Goal: Task Accomplishment & Management: Use online tool/utility

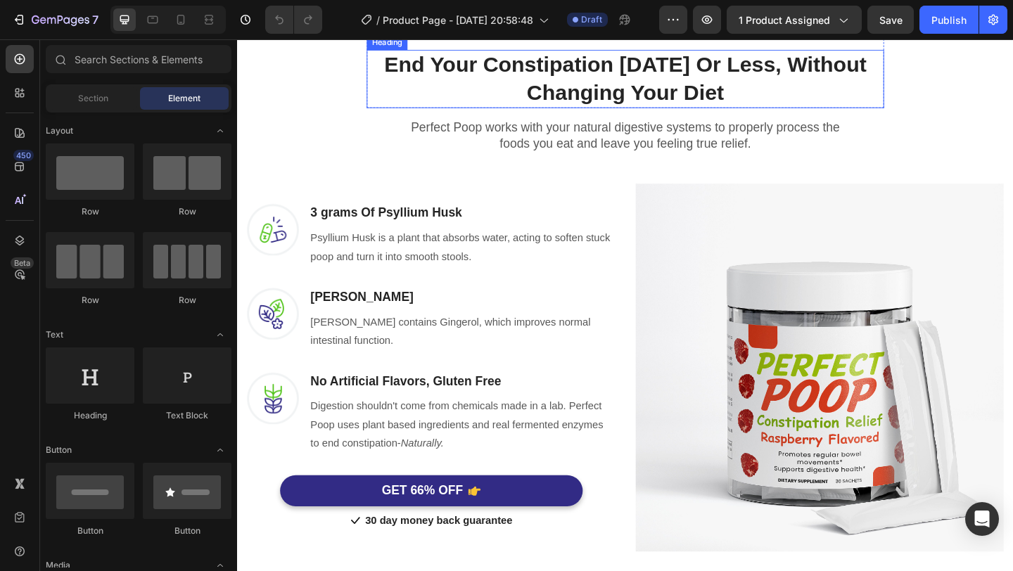
scroll to position [169, 0]
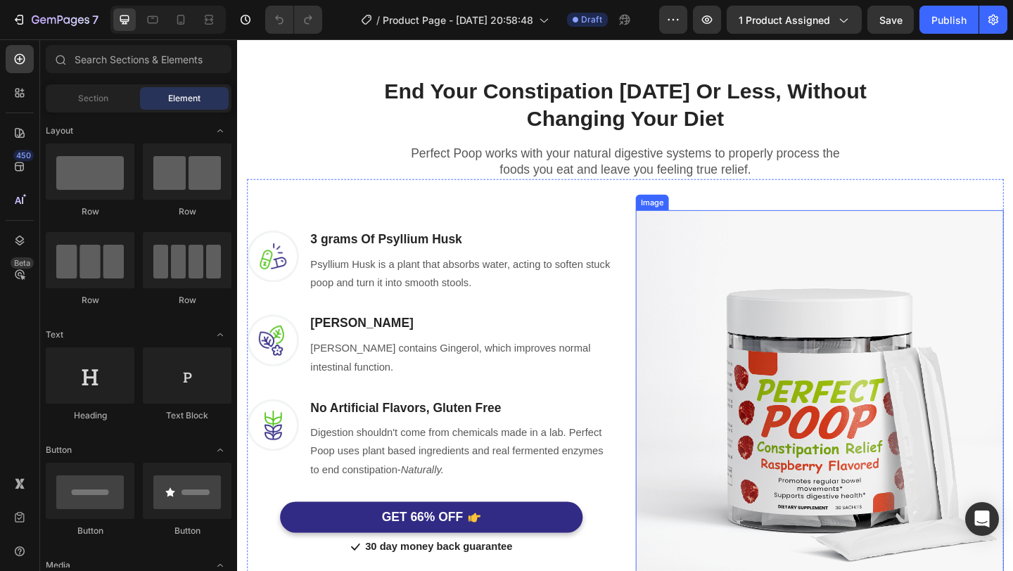
click at [858, 386] on img at bounding box center [870, 425] width 400 height 400
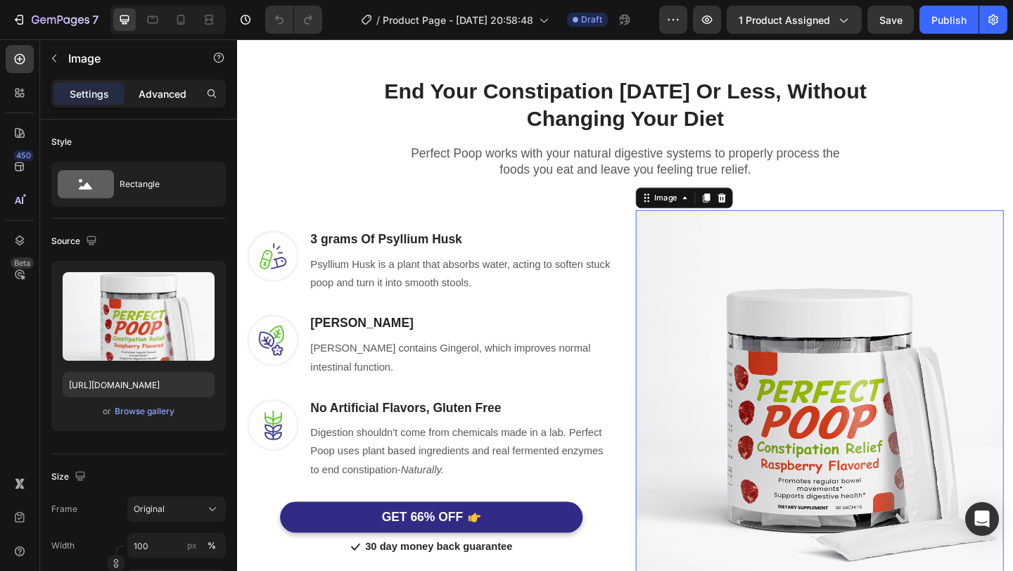
click at [160, 104] on div "Advanced" at bounding box center [162, 93] width 70 height 23
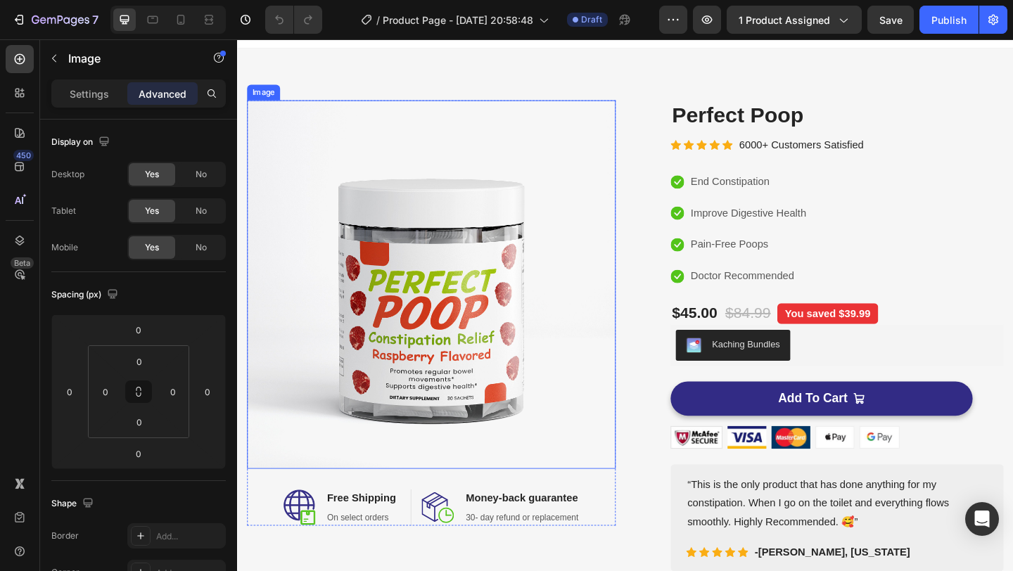
scroll to position [33, 0]
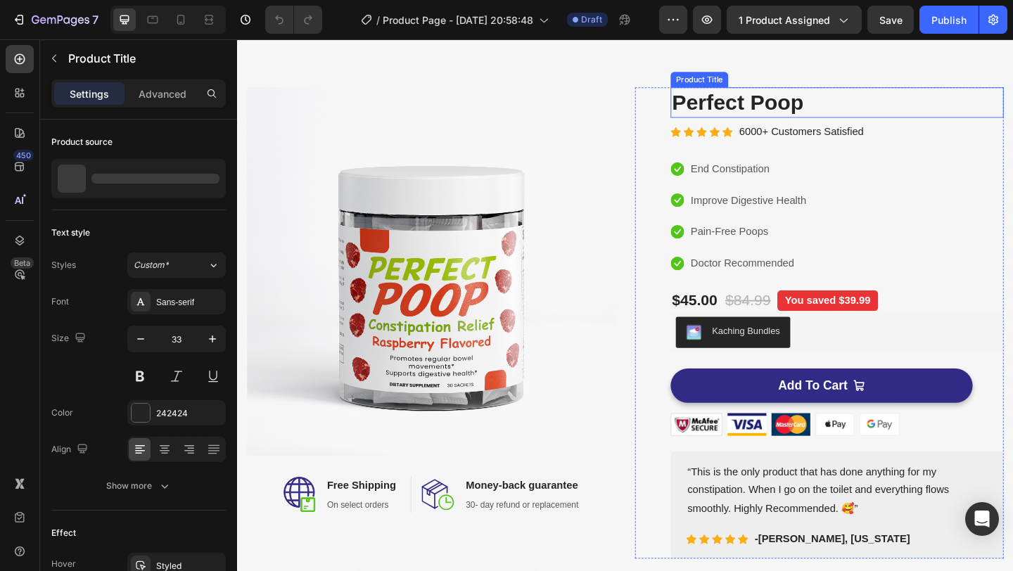
click at [761, 108] on h2 "Perfect Poop" at bounding box center [889, 107] width 362 height 33
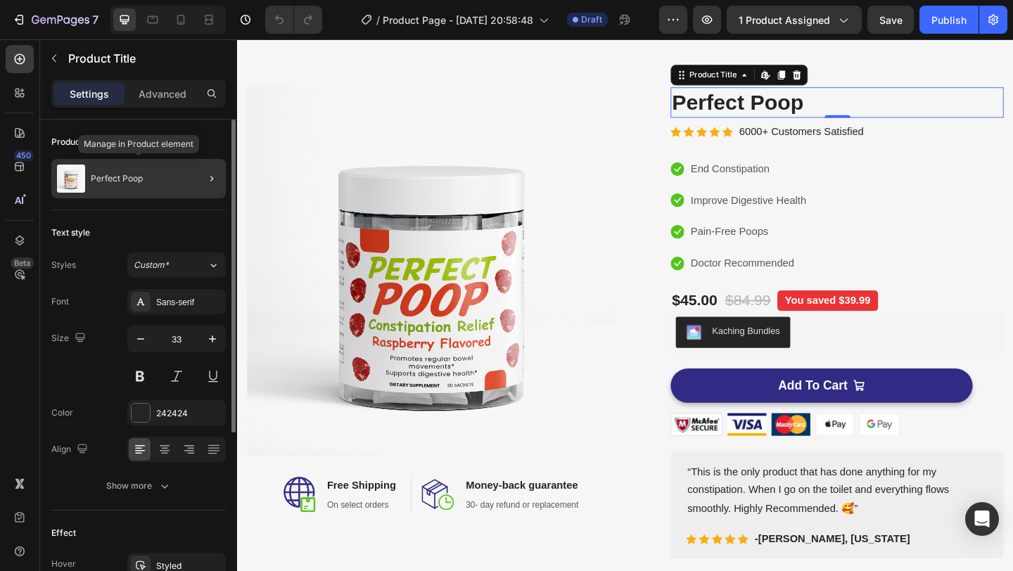
click at [156, 183] on div "Perfect Poop" at bounding box center [138, 178] width 174 height 39
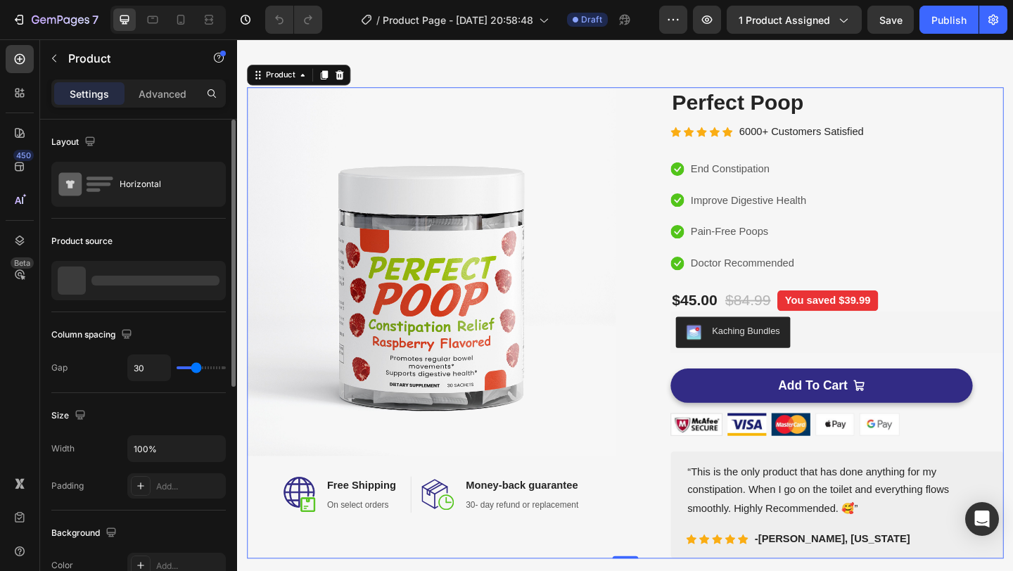
click at [184, 270] on div at bounding box center [138, 280] width 174 height 39
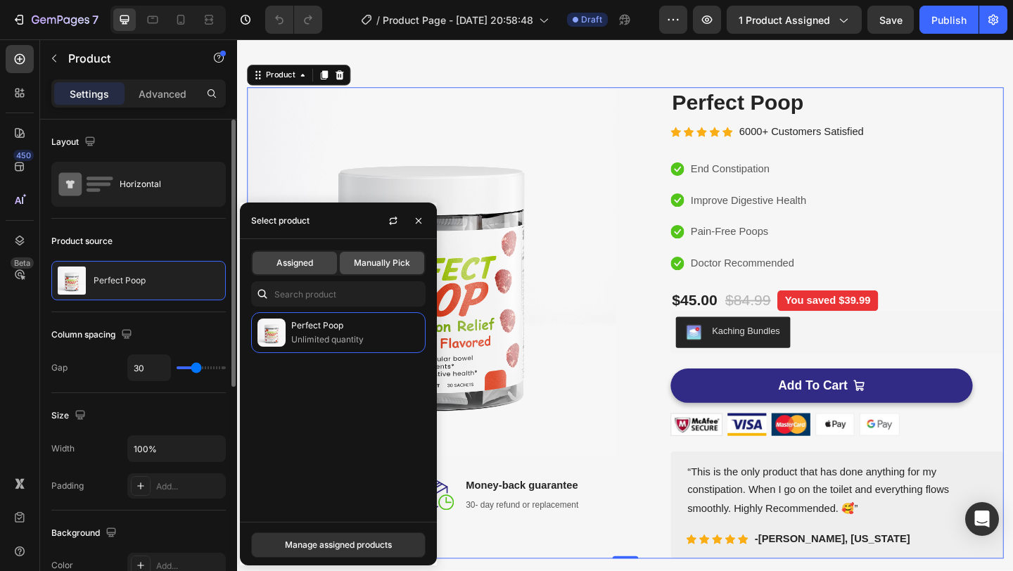
click at [374, 255] on div "Manually Pick" at bounding box center [382, 263] width 84 height 23
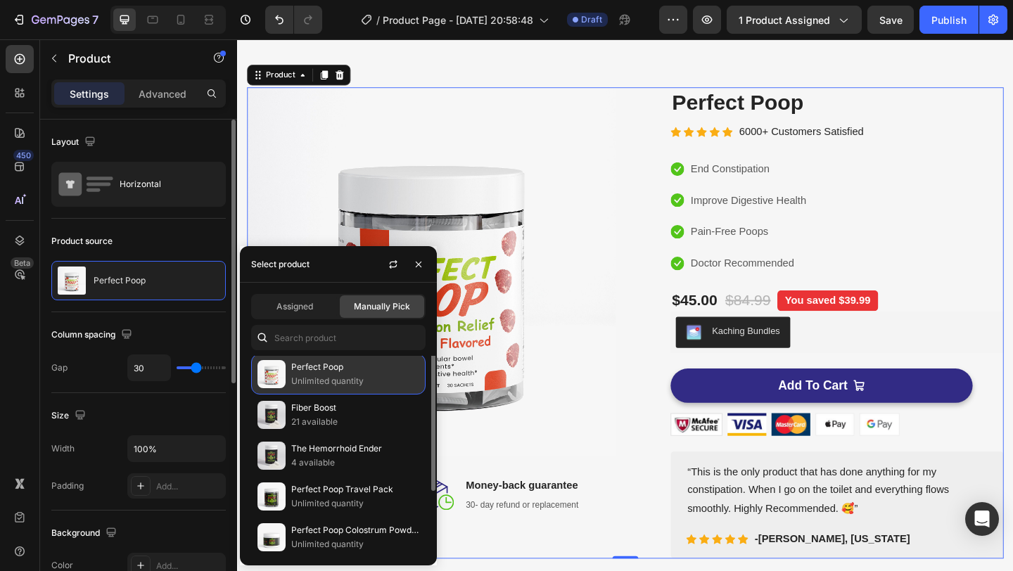
scroll to position [0, 0]
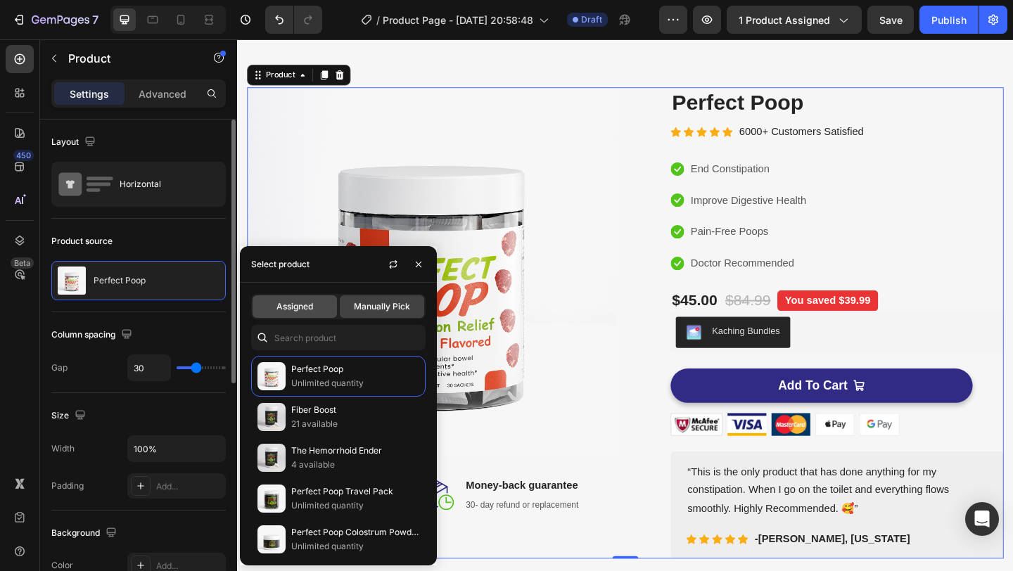
click at [305, 312] on span "Assigned" at bounding box center [294, 306] width 37 height 13
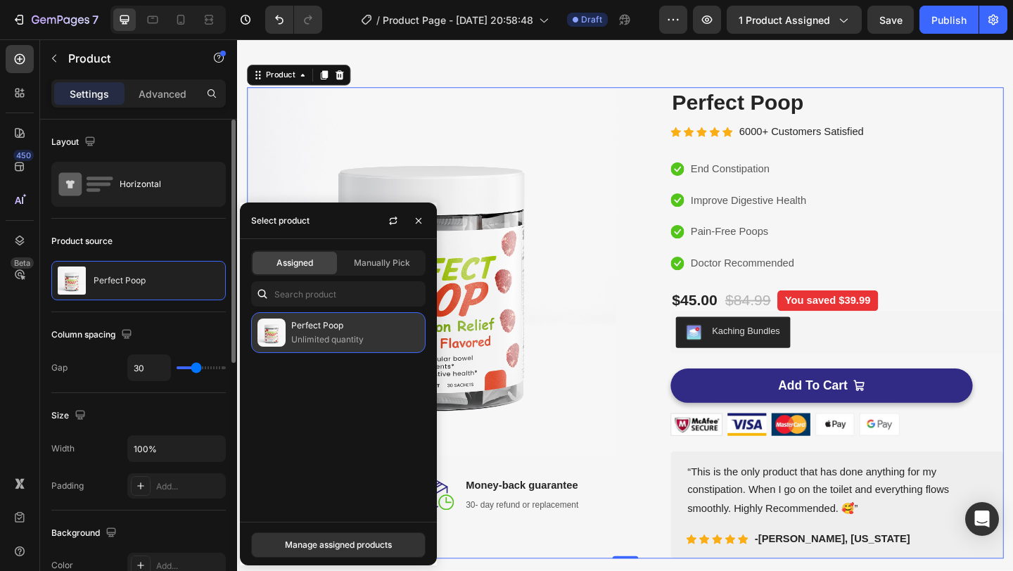
click at [324, 347] on div "Perfect Poop Unlimited quantity" at bounding box center [338, 332] width 174 height 41
click at [345, 545] on div "Manage assigned products" at bounding box center [338, 545] width 107 height 13
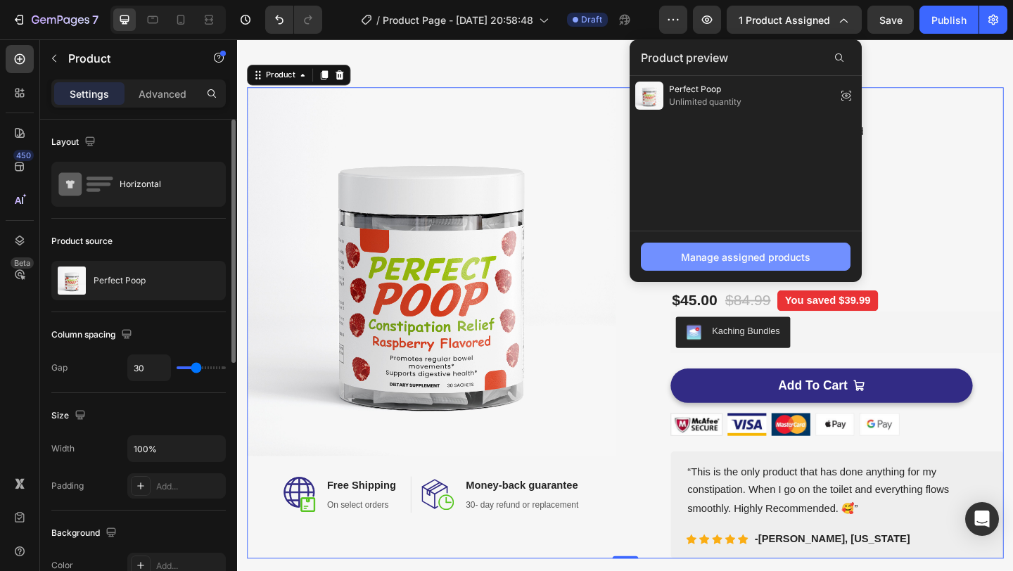
click at [772, 251] on div "Manage assigned products" at bounding box center [745, 257] width 129 height 15
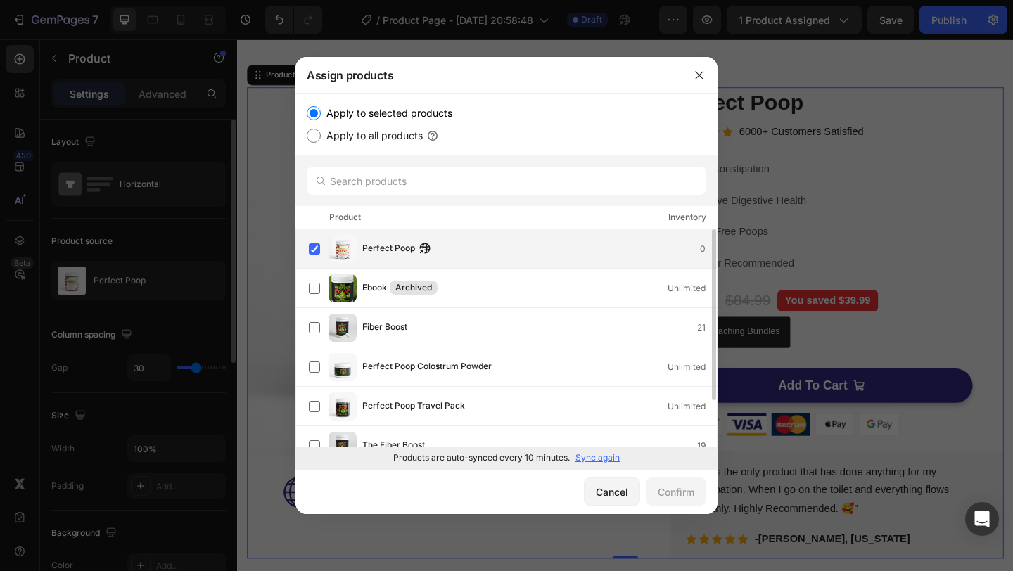
click at [476, 241] on div "Perfect Poop 0" at bounding box center [539, 248] width 355 height 15
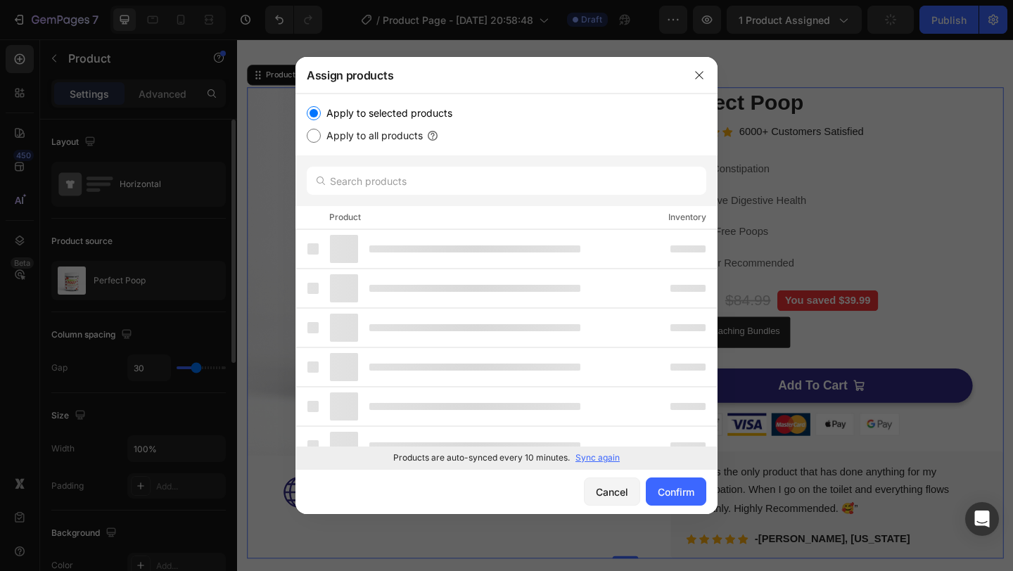
click at [603, 458] on p "Sync again" at bounding box center [597, 458] width 44 height 13
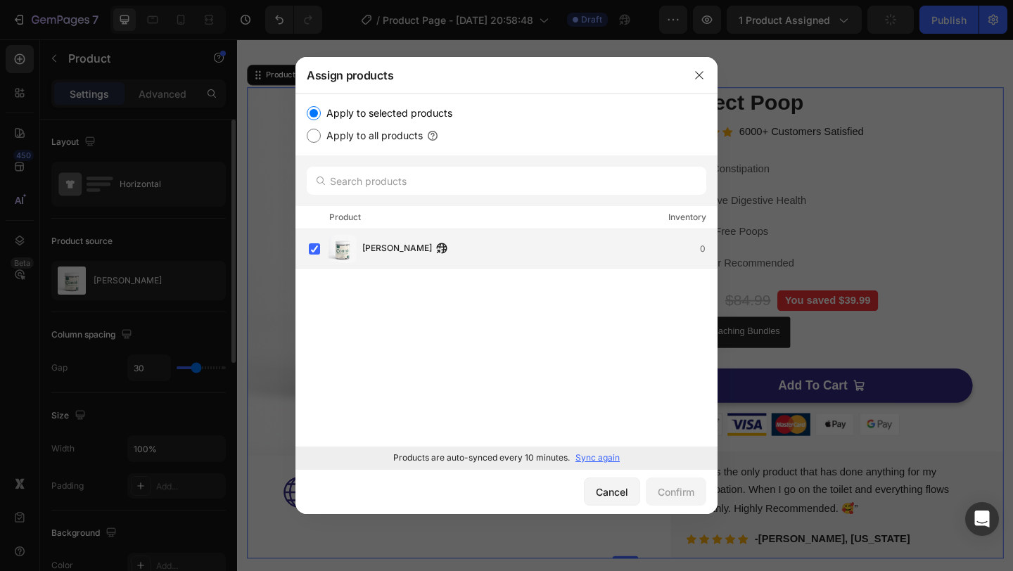
click at [539, 255] on div "Connie 0" at bounding box center [539, 248] width 355 height 15
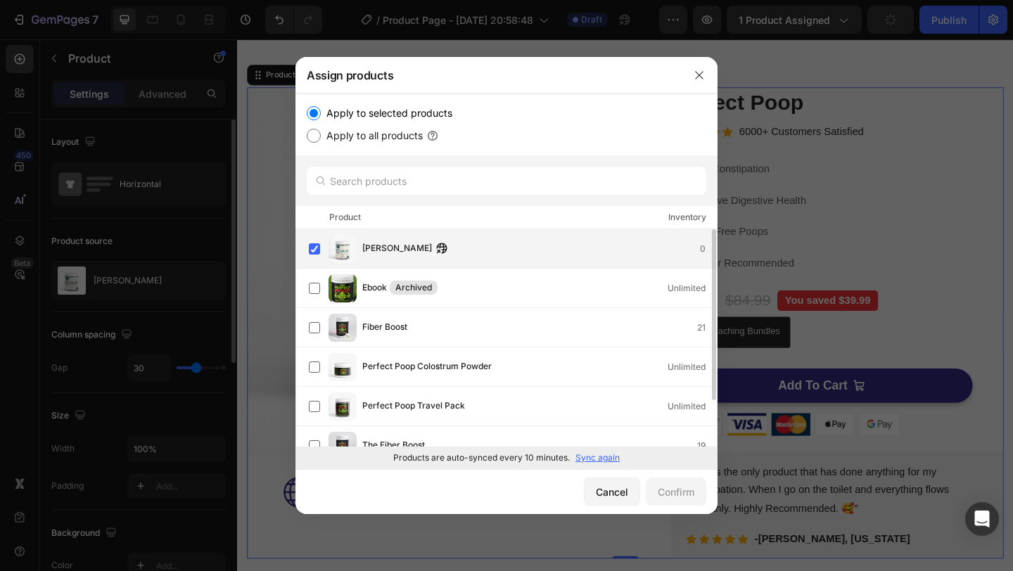
click at [584, 250] on div "Connie 0" at bounding box center [539, 248] width 355 height 15
click at [575, 319] on div "Fiber Boost 21" at bounding box center [513, 328] width 408 height 28
click at [670, 486] on div "Confirm" at bounding box center [676, 492] width 37 height 15
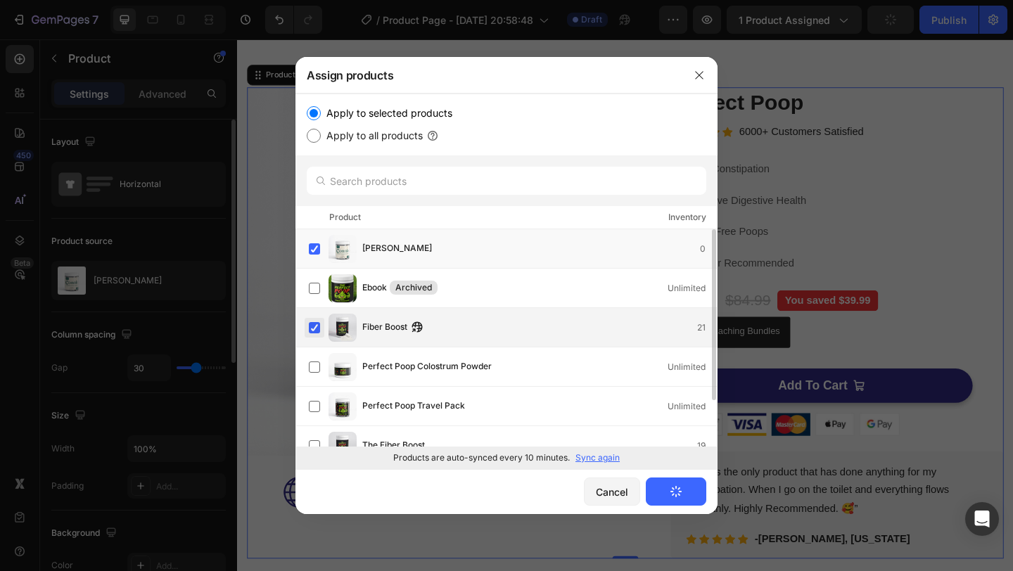
click at [319, 322] on label at bounding box center [314, 327] width 11 height 11
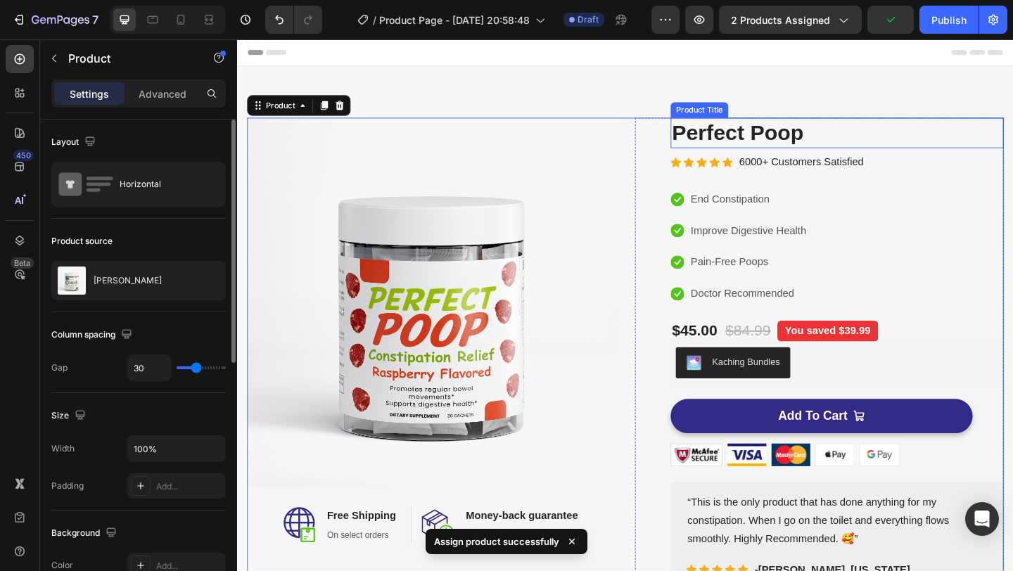
click at [803, 141] on h2 "Perfect Poop" at bounding box center [889, 141] width 362 height 33
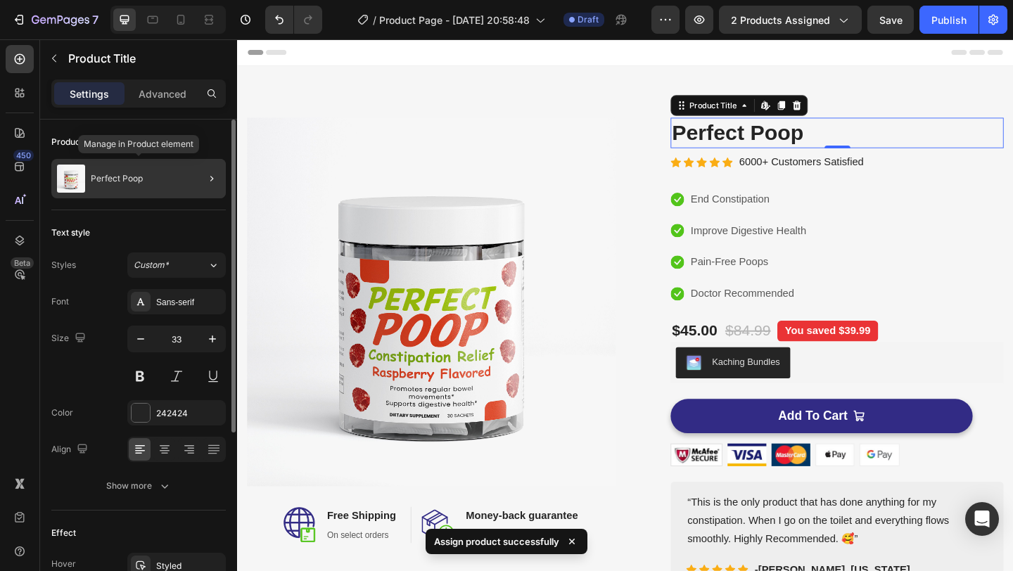
click at [172, 186] on div "Perfect Poop" at bounding box center [138, 178] width 174 height 39
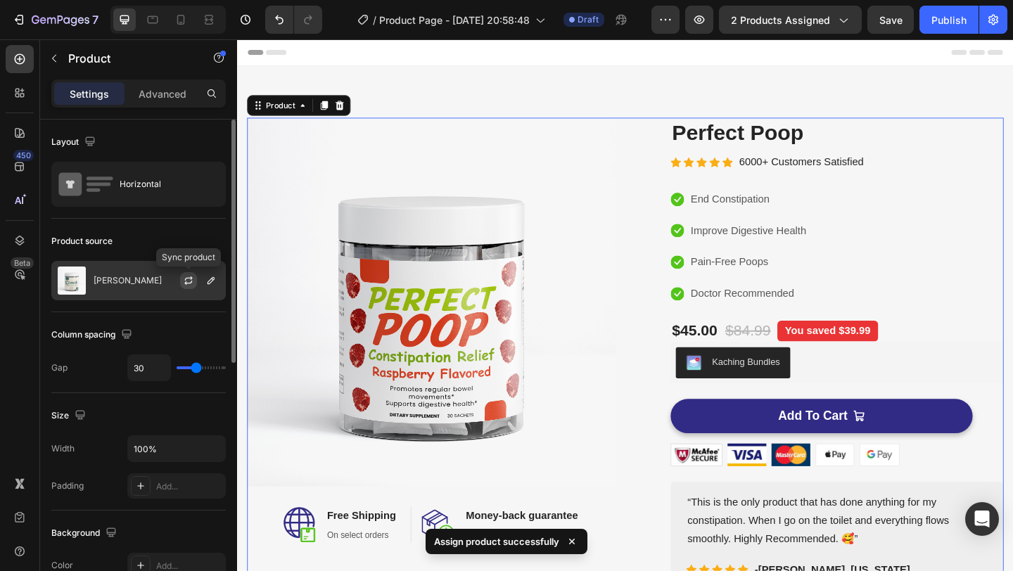
click at [196, 283] on button "button" at bounding box center [188, 280] width 17 height 17
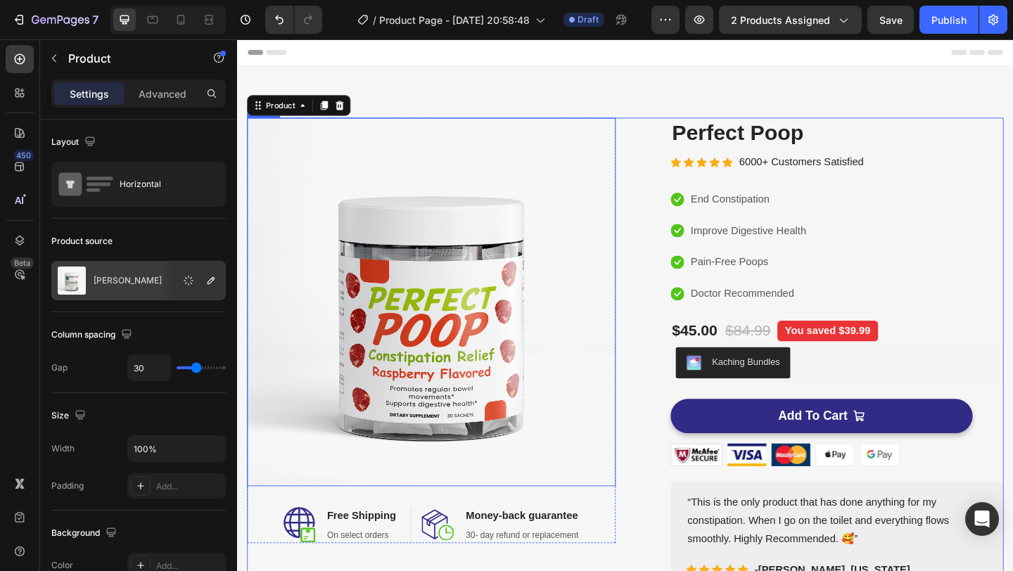
drag, startPoint x: 433, startPoint y: 322, endPoint x: 303, endPoint y: 270, distance: 140.2
click at [475, 312] on img at bounding box center [448, 325] width 401 height 401
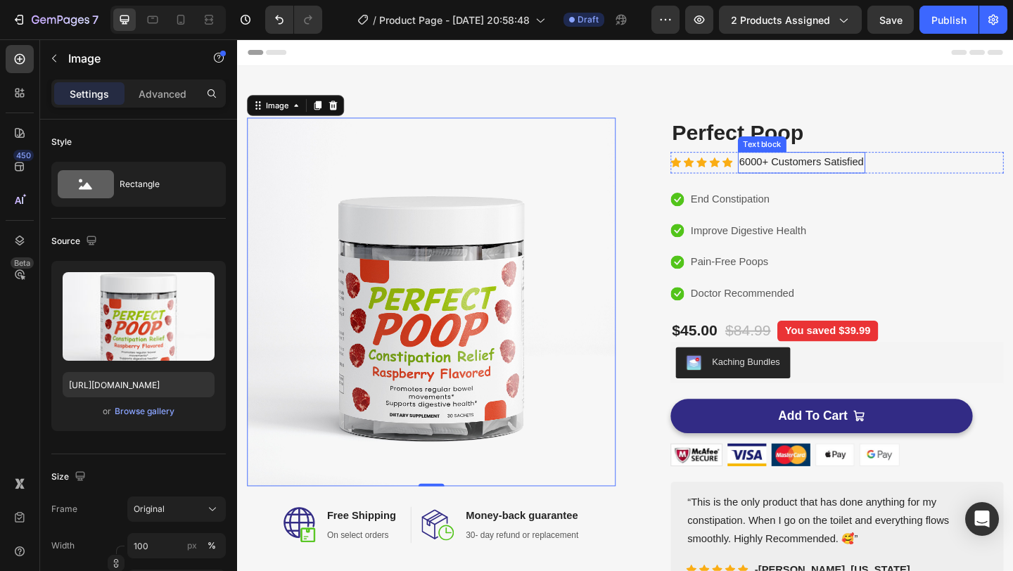
scroll to position [33, 0]
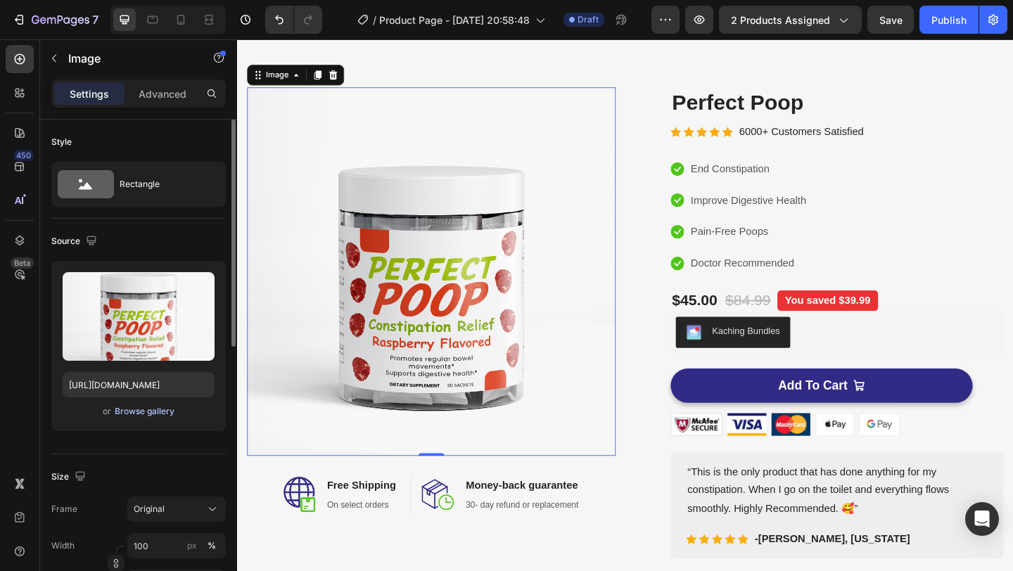
click at [146, 409] on div "Browse gallery" at bounding box center [145, 411] width 60 height 13
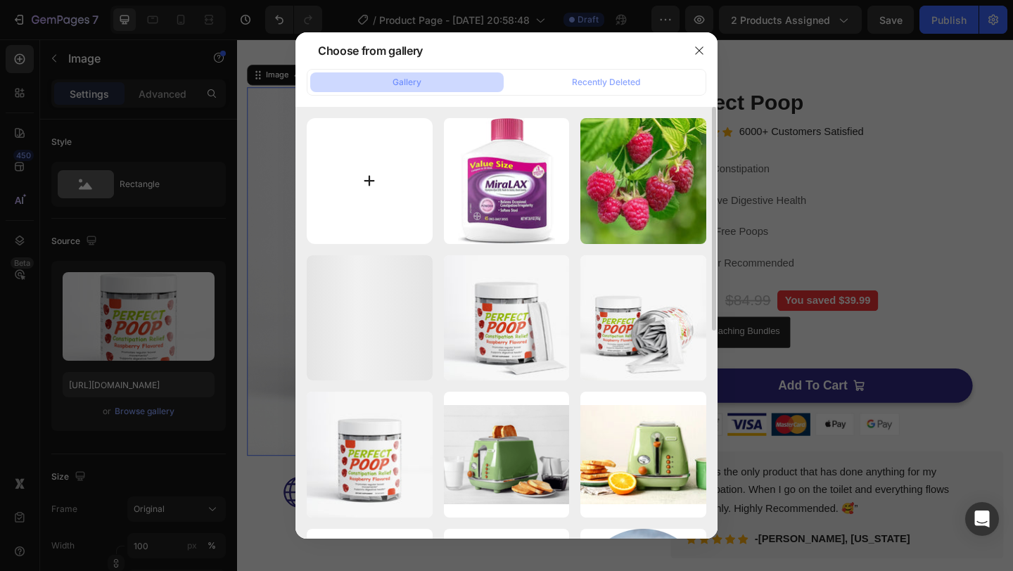
click at [398, 162] on input "file" at bounding box center [370, 181] width 126 height 126
type input "C:\fakepath\con1.jpeg"
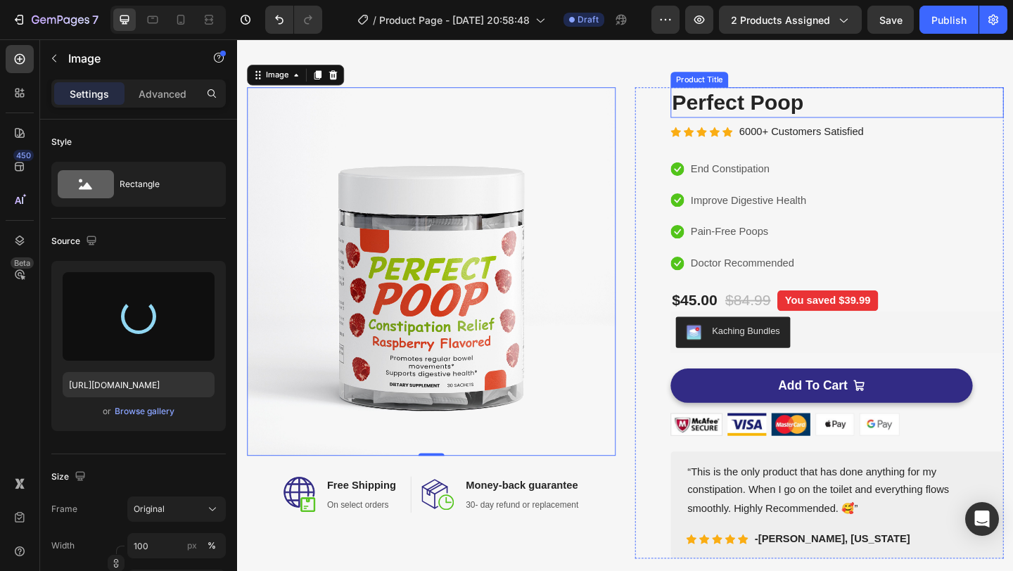
click at [851, 103] on h2 "Perfect Poop" at bounding box center [889, 107] width 362 height 33
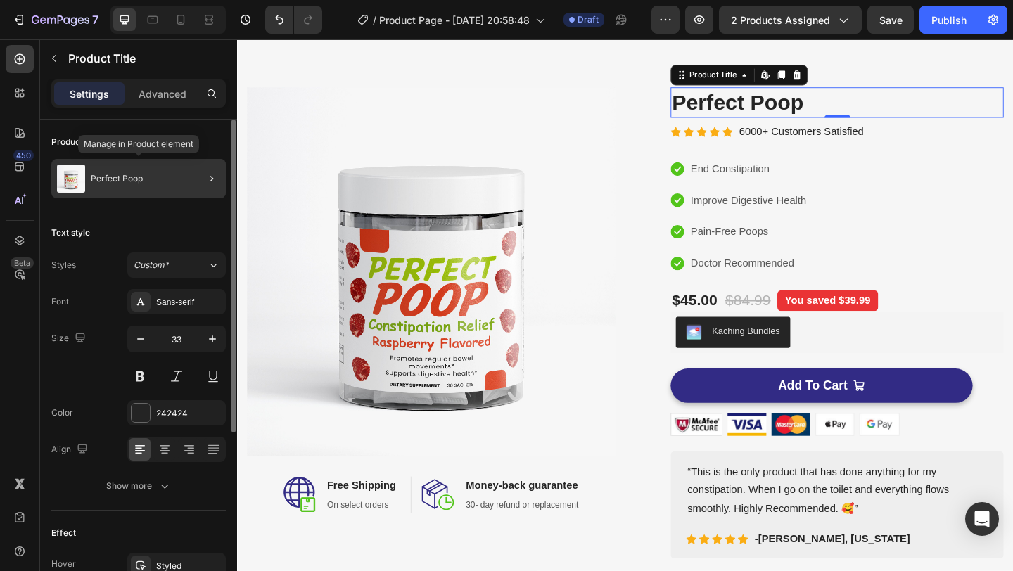
click at [127, 166] on div "Perfect Poop" at bounding box center [138, 178] width 174 height 39
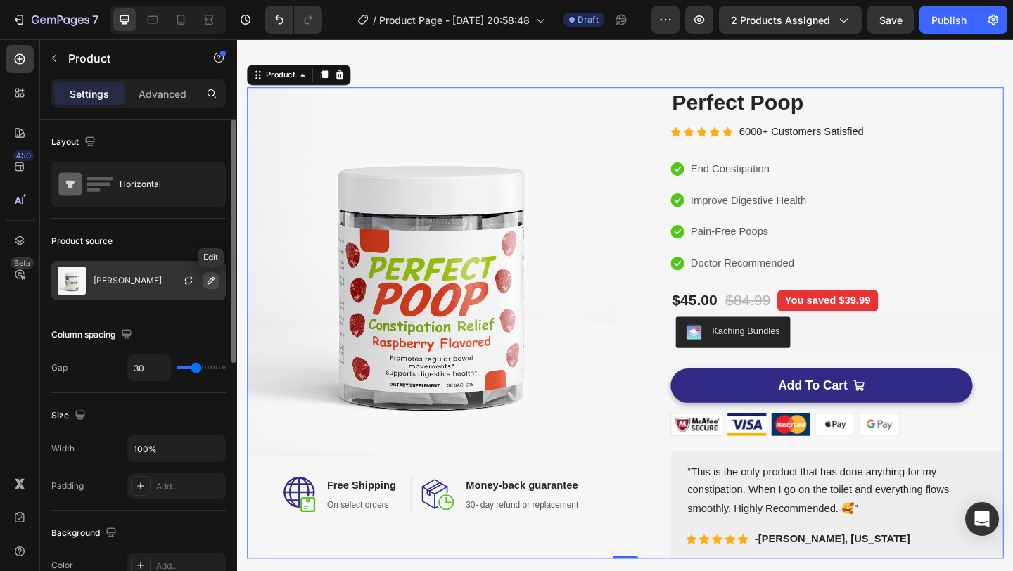
click at [208, 281] on icon "button" at bounding box center [210, 280] width 11 height 11
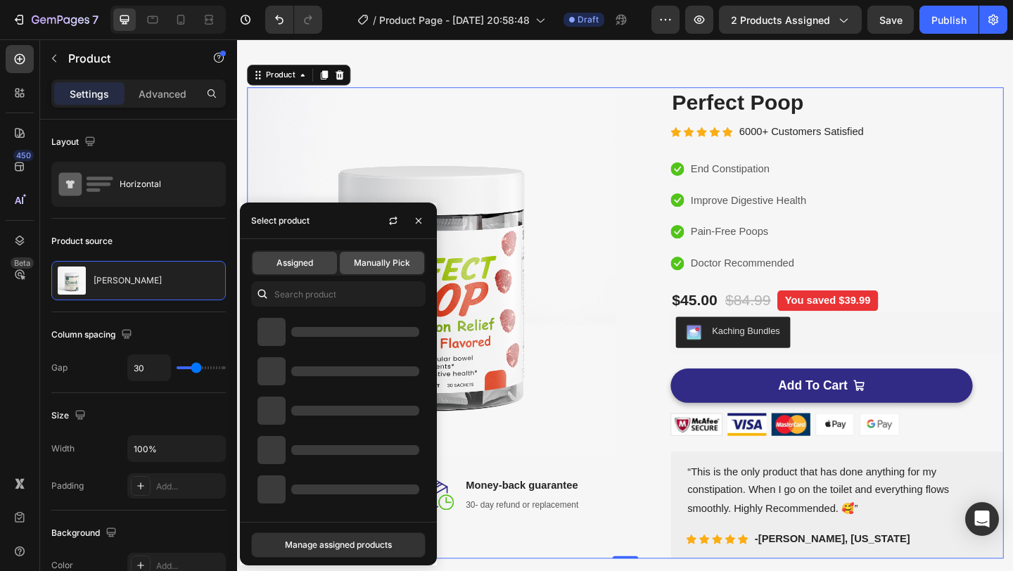
click at [386, 259] on span "Manually Pick" at bounding box center [382, 263] width 56 height 13
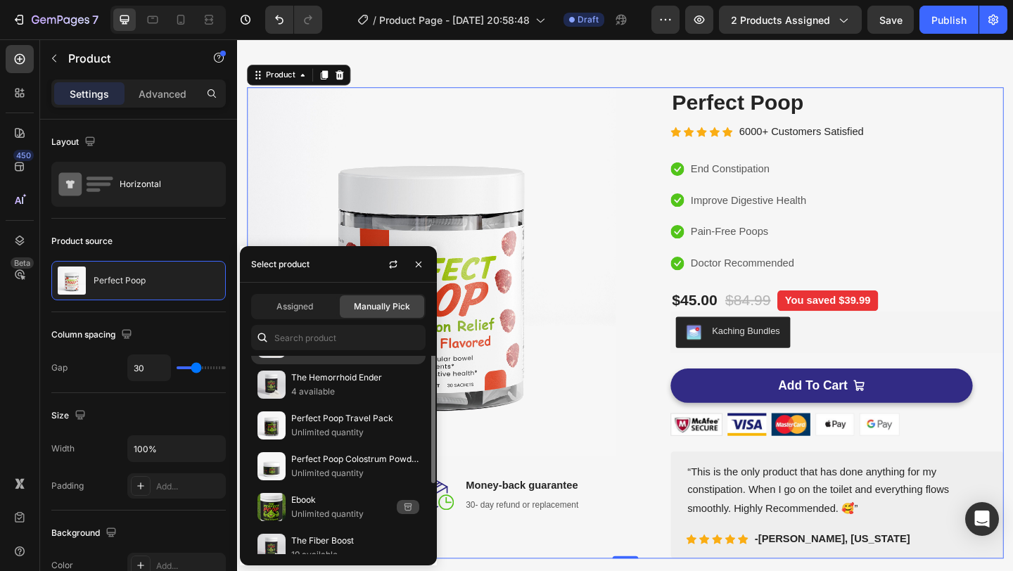
scroll to position [87, 0]
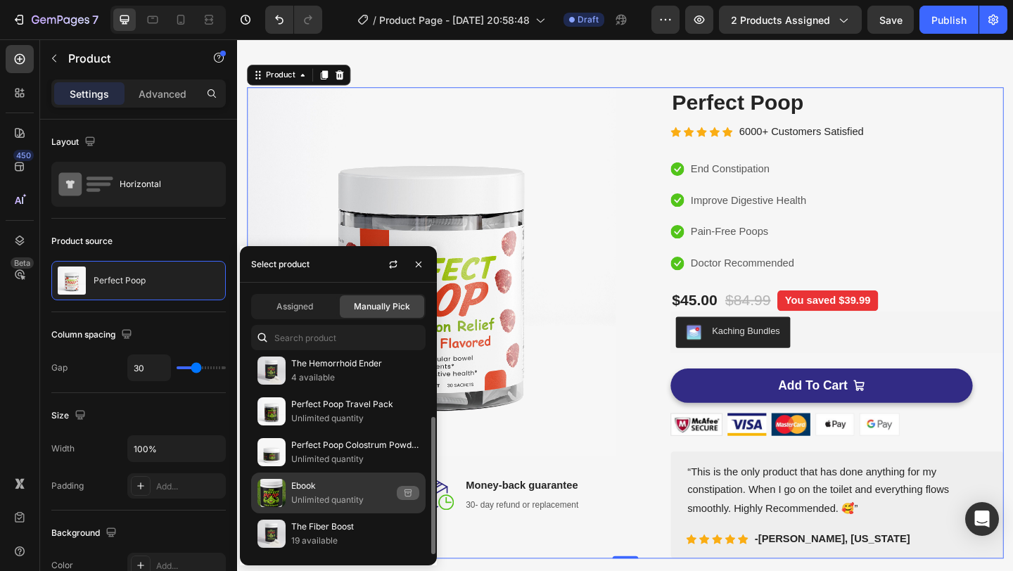
click at [323, 493] on p "Unlimited quantity" at bounding box center [341, 500] width 100 height 14
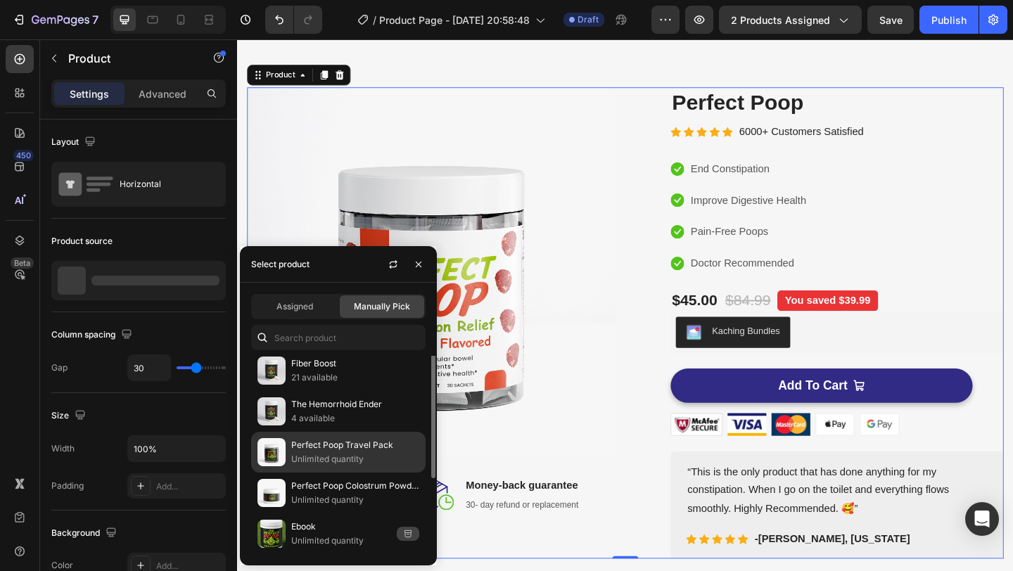
scroll to position [0, 0]
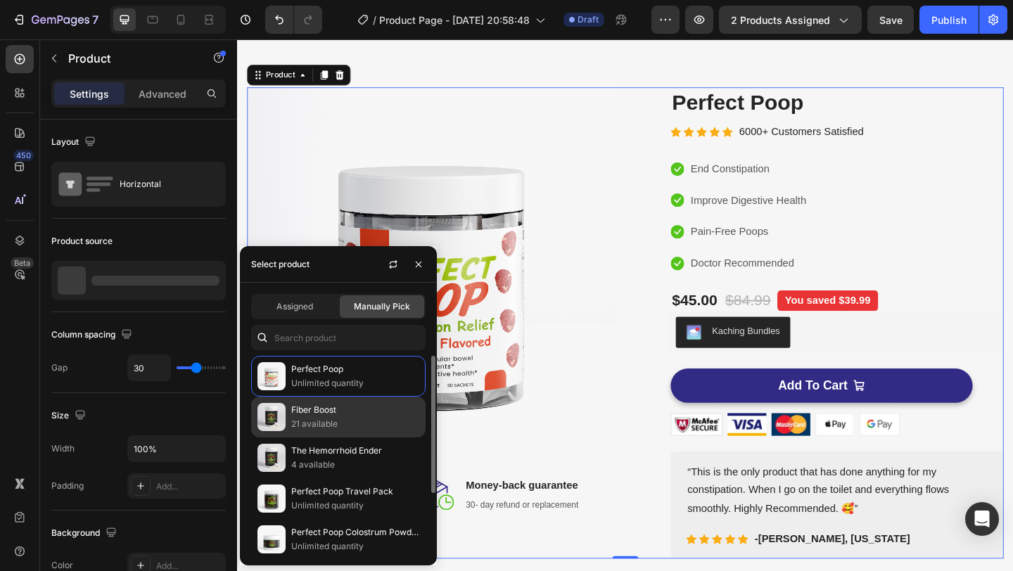
click at [366, 433] on div "Fiber Boost 21 available" at bounding box center [338, 417] width 174 height 41
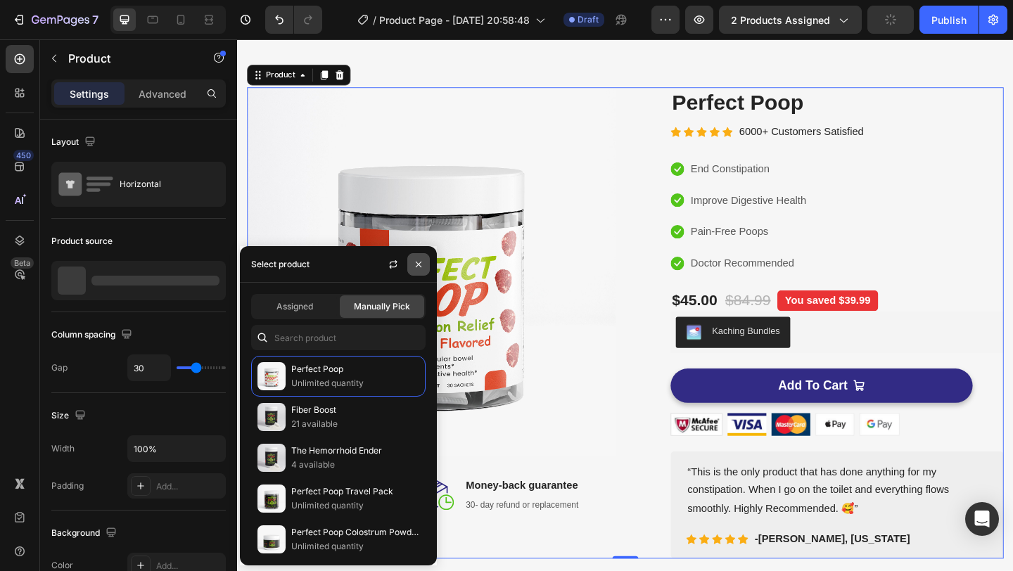
click at [414, 267] on icon "button" at bounding box center [418, 264] width 11 height 11
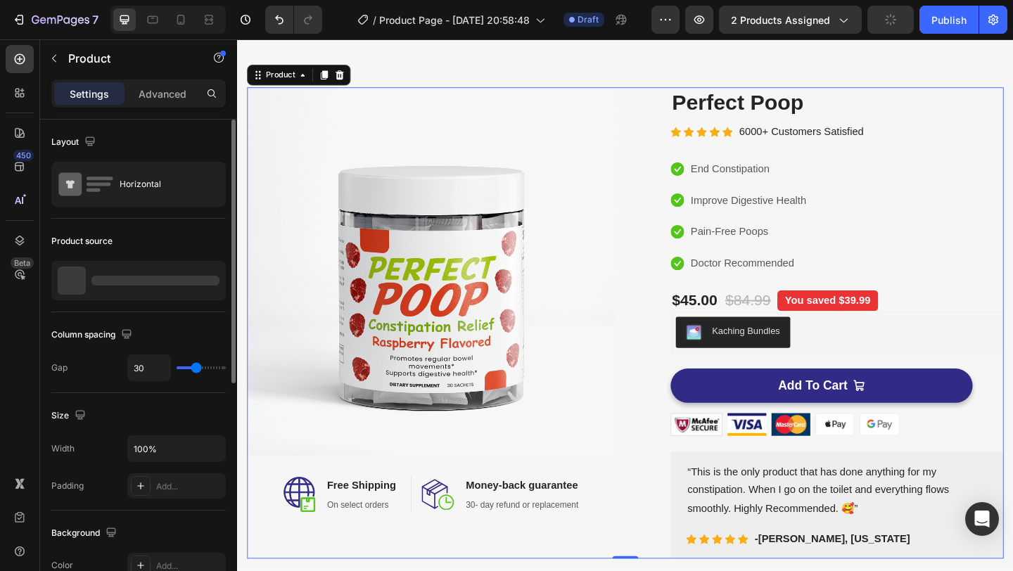
click at [192, 278] on div at bounding box center [155, 281] width 128 height 10
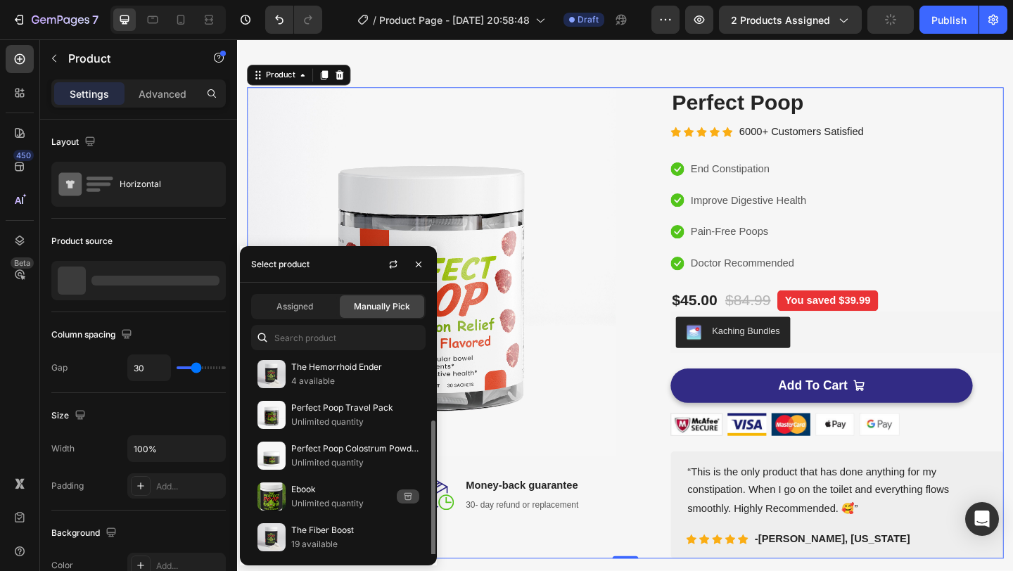
scroll to position [87, 0]
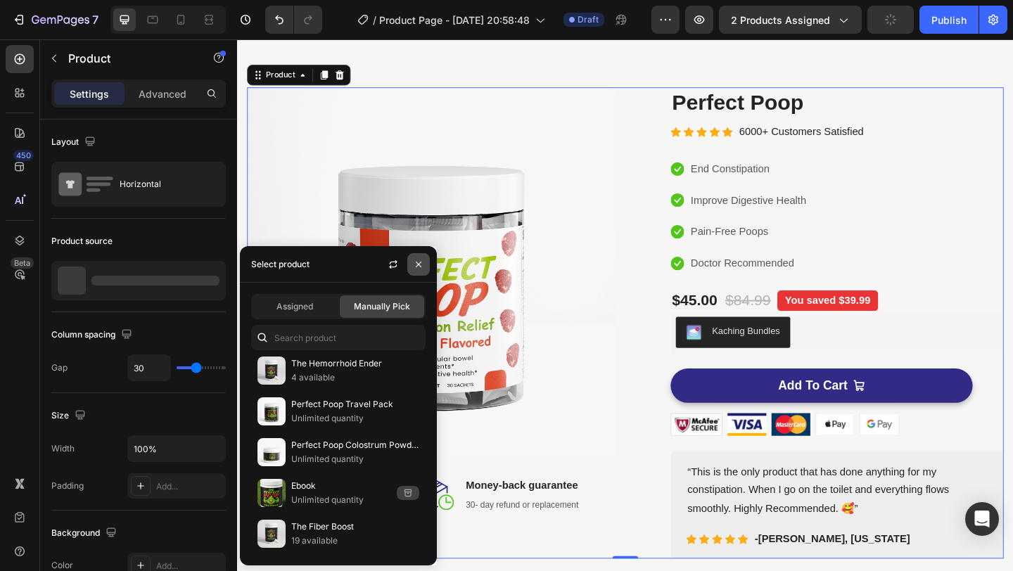
click at [419, 265] on icon "button" at bounding box center [419, 264] width 6 height 6
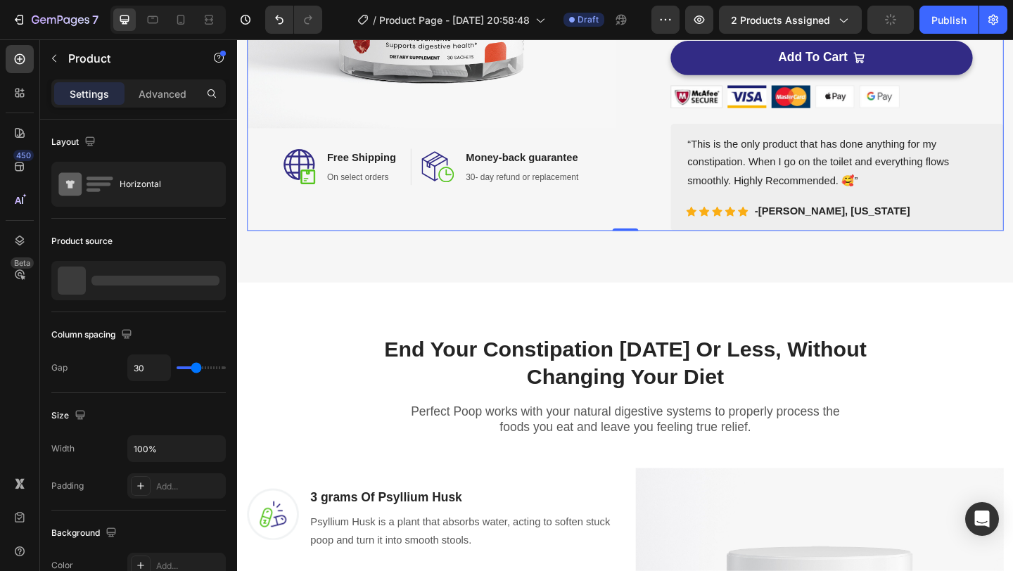
scroll to position [262, 0]
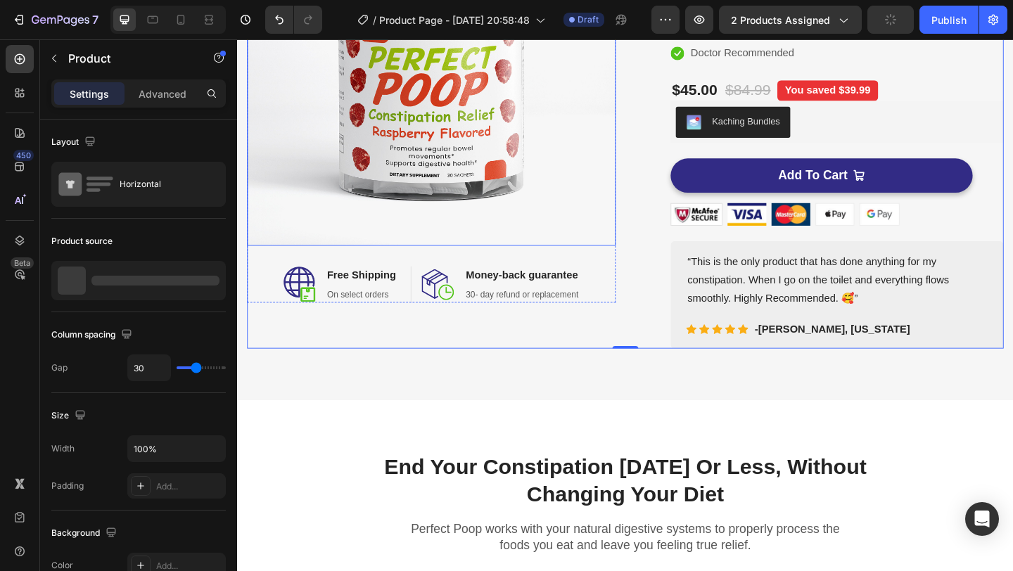
click at [445, 144] on img at bounding box center [448, 63] width 401 height 401
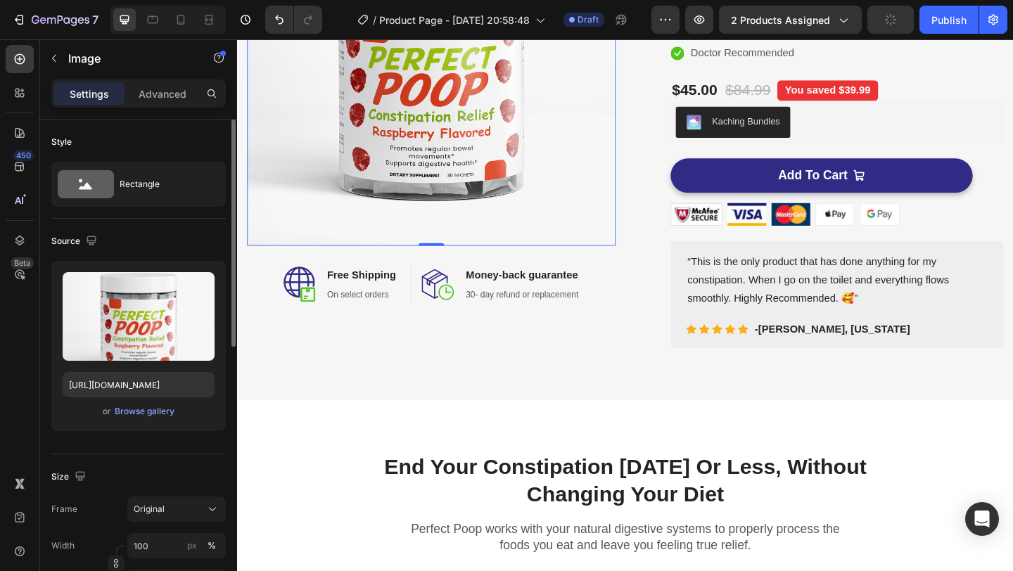
click at [139, 433] on div "Upload Image https://cdn.shopify.com/s/files/1/0637/7009/9823/files/gempages_58…" at bounding box center [138, 352] width 174 height 182
click at [150, 424] on div "Upload Image https://cdn.shopify.com/s/files/1/0637/7009/9823/files/gempages_58…" at bounding box center [138, 346] width 174 height 170
click at [158, 417] on div "Browse gallery" at bounding box center [145, 411] width 60 height 13
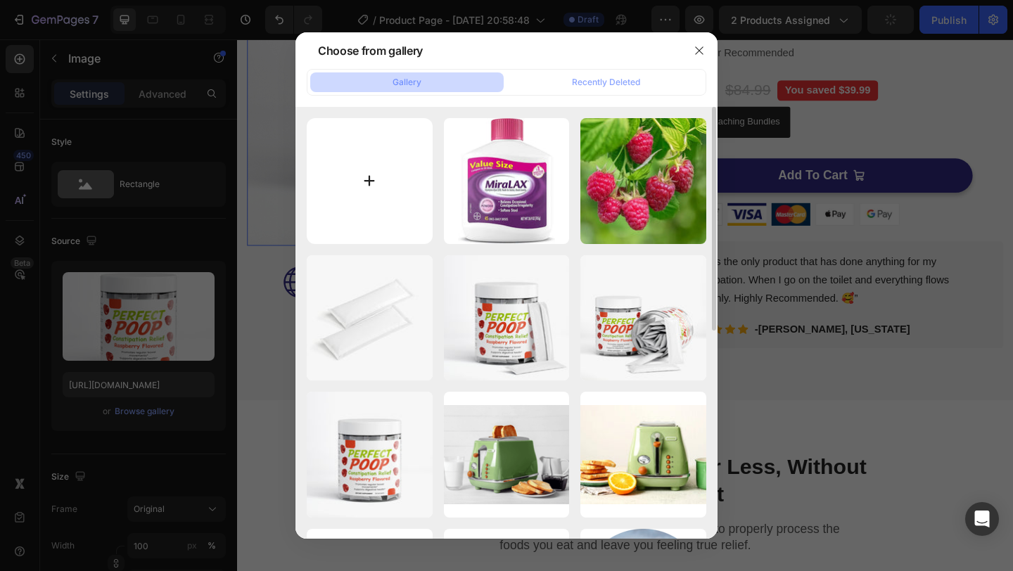
click at [395, 235] on input "file" at bounding box center [370, 181] width 126 height 126
type input "C:\fakepath\con1.jpeg"
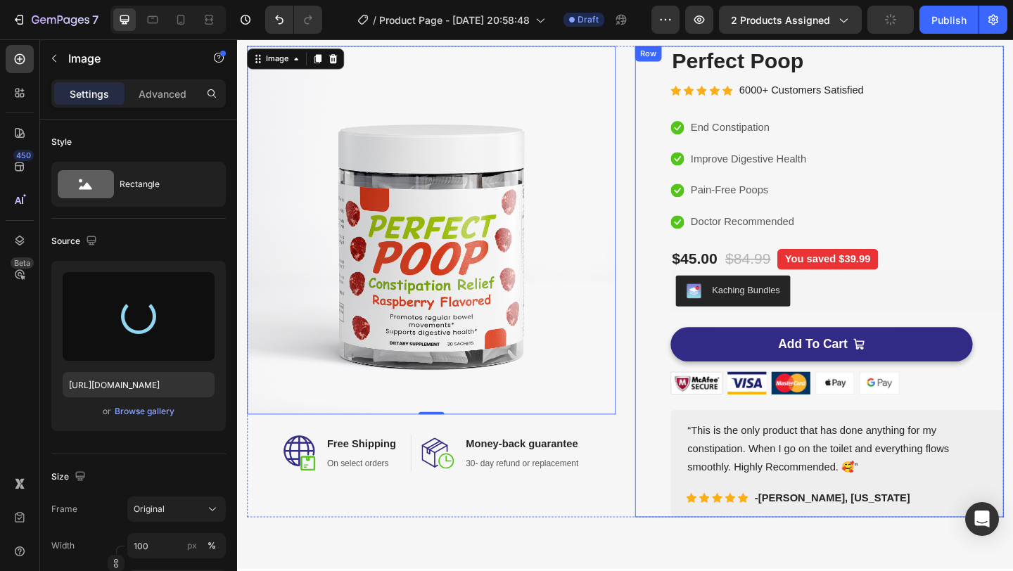
scroll to position [65, 0]
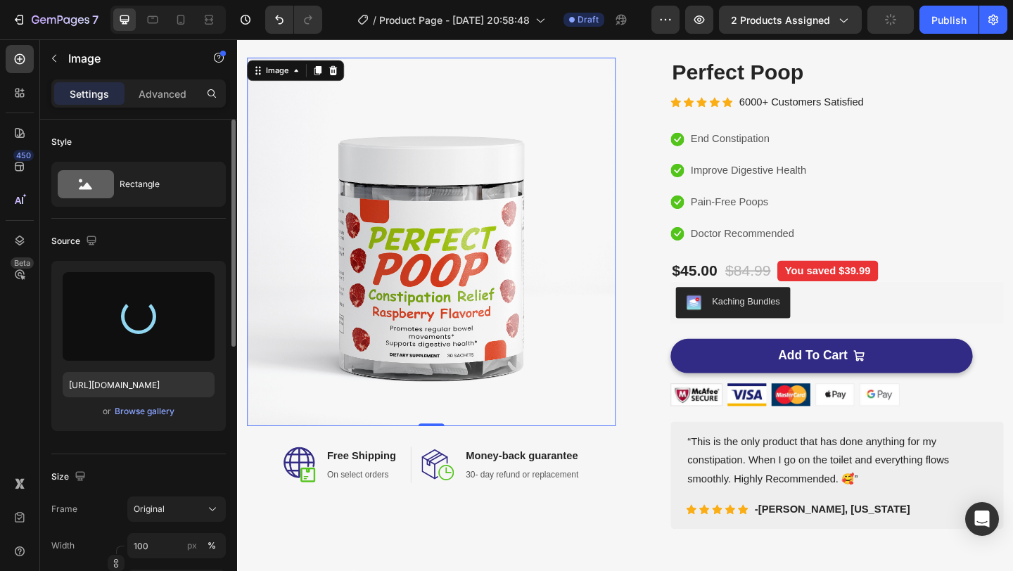
click at [152, 421] on div "https://cdn.shopify.com/s/files/1/0637/7009/9823/files/gempages_582972290900165…" at bounding box center [138, 346] width 174 height 170
click at [158, 414] on div "Browse gallery" at bounding box center [145, 411] width 60 height 13
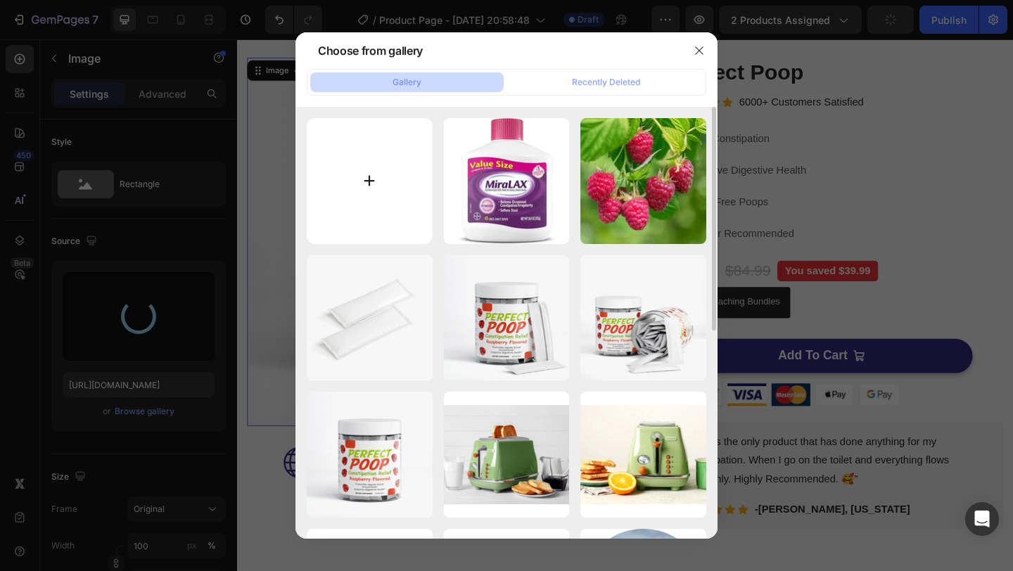
click at [346, 191] on input "file" at bounding box center [370, 181] width 126 height 126
type input "C:\fakepath\con1.jpeg"
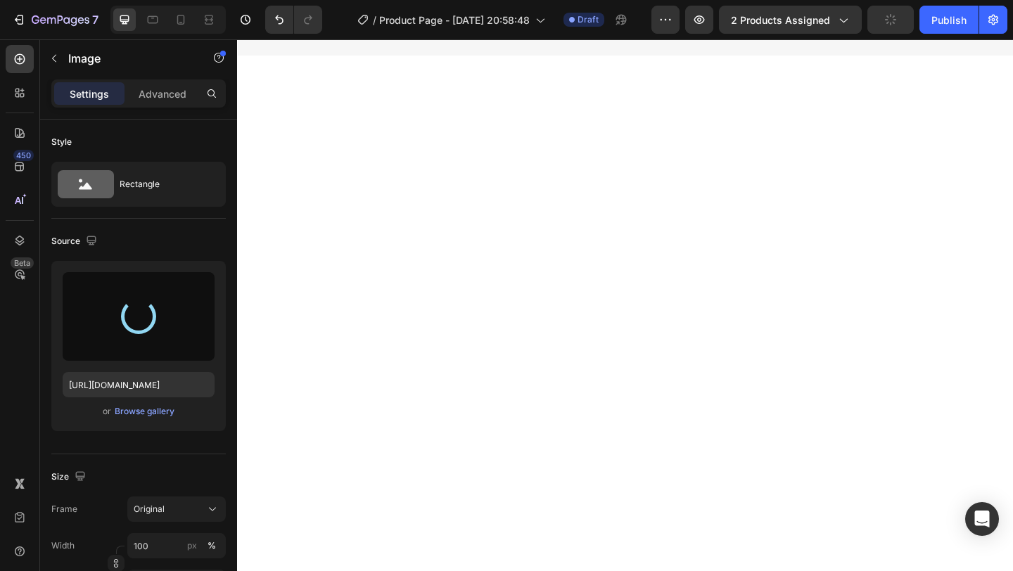
scroll to position [0, 0]
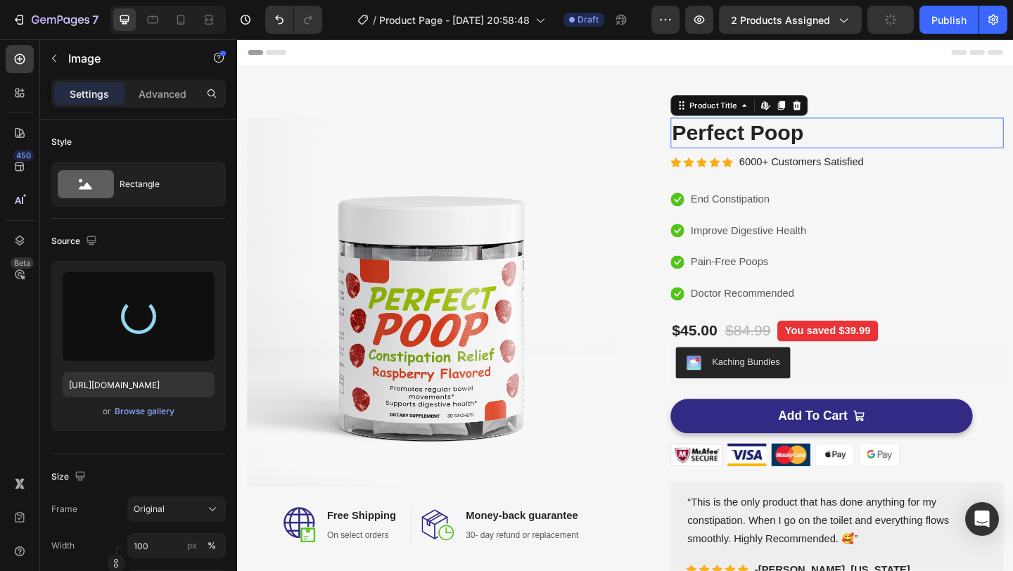
click at [749, 143] on h2 "Perfect Poop" at bounding box center [889, 141] width 362 height 33
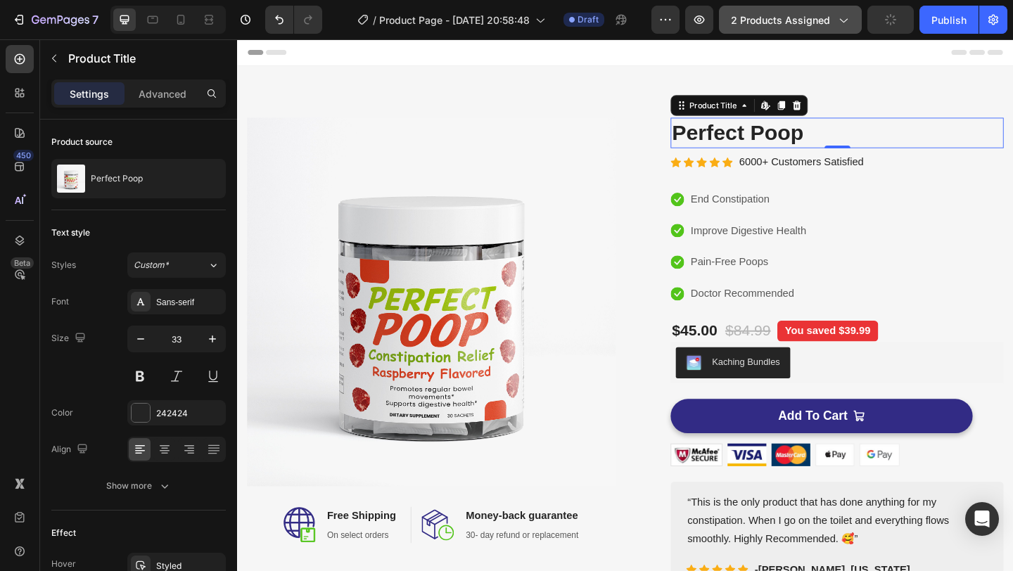
click at [817, 25] on span "2 products assigned" at bounding box center [780, 20] width 99 height 15
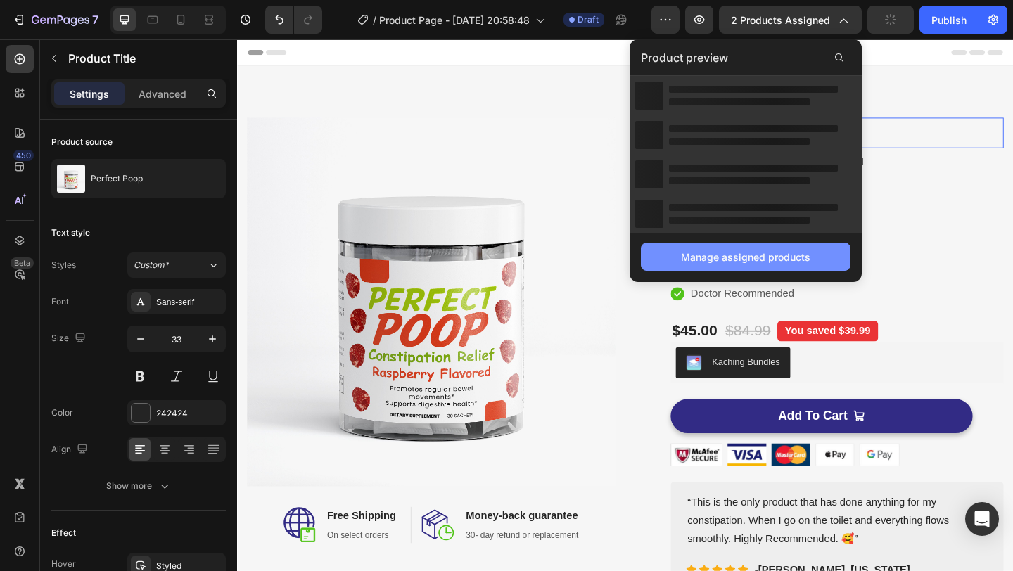
click at [763, 251] on div "Manage assigned products" at bounding box center [745, 257] width 129 height 15
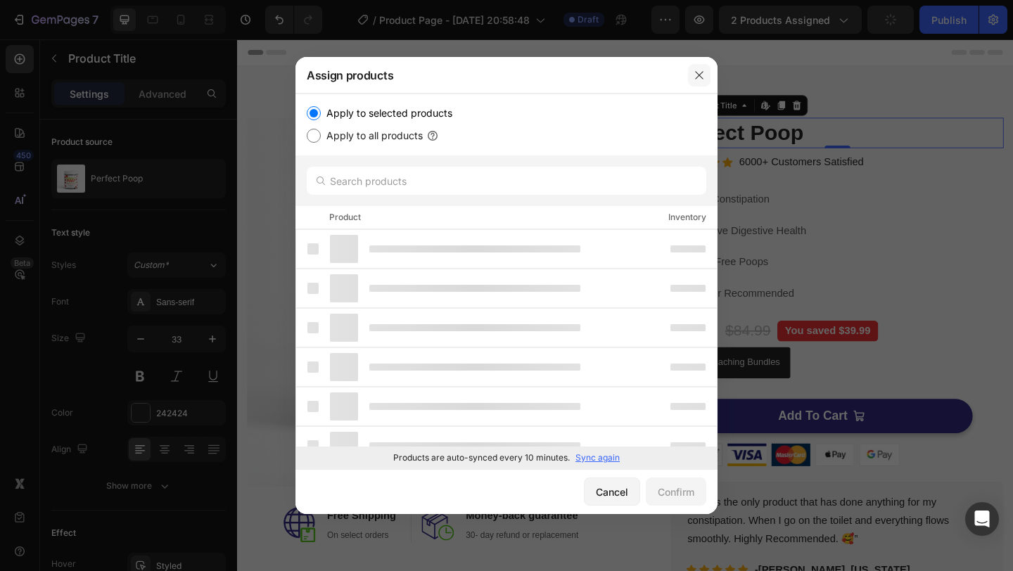
click at [690, 73] on button "button" at bounding box center [699, 75] width 23 height 23
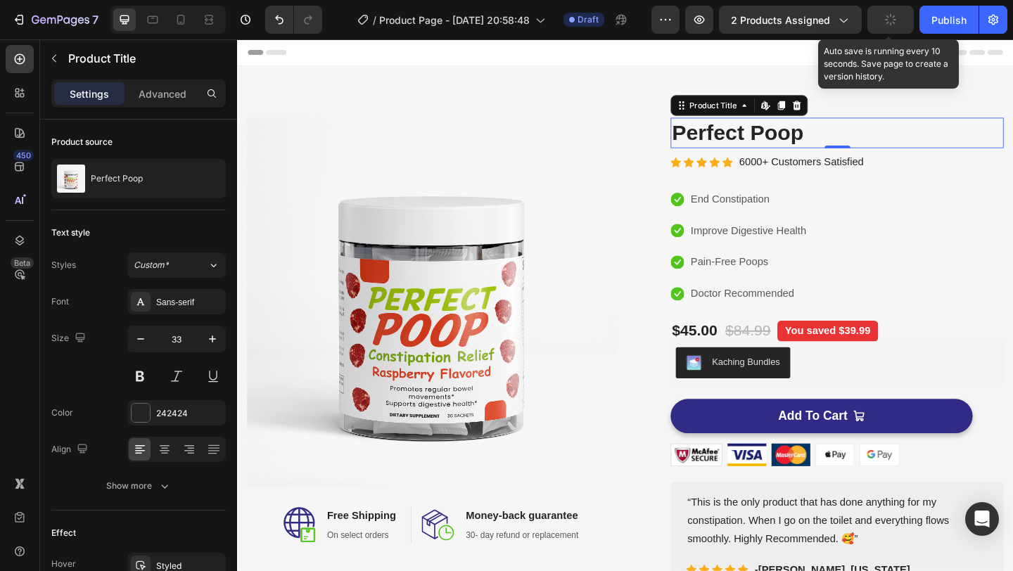
click at [907, 20] on button "button" at bounding box center [890, 20] width 46 height 28
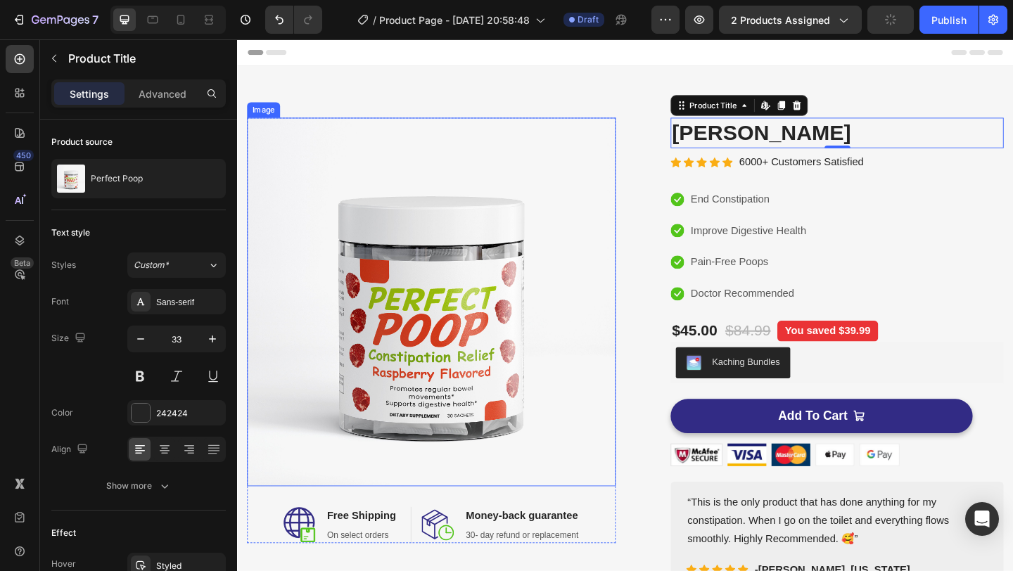
click at [458, 330] on img at bounding box center [448, 325] width 401 height 401
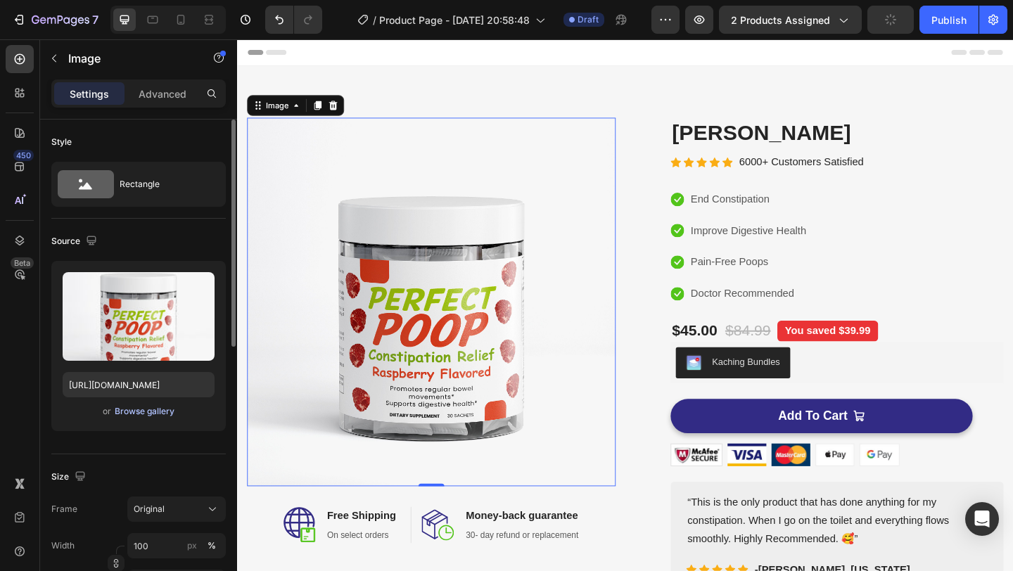
click at [155, 407] on div "Browse gallery" at bounding box center [145, 411] width 60 height 13
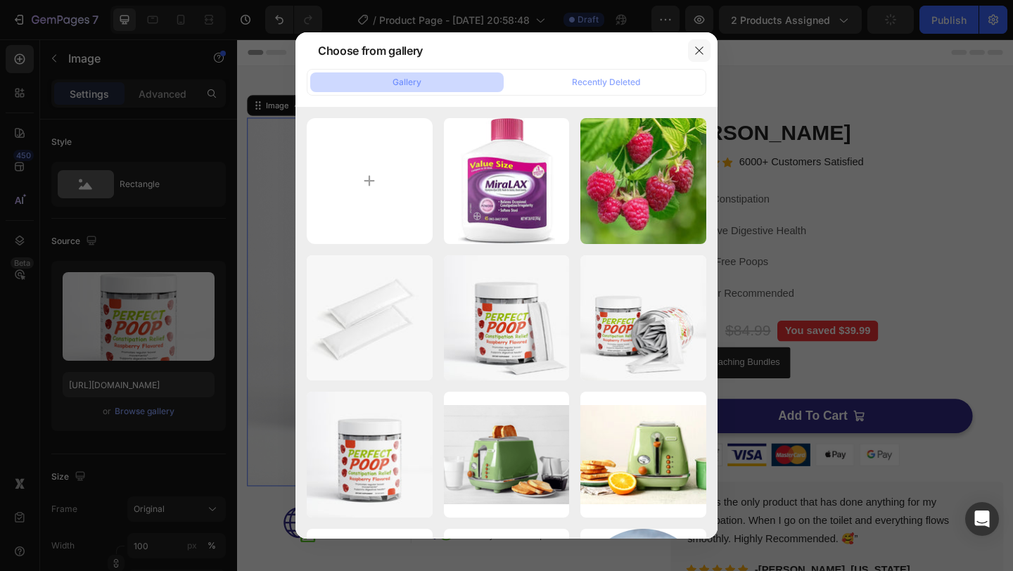
click at [703, 41] on button "button" at bounding box center [699, 50] width 23 height 23
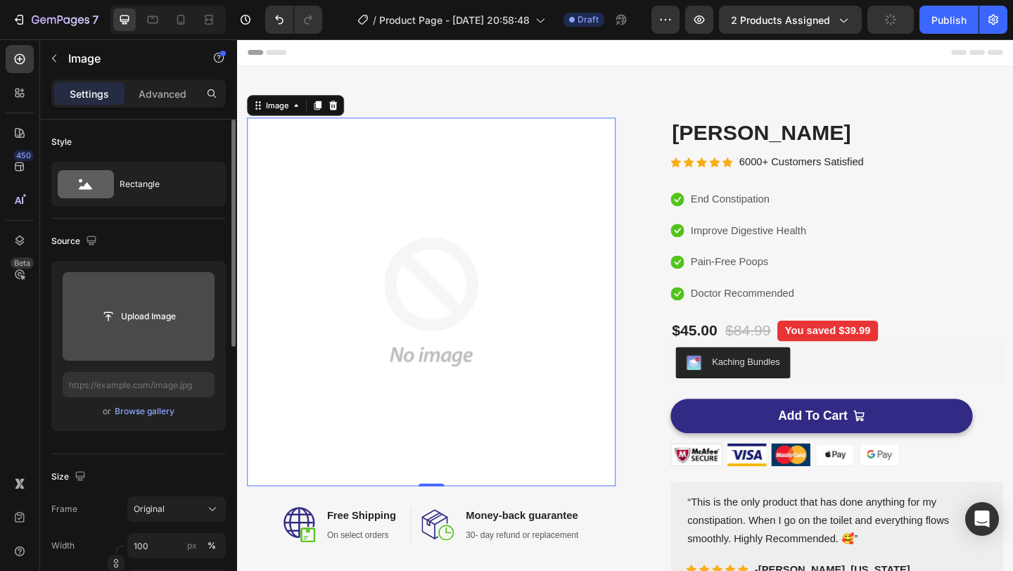
click at [153, 333] on input "file" at bounding box center [139, 316] width 152 height 89
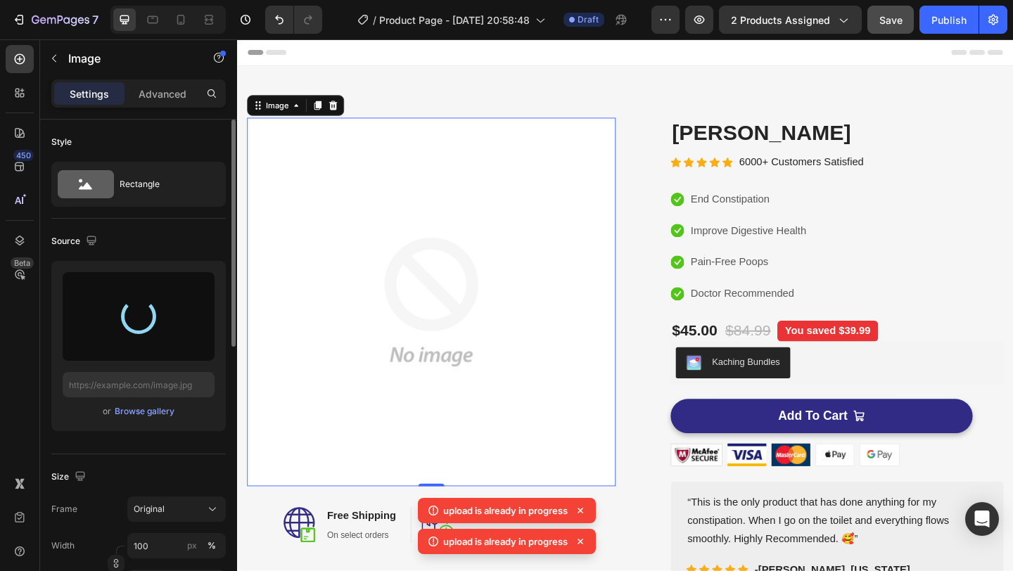
click at [899, 15] on span "Save" at bounding box center [890, 20] width 23 height 12
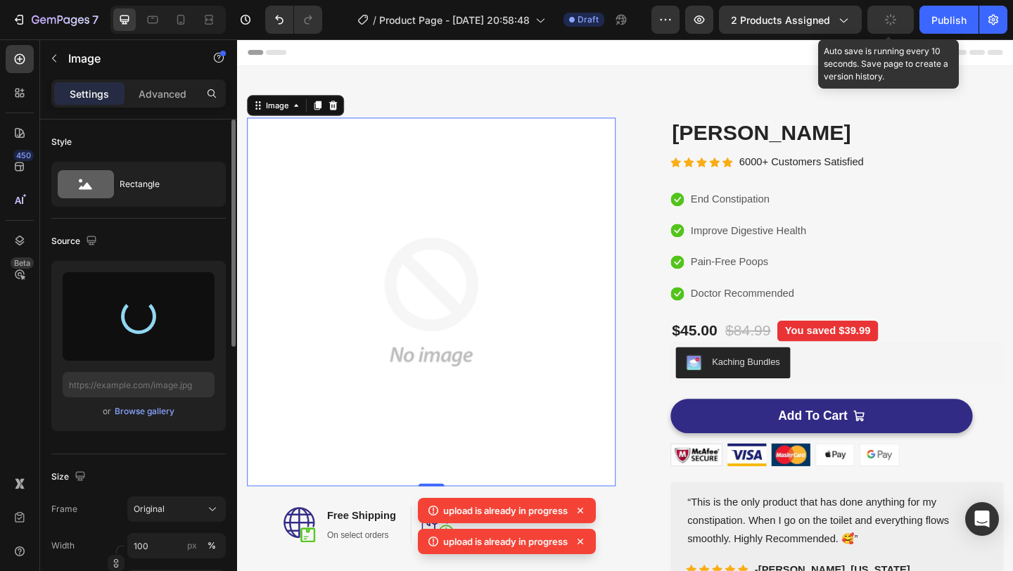
type input "[URL][DOMAIN_NAME]"
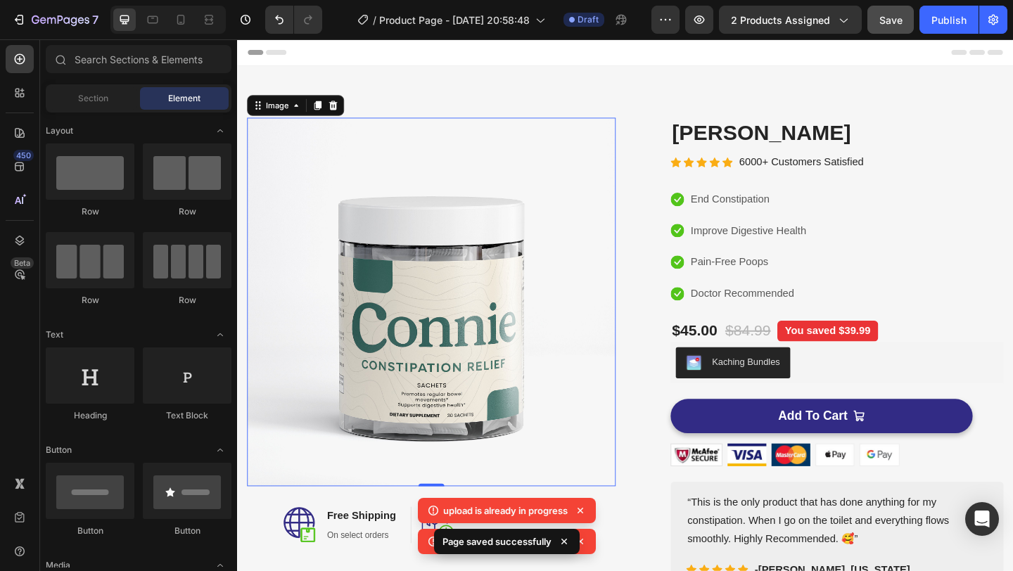
click at [683, 56] on div "Header" at bounding box center [659, 53] width 822 height 28
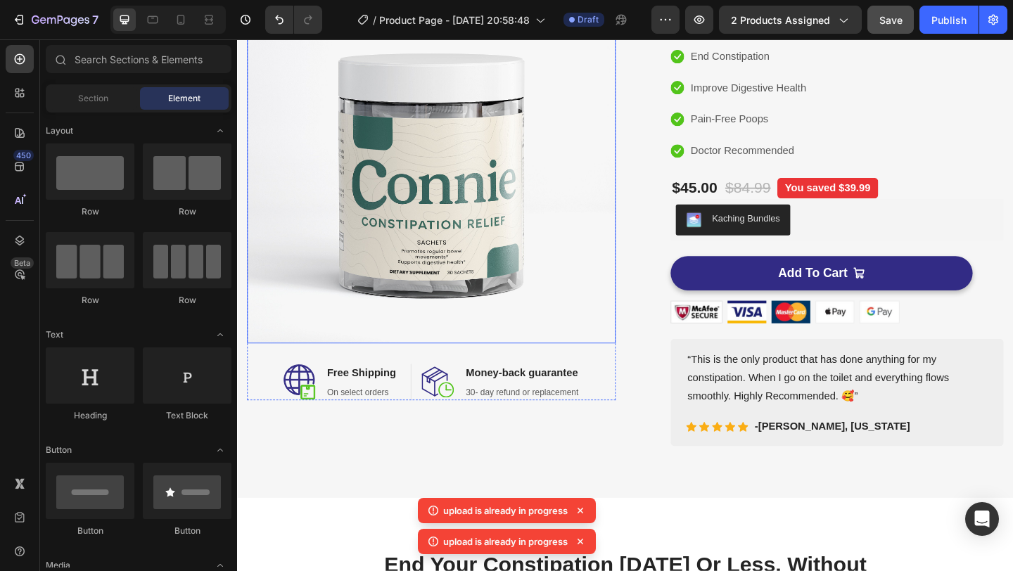
scroll to position [158, 0]
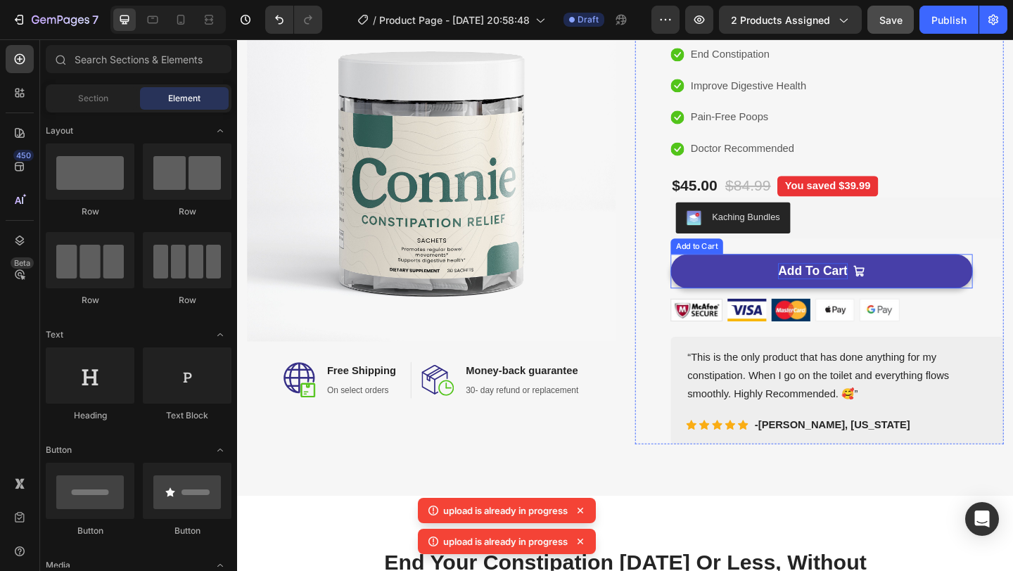
click at [878, 292] on div "Add To Cart" at bounding box center [862, 292] width 75 height 18
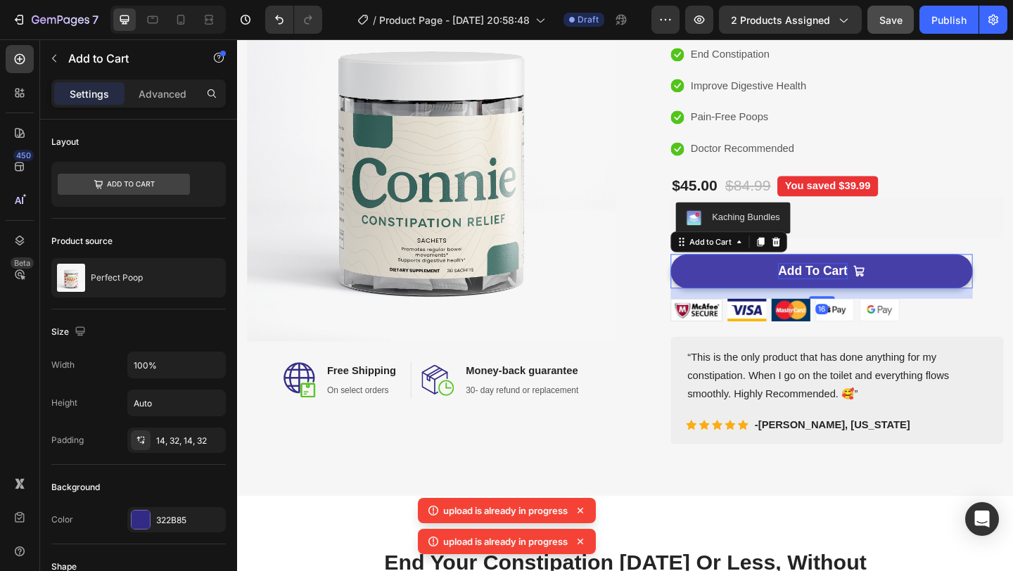
click at [878, 292] on div "Add To Cart" at bounding box center [862, 292] width 75 height 18
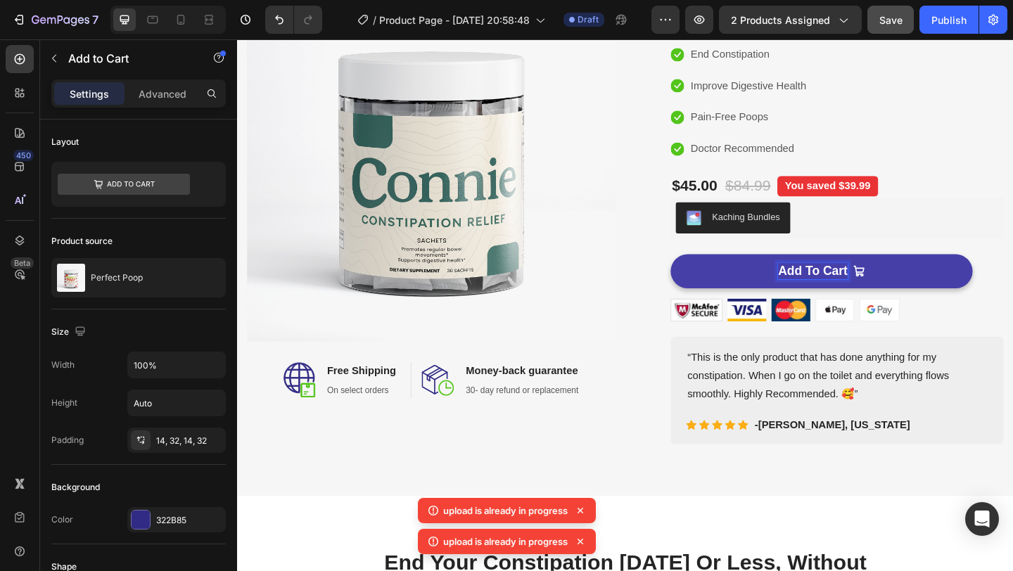
click at [851, 293] on p "Add To Cart" at bounding box center [862, 292] width 75 height 18
click at [708, 273] on button "Buy" at bounding box center [872, 291] width 329 height 37
click at [708, 273] on button "BUY" at bounding box center [872, 291] width 329 height 37
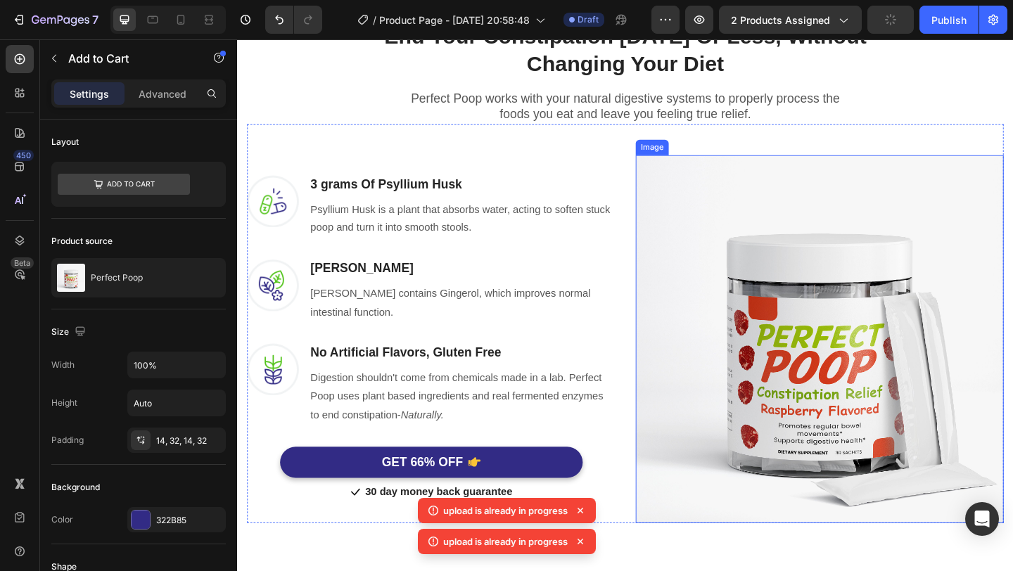
click at [820, 390] on img at bounding box center [870, 365] width 400 height 400
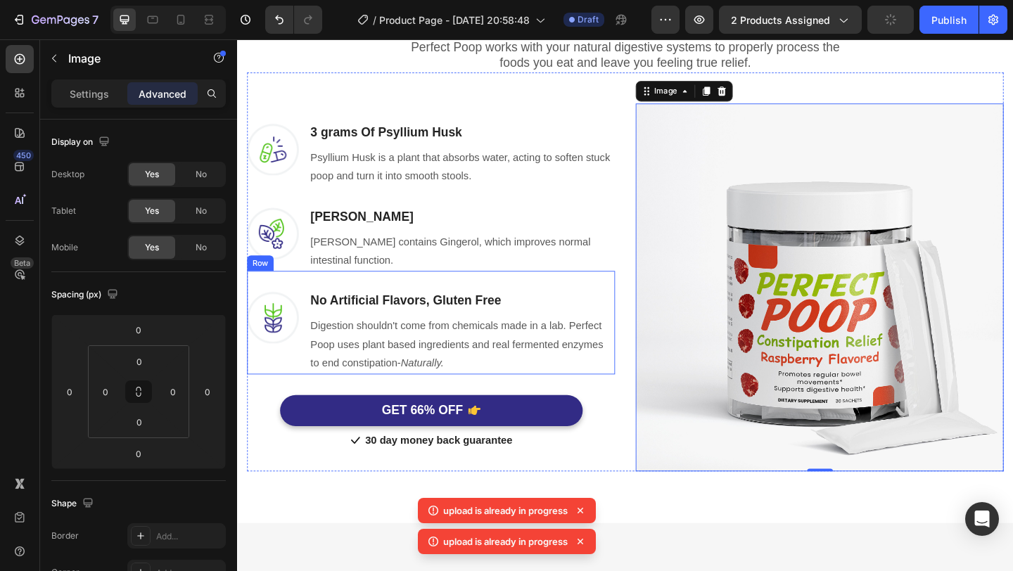
scroll to position [793, 0]
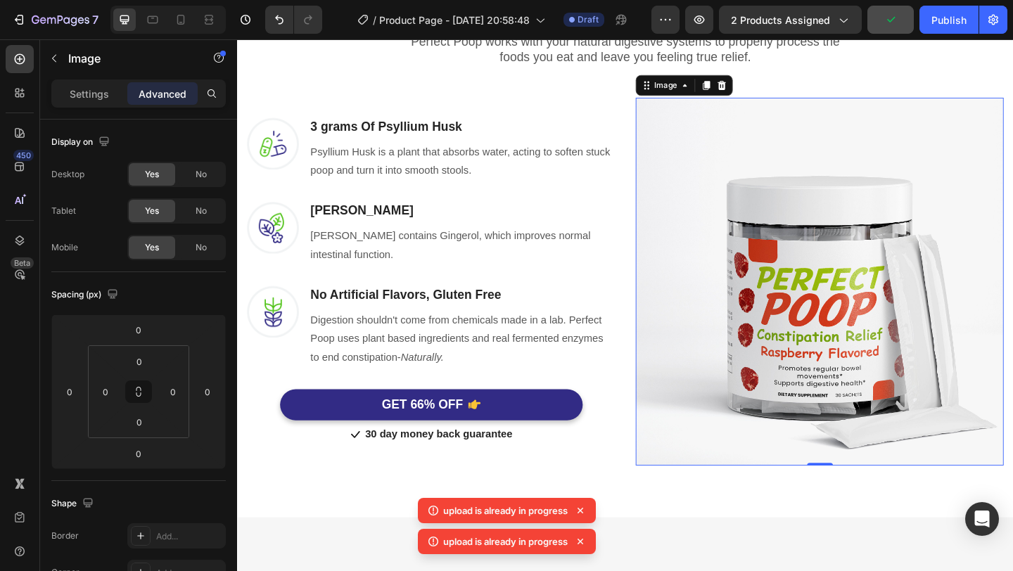
click at [818, 310] on img at bounding box center [870, 303] width 400 height 400
click at [98, 89] on p "Settings" at bounding box center [89, 94] width 39 height 15
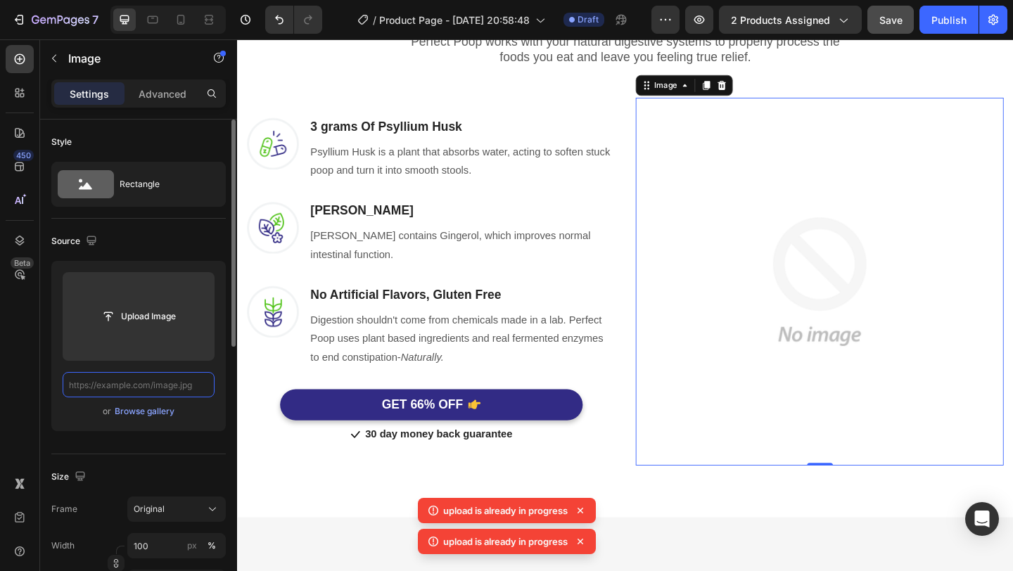
scroll to position [0, 0]
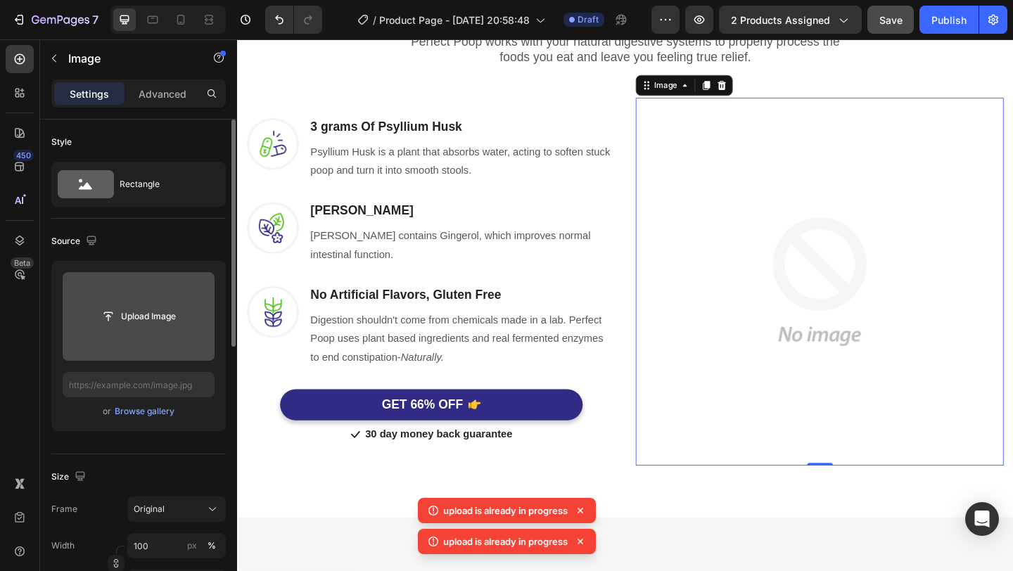
click at [131, 310] on input "file" at bounding box center [138, 317] width 97 height 24
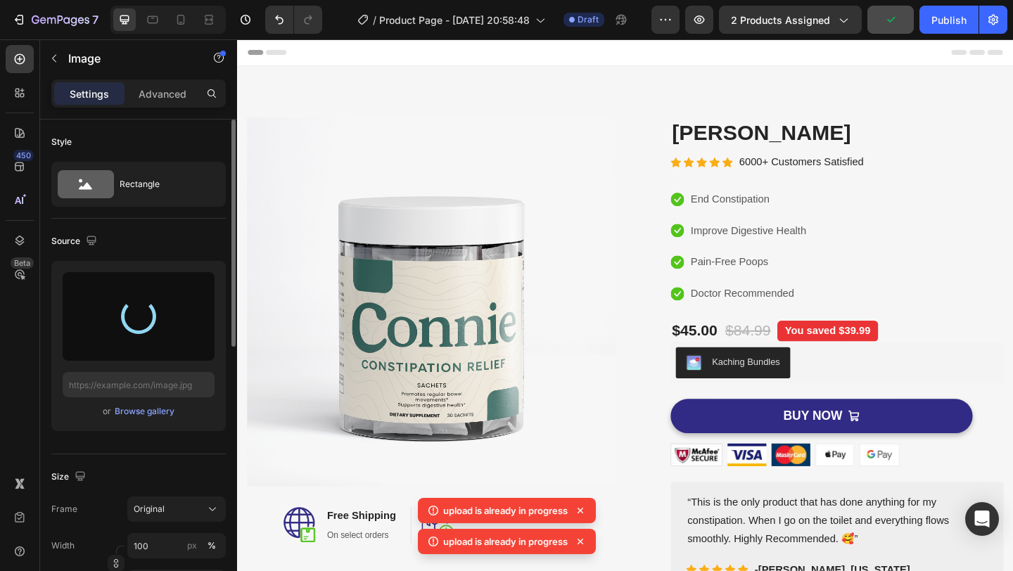
type input "https://cdn.shopify.com/s/files/1/0637/7009/9823/files/gempages_582972290900165…"
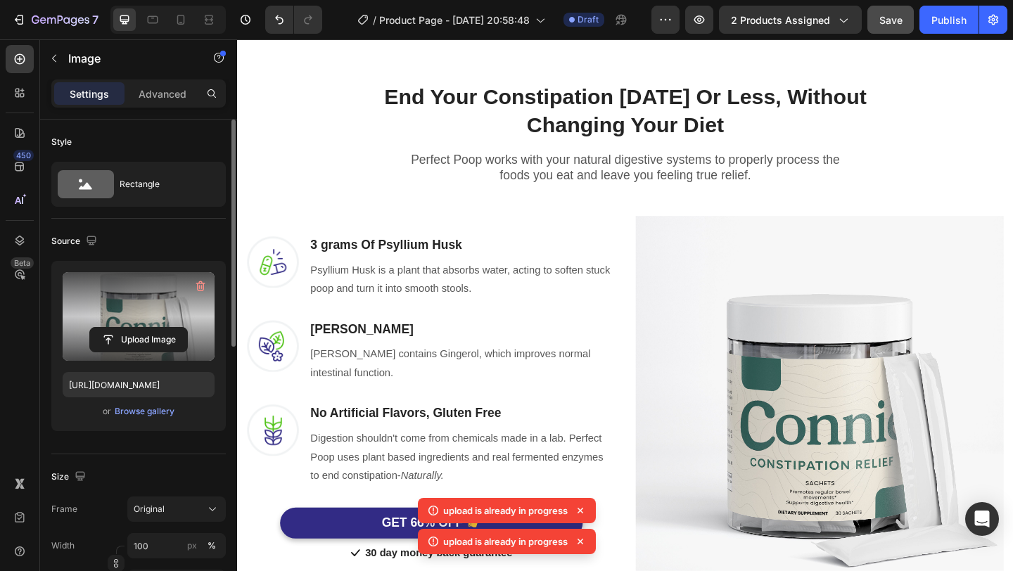
scroll to position [698, 0]
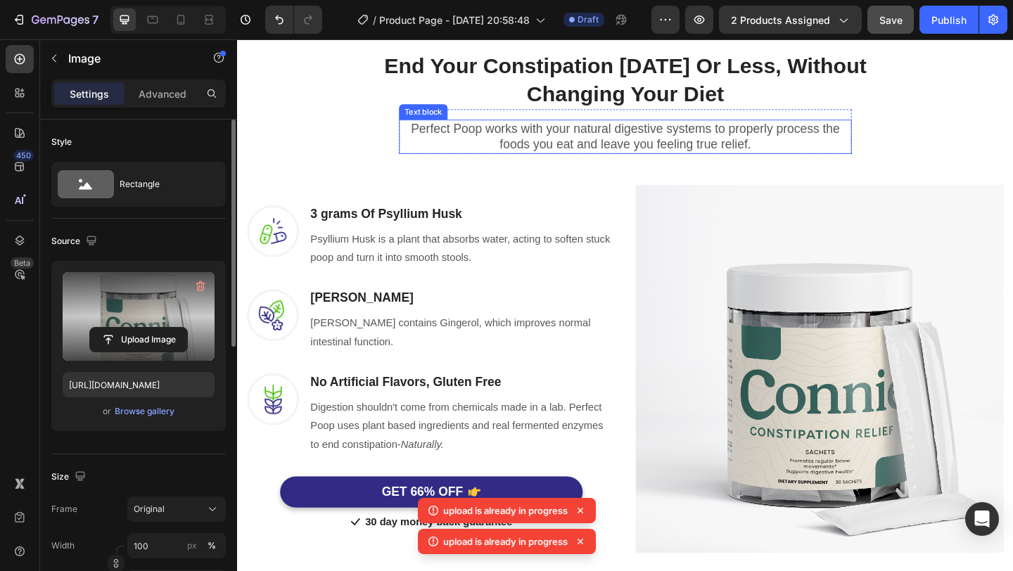
click at [460, 141] on p "Perfect Poop works with your natural digestive systems to properly process the …" at bounding box center [659, 145] width 490 height 34
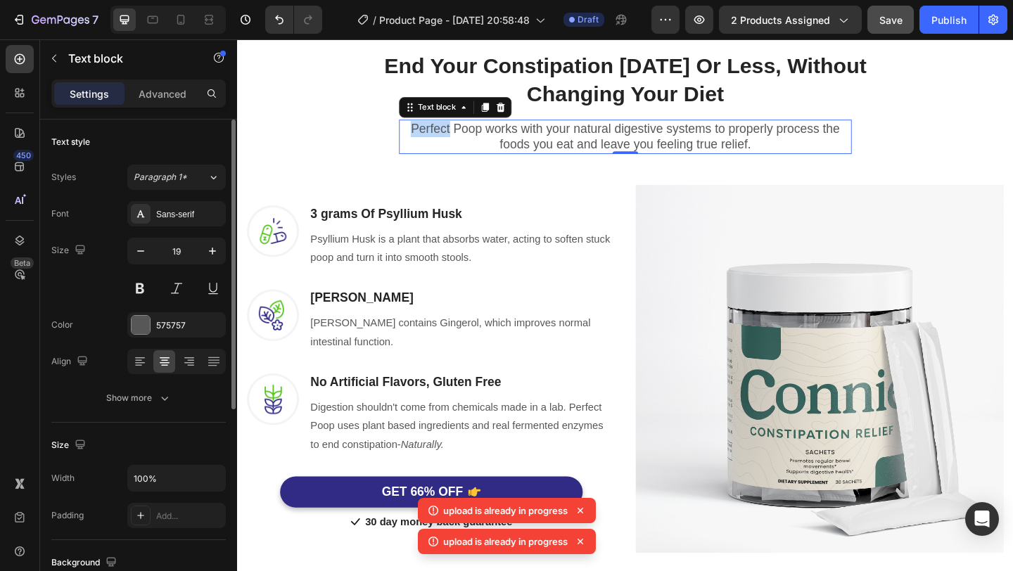
click at [460, 141] on p "Perfect Poop works with your natural digestive systems to properly process the …" at bounding box center [659, 145] width 490 height 34
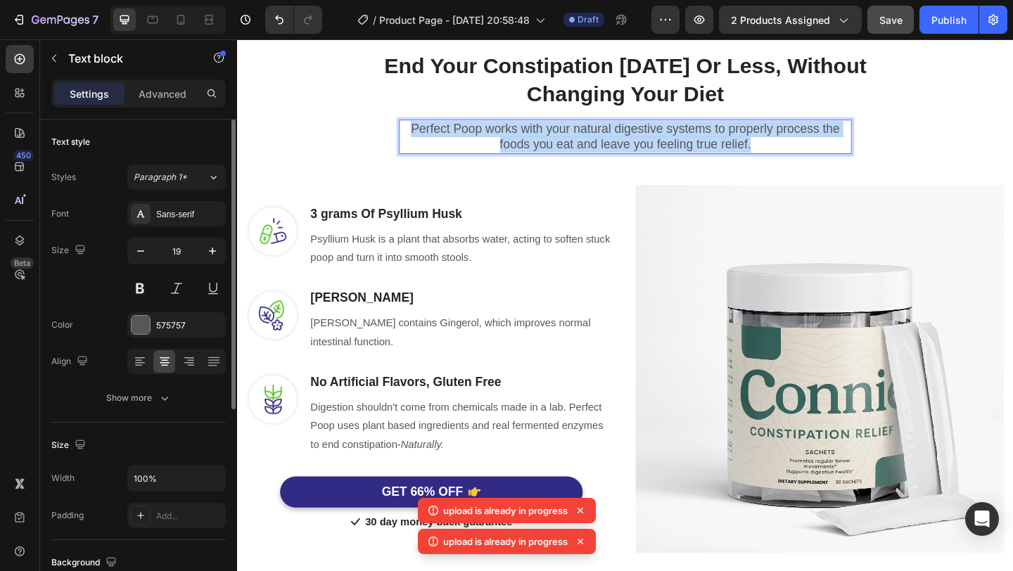
click at [460, 141] on p "Perfect Poop works with your natural digestive systems to properly process the …" at bounding box center [659, 145] width 490 height 34
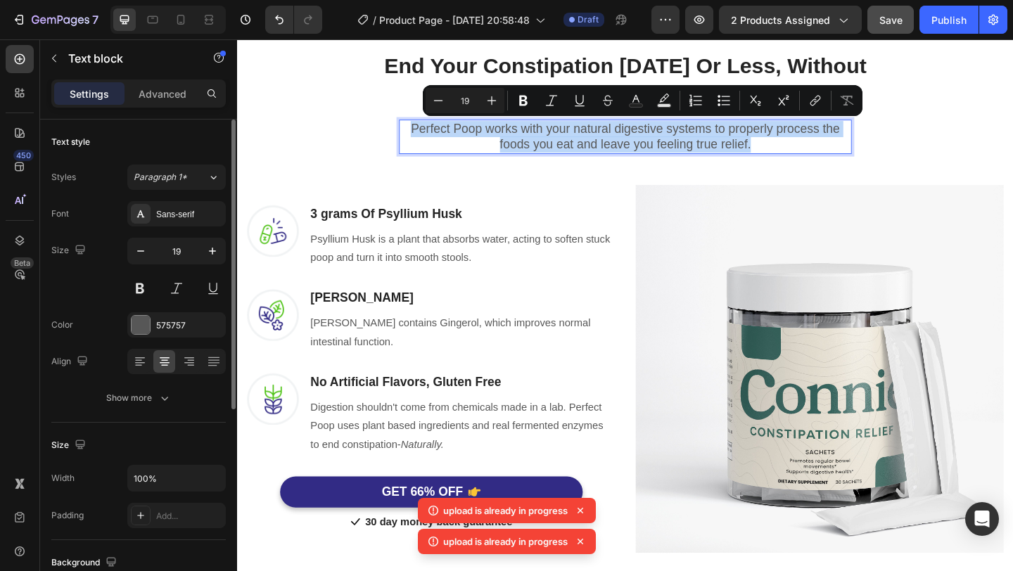
click at [476, 142] on p "Perfect Poop works with your natural digestive systems to properly process the …" at bounding box center [659, 145] width 490 height 34
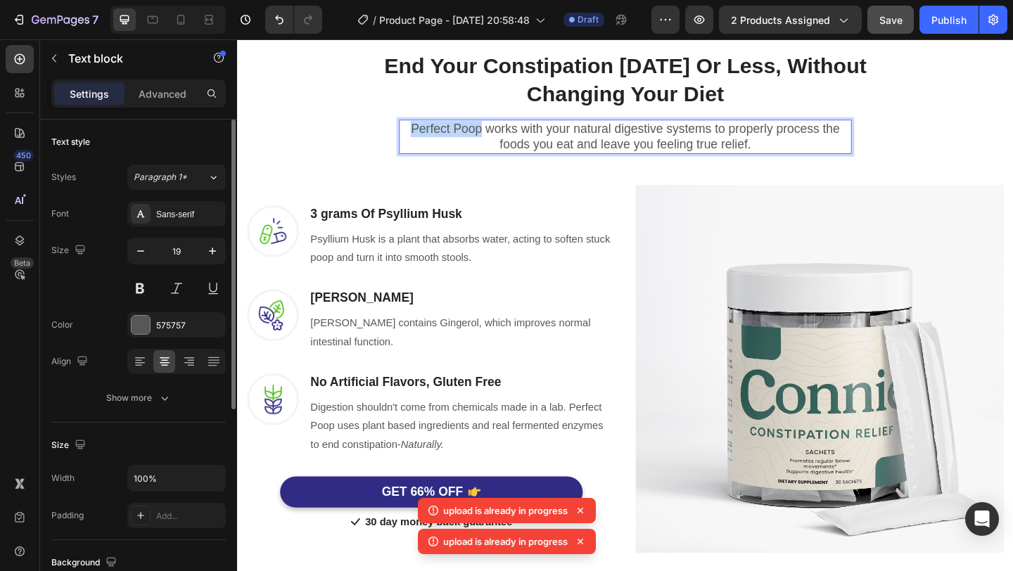
drag, startPoint x: 502, startPoint y: 138, endPoint x: 430, endPoint y: 135, distance: 72.5
click at [430, 135] on p "Perfect Poop works with your natural digestive systems to properly process the …" at bounding box center [659, 145] width 490 height 34
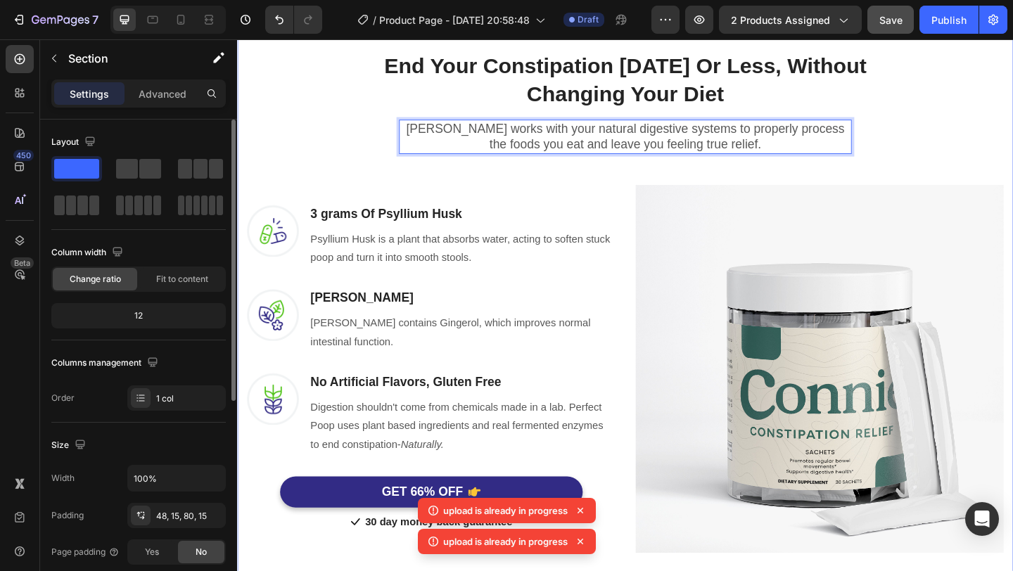
click at [955, 153] on div "End Your Constipation In 3 Days Or Less, Without Changing Your Diet Heading Row…" at bounding box center [659, 314] width 823 height 568
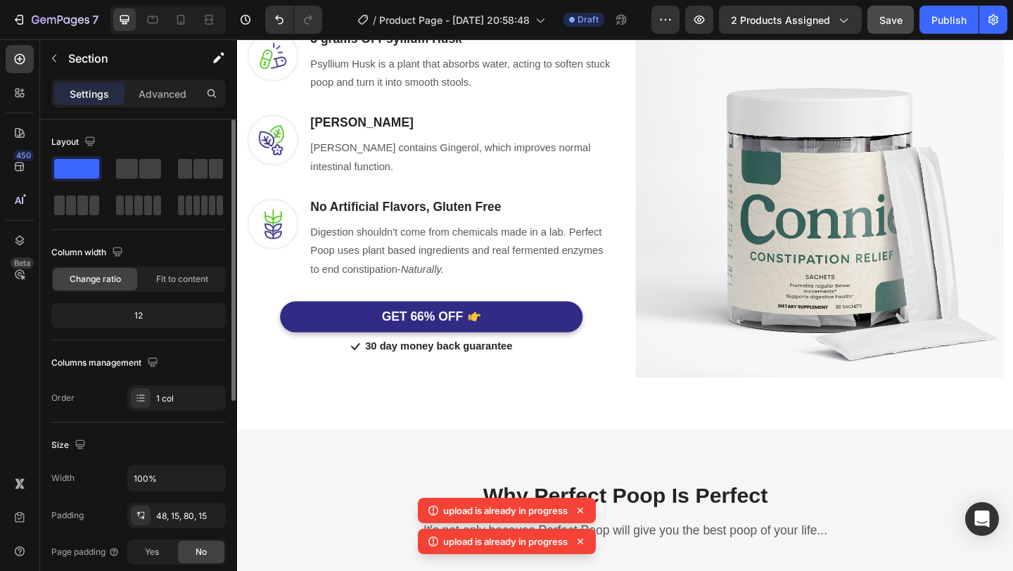
scroll to position [897, 0]
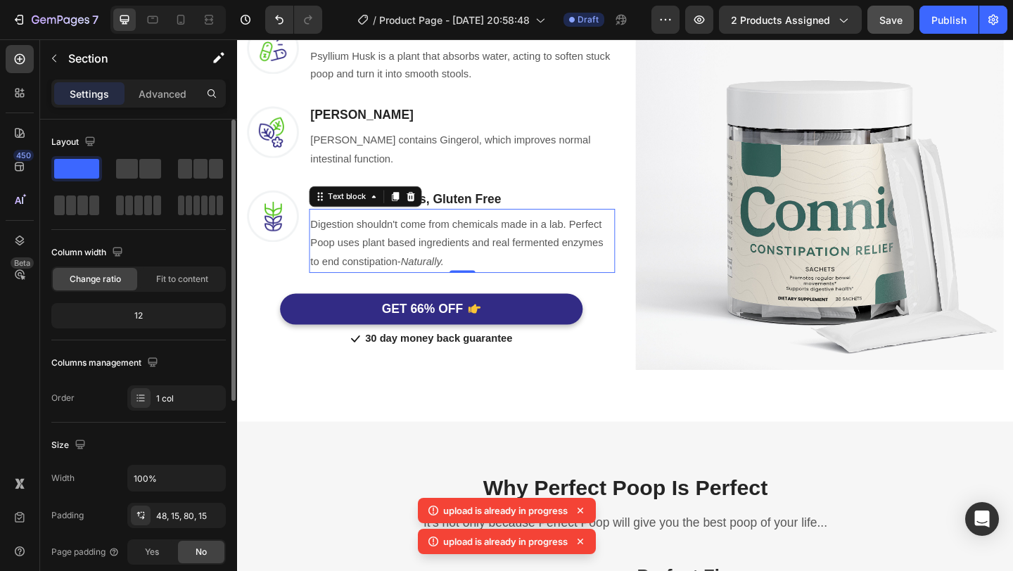
click at [612, 229] on div "Digestion shouldn't come from chemicals made in a lab. Perfect Poop uses plant …" at bounding box center [481, 258] width 333 height 69
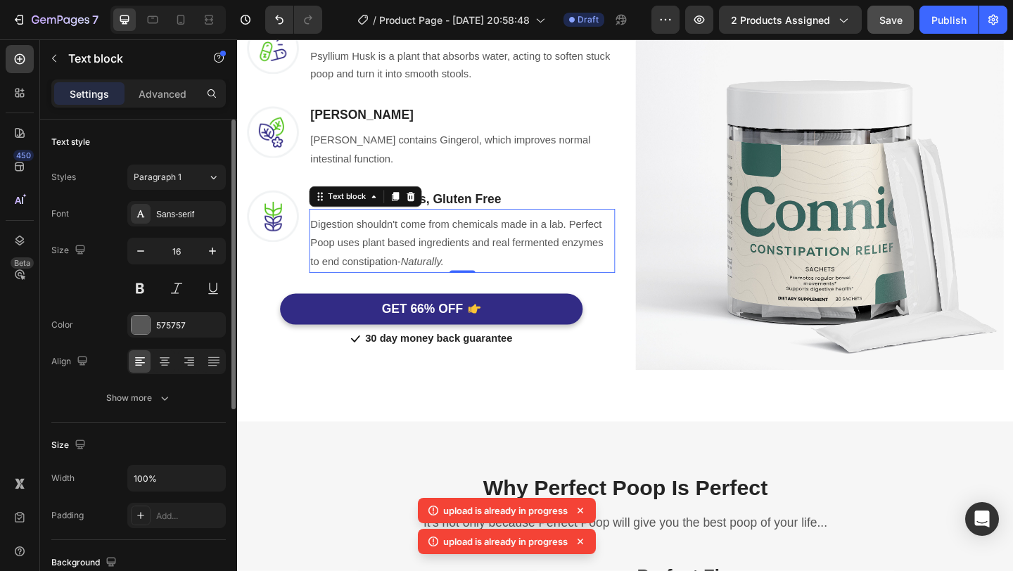
click at [612, 230] on div "Digestion shouldn't come from chemicals made in a lab. Perfect Poop uses plant …" at bounding box center [481, 260] width 333 height 63
click at [611, 238] on p "Digestion shouldn't come from chemicals made in a lab. Perfect Poop uses plant …" at bounding box center [482, 261] width 330 height 61
drag, startPoint x: 342, startPoint y: 262, endPoint x: 600, endPoint y: 233, distance: 259.8
click at [600, 233] on p "Digestion shouldn't come from chemicals made in a lab. Perfect Poop uses plant …" at bounding box center [482, 261] width 330 height 61
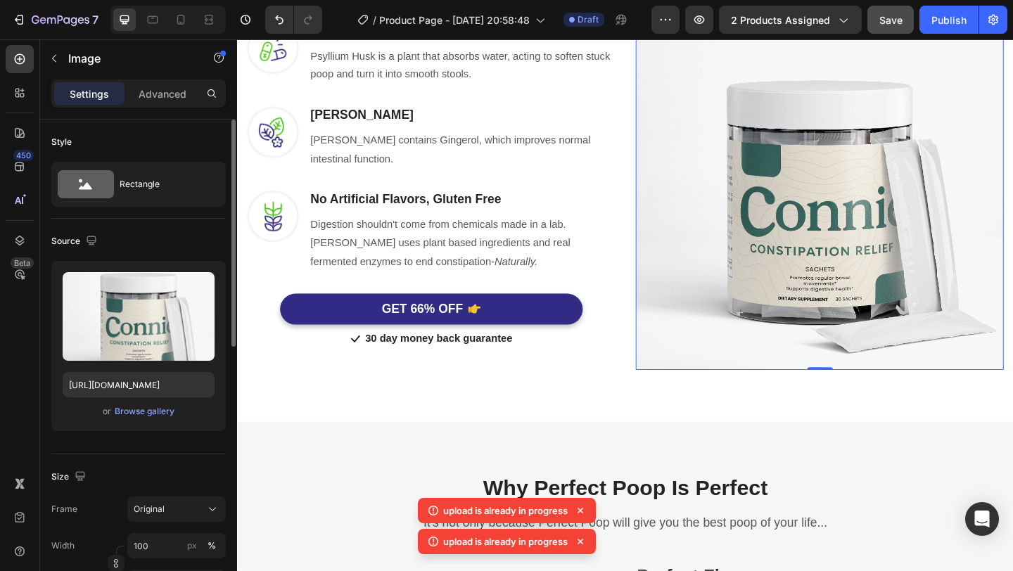
click at [739, 293] on img at bounding box center [870, 199] width 400 height 400
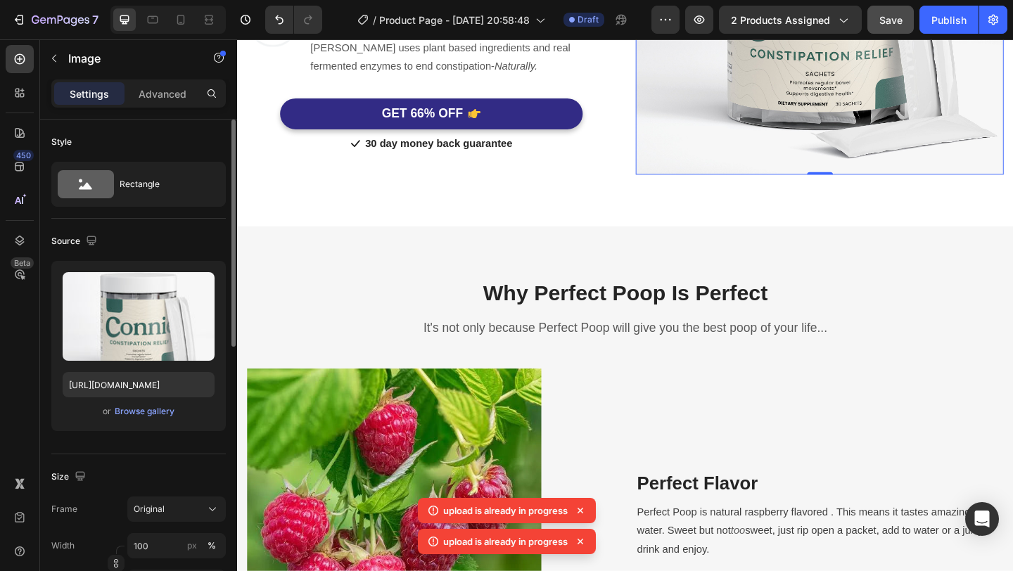
scroll to position [1114, 0]
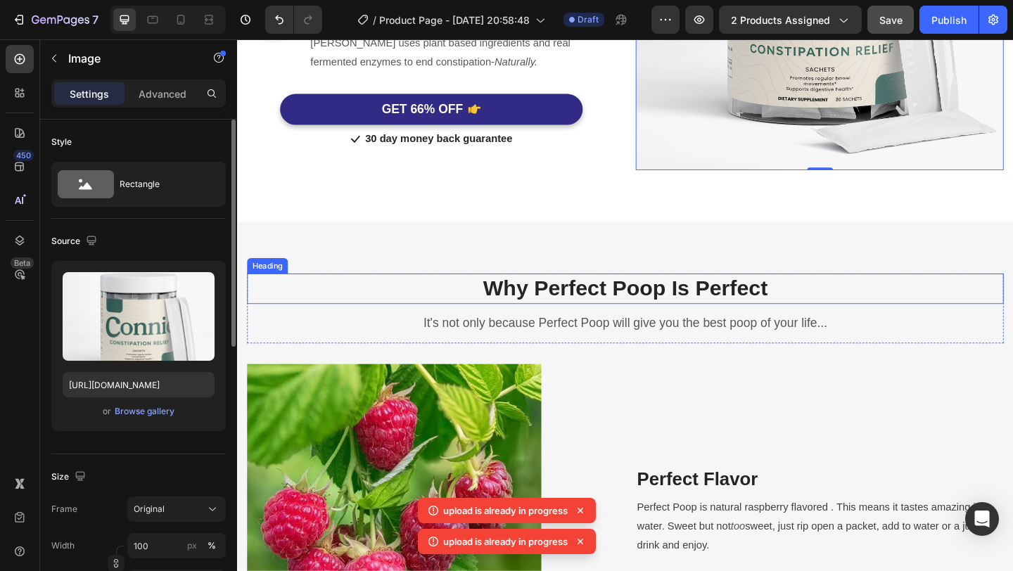
click at [649, 312] on h2 "Why Perfect Poop Is Perfect" at bounding box center [659, 310] width 823 height 33
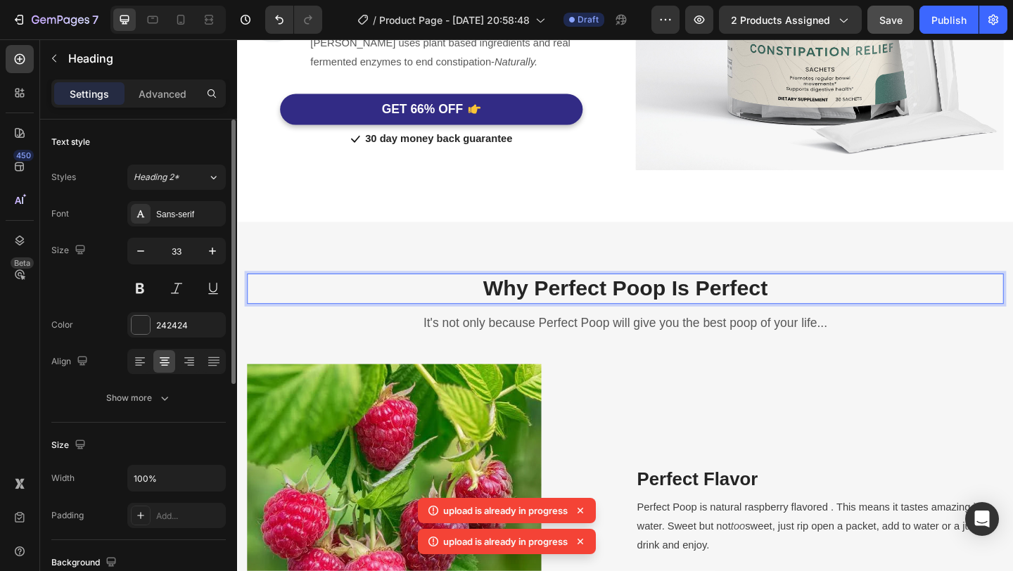
click at [649, 312] on h2 "Why Perfect Poop Is Perfect" at bounding box center [659, 310] width 823 height 33
click at [649, 312] on p "Why Perfect Poop Is Perfect" at bounding box center [659, 310] width 820 height 30
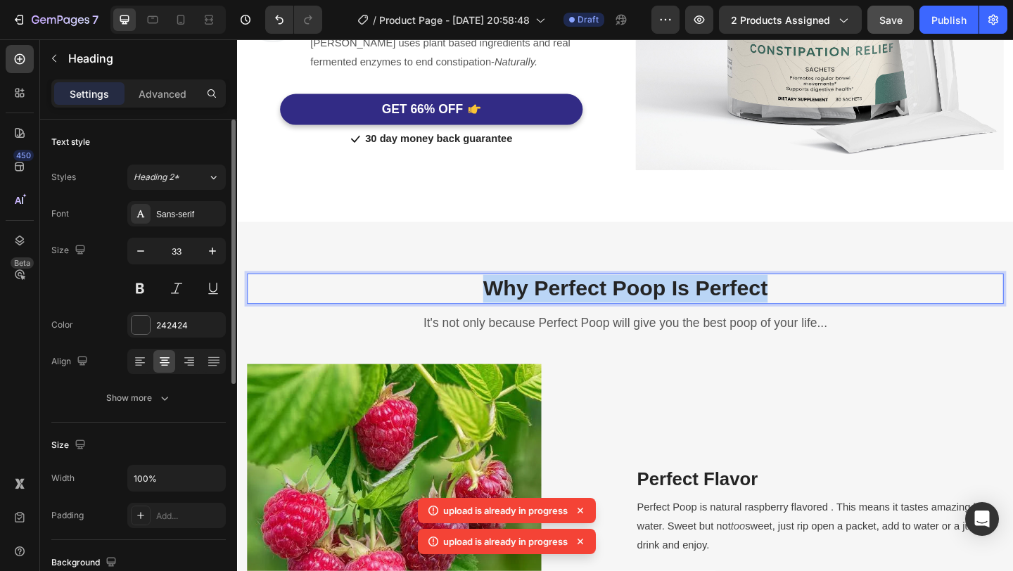
click at [649, 312] on p "Why Perfect Poop Is Perfect" at bounding box center [659, 310] width 820 height 30
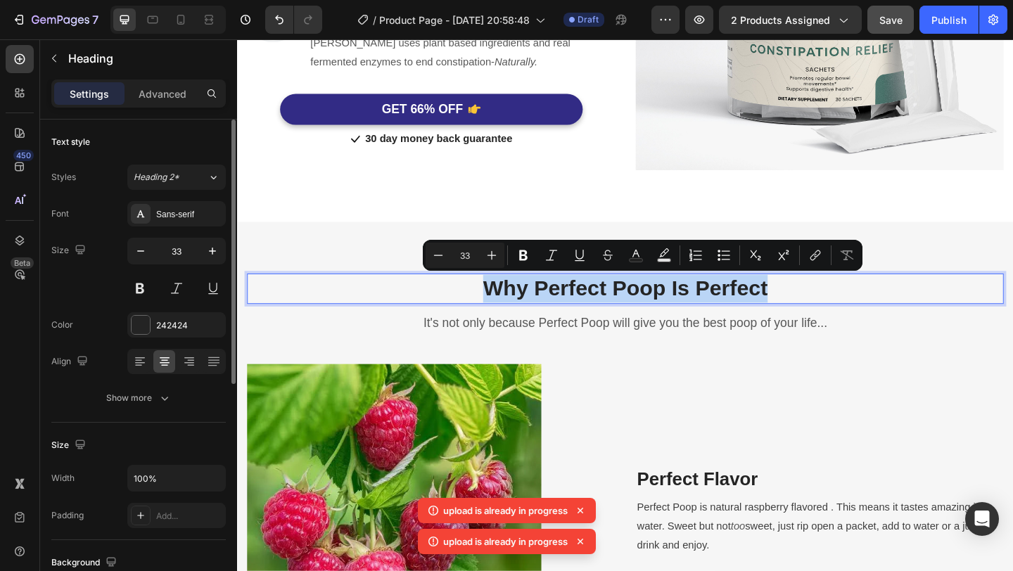
click at [649, 312] on p "Why Perfect Poop Is Perfect" at bounding box center [659, 310] width 820 height 30
drag, startPoint x: 832, startPoint y: 310, endPoint x: 510, endPoint y: 317, distance: 321.6
click at [510, 317] on p "Why Perfect Poop Is Perfect" at bounding box center [659, 310] width 820 height 30
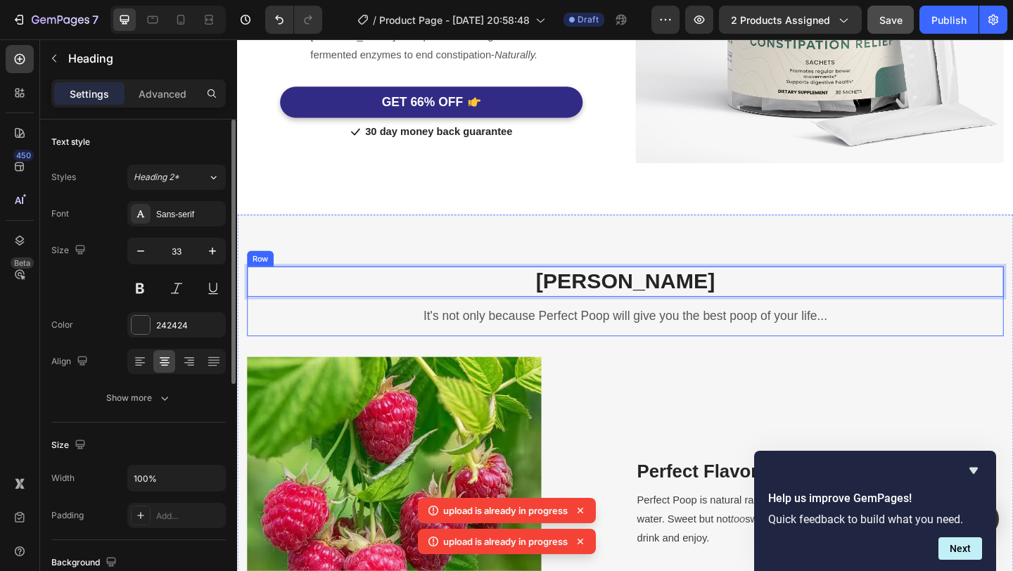
scroll to position [1101, 0]
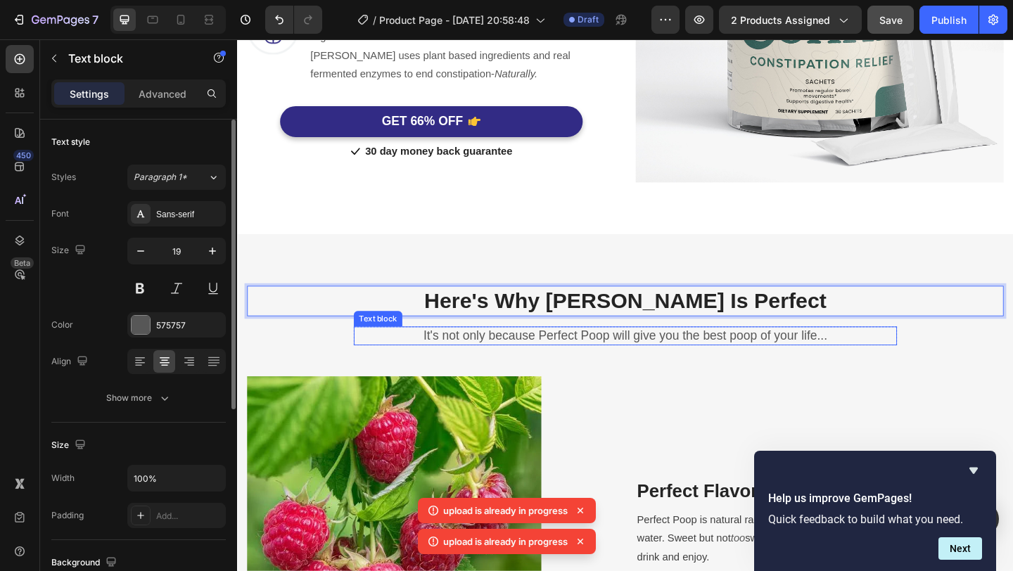
click at [652, 360] on p "It's not only because Perfect Poop will give you the best poop of your life..." at bounding box center [659, 362] width 588 height 18
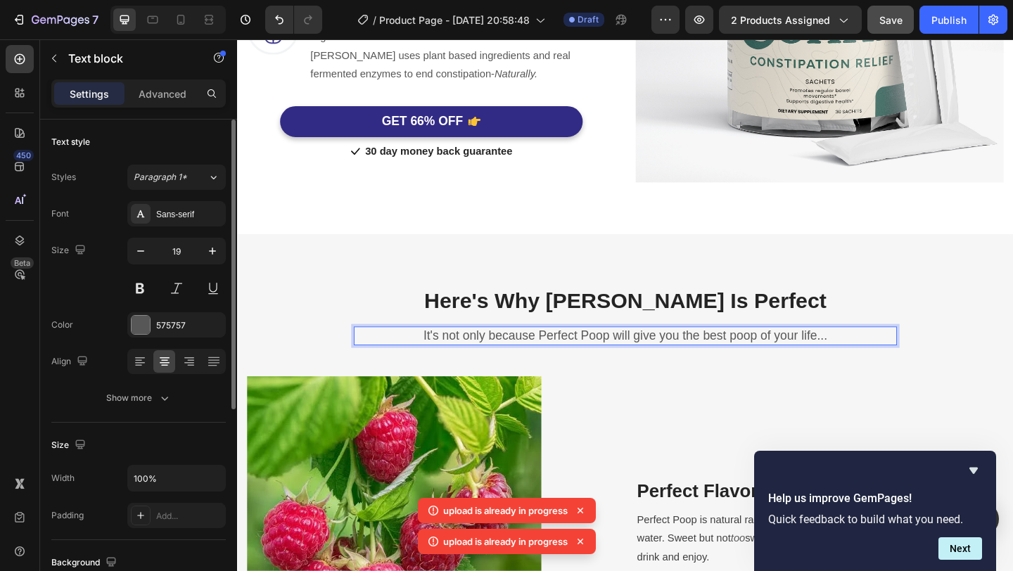
click at [564, 360] on p "It's not only because Perfect Poop will give you the best poop of your life..." at bounding box center [659, 362] width 588 height 18
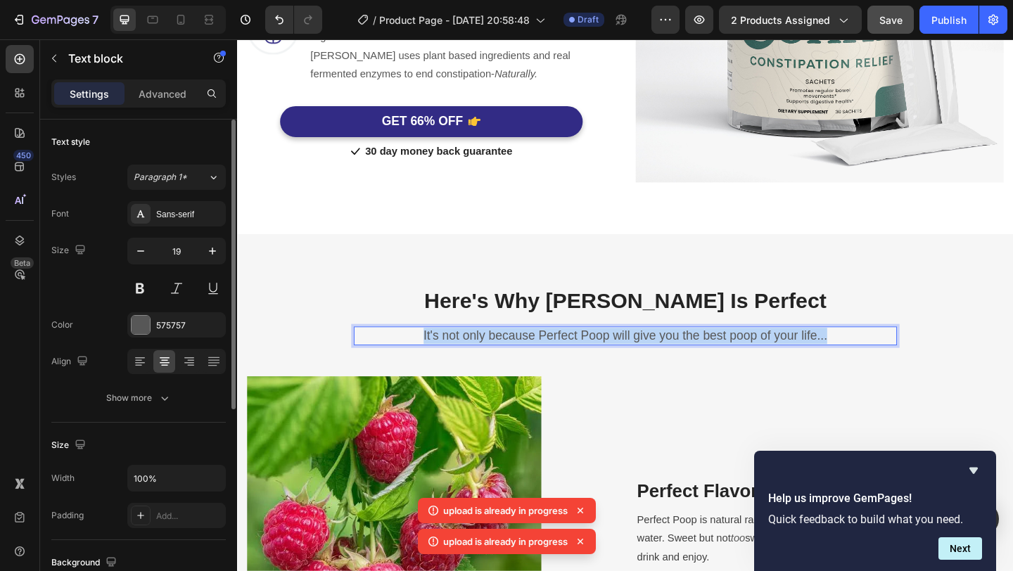
click at [564, 360] on p "It's not only because Perfect Poop will give you the best poop of your life..." at bounding box center [659, 362] width 588 height 18
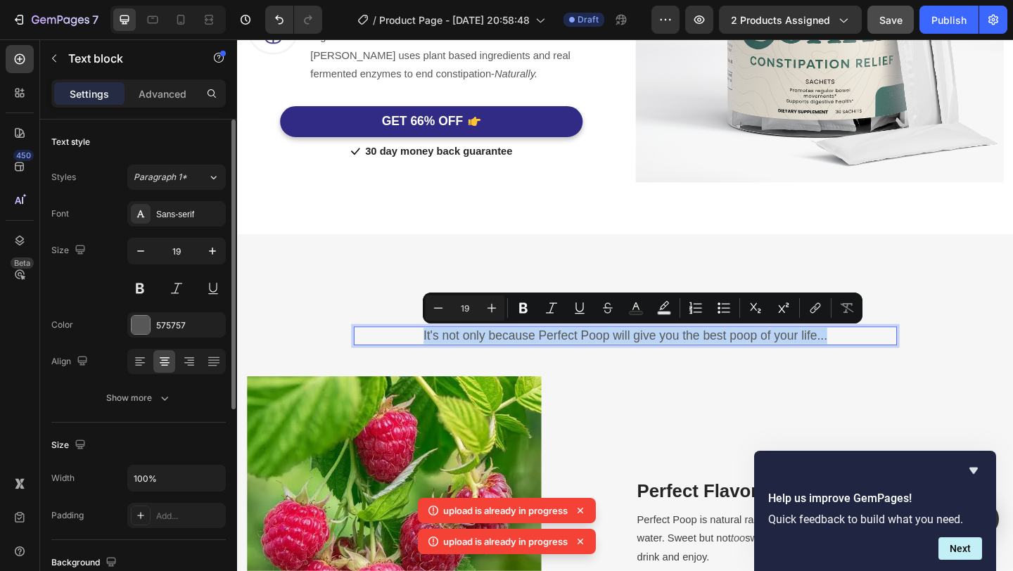
click at [910, 367] on p "It's not only because Perfect Poop will give you the best poop of your life..." at bounding box center [659, 362] width 588 height 18
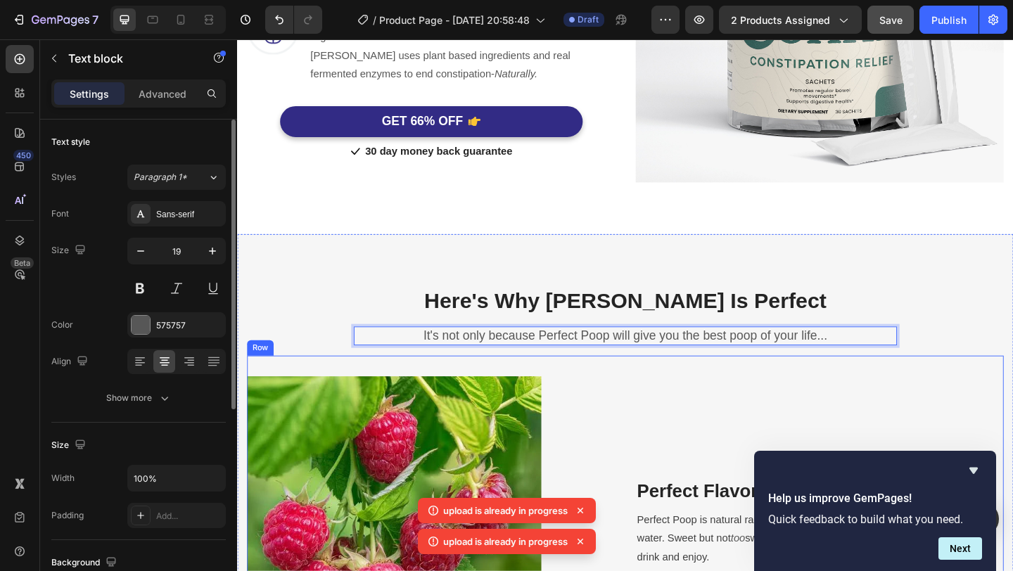
click at [1012, 402] on div "Image Perfect Flavor Heading Perfect Poop is natural raspberry flavored . This …" at bounding box center [659, 554] width 823 height 343
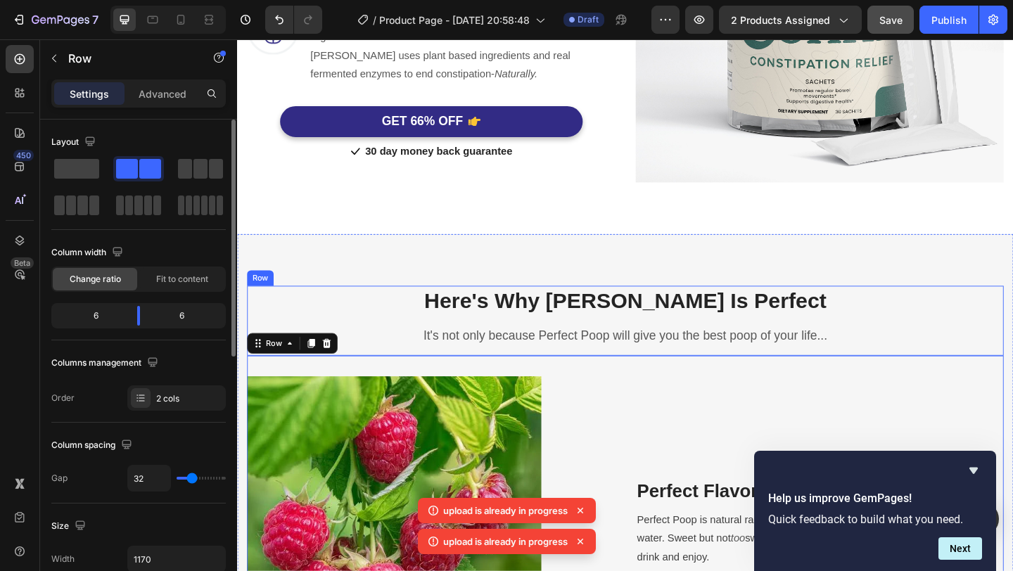
click at [889, 360] on p "It's not only because Perfect Poop will give you the best poop of your life..." at bounding box center [659, 362] width 588 height 18
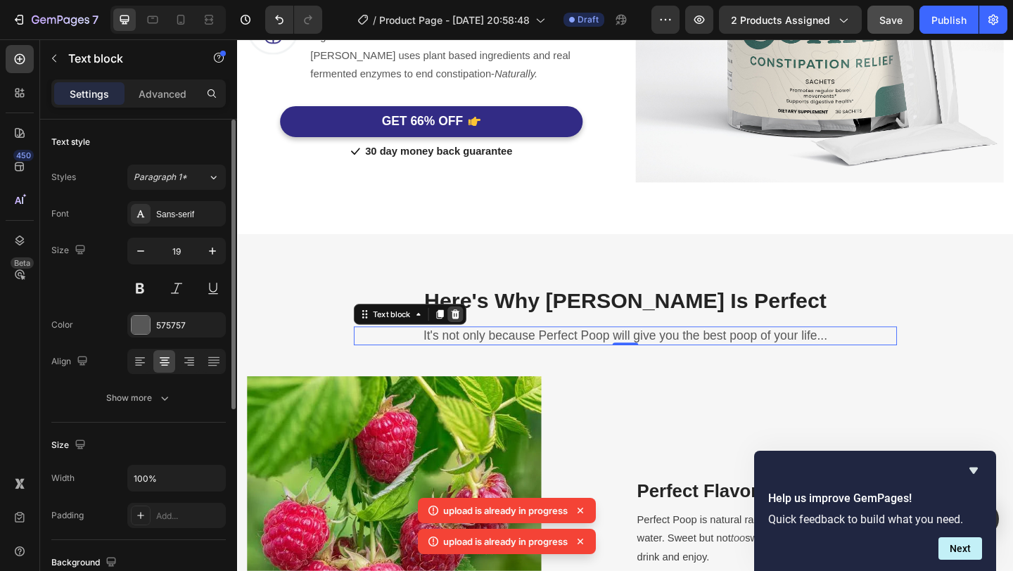
click at [478, 335] on icon at bounding box center [474, 338] width 9 height 10
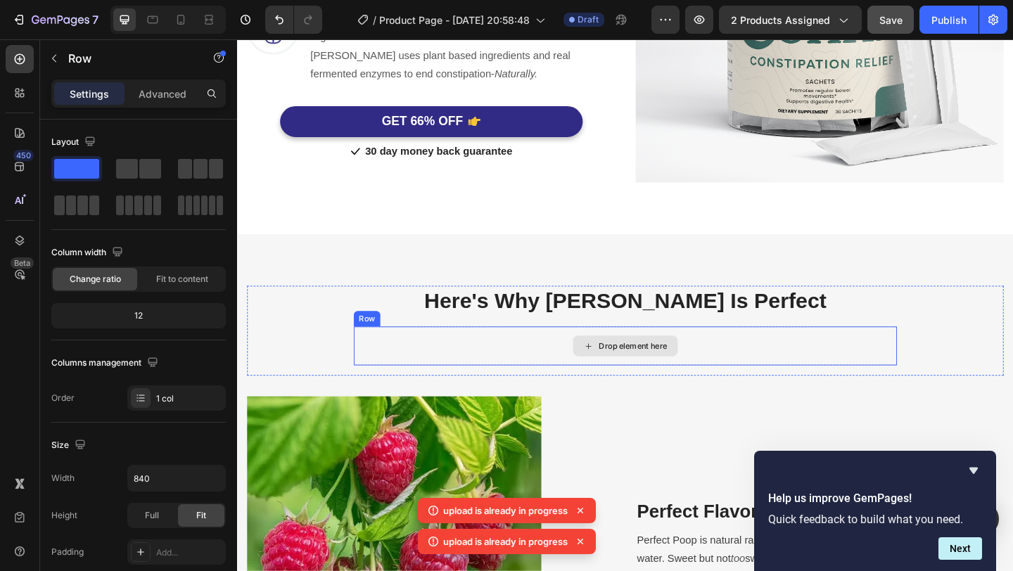
click at [571, 372] on div "Drop element here" at bounding box center [659, 373] width 591 height 42
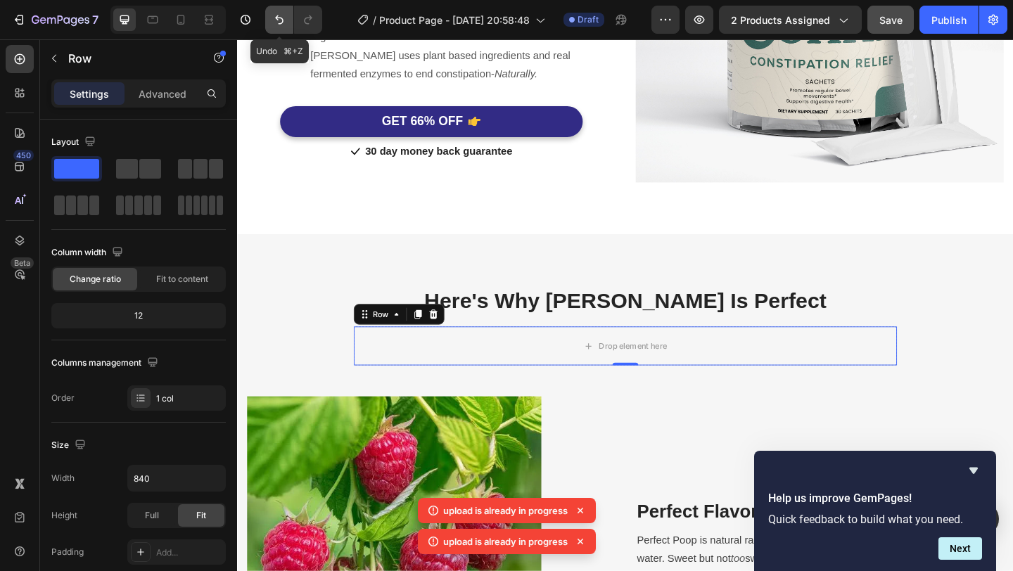
click at [280, 21] on icon "Undo/Redo" at bounding box center [279, 20] width 14 height 14
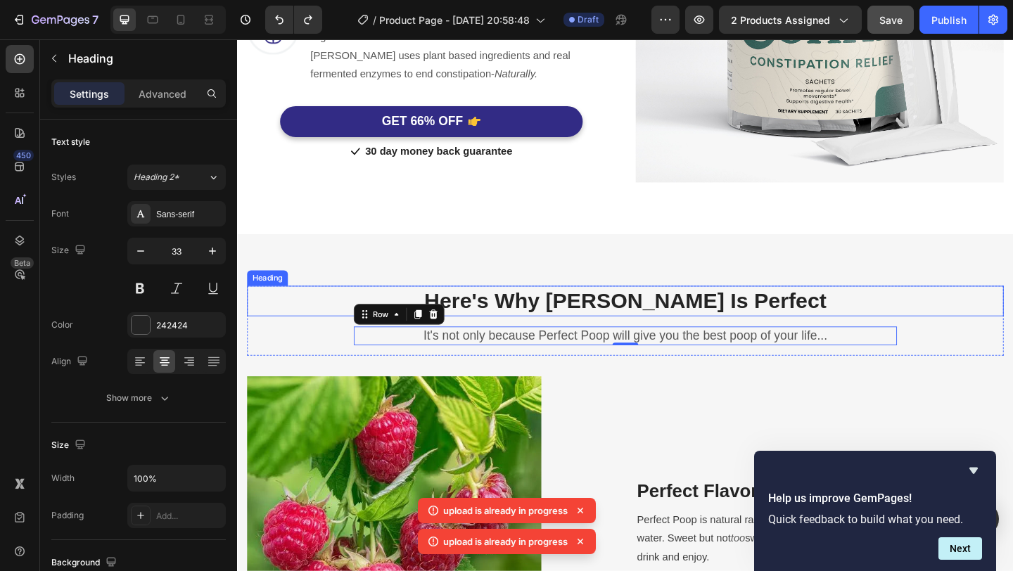
click at [582, 316] on p "Here's Why Connie Is Perfect" at bounding box center [659, 324] width 820 height 30
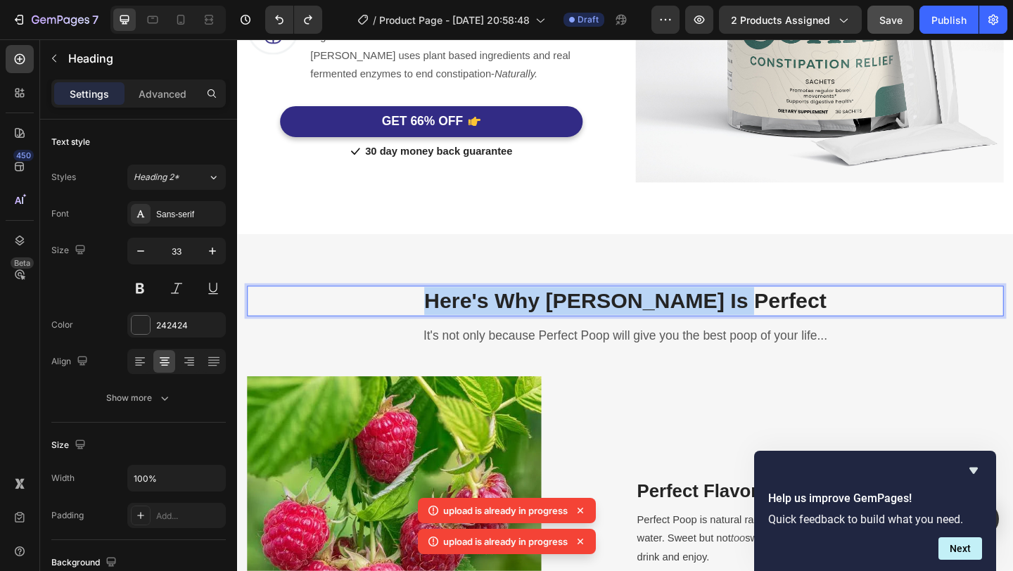
click at [582, 316] on p "Here's Why Connie Is Perfect" at bounding box center [659, 324] width 820 height 30
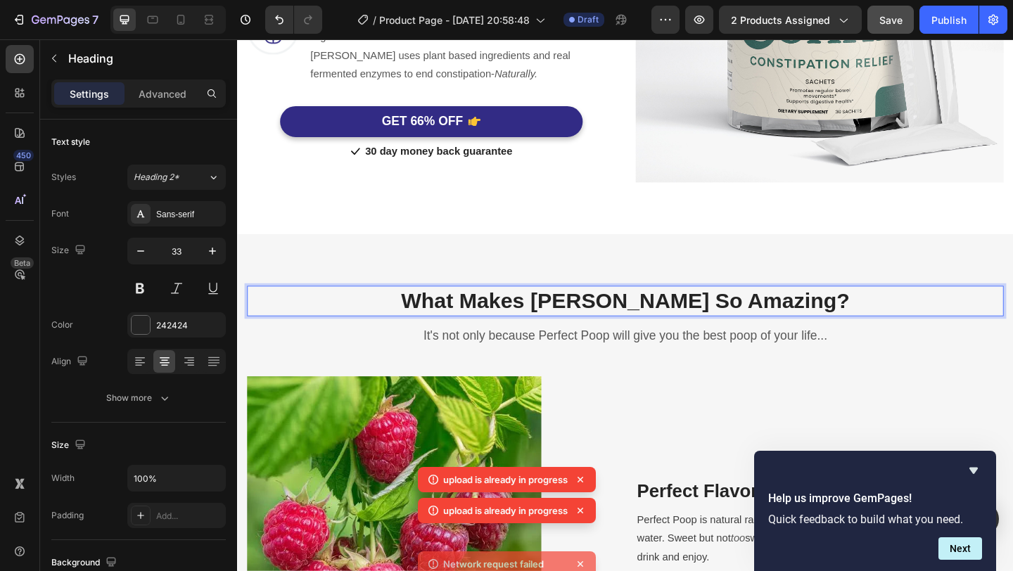
scroll to position [1136, 0]
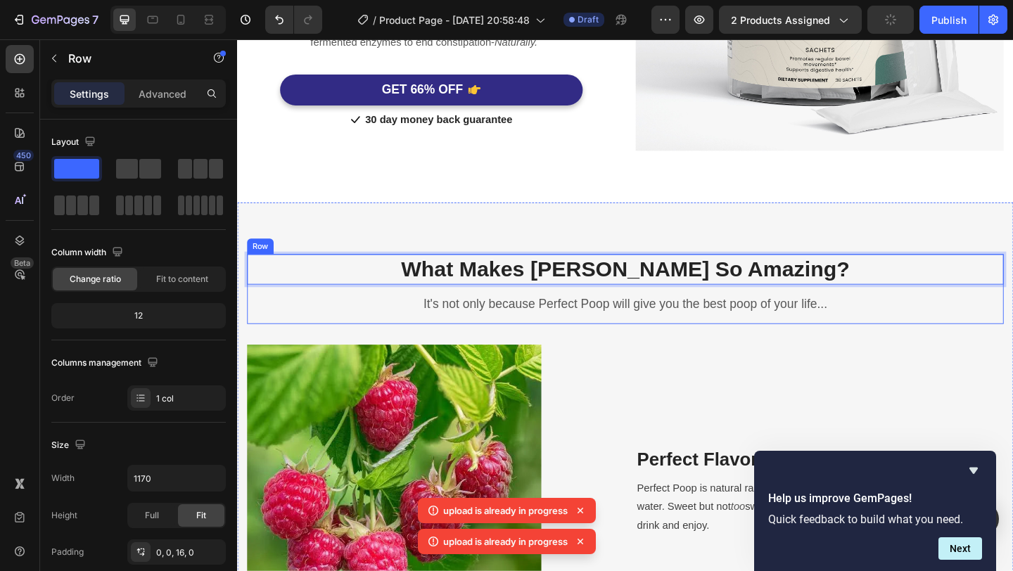
click at [575, 343] on div "What Makes Connie So Amazing? Heading 16 It's not only because Perfect Poop wil…" at bounding box center [659, 311] width 823 height 76
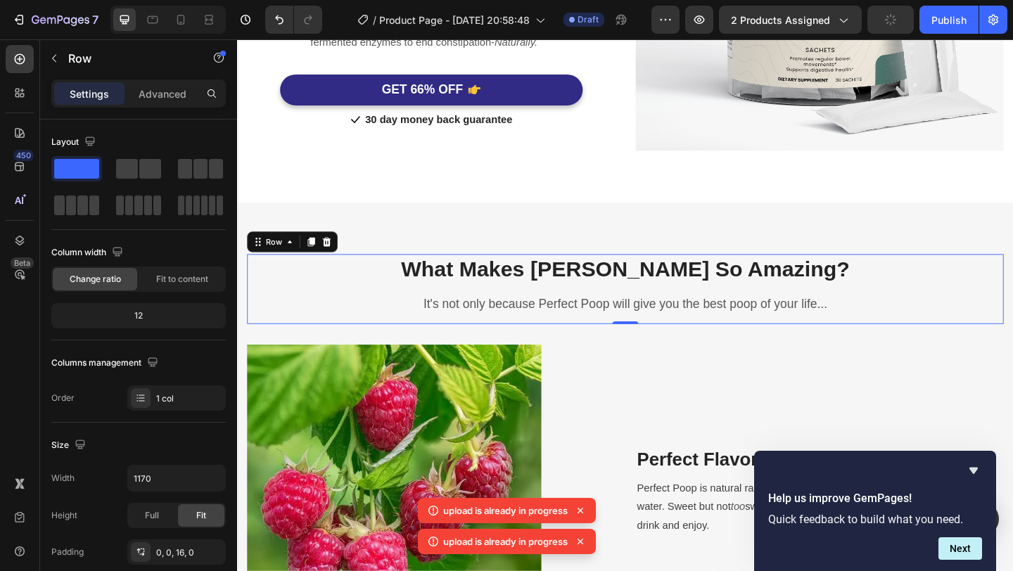
click at [601, 335] on p "It's not only because Perfect Poop will give you the best poop of your life..." at bounding box center [659, 328] width 588 height 18
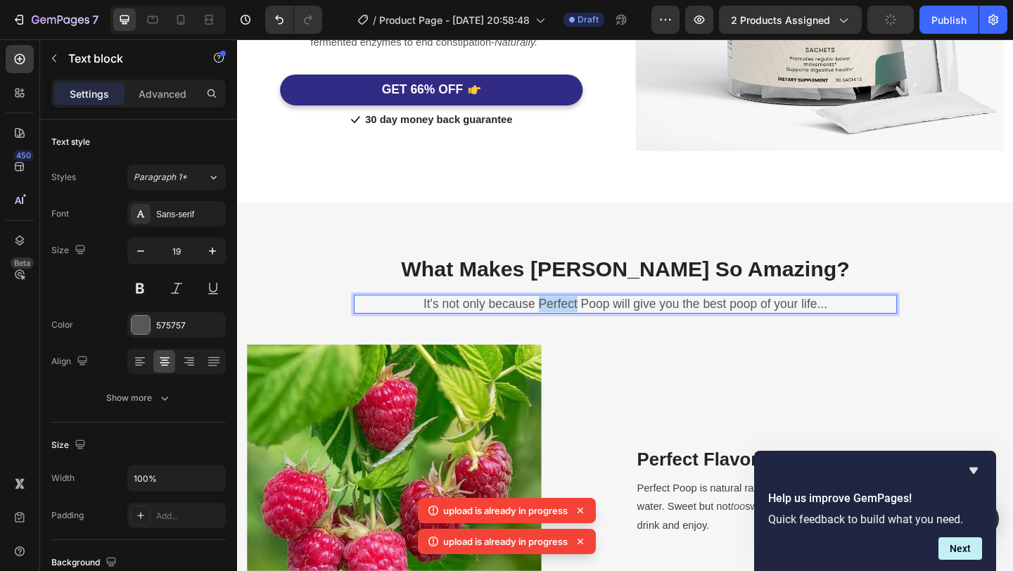
click at [601, 335] on p "It's not only because Perfect Poop will give you the best poop of your life..." at bounding box center [659, 328] width 588 height 18
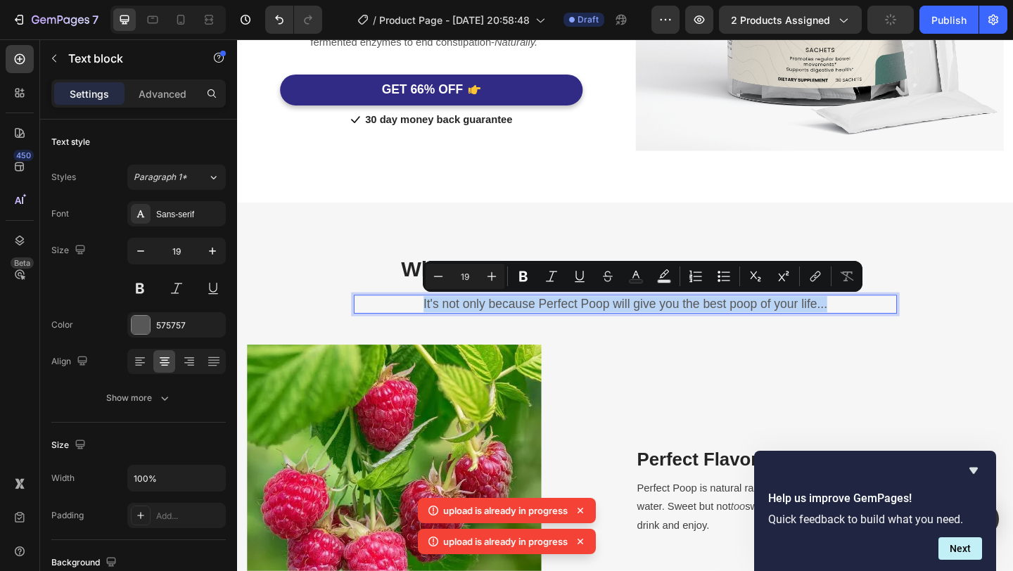
click at [877, 329] on p "It's not only because Perfect Poop will give you the best poop of your life..." at bounding box center [659, 328] width 588 height 18
drag, startPoint x: 877, startPoint y: 329, endPoint x: 485, endPoint y: 320, distance: 392.0
click at [485, 320] on p "It's not only because Perfect Poop will give you the best poop of your life..." at bounding box center [659, 328] width 588 height 18
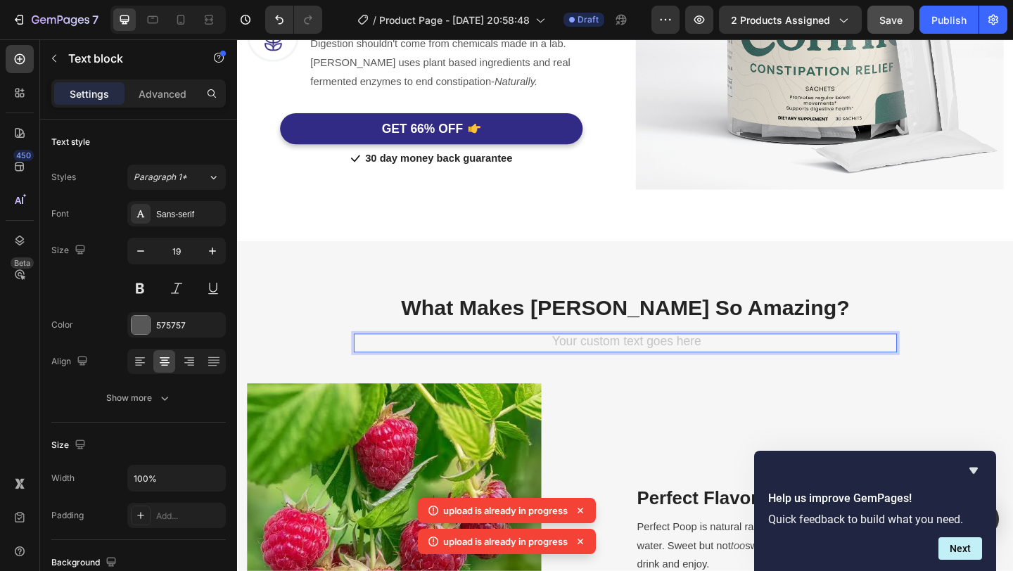
scroll to position [1105, 0]
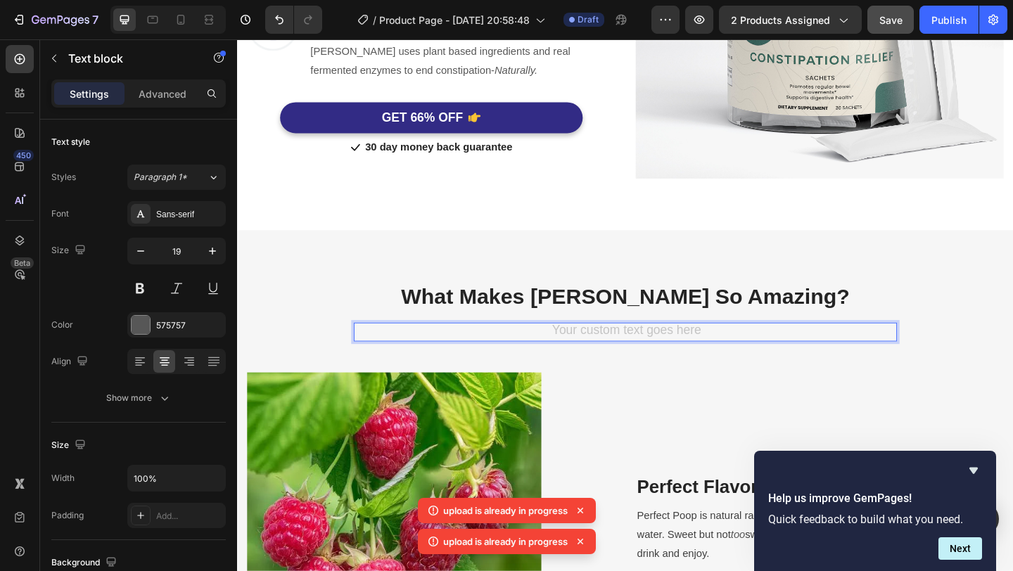
click at [761, 357] on div "Rich Text Editor. Editing area: main" at bounding box center [659, 358] width 591 height 20
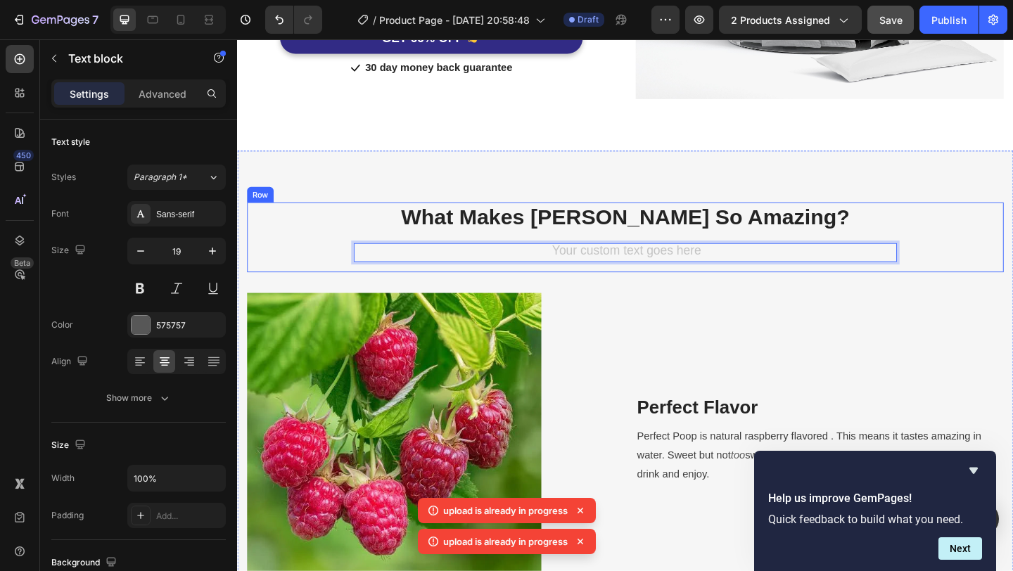
scroll to position [1192, 0]
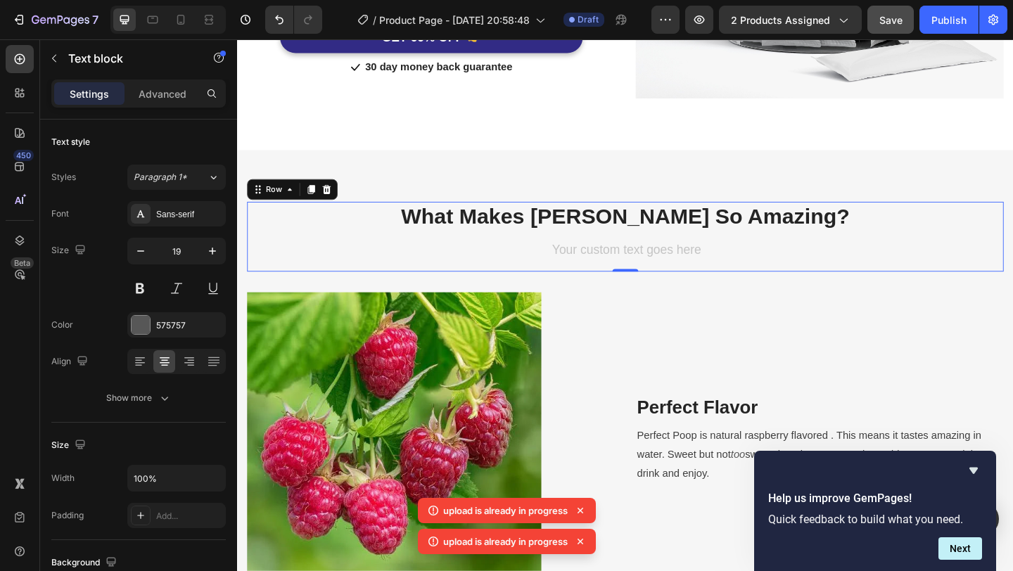
click at [1012, 253] on div "What Makes Connie So Amazing? Heading Text block Row" at bounding box center [659, 248] width 823 height 65
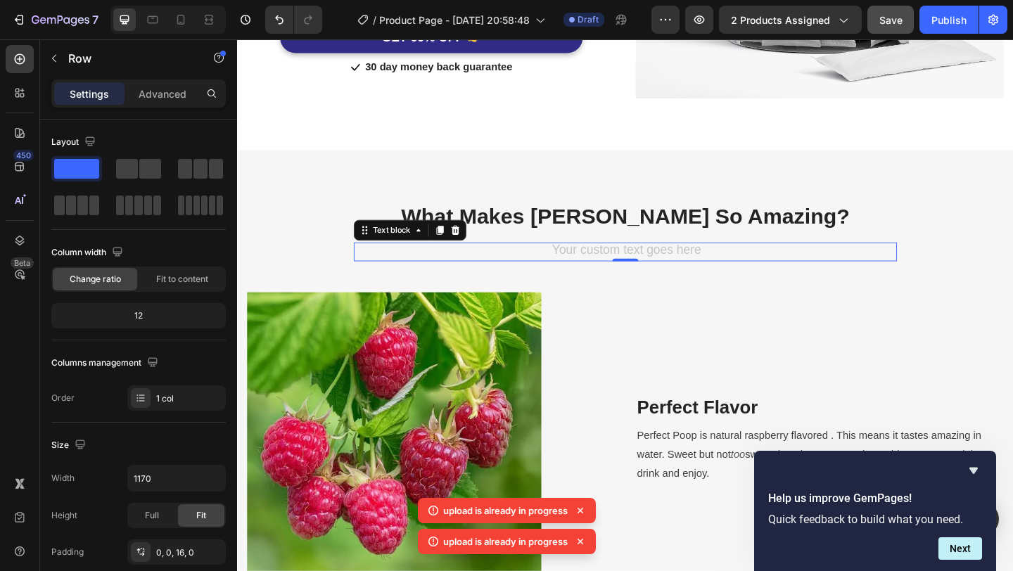
click at [757, 269] on div "Rich Text Editor. Editing area: main" at bounding box center [659, 270] width 591 height 20
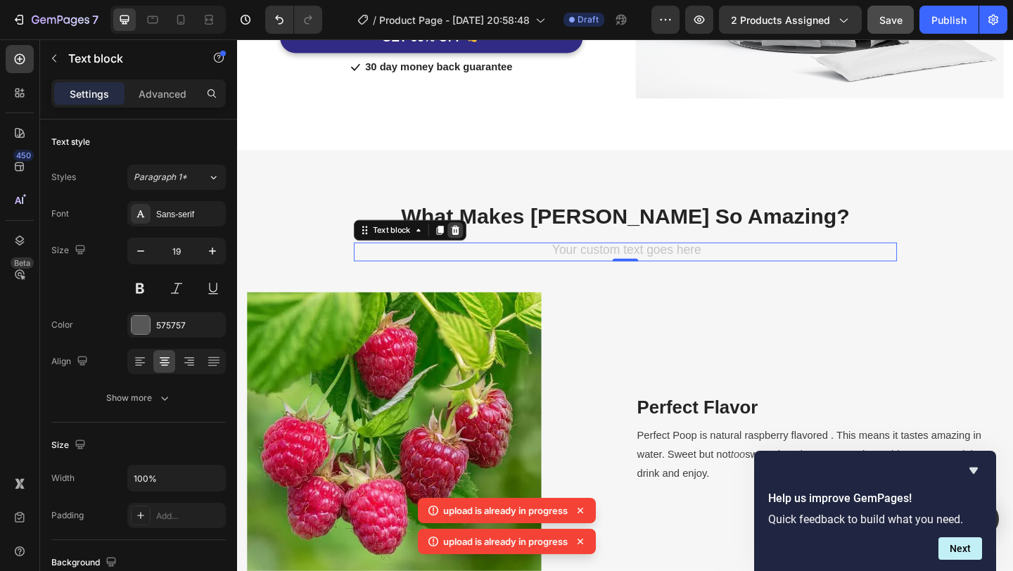
click at [478, 248] on icon at bounding box center [474, 246] width 11 height 11
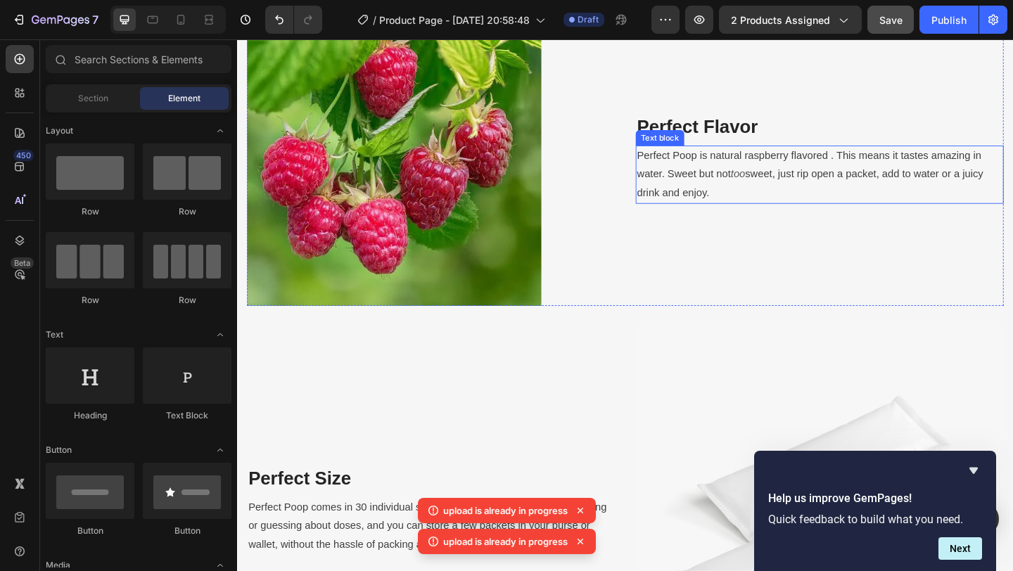
scroll to position [1520, 0]
click at [724, 165] on span "Perfect Poop is natural raspberry flavored . This means it tastes amazing in wa…" at bounding box center [859, 175] width 374 height 32
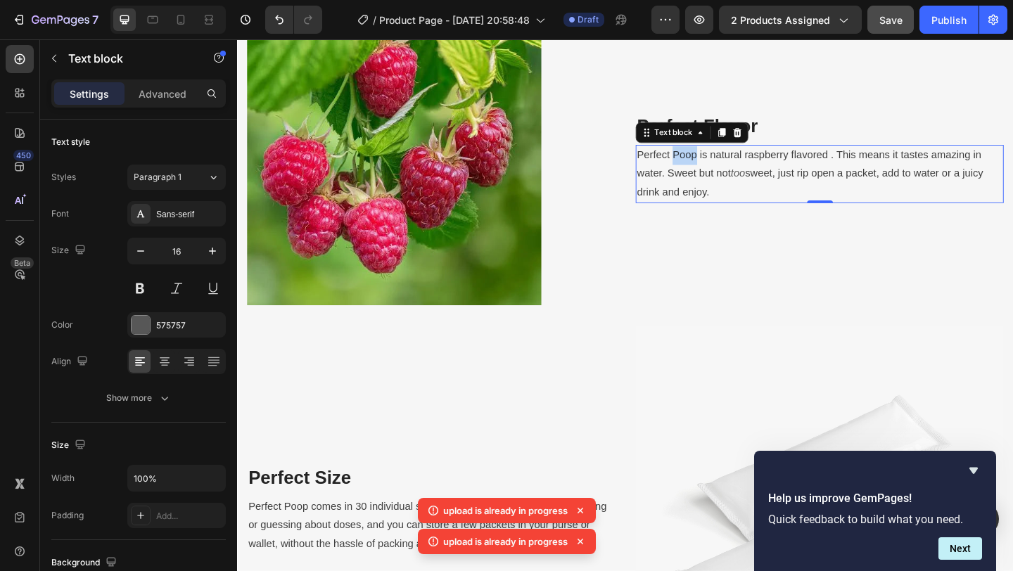
click at [724, 165] on span "Perfect Poop is natural raspberry flavored . This means it tastes amazing in wa…" at bounding box center [859, 175] width 374 height 32
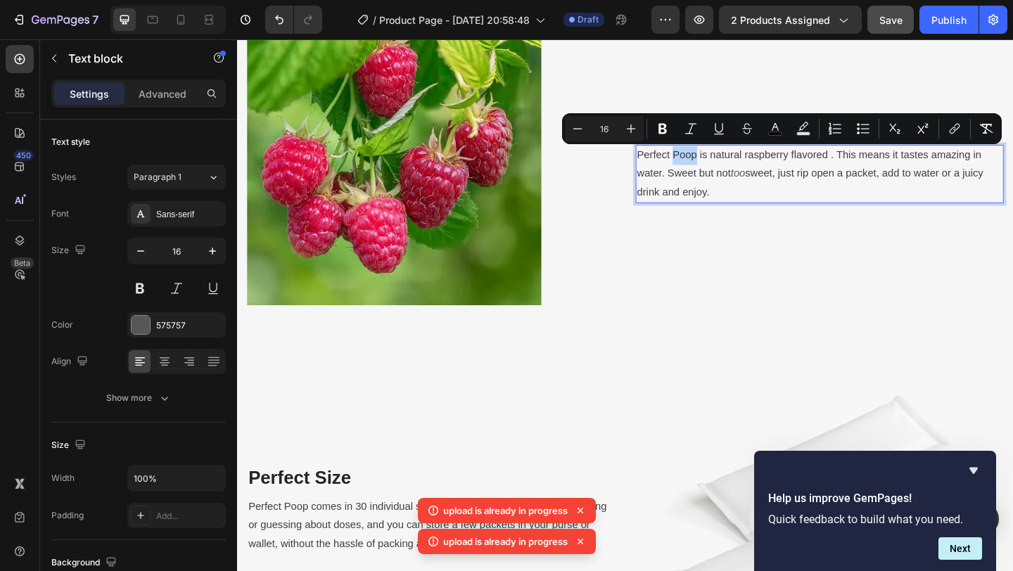
click at [724, 165] on span "Perfect Poop is natural raspberry flavored . This means it tastes amazing in wa…" at bounding box center [859, 175] width 374 height 32
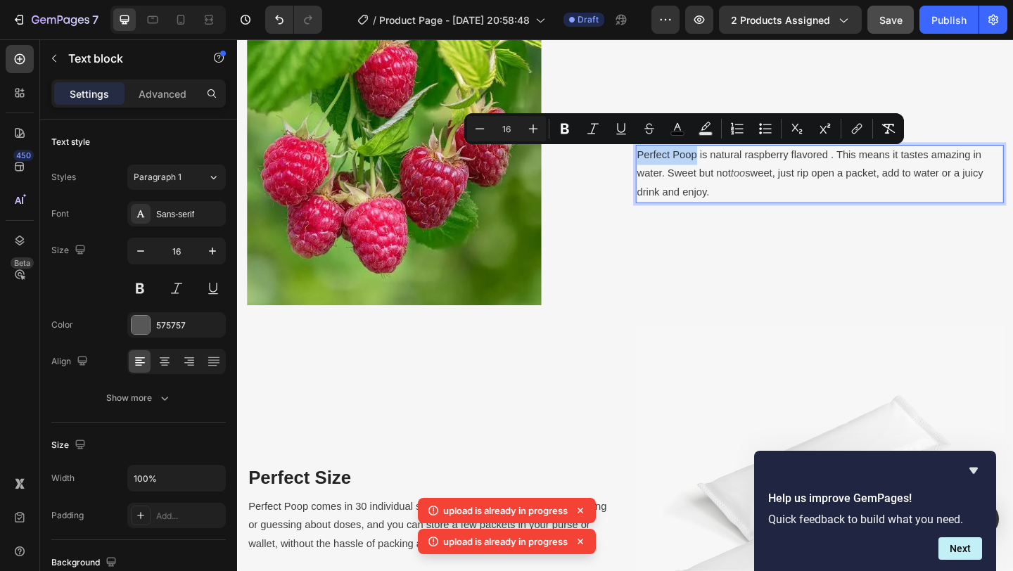
drag, startPoint x: 734, startPoint y: 165, endPoint x: 673, endPoint y: 162, distance: 61.3
click at [673, 162] on span "Perfect Poop is natural raspberry flavored . This means it tastes amazing in wa…" at bounding box center [859, 175] width 374 height 32
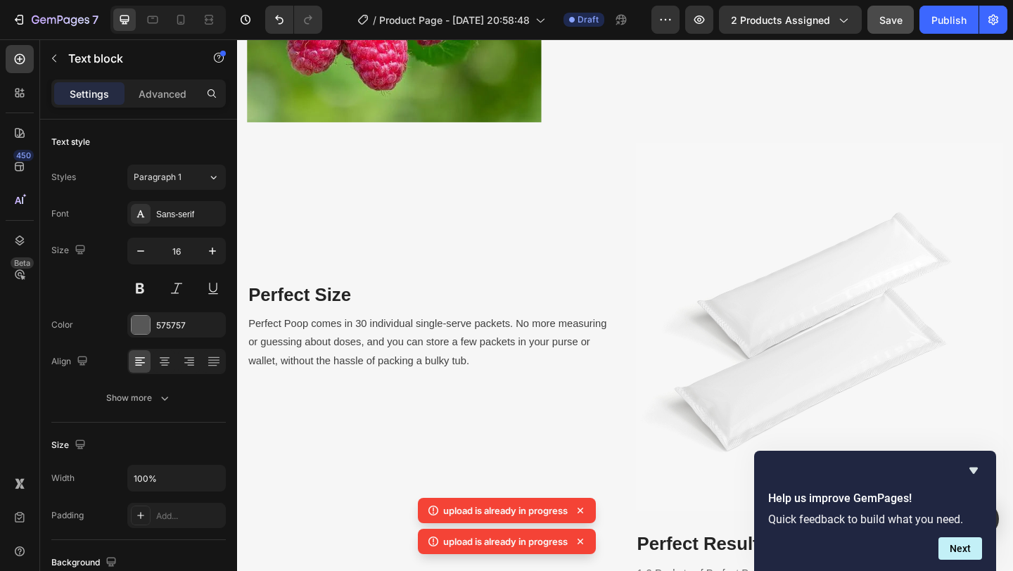
scroll to position [1721, 0]
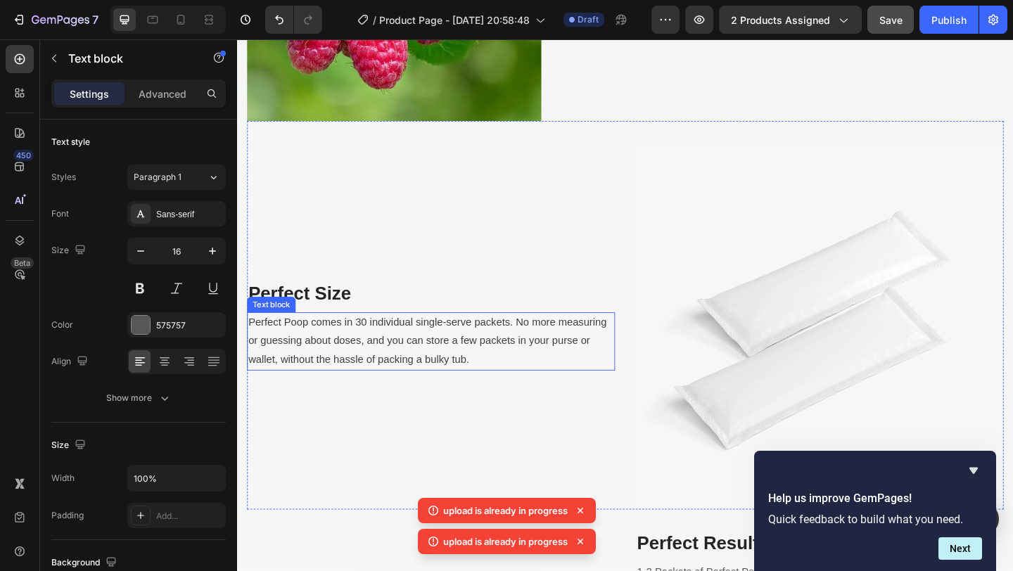
click at [284, 349] on span "Perfect Poop comes in 30 individual single-serve packets. No more measuring or …" at bounding box center [444, 367] width 390 height 53
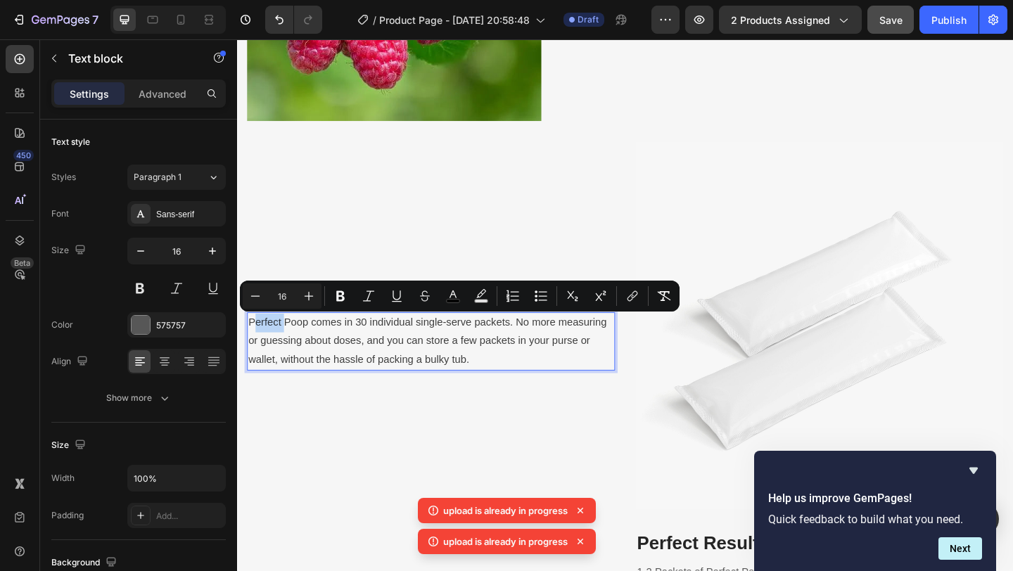
click at [303, 348] on span "Perfect Poop comes in 30 individual single-serve packets. No more measuring or …" at bounding box center [444, 367] width 390 height 53
drag, startPoint x: 318, startPoint y: 349, endPoint x: 256, endPoint y: 348, distance: 61.9
click at [256, 348] on span "Perfect Poop comes in 30 individual single-serve packets. No more measuring or …" at bounding box center [444, 367] width 390 height 53
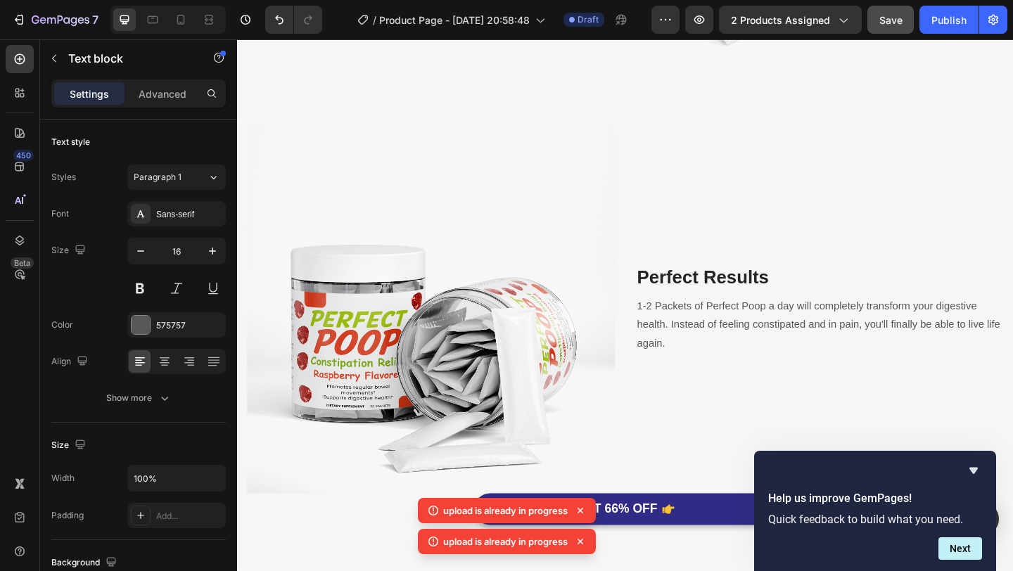
scroll to position [2189, 0]
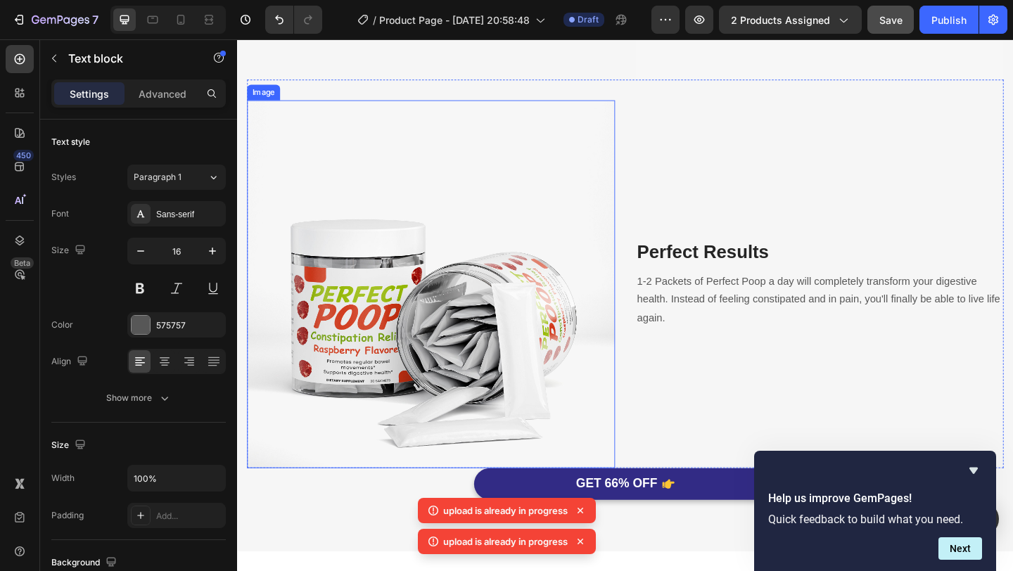
click at [373, 338] on img at bounding box center [448, 306] width 400 height 400
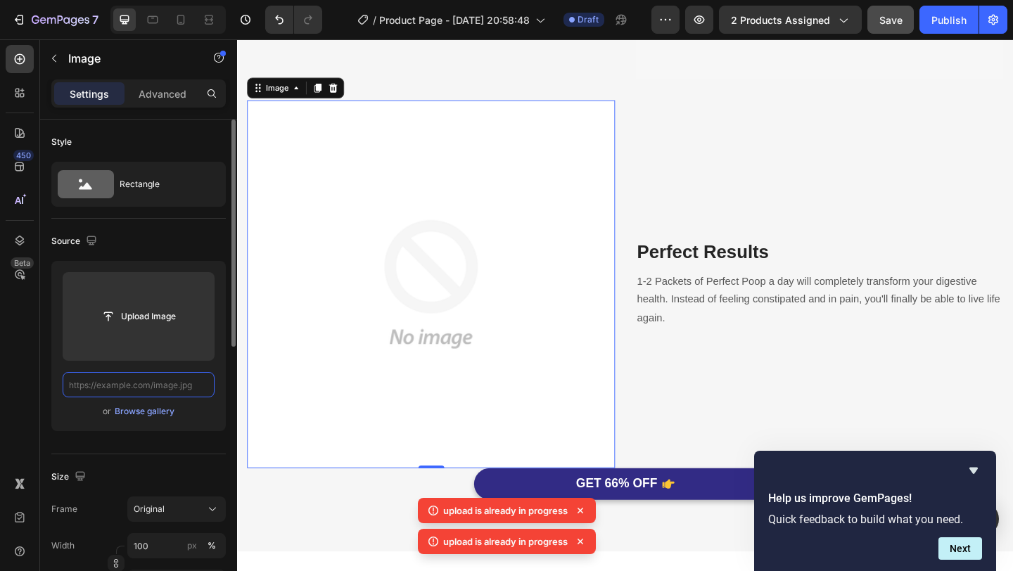
scroll to position [0, 0]
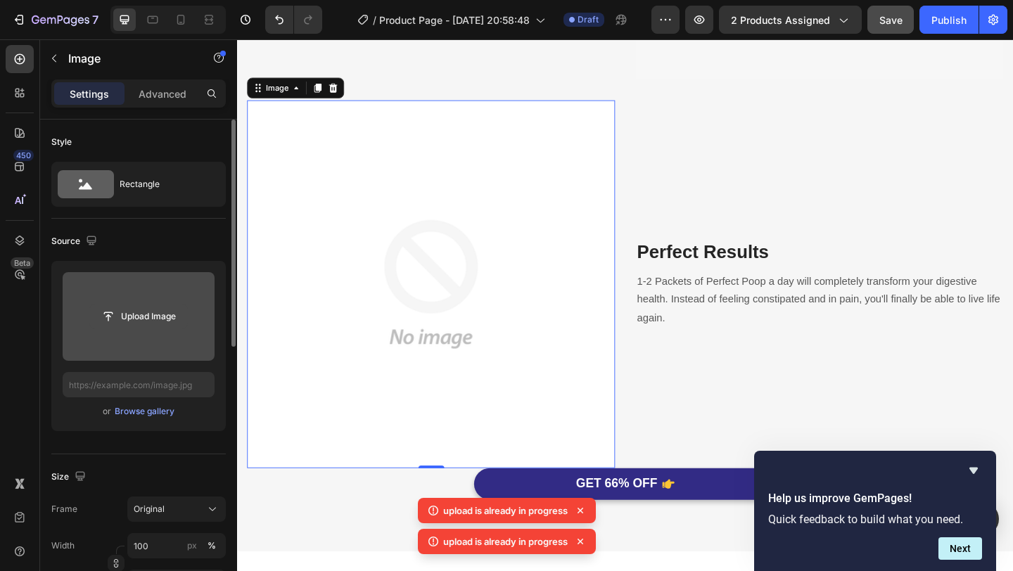
click at [150, 305] on input "file" at bounding box center [138, 317] width 97 height 24
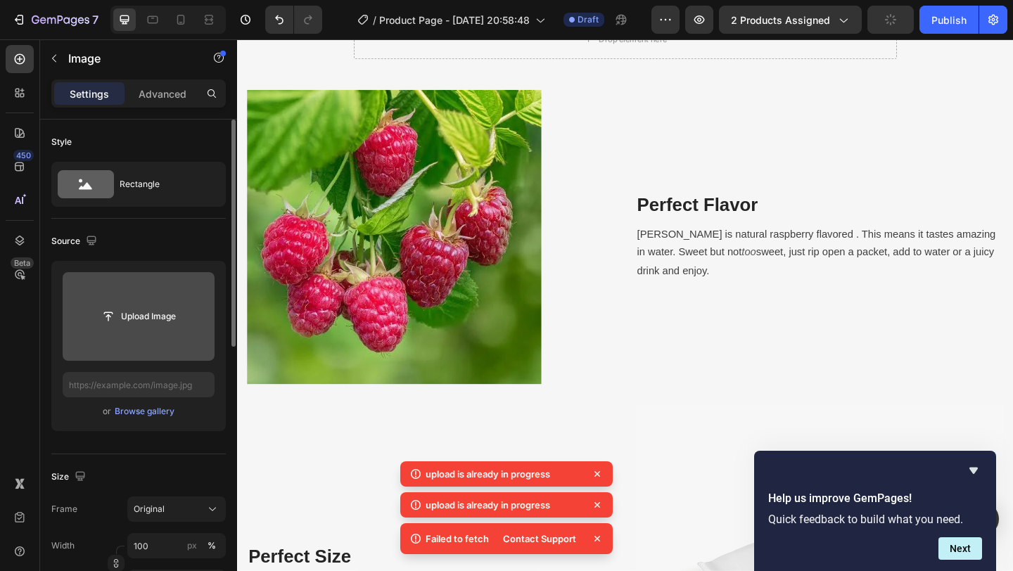
scroll to position [1276, 0]
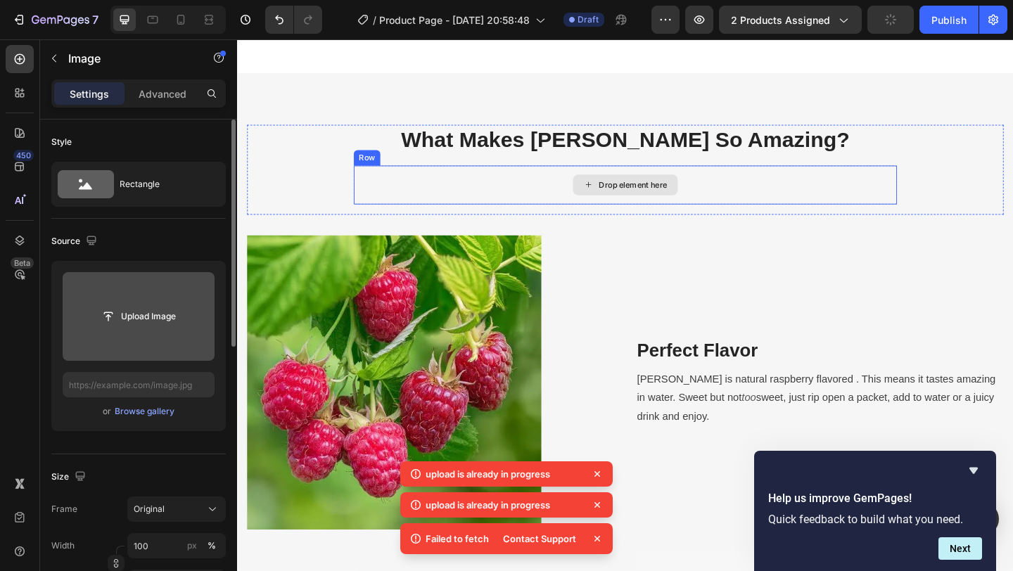
click at [725, 204] on div "Drop element here" at bounding box center [659, 198] width 591 height 42
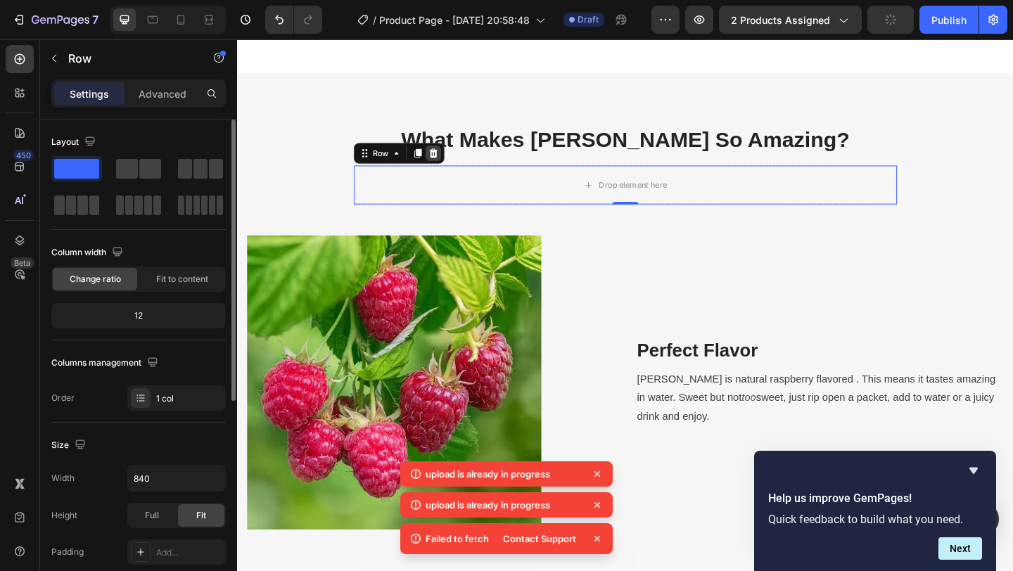
click at [452, 165] on icon at bounding box center [450, 163] width 9 height 10
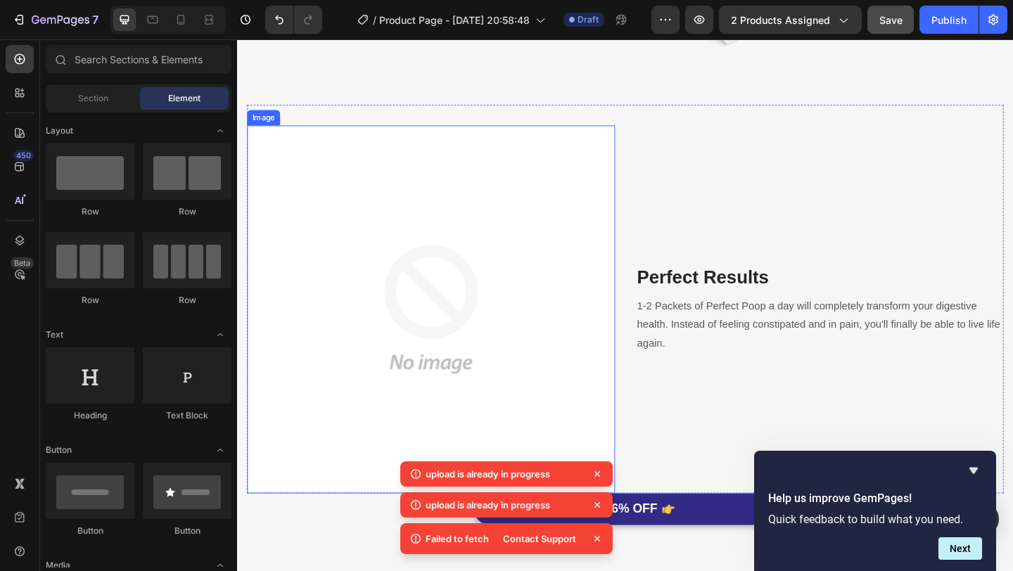
scroll to position [2159, 0]
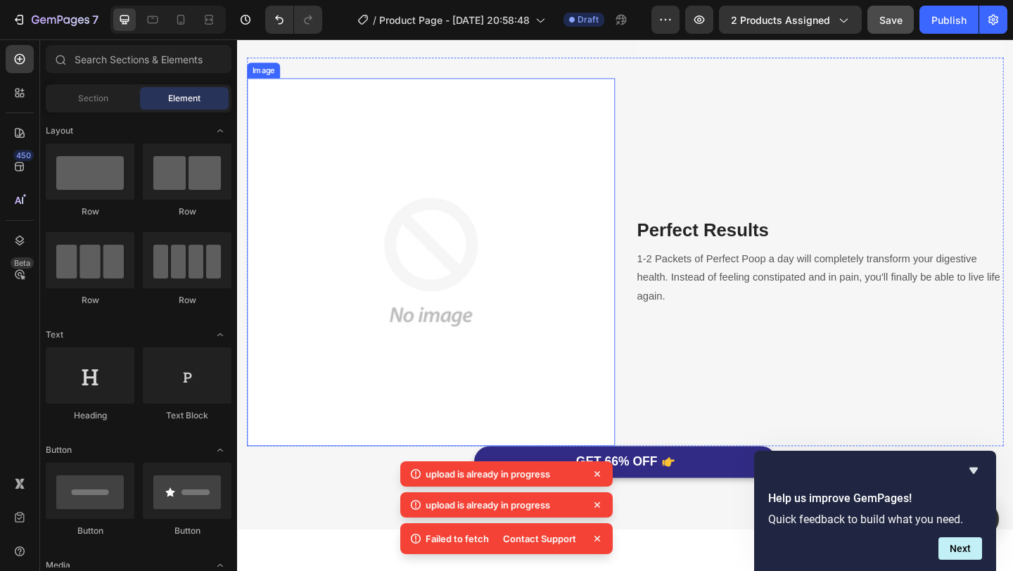
click at [535, 334] on img at bounding box center [448, 282] width 400 height 400
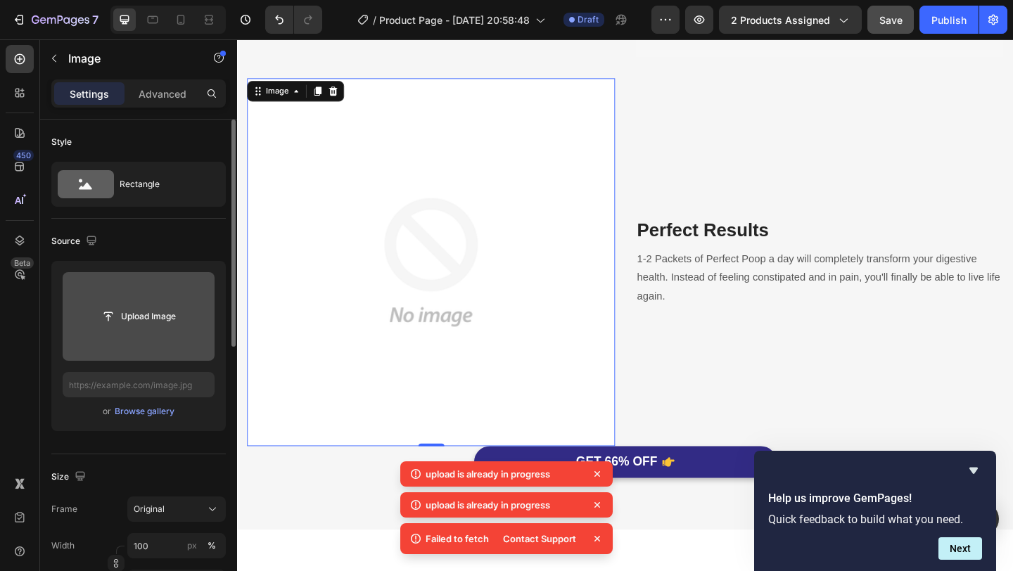
click at [166, 330] on input "file" at bounding box center [139, 316] width 152 height 89
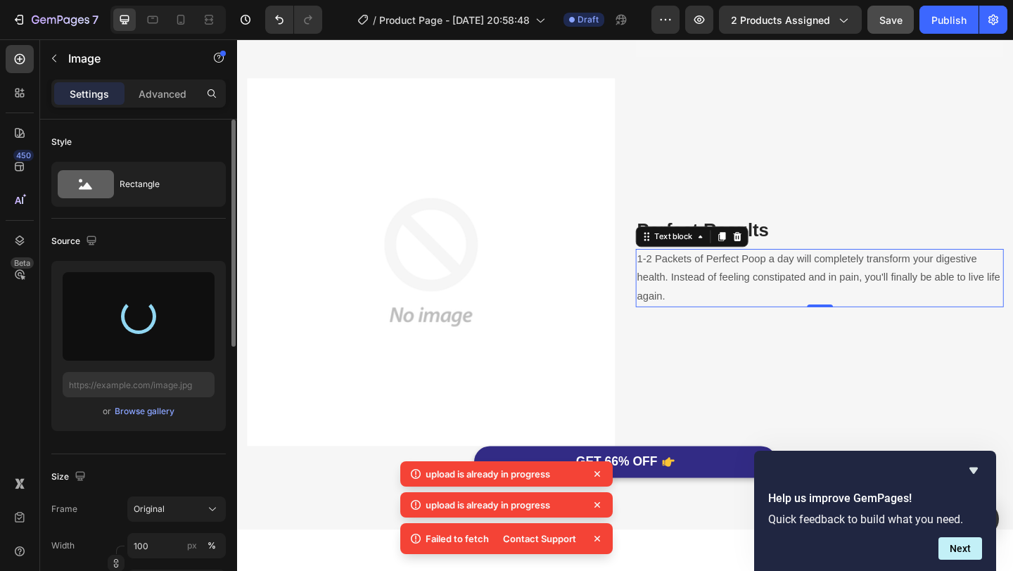
click at [775, 281] on p "1-2 Packets of Perfect Poop a day will completely transform your digestive heal…" at bounding box center [870, 299] width 397 height 61
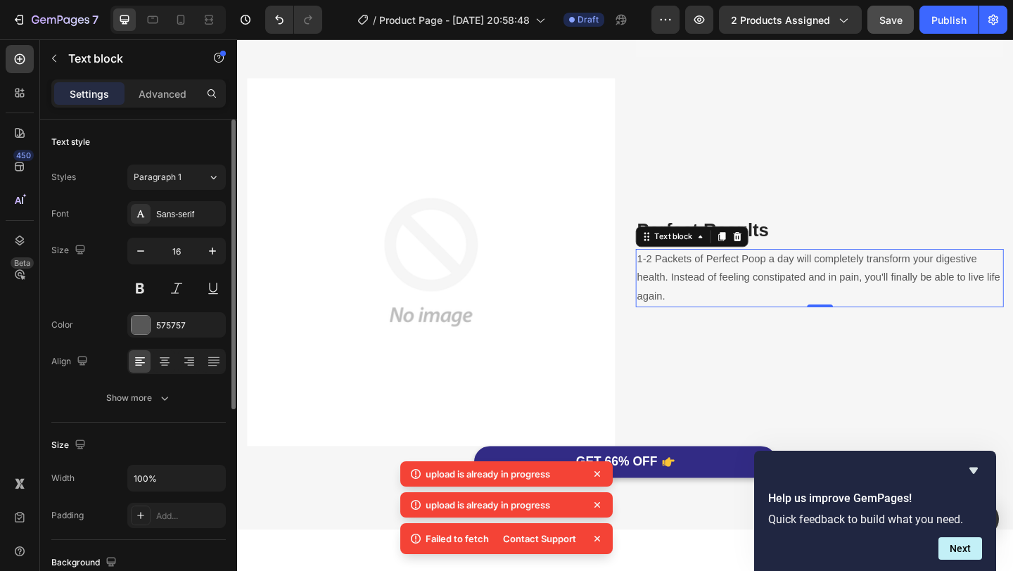
click at [775, 281] on p "1-2 Packets of Perfect Poop a day will completely transform your digestive heal…" at bounding box center [870, 299] width 397 height 61
click at [800, 281] on p "1-2 Packets of Perfect Poop a day will completely transform your digestive heal…" at bounding box center [870, 299] width 397 height 61
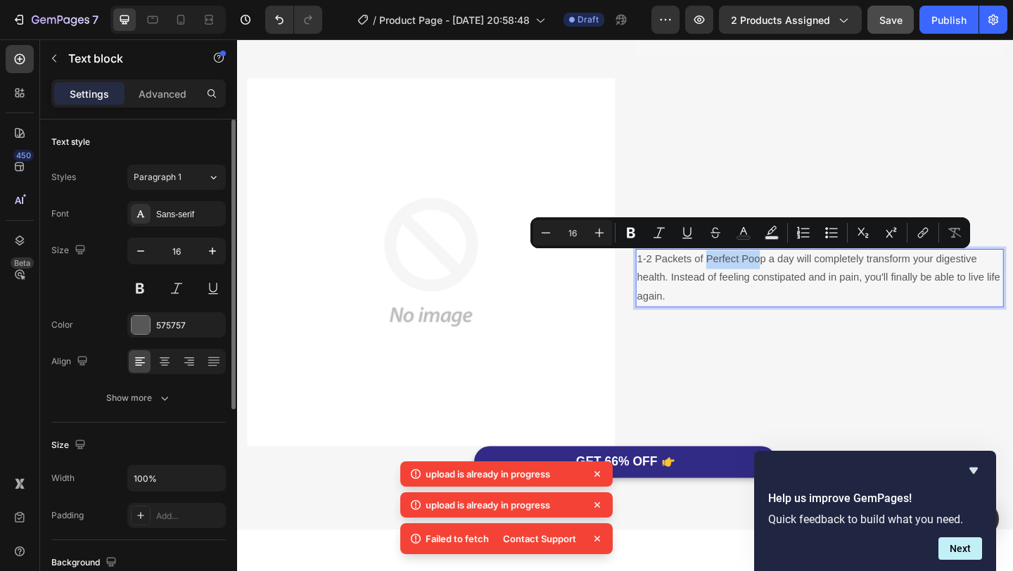
drag, startPoint x: 809, startPoint y: 279, endPoint x: 747, endPoint y: 278, distance: 61.9
click at [747, 278] on p "1-2 Packets of Perfect Poop a day will completely transform your digestive heal…" at bounding box center [870, 299] width 397 height 61
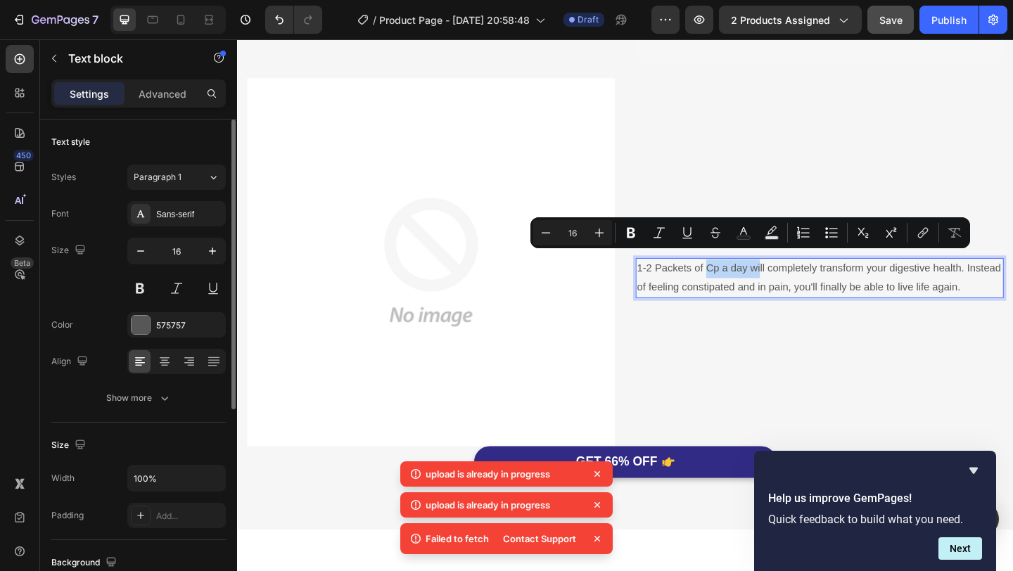
scroll to position [2169, 0]
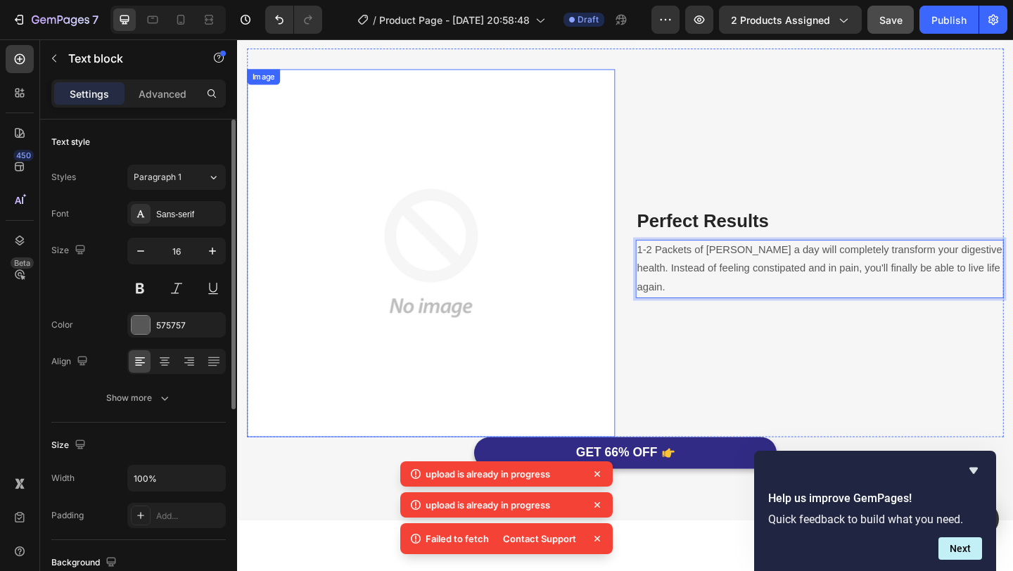
click at [437, 287] on img at bounding box center [448, 272] width 400 height 400
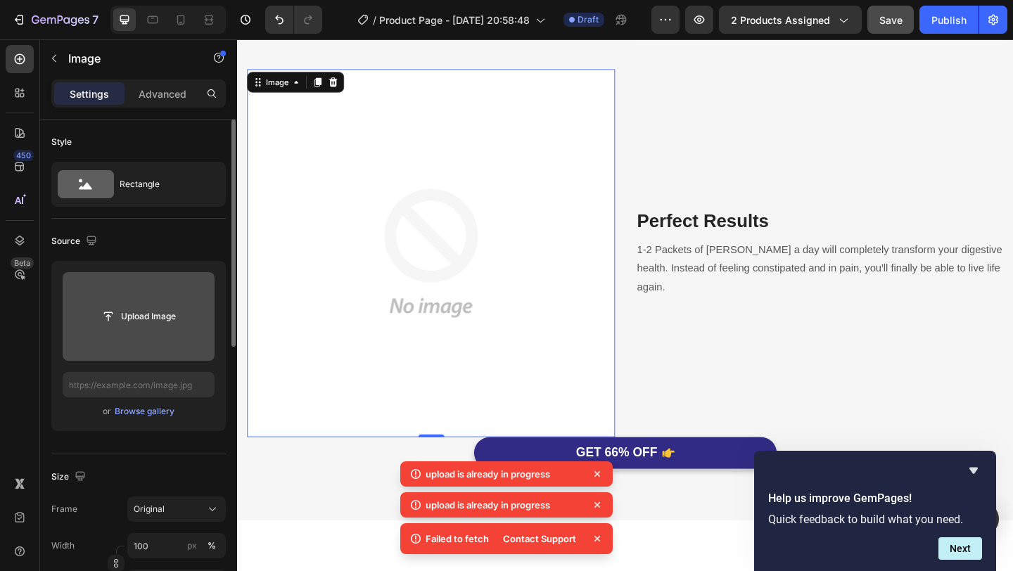
click at [147, 314] on input "file" at bounding box center [138, 317] width 97 height 24
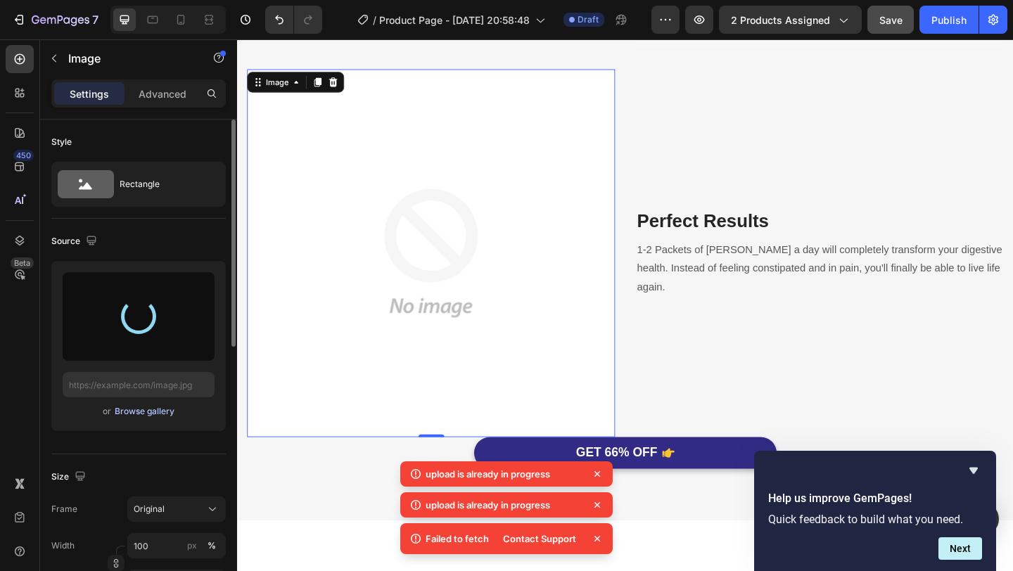
click at [156, 411] on div "Browse gallery" at bounding box center [145, 411] width 60 height 13
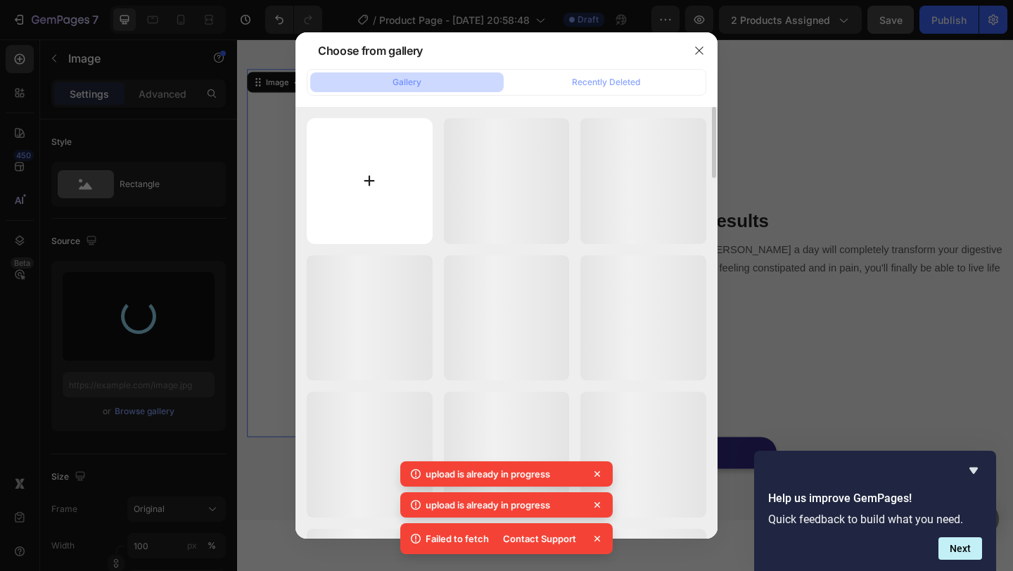
click at [395, 177] on input "file" at bounding box center [370, 181] width 126 height 126
click at [709, 46] on button "button" at bounding box center [699, 50] width 23 height 23
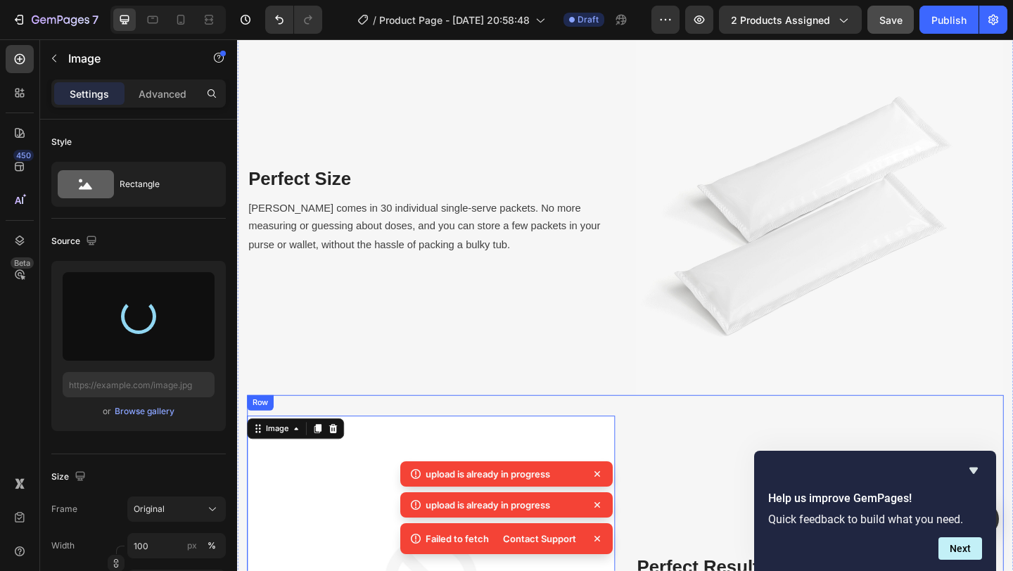
scroll to position [1791, 0]
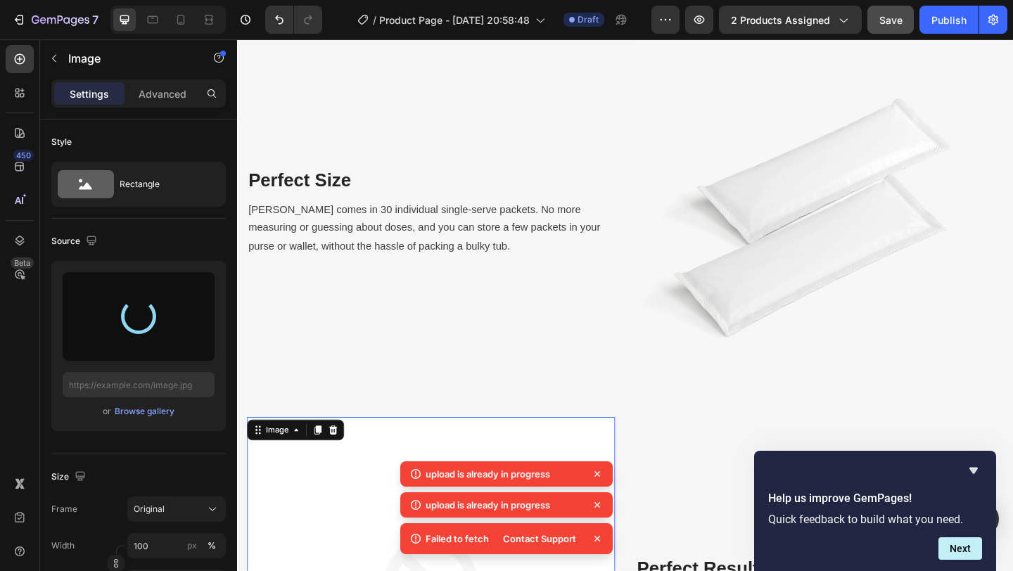
click at [890, 6] on button "Save" at bounding box center [890, 20] width 46 height 28
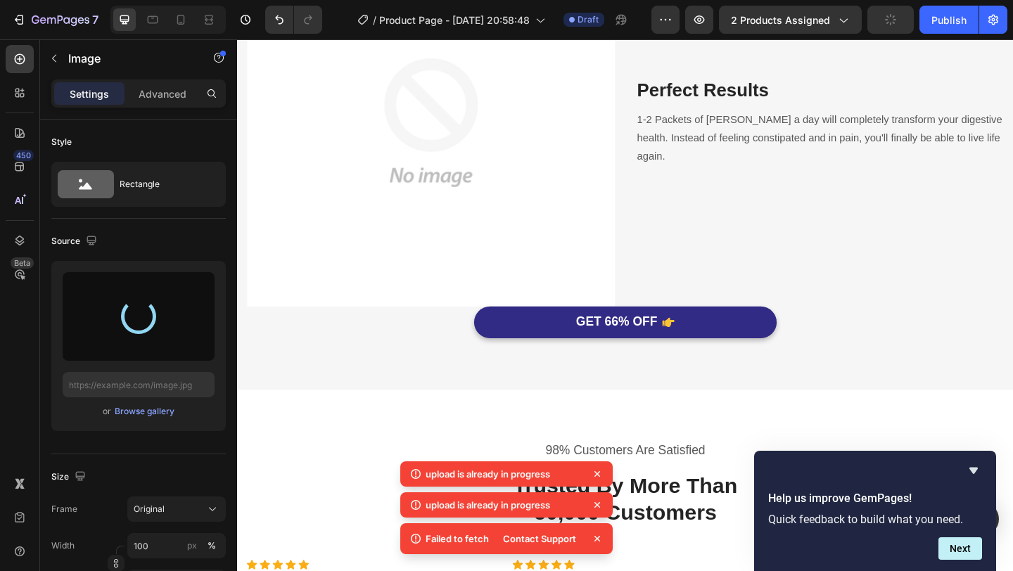
scroll to position [2313, 0]
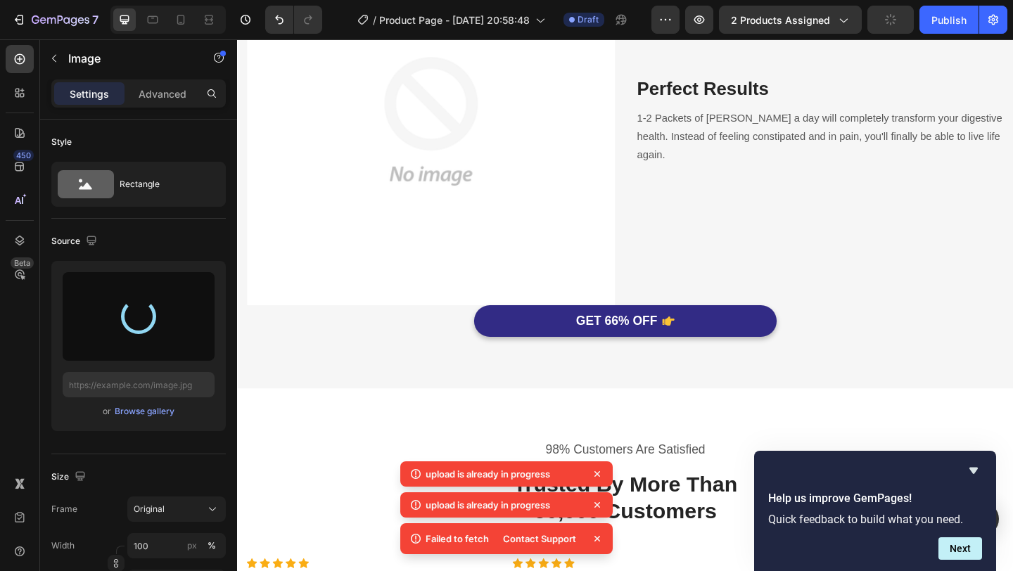
click at [158, 333] on div at bounding box center [139, 316] width 152 height 89
click at [165, 383] on input "text" at bounding box center [139, 384] width 152 height 25
click at [436, 284] on img at bounding box center [448, 128] width 400 height 400
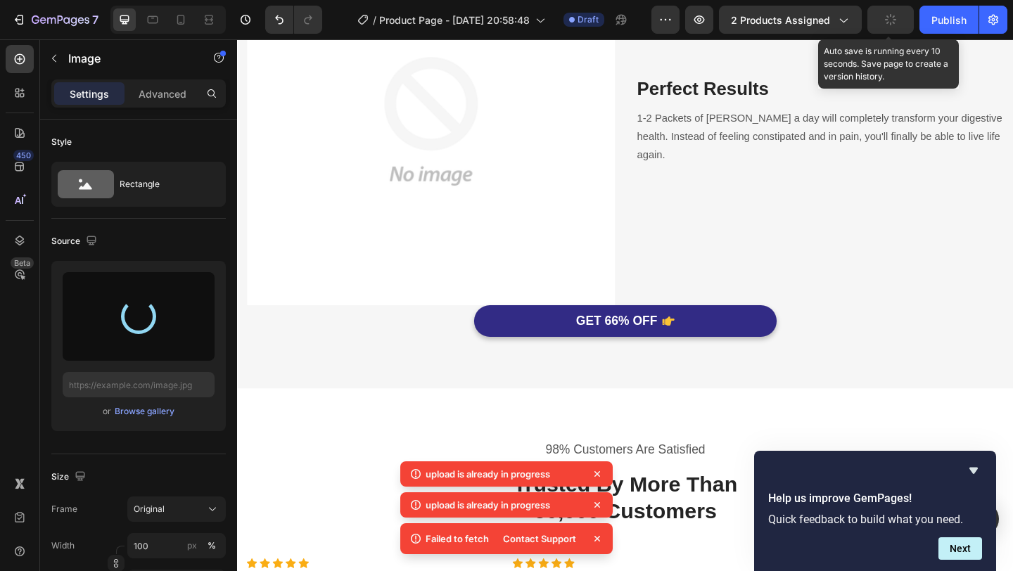
click at [885, 22] on icon "button" at bounding box center [891, 20] width 14 height 14
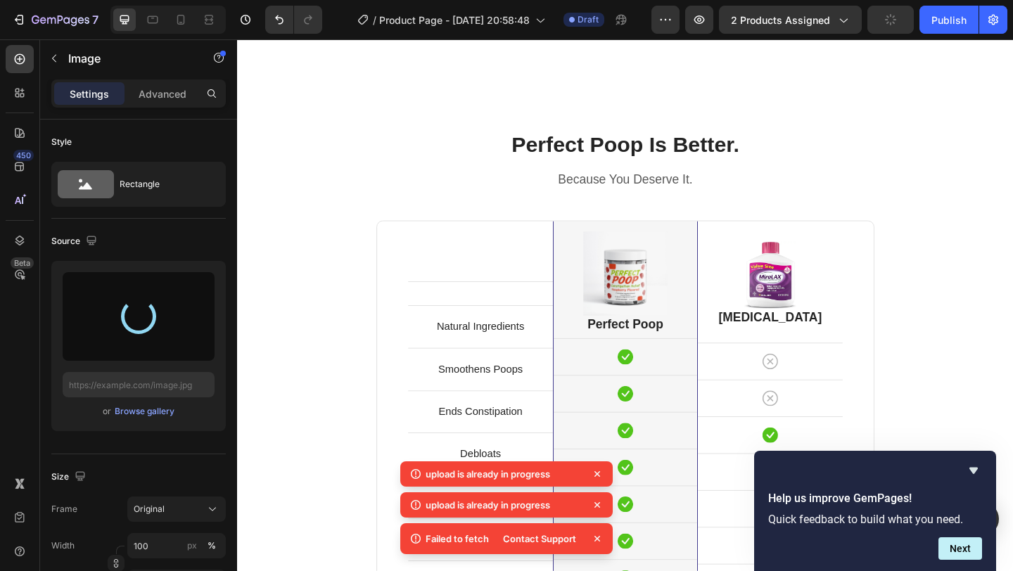
scroll to position [3167, 0]
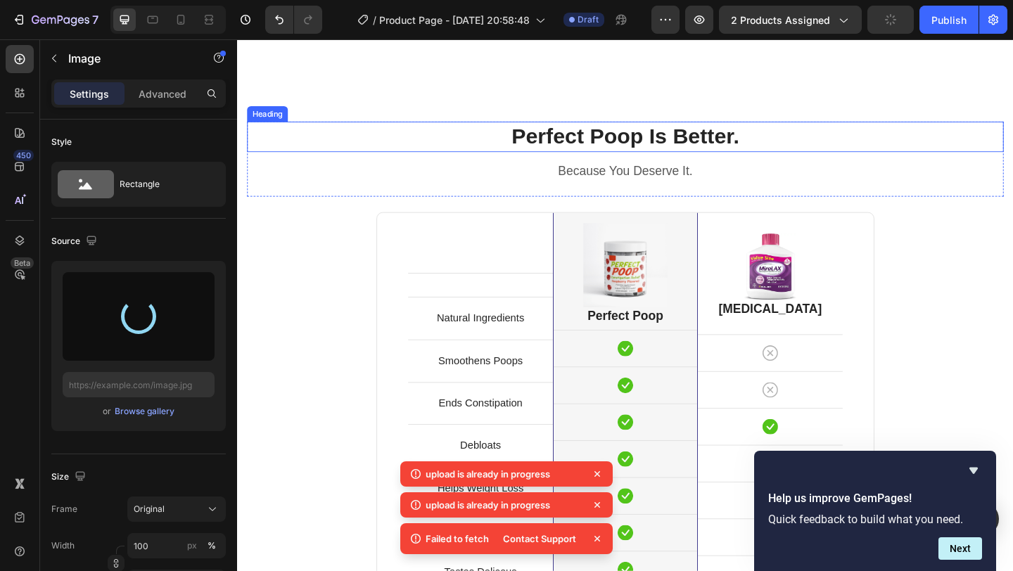
click at [628, 141] on h2 "Perfect Poop Is Better." at bounding box center [659, 145] width 823 height 33
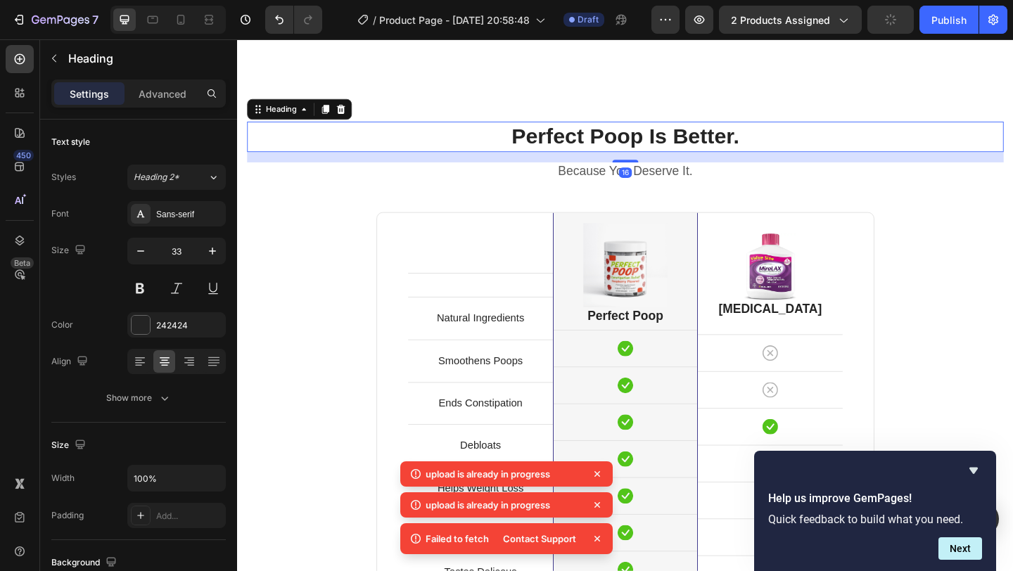
click at [628, 141] on h2 "Perfect Poop Is Better." at bounding box center [659, 145] width 823 height 33
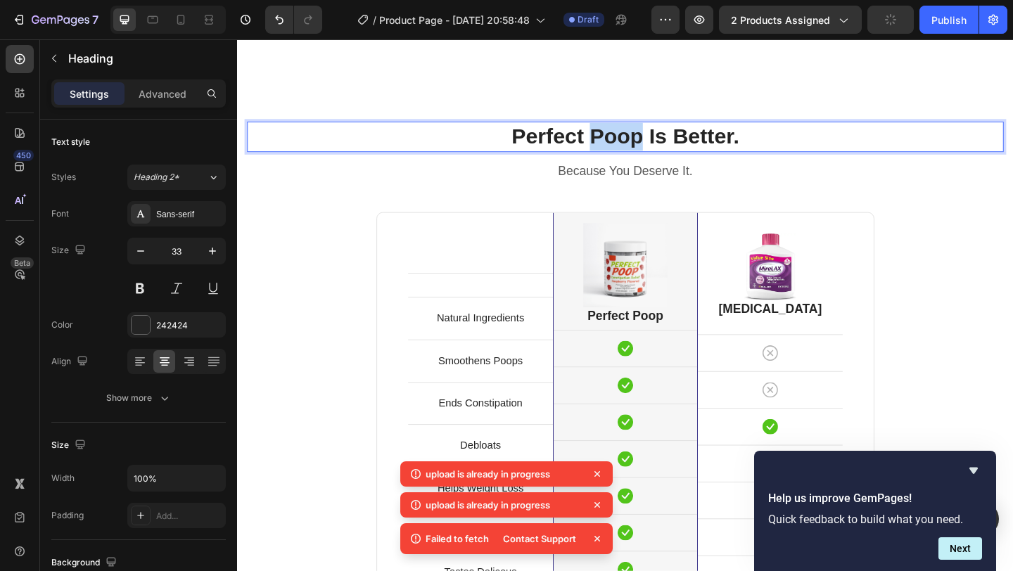
click at [628, 141] on p "Perfect Poop Is Better." at bounding box center [659, 145] width 820 height 30
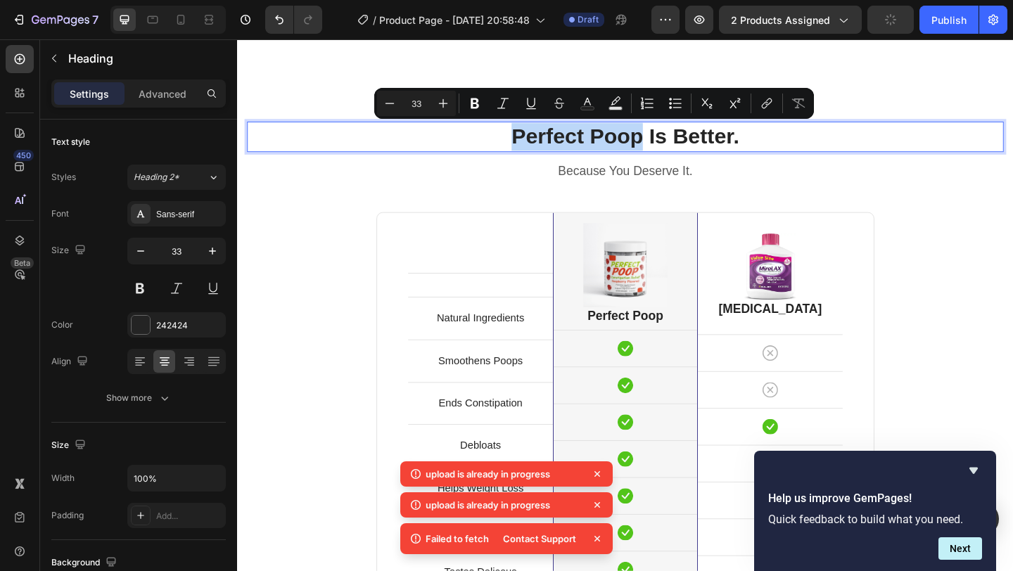
drag, startPoint x: 533, startPoint y: 137, endPoint x: 680, endPoint y: 132, distance: 146.4
click at [680, 132] on p "Perfect Poop Is Better." at bounding box center [659, 145] width 820 height 30
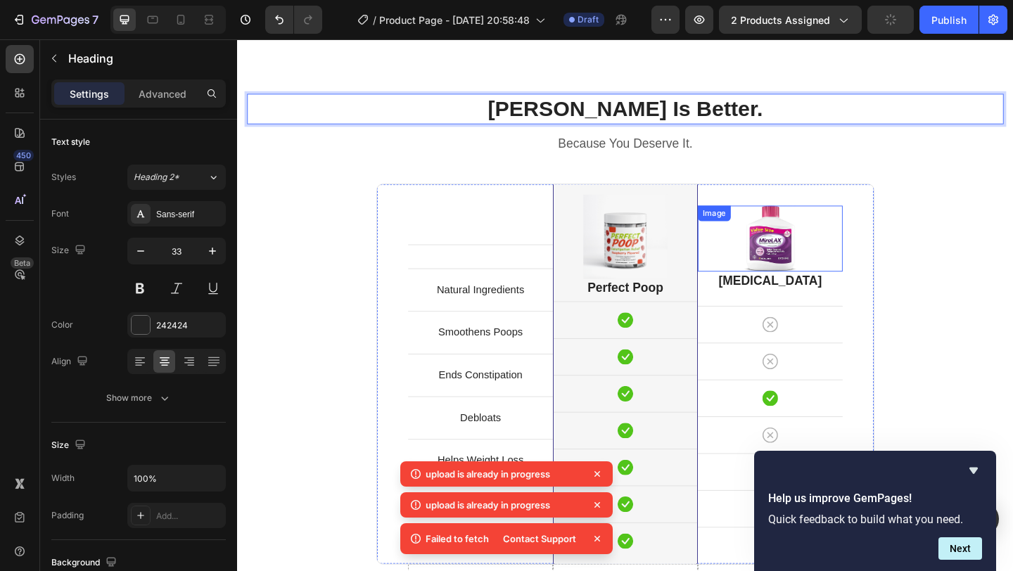
scroll to position [3210, 0]
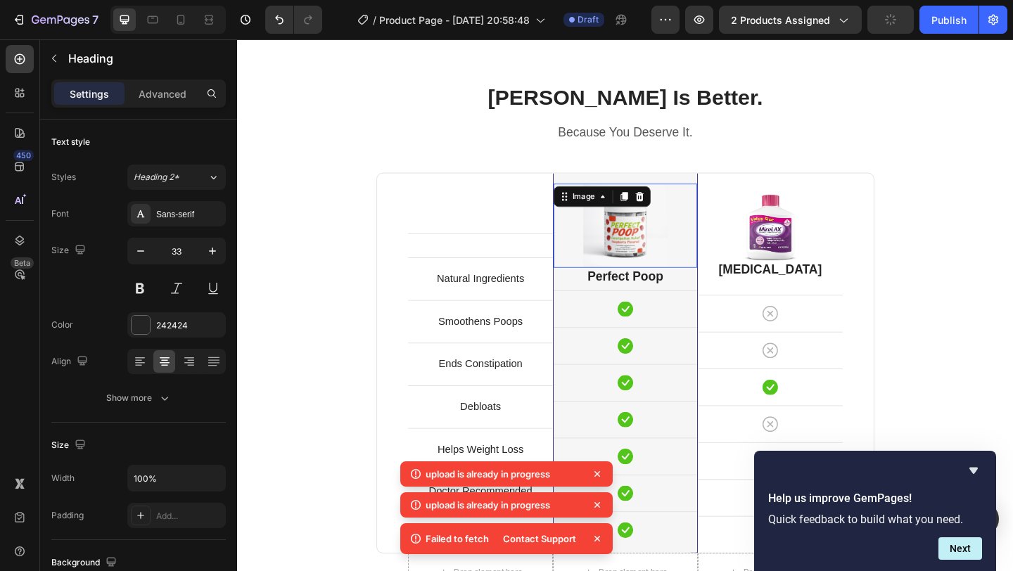
click at [658, 255] on img at bounding box center [658, 241] width 91 height 91
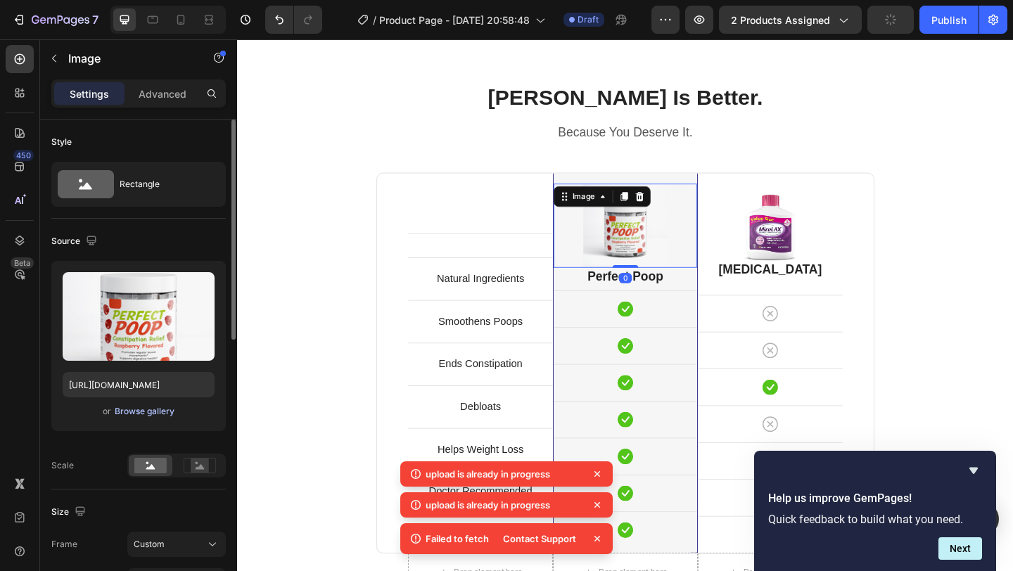
click at [151, 413] on div "Browse gallery" at bounding box center [145, 411] width 60 height 13
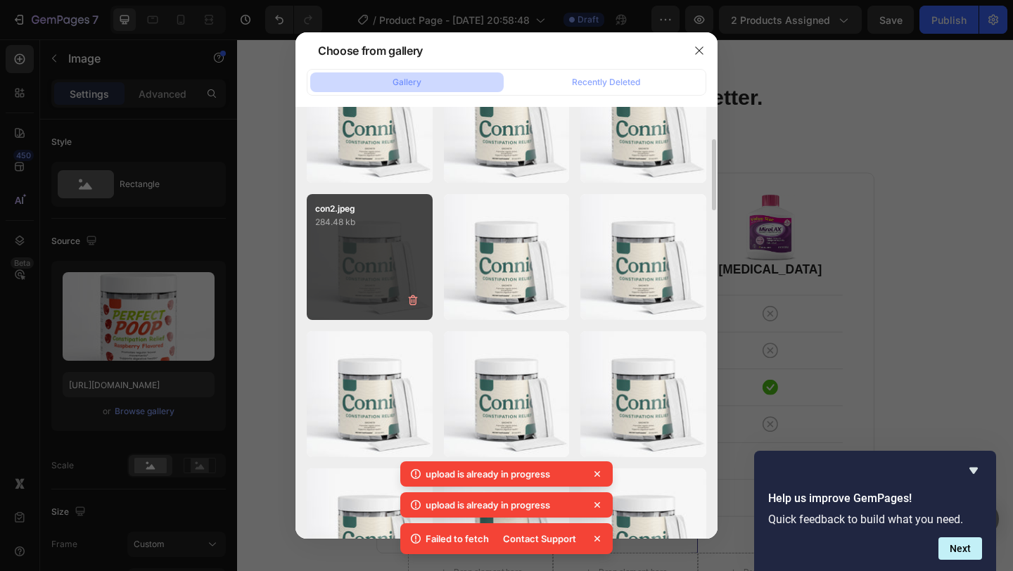
scroll to position [0, 0]
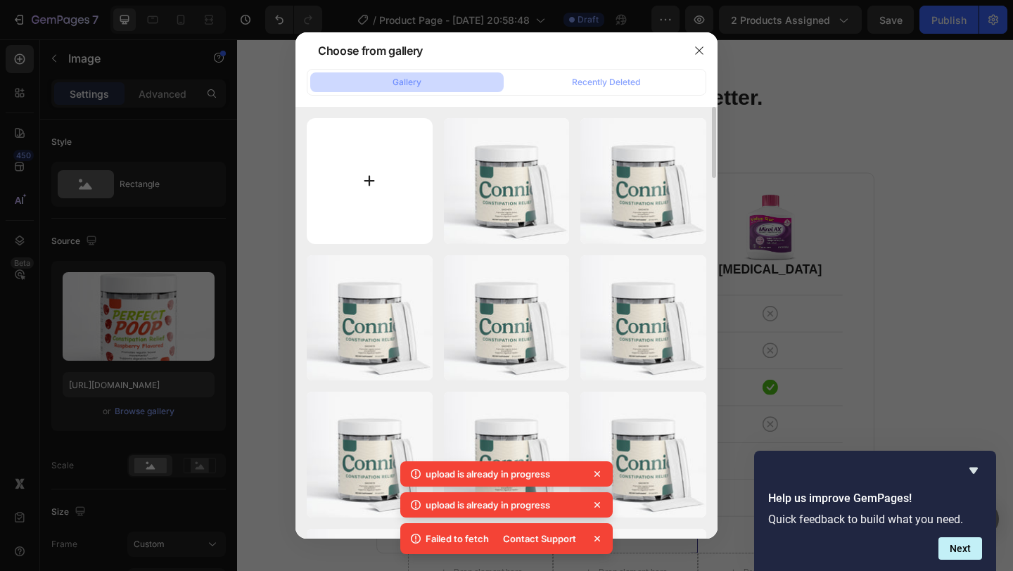
click at [392, 208] on input "file" at bounding box center [370, 181] width 126 height 126
type input "C:\fakepath\con1.jpeg"
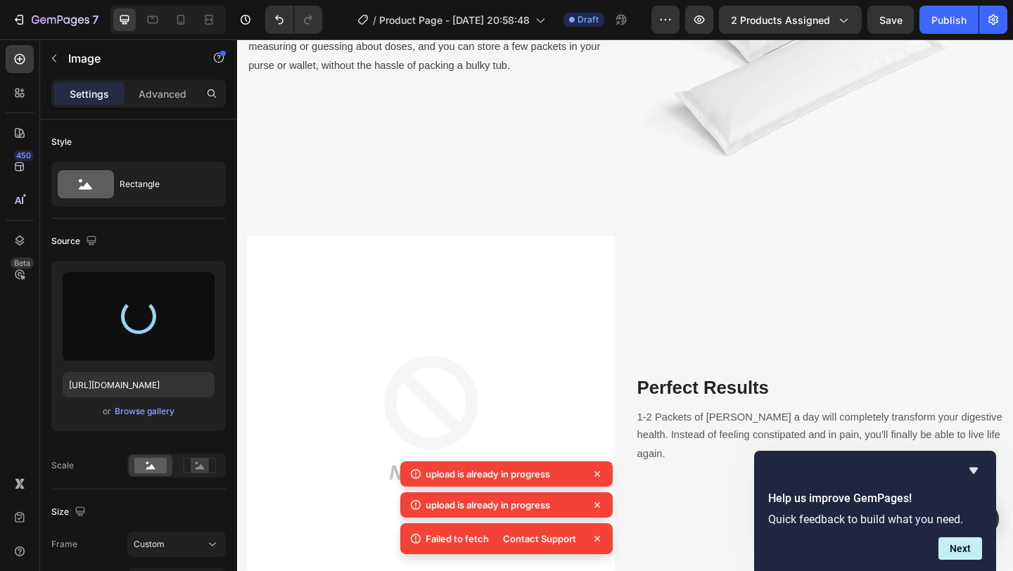
scroll to position [2042, 0]
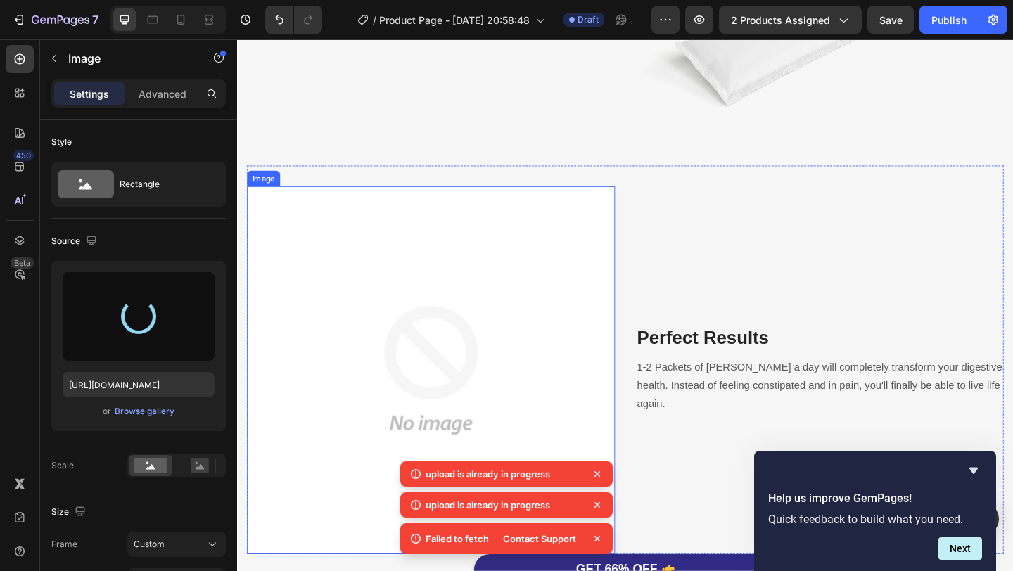
click at [592, 365] on img at bounding box center [448, 399] width 400 height 400
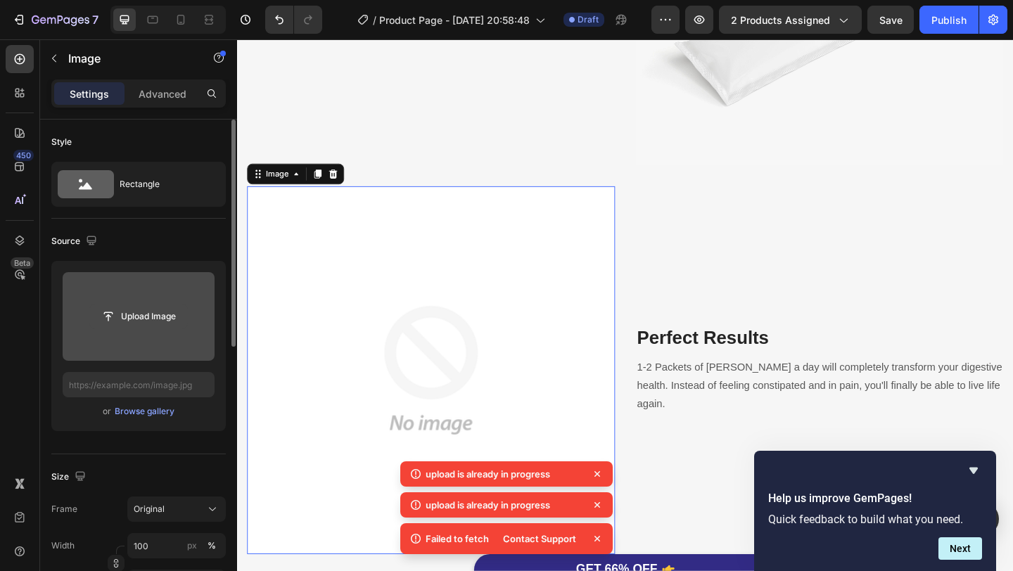
click at [122, 320] on input "file" at bounding box center [138, 317] width 97 height 24
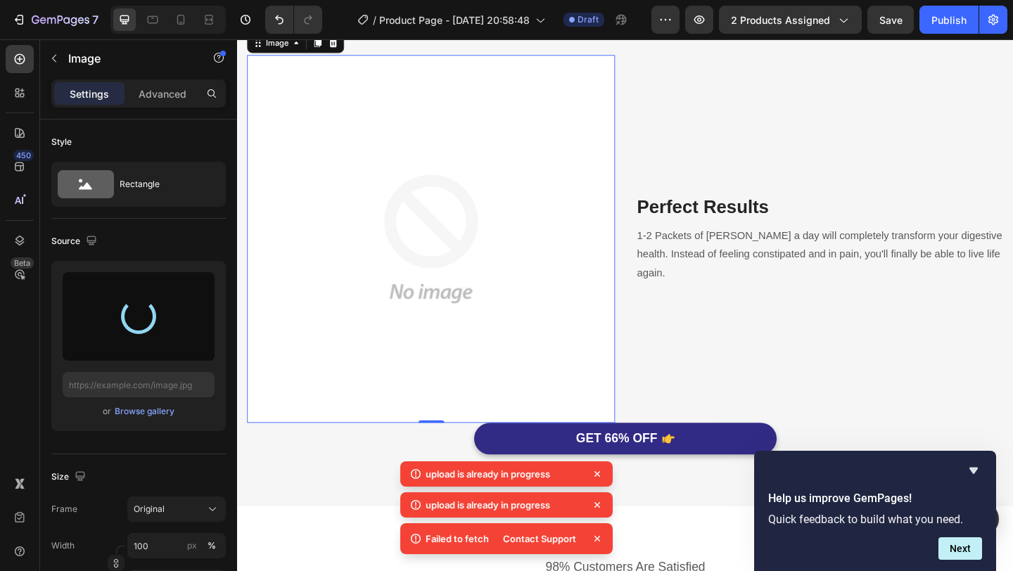
scroll to position [2192, 0]
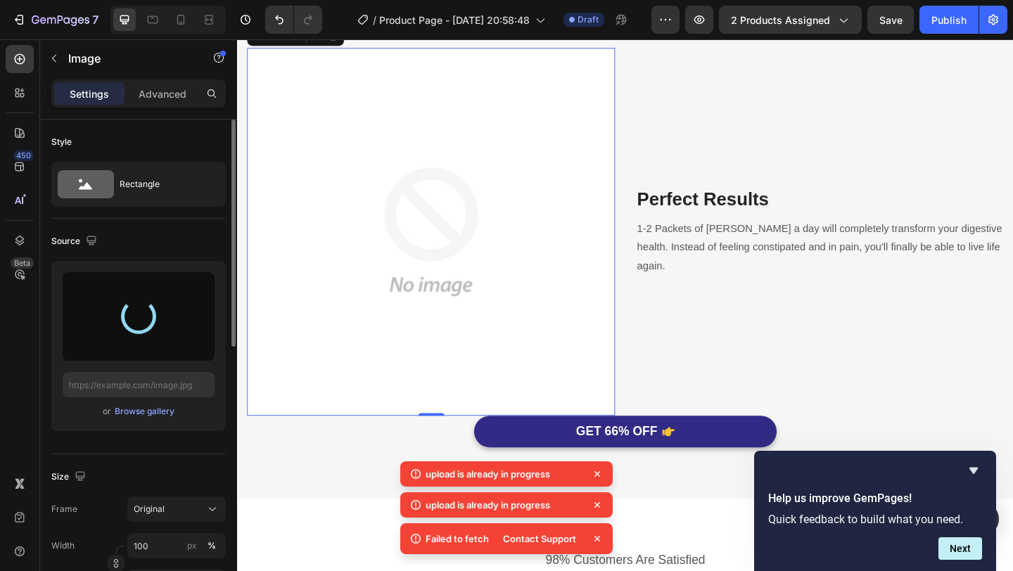
click at [196, 370] on div "or Browse gallery" at bounding box center [138, 346] width 174 height 170
click at [169, 113] on div "Settings Advanced" at bounding box center [138, 99] width 197 height 40
click at [170, 98] on p "Advanced" at bounding box center [163, 94] width 48 height 15
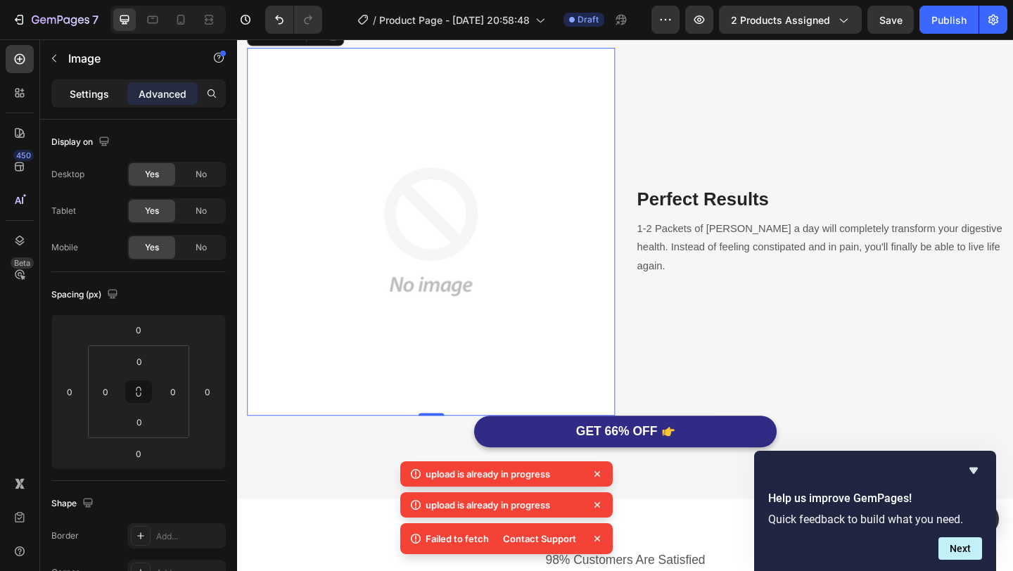
click at [103, 95] on p "Settings" at bounding box center [89, 94] width 39 height 15
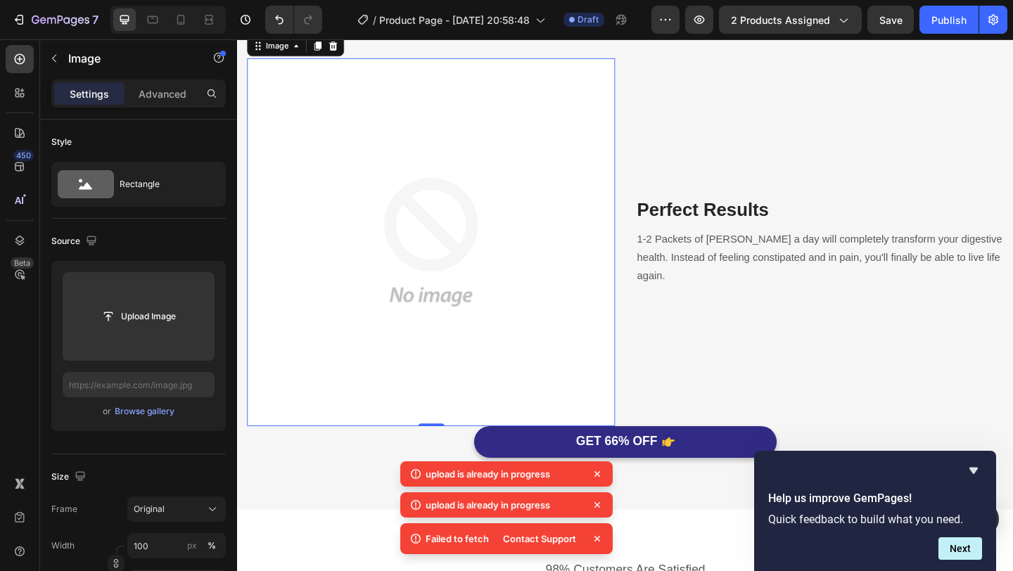
scroll to position [2182, 0]
click at [540, 379] on img at bounding box center [448, 259] width 400 height 400
click at [139, 414] on div "Browse gallery" at bounding box center [145, 411] width 60 height 13
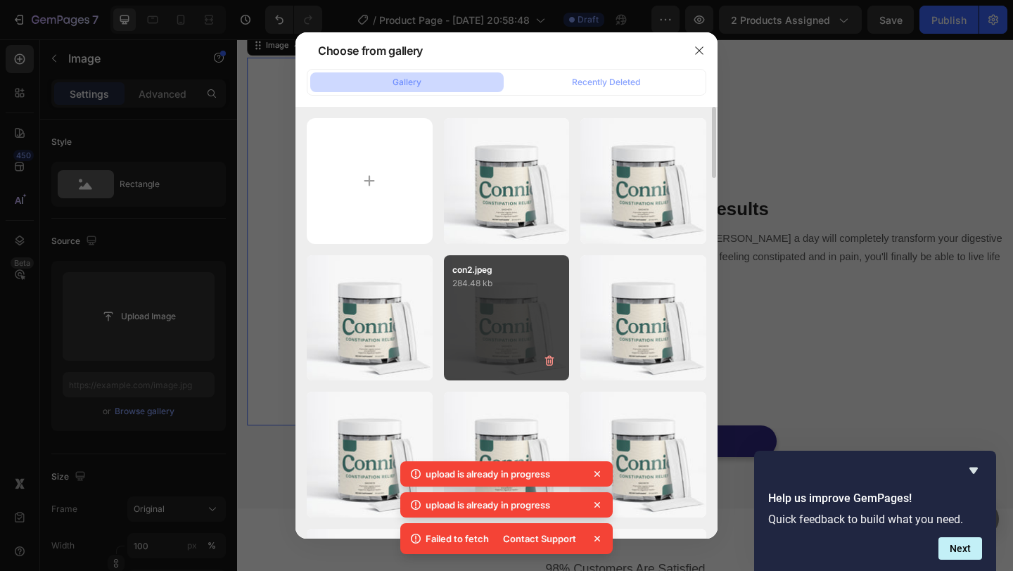
click at [499, 330] on div "con2.jpeg 284.48 kb" at bounding box center [507, 318] width 126 height 126
type input "https://cdn.shopify.com/s/files/1/0637/7009/9823/files/gempages_582972290900165…"
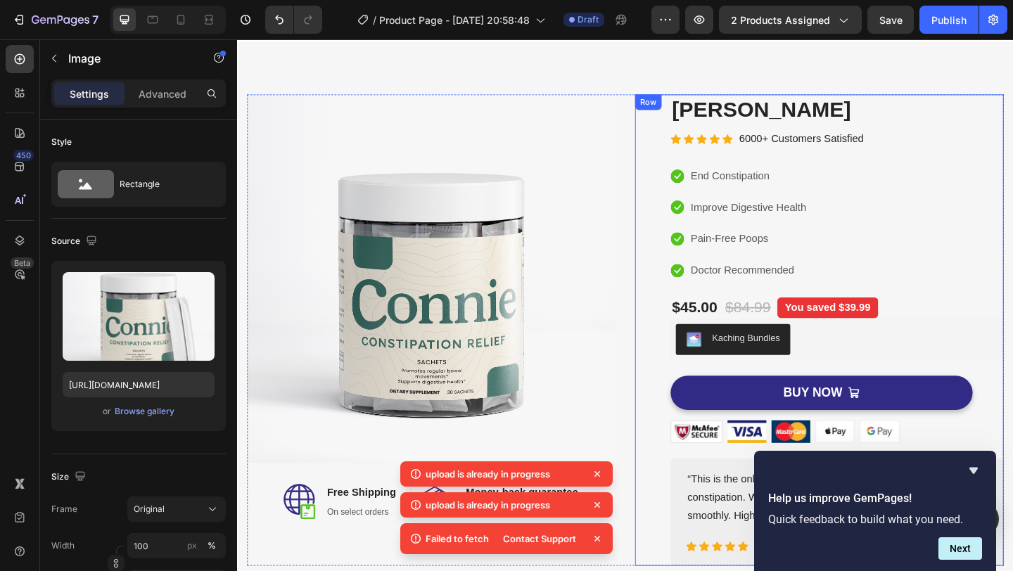
scroll to position [0, 0]
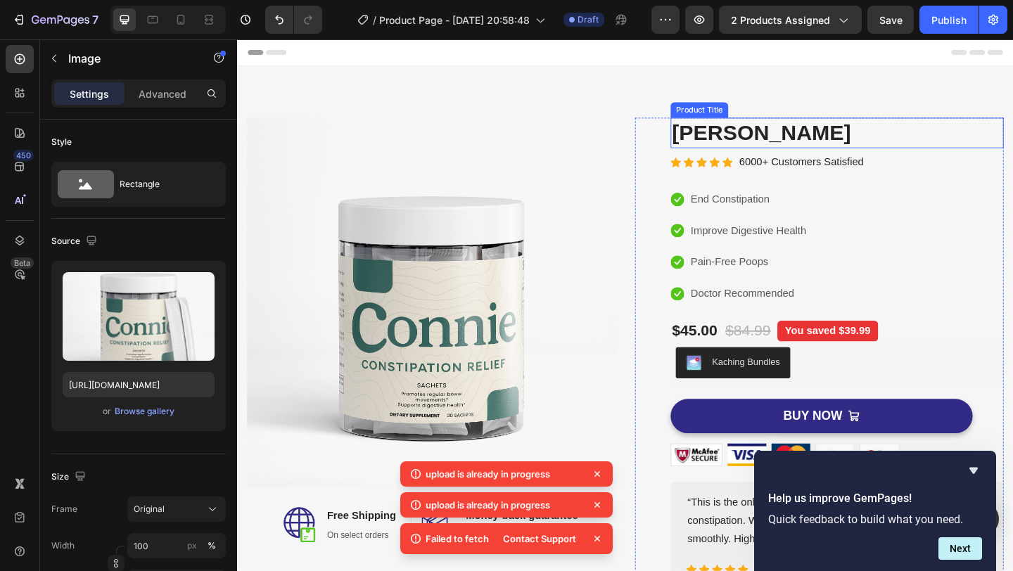
click at [821, 141] on h2 "[PERSON_NAME]" at bounding box center [889, 141] width 362 height 33
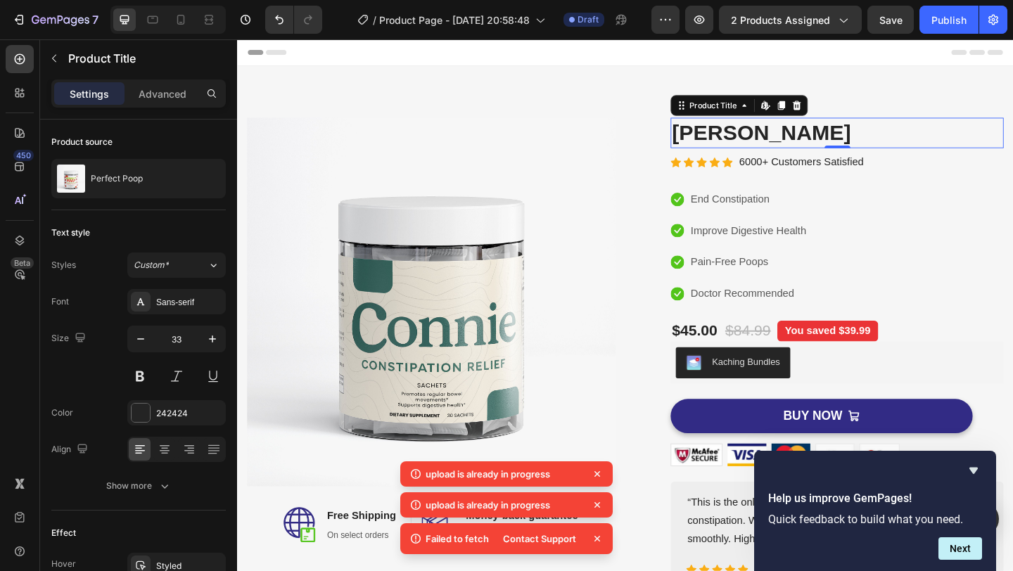
click at [803, 142] on h2 "[PERSON_NAME]" at bounding box center [889, 141] width 362 height 33
click at [787, 142] on h2 "[PERSON_NAME]" at bounding box center [889, 141] width 362 height 33
click at [784, 137] on h2 "[PERSON_NAME]" at bounding box center [889, 141] width 362 height 33
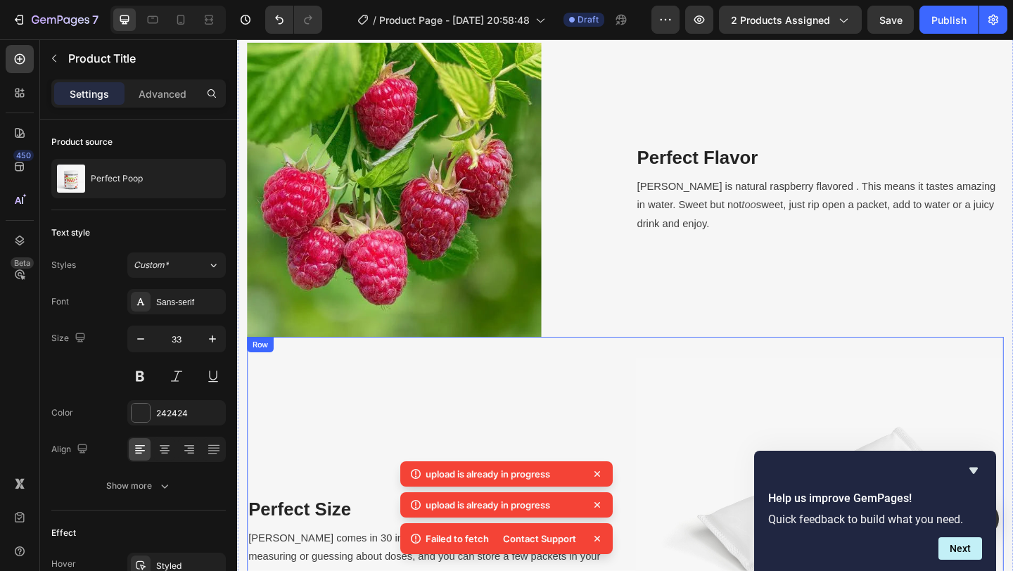
scroll to position [1430, 0]
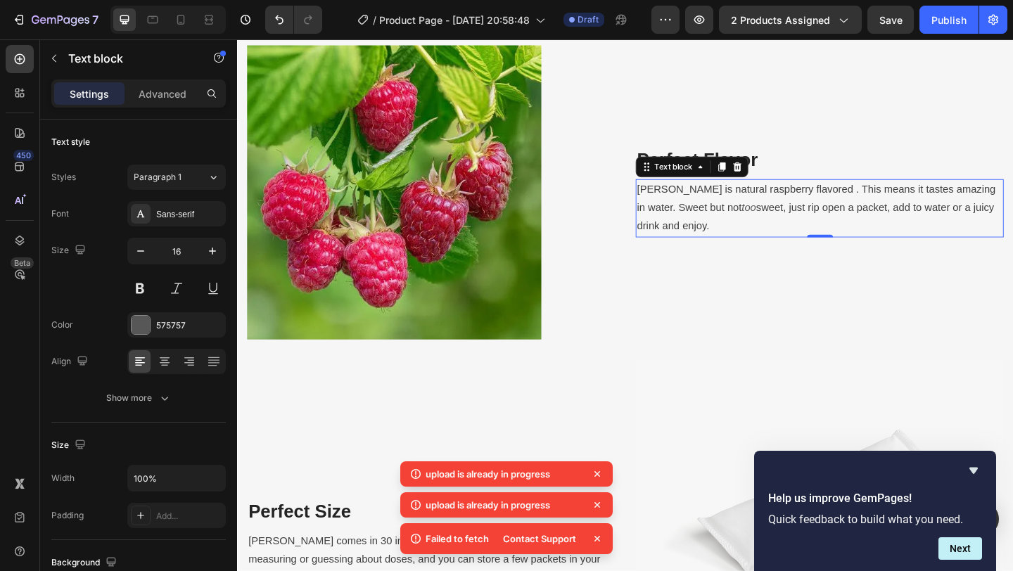
click at [752, 203] on span "[PERSON_NAME] is natural raspberry flavored . This means it tastes amazing in w…" at bounding box center [867, 212] width 390 height 32
click at [758, 204] on span "[PERSON_NAME] is natural raspberry flavored . This means it tastes amazing in w…" at bounding box center [867, 212] width 390 height 32
click at [755, 201] on span "[PERSON_NAME] is natural raspberry flavored . This means it tastes amazing in w…" at bounding box center [867, 212] width 390 height 32
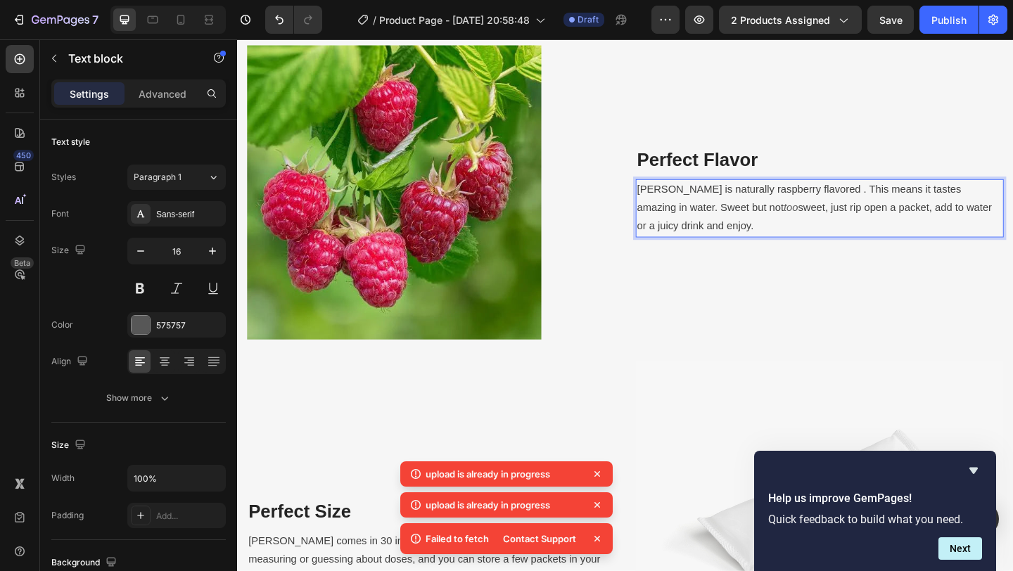
click at [817, 231] on p "Connie is naturally raspberry flavored . This means it tastes amazing in water.…" at bounding box center [870, 223] width 397 height 61
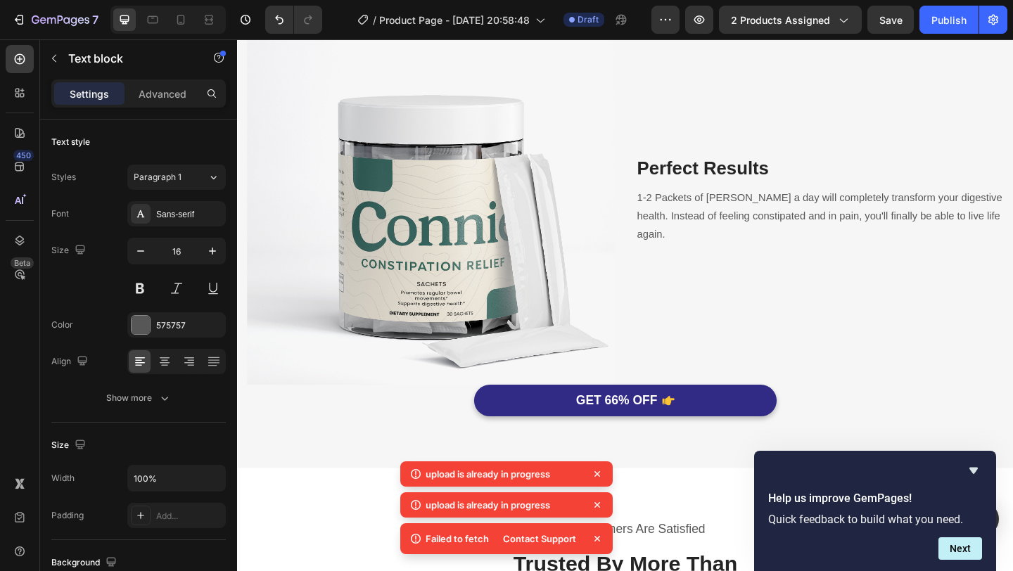
scroll to position [2227, 0]
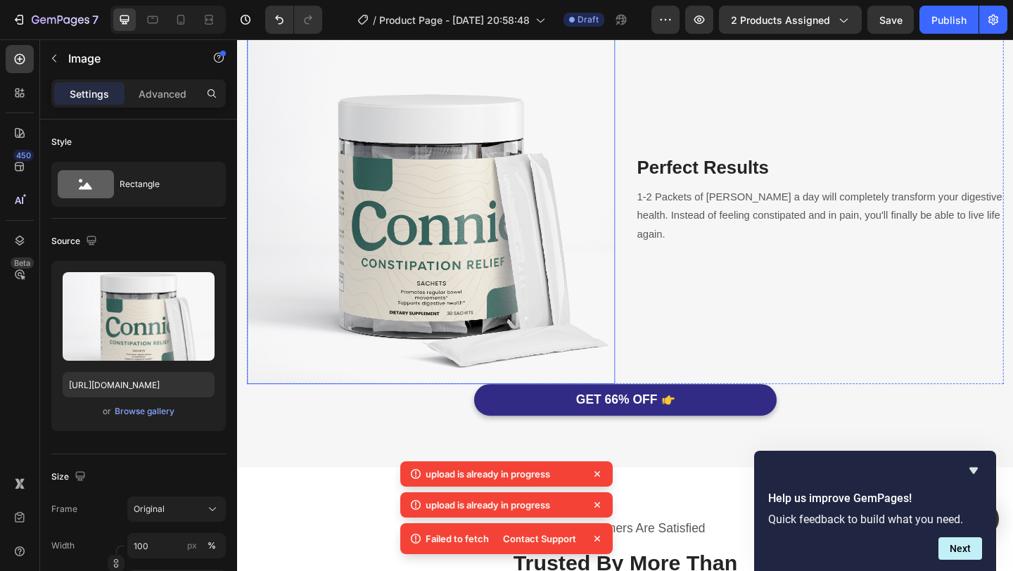
click at [495, 231] on img at bounding box center [448, 214] width 400 height 400
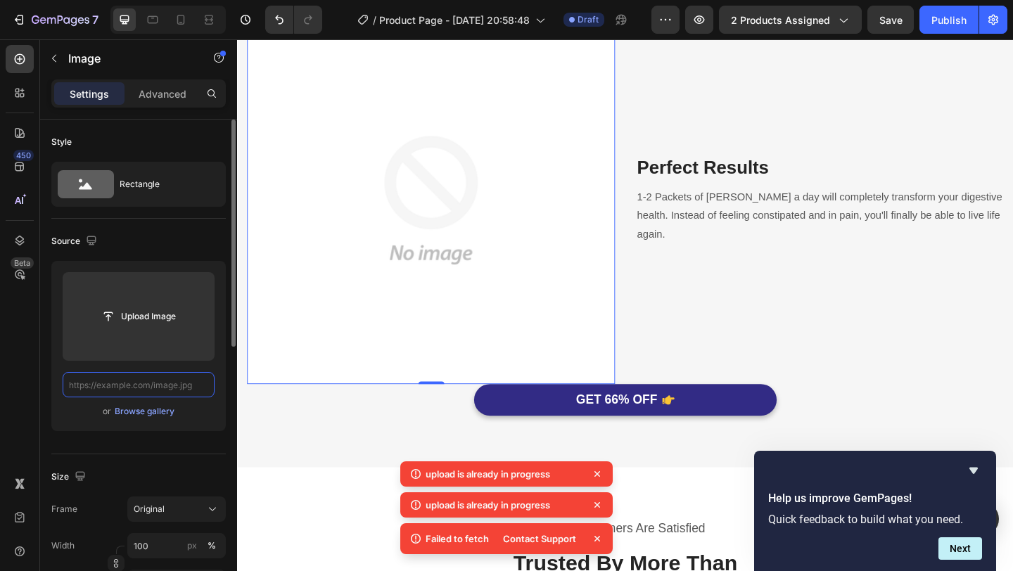
scroll to position [0, 0]
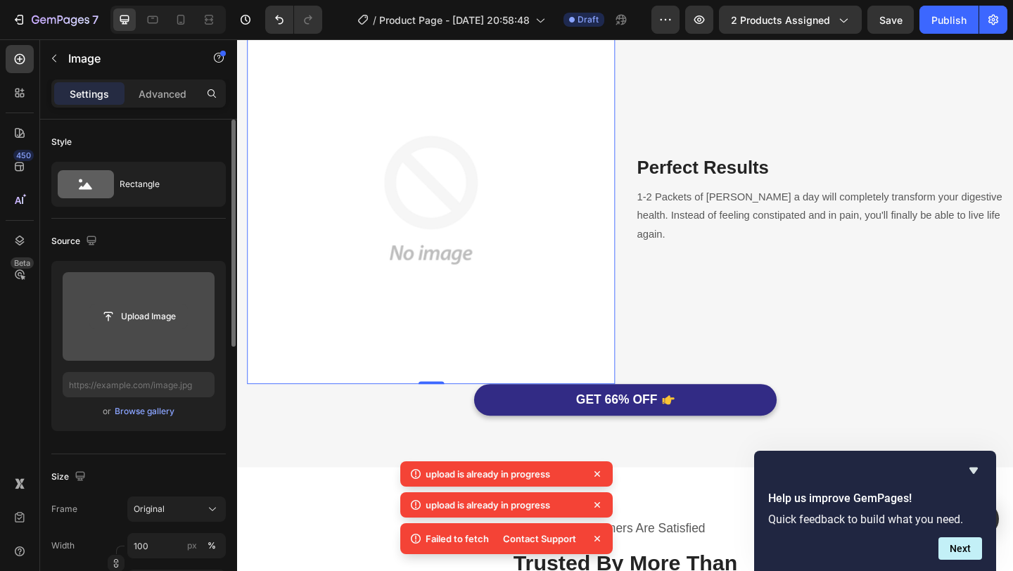
click at [141, 322] on input "file" at bounding box center [138, 317] width 97 height 24
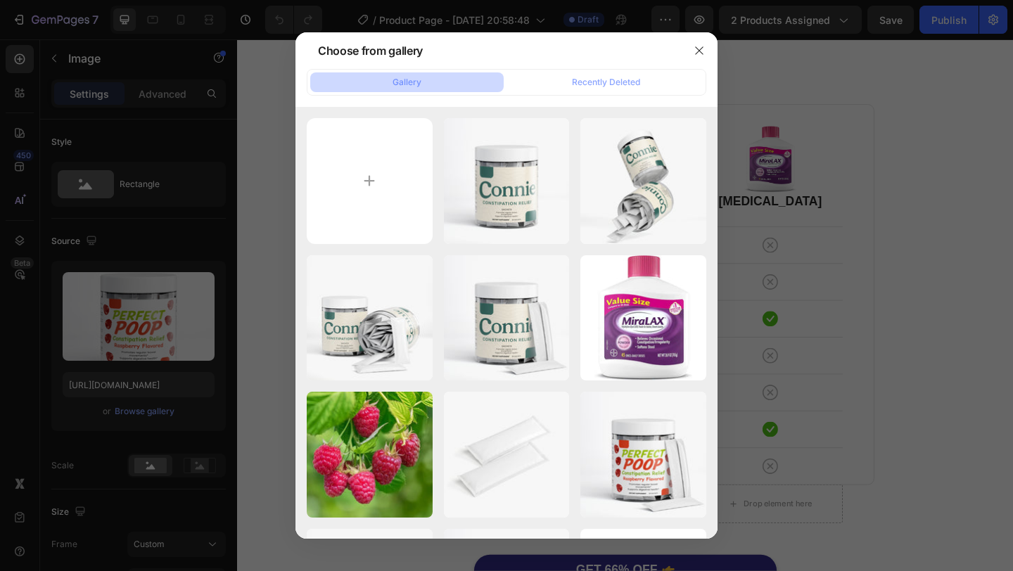
click at [0, 0] on div "con1.jpeg 265.28 kb" at bounding box center [0, 0] width 0 height 0
type input "[URL][DOMAIN_NAME]"
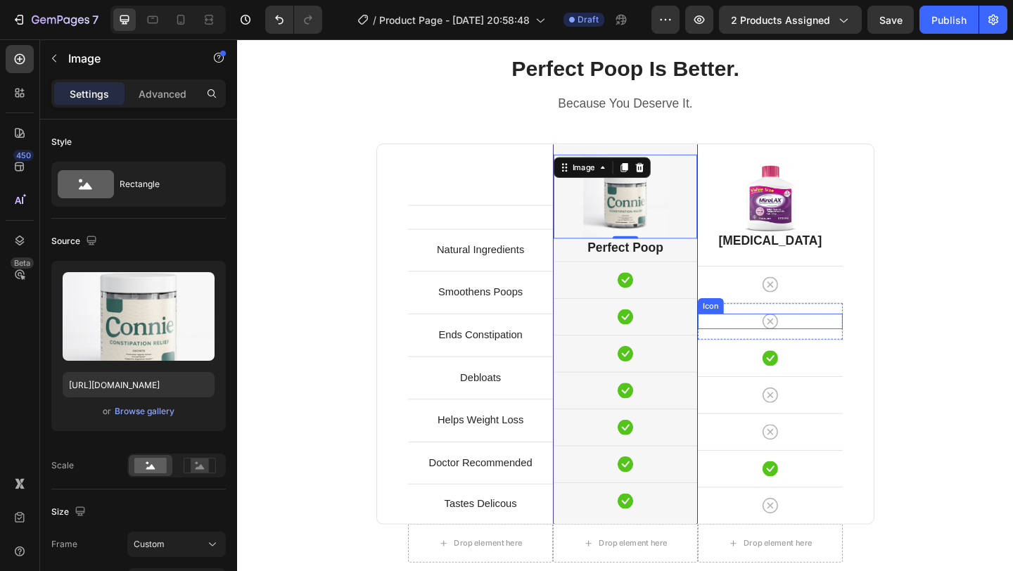
scroll to position [2735, 0]
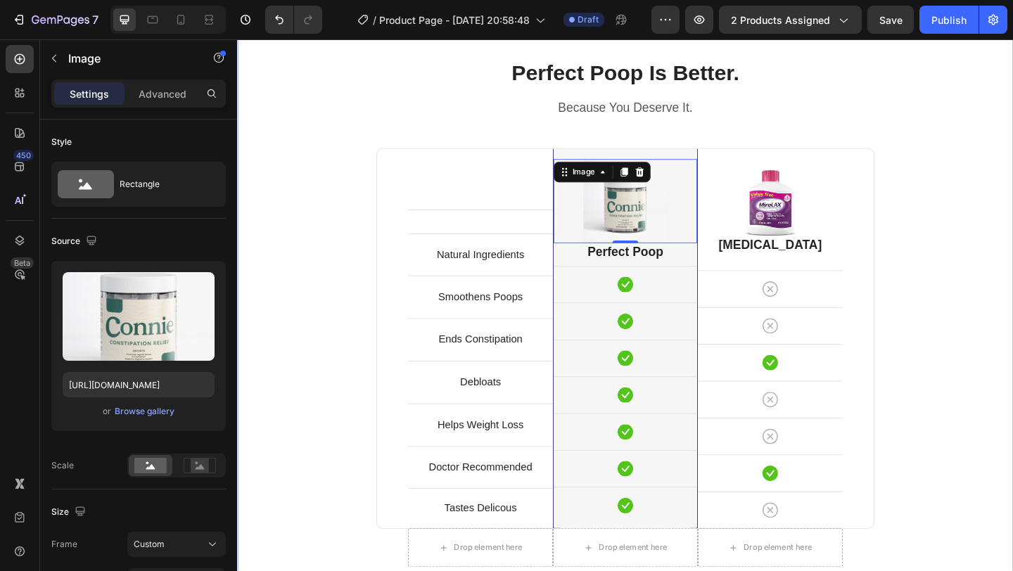
click at [960, 300] on div "Perfect Poop Is Better. Heading Because You Deserve It. Text block Row Text blo…" at bounding box center [659, 385] width 823 height 651
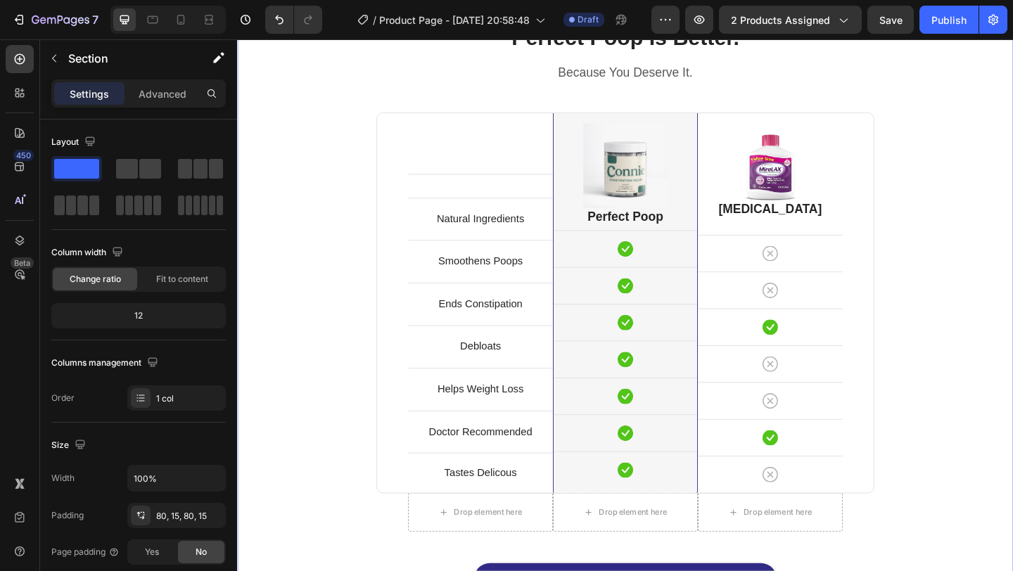
scroll to position [2774, 0]
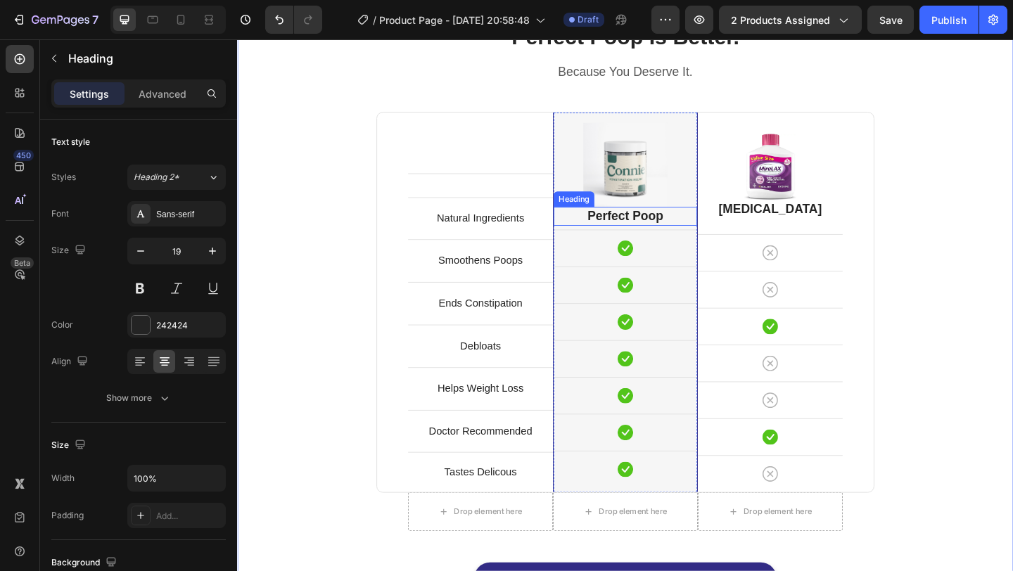
click at [694, 237] on h2 "Perfect Poop" at bounding box center [659, 232] width 156 height 20
click at [686, 236] on h2 "Perfect Poop" at bounding box center [659, 232] width 156 height 20
click at [686, 235] on p "Perfect Poop" at bounding box center [659, 232] width 153 height 18
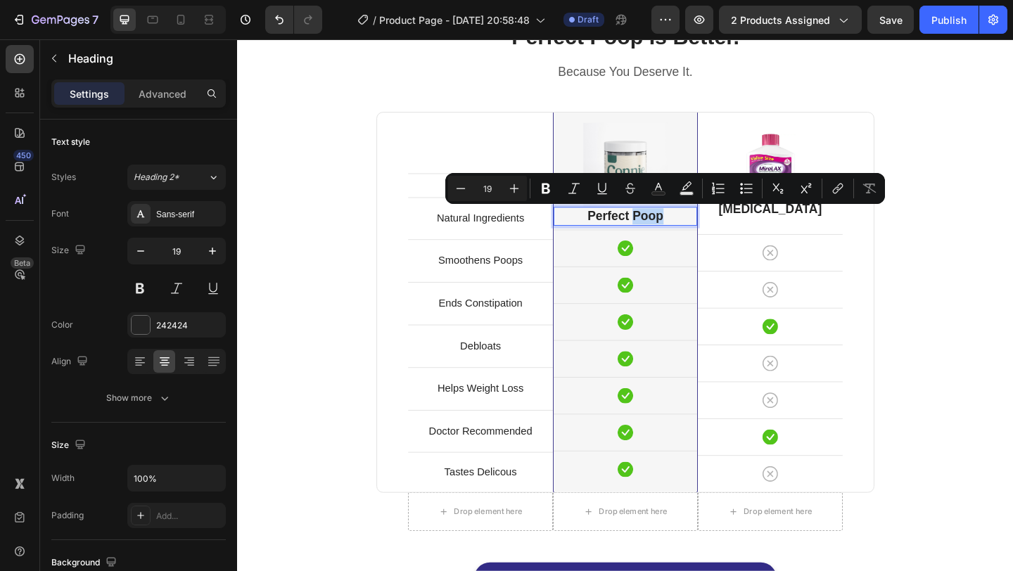
click at [686, 235] on p "Perfect Poop" at bounding box center [659, 232] width 153 height 18
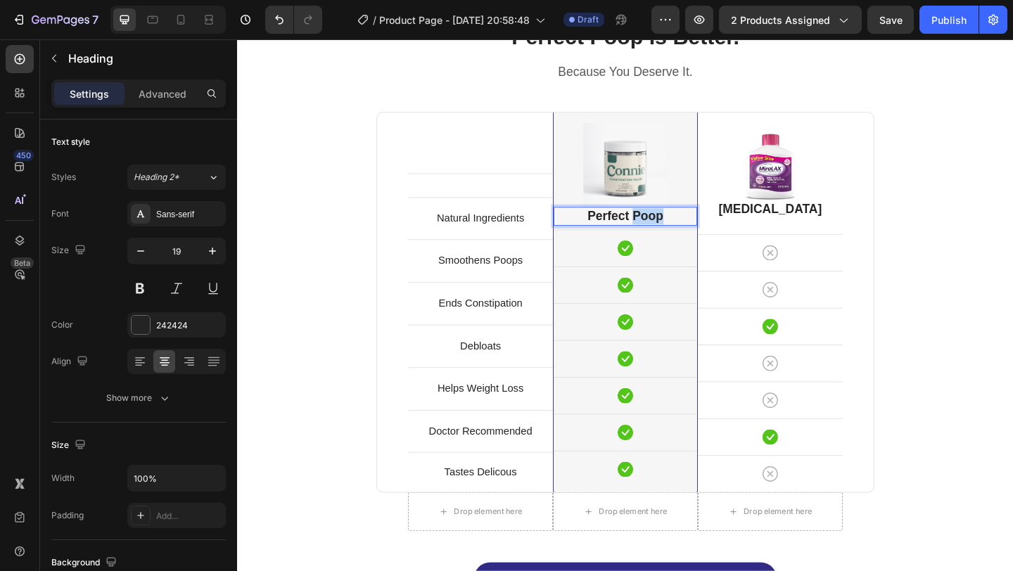
drag, startPoint x: 686, startPoint y: 235, endPoint x: 686, endPoint y: 243, distance: 7.7
click at [686, 241] on h2 "Perfect Poop" at bounding box center [659, 232] width 156 height 20
click at [686, 243] on div "Image Perfect Poop Heading 6 Icon Row Icon Row Icon Row Icon Row Icon Row Icon …" at bounding box center [659, 325] width 156 height 413
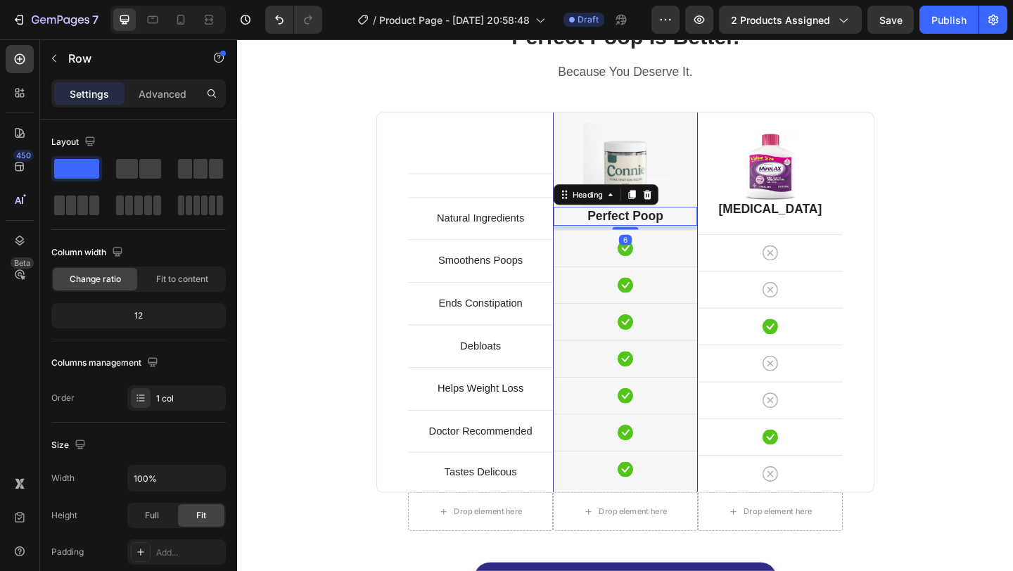
click at [648, 231] on p "Perfect Poop" at bounding box center [659, 232] width 153 height 18
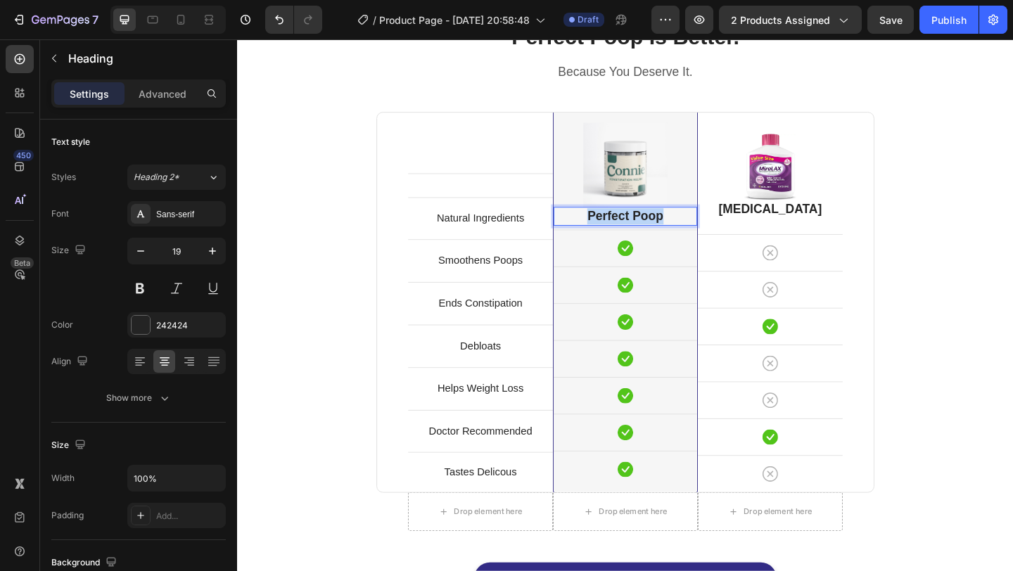
click at [648, 231] on p "Perfect Poop" at bounding box center [659, 232] width 153 height 18
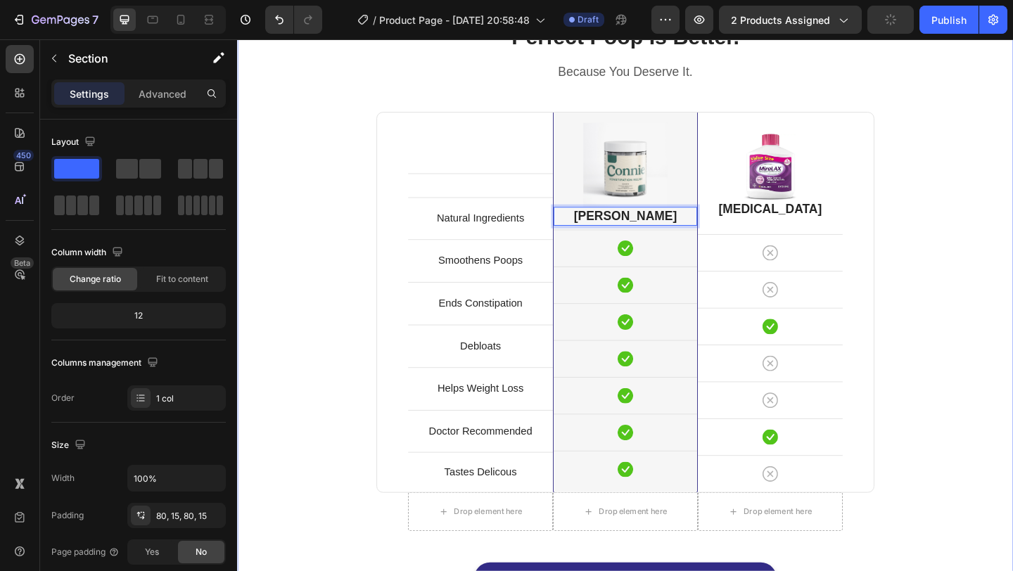
click at [986, 274] on div "Perfect Poop Is Better. Heading Because You Deserve It. Text block Row Text blo…" at bounding box center [659, 345] width 823 height 651
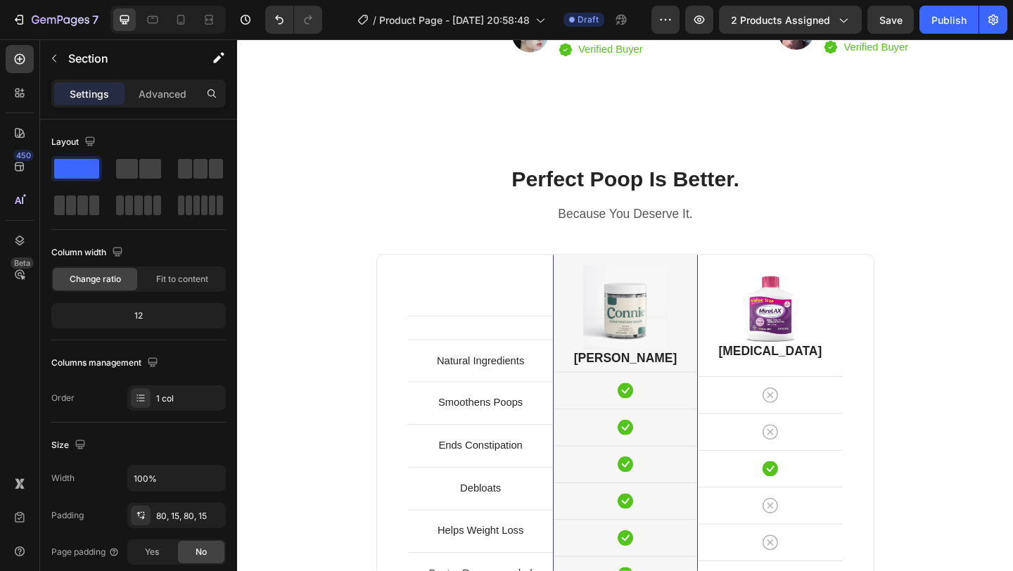
scroll to position [2604, 0]
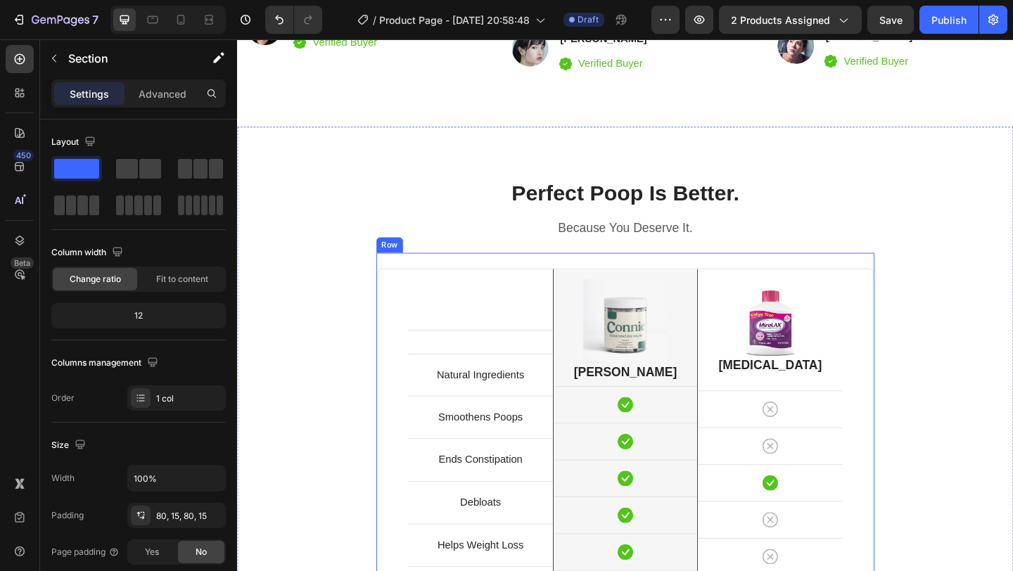
click at [647, 281] on div "Text block Row Natural Ingredients Text block Row Smoothens Poops Text block Ro…" at bounding box center [659, 525] width 542 height 507
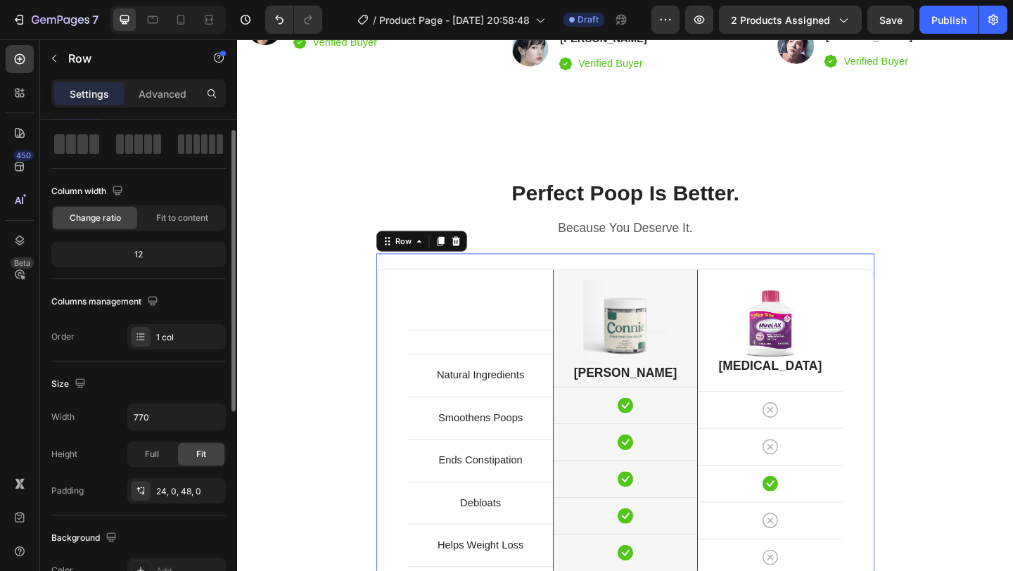
scroll to position [0, 0]
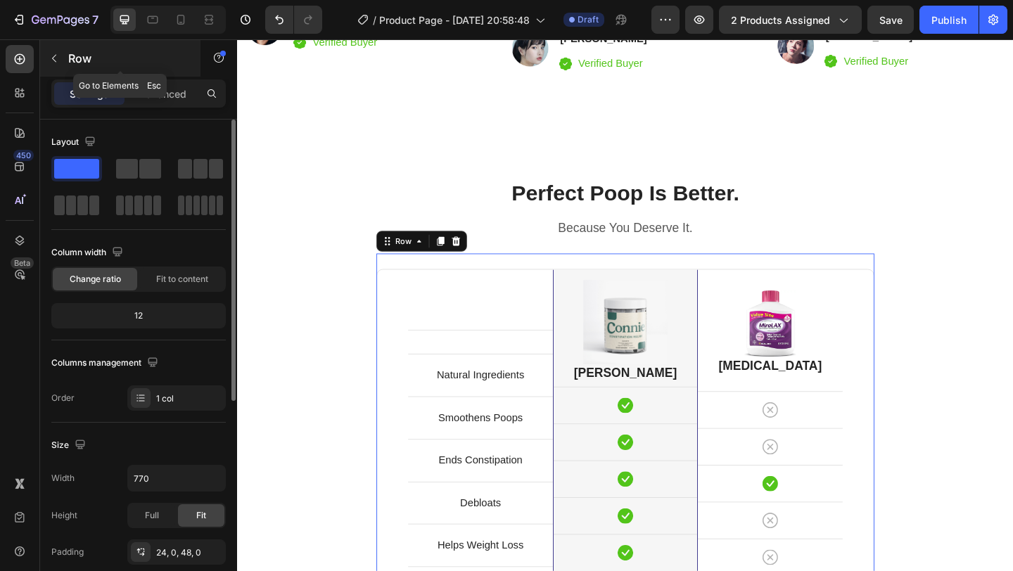
click at [63, 55] on button "button" at bounding box center [54, 58] width 23 height 23
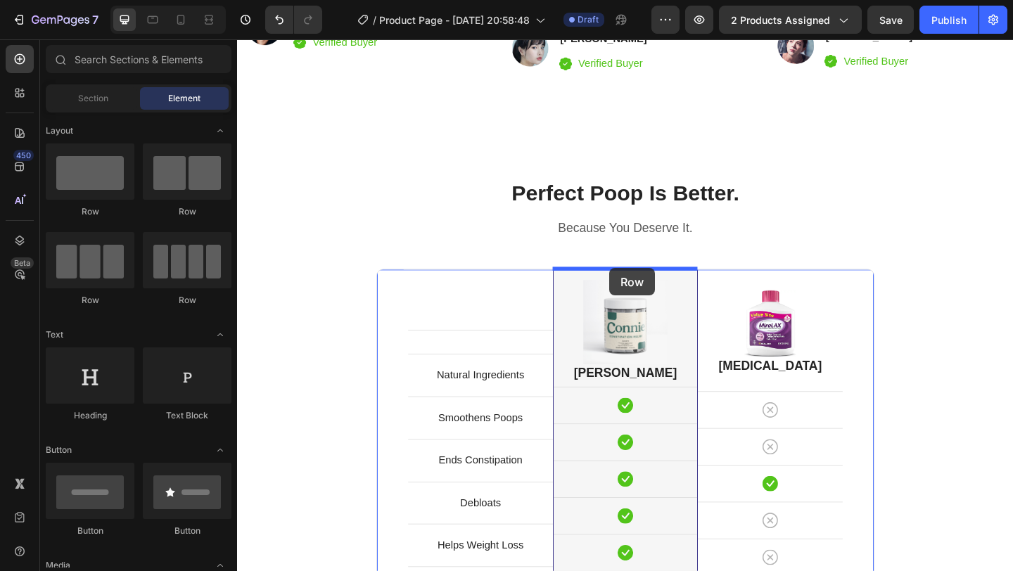
drag, startPoint x: 329, startPoint y: 222, endPoint x: 642, endPoint y: 287, distance: 319.0
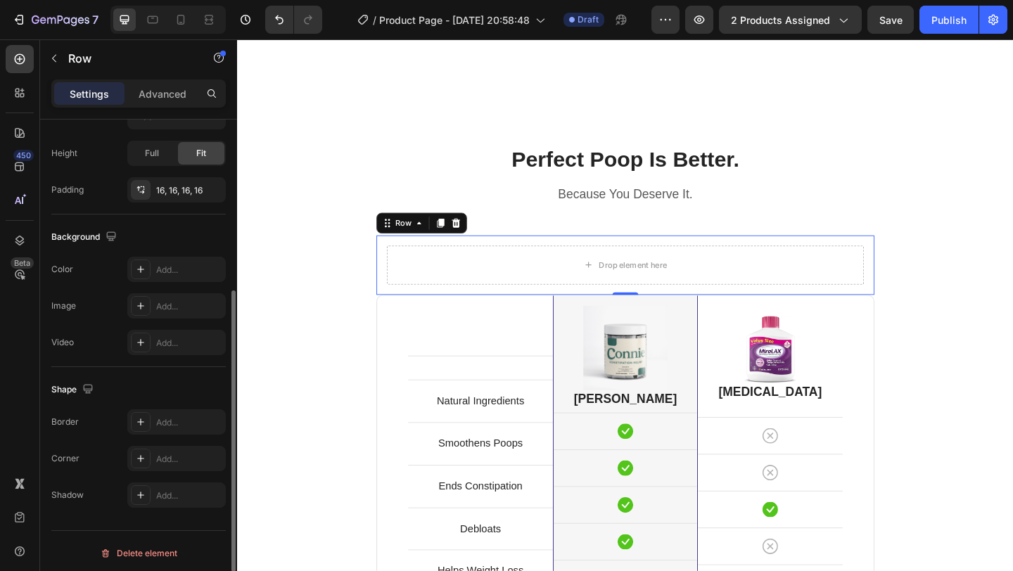
scroll to position [367, 0]
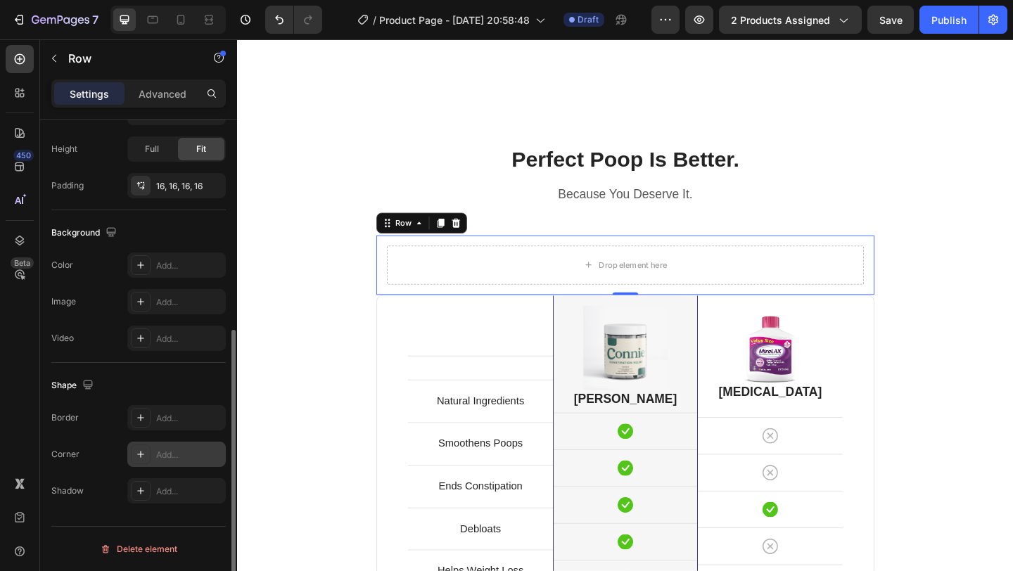
click at [144, 448] on div at bounding box center [141, 455] width 20 height 20
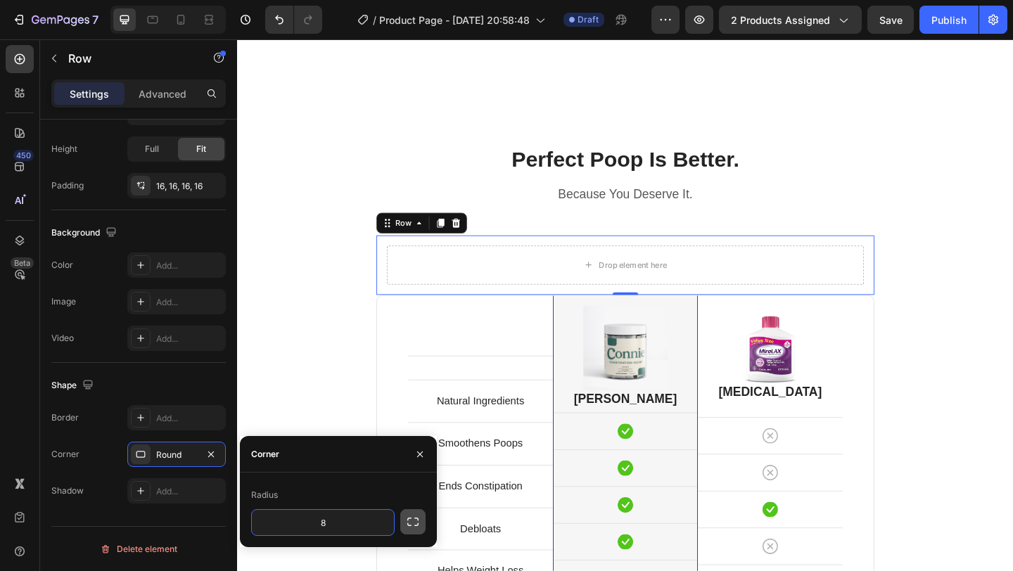
click at [409, 521] on icon "button" at bounding box center [413, 522] width 14 height 14
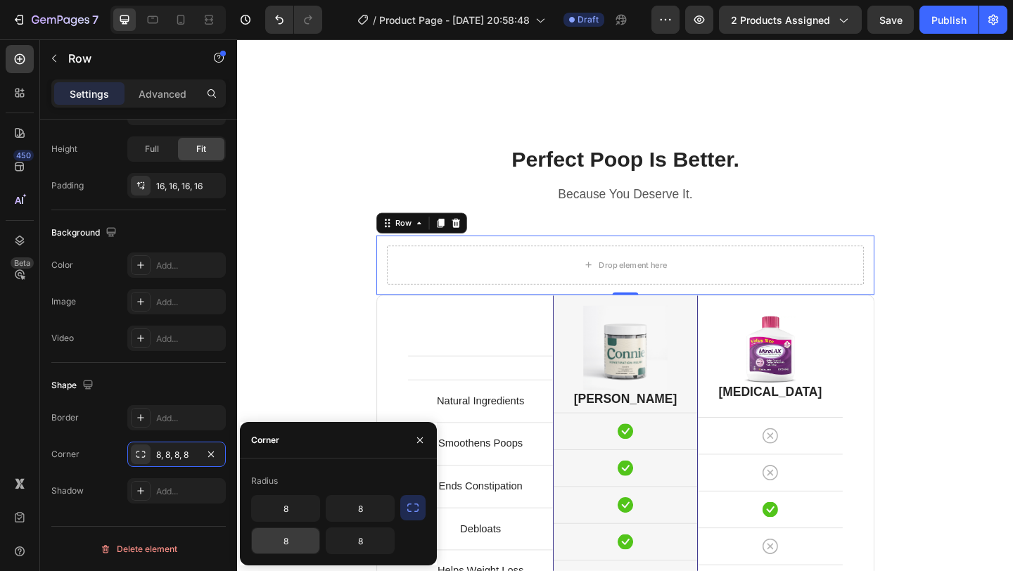
click at [290, 533] on input "8" at bounding box center [286, 540] width 68 height 25
click at [291, 536] on input "8" at bounding box center [286, 540] width 68 height 25
click at [371, 540] on input "8" at bounding box center [360, 540] width 68 height 25
click at [289, 509] on input "8" at bounding box center [286, 508] width 68 height 25
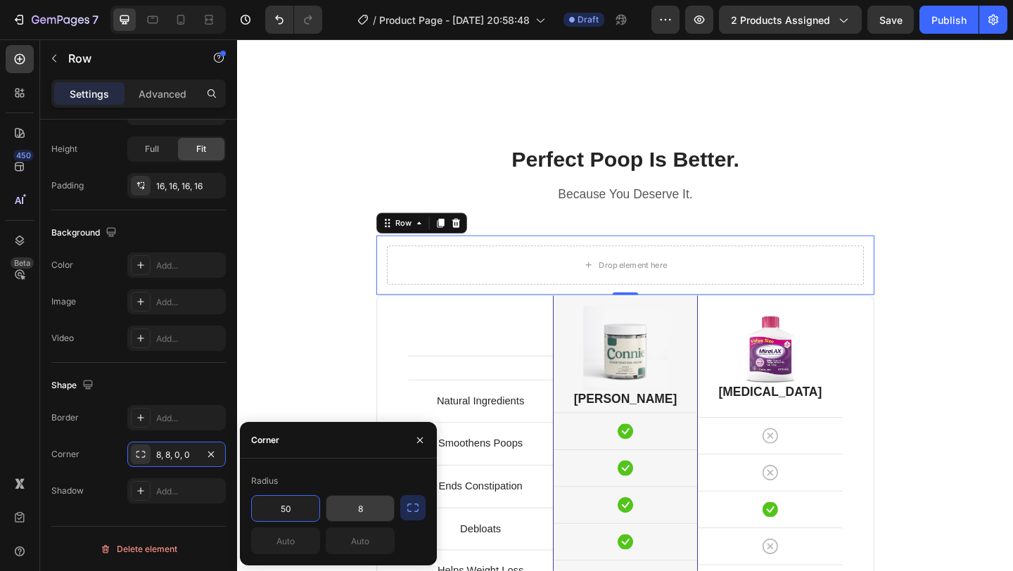
type input "50"
click at [363, 511] on input "8" at bounding box center [360, 508] width 68 height 25
type input "50"
click at [419, 435] on icon "button" at bounding box center [419, 440] width 11 height 11
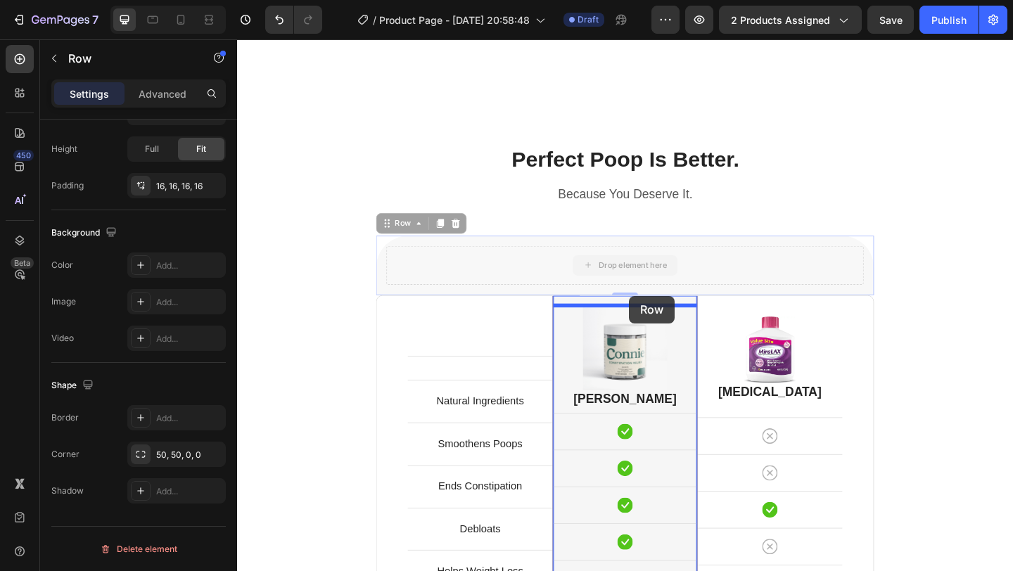
drag, startPoint x: 718, startPoint y: 266, endPoint x: 663, endPoint y: 319, distance: 76.1
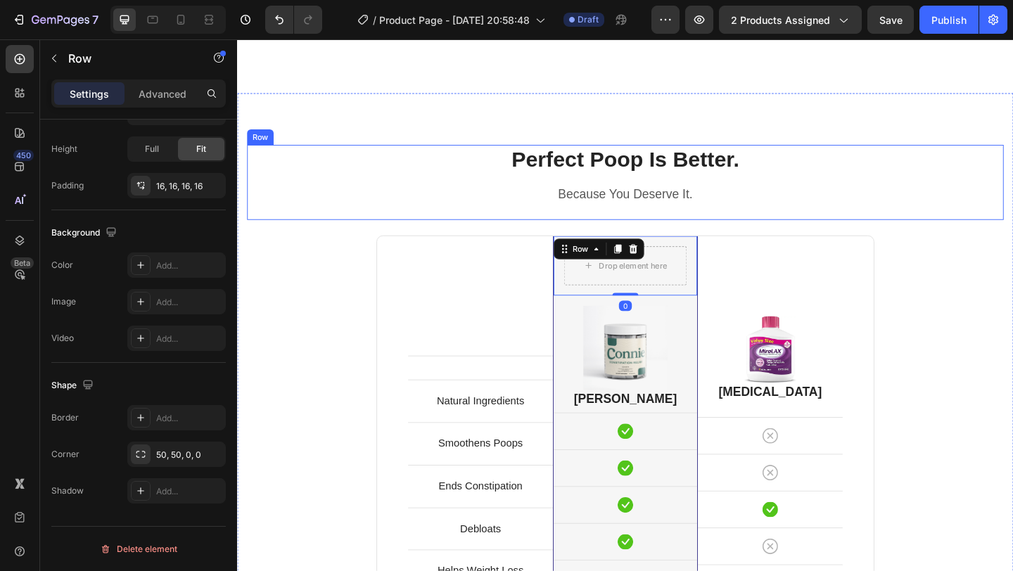
click at [863, 218] on div "Because You Deserve It." at bounding box center [659, 208] width 823 height 20
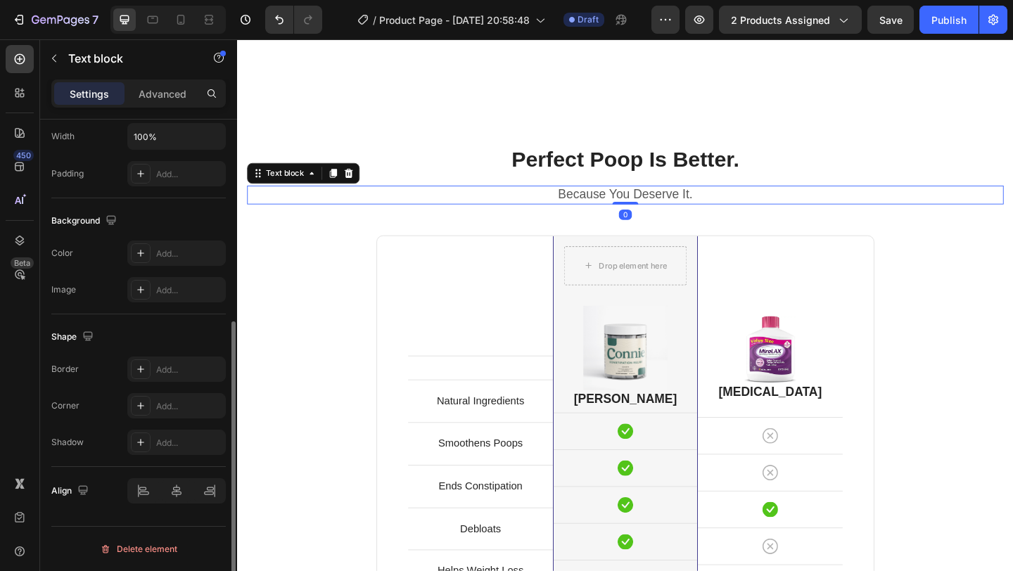
scroll to position [0, 0]
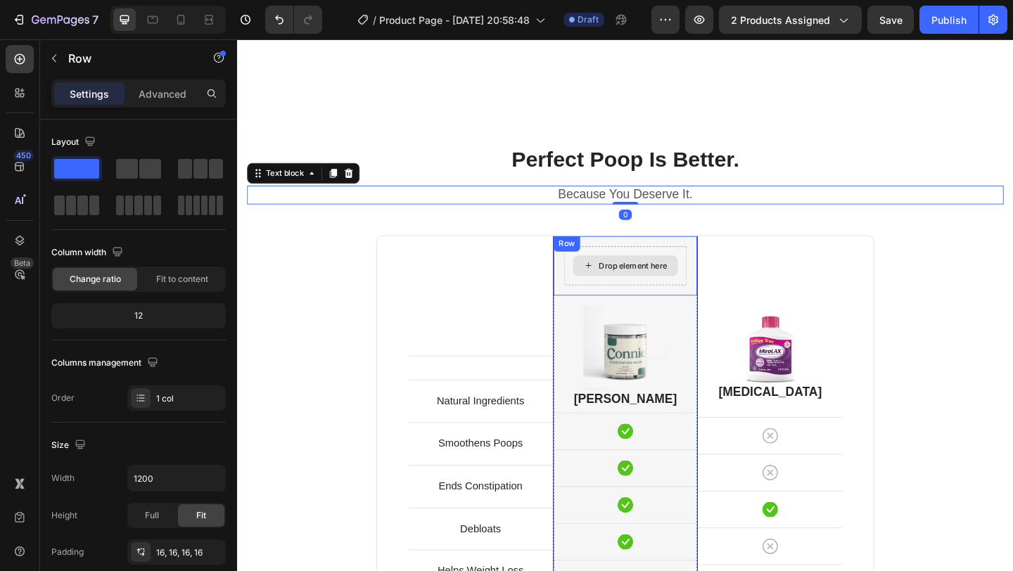
click at [723, 269] on div "Drop element here" at bounding box center [659, 286] width 134 height 42
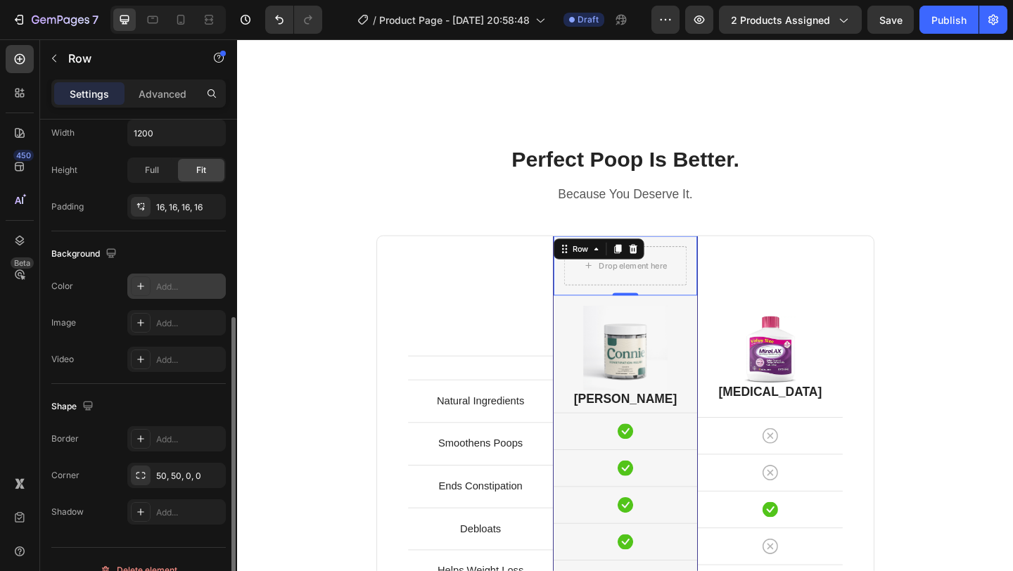
scroll to position [367, 0]
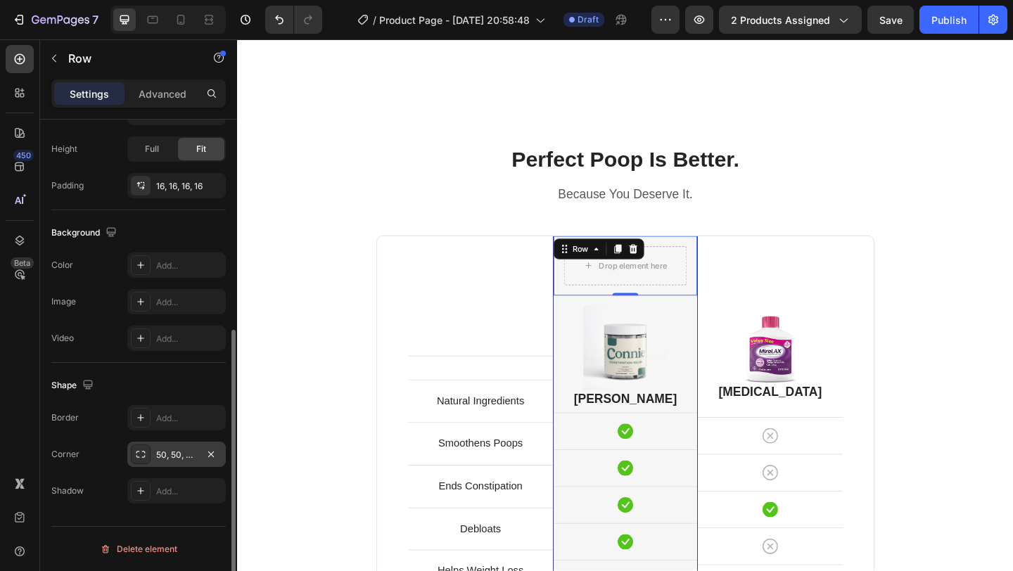
click at [171, 456] on div "50, 50, 0, 0" at bounding box center [176, 455] width 41 height 13
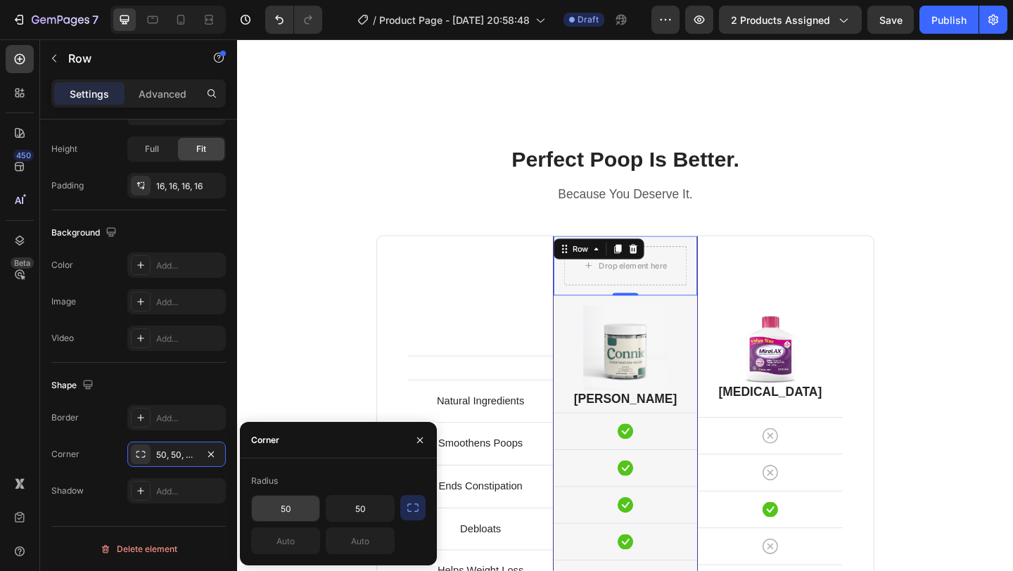
click at [293, 504] on input "50" at bounding box center [286, 508] width 68 height 25
click at [187, 372] on div "Shape Border Add... Corner 50, 50, 0, 0 Shadow Add..." at bounding box center [138, 439] width 174 height 152
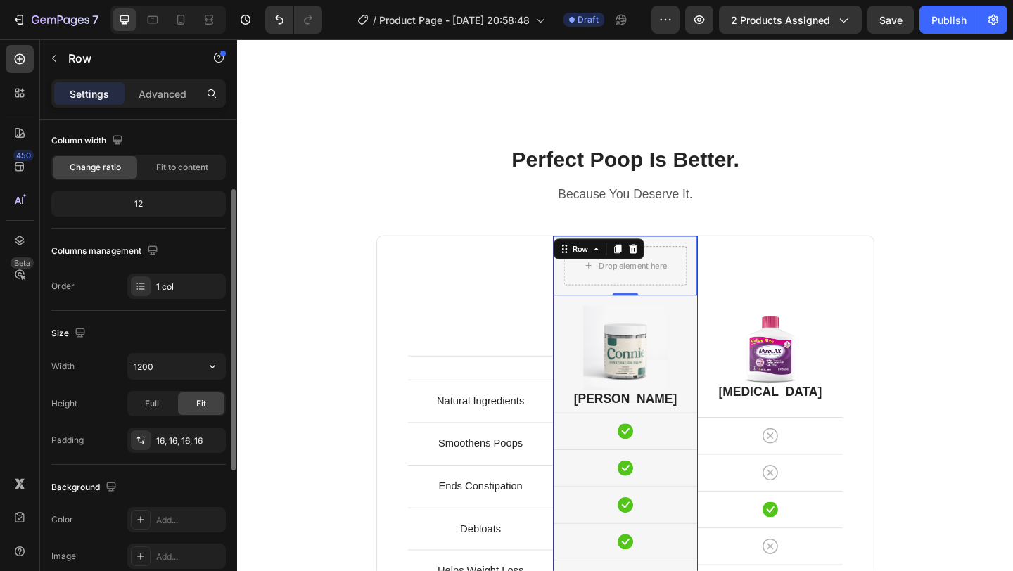
scroll to position [115, 0]
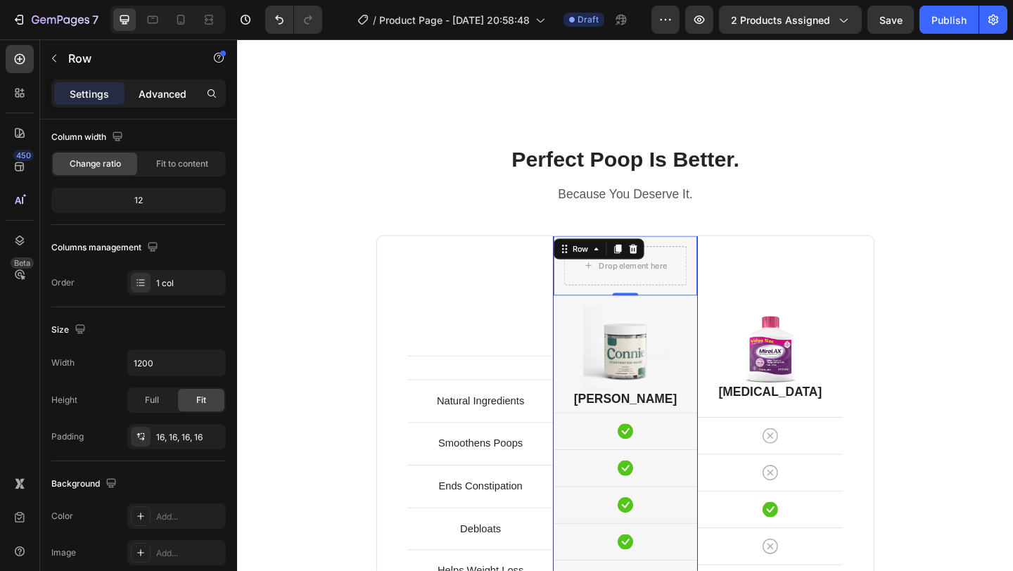
click at [170, 93] on p "Advanced" at bounding box center [163, 94] width 48 height 15
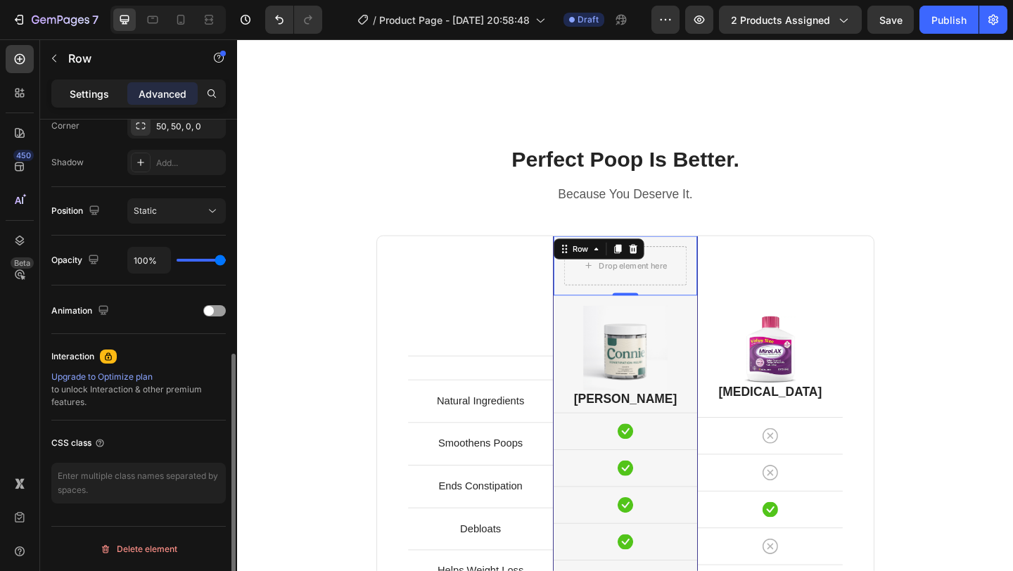
click at [103, 91] on p "Settings" at bounding box center [89, 94] width 39 height 15
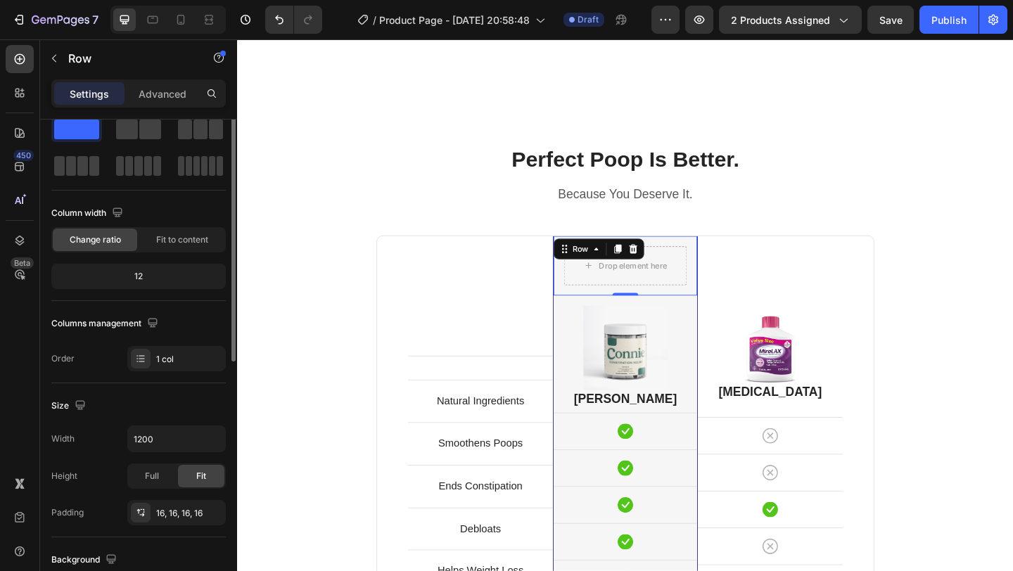
scroll to position [0, 0]
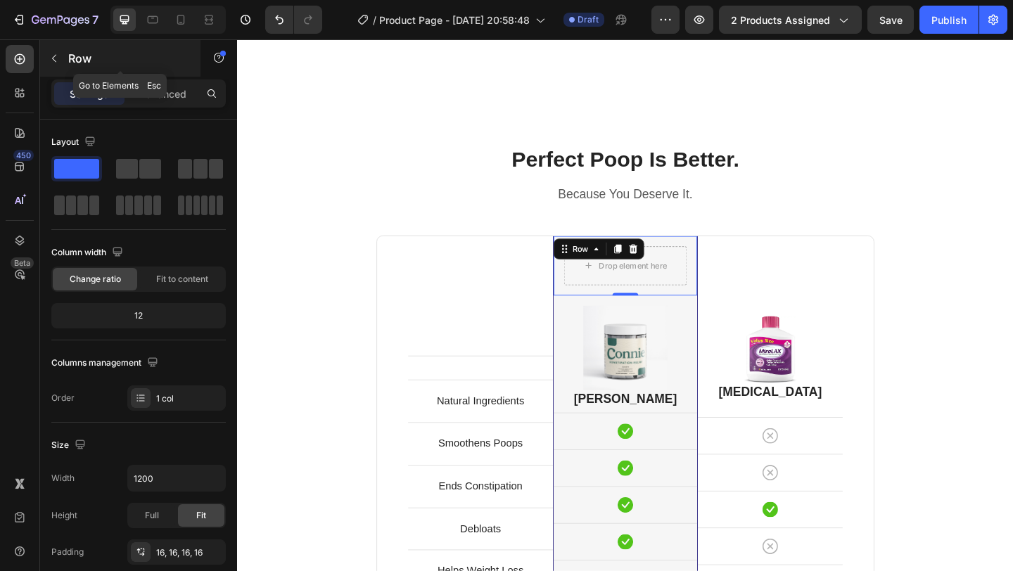
click at [61, 58] on button "button" at bounding box center [54, 58] width 23 height 23
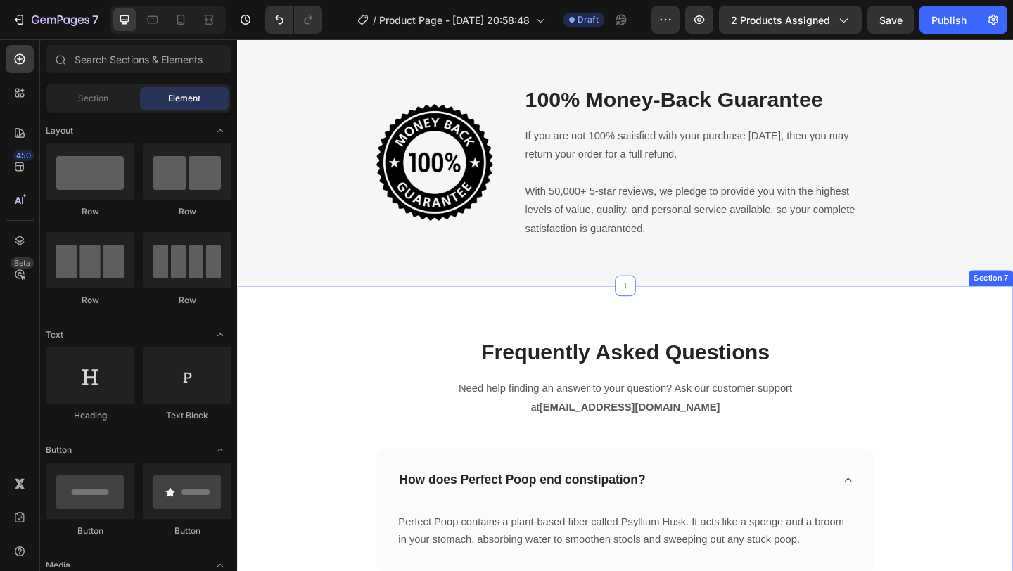
scroll to position [3524, 0]
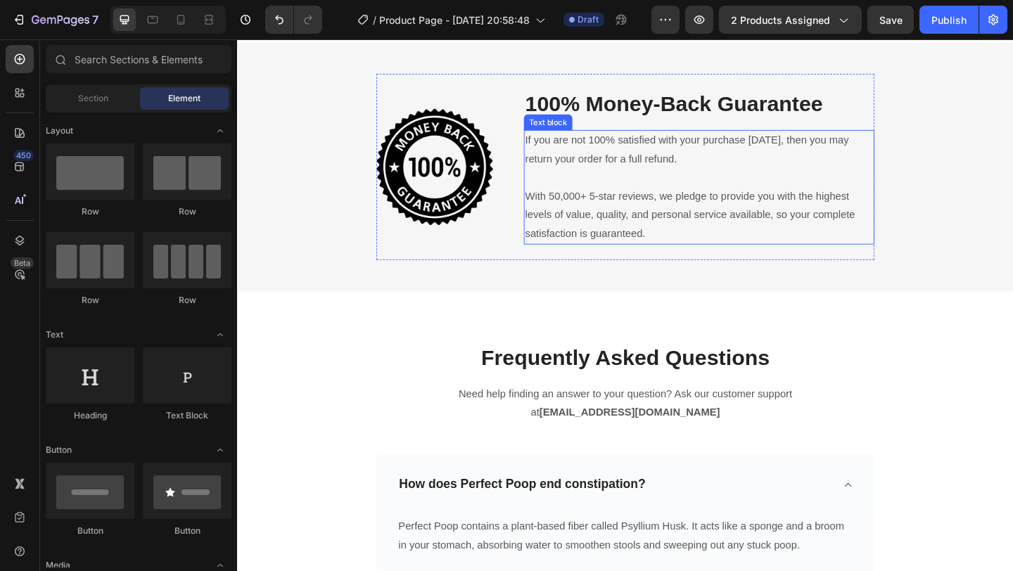
click at [594, 210] on p "With 50,000+ 5-star reviews, we pledge to provide you with the highest levels o…" at bounding box center [739, 231] width 379 height 61
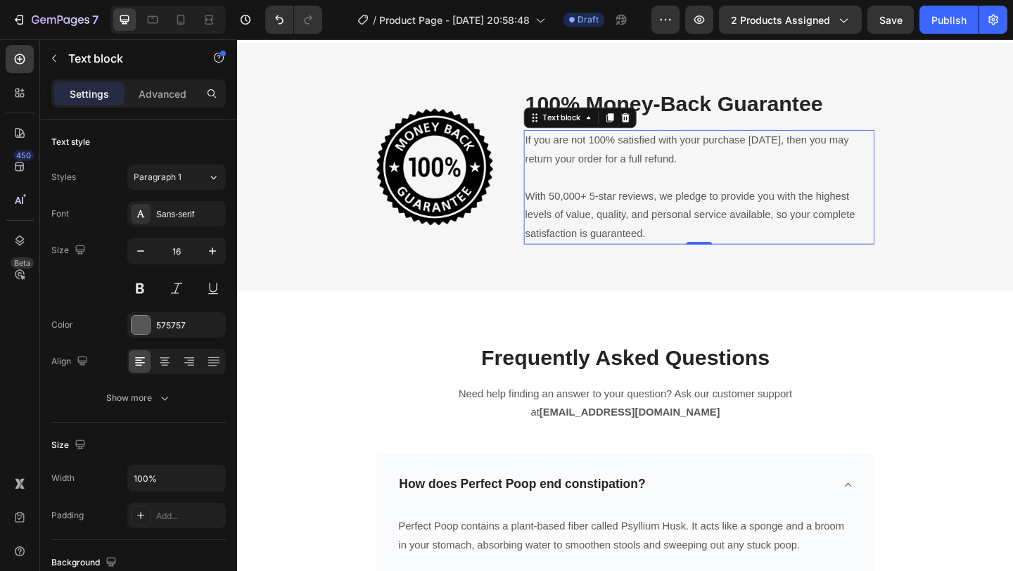
click at [597, 211] on p "With 50,000+ 5-star reviews, we pledge to provide you with the highest levels o…" at bounding box center [739, 231] width 379 height 61
click at [663, 241] on p "With 50,000+ 5-star reviews, we pledge to provide you with the highest levels o…" at bounding box center [739, 231] width 379 height 61
click at [750, 169] on p "If you are not 100% satisfied with your purchase within 30 days, then you may r…" at bounding box center [739, 159] width 379 height 41
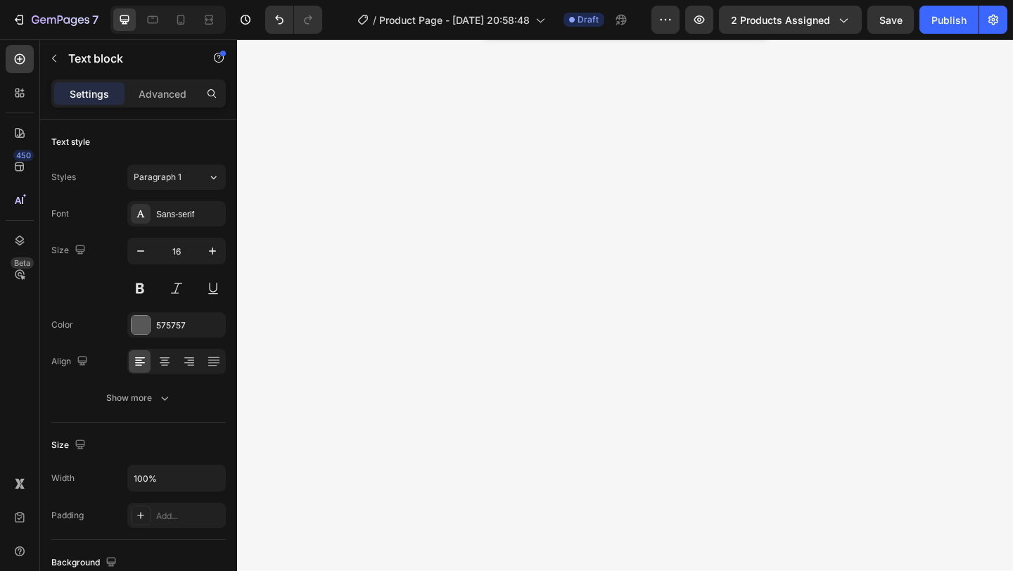
scroll to position [1614, 0]
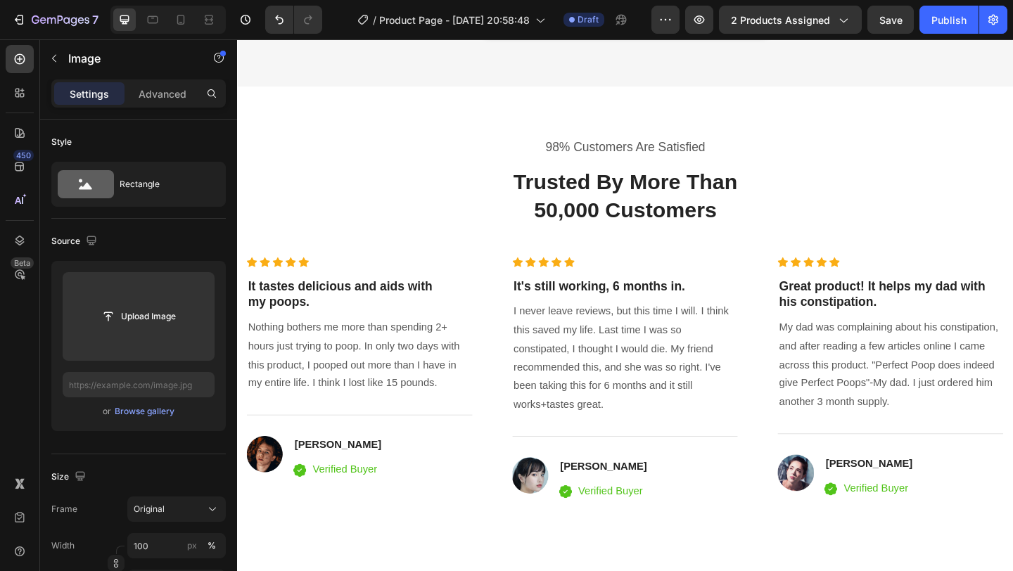
click at [144, 414] on div "Browse gallery" at bounding box center [145, 411] width 60 height 13
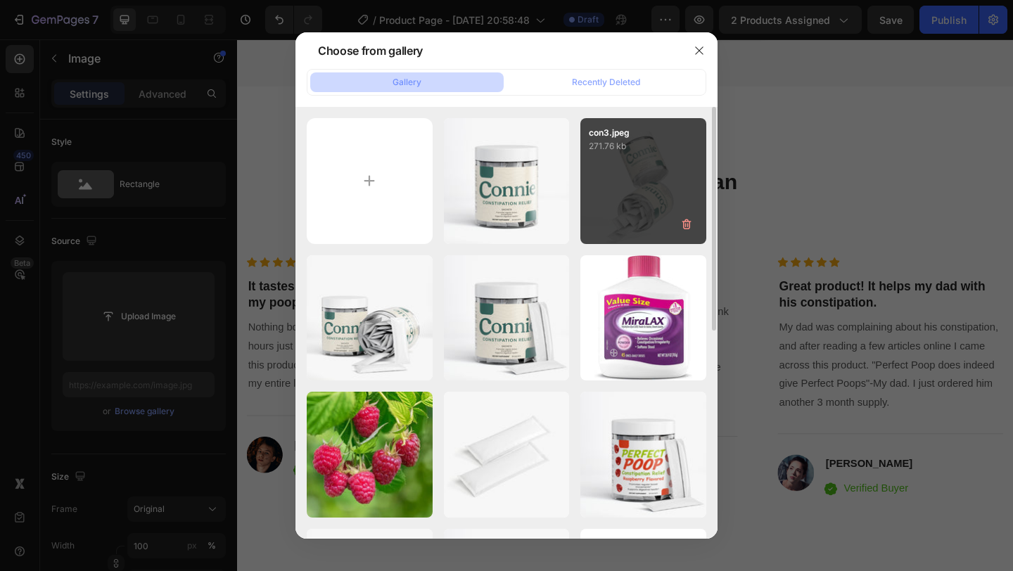
click at [627, 188] on div "con3.jpeg 271.76 kb" at bounding box center [643, 181] width 126 height 126
type input "https://cdn.shopify.com/s/files/1/0637/7009/9823/files/gempages_582972290900165…"
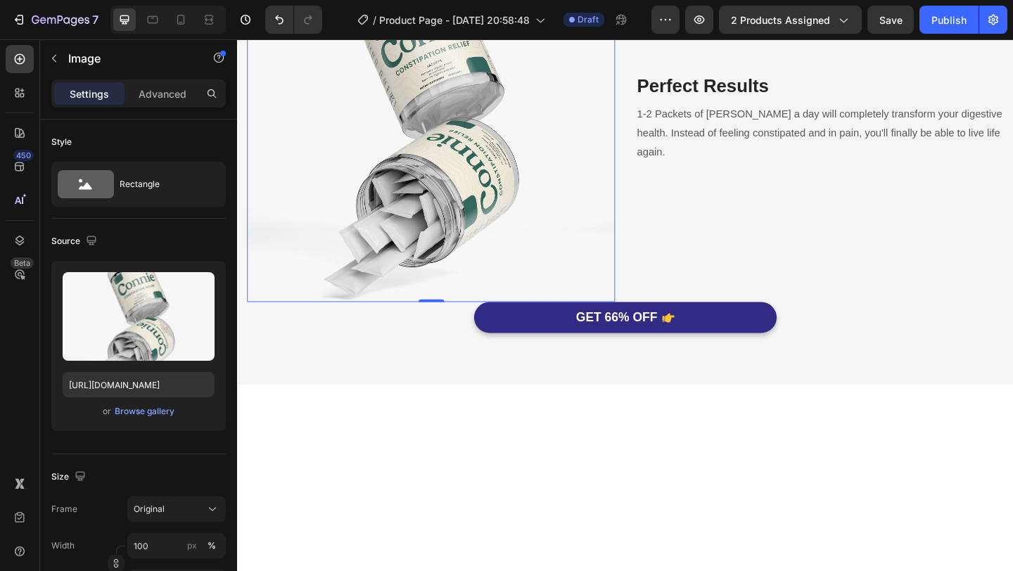
scroll to position [1269, 0]
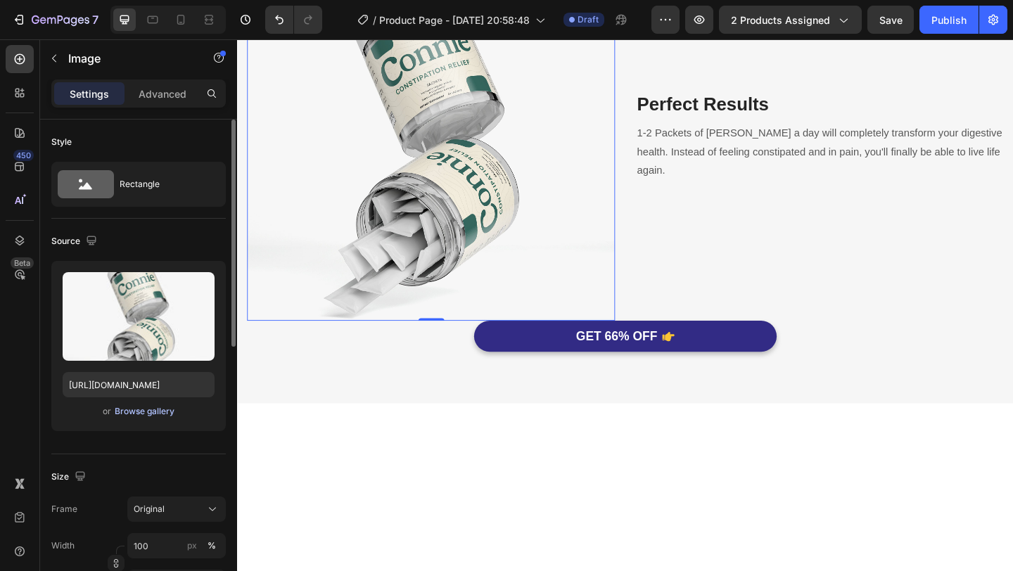
click at [162, 414] on div "Browse gallery" at bounding box center [145, 411] width 60 height 13
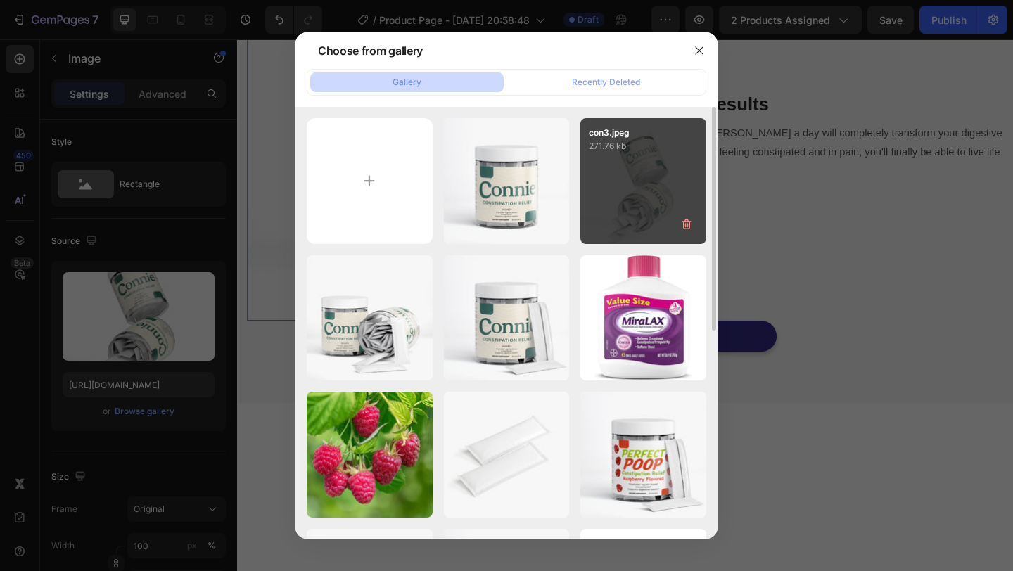
click at [632, 222] on div "con3.jpeg 271.76 kb" at bounding box center [643, 181] width 126 height 126
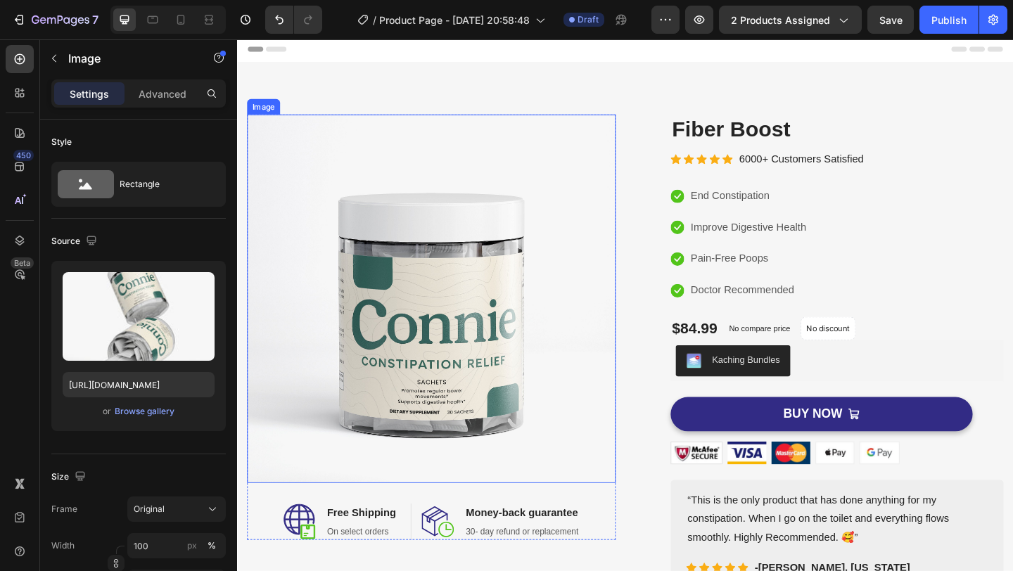
scroll to position [0, 0]
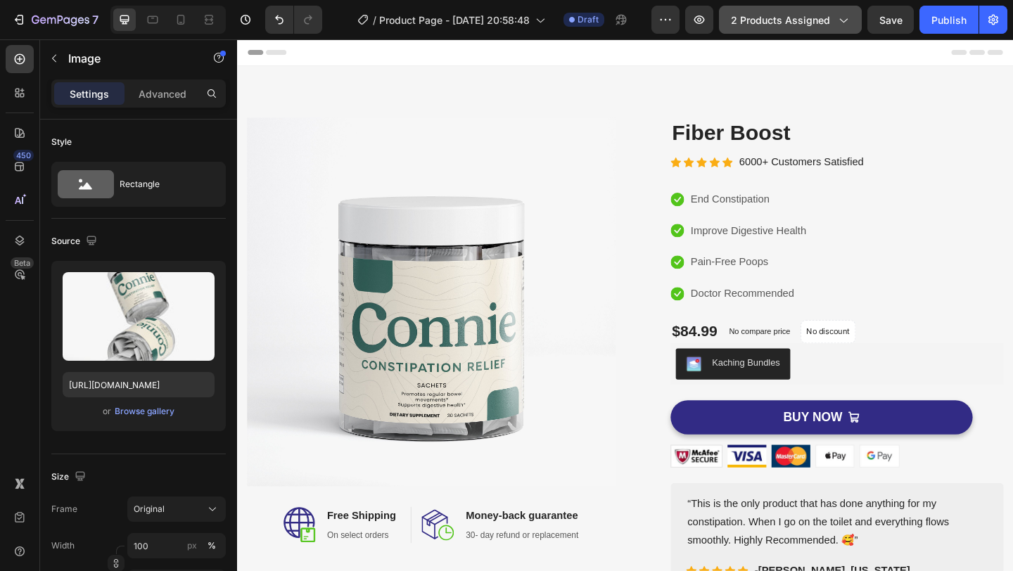
click at [823, 18] on span "2 products assigned" at bounding box center [780, 20] width 99 height 15
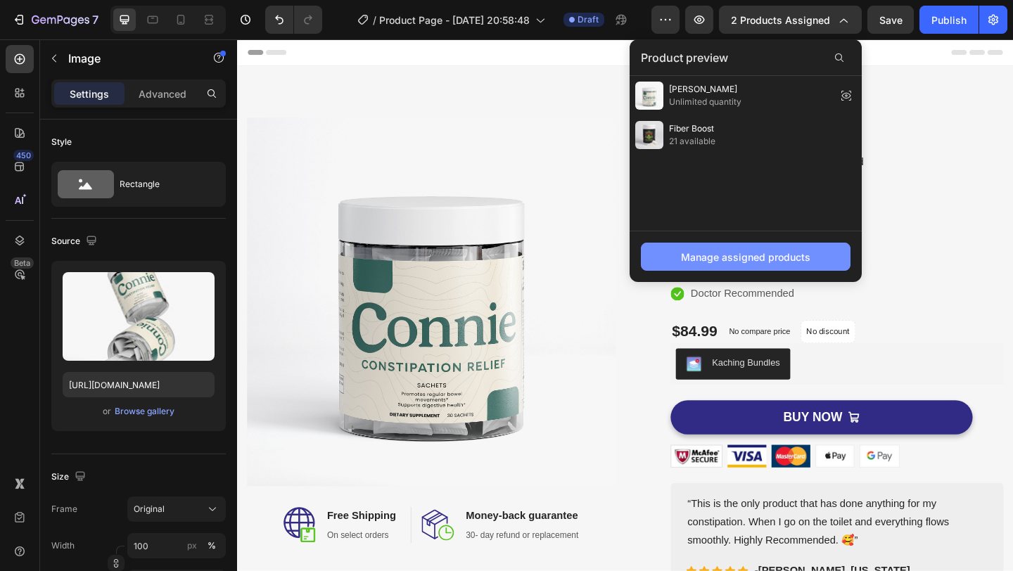
click at [798, 253] on div "Manage assigned products" at bounding box center [745, 257] width 129 height 15
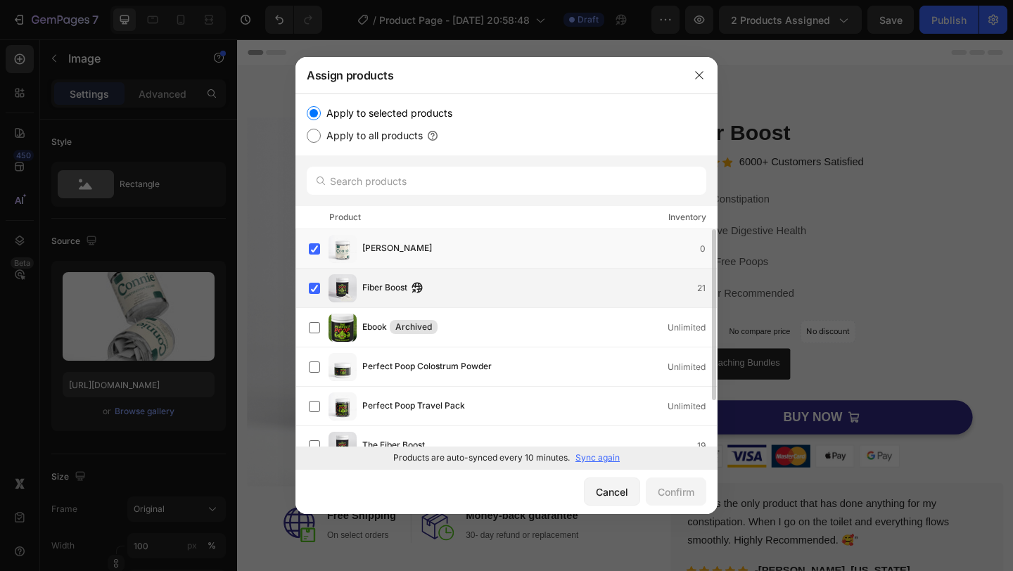
click at [360, 295] on div "Fiber Boost 21" at bounding box center [513, 288] width 408 height 28
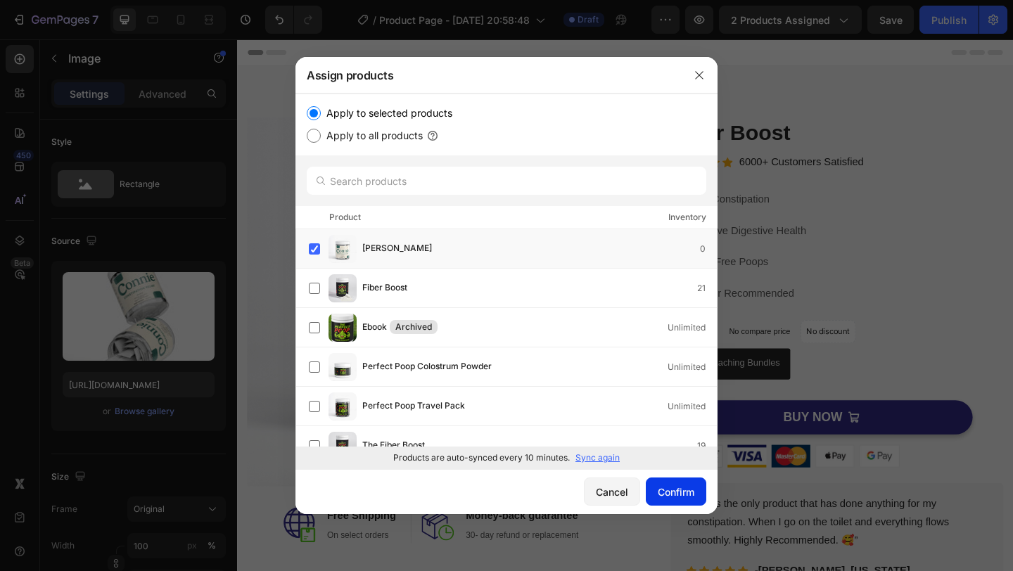
click at [680, 496] on div "Confirm" at bounding box center [676, 492] width 37 height 15
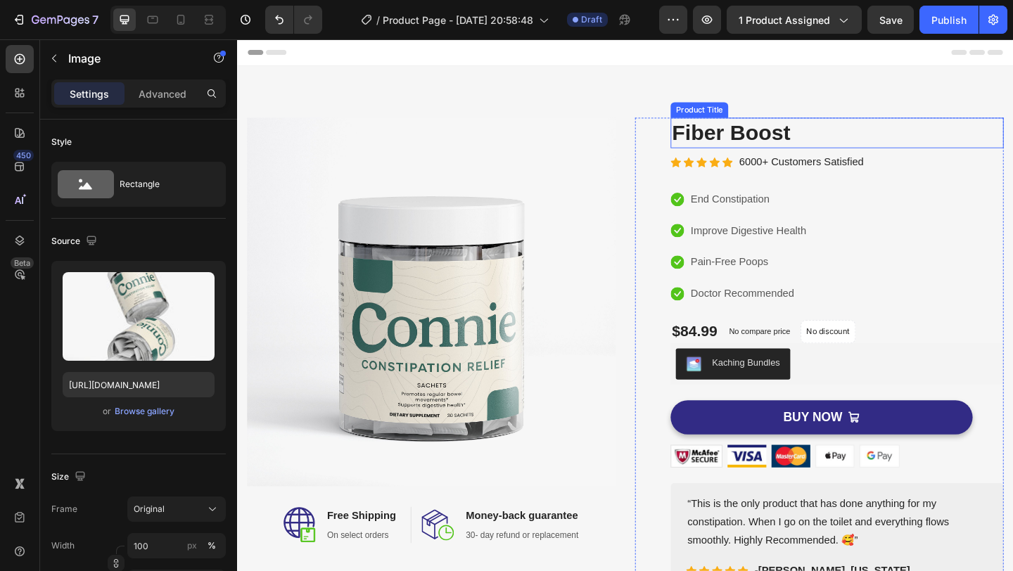
click at [767, 136] on h2 "Fiber Boost" at bounding box center [889, 141] width 362 height 33
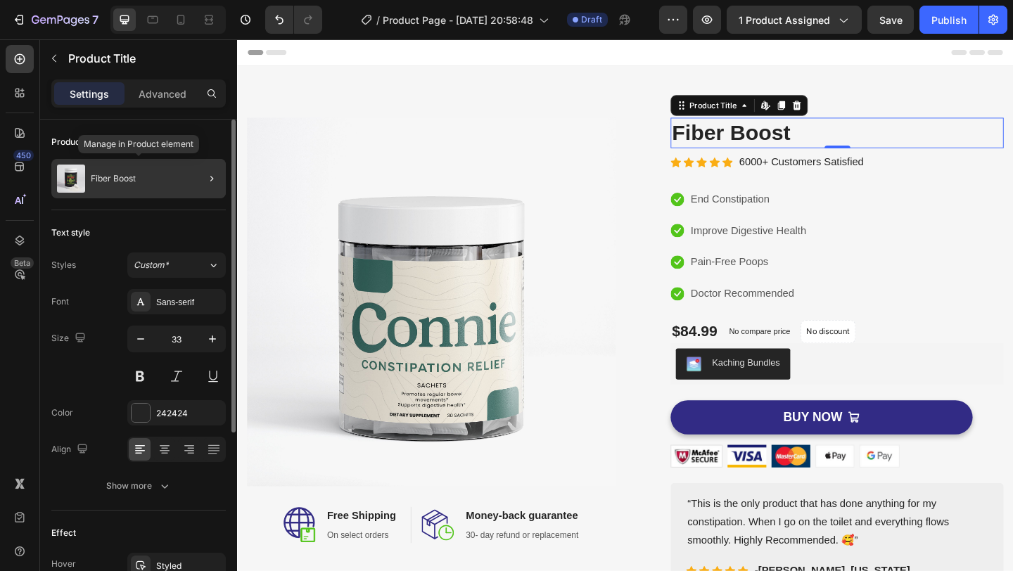
click at [177, 178] on div "Fiber Boost" at bounding box center [138, 178] width 174 height 39
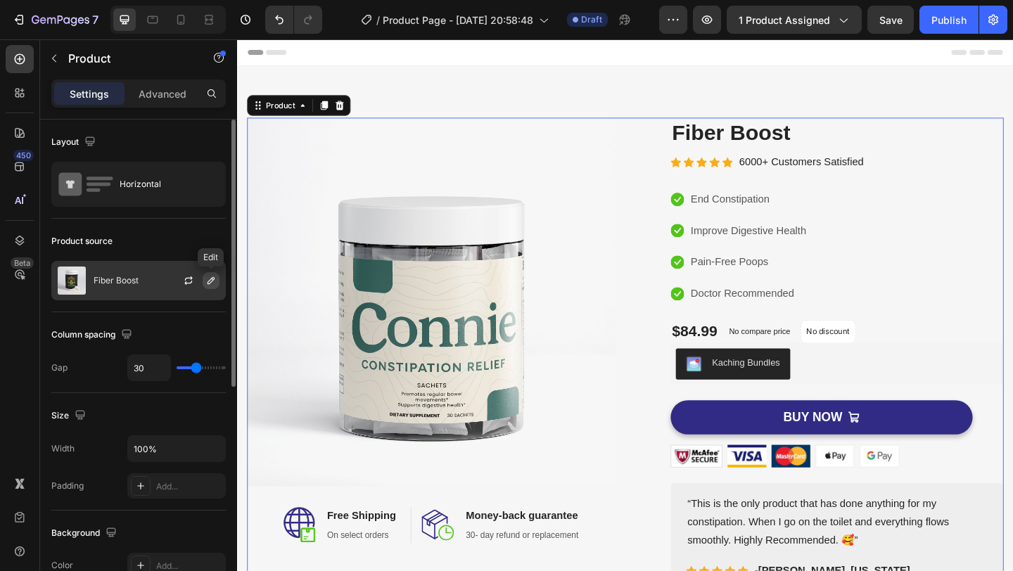
click at [205, 284] on icon "button" at bounding box center [210, 280] width 11 height 11
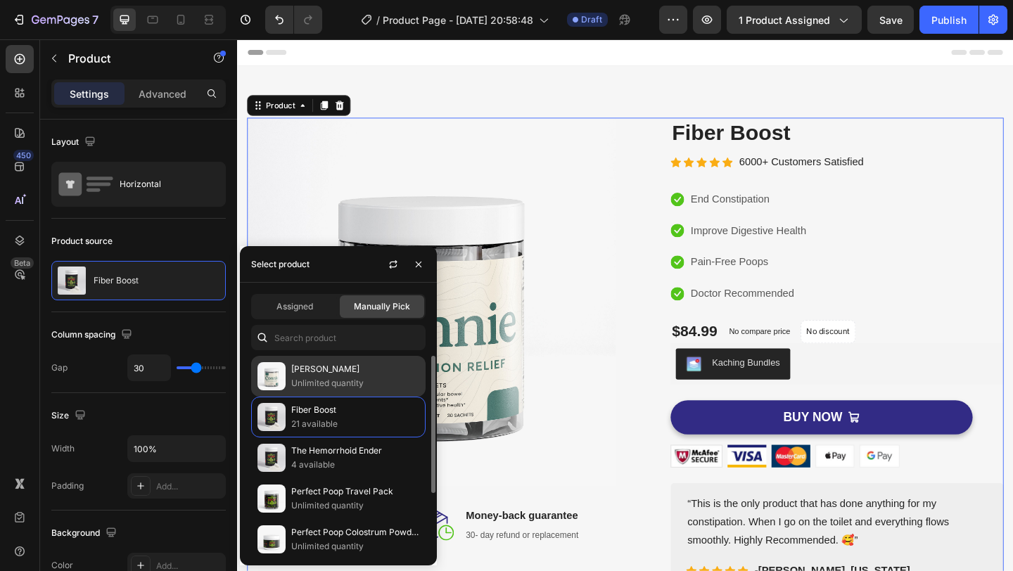
click at [369, 381] on p "Unlimited quantity" at bounding box center [355, 383] width 128 height 14
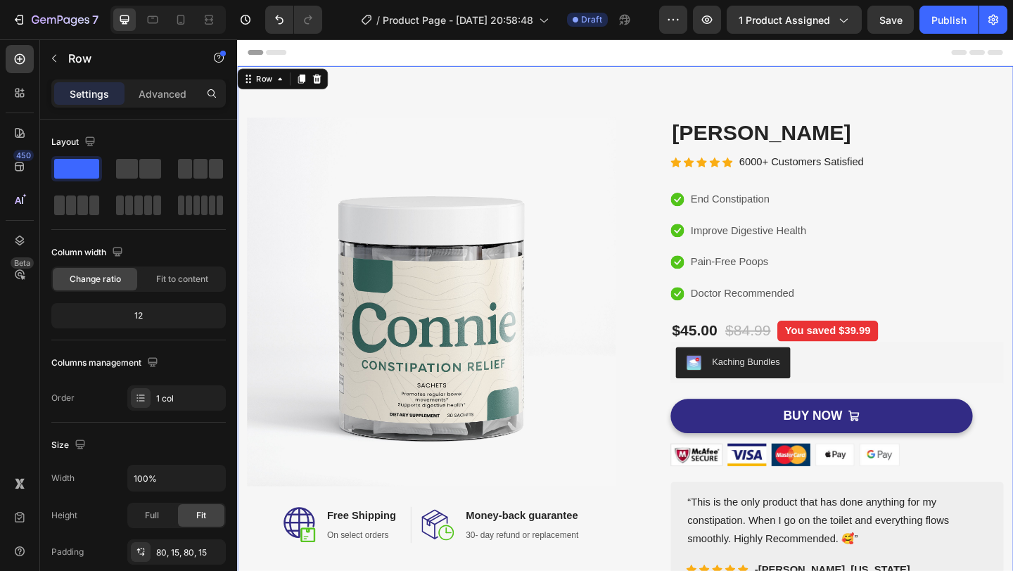
click at [704, 91] on div "Image Image Free Shipping Heading On select orders Text block Row Image Money-b…" at bounding box center [659, 380] width 844 height 625
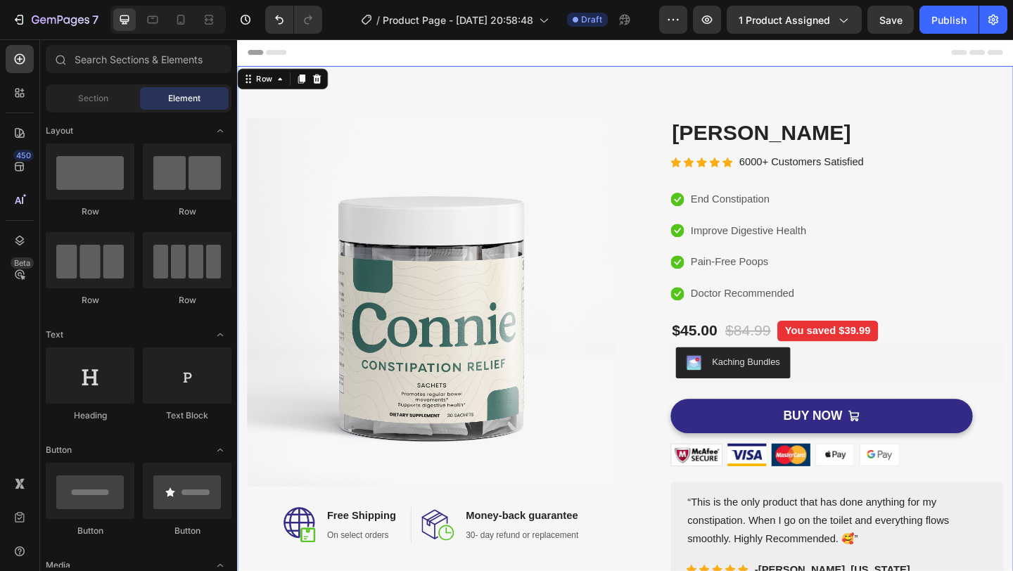
click at [742, 56] on div "Header" at bounding box center [659, 53] width 822 height 28
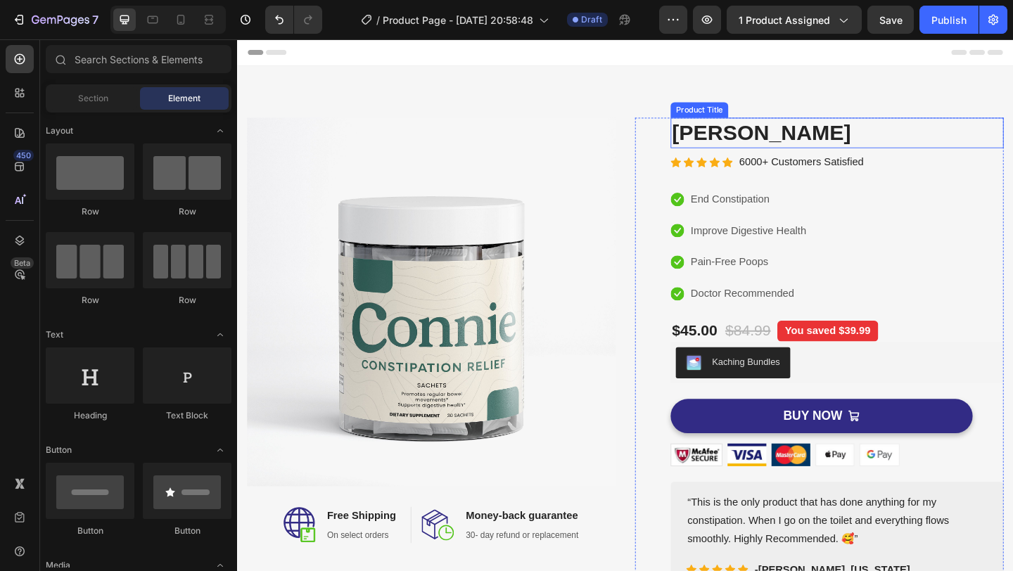
click at [746, 136] on h2 "[PERSON_NAME]" at bounding box center [889, 141] width 362 height 33
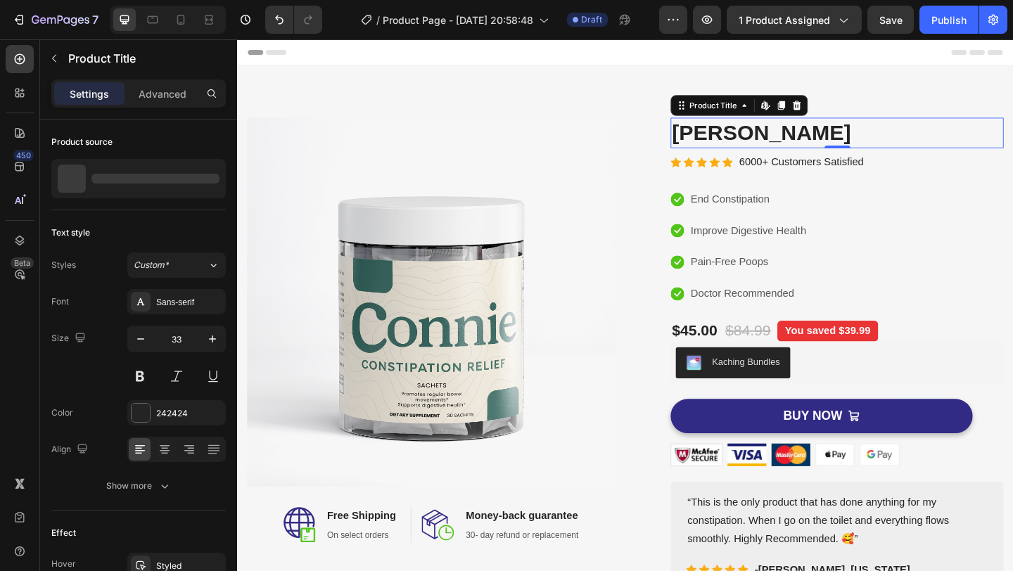
click at [746, 136] on h2 "[PERSON_NAME]" at bounding box center [889, 141] width 362 height 33
click at [947, 40] on div "Header" at bounding box center [659, 53] width 822 height 28
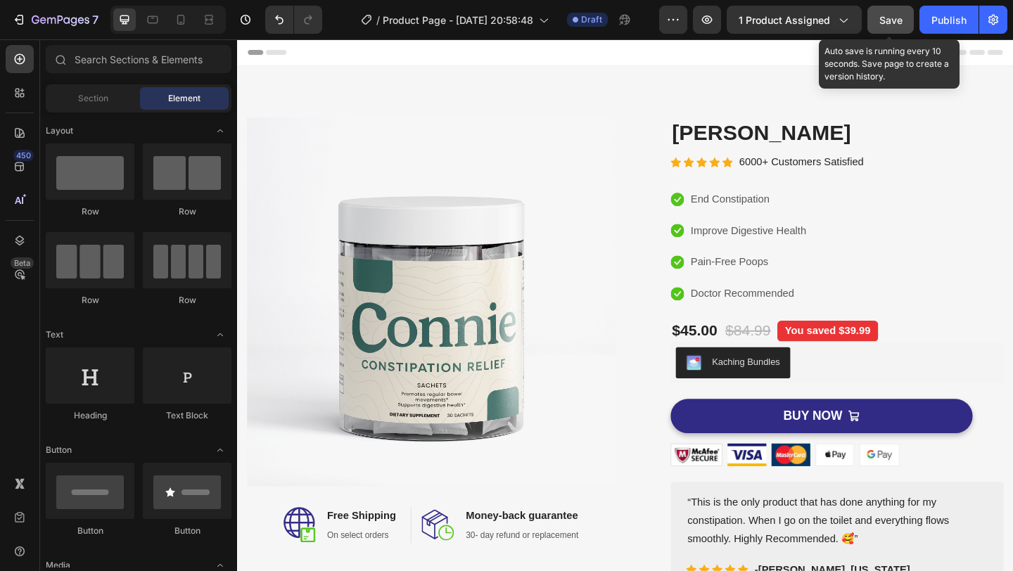
click at [891, 26] on div "Save" at bounding box center [890, 20] width 23 height 15
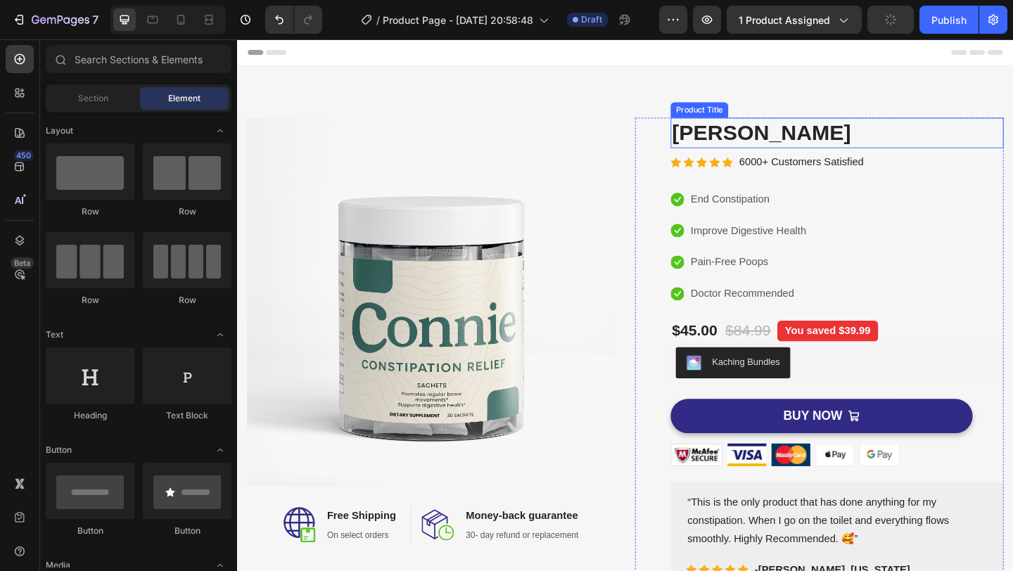
click at [751, 146] on h2 "[PERSON_NAME]" at bounding box center [889, 141] width 362 height 33
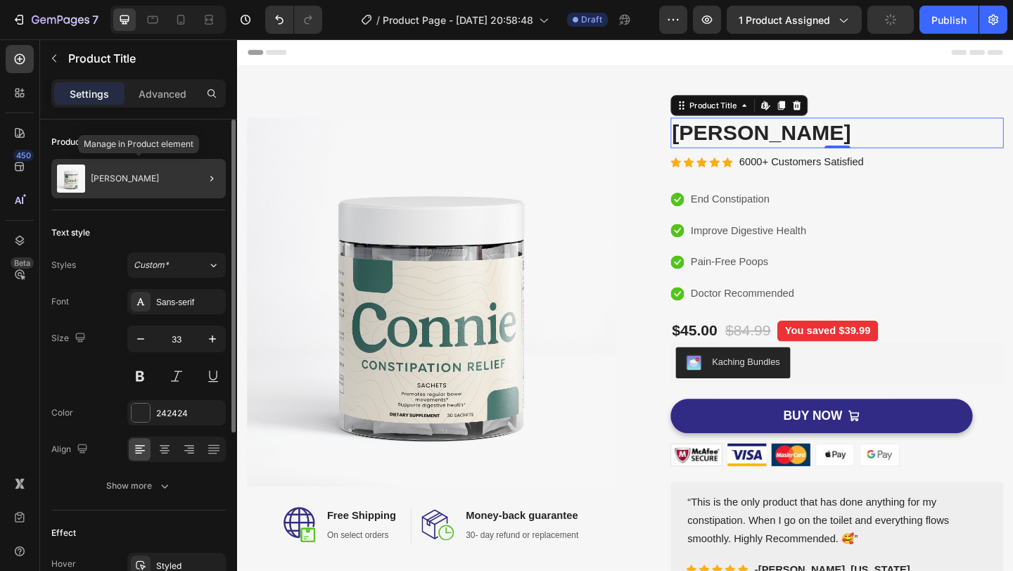
click at [178, 185] on div "[PERSON_NAME]" at bounding box center [138, 178] width 174 height 39
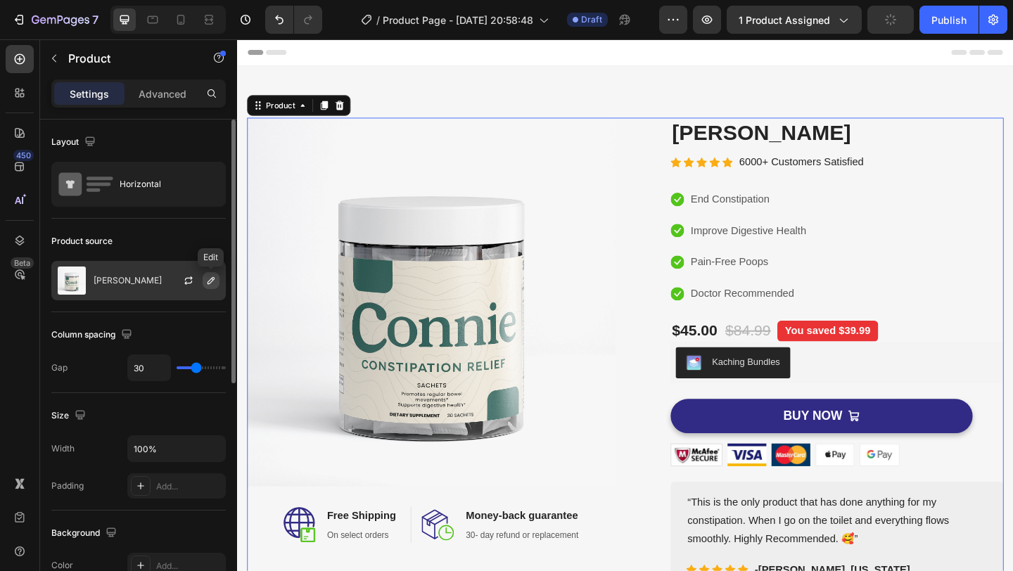
click at [211, 281] on icon "button" at bounding box center [211, 280] width 7 height 7
click at [208, 280] on icon "button" at bounding box center [210, 280] width 11 height 11
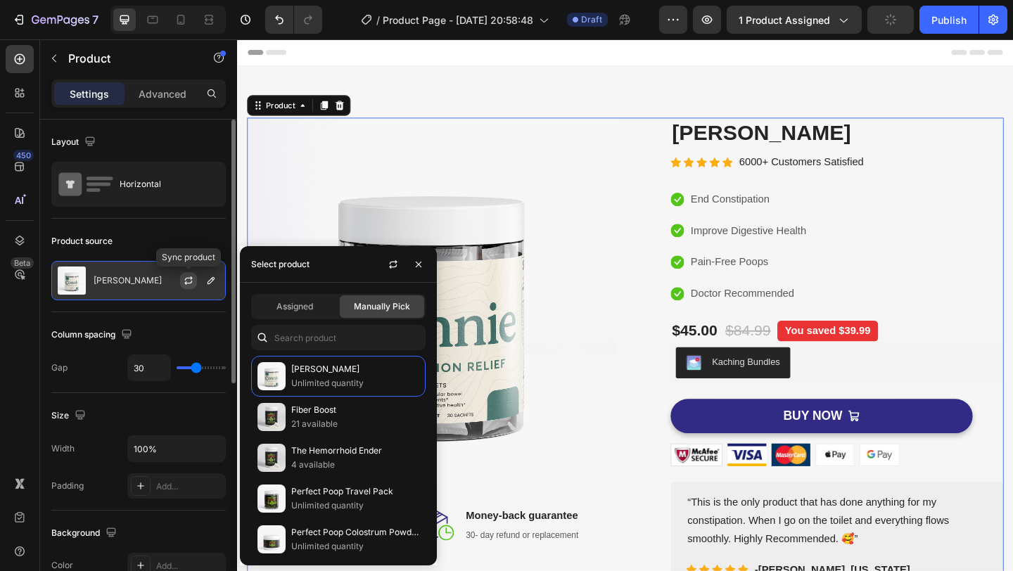
click at [191, 281] on icon "button" at bounding box center [188, 280] width 11 height 11
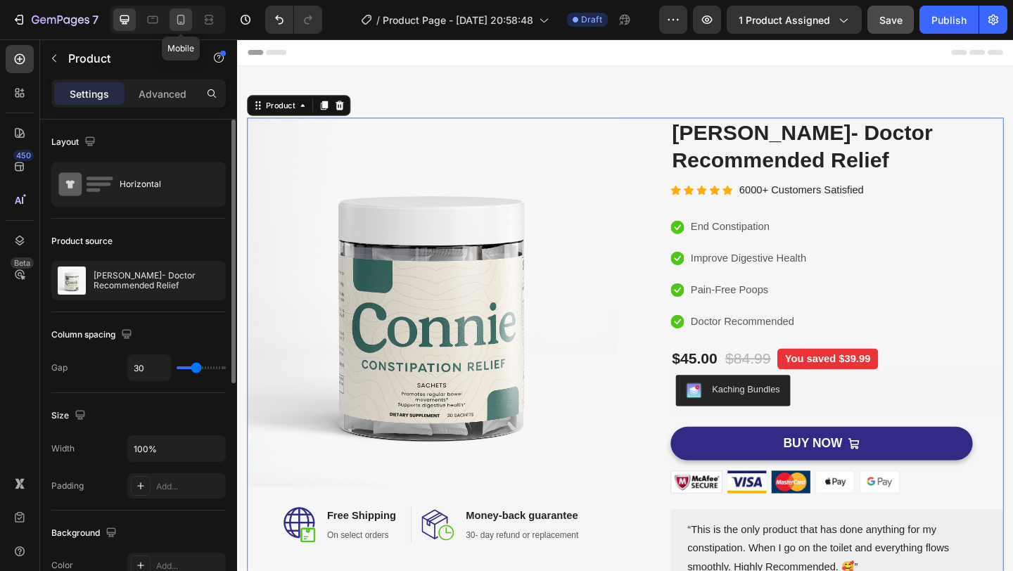
click at [180, 25] on icon at bounding box center [181, 20] width 14 height 14
type input "0"
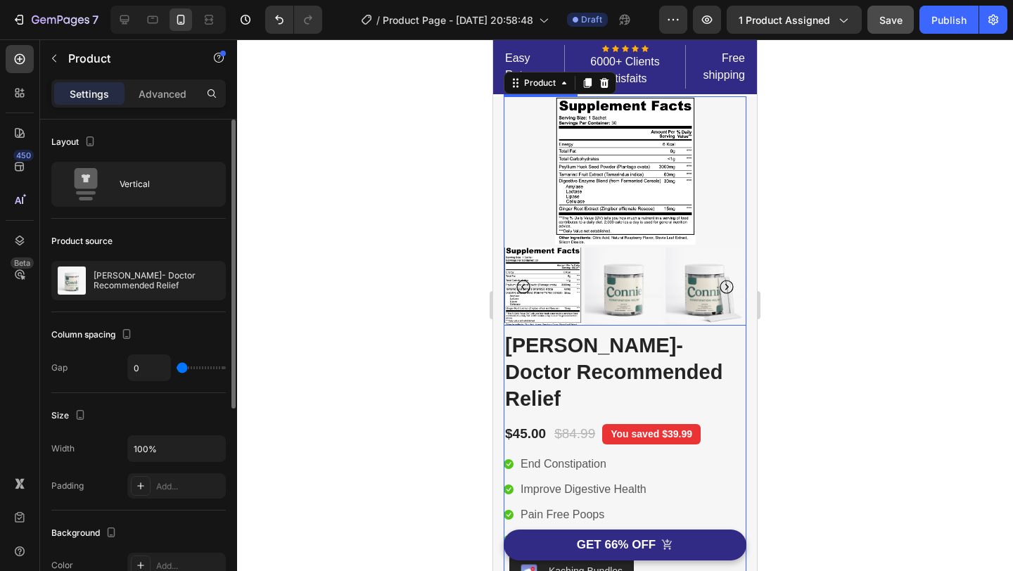
click at [814, 172] on div at bounding box center [625, 305] width 776 height 532
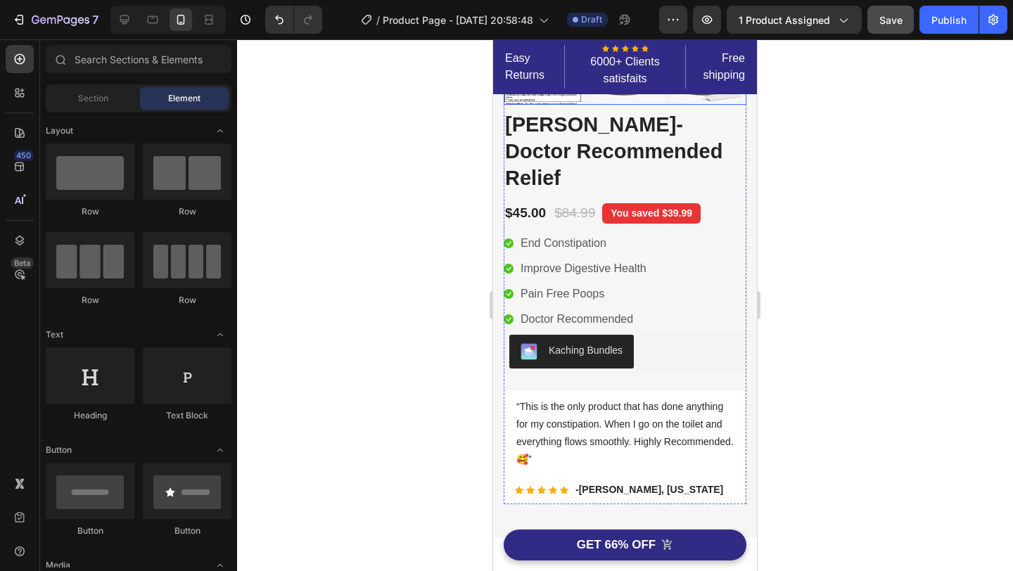
scroll to position [236, 0]
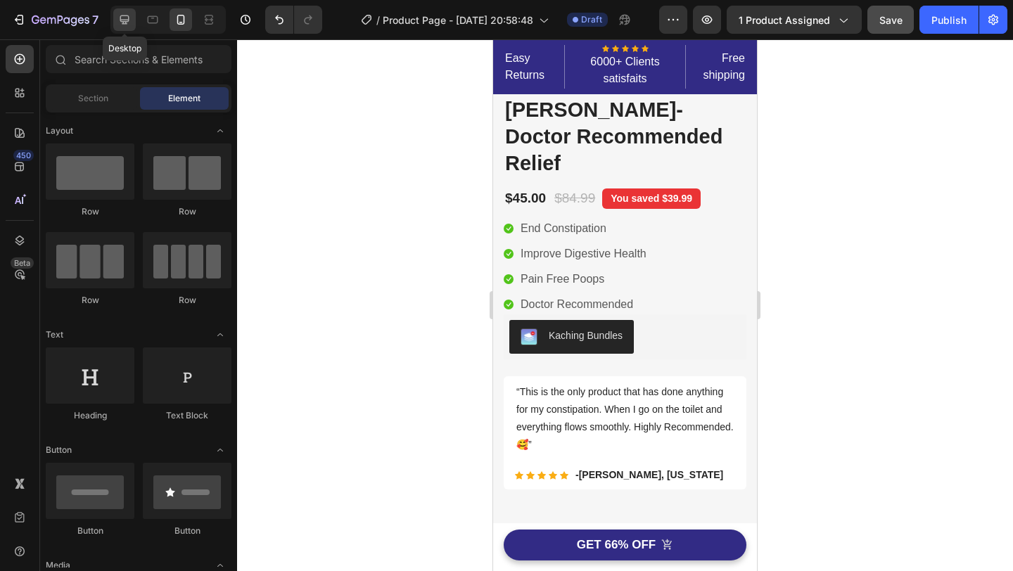
click at [120, 23] on icon at bounding box center [124, 20] width 14 height 14
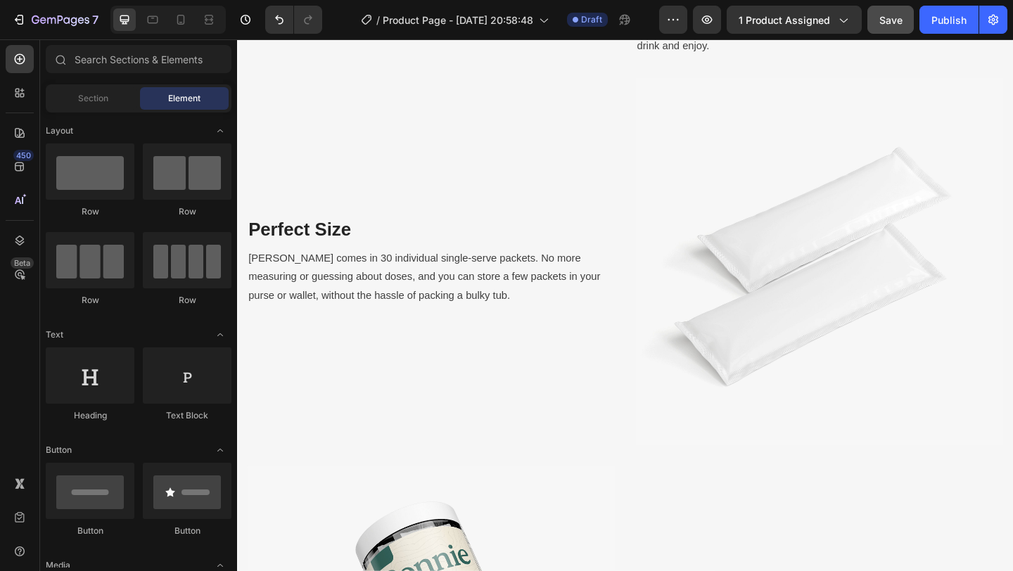
scroll to position [1489, 0]
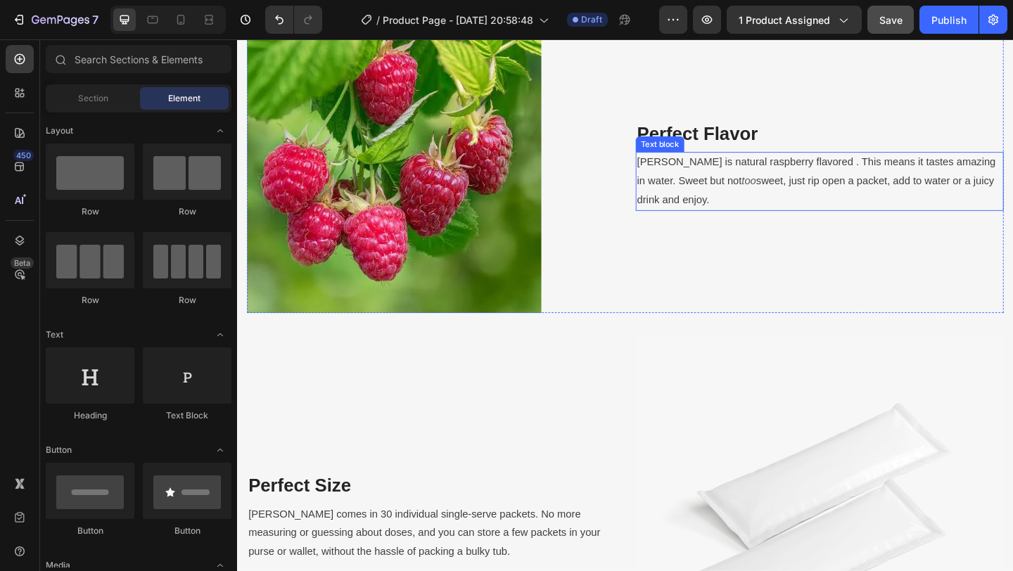
click at [761, 177] on span "[PERSON_NAME] is natural raspberry flavored . This means it tastes amazing in w…" at bounding box center [867, 183] width 390 height 32
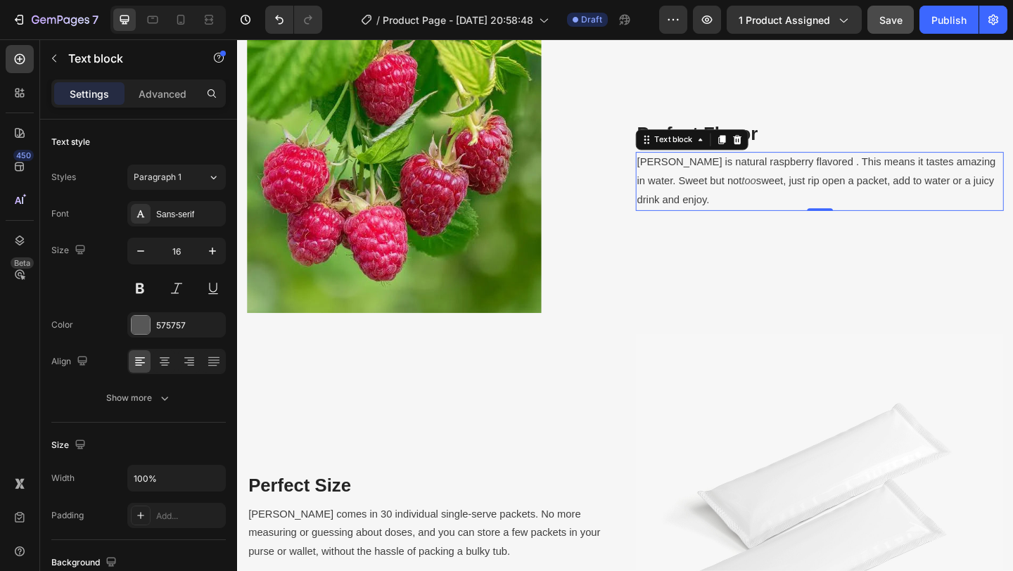
click at [755, 174] on span "[PERSON_NAME] is natural raspberry flavored . This means it tastes amazing in w…" at bounding box center [867, 183] width 390 height 32
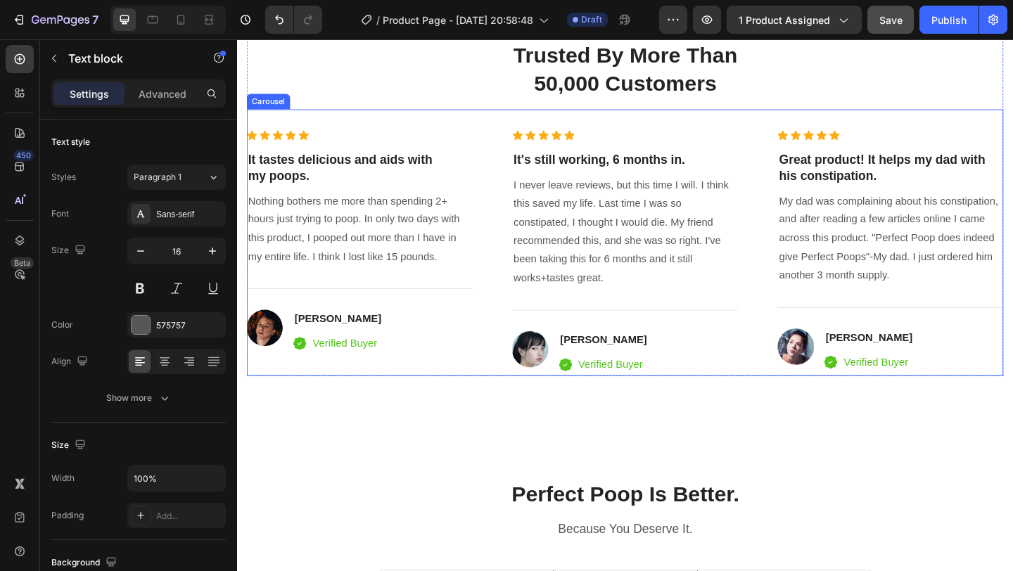
scroll to position [2835, 0]
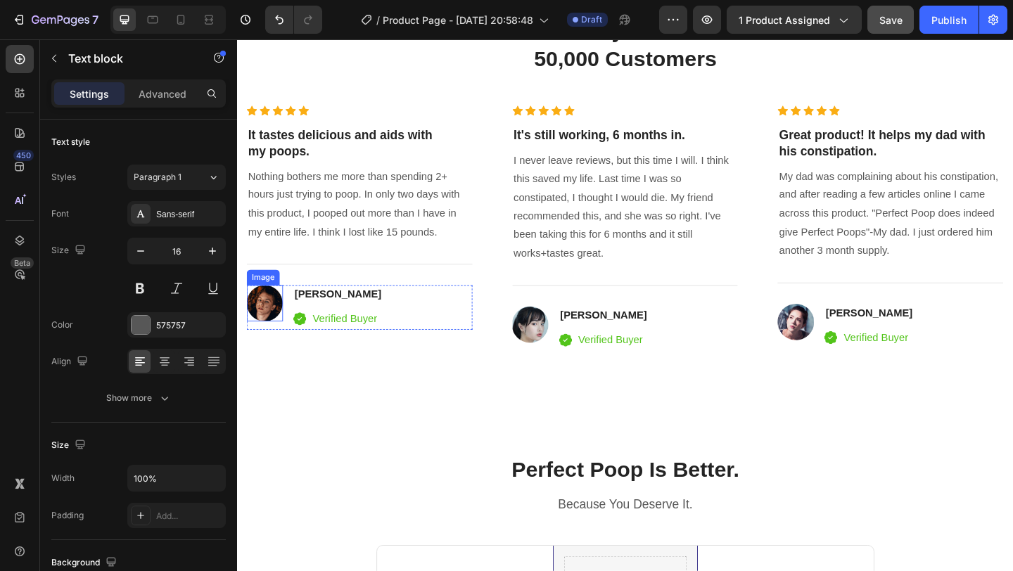
click at [264, 314] on img at bounding box center [267, 326] width 39 height 39
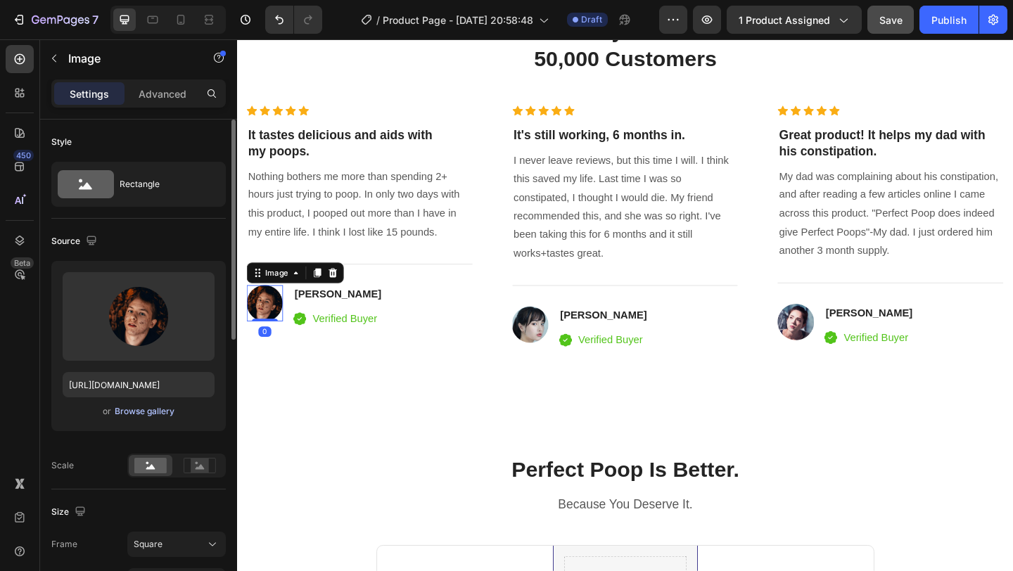
click at [146, 416] on div "Browse gallery" at bounding box center [145, 411] width 60 height 13
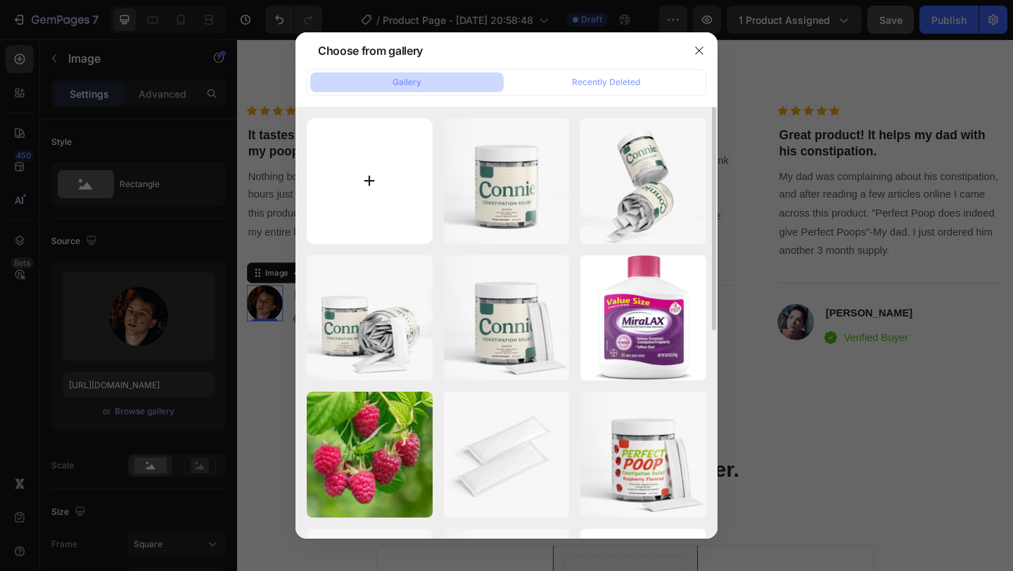
click at [368, 208] on input "file" at bounding box center [370, 181] width 126 height 126
type input "C:\fakepath\carol.jpg"
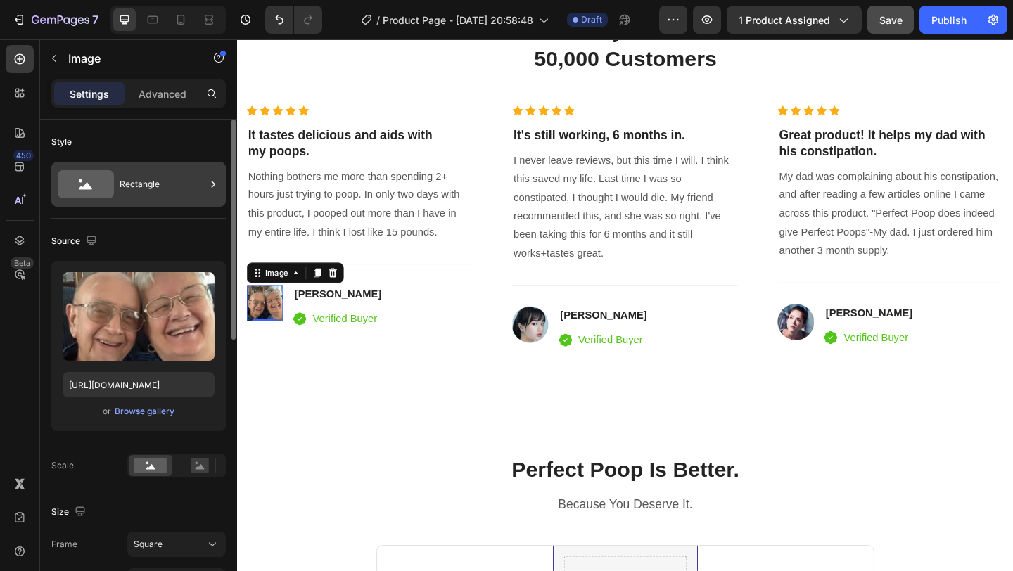
click at [177, 187] on div "Rectangle" at bounding box center [163, 184] width 86 height 32
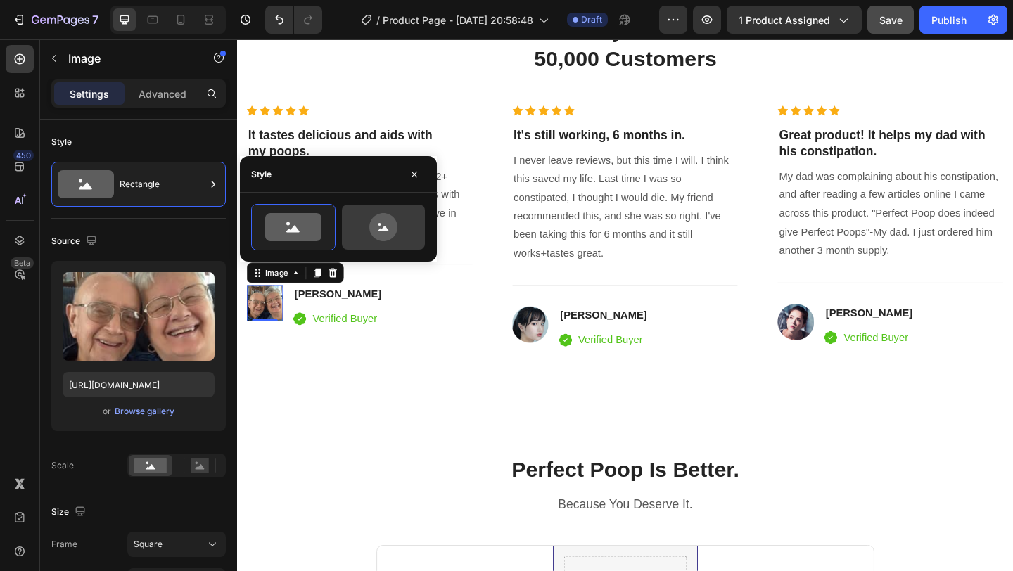
click at [399, 234] on icon at bounding box center [383, 227] width 66 height 28
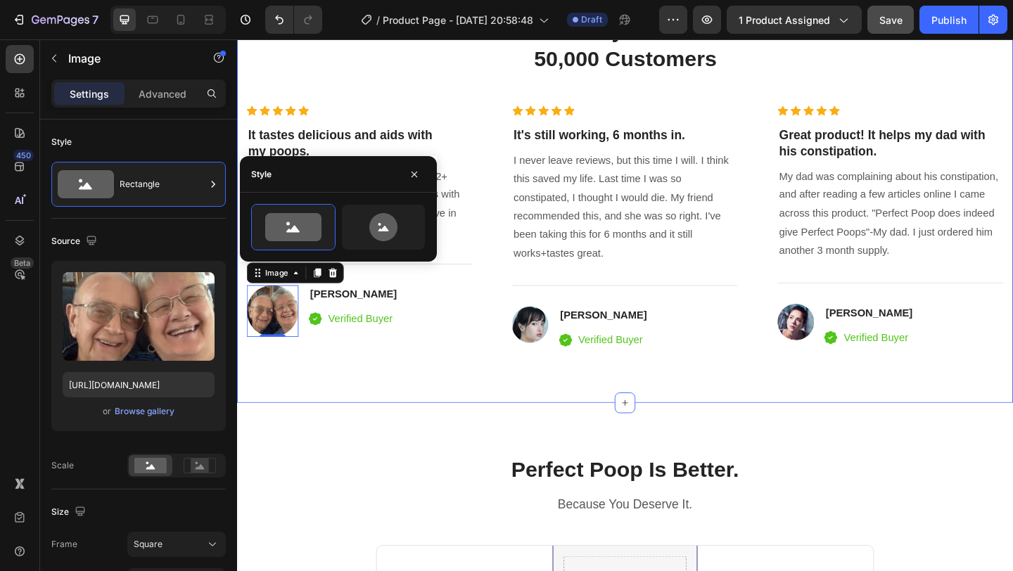
click at [389, 384] on div "98% Customers Are Satisfied Text block Trusted By More Than 50,000 Customers He…" at bounding box center [659, 181] width 844 height 508
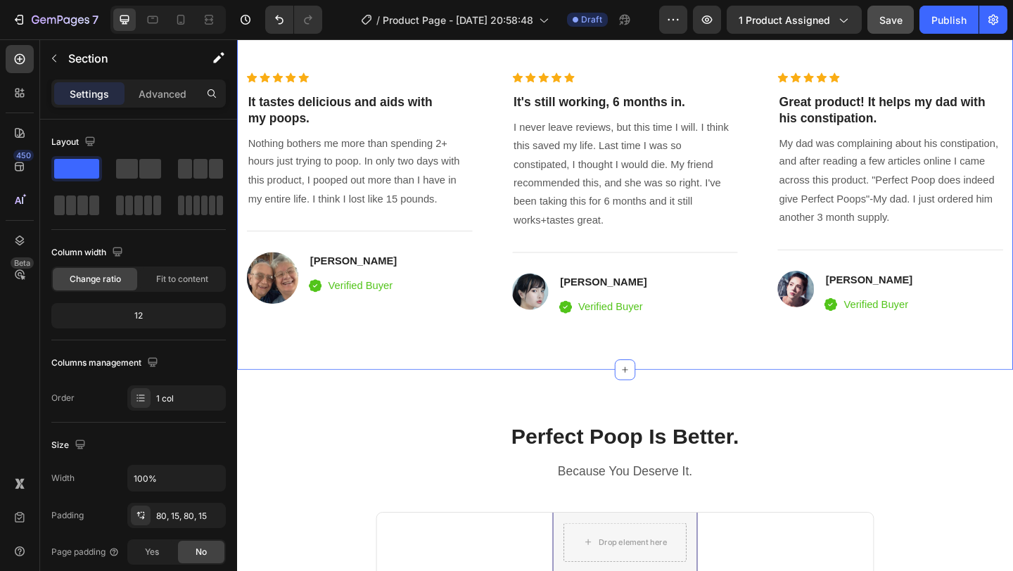
scroll to position [2868, 0]
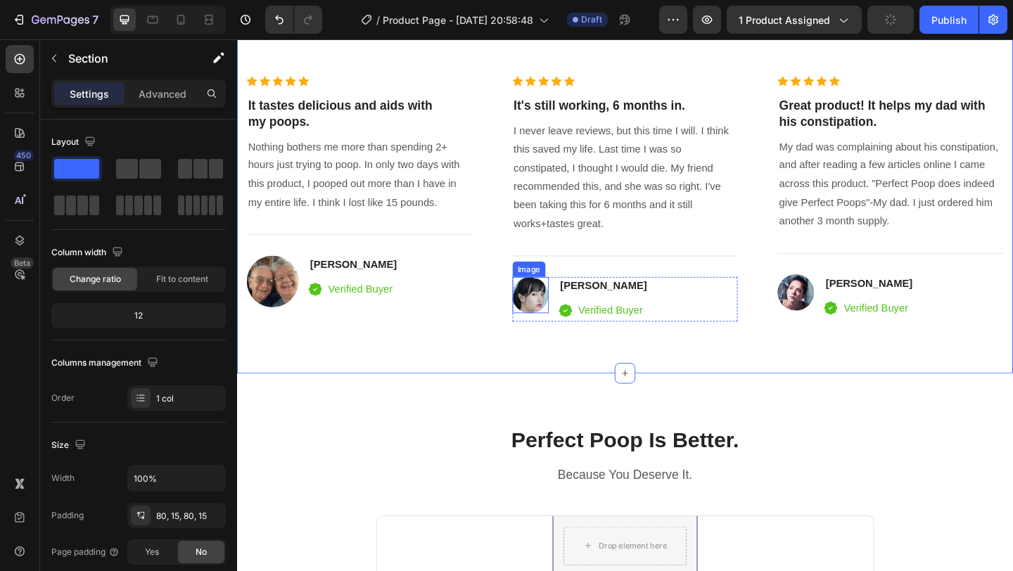
click at [561, 320] on img at bounding box center [556, 317] width 39 height 39
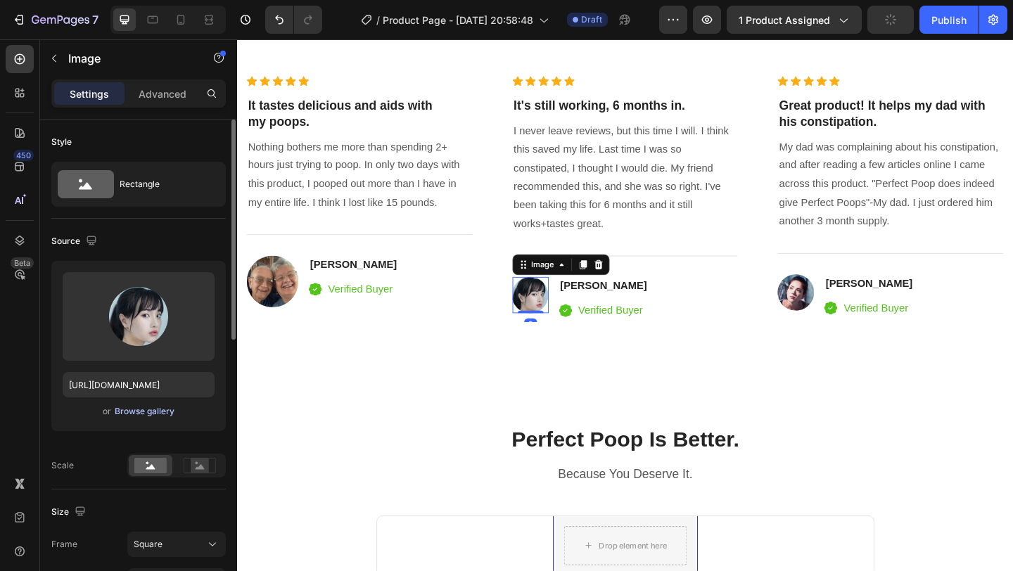
click at [161, 411] on div "Browse gallery" at bounding box center [145, 411] width 60 height 13
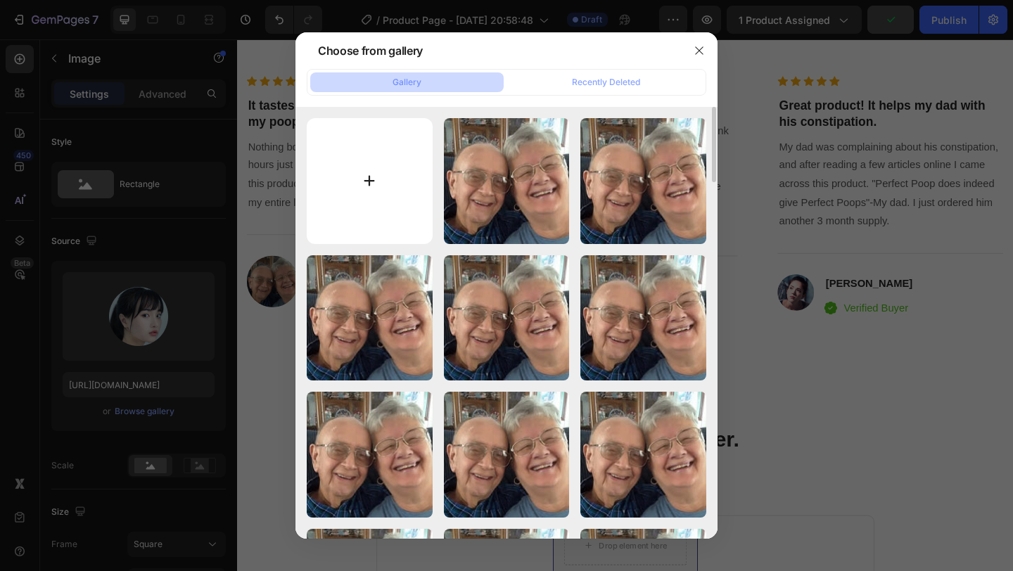
click at [398, 192] on input "file" at bounding box center [370, 181] width 126 height 126
type input "C:\fakepath\paula.jpg"
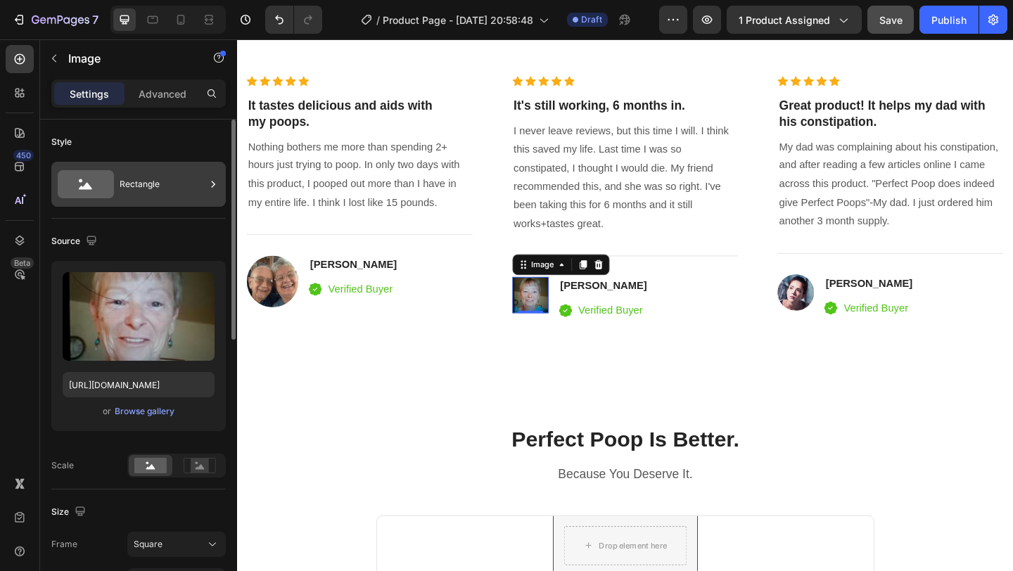
click at [189, 186] on div "Rectangle" at bounding box center [163, 184] width 86 height 32
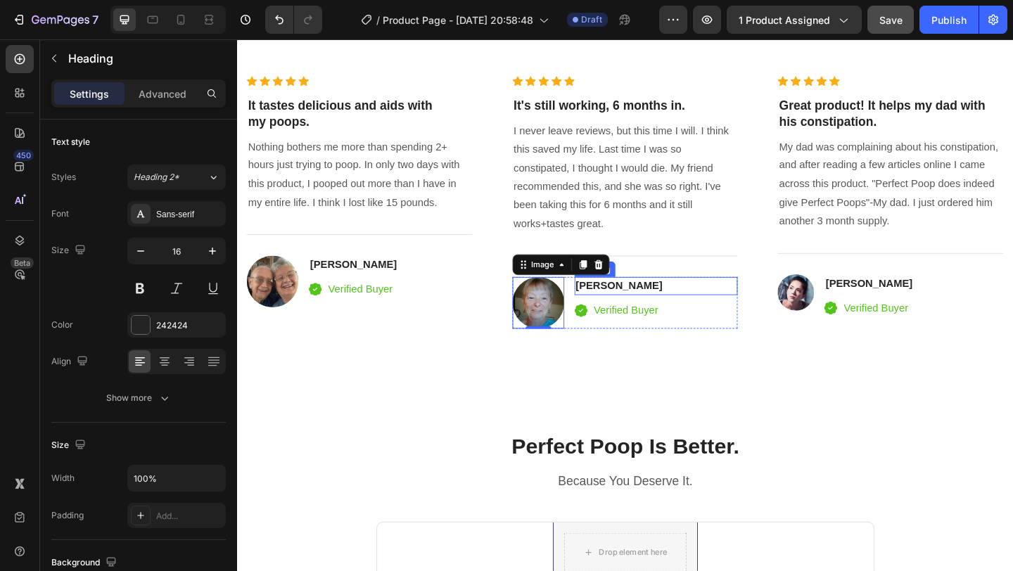
click at [638, 306] on p "Serena Gonzanel" at bounding box center [693, 307] width 175 height 17
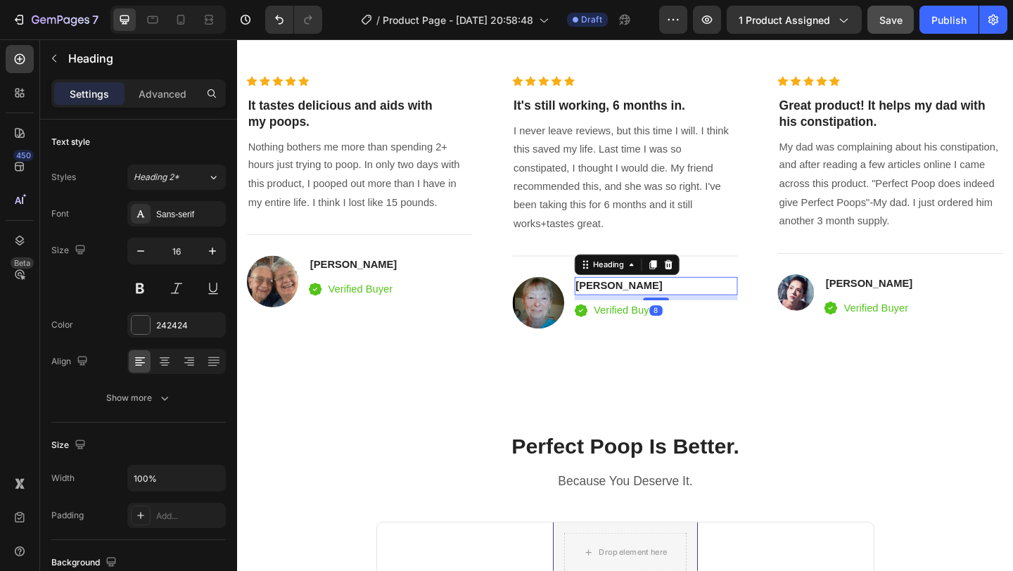
click at [625, 305] on p "Serena Gonzanel" at bounding box center [693, 307] width 175 height 17
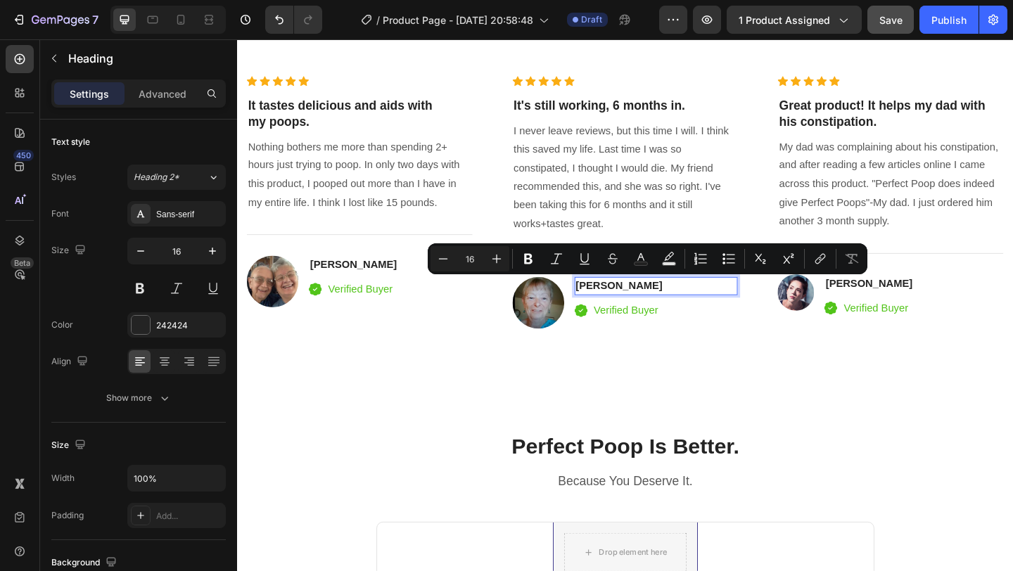
drag, startPoint x: 699, startPoint y: 307, endPoint x: 642, endPoint y: 311, distance: 57.1
click at [642, 311] on p "Helen Gonzanel" at bounding box center [693, 307] width 175 height 17
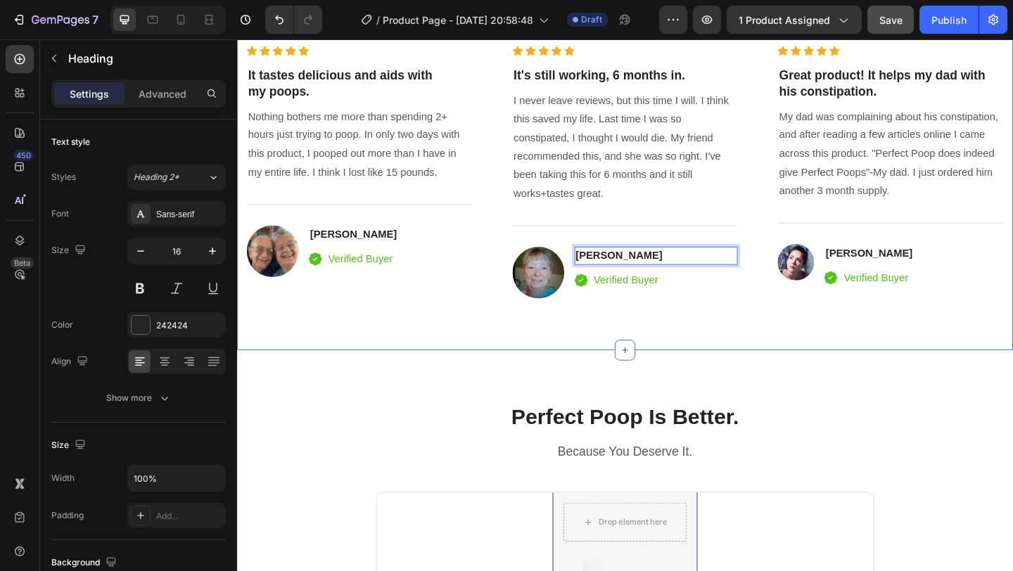
scroll to position [2901, 0]
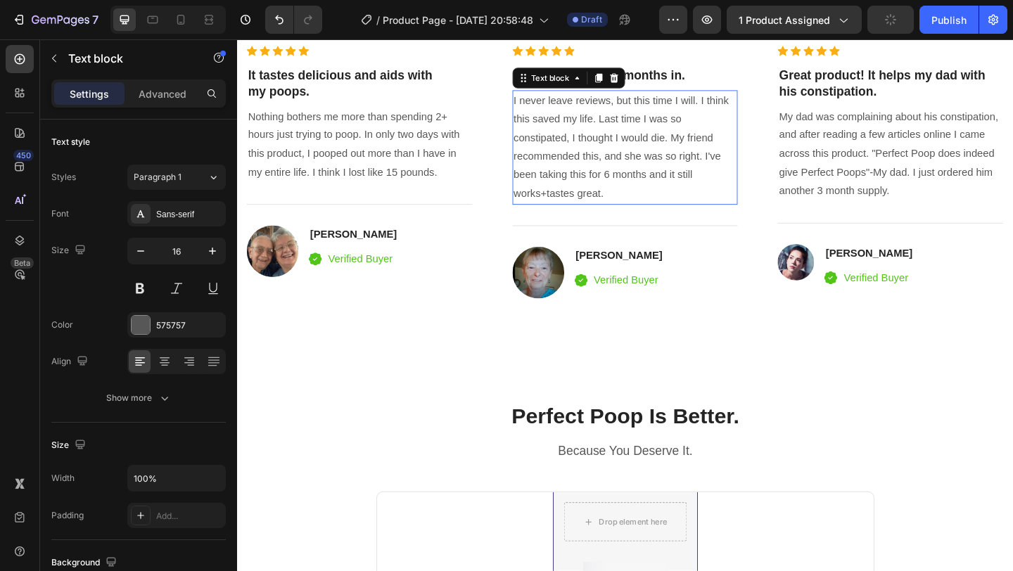
click at [569, 208] on p "I never leave reviews, but this time I will. I think this saved my life. Last t…" at bounding box center [659, 157] width 243 height 122
click at [575, 212] on p "I never leave reviews, but this time I will. I think this saved my life. Last t…" at bounding box center [659, 157] width 243 height 122
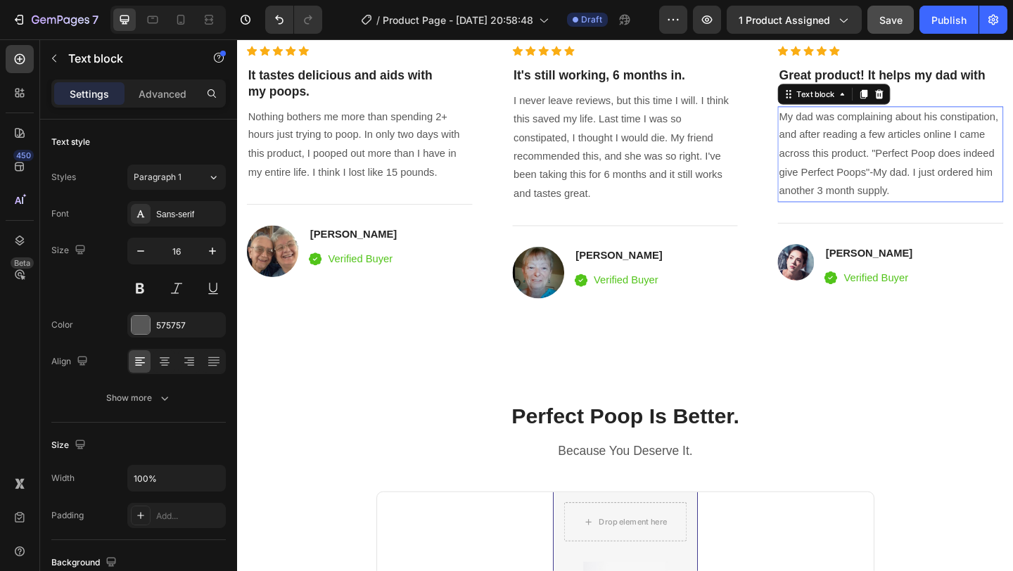
click at [959, 166] on p "My dad was complaining about his constipation, and after reading a few articles…" at bounding box center [948, 163] width 243 height 101
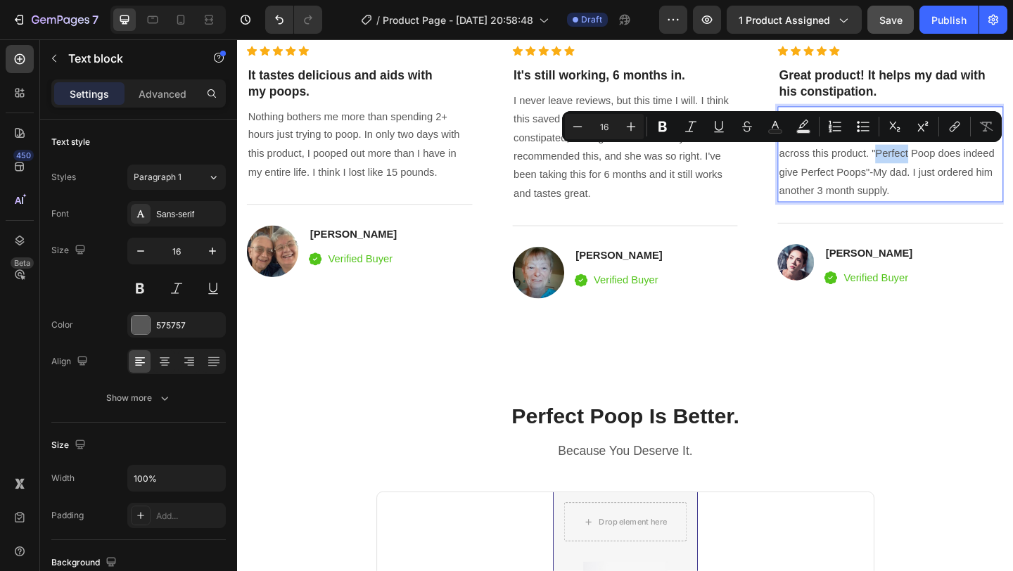
click at [959, 166] on p "My dad was complaining about his constipation, and after reading a few articles…" at bounding box center [948, 163] width 243 height 101
drag, startPoint x: 930, startPoint y: 160, endPoint x: 964, endPoint y: 187, distance: 43.1
click at [964, 187] on p "My dad was complaining about his constipation, and after reading a few articles…" at bounding box center [948, 163] width 243 height 101
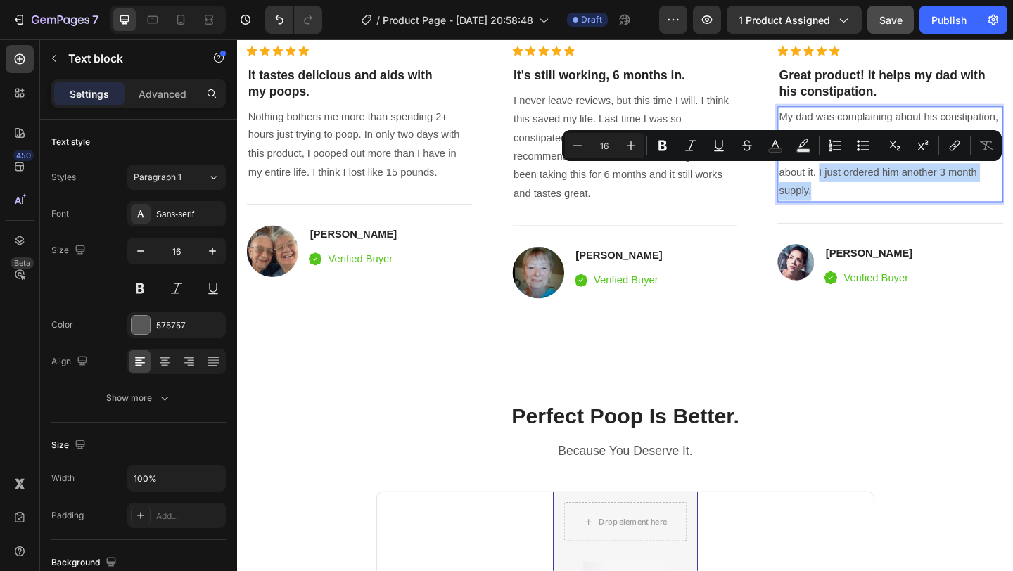
drag, startPoint x: 870, startPoint y: 184, endPoint x: 879, endPoint y: 205, distance: 22.4
click at [879, 205] on p "My dad was complaining about his constipation, and after reading a few articles…" at bounding box center [948, 163] width 243 height 101
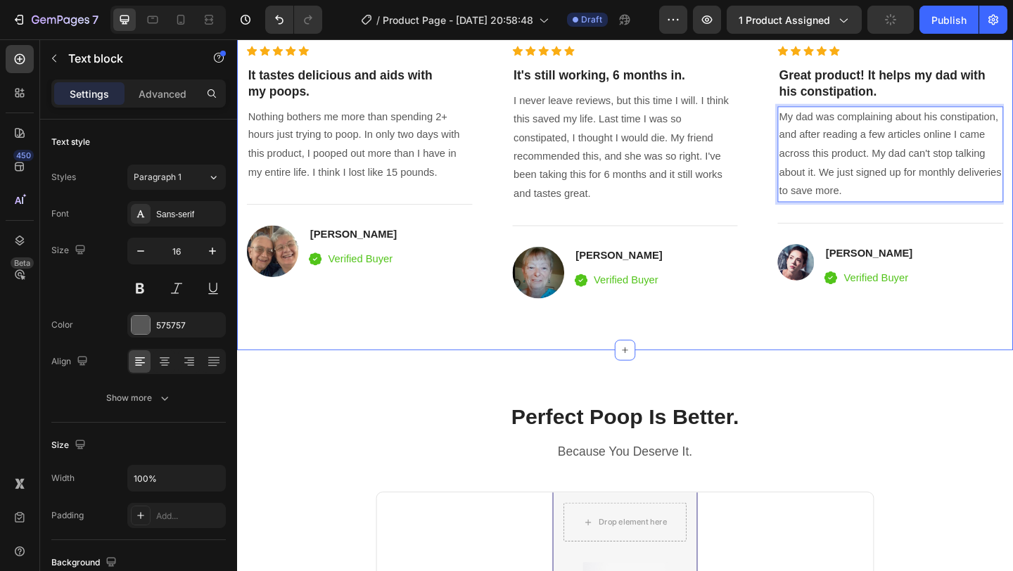
click at [906, 352] on div "98% Customers Are Satisfied Text block Trusted By More Than 50,000 Customers He…" at bounding box center [659, 119] width 844 height 516
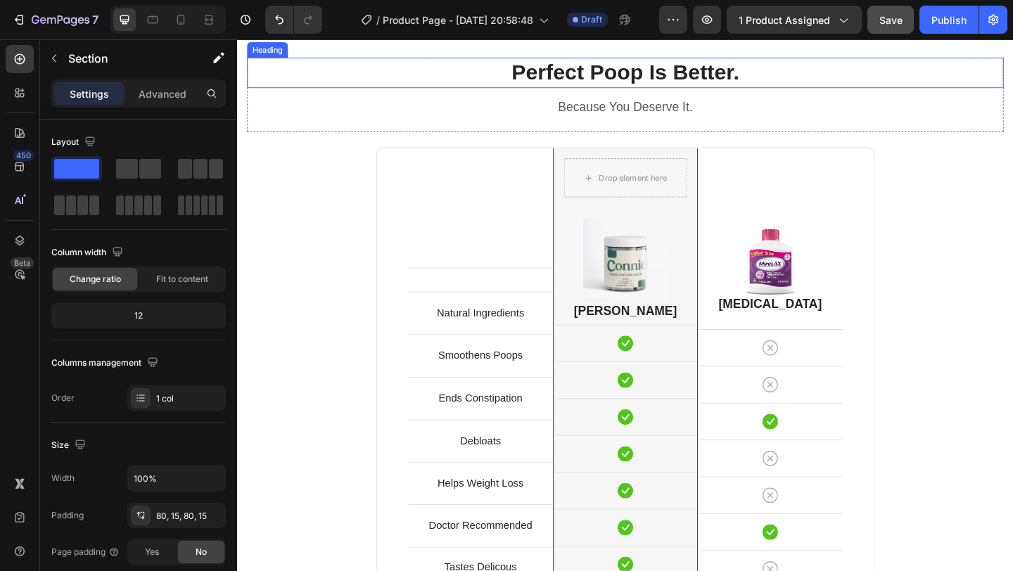
scroll to position [3316, 0]
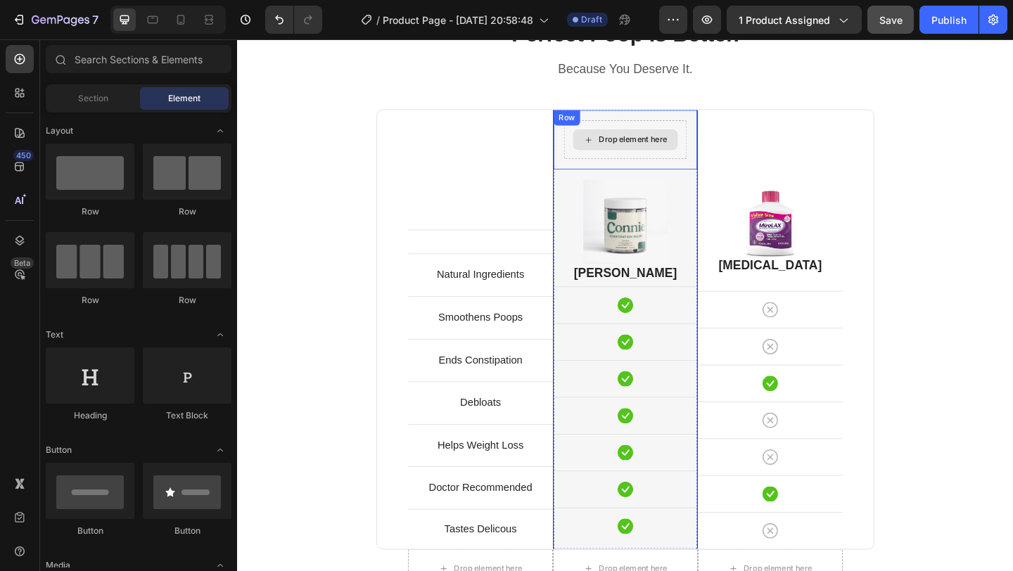
click at [675, 148] on div "Drop element here" at bounding box center [667, 148] width 75 height 11
drag, startPoint x: 321, startPoint y: 213, endPoint x: 627, endPoint y: 142, distance: 314.2
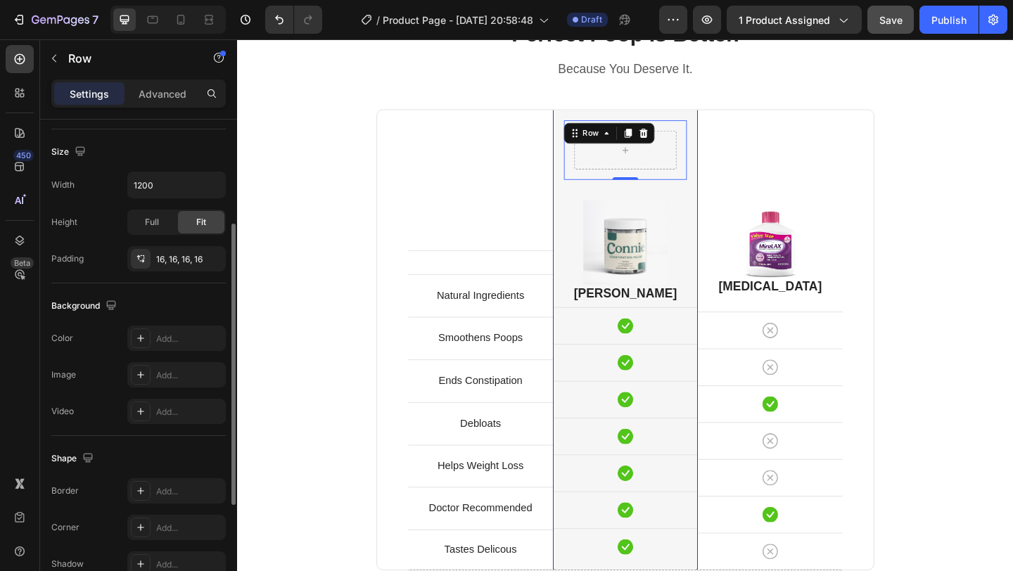
scroll to position [367, 0]
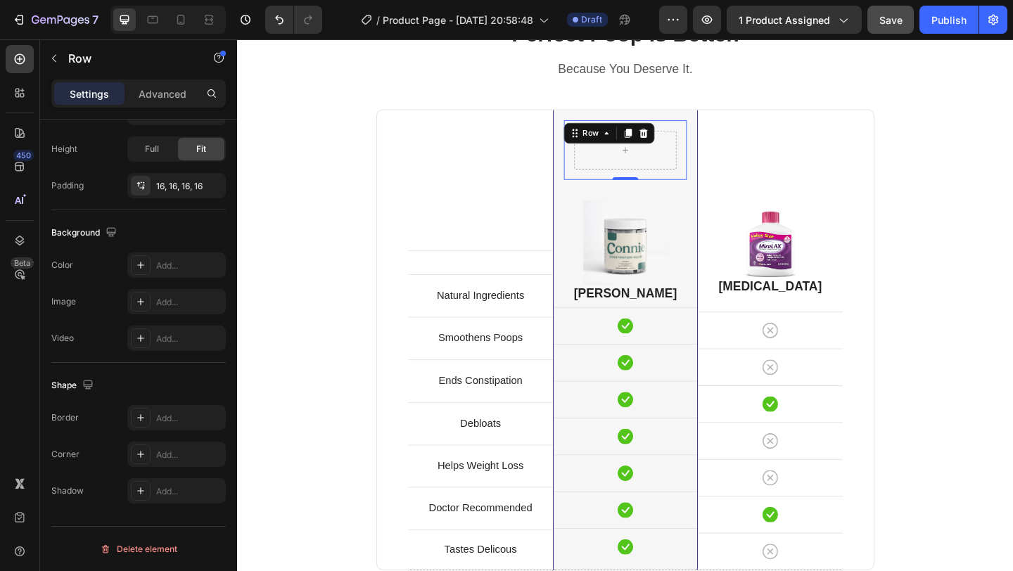
click at [707, 188] on div "Row 0" at bounding box center [659, 159] width 134 height 65
click at [730, 199] on div "Row 0 Row" at bounding box center [659, 159] width 156 height 87
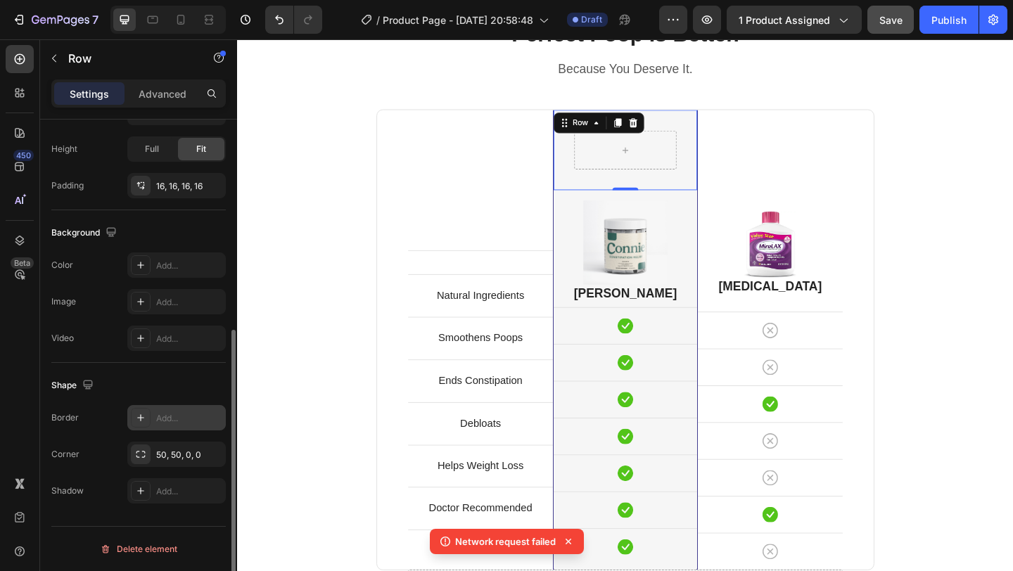
click at [139, 419] on icon at bounding box center [140, 417] width 11 height 11
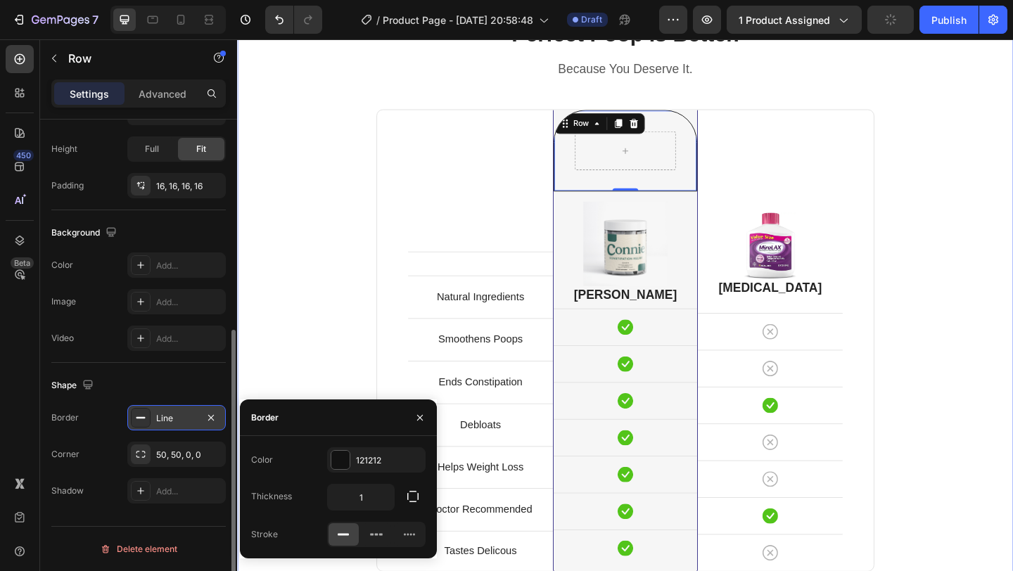
click at [996, 334] on div "Perfect Poop Is Better. Heading Because You Deserve It. Text block Row Text blo…" at bounding box center [659, 388] width 823 height 740
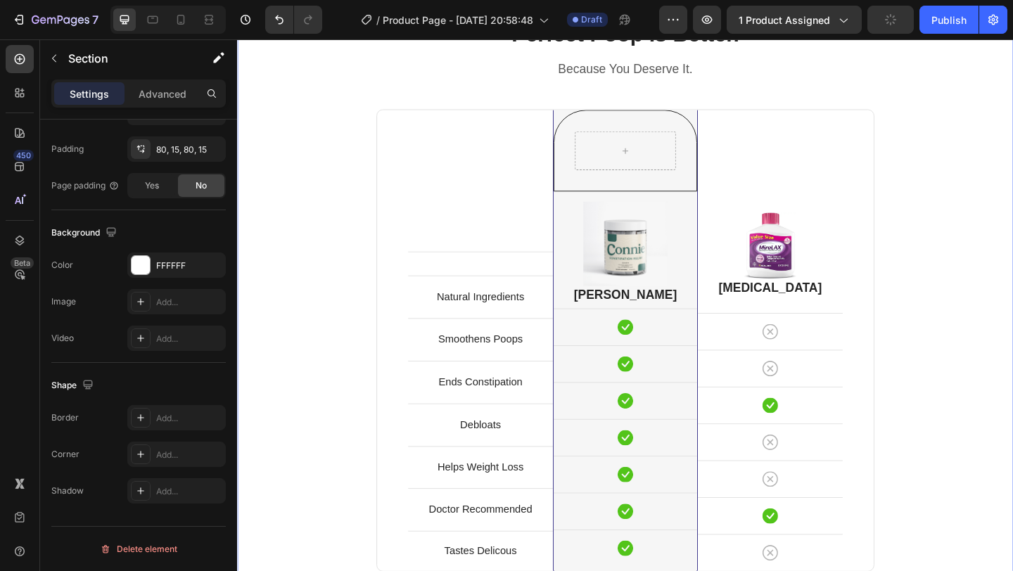
scroll to position [0, 0]
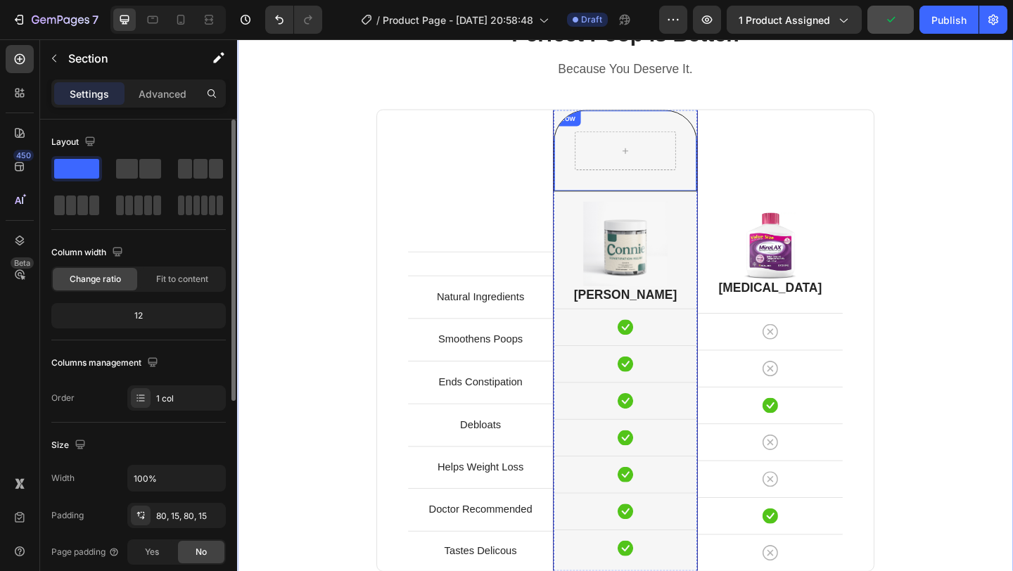
click at [705, 194] on div "Row Row" at bounding box center [659, 160] width 156 height 89
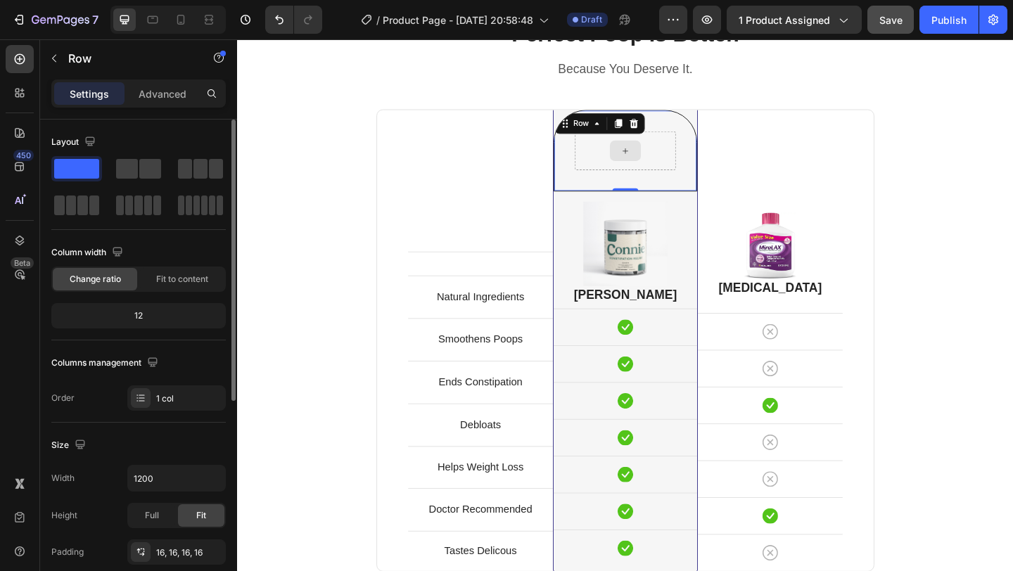
drag, startPoint x: 665, startPoint y: 203, endPoint x: 666, endPoint y: 177, distance: 26.8
click at [666, 177] on div "Row Row 0" at bounding box center [659, 160] width 156 height 89
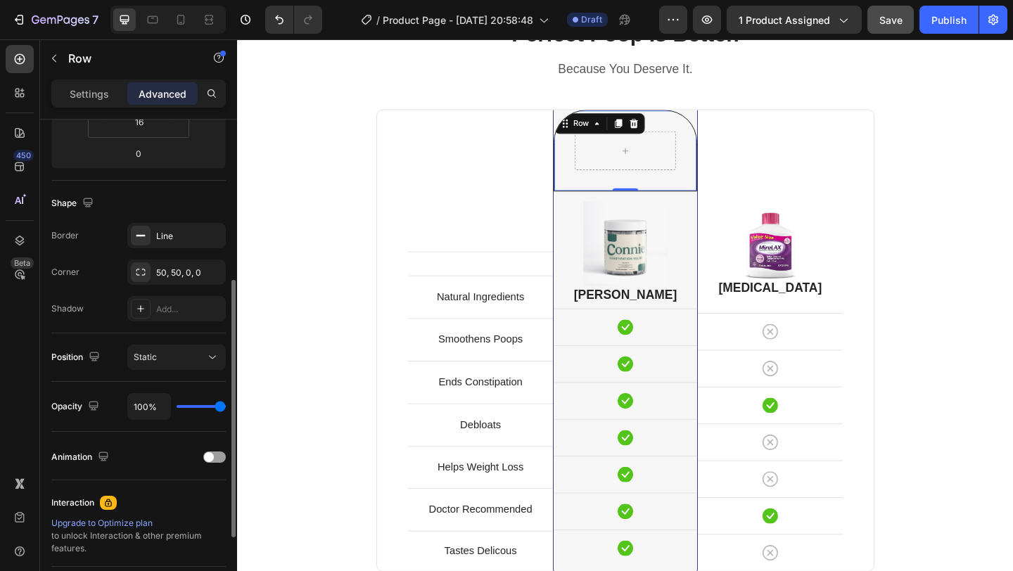
scroll to position [303, 0]
click at [160, 233] on div "Line" at bounding box center [176, 234] width 41 height 13
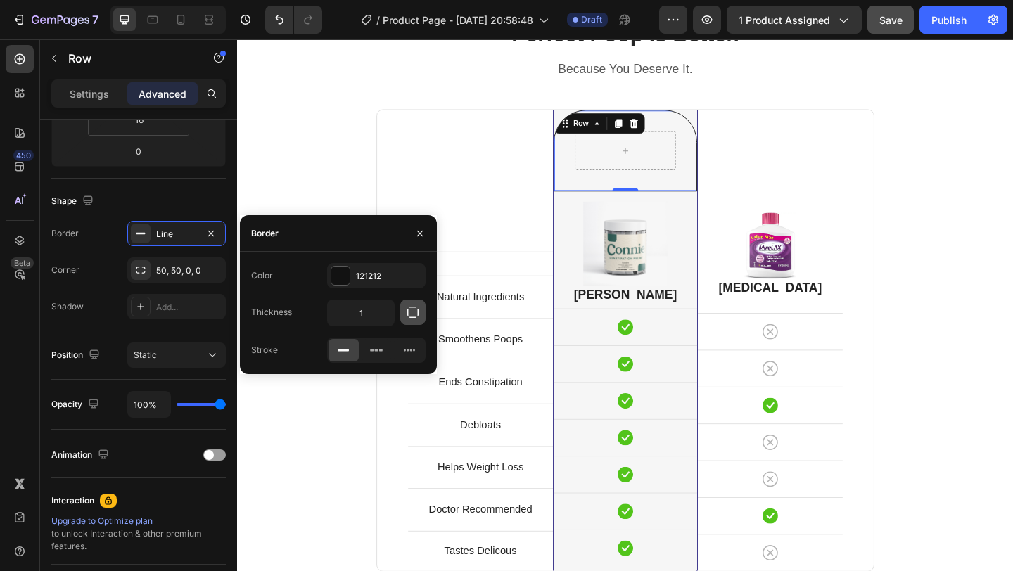
click at [416, 315] on icon "button" at bounding box center [413, 312] width 14 height 14
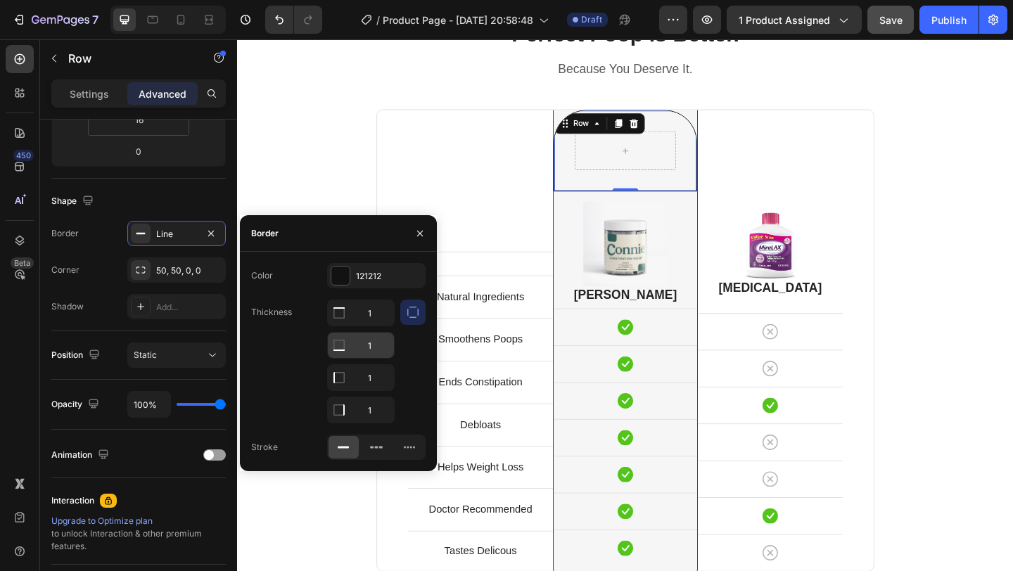
click at [347, 349] on div at bounding box center [339, 345] width 23 height 25
click at [382, 345] on input "1" at bounding box center [361, 345] width 66 height 25
type input "0"
click at [1010, 323] on div "Perfect Poop Is Better. Heading Because You Deserve It. Text block Row Text blo…" at bounding box center [659, 387] width 823 height 739
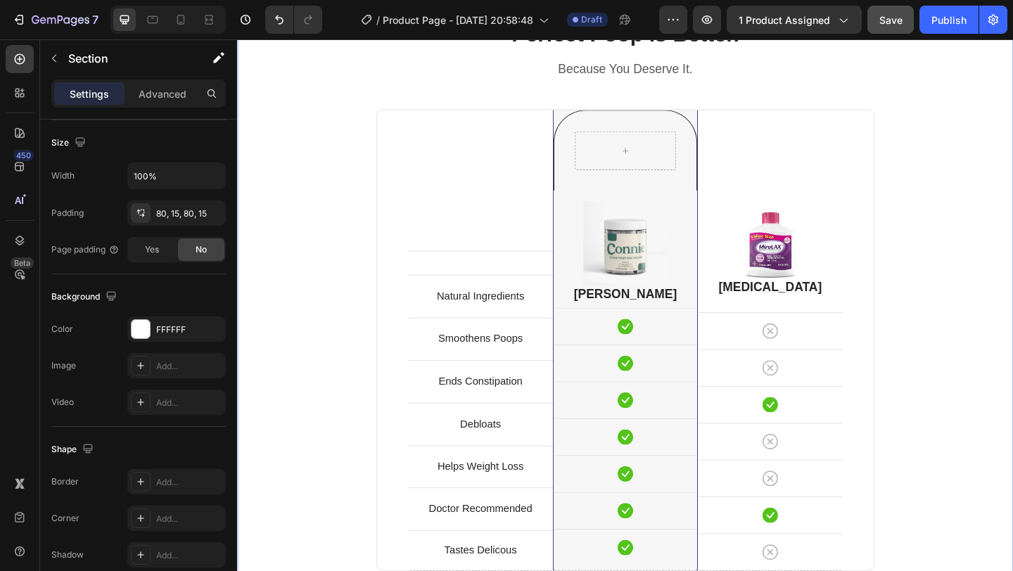
scroll to position [0, 0]
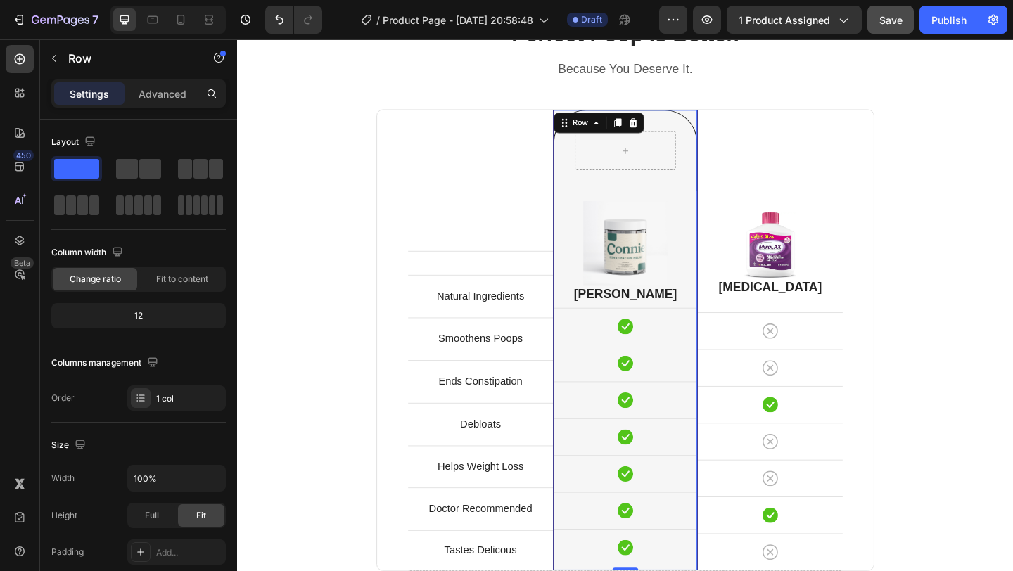
click at [732, 127] on div "Row Row Image Connie Heading Icon Row Icon Row Icon Row Icon Row Icon Row Icon …" at bounding box center [659, 366] width 156 height 501
click at [734, 124] on div "Row Row Image Connie Heading Icon Row Icon Row Icon Row Icon Row Icon Row Icon …" at bounding box center [659, 366] width 156 height 501
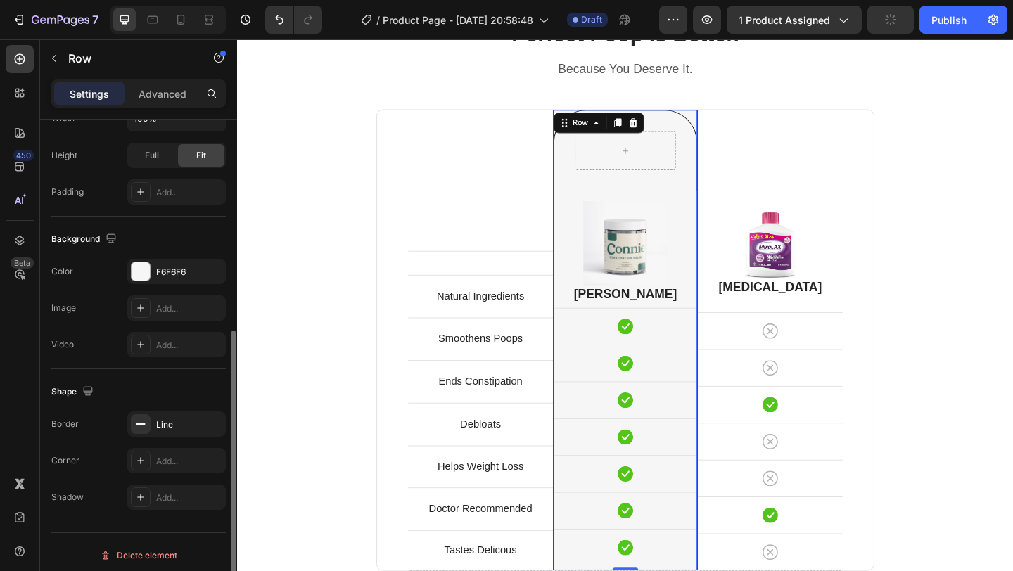
scroll to position [367, 0]
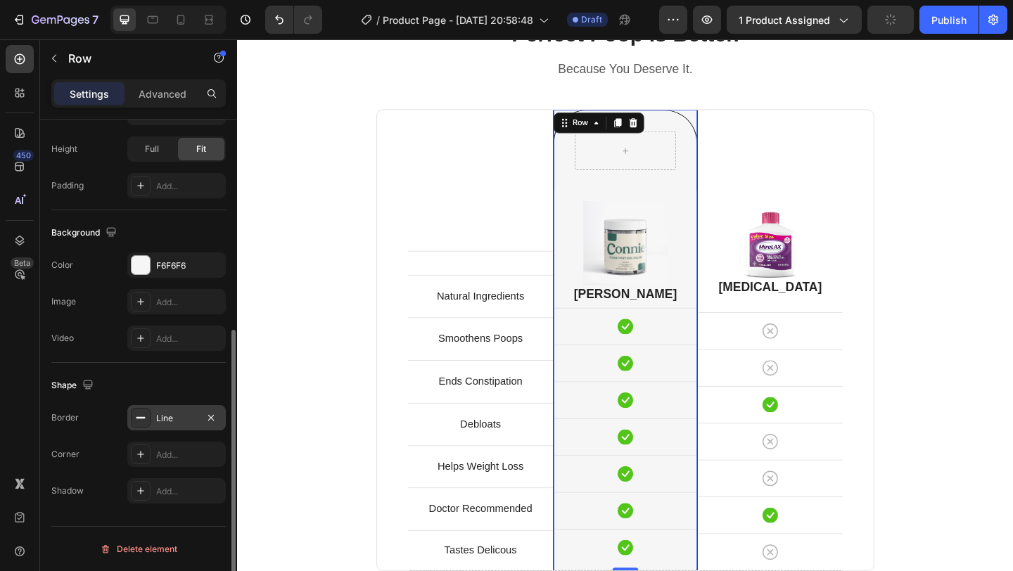
click at [155, 412] on div "Line" at bounding box center [176, 417] width 98 height 25
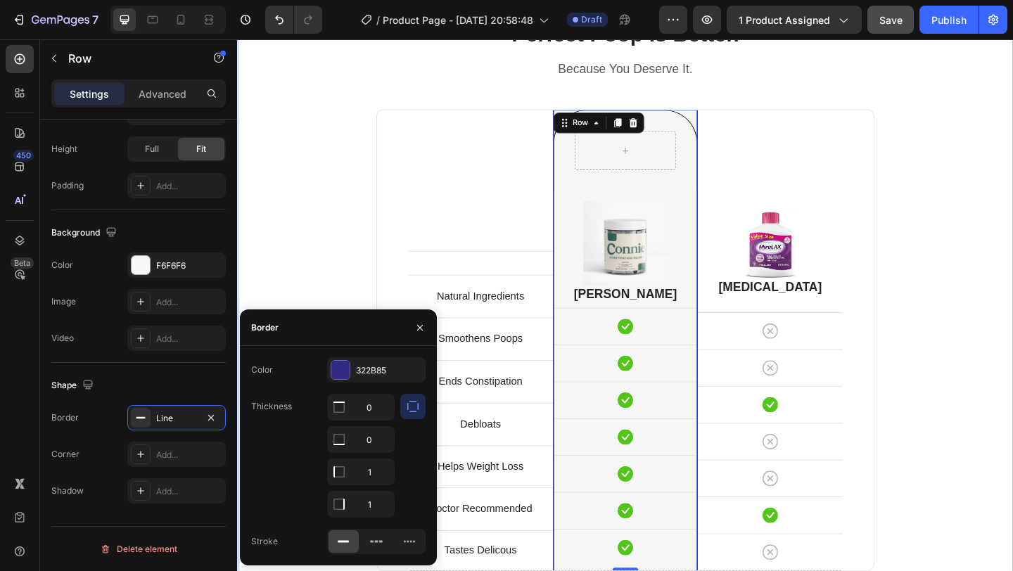
click at [1012, 128] on div "Perfect Poop Is Better. Heading Because You Deserve It. Text block Row Text blo…" at bounding box center [659, 387] width 844 height 852
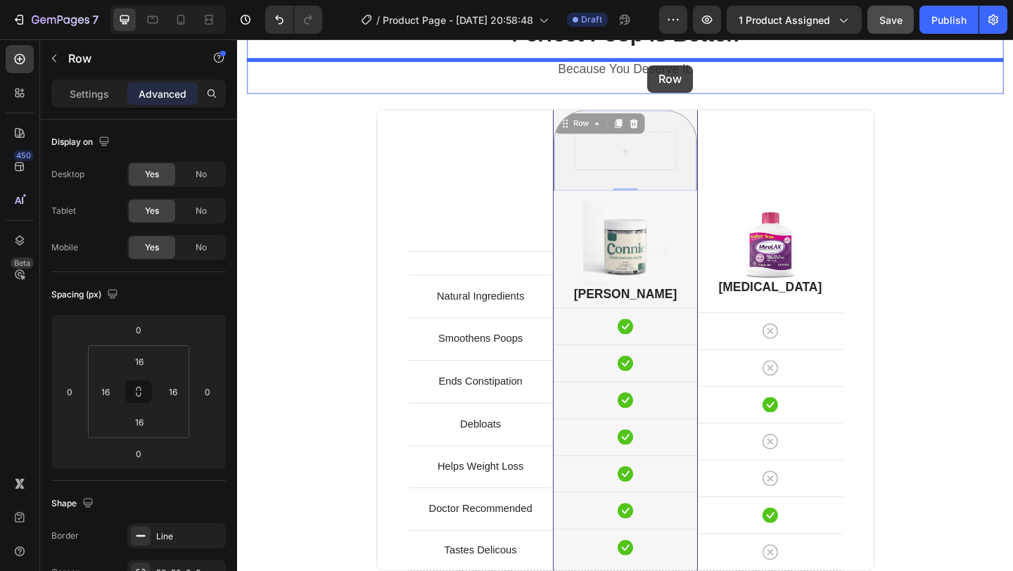
scroll to position [3300, 0]
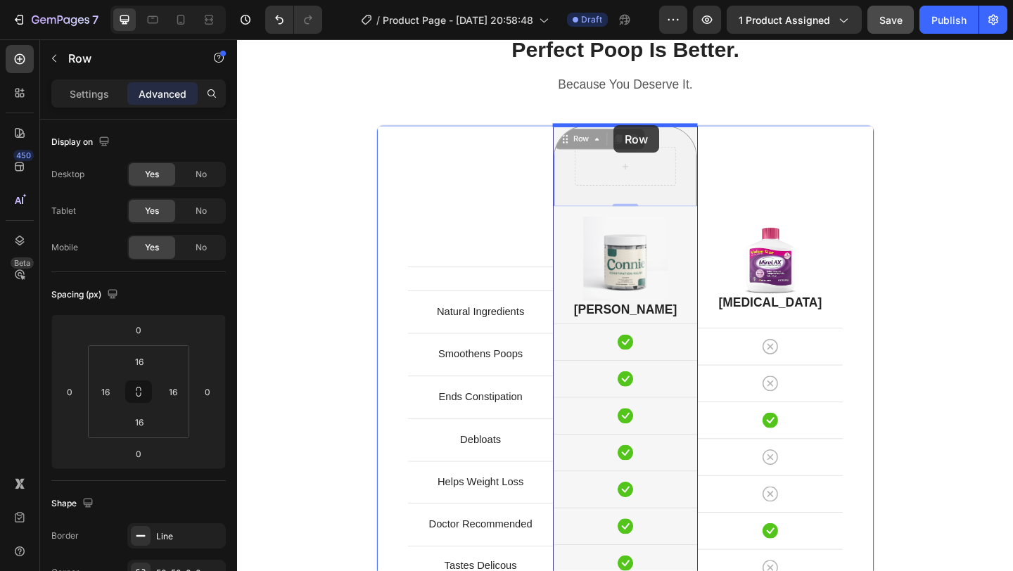
drag, startPoint x: 691, startPoint y: 125, endPoint x: 647, endPoint y: 133, distance: 45.0
type input "16"
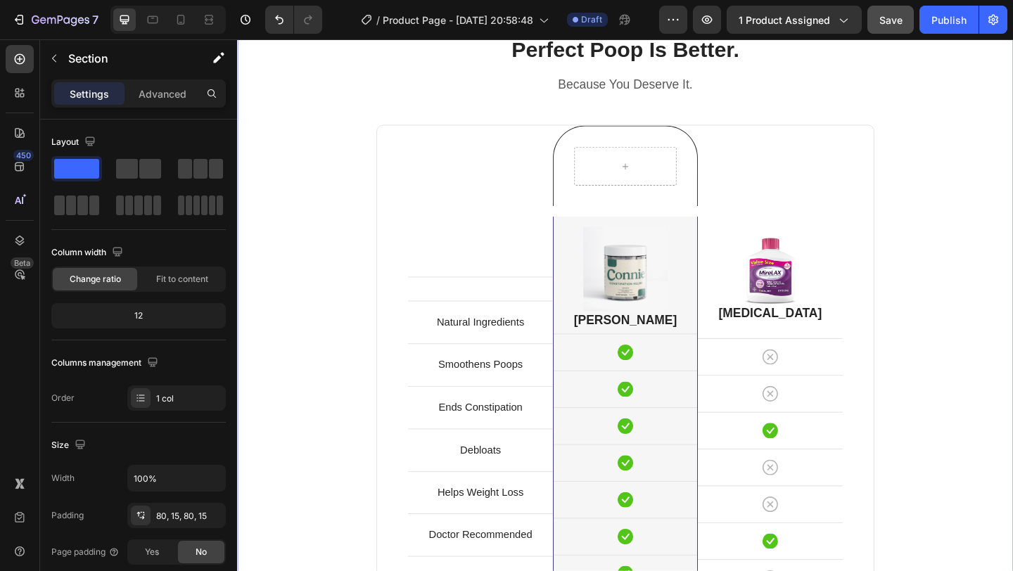
click at [981, 239] on div "Perfect Poop Is Better. Heading Because You Deserve It. Text block Row Text blo…" at bounding box center [659, 409] width 823 height 751
click at [683, 243] on img at bounding box center [658, 288] width 91 height 91
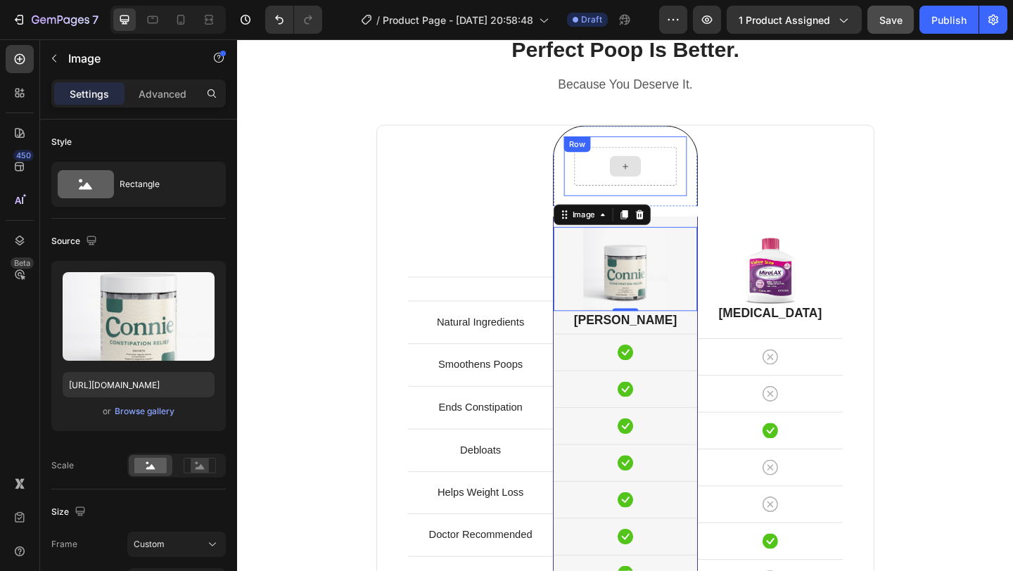
click at [685, 184] on div at bounding box center [659, 177] width 111 height 42
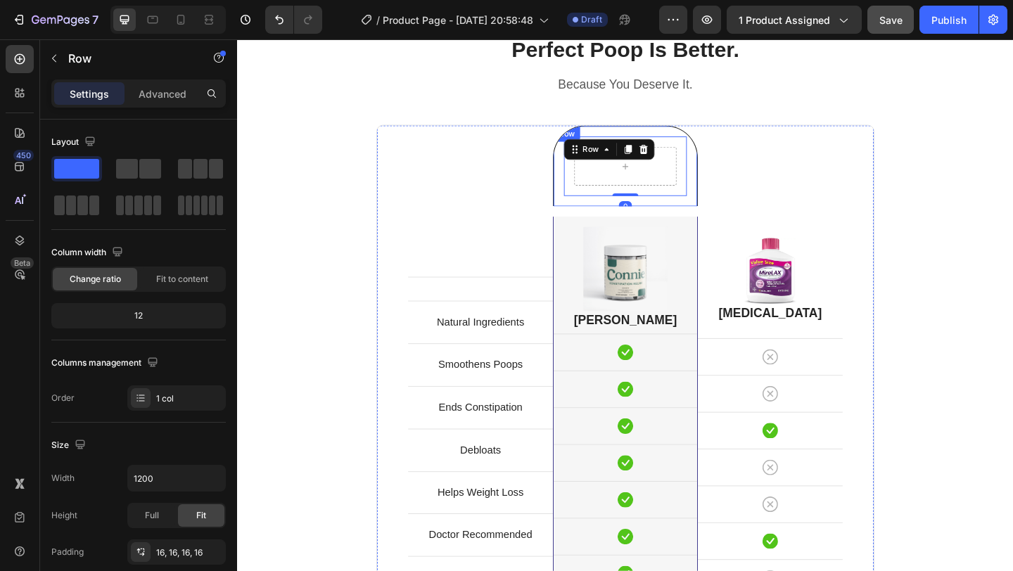
click at [586, 215] on div "Row 0 Row" at bounding box center [659, 177] width 158 height 88
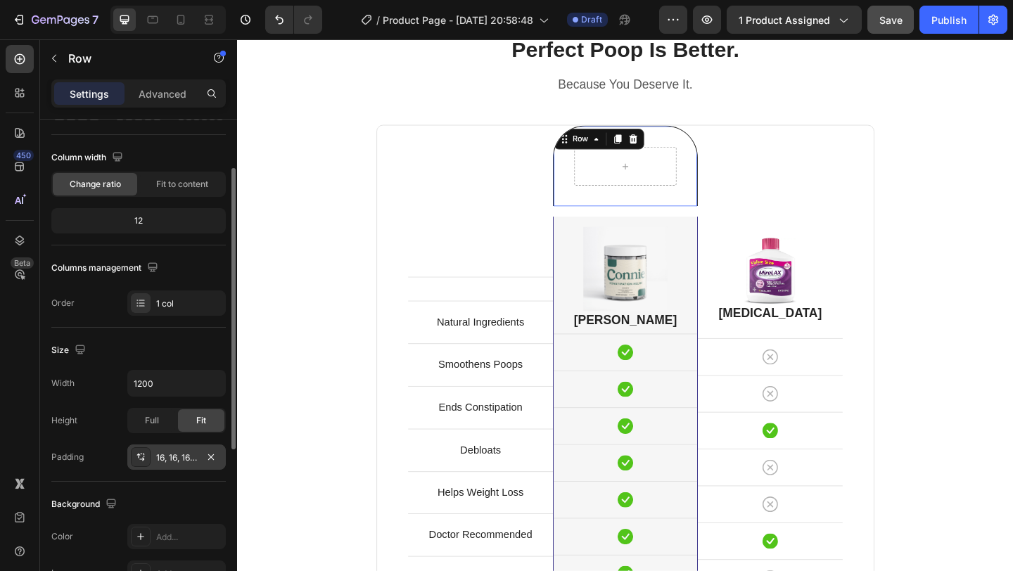
scroll to position [108, 0]
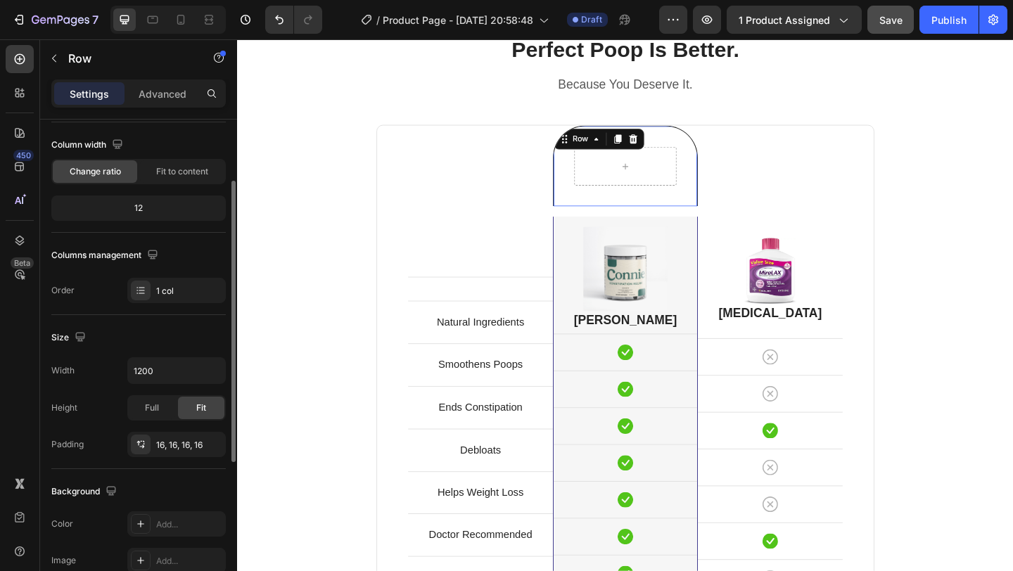
click at [183, 457] on div "Size Width 1200 Height Full Fit Padding 16, 16, 16, 16" at bounding box center [138, 392] width 174 height 154
click at [186, 445] on div "16, 16, 16, 16" at bounding box center [176, 445] width 41 height 13
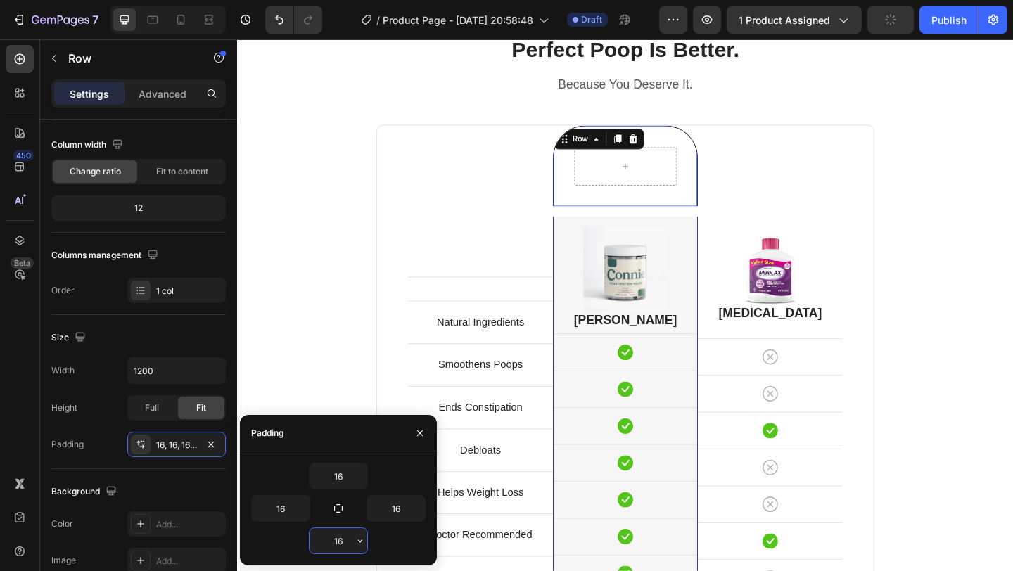
click at [338, 540] on input "16" at bounding box center [339, 540] width 58 height 25
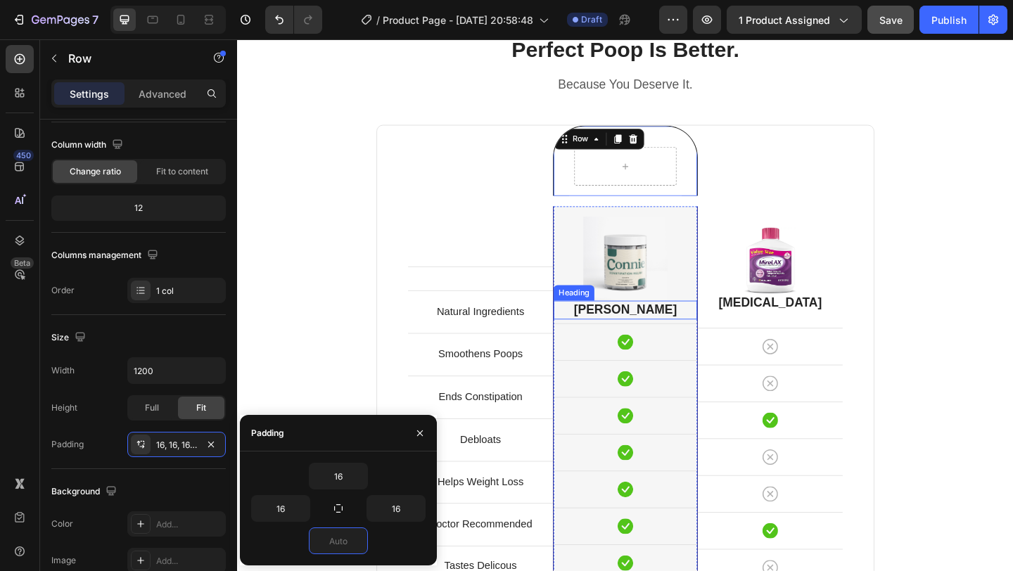
click at [734, 327] on h2 "[PERSON_NAME]" at bounding box center [659, 334] width 156 height 20
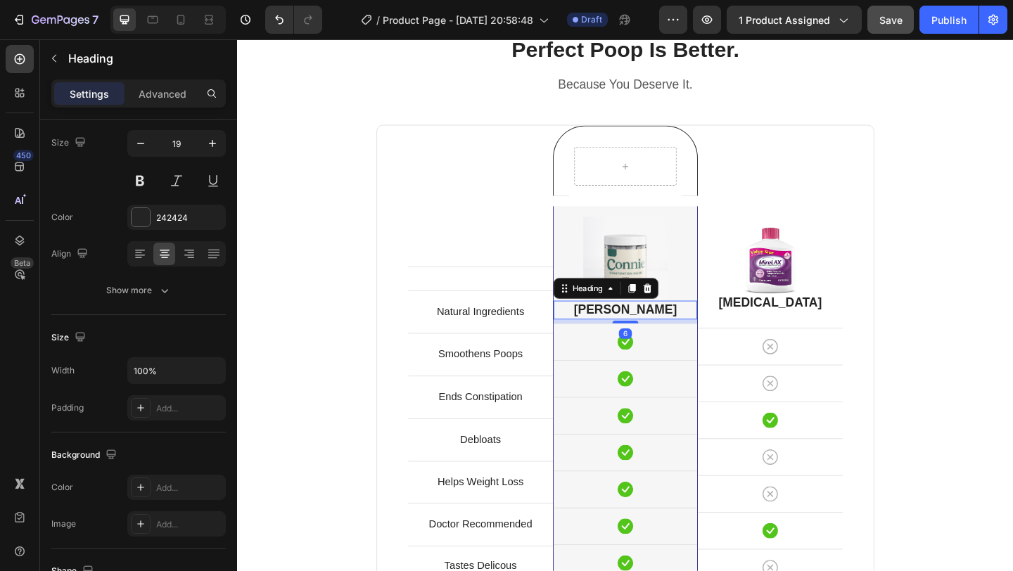
scroll to position [0, 0]
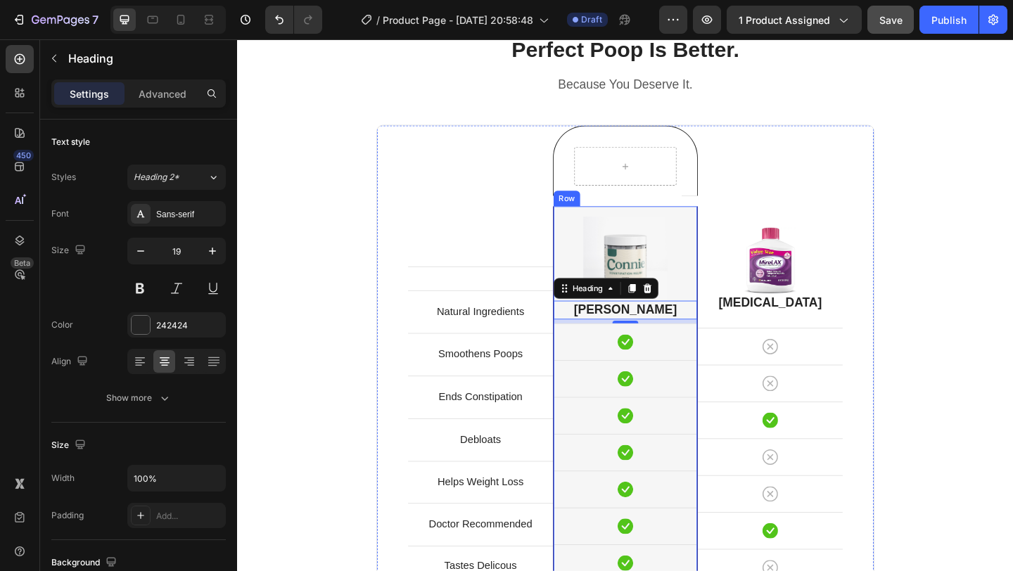
click at [580, 238] on div "Image Connie Heading 6 Icon Row Icon Row Icon Row Icon Row Icon Row Icon Row Ic…" at bounding box center [659, 427] width 158 height 413
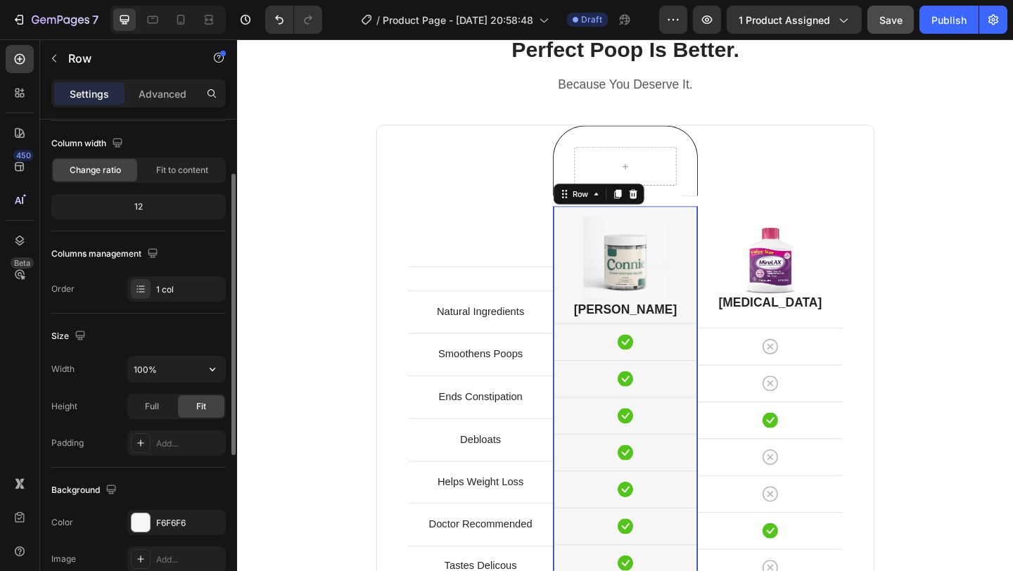
scroll to position [103, 0]
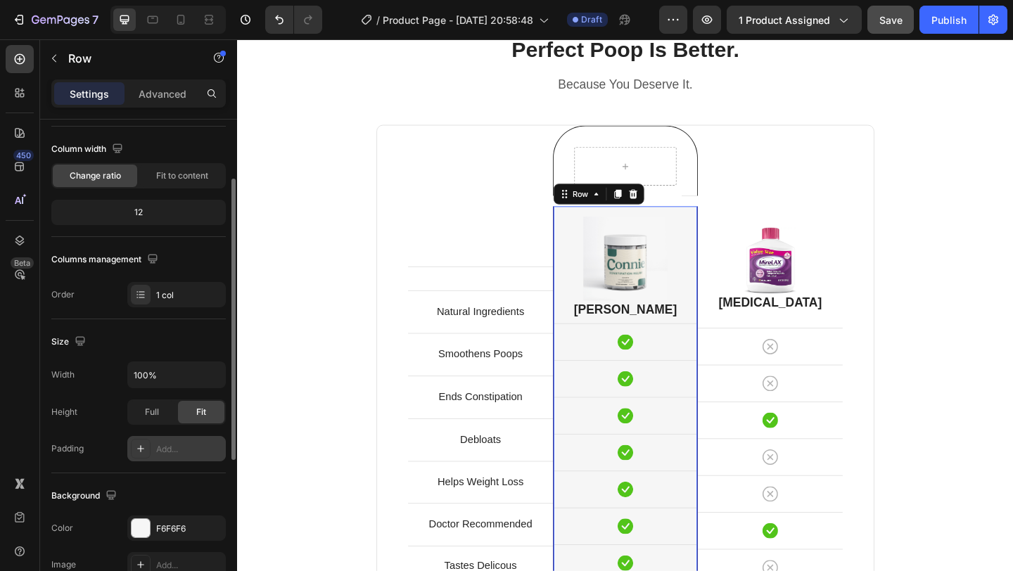
click at [158, 445] on div "Add..." at bounding box center [189, 449] width 66 height 13
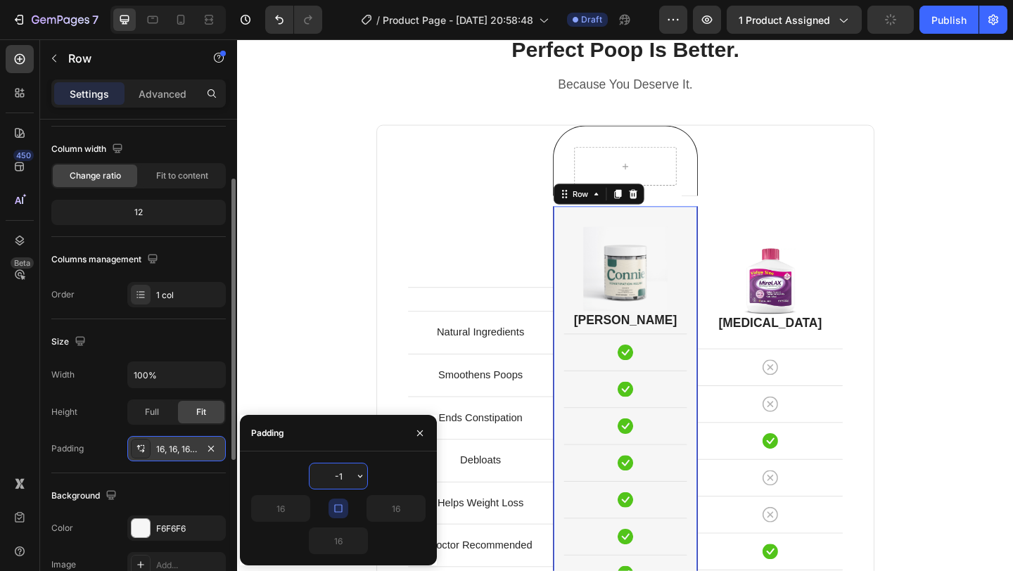
type input "-"
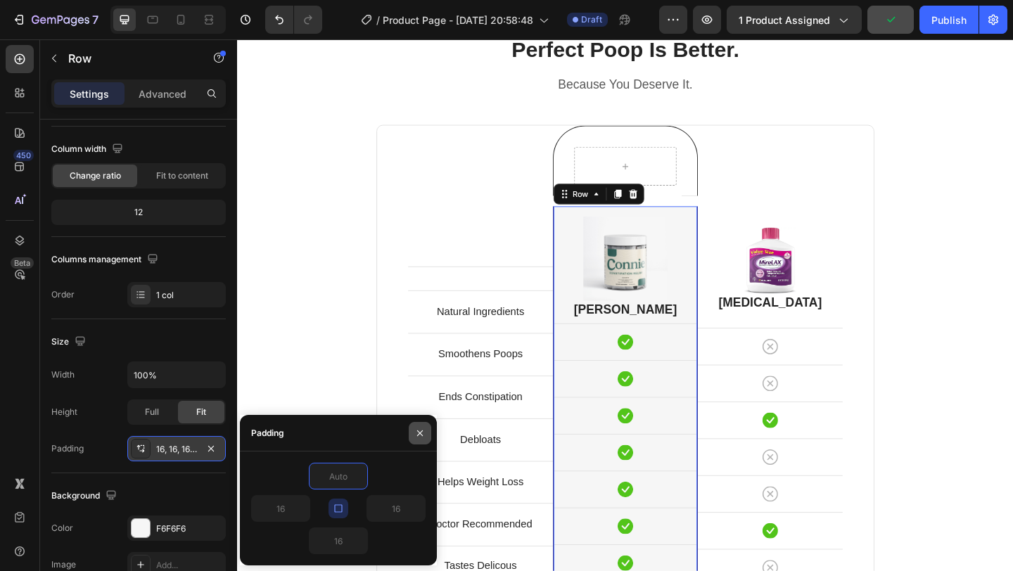
click at [424, 431] on icon "button" at bounding box center [419, 433] width 11 height 11
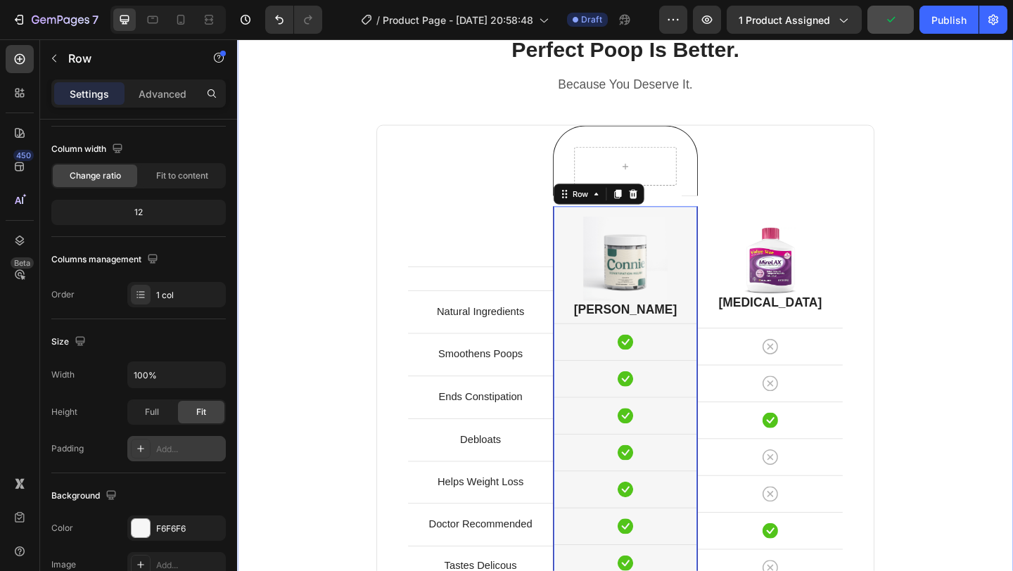
click at [1001, 229] on div "Perfect Poop Is Better. Heading Because You Deserve It. Text block Row Text blo…" at bounding box center [659, 403] width 823 height 739
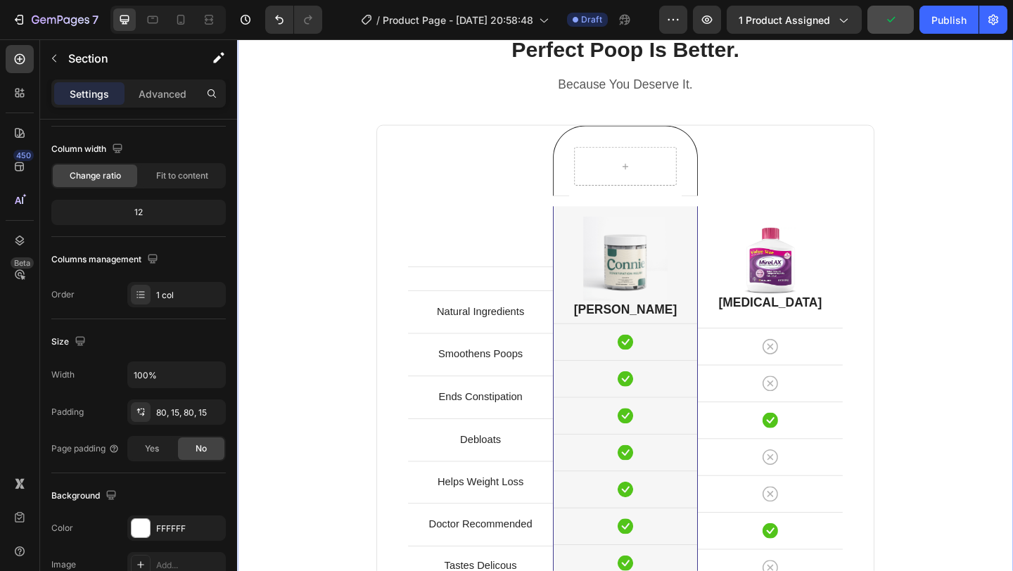
scroll to position [0, 0]
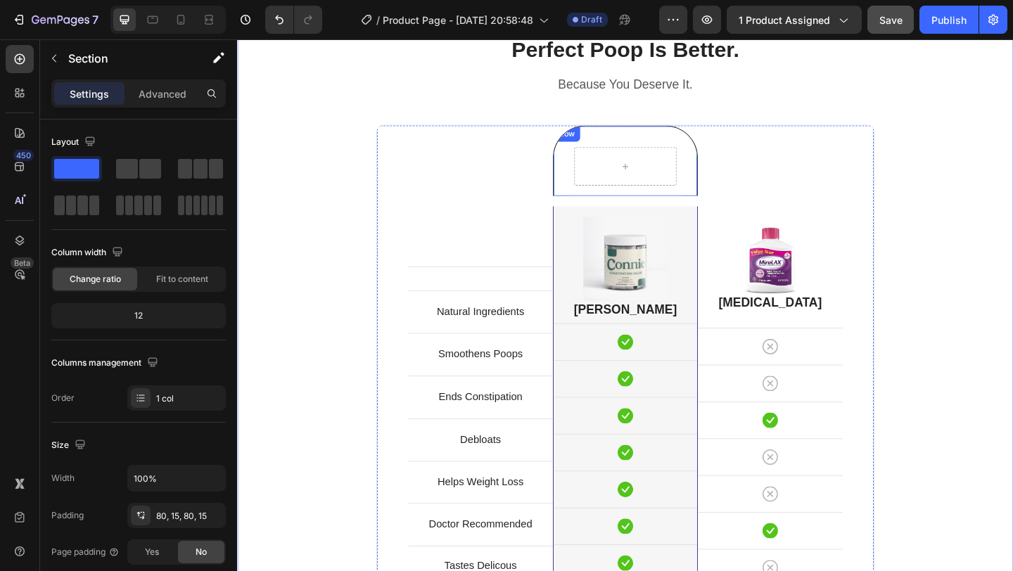
click at [732, 201] on div "Row Row" at bounding box center [659, 171] width 158 height 77
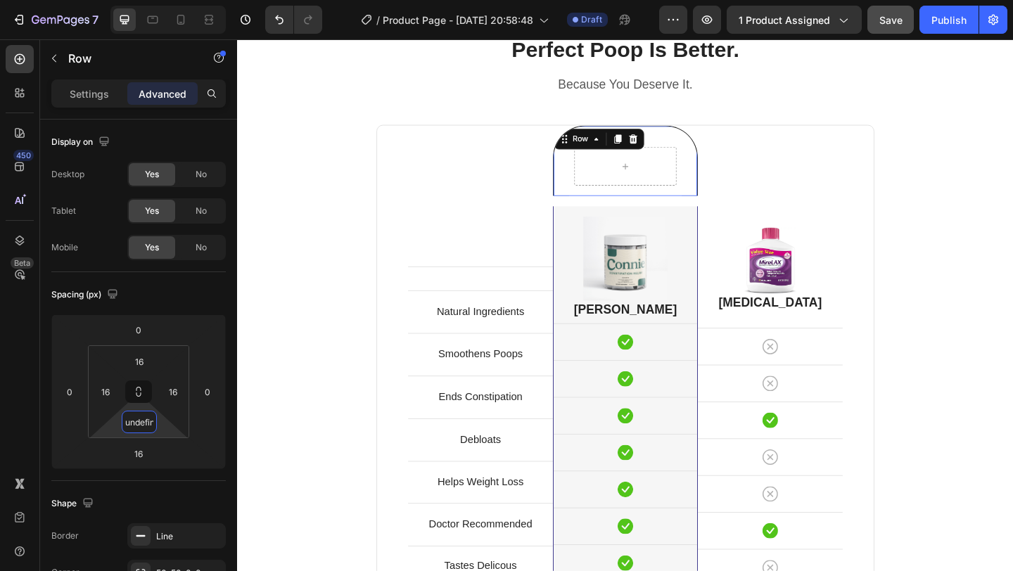
type input "0"
drag, startPoint x: 155, startPoint y: 435, endPoint x: 153, endPoint y: 494, distance: 58.4
click at [153, 0] on html "7 Version history / Product Page - [DATE] 20:58:48 Draft Preview 1 product assi…" at bounding box center [506, 0] width 1013 height 0
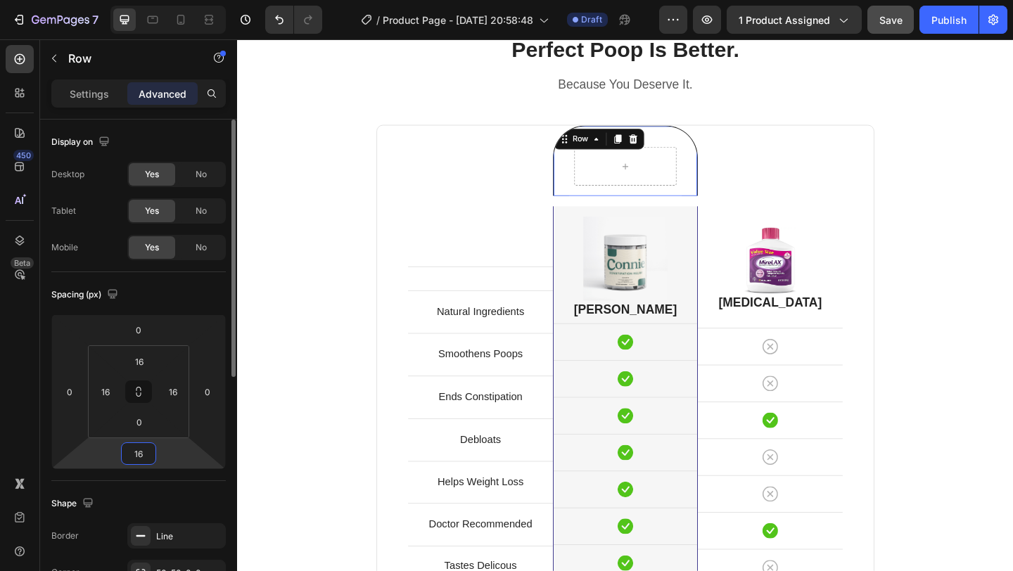
click at [150, 459] on input "16" at bounding box center [139, 453] width 28 height 21
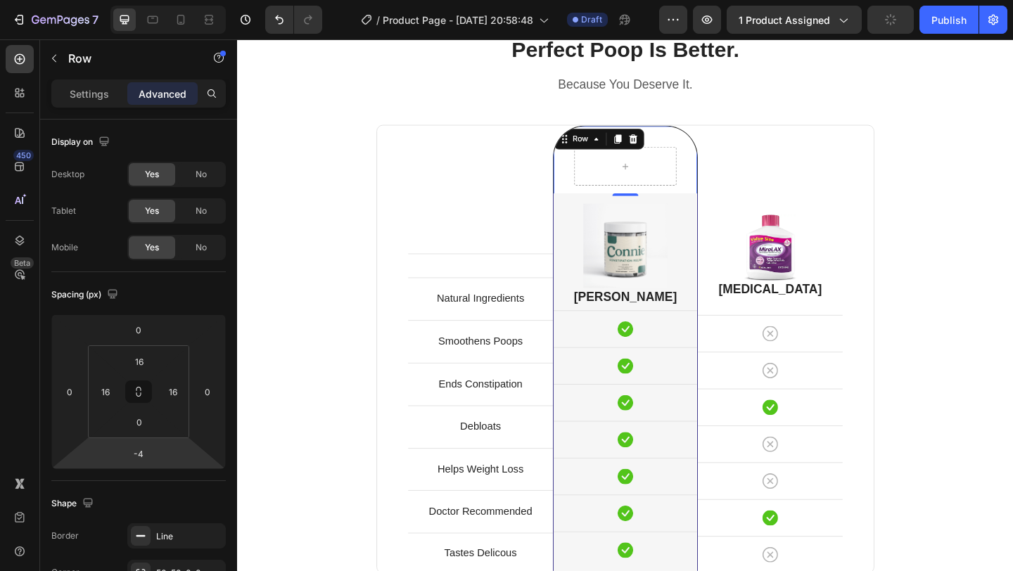
type input "-6"
drag, startPoint x: 174, startPoint y: 468, endPoint x: 168, endPoint y: 476, distance: 10.0
click at [168, 0] on html "7 Version history / Product Page - Sep 25, 20:58:48 Draft Preview 1 product ass…" at bounding box center [506, 0] width 1013 height 0
click at [727, 184] on div "Row Row -6" at bounding box center [659, 171] width 158 height 77
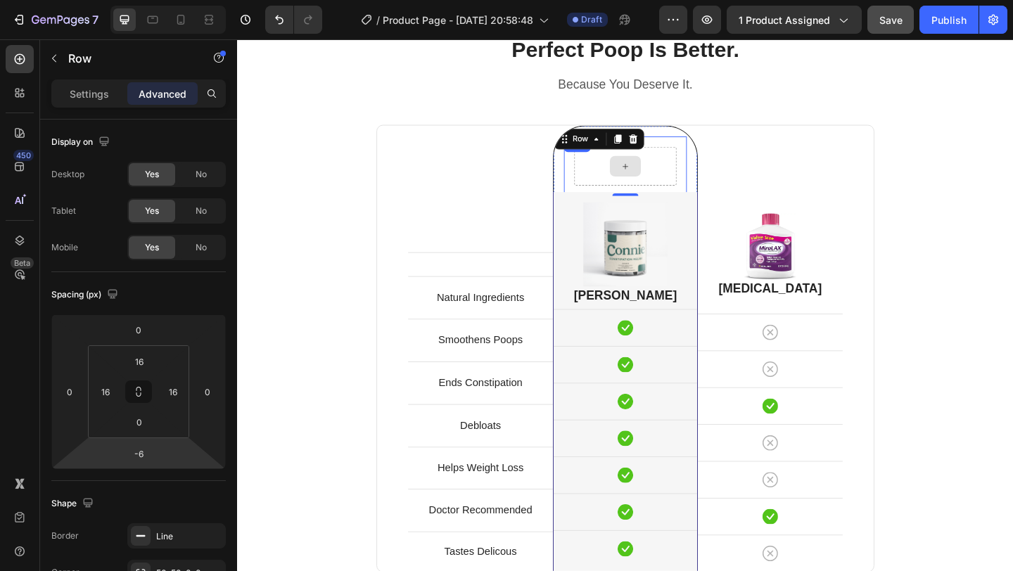
click at [684, 170] on div at bounding box center [659, 177] width 111 height 42
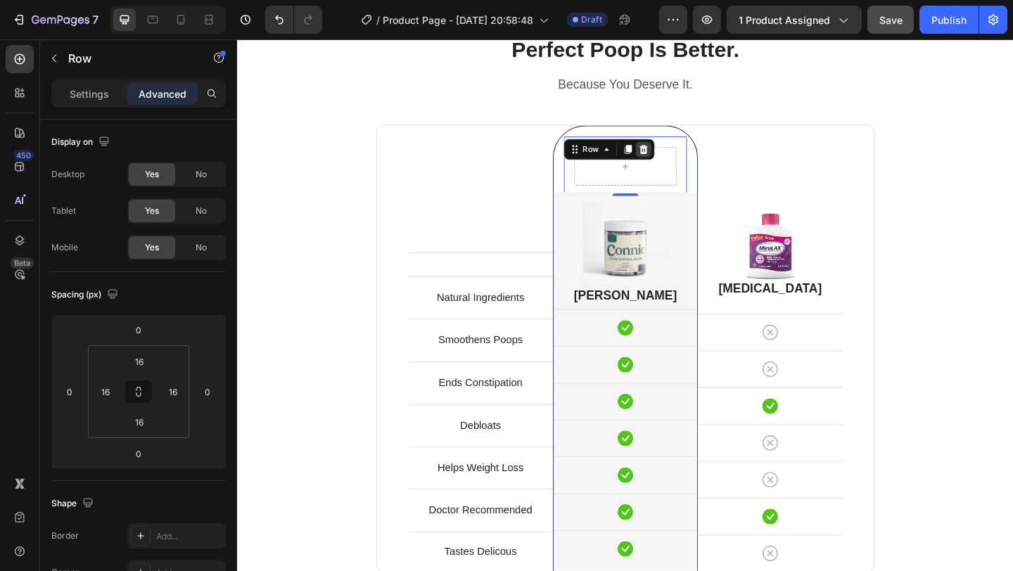
click at [683, 159] on icon at bounding box center [678, 158] width 11 height 11
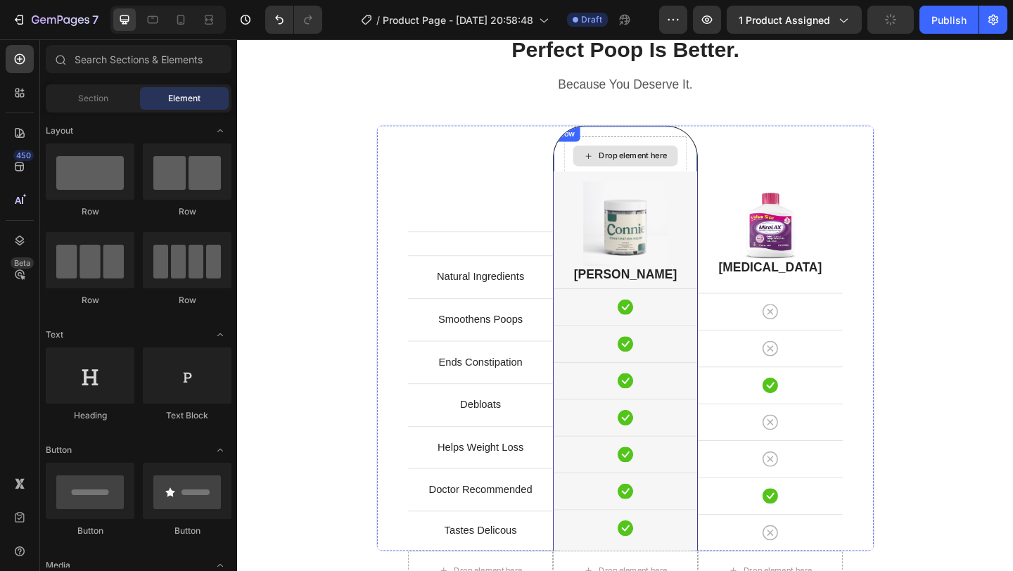
click at [681, 141] on div "Drop element here Row" at bounding box center [659, 160] width 158 height 54
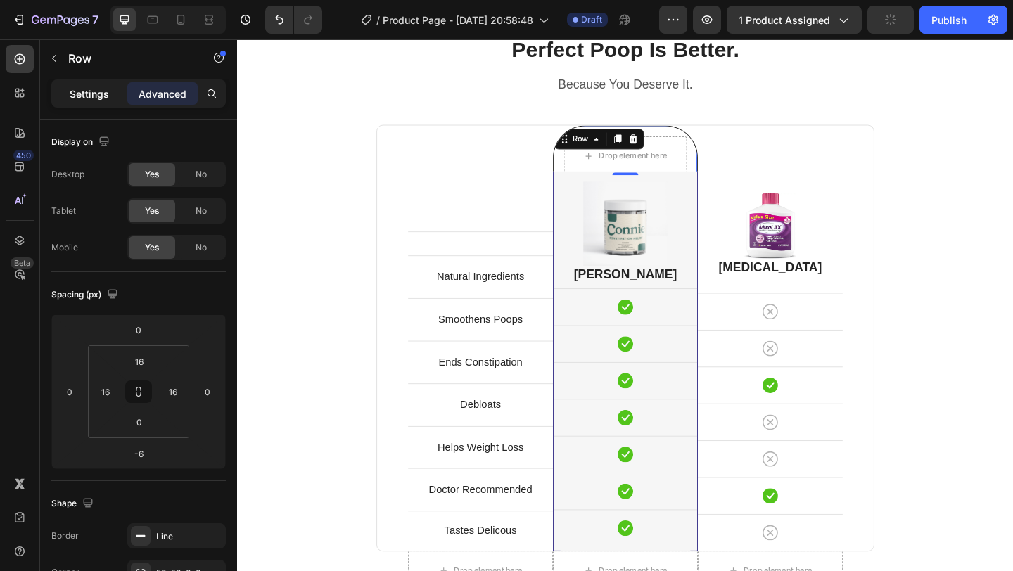
click at [104, 103] on div "Settings" at bounding box center [89, 93] width 70 height 23
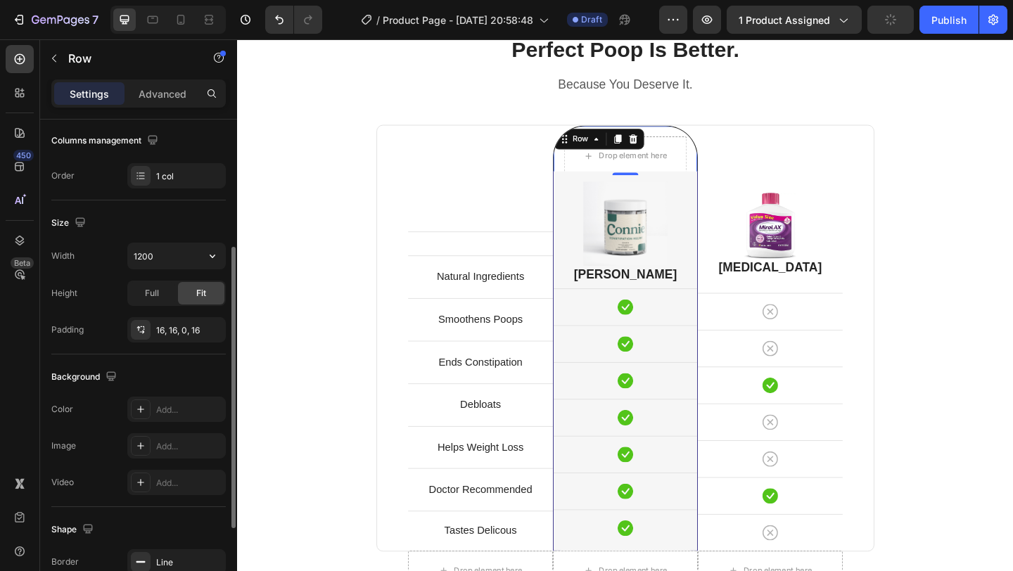
scroll to position [255, 0]
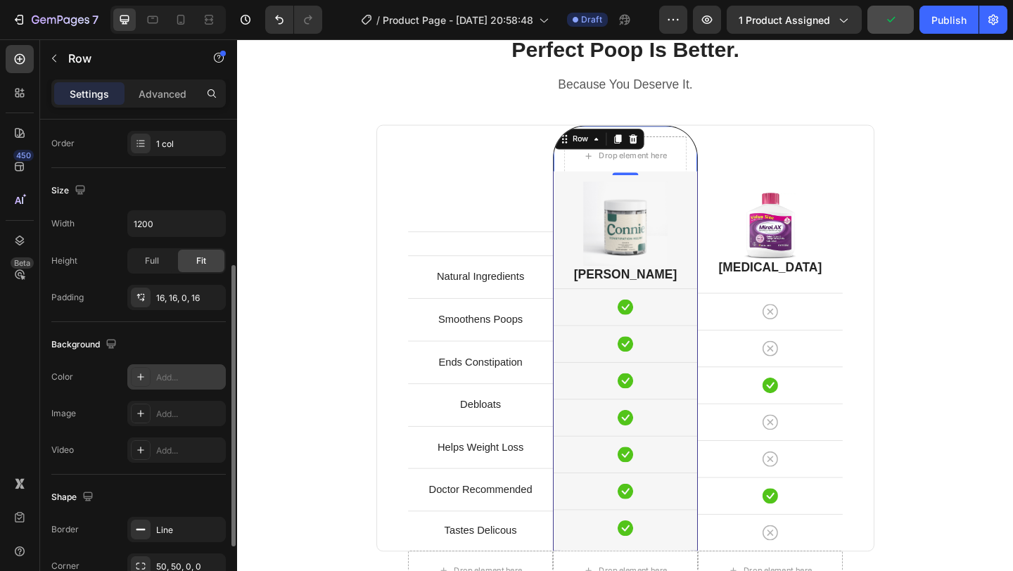
click at [139, 377] on icon at bounding box center [140, 377] width 7 height 7
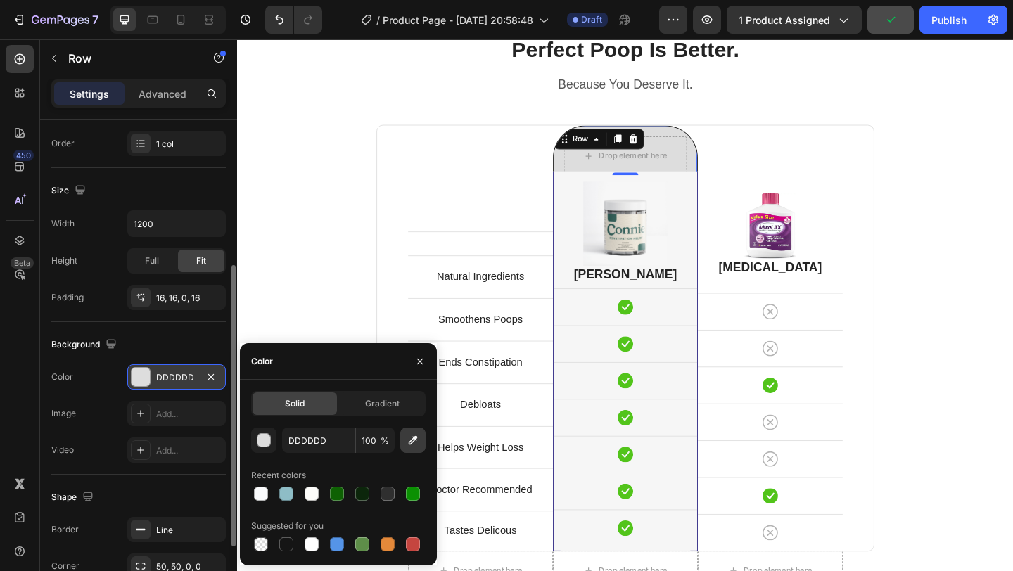
click at [411, 442] on icon "button" at bounding box center [413, 440] width 14 height 14
type input "F6F6F6"
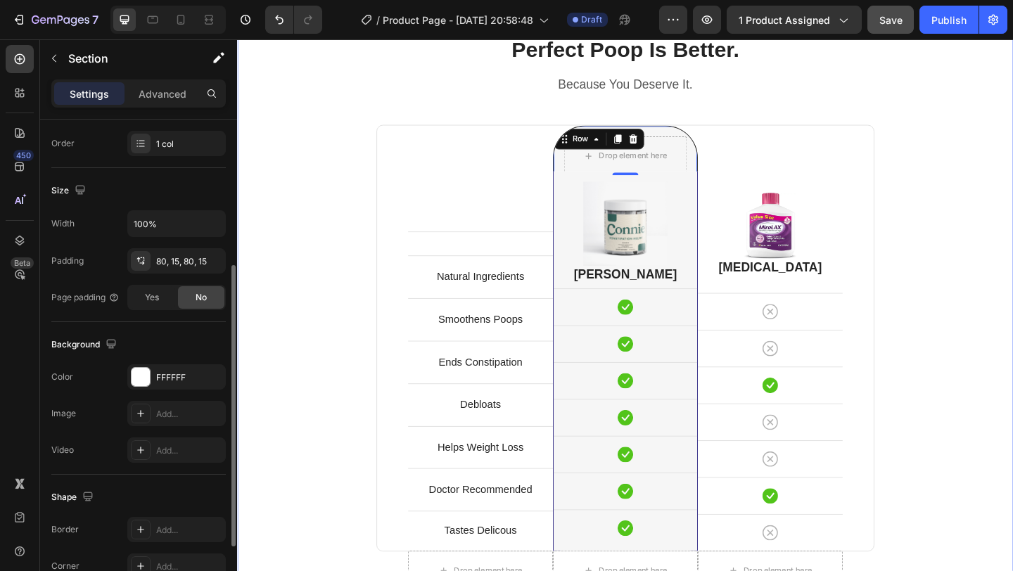
click at [1012, 234] on div "Perfect Poop Is Better. Heading Because You Deserve It. Text block Row Text blo…" at bounding box center [659, 384] width 823 height 701
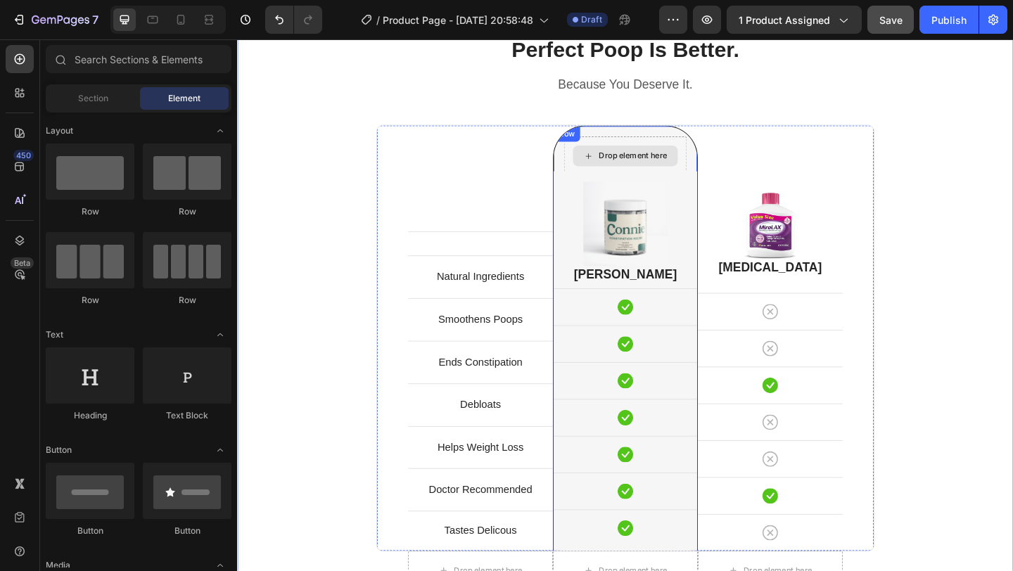
click at [654, 167] on div "Drop element here" at bounding box center [667, 165] width 75 height 11
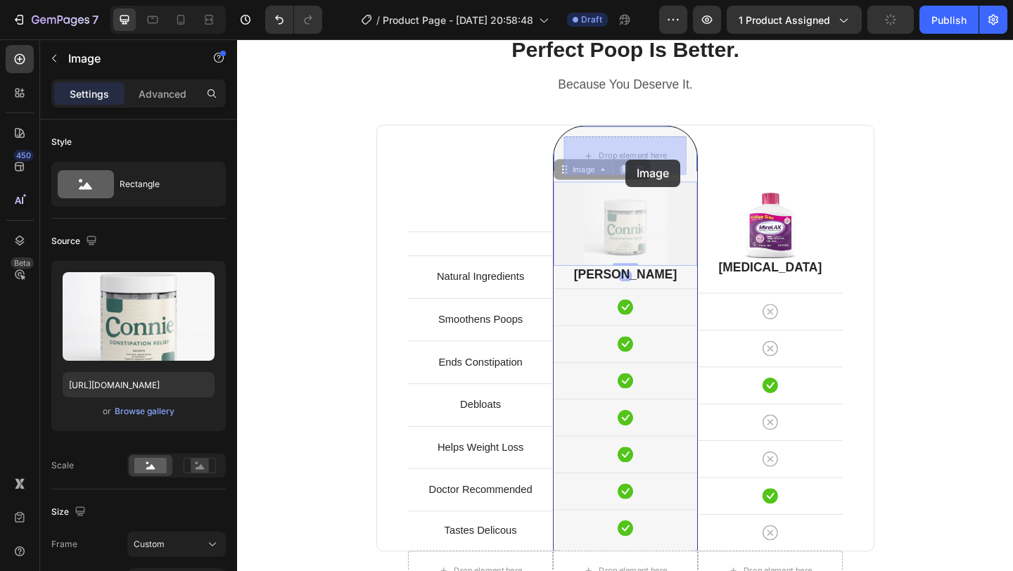
drag, startPoint x: 661, startPoint y: 255, endPoint x: 660, endPoint y: 170, distance: 84.4
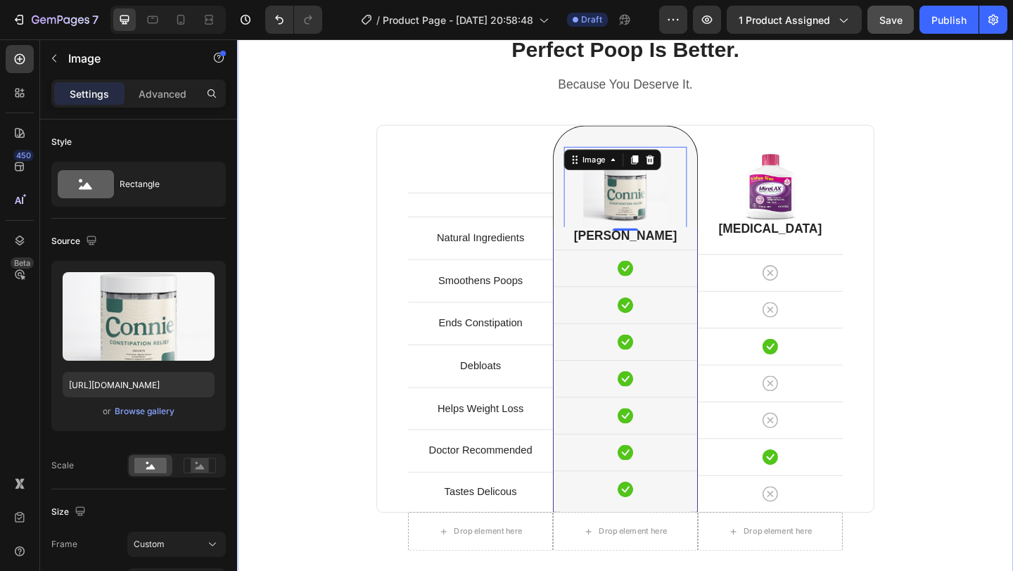
click at [1012, 243] on div "Perfect Poop Is Better. Heading Because You Deserve It. Text block Row Text blo…" at bounding box center [659, 363] width 823 height 659
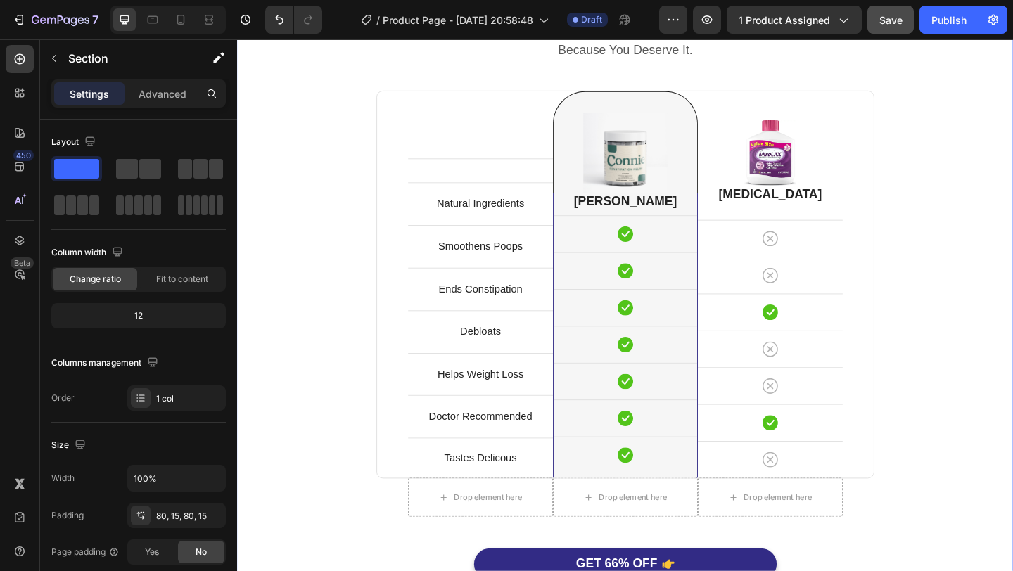
scroll to position [3370, 0]
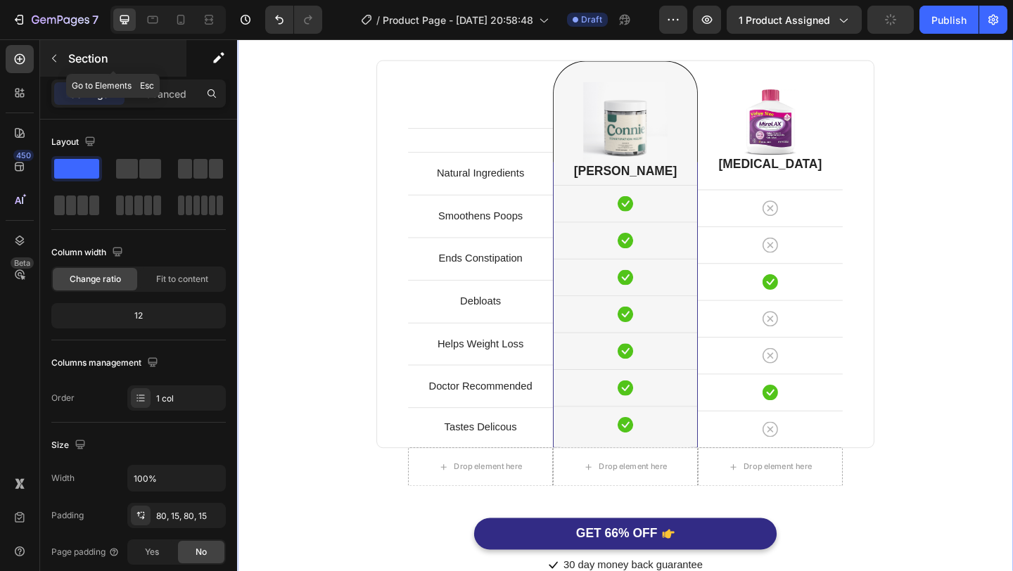
click at [68, 58] on div "Section" at bounding box center [113, 58] width 146 height 37
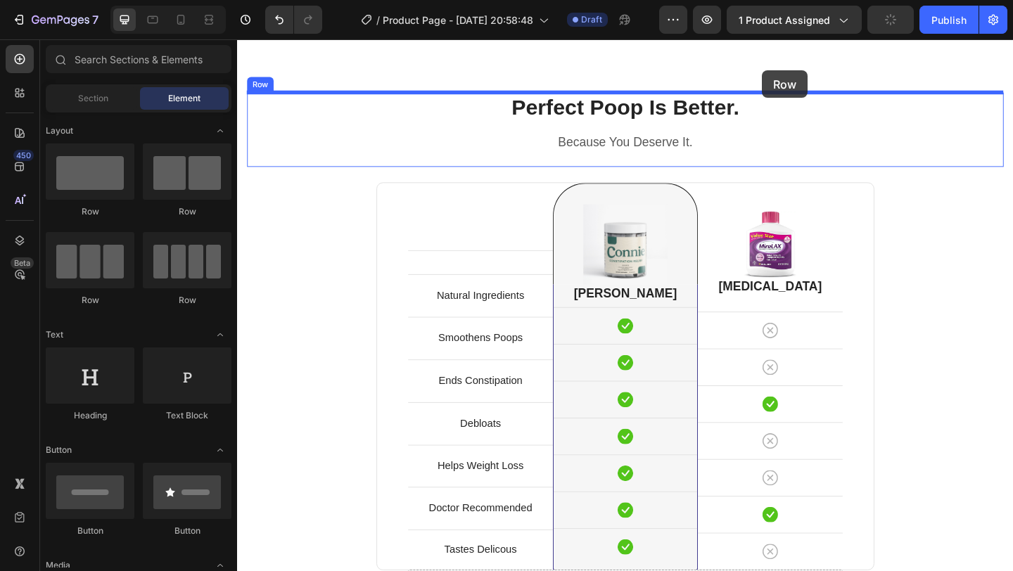
scroll to position [3216, 0]
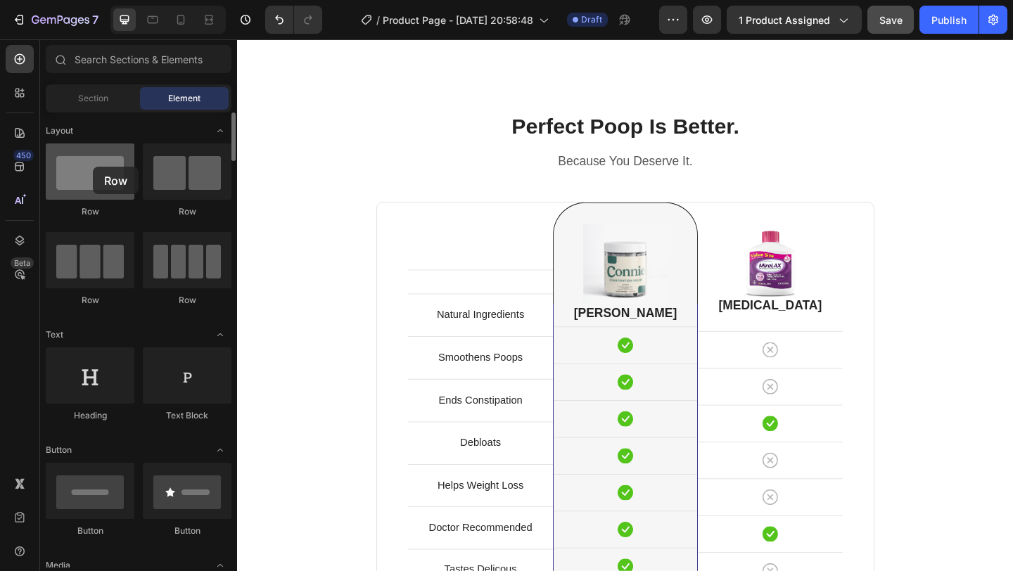
drag, startPoint x: 107, startPoint y: 179, endPoint x: 93, endPoint y: 167, distance: 18.0
click at [93, 167] on div at bounding box center [90, 172] width 89 height 56
click at [678, 234] on div "Image" at bounding box center [659, 280] width 134 height 103
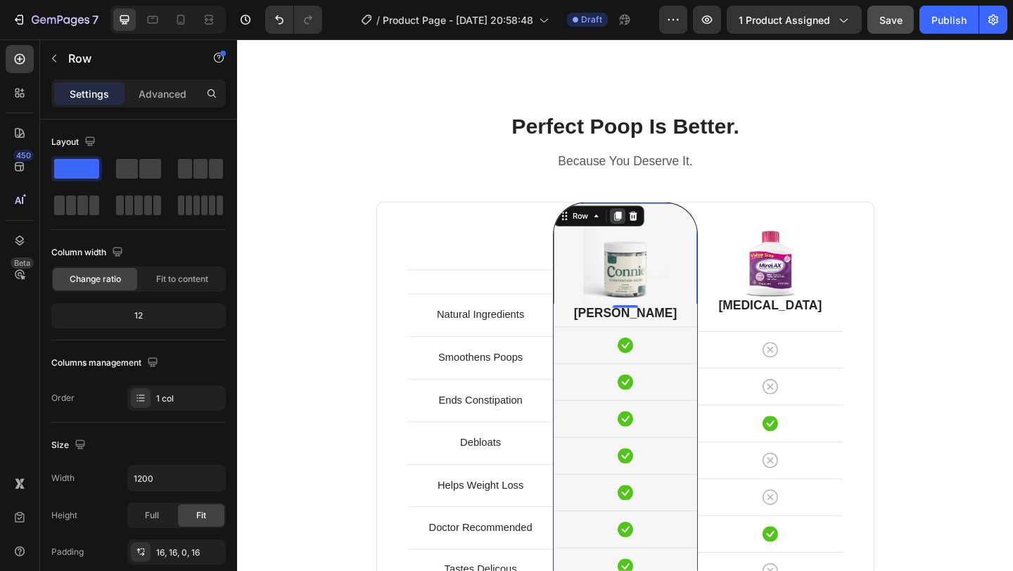
click at [645, 232] on icon at bounding box center [650, 231] width 11 height 11
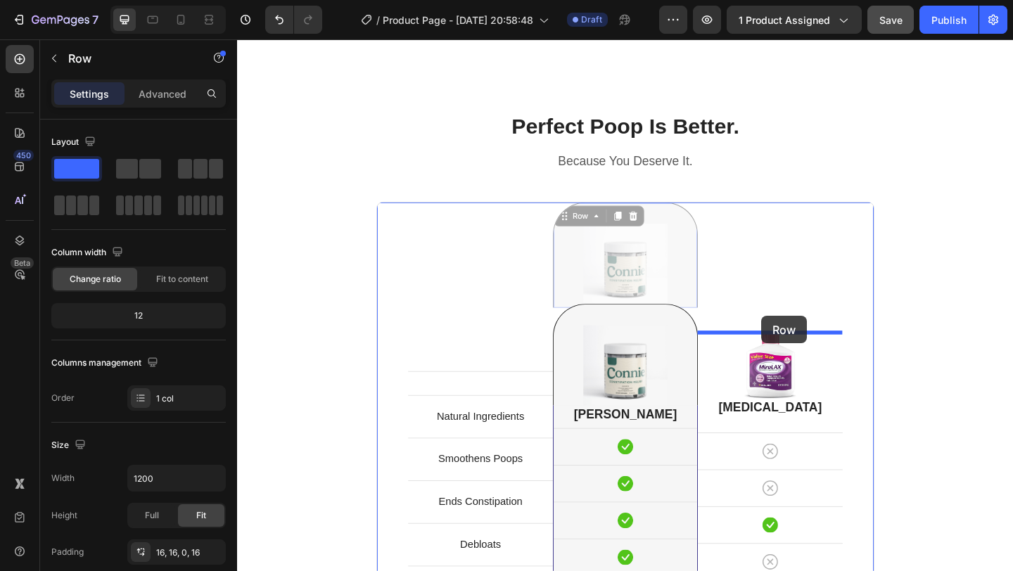
drag, startPoint x: 667, startPoint y: 232, endPoint x: 807, endPoint y: 343, distance: 178.8
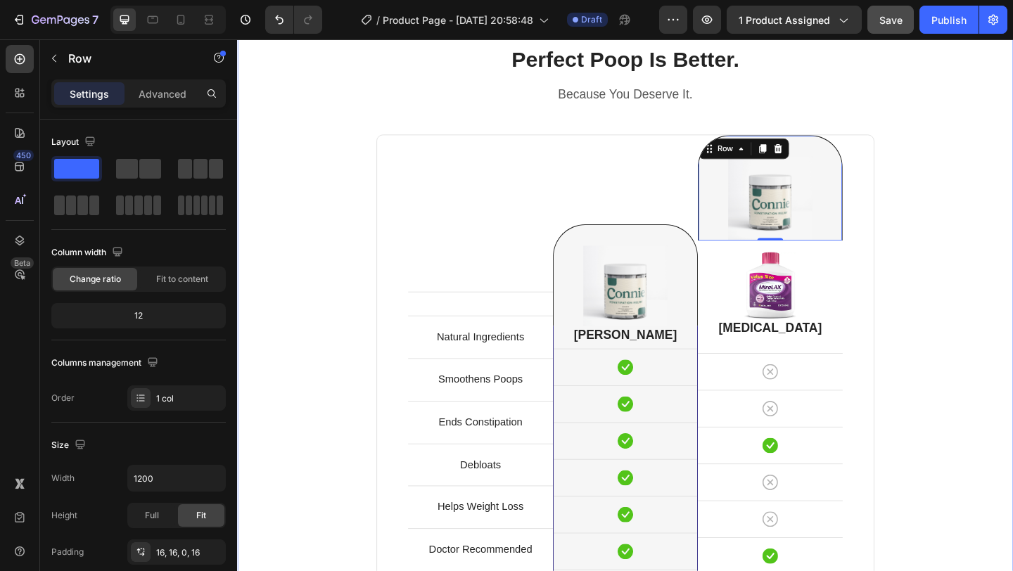
scroll to position [3297, 0]
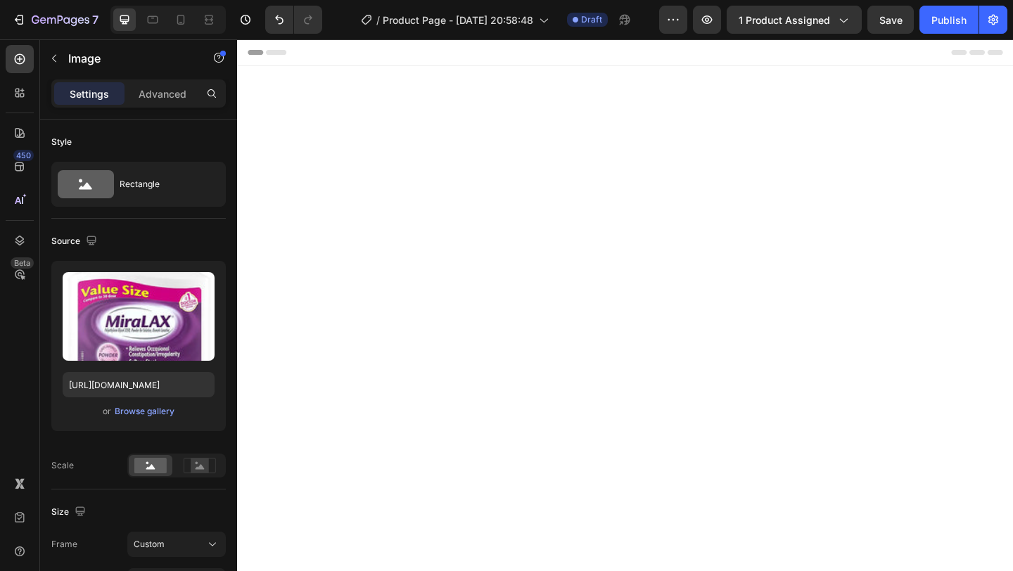
scroll to position [3297, 0]
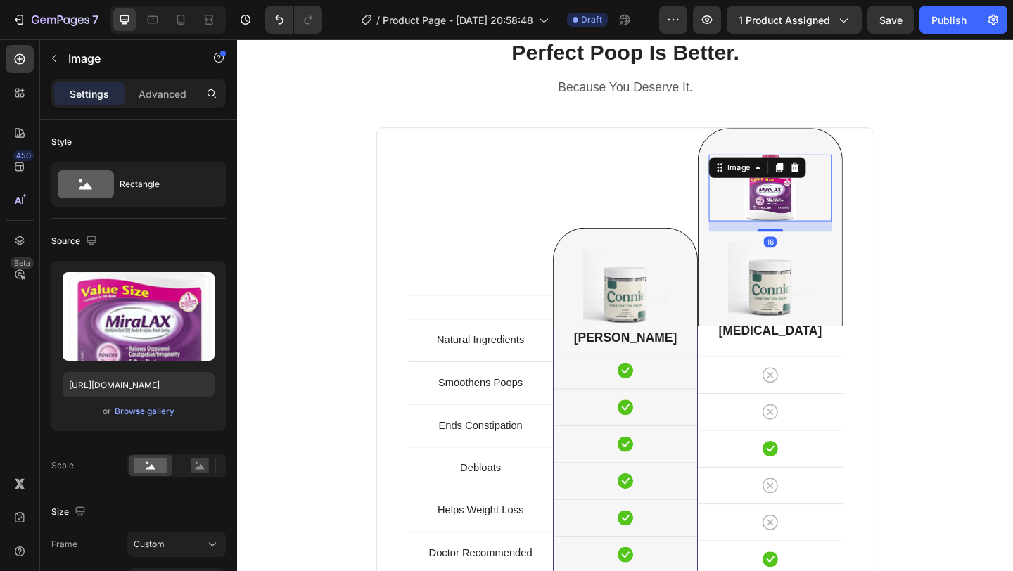
click at [833, 219] on img at bounding box center [817, 201] width 56 height 72
click at [851, 184] on div at bounding box center [843, 178] width 17 height 17
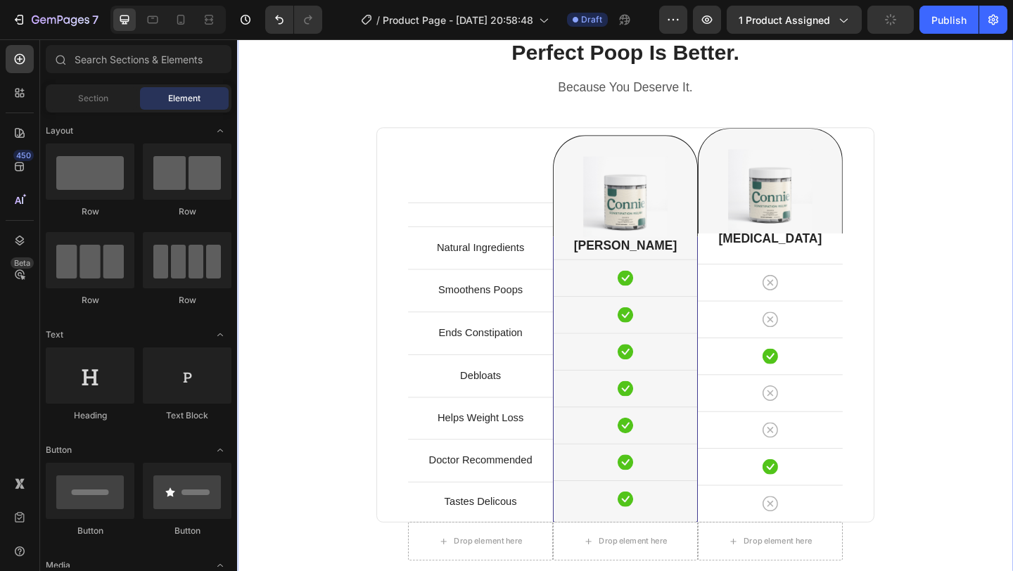
click at [973, 281] on div "Perfect Poop Is Better. Heading Because You Deserve It. Text block Row Text blo…" at bounding box center [659, 370] width 823 height 667
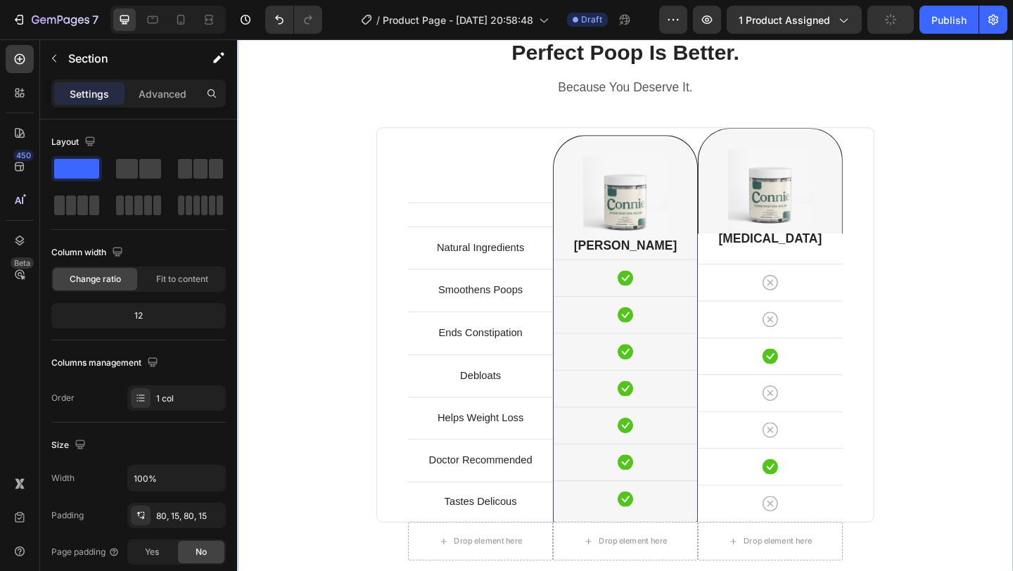
click at [981, 280] on div "Perfect Poop Is Better. Heading Because You Deserve It. Text block Row Text blo…" at bounding box center [659, 370] width 823 height 667
click at [768, 153] on div "Image Row" at bounding box center [817, 193] width 158 height 115
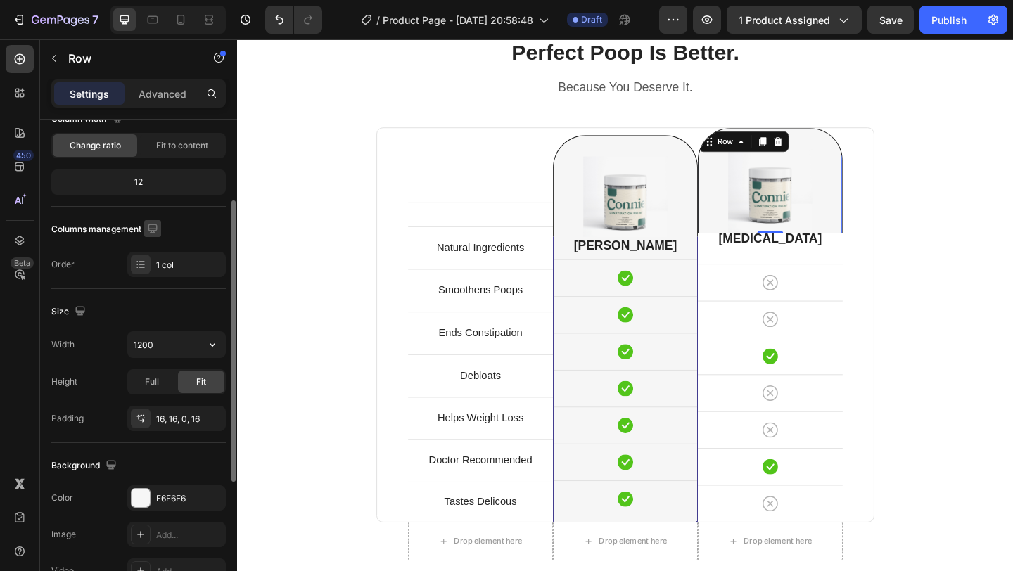
scroll to position [136, 0]
click at [142, 499] on div at bounding box center [141, 495] width 18 height 18
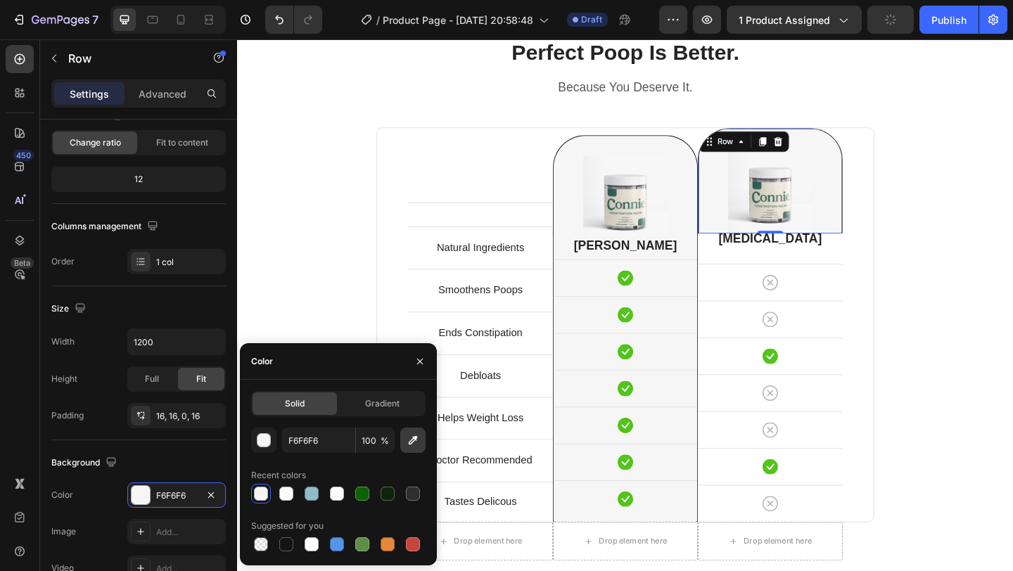
click at [409, 445] on icon "button" at bounding box center [413, 440] width 14 height 14
type input "FFFFFF"
click at [1012, 251] on div "Perfect Poop Is Better. Heading Because You Deserve It. Text block Row Text blo…" at bounding box center [659, 370] width 823 height 667
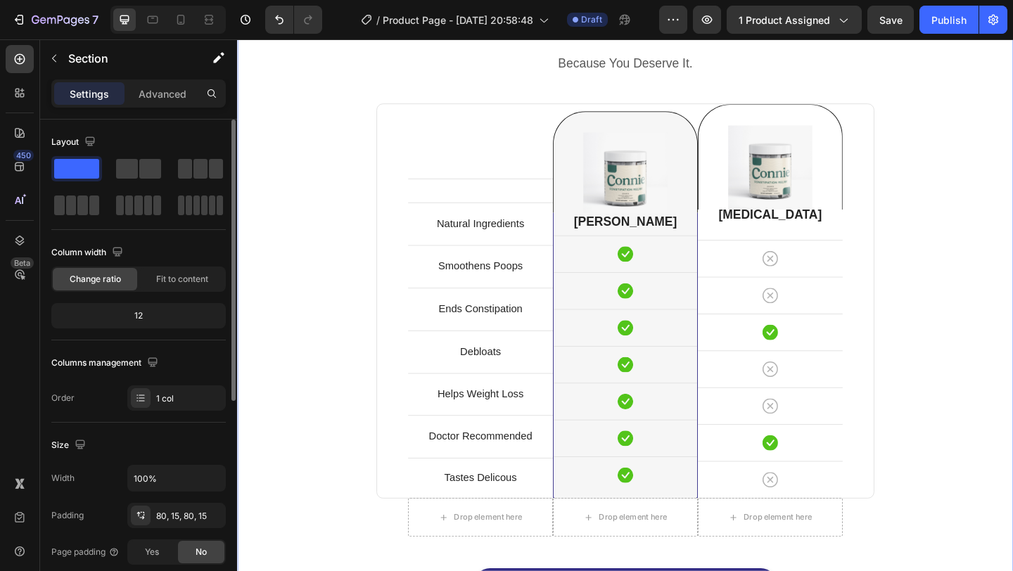
scroll to position [3337, 0]
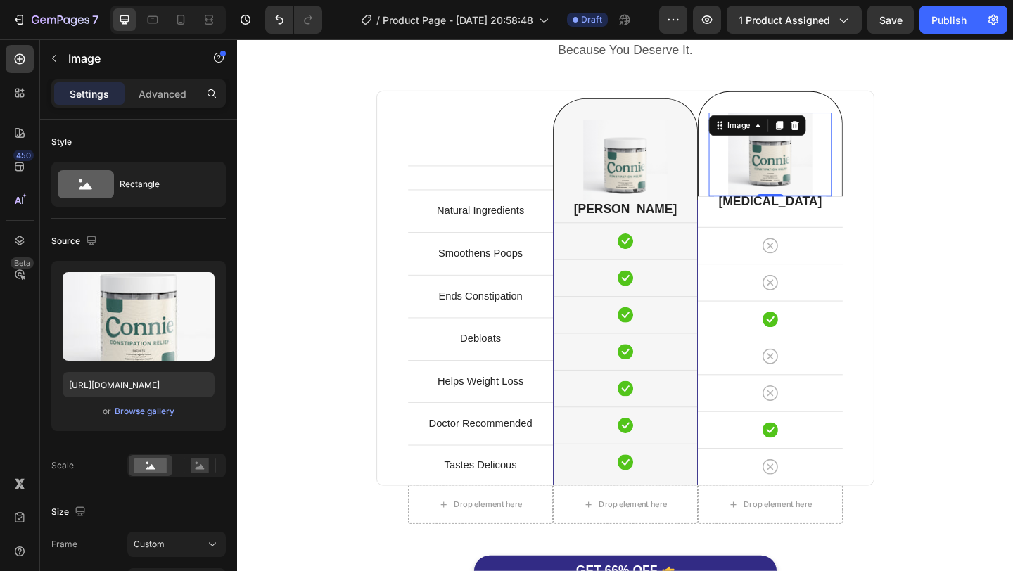
click at [831, 191] on img at bounding box center [816, 164] width 91 height 91
click at [162, 415] on div "Browse gallery" at bounding box center [145, 411] width 60 height 13
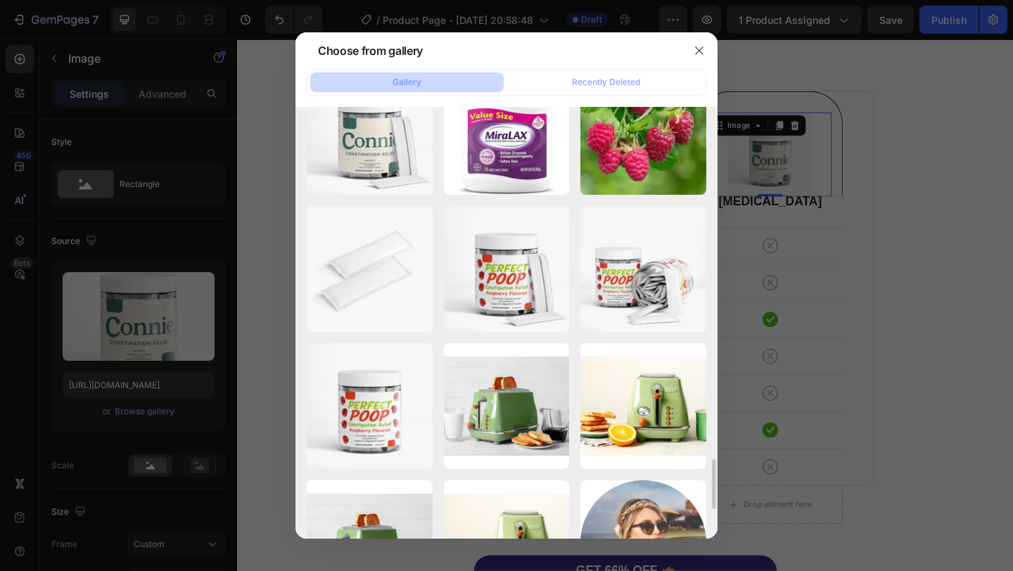
scroll to position [3055, 0]
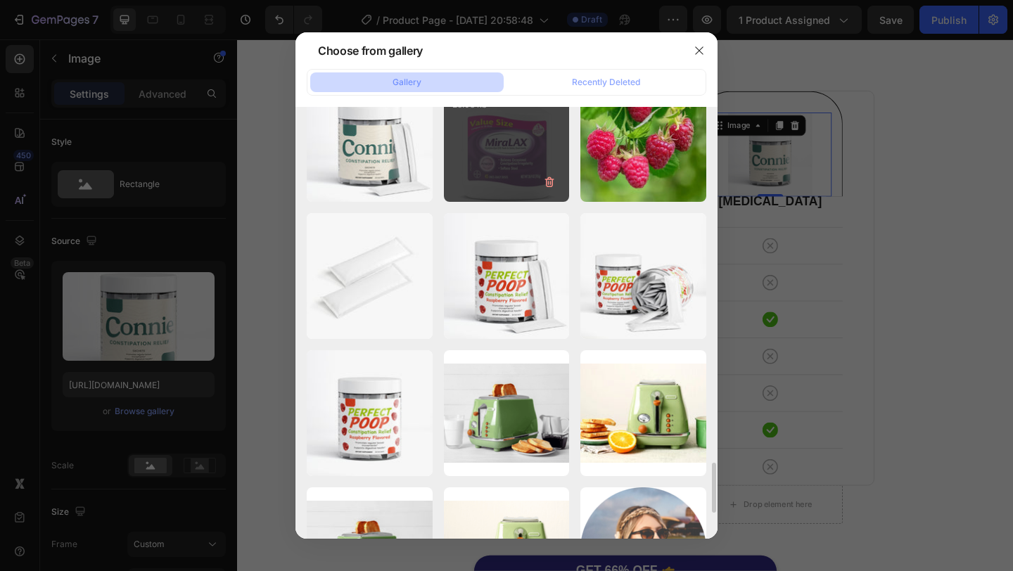
click at [514, 133] on div "[MEDICAL_DATA].webp 23.08 kb" at bounding box center [507, 140] width 126 height 126
type input "[URL][DOMAIN_NAME]"
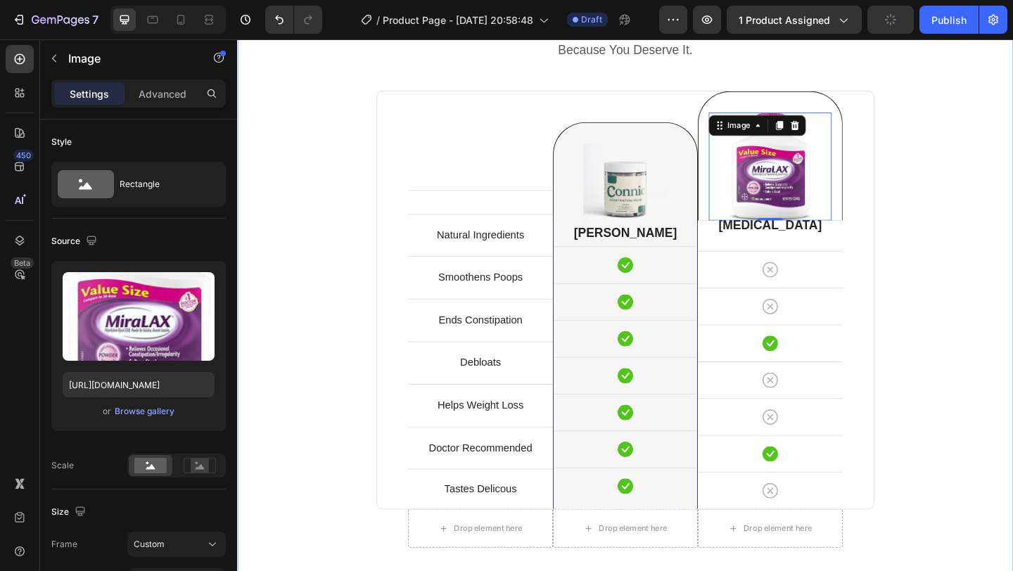
click at [1012, 255] on div "Perfect Poop Is Better. Heading Because You Deserve It. Text block Row Text blo…" at bounding box center [659, 343] width 823 height 693
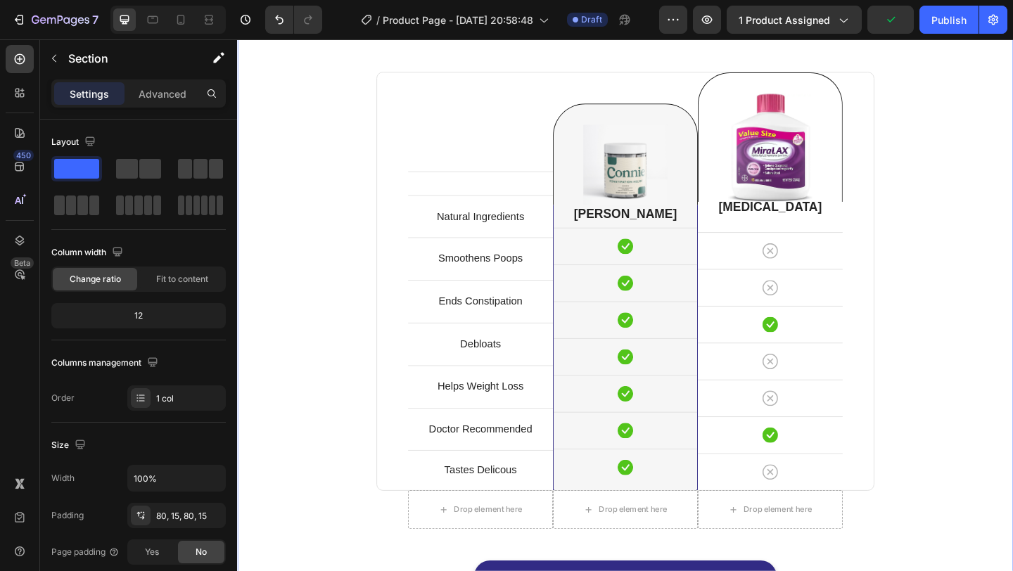
scroll to position [3357, 0]
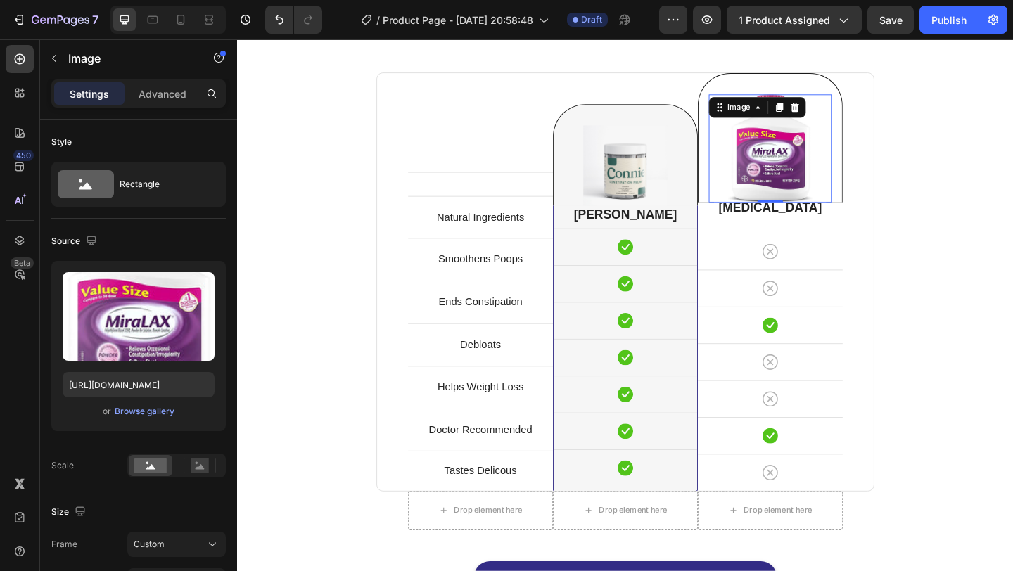
click at [876, 170] on div at bounding box center [817, 157] width 134 height 117
click at [177, 106] on div "Settings Advanced" at bounding box center [138, 93] width 174 height 28
click at [176, 98] on p "Advanced" at bounding box center [163, 94] width 48 height 15
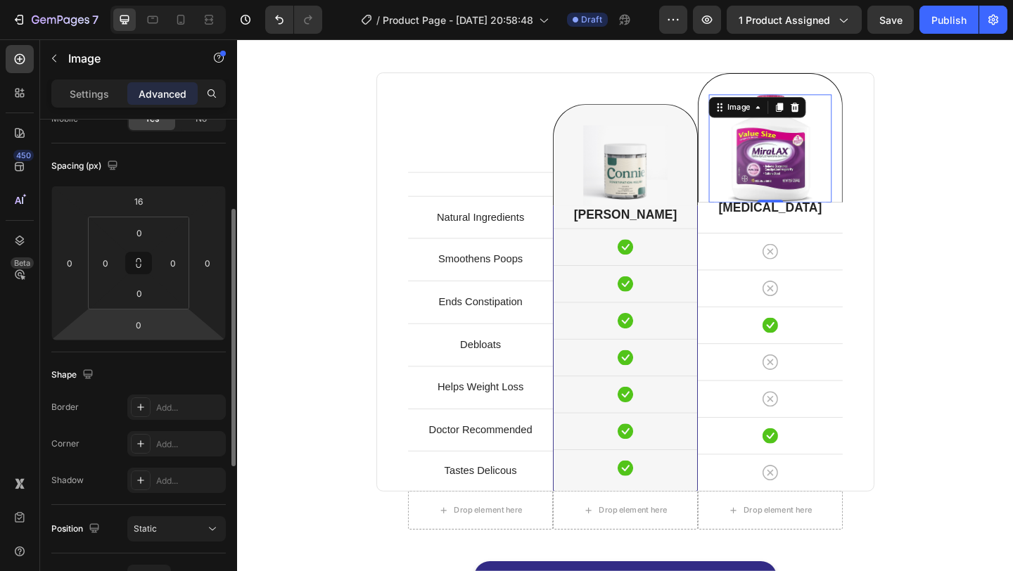
scroll to position [117, 0]
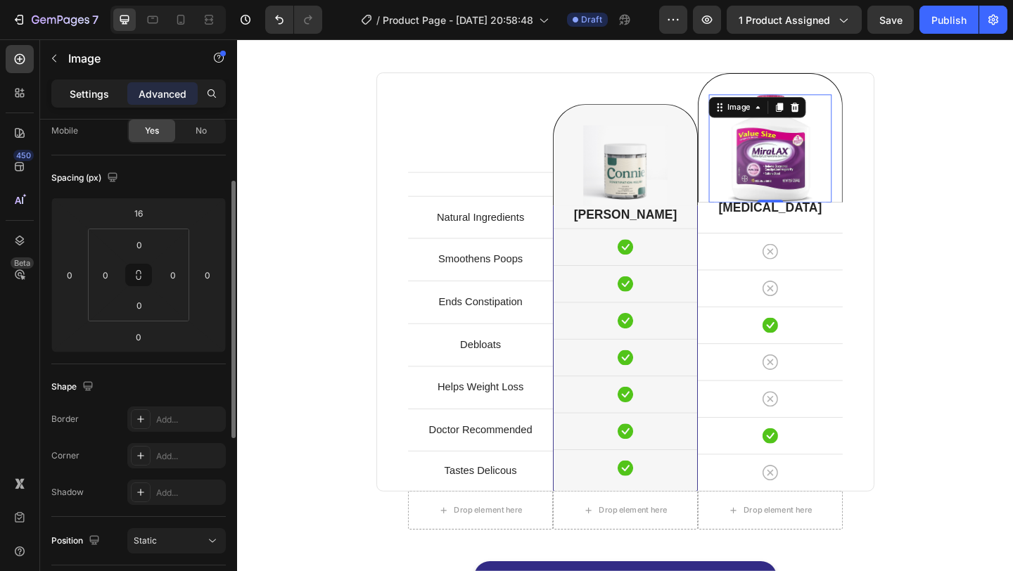
click at [90, 95] on p "Settings" at bounding box center [89, 94] width 39 height 15
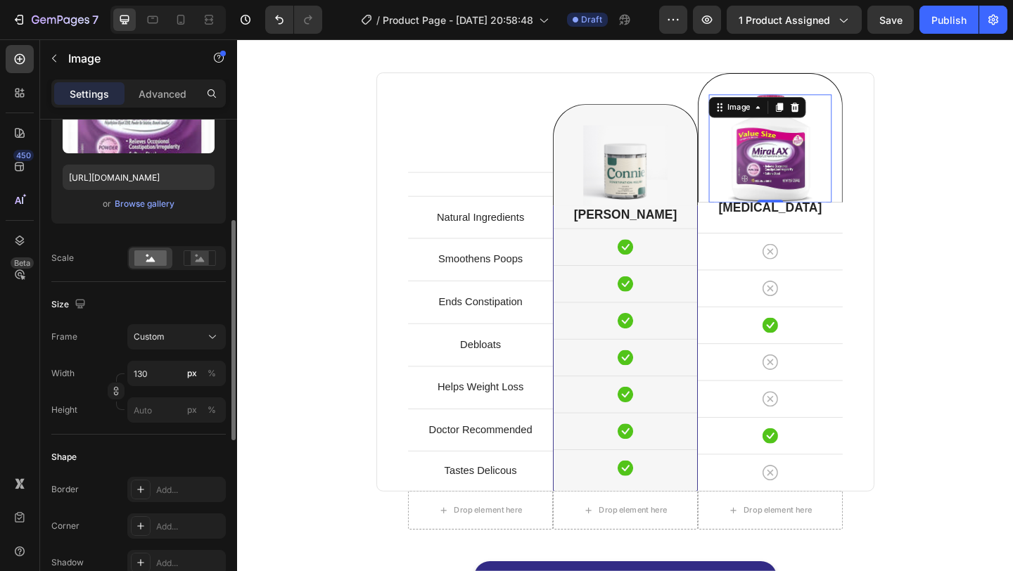
scroll to position [231, 0]
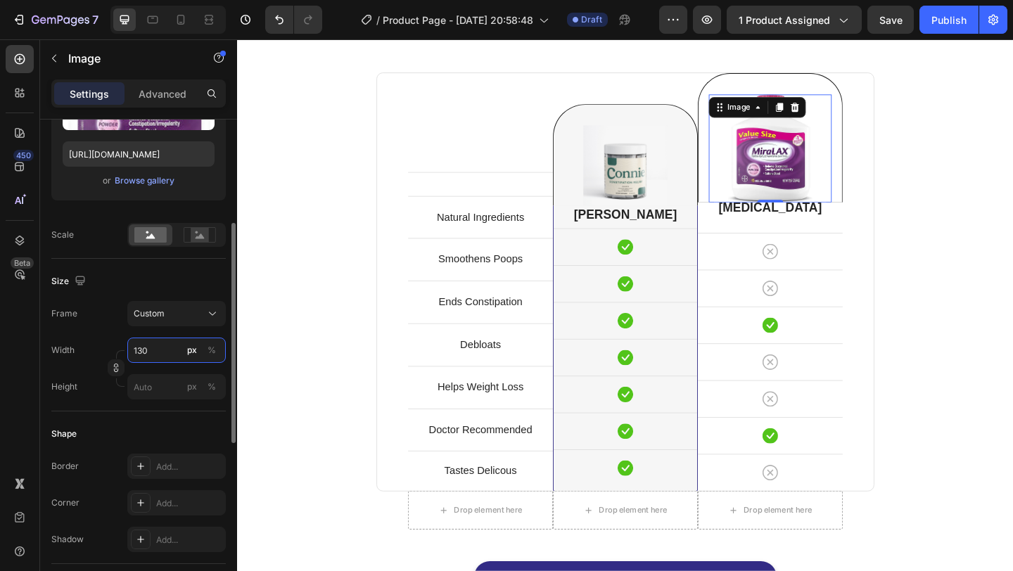
click at [147, 356] on input "130" at bounding box center [176, 350] width 98 height 25
type input "50"
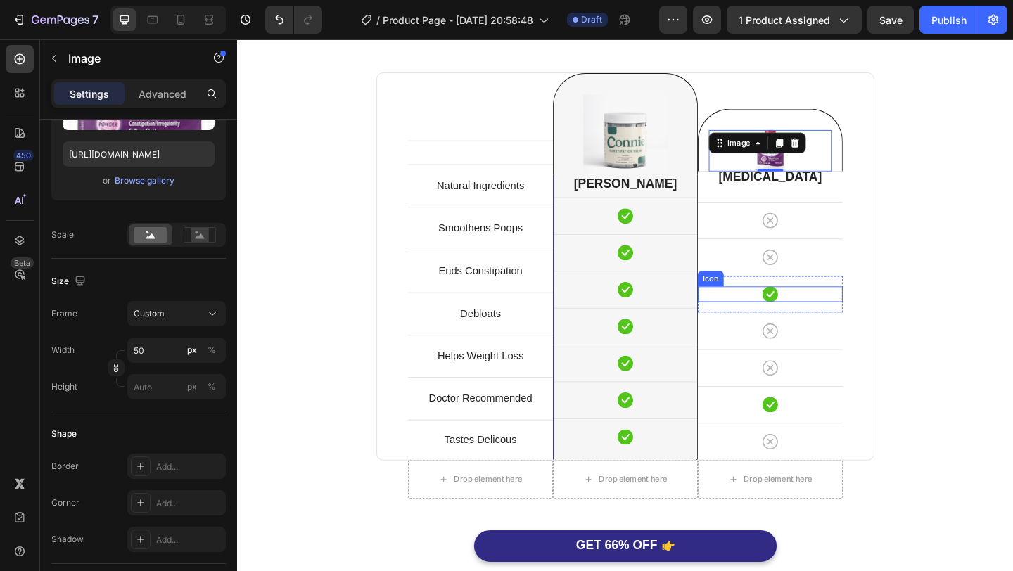
click at [966, 274] on div "Perfect Poop Is Better. Heading Because You Deserve It. Text block Row Text blo…" at bounding box center [659, 306] width 823 height 659
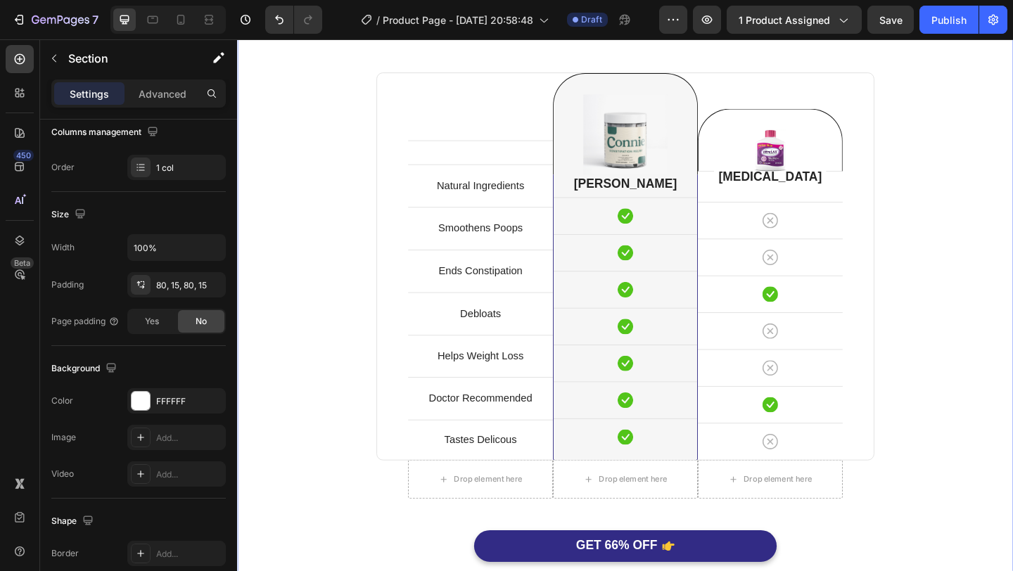
scroll to position [0, 0]
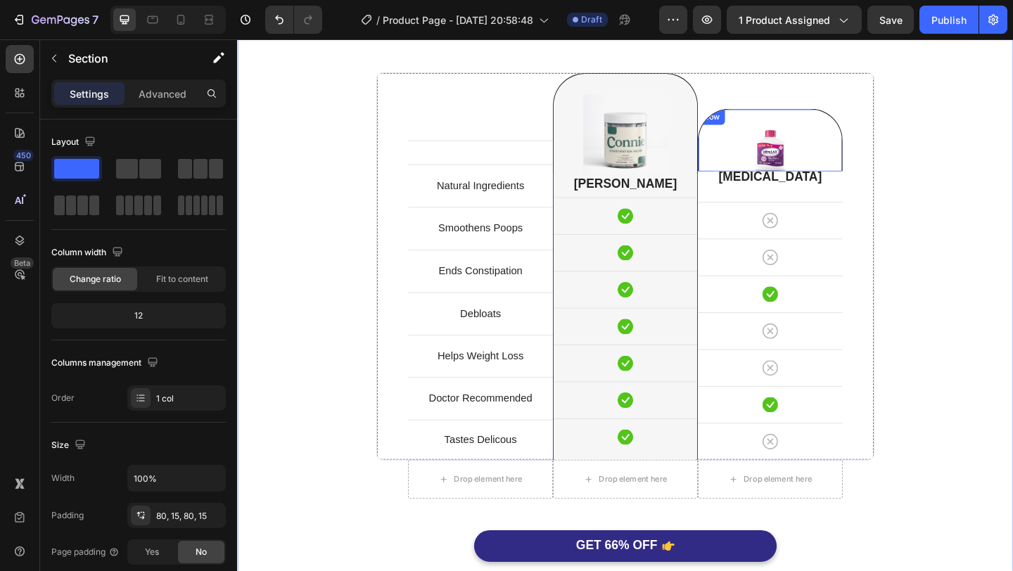
click at [885, 177] on div "Image Row" at bounding box center [817, 149] width 158 height 68
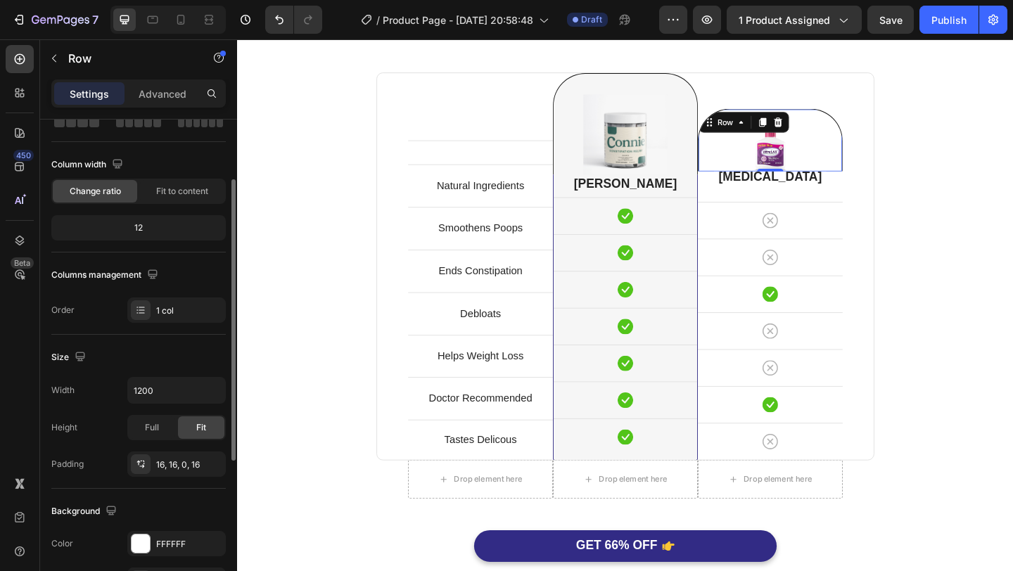
scroll to position [94, 0]
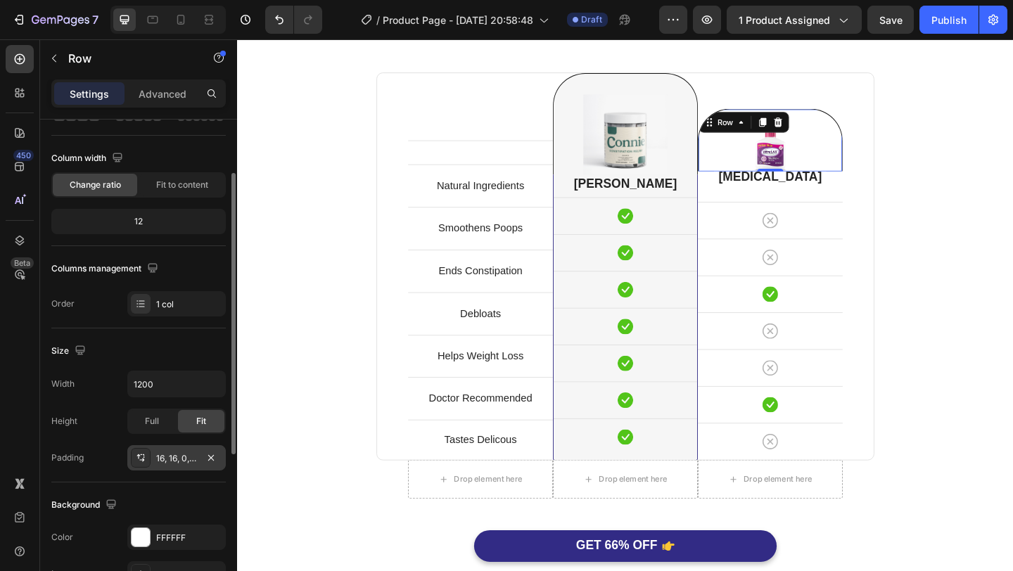
click at [194, 457] on div "16, 16, 0, 16" at bounding box center [176, 458] width 41 height 13
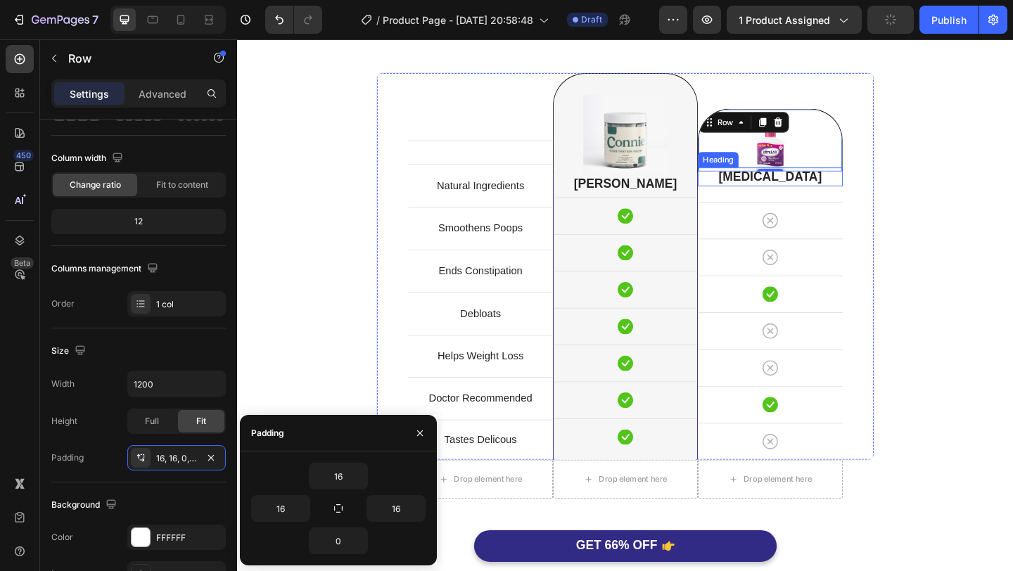
click at [886, 193] on h2 "[MEDICAL_DATA]" at bounding box center [817, 189] width 158 height 20
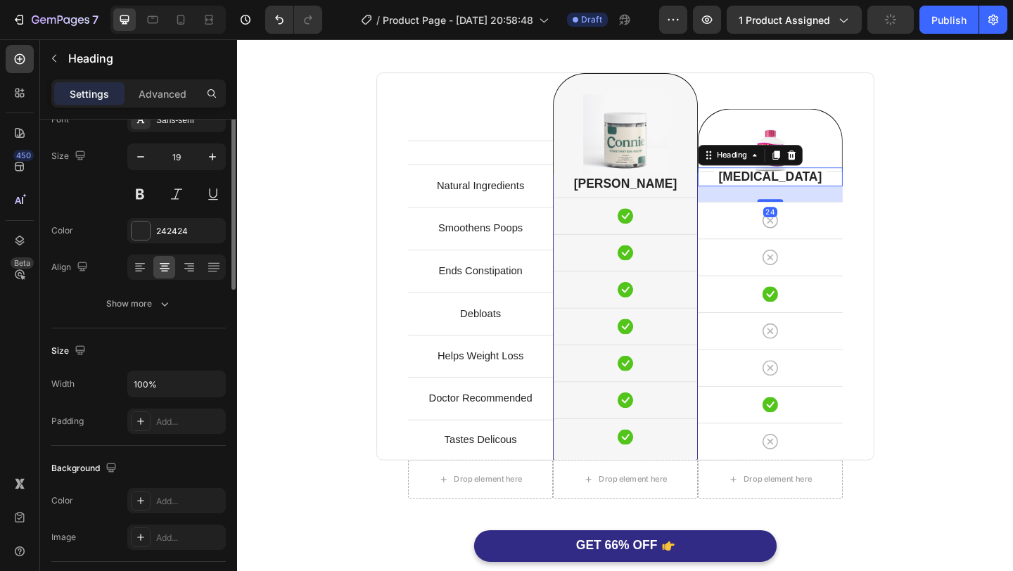
scroll to position [0, 0]
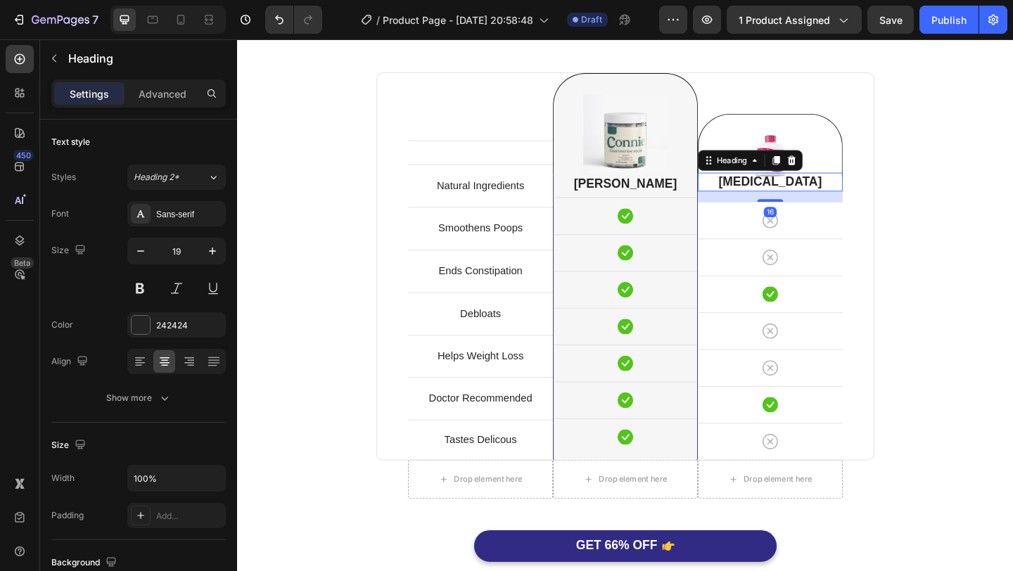
click at [822, 205] on div "16" at bounding box center [817, 205] width 158 height 0
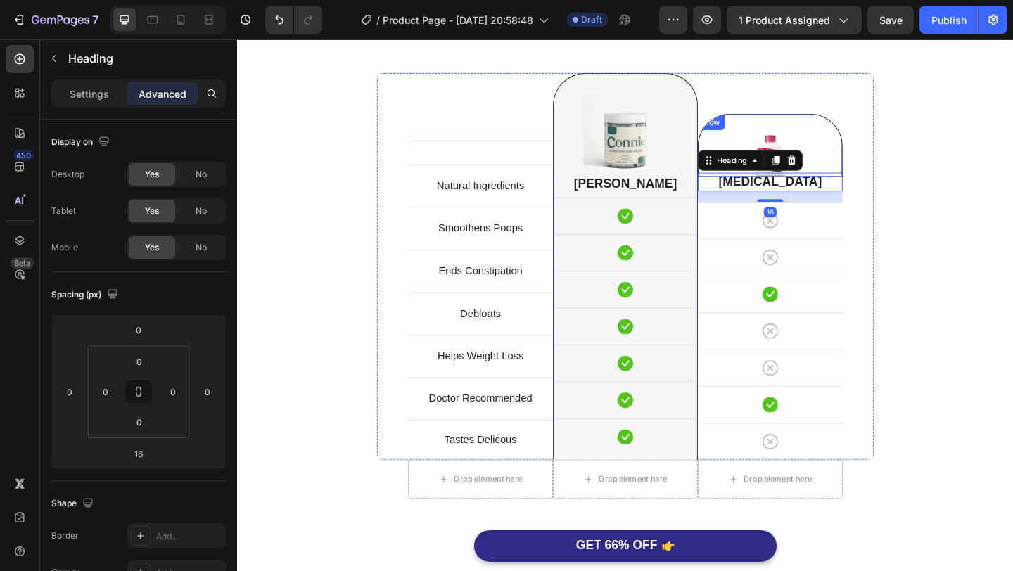
click at [867, 148] on div at bounding box center [817, 166] width 134 height 45
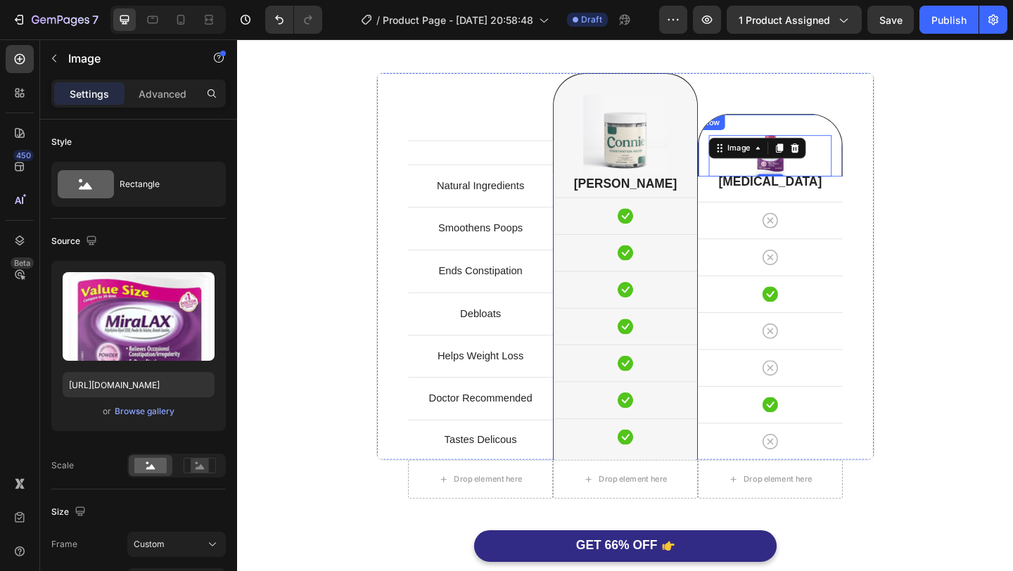
click at [856, 130] on div "Image 0 Row" at bounding box center [817, 154] width 158 height 68
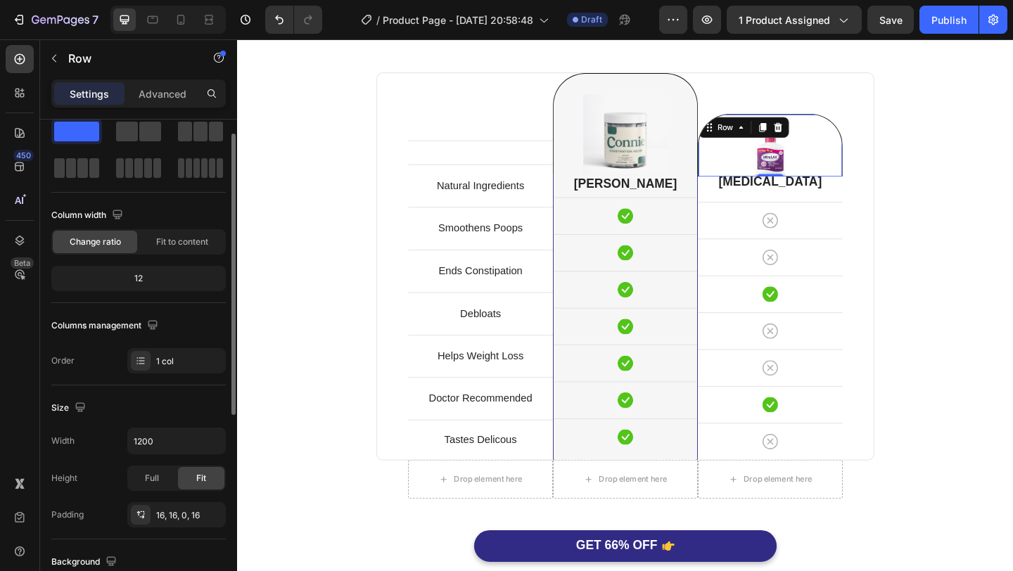
scroll to position [39, 0]
click at [150, 89] on p "Advanced" at bounding box center [163, 94] width 48 height 15
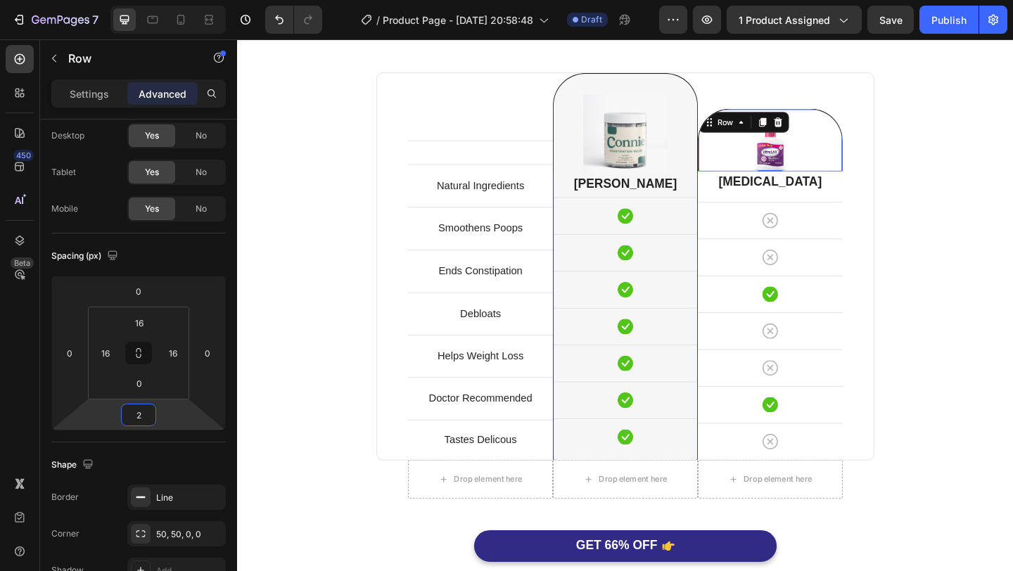
type input "4"
click at [141, 0] on html "7 Version history / Product Page - [DATE] 20:58:48 Draft Preview 1 product assi…" at bounding box center [506, 0] width 1013 height 0
click at [990, 262] on div "Perfect Poop Is Better. Heading Because You Deserve It. Text block Row Text blo…" at bounding box center [659, 306] width 823 height 659
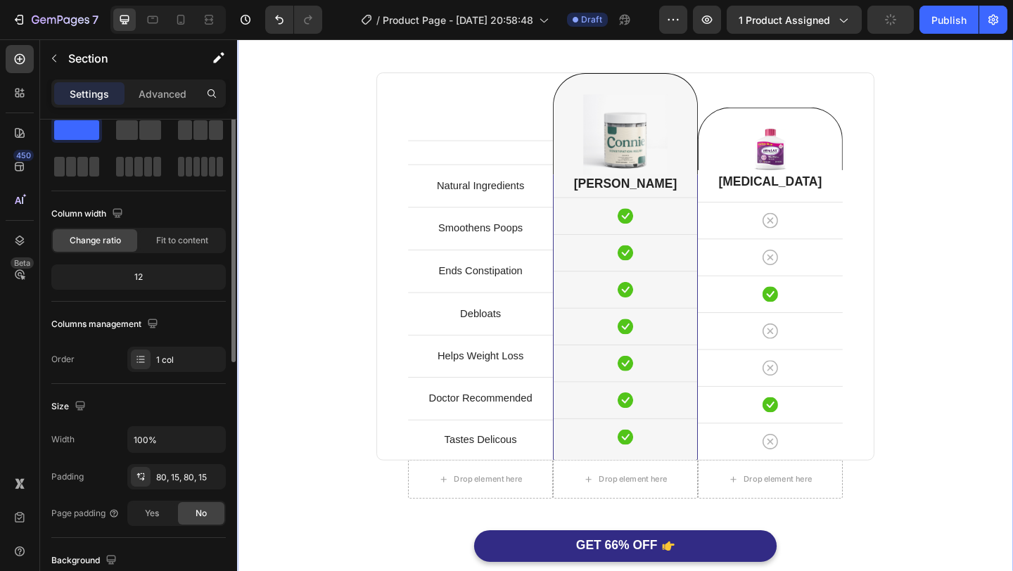
scroll to position [0, 0]
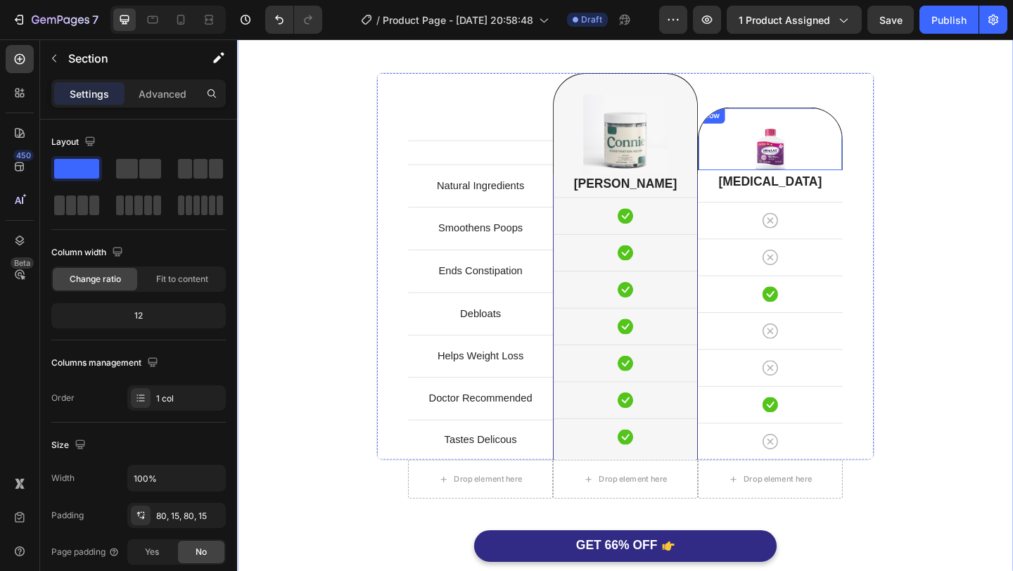
click at [884, 131] on div "Image Row" at bounding box center [817, 147] width 158 height 68
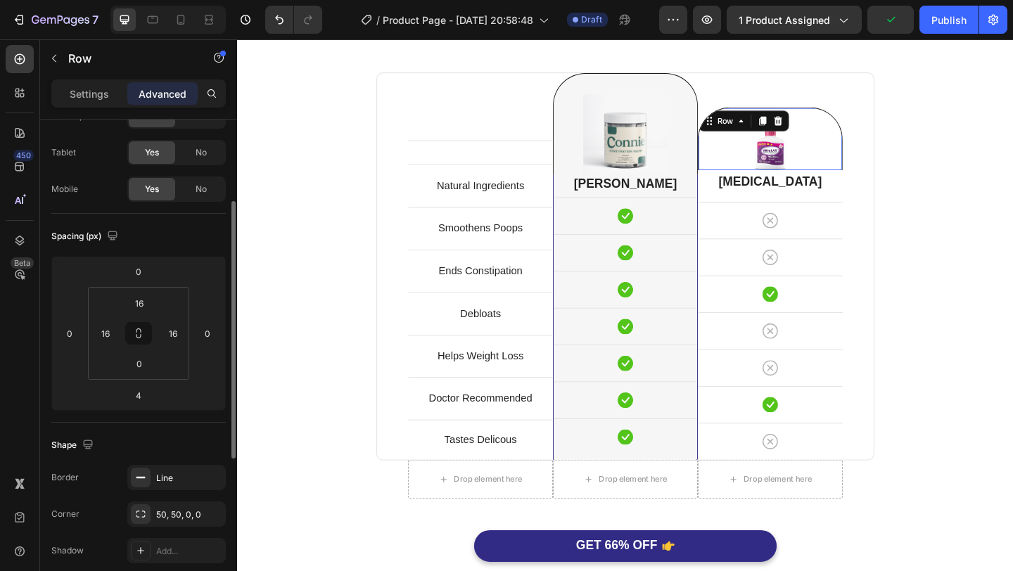
scroll to position [92, 0]
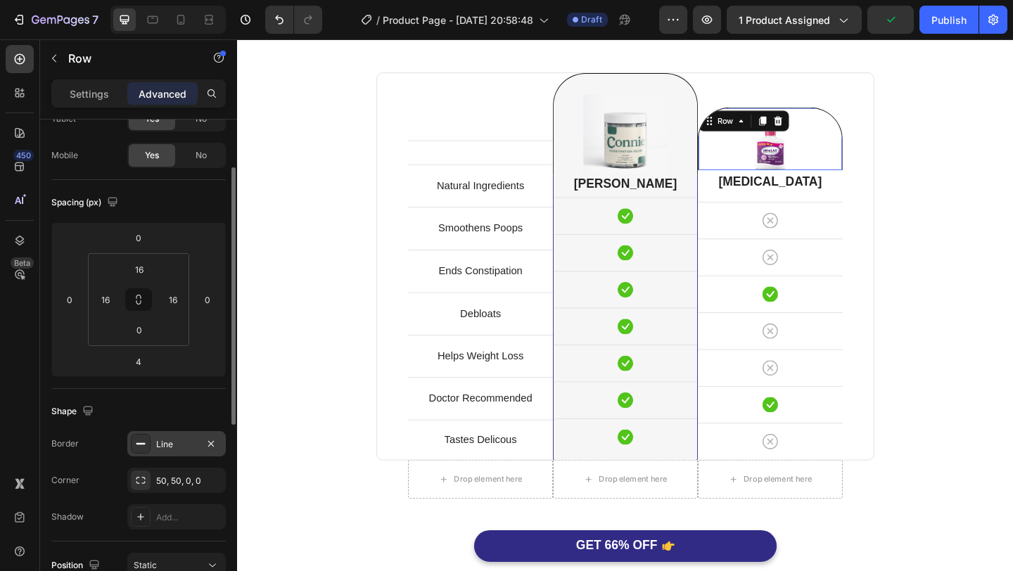
click at [145, 452] on div at bounding box center [141, 444] width 20 height 20
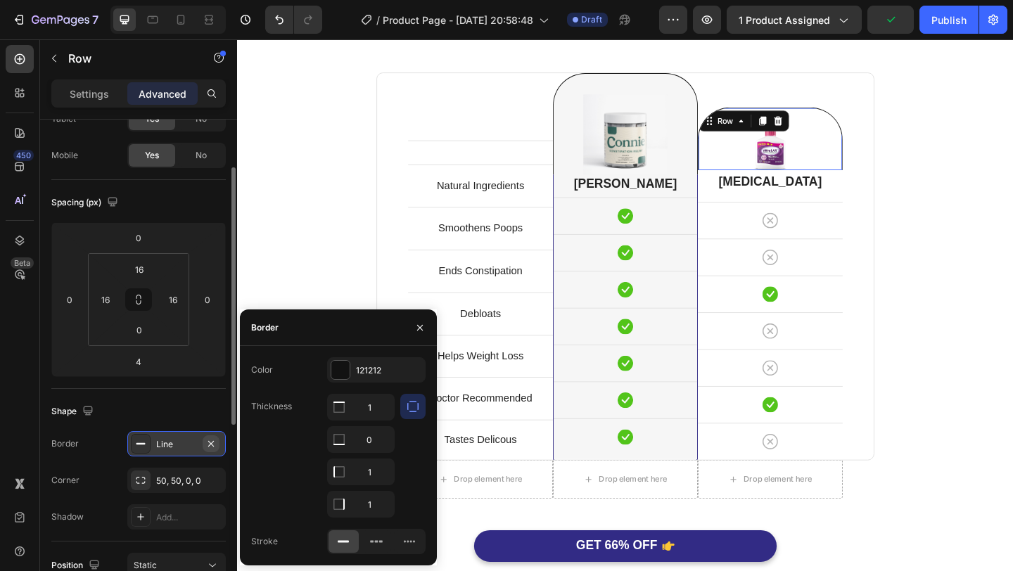
click at [208, 442] on icon "button" at bounding box center [210, 443] width 11 height 11
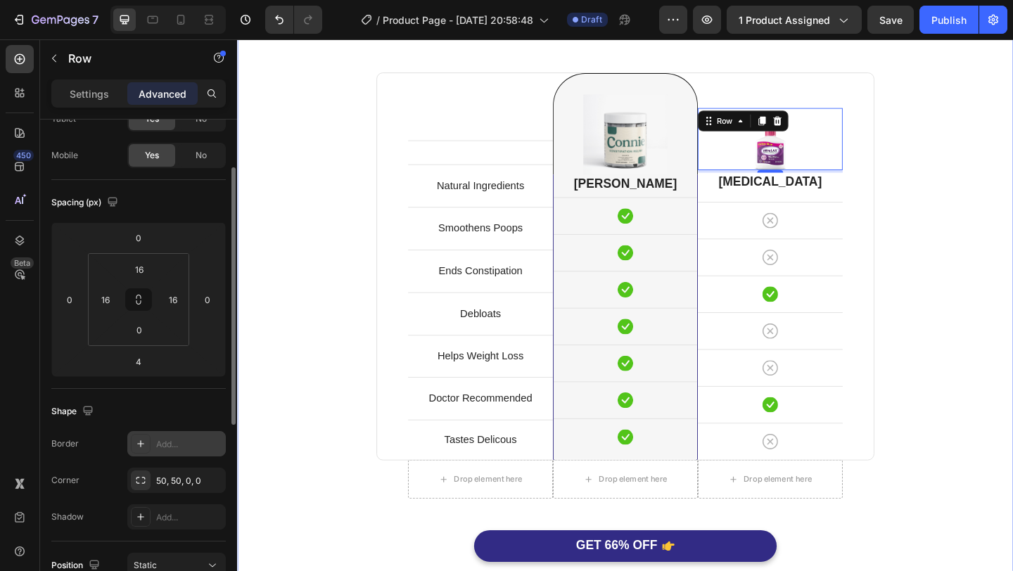
click at [995, 293] on div "Perfect Poop Is Better. Heading Because You Deserve It. Text block Row Text blo…" at bounding box center [659, 306] width 823 height 659
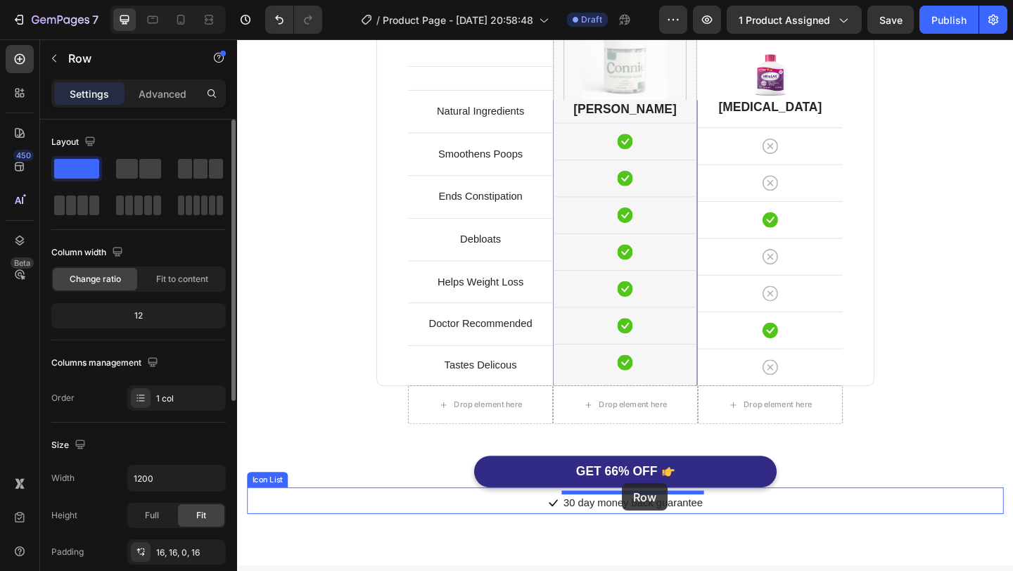
scroll to position [3464, 0]
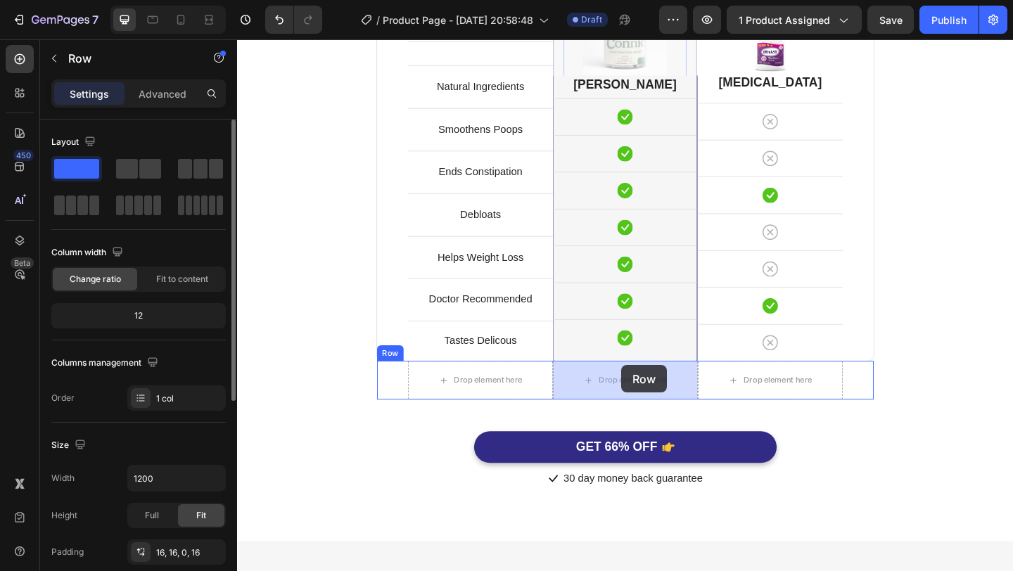
drag, startPoint x: 669, startPoint y: 61, endPoint x: 655, endPoint y: 394, distance: 333.8
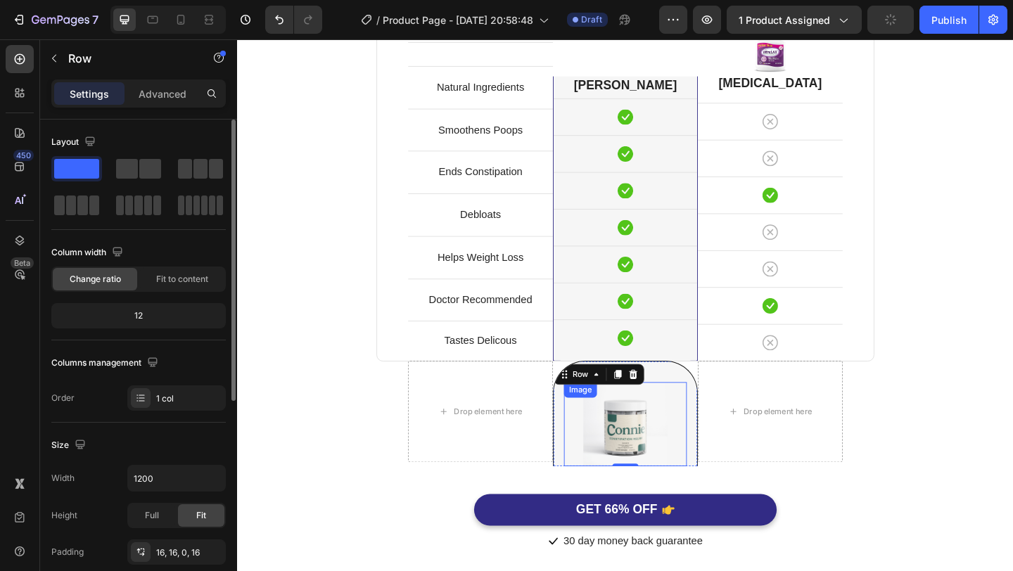
scroll to position [3452, 0]
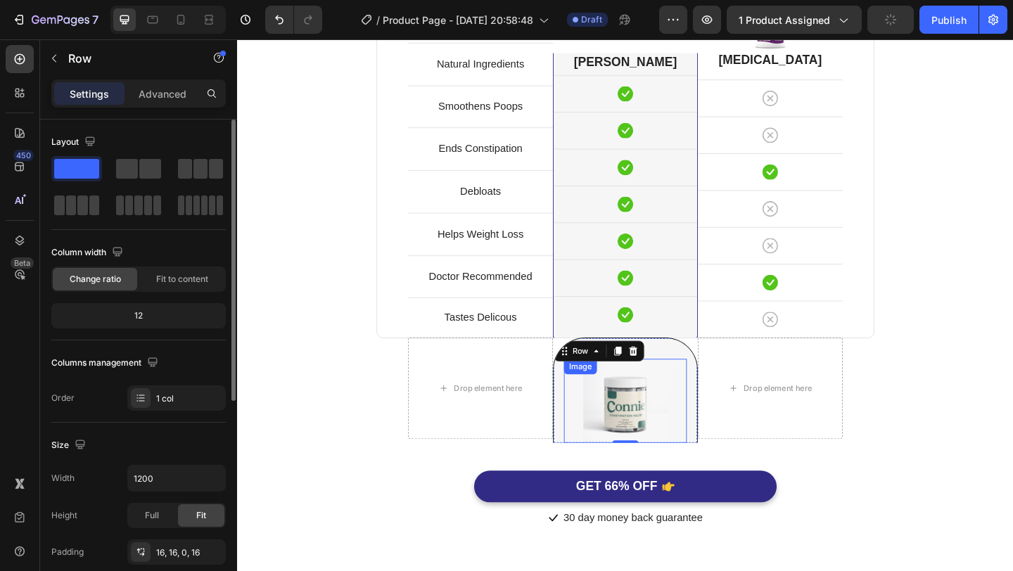
click at [670, 424] on img at bounding box center [658, 432] width 91 height 91
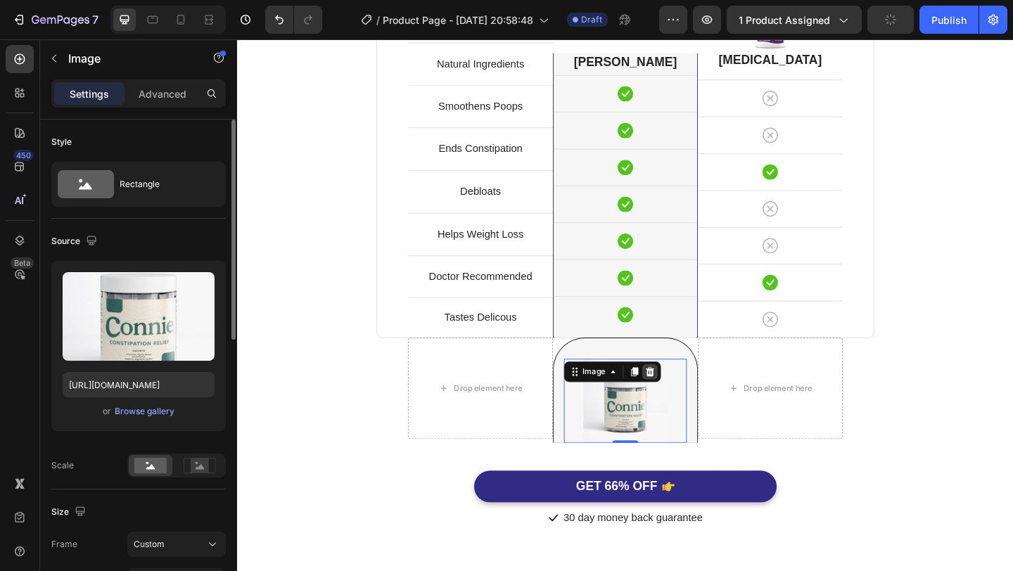
click at [692, 407] on div at bounding box center [686, 401] width 17 height 17
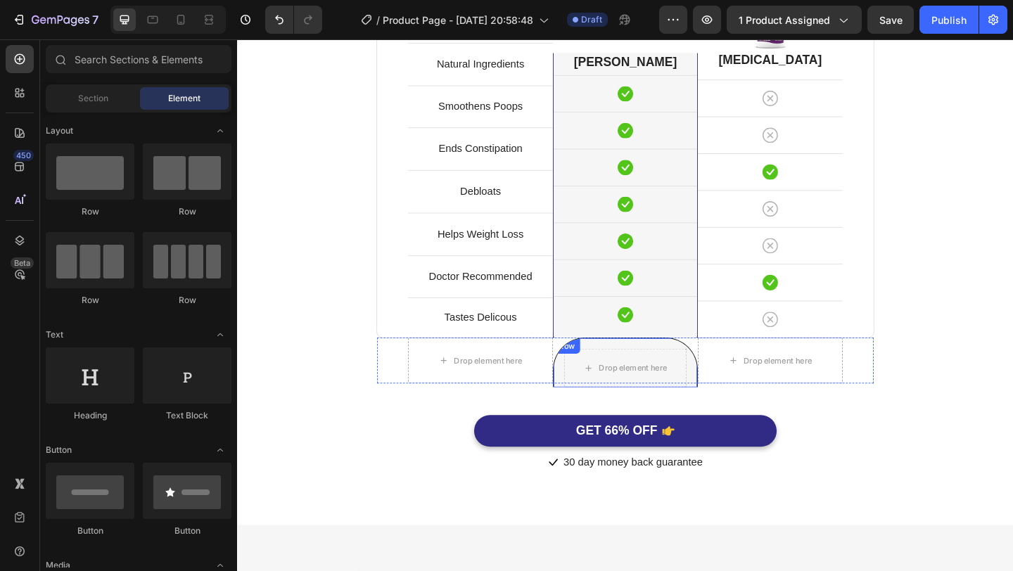
click at [585, 391] on div "Drop element here Row" at bounding box center [659, 391] width 158 height 54
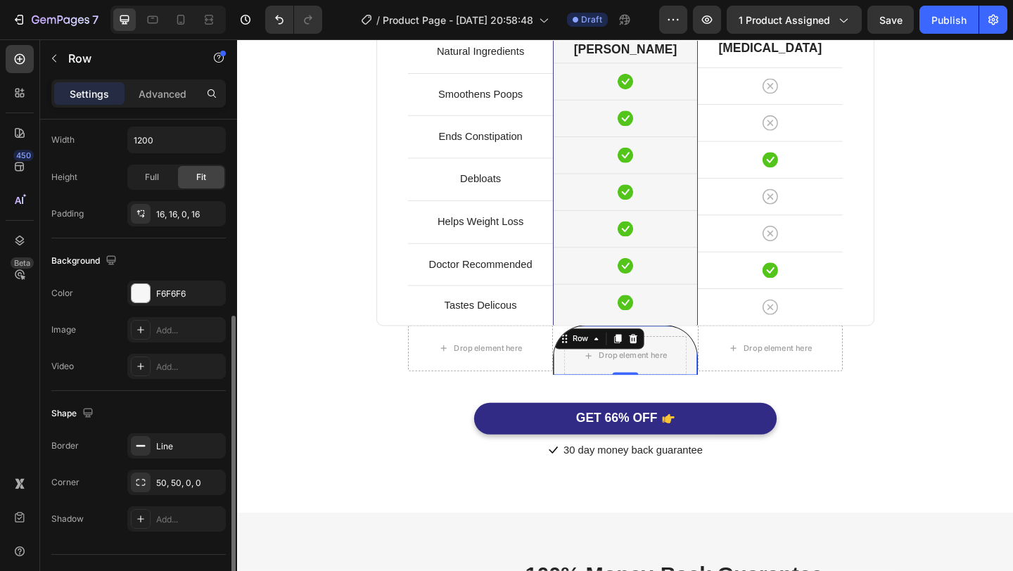
scroll to position [343, 0]
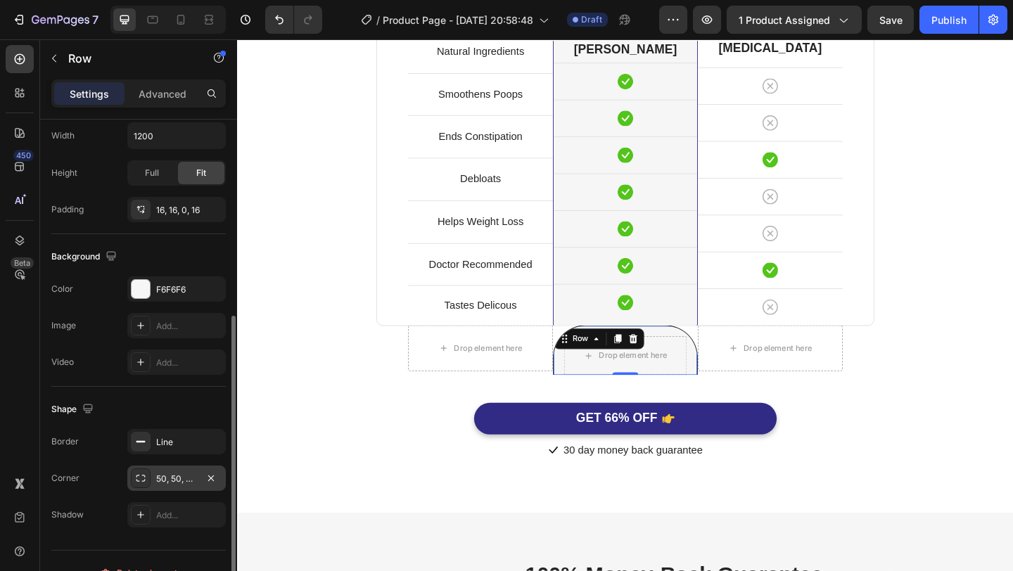
click at [182, 471] on div "50, 50, 0, 0" at bounding box center [176, 478] width 98 height 25
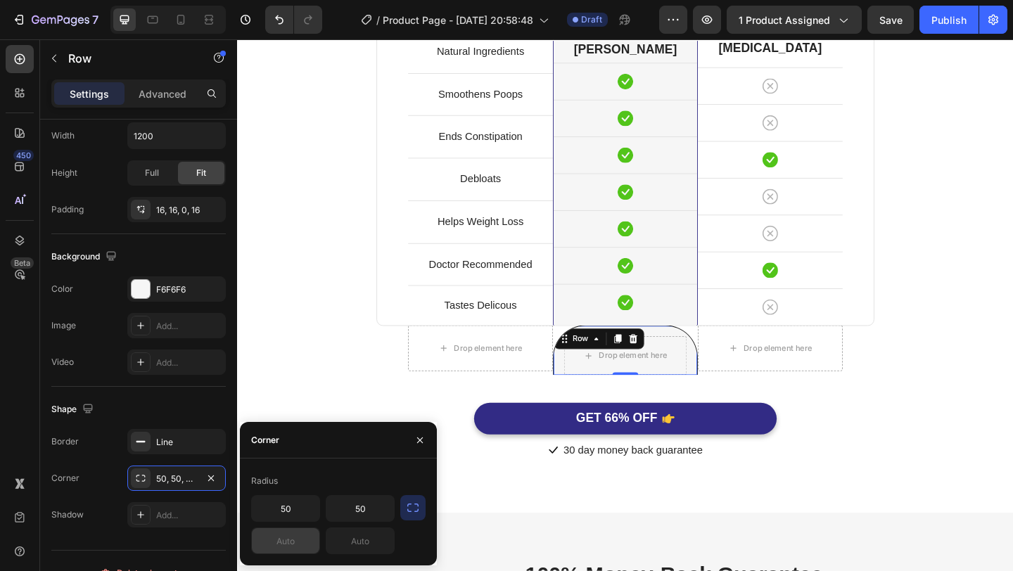
click at [290, 533] on input "text" at bounding box center [286, 540] width 68 height 25
type input "50"
click at [360, 539] on input "text" at bounding box center [360, 540] width 68 height 25
type input "50"
click at [362, 511] on input "50" at bounding box center [360, 508] width 68 height 25
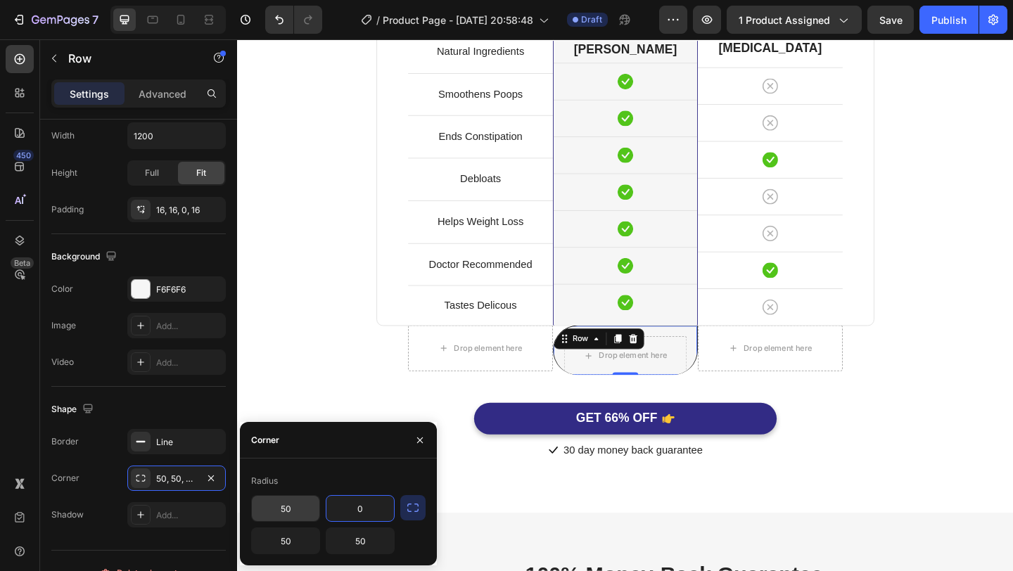
type input "0"
click at [298, 504] on input "50" at bounding box center [286, 508] width 68 height 25
type input "0"
click at [1012, 464] on div "GET 66% OFF Button" at bounding box center [659, 452] width 823 height 34
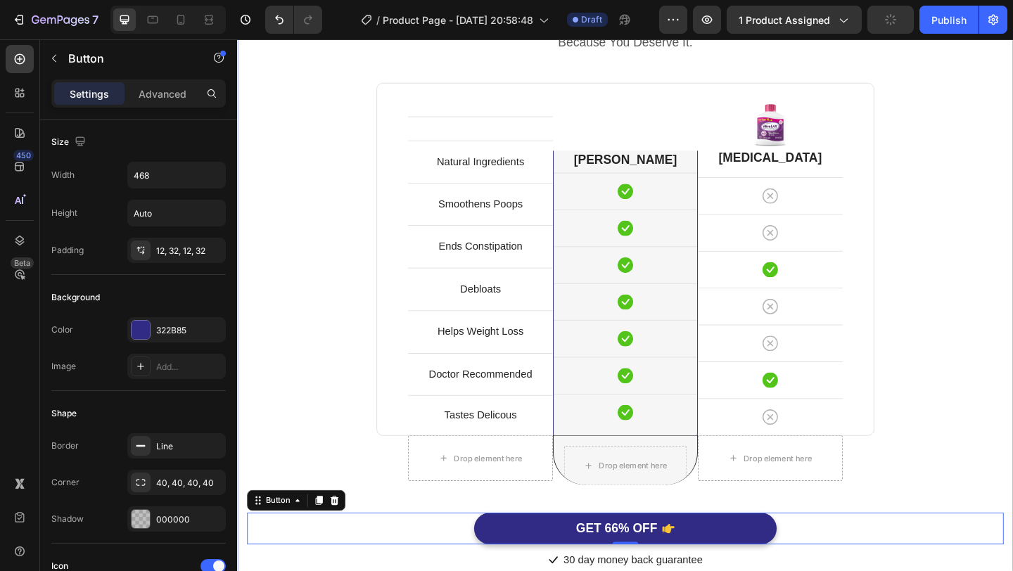
scroll to position [3314, 0]
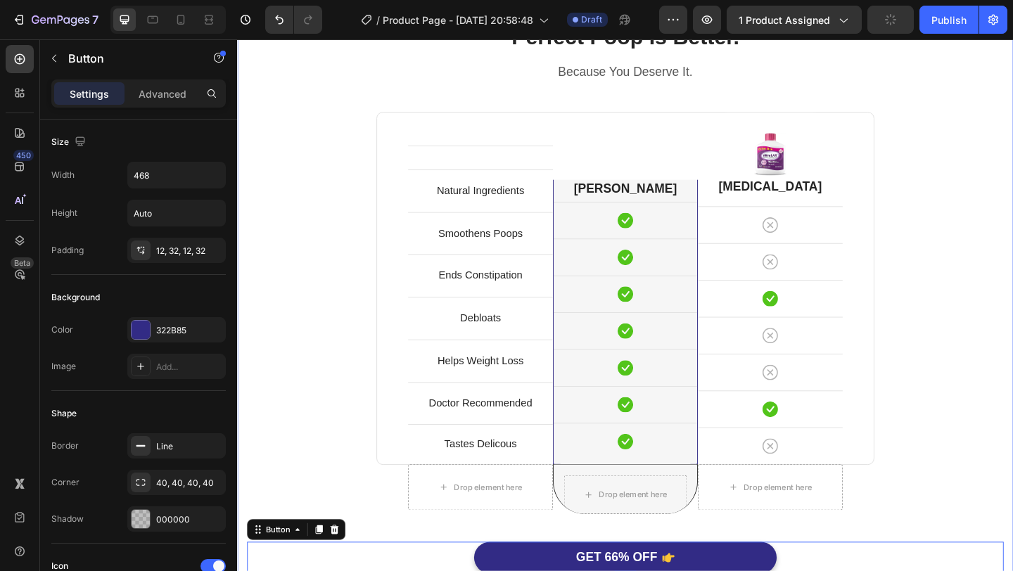
click at [1012, 262] on div "Perfect Poop Is Better. Heading Because You Deserve It. Text block Row Text blo…" at bounding box center [659, 335] width 823 height 630
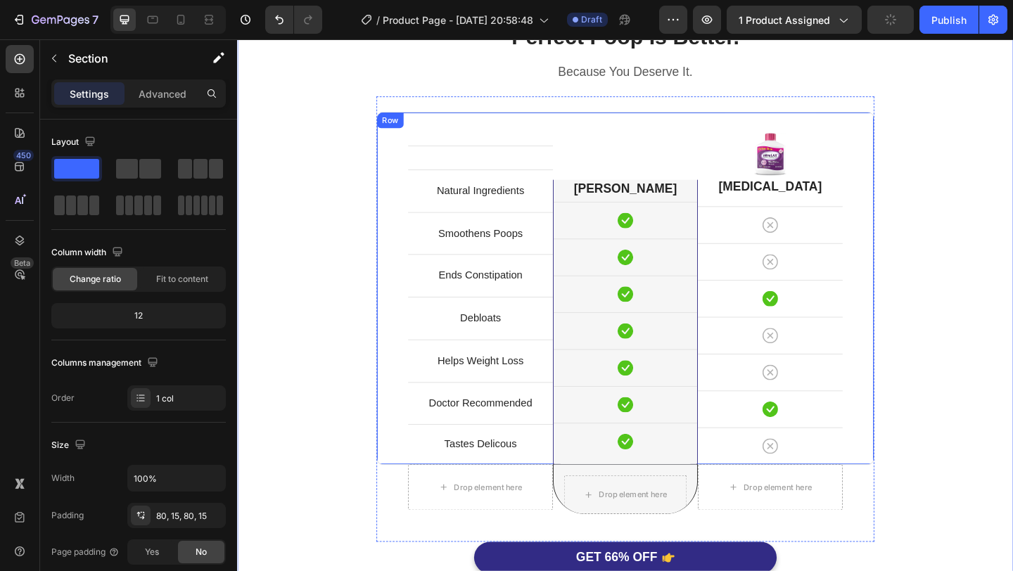
click at [676, 168] on div "[PERSON_NAME] Heading Icon Row Icon Row Icon Row Icon Row Icon Row Icon Row Ico…" at bounding box center [659, 310] width 158 height 383
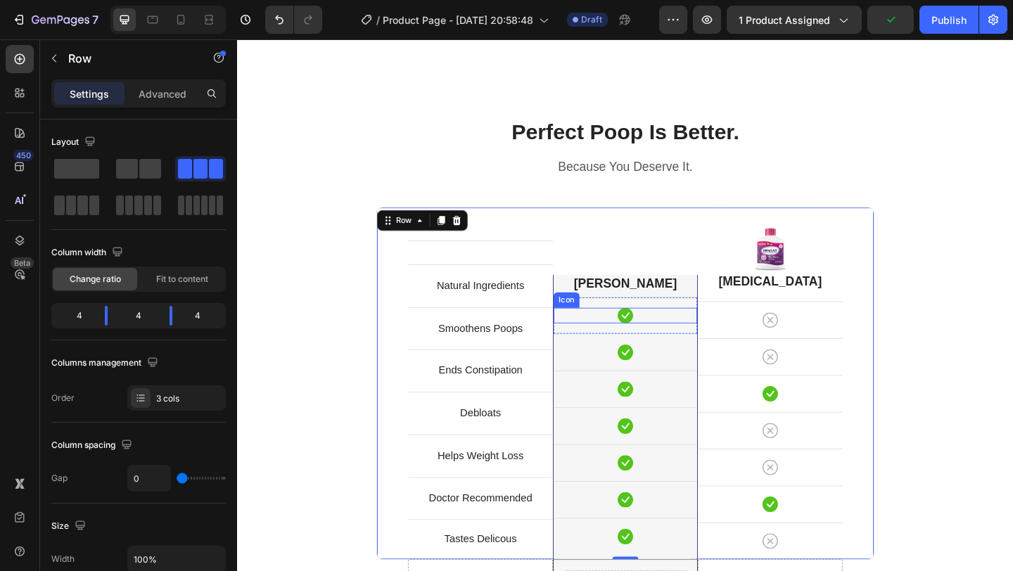
scroll to position [3195, 0]
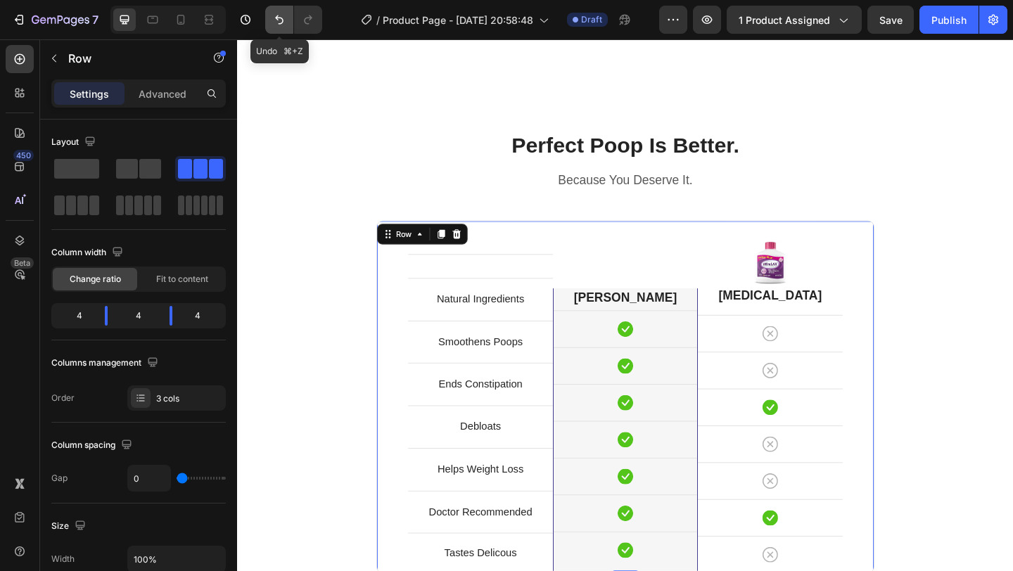
click at [270, 19] on button "Undo/Redo" at bounding box center [279, 20] width 28 height 28
click at [271, 19] on button "Undo/Redo" at bounding box center [279, 20] width 28 height 28
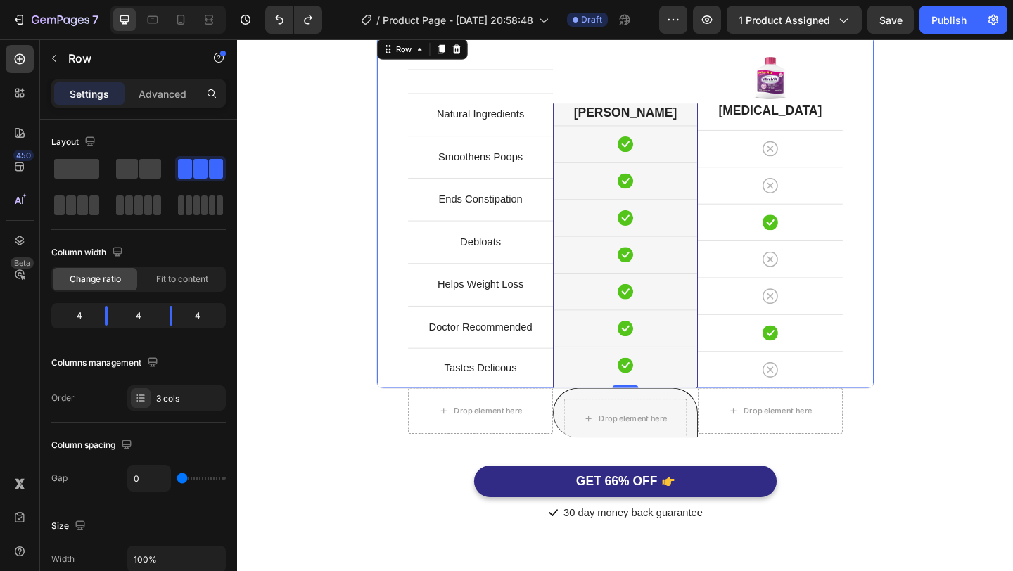
scroll to position [3399, 0]
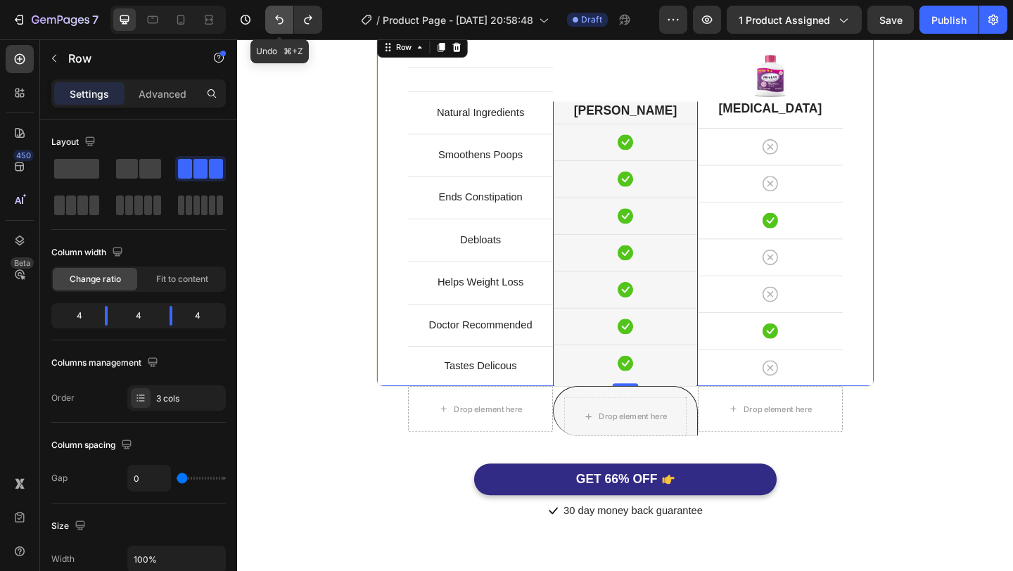
click at [285, 27] on button "Undo/Redo" at bounding box center [279, 20] width 28 height 28
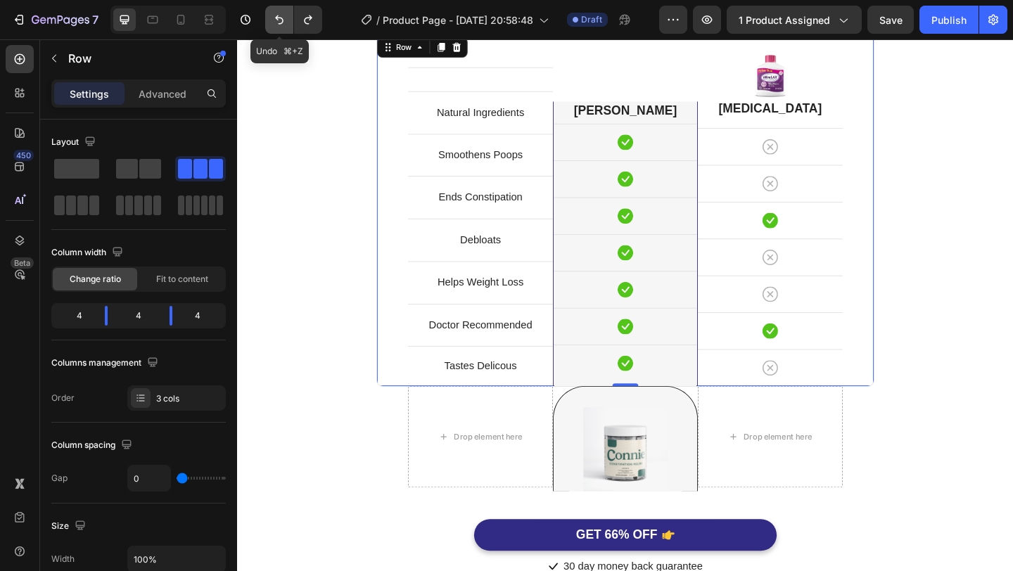
click at [285, 27] on button "Undo/Redo" at bounding box center [279, 20] width 28 height 28
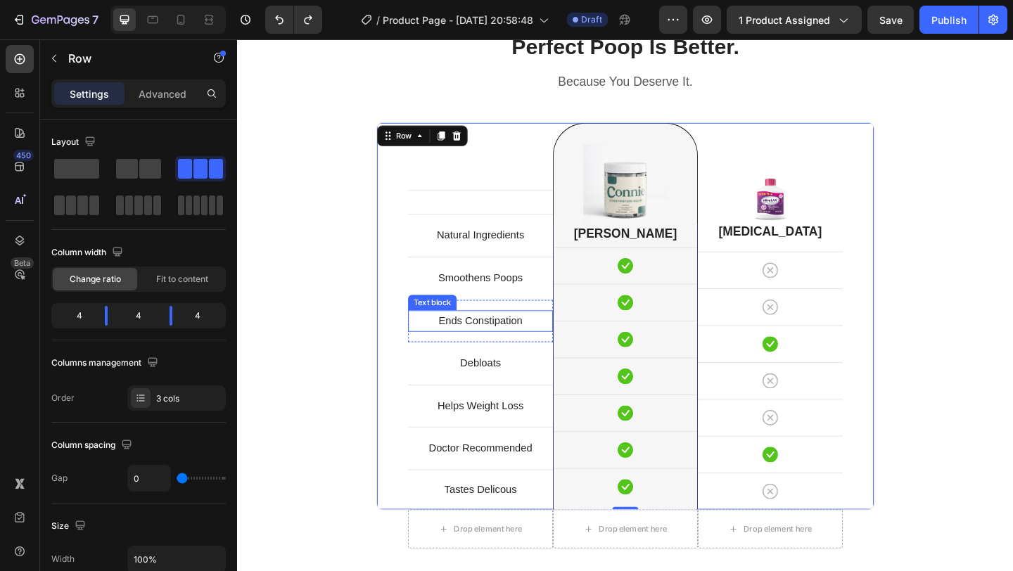
scroll to position [3301, 0]
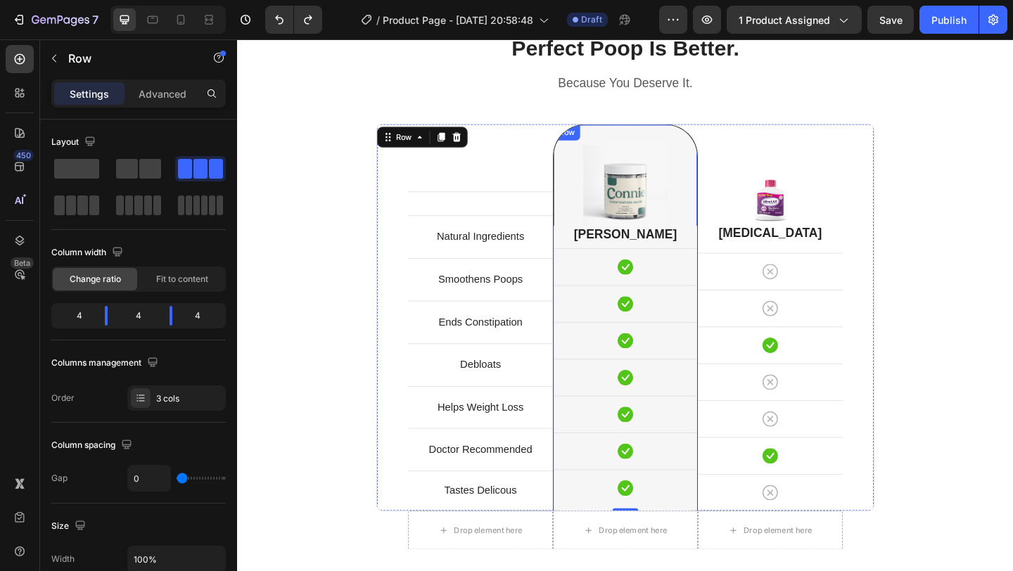
click at [698, 146] on div "Image" at bounding box center [659, 195] width 134 height 103
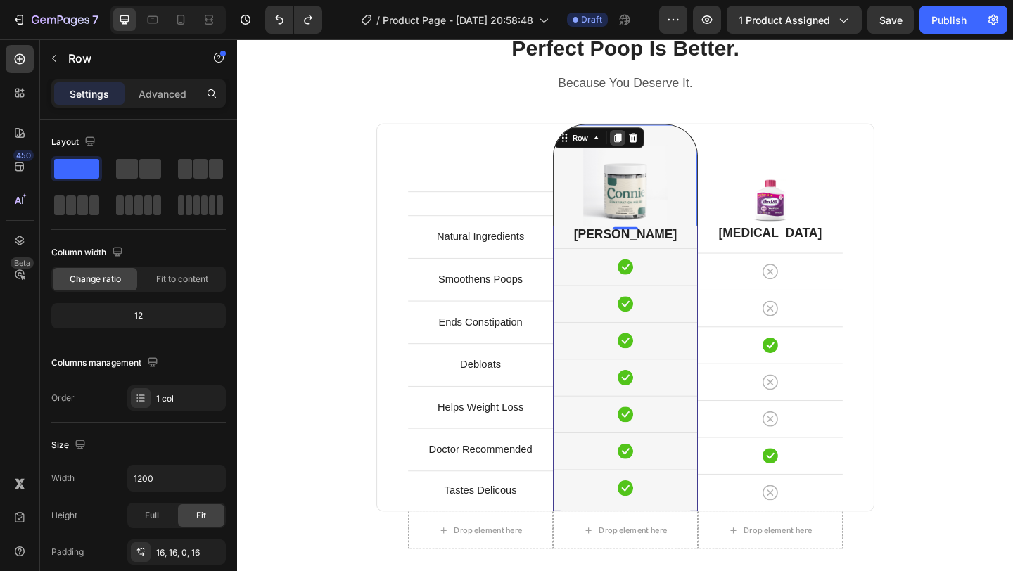
click at [649, 147] on icon at bounding box center [651, 147] width 8 height 10
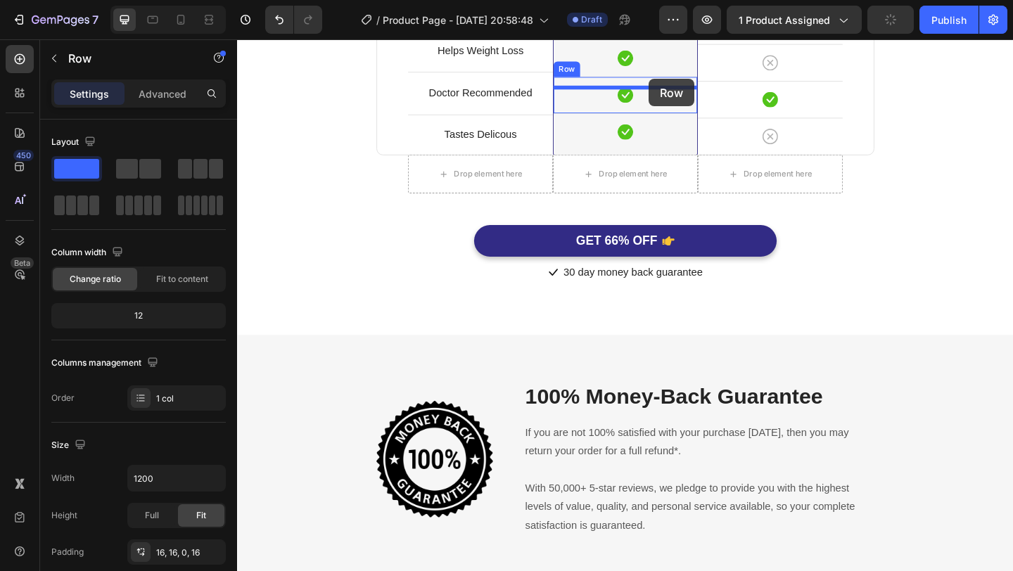
scroll to position [3778, 0]
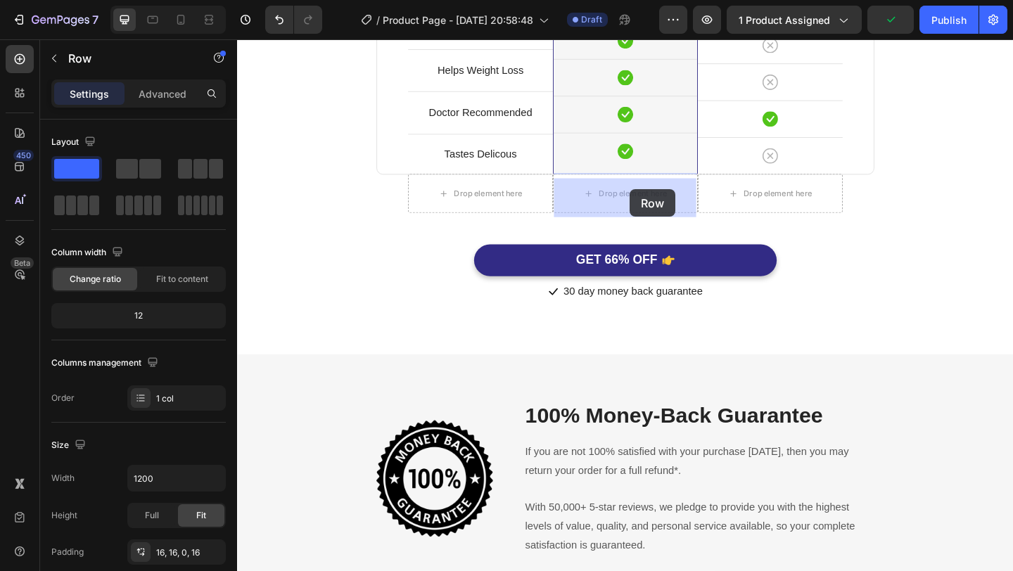
drag, startPoint x: 697, startPoint y: 144, endPoint x: 664, endPoint y: 203, distance: 67.4
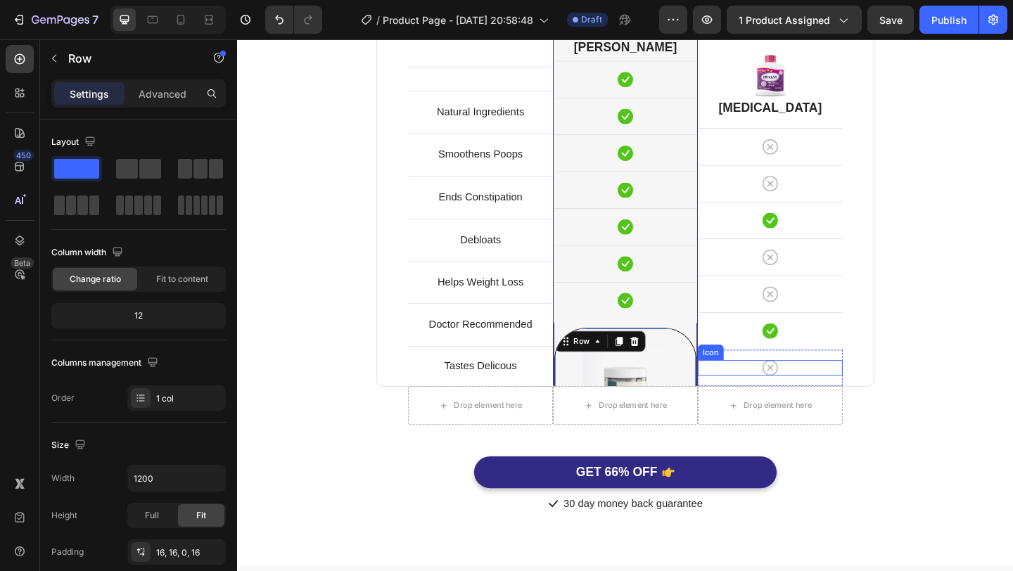
scroll to position [3550, 0]
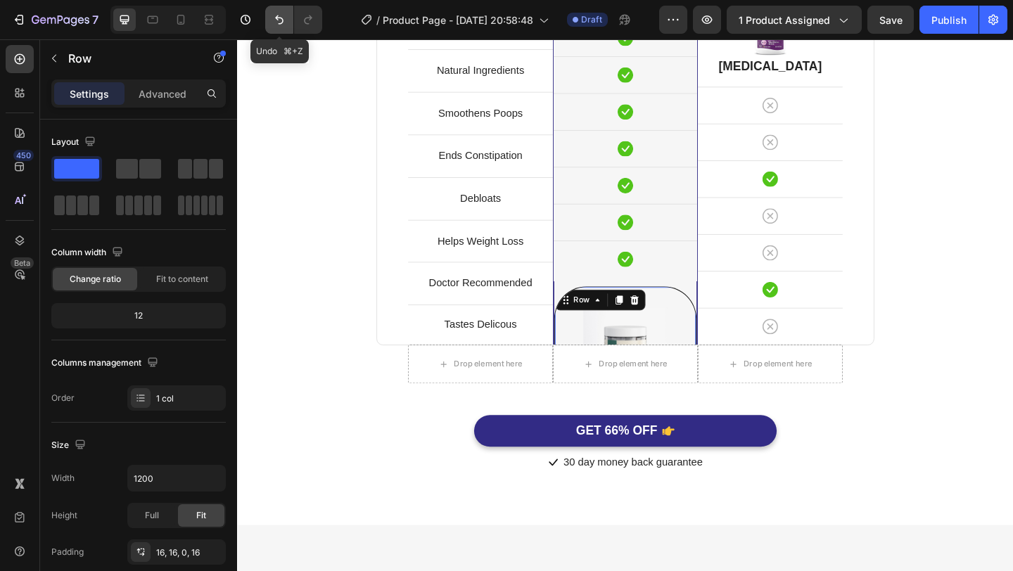
click at [271, 23] on button "Undo/Redo" at bounding box center [279, 20] width 28 height 28
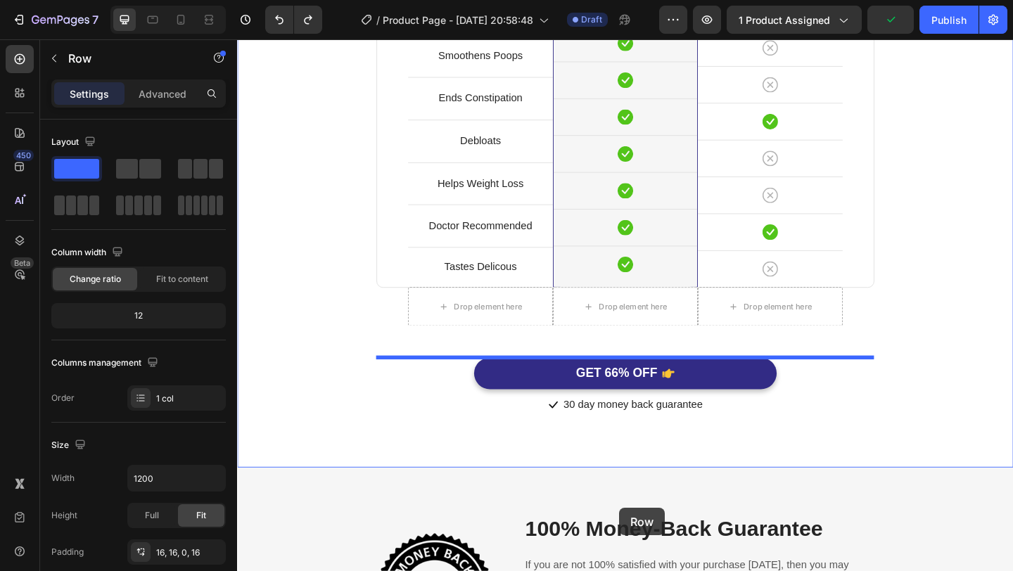
scroll to position [3674, 0]
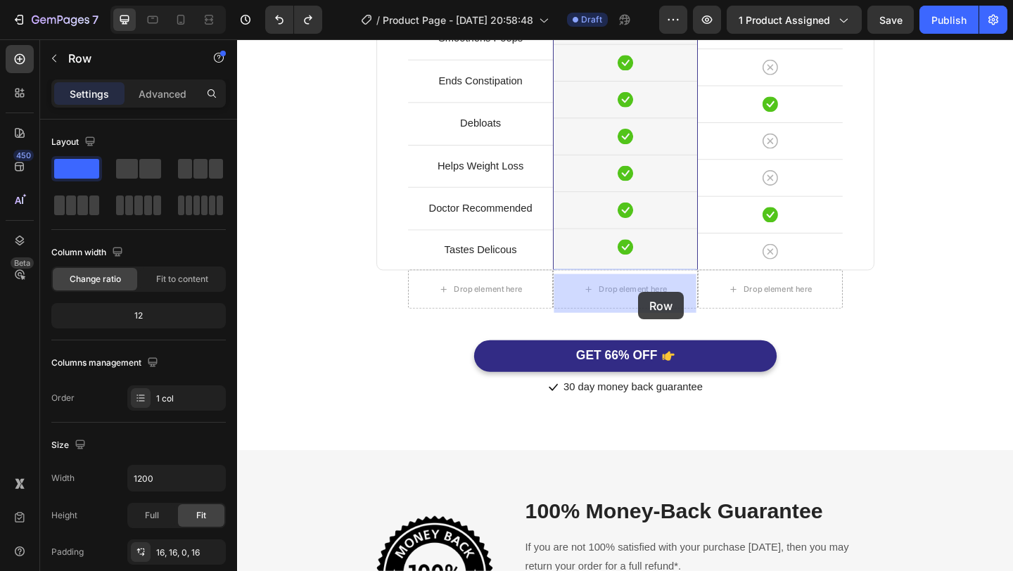
drag, startPoint x: 694, startPoint y: 115, endPoint x: 673, endPoint y: 314, distance: 200.8
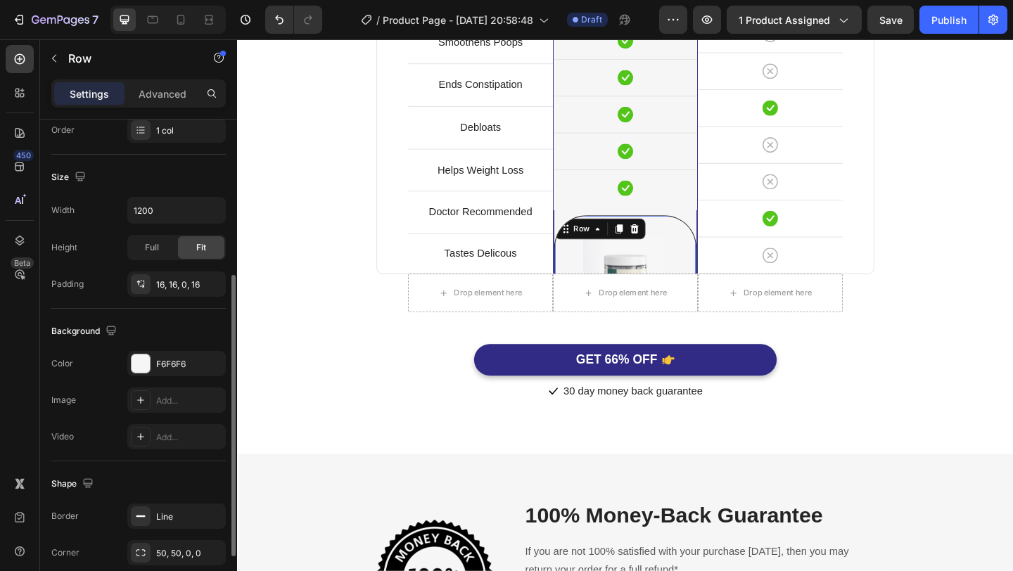
scroll to position [342, 0]
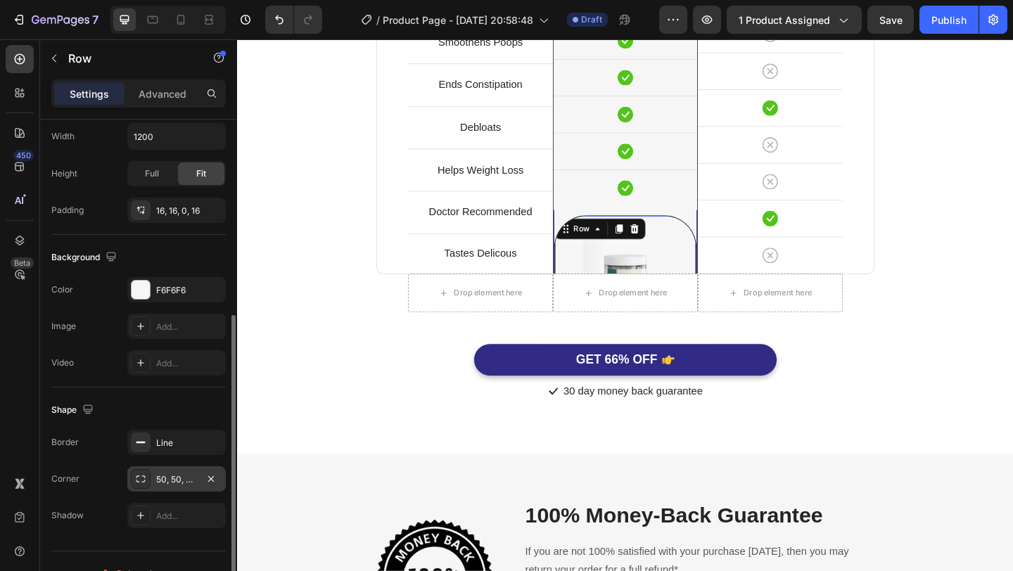
click at [168, 473] on div "50, 50, 0, 0" at bounding box center [176, 479] width 41 height 13
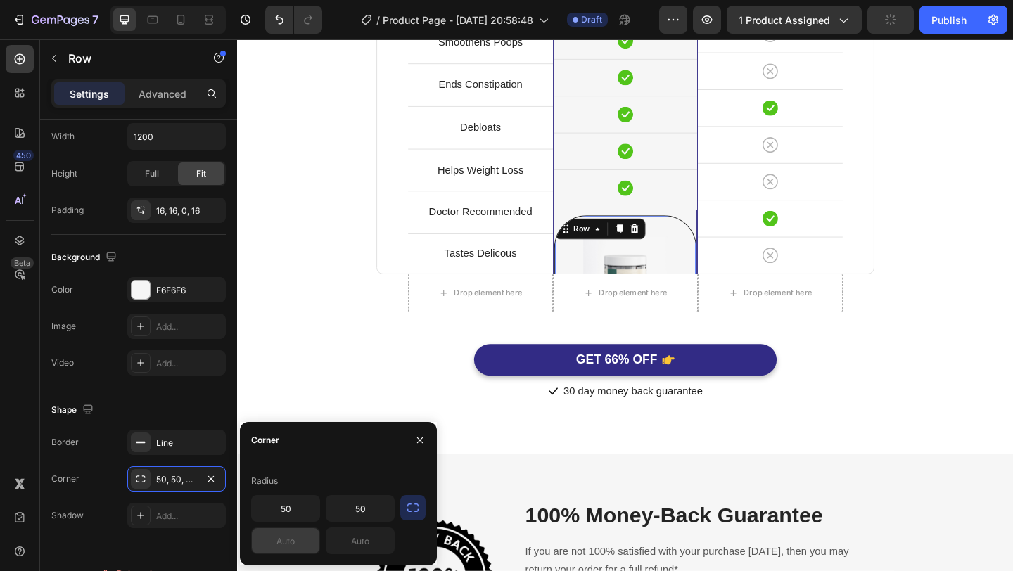
click at [275, 535] on input "text" at bounding box center [286, 540] width 68 height 25
type input "50"
click at [360, 546] on input "text" at bounding box center [360, 540] width 68 height 25
type input "50"
click at [369, 507] on input "50" at bounding box center [360, 508] width 68 height 25
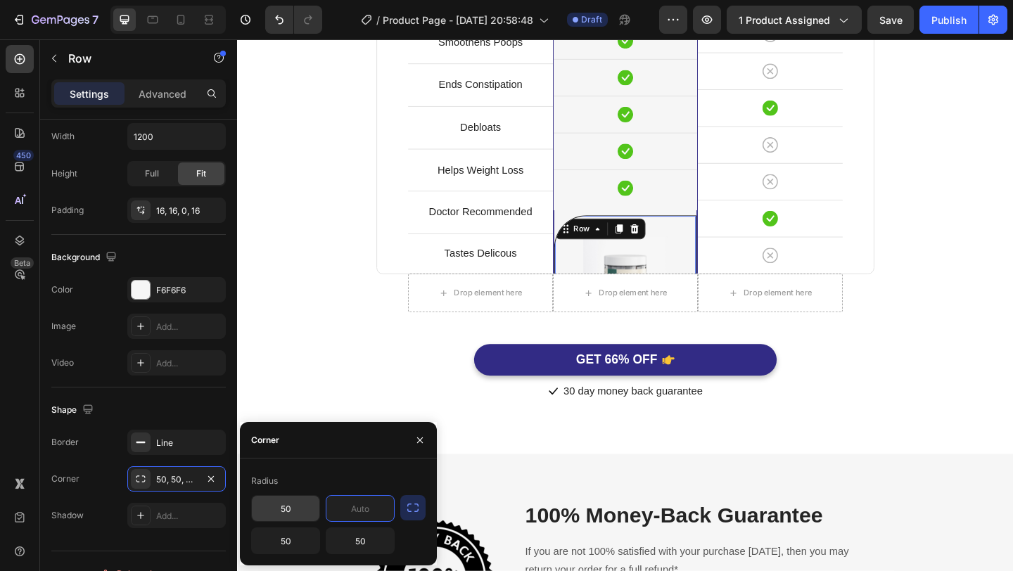
click at [295, 509] on input "50" at bounding box center [286, 508] width 68 height 25
click at [918, 421] on div "Icon 30 day money back guarantee Text block" at bounding box center [659, 422] width 823 height 23
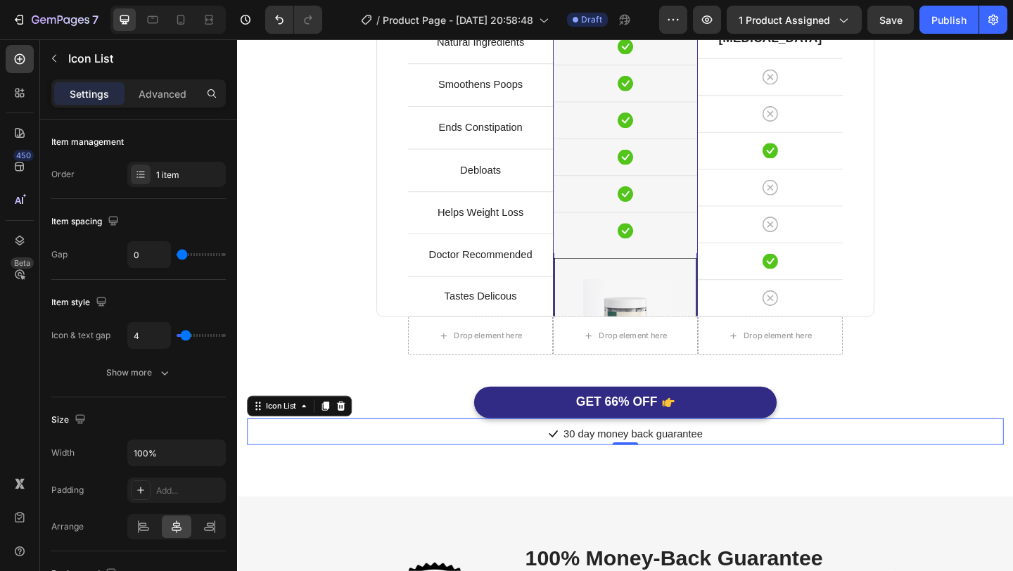
scroll to position [3582, 0]
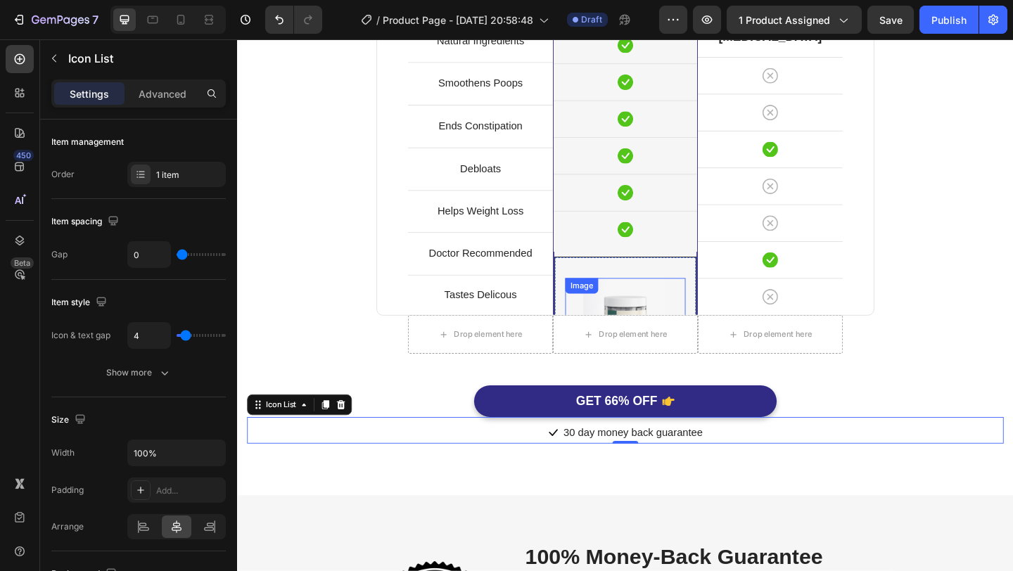
click at [678, 324] on img at bounding box center [658, 344] width 91 height 91
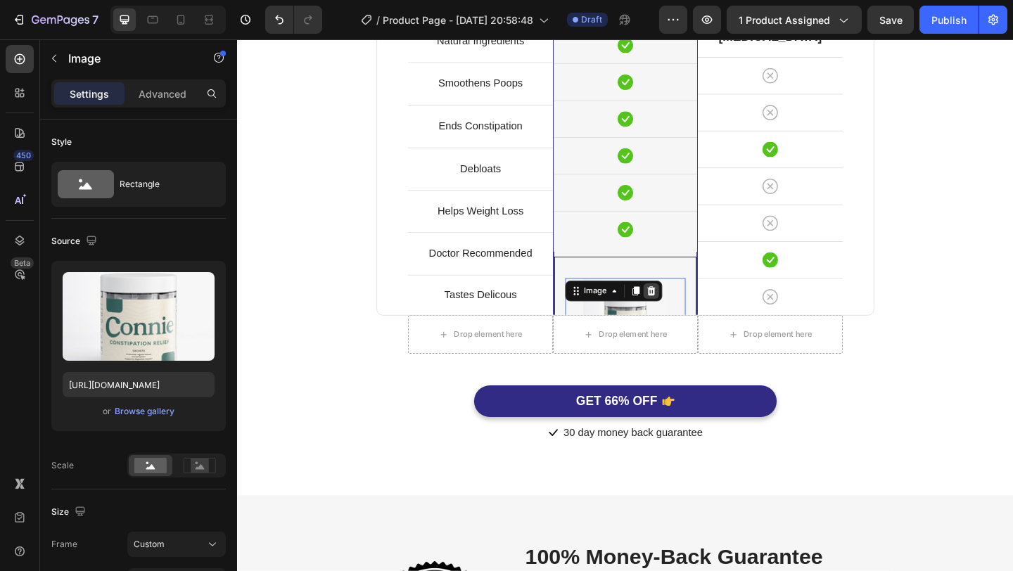
click at [687, 315] on icon at bounding box center [687, 313] width 9 height 10
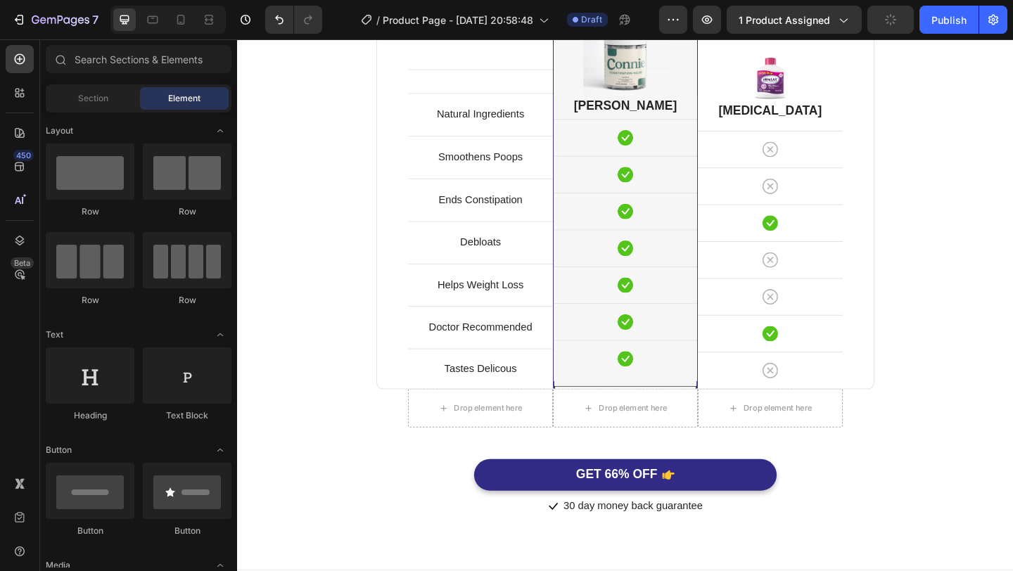
scroll to position [3449, 0]
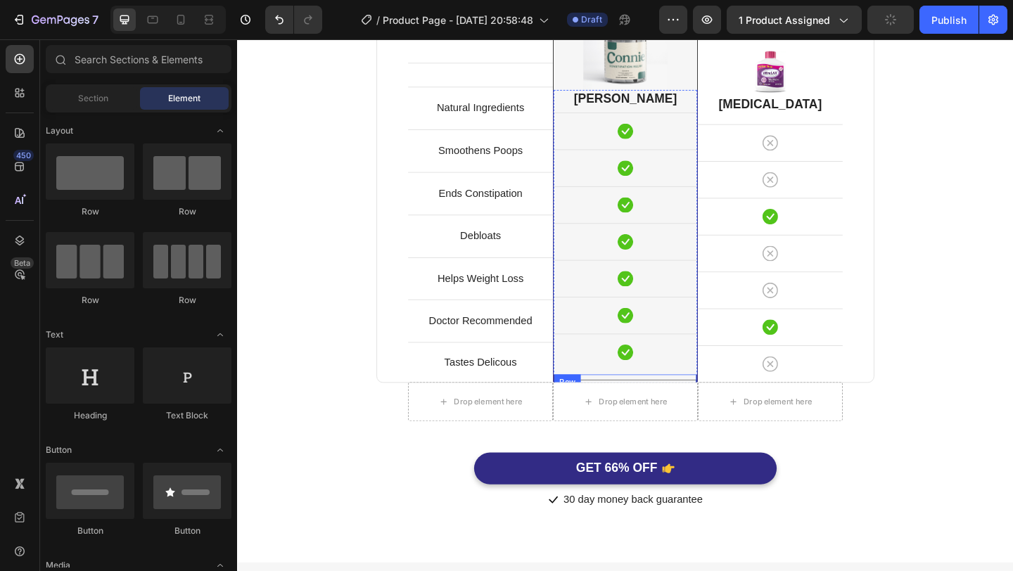
click at [663, 407] on div "Drop element here Row Row" at bounding box center [659, 432] width 156 height 56
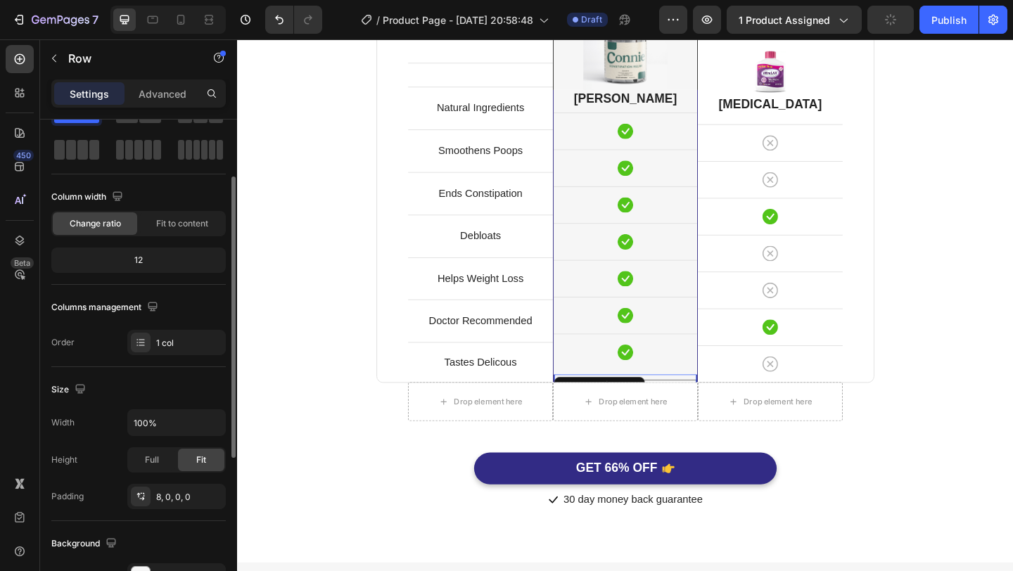
scroll to position [87, 0]
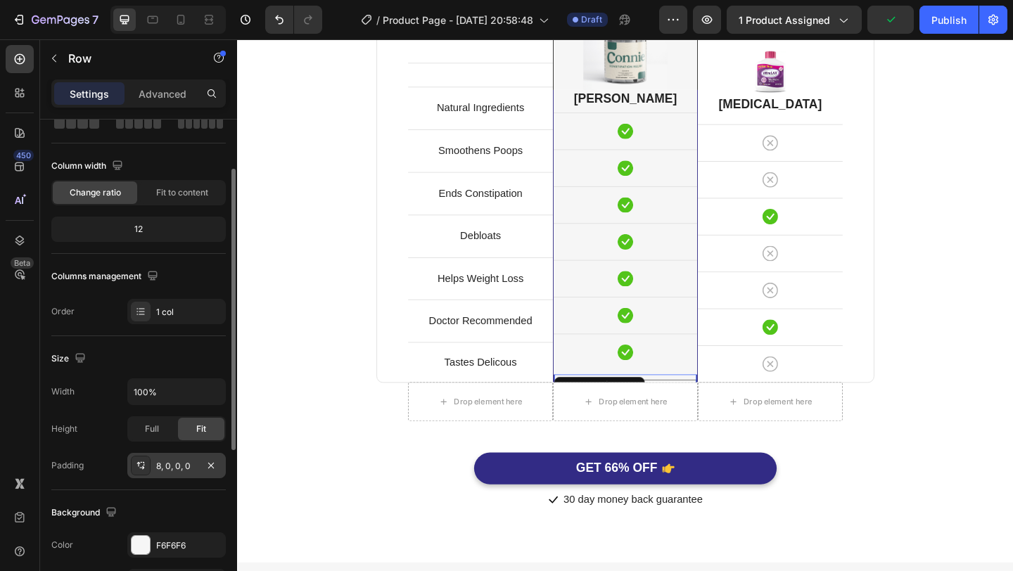
click at [160, 471] on div "8, 0, 0, 0" at bounding box center [176, 466] width 41 height 13
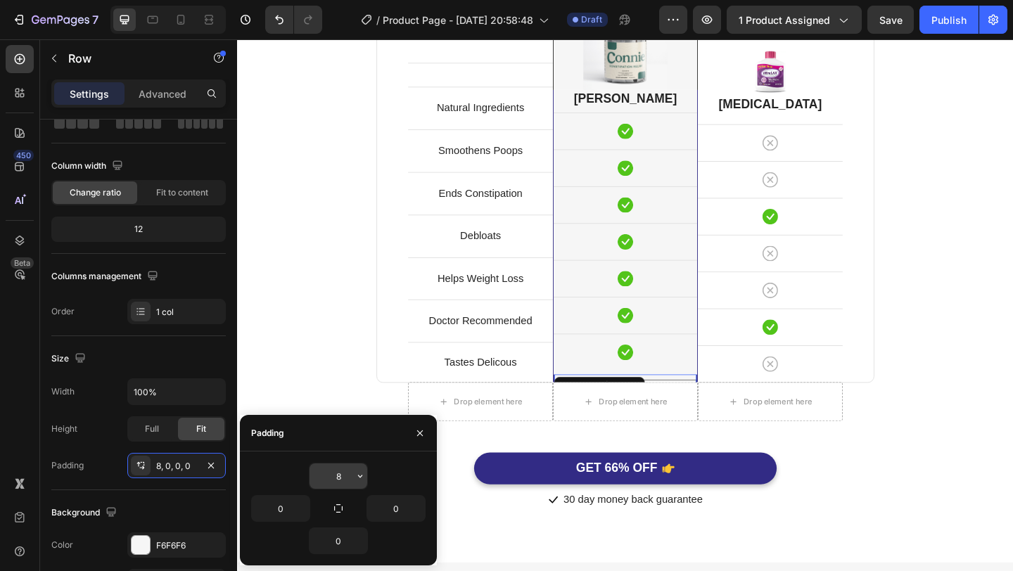
click at [343, 481] on input "8" at bounding box center [339, 476] width 58 height 25
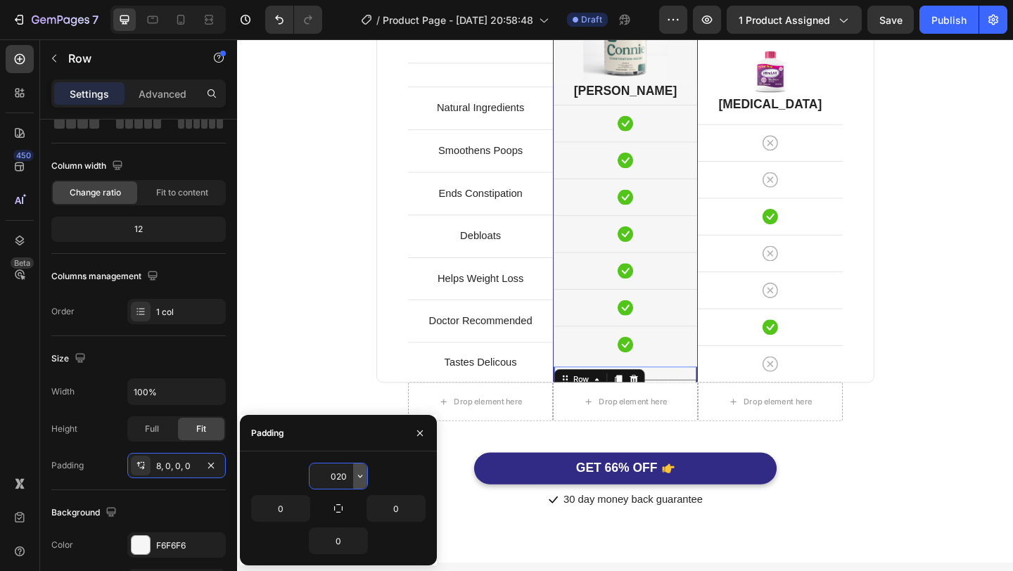
scroll to position [3445, 0]
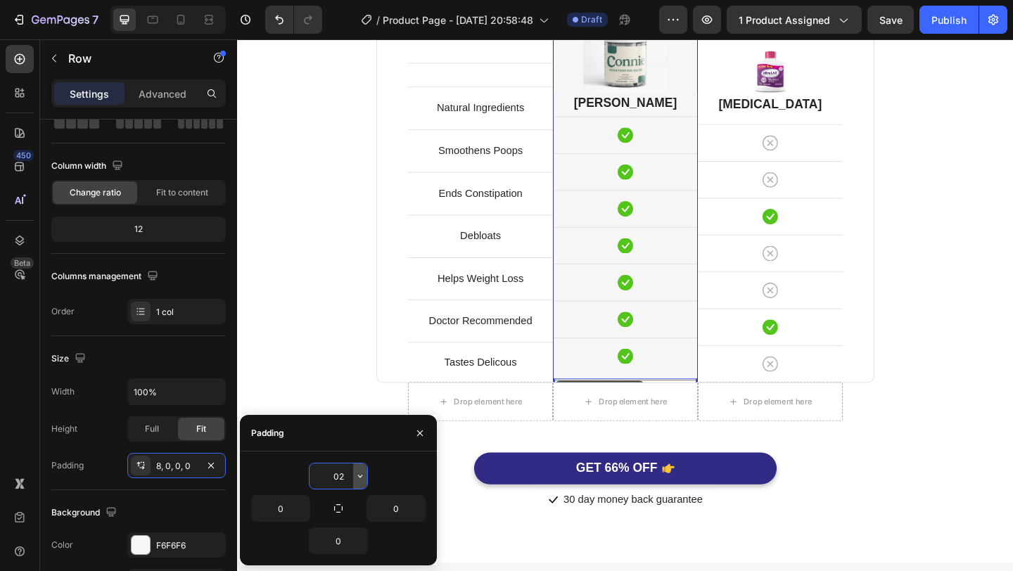
type input "0"
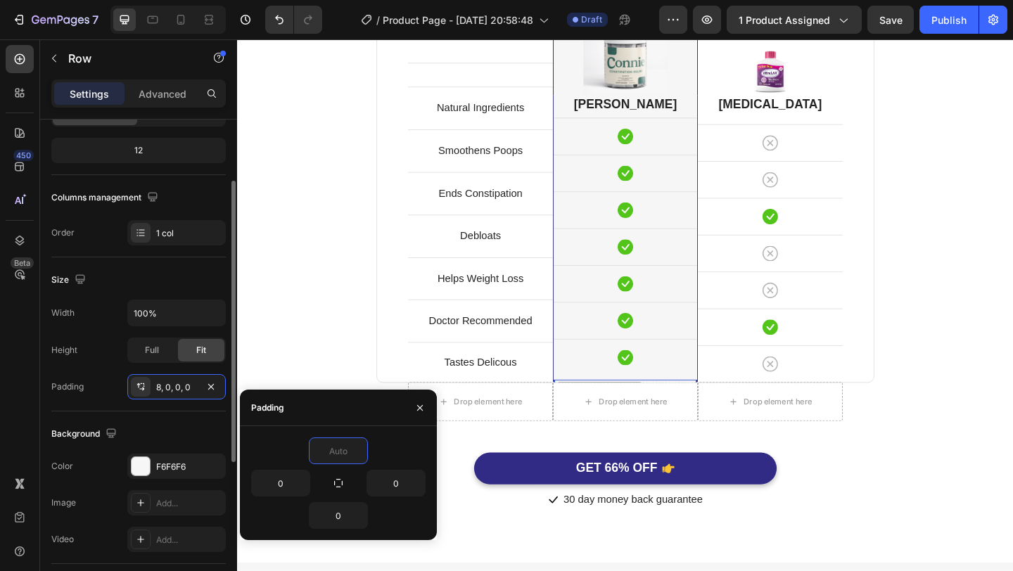
scroll to position [170, 0]
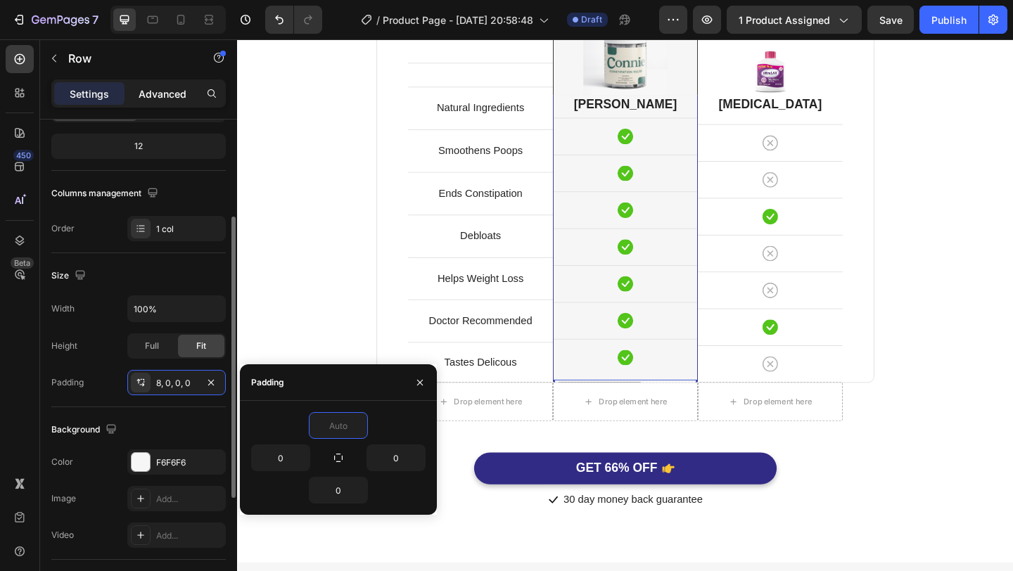
click at [173, 102] on div "Advanced" at bounding box center [162, 93] width 70 height 23
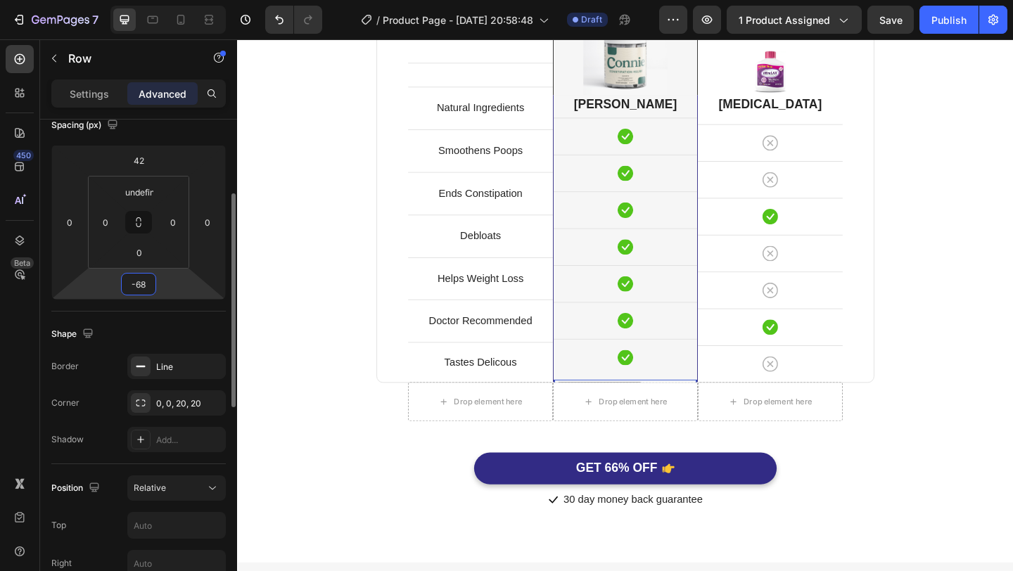
click at [146, 286] on input "-68" at bounding box center [139, 284] width 28 height 21
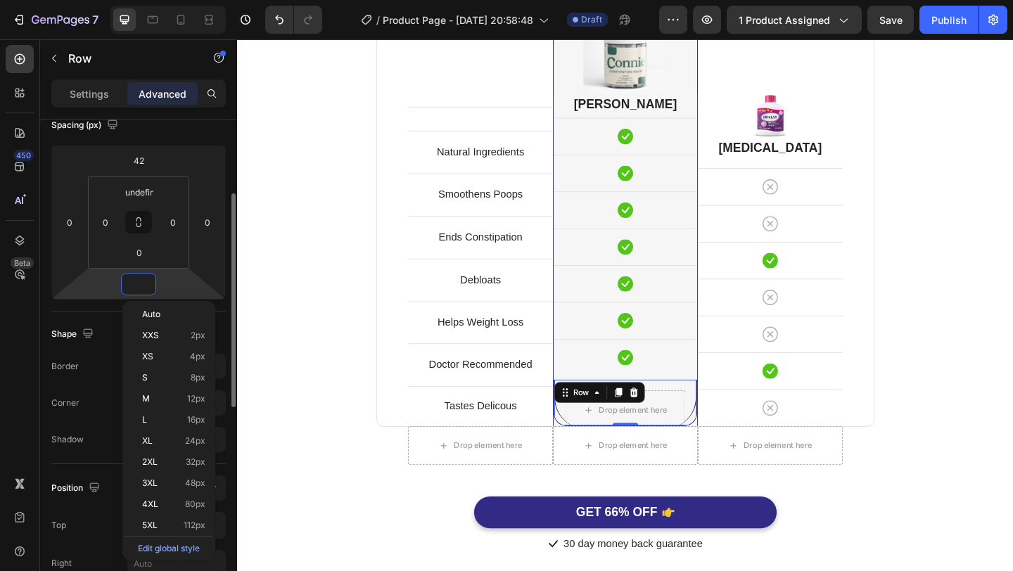
scroll to position [3491, 0]
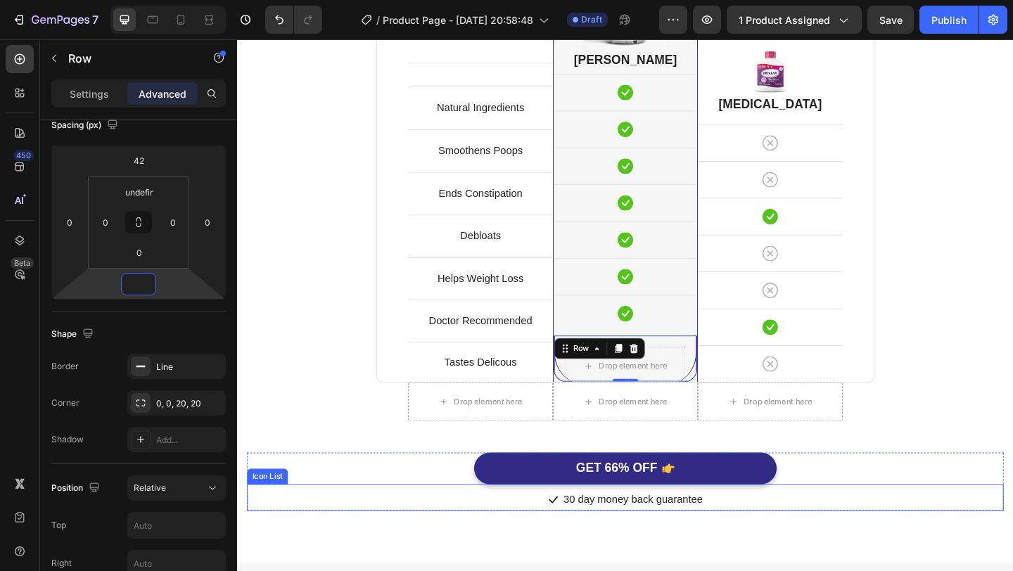
click at [474, 533] on div "Icon 30 day money back guarantee Text block" at bounding box center [659, 540] width 823 height 23
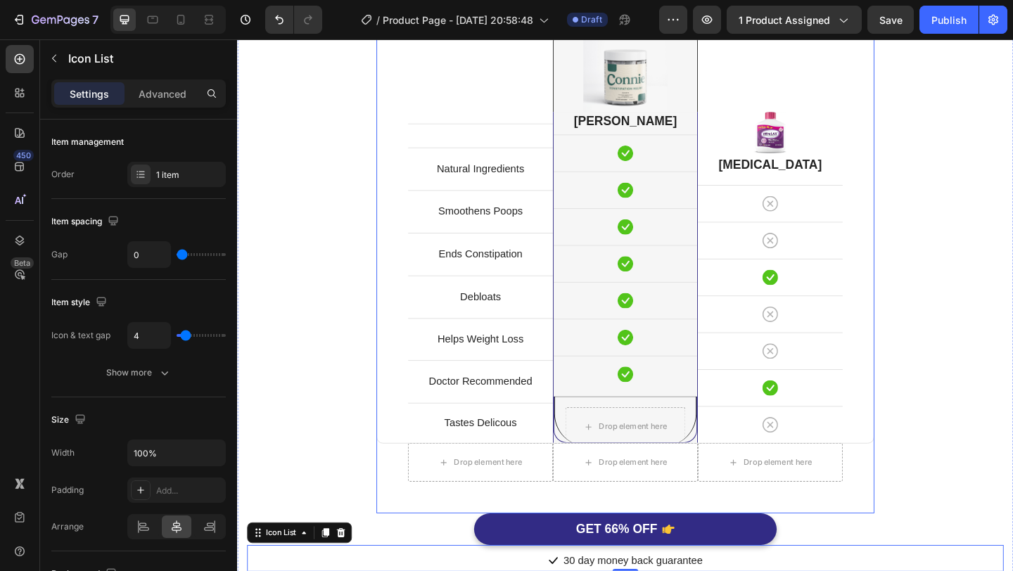
scroll to position [3447, 0]
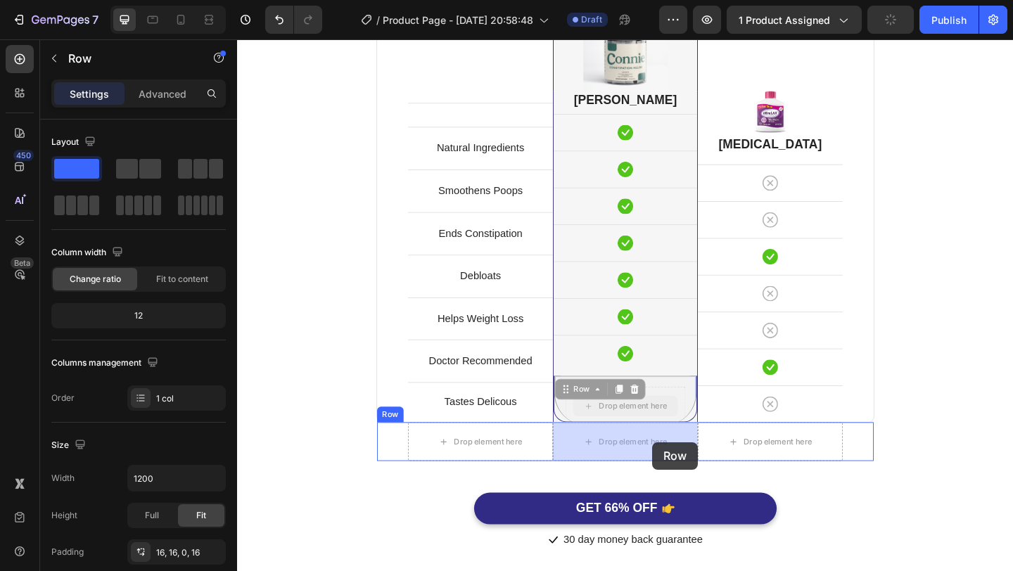
drag, startPoint x: 700, startPoint y: 417, endPoint x: 689, endPoint y: 477, distance: 60.9
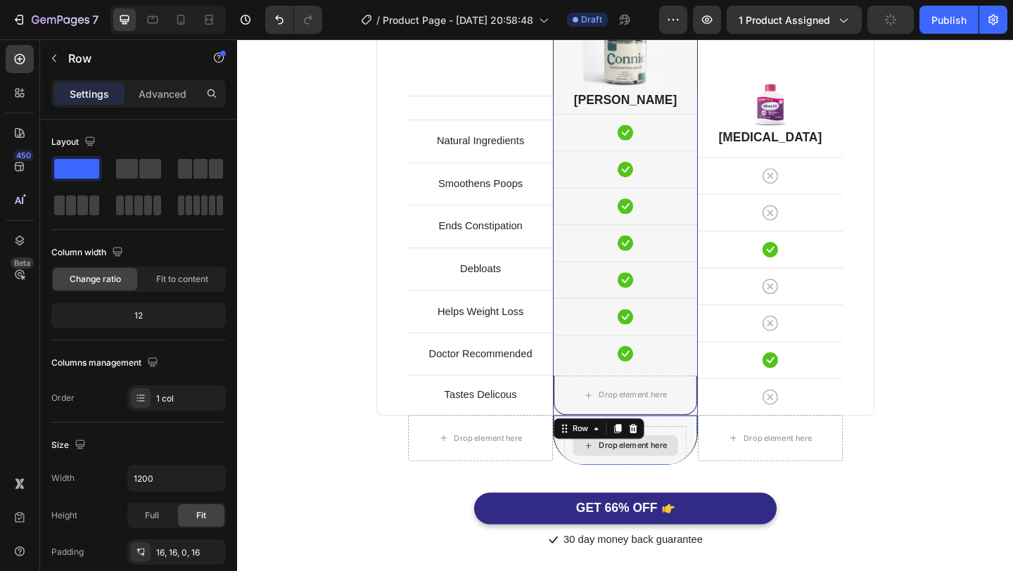
scroll to position [3440, 0]
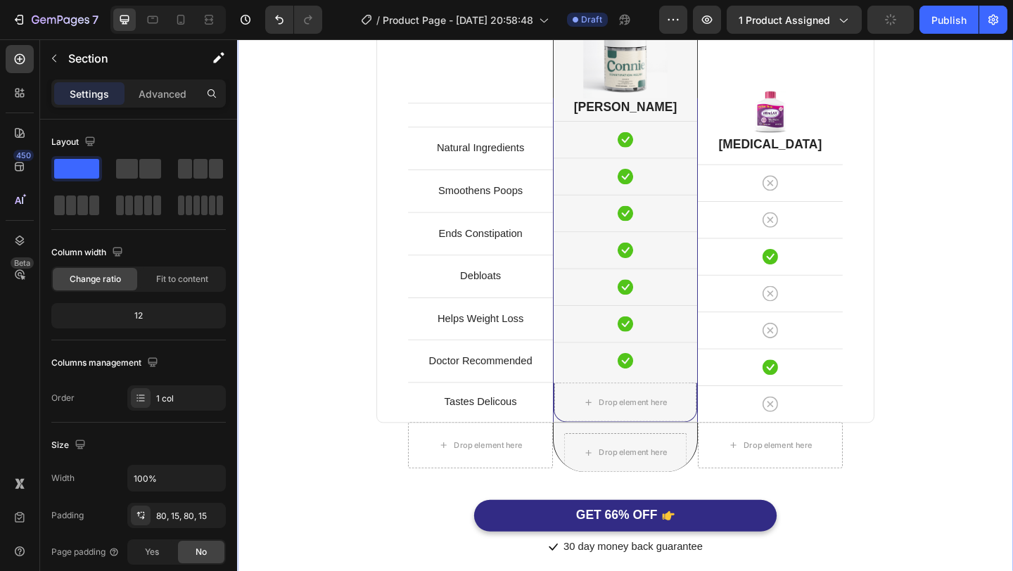
click at [1012, 432] on div "Perfect Poop Is Better. Heading Because You Deserve It. Text block Row Text blo…" at bounding box center [659, 248] width 823 height 709
click at [660, 419] on div "Drop element here" at bounding box center [659, 434] width 155 height 42
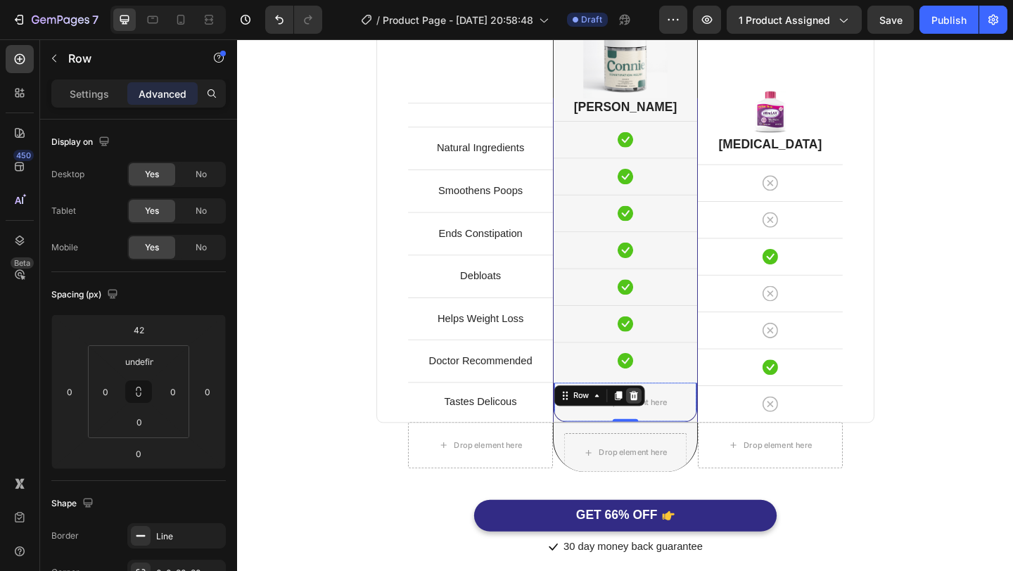
click at [666, 426] on icon at bounding box center [668, 427] width 9 height 10
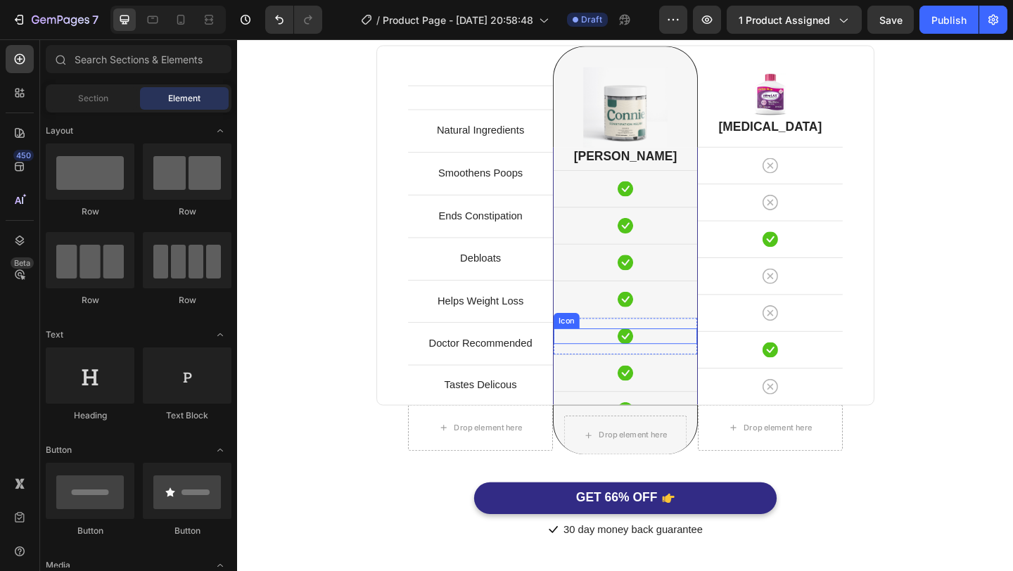
scroll to position [3393, 0]
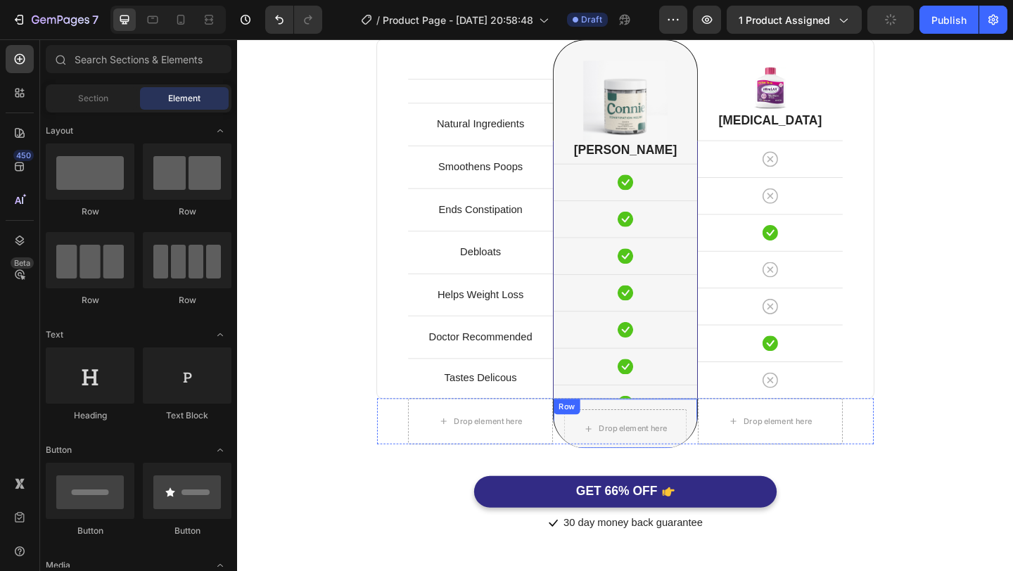
click at [648, 438] on div "Drop element here Row" at bounding box center [659, 457] width 158 height 54
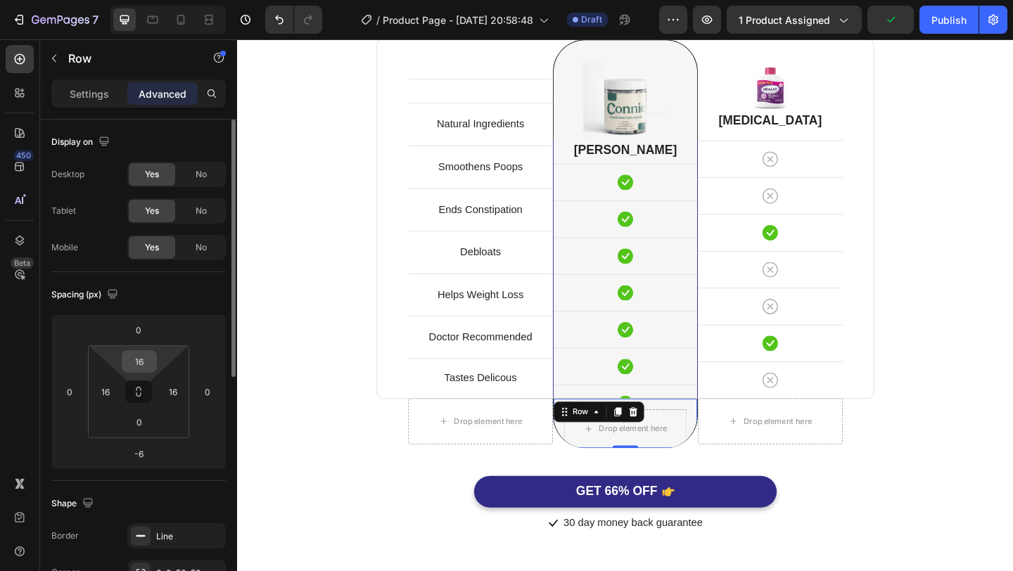
click at [141, 355] on input "16" at bounding box center [139, 361] width 28 height 21
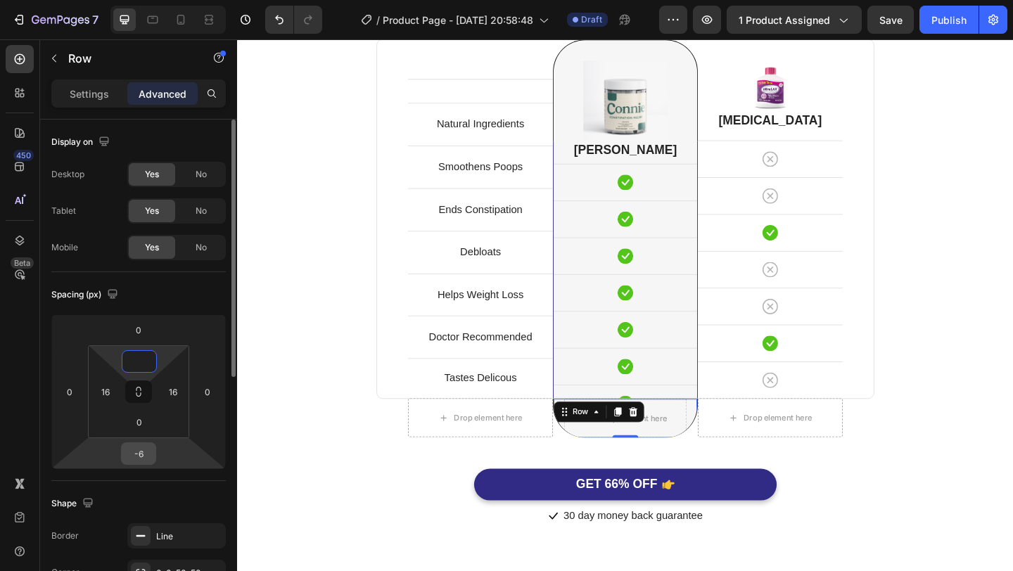
type input "0"
click at [144, 446] on input "-6" at bounding box center [139, 453] width 28 height 21
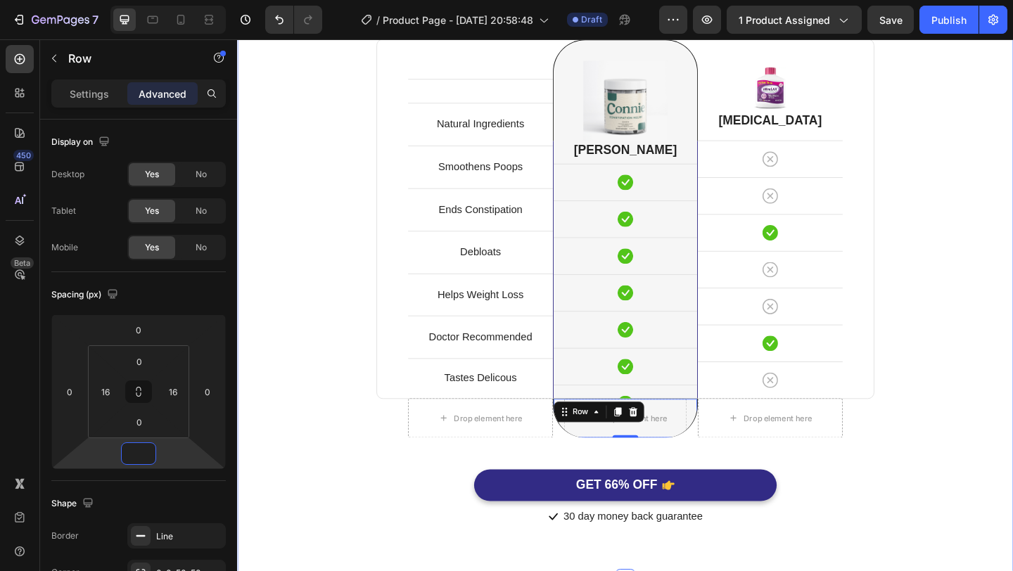
click at [960, 360] on div "Perfect Poop Is Better. Heading Because You Deserve It. Text block Row Text blo…" at bounding box center [659, 256] width 823 height 630
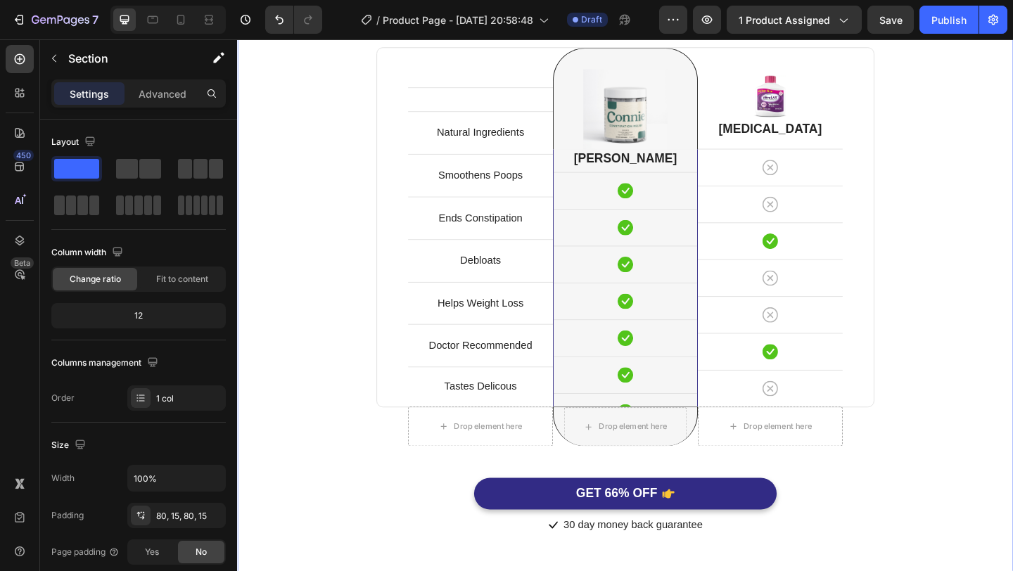
scroll to position [3388, 0]
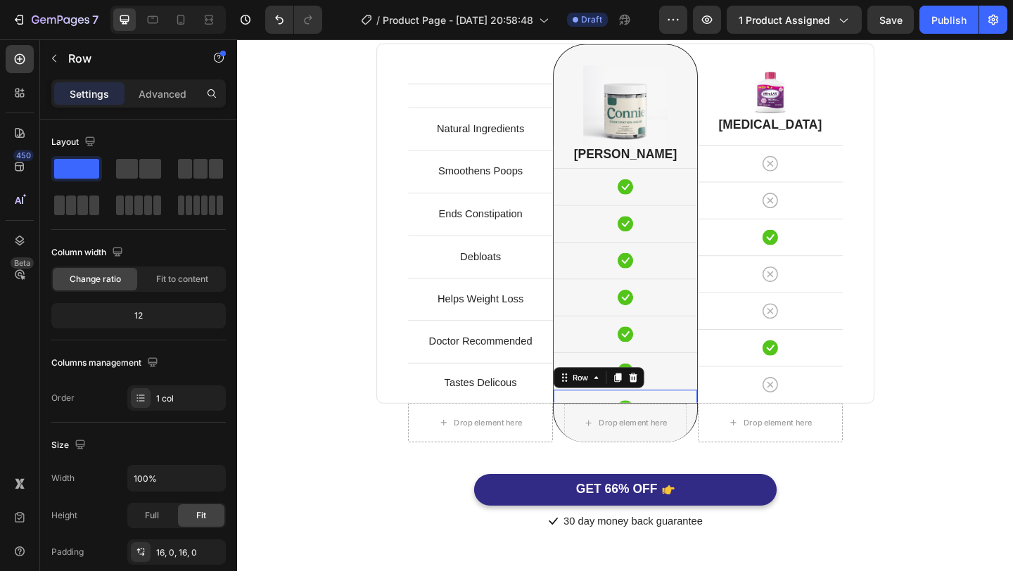
click at [696, 431] on div "Icon Row 0" at bounding box center [659, 440] width 156 height 40
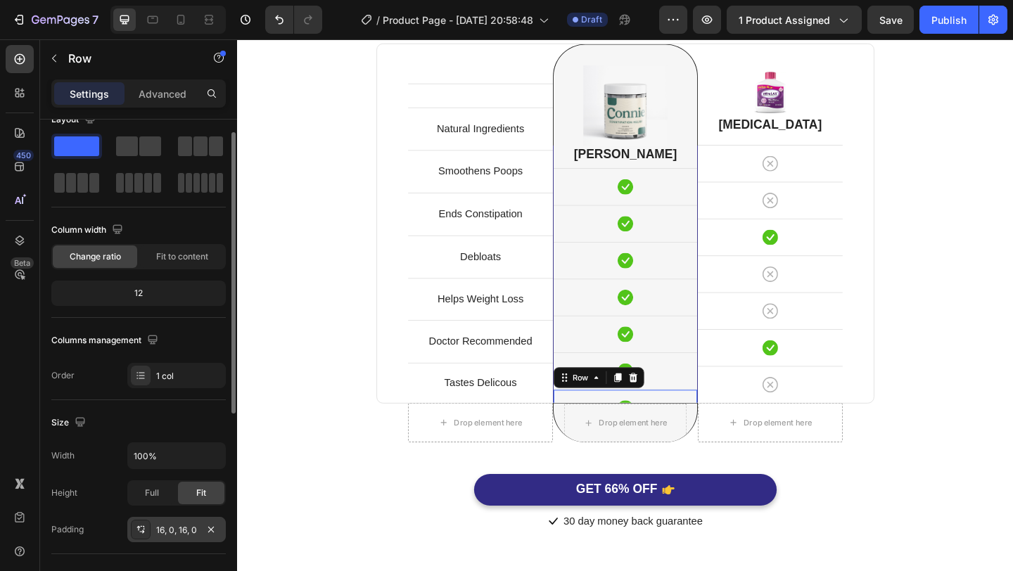
click at [193, 536] on div "16, 0, 16, 0" at bounding box center [176, 529] width 98 height 25
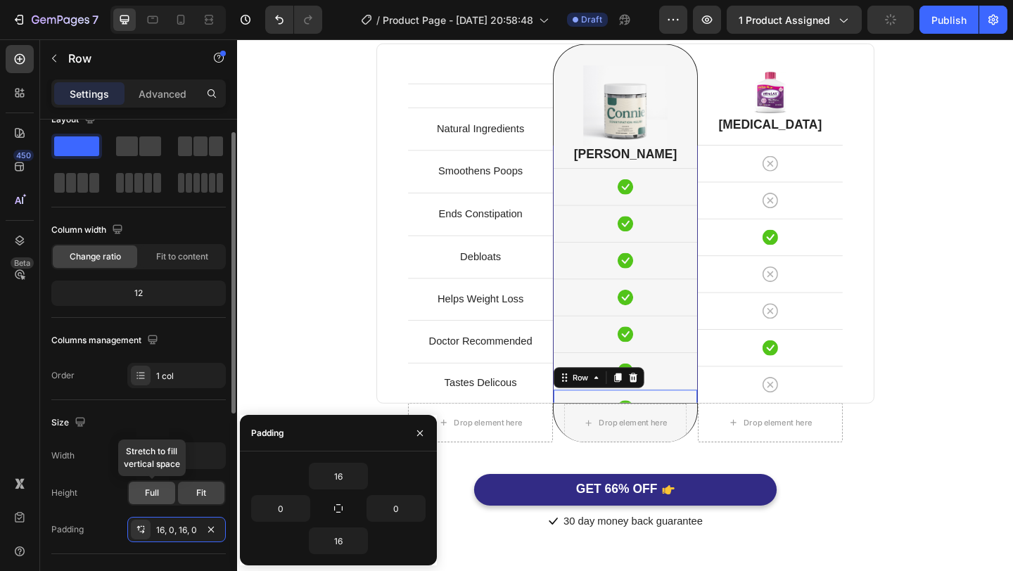
click at [153, 496] on span "Full" at bounding box center [152, 493] width 14 height 13
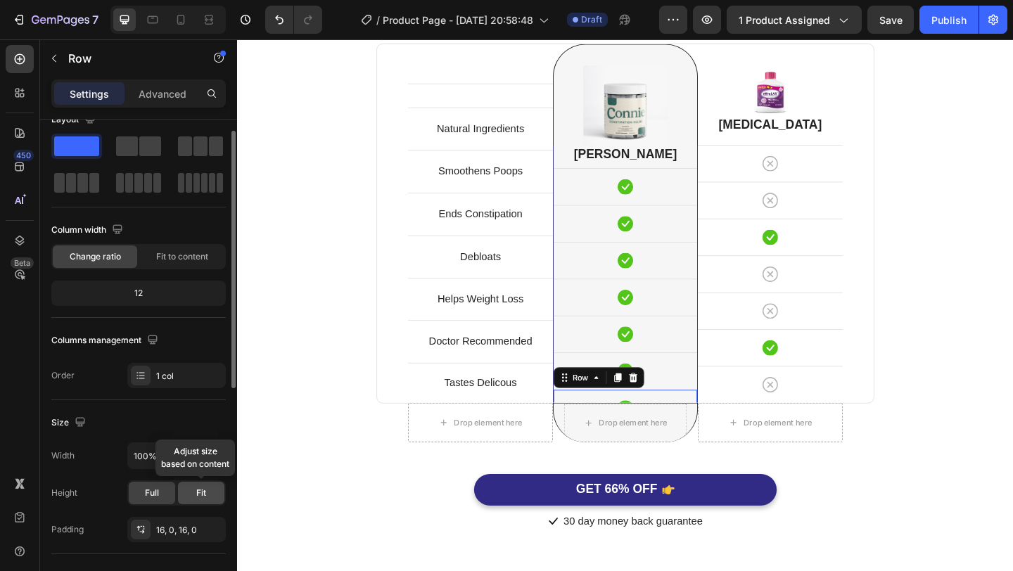
click at [187, 498] on div "Fit" at bounding box center [201, 493] width 46 height 23
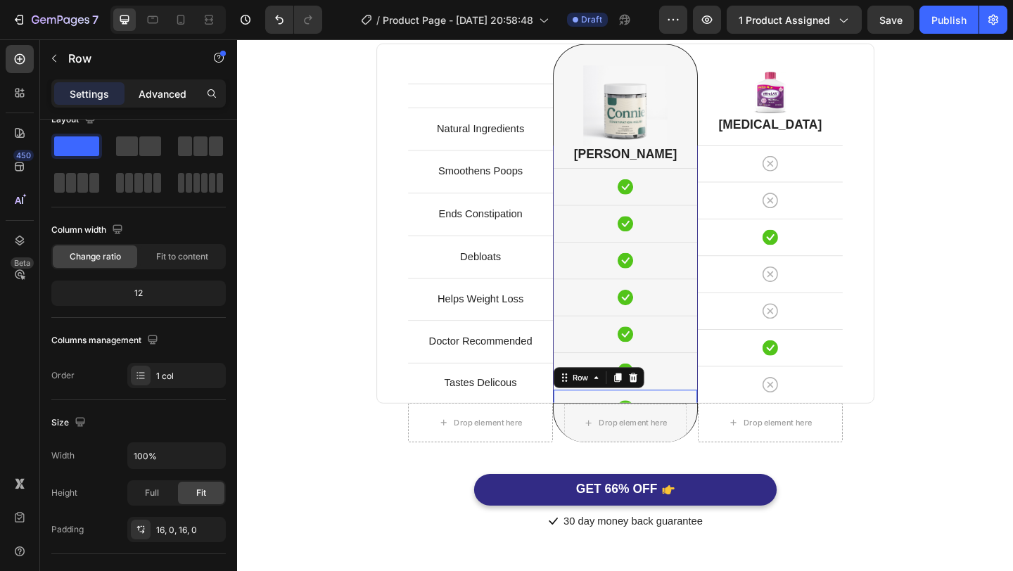
click at [149, 102] on div "Advanced" at bounding box center [162, 93] width 70 height 23
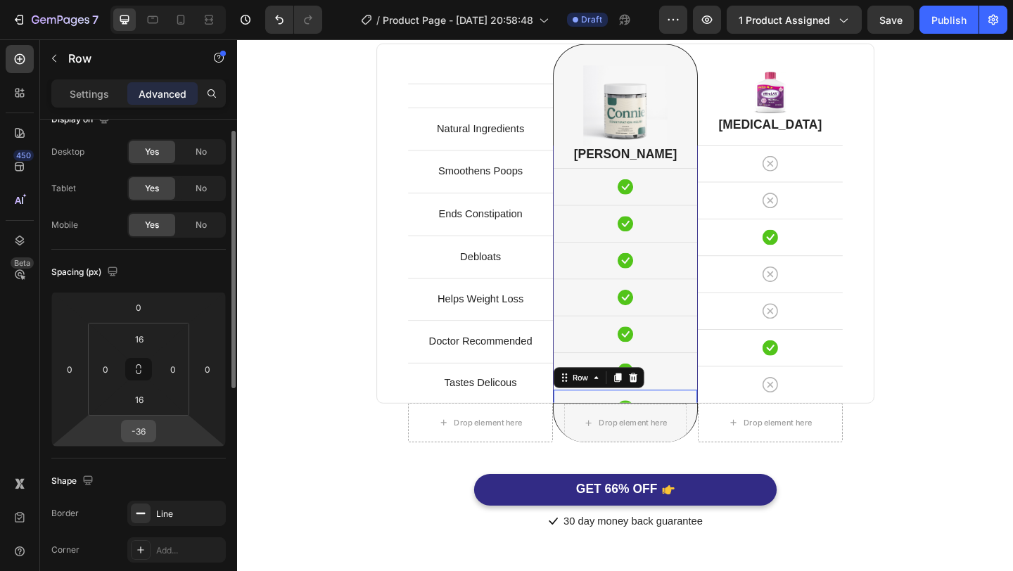
click at [149, 433] on input "-36" at bounding box center [139, 431] width 28 height 21
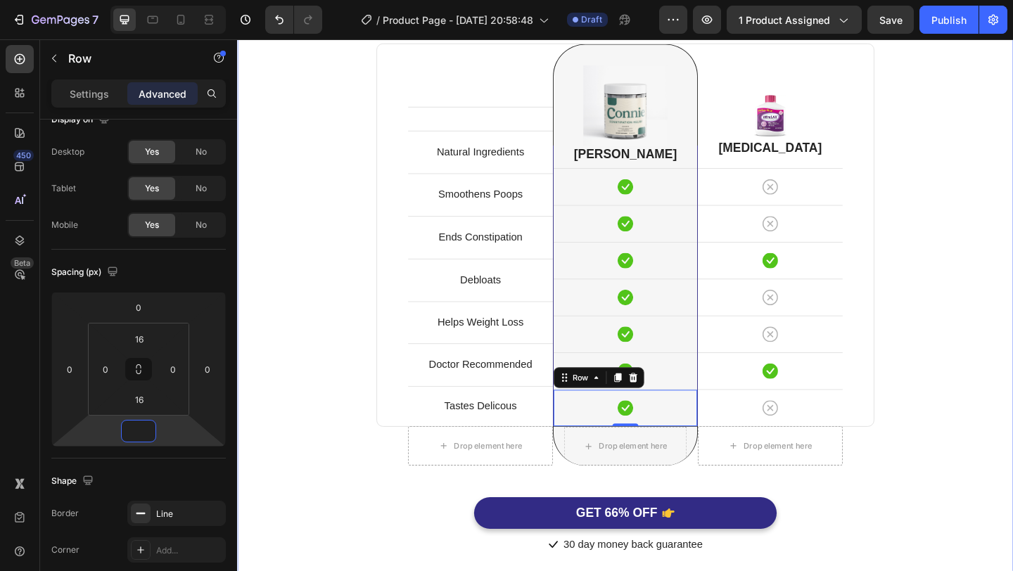
click at [1009, 312] on div "Perfect Poop Is Better. Heading Because You Deserve It. Text block Row Text blo…" at bounding box center [659, 273] width 823 height 655
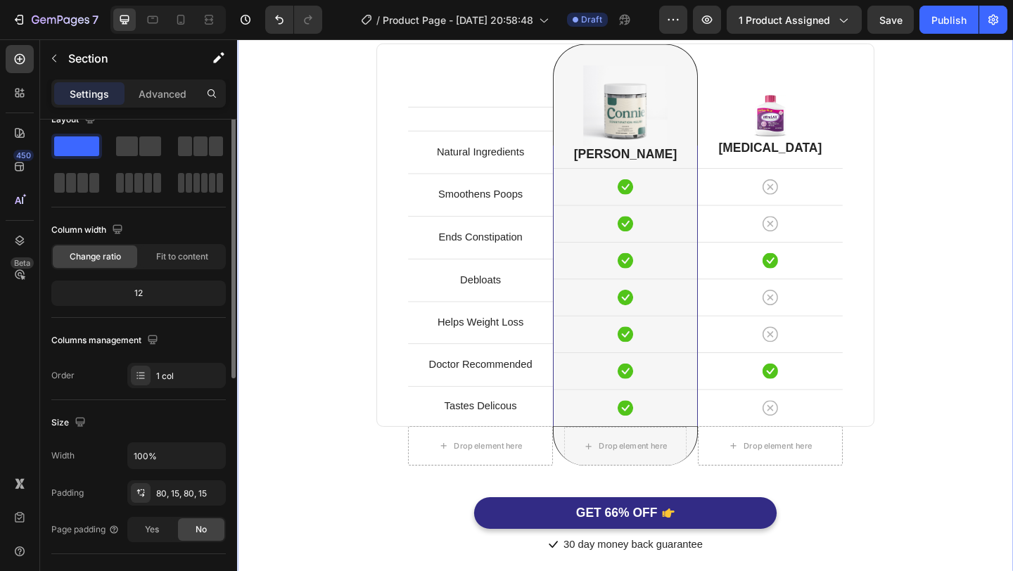
scroll to position [0, 0]
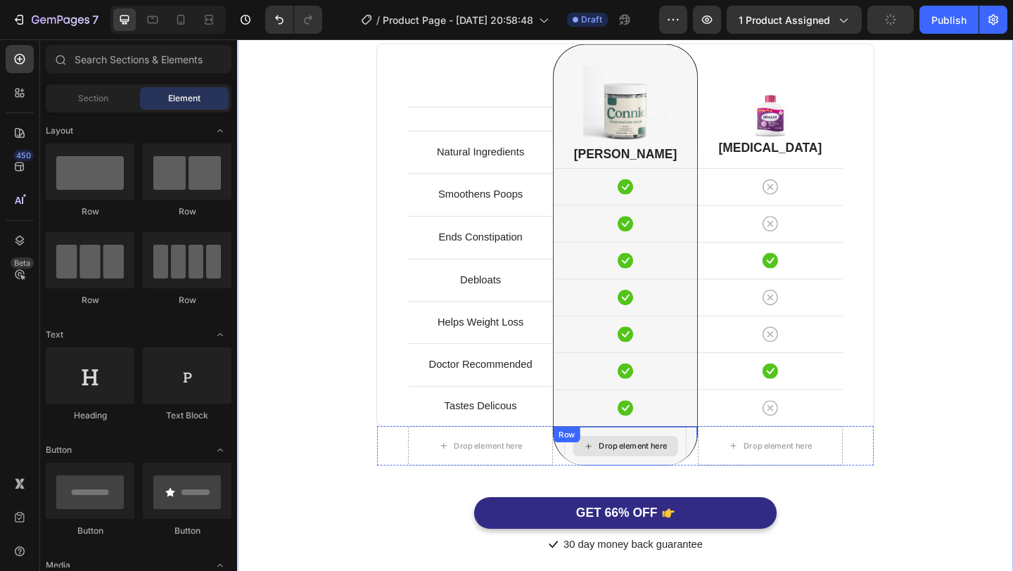
click at [654, 480] on div "Drop element here" at bounding box center [667, 481] width 75 height 11
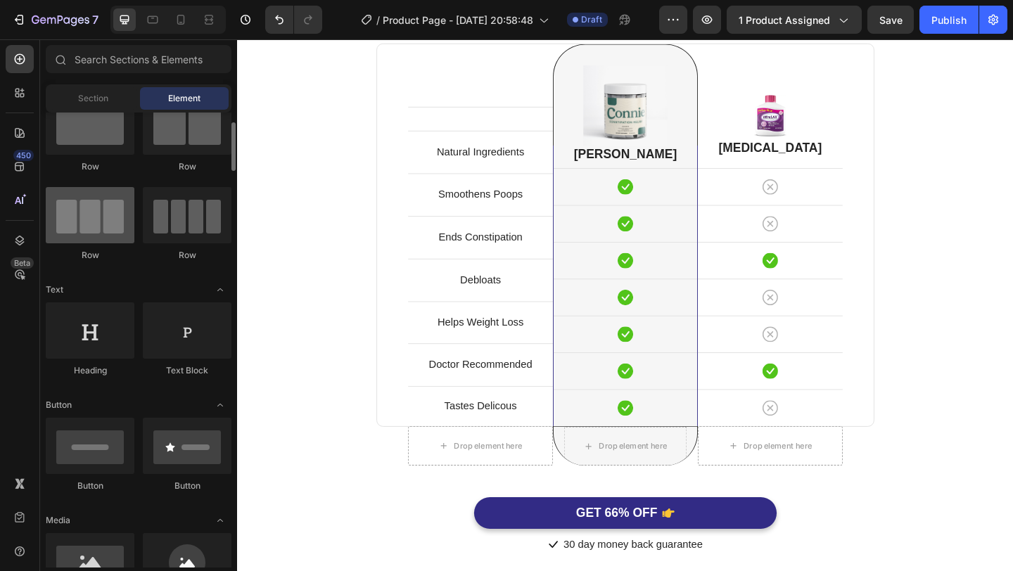
scroll to position [61, 0]
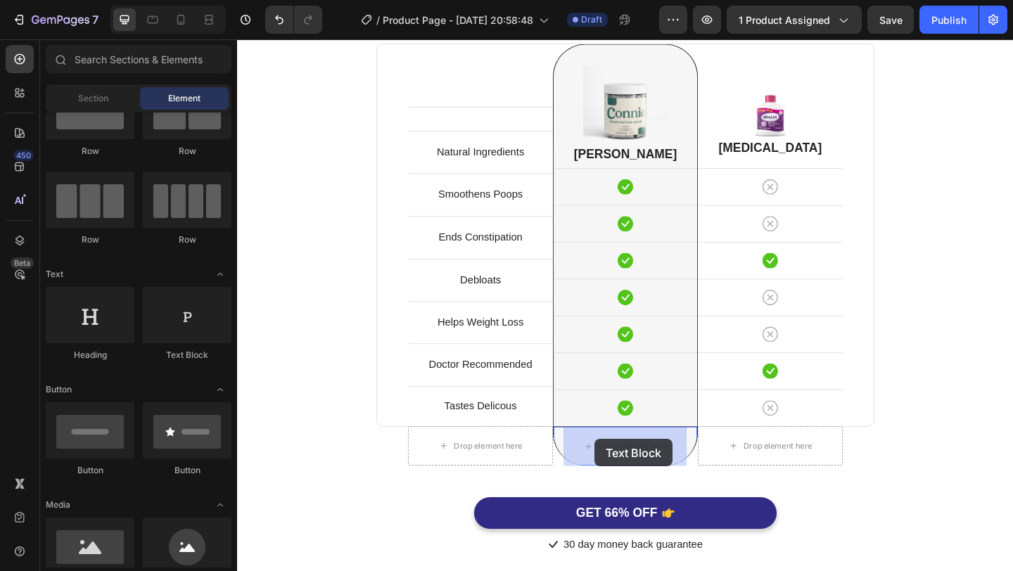
drag, startPoint x: 418, startPoint y: 364, endPoint x: 626, endPoint y: 474, distance: 235.7
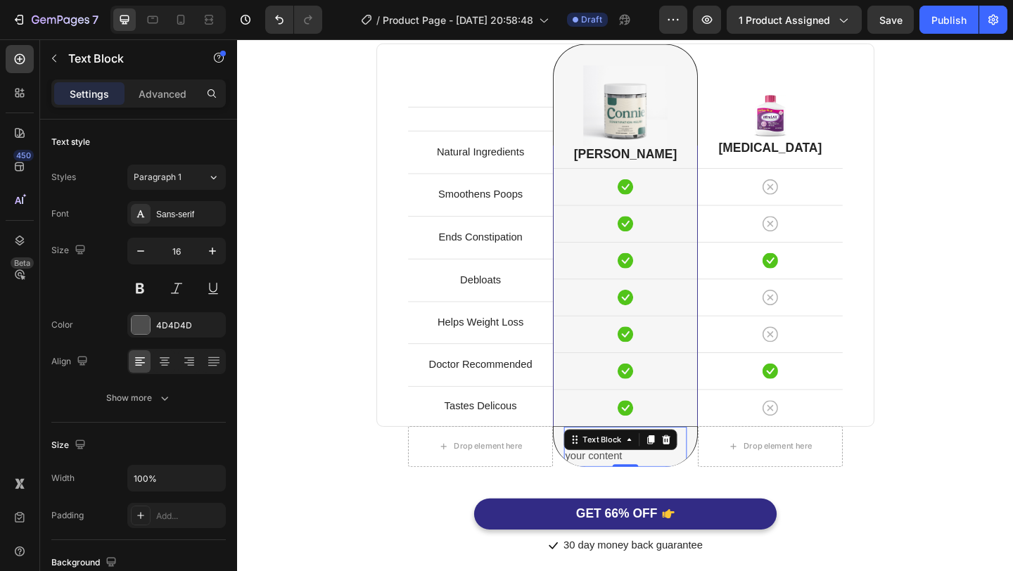
click at [649, 492] on div "Replace this text with your content" at bounding box center [659, 483] width 134 height 44
click at [649, 492] on p "Replace this text with your content" at bounding box center [659, 482] width 131 height 41
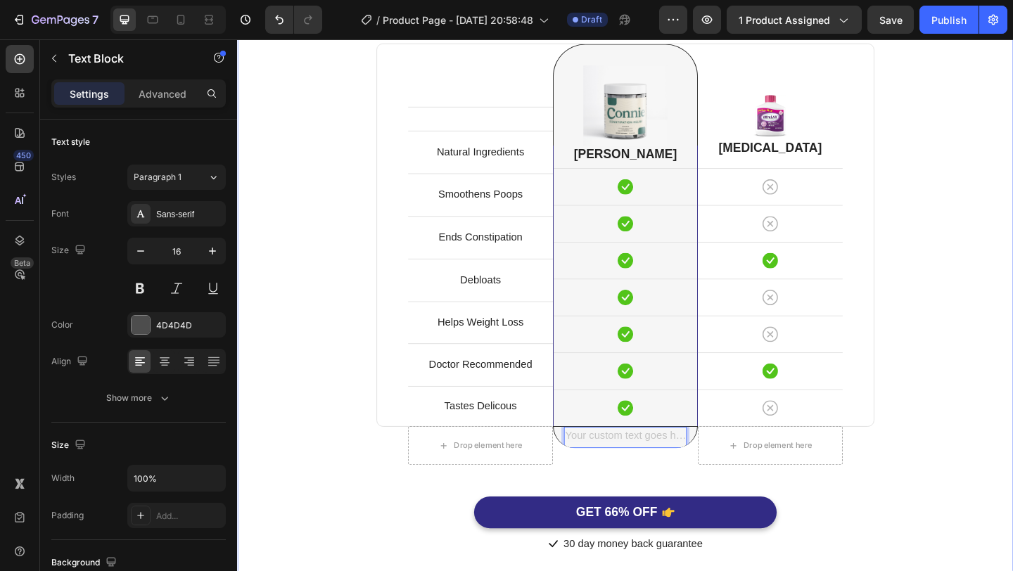
click at [994, 442] on div "Perfect Poop Is Better. Heading Because You Deserve It. Text block Row Text blo…" at bounding box center [659, 273] width 823 height 654
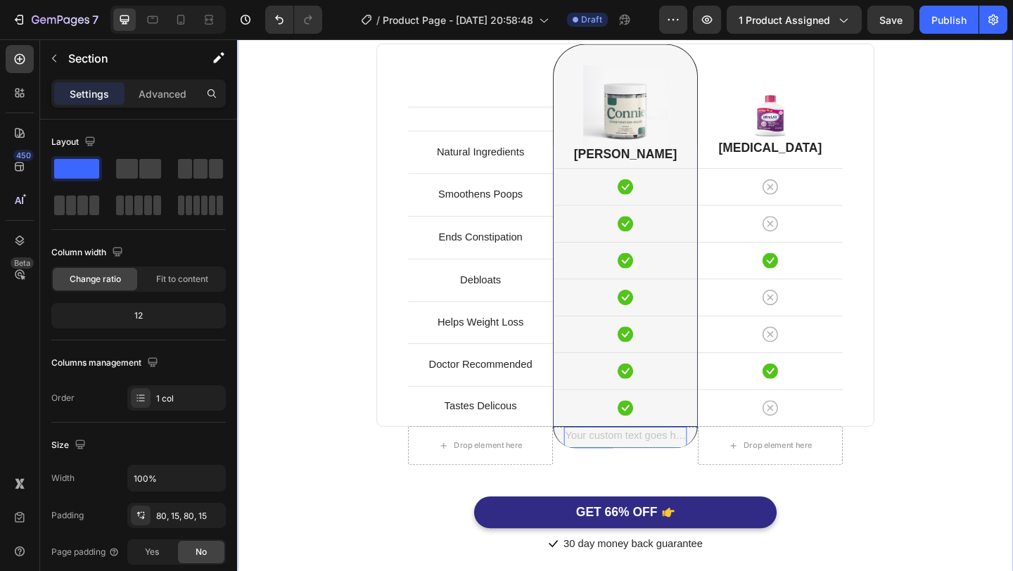
click at [691, 474] on div "Rich Text Editor. Editing area: main" at bounding box center [659, 472] width 134 height 23
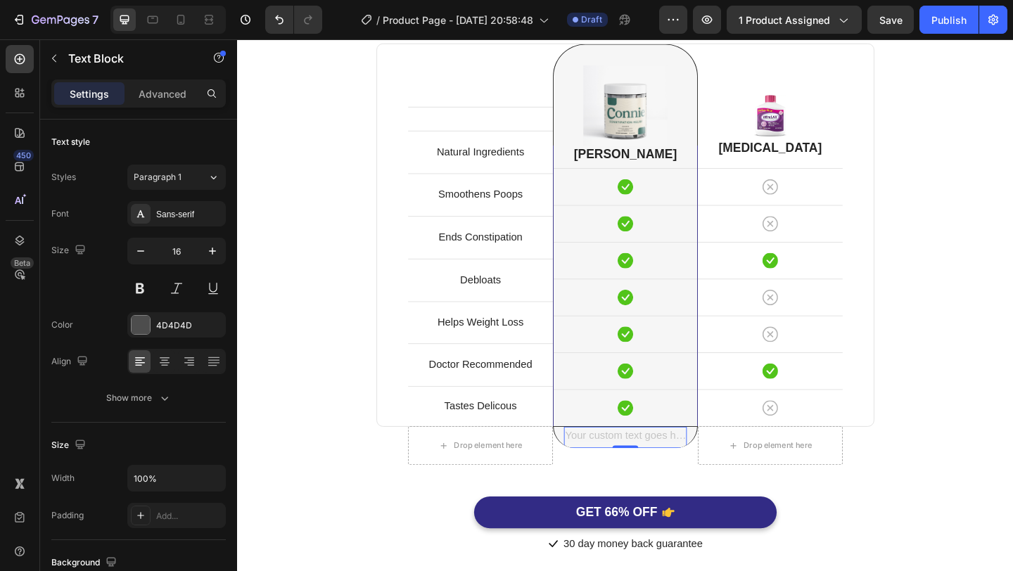
click at [668, 471] on div "Rich Text Editor. Editing area: main" at bounding box center [659, 472] width 134 height 23
click at [279, 28] on button "Undo/Redo" at bounding box center [279, 20] width 28 height 28
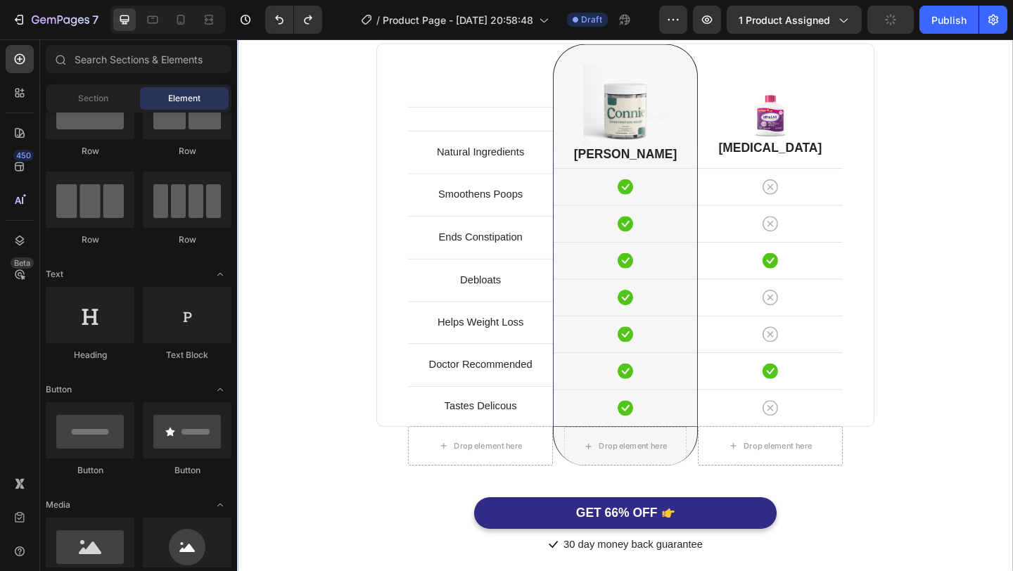
click at [1012, 133] on div "Perfect Poop Is Better. Heading Because You Deserve It. Text block Row Text blo…" at bounding box center [659, 273] width 823 height 655
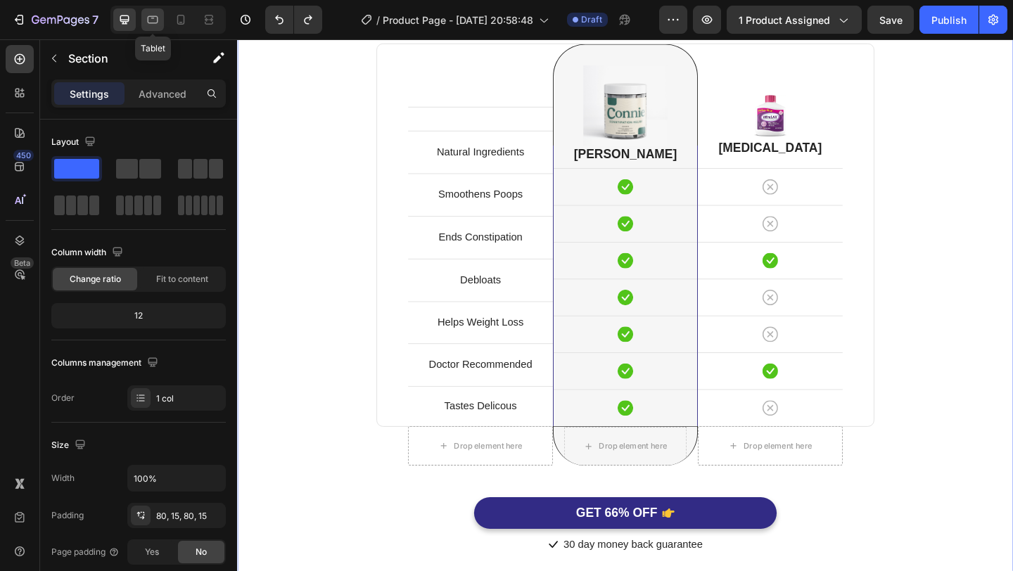
click at [158, 25] on icon at bounding box center [153, 20] width 14 height 14
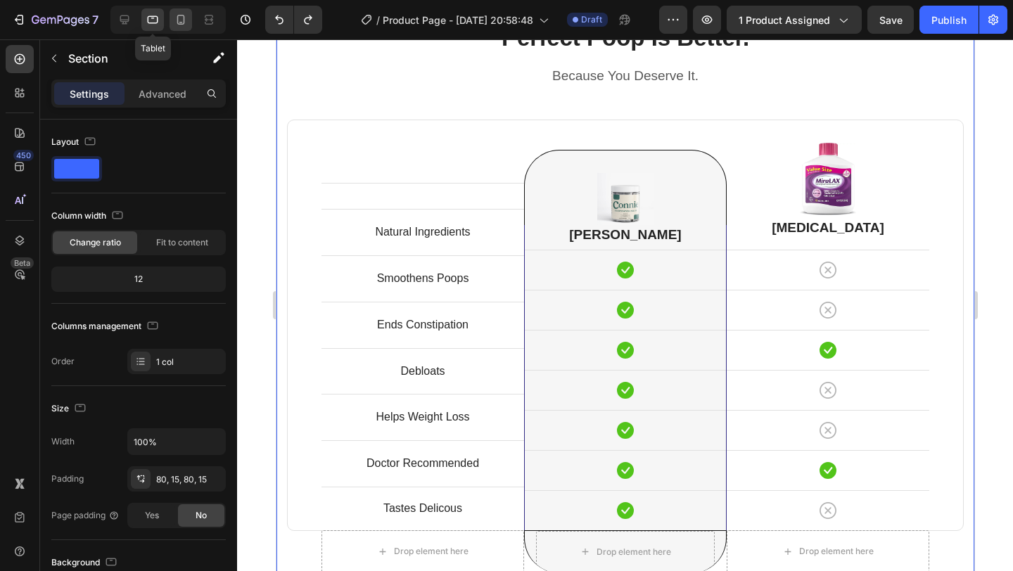
scroll to position [3189, 0]
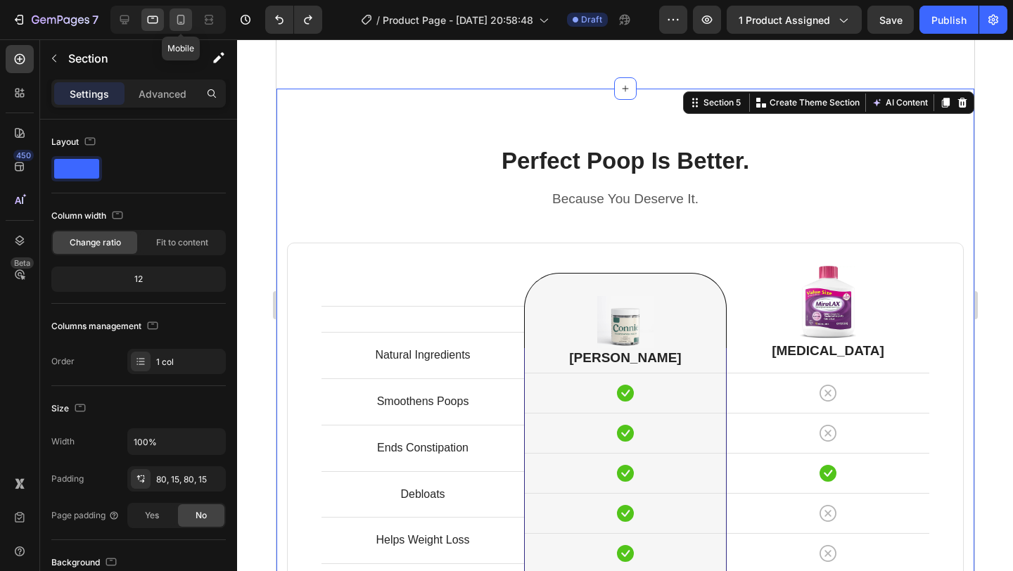
click at [182, 21] on icon at bounding box center [181, 20] width 14 height 14
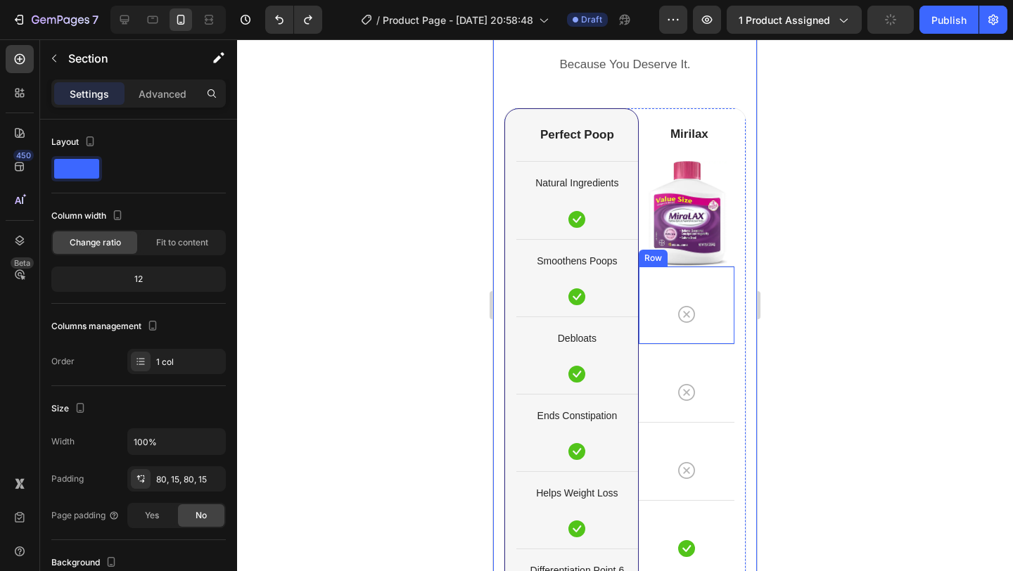
scroll to position [3251, 0]
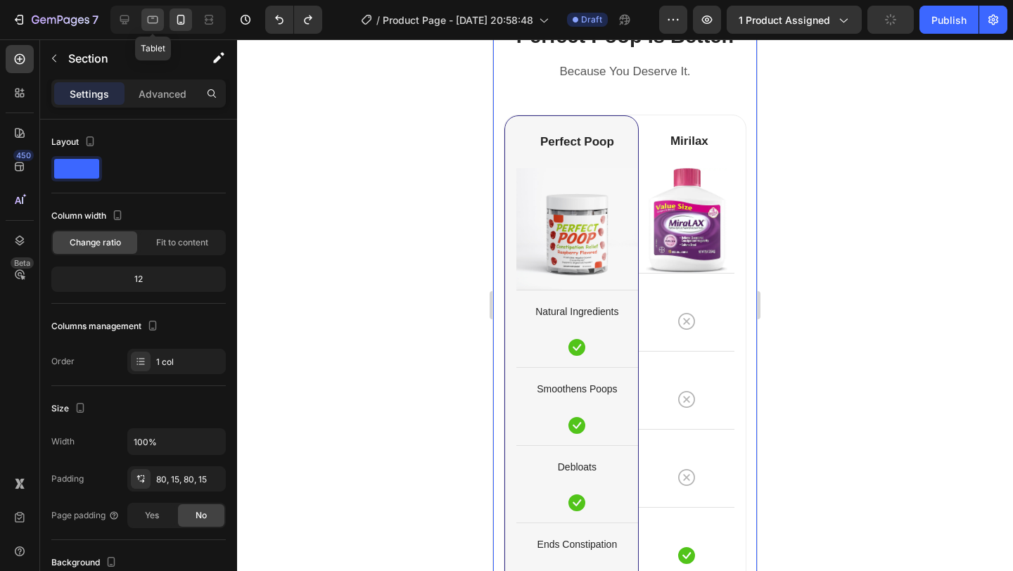
click at [157, 18] on icon at bounding box center [153, 20] width 14 height 14
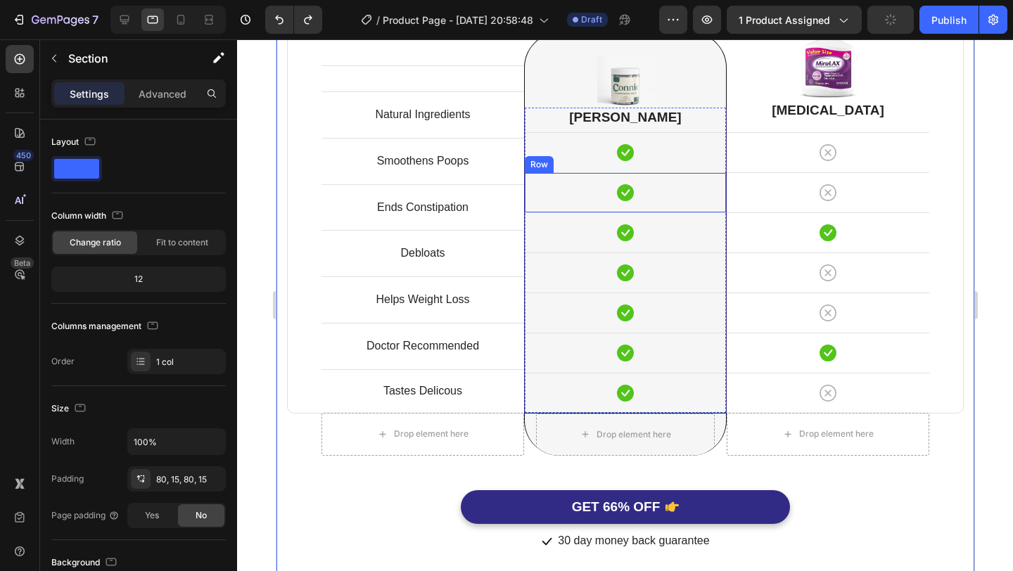
scroll to position [3379, 0]
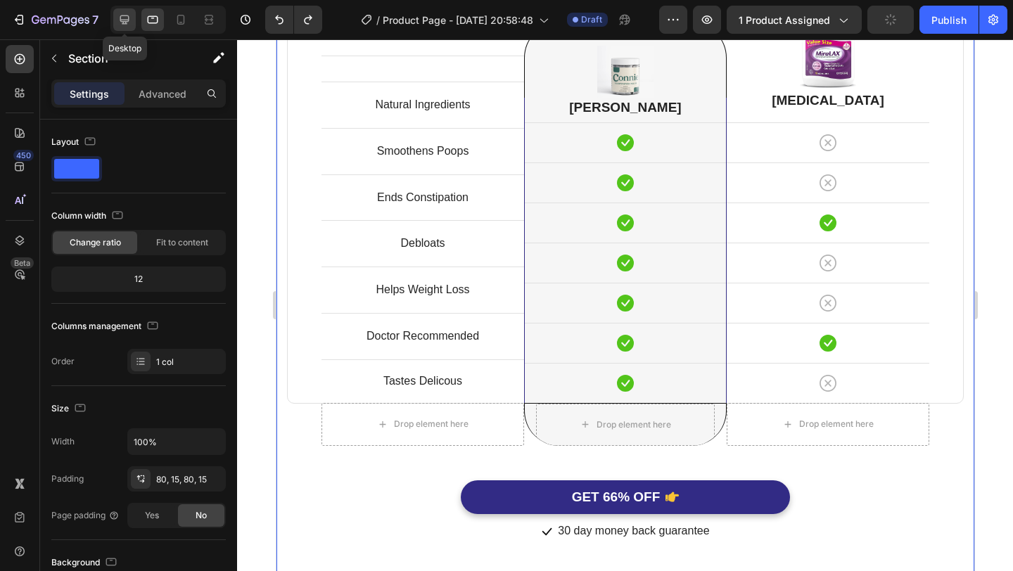
click at [130, 23] on icon at bounding box center [124, 20] width 14 height 14
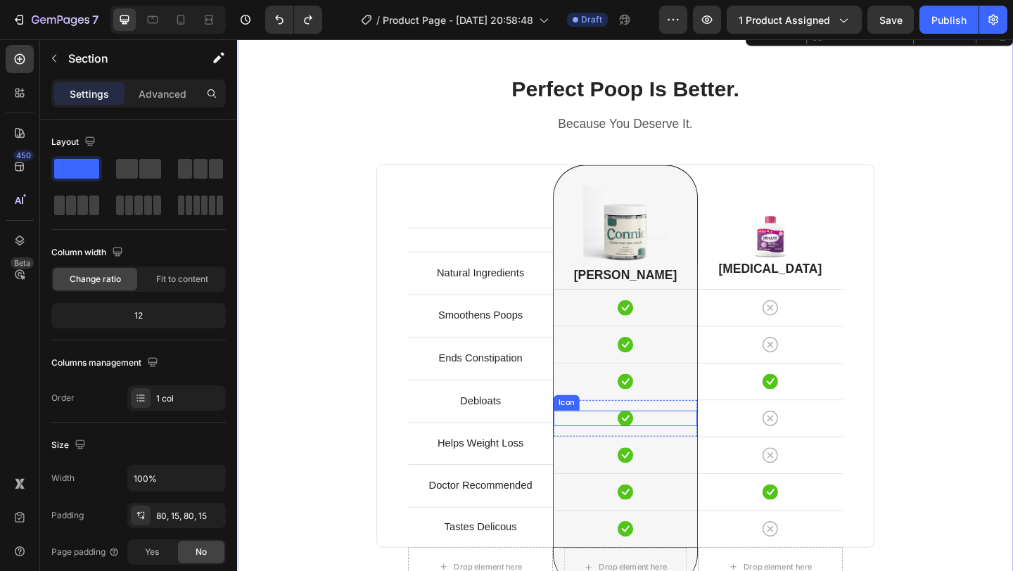
scroll to position [3157, 0]
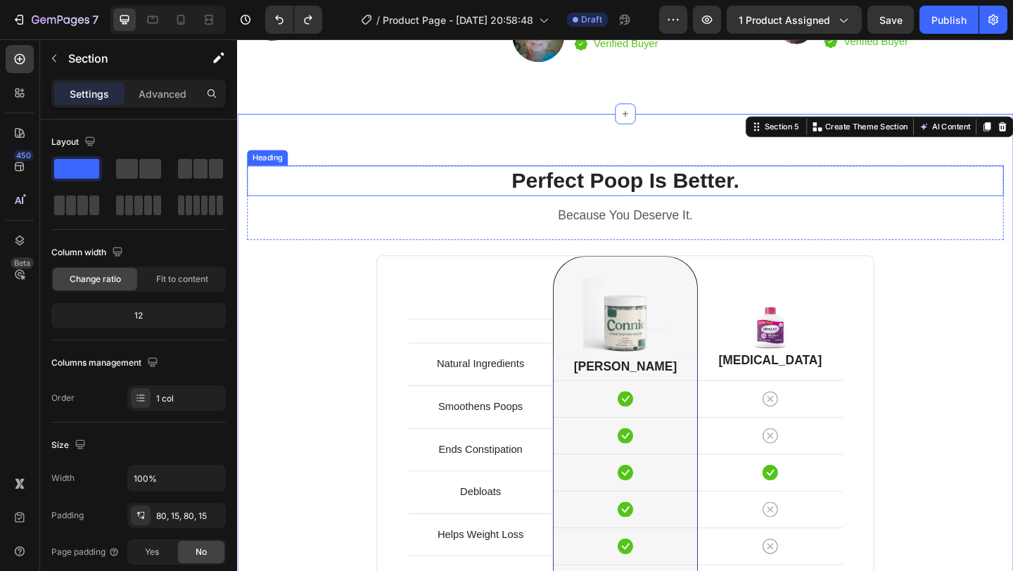
click at [629, 191] on h2 "Perfect Poop Is Better." at bounding box center [659, 193] width 823 height 33
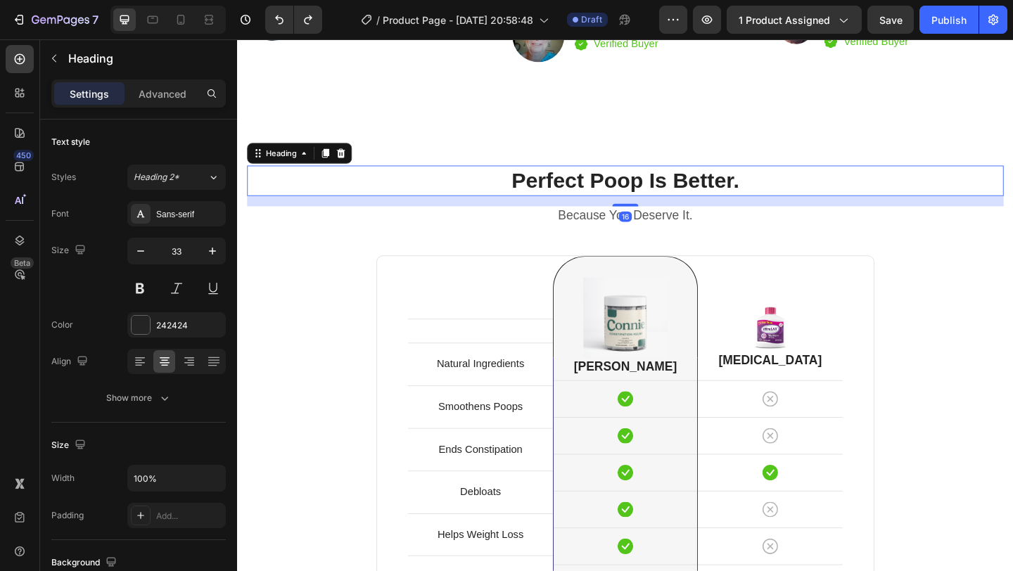
click at [629, 191] on h2 "Perfect Poop Is Better." at bounding box center [659, 193] width 823 height 33
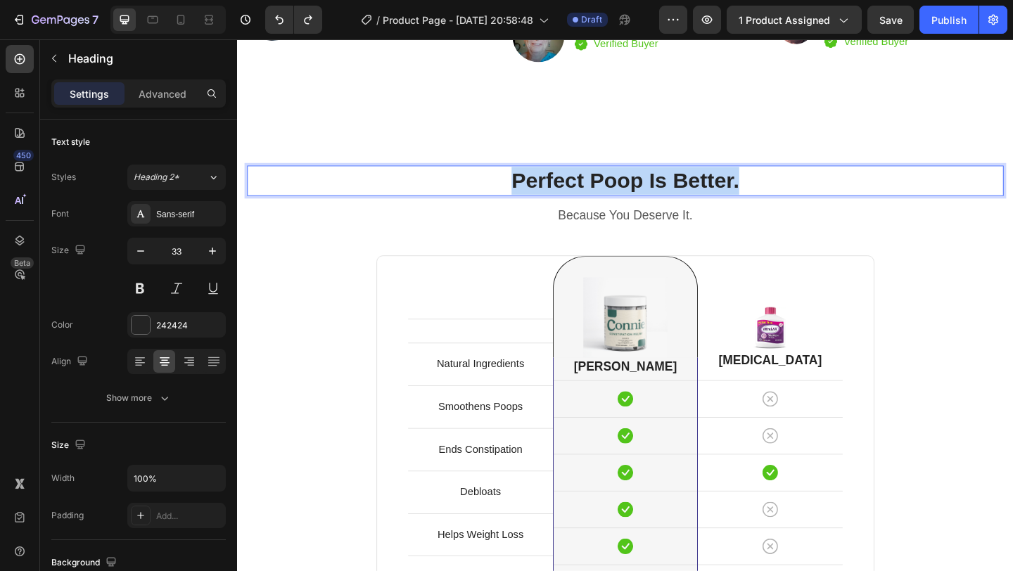
click at [629, 191] on p "Perfect Poop Is Better." at bounding box center [659, 193] width 820 height 30
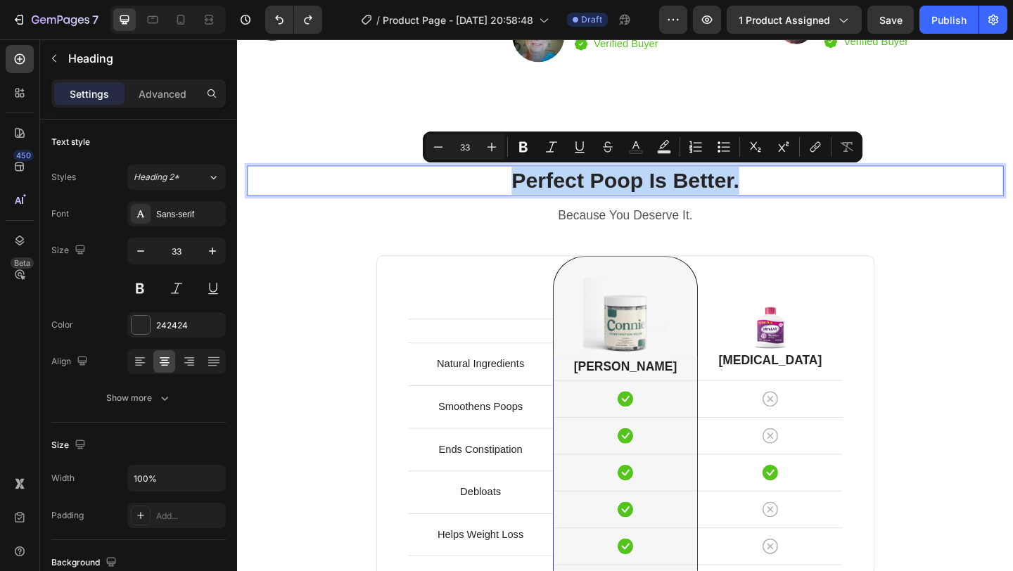
click at [640, 193] on p "Perfect Poop Is Better." at bounding box center [659, 193] width 820 height 30
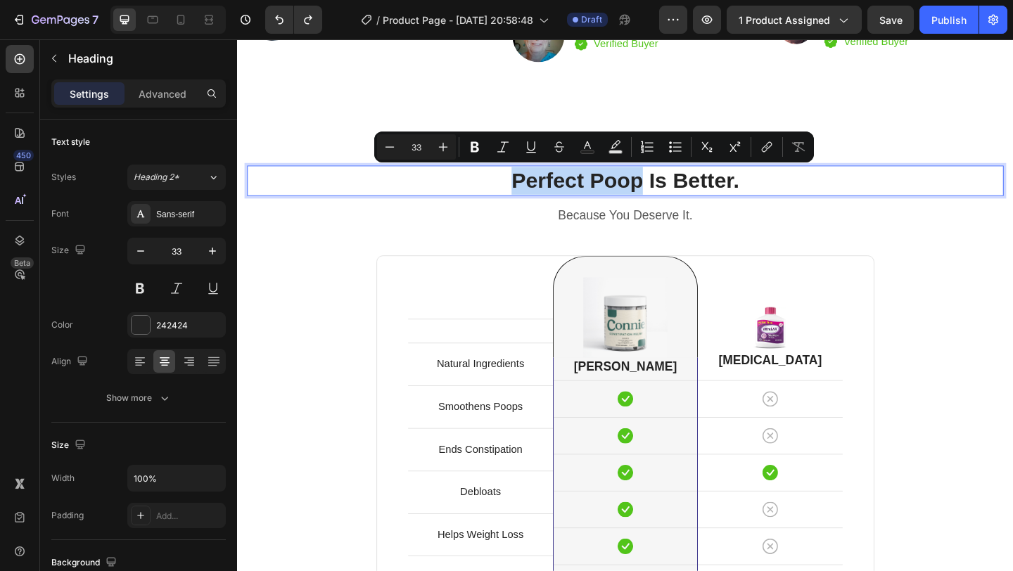
drag, startPoint x: 678, startPoint y: 191, endPoint x: 539, endPoint y: 193, distance: 139.3
click at [539, 193] on p "Perfect Poop Is Better." at bounding box center [659, 193] width 820 height 30
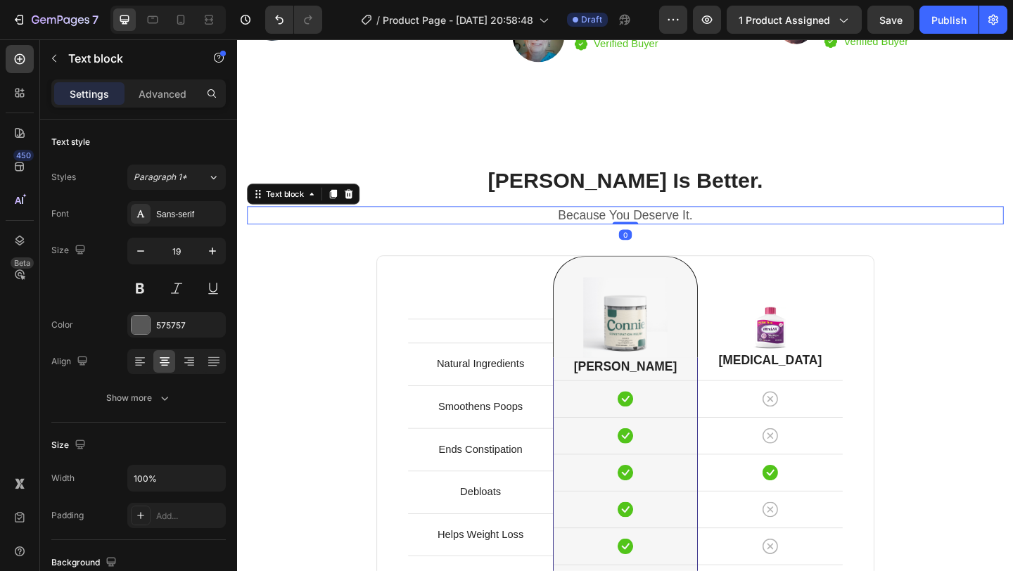
click at [690, 231] on p "Because You Deserve It." at bounding box center [659, 231] width 820 height 18
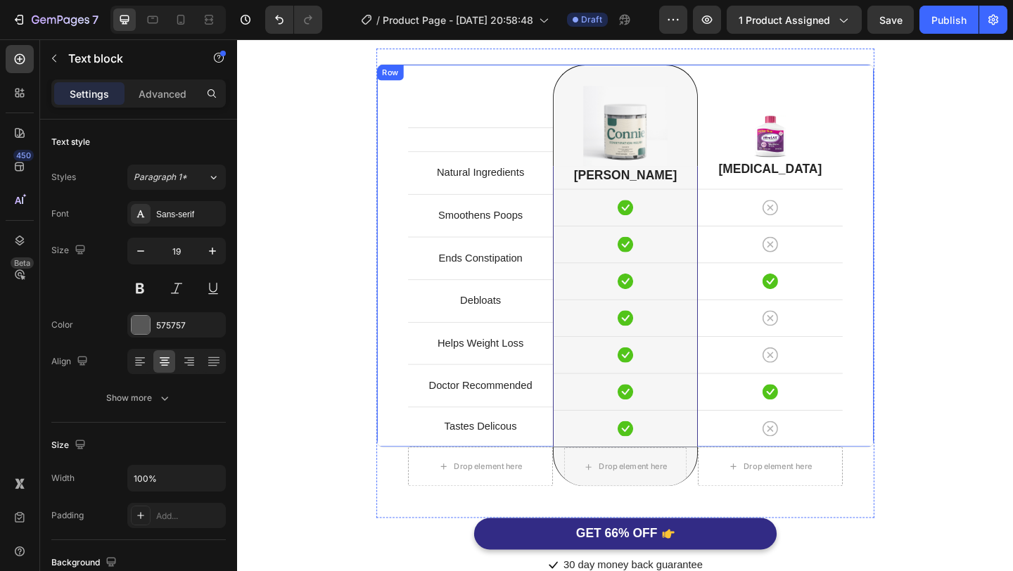
scroll to position [3377, 0]
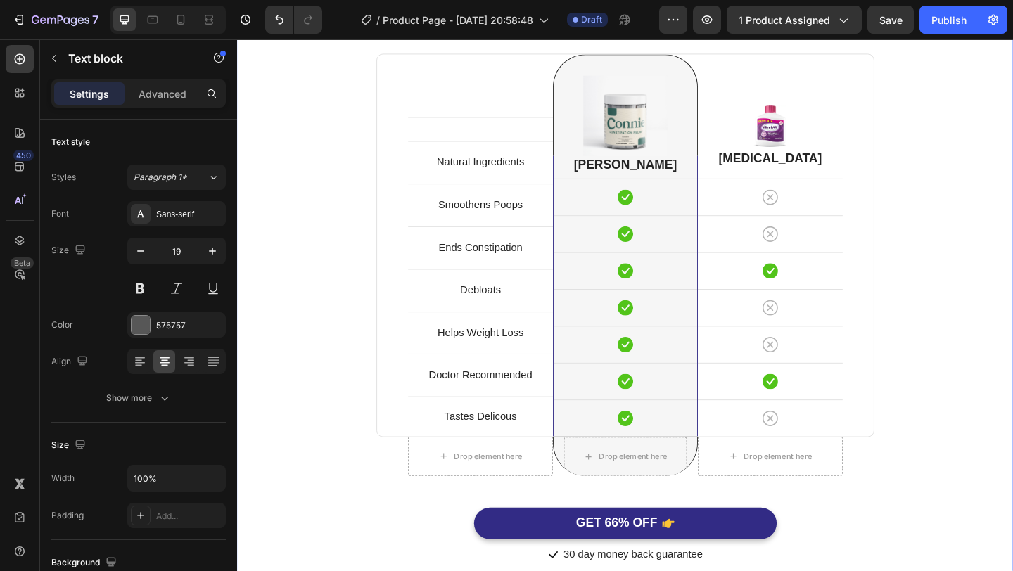
click at [1000, 324] on div "Connie Is Better. Heading Because You Deserve It. Text block 0 Row Text block R…" at bounding box center [659, 284] width 823 height 655
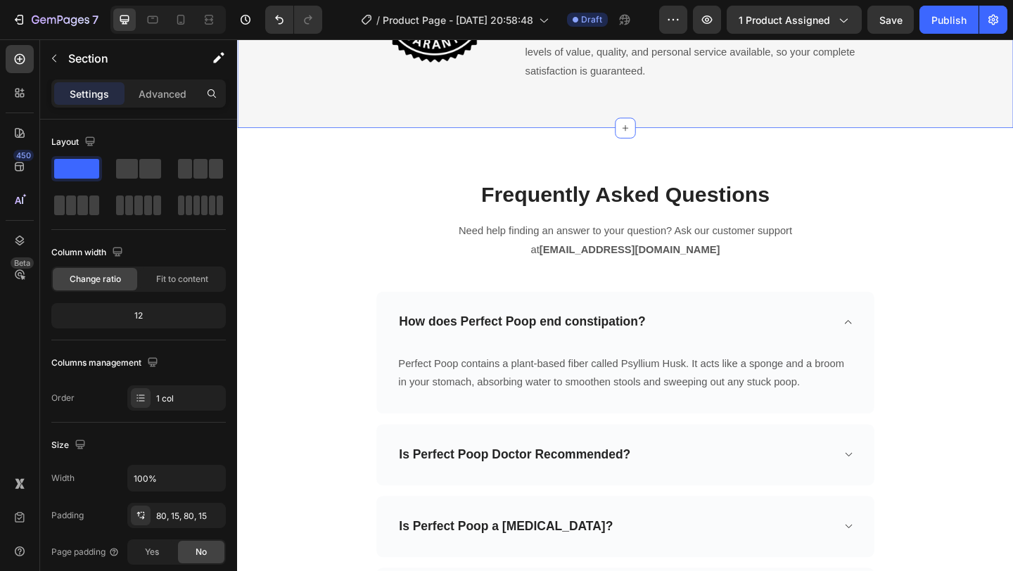
scroll to position [4197, 0]
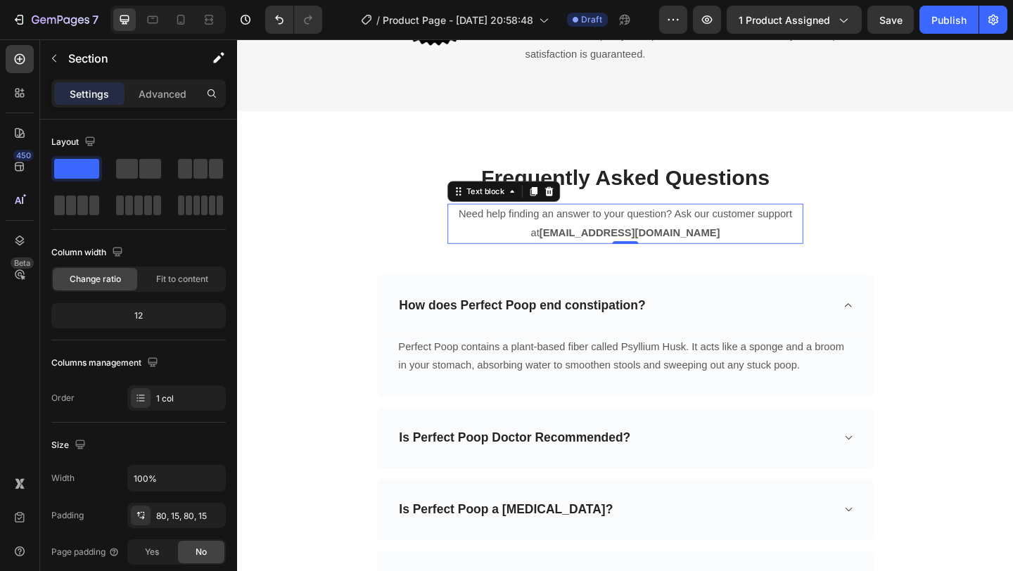
click at [694, 253] on strong "support@aperfectpoop.com" at bounding box center [664, 249] width 196 height 12
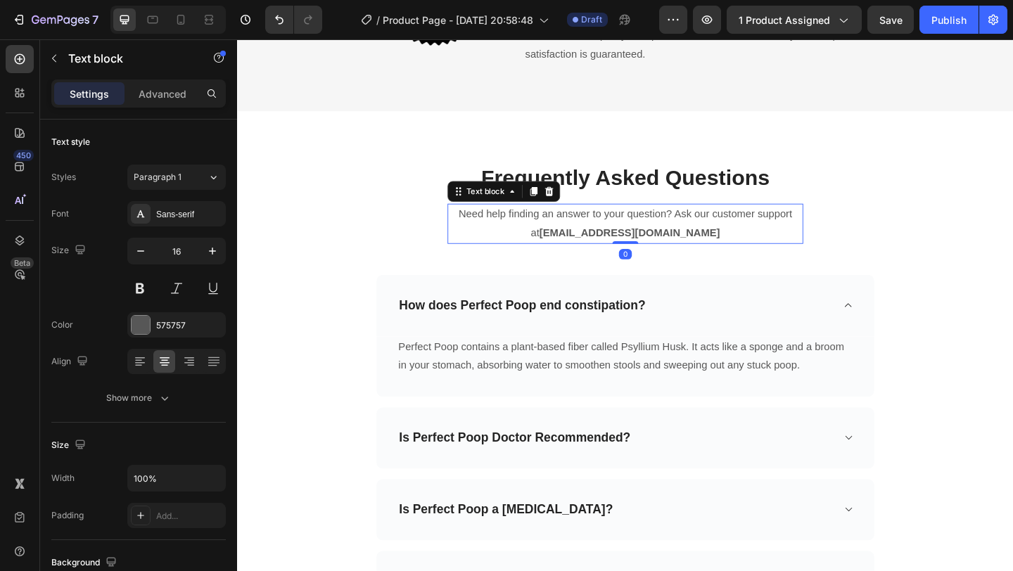
click at [733, 251] on strong "support@aperfectpoop.com" at bounding box center [664, 249] width 196 height 12
click at [832, 230] on p "Need help finding an answer to your question? Ask our customer support at suppo…" at bounding box center [659, 240] width 384 height 41
click at [838, 229] on p "Need help finding an answer to your question? Ask our customer support at suppo…" at bounding box center [659, 240] width 384 height 41
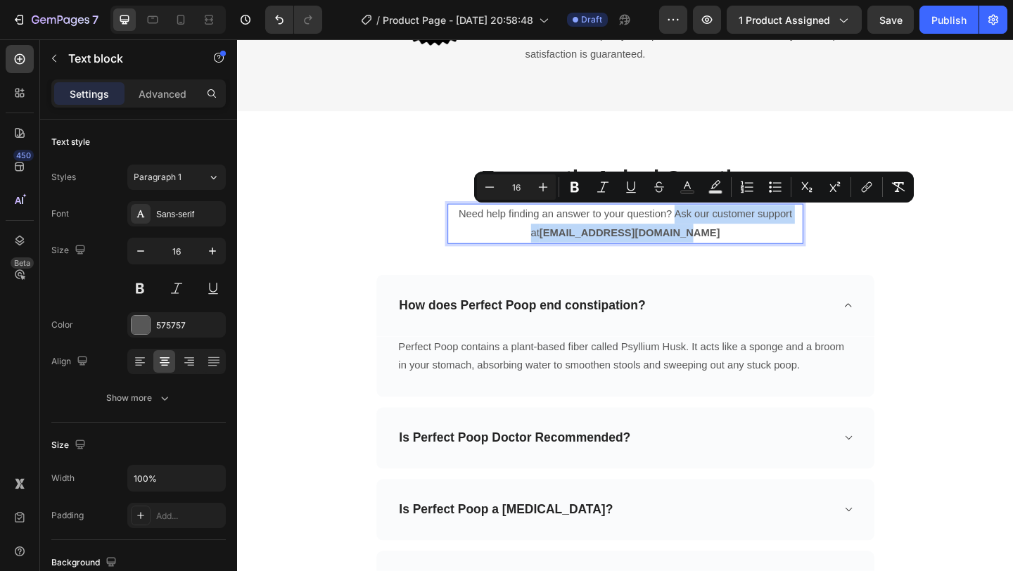
drag, startPoint x: 744, startPoint y: 252, endPoint x: 708, endPoint y: 222, distance: 47.0
click at [708, 222] on p "Need help finding an answer to your question? Ask our customer support at suppo…" at bounding box center [659, 240] width 384 height 41
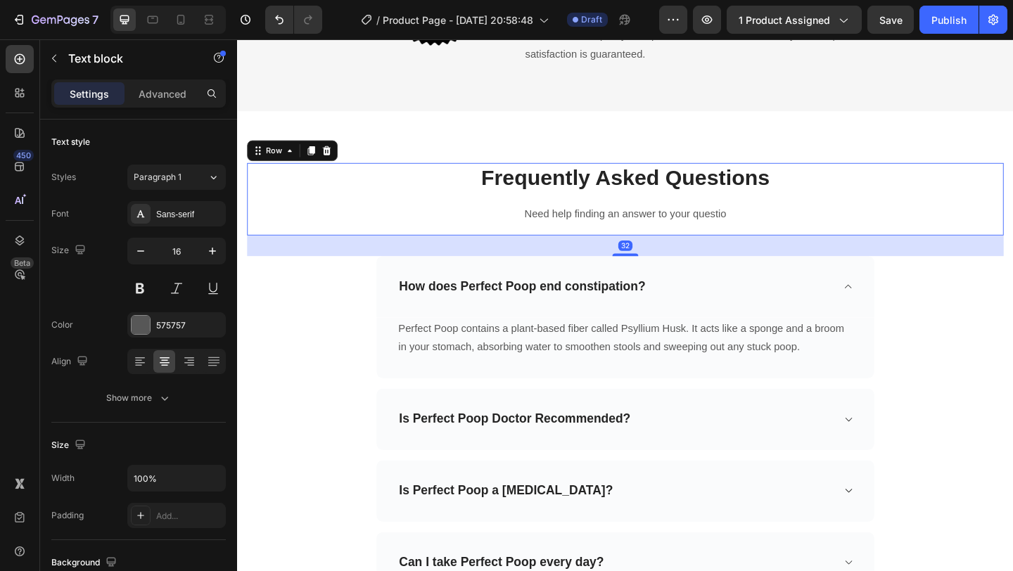
click at [972, 248] on div "Frequently Asked Questions Heading Need help finding an answer to your questio …" at bounding box center [659, 213] width 823 height 79
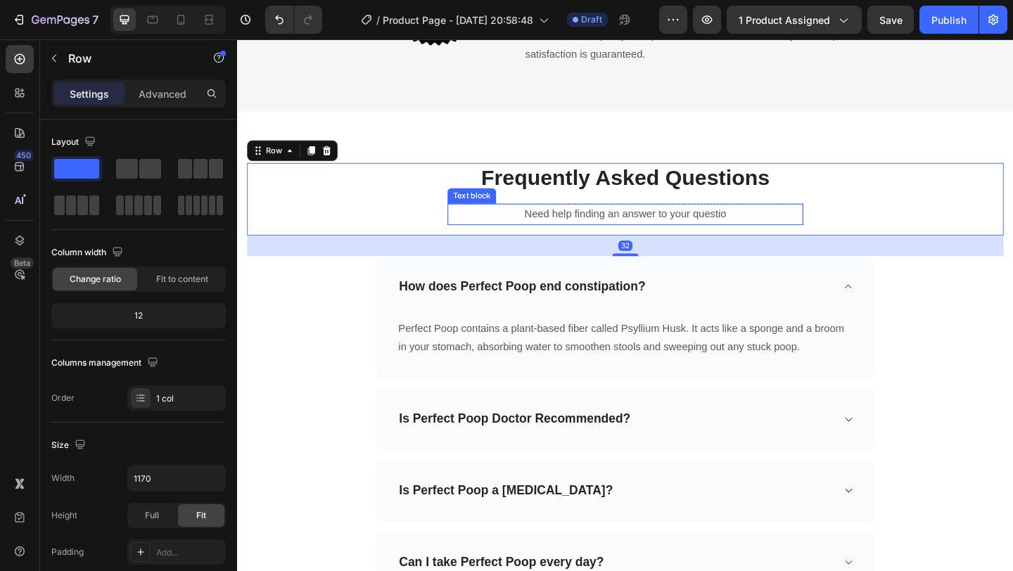
click at [775, 231] on p "Need help finding an answer to your questio" at bounding box center [659, 230] width 384 height 20
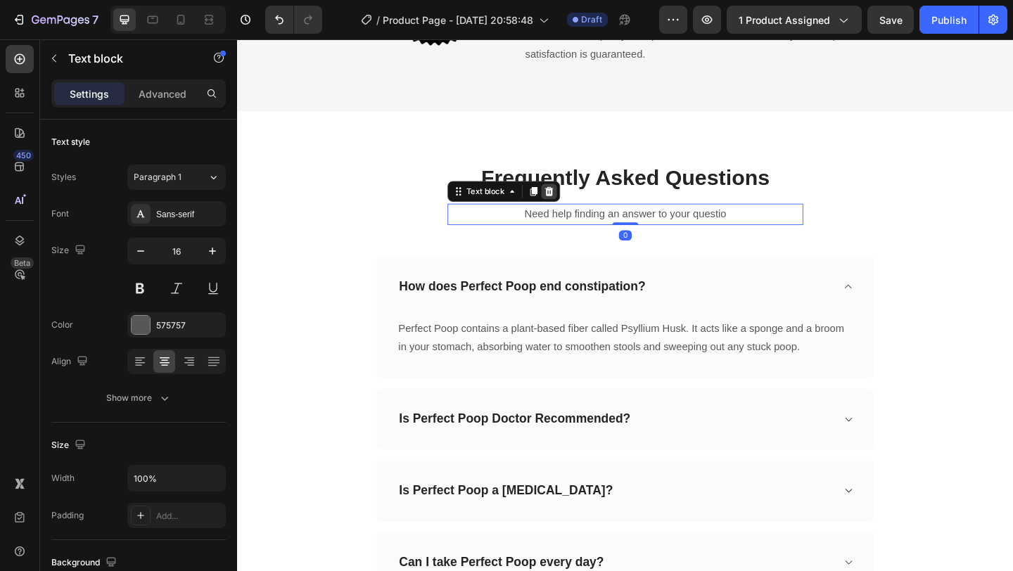
click at [581, 209] on icon at bounding box center [576, 204] width 11 height 11
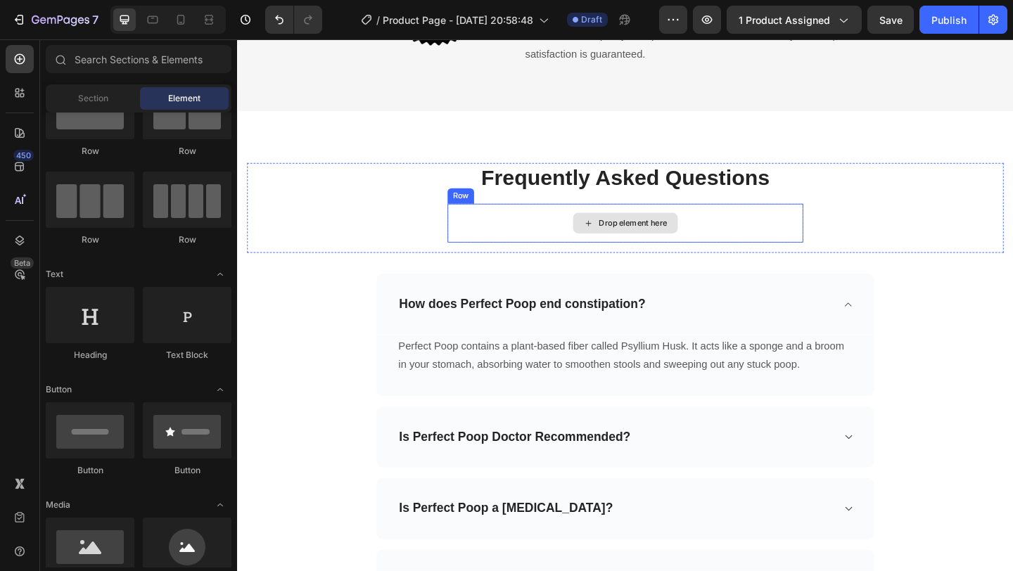
click at [703, 255] on div "Drop element here" at bounding box center [659, 239] width 387 height 42
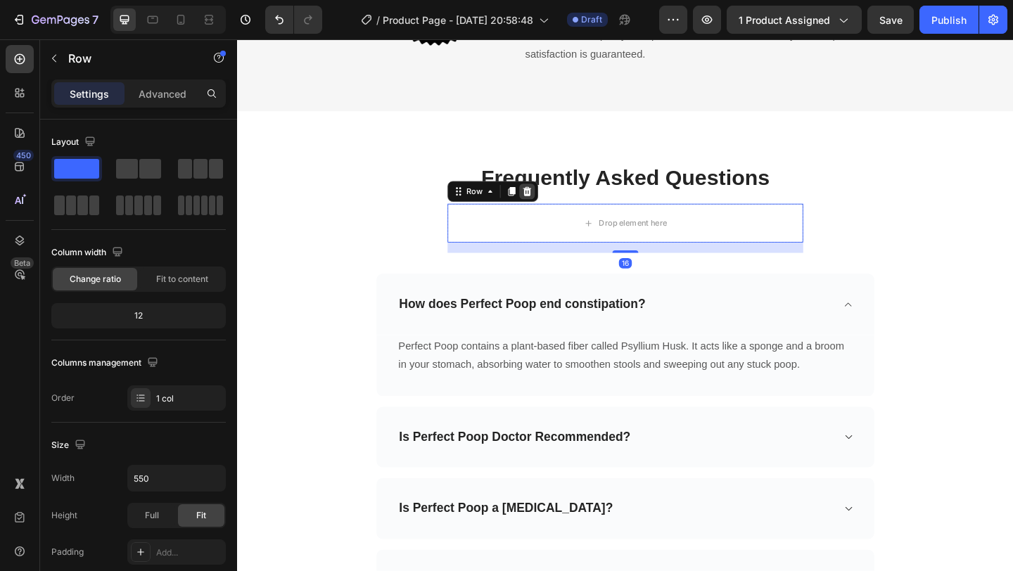
click at [551, 206] on icon at bounding box center [552, 204] width 11 height 11
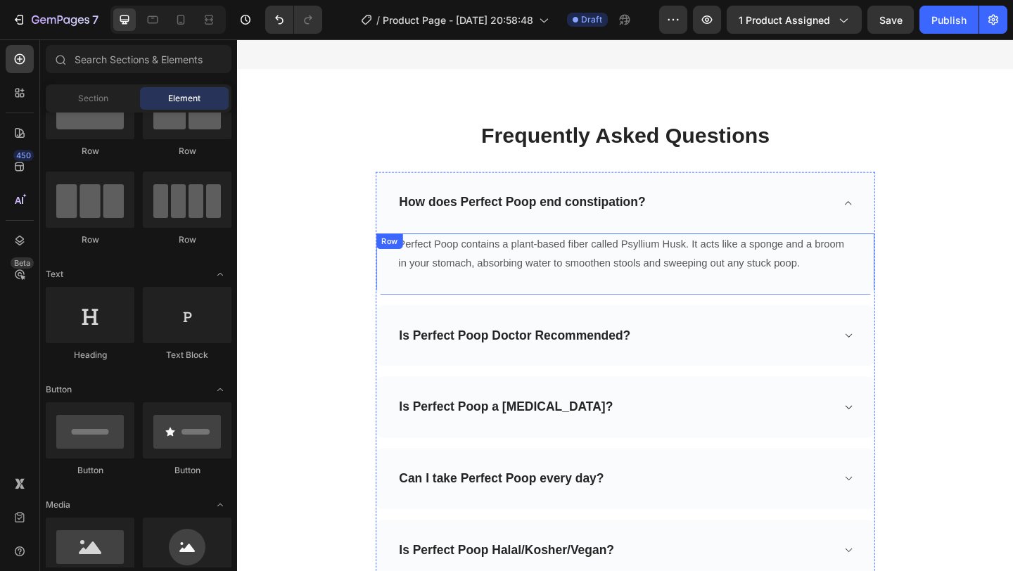
scroll to position [4253, 0]
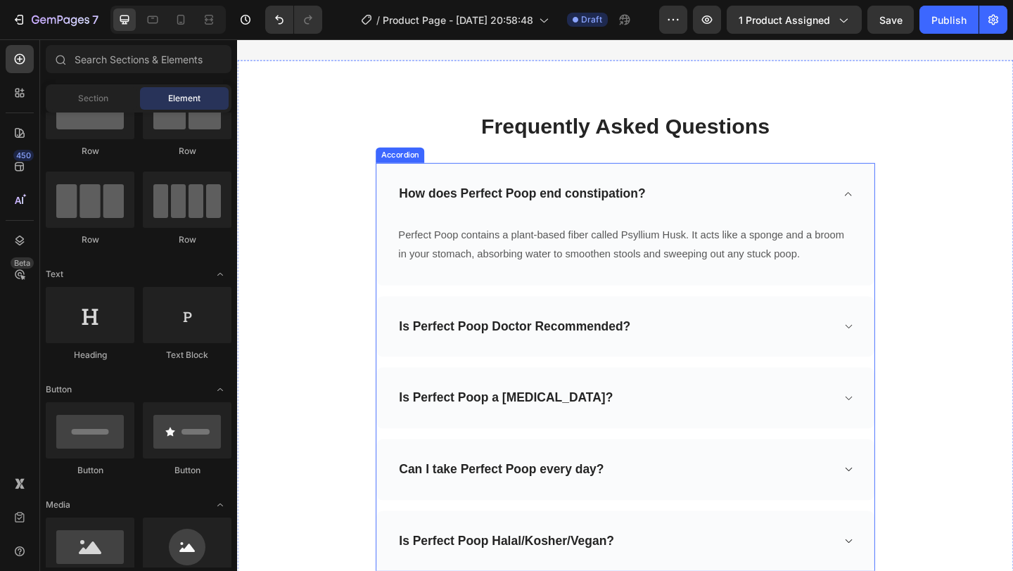
click at [535, 211] on p "How does Perfect Poop end constipation?" at bounding box center [547, 207] width 268 height 18
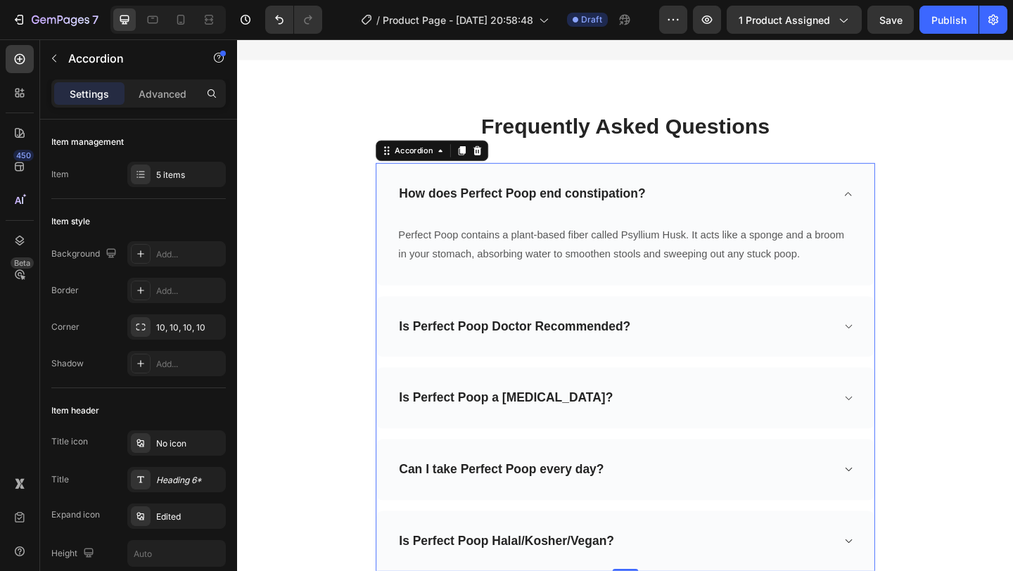
click at [535, 211] on p "How does Perfect Poop end constipation?" at bounding box center [547, 207] width 268 height 18
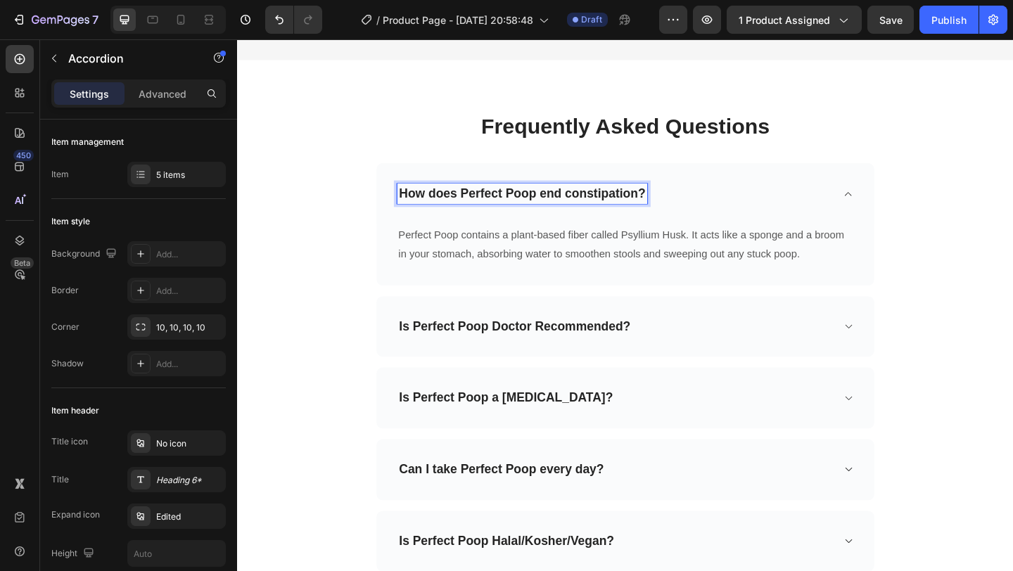
click at [523, 205] on p "How does Perfect Poop end constipation?" at bounding box center [547, 207] width 268 height 18
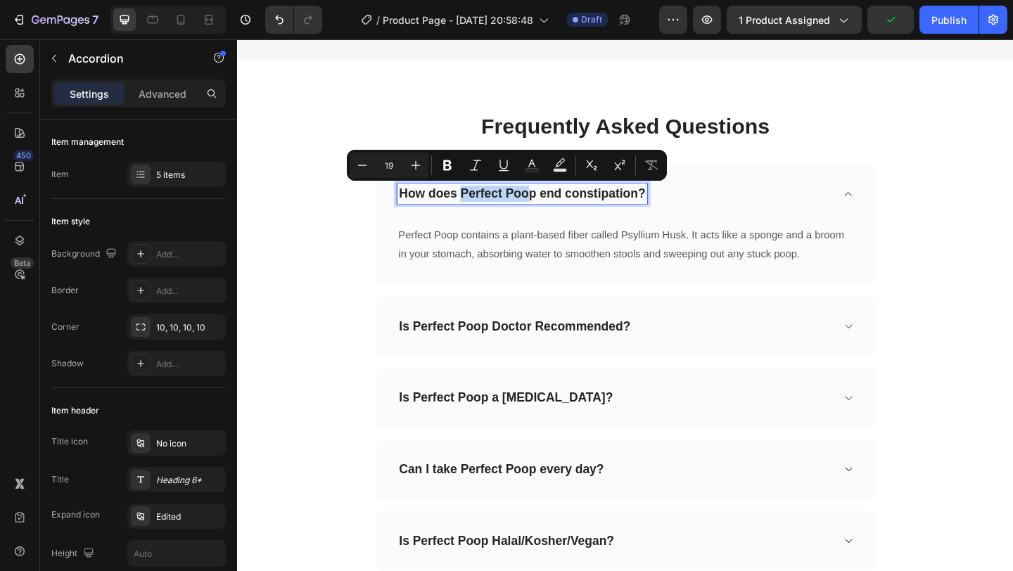
drag, startPoint x: 556, startPoint y: 208, endPoint x: 482, endPoint y: 208, distance: 74.6
click at [482, 208] on p "How does Perfect Poop end constipation?" at bounding box center [547, 207] width 268 height 18
drag, startPoint x: 563, startPoint y: 209, endPoint x: 482, endPoint y: 206, distance: 81.0
click at [482, 206] on p "How does Perfect Poop end constipation?" at bounding box center [547, 207] width 268 height 18
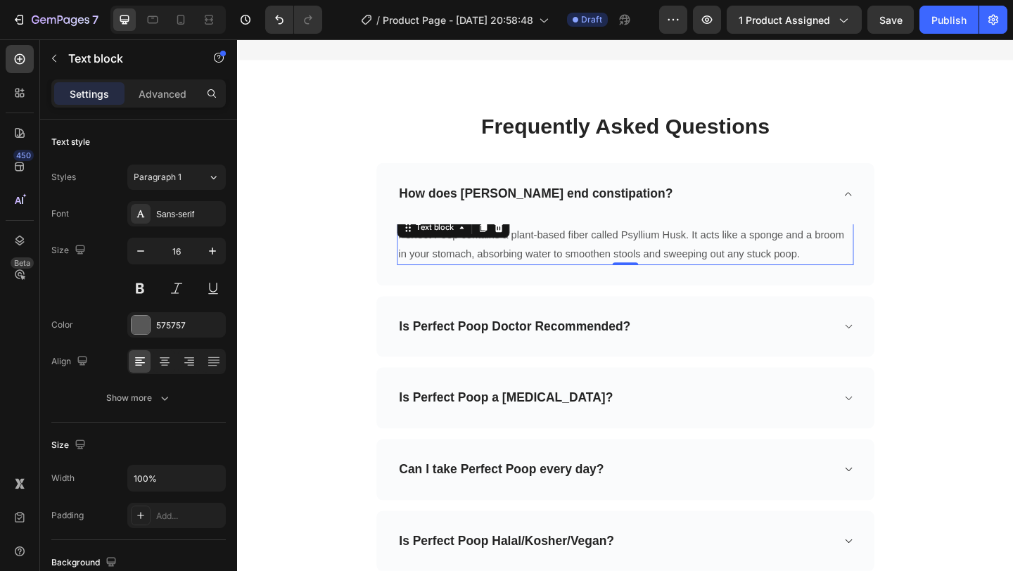
click at [543, 255] on p "Perfect Poop contains a plant-based fiber called Psyllium Husk. It acts like a …" at bounding box center [659, 263] width 494 height 41
click at [462, 265] on p "Perfect Poop contains a plant-based fiber called Psyllium Husk. It acts like a …" at bounding box center [659, 263] width 494 height 41
click at [462, 259] on p "Perfect Poop contains a plant-based fiber called Psyllium Husk. It acts like a …" at bounding box center [659, 263] width 494 height 41
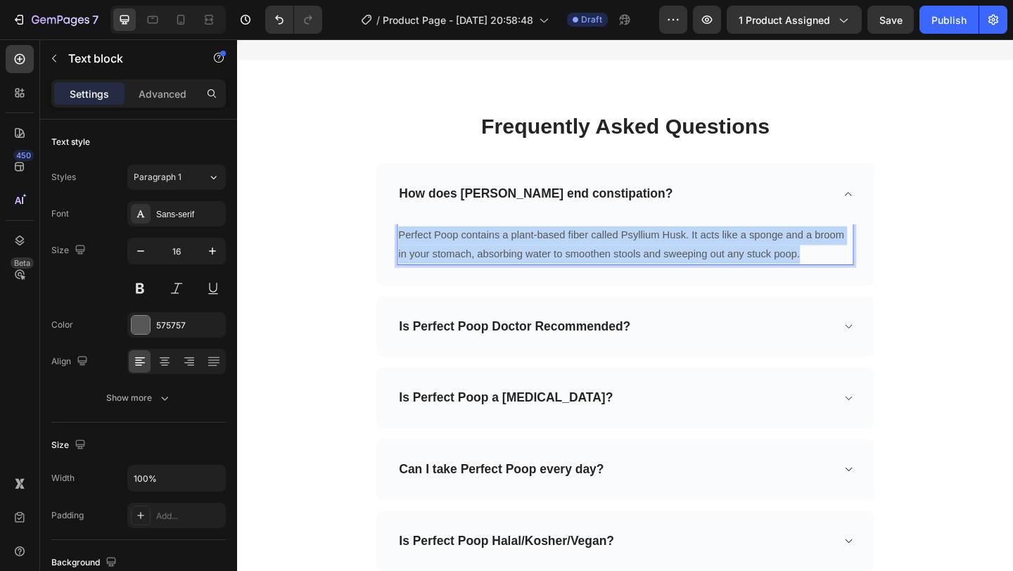
click at [462, 259] on p "Perfect Poop contains a plant-based fiber called Psyllium Husk. It acts like a …" at bounding box center [659, 263] width 494 height 41
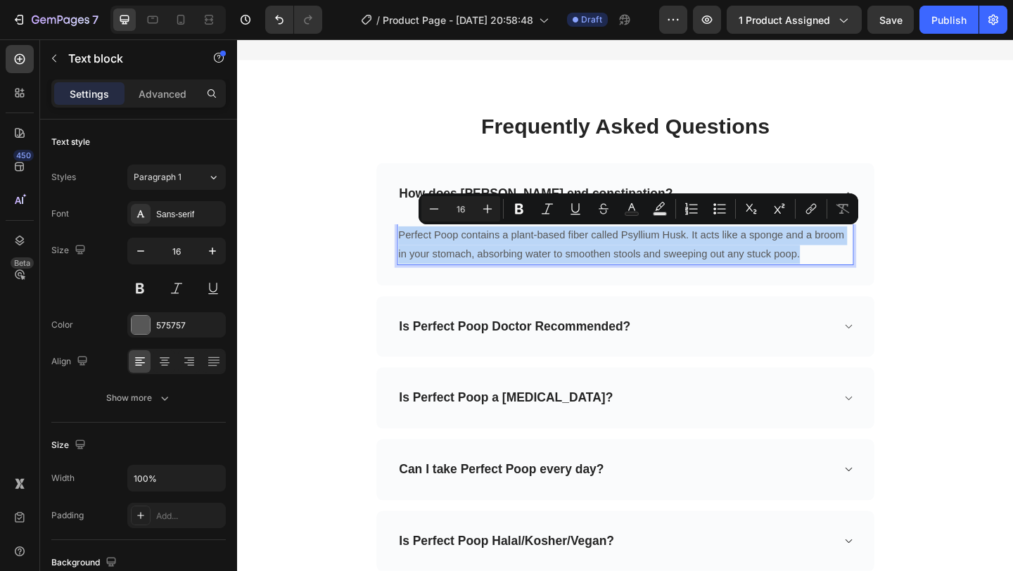
click at [462, 257] on p "Perfect Poop contains a plant-based fiber called Psyllium Husk. It acts like a …" at bounding box center [659, 263] width 494 height 41
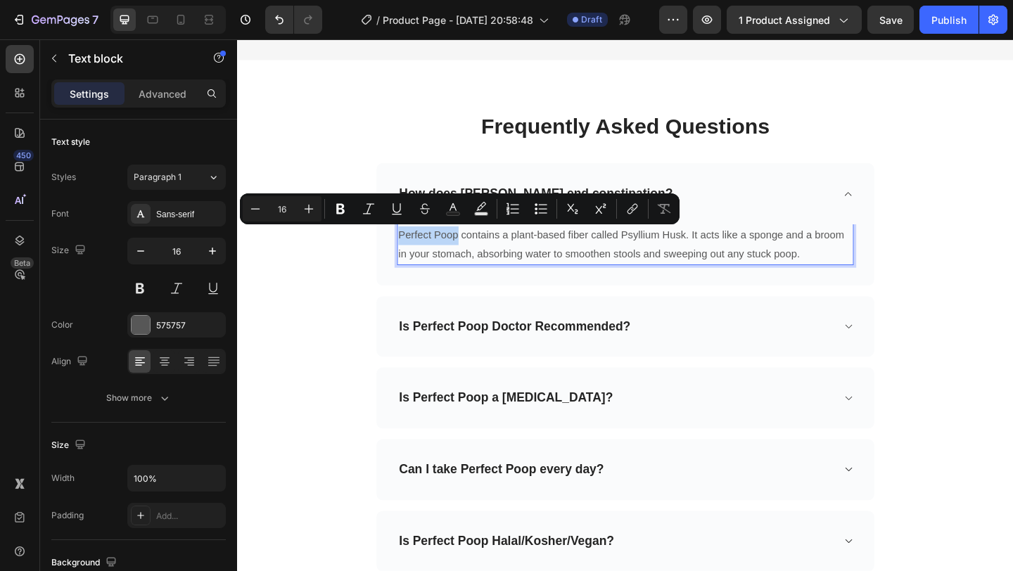
drag, startPoint x: 476, startPoint y: 255, endPoint x: 413, endPoint y: 255, distance: 62.6
click at [413, 255] on p "Perfect Poop contains a plant-based fiber called Psyllium Husk. It acts like a …" at bounding box center [659, 263] width 494 height 41
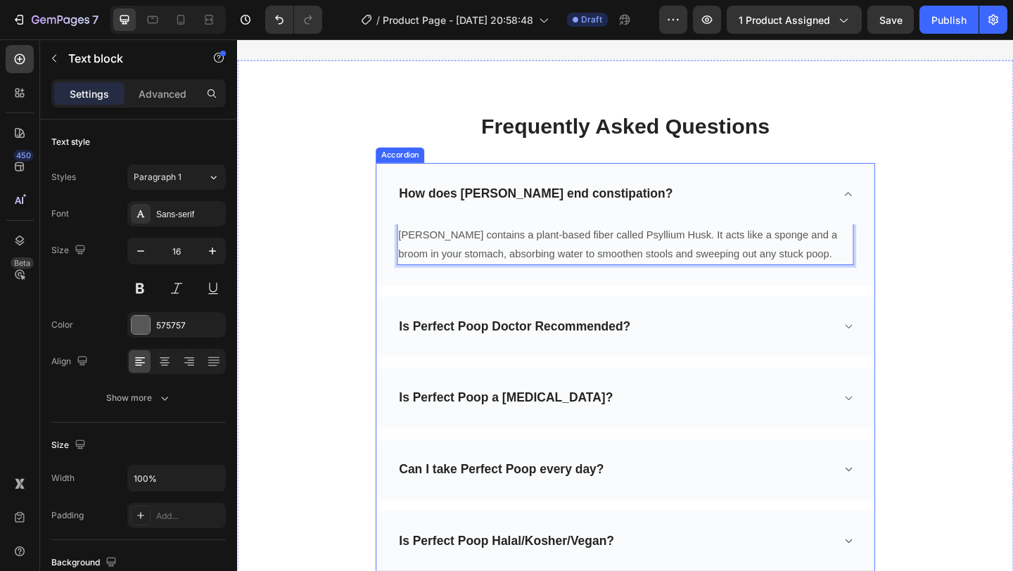
scroll to position [4282, 0]
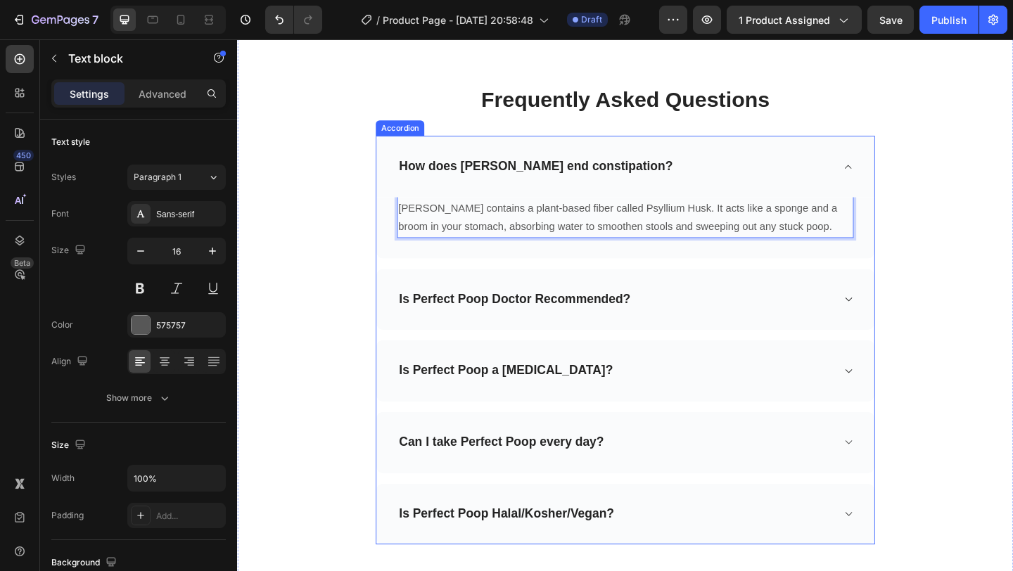
click at [535, 317] on p "Is Perfect Poop Doctor Recommended?" at bounding box center [539, 323] width 252 height 18
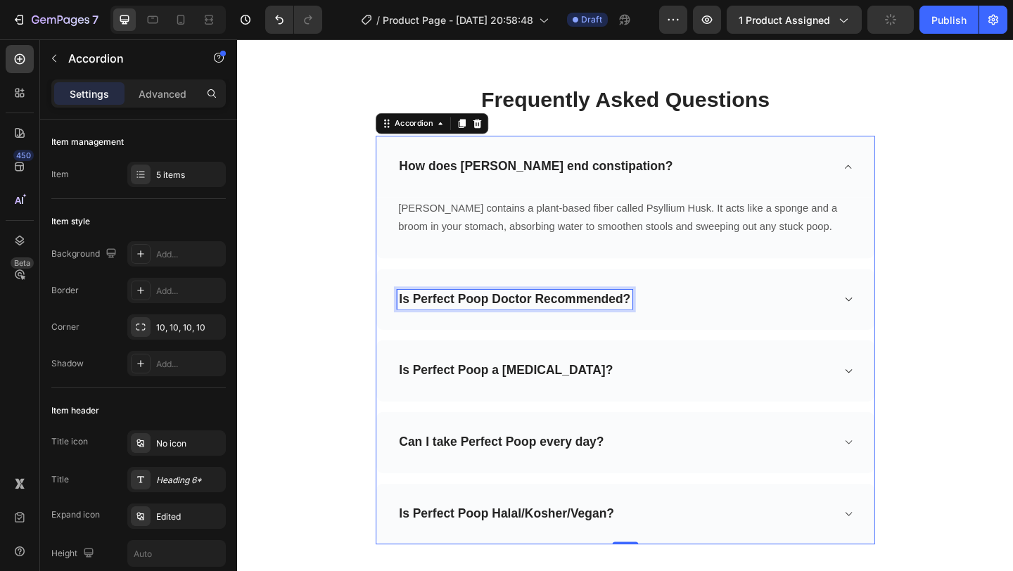
click at [498, 323] on p "Is Perfect Poop Doctor Recommended?" at bounding box center [539, 323] width 252 height 18
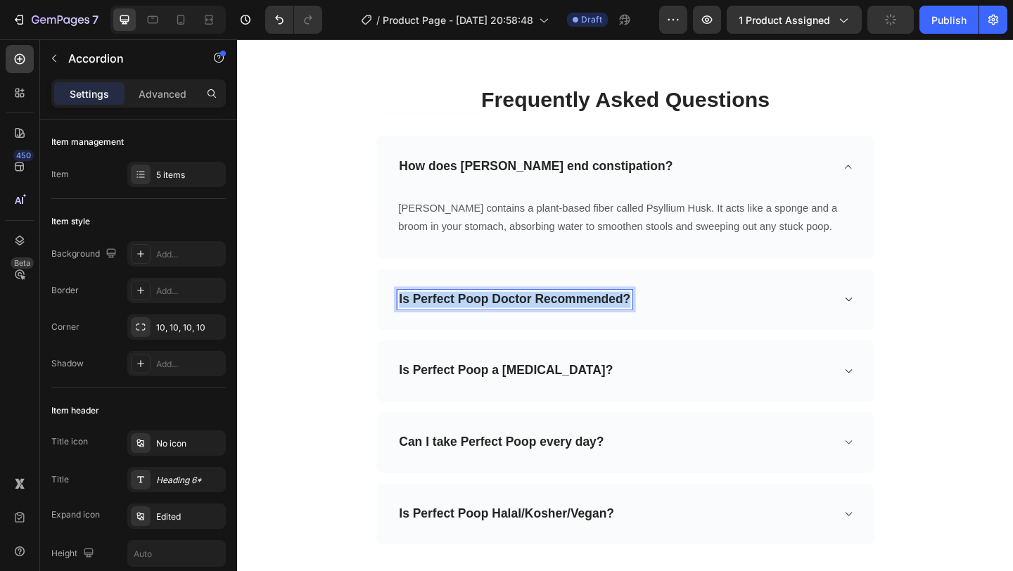
click at [498, 323] on p "Is Perfect Poop Doctor Recommended?" at bounding box center [539, 323] width 252 height 18
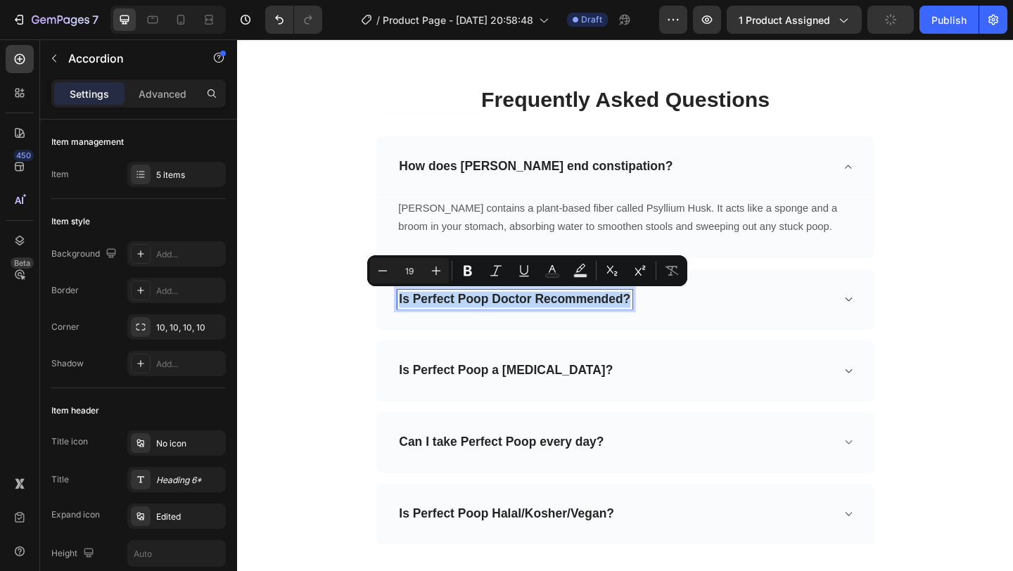
click at [497, 323] on p "Is Perfect Poop Doctor Recommended?" at bounding box center [539, 323] width 252 height 18
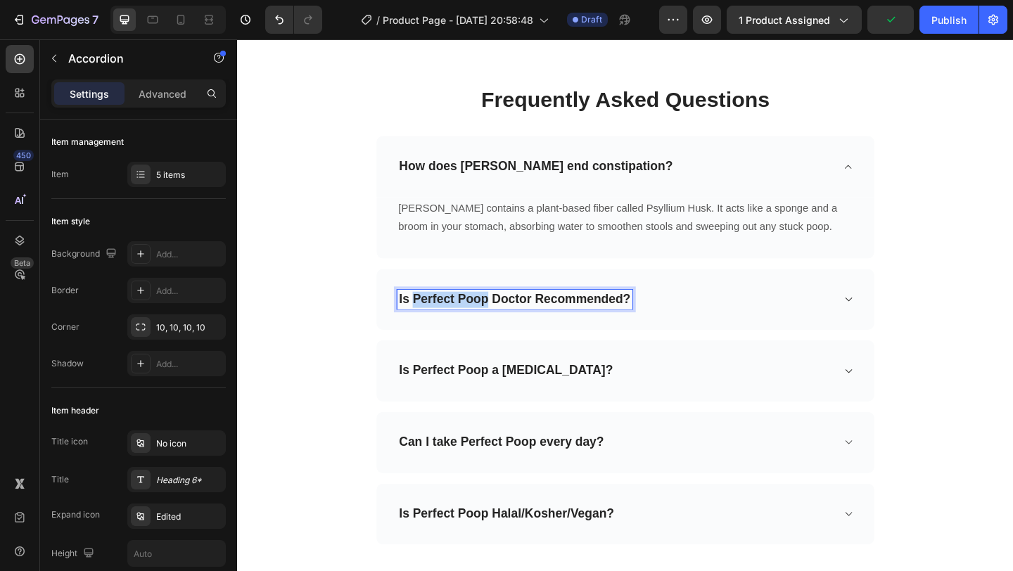
drag, startPoint x: 507, startPoint y: 323, endPoint x: 431, endPoint y: 324, distance: 76.0
click at [431, 324] on p "Is Perfect Poop Doctor Recommended?" at bounding box center [539, 323] width 252 height 18
click at [776, 336] on div "Is [PERSON_NAME] Doctor Recommended?" at bounding box center [659, 322] width 542 height 67
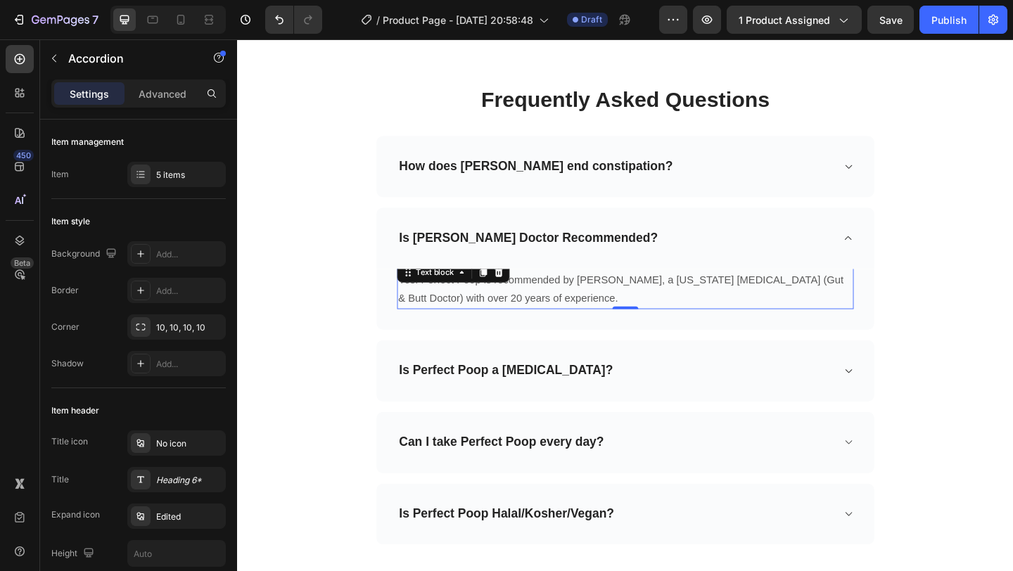
click at [498, 304] on p "Yes! Perfect Poop is recommended by Dr. Bernard Yonk, a New York Gastroenterolo…" at bounding box center [659, 311] width 494 height 41
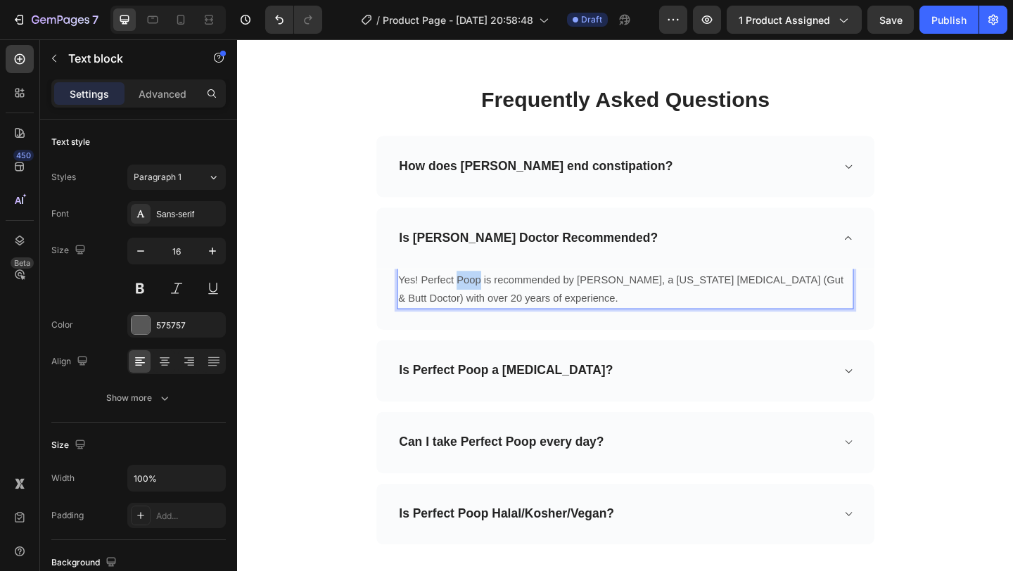
click at [498, 304] on p "Yes! Perfect Poop is recommended by Dr. Bernard Yonk, a New York Gastroenterolo…" at bounding box center [659, 311] width 494 height 41
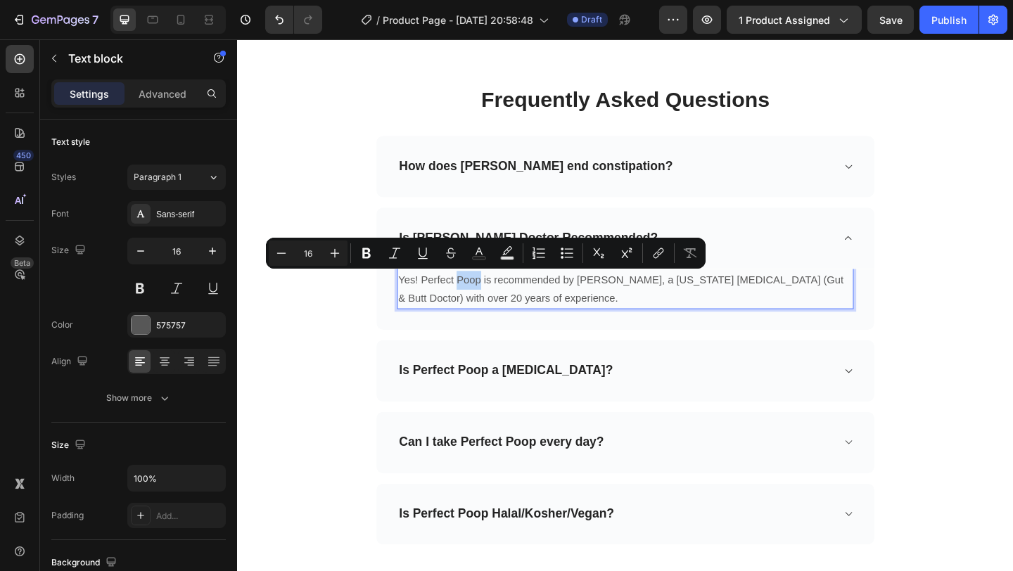
click at [502, 305] on p "Yes! Perfect Poop is recommended by Dr. Bernard Yonk, a New York Gastroenterolo…" at bounding box center [659, 311] width 494 height 41
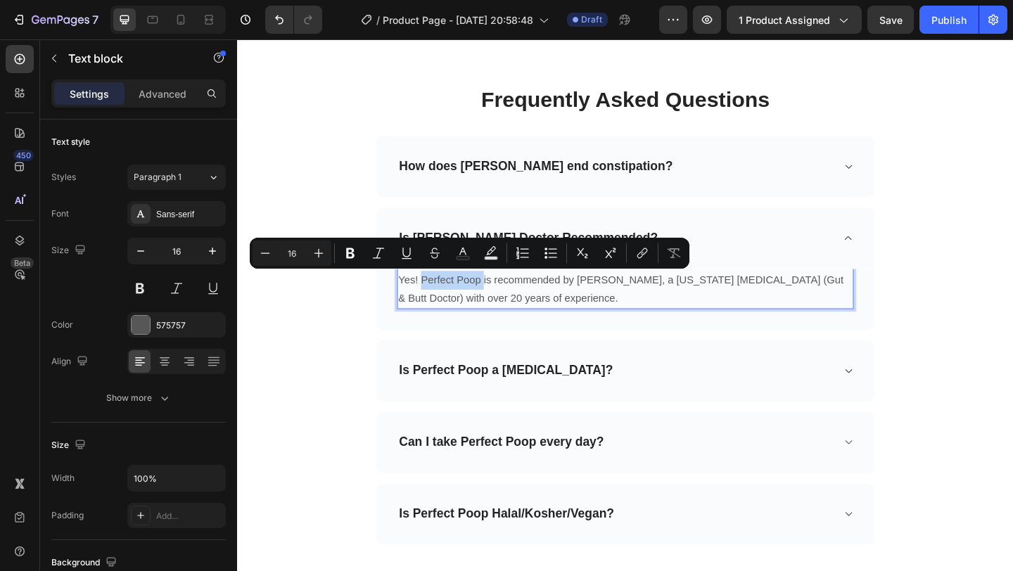
drag, startPoint x: 502, startPoint y: 305, endPoint x: 443, endPoint y: 303, distance: 58.4
click at [443, 303] on p "Yes! Perfect Poop is recommended by Dr. Bernard Yonk, a New York Gastroenterolo…" at bounding box center [659, 311] width 494 height 41
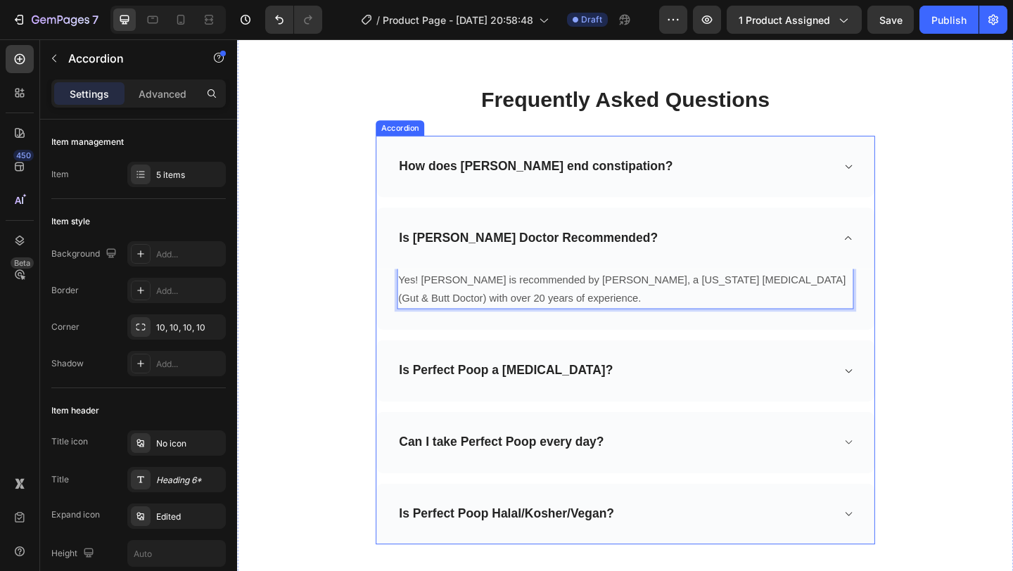
click at [722, 369] on div "Is Perfect Poop a laxative?" at bounding box center [659, 400] width 542 height 67
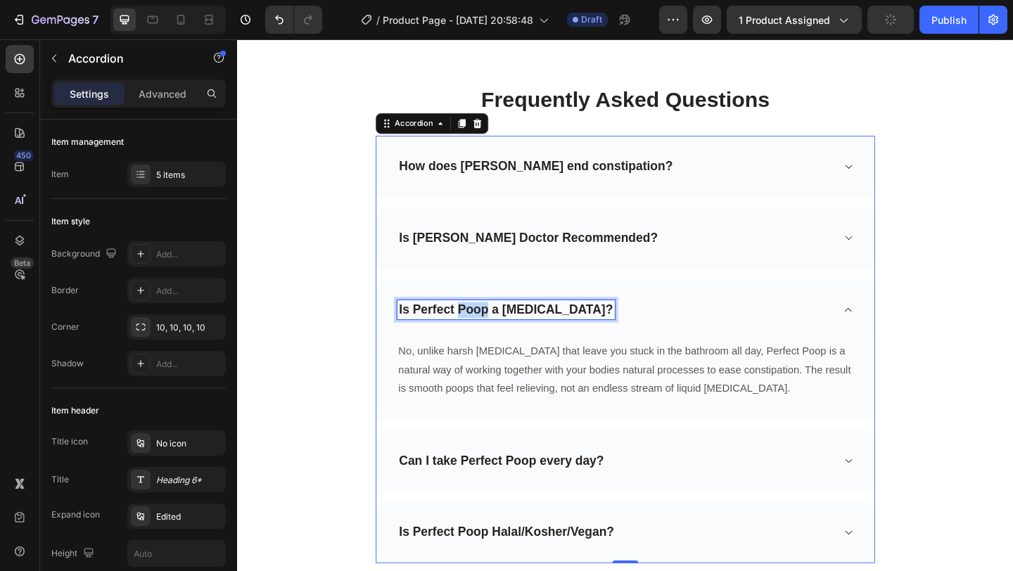
click at [476, 333] on p "Is Perfect Poop a laxative?" at bounding box center [529, 334] width 233 height 18
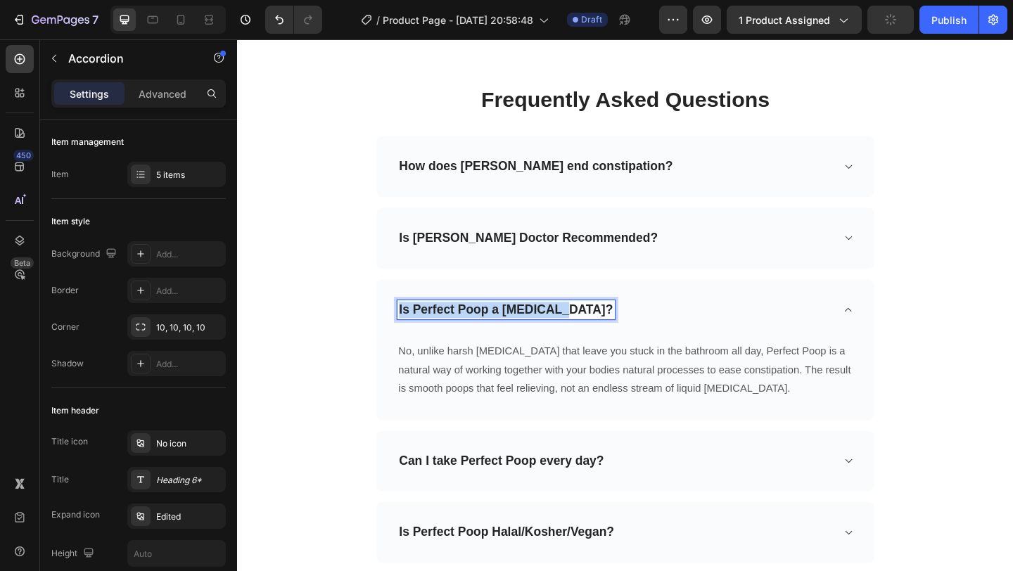
click at [476, 333] on p "Is Perfect Poop a laxative?" at bounding box center [529, 334] width 233 height 18
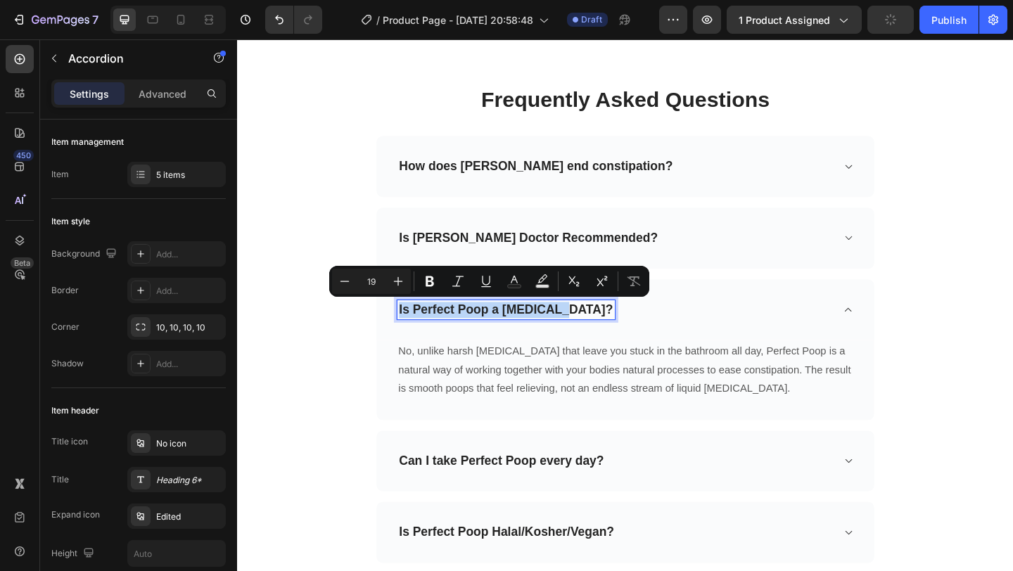
click at [495, 333] on p "Is Perfect Poop a laxative?" at bounding box center [529, 334] width 233 height 18
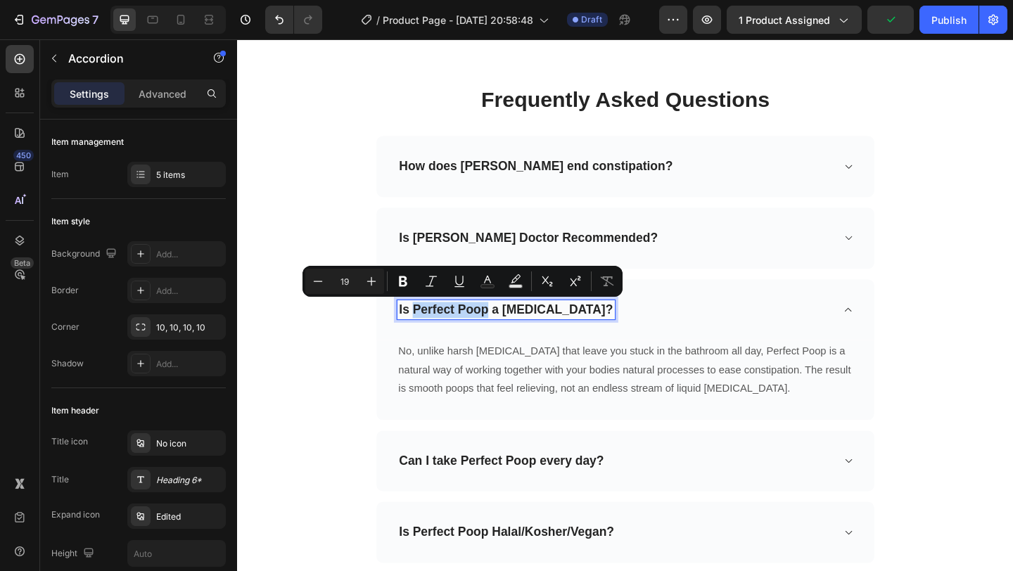
drag, startPoint x: 509, startPoint y: 333, endPoint x: 428, endPoint y: 334, distance: 80.2
click at [428, 334] on p "Is Perfect Poop a laxative?" at bounding box center [529, 334] width 233 height 18
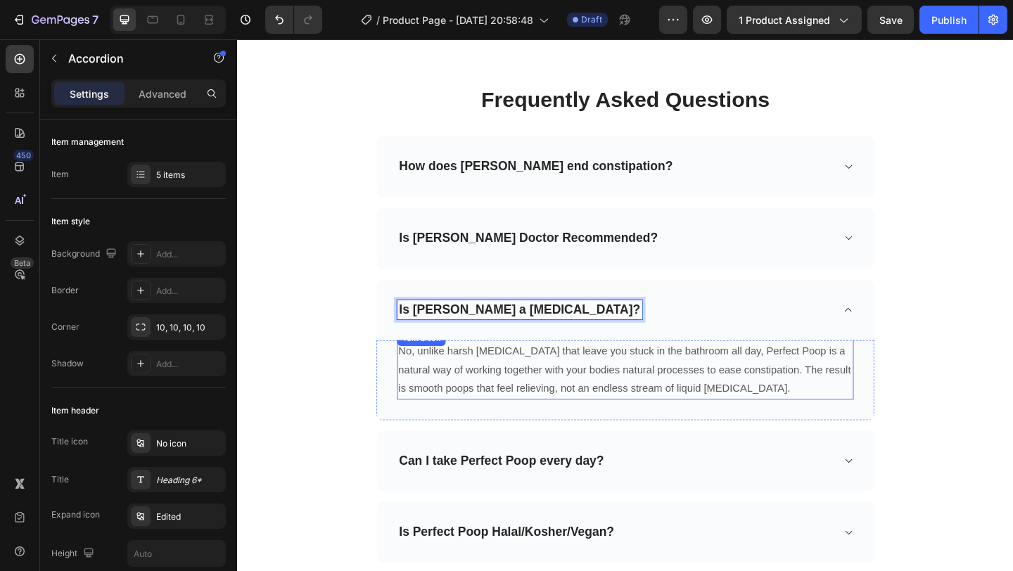
scroll to position [4303, 0]
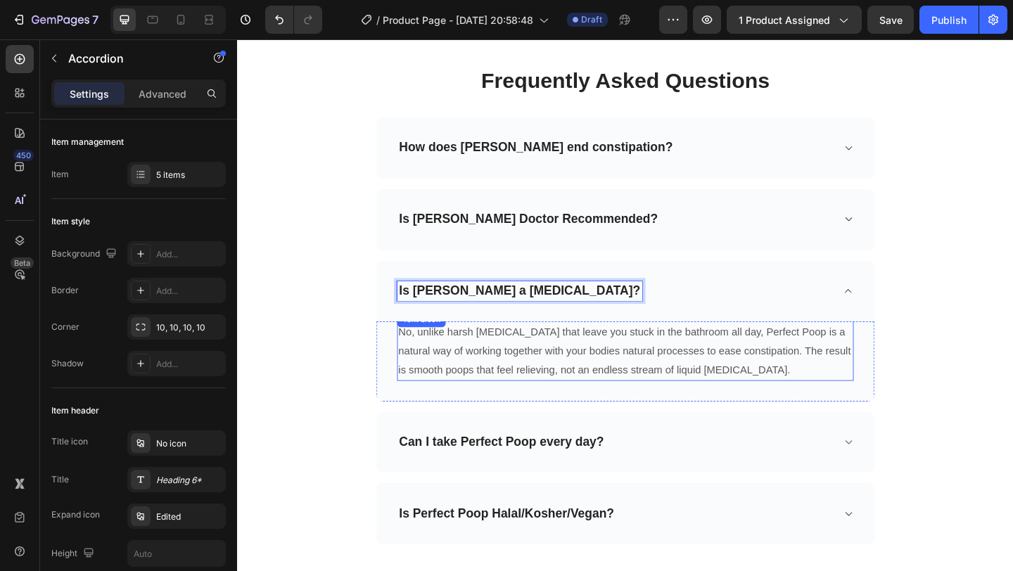
click at [744, 377] on p "No, unlike harsh laxatives that leave you stuck in the bathroom all day, Perfec…" at bounding box center [659, 378] width 494 height 61
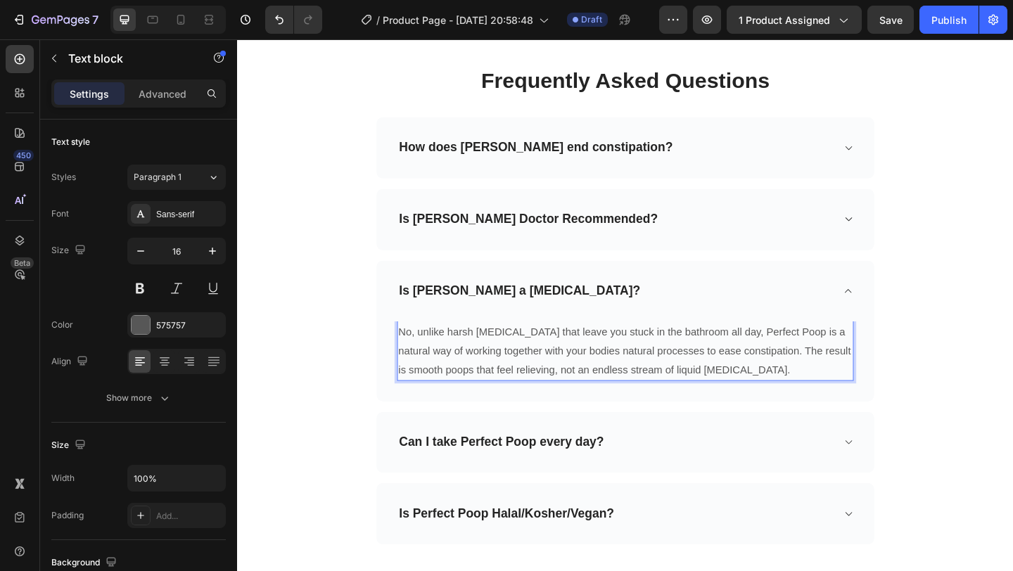
click at [777, 358] on p "No, unlike harsh laxatives that leave you stuck in the bathroom all day, Perfec…" at bounding box center [659, 378] width 494 height 61
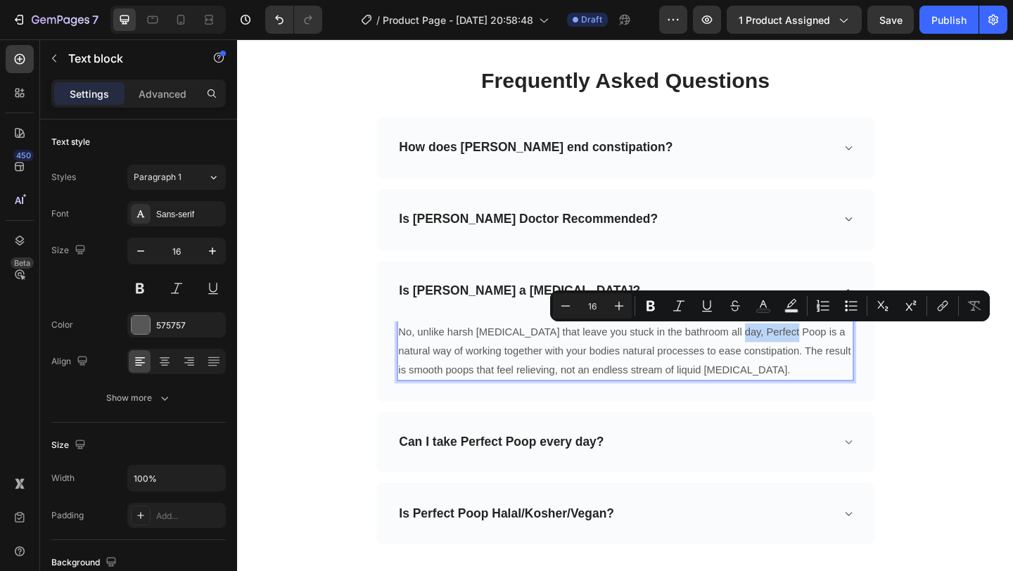
drag, startPoint x: 767, startPoint y: 358, endPoint x: 830, endPoint y: 360, distance: 63.4
click at [830, 360] on p "No, unlike harsh laxatives that leave you stuck in the bathroom all day, Perfec…" at bounding box center [659, 378] width 494 height 61
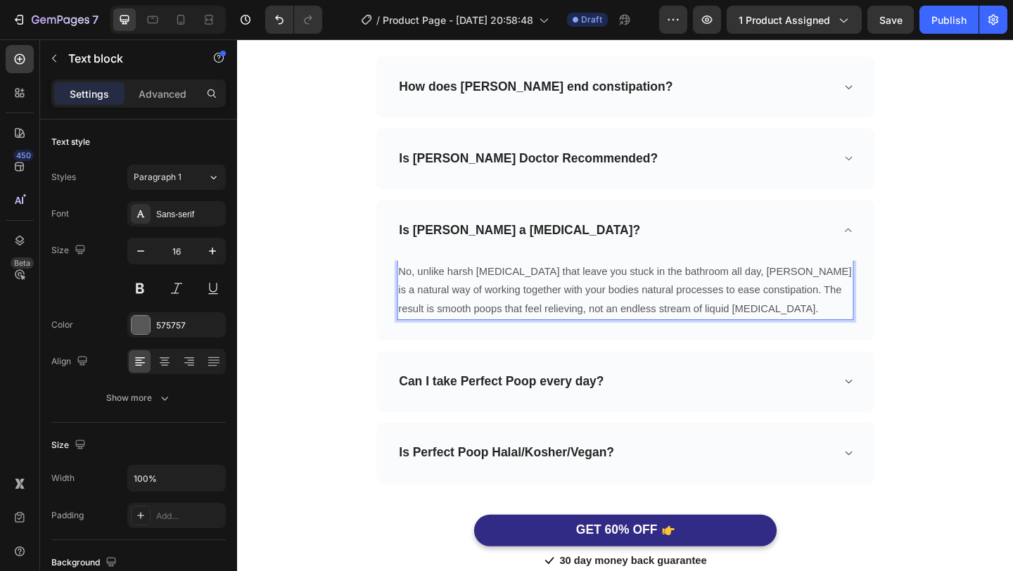
scroll to position [4382, 0]
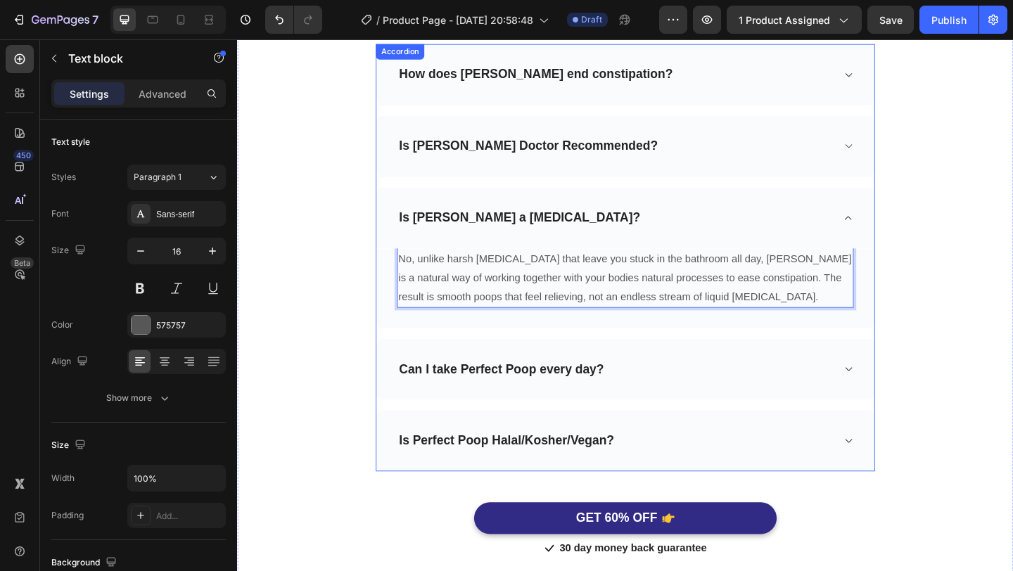
click at [723, 382] on div "Can I take Perfect Poop every day?" at bounding box center [659, 398] width 542 height 67
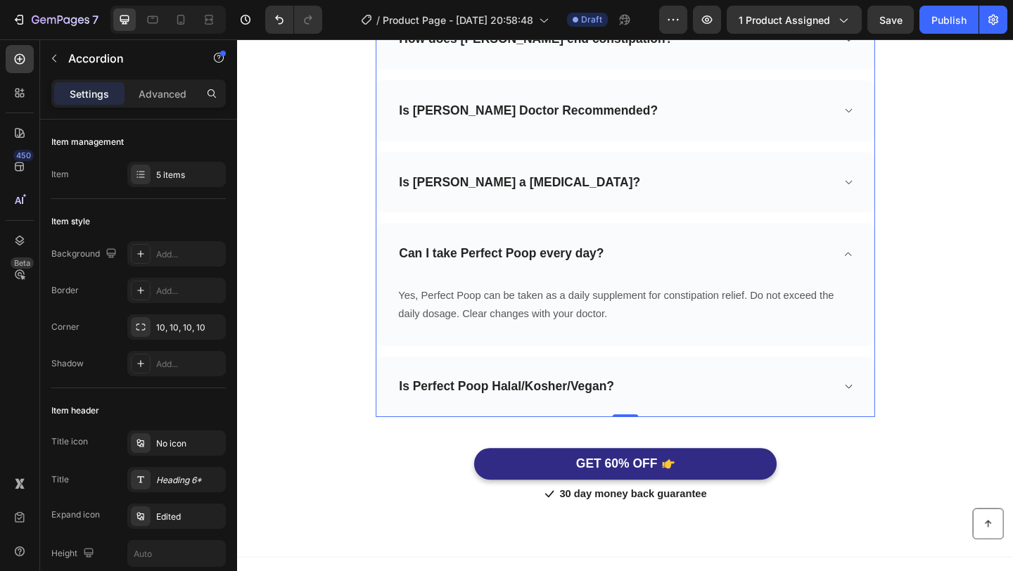
scroll to position [4422, 0]
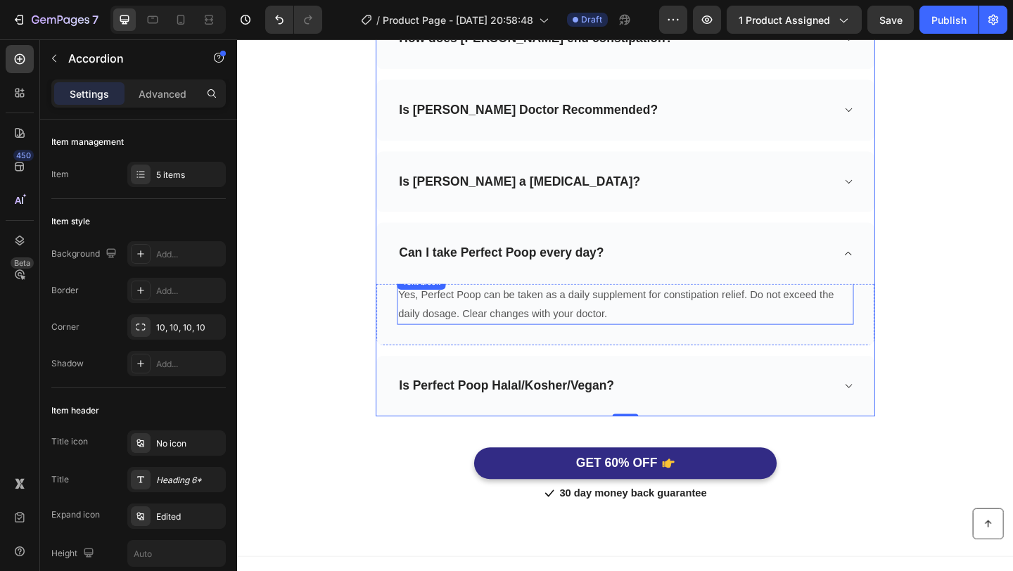
click at [480, 314] on p "Yes, Perfect Poop can be taken as a daily supplement for constipation relief. D…" at bounding box center [659, 327] width 494 height 41
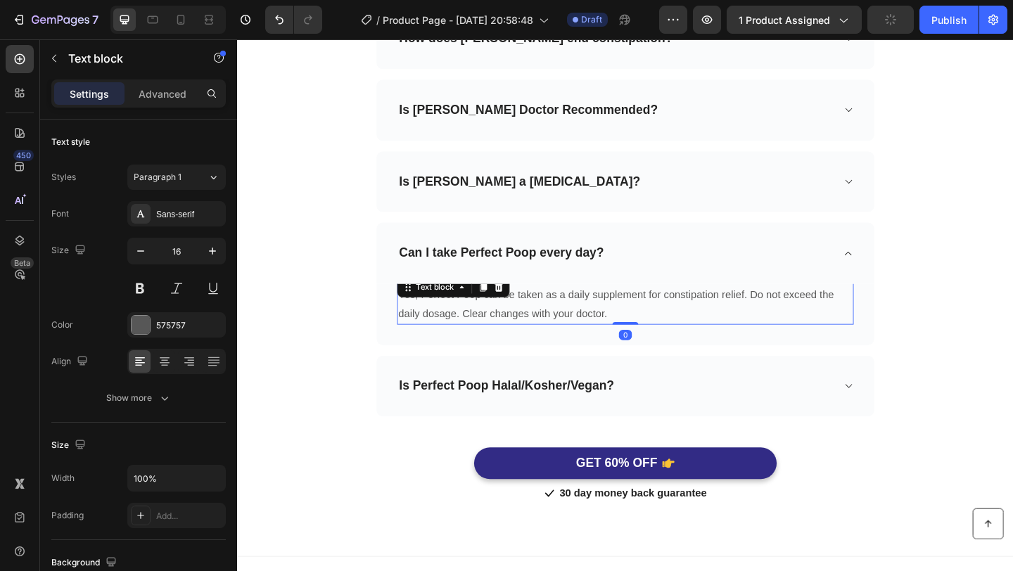
click at [502, 324] on p "Yes, Perfect Poop can be taken as a daily supplement for constipation relief. D…" at bounding box center [659, 327] width 494 height 41
drag, startPoint x: 500, startPoint y: 320, endPoint x: 438, endPoint y: 320, distance: 61.9
click at [438, 320] on p "Yes, Perfect Poop can be taken as a daily supplement for constipation relief. D…" at bounding box center [659, 327] width 494 height 41
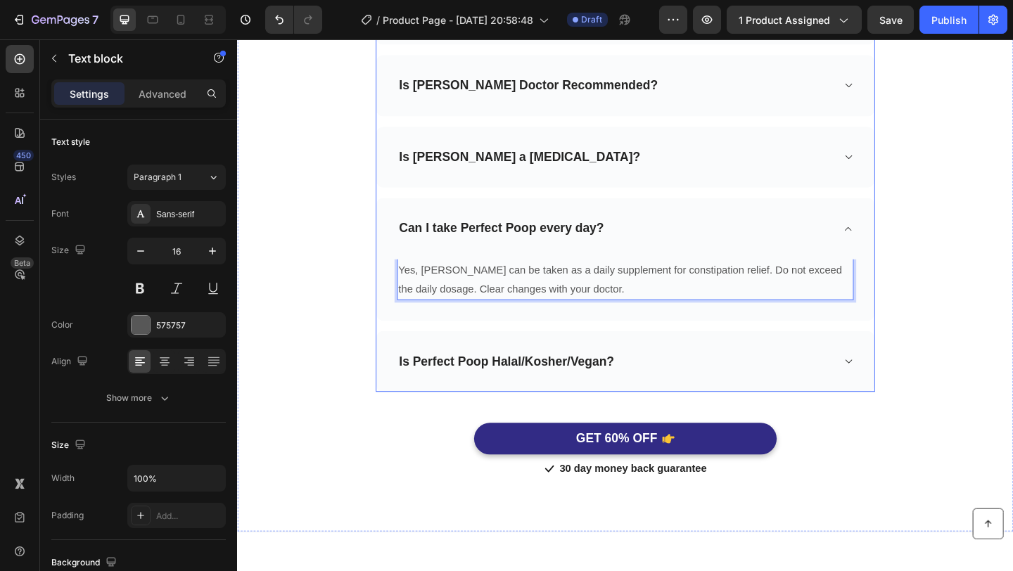
click at [727, 405] on div "Is Perfect Poop Halal/Kosher/Vegan?" at bounding box center [659, 390] width 542 height 67
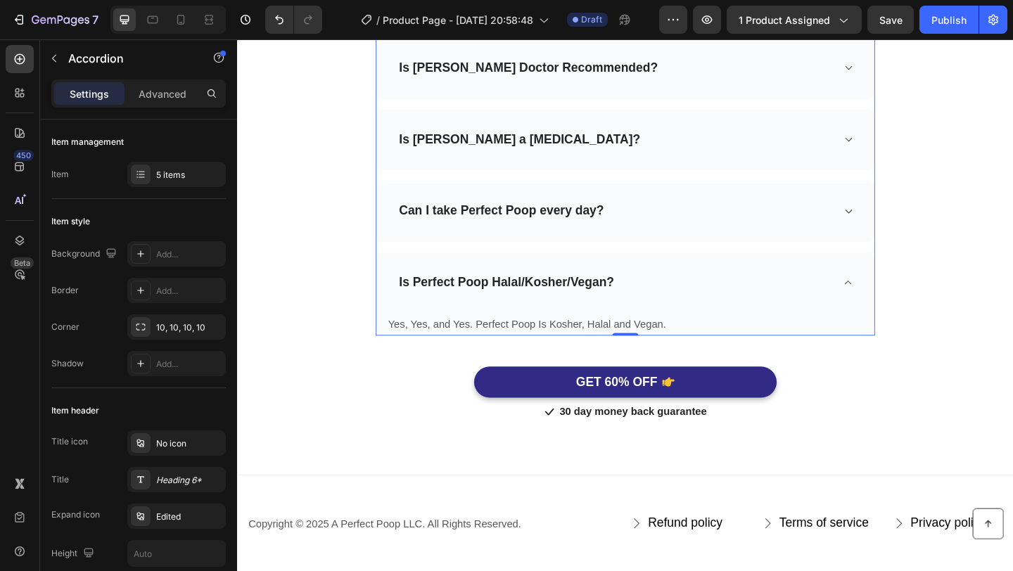
scroll to position [4472, 0]
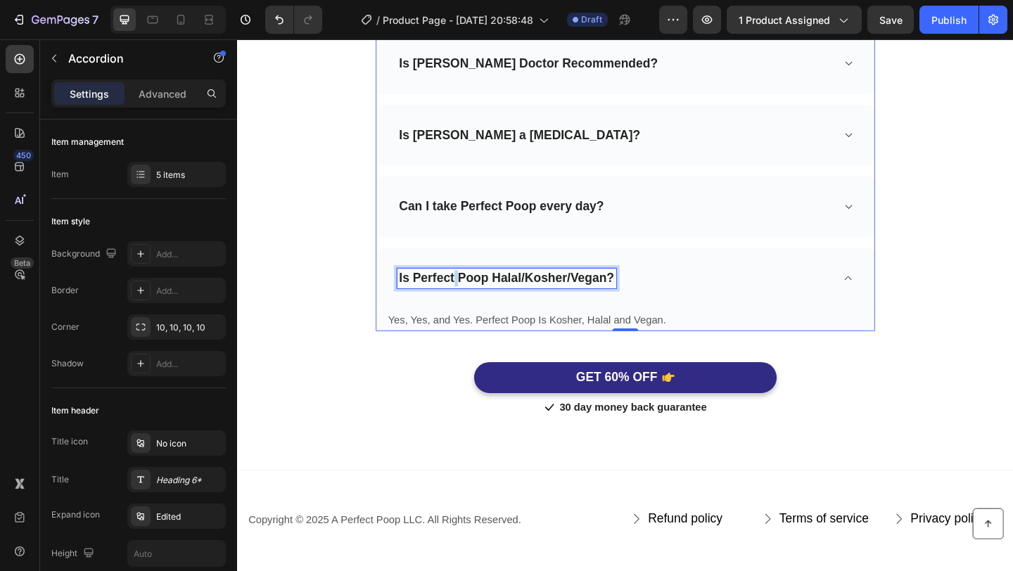
click at [474, 293] on p "Is Perfect Poop Halal/Kosher/Vegan?" at bounding box center [530, 300] width 234 height 18
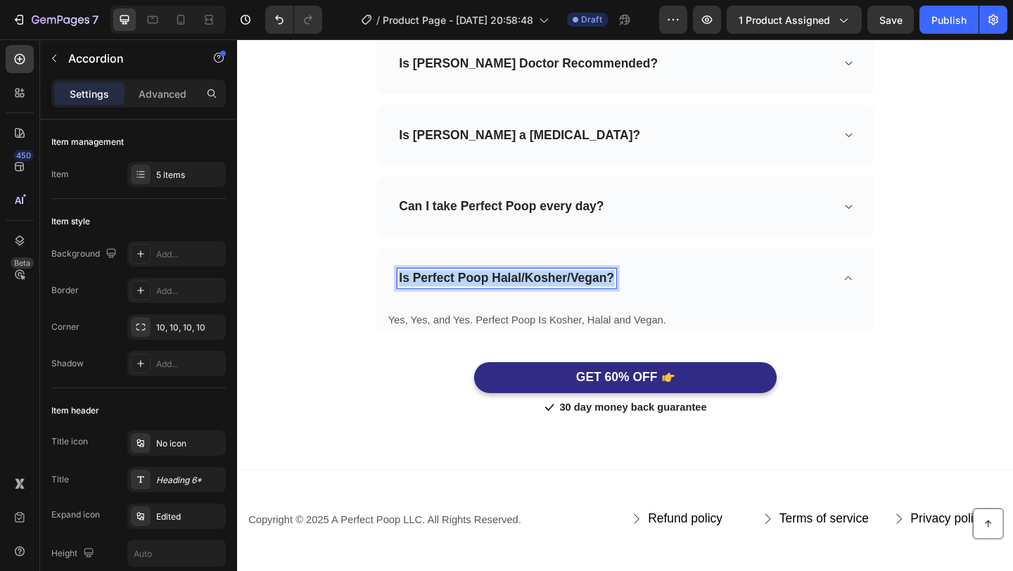
click at [474, 293] on p "Is Perfect Poop Halal/Kosher/Vegan?" at bounding box center [530, 300] width 234 height 18
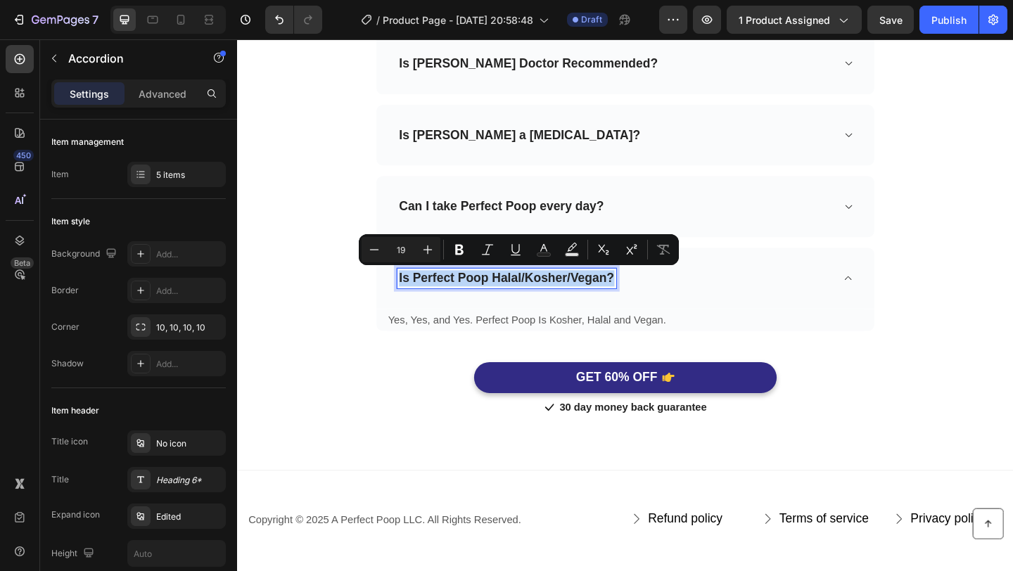
click at [505, 302] on p "Is Perfect Poop Halal/Kosher/Vegan?" at bounding box center [530, 300] width 234 height 18
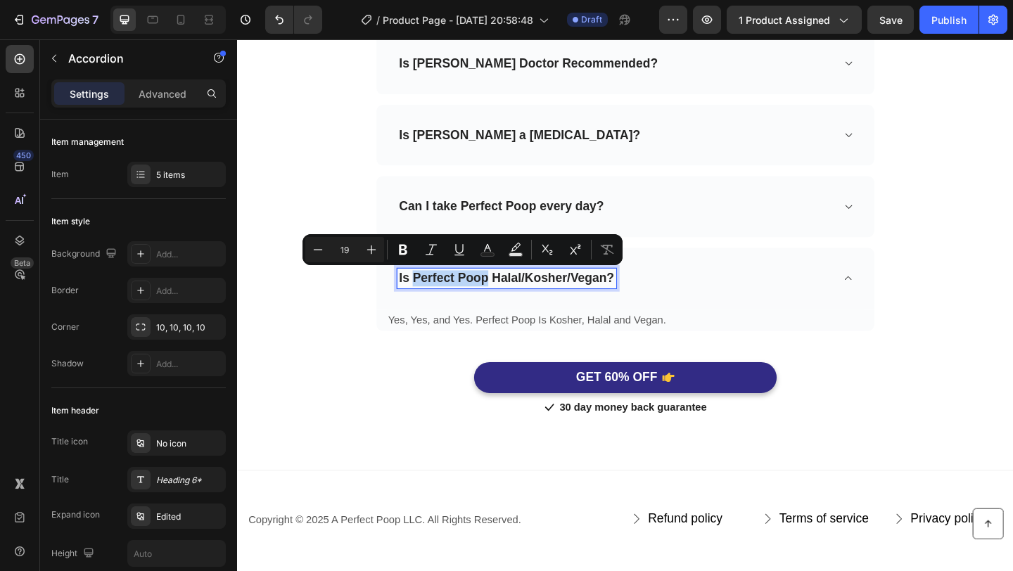
drag, startPoint x: 507, startPoint y: 302, endPoint x: 428, endPoint y: 301, distance: 78.8
click at [428, 301] on p "Is Perfect Poop Halal/Kosher/Vegan?" at bounding box center [530, 300] width 234 height 18
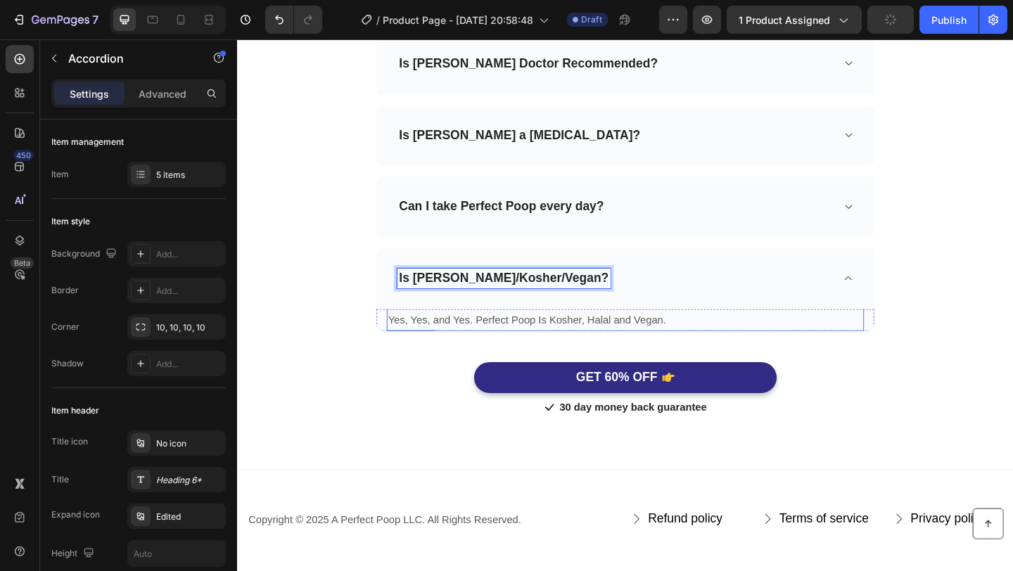
click at [541, 345] on p "Yes, Yes, and Yes. Perfect Poop Is Kosher, Halal and Vegan." at bounding box center [659, 345] width 516 height 20
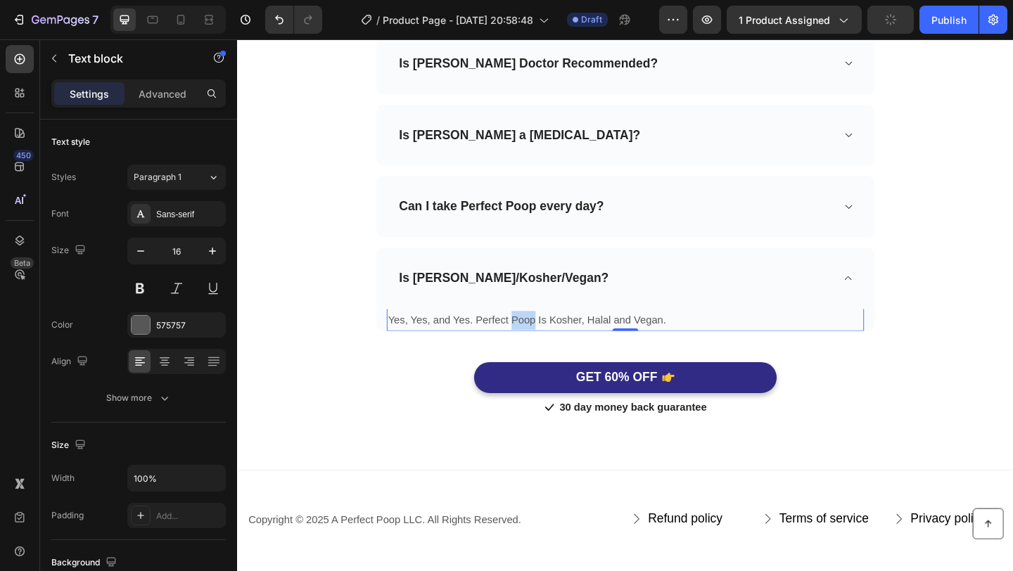
click at [541, 345] on p "Yes, Yes, and Yes. Perfect Poop Is Kosher, Halal and Vegan." at bounding box center [659, 345] width 516 height 20
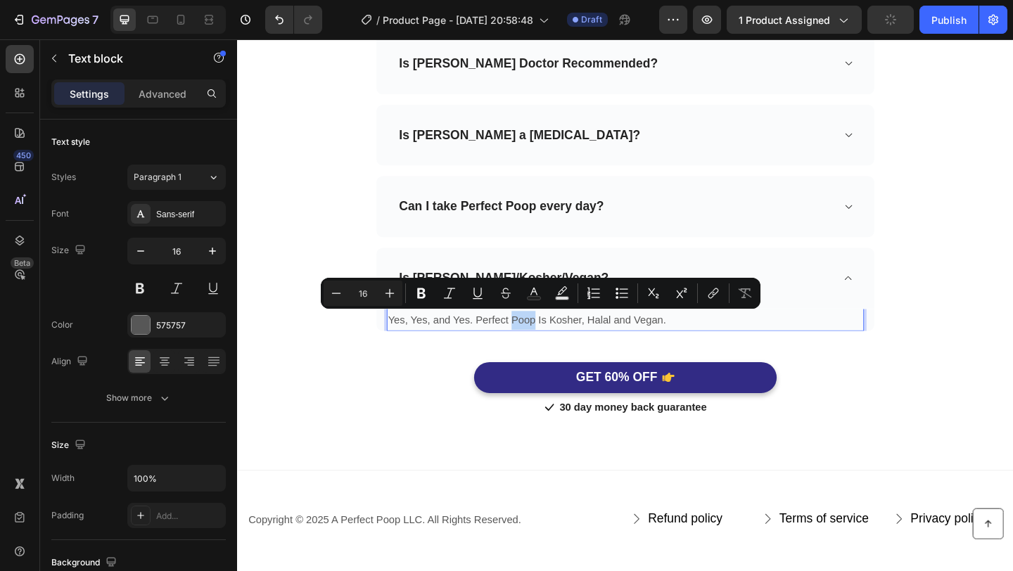
click at [555, 345] on p "Yes, Yes, and Yes. Perfect Poop Is Kosher, Halal and Vegan." at bounding box center [659, 345] width 516 height 20
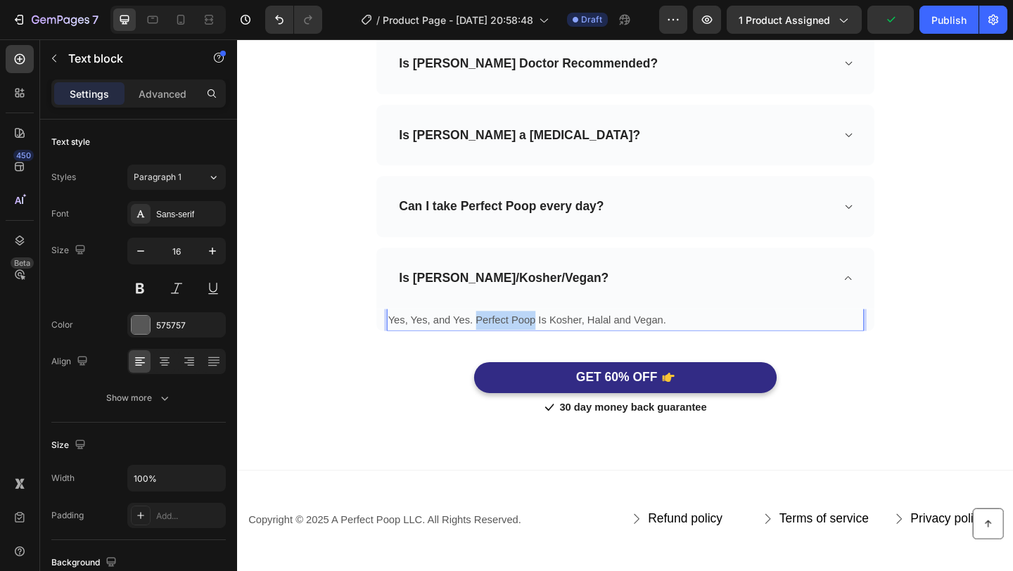
drag, startPoint x: 559, startPoint y: 347, endPoint x: 500, endPoint y: 345, distance: 59.1
click at [500, 345] on p "Yes, Yes, and Yes. Perfect Poop Is Kosher, Halal and Vegan." at bounding box center [659, 345] width 516 height 20
click at [505, 345] on p "Yes, Yes, and Yes. PConnie Is Kosher, Halal and Vegan." at bounding box center [659, 345] width 516 height 20
click at [599, 296] on p "Is Connie Halal/Kosher/Vegan?" at bounding box center [527, 300] width 228 height 18
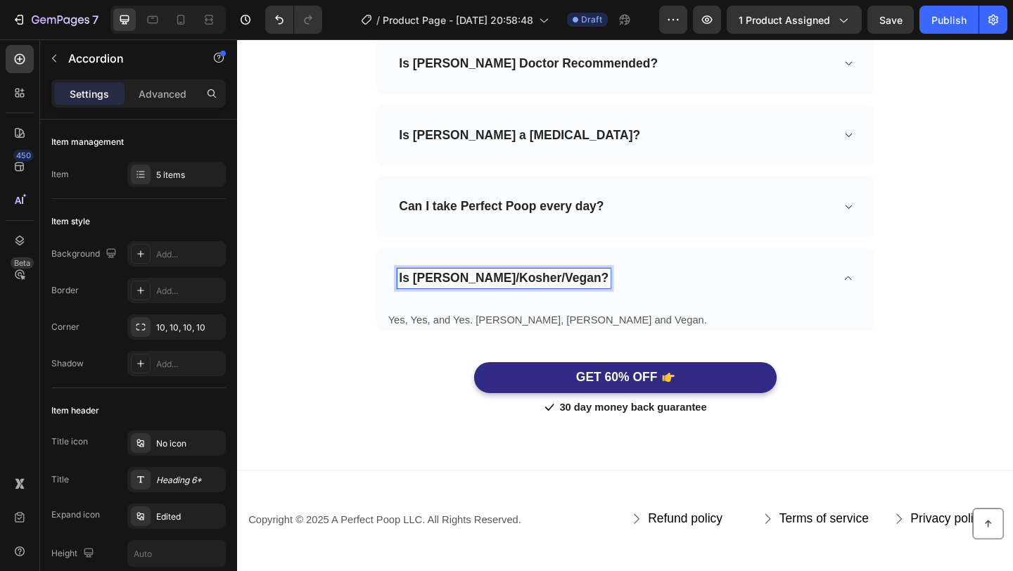
click at [602, 303] on p "Is Connie Halal/Kosher/Vegan?" at bounding box center [527, 300] width 228 height 18
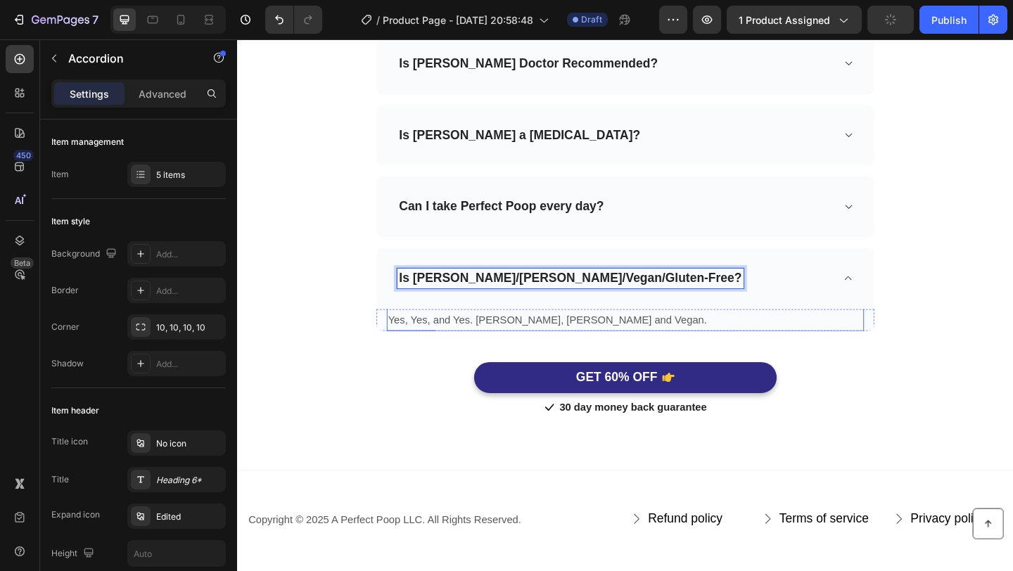
click at [448, 346] on p "Yes, Yes, and Yes. Connie Is Kosher, Halal and Vegan." at bounding box center [659, 345] width 516 height 20
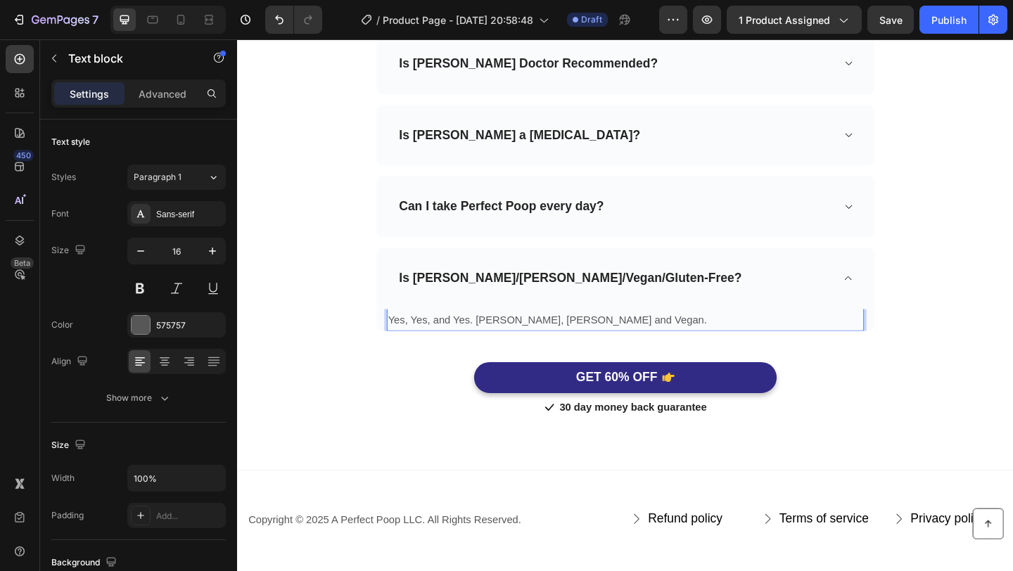
click at [450, 346] on p "Yes, Yes, and Yes. Connie Is Kosher, Halal and Vegan." at bounding box center [659, 345] width 516 height 20
click at [657, 344] on p "Yes, Yes, Yes and Yes. Connie Is Kosher, Halal and Vegan." at bounding box center [659, 345] width 516 height 20
click at [673, 348] on p "Yes, Yes, Yes and Yes. Connie Is Kosher, Halal, Vegan." at bounding box center [659, 345] width 516 height 20
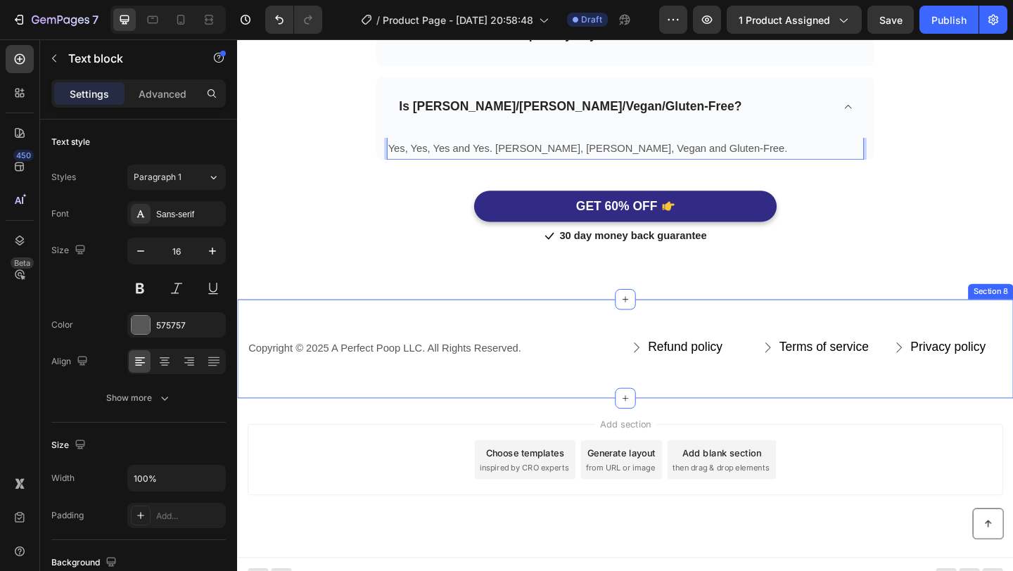
scroll to position [4655, 0]
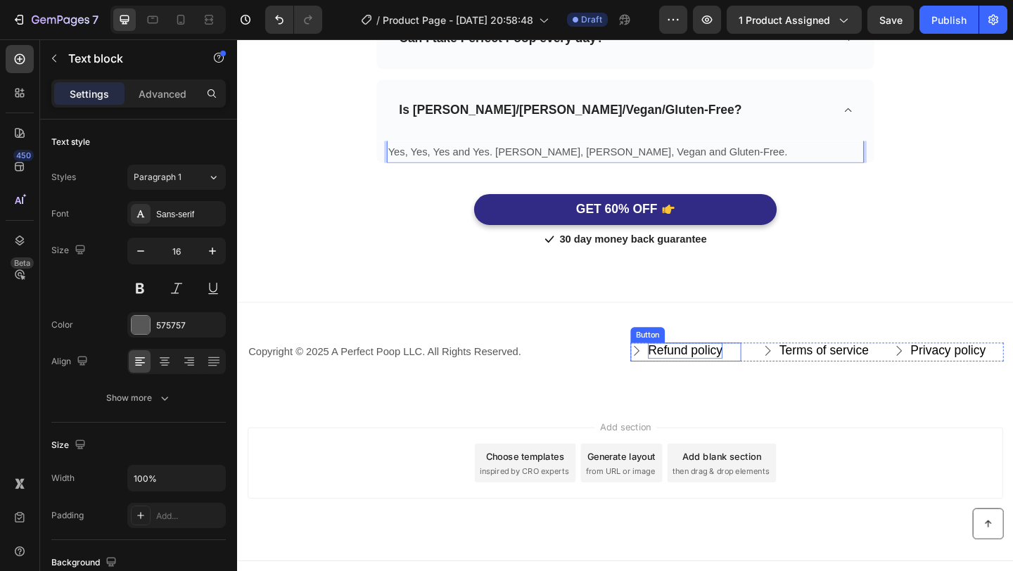
click at [735, 381] on div "Refund policy" at bounding box center [724, 378] width 81 height 18
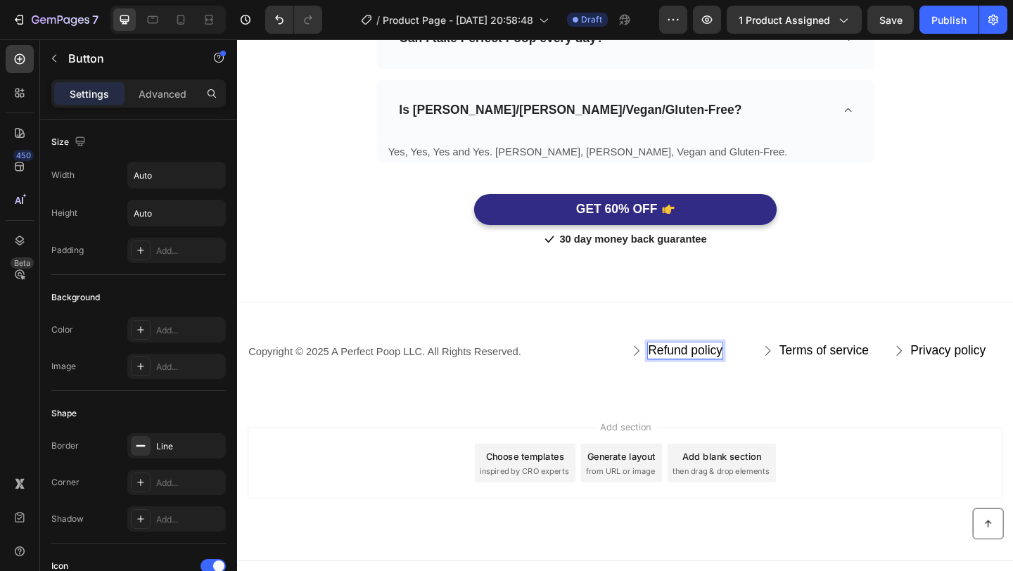
click at [734, 383] on div "Refund policy" at bounding box center [724, 378] width 81 height 18
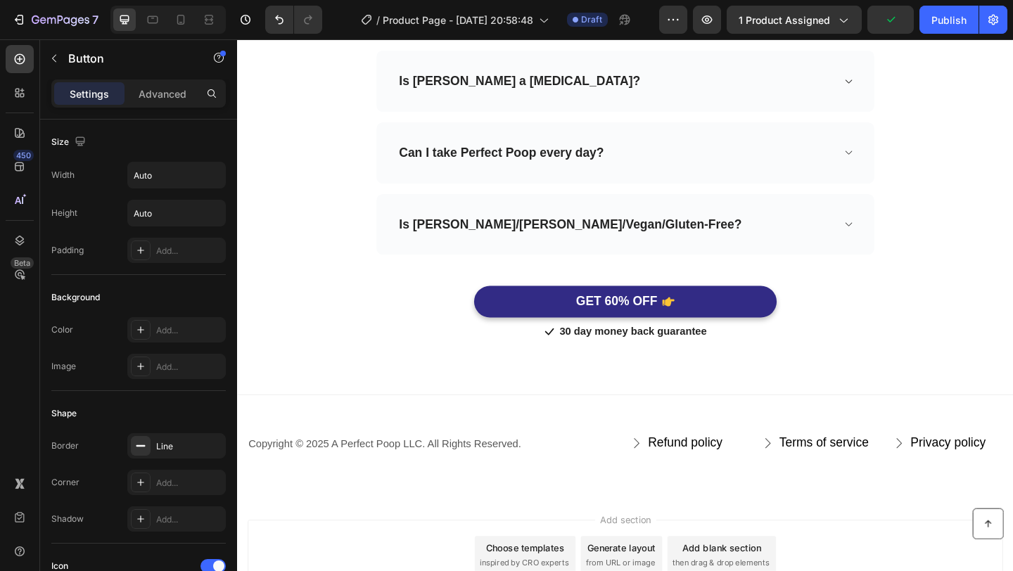
scroll to position [4593, 0]
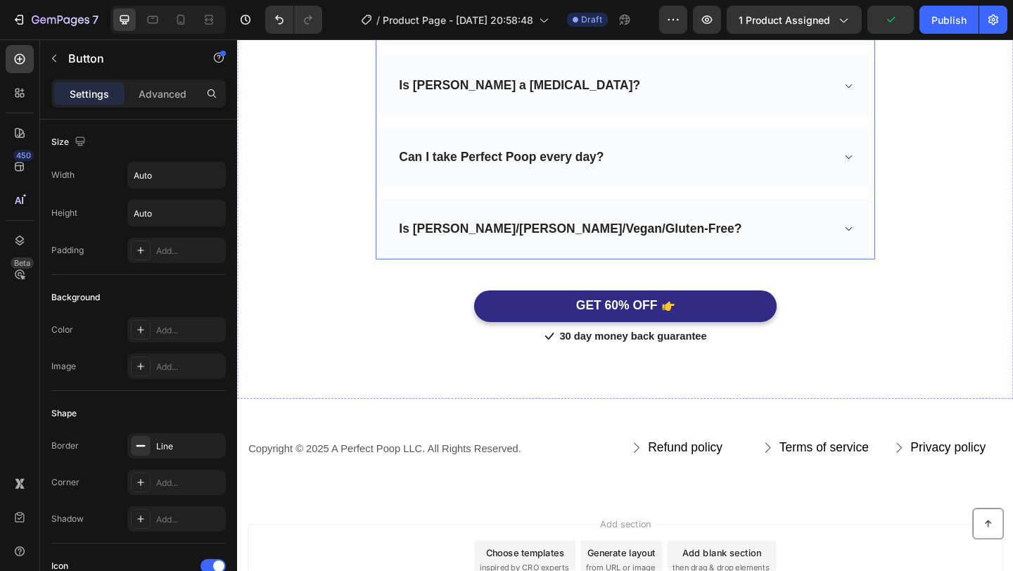
click at [635, 177] on div "Can I take Perfect Poop every day?" at bounding box center [524, 168] width 227 height 22
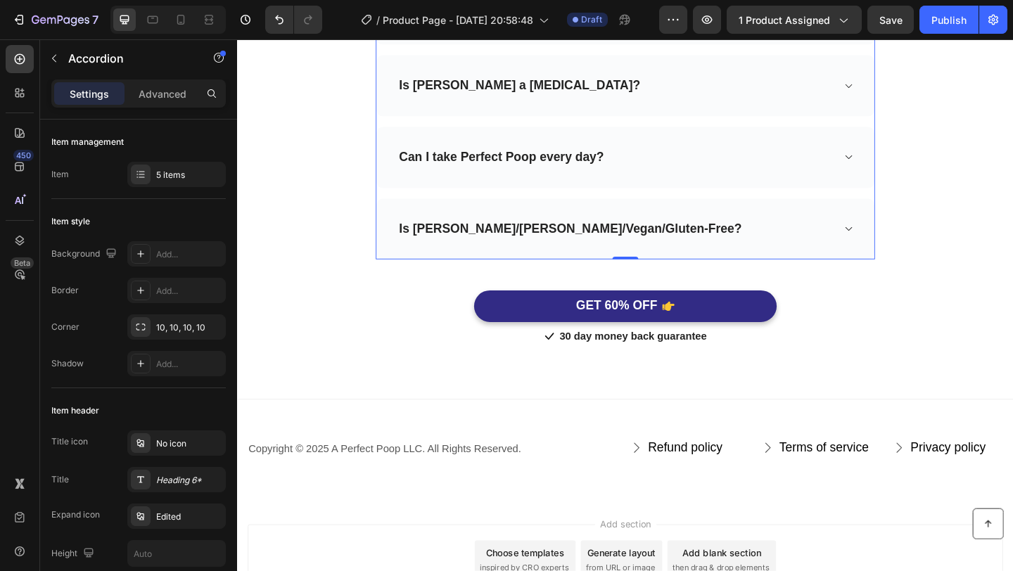
click at [547, 170] on p "Can I take Perfect Poop every day?" at bounding box center [524, 168] width 223 height 18
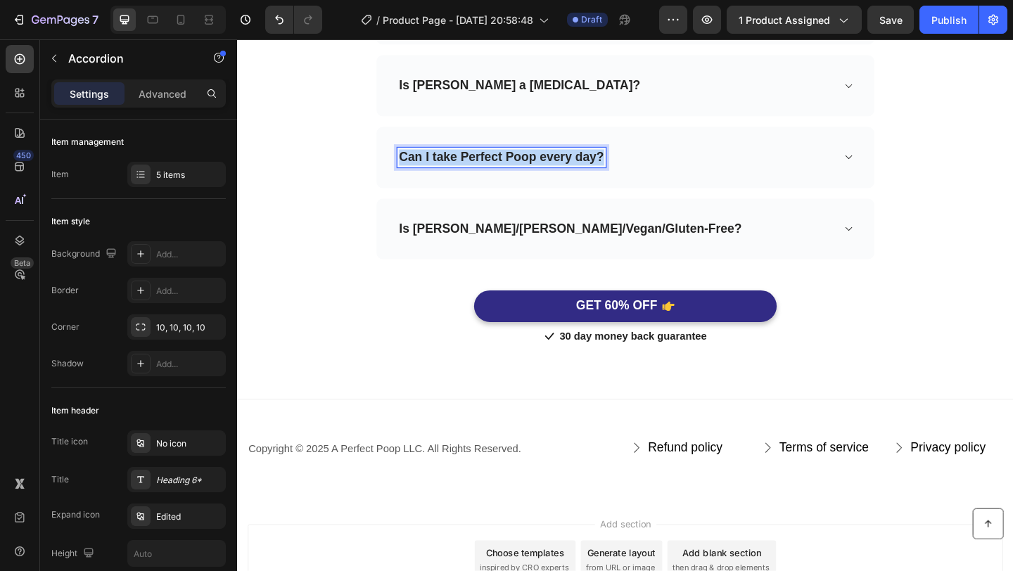
click at [547, 170] on p "Can I take Perfect Poop every day?" at bounding box center [524, 168] width 223 height 18
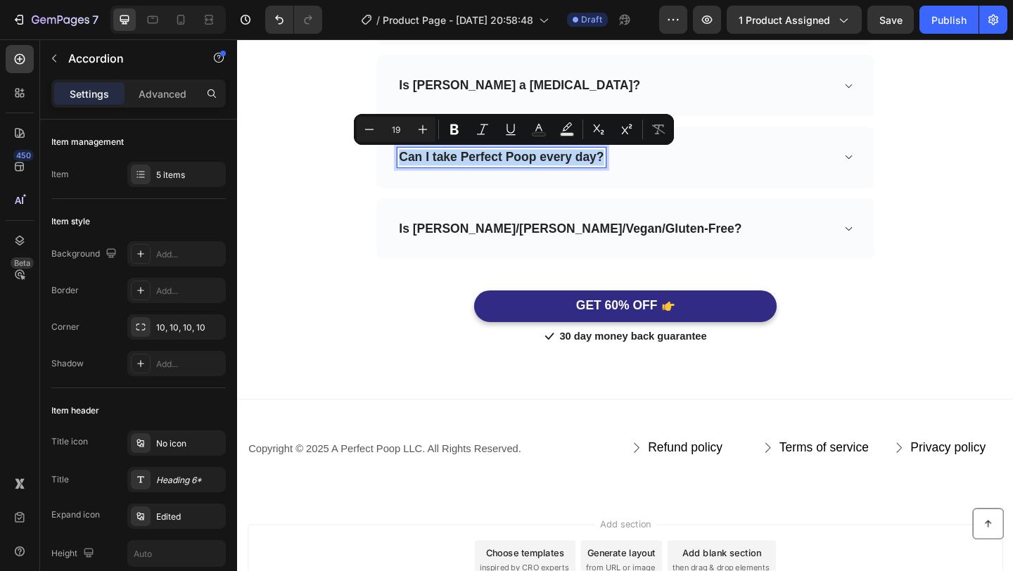
click at [564, 170] on p "Can I take Perfect Poop every day?" at bounding box center [524, 168] width 223 height 18
drag, startPoint x: 564, startPoint y: 170, endPoint x: 495, endPoint y: 170, distance: 68.9
click at [495, 170] on p "Can I take Perfect Poop every day?" at bounding box center [524, 168] width 223 height 18
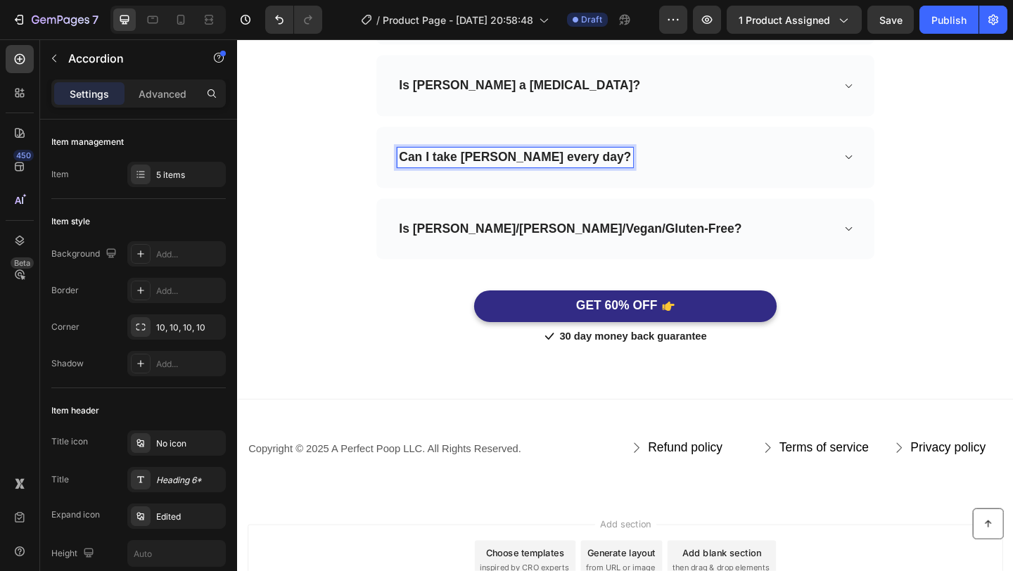
click at [701, 181] on div "Can I take [PERSON_NAME] every day?" at bounding box center [659, 167] width 542 height 67
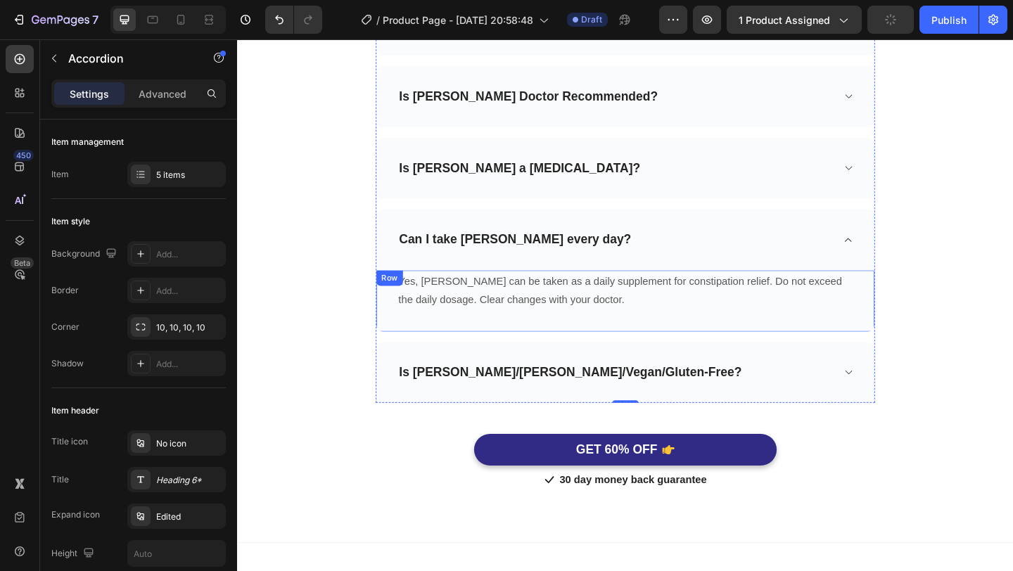
scroll to position [4365, 0]
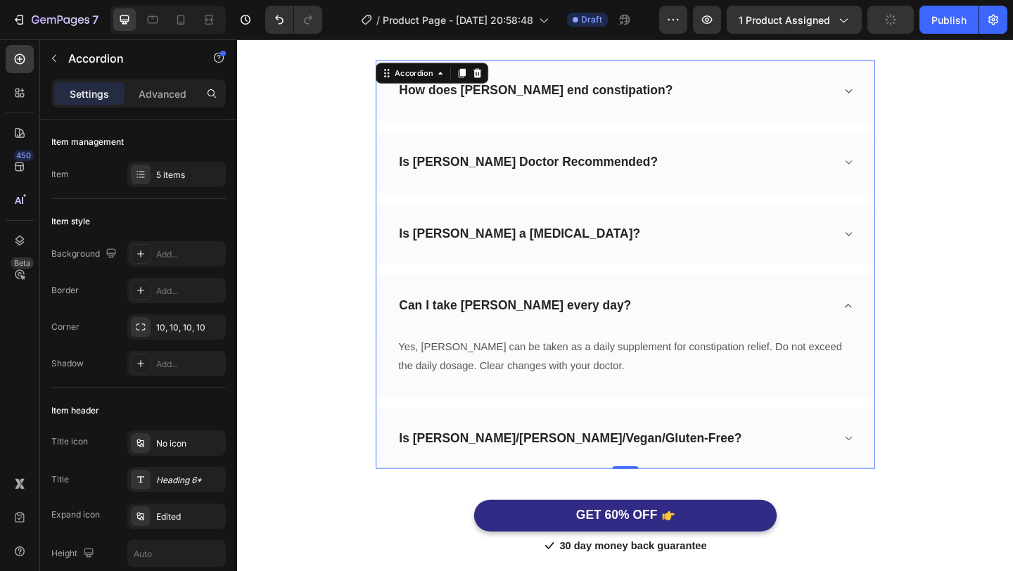
click at [701, 260] on div "Is [PERSON_NAME] a [MEDICAL_DATA]?" at bounding box center [648, 252] width 474 height 22
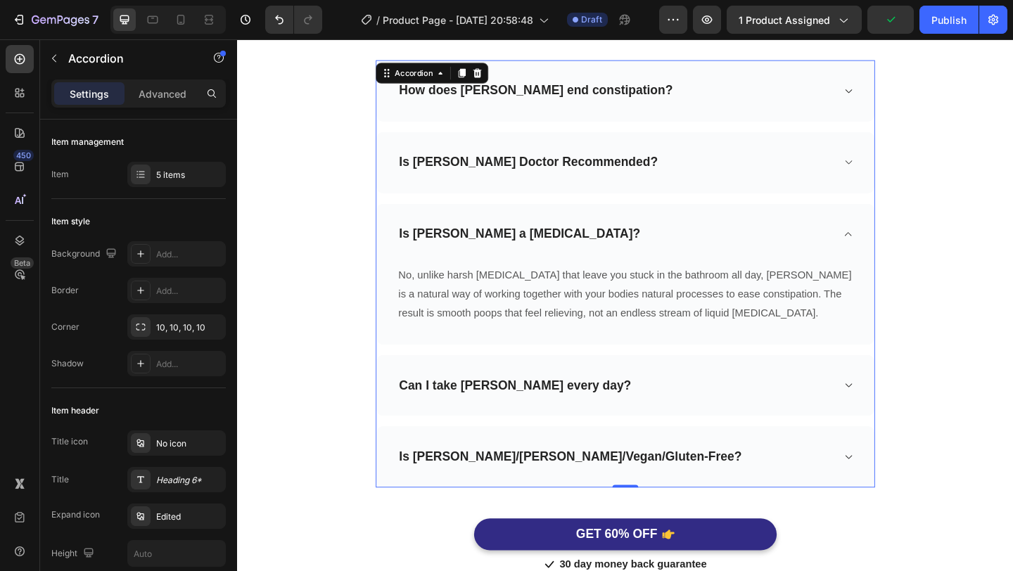
click at [723, 193] on div "Is [PERSON_NAME] Doctor Recommended?" at bounding box center [659, 173] width 542 height 67
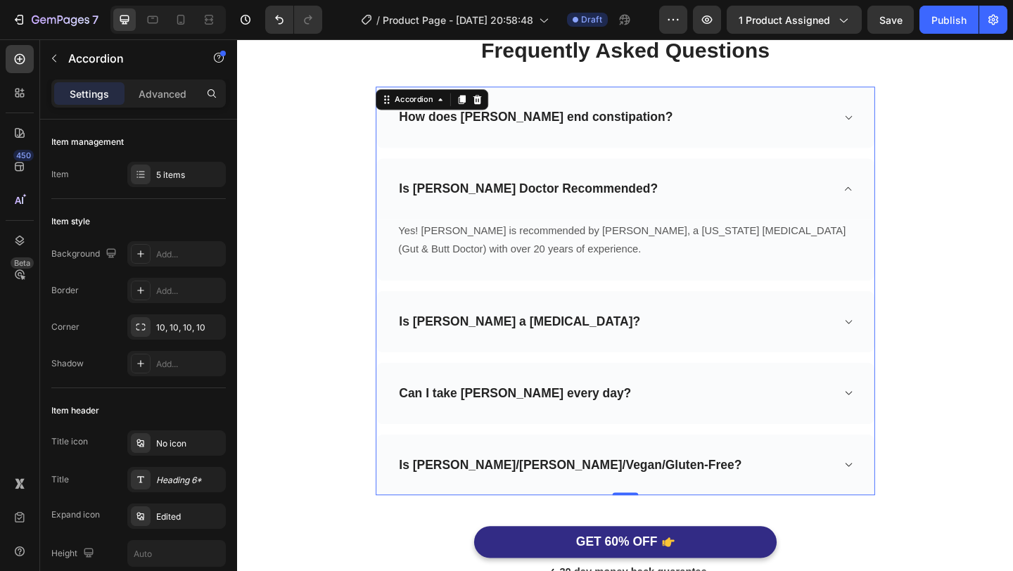
scroll to position [4326, 0]
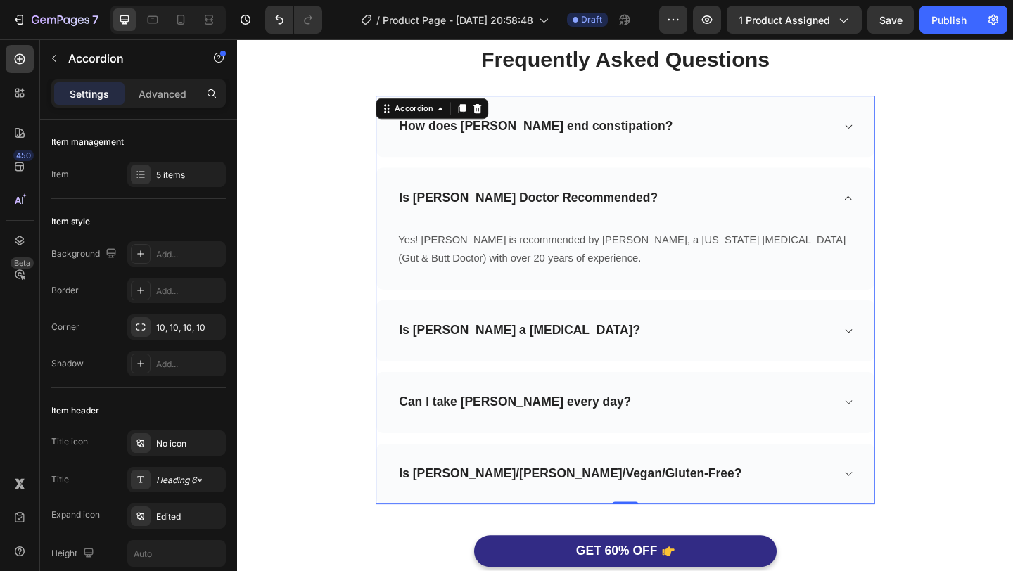
click at [723, 160] on div "How does [PERSON_NAME] end constipation?" at bounding box center [659, 134] width 542 height 67
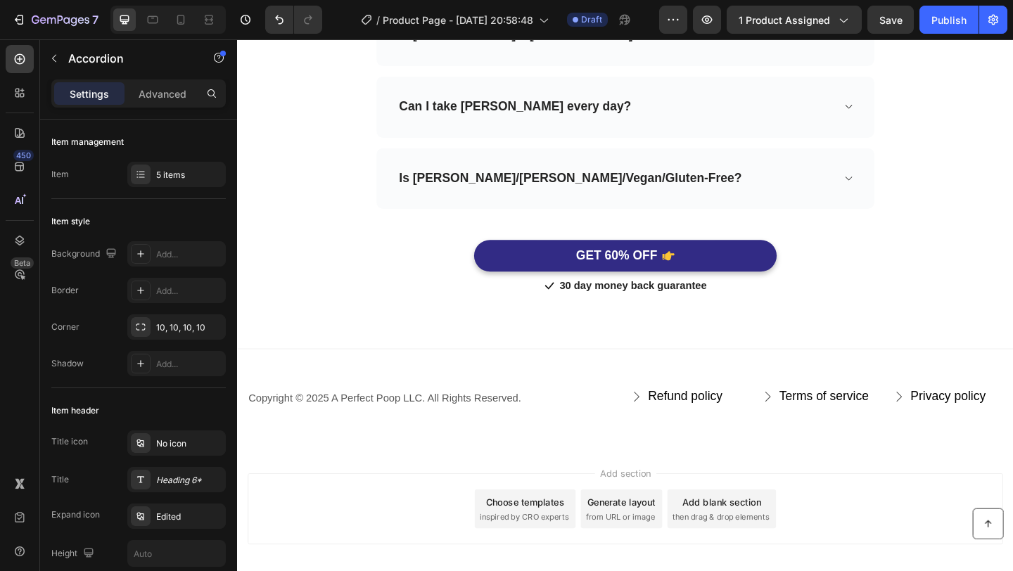
scroll to position [4716, 0]
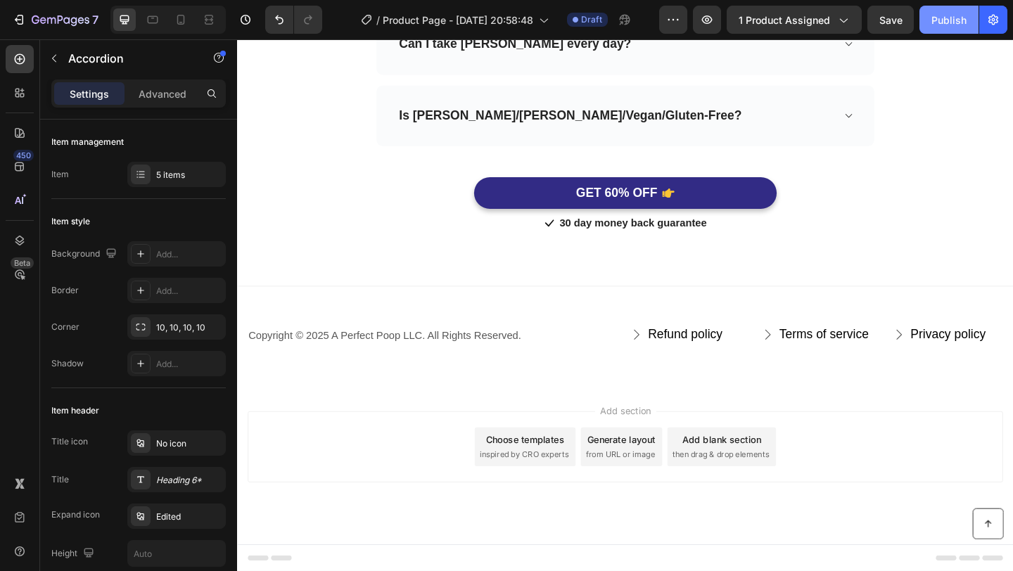
click at [964, 19] on div "Publish" at bounding box center [948, 20] width 35 height 15
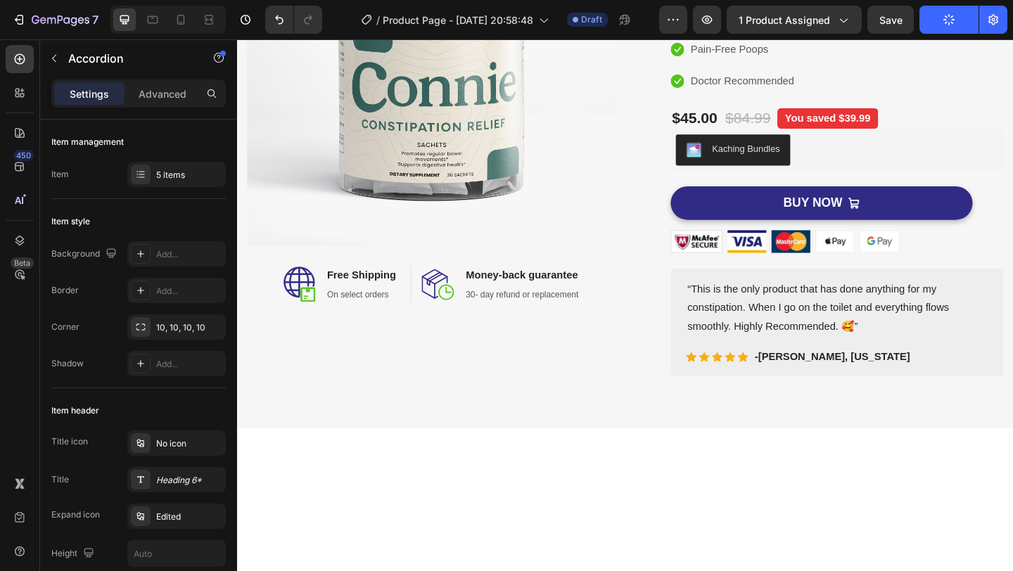
scroll to position [0, 0]
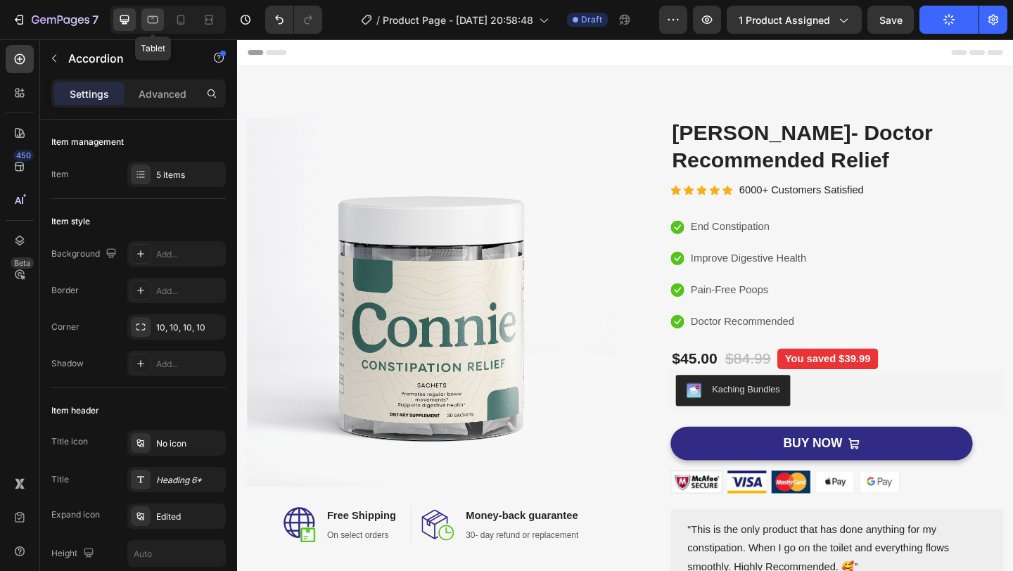
click at [155, 20] on icon at bounding box center [153, 20] width 14 height 14
type input "730"
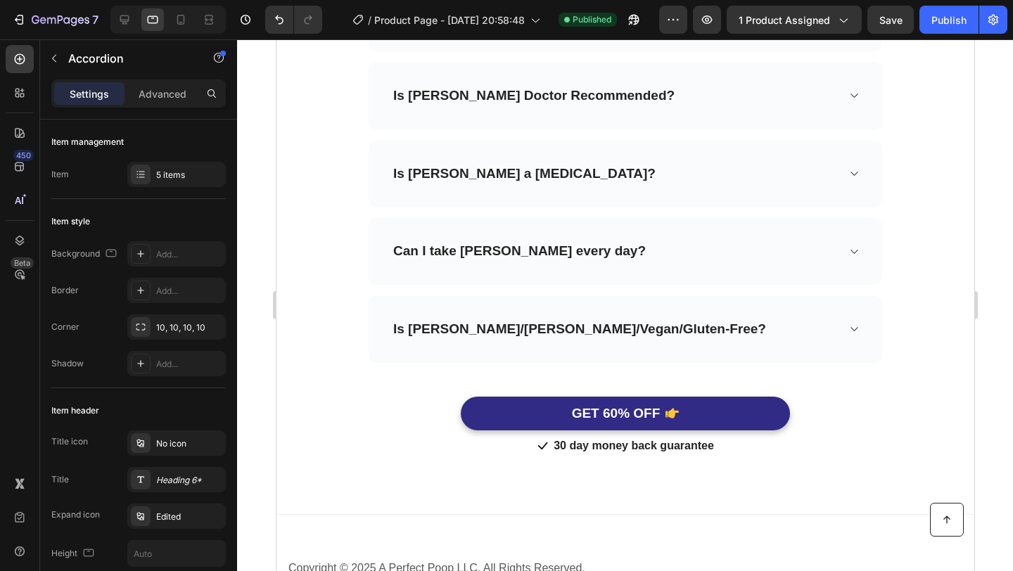
scroll to position [4540, 0]
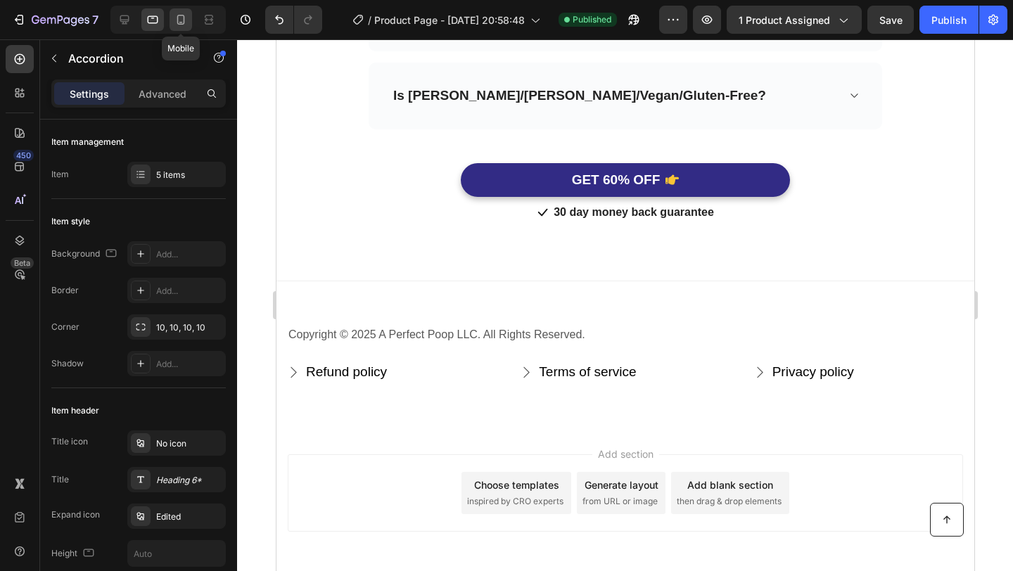
click at [188, 23] on div at bounding box center [181, 19] width 23 height 23
type input "14"
type input "100%"
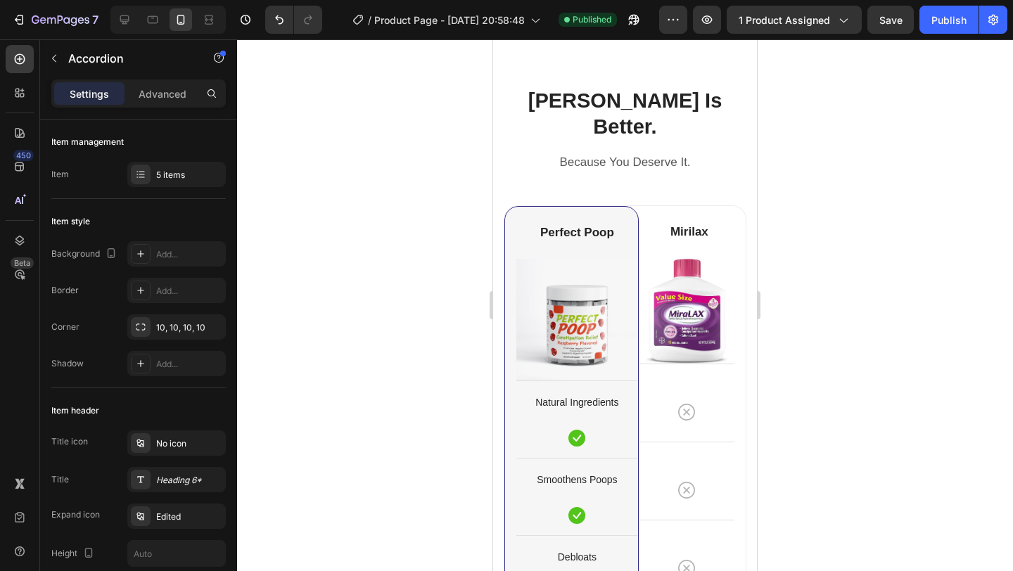
scroll to position [3456, 0]
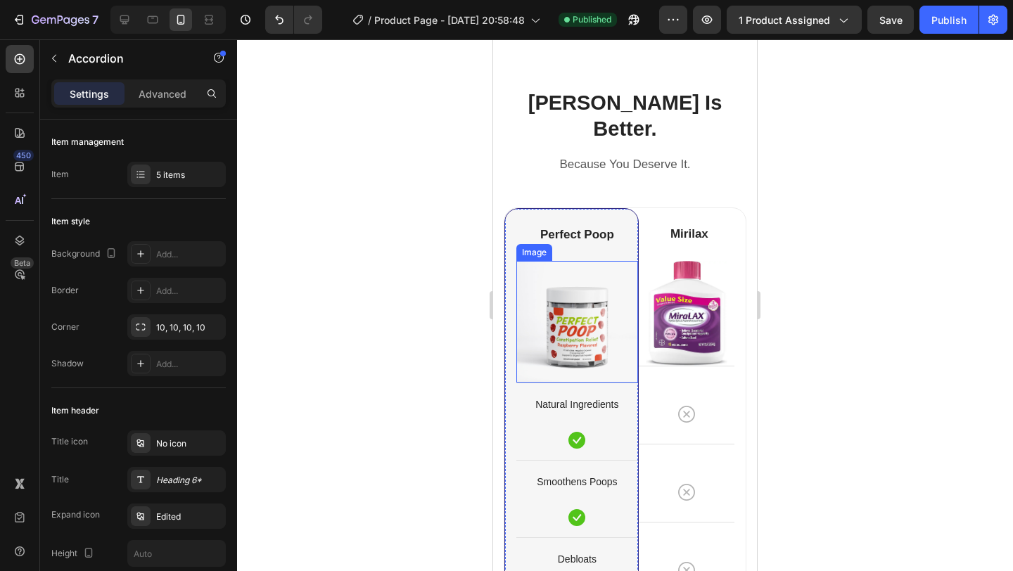
click at [573, 295] on img at bounding box center [577, 322] width 122 height 122
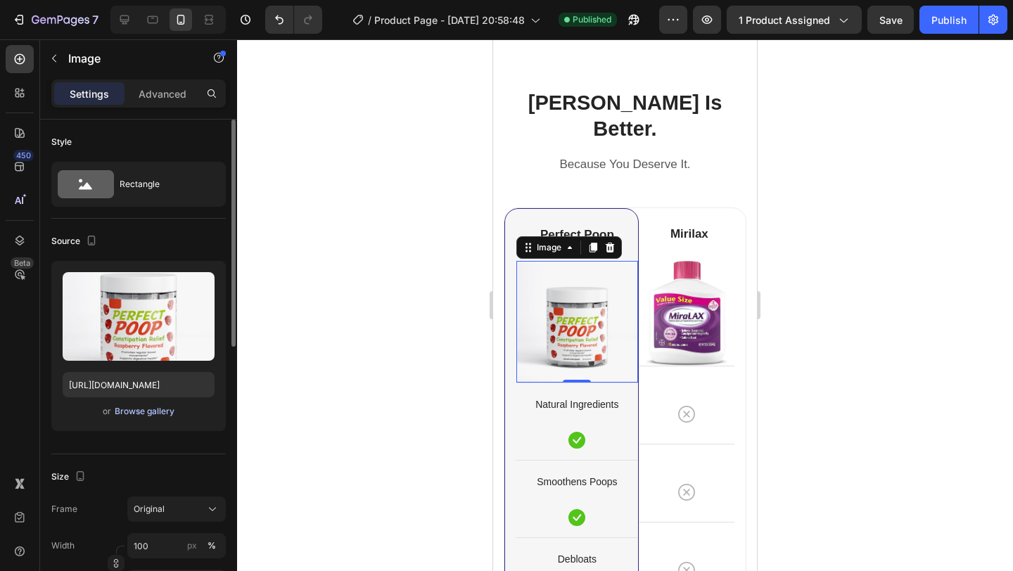
click at [150, 416] on div "Browse gallery" at bounding box center [145, 411] width 60 height 13
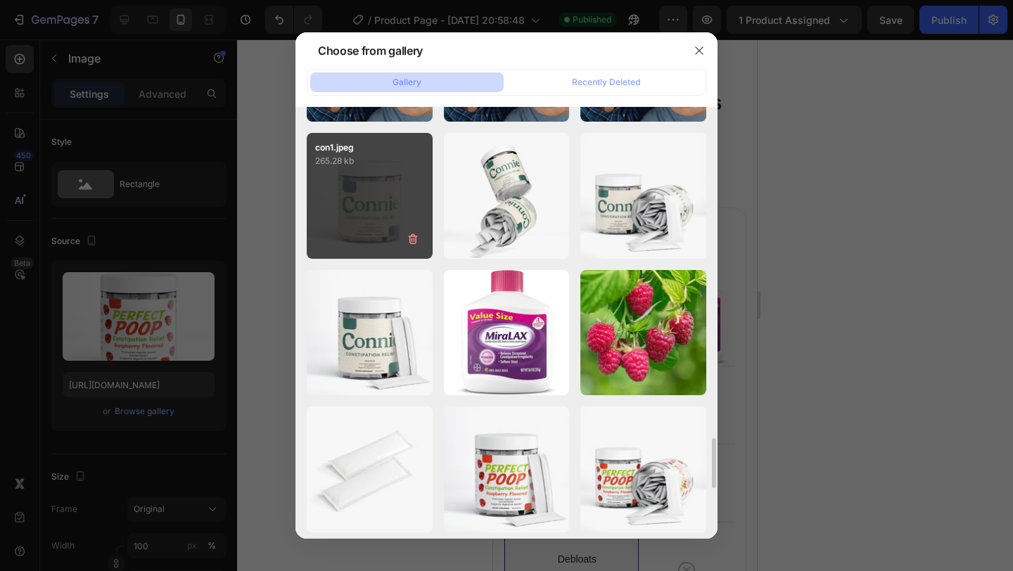
scroll to position [2866, 0]
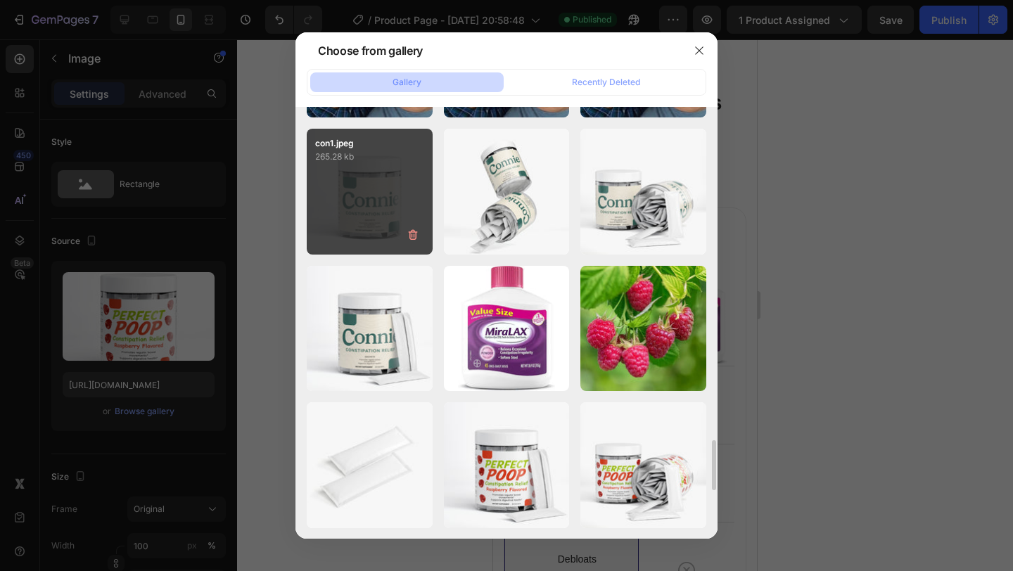
click at [400, 201] on div "con1.jpeg 265.28 kb" at bounding box center [370, 192] width 126 height 126
type input "https://cdn.shopify.com/s/files/1/0637/7009/9823/files/gempages_582972290900165…"
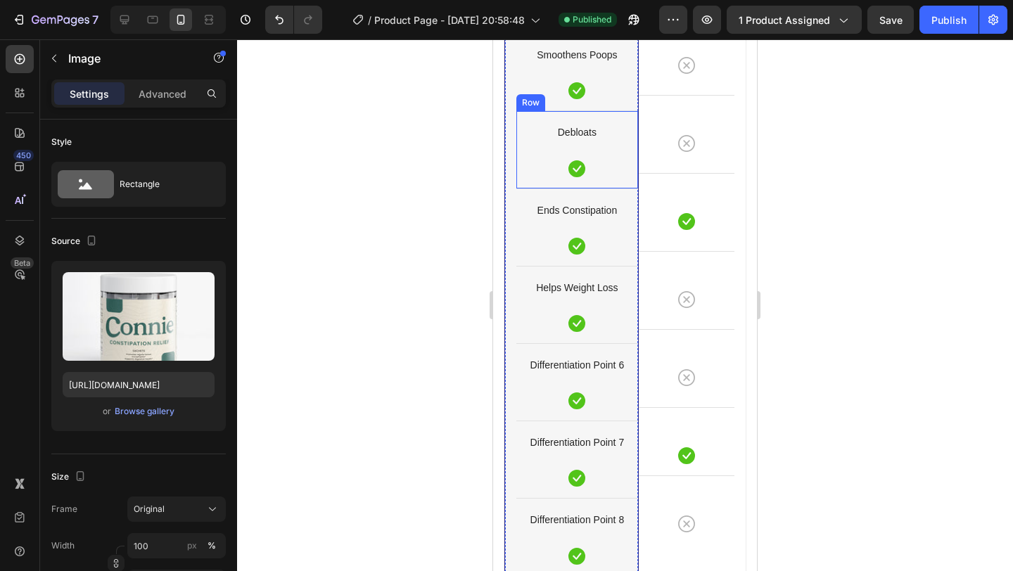
scroll to position [3907, 0]
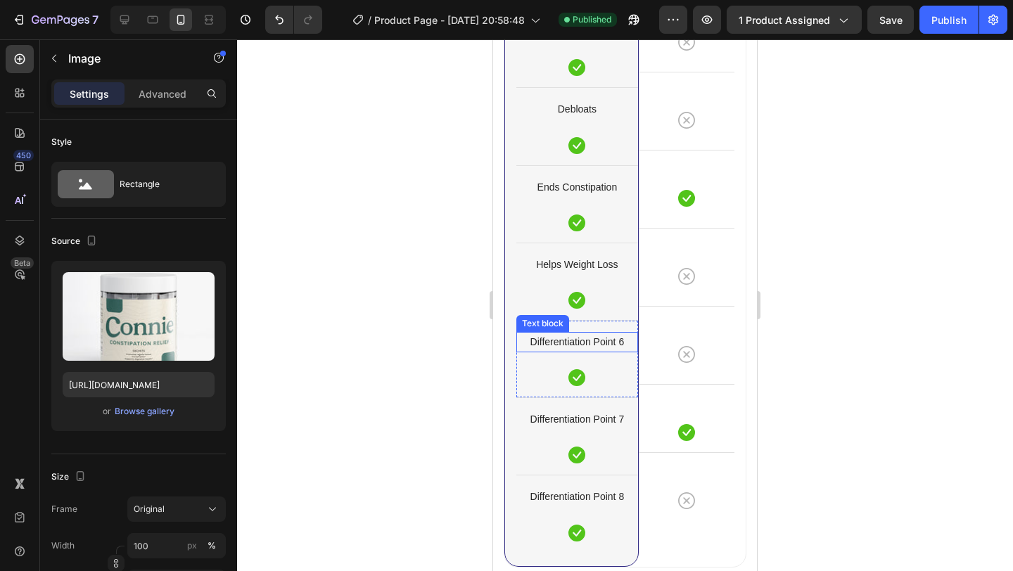
click at [594, 333] on p "Differentiation Point 6" at bounding box center [577, 342] width 119 height 18
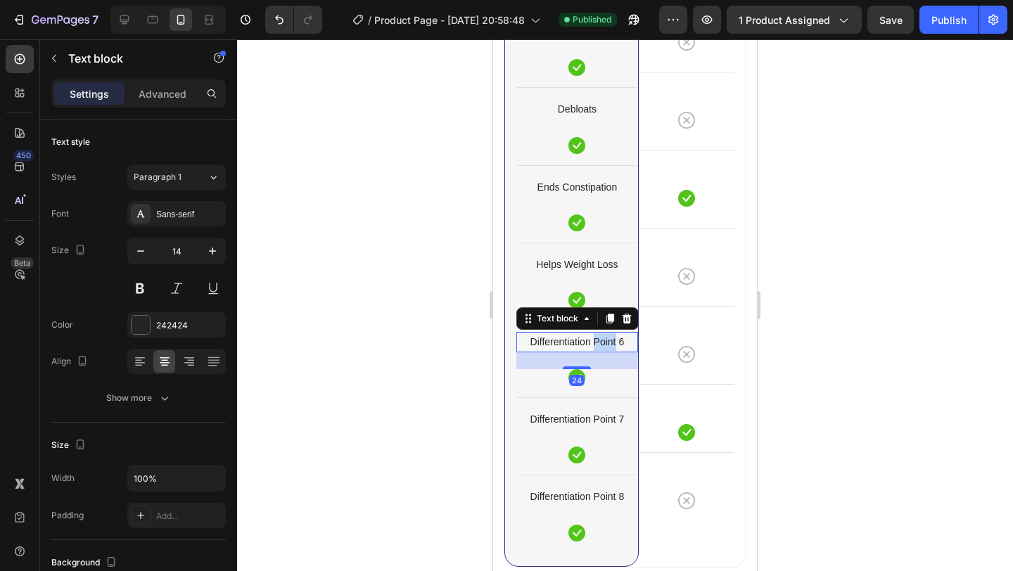
click at [594, 333] on p "Differentiation Point 6" at bounding box center [577, 342] width 119 height 18
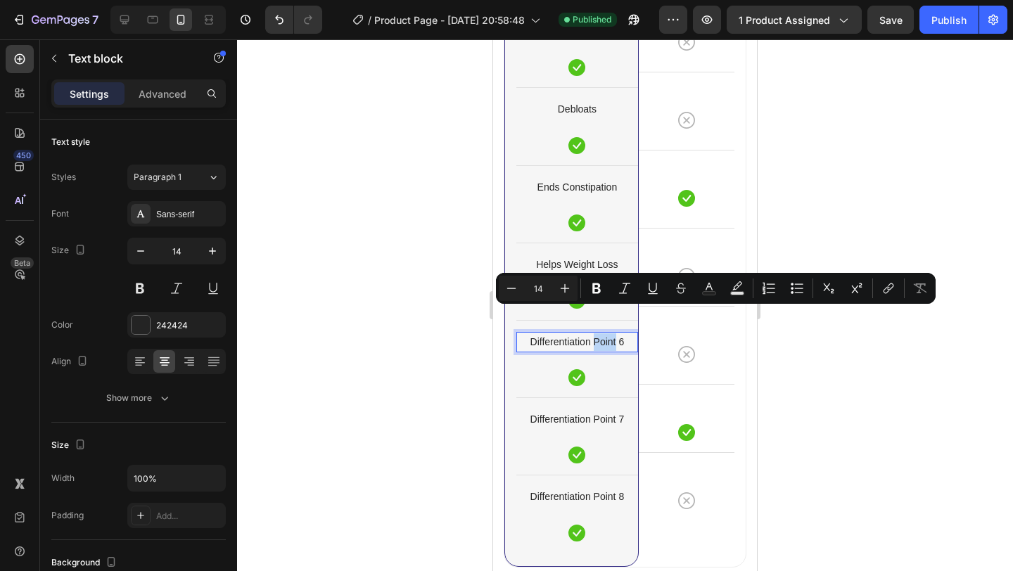
click at [593, 333] on p "Differentiation Point 6" at bounding box center [577, 342] width 119 height 18
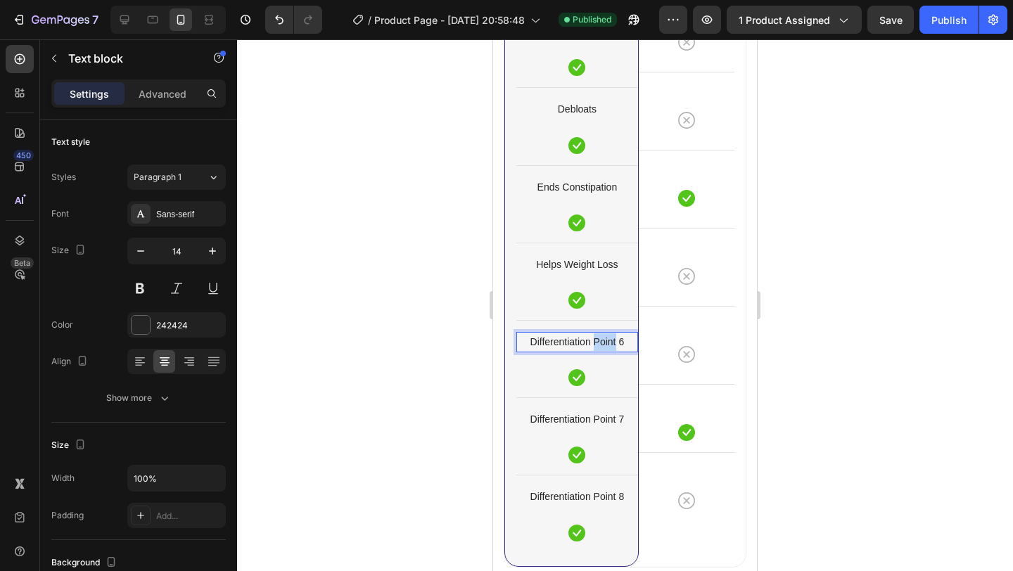
click at [593, 333] on p "Differentiation Point 6" at bounding box center [577, 342] width 119 height 18
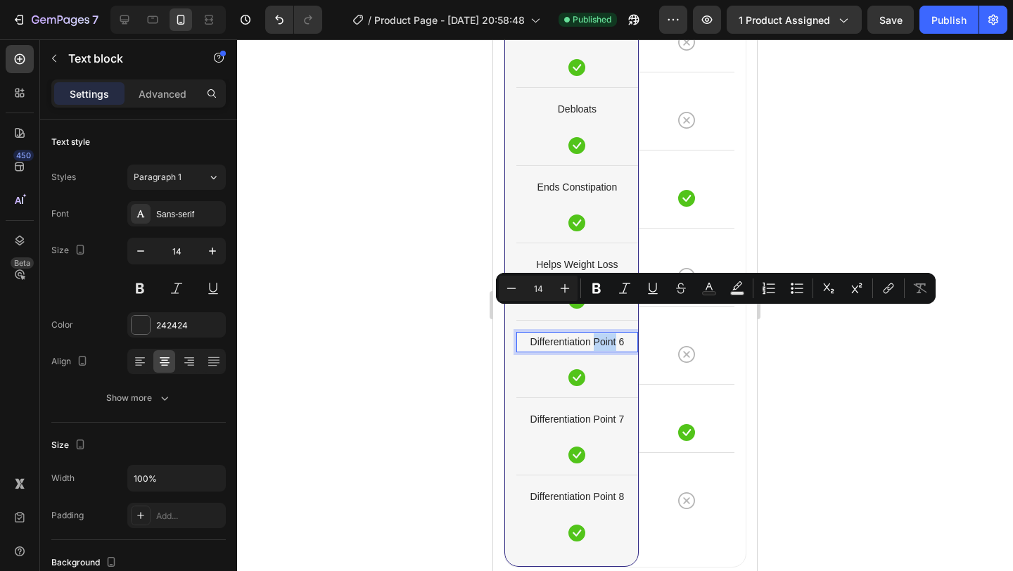
click at [581, 333] on p "Differentiation Point 6" at bounding box center [577, 342] width 119 height 18
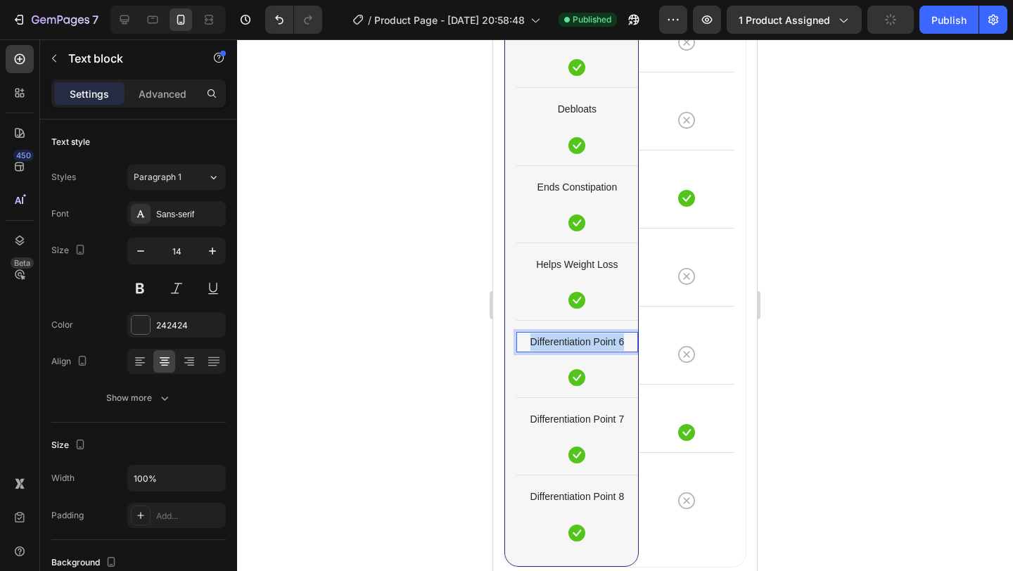
drag, startPoint x: 625, startPoint y: 314, endPoint x: 526, endPoint y: 310, distance: 99.3
click at [526, 333] on p "Differentiation Point 6" at bounding box center [577, 342] width 119 height 18
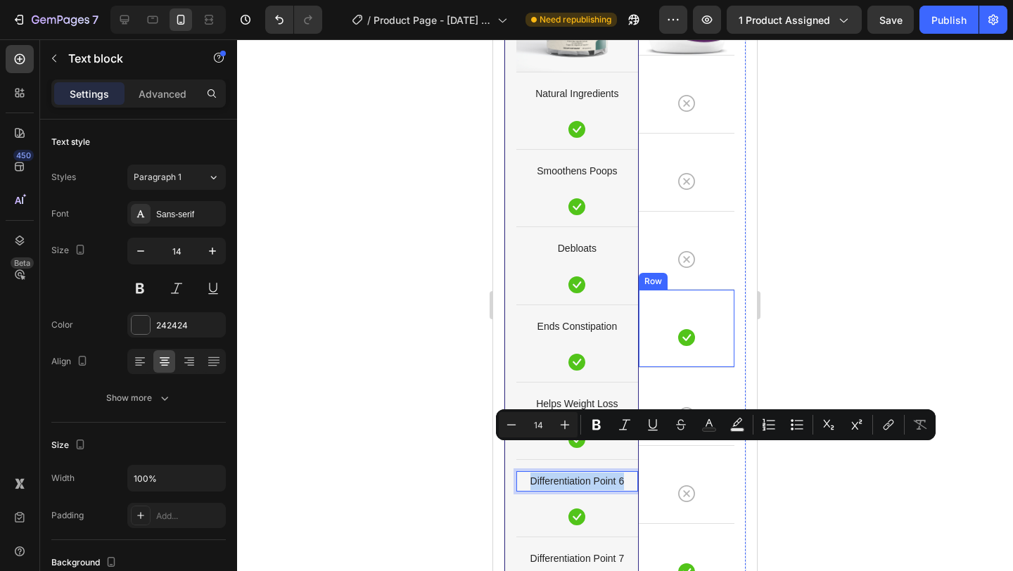
scroll to position [3770, 0]
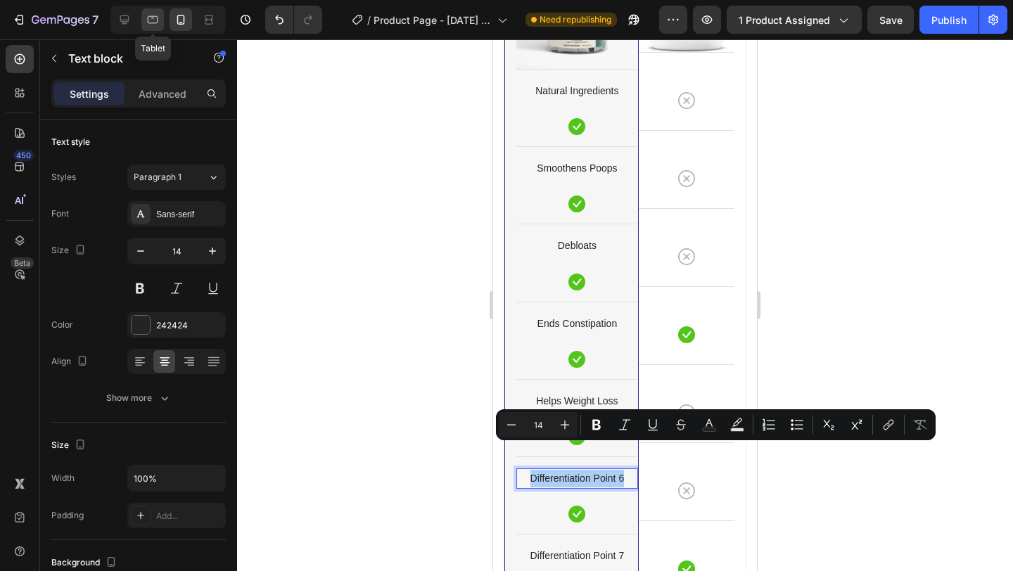
click at [153, 27] on div at bounding box center [152, 19] width 23 height 23
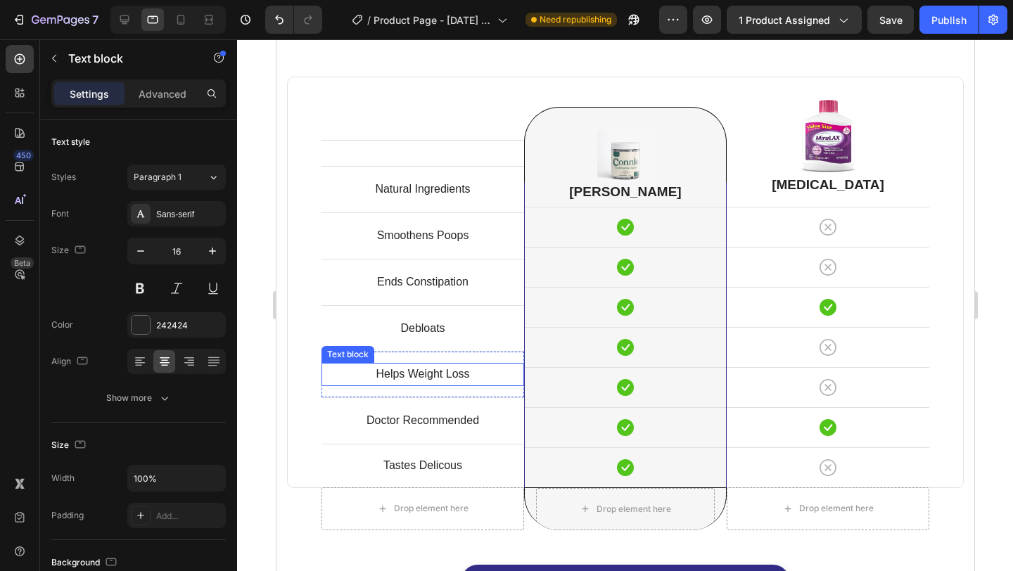
scroll to position [3563, 0]
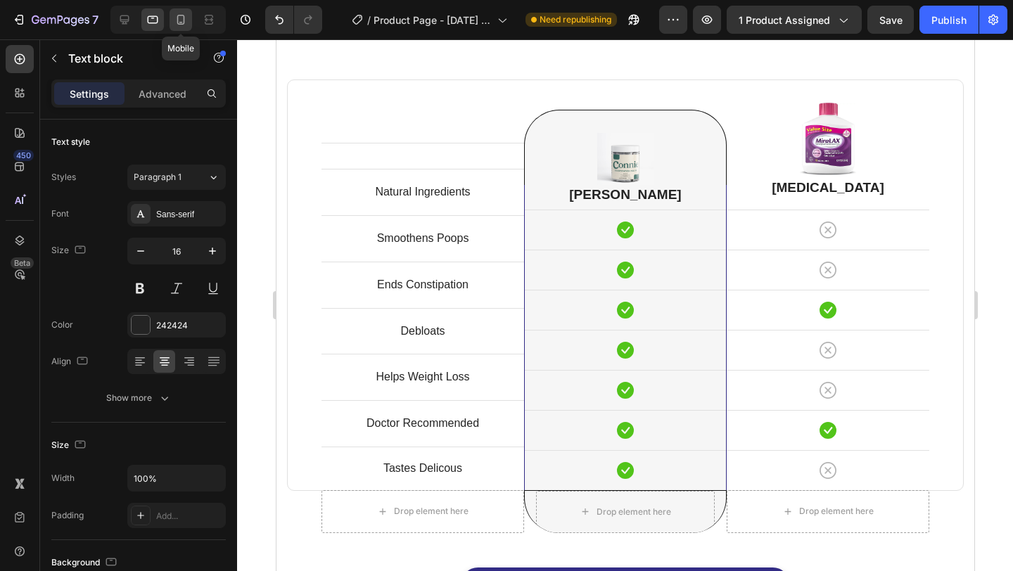
click at [178, 17] on icon at bounding box center [181, 20] width 14 height 14
type input "14"
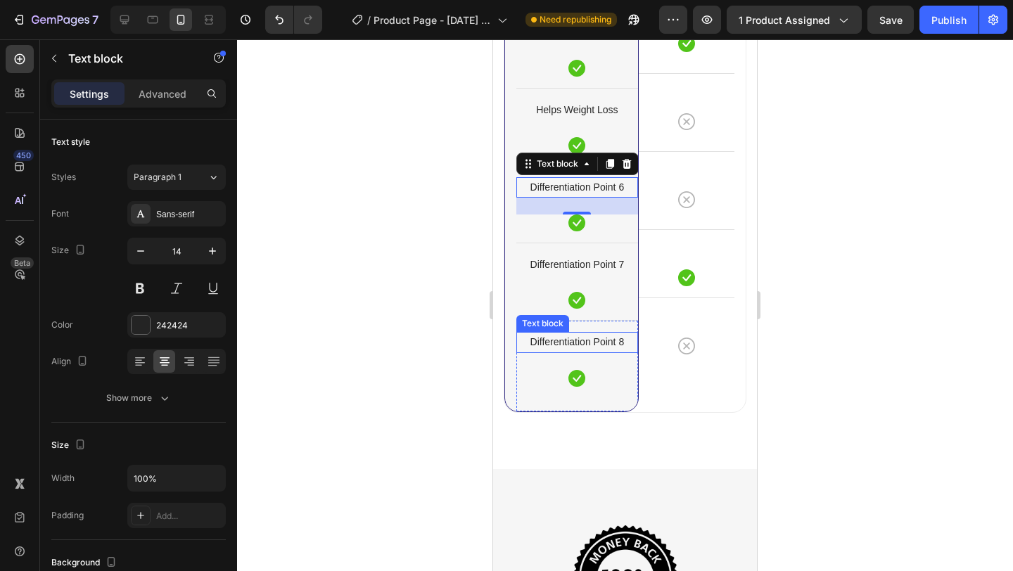
scroll to position [4037, 0]
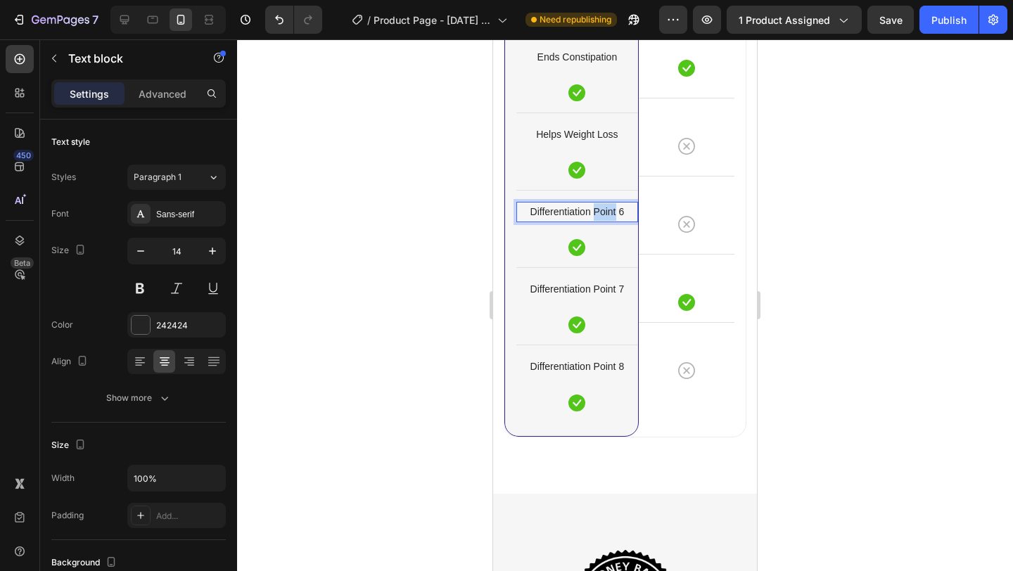
click at [598, 203] on p "Differentiation Point 6" at bounding box center [577, 212] width 119 height 18
click at [681, 188] on div "Icon Row" at bounding box center [687, 215] width 96 height 78
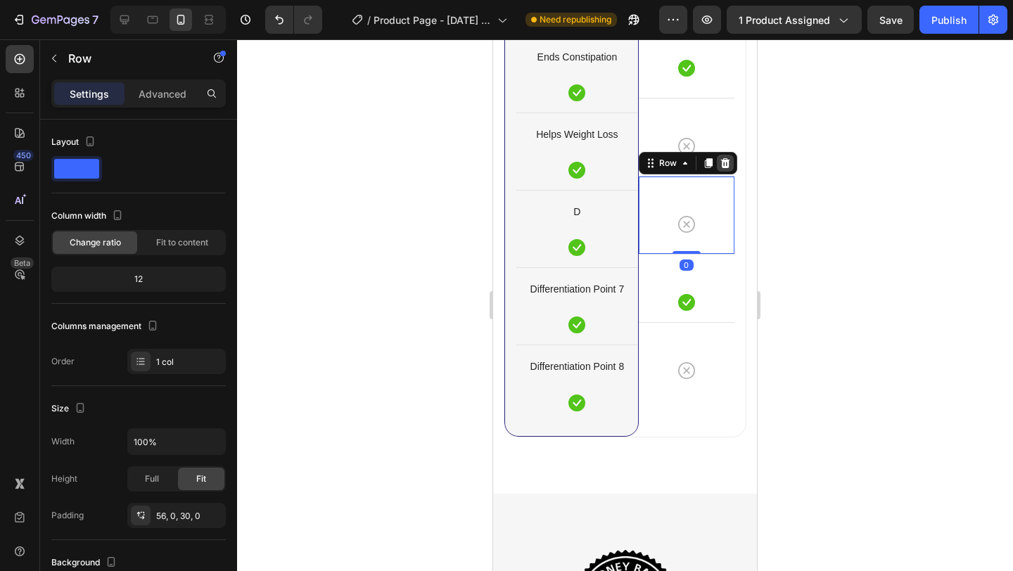
click at [728, 158] on icon at bounding box center [725, 163] width 11 height 11
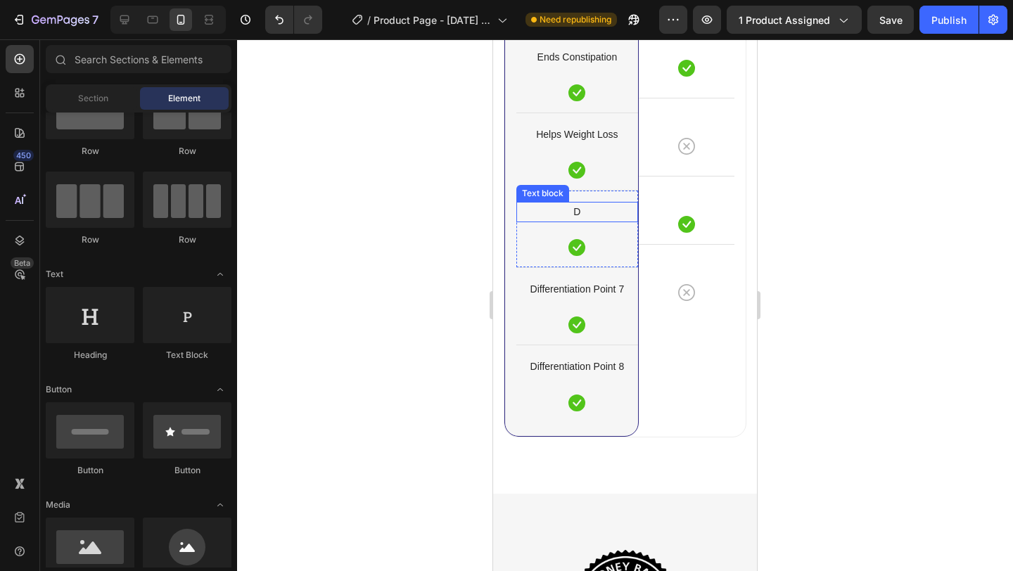
click at [601, 203] on p "D" at bounding box center [577, 212] width 119 height 18
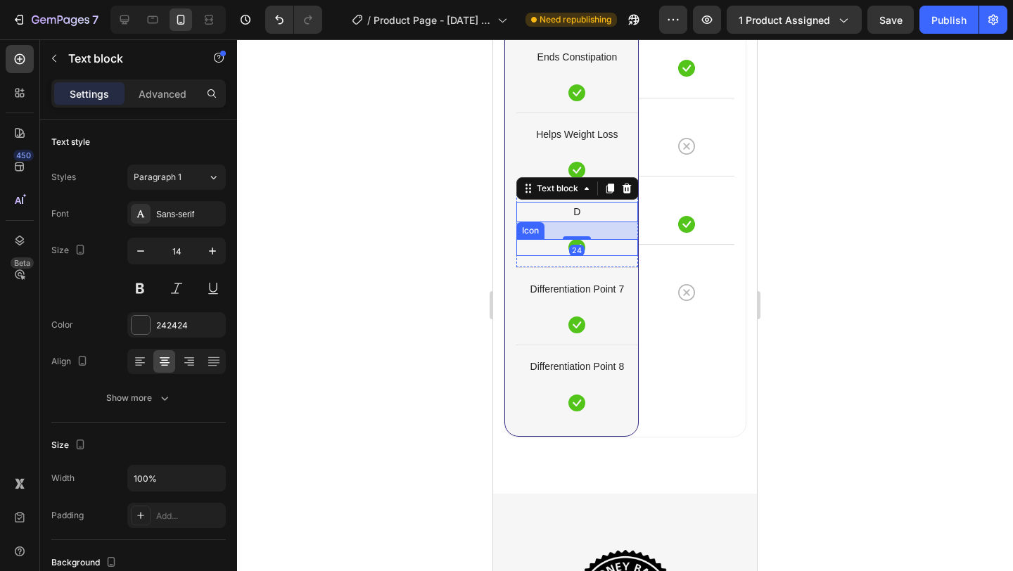
click at [609, 239] on div "Icon" at bounding box center [577, 247] width 122 height 17
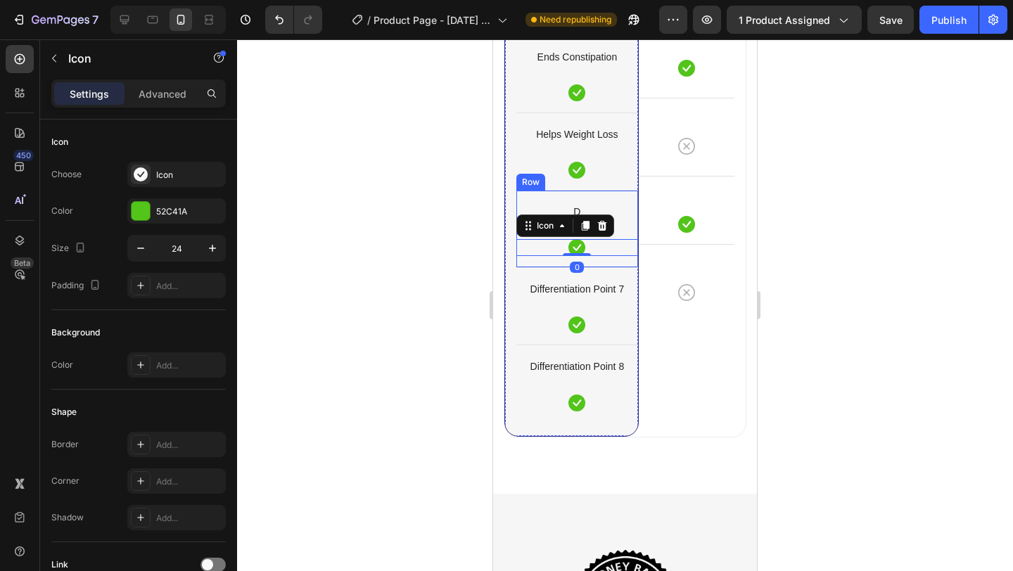
click at [628, 236] on div "D Text block Icon 0 Row" at bounding box center [577, 228] width 122 height 77
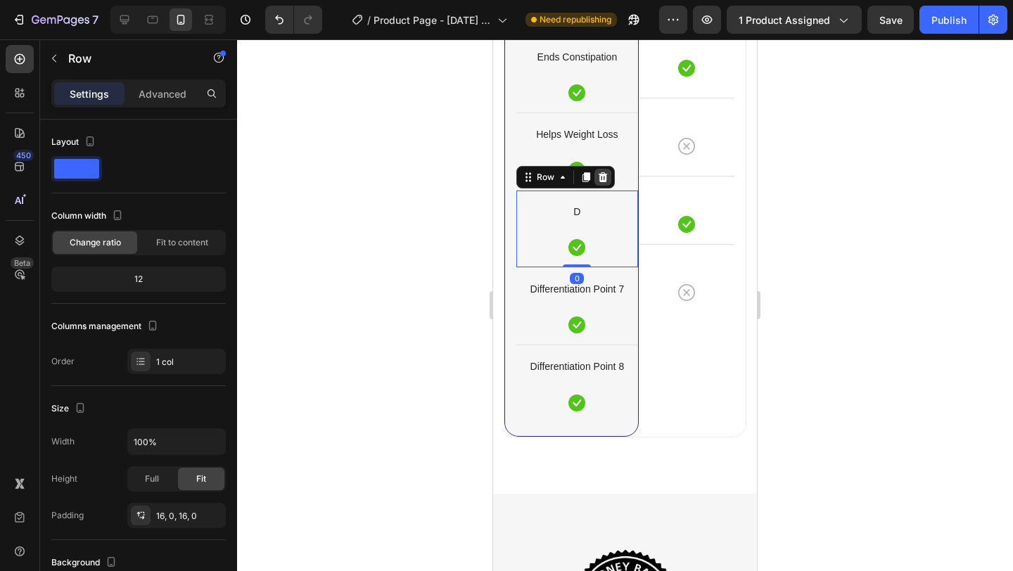
click at [607, 172] on icon at bounding box center [602, 177] width 11 height 11
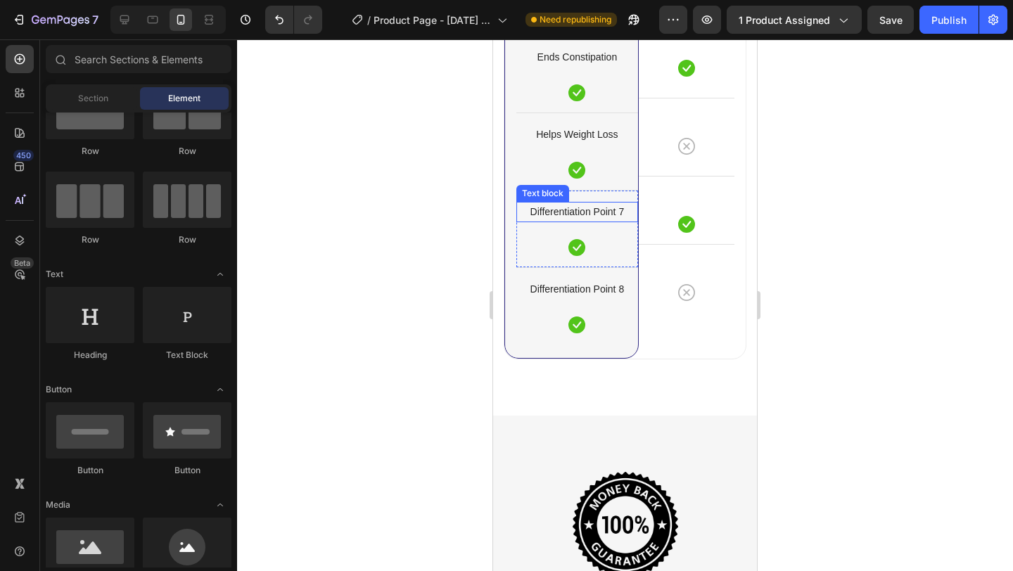
click at [586, 203] on p "Differentiation Point 7" at bounding box center [577, 212] width 119 height 18
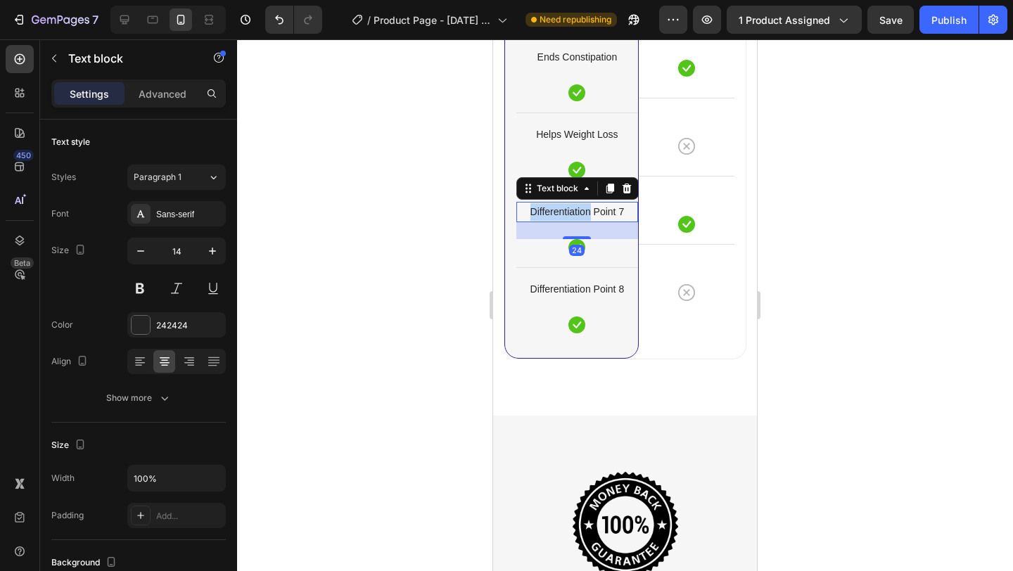
click at [586, 203] on p "Differentiation Point 7" at bounding box center [577, 212] width 119 height 18
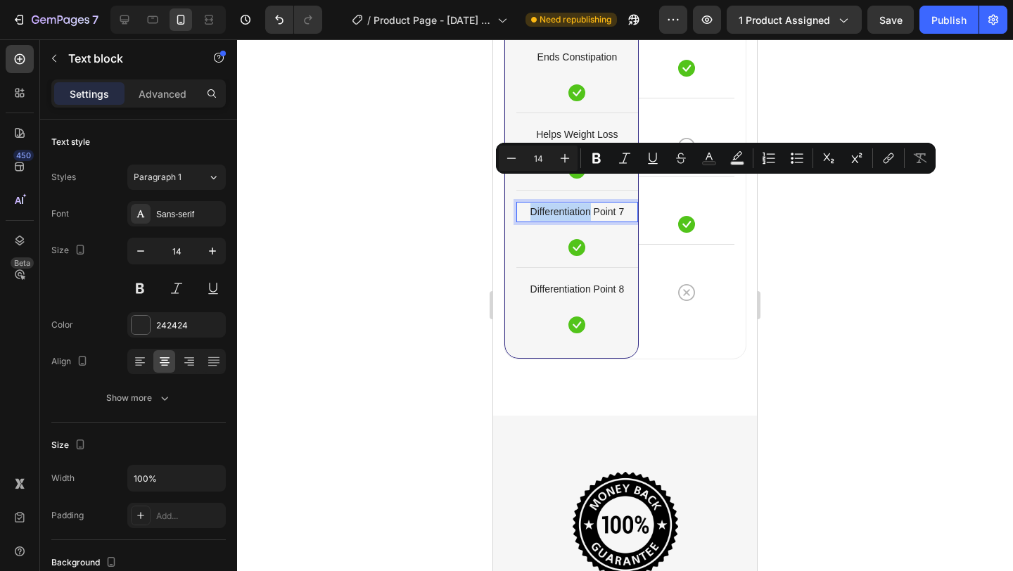
click at [586, 203] on p "Differentiation Point 7" at bounding box center [577, 212] width 119 height 18
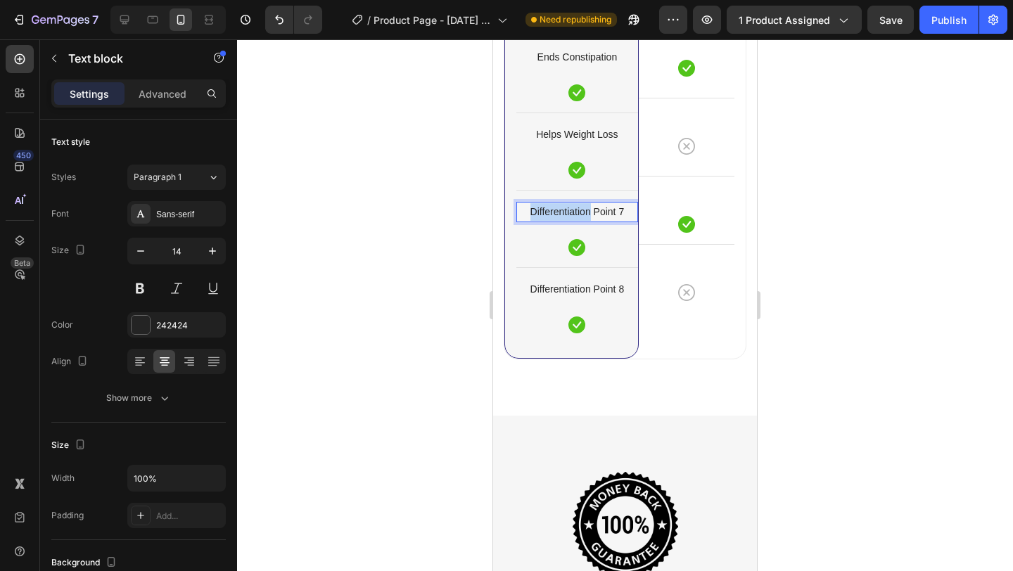
click at [586, 203] on p "Differentiation Point 7" at bounding box center [577, 212] width 119 height 18
click at [590, 281] on p "Differentiation Point 8" at bounding box center [577, 290] width 119 height 18
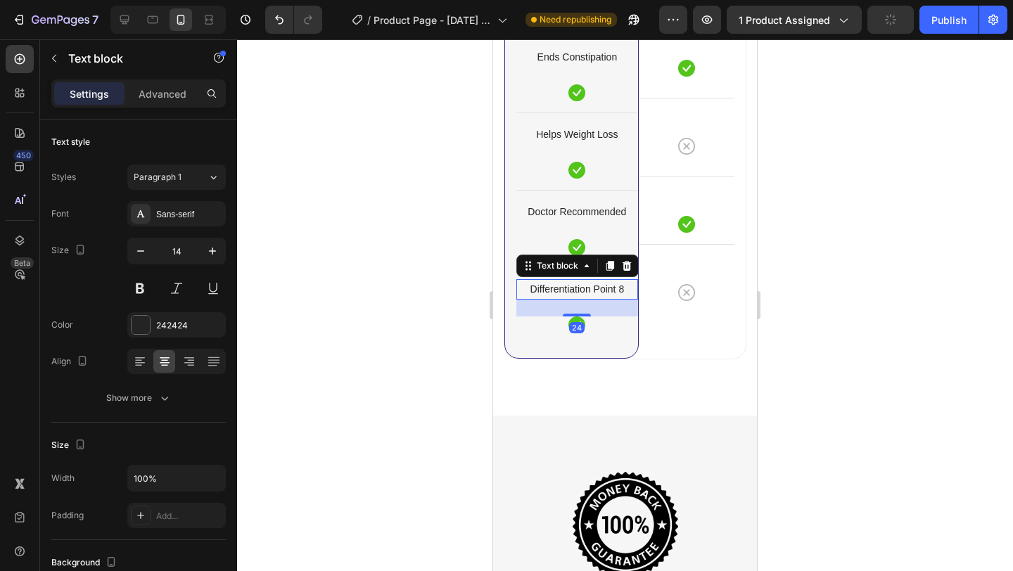
click at [590, 281] on p "Differentiation Point 8" at bounding box center [577, 290] width 119 height 18
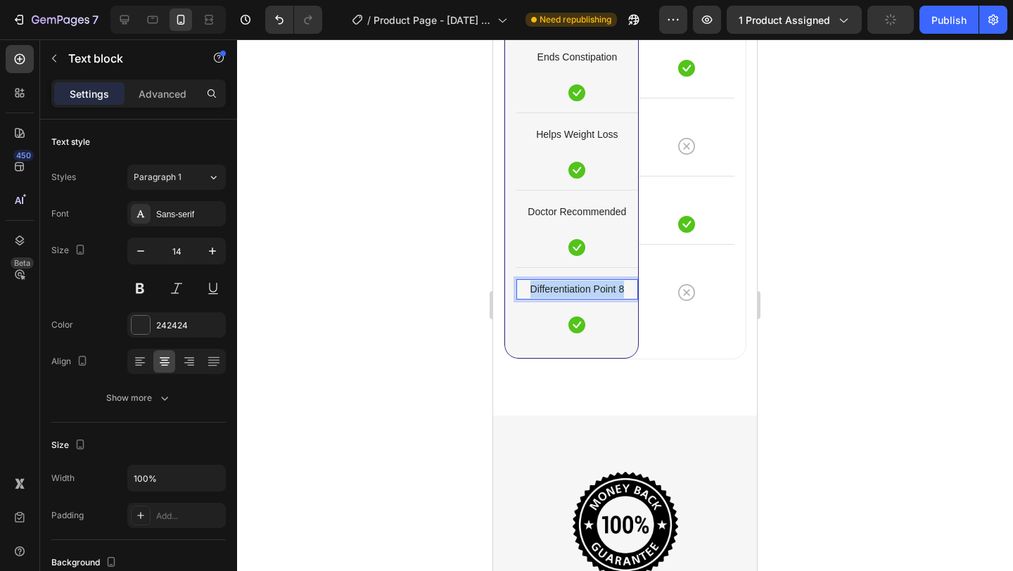
click at [590, 281] on p "Differentiation Point 8" at bounding box center [577, 290] width 119 height 18
click at [794, 347] on div at bounding box center [625, 305] width 776 height 532
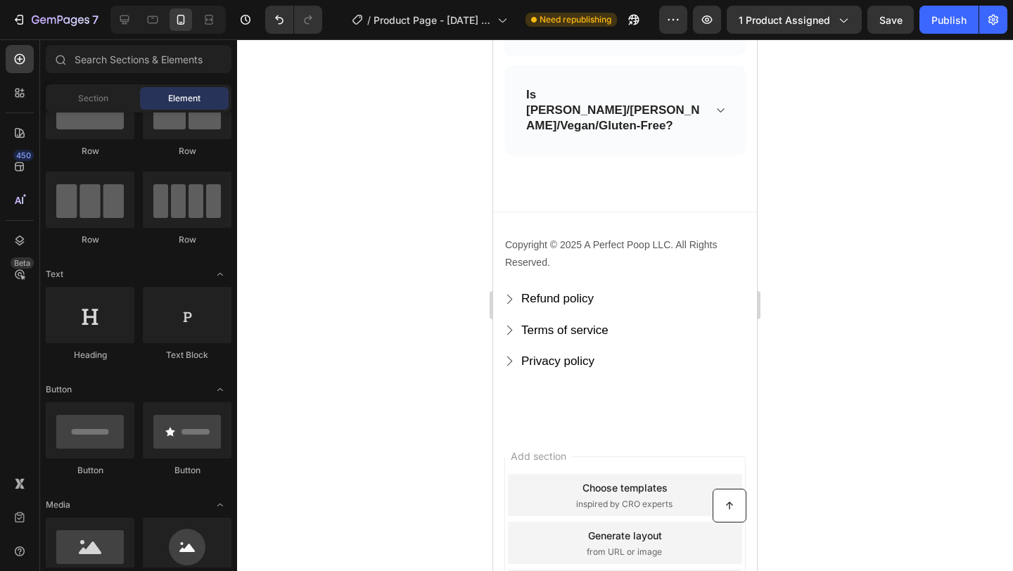
scroll to position [5386, 0]
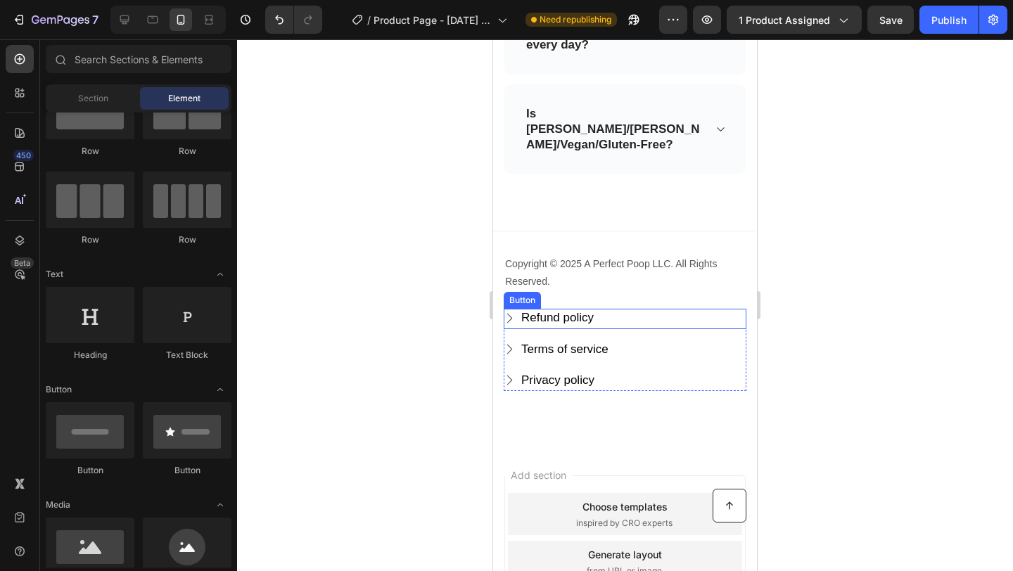
click at [632, 309] on div "Refund policy Button" at bounding box center [625, 319] width 243 height 20
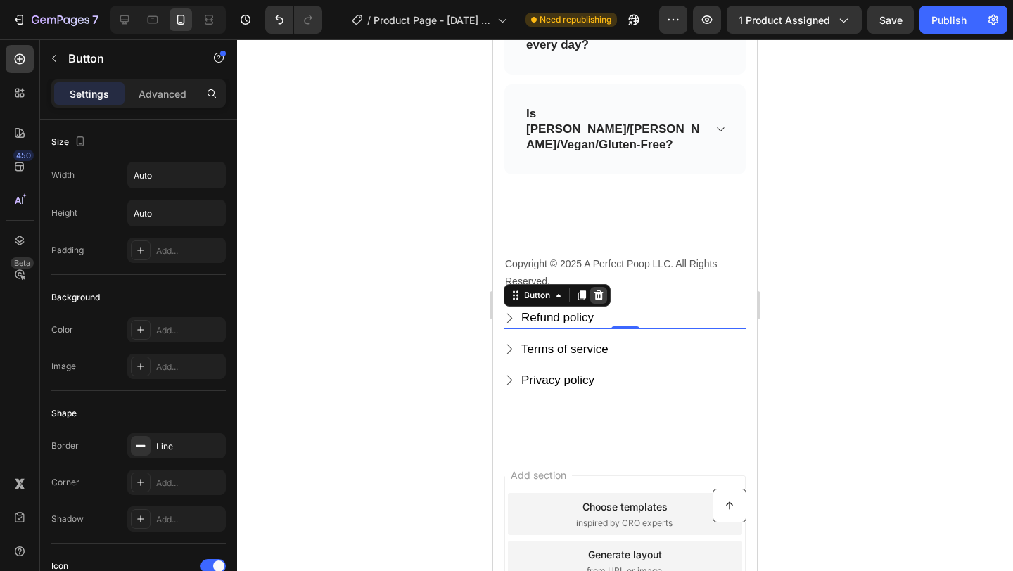
click at [601, 291] on icon at bounding box center [598, 296] width 9 height 10
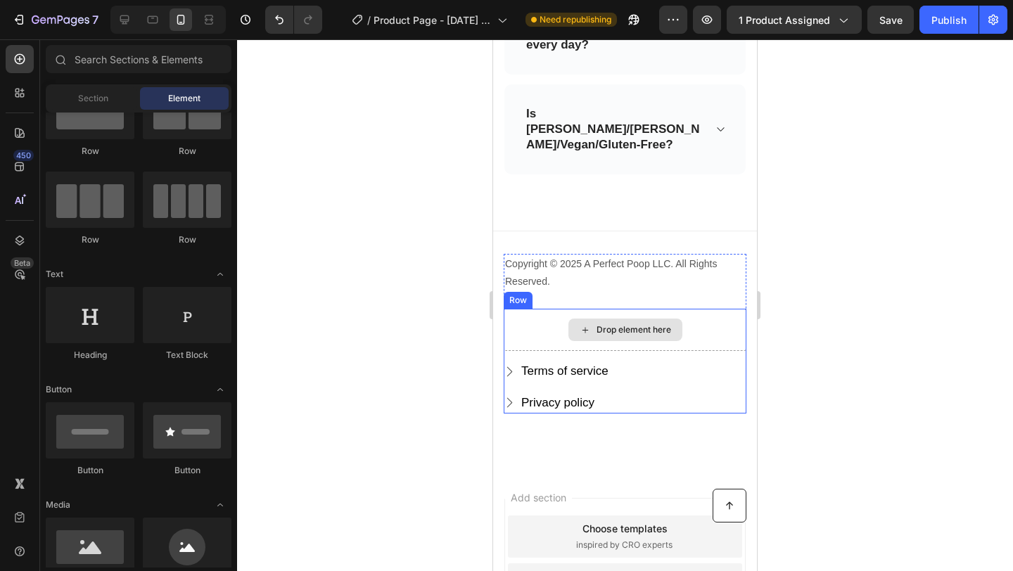
click at [708, 309] on div "Drop element here" at bounding box center [625, 330] width 243 height 42
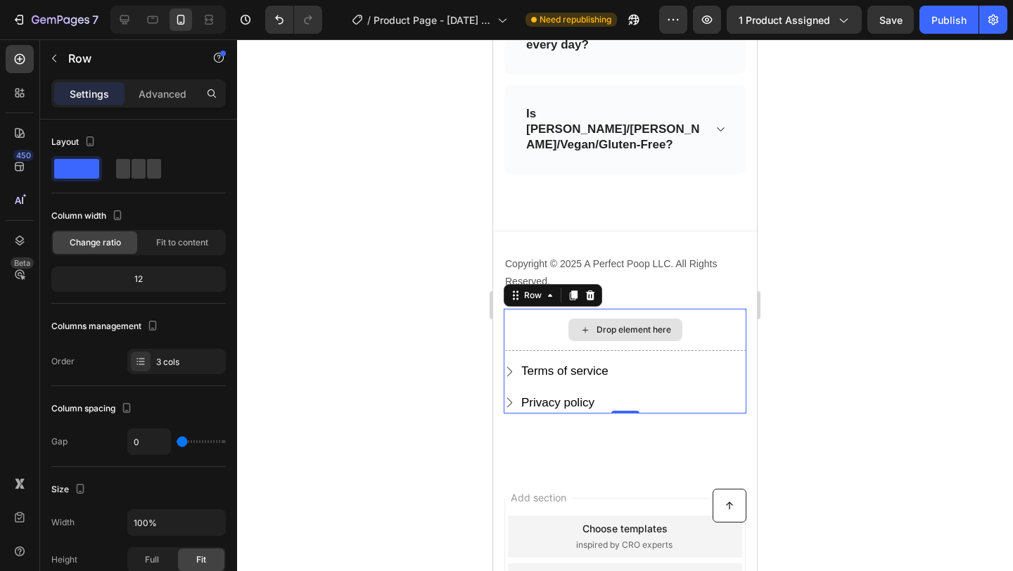
click at [689, 309] on div "Drop element here" at bounding box center [625, 330] width 243 height 42
click at [166, 89] on p "Advanced" at bounding box center [163, 94] width 48 height 15
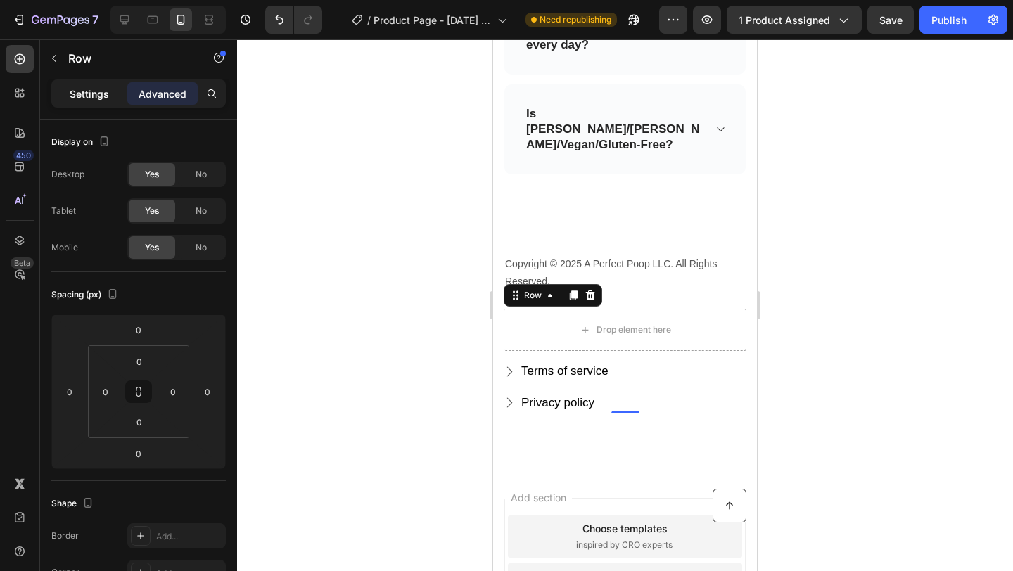
click at [91, 98] on p "Settings" at bounding box center [89, 94] width 39 height 15
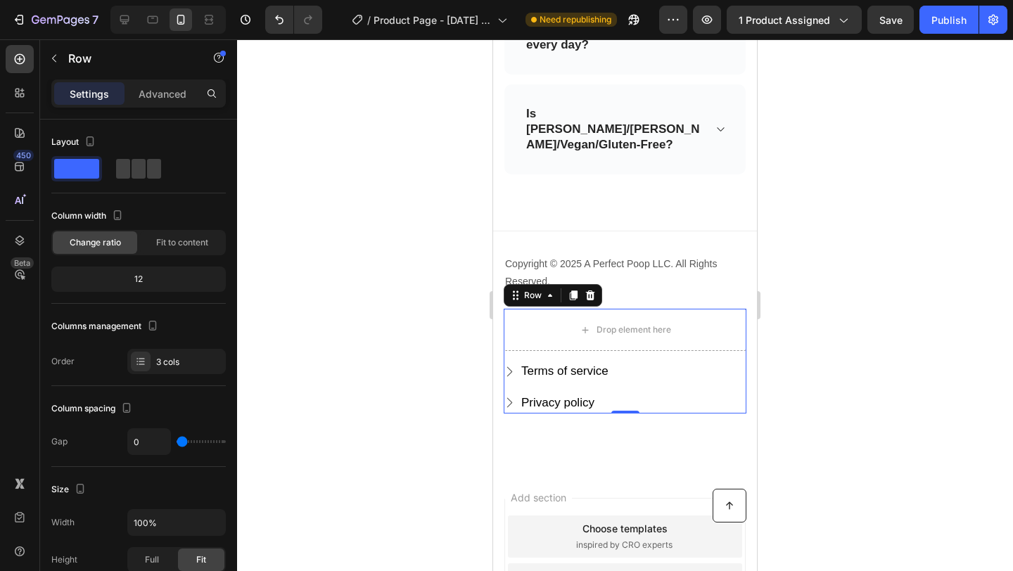
click at [926, 318] on div at bounding box center [625, 305] width 776 height 532
click at [545, 309] on div "Drop element here" at bounding box center [625, 330] width 243 height 42
click at [149, 81] on div "Settings Advanced" at bounding box center [138, 93] width 174 height 28
click at [161, 91] on p "Advanced" at bounding box center [163, 94] width 48 height 15
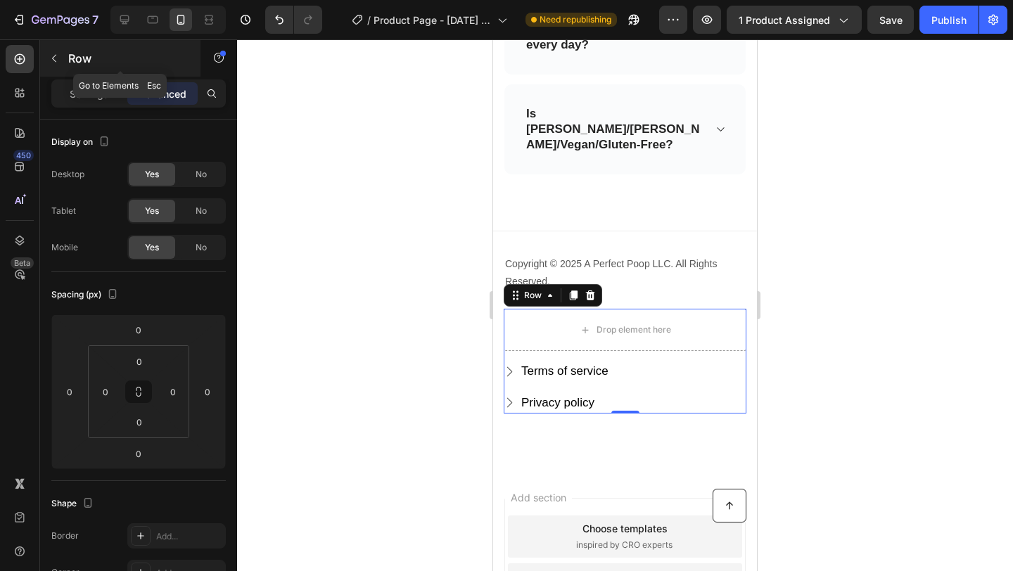
click at [56, 57] on icon "button" at bounding box center [54, 58] width 11 height 11
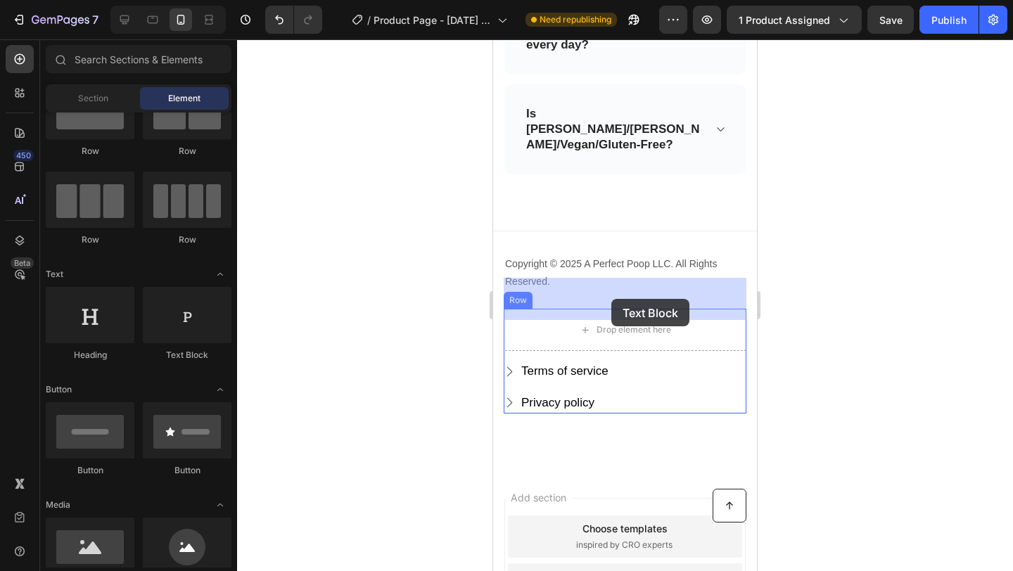
drag, startPoint x: 672, startPoint y: 371, endPoint x: 606, endPoint y: 298, distance: 98.2
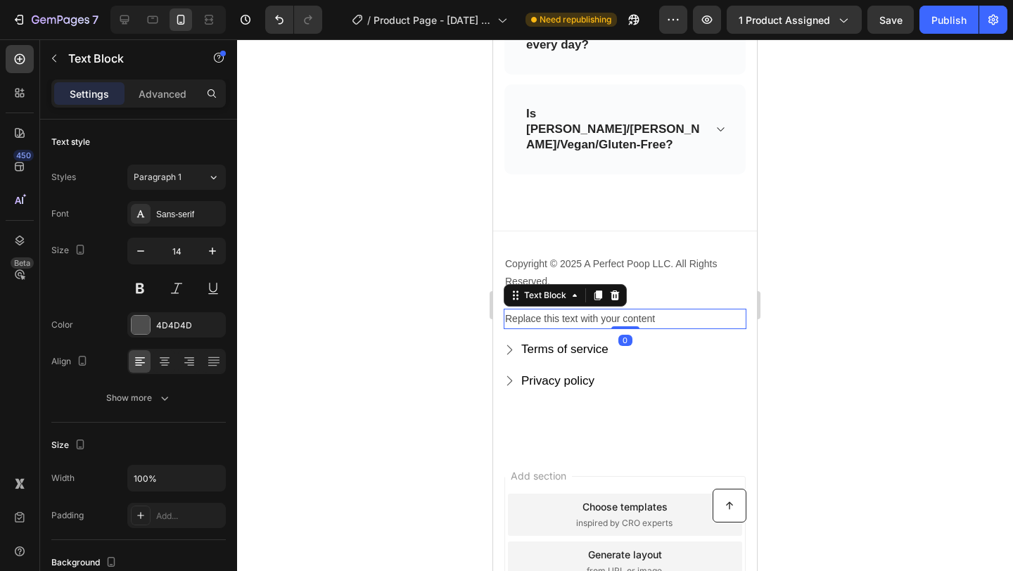
click at [594, 309] on div "Replace this text with your content" at bounding box center [625, 319] width 243 height 20
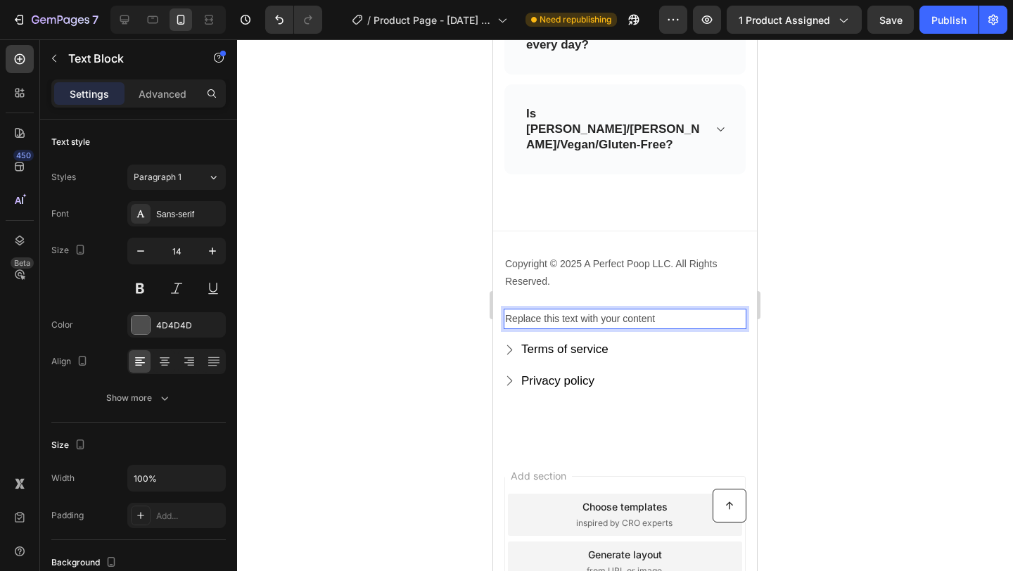
click at [594, 310] on p "Replace this text with your content" at bounding box center [625, 319] width 240 height 18
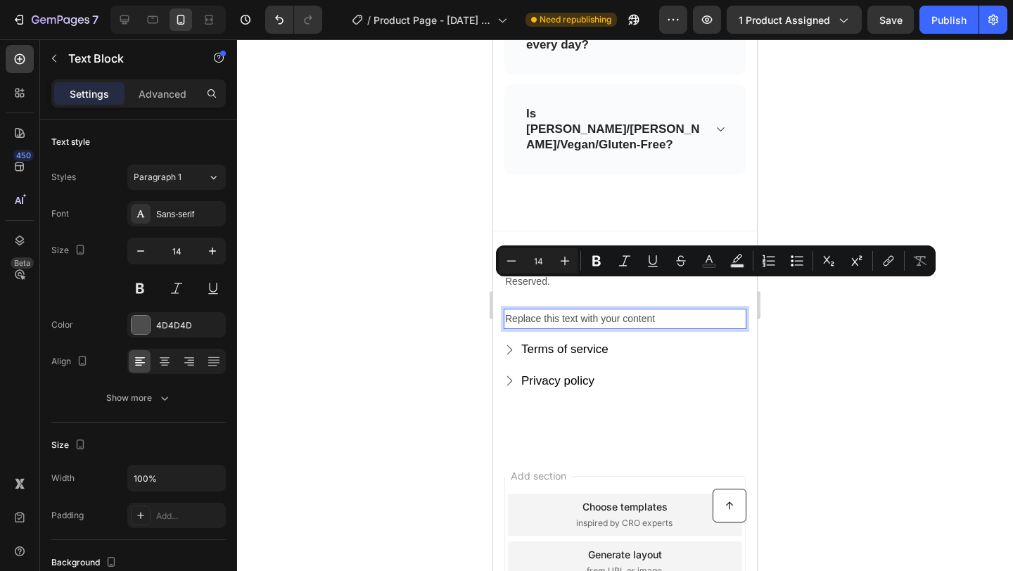
click at [594, 310] on p "Replace this text with your content" at bounding box center [625, 319] width 240 height 18
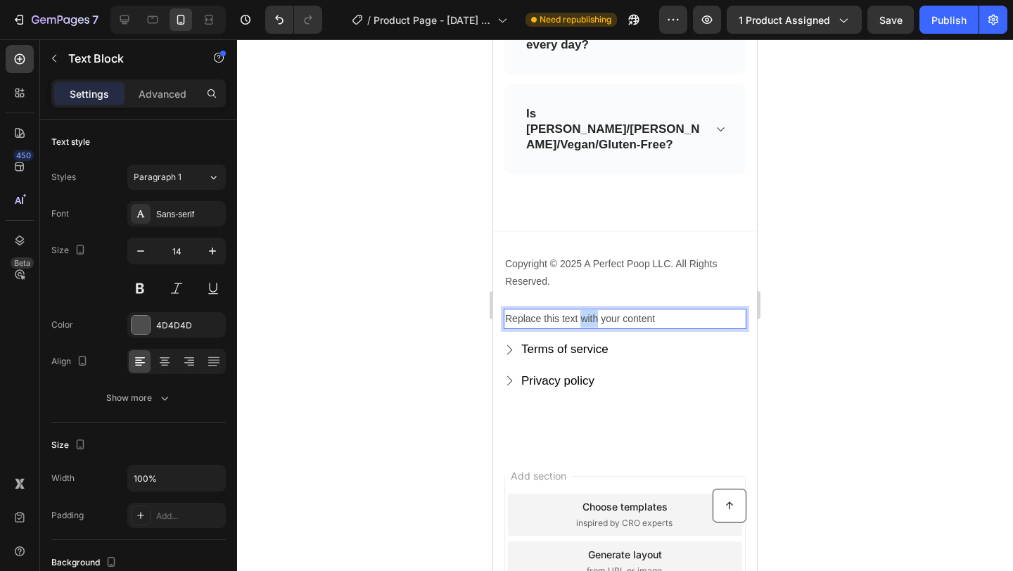
click at [594, 310] on p "Replace this text with your content" at bounding box center [625, 319] width 240 height 18
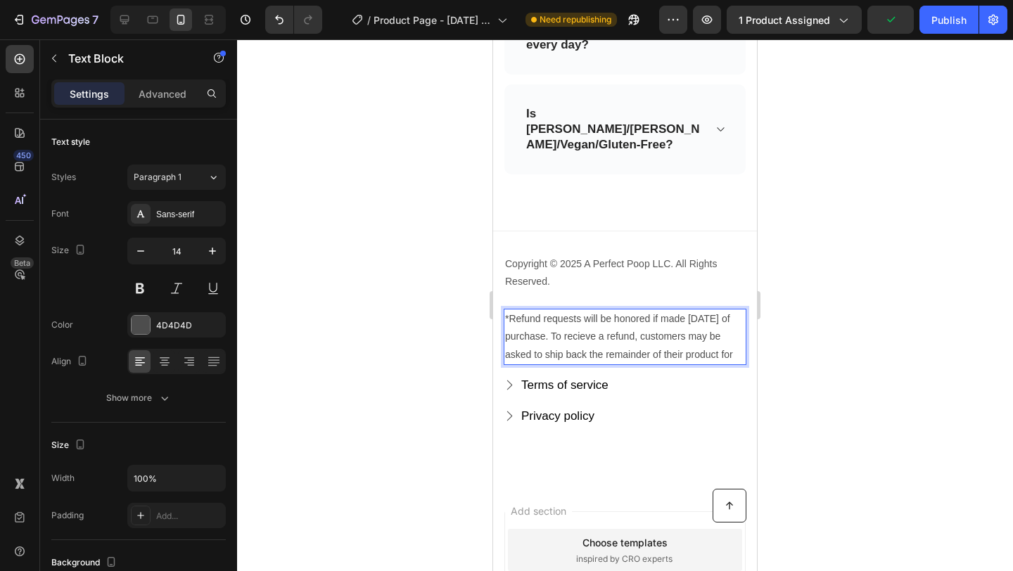
click at [515, 310] on p "*Refund requests will be honored if made within 30 days of purchase. To recieve…" at bounding box center [625, 336] width 240 height 53
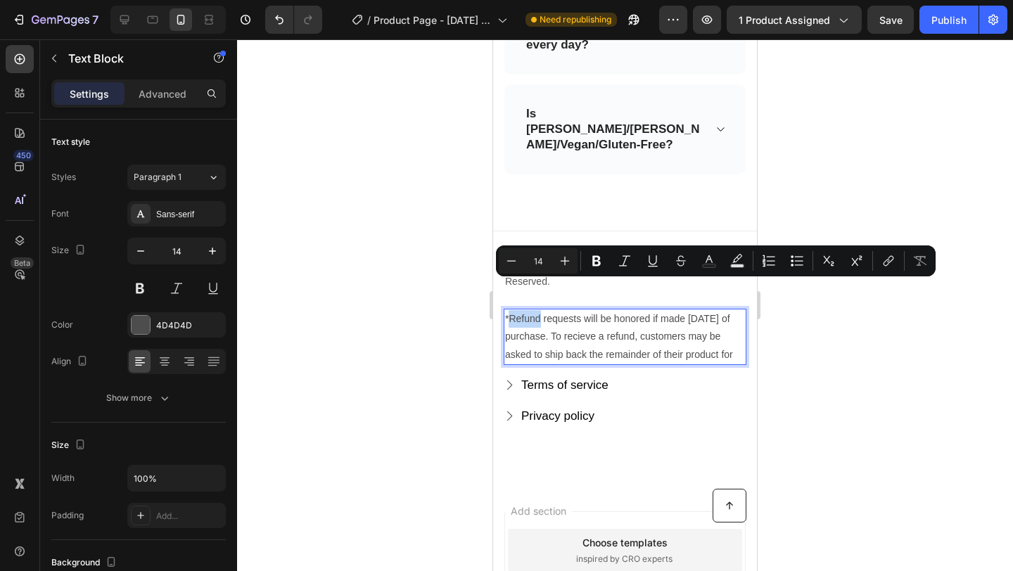
click at [548, 339] on p "*Refund requests will be honored if made within 30 days of purchase. To recieve…" at bounding box center [625, 336] width 240 height 53
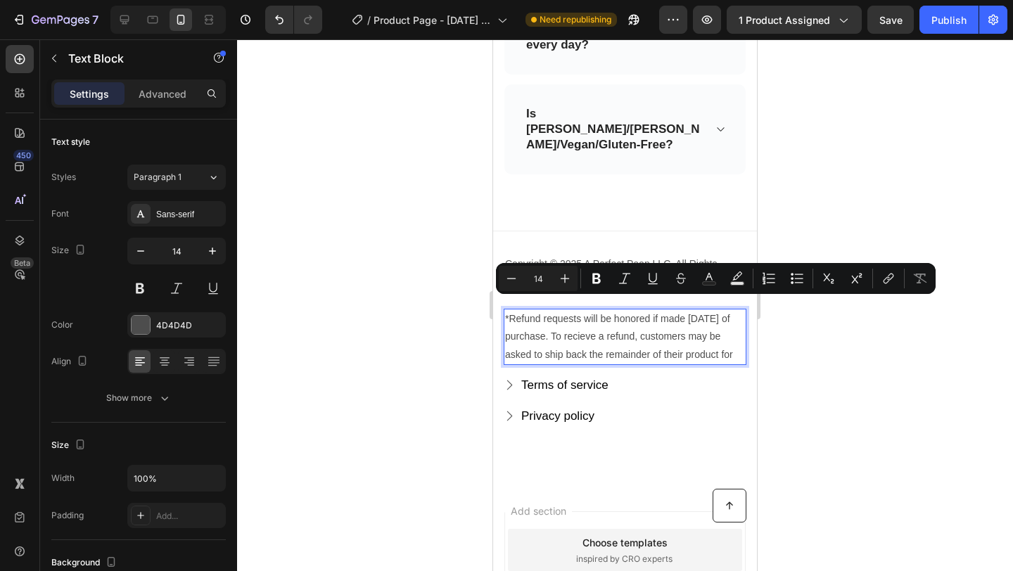
drag, startPoint x: 537, startPoint y: 343, endPoint x: 587, endPoint y: 298, distance: 66.8
click at [587, 310] on p "*Refund requests will be honored if made within 30 days of purchase. To recieve…" at bounding box center [625, 336] width 240 height 53
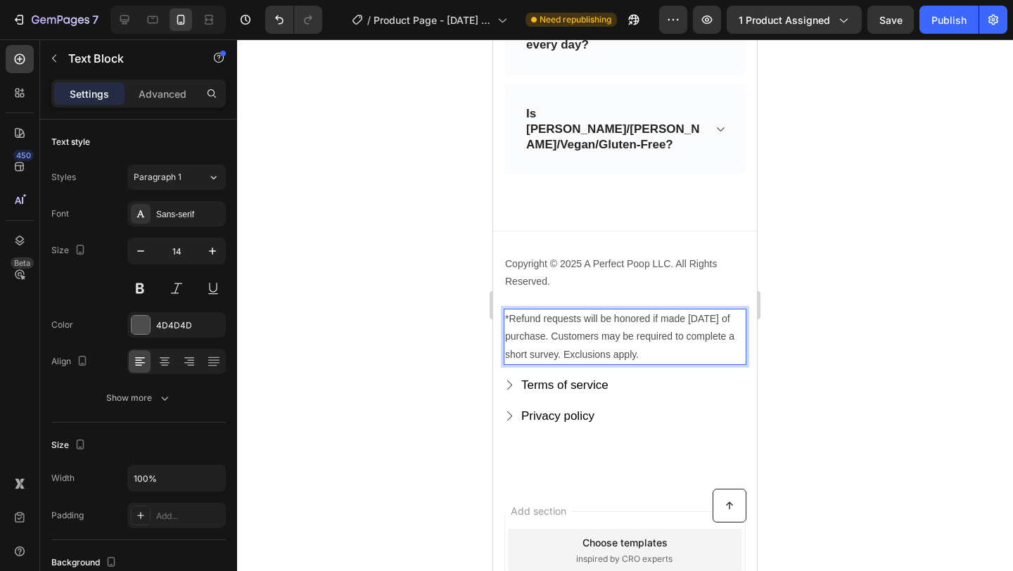
click at [879, 336] on div at bounding box center [625, 305] width 776 height 532
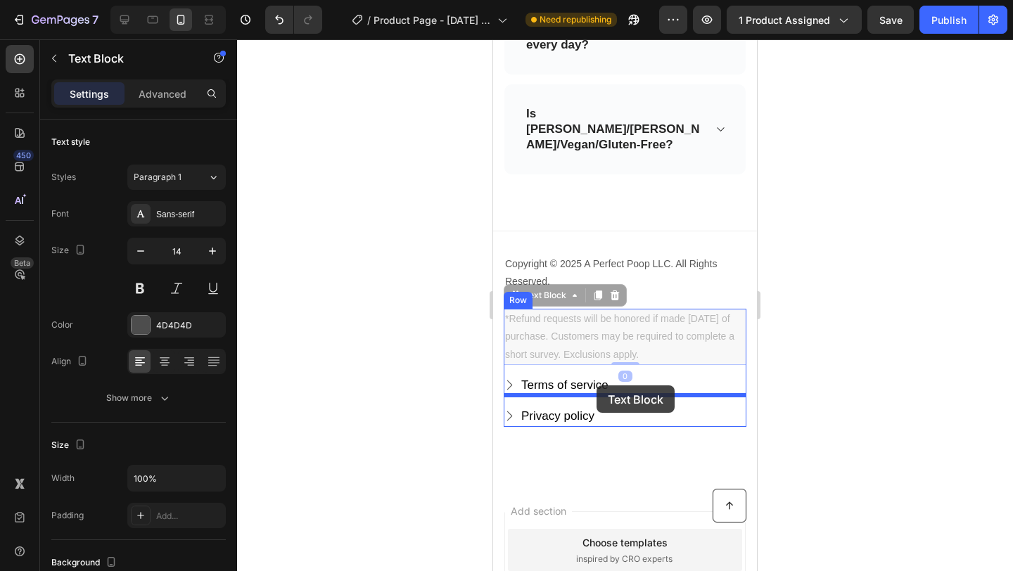
drag, startPoint x: 632, startPoint y: 303, endPoint x: 597, endPoint y: 386, distance: 89.5
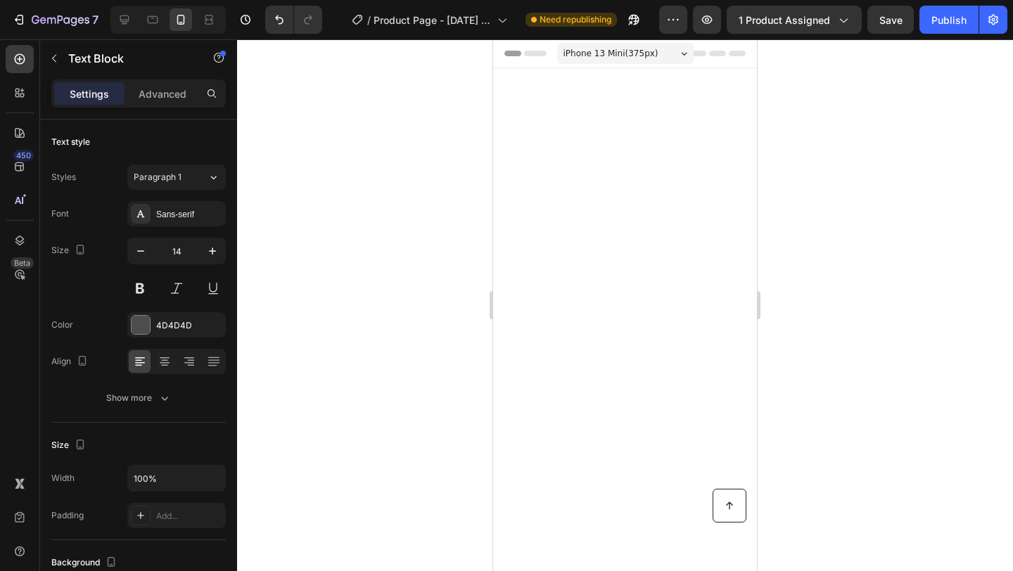
scroll to position [5386, 0]
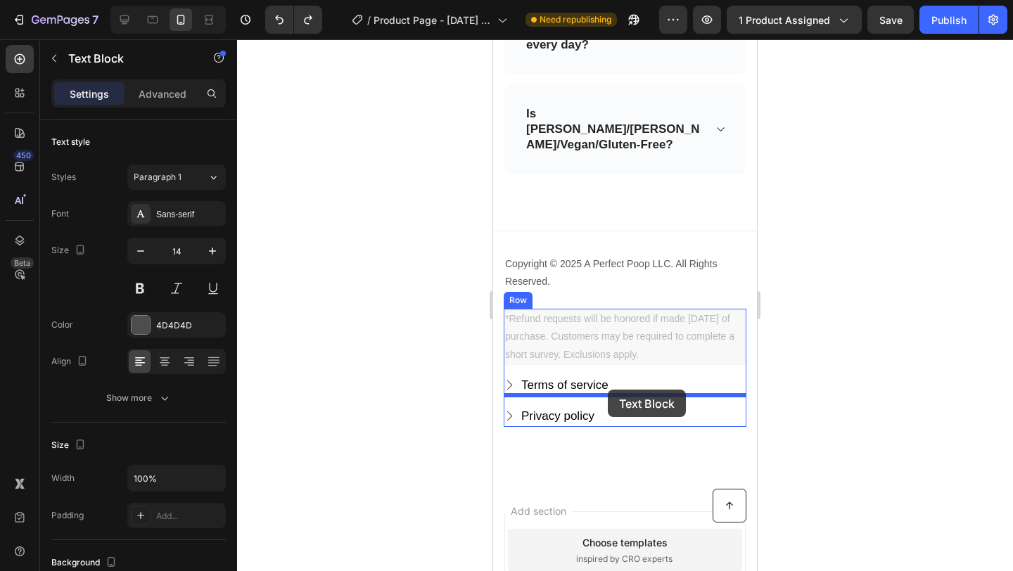
drag, startPoint x: 651, startPoint y: 305, endPoint x: 608, endPoint y: 390, distance: 94.7
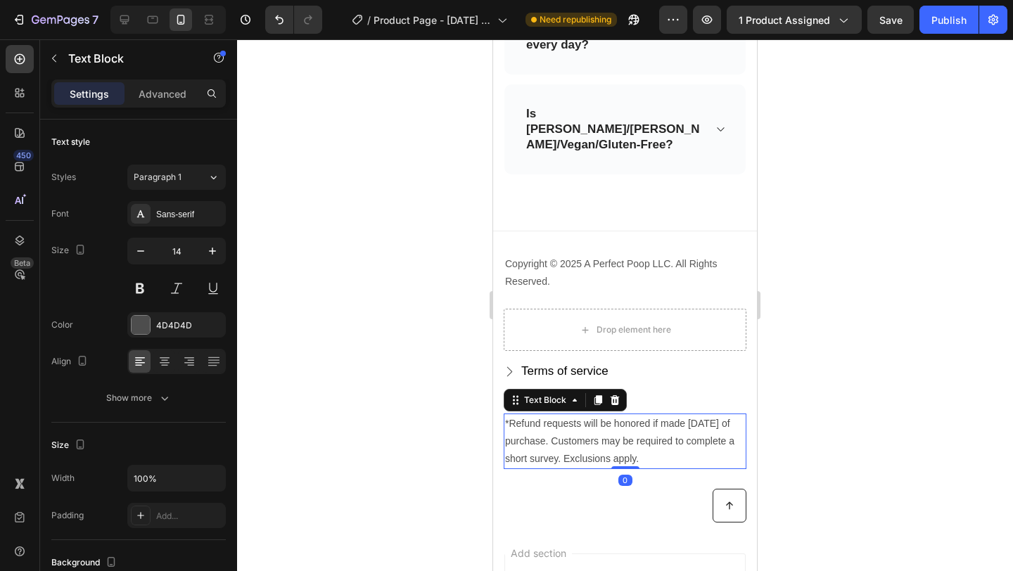
click at [875, 362] on div at bounding box center [625, 305] width 776 height 532
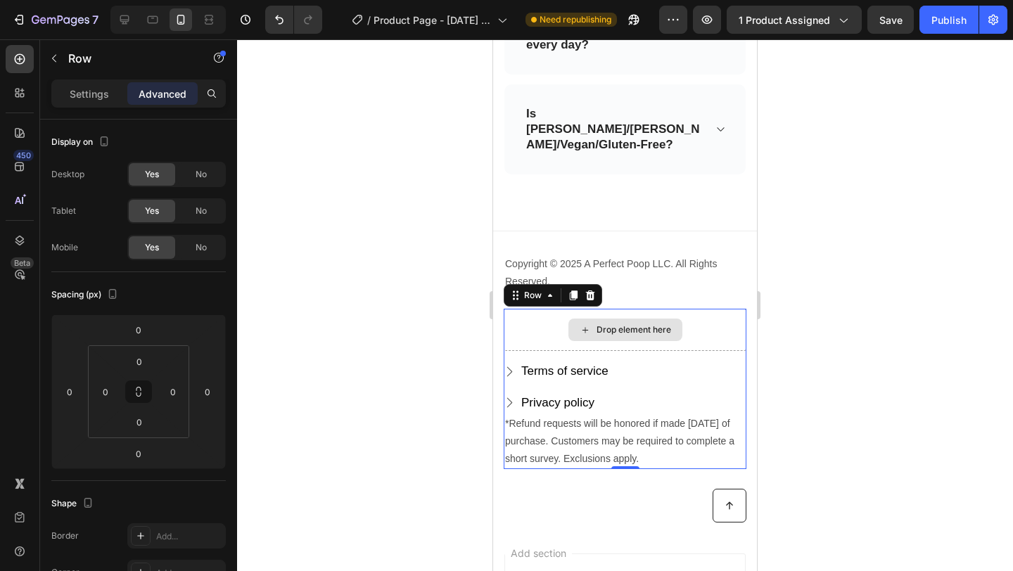
click at [711, 309] on div "Drop element here" at bounding box center [625, 330] width 243 height 42
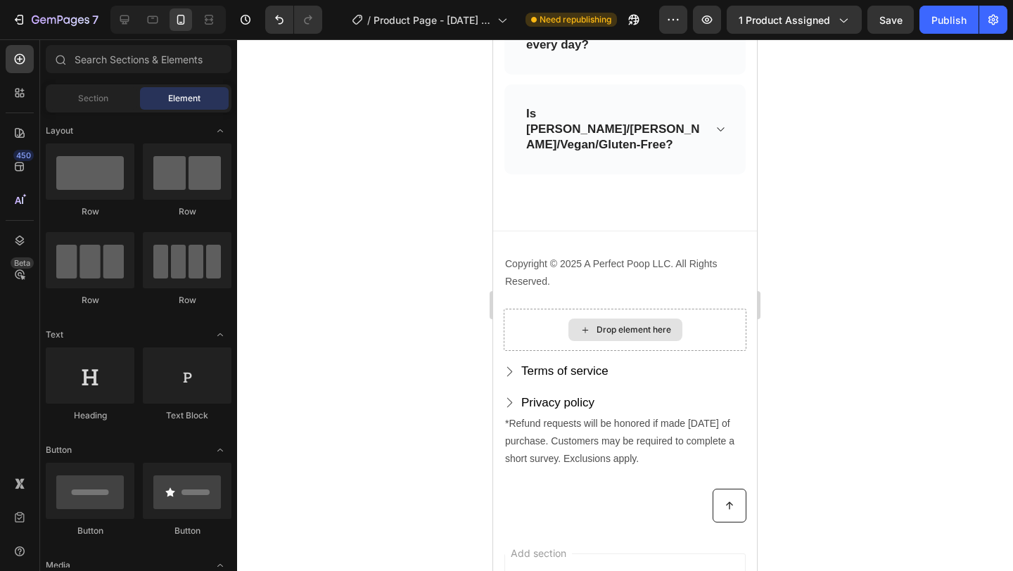
click at [649, 324] on div "Drop element here" at bounding box center [634, 329] width 75 height 11
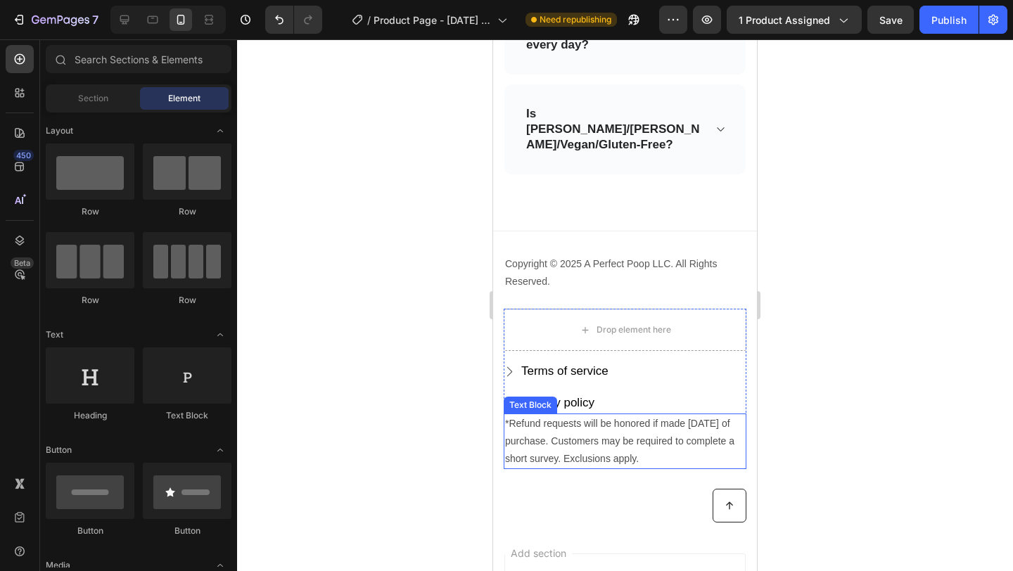
click at [586, 415] on p "*Refund requests will be honored if made [DATE] of purchase. Customers may be r…" at bounding box center [625, 441] width 240 height 53
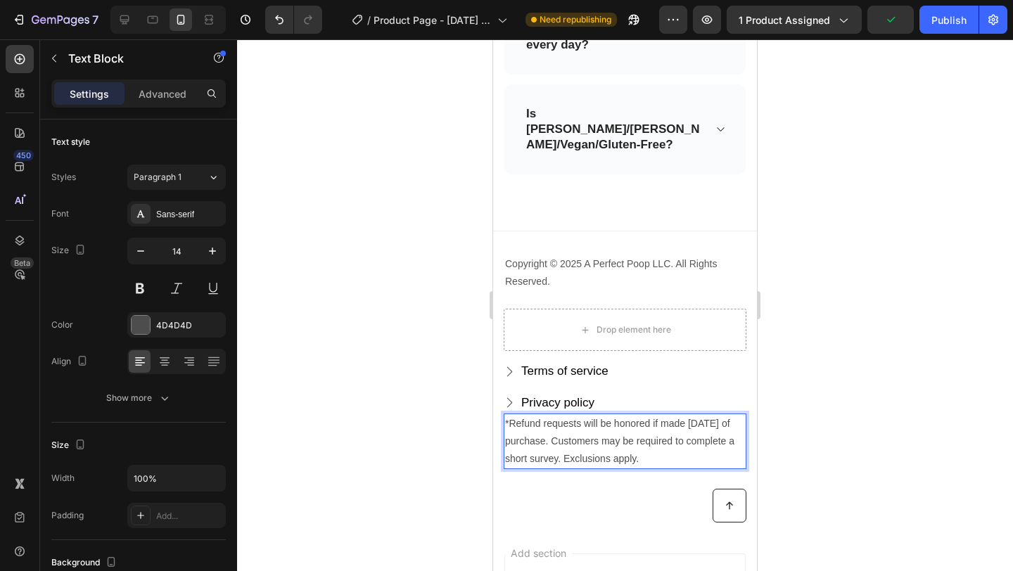
click at [651, 417] on p "*Refund requests will be honored if made [DATE] of purchase. Customers may be r…" at bounding box center [625, 441] width 240 height 53
click at [678, 432] on p "*Refund requests will be honored if made [DATE] of purchase. Customers may be r…" at bounding box center [625, 441] width 240 height 53
click at [663, 426] on p "*Refund requests will be honored if made [DATE] of purchase. Customers may be r…" at bounding box center [625, 441] width 240 height 53
click at [856, 402] on div at bounding box center [625, 305] width 776 height 532
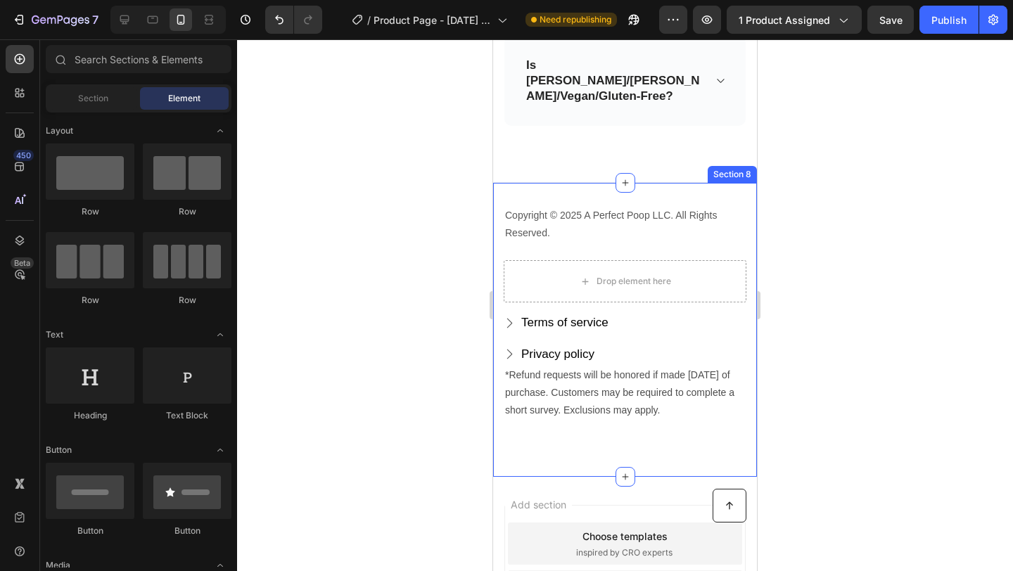
scroll to position [5452, 0]
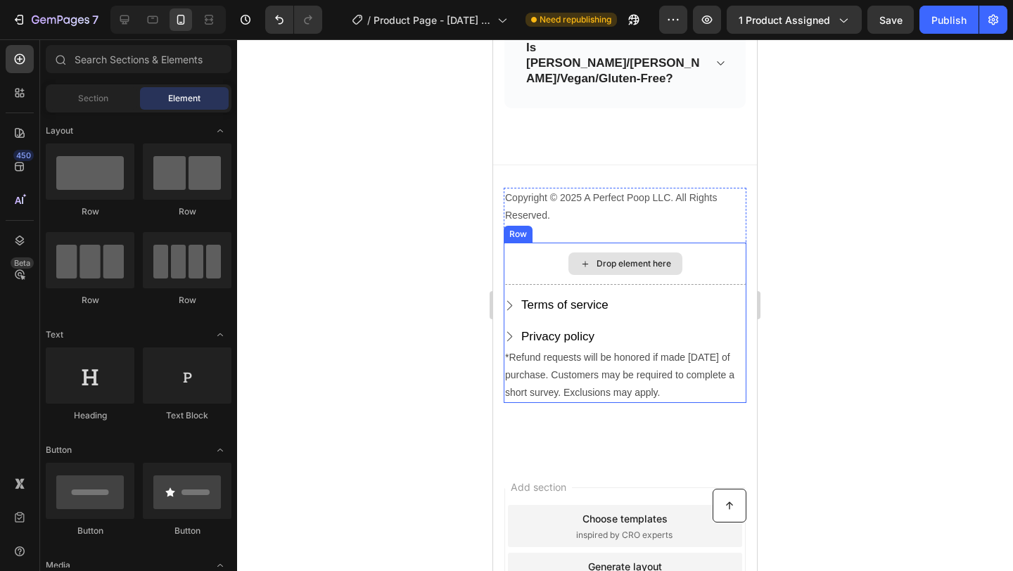
click at [690, 243] on div "Drop element here" at bounding box center [625, 264] width 243 height 42
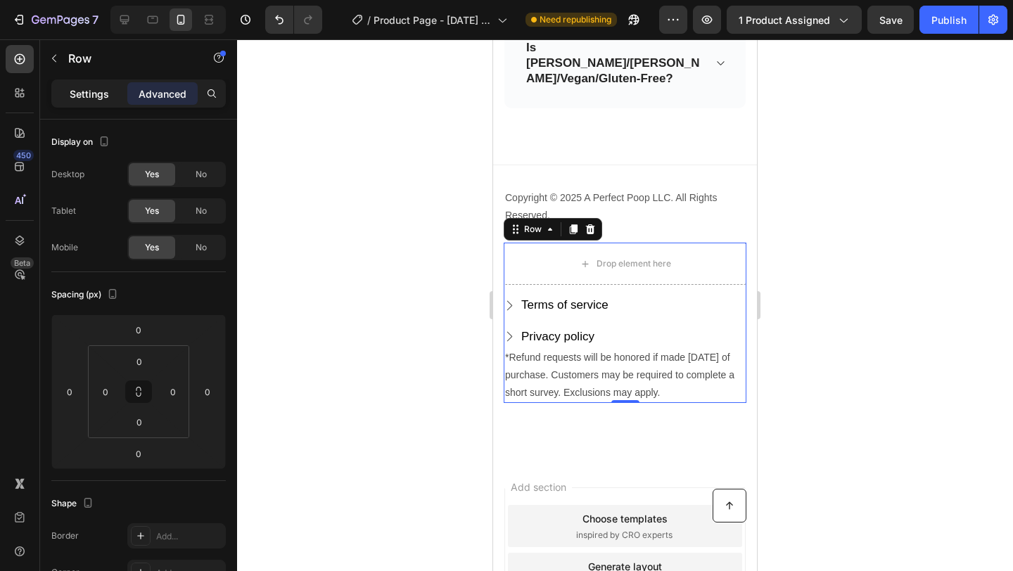
click at [91, 94] on p "Settings" at bounding box center [89, 94] width 39 height 15
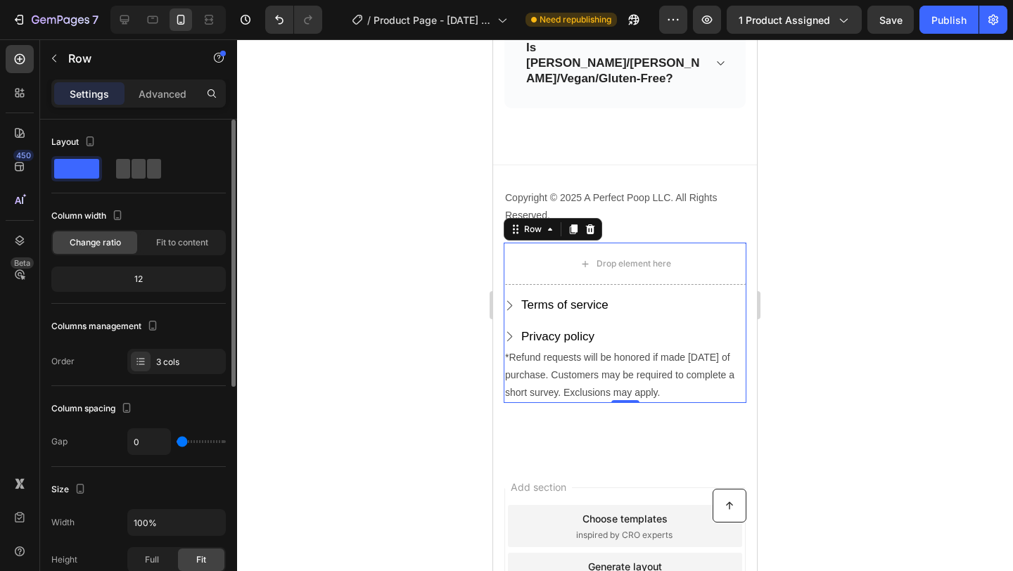
click at [141, 168] on span at bounding box center [139, 169] width 14 height 20
type input "32"
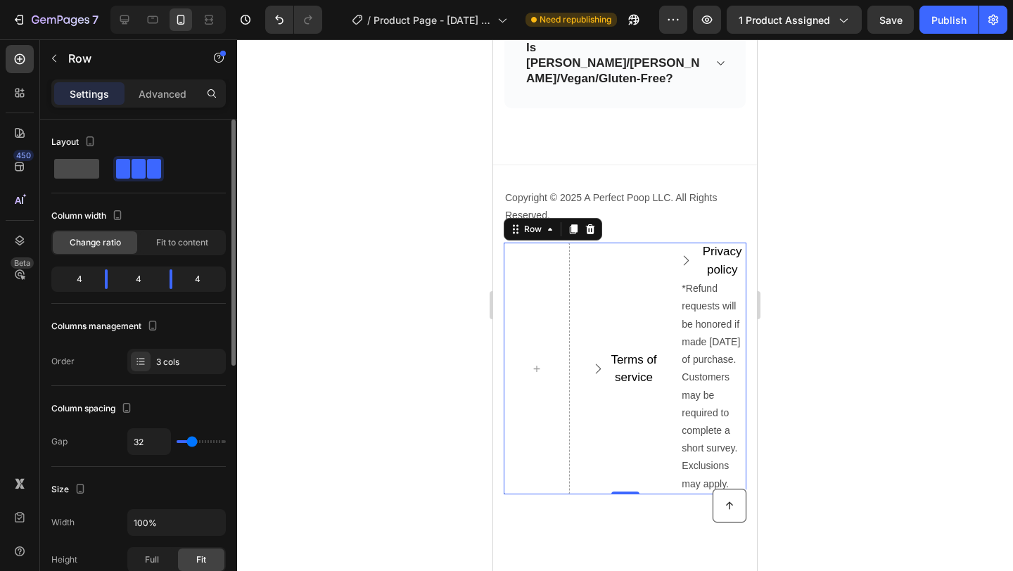
click at [81, 177] on span at bounding box center [76, 169] width 45 height 20
type input "0"
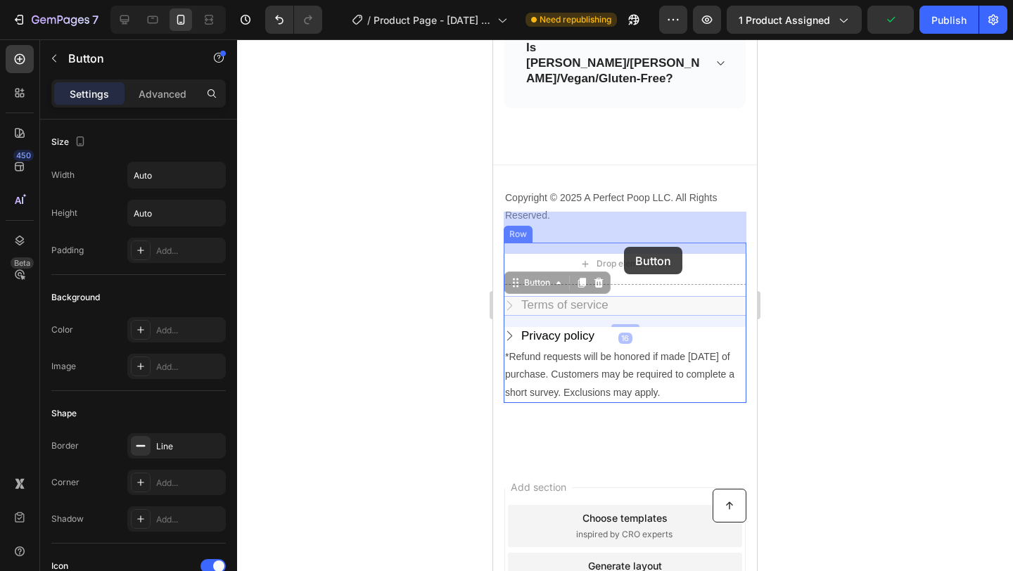
drag, startPoint x: 625, startPoint y: 274, endPoint x: 623, endPoint y: 246, distance: 27.5
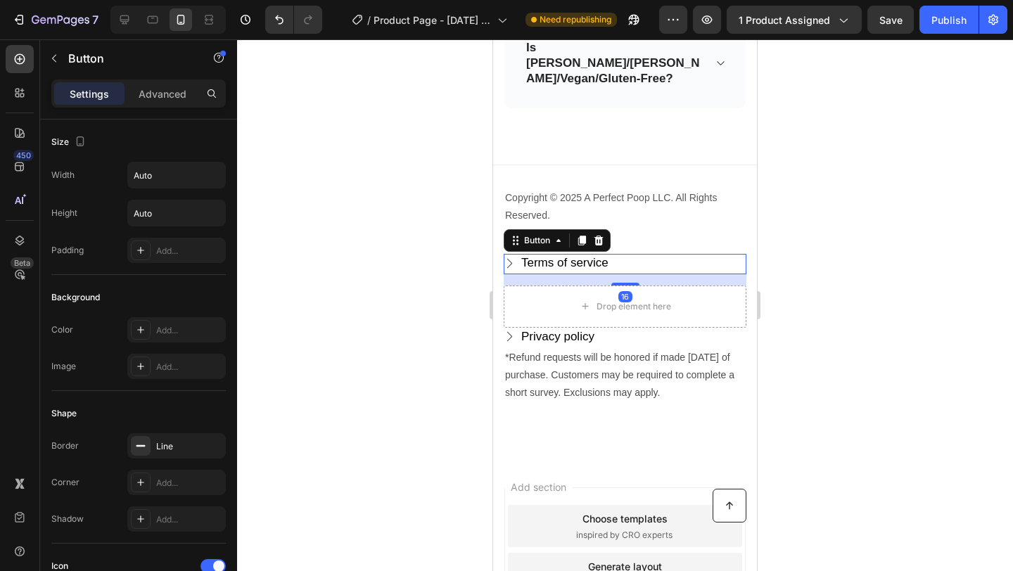
click at [809, 301] on div at bounding box center [625, 305] width 776 height 532
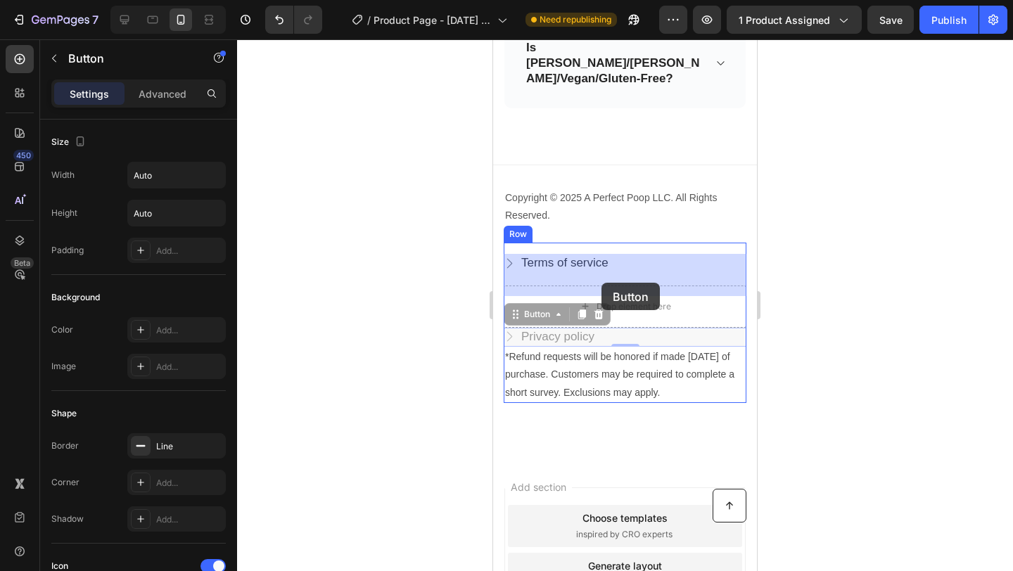
drag, startPoint x: 597, startPoint y: 307, endPoint x: 602, endPoint y: 284, distance: 23.7
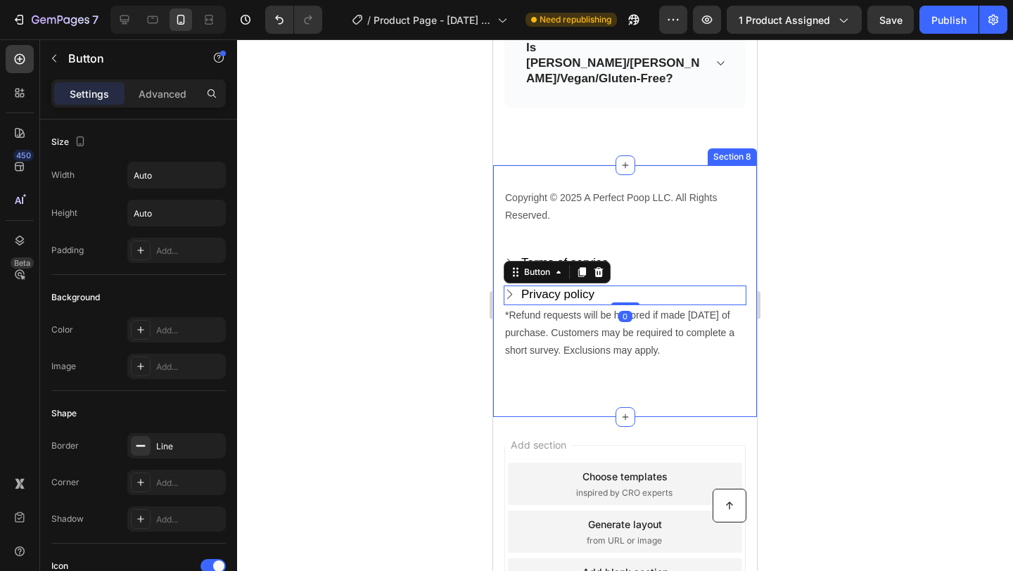
click at [816, 317] on div at bounding box center [625, 305] width 776 height 532
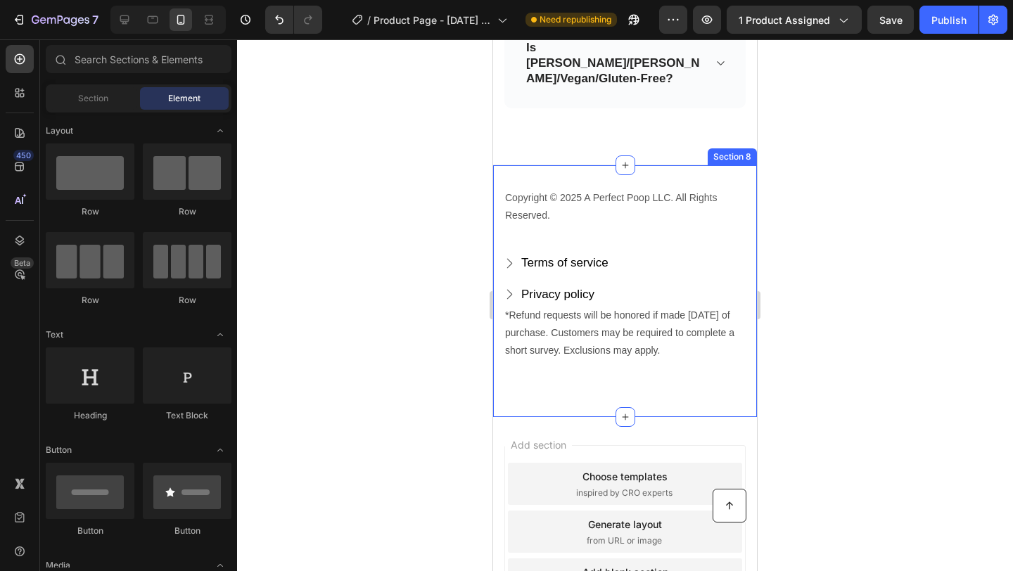
click at [861, 326] on div at bounding box center [625, 305] width 776 height 532
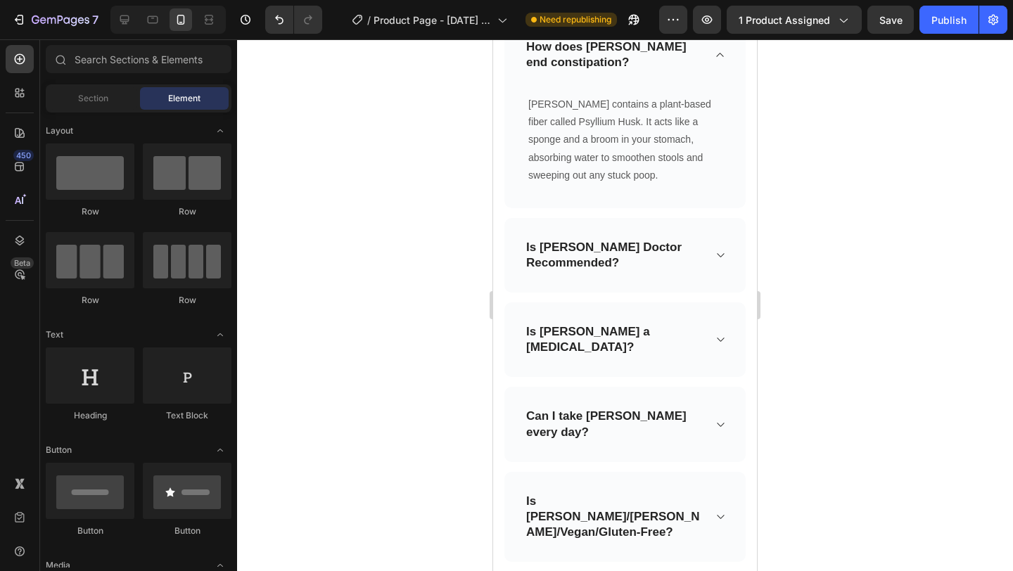
scroll to position [4999, 0]
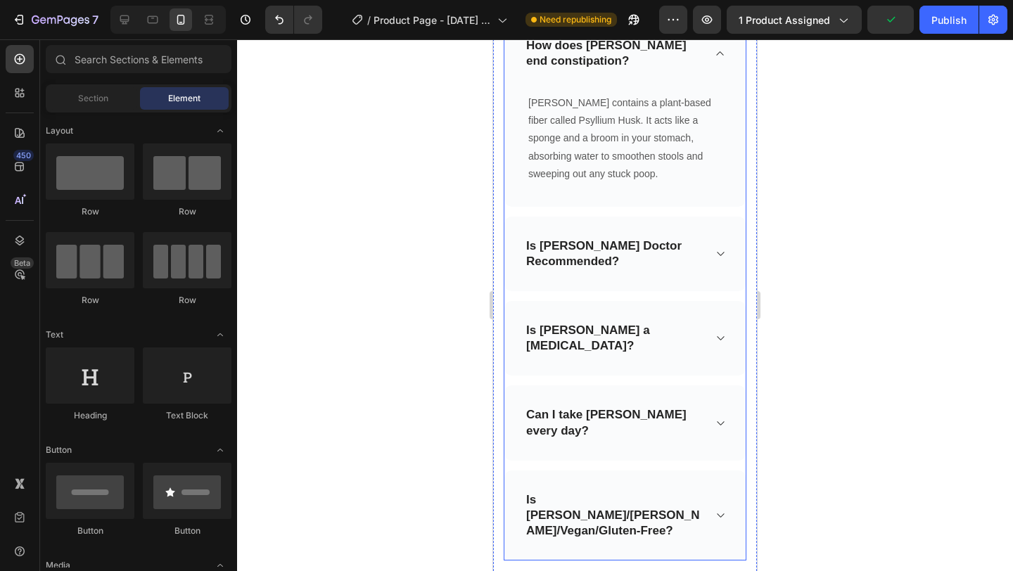
click at [669, 492] on p "Is [PERSON_NAME]/[PERSON_NAME]/Vegan/Gluten-Free?" at bounding box center [613, 515] width 175 height 46
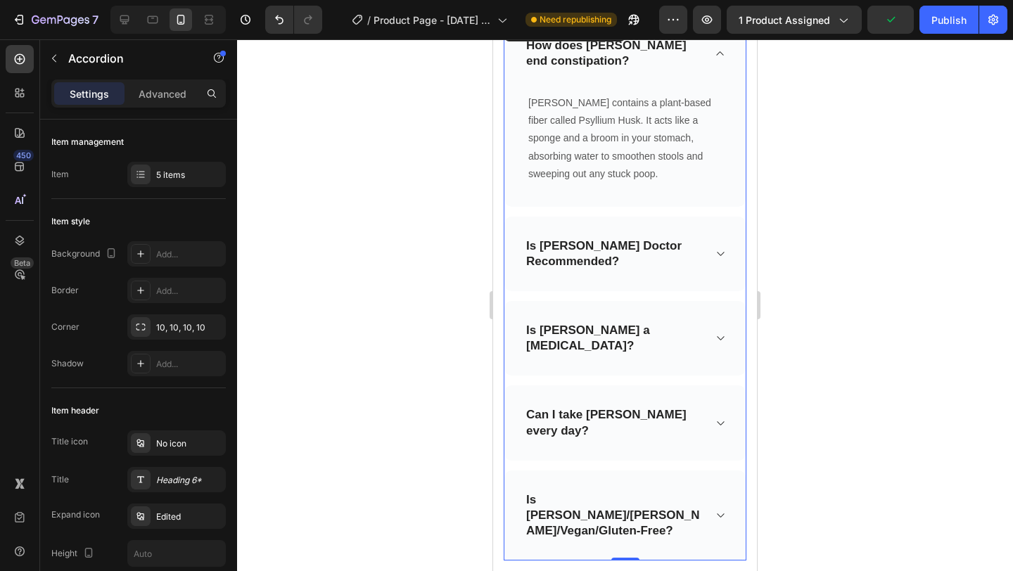
click at [727, 481] on div "Is [PERSON_NAME]/[PERSON_NAME]/Vegan/Gluten-Free?" at bounding box center [624, 516] width 241 height 90
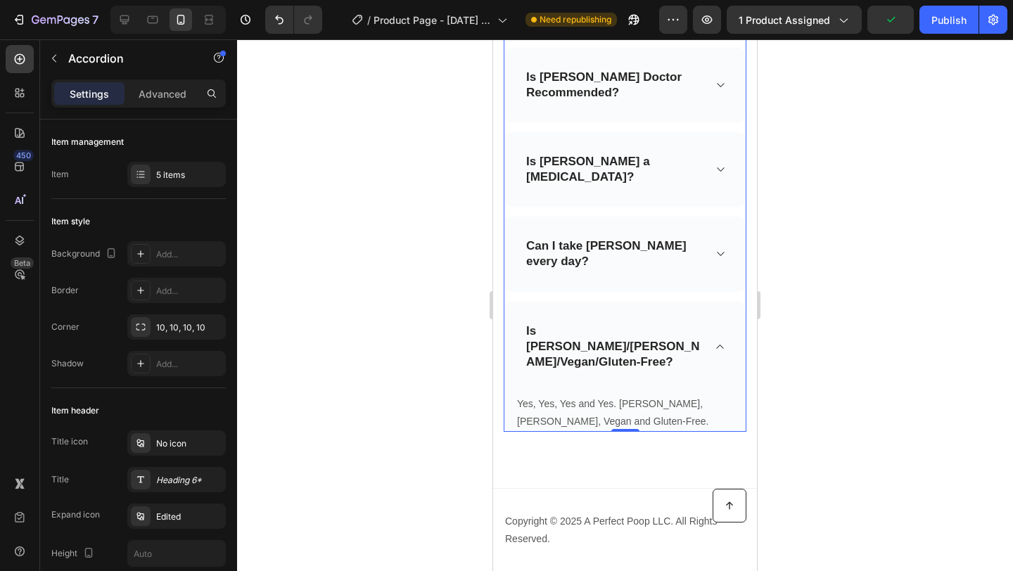
scroll to position [5056, 0]
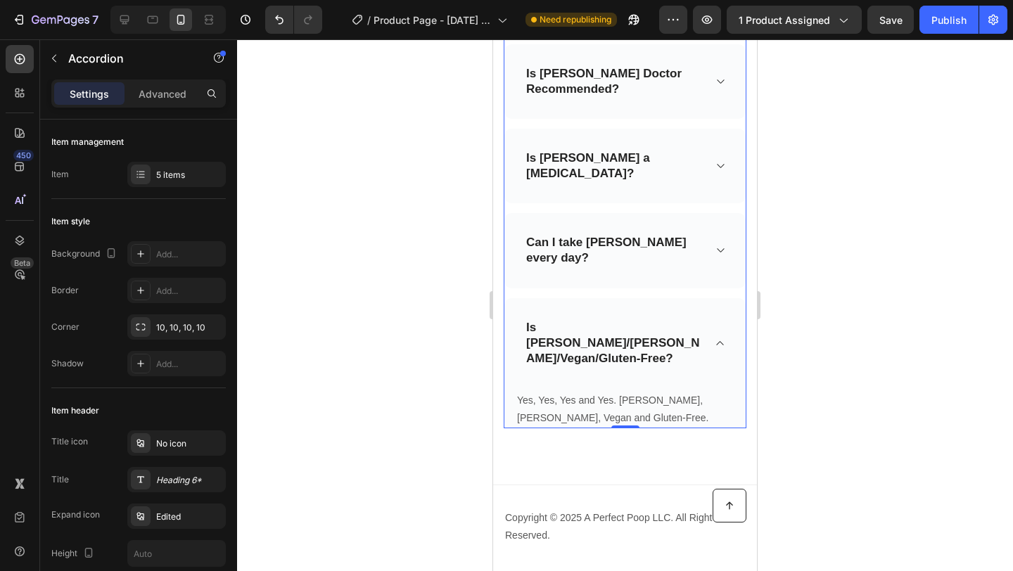
click at [709, 237] on div "Can I take [PERSON_NAME] every day?" at bounding box center [624, 250] width 241 height 75
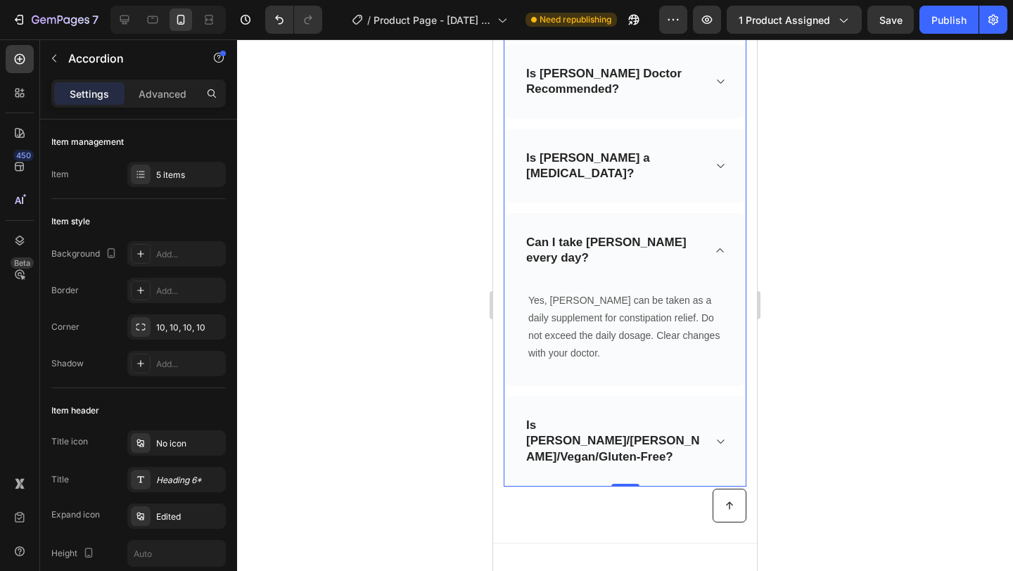
click at [719, 160] on icon at bounding box center [720, 165] width 11 height 11
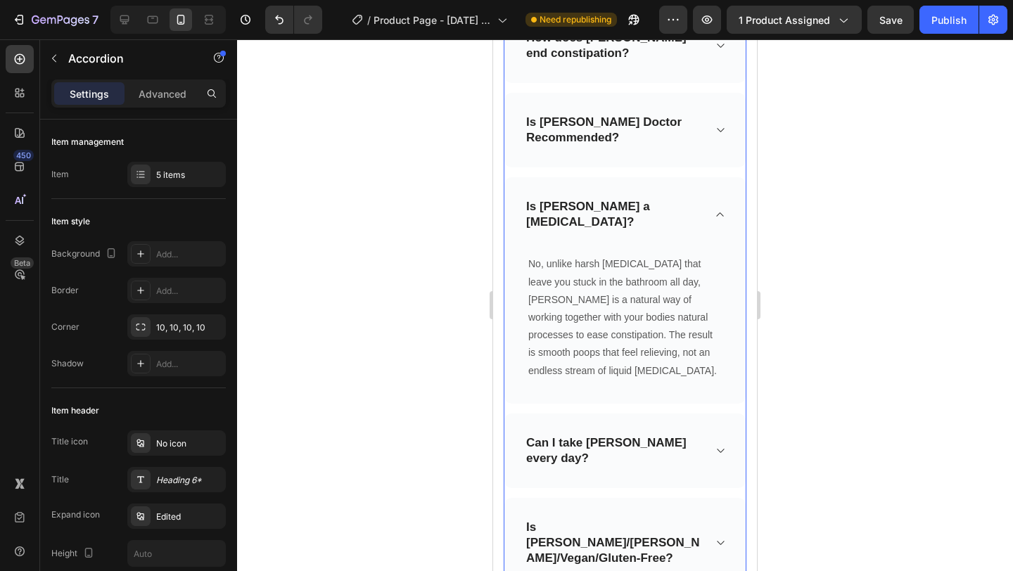
scroll to position [5001, 0]
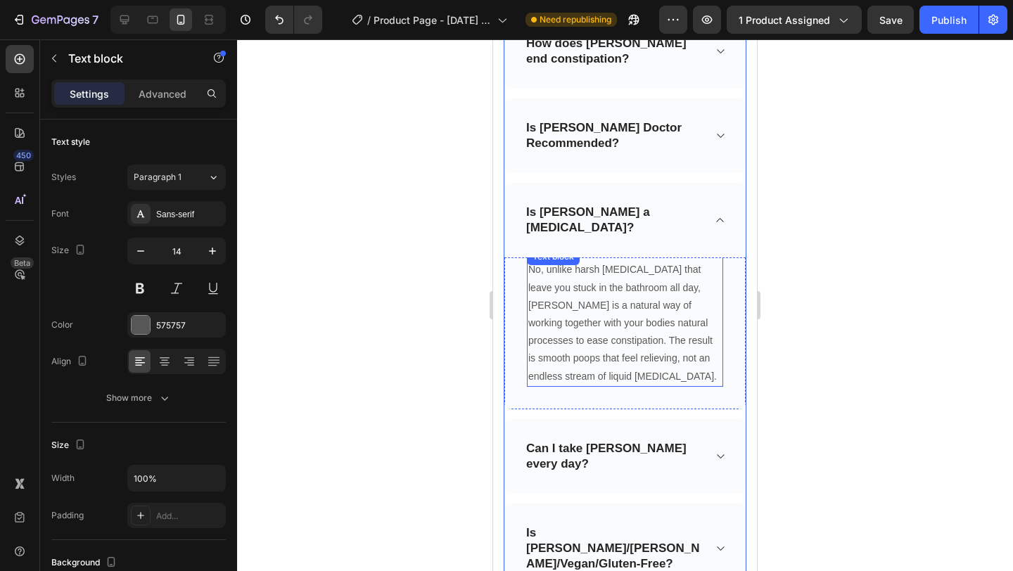
click at [552, 311] on p "No, unlike harsh [MEDICAL_DATA] that leave you stuck in the bathroom all day, […" at bounding box center [624, 323] width 193 height 124
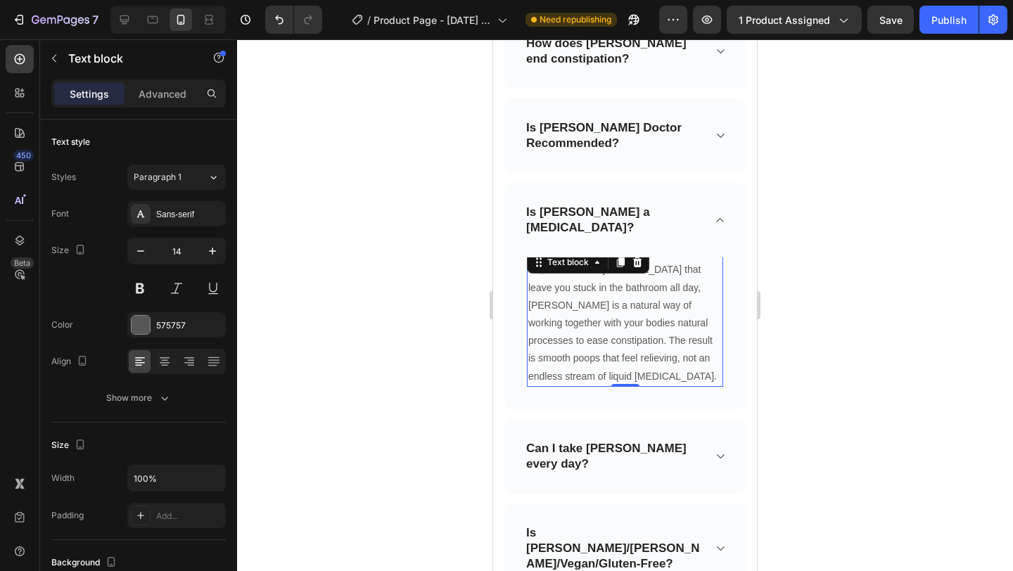
click at [552, 310] on p "No, unlike harsh [MEDICAL_DATA] that leave you stuck in the bathroom all day, […" at bounding box center [624, 323] width 193 height 124
click at [787, 331] on div at bounding box center [625, 305] width 776 height 532
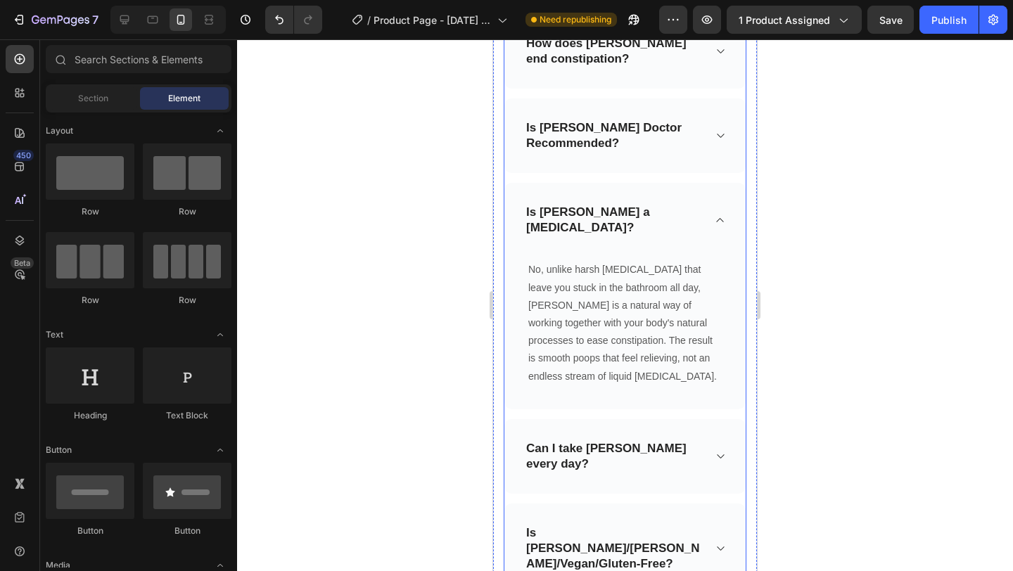
click at [701, 203] on div "Is [PERSON_NAME] a [MEDICAL_DATA]?" at bounding box center [613, 220] width 179 height 35
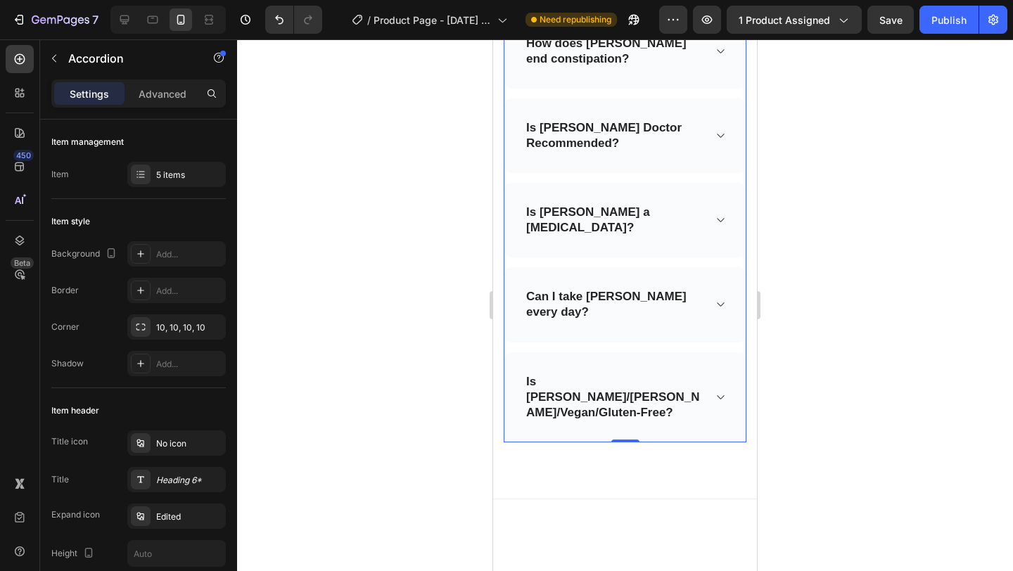
click at [720, 141] on div "Is [PERSON_NAME] Doctor Recommended?" at bounding box center [624, 135] width 241 height 75
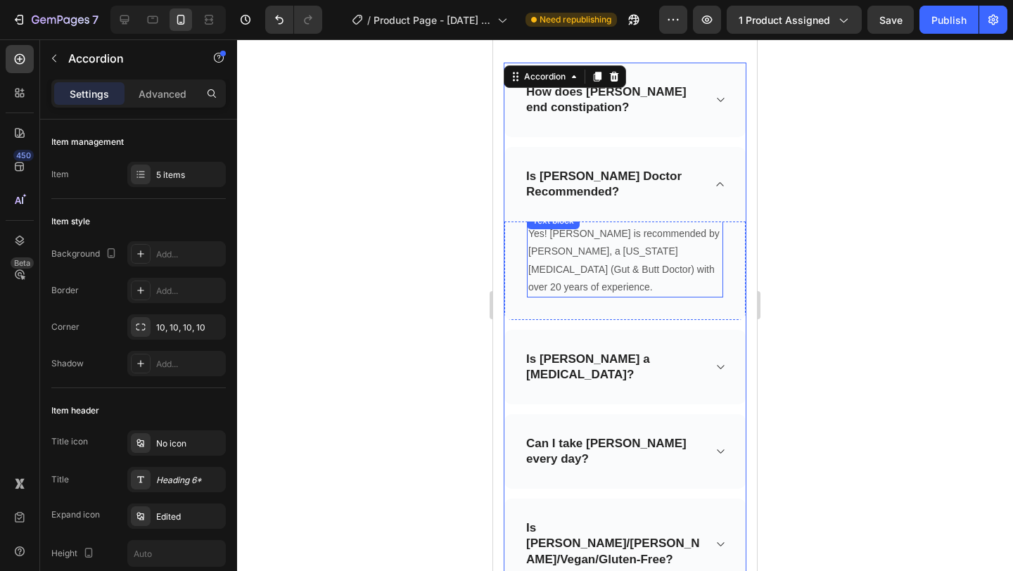
scroll to position [4945, 0]
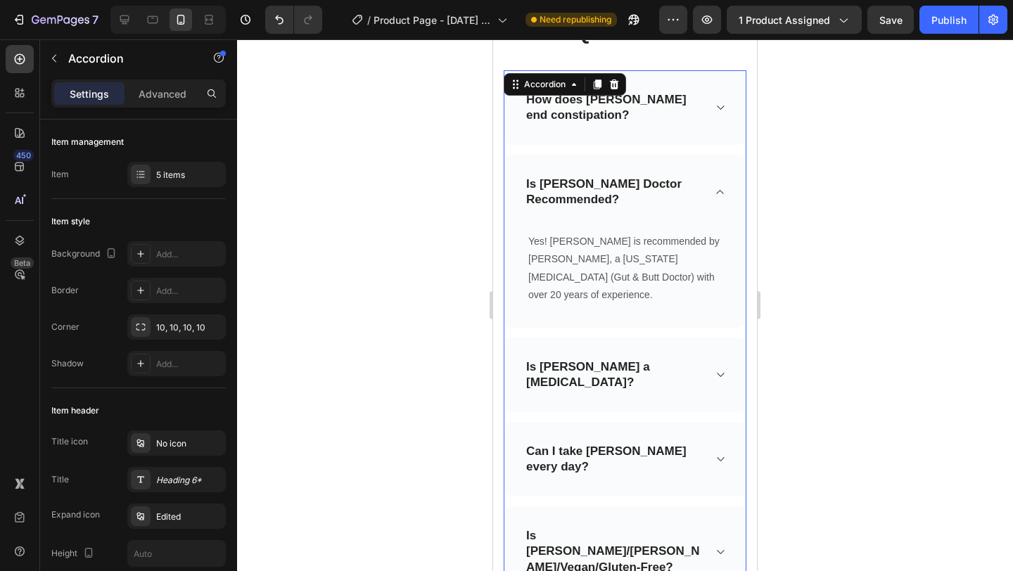
click at [711, 125] on div "How does [PERSON_NAME] end constipation?" at bounding box center [624, 107] width 241 height 75
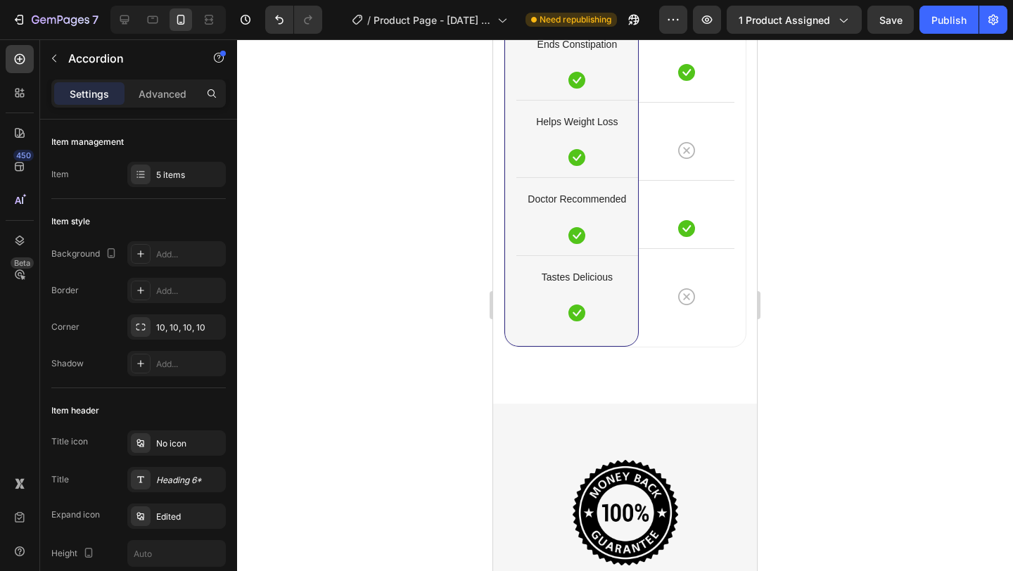
scroll to position [3930, 0]
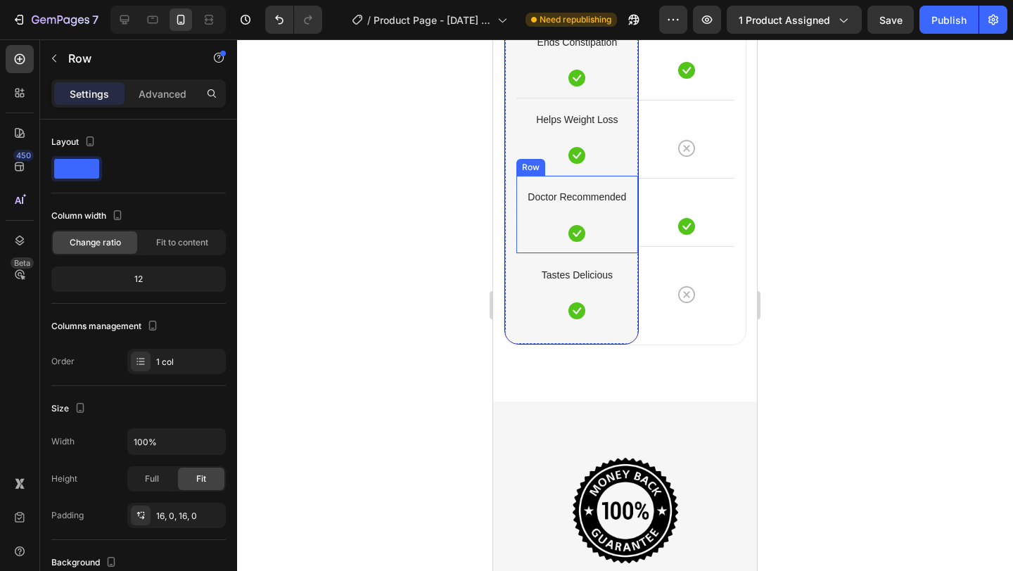
click at [616, 241] on div "Doctor Recommended Text block Icon" at bounding box center [577, 214] width 122 height 54
click at [585, 168] on icon at bounding box center [587, 163] width 8 height 10
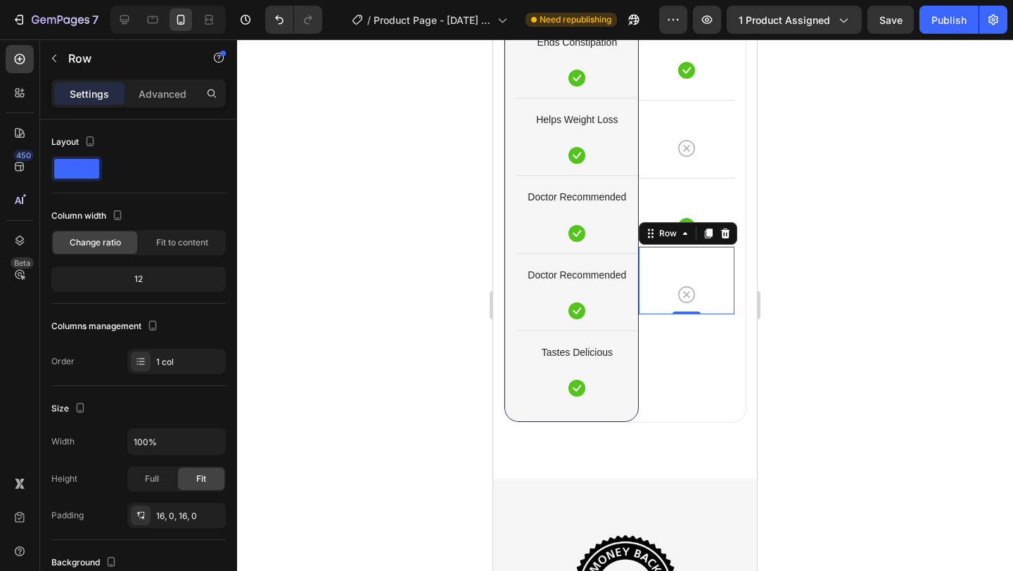
click at [700, 314] on div "Icon Row 0" at bounding box center [687, 280] width 96 height 68
click at [710, 239] on icon at bounding box center [709, 234] width 8 height 10
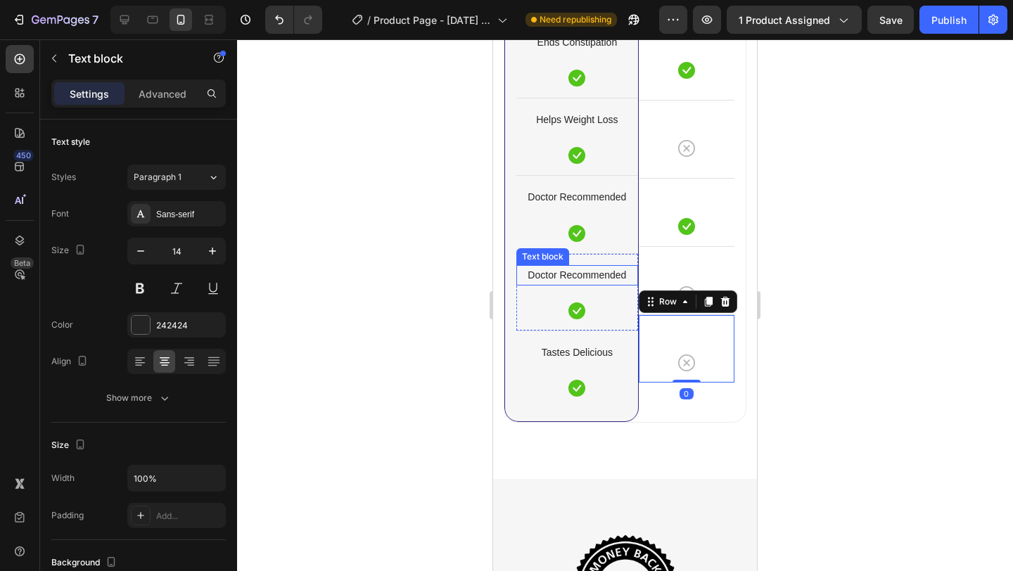
click at [604, 284] on p "Doctor Recommended" at bounding box center [577, 276] width 119 height 18
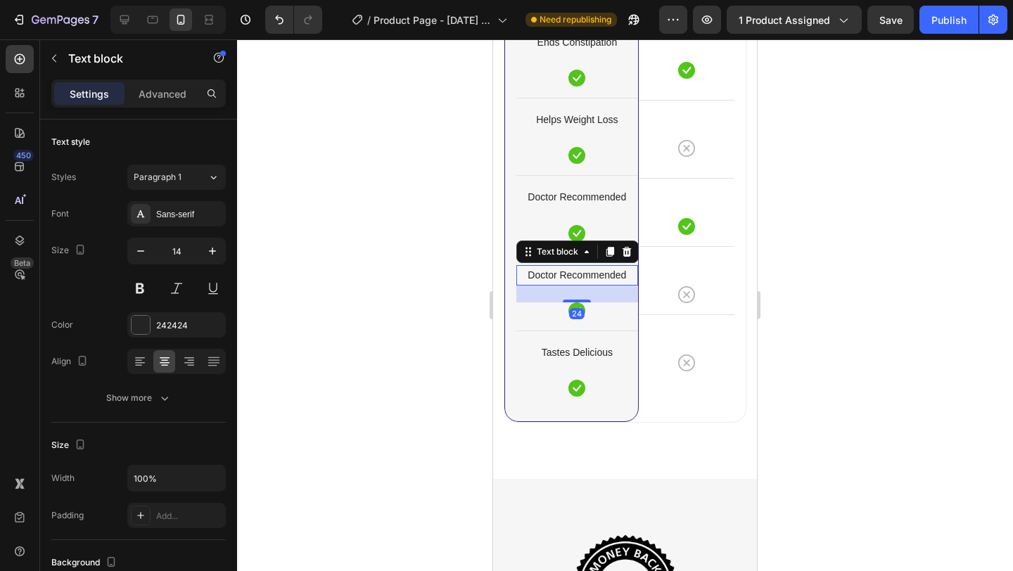
click at [604, 284] on p "Doctor Recommended" at bounding box center [577, 276] width 119 height 18
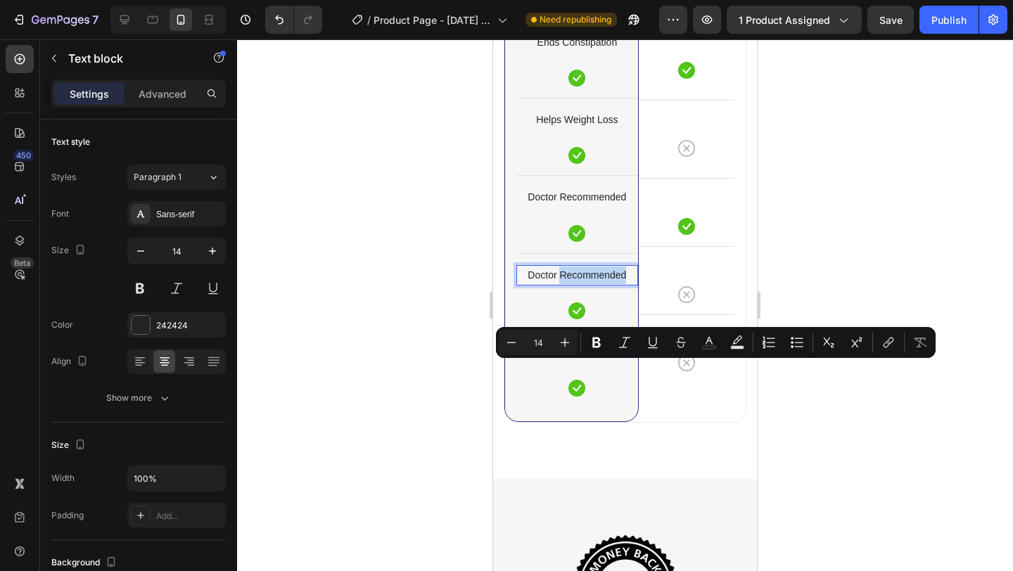
click at [560, 284] on p "Doctor Recommended" at bounding box center [577, 276] width 119 height 18
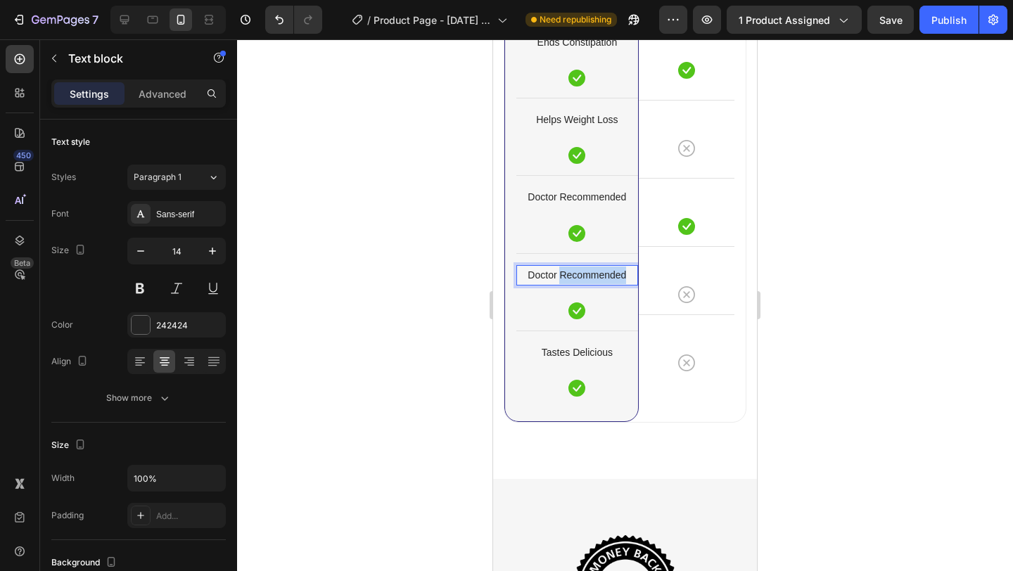
click at [560, 284] on p "Doctor Recommended" at bounding box center [577, 276] width 119 height 18
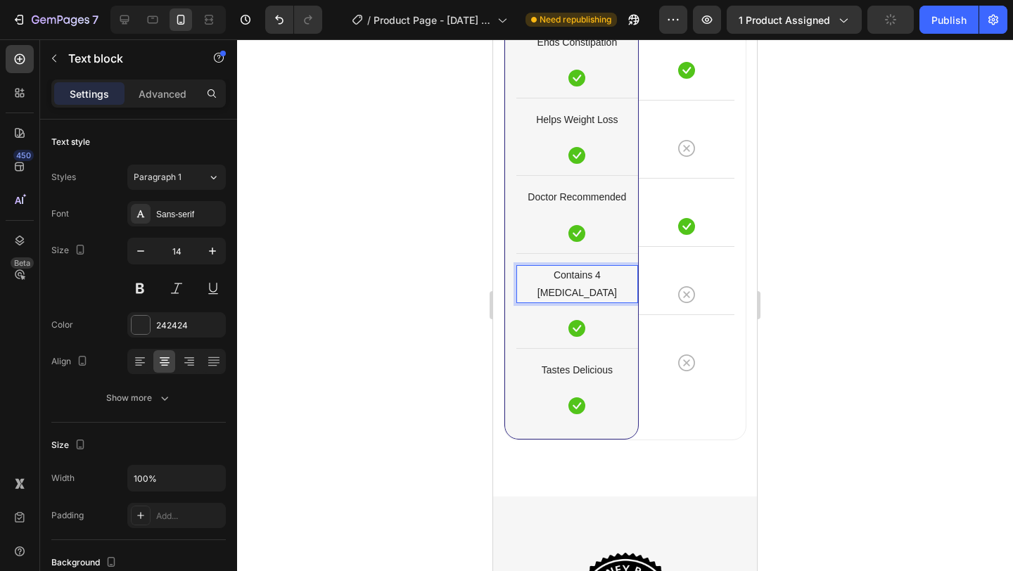
click at [803, 387] on div at bounding box center [625, 305] width 776 height 532
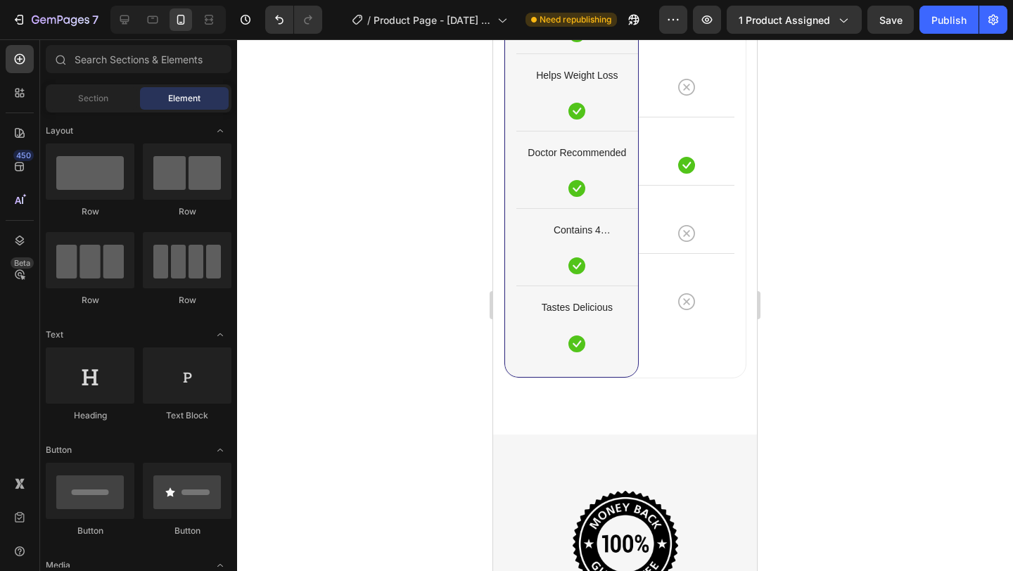
scroll to position [4083, 0]
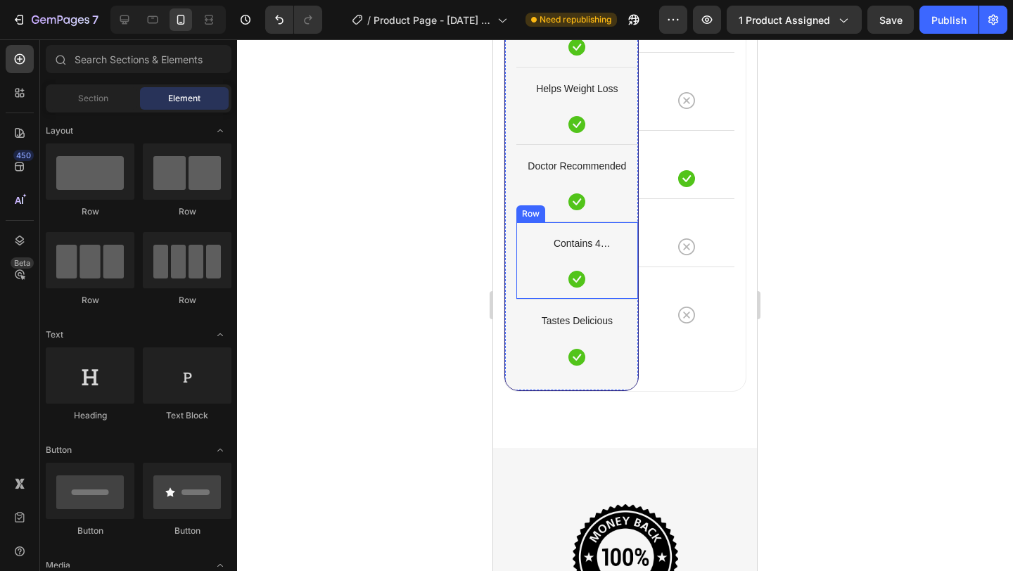
click at [602, 222] on div "Contains 4 Digestive Enzymes Text block Icon Row" at bounding box center [577, 260] width 122 height 77
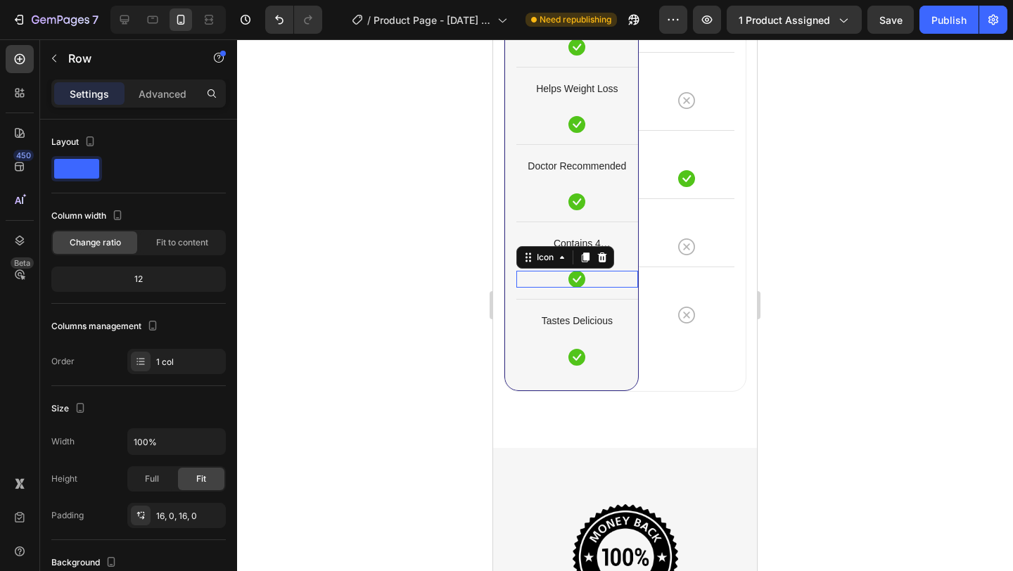
click at [616, 271] on div "Icon 0" at bounding box center [577, 279] width 122 height 17
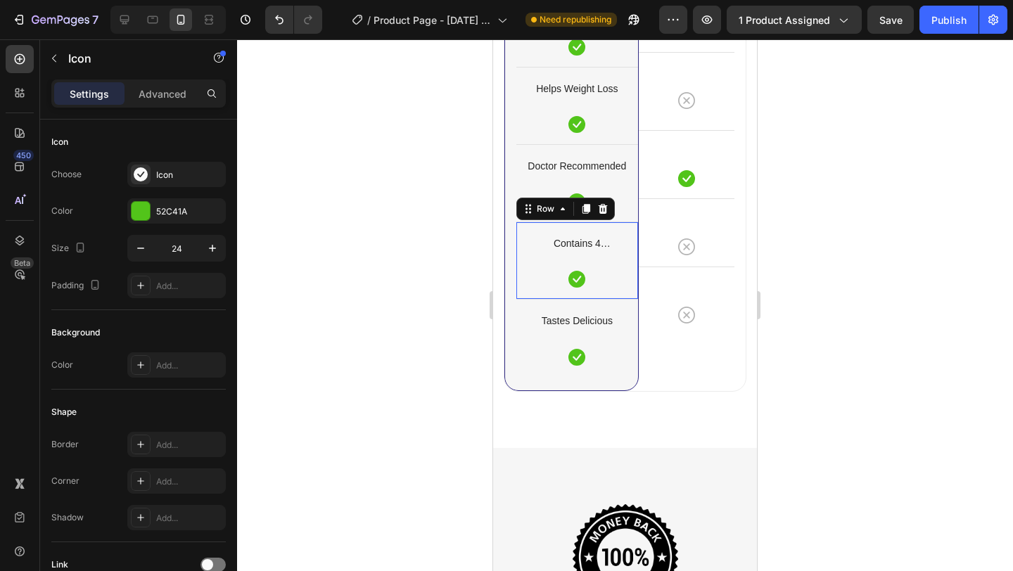
click at [633, 234] on div "Contains 4 Digestive Enzymes Text block Icon" at bounding box center [577, 261] width 122 height 54
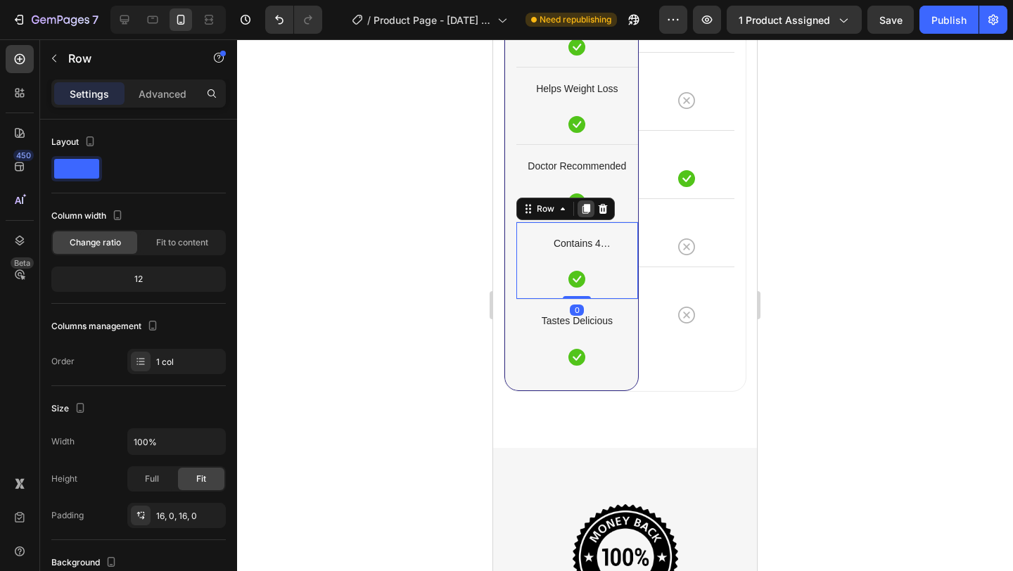
click at [588, 204] on icon at bounding box center [587, 209] width 8 height 10
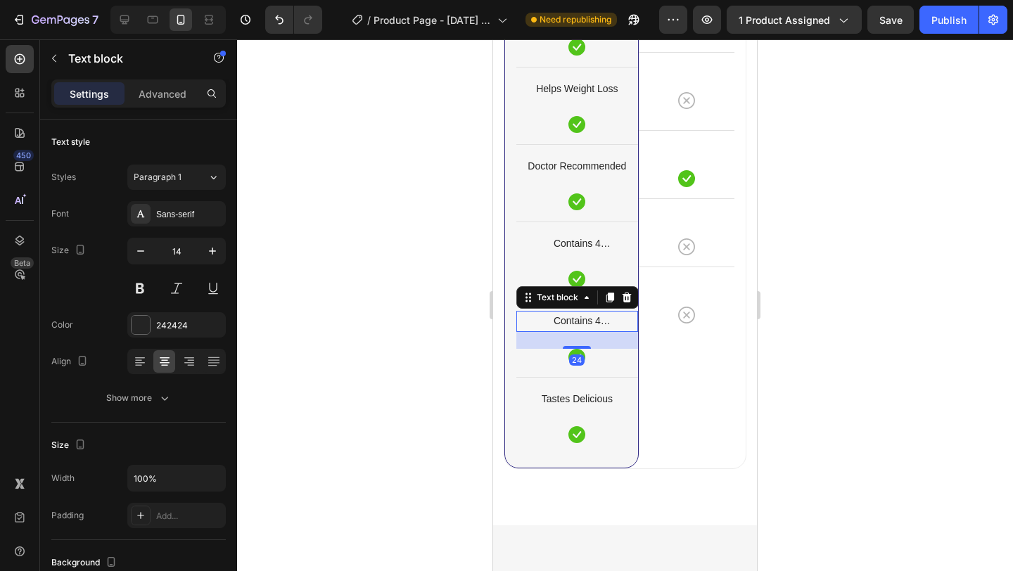
click at [600, 312] on p "Contains 4 Digestive Enzymes" at bounding box center [577, 321] width 119 height 18
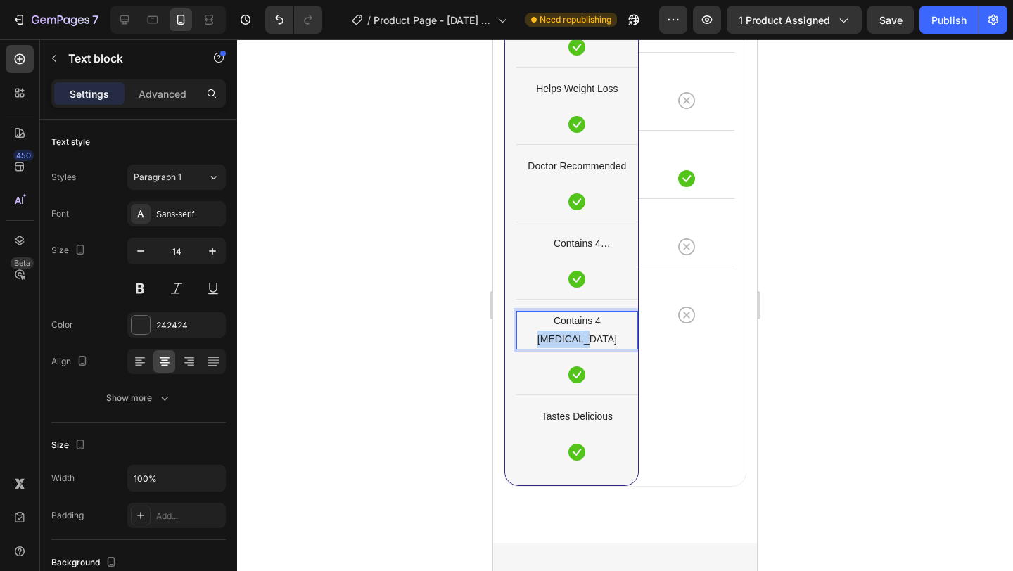
click at [600, 312] on p "Contains 4 Digestive Enzymes" at bounding box center [577, 329] width 119 height 35
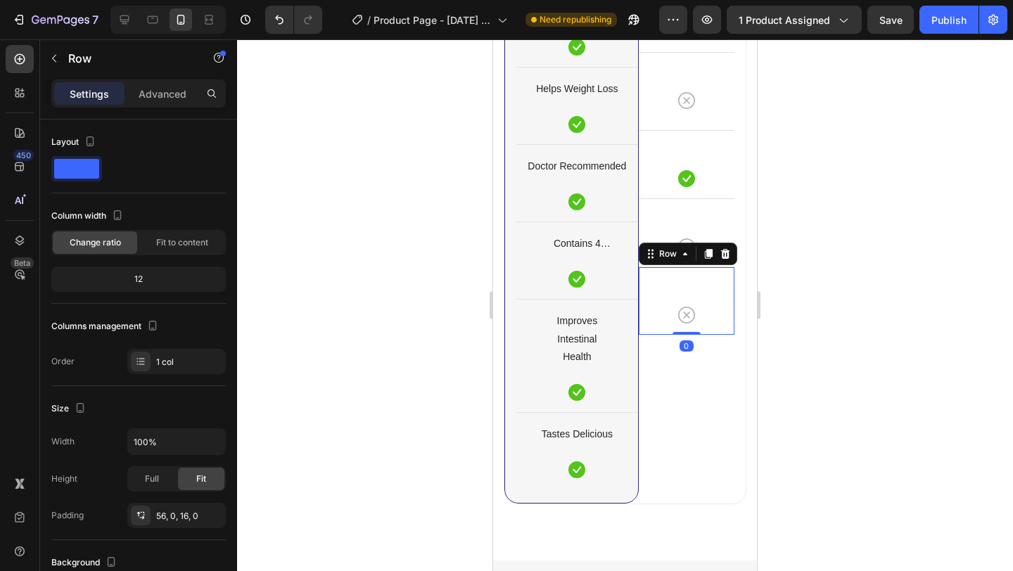
click at [704, 276] on div "Icon Row 0" at bounding box center [687, 301] width 96 height 68
click at [708, 249] on icon at bounding box center [709, 254] width 8 height 10
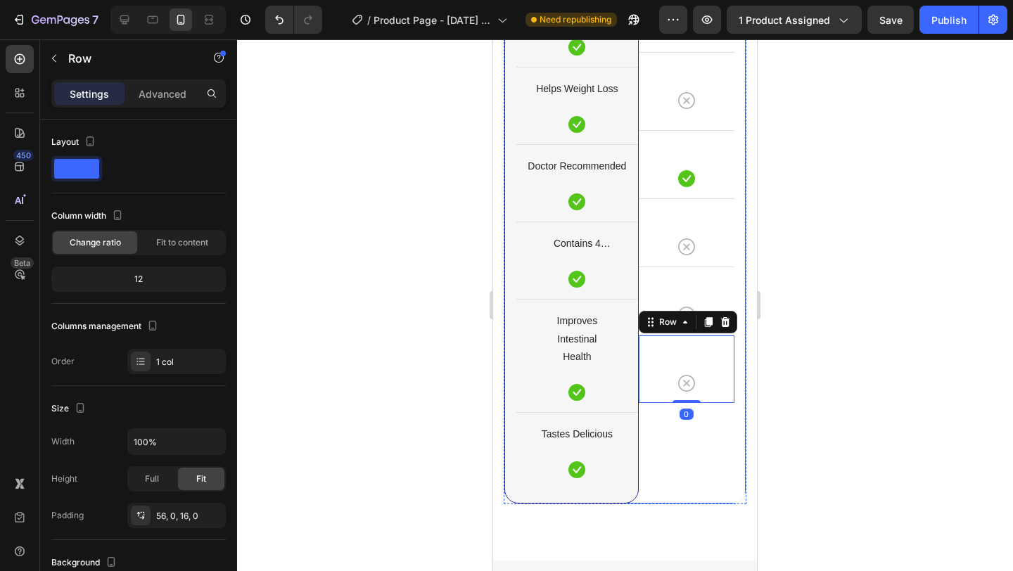
click at [825, 324] on div at bounding box center [625, 305] width 776 height 532
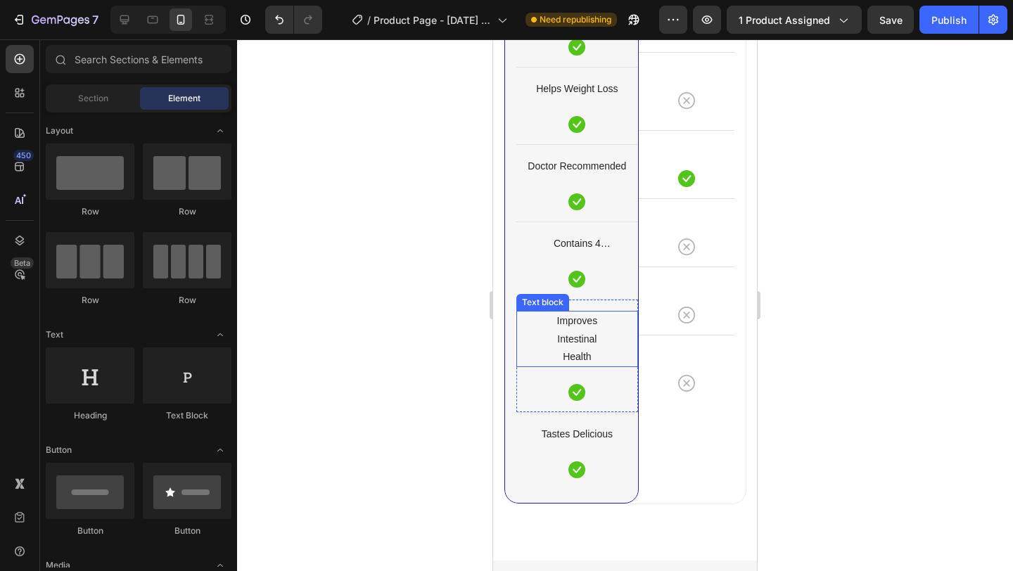
click at [578, 331] on p "Intestinal" at bounding box center [577, 340] width 119 height 18
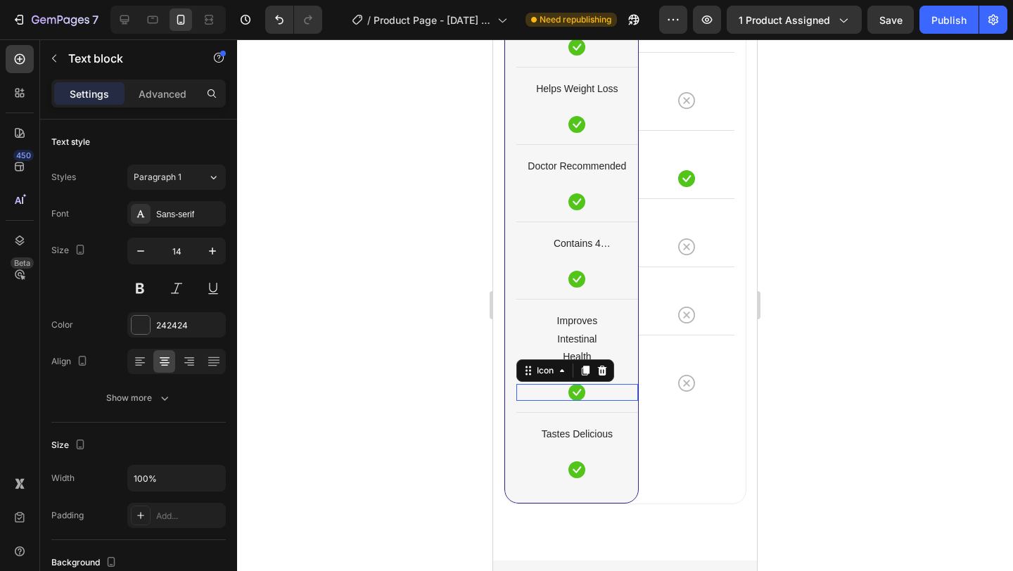
click at [614, 384] on div "Icon 0" at bounding box center [577, 392] width 122 height 17
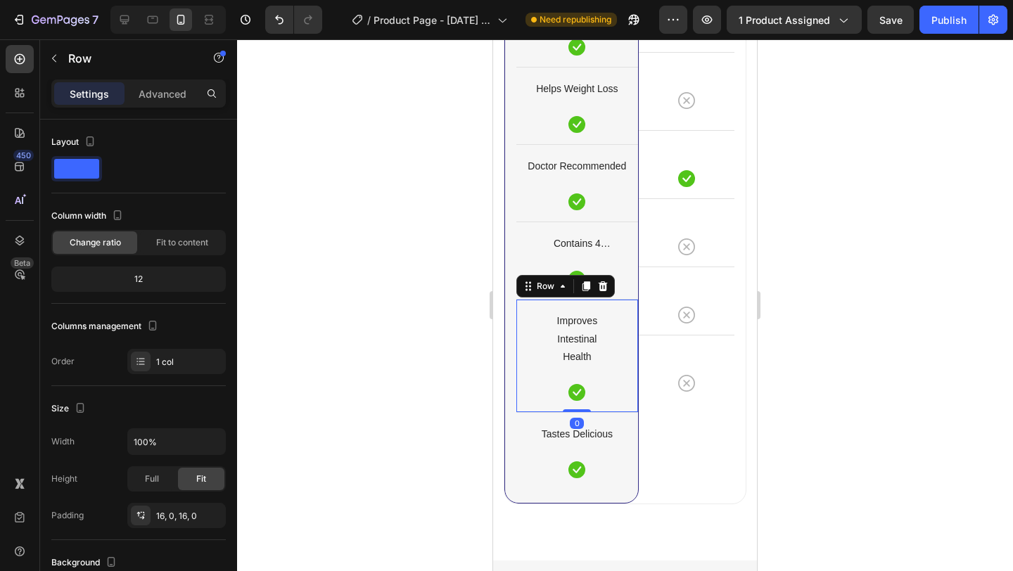
click at [634, 343] on div "Improves Intestinal Health Text block Icon" at bounding box center [577, 356] width 122 height 90
click at [612, 275] on div "Row" at bounding box center [565, 286] width 98 height 23
click at [605, 281] on icon at bounding box center [603, 286] width 9 height 10
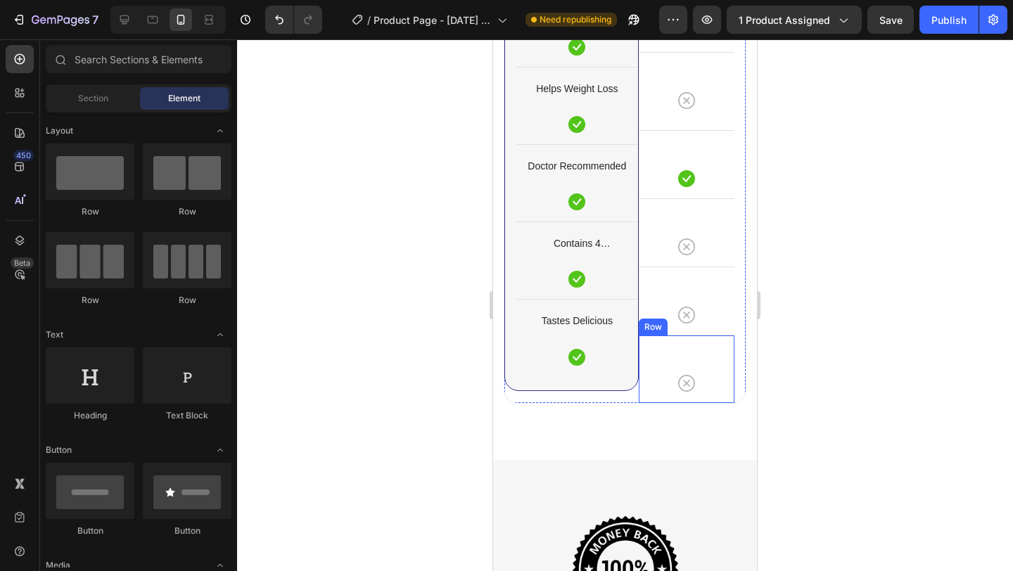
click at [704, 335] on div "Icon Row" at bounding box center [687, 369] width 96 height 68
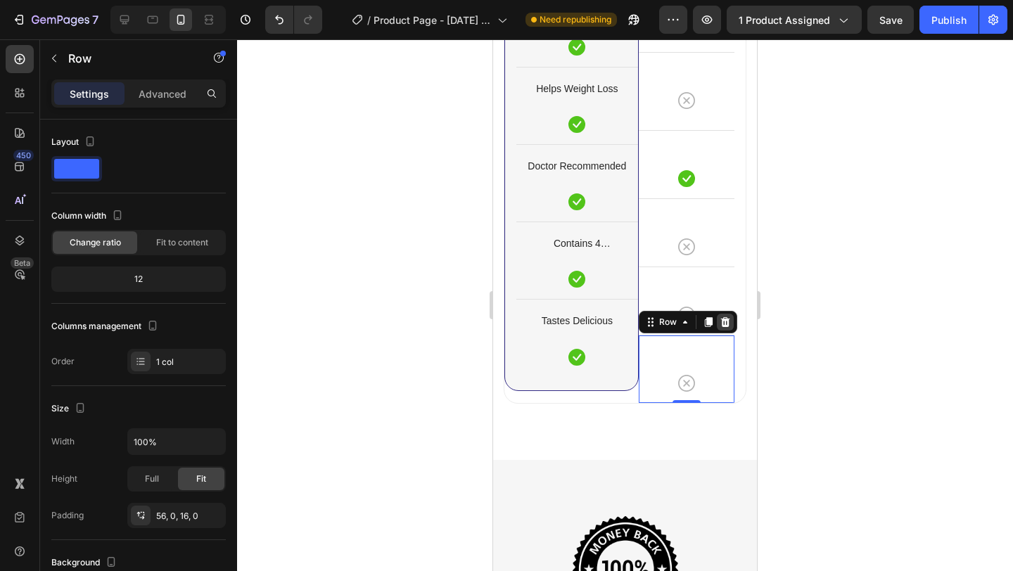
click at [726, 317] on icon at bounding box center [725, 322] width 11 height 11
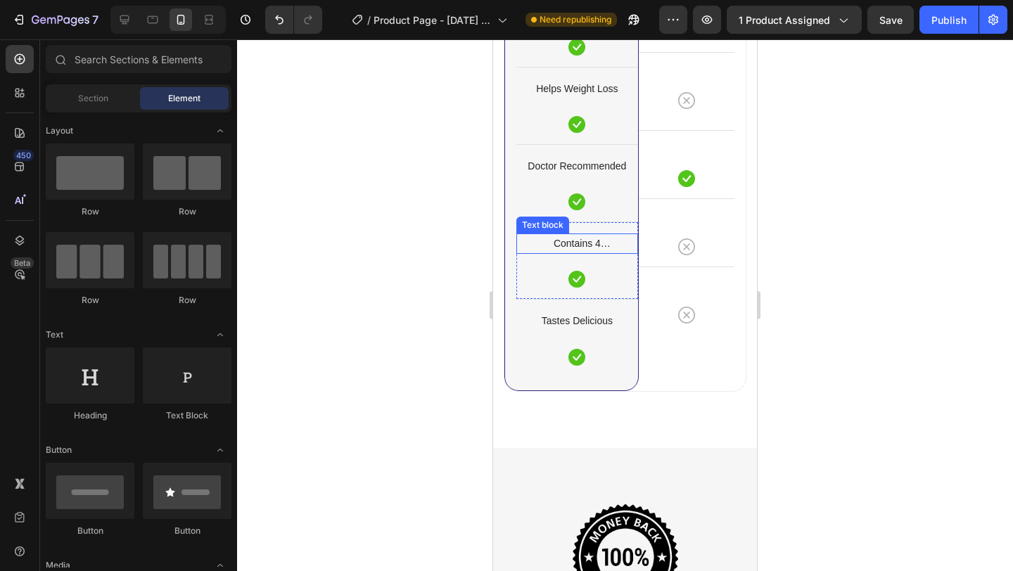
click at [609, 235] on p "Contains 4 Digestive Enzymes" at bounding box center [577, 244] width 119 height 18
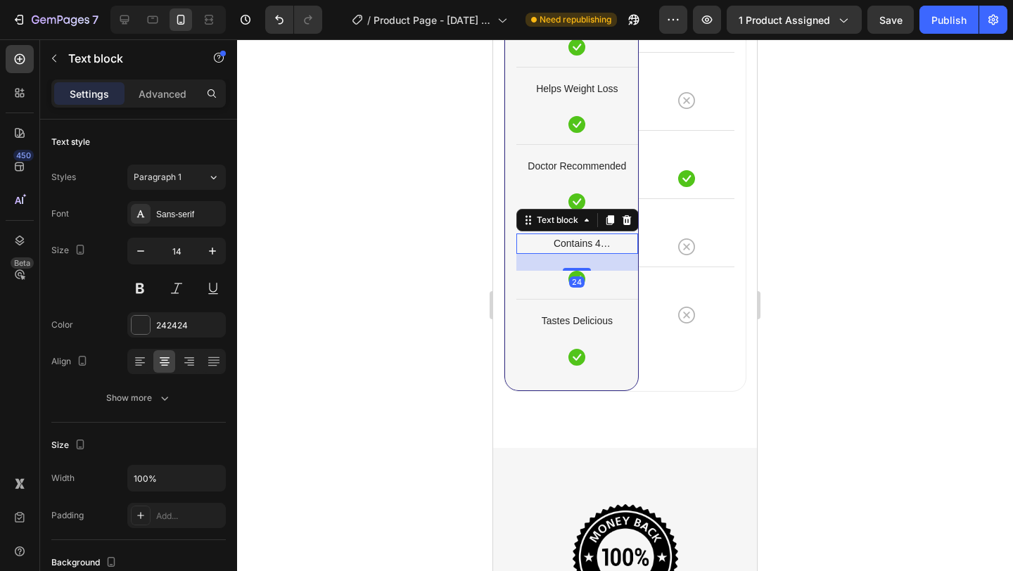
click at [617, 235] on p "Contains 4 Digestive Enzymes" at bounding box center [577, 244] width 119 height 18
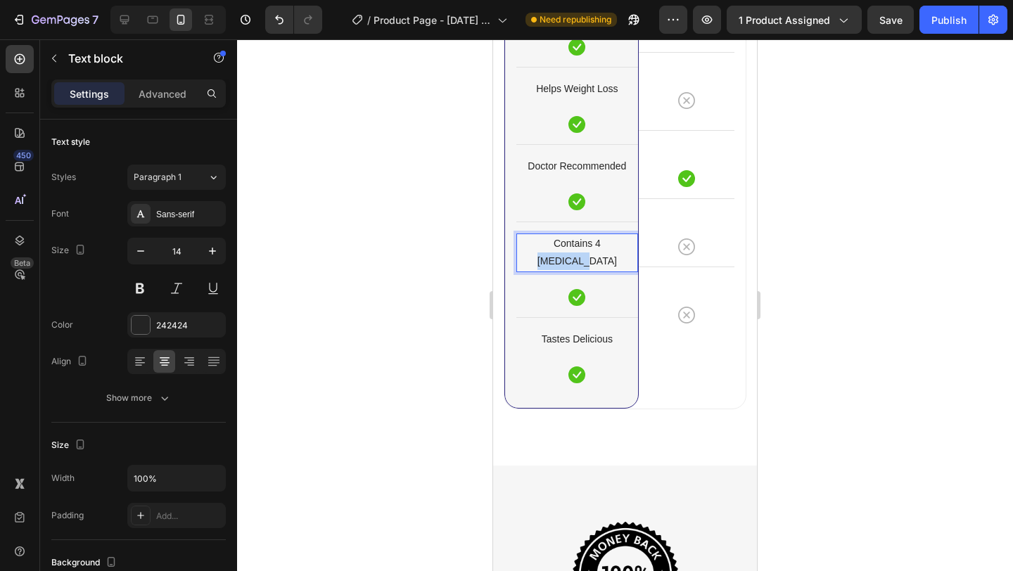
click at [617, 235] on p "Contains 4 Digestive Enzymes" at bounding box center [577, 252] width 119 height 35
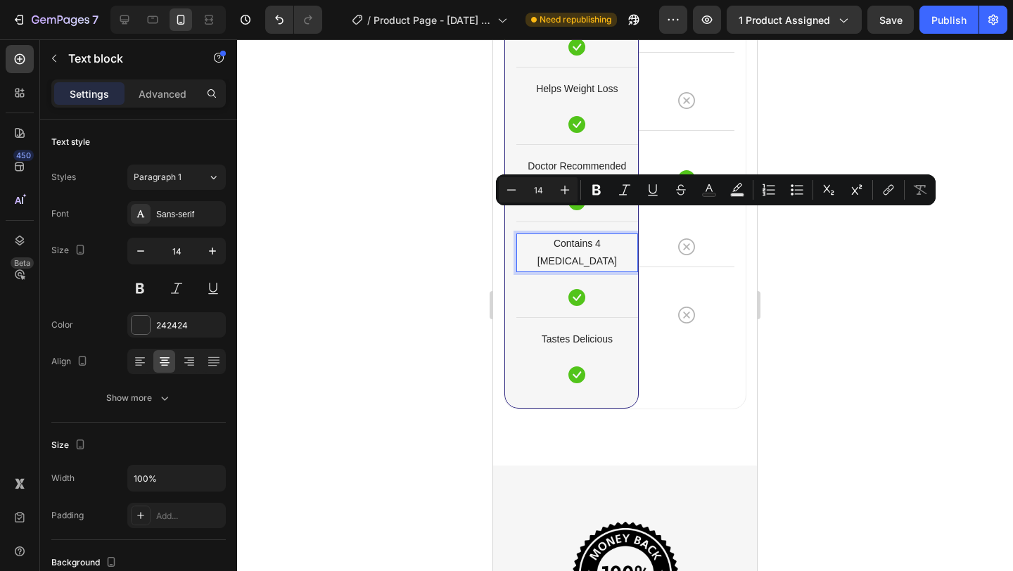
click at [617, 235] on p "Contains 4 Digestive Enzymes" at bounding box center [577, 252] width 119 height 35
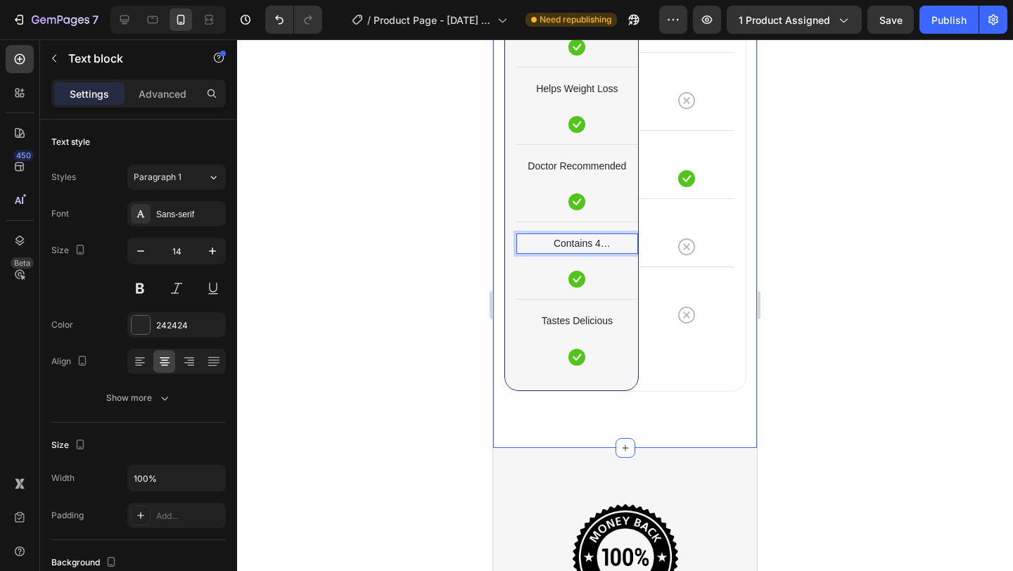
click at [803, 250] on div at bounding box center [625, 305] width 776 height 532
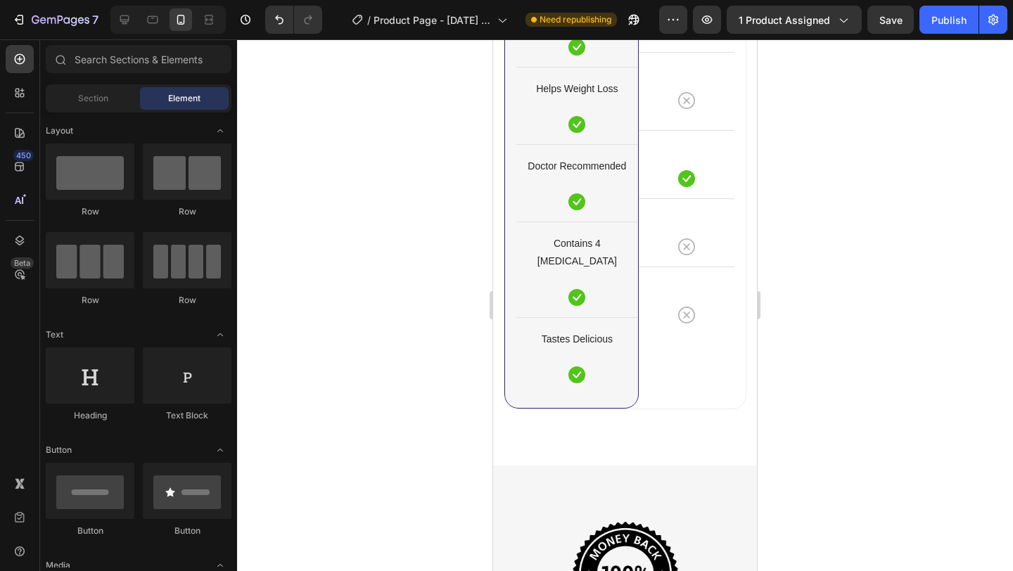
click at [837, 222] on div at bounding box center [625, 305] width 776 height 532
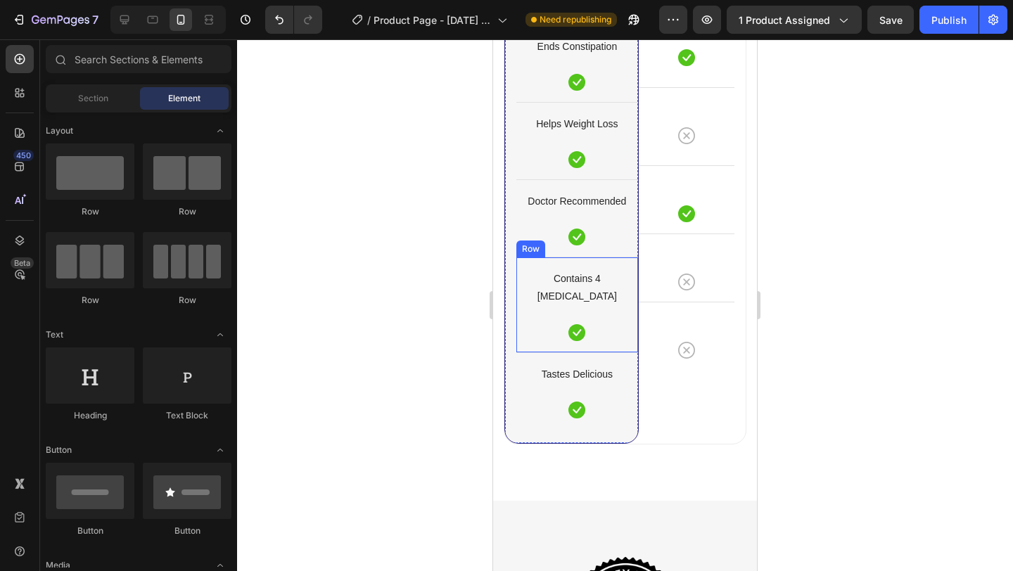
scroll to position [4044, 0]
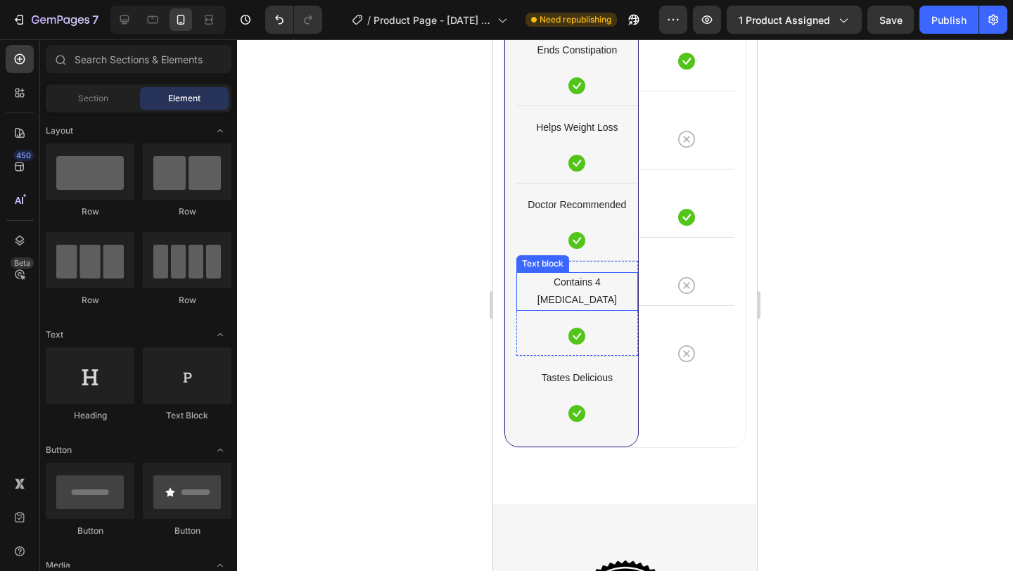
click at [592, 281] on p "Contains 4 Digestive Enzymes" at bounding box center [577, 291] width 119 height 35
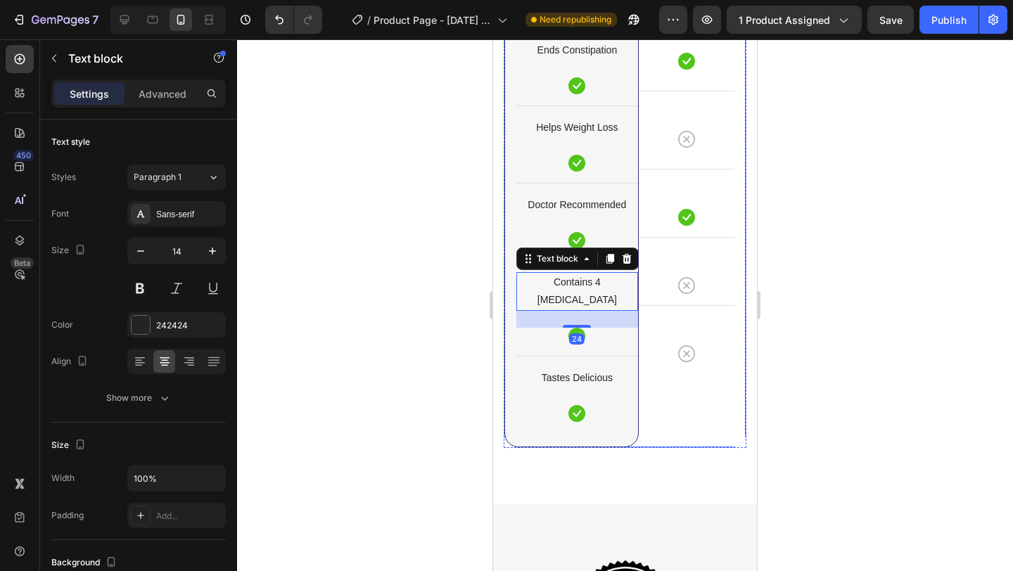
click at [839, 267] on div at bounding box center [625, 305] width 776 height 532
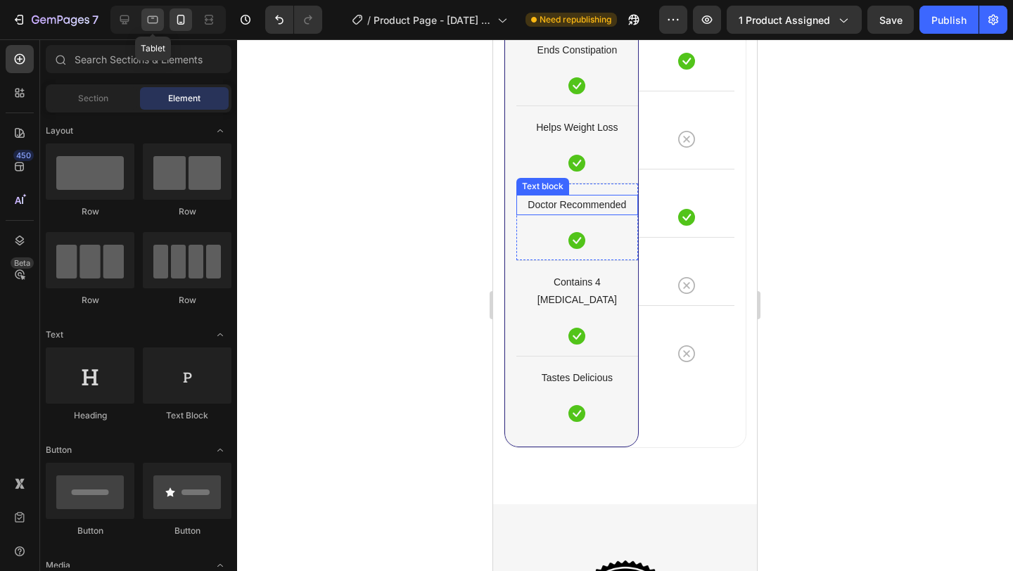
click at [158, 23] on icon at bounding box center [153, 20] width 14 height 14
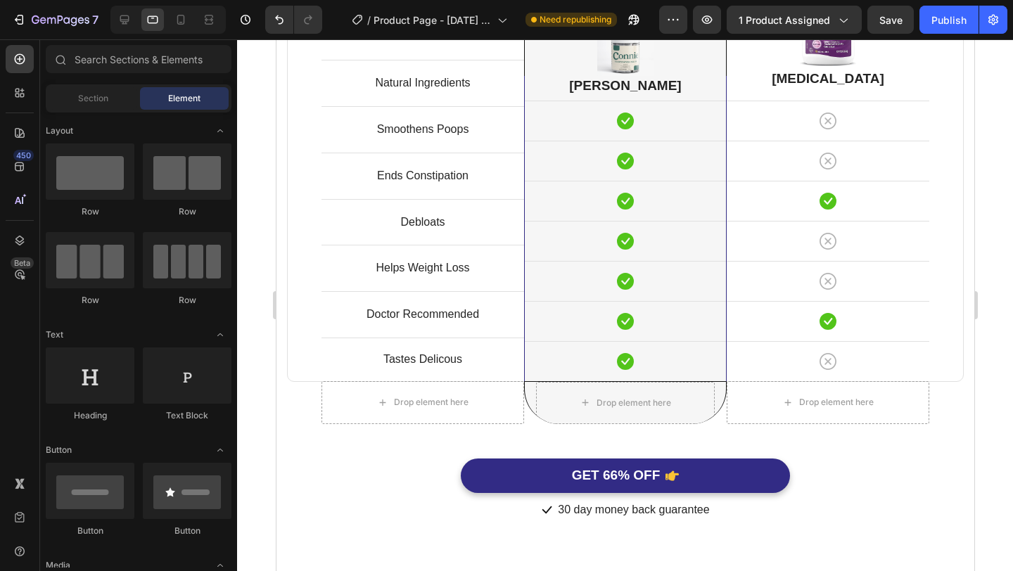
scroll to position [3668, 0]
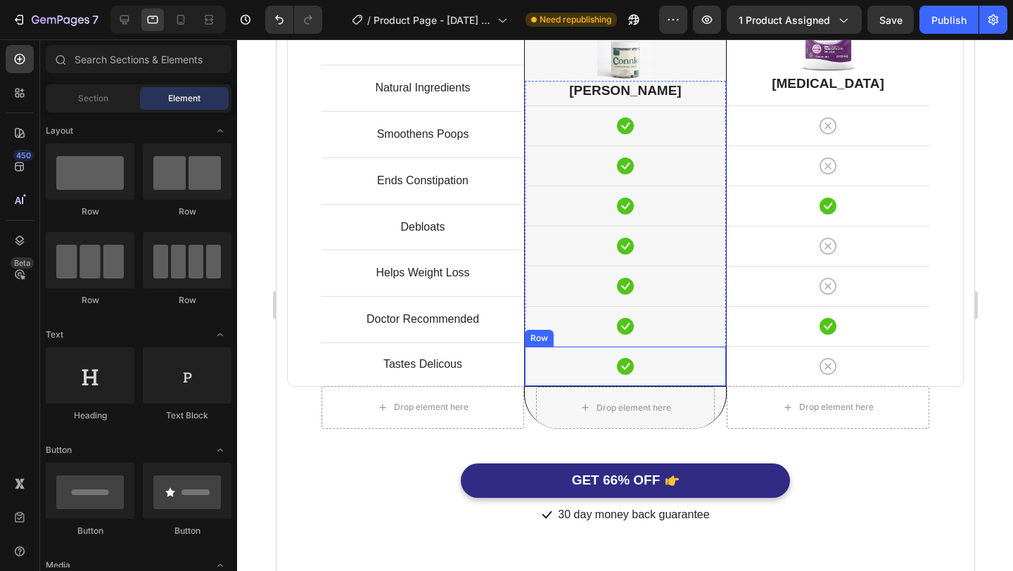
click at [715, 381] on div "Icon Row" at bounding box center [624, 366] width 201 height 40
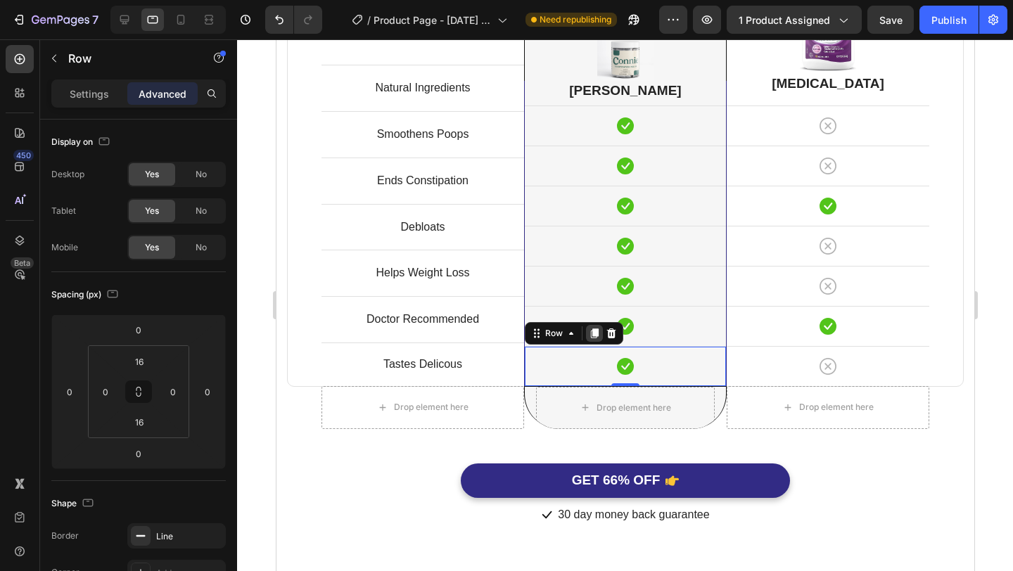
click at [592, 333] on icon at bounding box center [594, 334] width 8 height 10
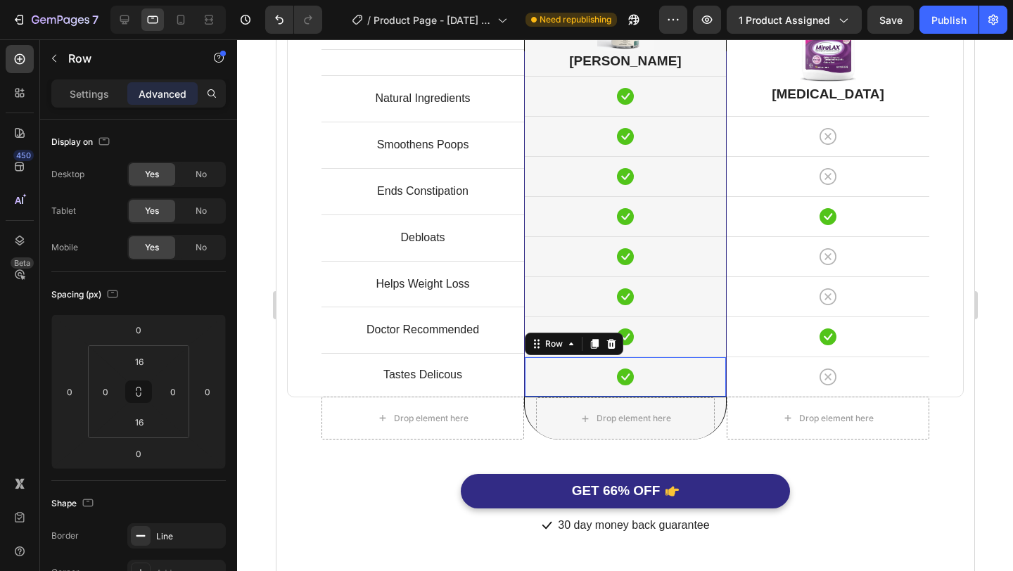
scroll to position [3678, 0]
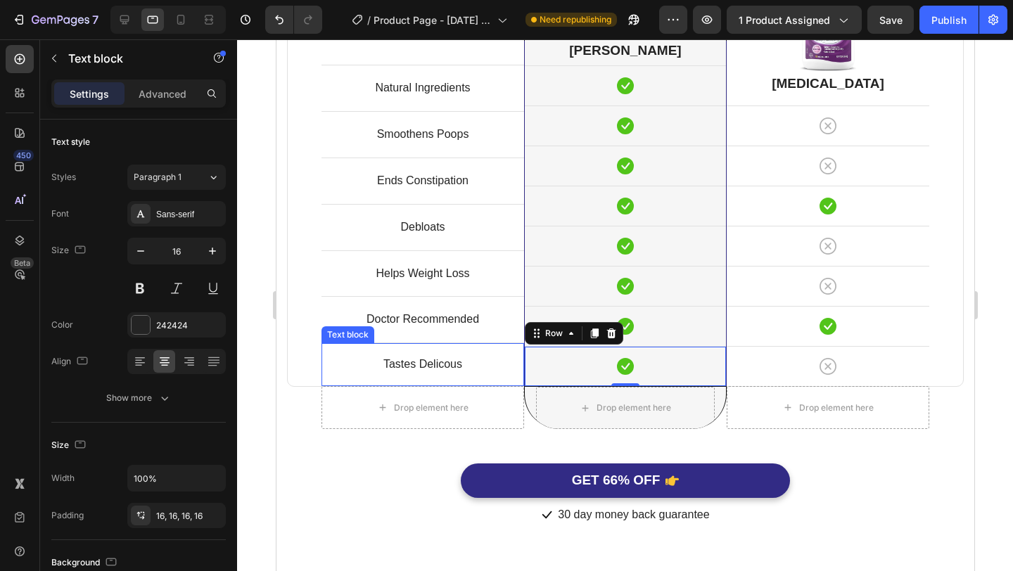
click at [495, 374] on p "Tastes Delicous" at bounding box center [422, 365] width 180 height 20
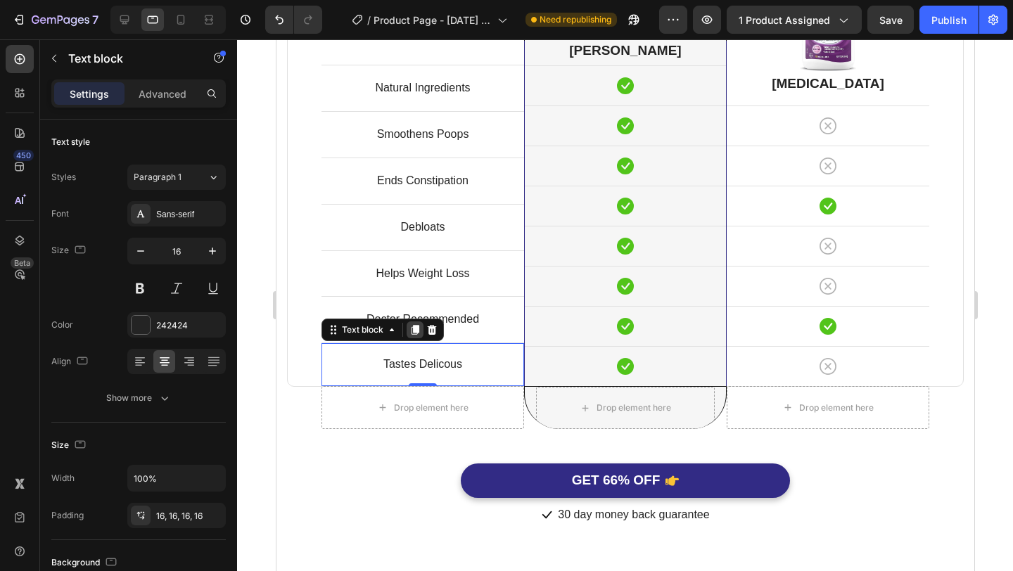
click at [415, 336] on div at bounding box center [414, 330] width 17 height 17
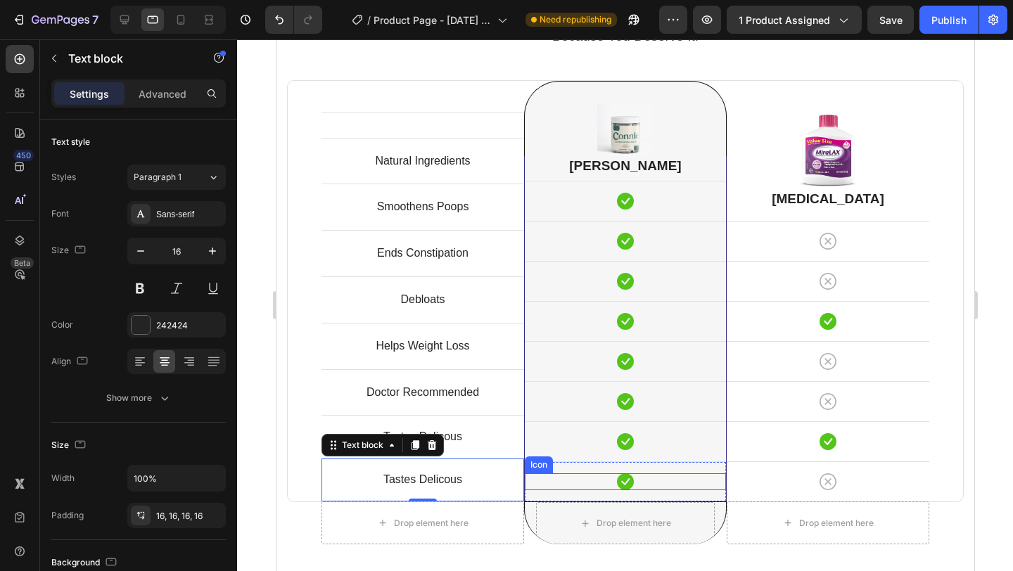
scroll to position [3549, 0]
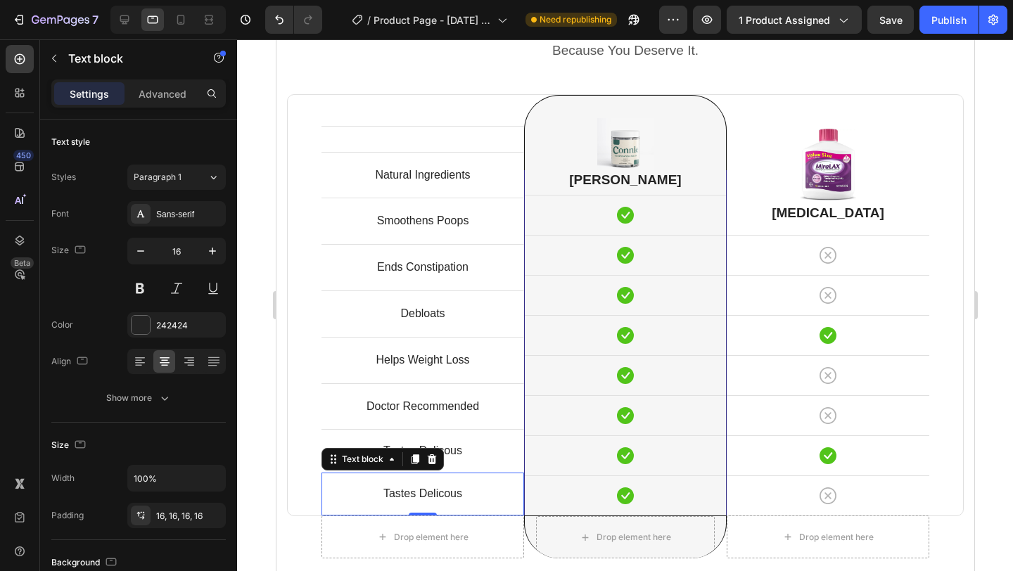
click at [1005, 324] on div at bounding box center [625, 305] width 776 height 532
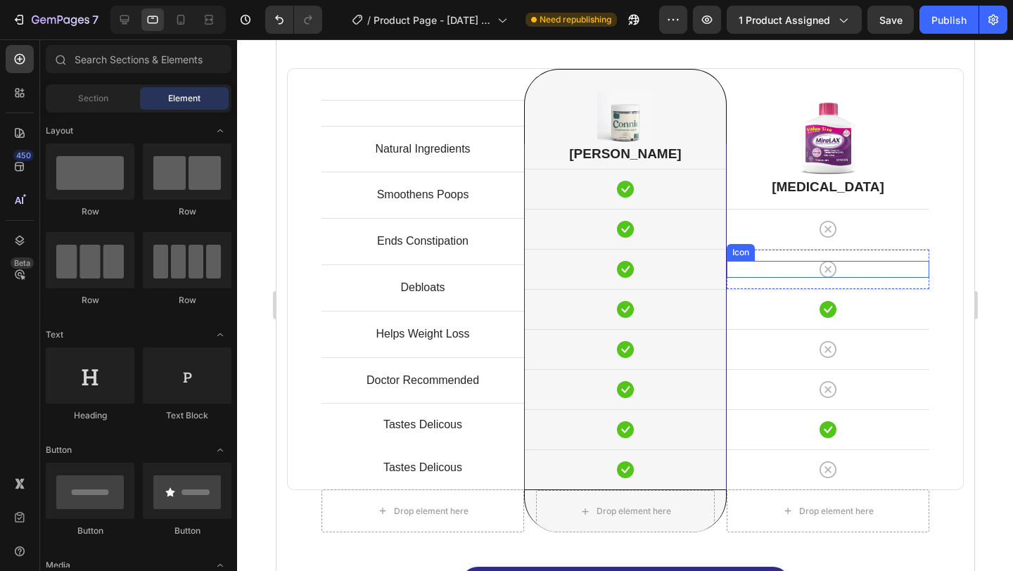
scroll to position [3563, 0]
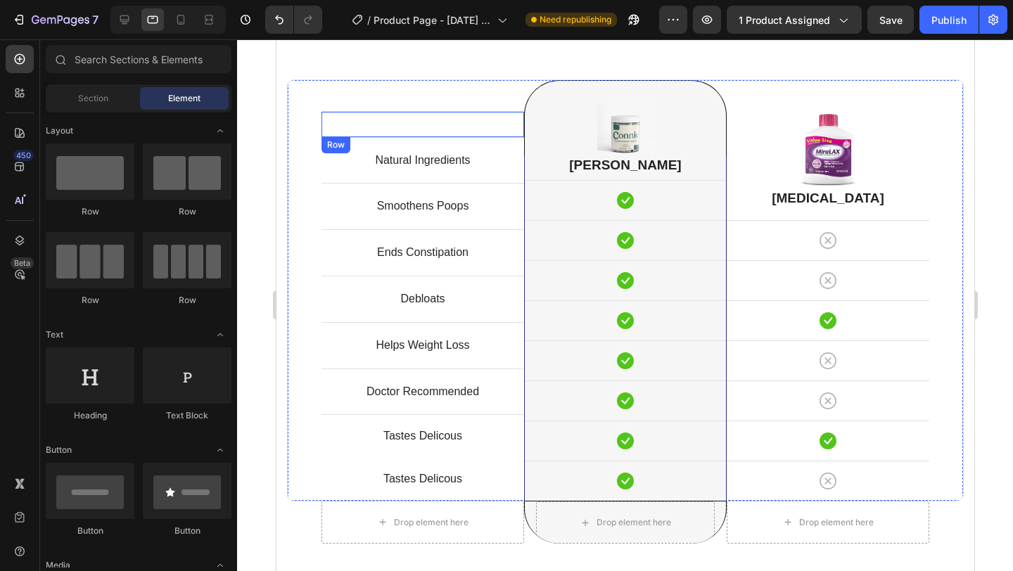
click at [469, 127] on div "Text block Row" at bounding box center [422, 124] width 203 height 26
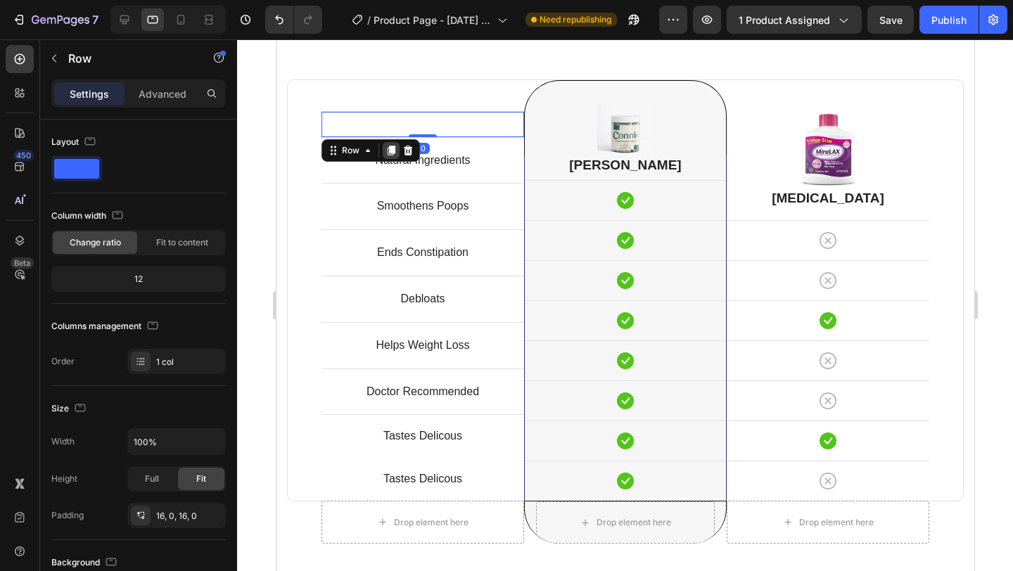
click at [389, 153] on icon at bounding box center [390, 150] width 11 height 11
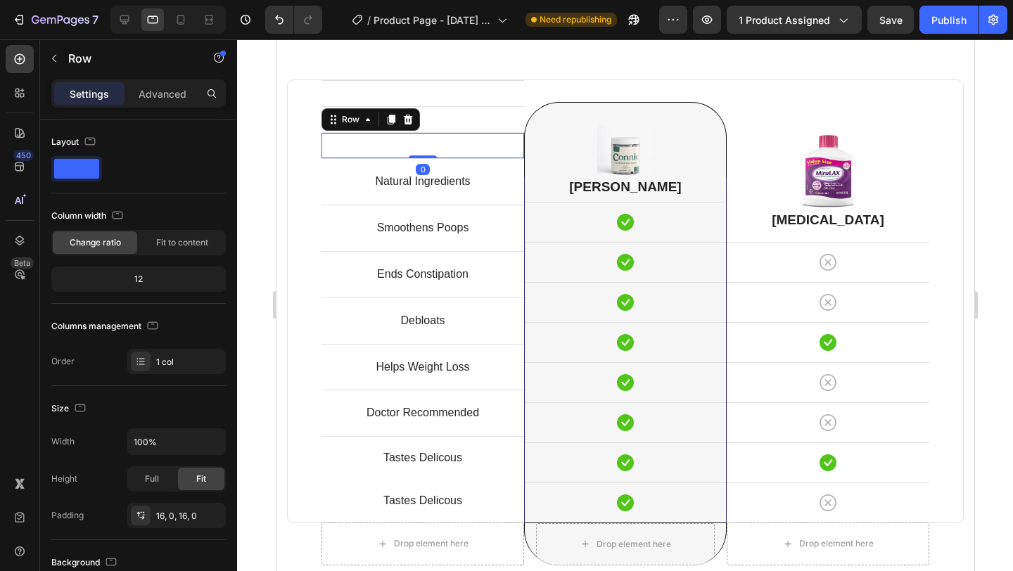
click at [389, 153] on div "Text block Row 0" at bounding box center [422, 145] width 203 height 26
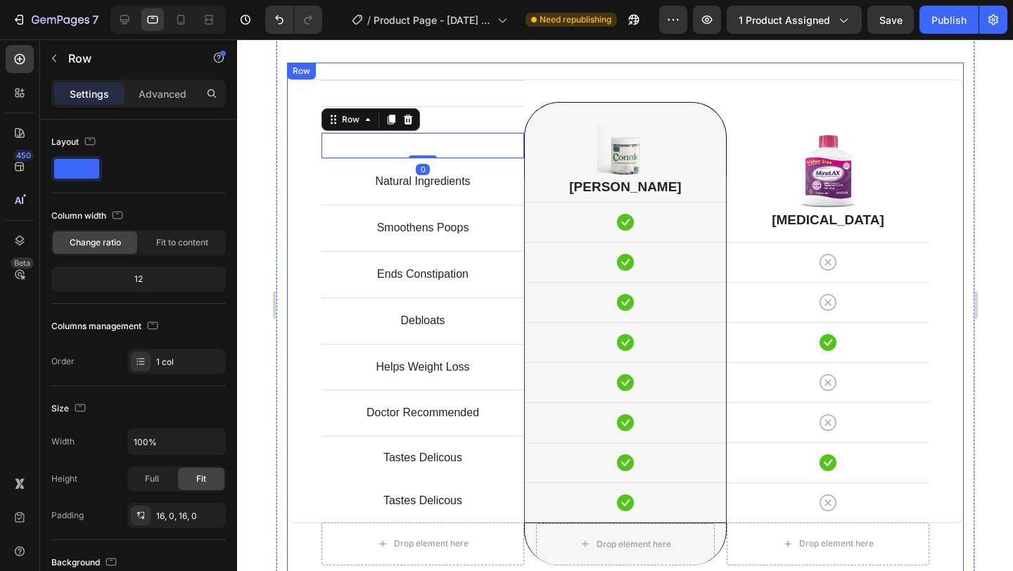
click at [607, 74] on div "Text block Row Text block Row Text block Row 0 Natural Ingredients Text block R…" at bounding box center [624, 331] width 677 height 537
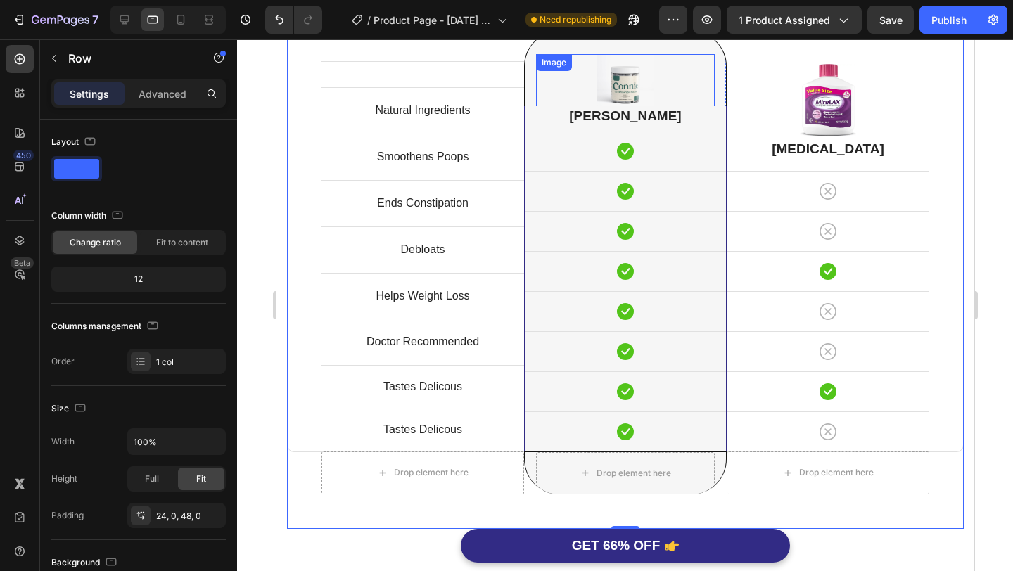
scroll to position [3636, 0]
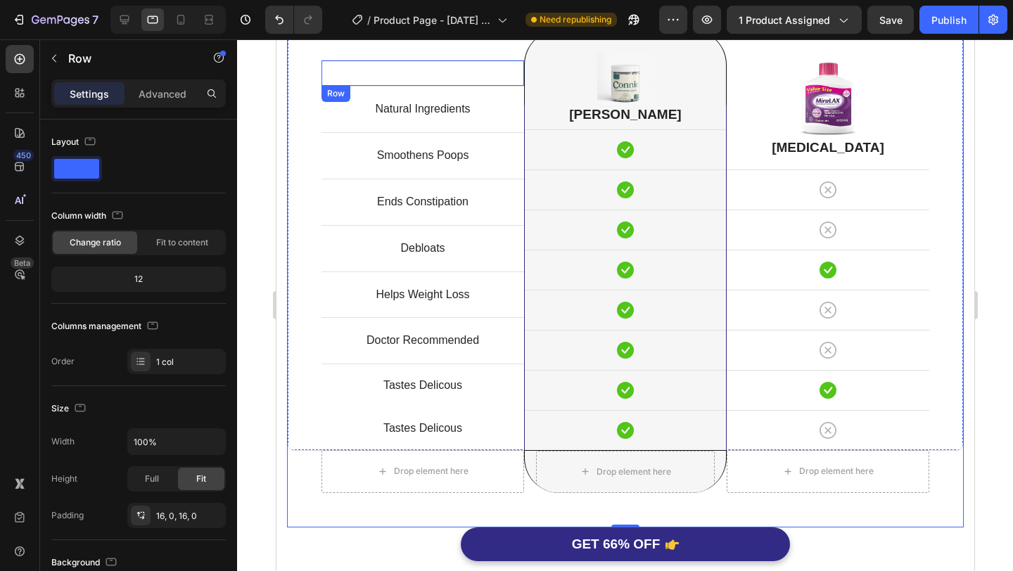
click at [503, 75] on div "Text block Row" at bounding box center [422, 73] width 203 height 26
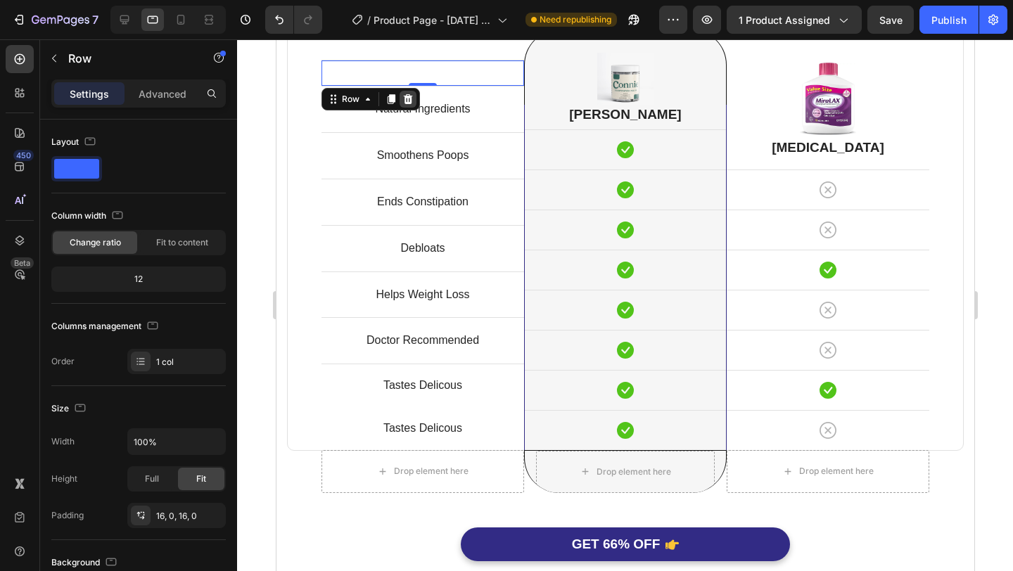
click at [410, 97] on icon at bounding box center [407, 99] width 9 height 10
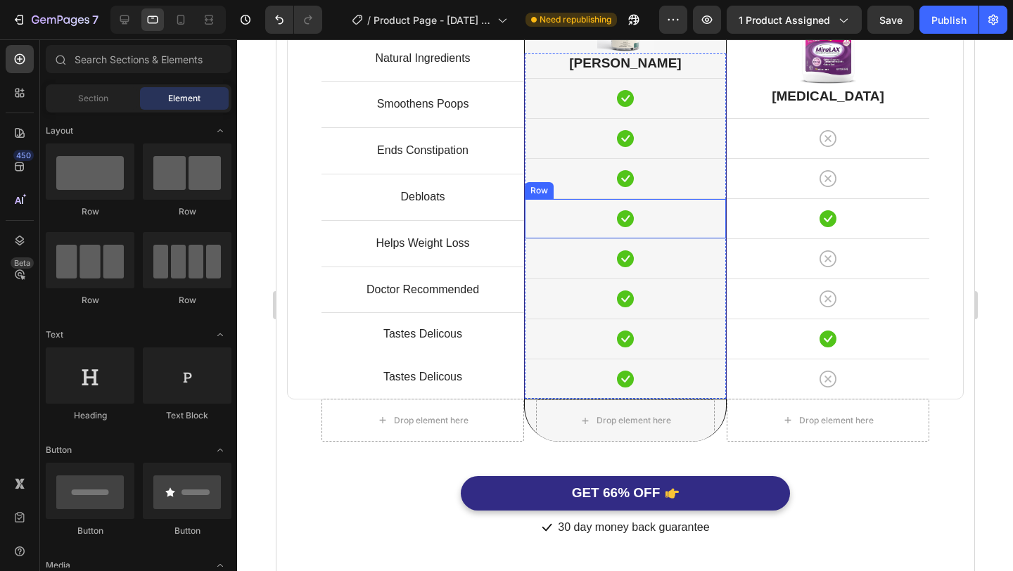
scroll to position [3679, 0]
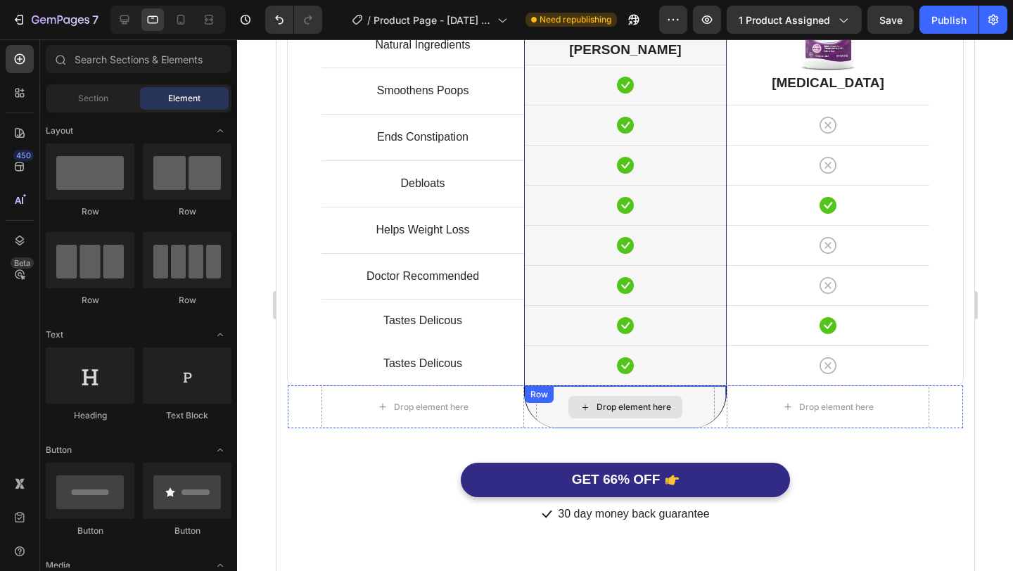
click at [678, 423] on div "Drop element here" at bounding box center [624, 407] width 179 height 42
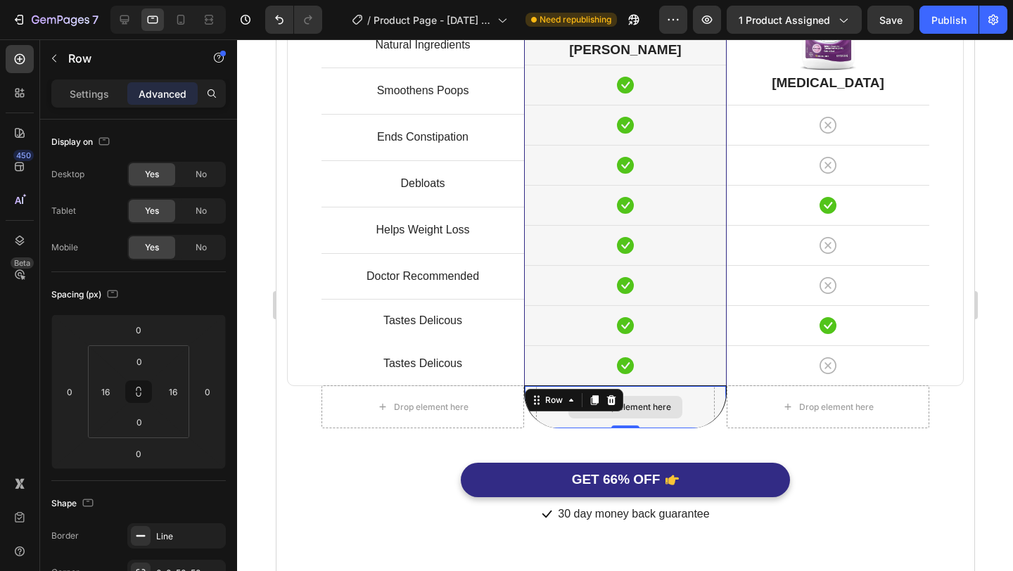
drag, startPoint x: 628, startPoint y: 426, endPoint x: 627, endPoint y: 397, distance: 28.9
click at [627, 397] on div "Drop element here Row 0" at bounding box center [624, 407] width 203 height 43
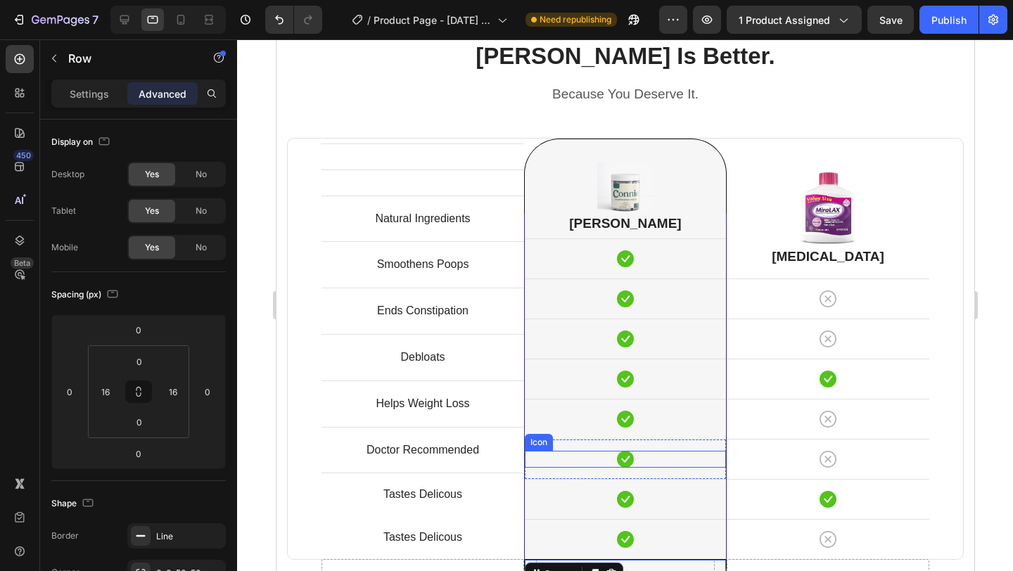
scroll to position [3499, 0]
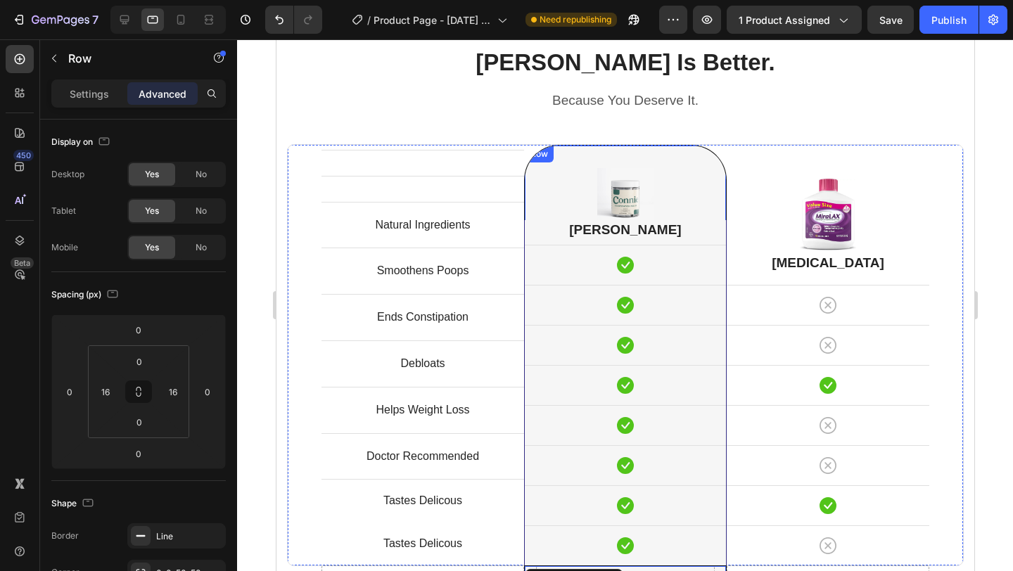
click at [704, 160] on div "Image" at bounding box center [624, 191] width 179 height 68
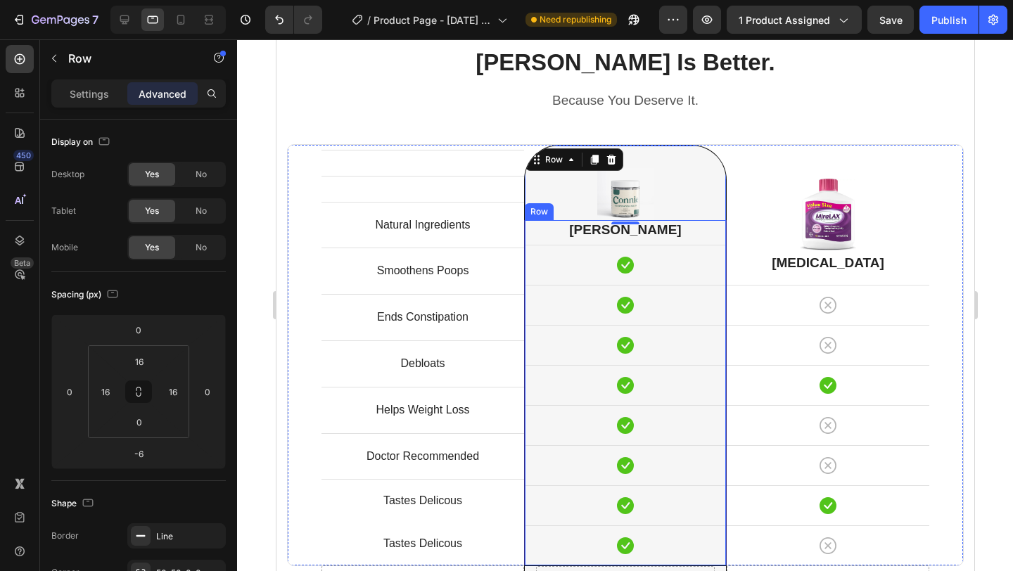
click at [523, 368] on div "Connie Heading Icon Row Icon Row Icon Row Icon Row Icon Row Icon Row Icon Row I…" at bounding box center [624, 392] width 203 height 345
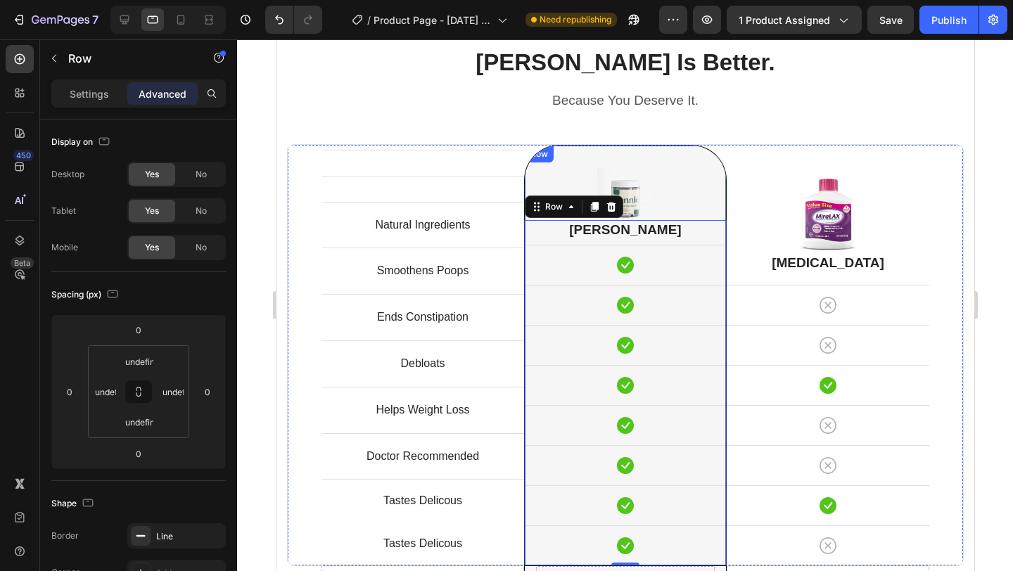
click at [523, 183] on div "Image Row" at bounding box center [624, 184] width 203 height 79
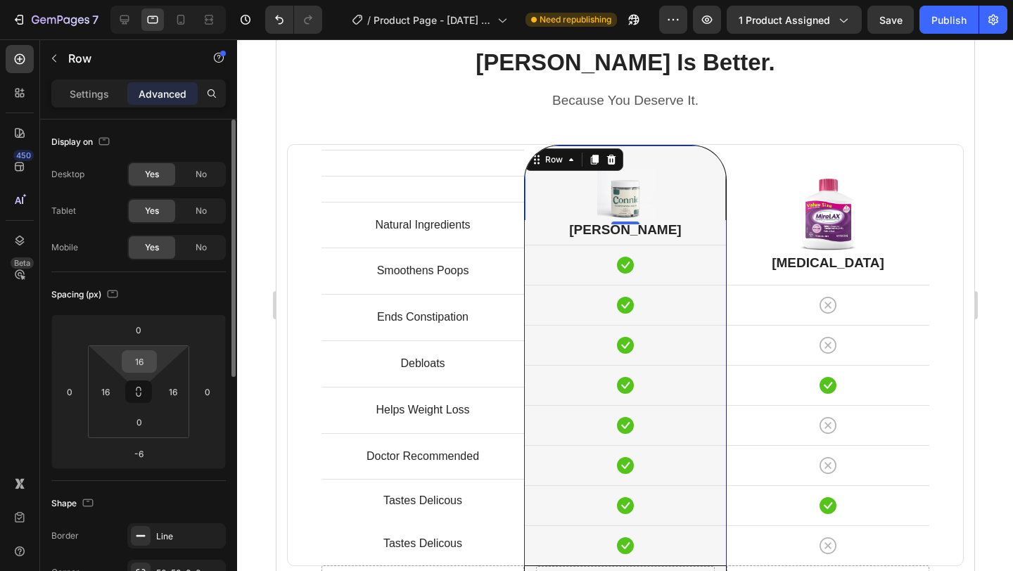
click at [141, 361] on input "16" at bounding box center [139, 361] width 28 height 21
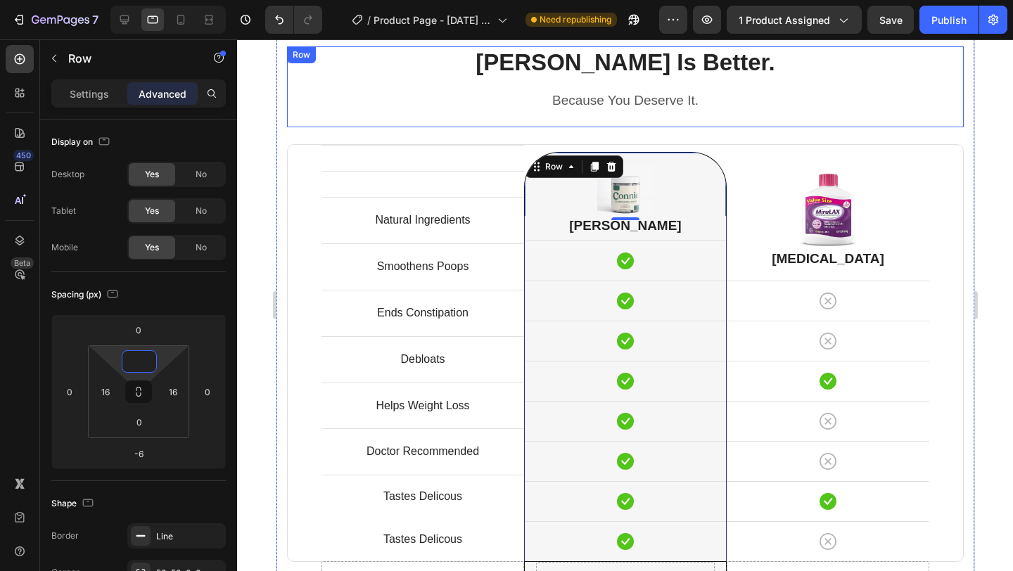
click at [828, 115] on div "Connie Is Better. Heading Because You Deserve It. Text block Row" at bounding box center [624, 87] width 677 height 82
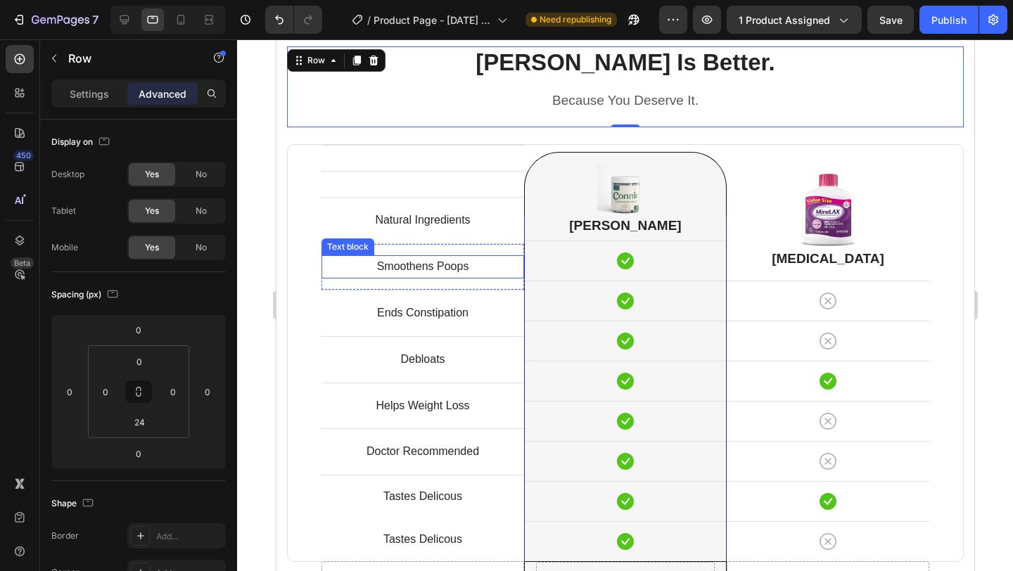
click at [441, 267] on p "Smoothens Poops" at bounding box center [422, 267] width 200 height 20
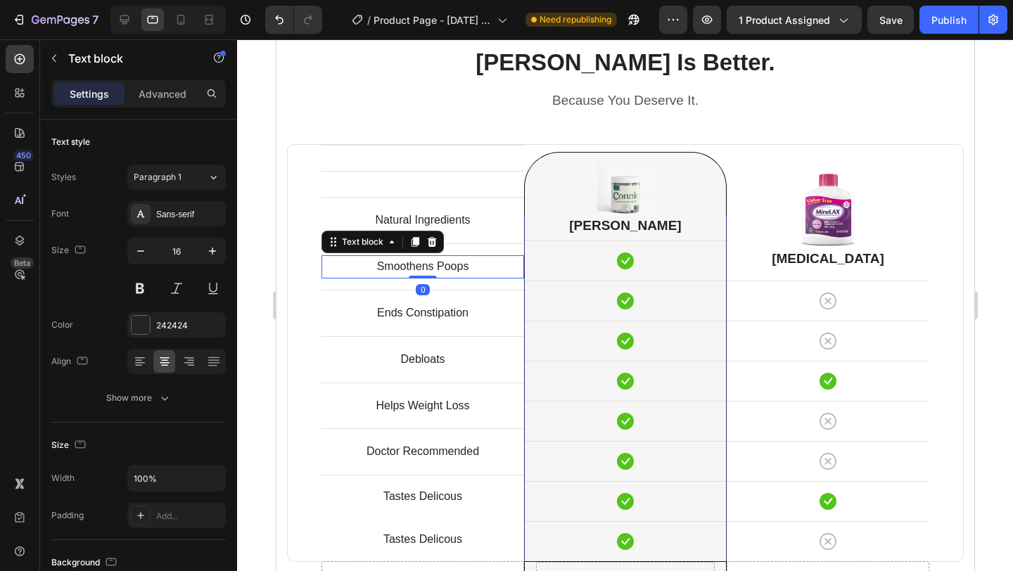
click at [441, 267] on p "Smoothens Poops" at bounding box center [422, 267] width 200 height 20
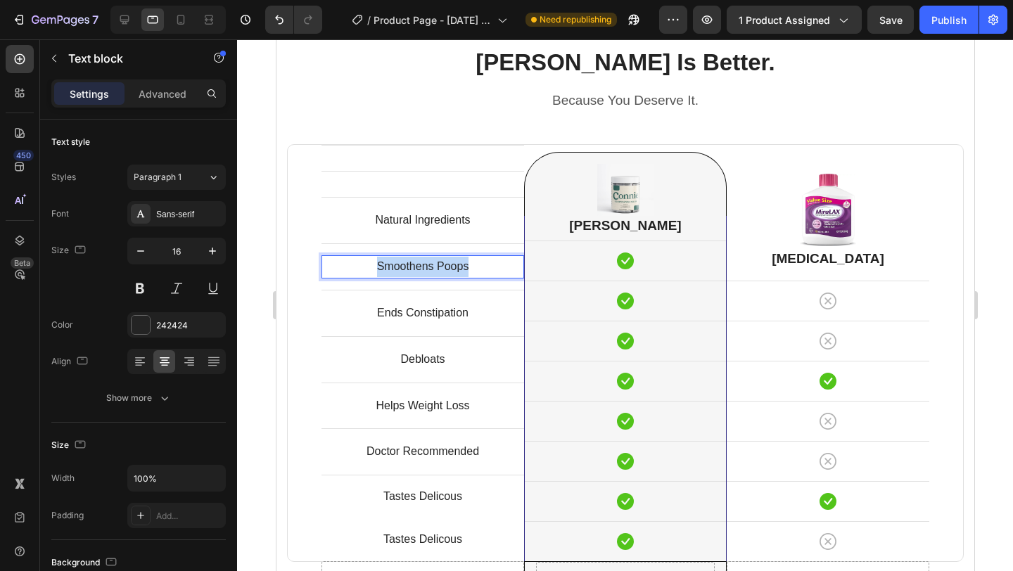
click at [441, 267] on p "Smoothens Poops" at bounding box center [422, 267] width 200 height 20
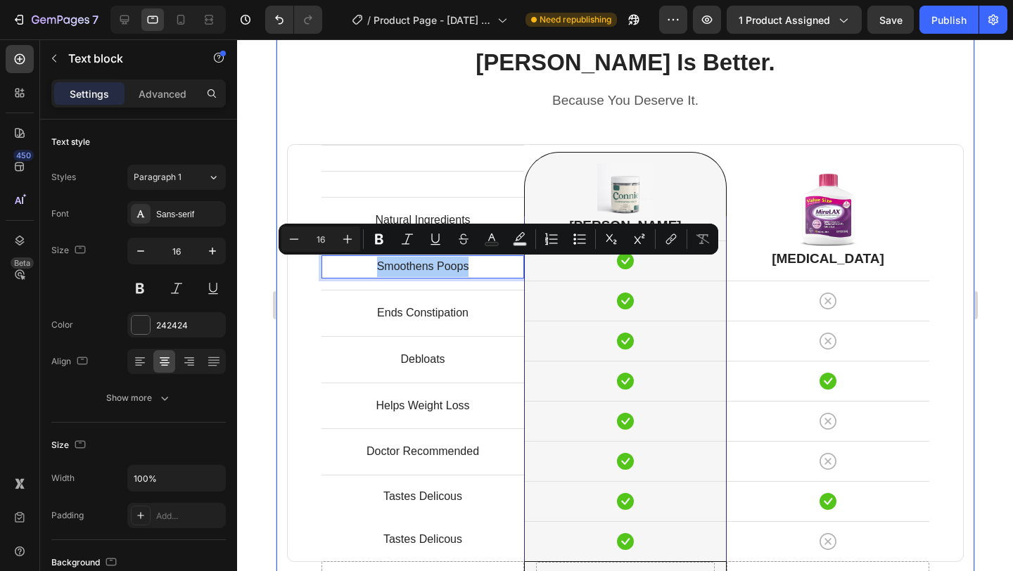
click at [1012, 250] on div at bounding box center [625, 305] width 776 height 532
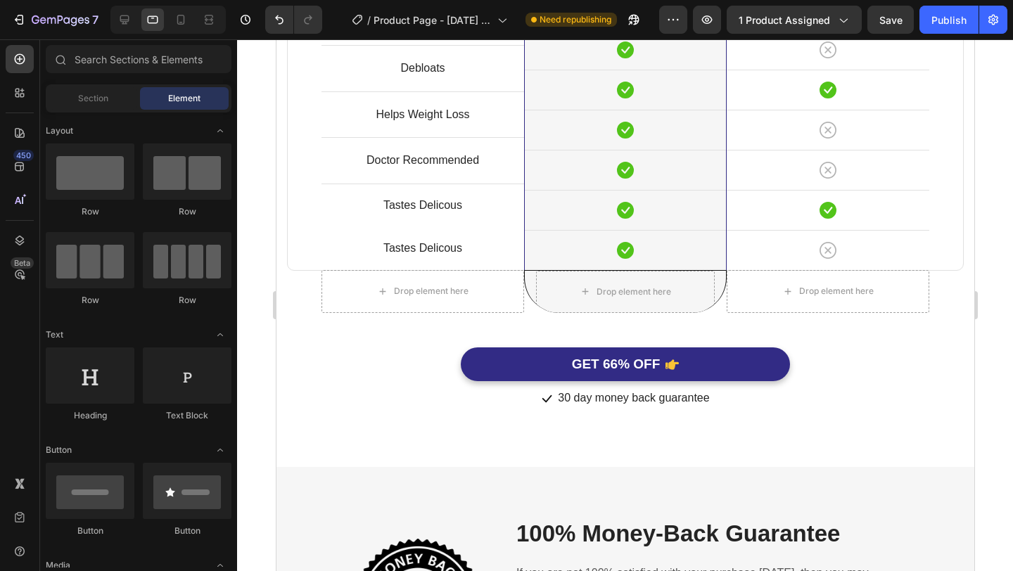
scroll to position [3730, 0]
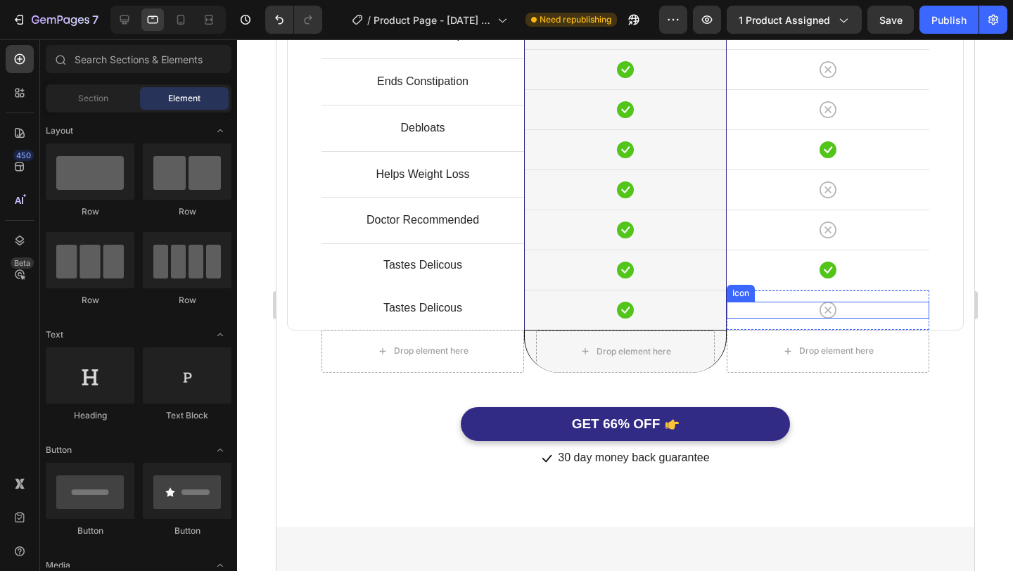
click at [877, 320] on div "Icon Row" at bounding box center [827, 310] width 203 height 40
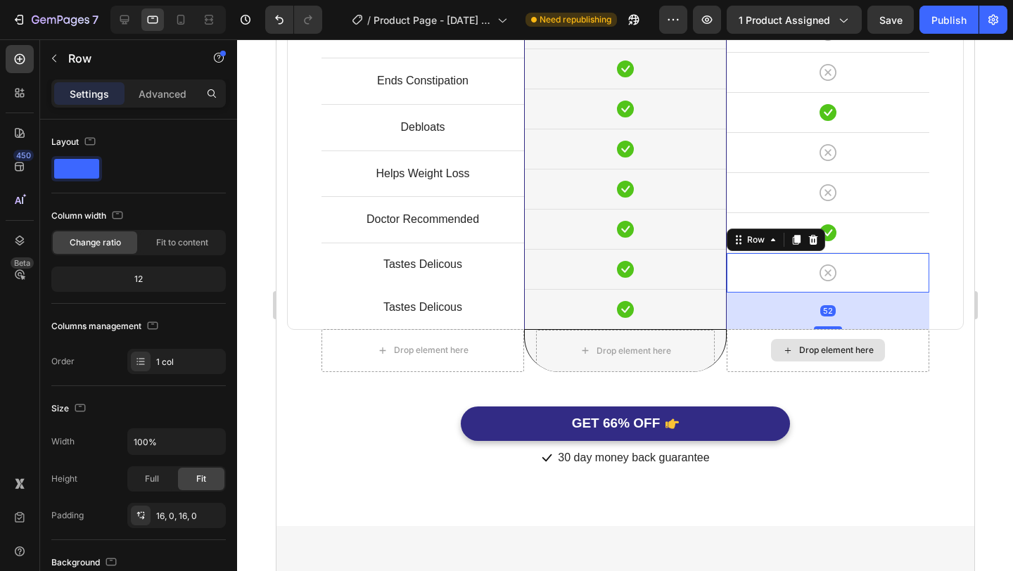
scroll to position [3763, 0]
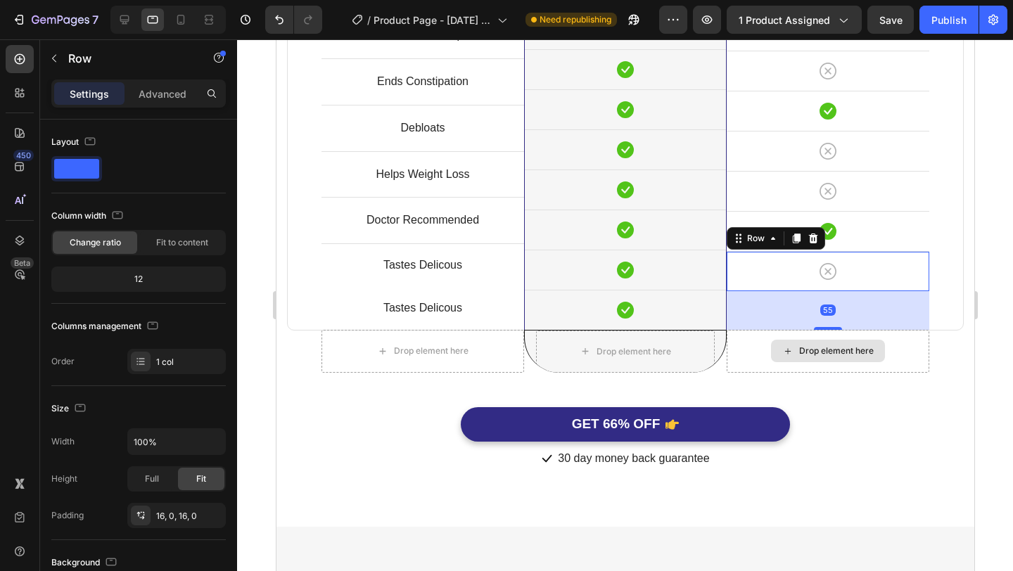
drag, startPoint x: 832, startPoint y: 328, endPoint x: 829, endPoint y: 367, distance: 38.8
click at [829, 367] on div "Text block Row Text block Row Natural Ingredients Text block Row Smoothens Poop…" at bounding box center [624, 126] width 677 height 493
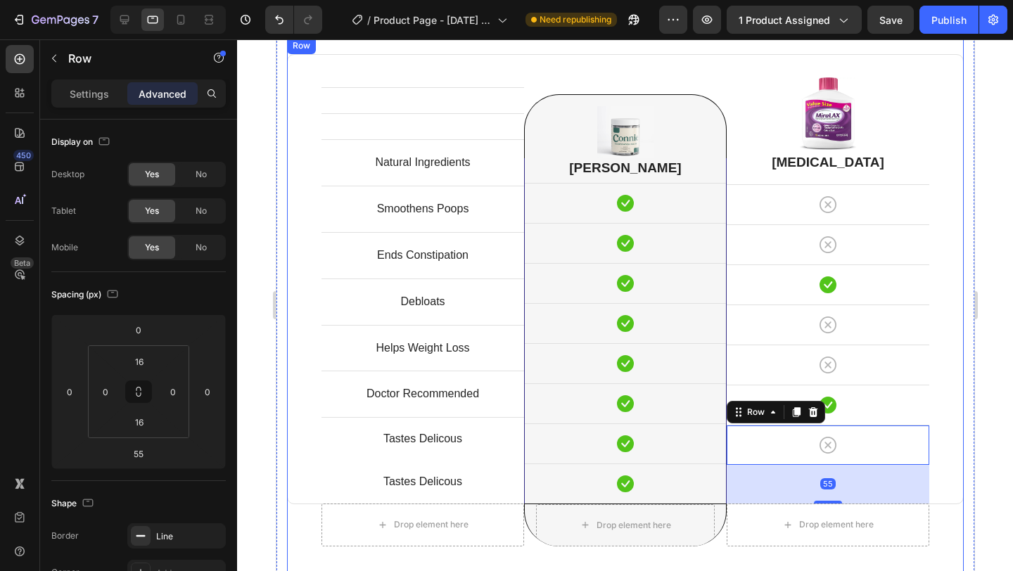
scroll to position [3592, 0]
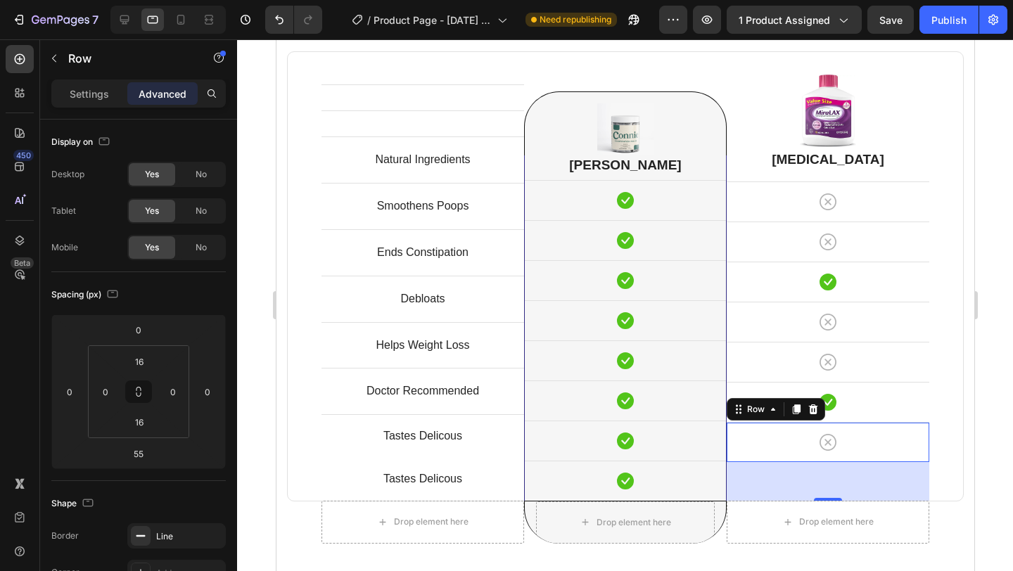
click at [999, 272] on div at bounding box center [625, 305] width 776 height 532
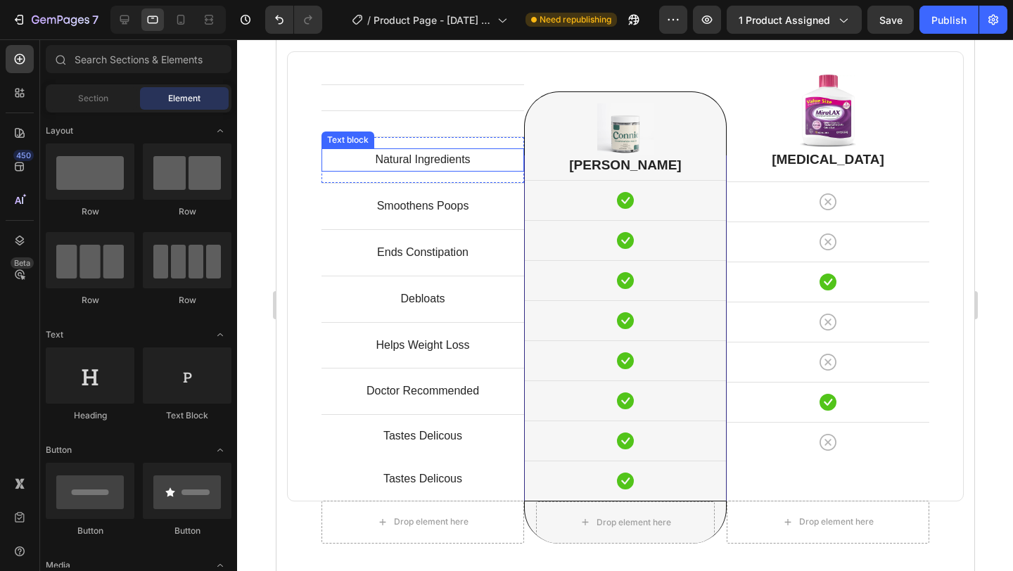
click at [437, 162] on p "Natural Ingredients" at bounding box center [422, 160] width 200 height 20
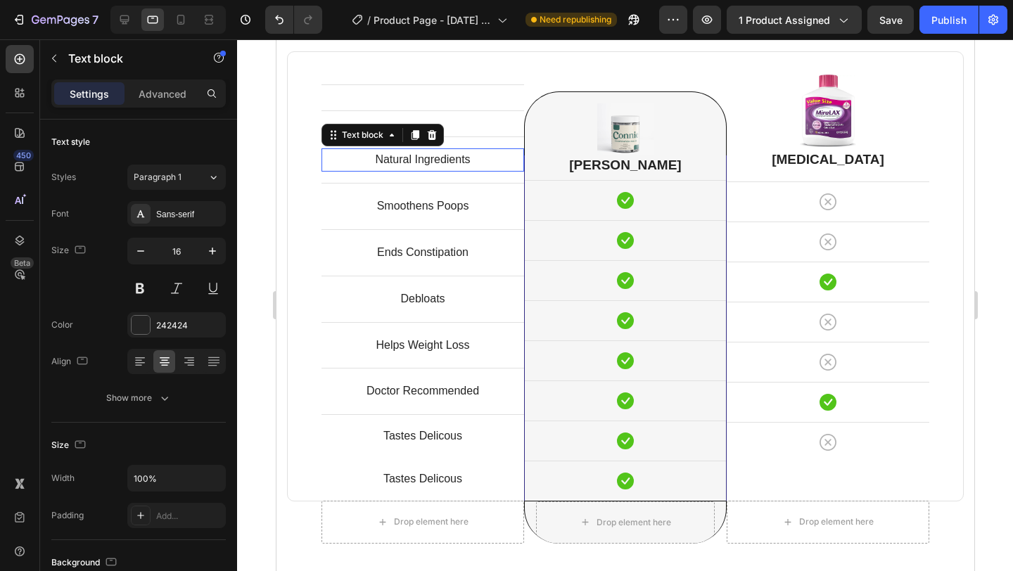
click at [437, 162] on p "Natural Ingredients" at bounding box center [422, 160] width 200 height 20
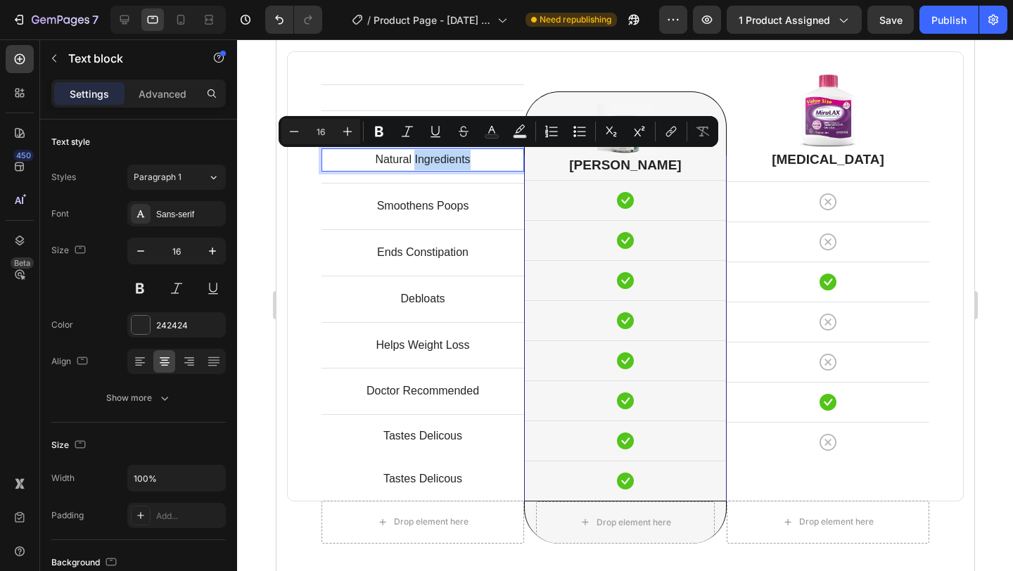
click at [437, 162] on p "Natural Ingredients" at bounding box center [422, 160] width 200 height 20
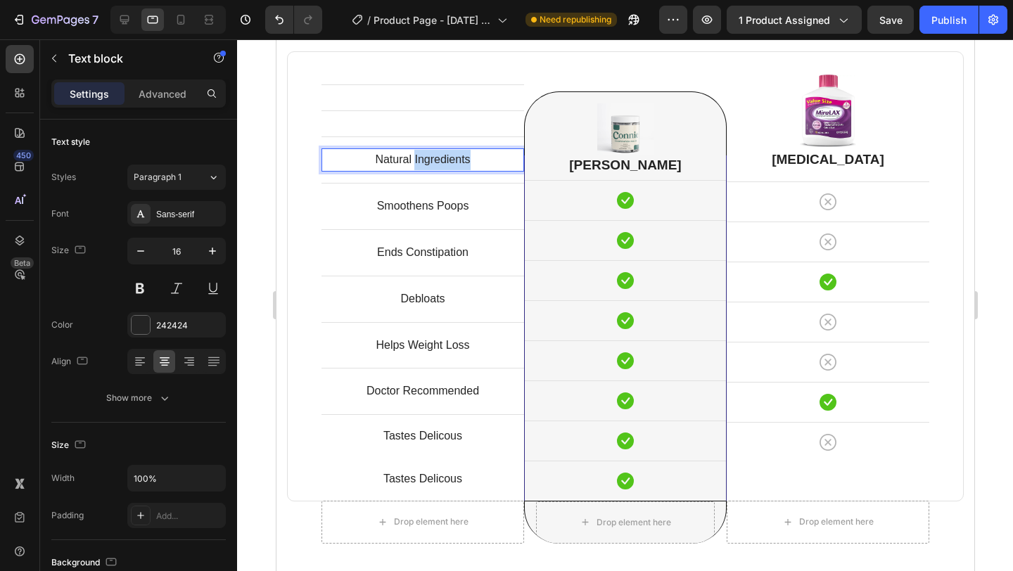
click at [437, 162] on p "Natural Ingredients" at bounding box center [422, 160] width 200 height 20
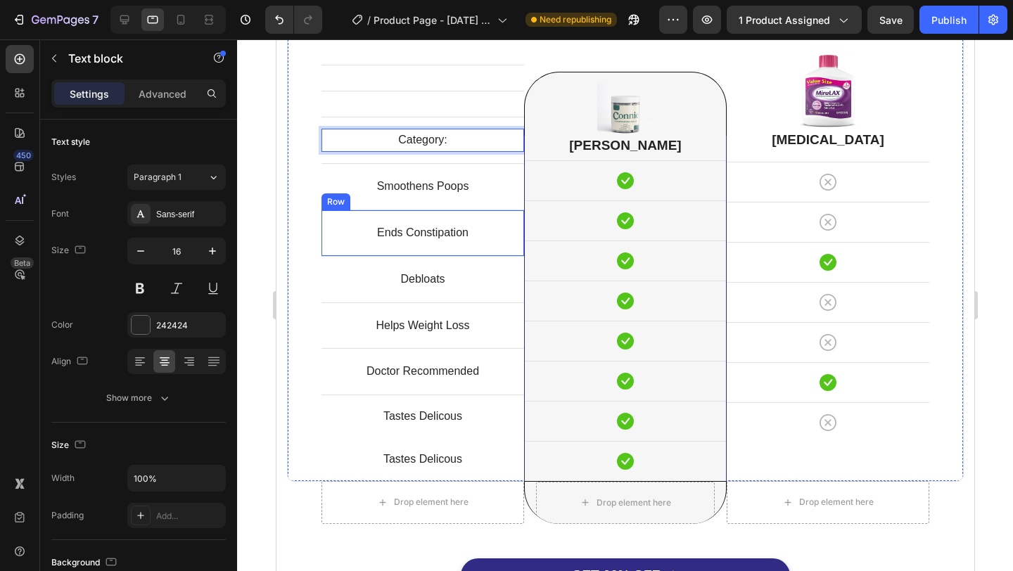
scroll to position [3613, 0]
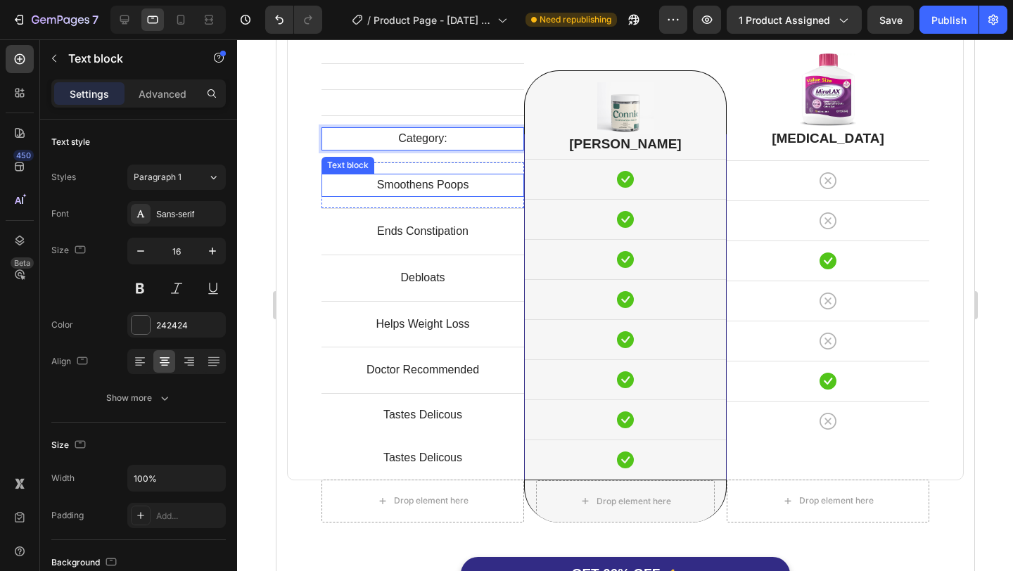
click at [452, 189] on p "Smoothens Poops" at bounding box center [422, 185] width 200 height 20
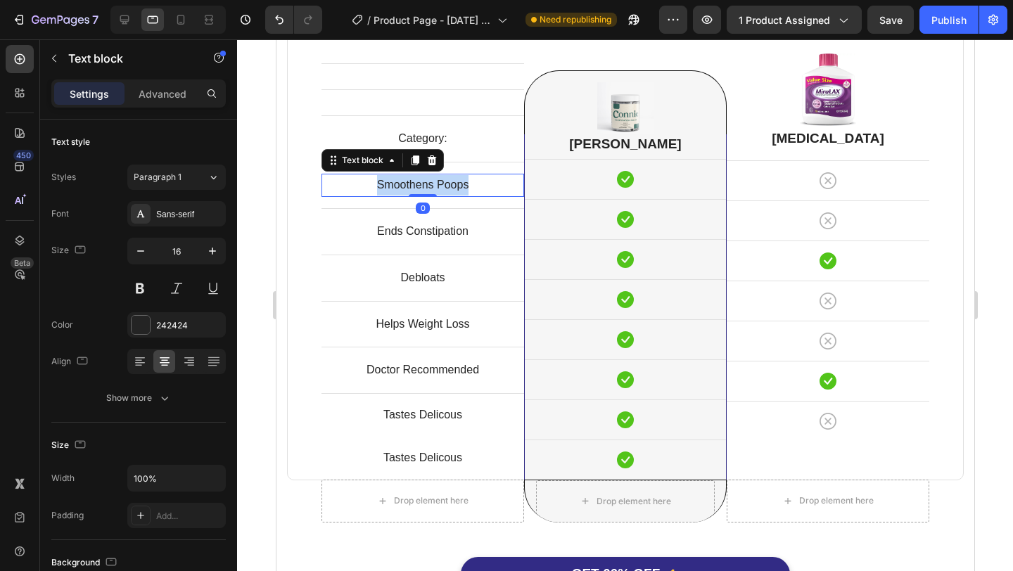
click at [452, 189] on p "Smoothens Poops" at bounding box center [422, 185] width 200 height 20
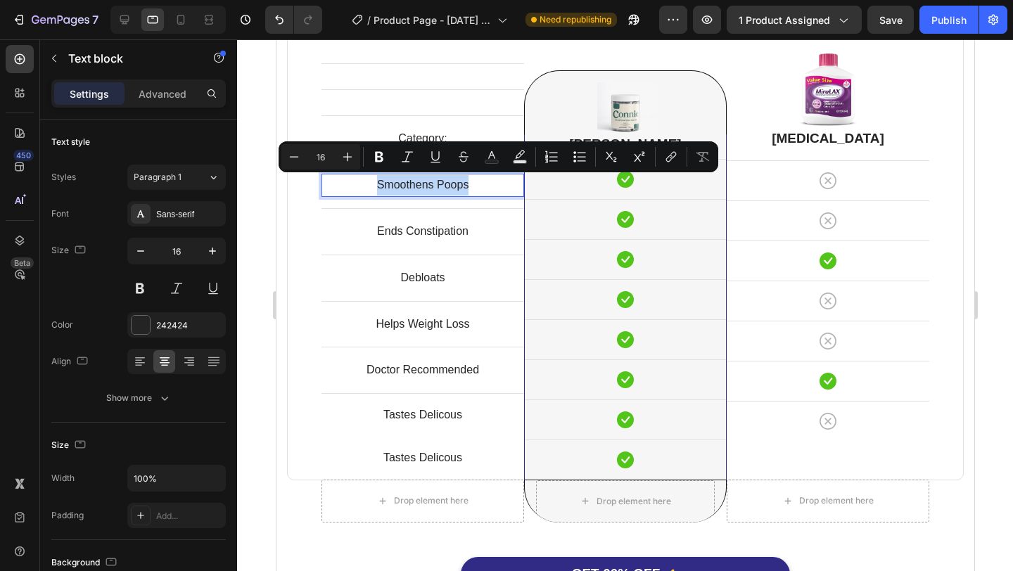
click at [485, 191] on p "Smoothens Poops" at bounding box center [422, 185] width 200 height 20
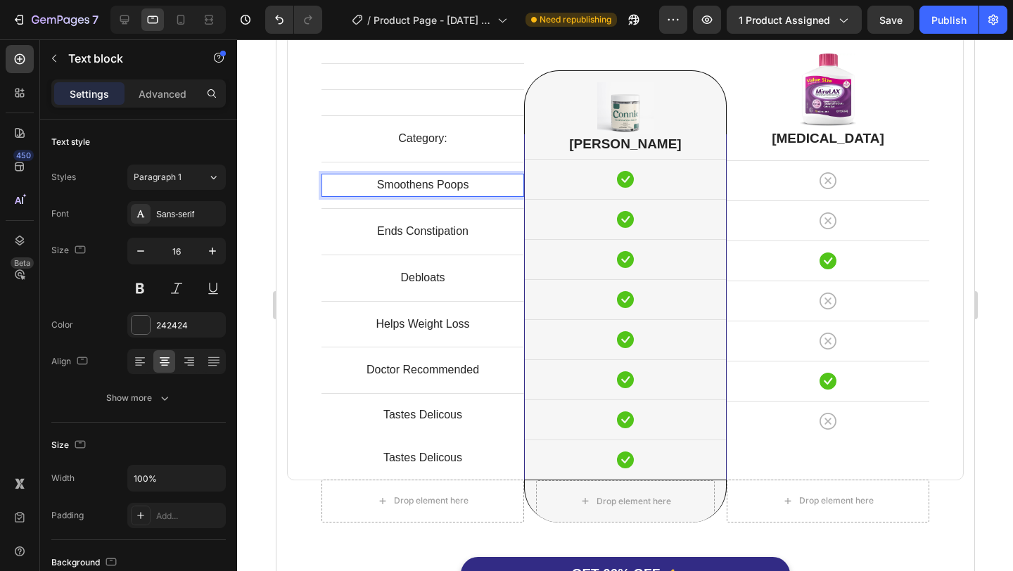
click at [454, 185] on p "Smoothens Poops" at bounding box center [422, 185] width 200 height 20
click at [321, 196] on div "Smoothens Poops" at bounding box center [422, 185] width 203 height 23
click at [1000, 206] on div at bounding box center [625, 305] width 776 height 532
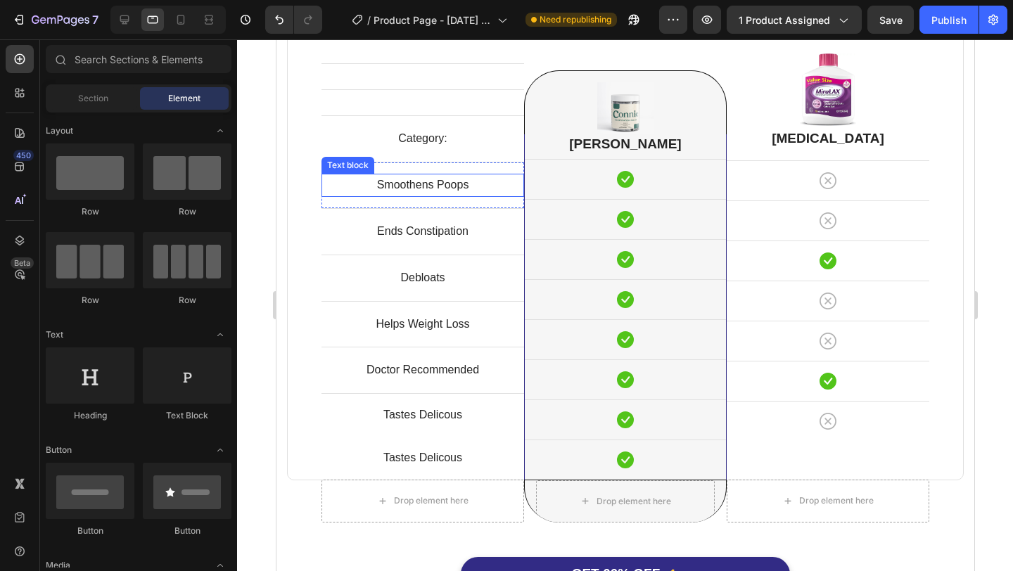
click at [504, 192] on p "Smoothens Poops" at bounding box center [422, 185] width 200 height 20
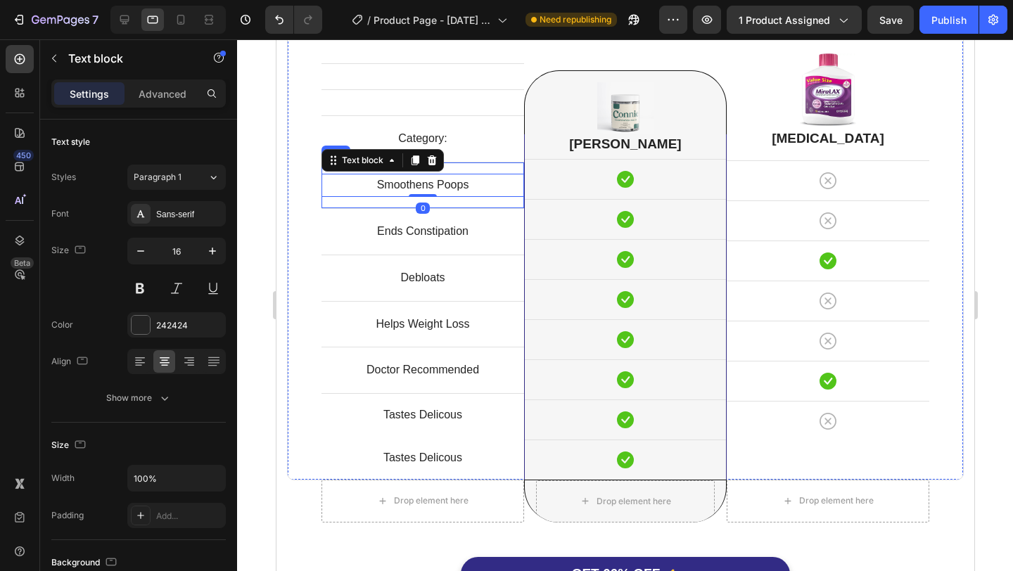
click at [501, 204] on div "Smoothens Poops Text block 0 Row" at bounding box center [422, 185] width 203 height 46
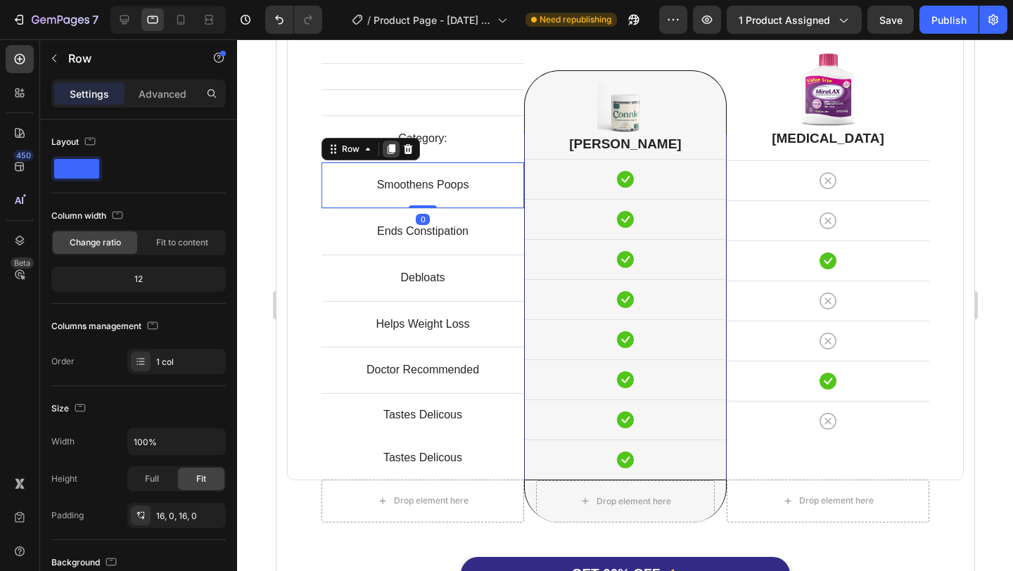
click at [390, 148] on icon at bounding box center [391, 149] width 8 height 10
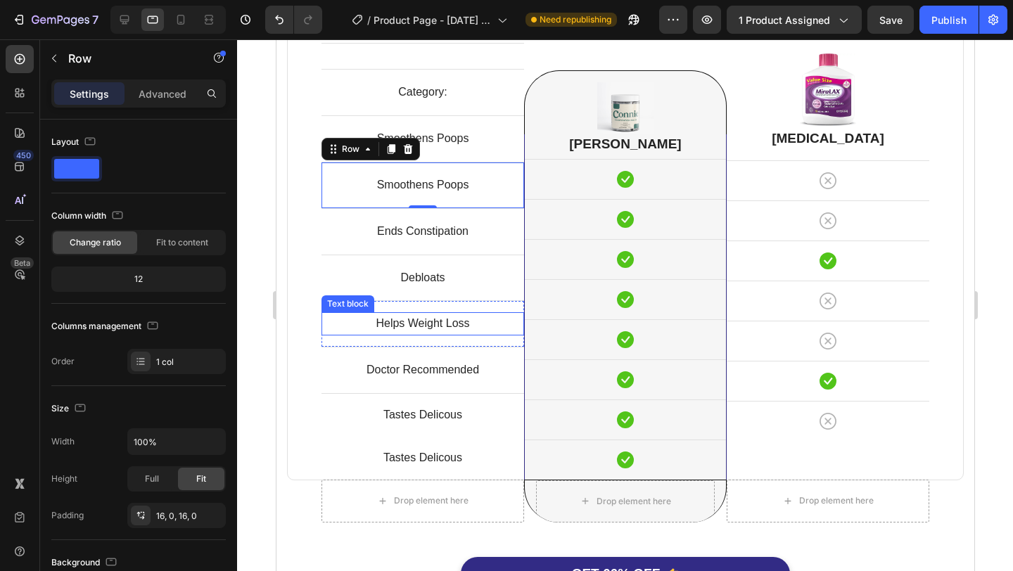
scroll to position [3628, 0]
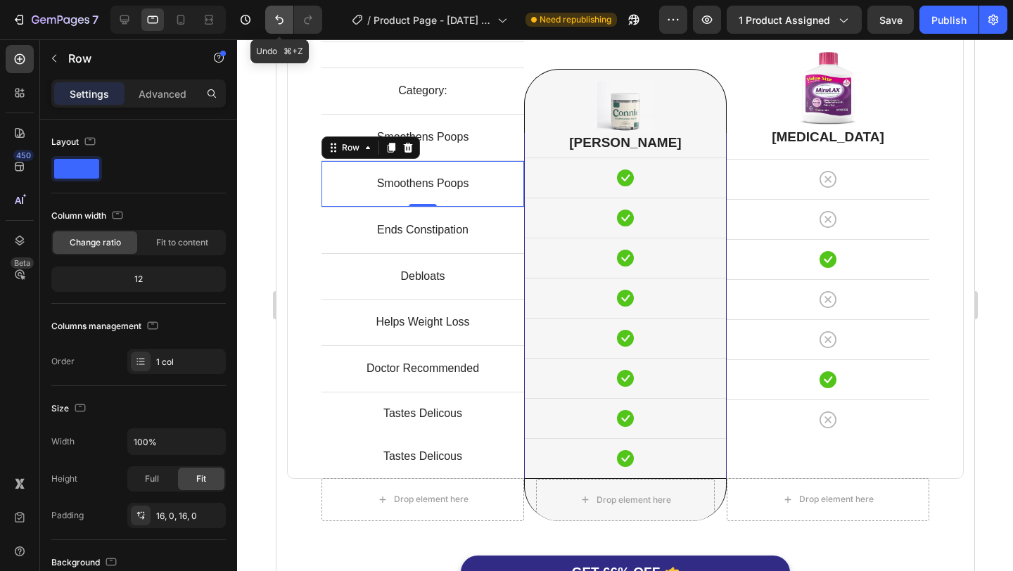
click at [277, 20] on icon "Undo/Redo" at bounding box center [279, 19] width 8 height 9
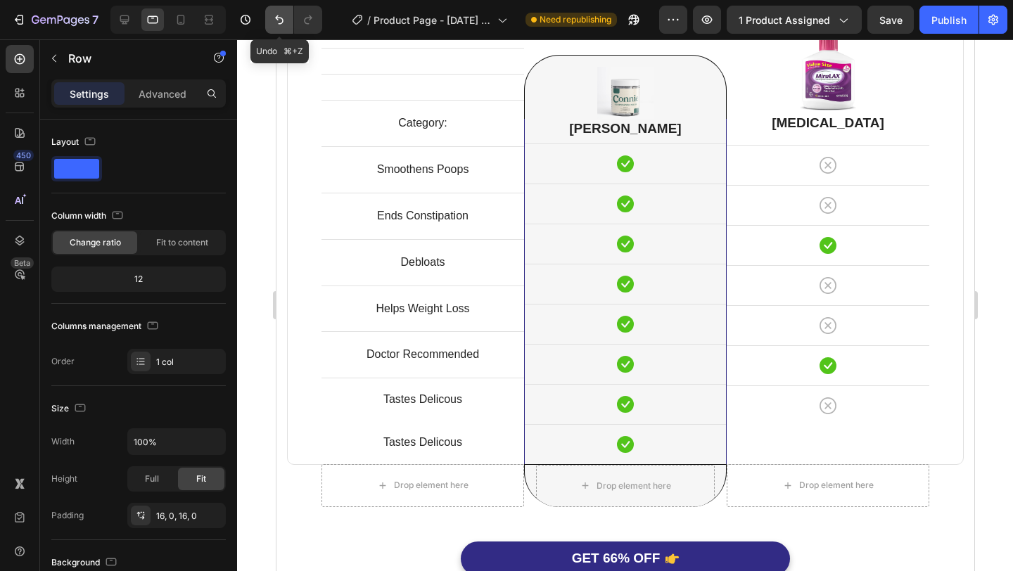
scroll to position [3661, 0]
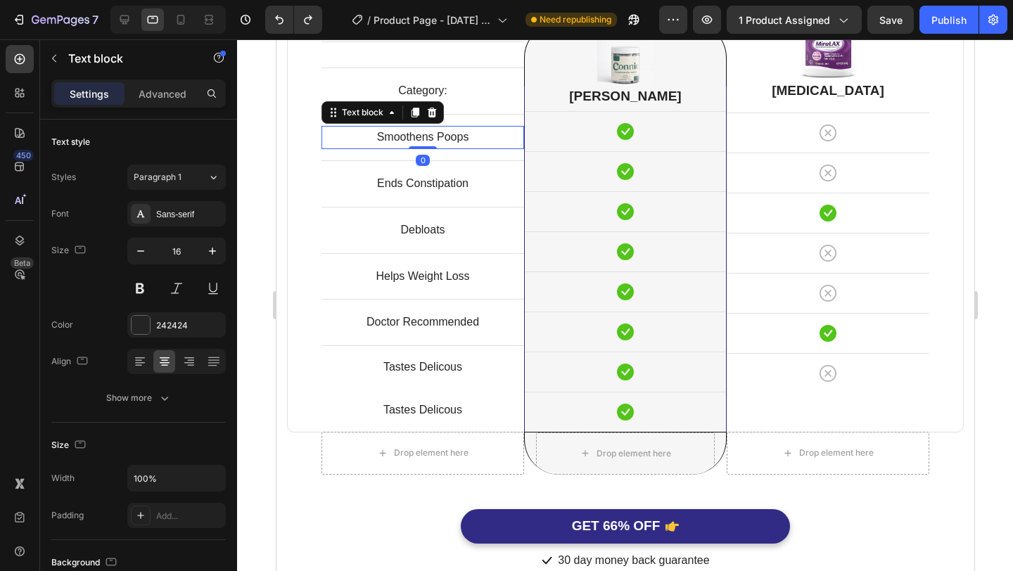
click at [438, 136] on p "Smoothens Poops" at bounding box center [422, 137] width 200 height 20
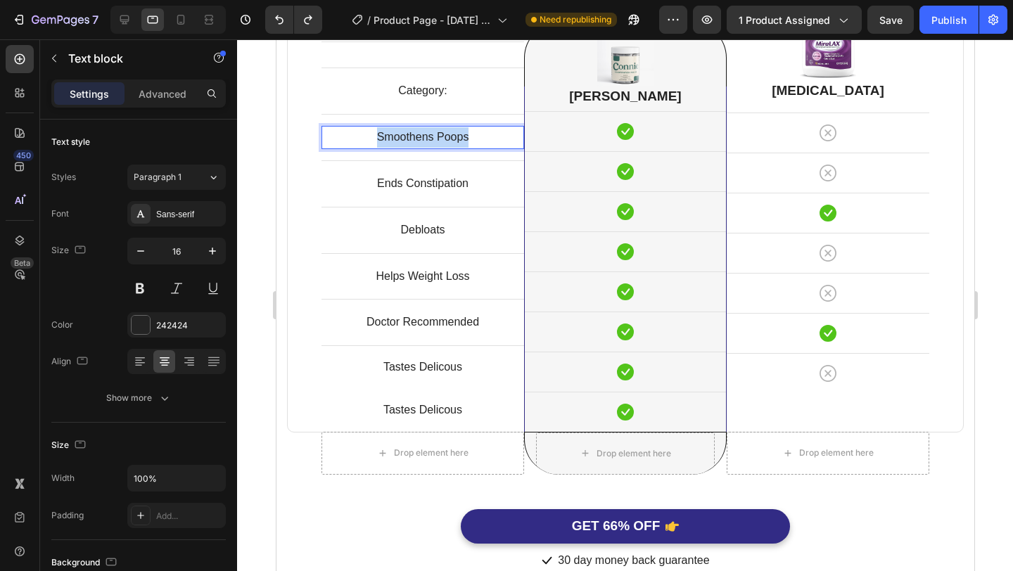
click at [438, 136] on p "Smoothens Poops" at bounding box center [422, 137] width 200 height 20
click at [433, 172] on div "Ends Constipation" at bounding box center [422, 183] width 203 height 23
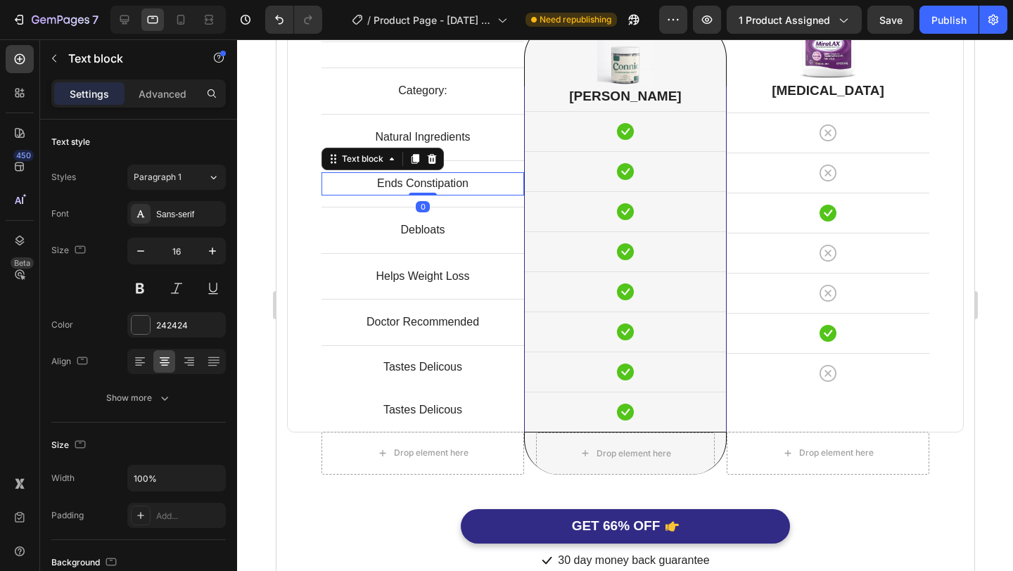
click at [433, 172] on div "Ends Constipation" at bounding box center [422, 183] width 203 height 23
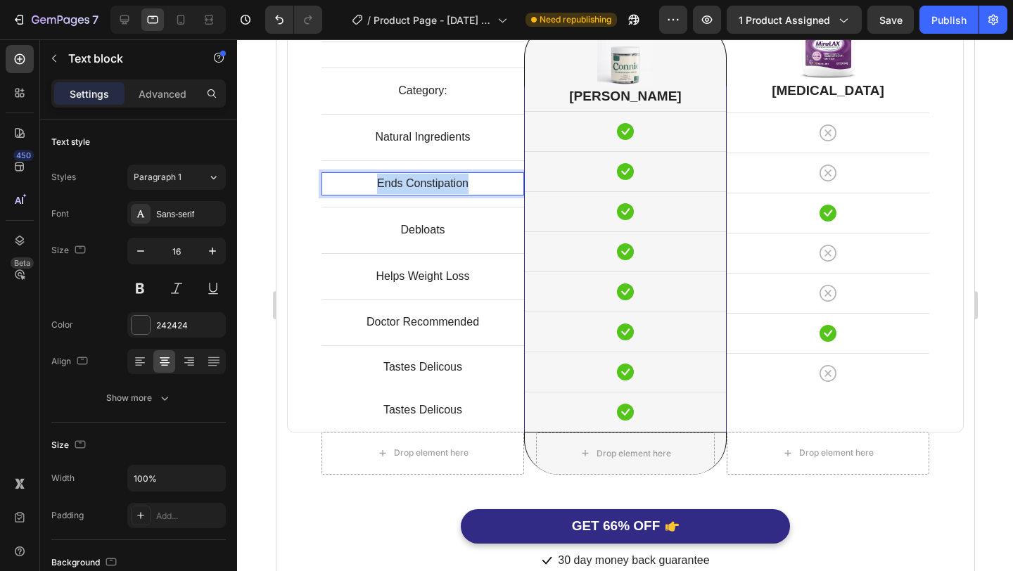
click at [433, 172] on div "Ends Constipation" at bounding box center [422, 183] width 203 height 23
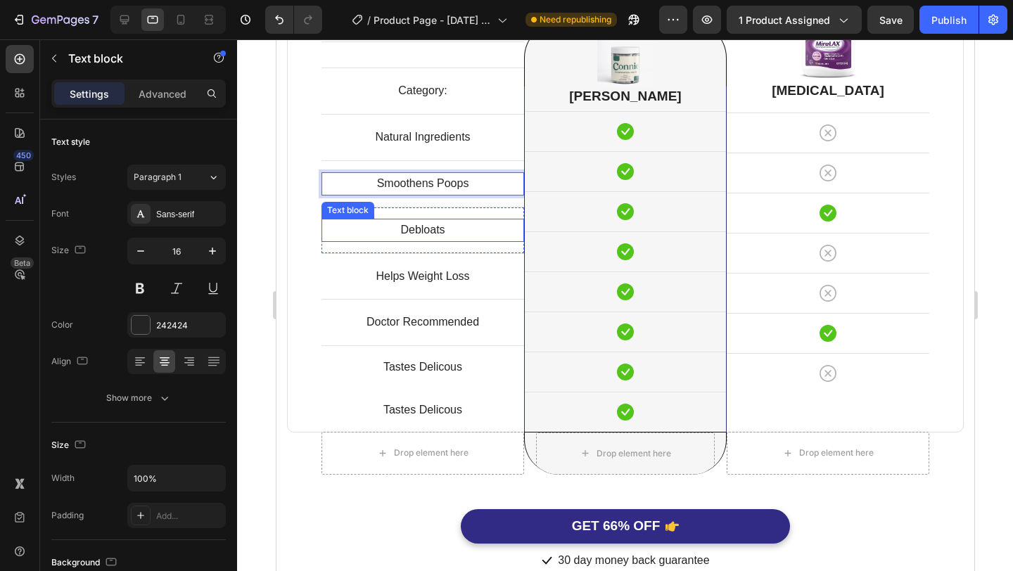
click at [434, 228] on p "Debloats" at bounding box center [422, 230] width 200 height 20
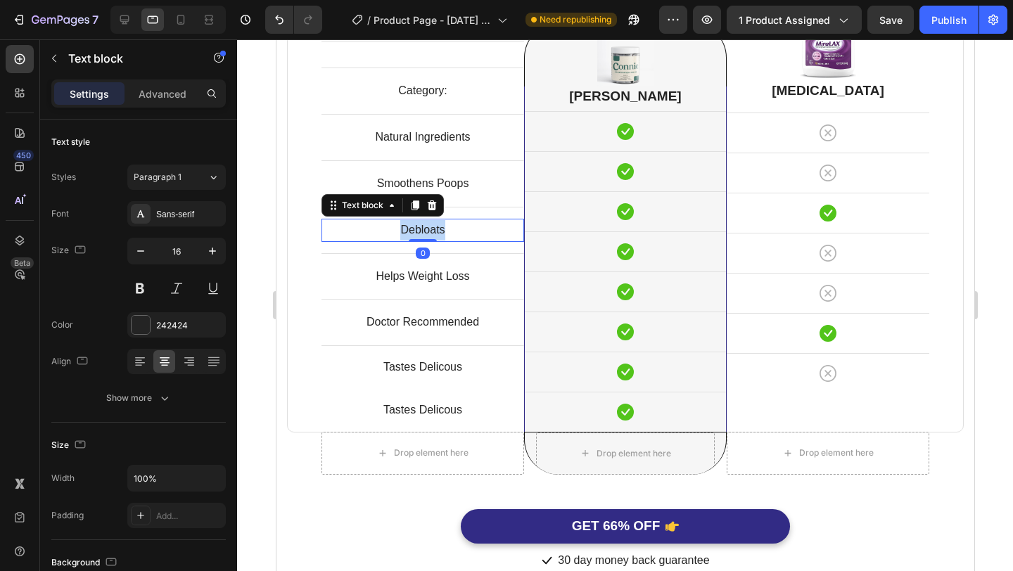
click at [434, 228] on p "Debloats" at bounding box center [422, 230] width 200 height 20
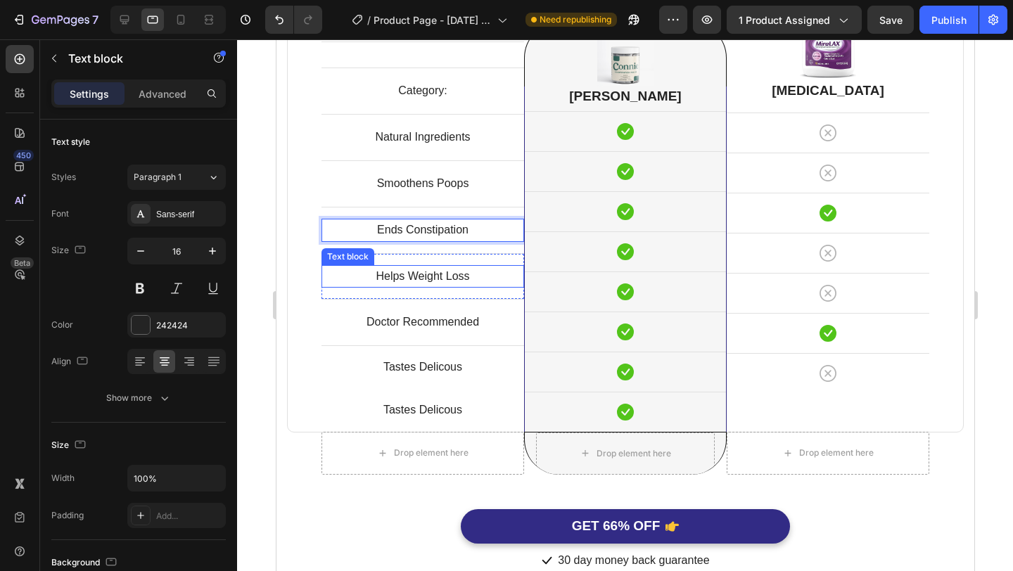
click at [429, 273] on p "Helps Weight Loss" at bounding box center [422, 277] width 200 height 20
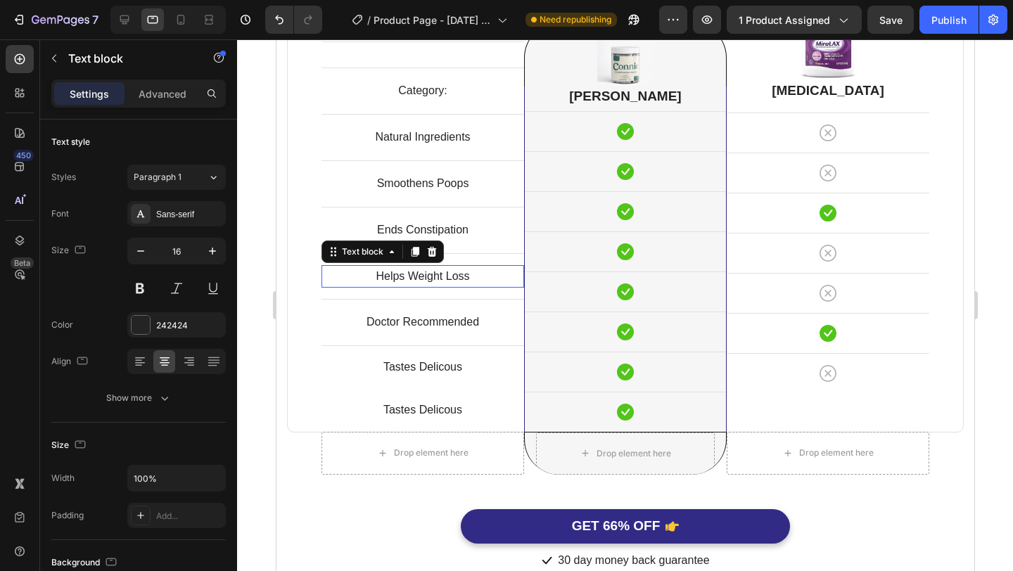
click at [429, 273] on p "Helps Weight Loss" at bounding box center [422, 277] width 200 height 20
click at [470, 278] on p "Helps Weight Loss" at bounding box center [422, 277] width 200 height 20
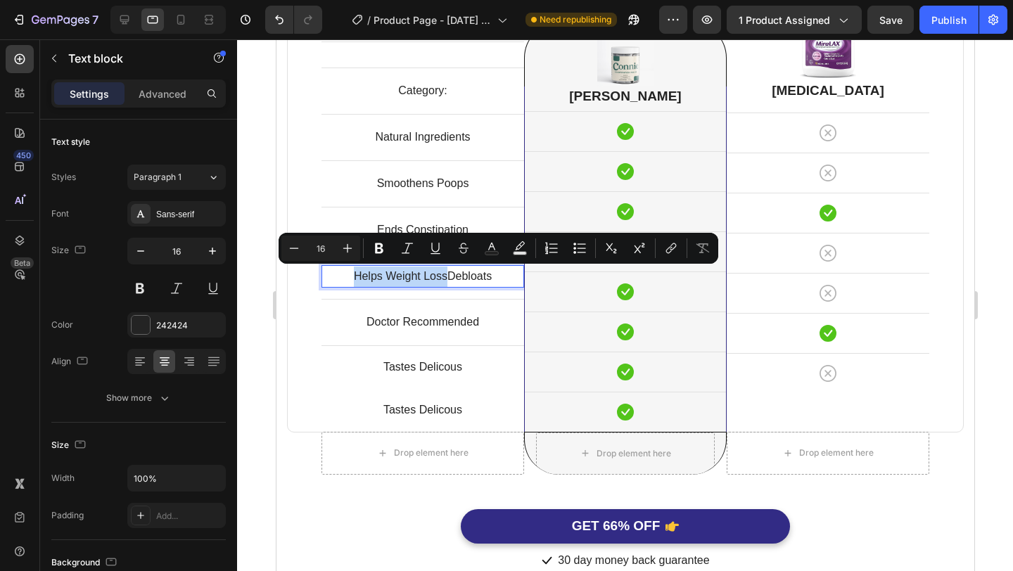
drag, startPoint x: 353, startPoint y: 275, endPoint x: 449, endPoint y: 281, distance: 95.9
click at [449, 281] on p "Helps Weight LossDebloats" at bounding box center [422, 277] width 200 height 20
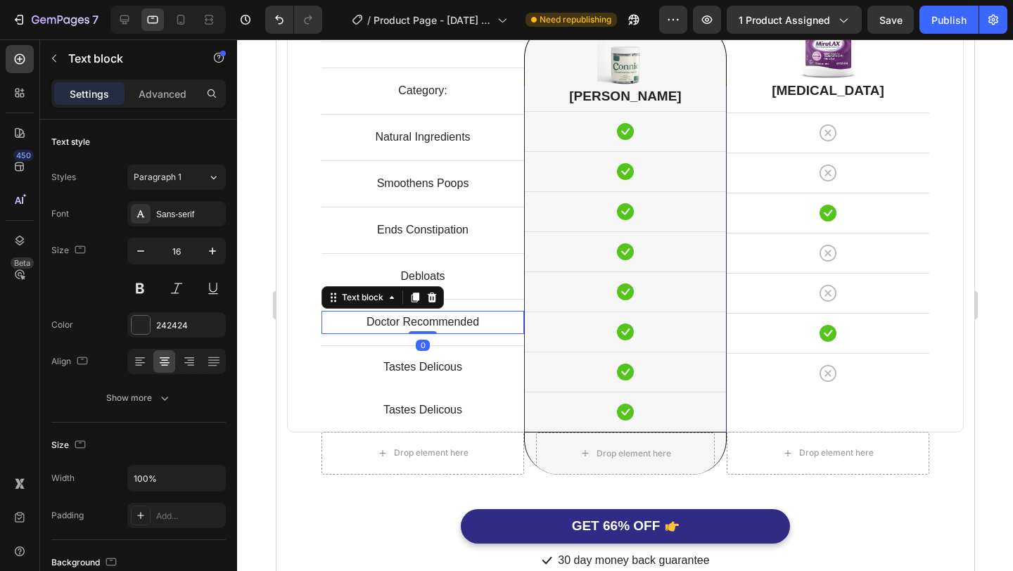
click at [371, 322] on p "Doctor Recommended" at bounding box center [422, 322] width 200 height 20
click at [362, 322] on p "Doctor Recommended" at bounding box center [422, 322] width 200 height 20
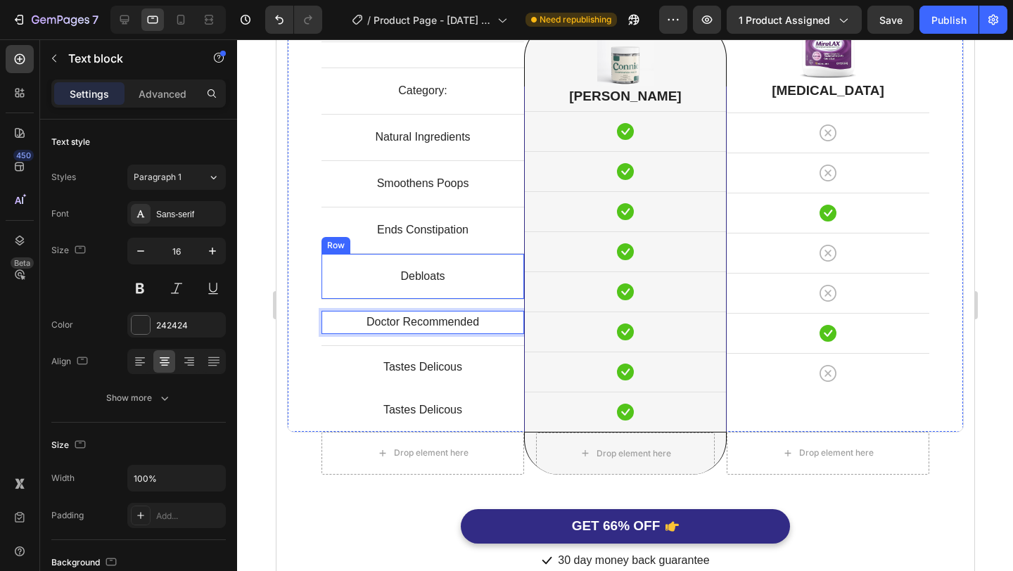
click at [502, 291] on div "Debloats Text block Row" at bounding box center [422, 276] width 203 height 46
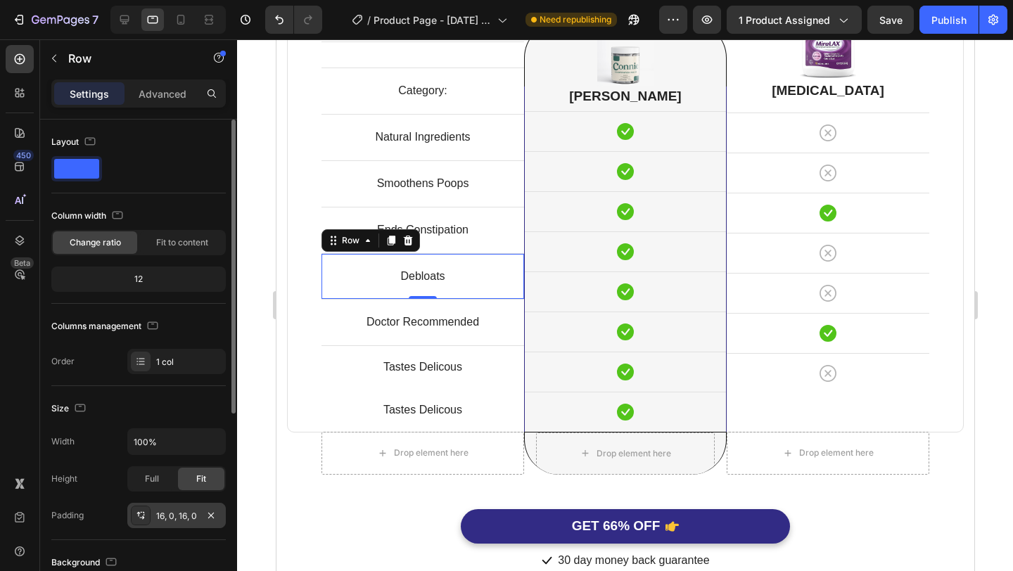
click at [174, 514] on div "16, 0, 16, 0" at bounding box center [176, 516] width 41 height 13
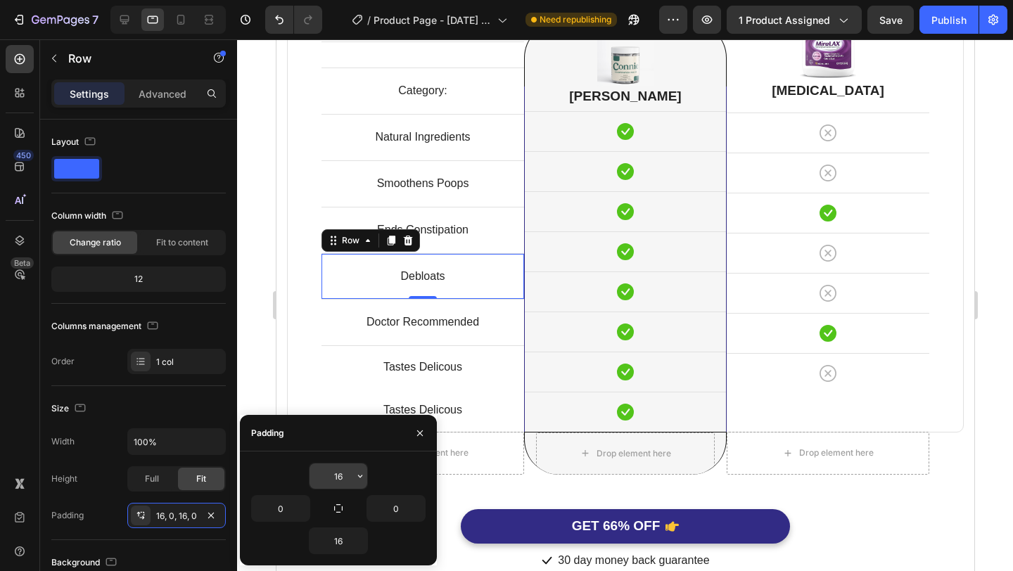
click at [336, 478] on input "16" at bounding box center [339, 476] width 58 height 25
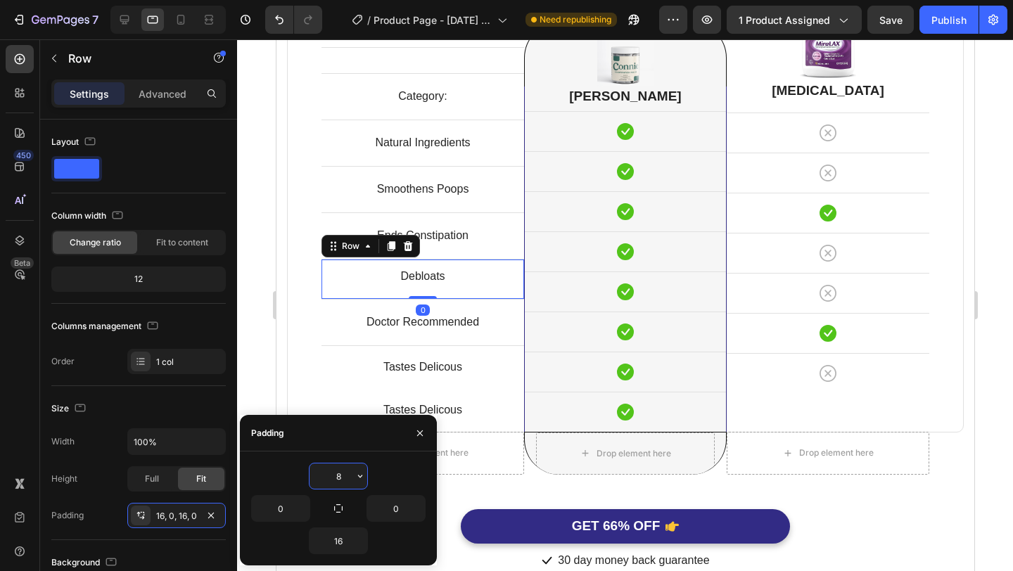
scroll to position [3666, 0]
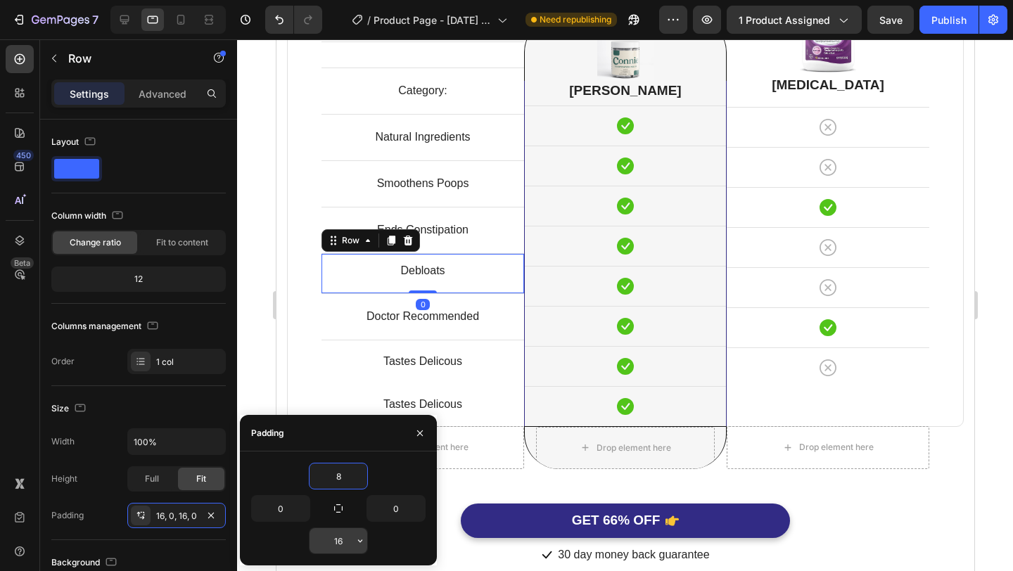
type input "8"
click at [341, 542] on input "16" at bounding box center [339, 540] width 58 height 25
type input "8"
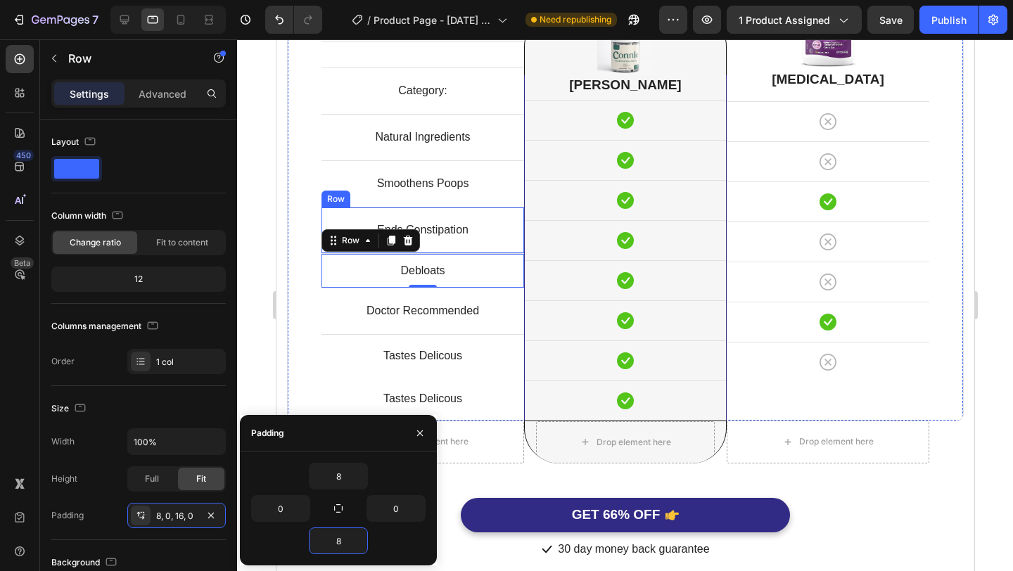
click at [510, 243] on div "Ends Constipation Text block Row" at bounding box center [422, 230] width 203 height 46
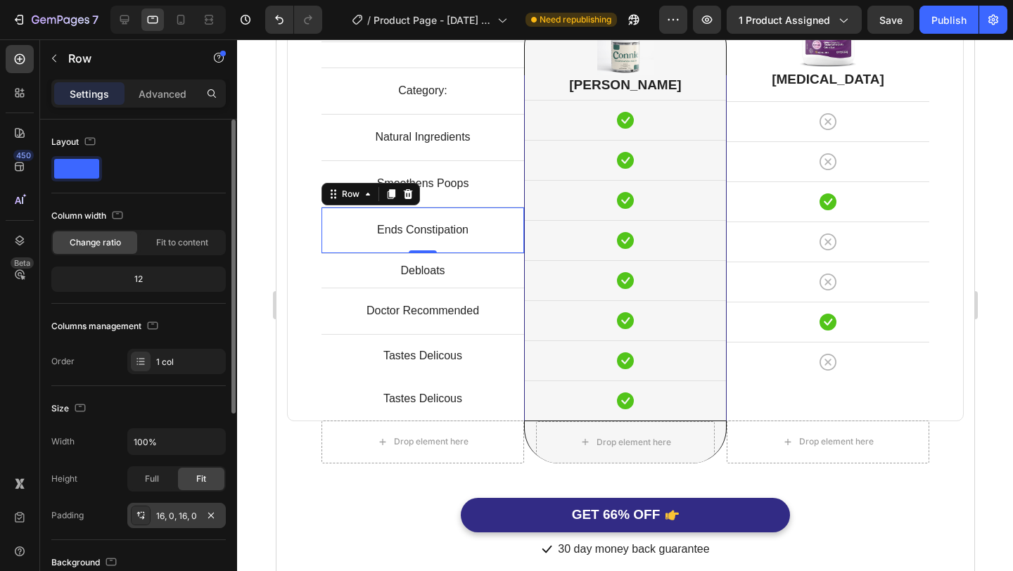
click at [161, 511] on div "16, 0, 16, 0" at bounding box center [176, 516] width 41 height 13
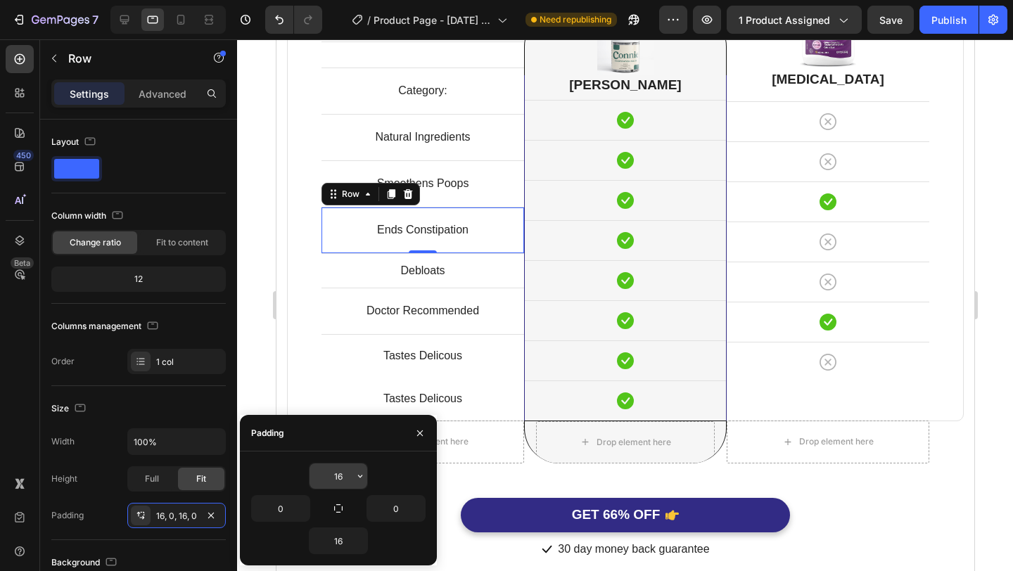
click at [341, 476] on input "16" at bounding box center [339, 476] width 58 height 25
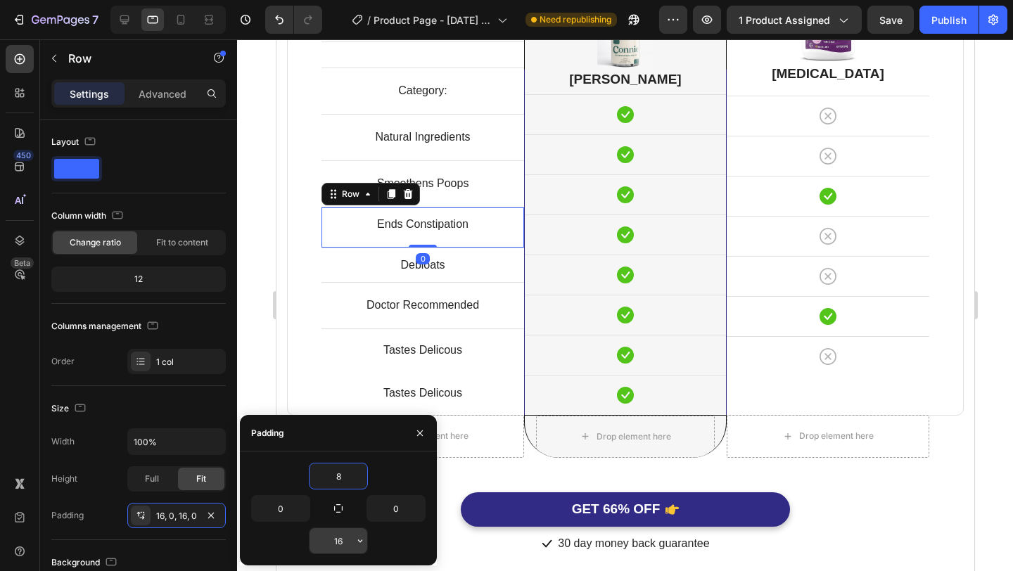
type input "8"
click at [341, 537] on input "16" at bounding box center [339, 540] width 58 height 25
type input "8"
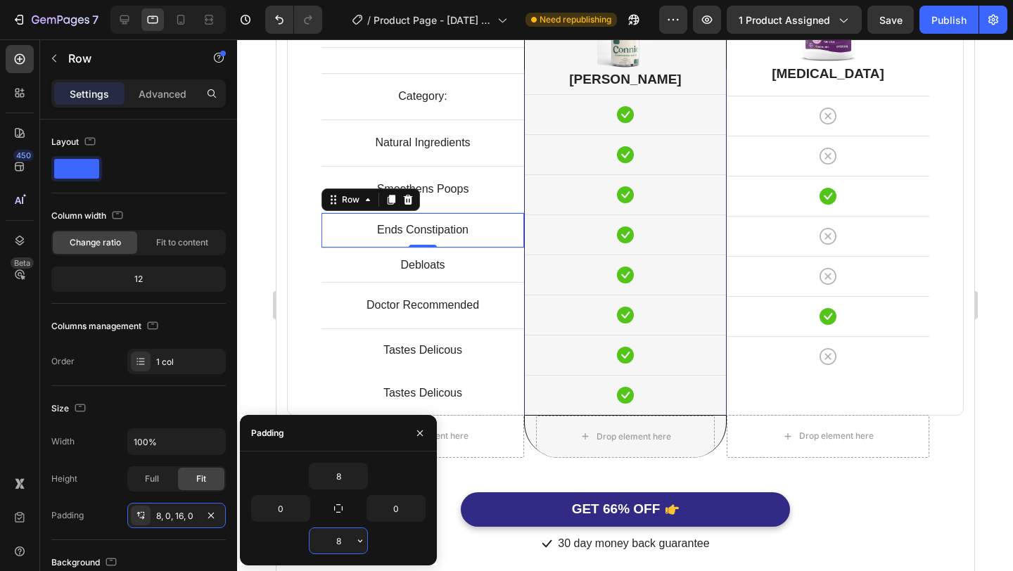
scroll to position [3683, 0]
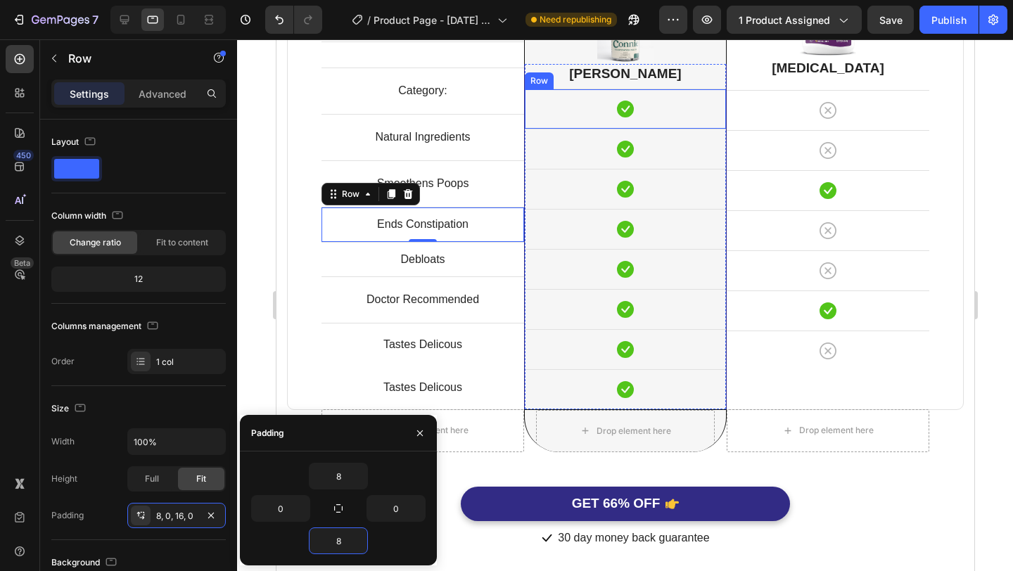
click at [654, 91] on div "Icon Row" at bounding box center [624, 109] width 201 height 40
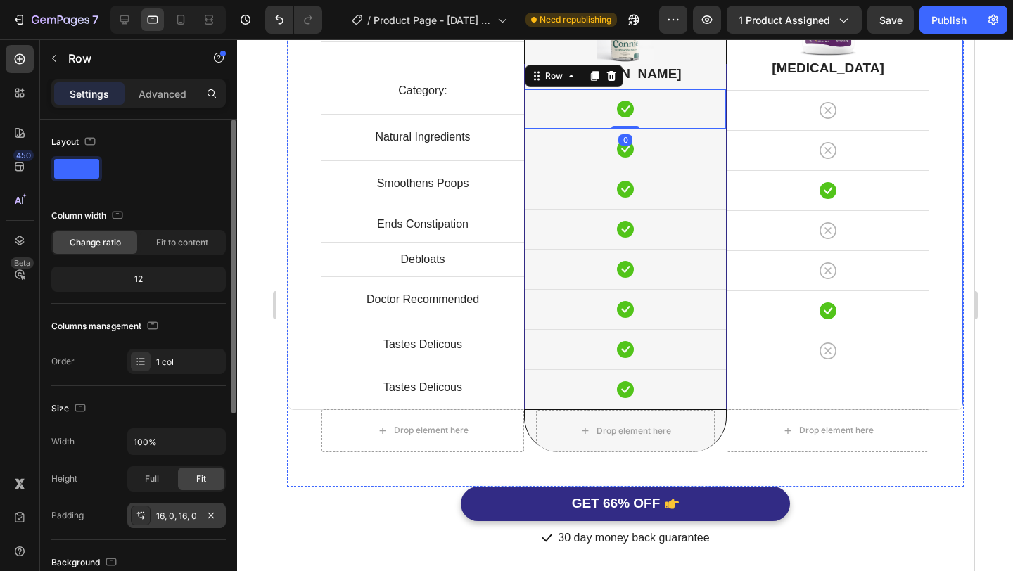
click at [176, 516] on div "16, 0, 16, 0" at bounding box center [176, 516] width 41 height 13
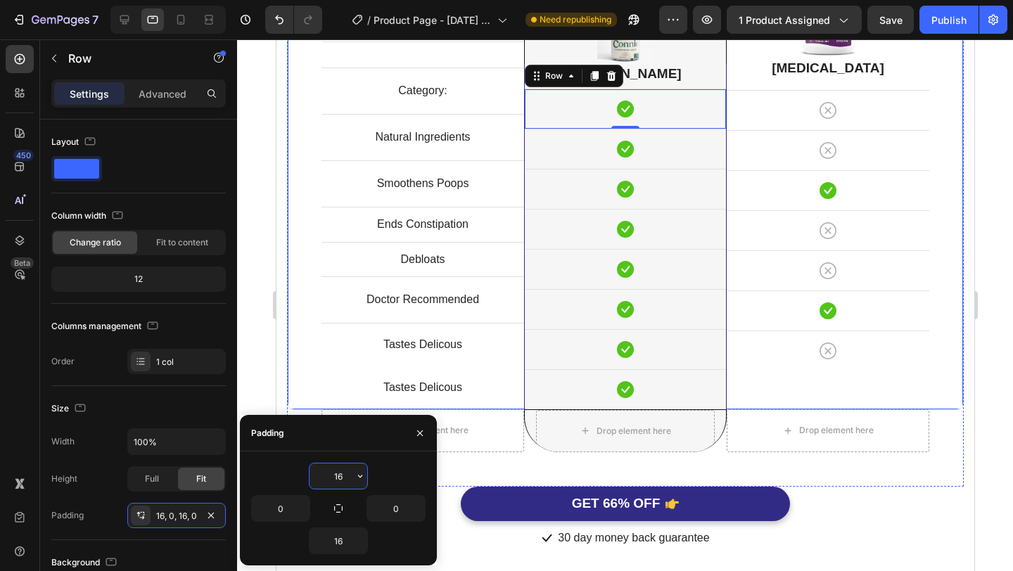
click at [344, 471] on input "16" at bounding box center [339, 476] width 58 height 25
type input "2"
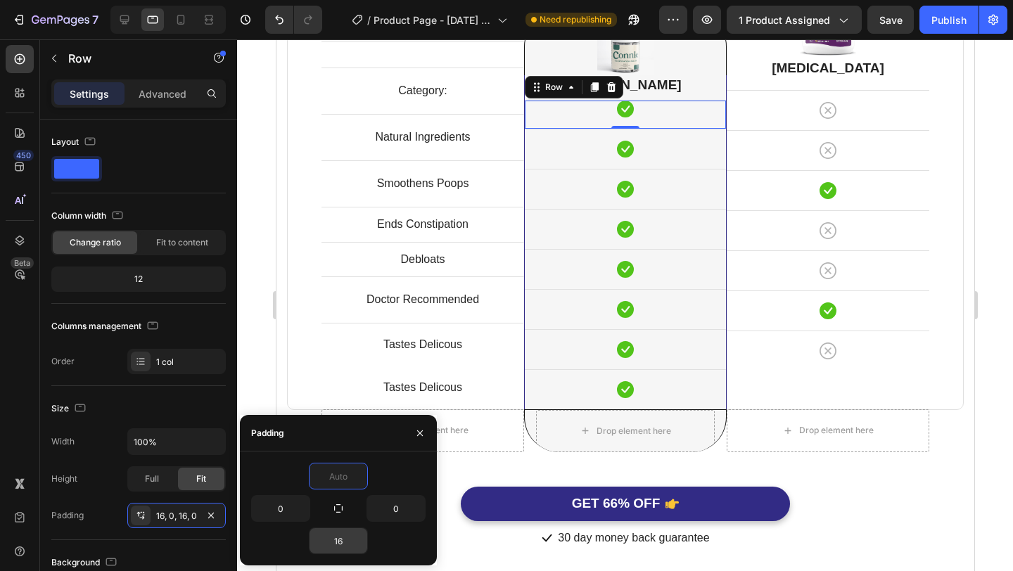
type input "0"
click at [338, 538] on input "16" at bounding box center [339, 540] width 58 height 25
click at [341, 539] on input "16" at bounding box center [339, 540] width 58 height 25
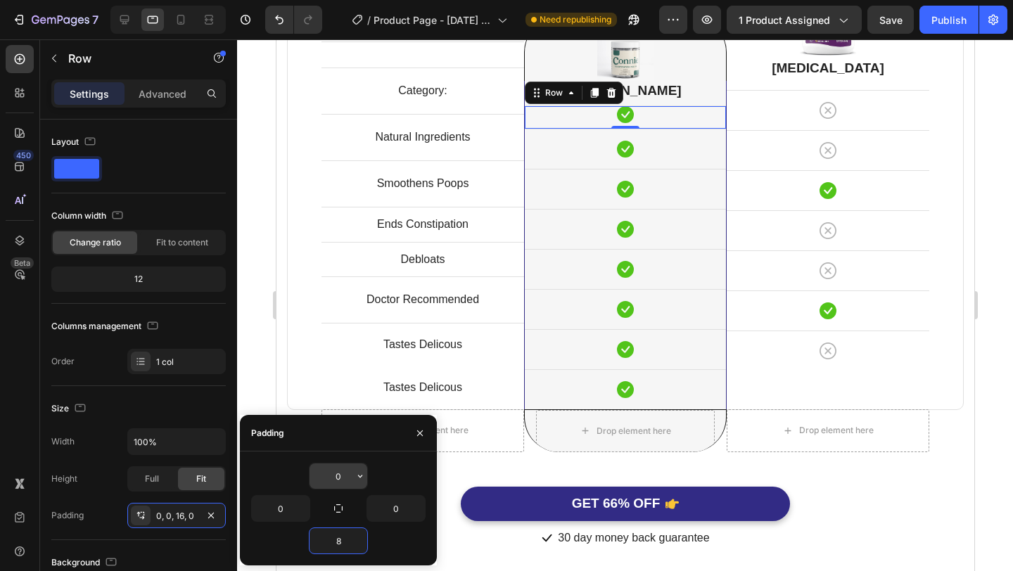
type input "8"
click at [335, 476] on input "0" at bounding box center [339, 476] width 58 height 25
click at [345, 476] on input "0" at bounding box center [339, 476] width 58 height 25
type input "08"
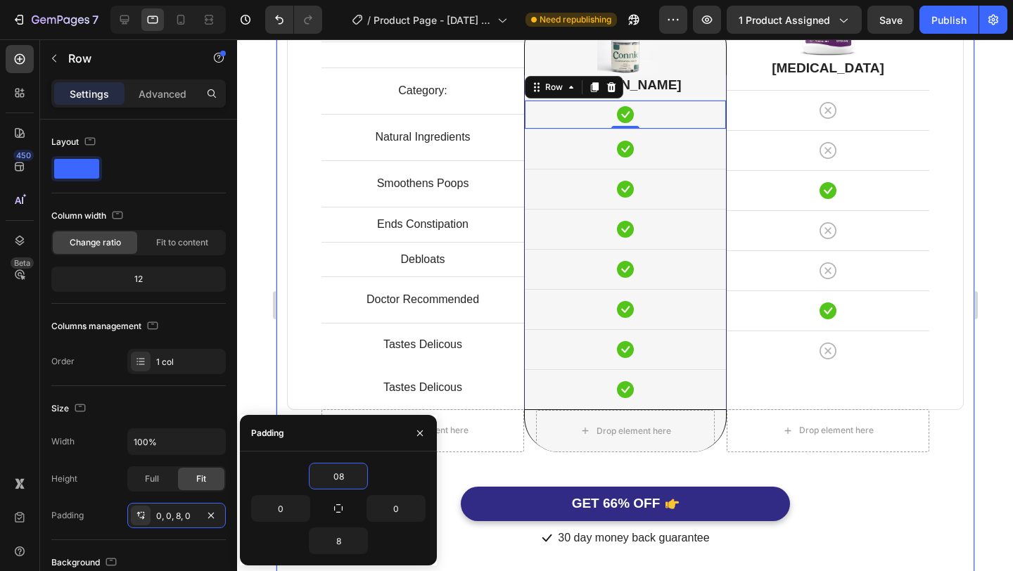
click at [998, 265] on div at bounding box center [625, 305] width 776 height 532
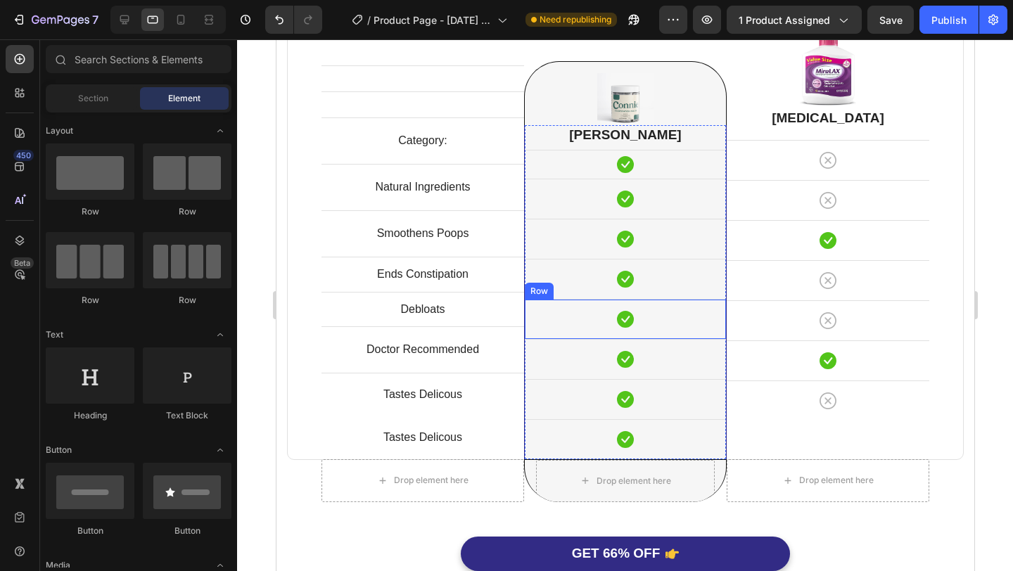
scroll to position [3613, 0]
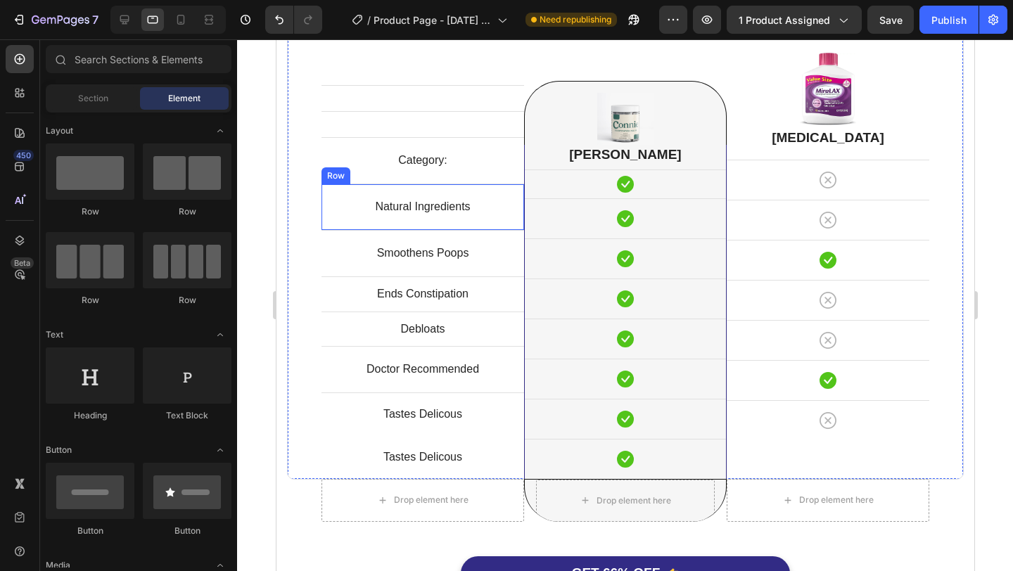
click at [479, 227] on div "Natural Ingredients Text block Row" at bounding box center [422, 207] width 203 height 46
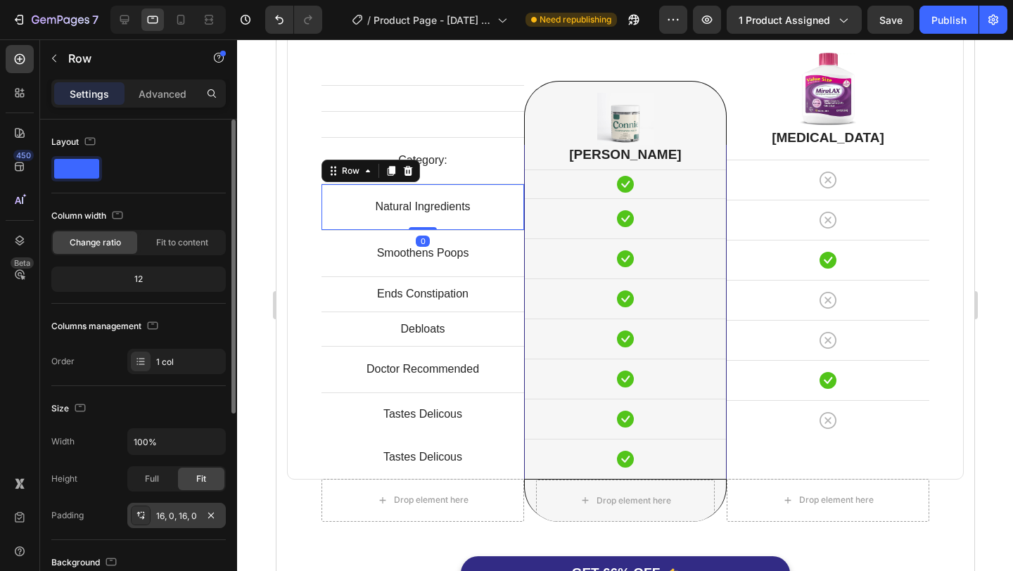
click at [181, 513] on div "16, 0, 16, 0" at bounding box center [176, 516] width 41 height 13
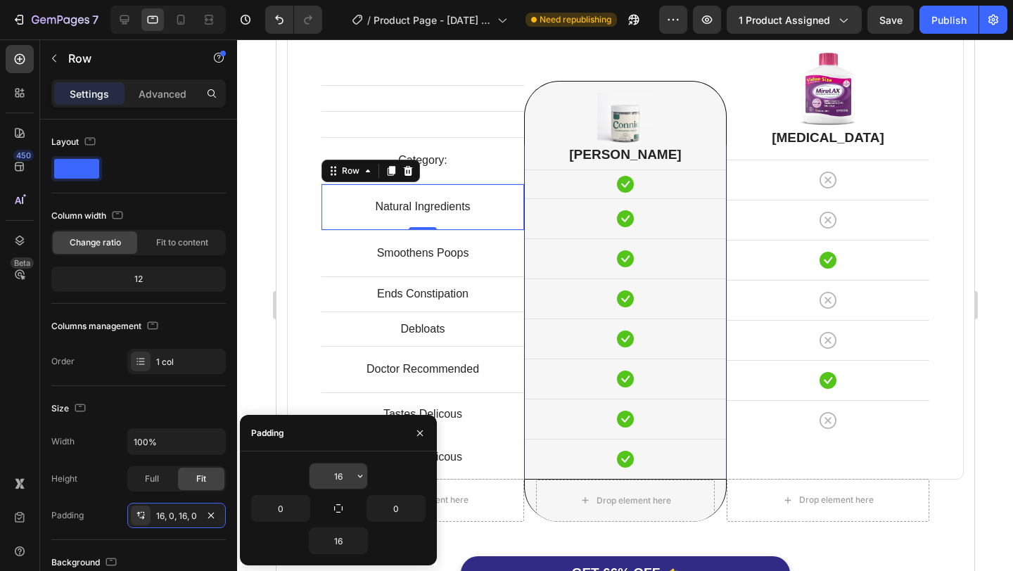
click at [336, 481] on input "16" at bounding box center [339, 476] width 58 height 25
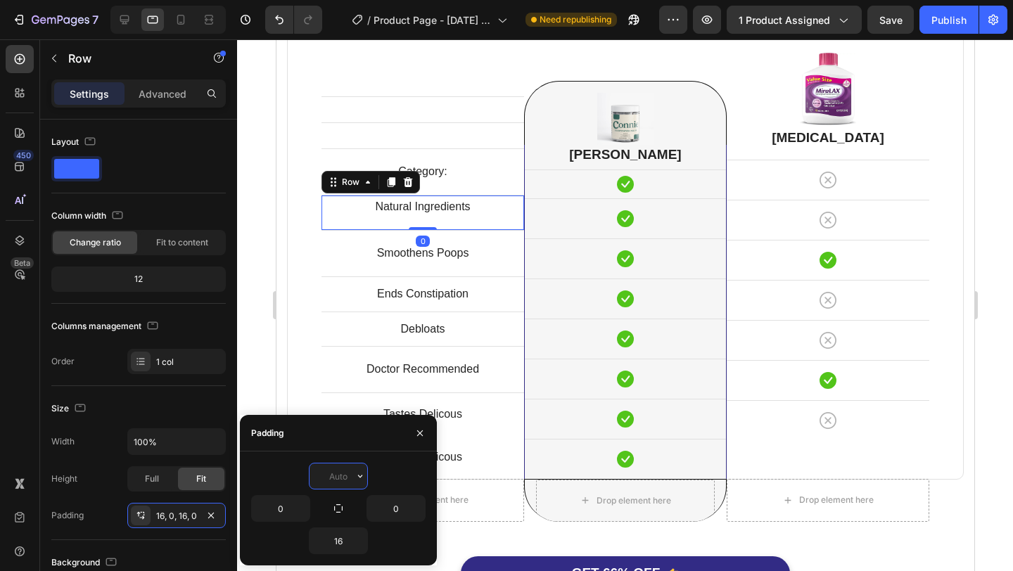
scroll to position [3625, 0]
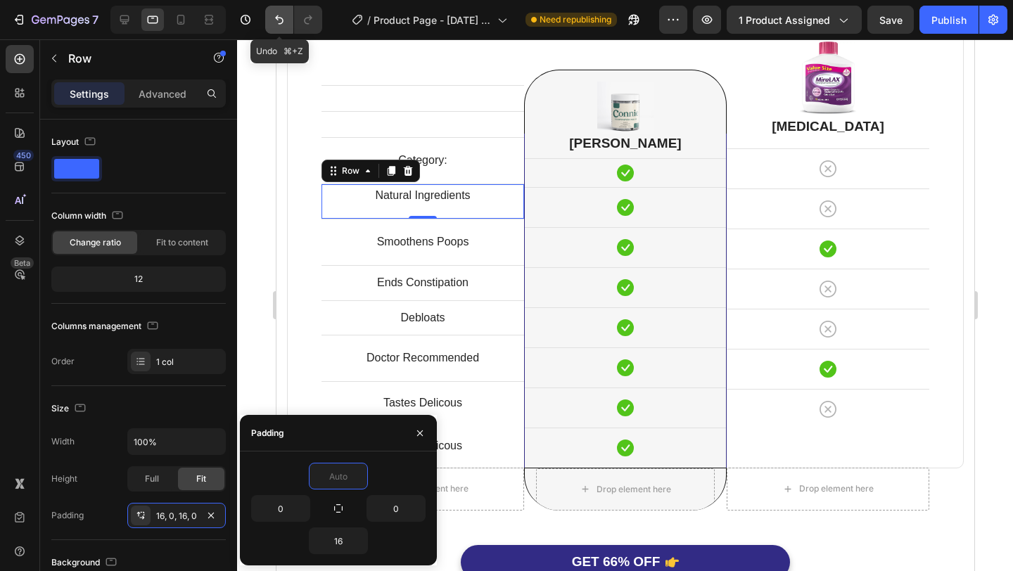
click at [283, 20] on icon "Undo/Redo" at bounding box center [279, 19] width 8 height 9
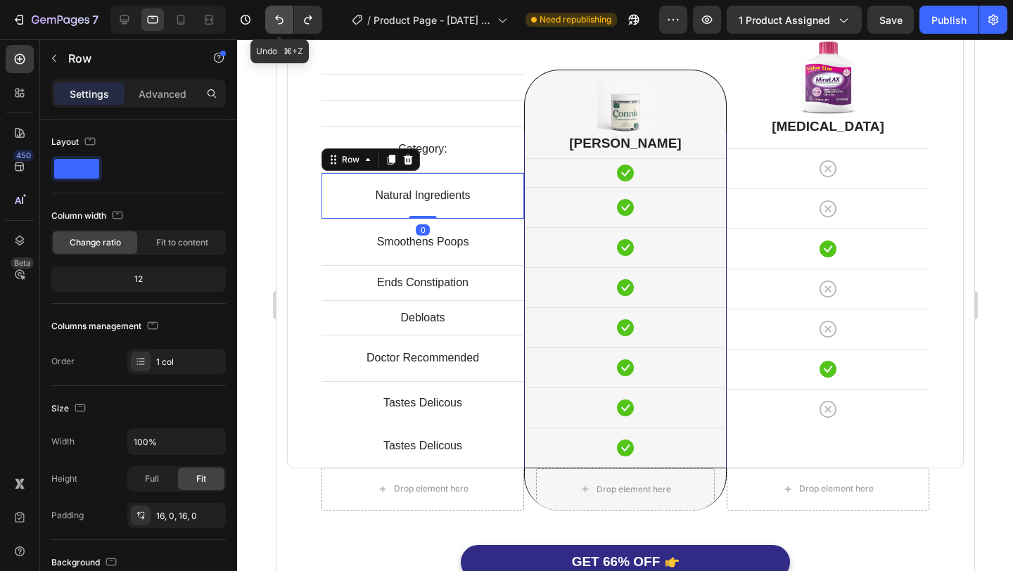
click at [283, 20] on icon "Undo/Redo" at bounding box center [279, 19] width 8 height 9
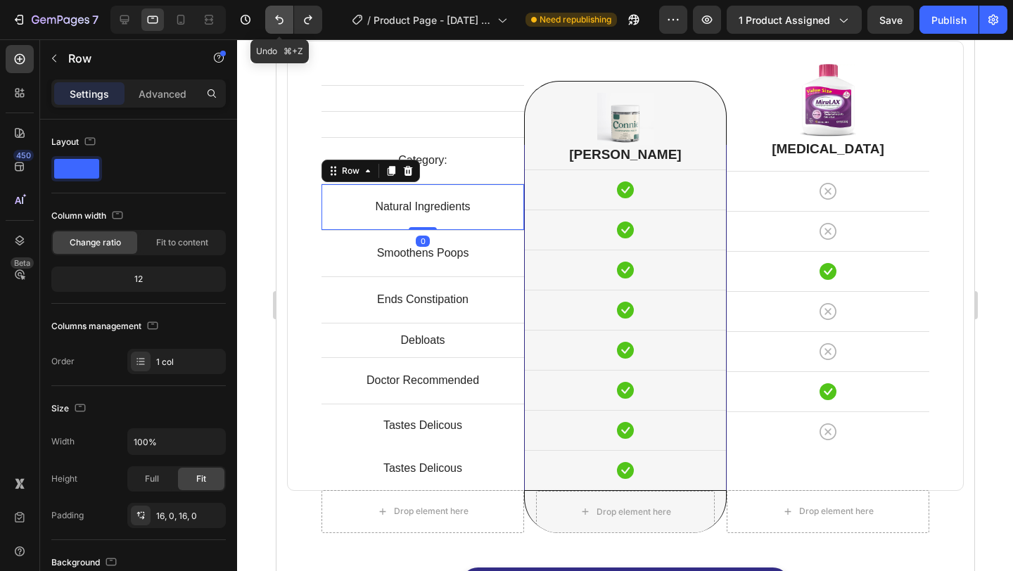
click at [283, 20] on icon "Undo/Redo" at bounding box center [279, 19] width 8 height 9
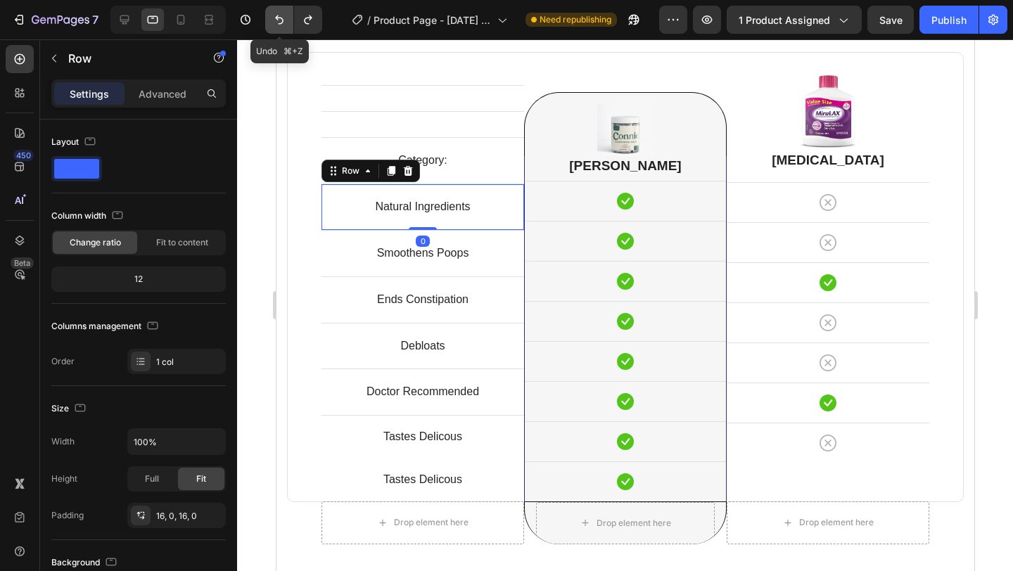
click at [283, 20] on icon "Undo/Redo" at bounding box center [279, 19] width 8 height 9
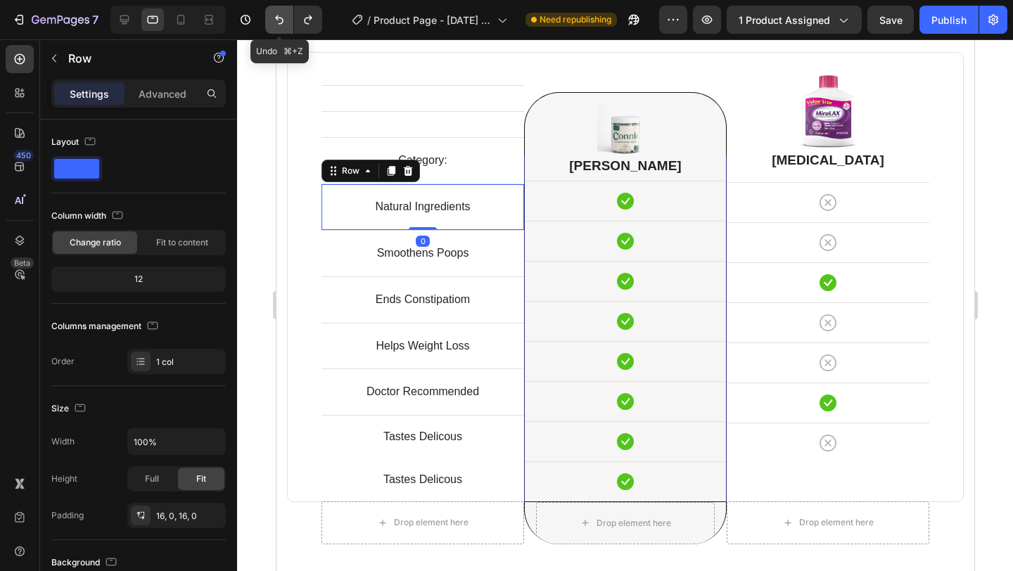
click at [283, 20] on icon "Undo/Redo" at bounding box center [279, 19] width 8 height 9
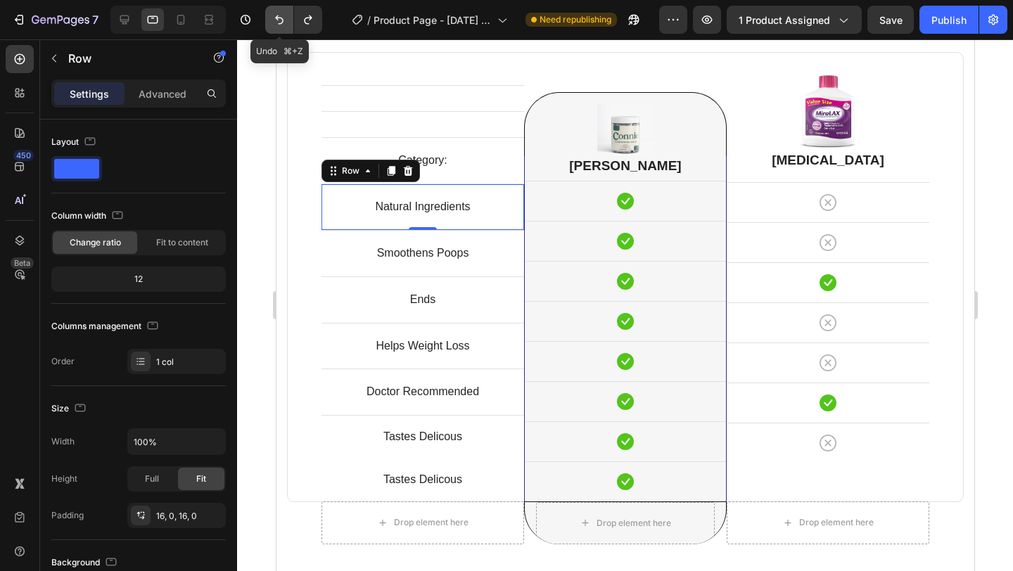
click at [283, 20] on icon "Undo/Redo" at bounding box center [279, 19] width 8 height 9
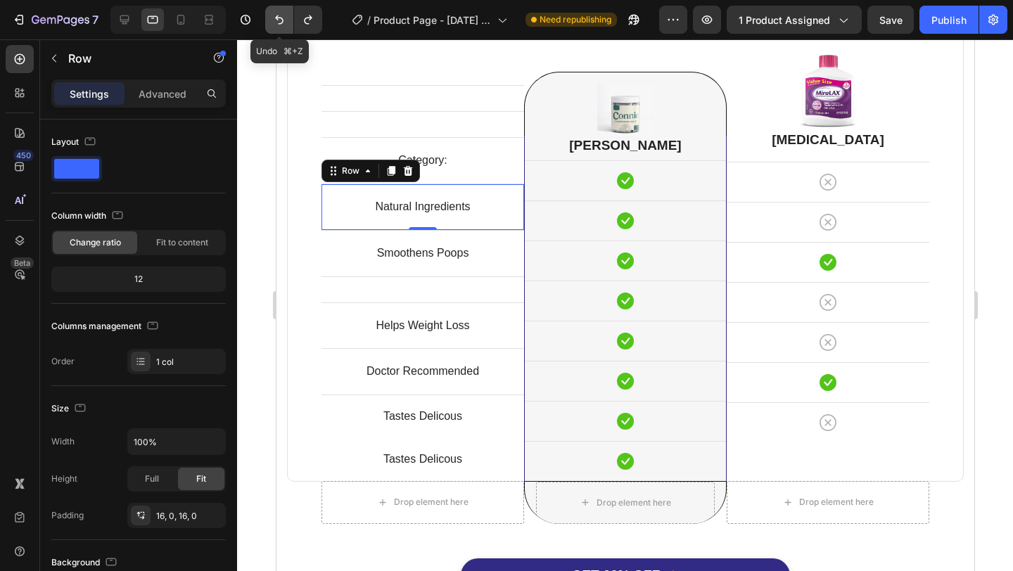
click at [283, 20] on icon "Undo/Redo" at bounding box center [279, 19] width 8 height 9
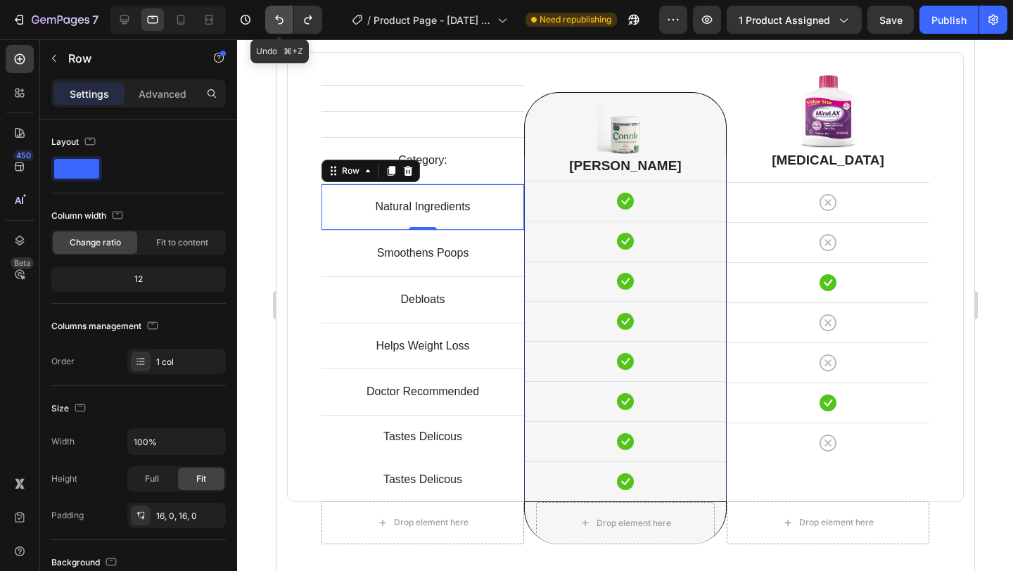
click at [283, 20] on icon "Undo/Redo" at bounding box center [279, 19] width 8 height 9
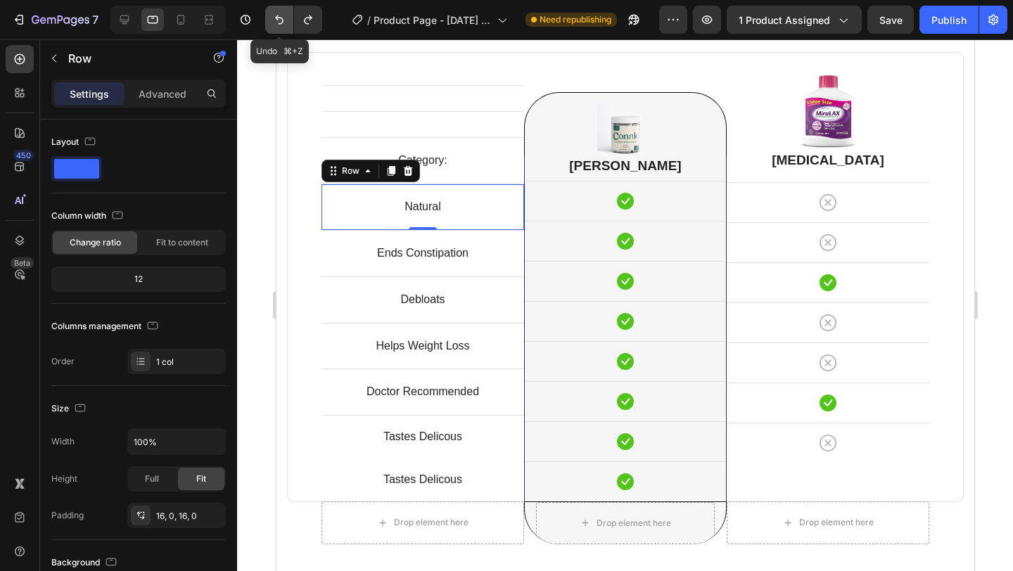
click at [283, 20] on icon "Undo/Redo" at bounding box center [279, 19] width 8 height 9
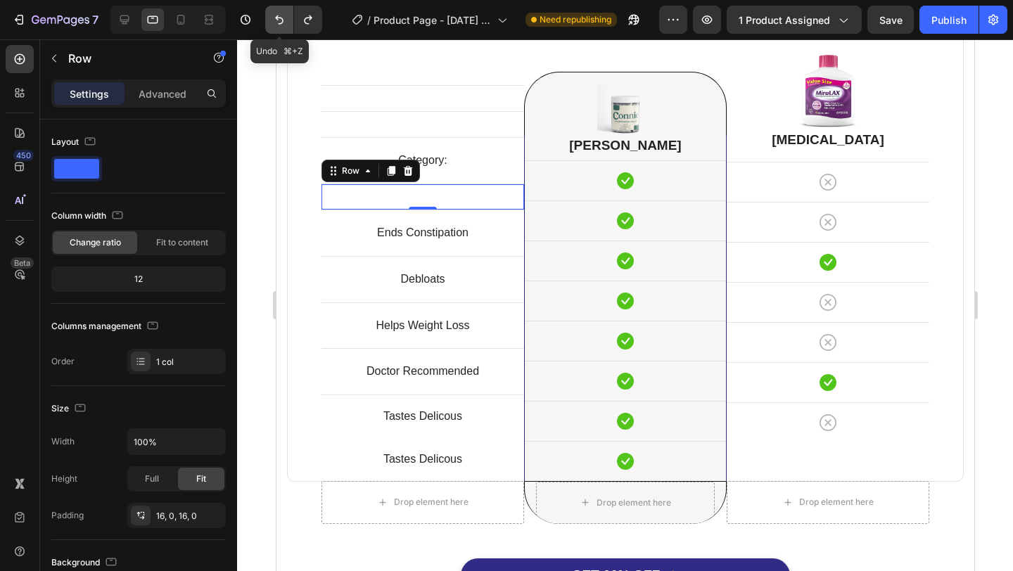
click at [283, 20] on icon "Undo/Redo" at bounding box center [279, 19] width 8 height 9
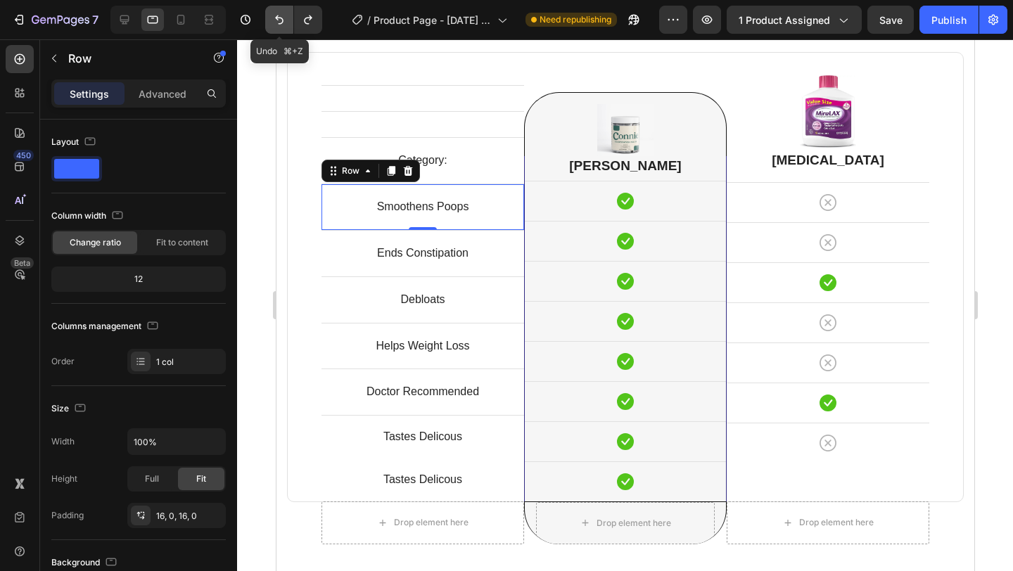
click at [283, 20] on icon "Undo/Redo" at bounding box center [279, 19] width 8 height 9
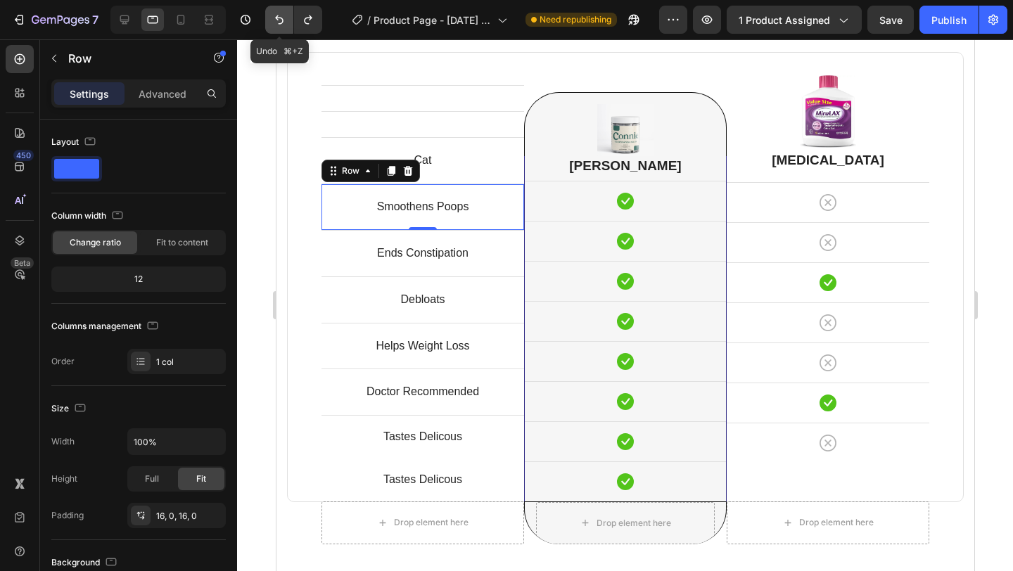
click at [283, 20] on icon "Undo/Redo" at bounding box center [279, 19] width 8 height 9
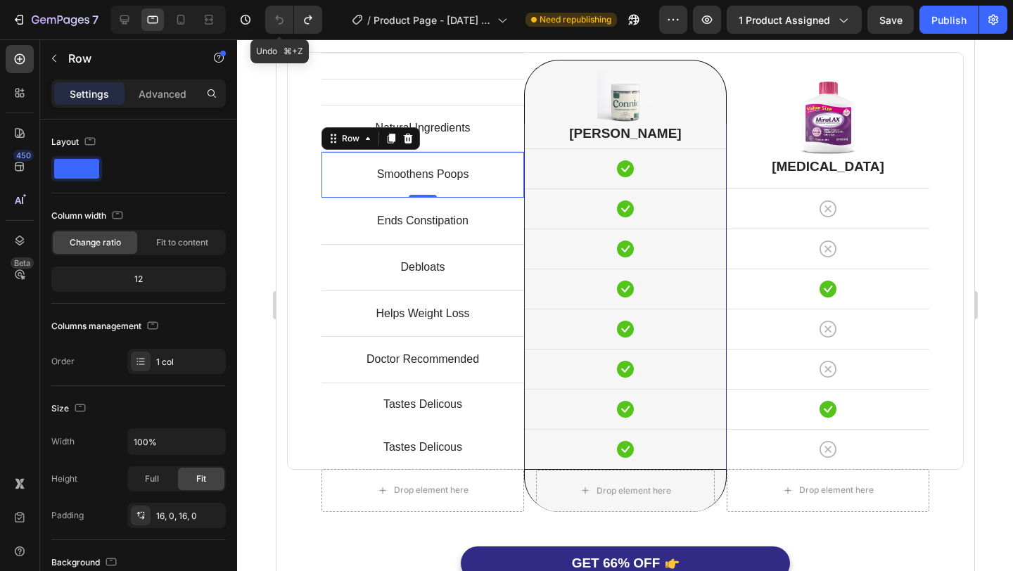
scroll to position [3558, 0]
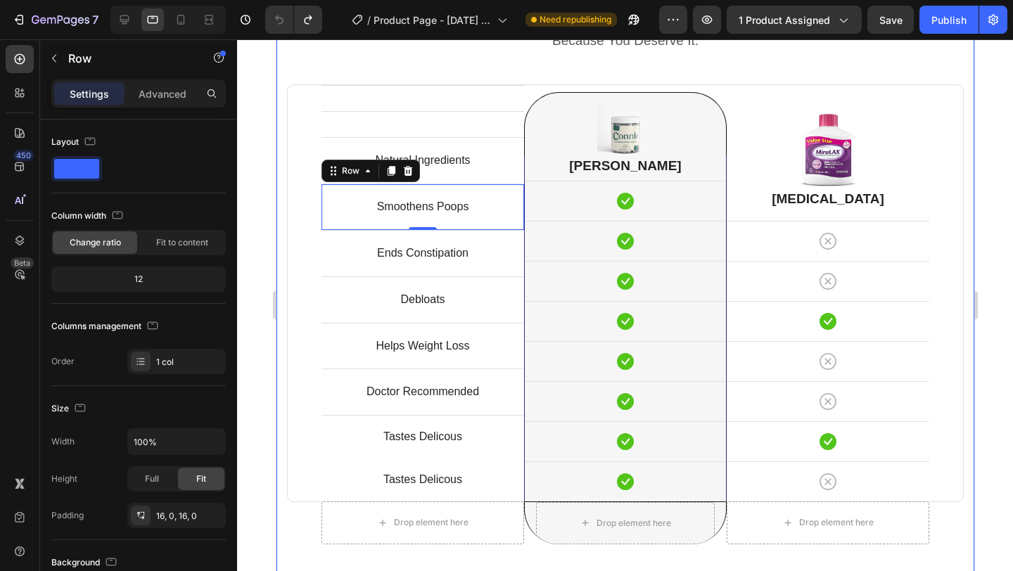
click at [986, 217] on div at bounding box center [625, 305] width 776 height 532
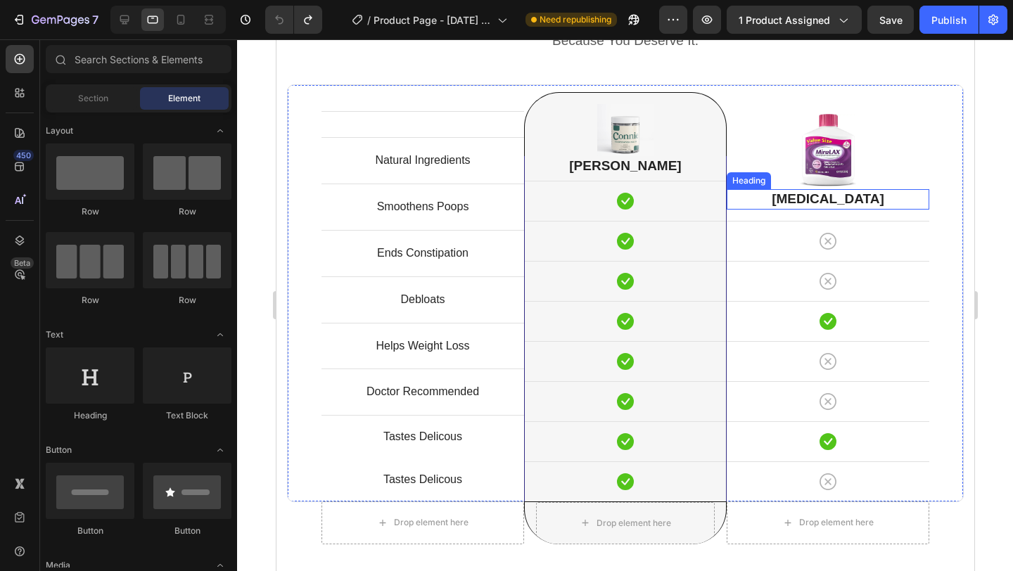
click at [882, 208] on h2 "[MEDICAL_DATA]" at bounding box center [827, 199] width 203 height 20
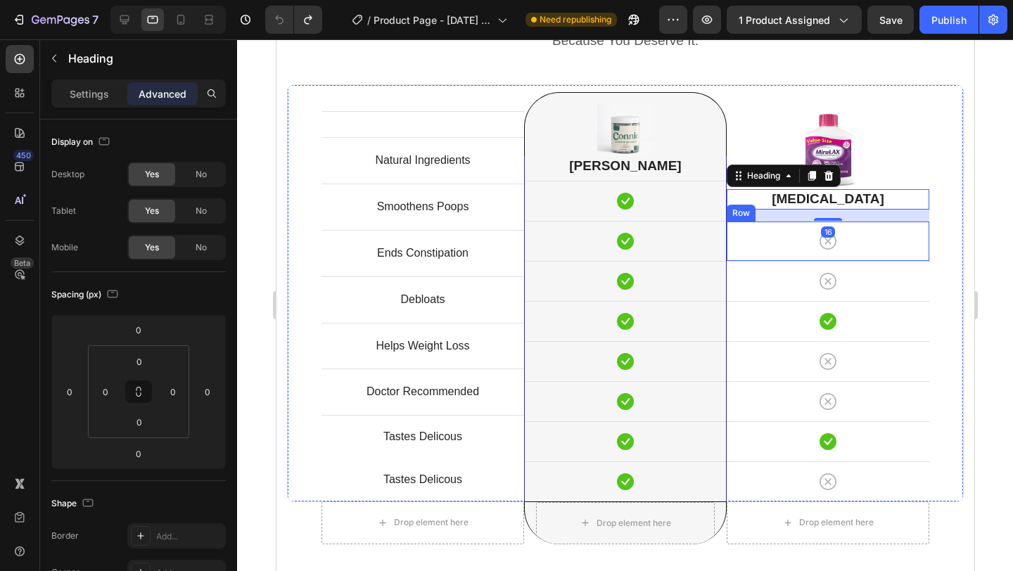
click at [855, 227] on div "Icon Row" at bounding box center [827, 241] width 203 height 40
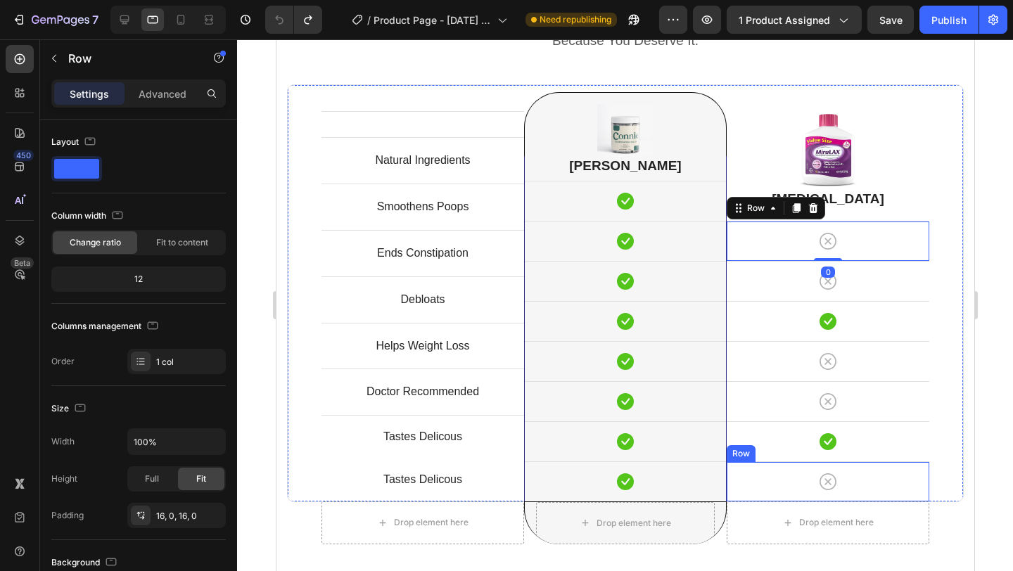
click at [887, 494] on div "Icon Row" at bounding box center [827, 482] width 203 height 40
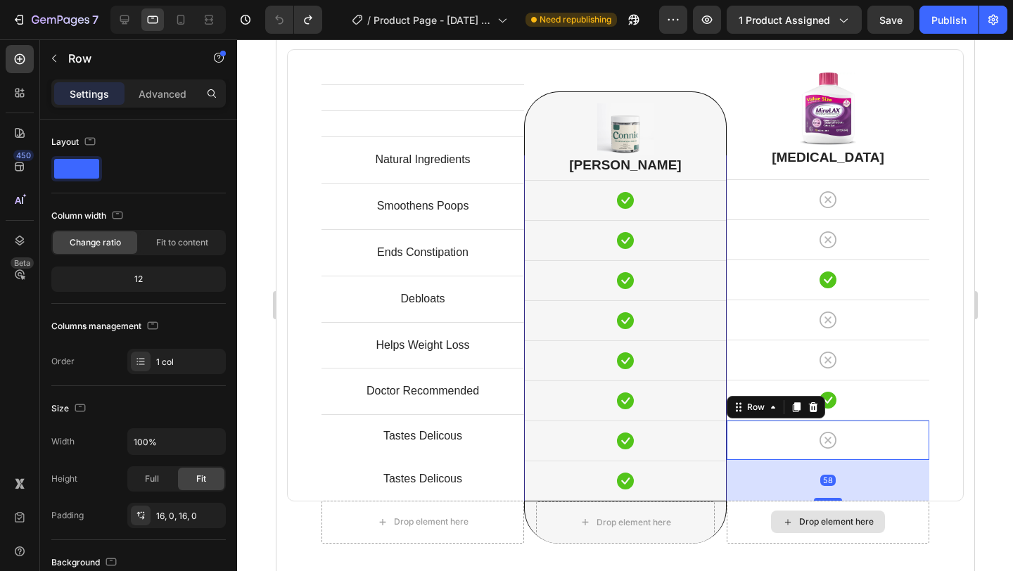
scroll to position [3593, 0]
drag, startPoint x: 829, startPoint y: 498, endPoint x: 827, endPoint y: 539, distance: 40.9
click at [827, 539] on div "Text block Row Text block Row Natural Ingredients Text block Row Smoothens Poop…" at bounding box center [624, 297] width 677 height 495
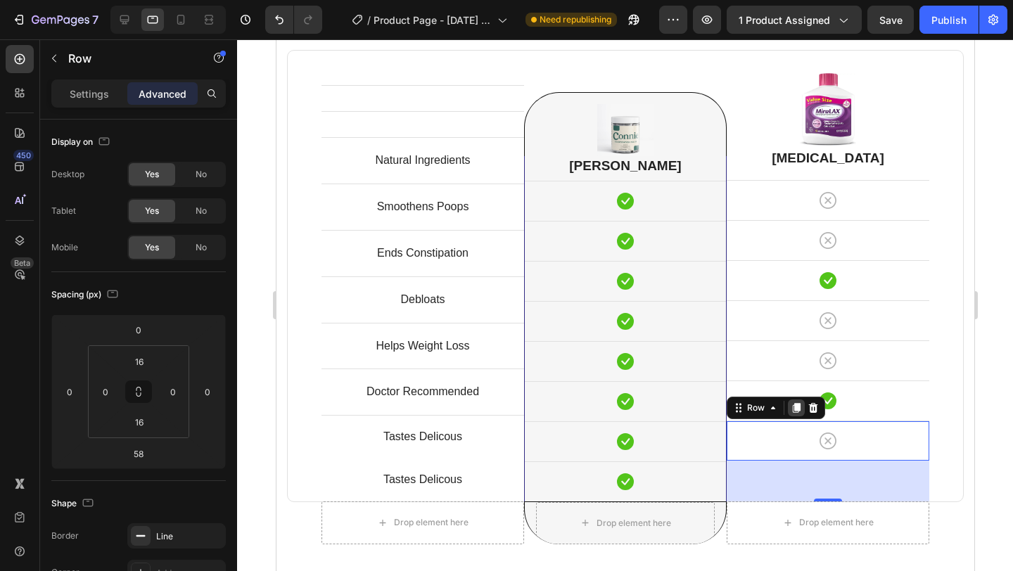
click at [794, 413] on icon at bounding box center [795, 407] width 11 height 11
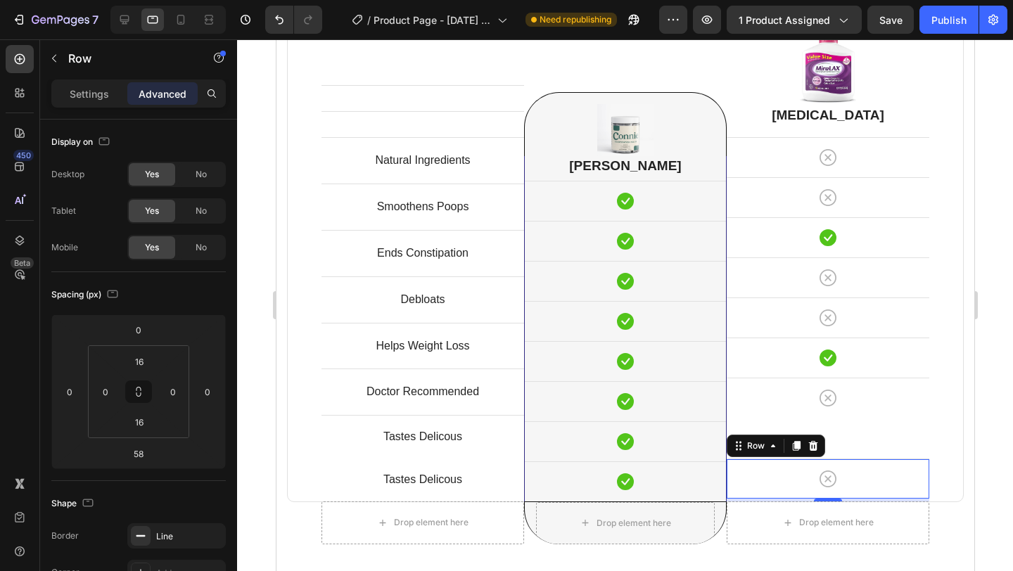
scroll to position [3633, 0]
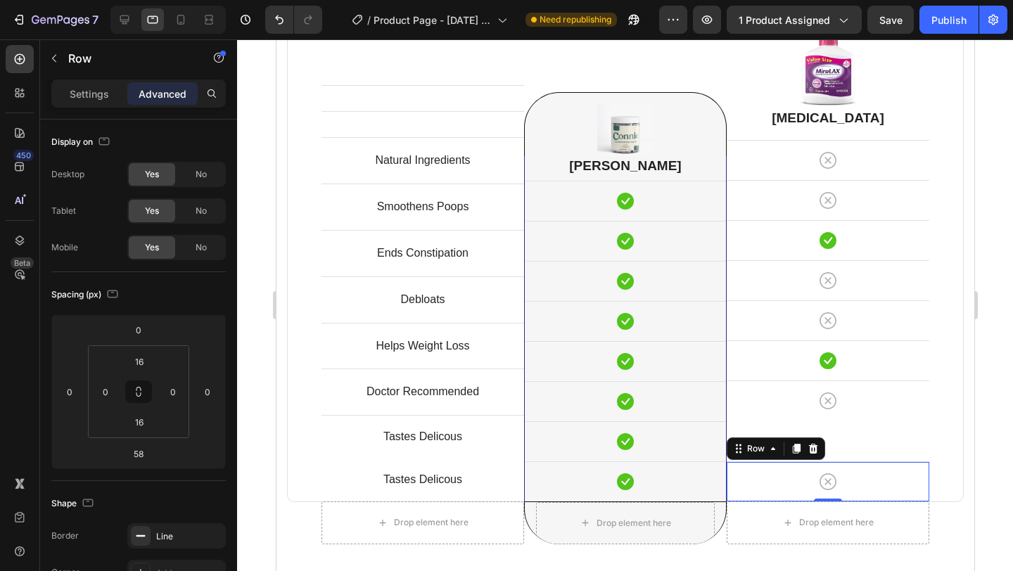
drag, startPoint x: 830, startPoint y: 498, endPoint x: 825, endPoint y: 452, distance: 46.1
click at [825, 452] on div "Image Row Miralax Heading Icon Row Icon Row Icon Row Icon Row Icon Row Icon Row…" at bounding box center [827, 256] width 203 height 491
type input "0"
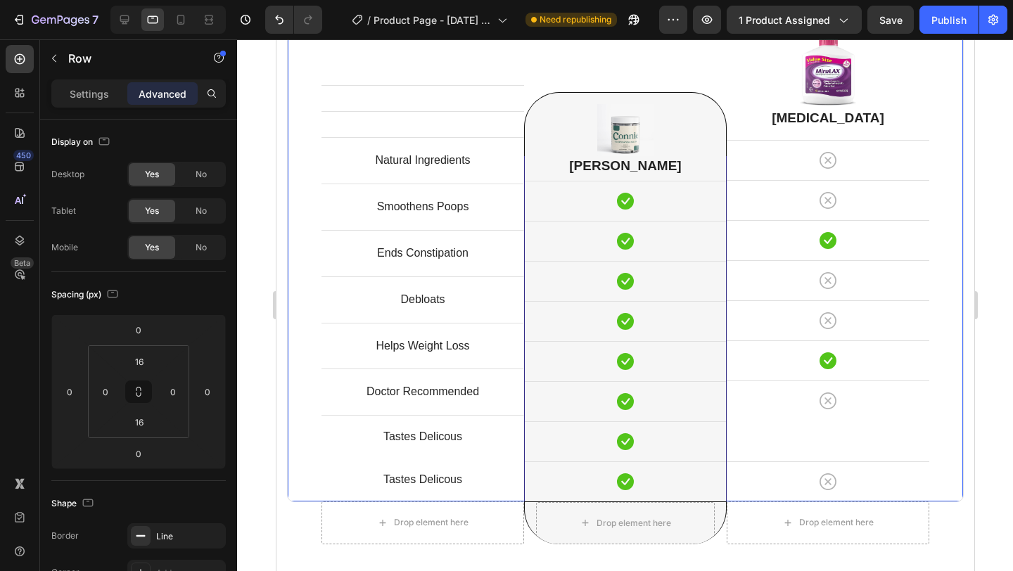
click at [859, 435] on div "Image Row Miralax Heading Icon Row Icon Row Icon Row Icon Row Icon Row Icon Row…" at bounding box center [827, 256] width 203 height 491
click at [846, 433] on div "Image Row Miralax Heading Icon Row Icon Row Icon Row Icon Row Icon Row Icon Row…" at bounding box center [827, 256] width 203 height 491
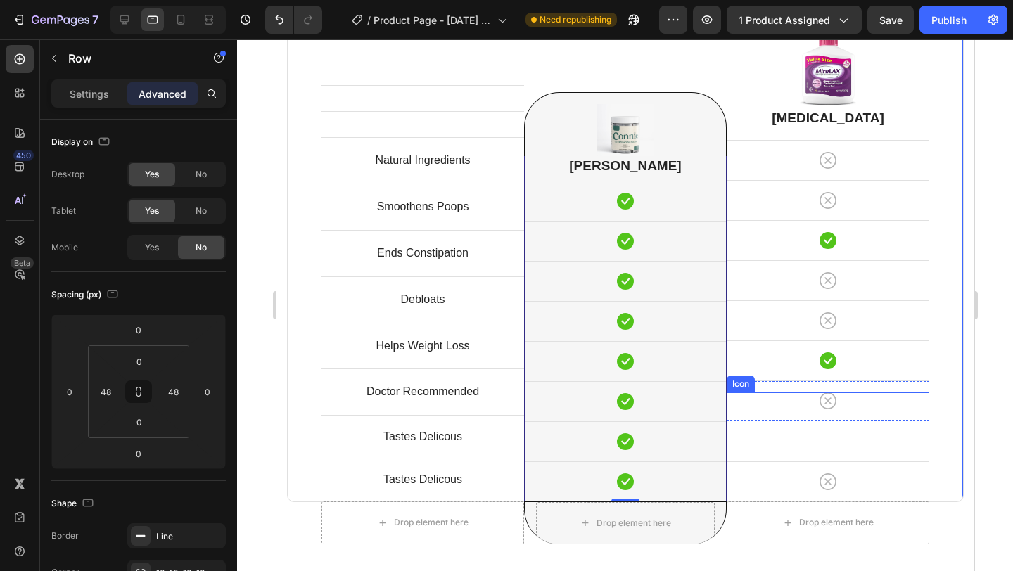
click at [817, 402] on div "Icon" at bounding box center [827, 401] width 203 height 17
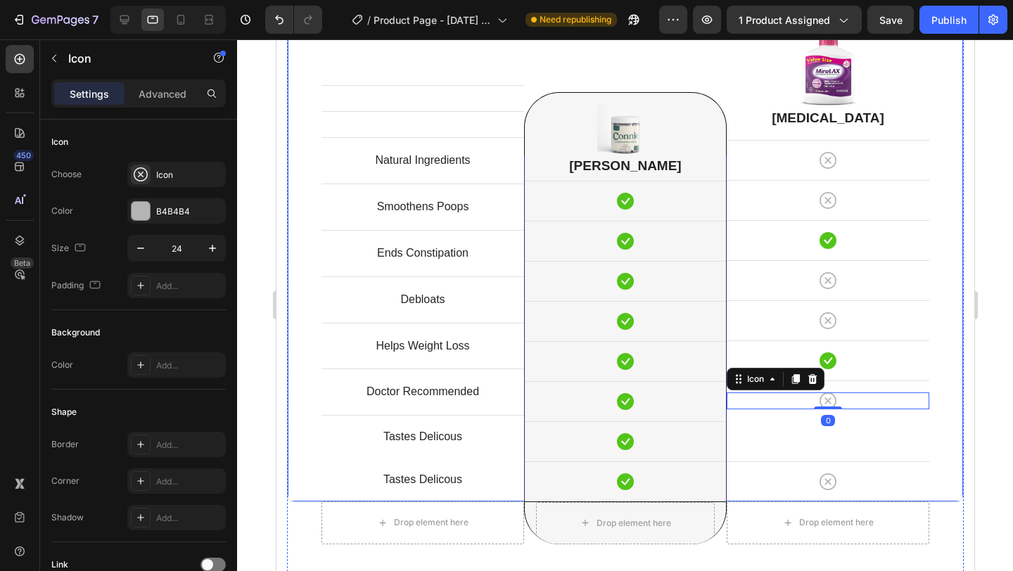
click at [825, 440] on div "Image Row Miralax Heading Icon Row Icon Row Icon Row Icon Row Icon Row Icon Row…" at bounding box center [827, 256] width 203 height 491
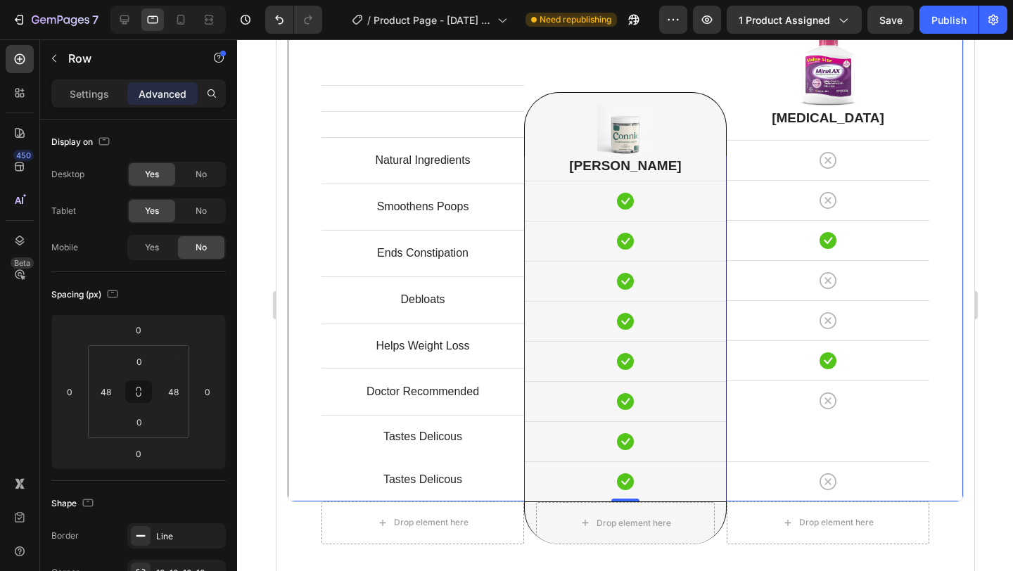
click at [796, 451] on div "Image Row Miralax Heading Icon Row Icon Row Icon Row Icon Row Icon Row Icon Row…" at bounding box center [827, 256] width 203 height 491
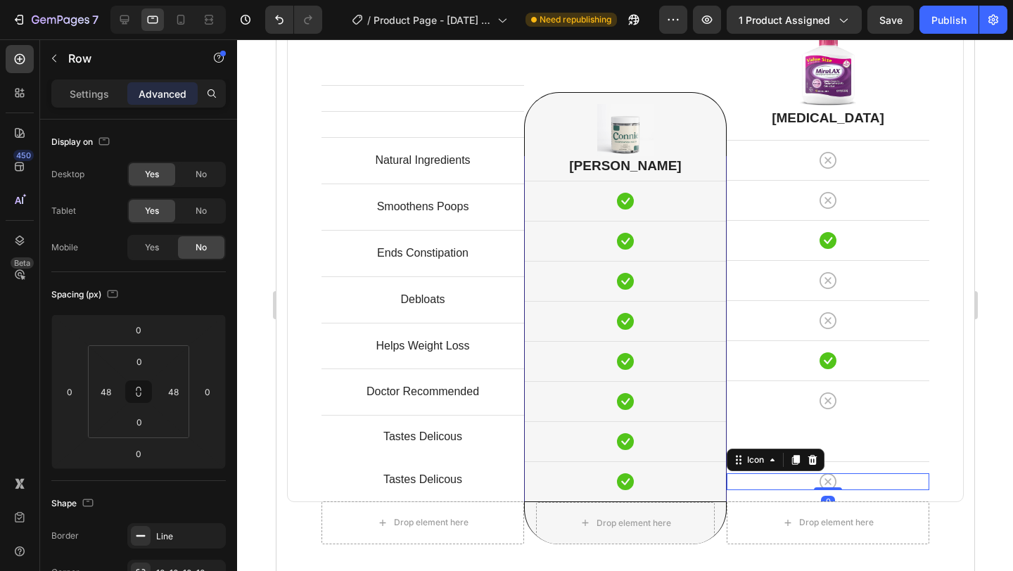
click at [787, 476] on div "Icon 0" at bounding box center [827, 481] width 203 height 17
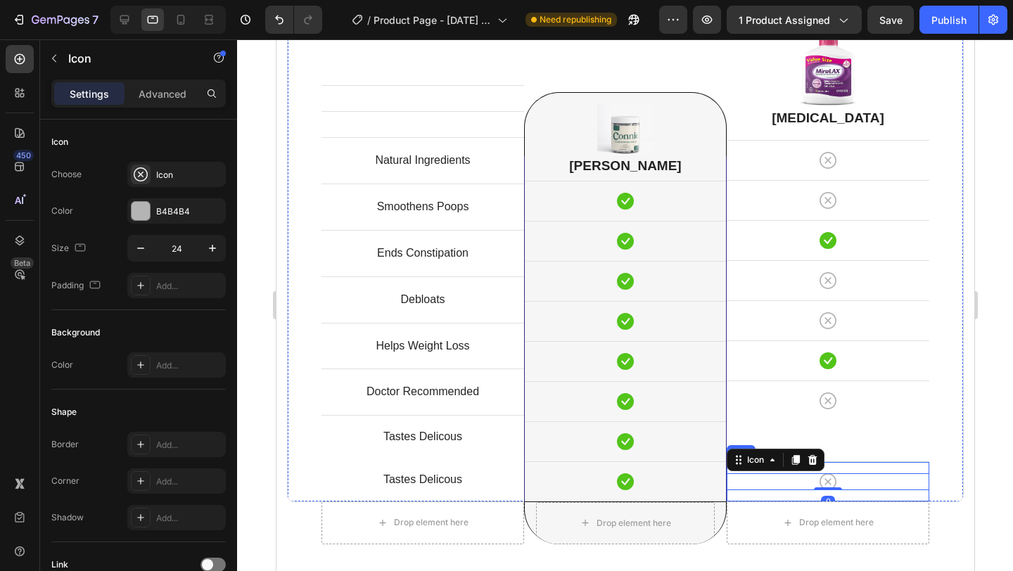
click at [918, 466] on div "Icon 0 Row" at bounding box center [827, 482] width 203 height 40
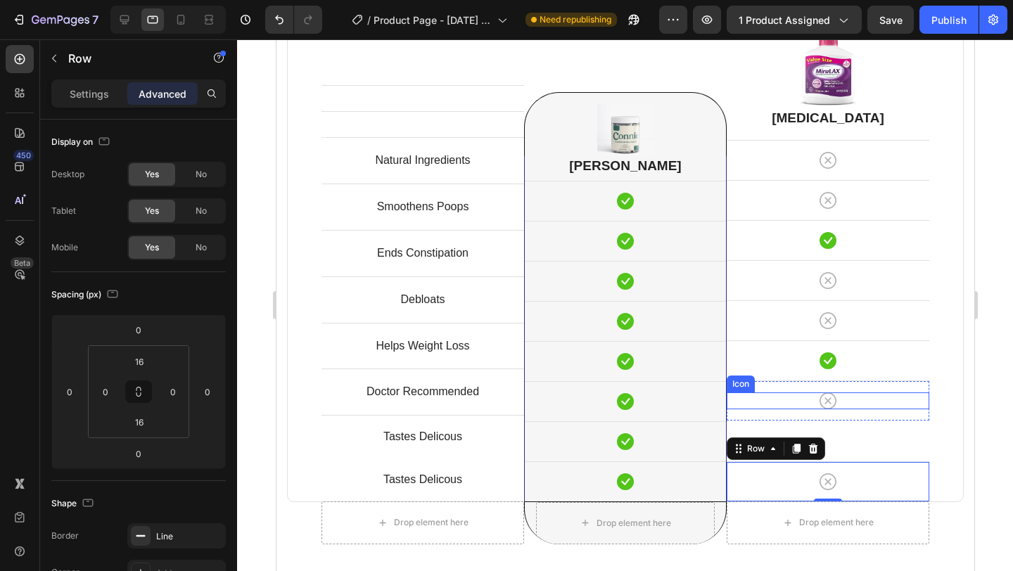
click at [815, 400] on div "Icon" at bounding box center [827, 401] width 203 height 17
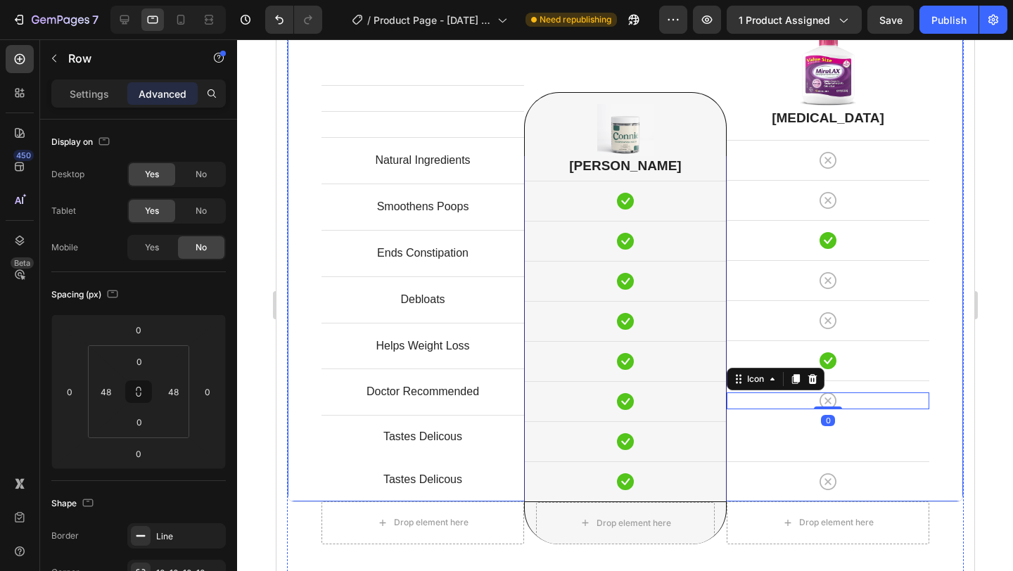
click at [802, 421] on div "Image Row Miralax Heading Icon Row Icon Row Icon Row Icon Row Icon Row Icon Row…" at bounding box center [827, 256] width 203 height 491
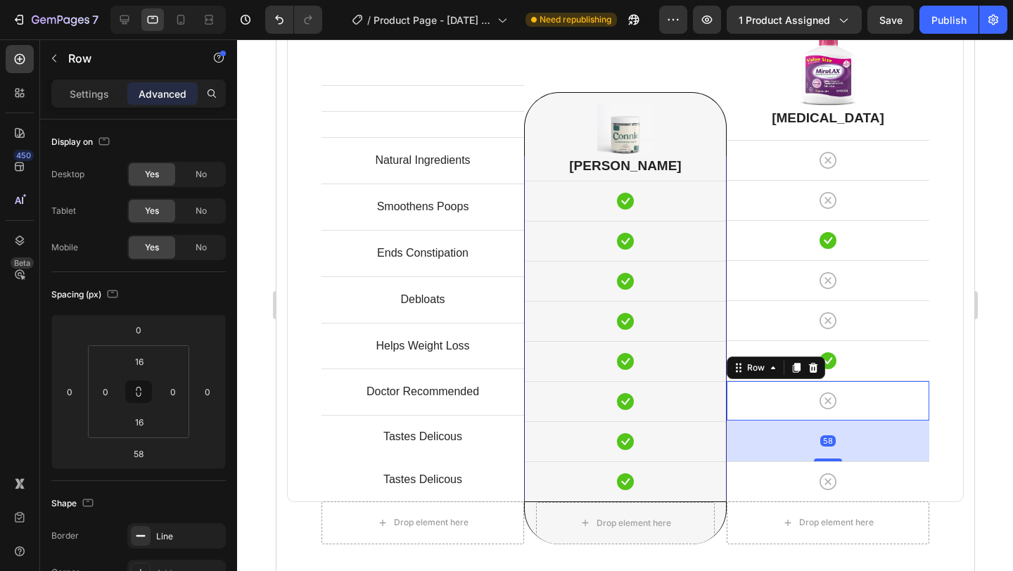
click at [833, 414] on div "Icon Row 58" at bounding box center [827, 401] width 203 height 40
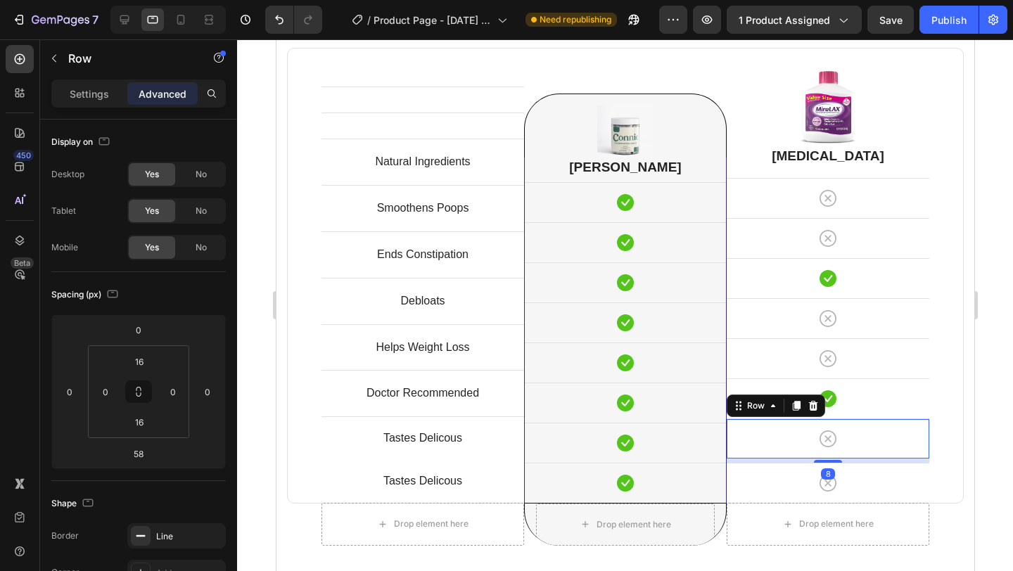
scroll to position [3592, 0]
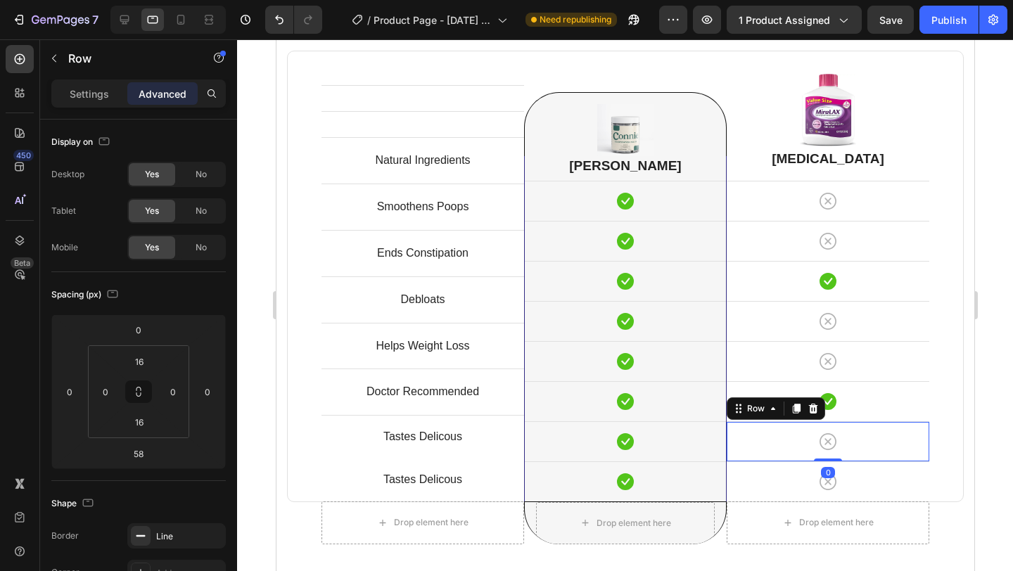
drag, startPoint x: 827, startPoint y: 458, endPoint x: 825, endPoint y: 413, distance: 45.1
click at [825, 413] on div "Image Row Miralax Heading Icon Row Icon Row Icon Row Icon Row Icon Row Icon Row…" at bounding box center [827, 276] width 203 height 450
type input "0"
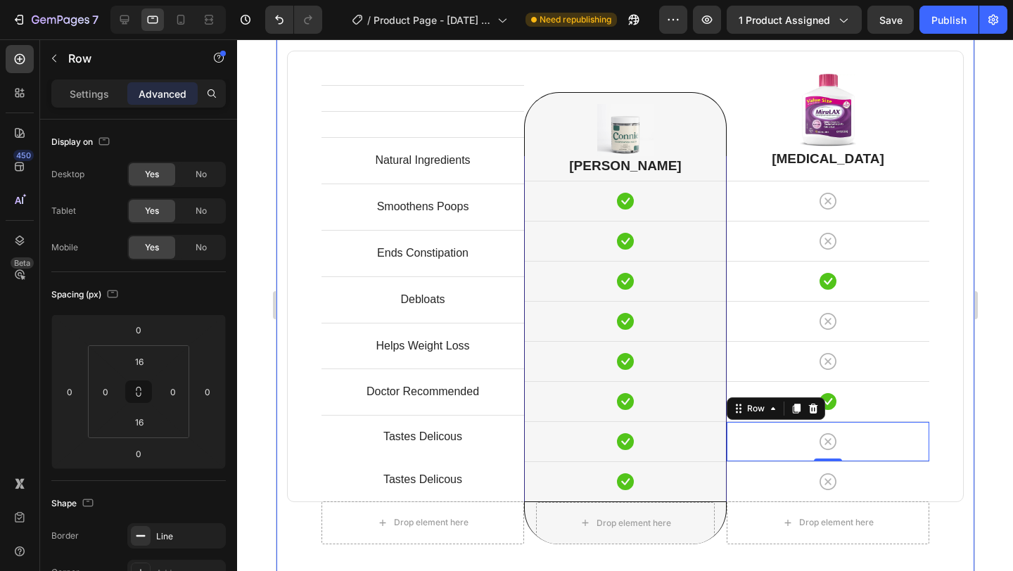
click at [1000, 186] on div at bounding box center [625, 305] width 776 height 532
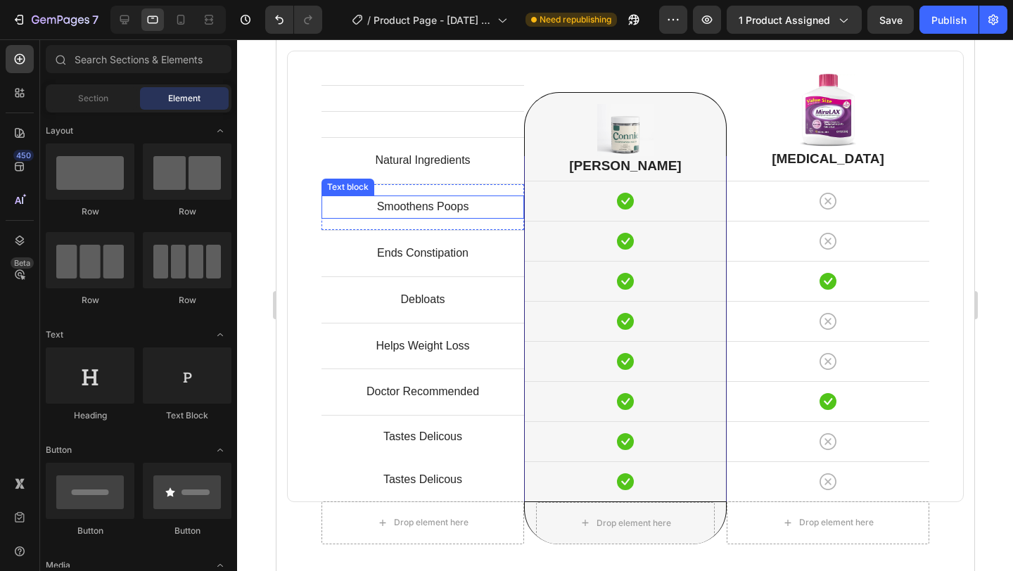
click at [451, 205] on p "Smoothens Poops" at bounding box center [422, 207] width 200 height 20
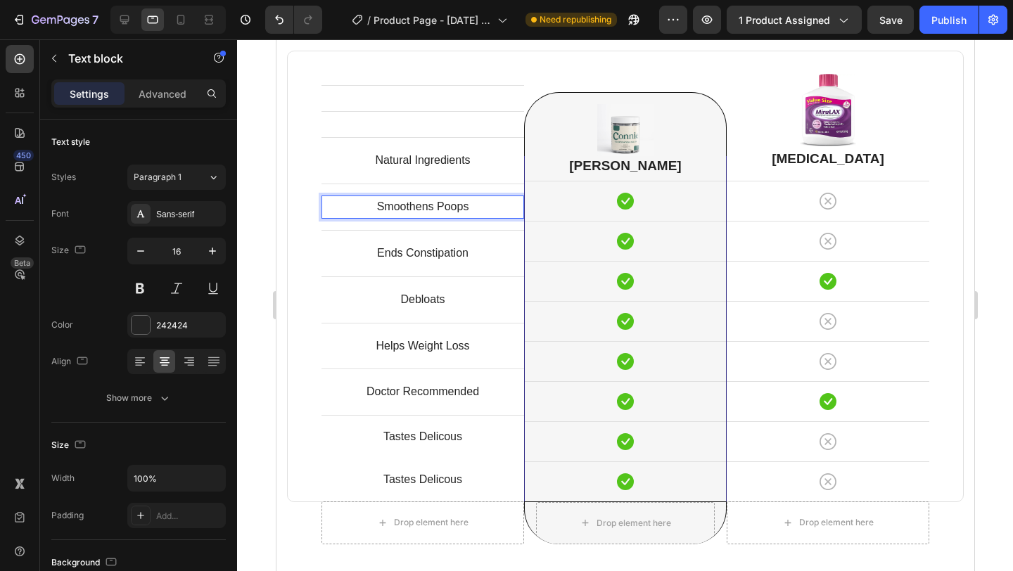
click at [451, 205] on p "Smoothens Poops" at bounding box center [422, 207] width 200 height 20
click at [430, 479] on p "Tastes Delicous" at bounding box center [422, 480] width 180 height 20
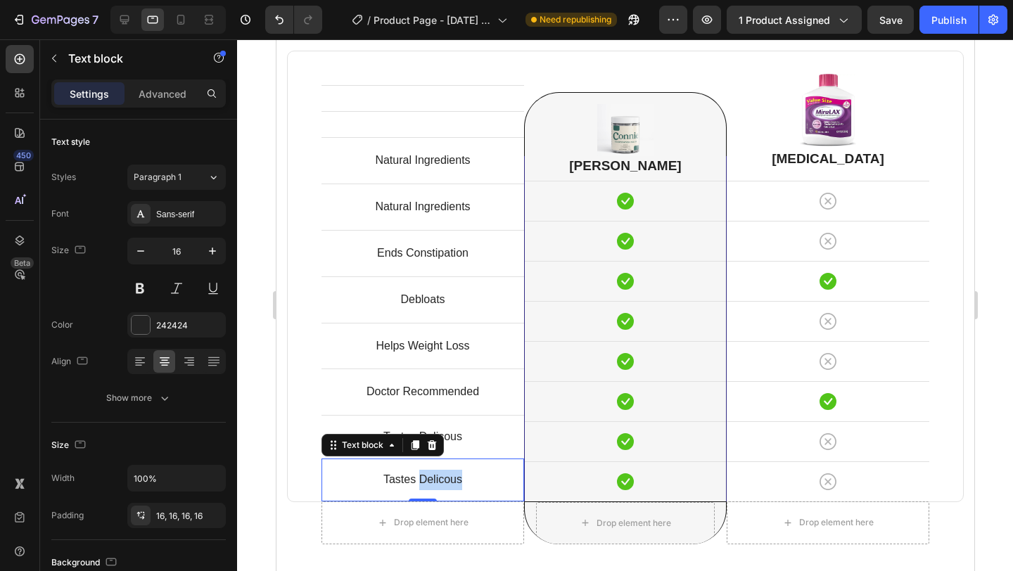
click at [430, 479] on p "Tastes Delicous" at bounding box center [422, 480] width 180 height 20
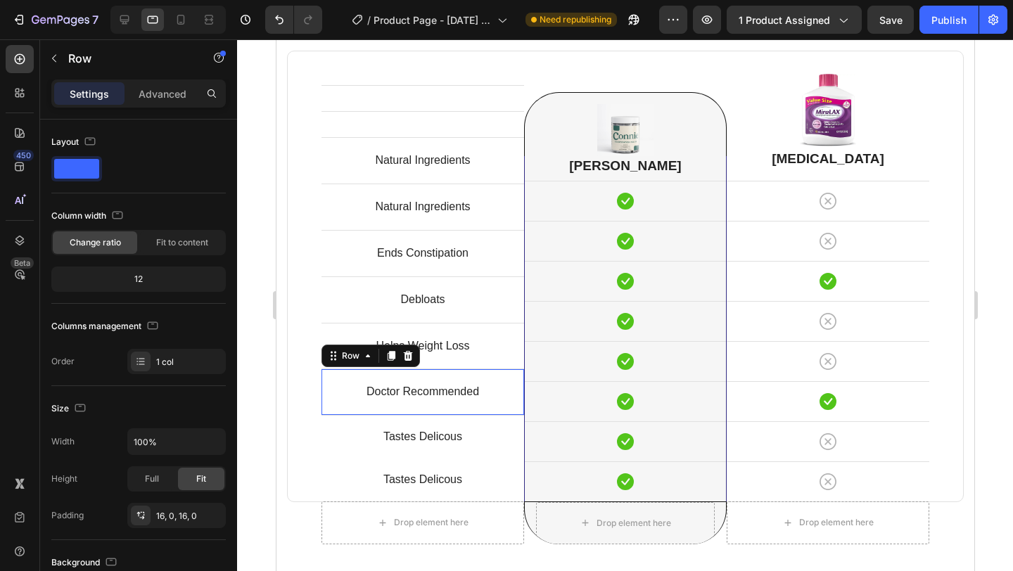
click at [420, 411] on div "Doctor Recommended Text block Row 0" at bounding box center [422, 392] width 203 height 46
click at [387, 438] on p "Tastes Delicous" at bounding box center [422, 437] width 180 height 20
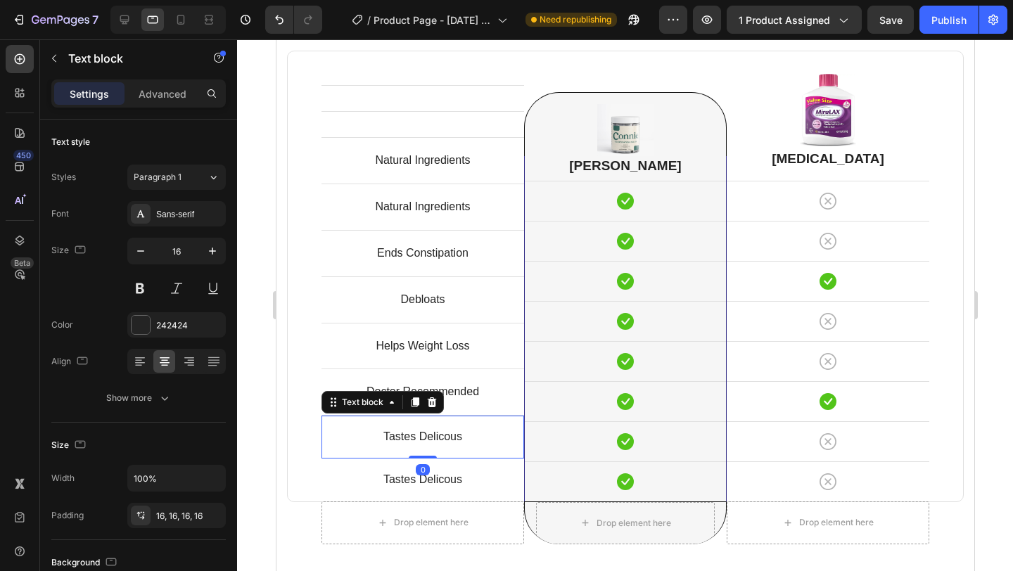
click at [387, 438] on p "Tastes Delicous" at bounding box center [422, 437] width 180 height 20
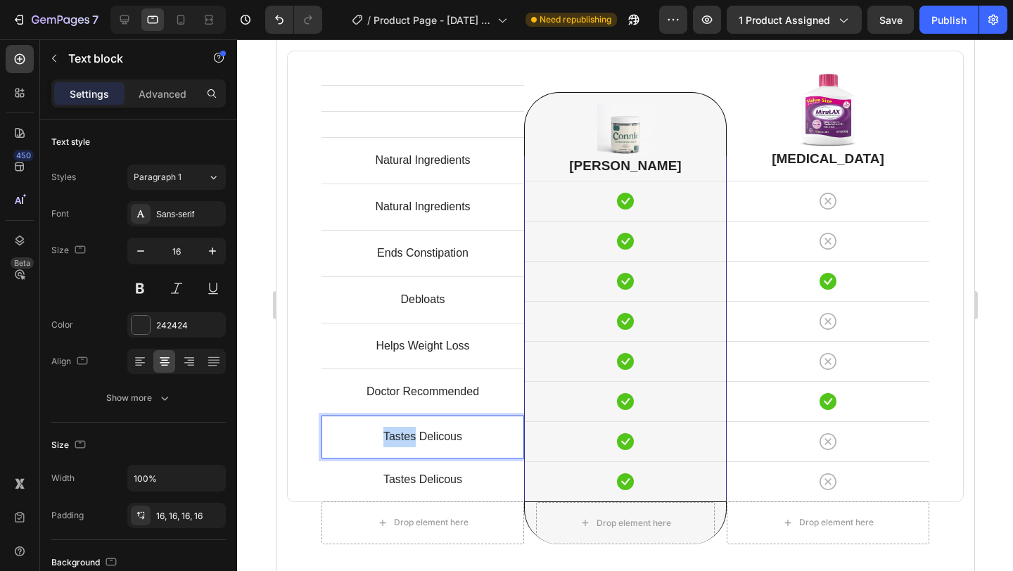
click at [387, 438] on p "Tastes Delicous" at bounding box center [422, 437] width 180 height 20
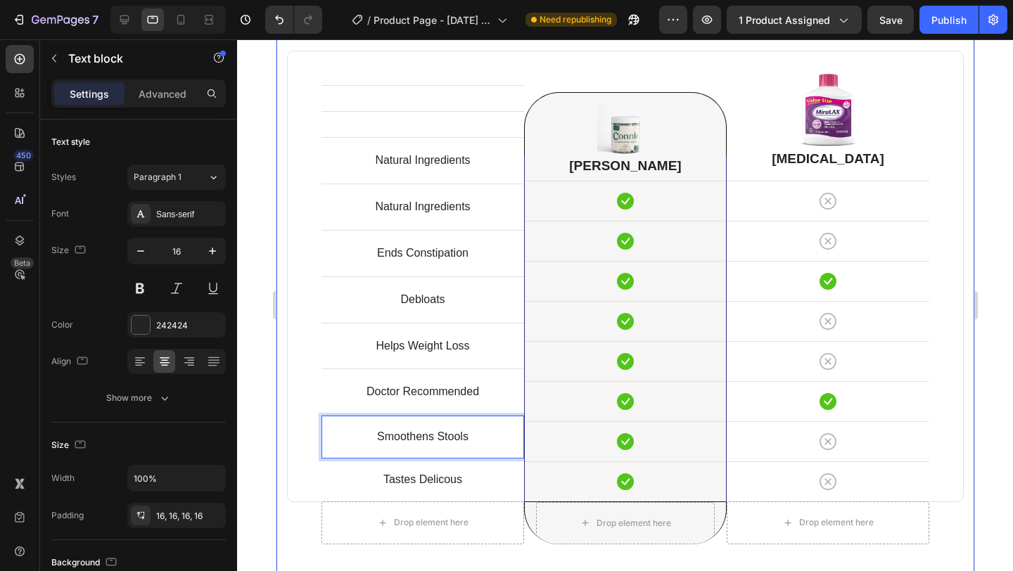
click at [1008, 262] on div at bounding box center [625, 305] width 776 height 532
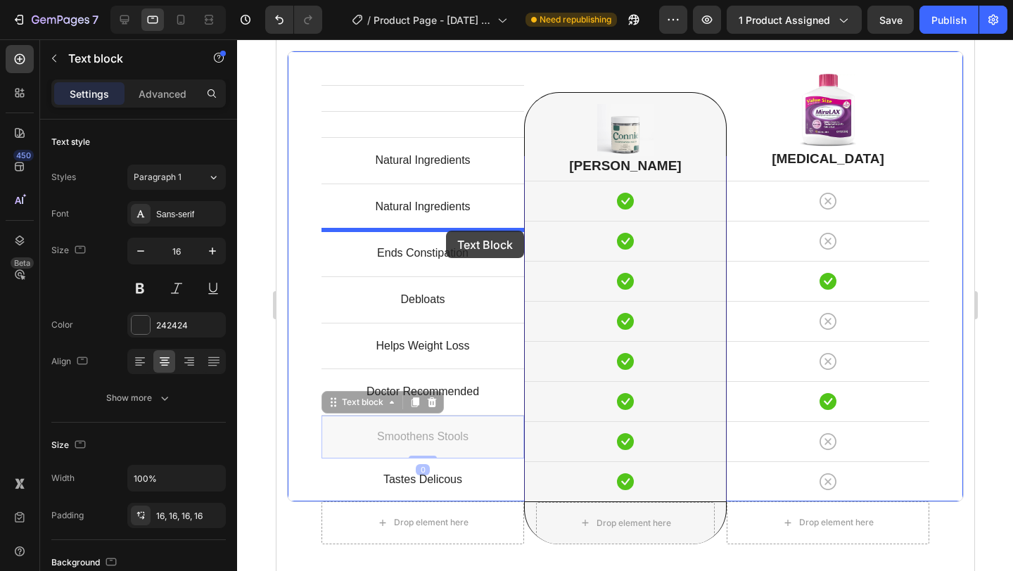
drag, startPoint x: 462, startPoint y: 443, endPoint x: 445, endPoint y: 231, distance: 212.4
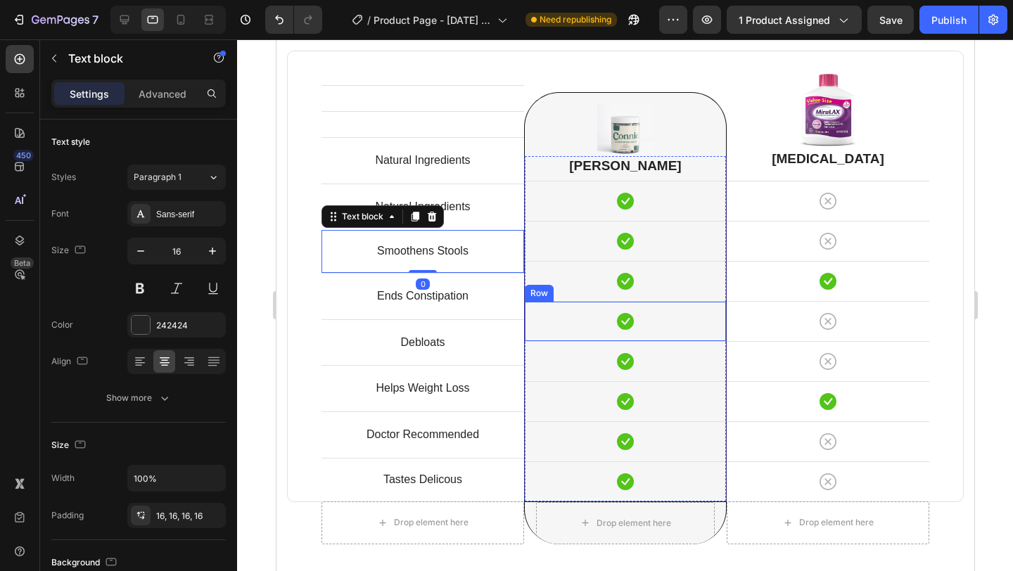
click at [606, 310] on div "Icon Row" at bounding box center [624, 321] width 201 height 40
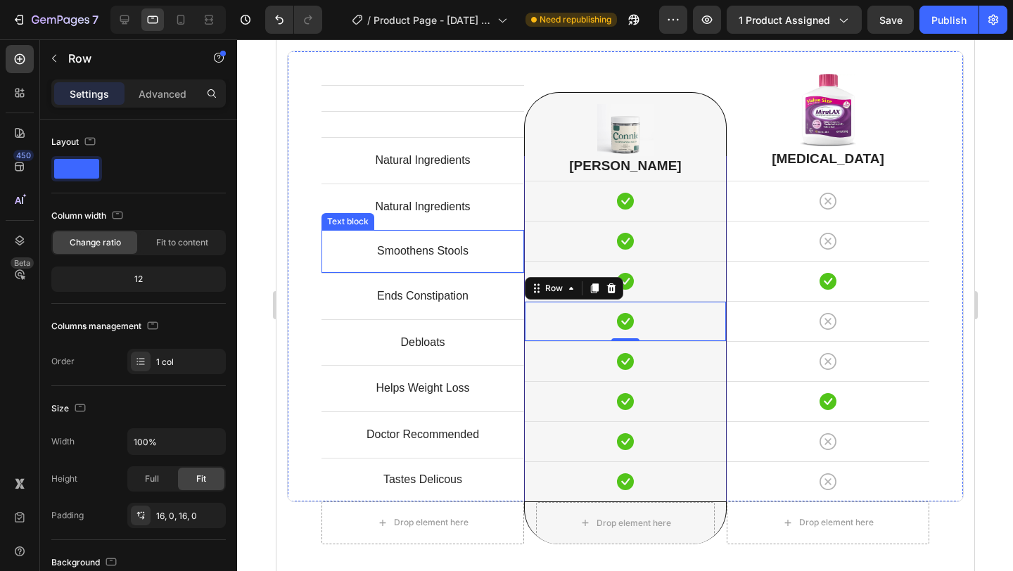
click at [423, 250] on p "Smoothens Stools" at bounding box center [422, 251] width 180 height 20
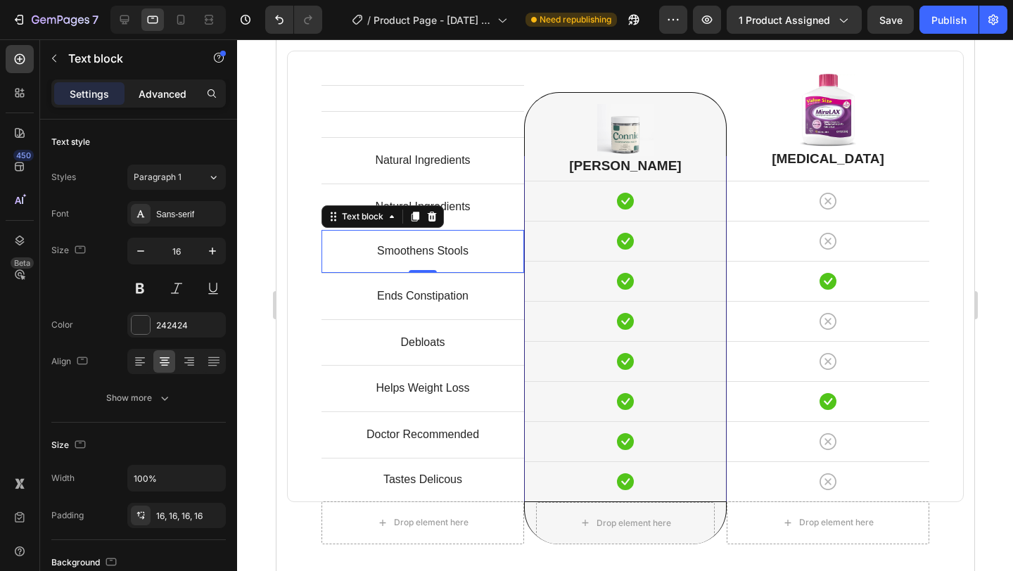
click at [174, 91] on p "Advanced" at bounding box center [163, 94] width 48 height 15
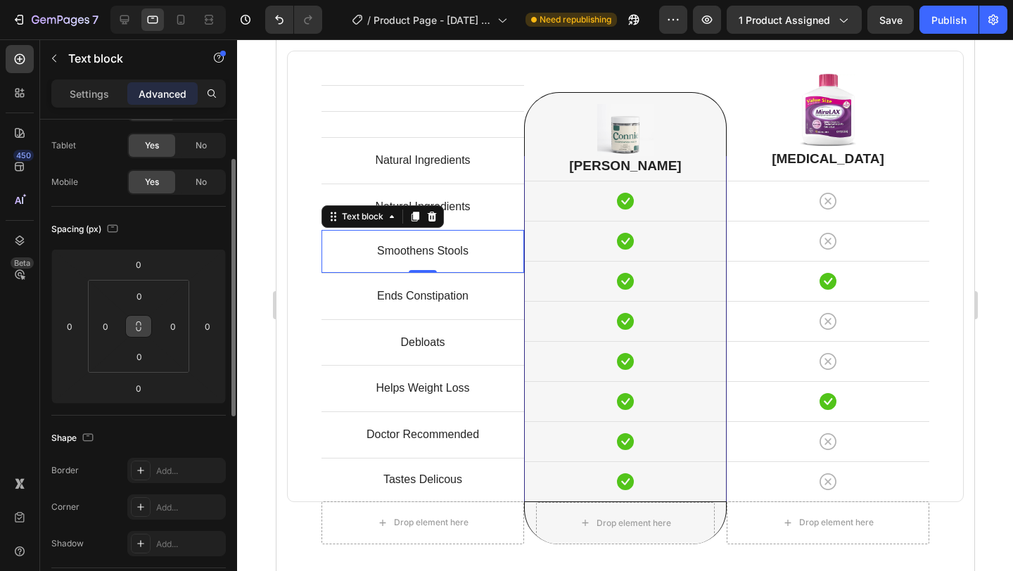
scroll to position [69, 0]
click at [134, 466] on div at bounding box center [141, 467] width 20 height 20
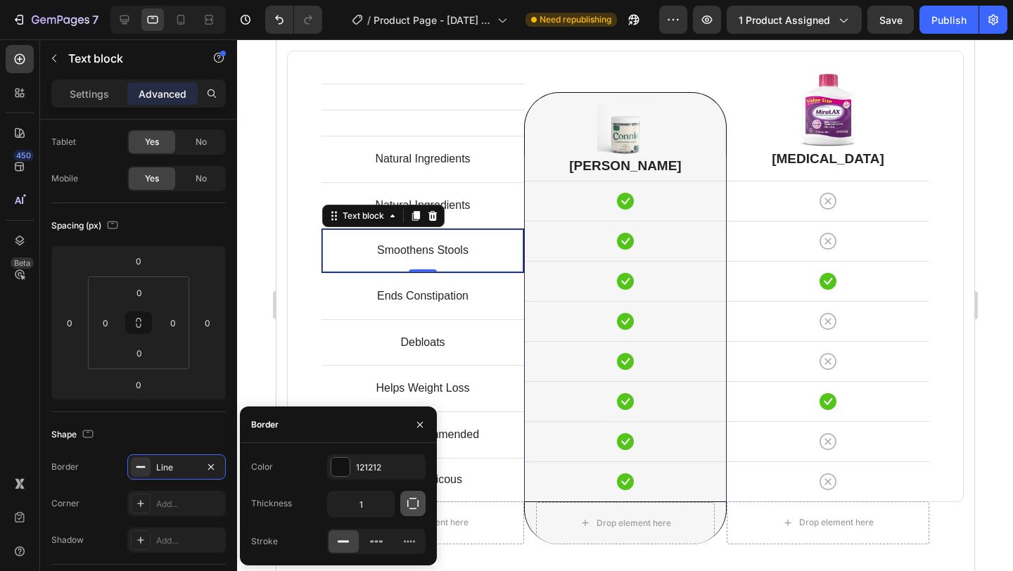
click at [412, 505] on icon "button" at bounding box center [413, 504] width 14 height 14
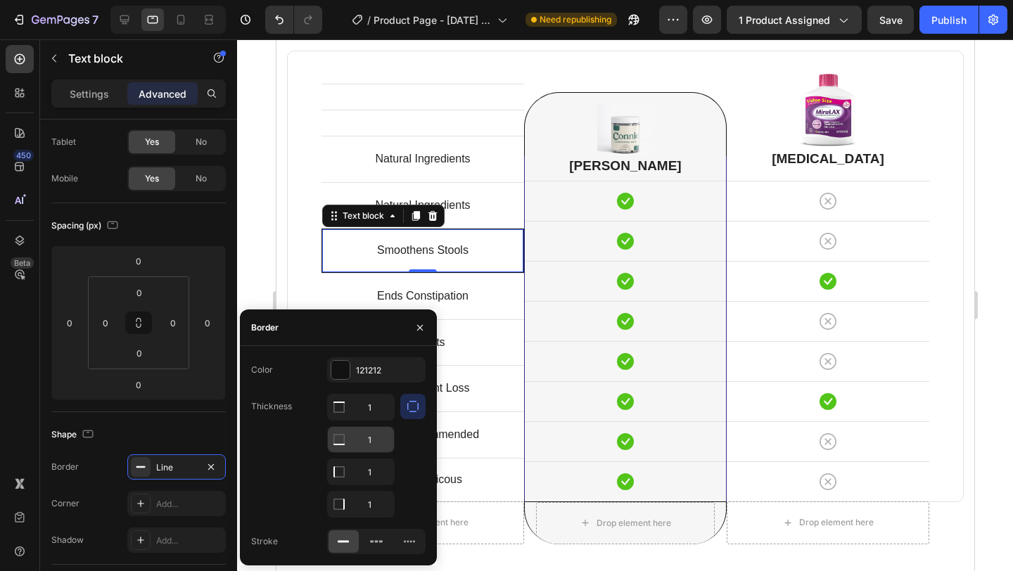
click at [373, 440] on input "1" at bounding box center [361, 439] width 66 height 25
type input "0"
click at [373, 470] on input "1" at bounding box center [361, 471] width 66 height 25
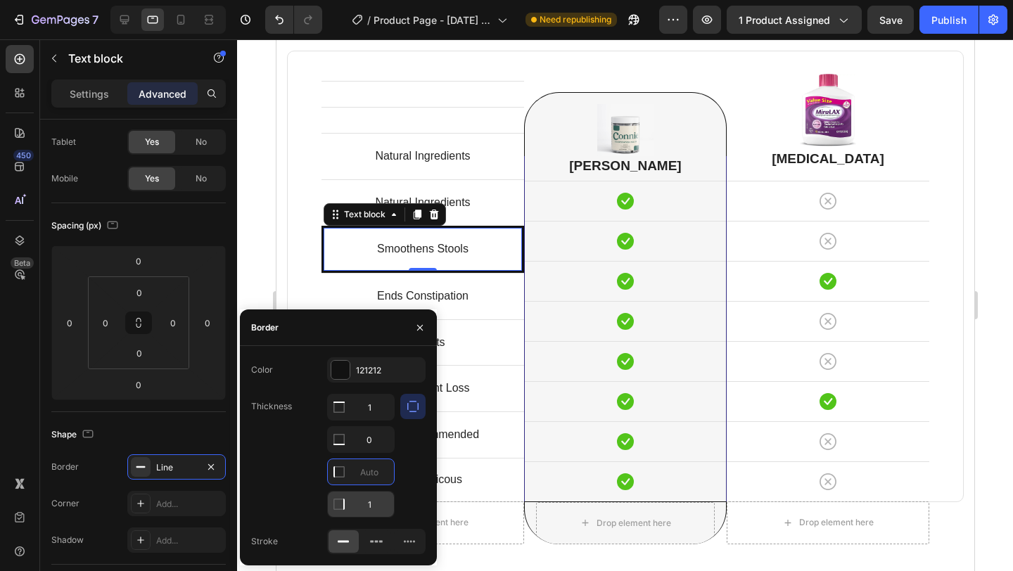
click at [371, 509] on input "1" at bounding box center [361, 504] width 66 height 25
type input "0"
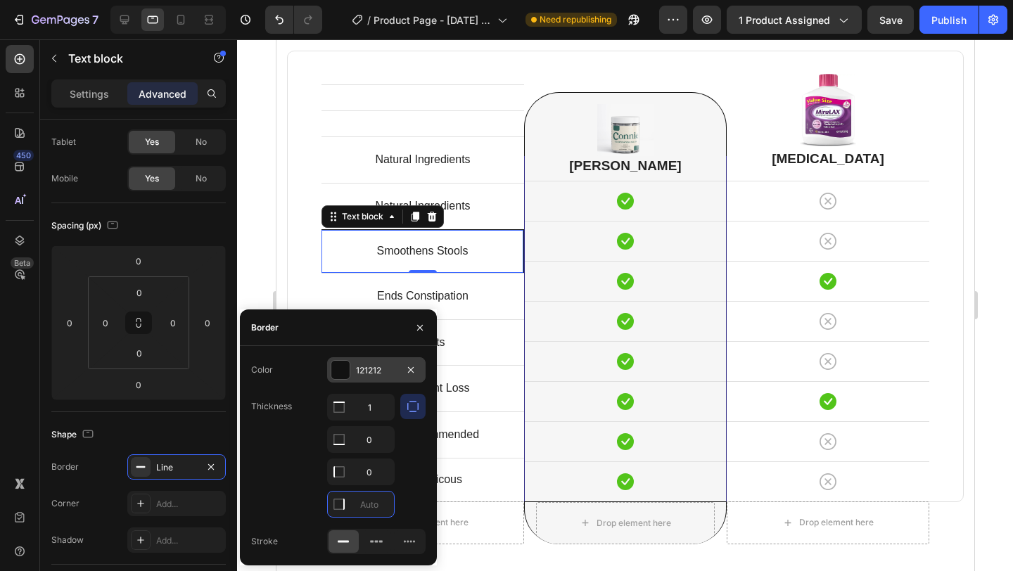
click at [348, 376] on div at bounding box center [340, 370] width 18 height 18
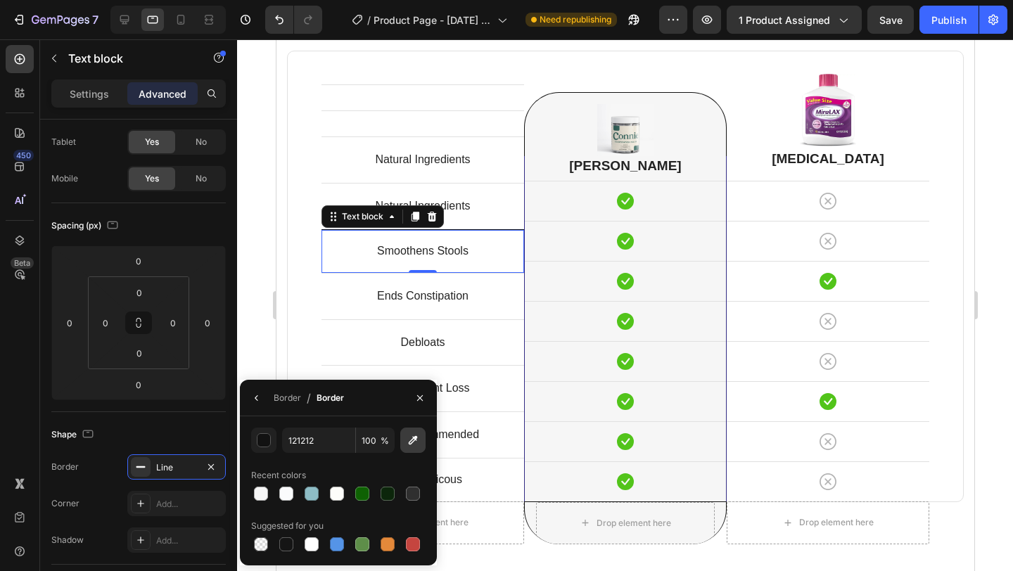
click at [408, 443] on icon "button" at bounding box center [413, 440] width 14 height 14
type input "E0E0E0"
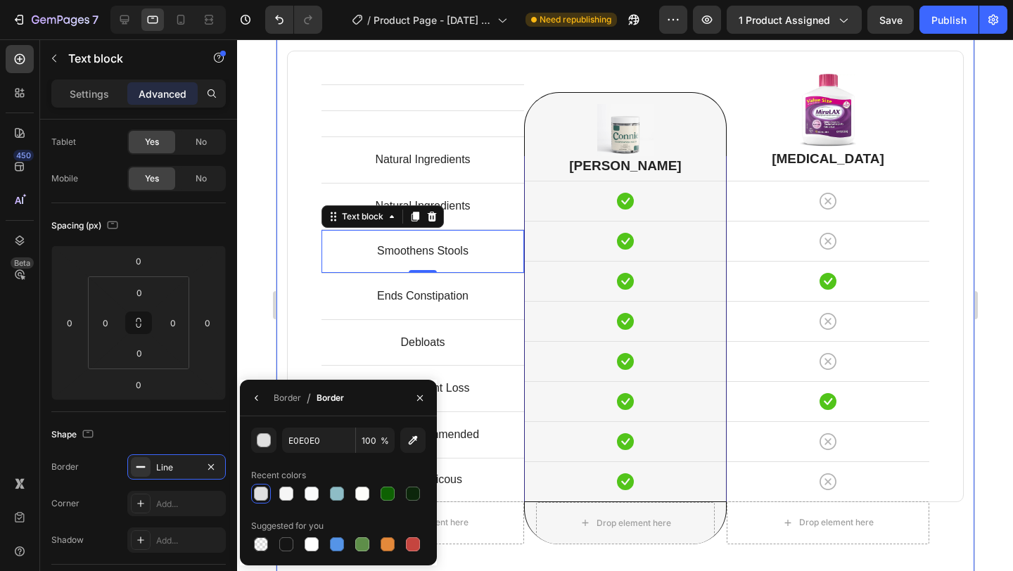
click at [988, 229] on div at bounding box center [625, 305] width 776 height 532
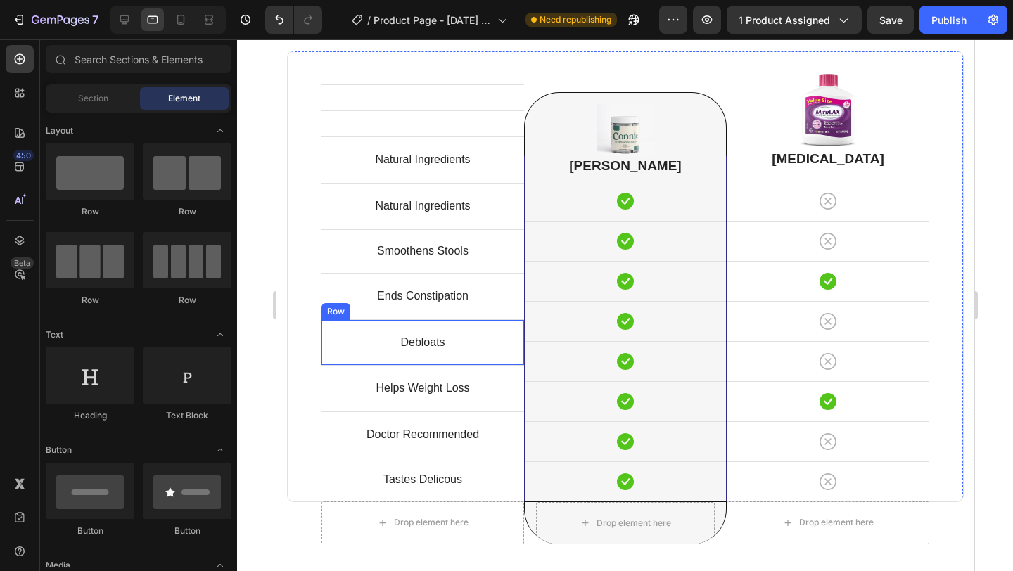
click at [511, 356] on div "Debloats Text block Row" at bounding box center [422, 342] width 203 height 46
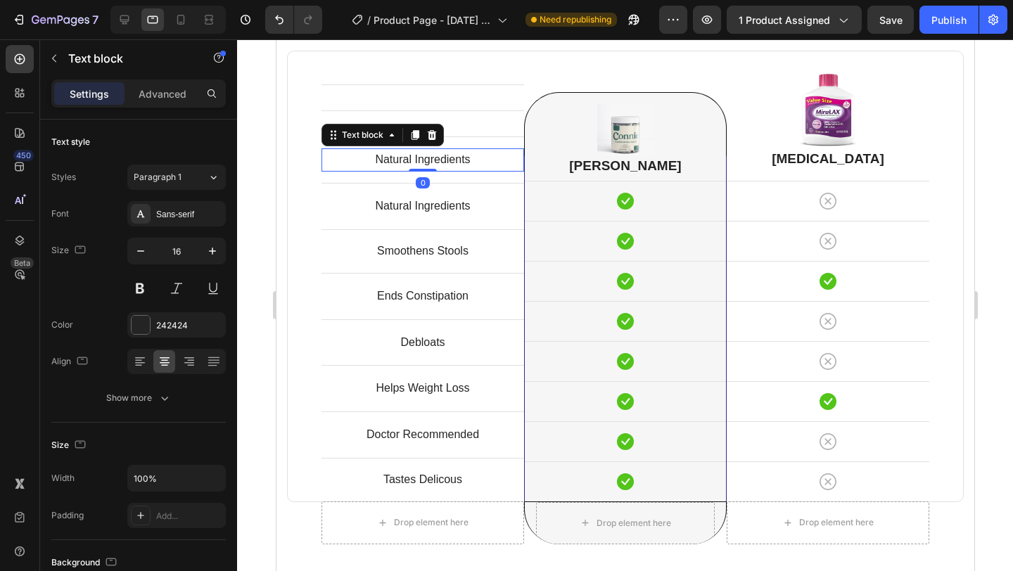
click at [456, 161] on p "Natural Ingredients" at bounding box center [422, 160] width 200 height 20
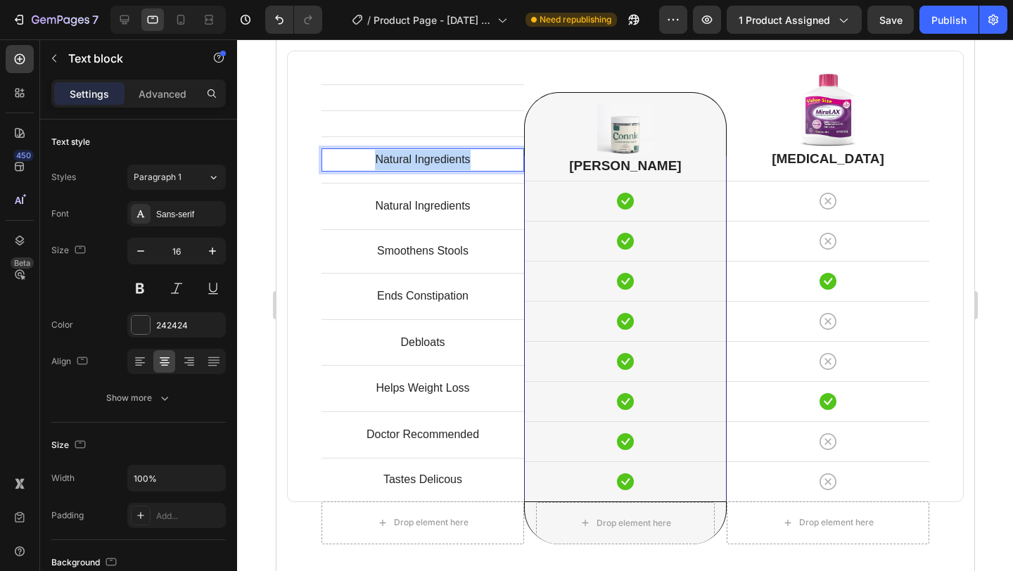
click at [456, 161] on p "Natural Ingredients" at bounding box center [422, 160] width 200 height 20
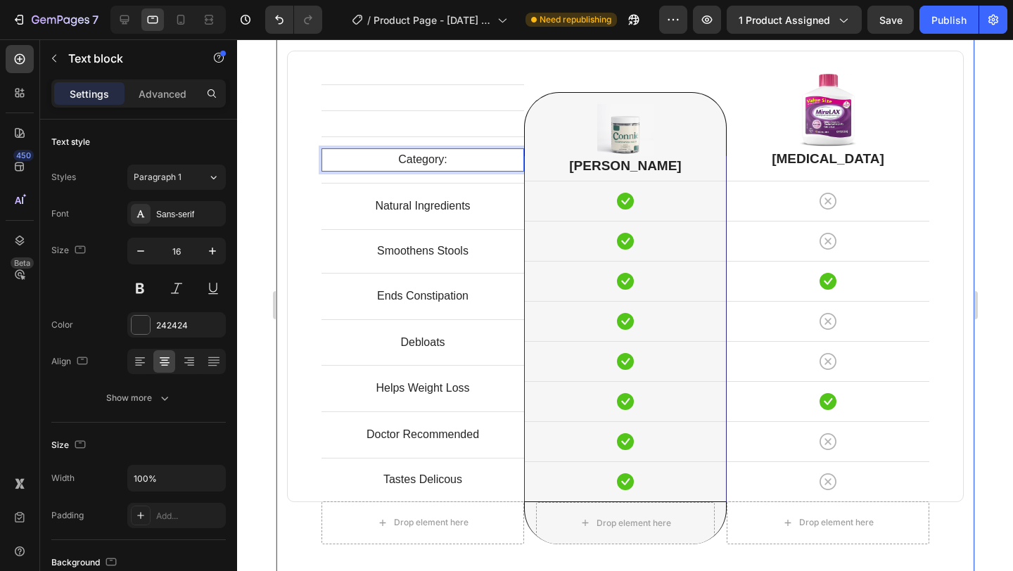
click at [998, 197] on div at bounding box center [625, 305] width 776 height 532
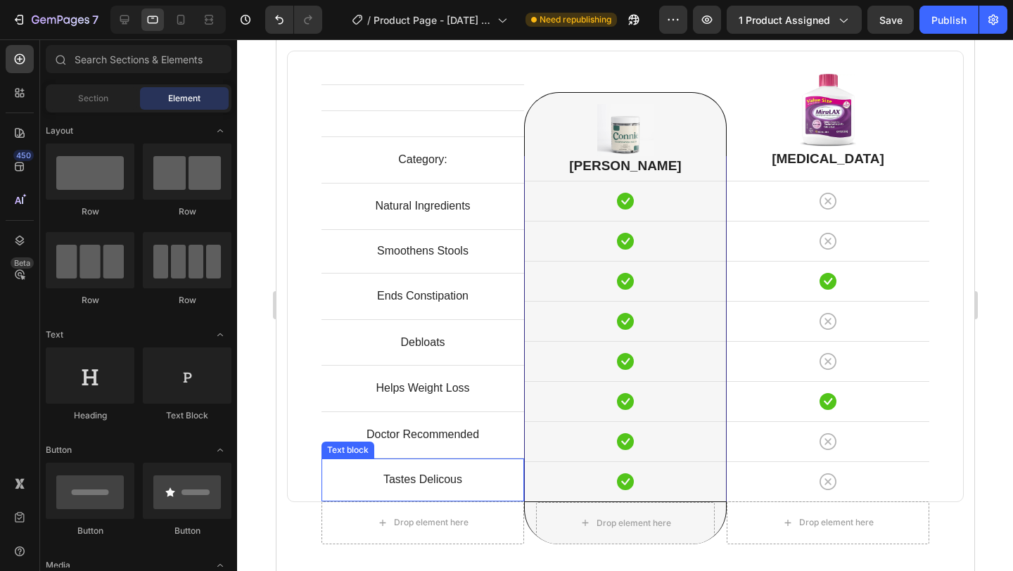
click at [481, 485] on p "Tastes Delicous" at bounding box center [422, 480] width 180 height 20
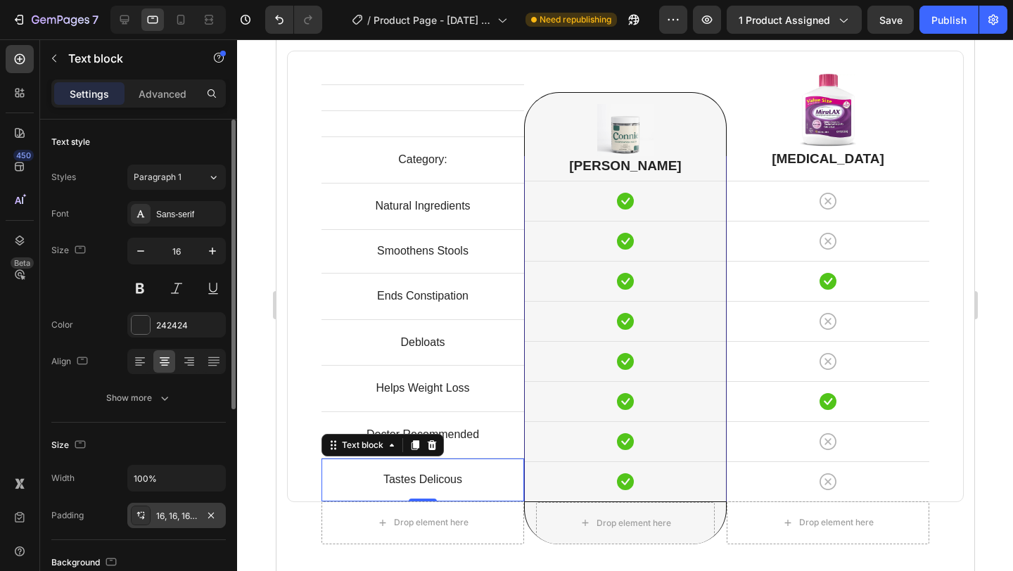
click at [188, 516] on div "16, 16, 16, 16" at bounding box center [176, 516] width 41 height 13
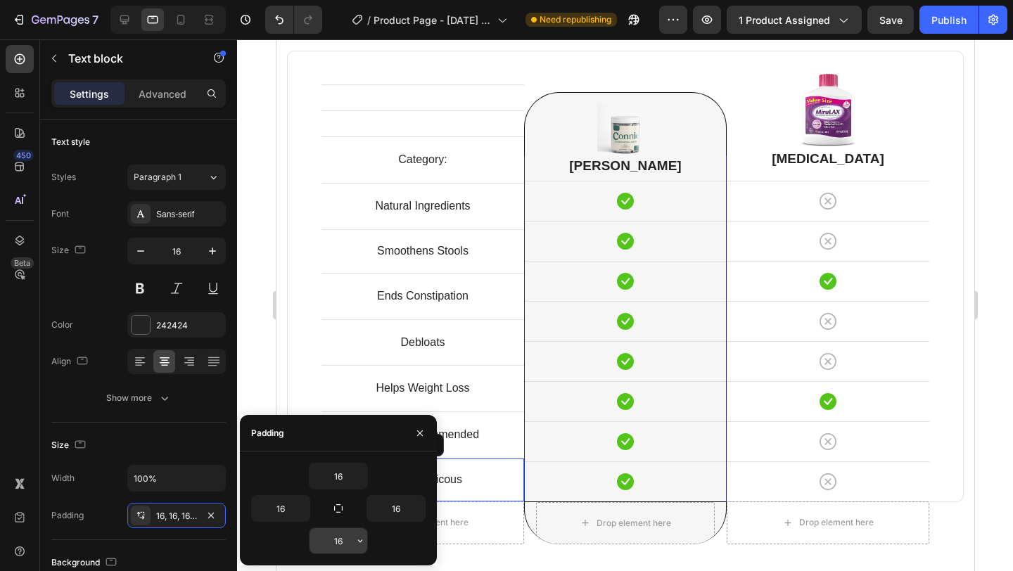
click at [346, 538] on input "16" at bounding box center [339, 540] width 58 height 25
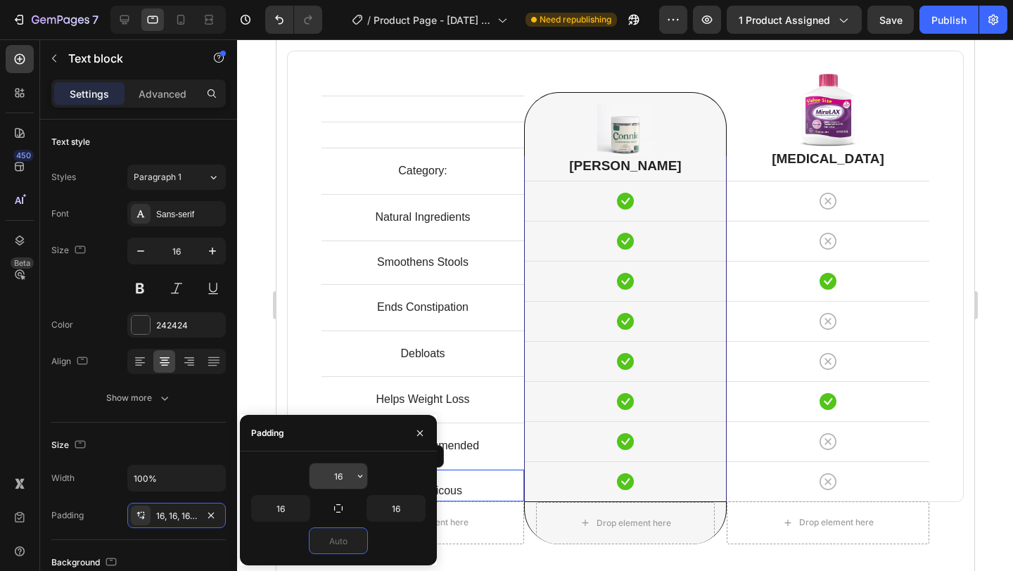
click at [343, 478] on input "16" at bounding box center [339, 476] width 58 height 25
type input "0"
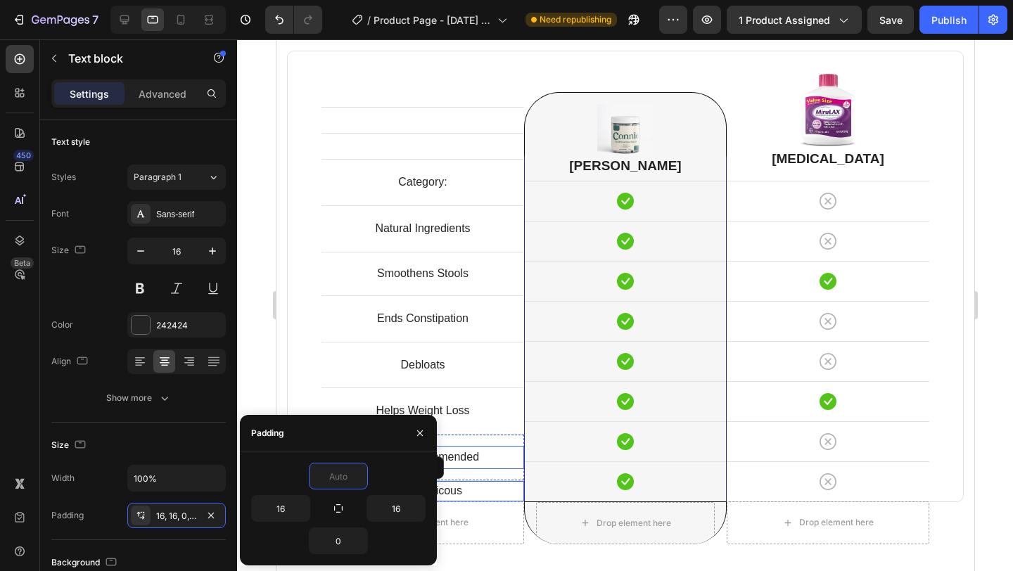
click at [519, 464] on p "Doctor Recommended" at bounding box center [422, 457] width 200 height 20
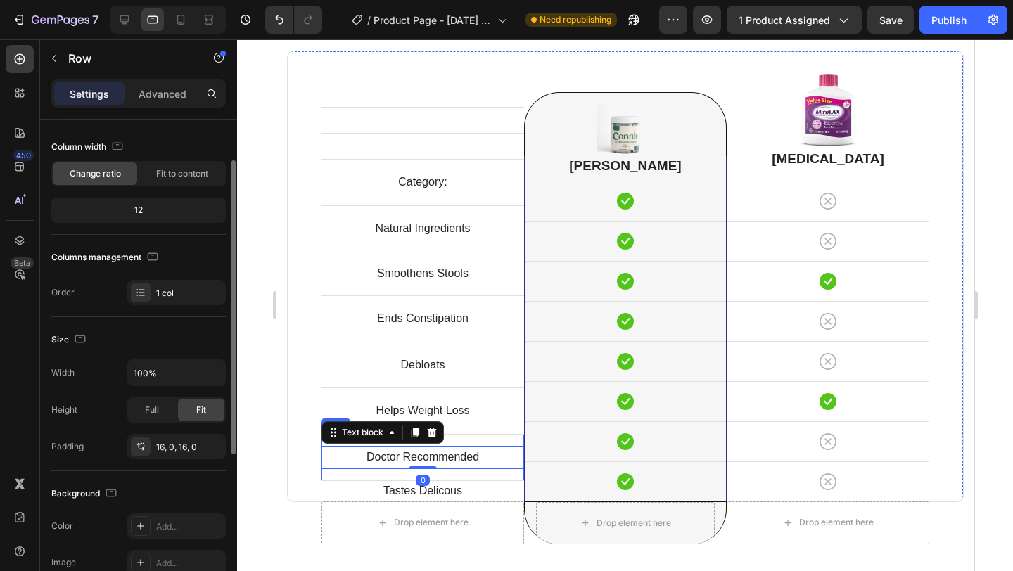
click at [515, 474] on div "Doctor Recommended Text block 0 Row" at bounding box center [422, 457] width 203 height 46
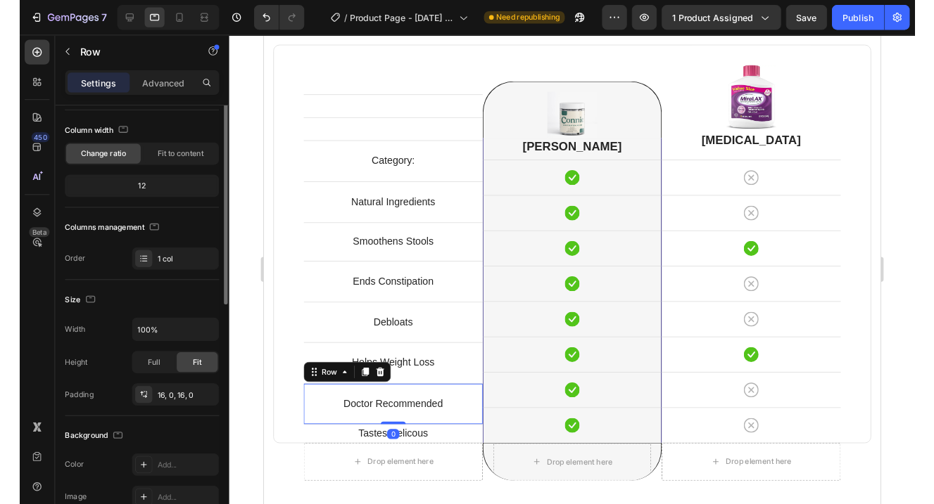
scroll to position [0, 0]
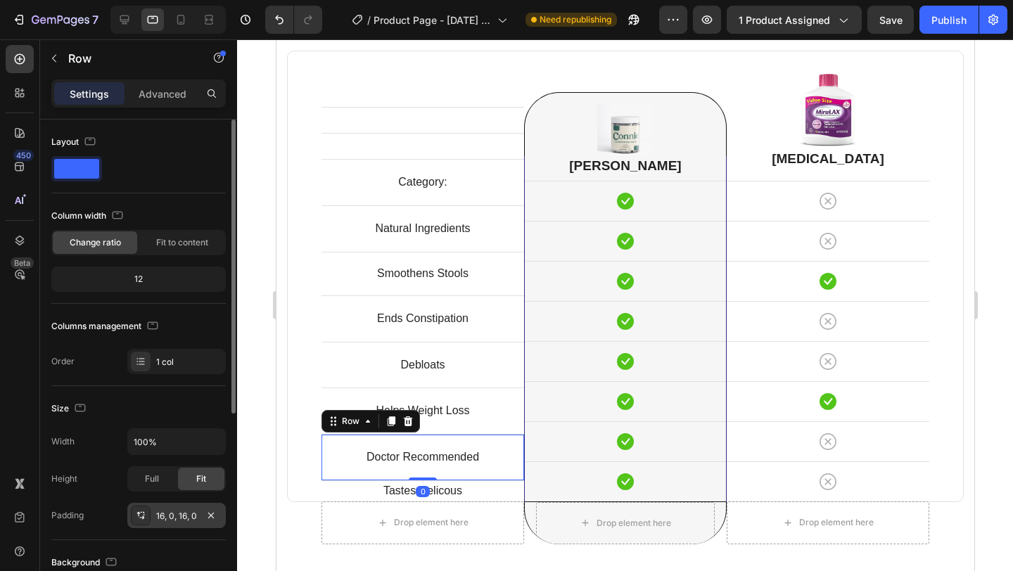
click at [150, 517] on div at bounding box center [141, 516] width 20 height 20
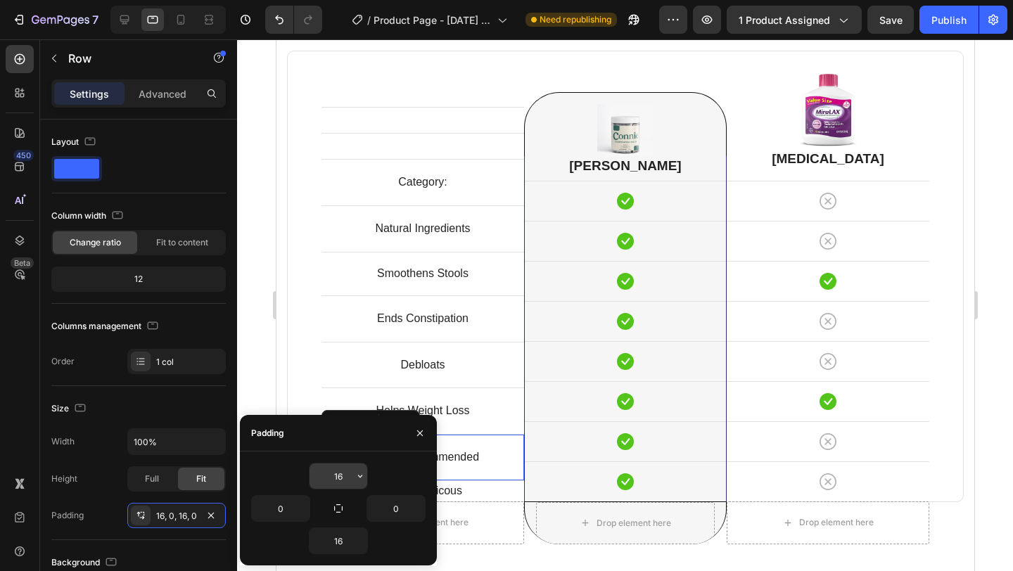
click at [332, 483] on input "16" at bounding box center [339, 476] width 58 height 25
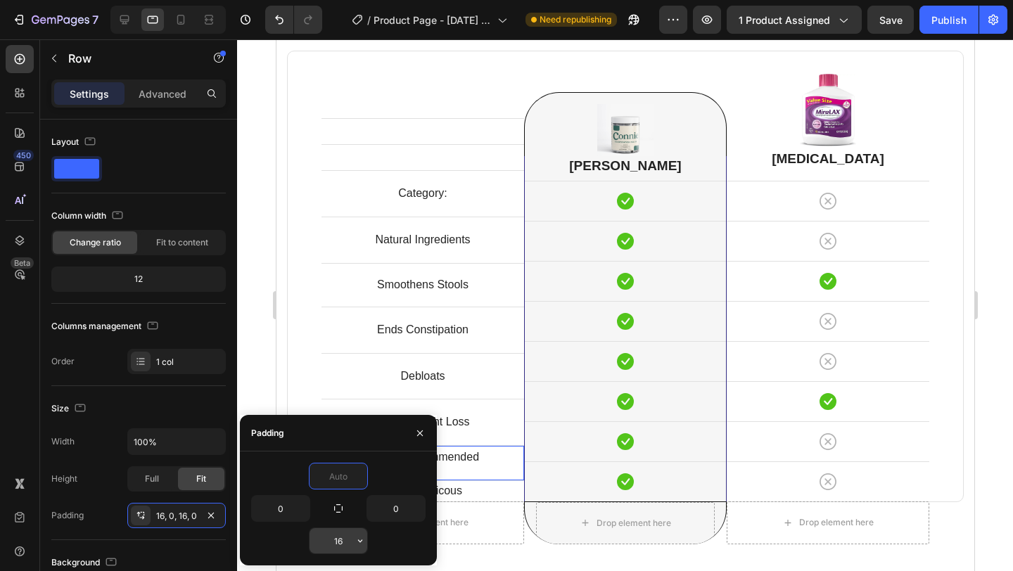
click at [347, 540] on input "16" at bounding box center [339, 540] width 58 height 25
type input "0"
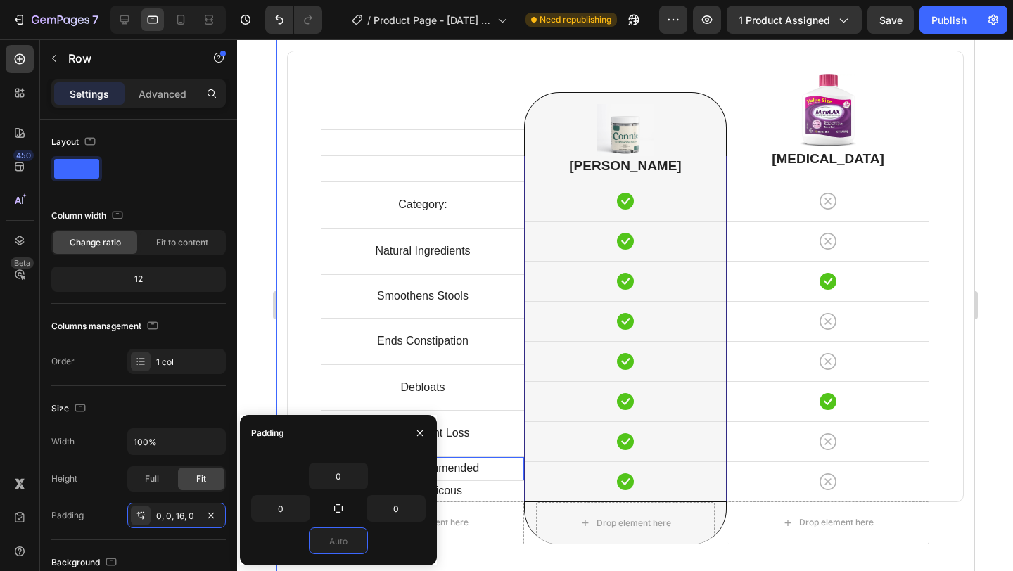
click at [991, 355] on div at bounding box center [625, 305] width 776 height 532
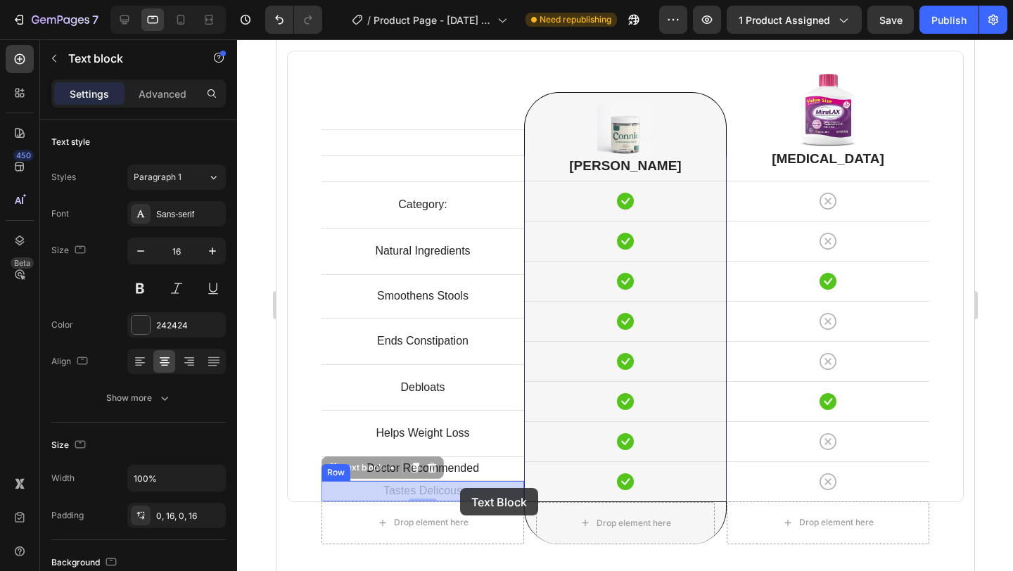
drag, startPoint x: 477, startPoint y: 495, endPoint x: 459, endPoint y: 488, distance: 18.7
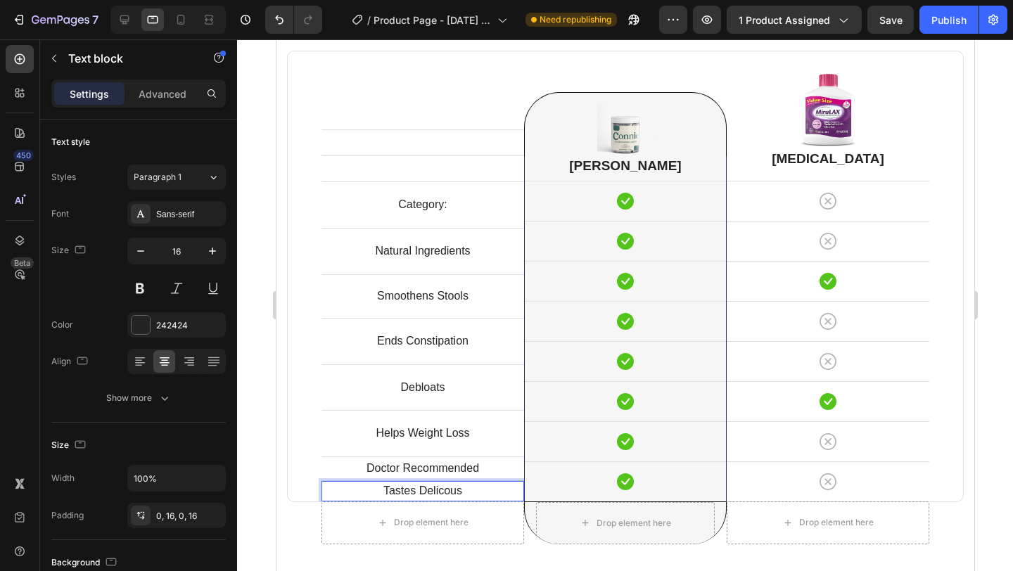
click at [466, 491] on p "Tastes Delicous" at bounding box center [422, 491] width 180 height 20
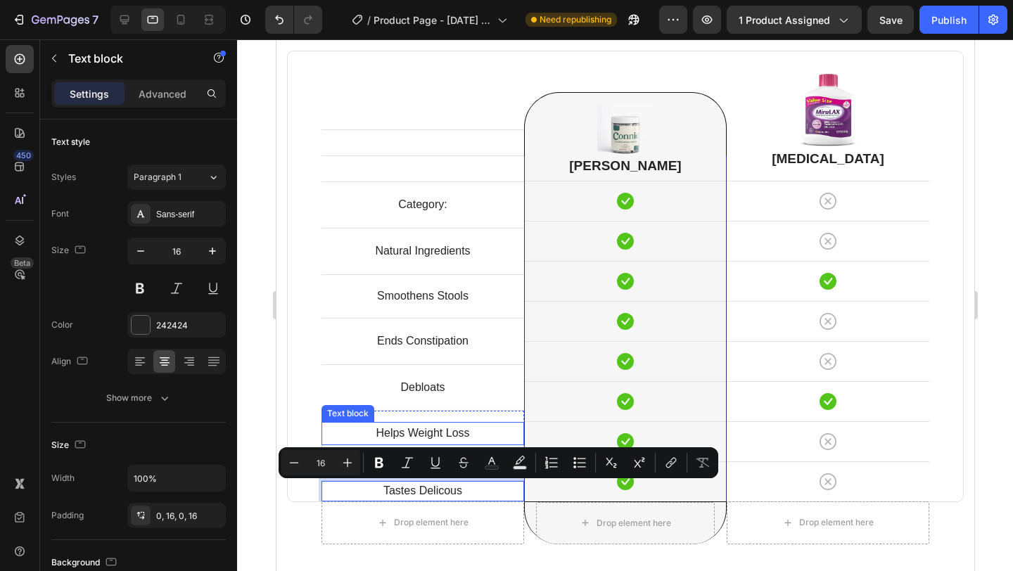
drag, startPoint x: 462, startPoint y: 490, endPoint x: 395, endPoint y: 445, distance: 81.0
click at [395, 445] on div "Text block Row Text block Row Category: Text block Row Natural Ingredients Text…" at bounding box center [422, 276] width 203 height 450
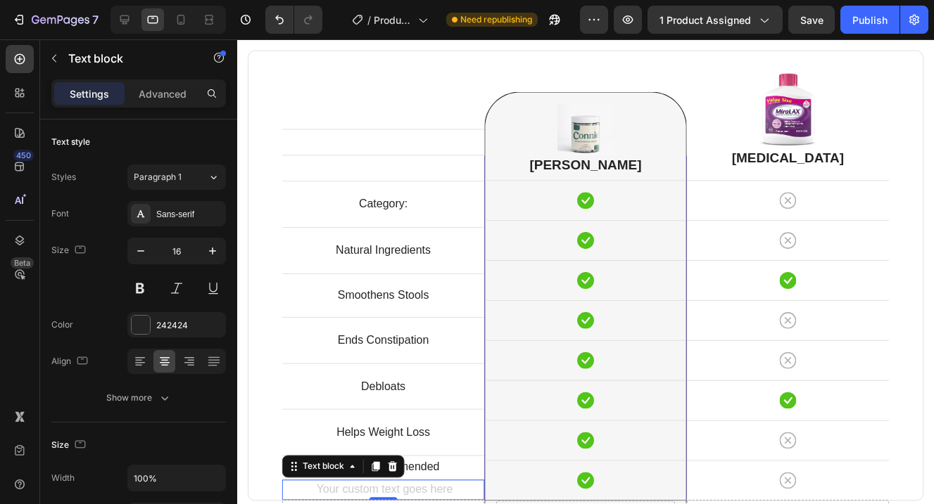
click at [421, 468] on p "Doctor Recommended" at bounding box center [384, 469] width 200 height 20
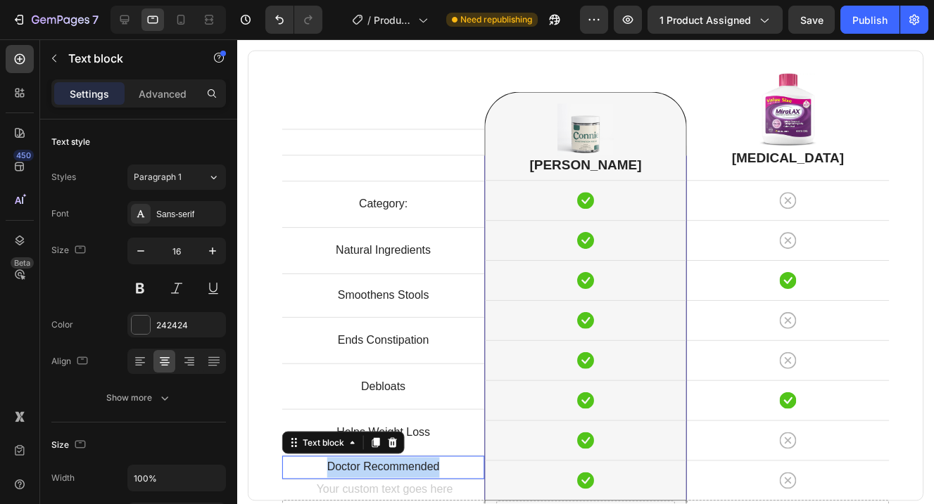
click at [421, 468] on p "Doctor Recommended" at bounding box center [384, 469] width 200 height 20
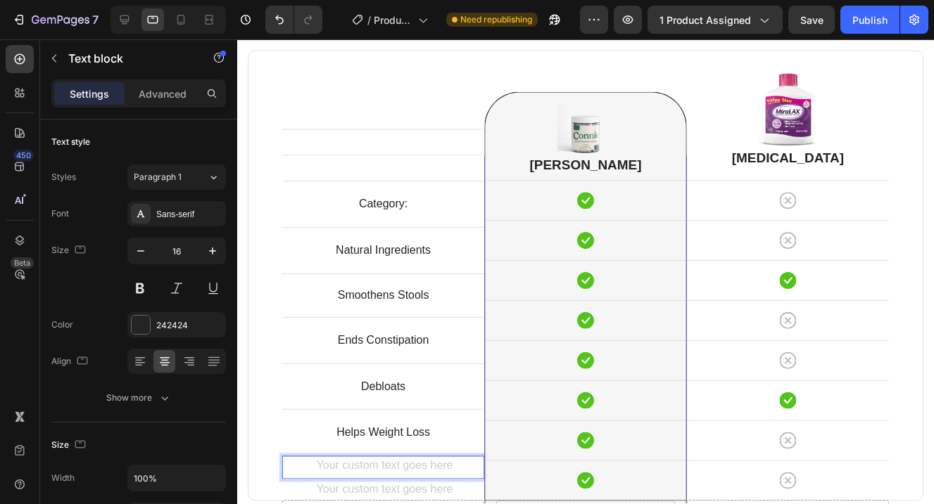
click at [418, 441] on p "Helps Weight Loss" at bounding box center [384, 434] width 200 height 20
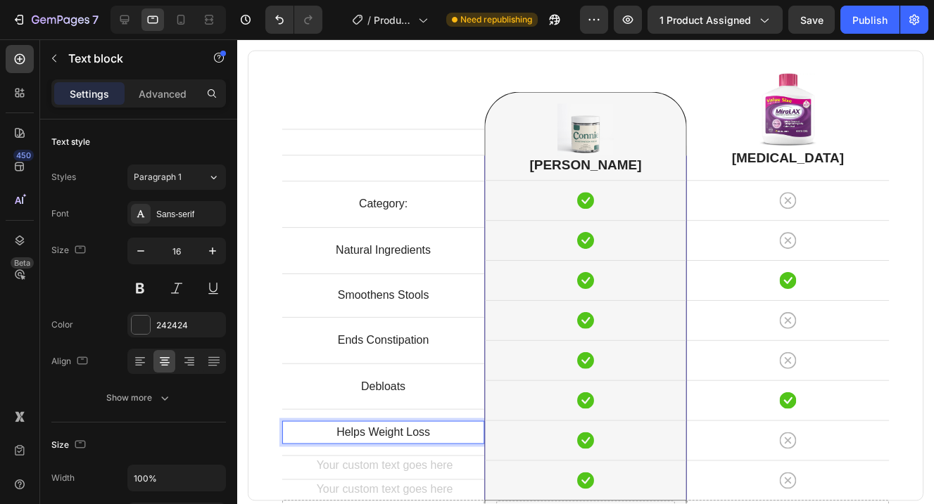
click at [418, 441] on p "Helps Weight Loss" at bounding box center [384, 434] width 200 height 20
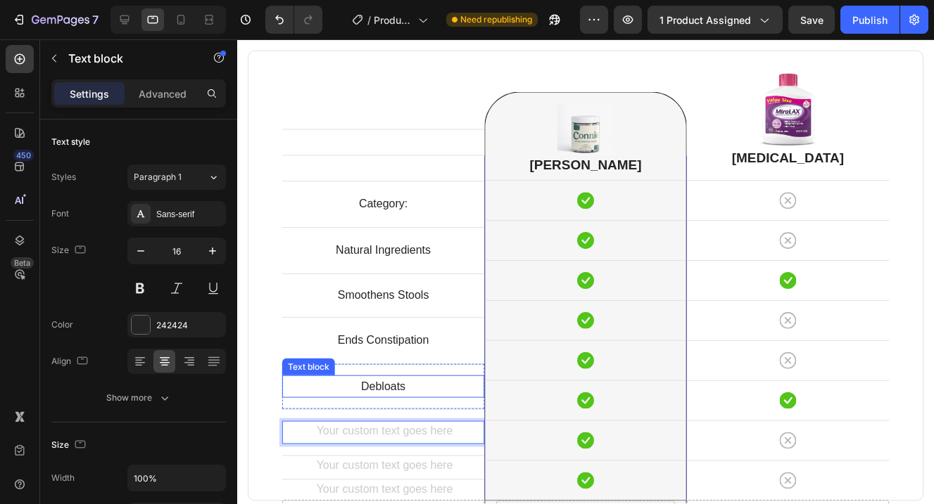
click at [393, 390] on p "Debloats" at bounding box center [384, 388] width 200 height 20
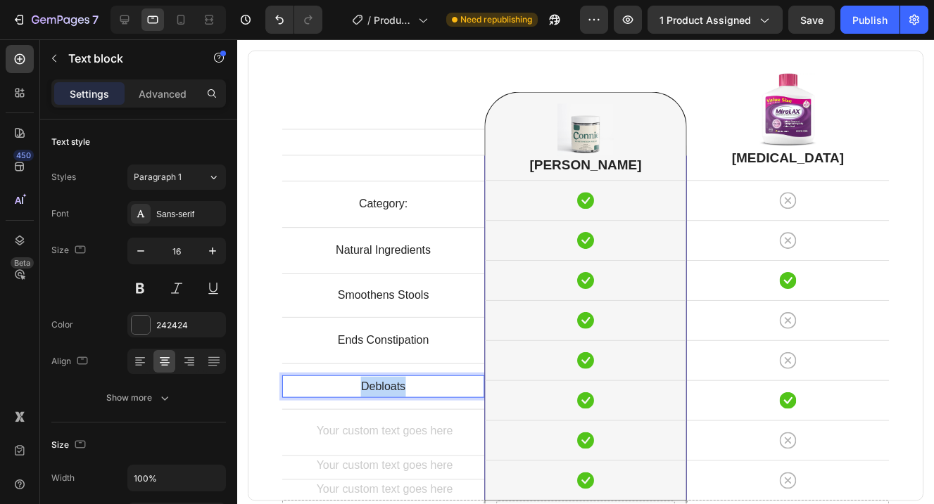
click at [393, 390] on p "Debloats" at bounding box center [384, 388] width 200 height 20
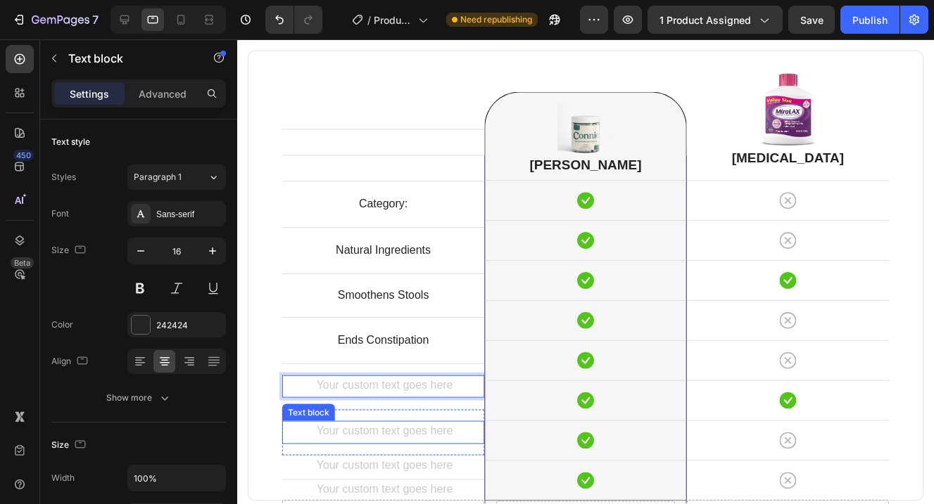
scroll to position [3558, 0]
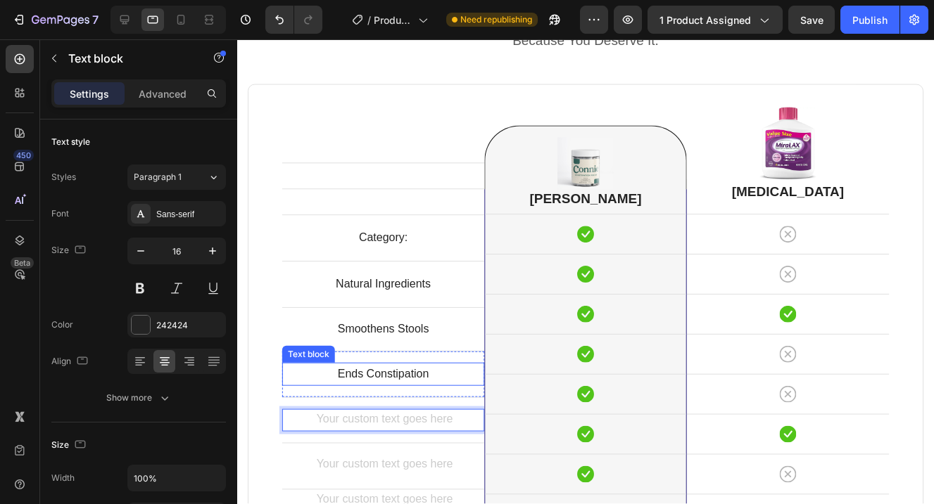
click at [397, 378] on p "Ends Constipation" at bounding box center [384, 375] width 200 height 20
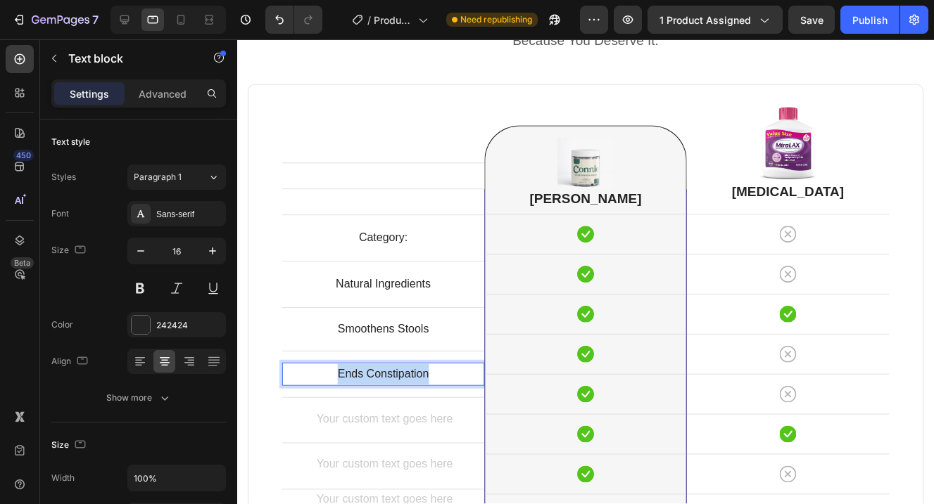
click at [397, 378] on p "Ends Constipation" at bounding box center [384, 375] width 200 height 20
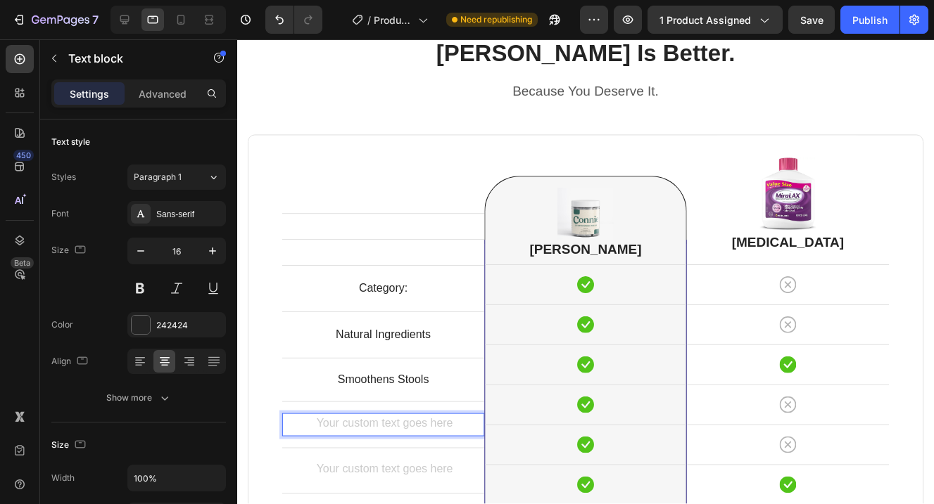
scroll to position [3506, 0]
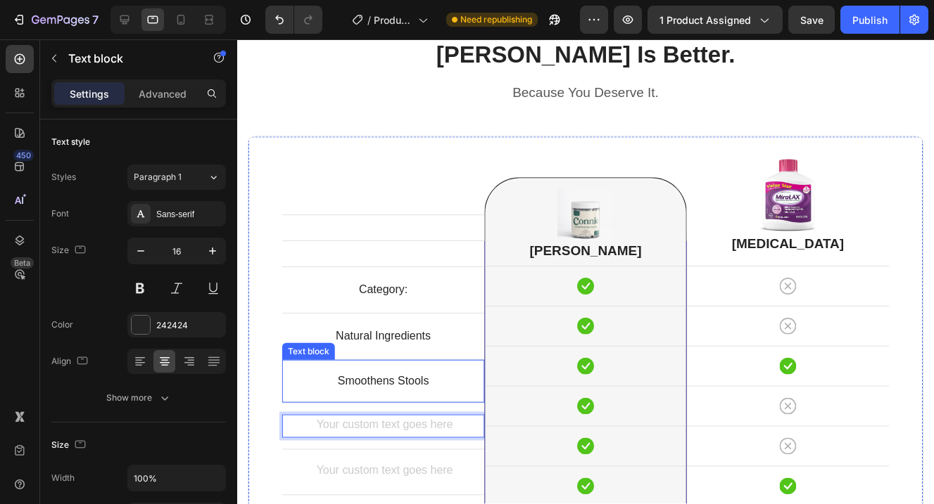
click at [401, 386] on p "Smoothens Stools" at bounding box center [383, 382] width 180 height 20
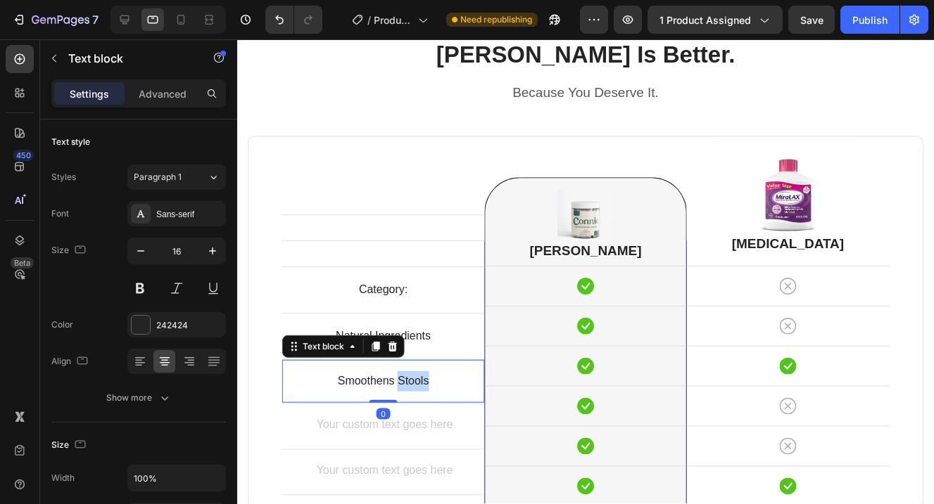
click at [401, 386] on p "Smoothens Stools" at bounding box center [383, 382] width 180 height 20
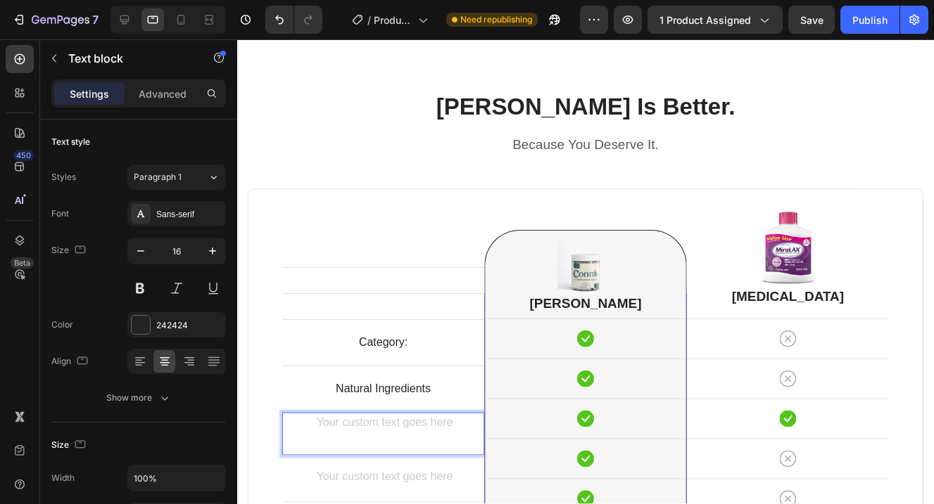
scroll to position [3444, 0]
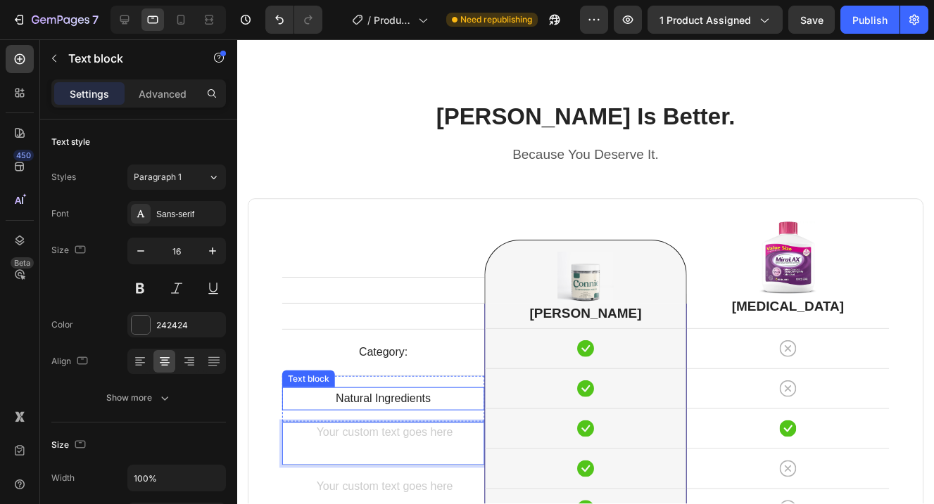
click at [402, 400] on p "Natural Ingredients" at bounding box center [384, 400] width 200 height 20
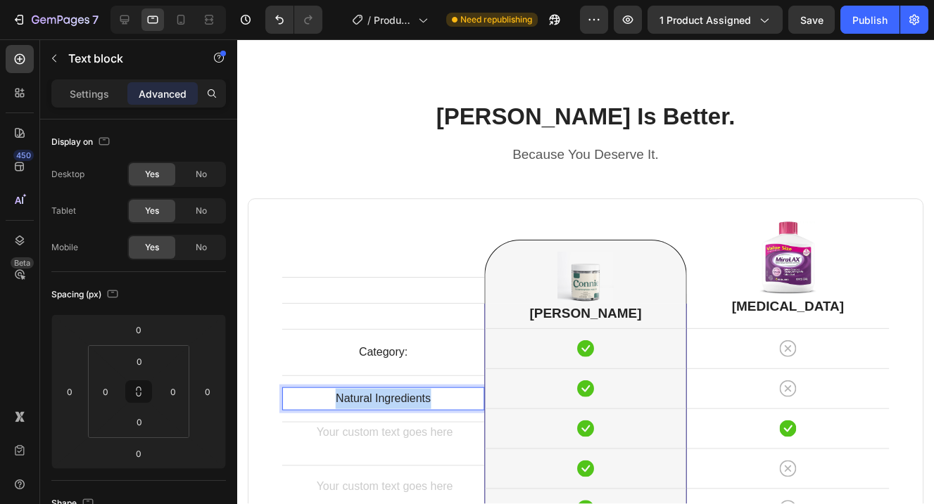
click at [402, 400] on p "Natural Ingredients" at bounding box center [384, 400] width 200 height 20
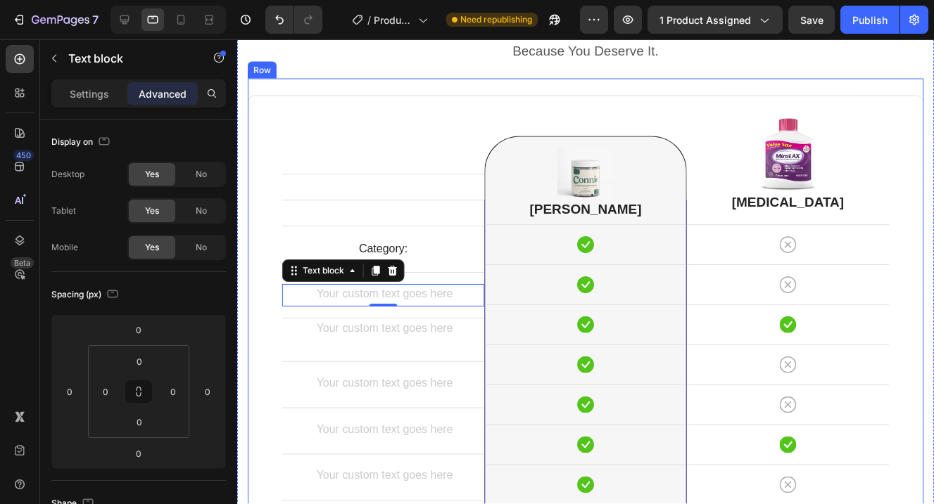
scroll to position [3615, 0]
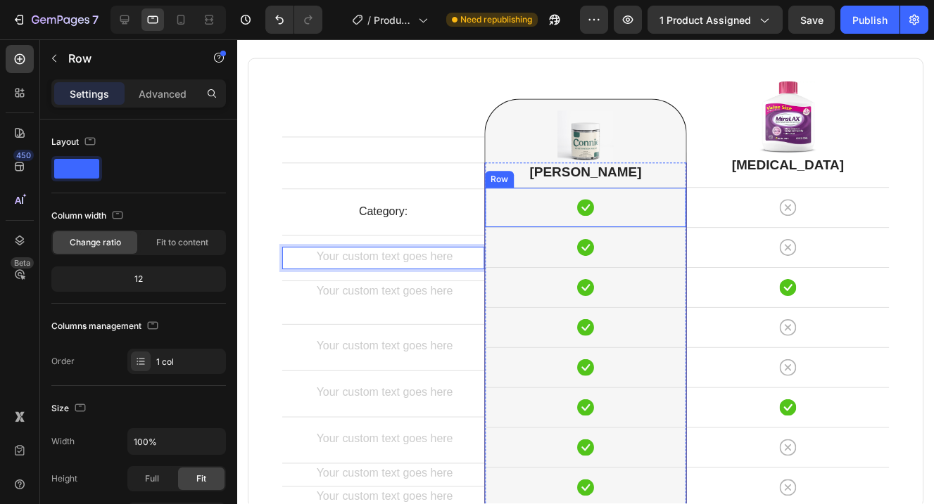
click at [518, 198] on div "Icon Row" at bounding box center [585, 208] width 201 height 40
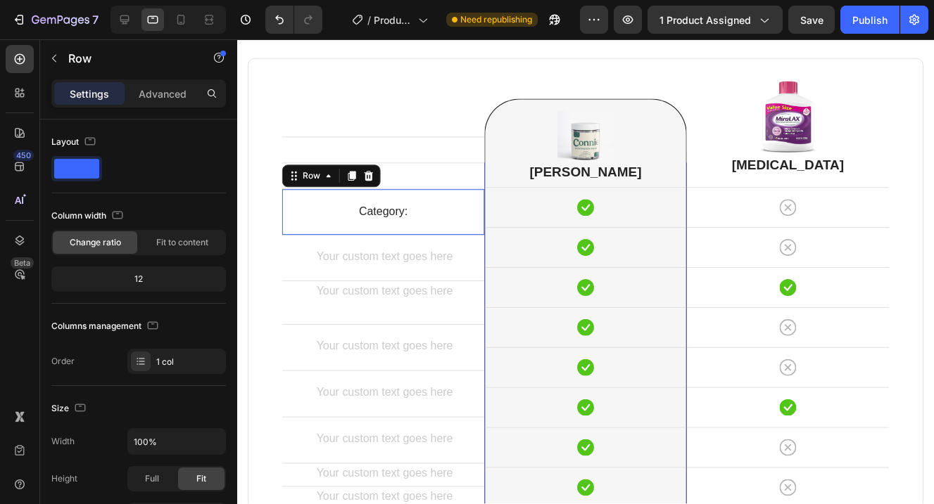
click at [443, 225] on div "Category: Text block Row 0" at bounding box center [383, 212] width 203 height 46
click at [376, 177] on div at bounding box center [368, 176] width 17 height 17
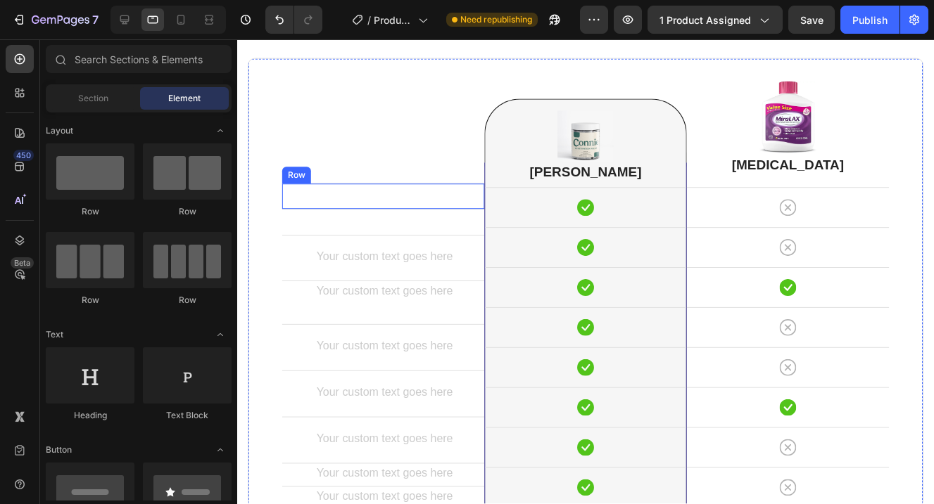
click at [426, 191] on div "Text block Row" at bounding box center [383, 197] width 203 height 26
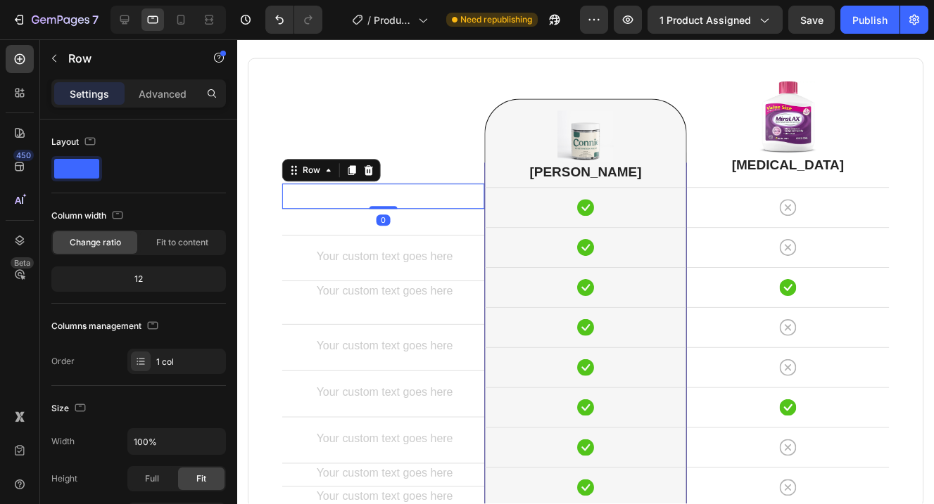
click at [377, 177] on div "Row" at bounding box center [331, 171] width 98 height 23
click at [369, 171] on icon at bounding box center [368, 170] width 11 height 11
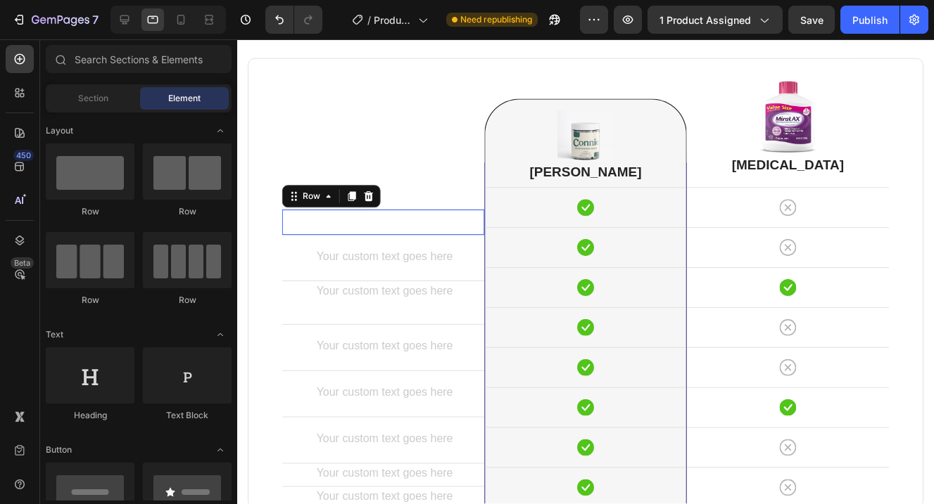
click at [397, 212] on div "Text block Row 0" at bounding box center [383, 223] width 203 height 26
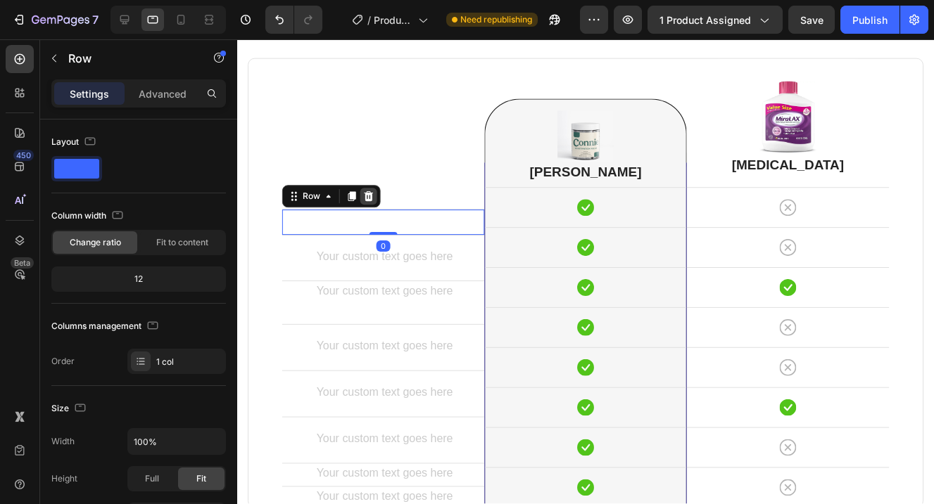
click at [373, 196] on icon at bounding box center [368, 196] width 11 height 11
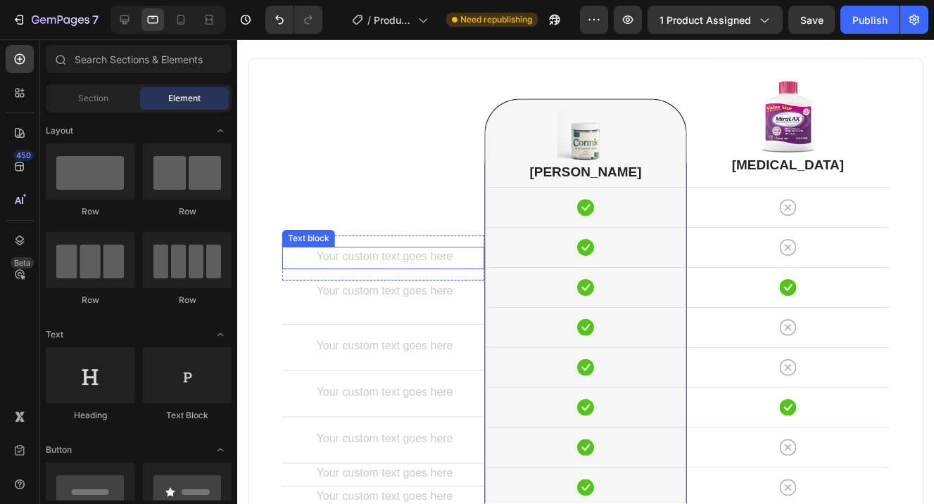
click at [413, 260] on div "Rich Text Editor. Editing area: main" at bounding box center [383, 259] width 203 height 23
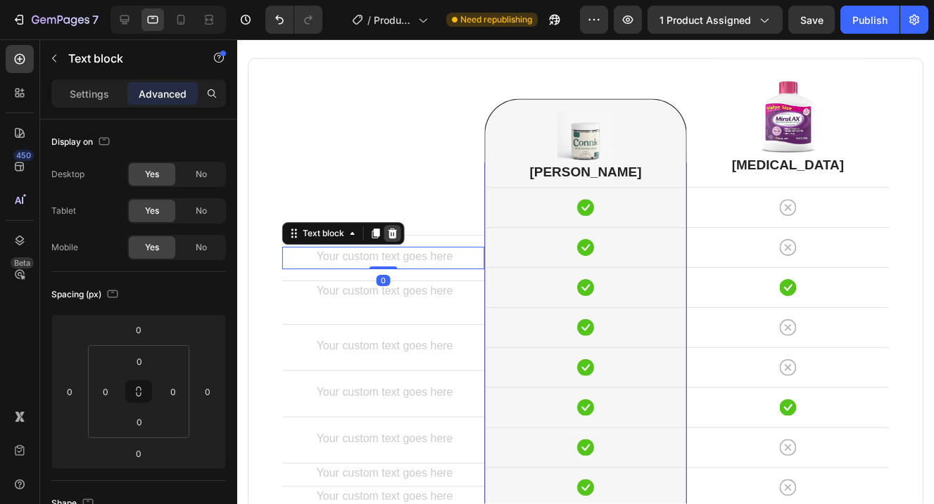
click at [396, 230] on icon at bounding box center [392, 234] width 9 height 10
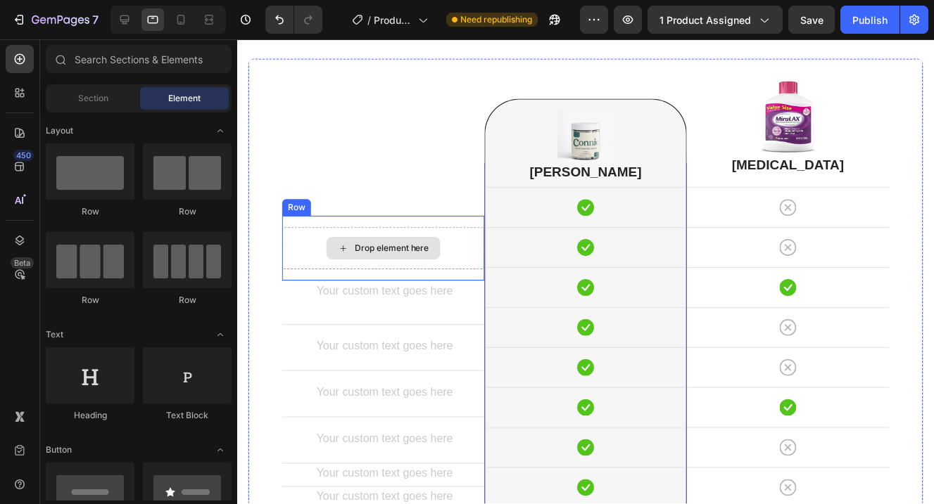
click at [451, 250] on div "Drop element here" at bounding box center [383, 249] width 203 height 42
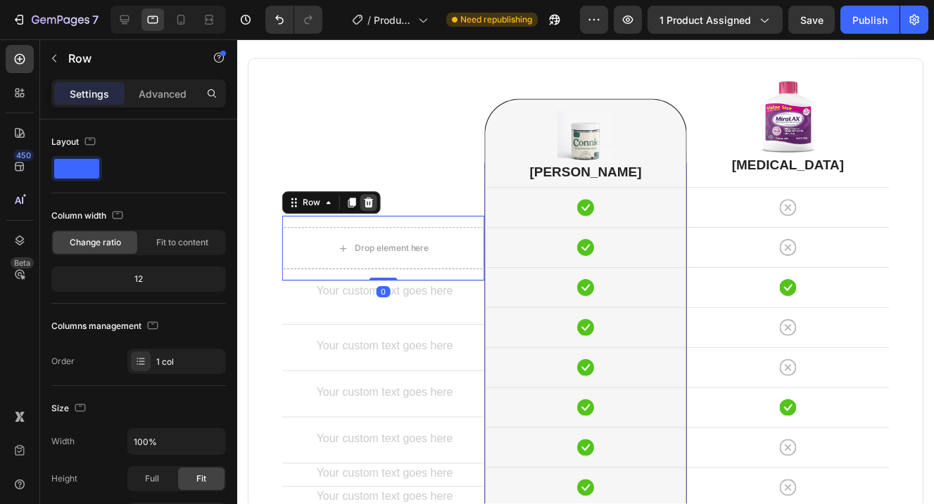
click at [369, 205] on icon at bounding box center [368, 203] width 11 height 11
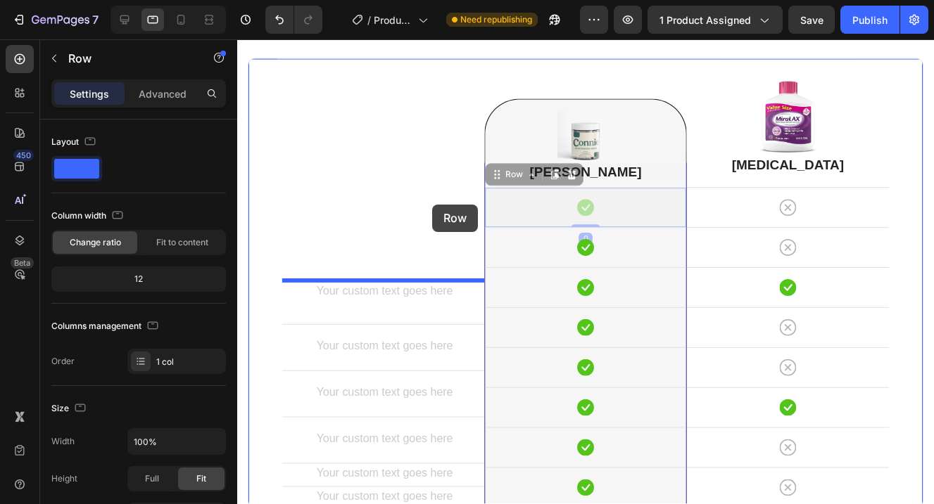
drag, startPoint x: 559, startPoint y: 198, endPoint x: 433, endPoint y: 205, distance: 126.8
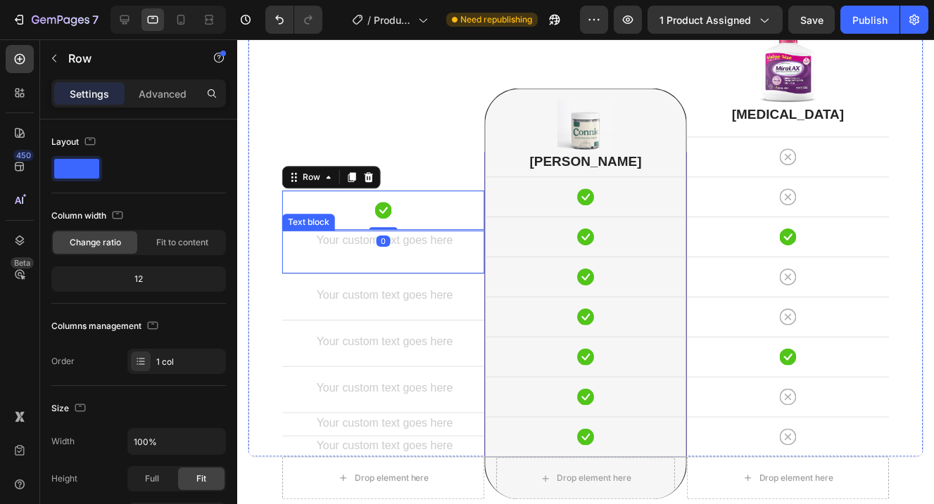
scroll to position [3667, 0]
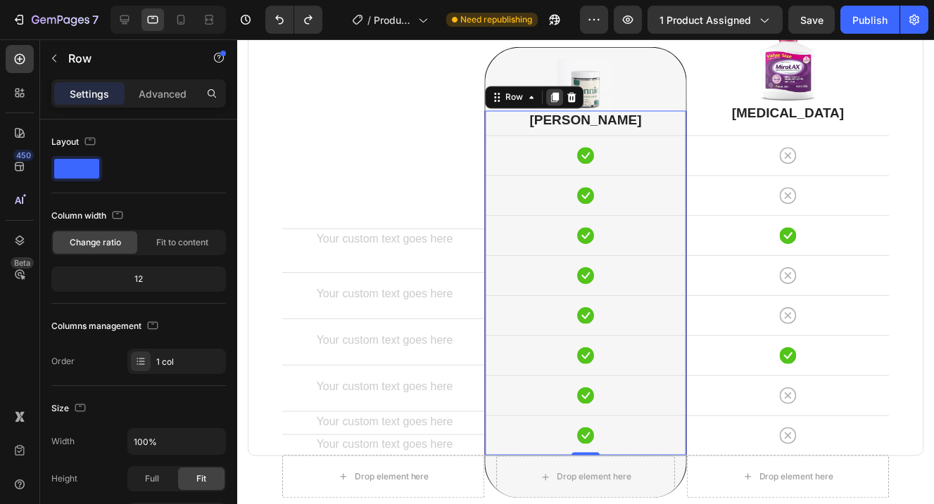
click at [555, 101] on icon at bounding box center [556, 99] width 8 height 10
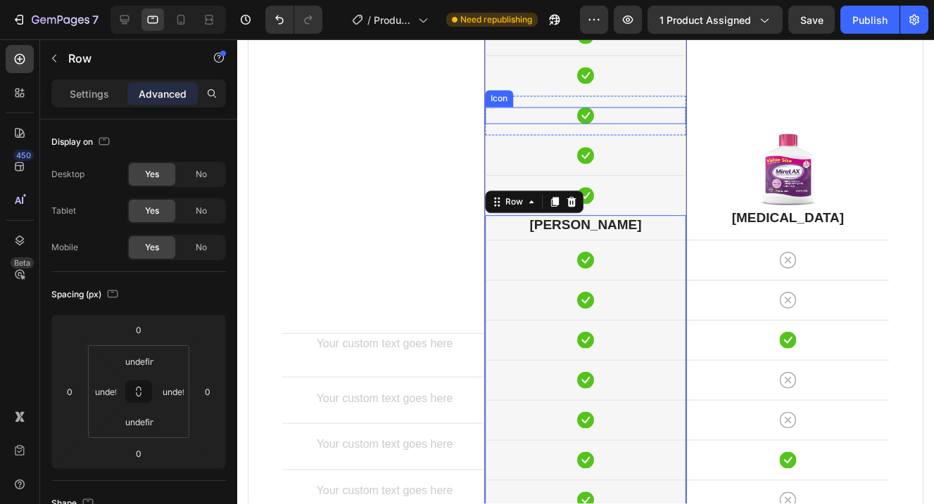
scroll to position [3857, 0]
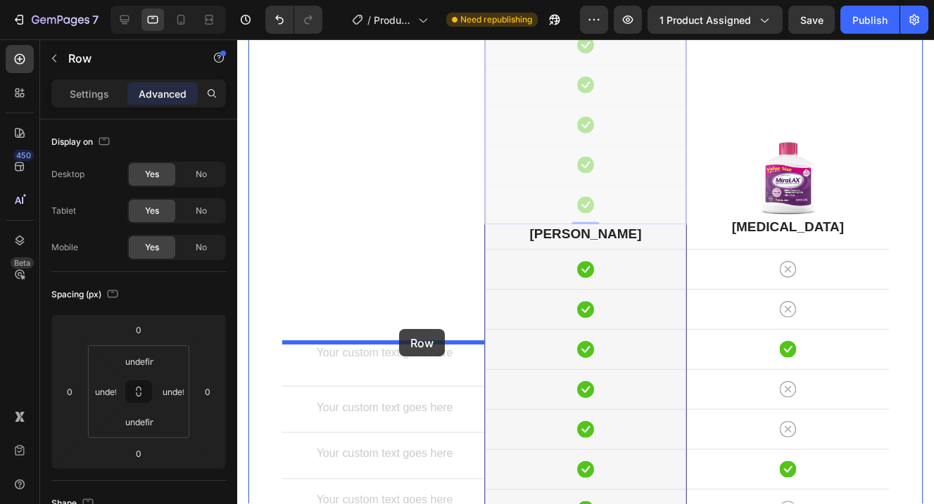
drag, startPoint x: 484, startPoint y: 172, endPoint x: 398, endPoint y: 330, distance: 180.1
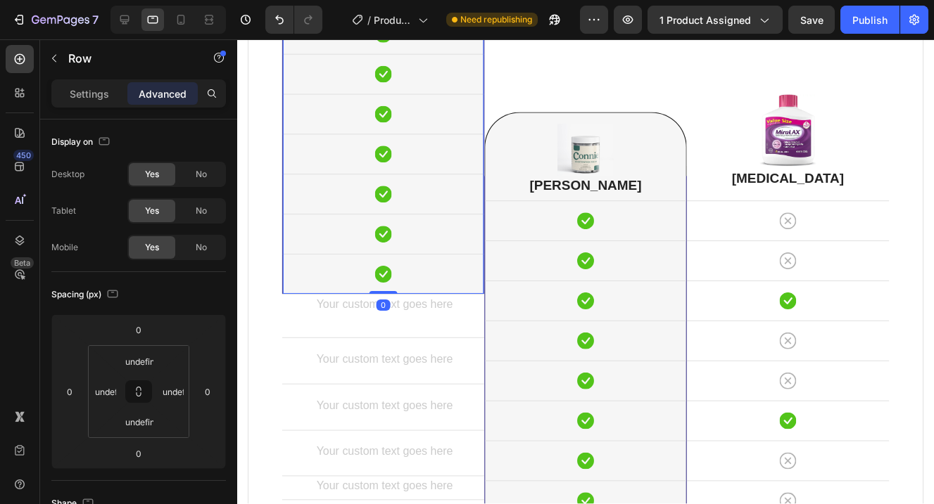
scroll to position [3733, 0]
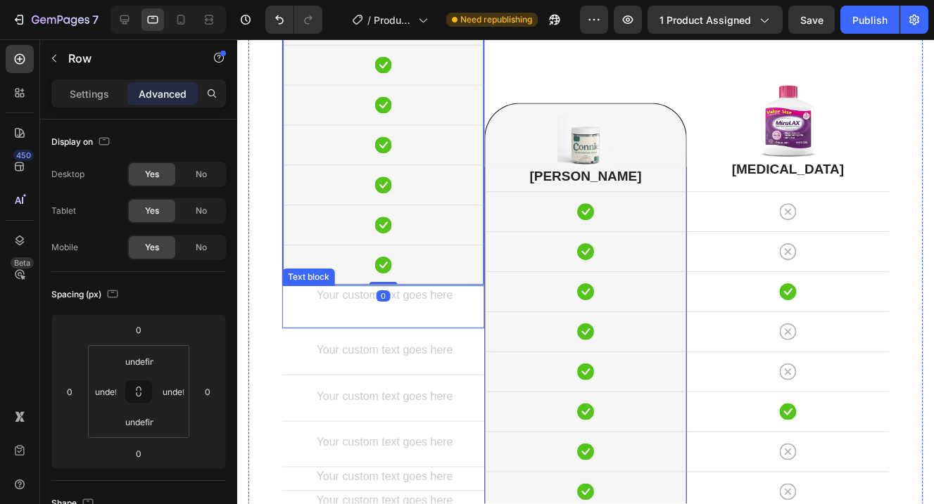
click at [424, 312] on p "Rich Text Editor. Editing area: main" at bounding box center [383, 308] width 180 height 20
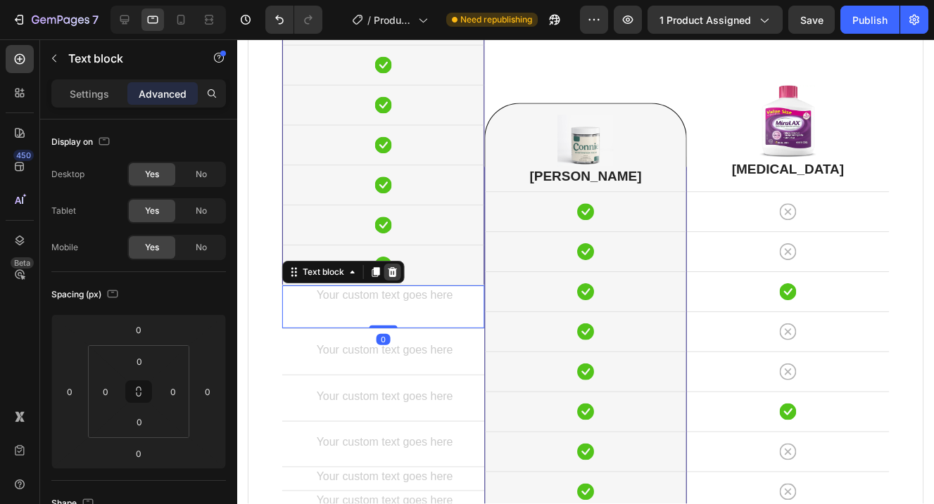
click at [391, 269] on icon at bounding box center [392, 273] width 9 height 10
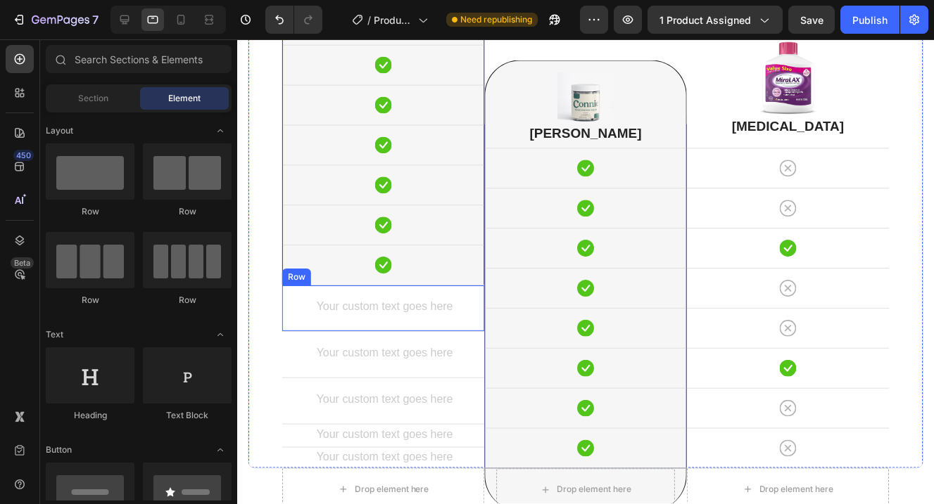
click at [419, 319] on div "Rich Text Editor. Editing area: main" at bounding box center [383, 309] width 203 height 23
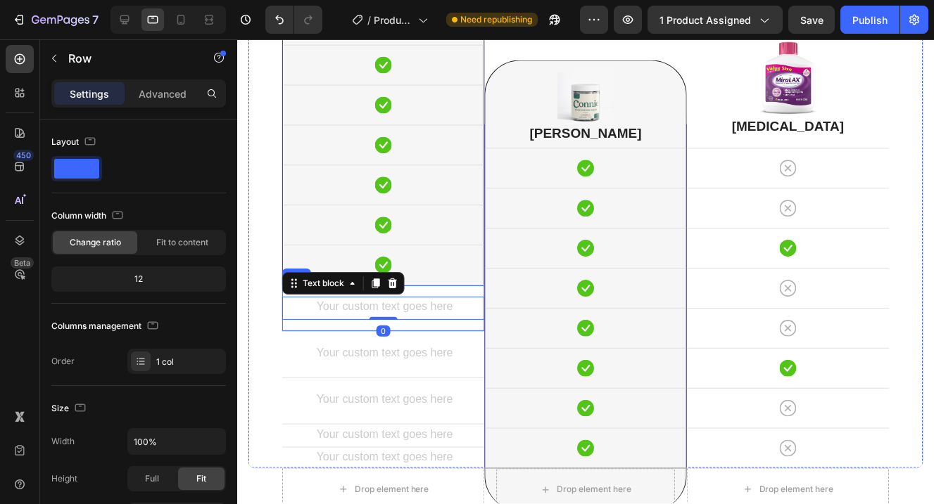
click at [438, 295] on div "Text block 0 Row" at bounding box center [383, 309] width 203 height 46
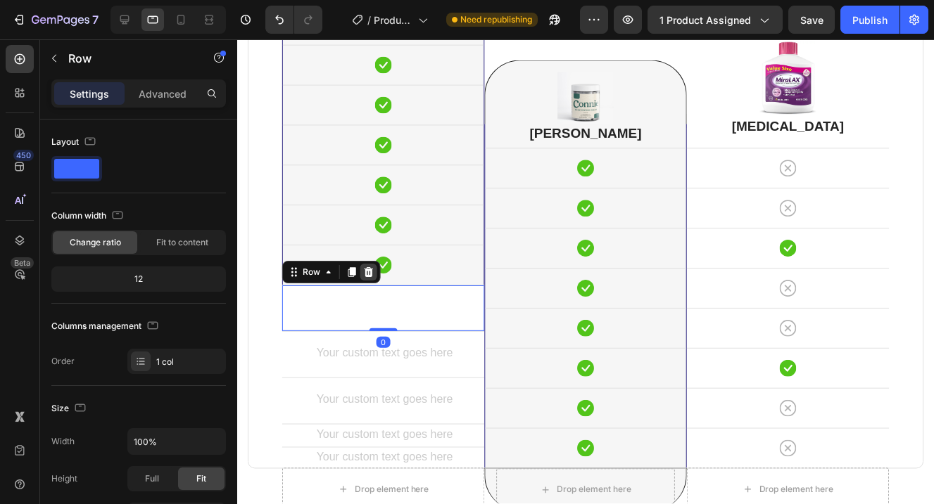
click at [367, 279] on div at bounding box center [368, 273] width 17 height 17
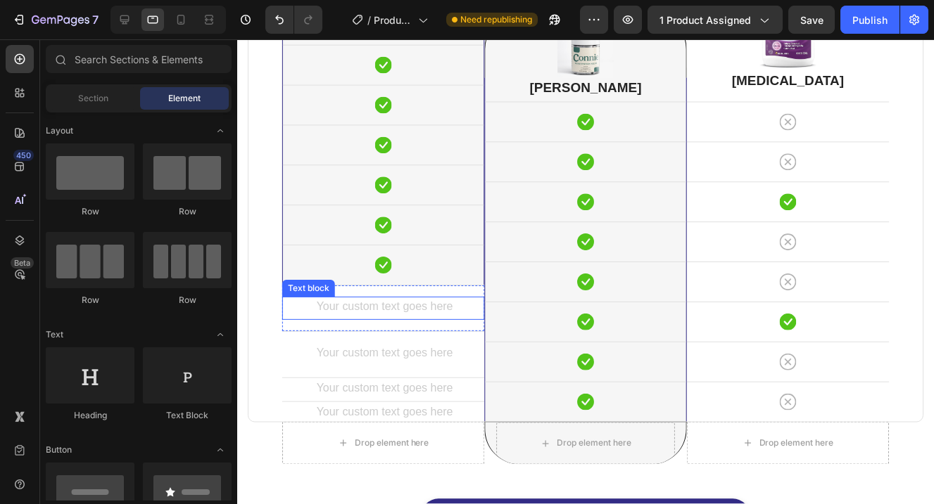
click at [414, 296] on div "Text block Row" at bounding box center [383, 309] width 203 height 46
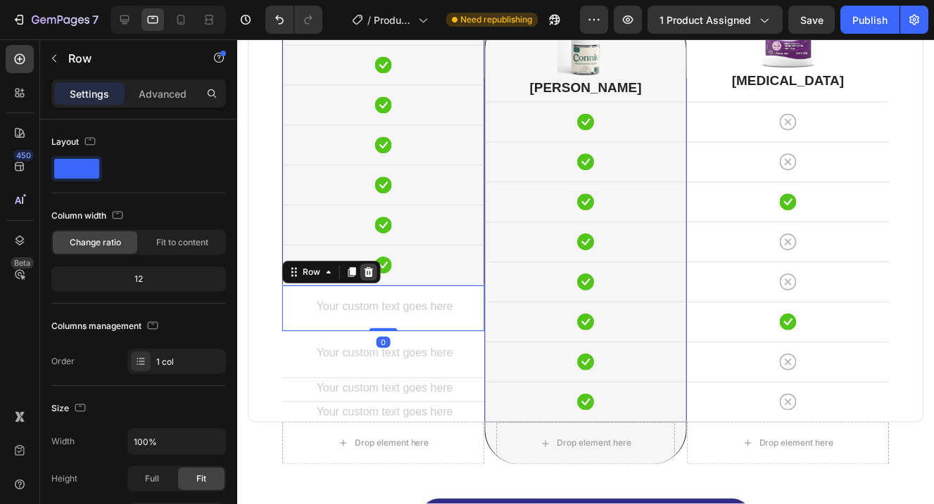
click at [369, 278] on icon at bounding box center [368, 272] width 11 height 11
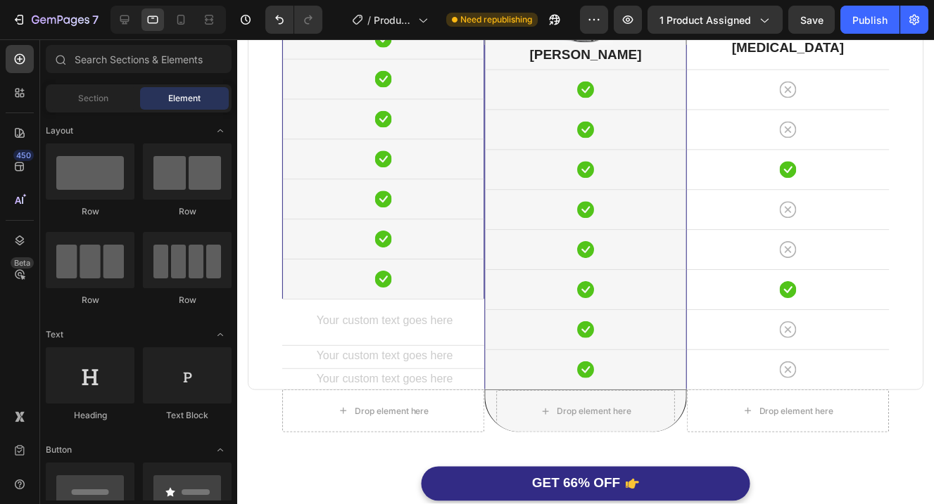
scroll to position [3746, 0]
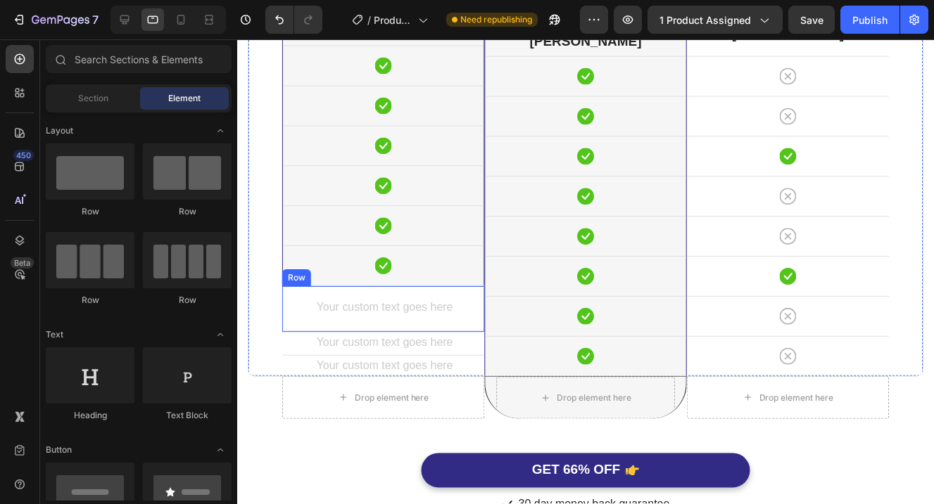
click at [414, 293] on div "Text block Row" at bounding box center [383, 309] width 203 height 46
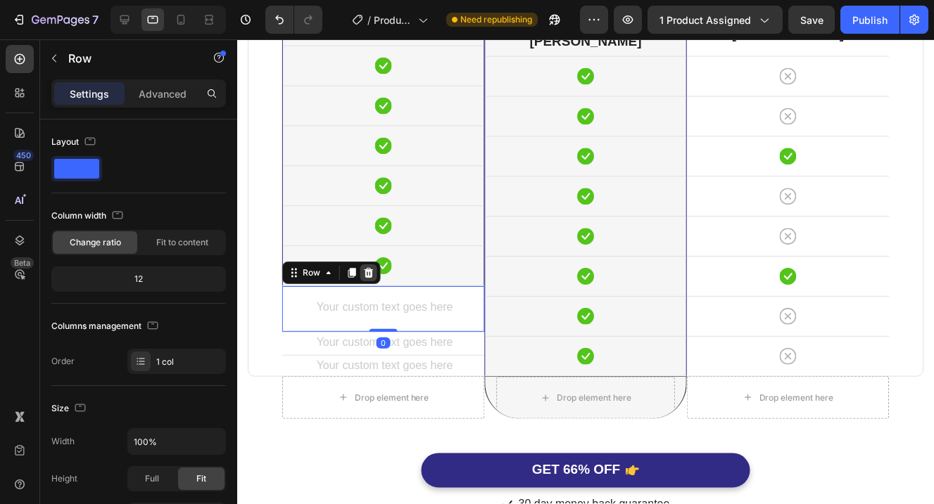
click at [373, 275] on icon at bounding box center [368, 273] width 11 height 11
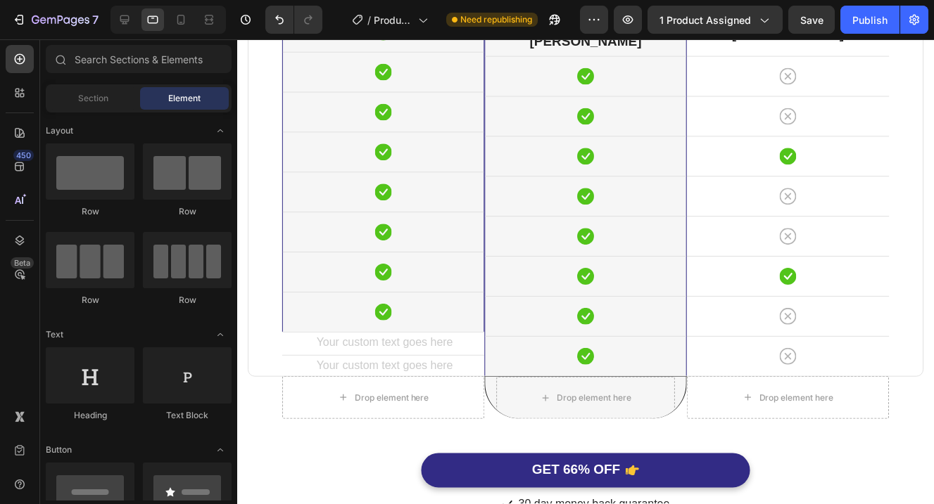
scroll to position [3793, 0]
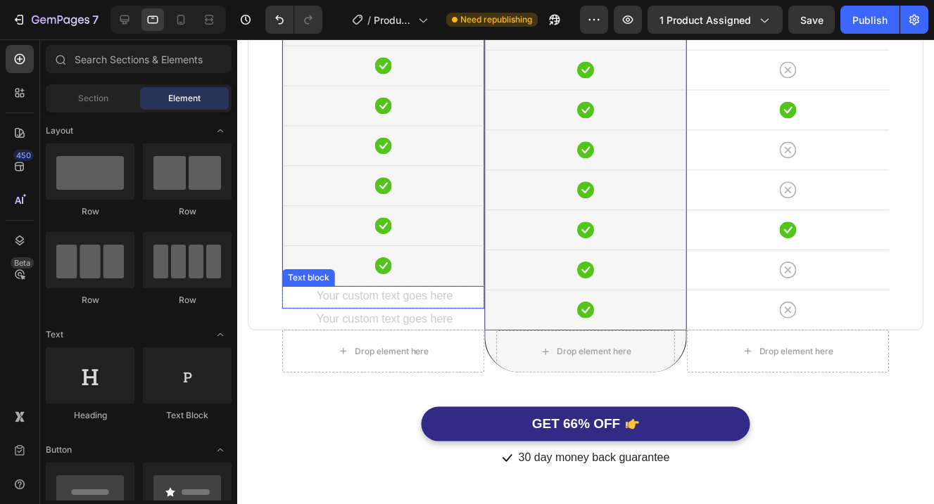
click at [435, 291] on div "Rich Text Editor. Editing area: main" at bounding box center [383, 298] width 203 height 23
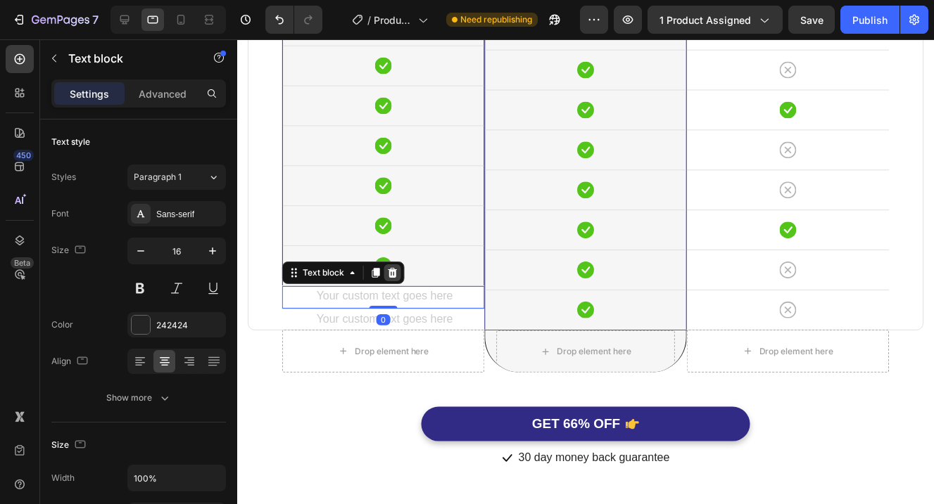
click at [390, 269] on icon at bounding box center [392, 273] width 9 height 10
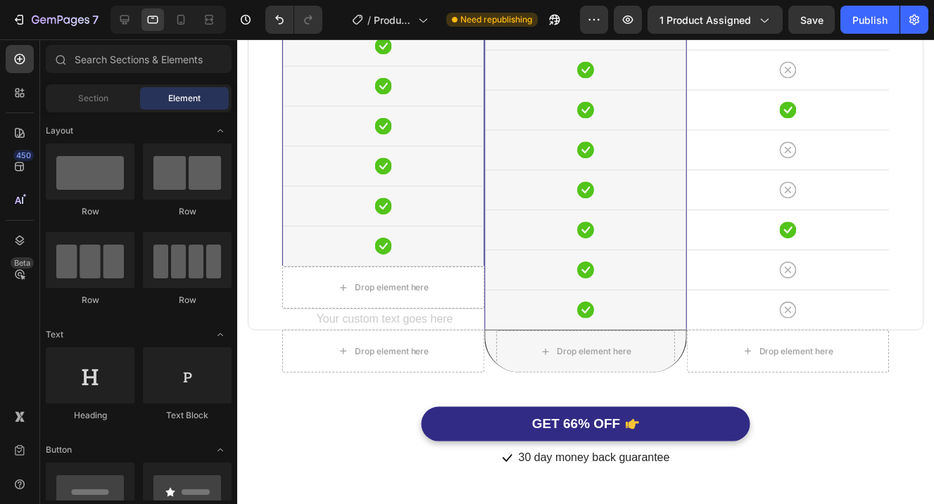
scroll to position [3774, 0]
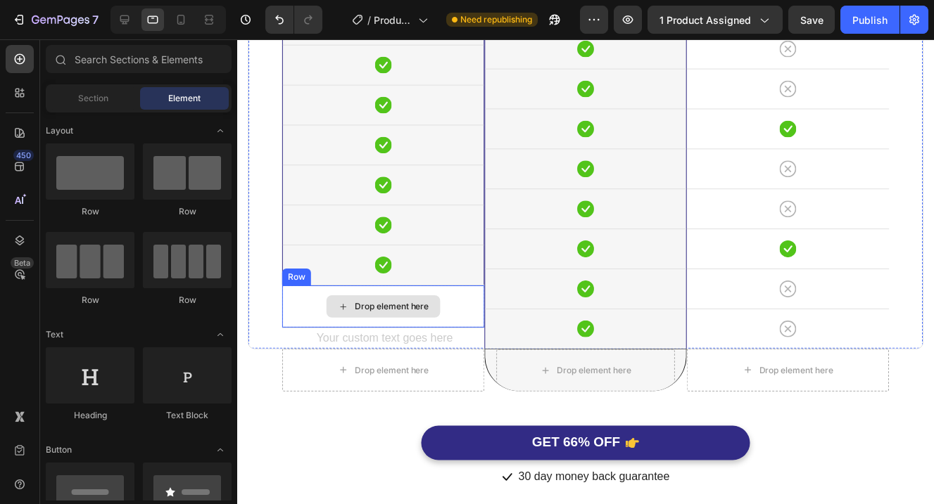
click at [437, 301] on div "Drop element here" at bounding box center [383, 307] width 114 height 23
click at [461, 296] on div "Drop element here" at bounding box center [383, 307] width 203 height 42
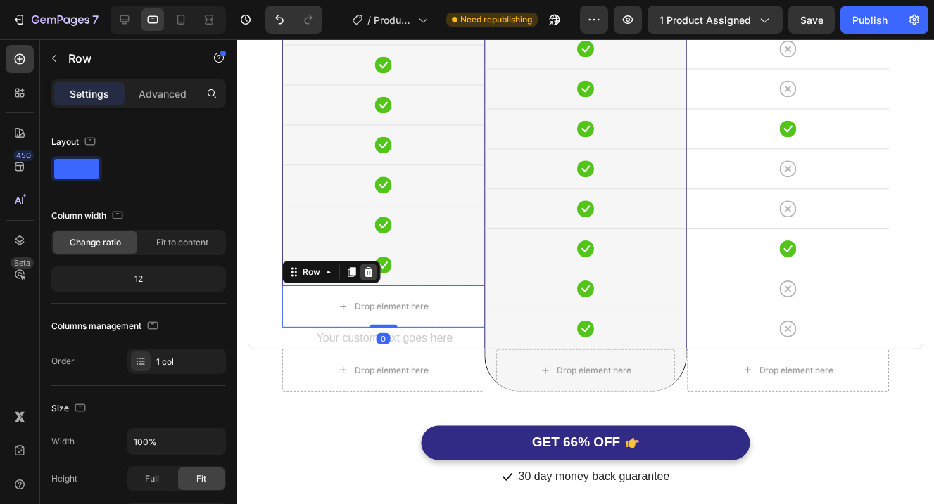
click at [368, 271] on icon at bounding box center [368, 273] width 9 height 10
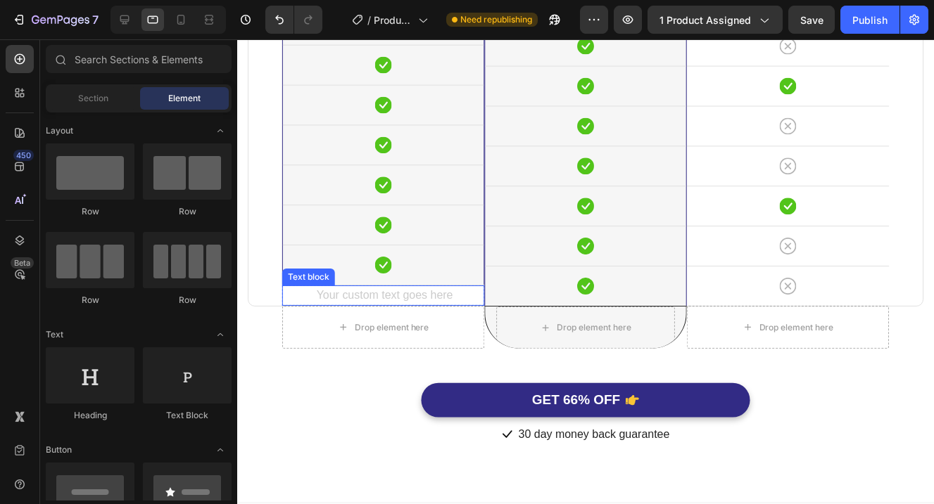
click at [450, 297] on div "Rich Text Editor. Editing area: main" at bounding box center [383, 296] width 203 height 20
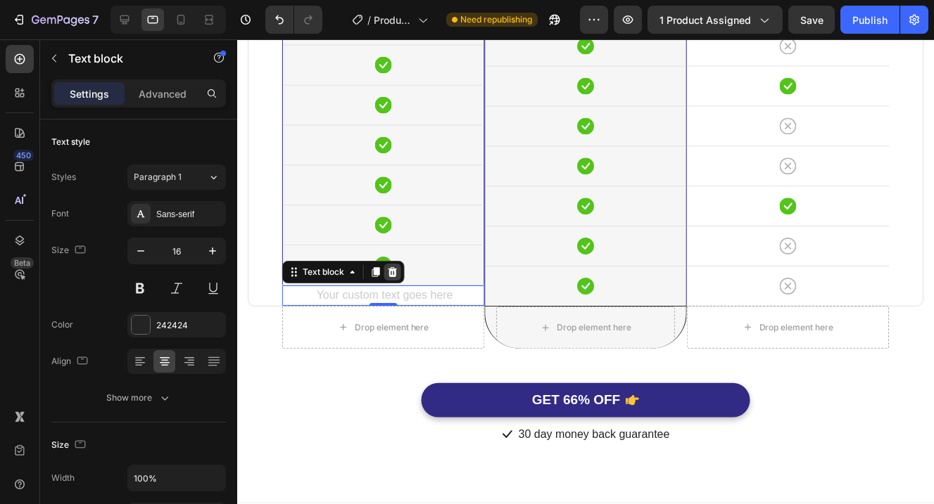
click at [390, 267] on icon at bounding box center [392, 272] width 11 height 11
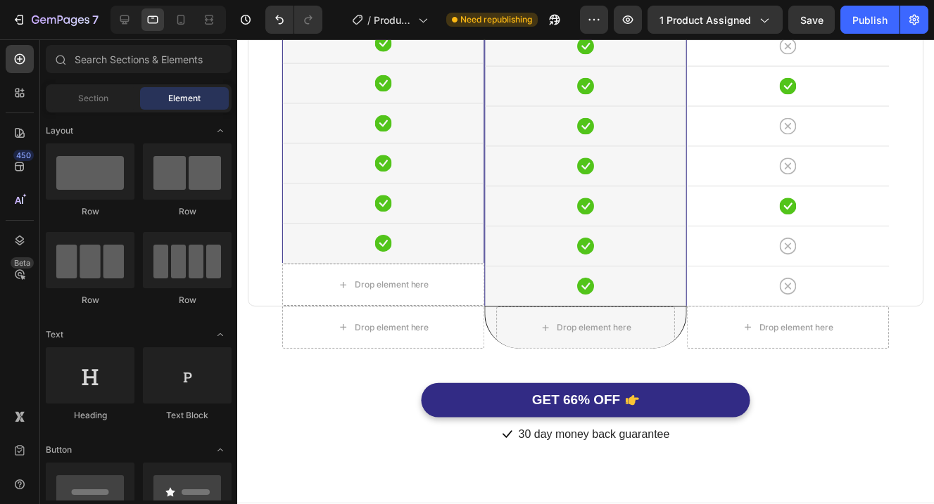
scroll to position [3795, 0]
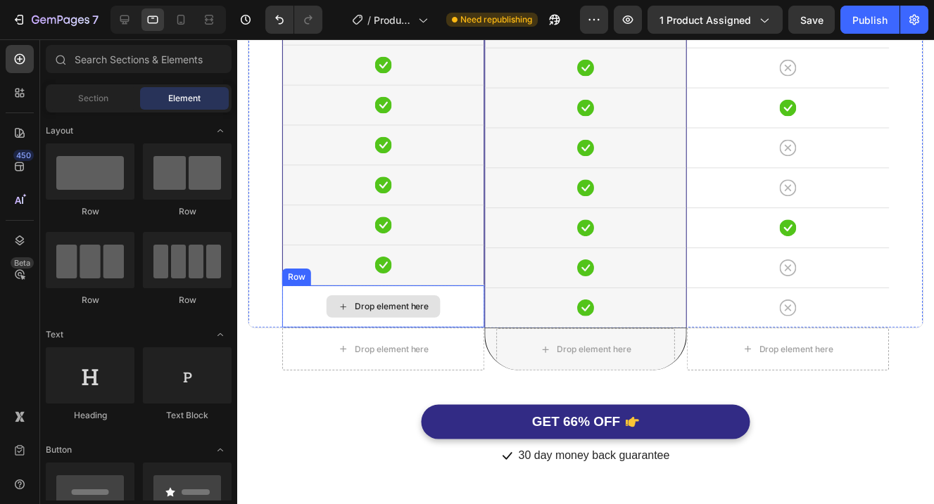
click at [460, 316] on div "Drop element here" at bounding box center [383, 307] width 203 height 42
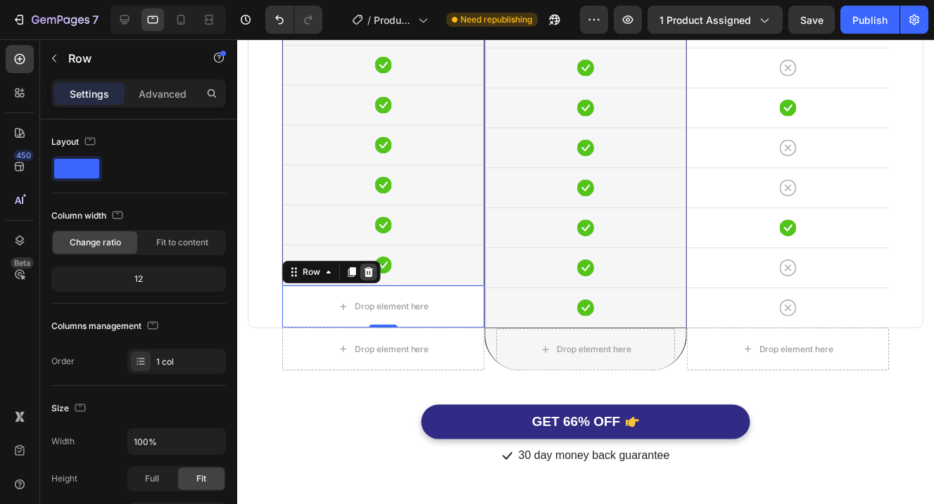
click at [369, 274] on icon at bounding box center [368, 272] width 11 height 11
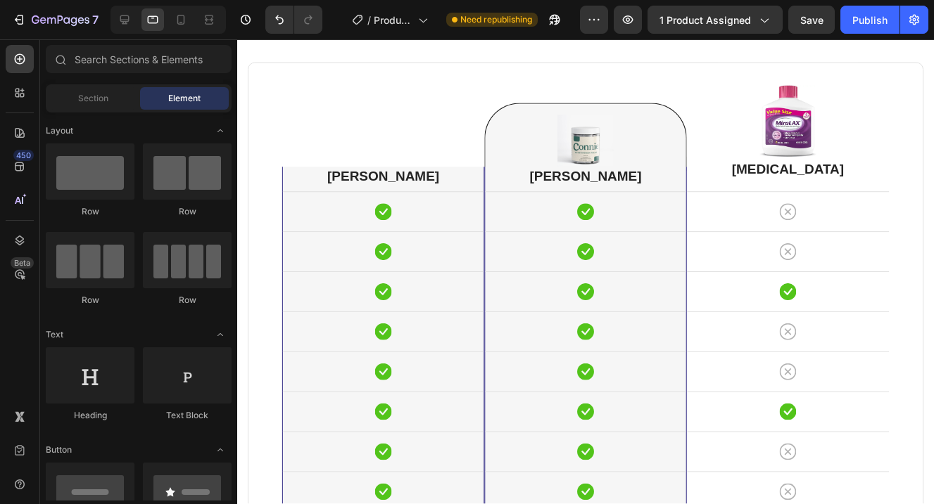
scroll to position [3608, 0]
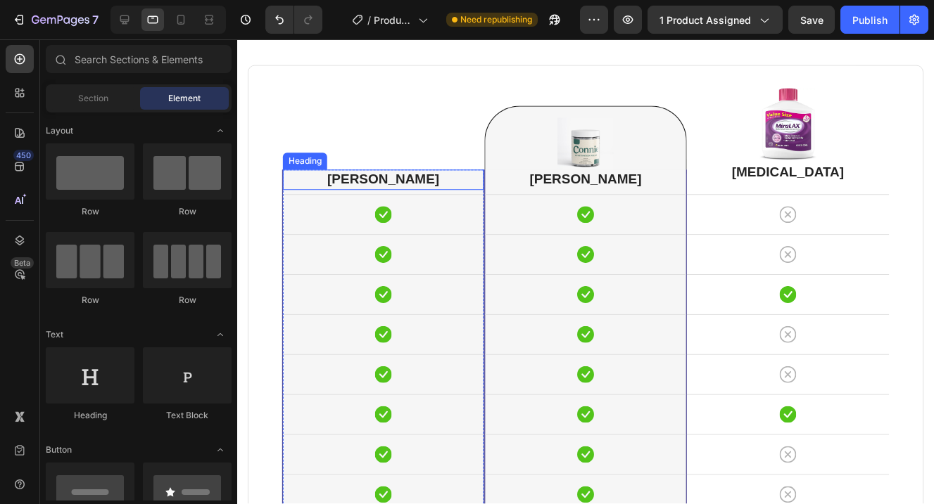
click at [400, 182] on h2 "[PERSON_NAME]" at bounding box center [383, 180] width 201 height 20
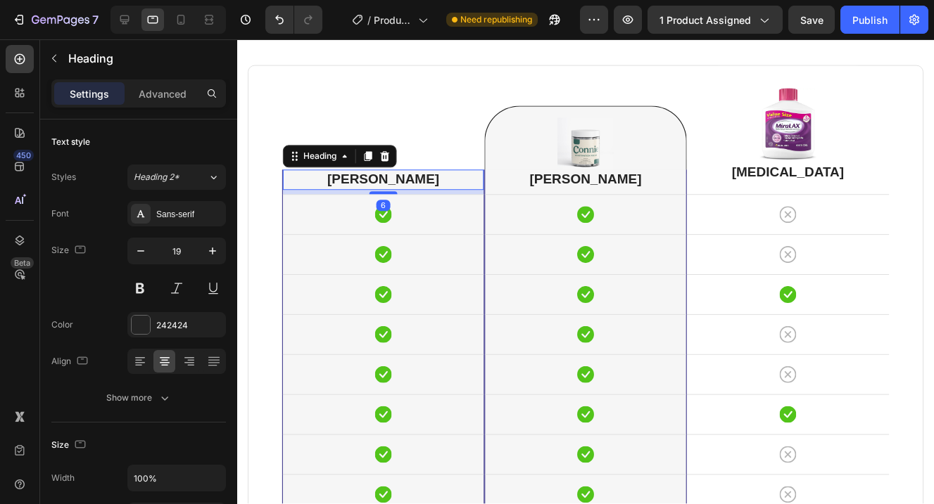
click at [400, 182] on h2 "[PERSON_NAME]" at bounding box center [383, 180] width 201 height 20
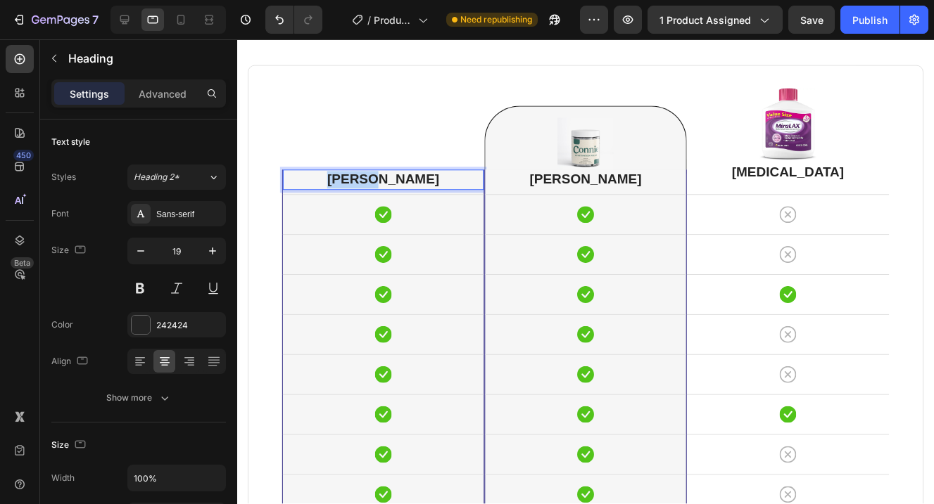
click at [400, 182] on p "[PERSON_NAME]" at bounding box center [383, 181] width 198 height 18
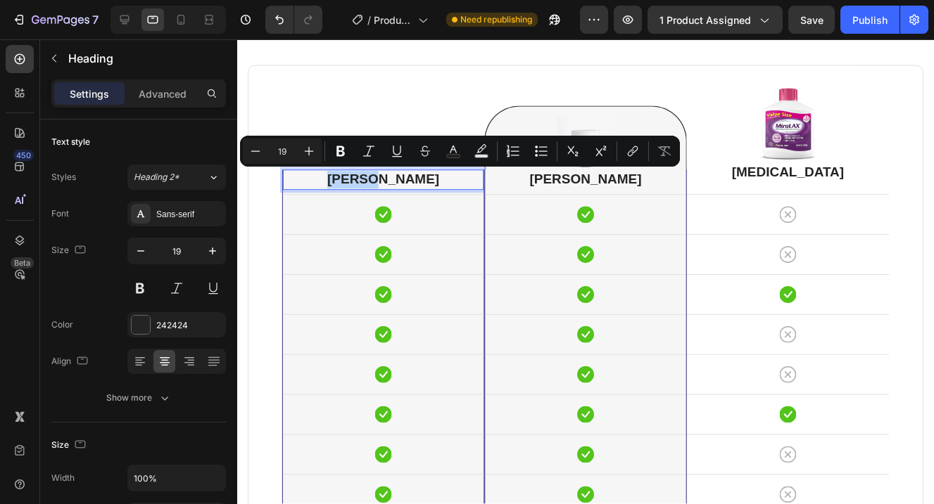
click at [461, 179] on p "[PERSON_NAME]" at bounding box center [383, 181] width 198 height 18
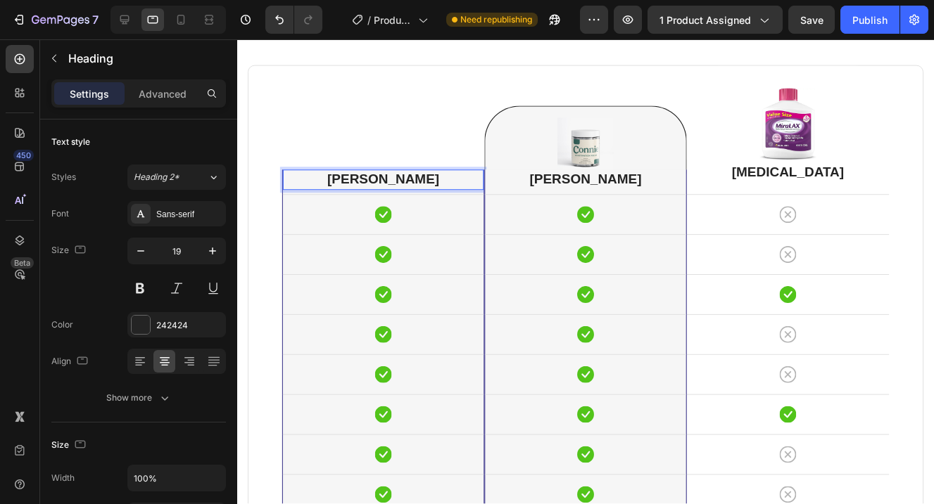
click at [471, 179] on p "[PERSON_NAME]" at bounding box center [383, 181] width 198 height 18
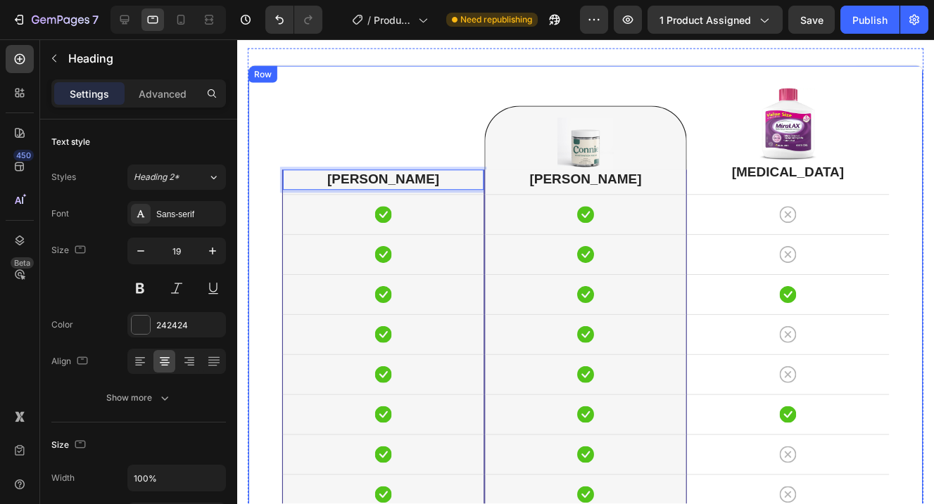
click at [352, 122] on div "Connie Heading 6 Icon Row Icon Row Icon Row Icon Row Icon Row Icon Row Icon Row…" at bounding box center [383, 291] width 203 height 450
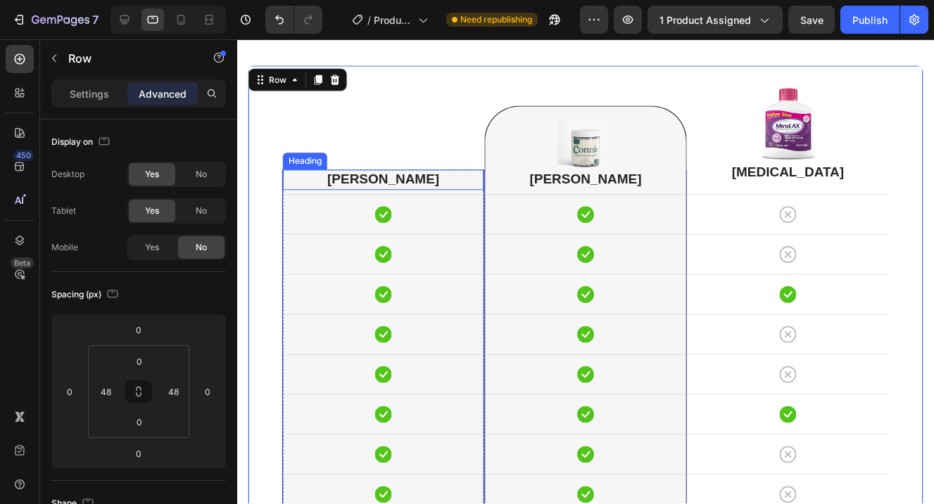
click at [289, 186] on p "[PERSON_NAME]" at bounding box center [383, 181] width 198 height 18
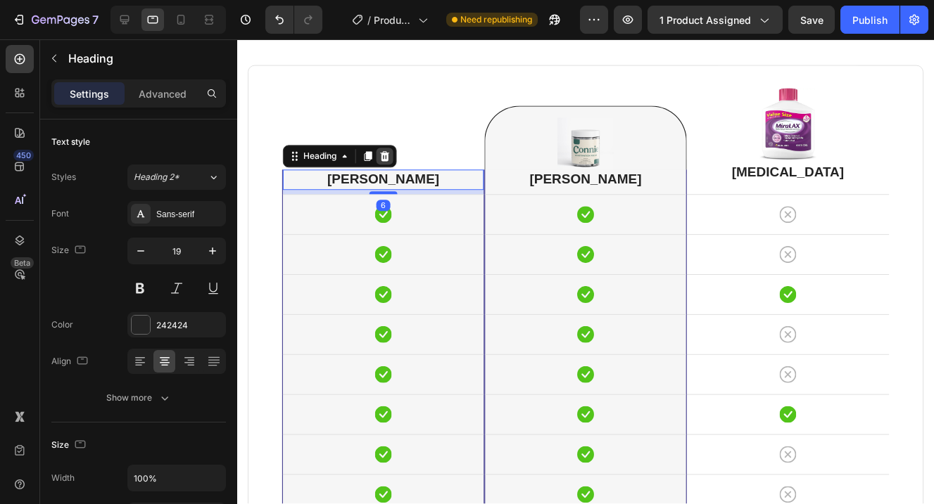
click at [388, 156] on icon at bounding box center [385, 157] width 9 height 10
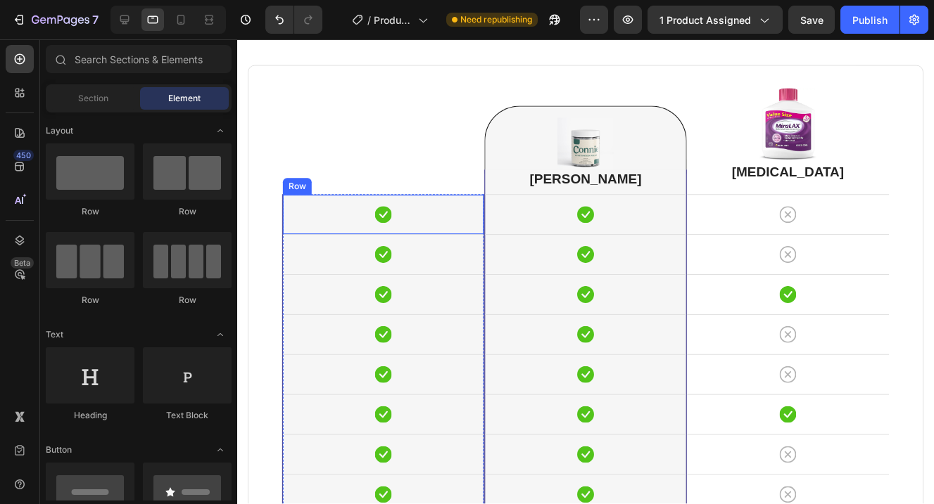
click at [297, 205] on div "Icon Row" at bounding box center [383, 215] width 201 height 40
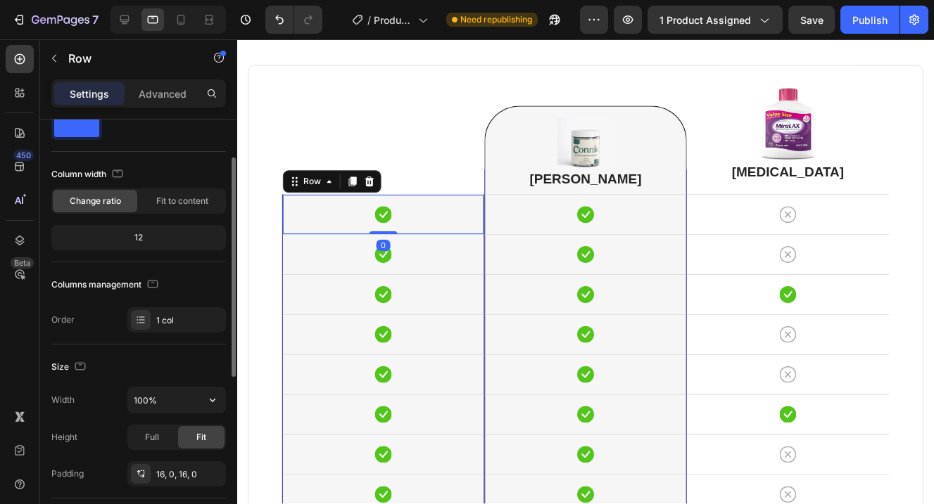
scroll to position [56, 0]
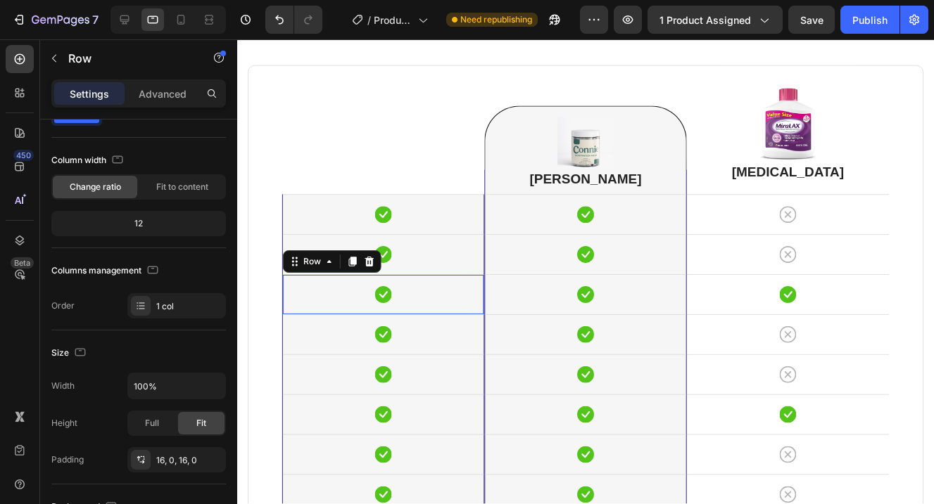
click at [283, 272] on div "Icon Row Icon Row Icon Row 0 Icon Row Icon Row Icon Row Icon Row Icon Row" at bounding box center [383, 355] width 201 height 321
click at [483, 264] on div "Icon Row" at bounding box center [383, 255] width 201 height 40
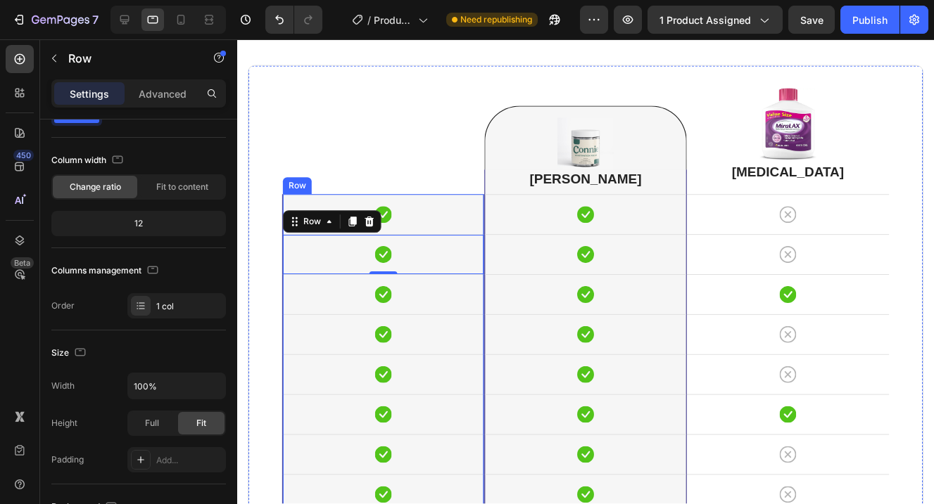
click at [282, 376] on div "Icon Row Icon Row 0 Icon Row Icon Row Icon Row Icon Row Icon Row Icon Row Row" at bounding box center [383, 355] width 203 height 321
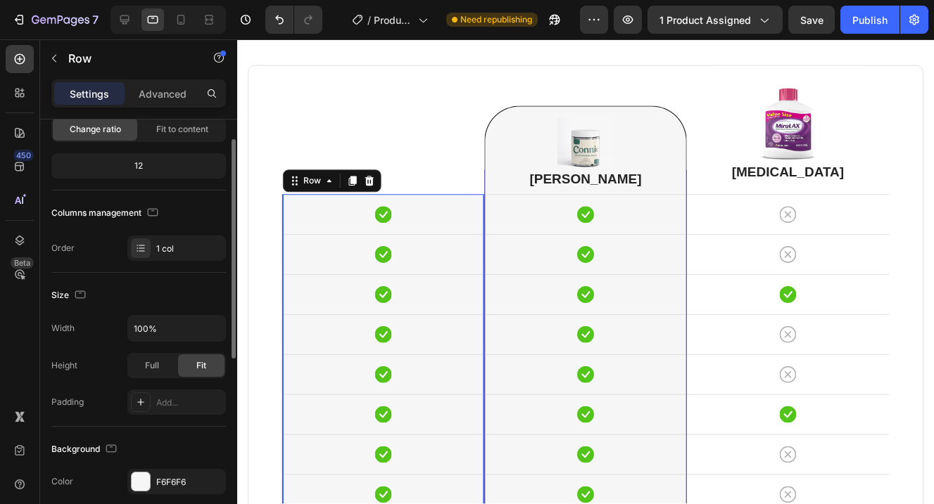
scroll to position [132, 0]
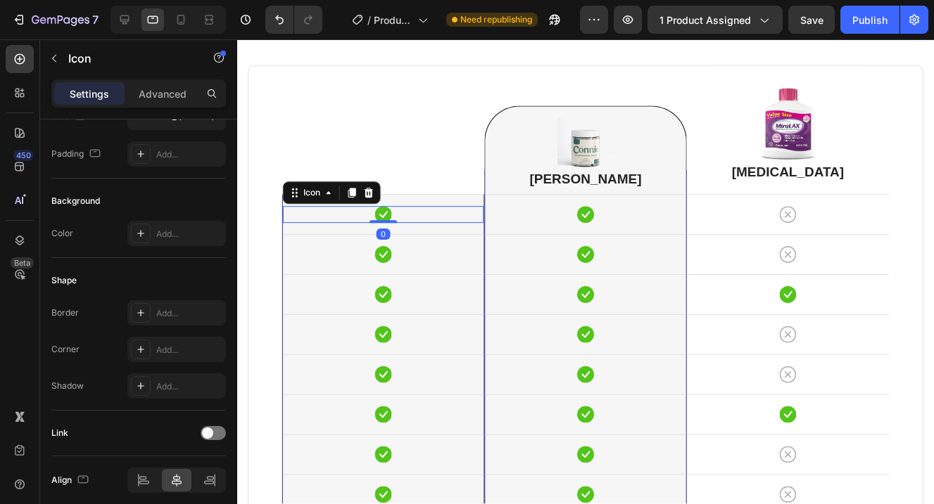
click at [390, 217] on icon at bounding box center [383, 215] width 17 height 17
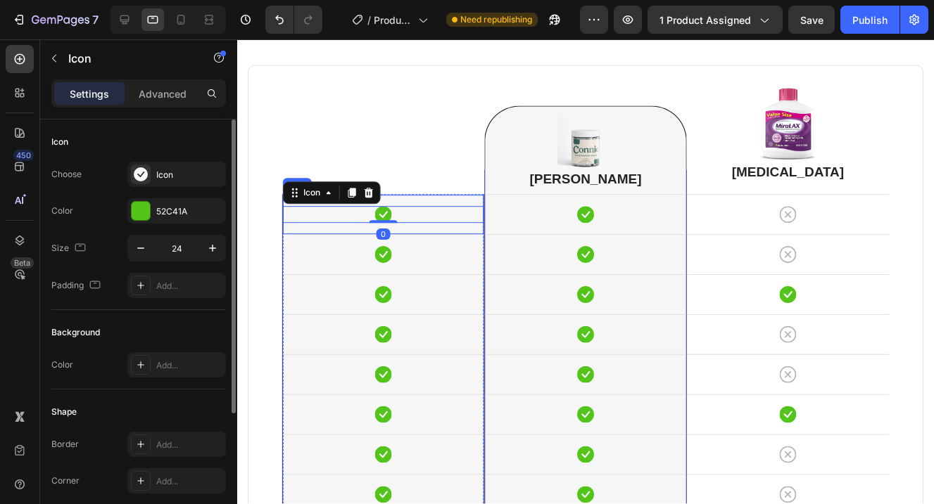
click at [456, 228] on div "Icon 0 Row" at bounding box center [383, 215] width 201 height 40
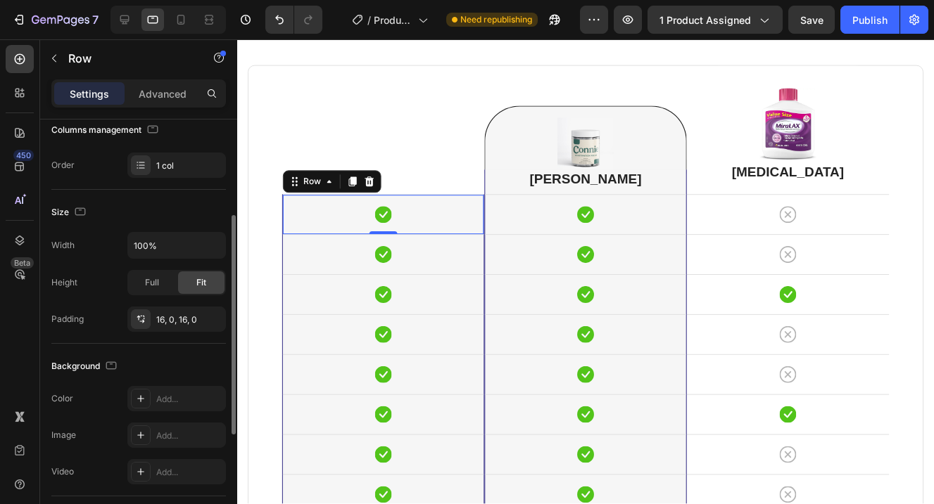
scroll to position [202, 0]
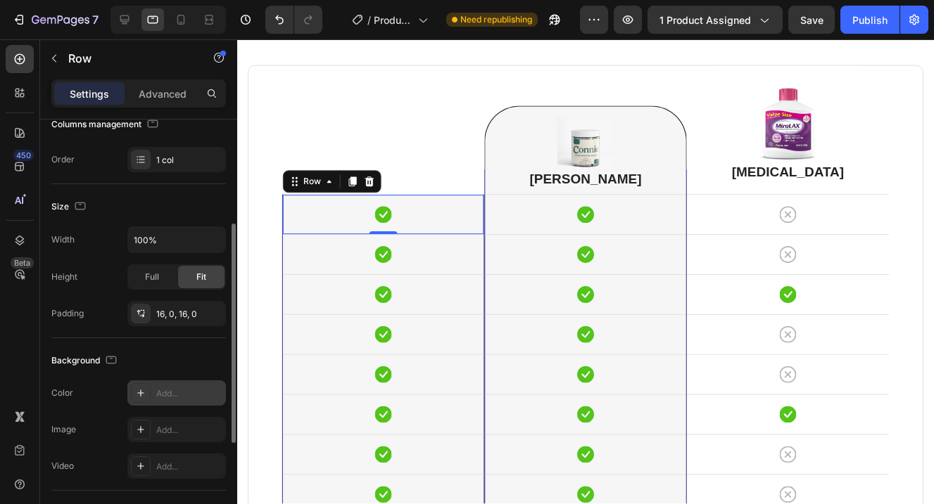
click at [143, 400] on div at bounding box center [141, 393] width 20 height 20
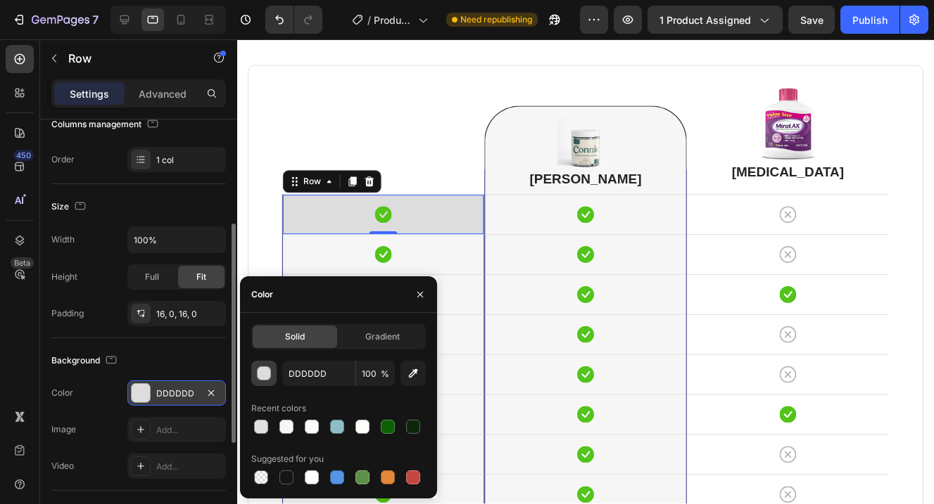
click at [257, 367] on div "button" at bounding box center [264, 374] width 14 height 14
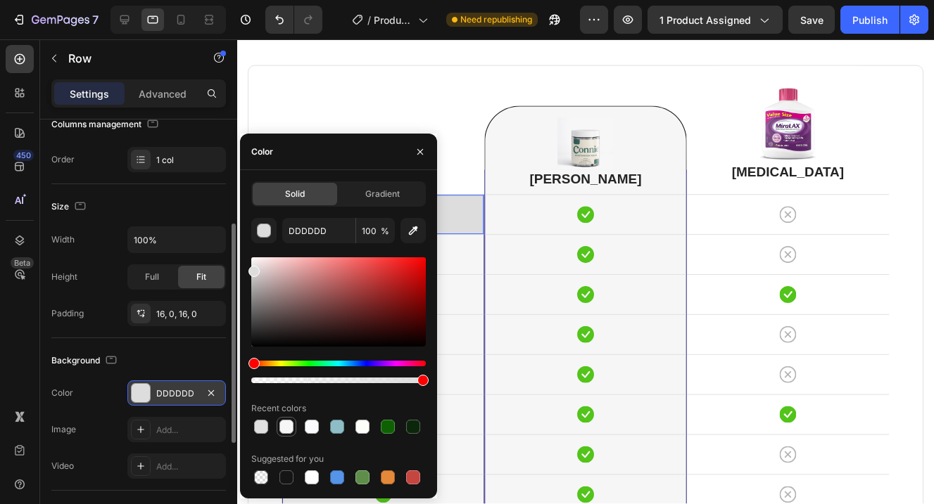
click at [290, 426] on div at bounding box center [286, 427] width 14 height 14
click at [414, 232] on icon "button" at bounding box center [413, 231] width 14 height 14
type input "FFFFFF"
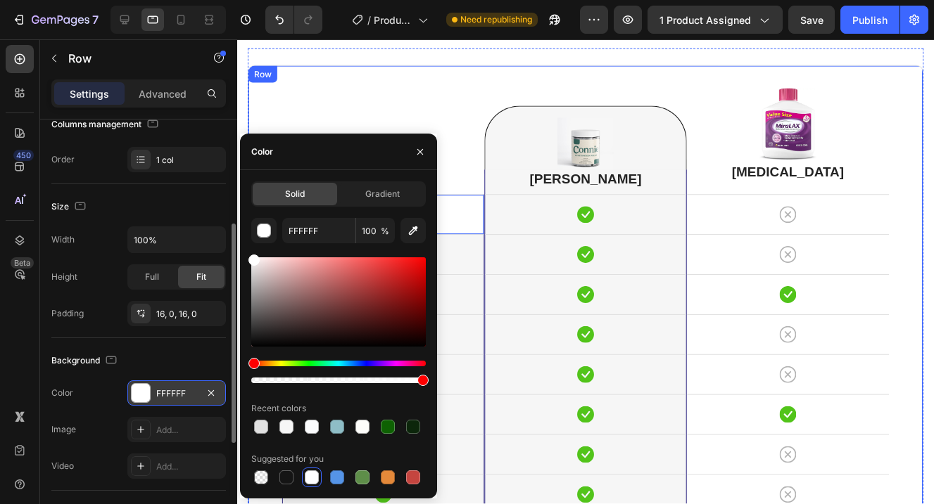
click at [469, 139] on div "Icon Row 0 Icon Row Icon Row Icon Row Icon Row Icon Row Icon Row Icon Row Row" at bounding box center [383, 291] width 203 height 450
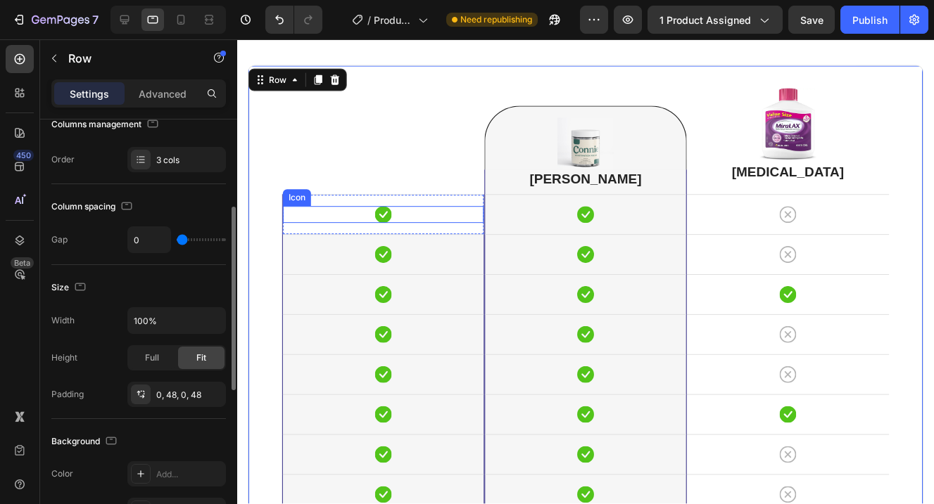
click at [383, 212] on icon at bounding box center [383, 215] width 17 height 17
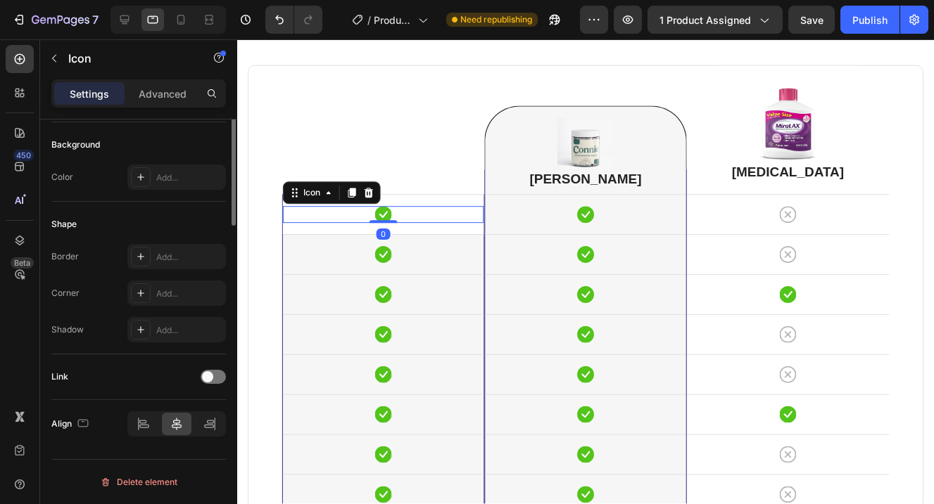
scroll to position [0, 0]
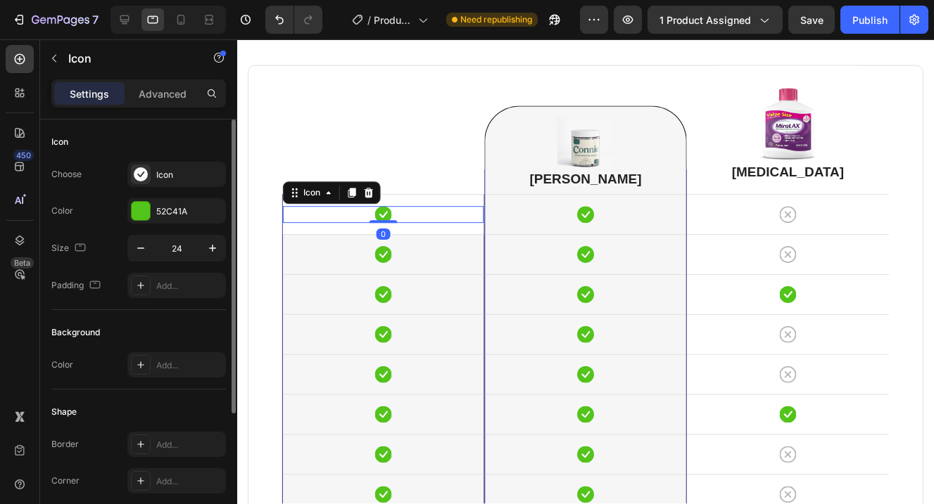
click at [383, 213] on icon at bounding box center [383, 215] width 17 height 17
click at [363, 190] on icon at bounding box center [368, 193] width 11 height 11
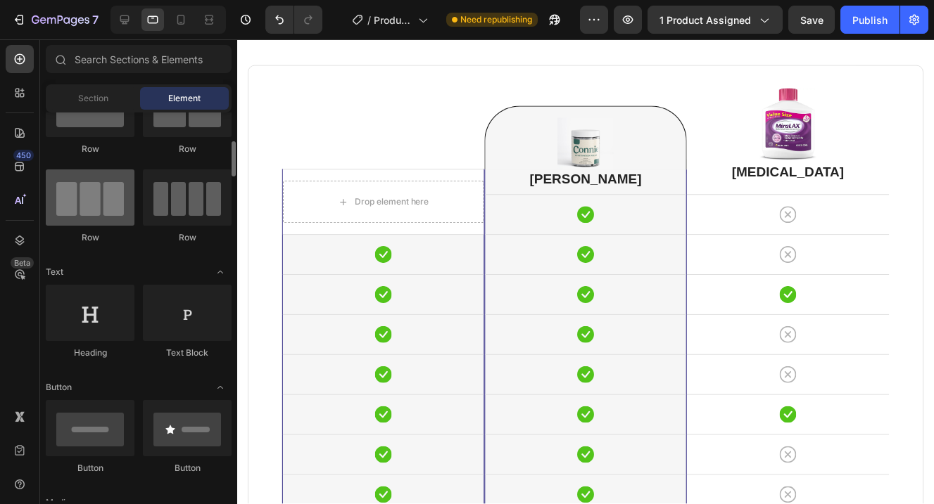
scroll to position [85, 0]
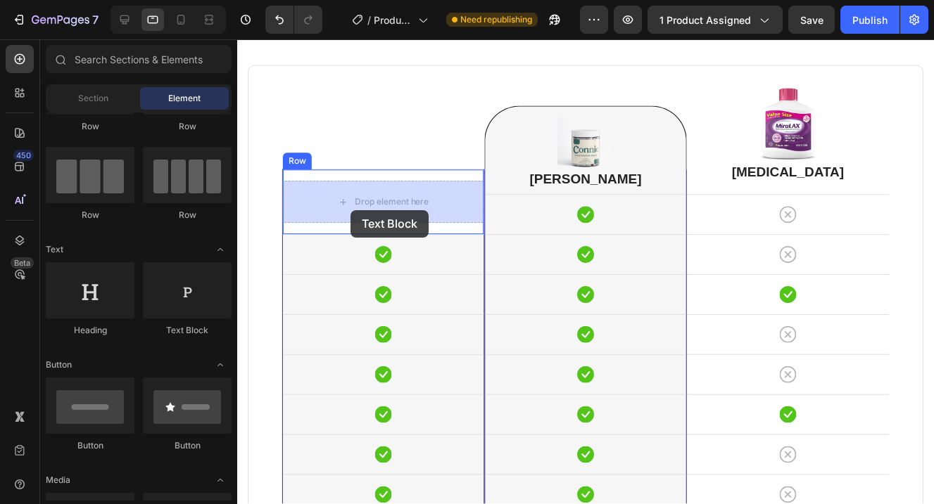
drag, startPoint x: 427, startPoint y: 338, endPoint x: 350, endPoint y: 210, distance: 148.6
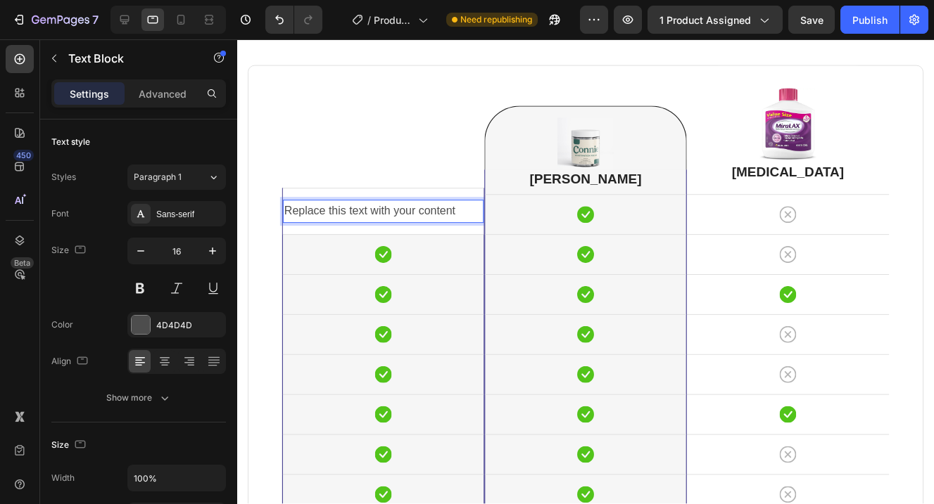
click at [433, 214] on div "Replace this text with your content" at bounding box center [383, 212] width 201 height 23
click at [433, 214] on p "Replace this text with your content" at bounding box center [383, 212] width 198 height 20
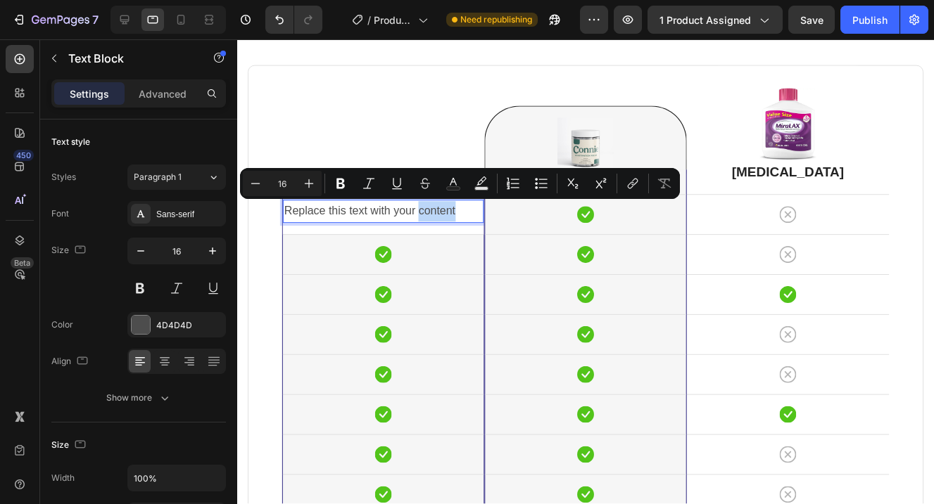
click at [433, 214] on p "Replace this text with your content" at bounding box center [383, 212] width 198 height 20
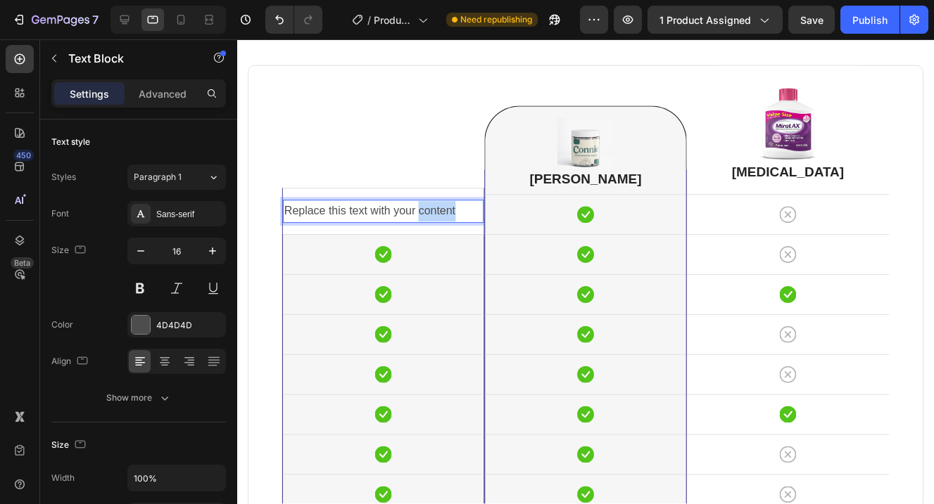
click at [433, 214] on p "Replace this text with your content" at bounding box center [383, 212] width 198 height 20
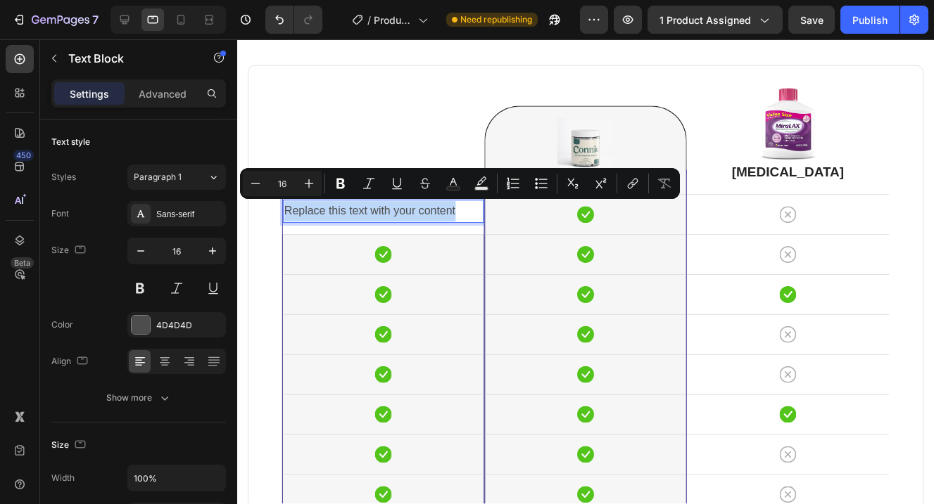
click at [469, 211] on p "Replace this text with your content" at bounding box center [383, 212] width 198 height 20
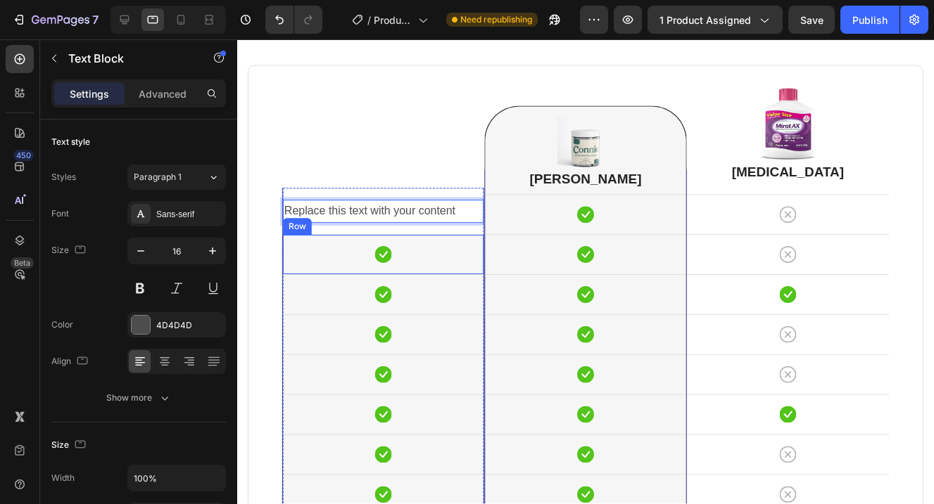
click at [450, 239] on div "Icon Row" at bounding box center [383, 255] width 201 height 40
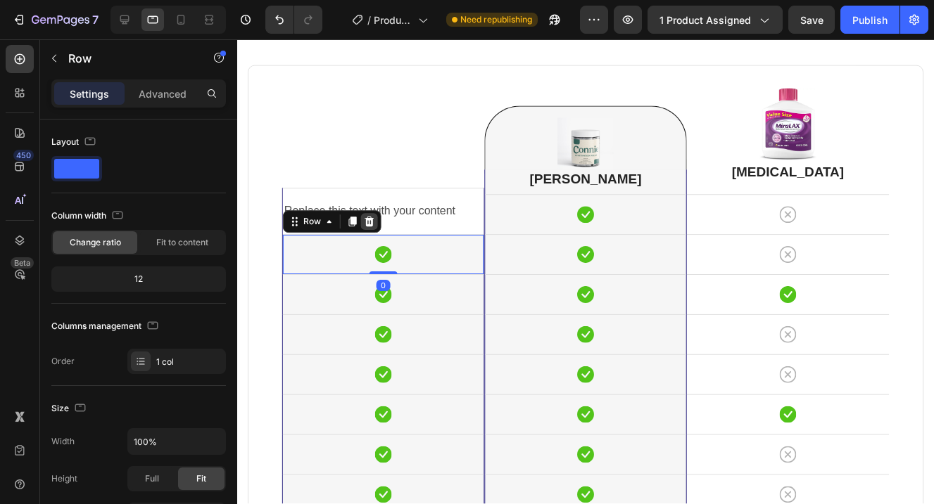
click at [369, 226] on icon at bounding box center [369, 222] width 9 height 10
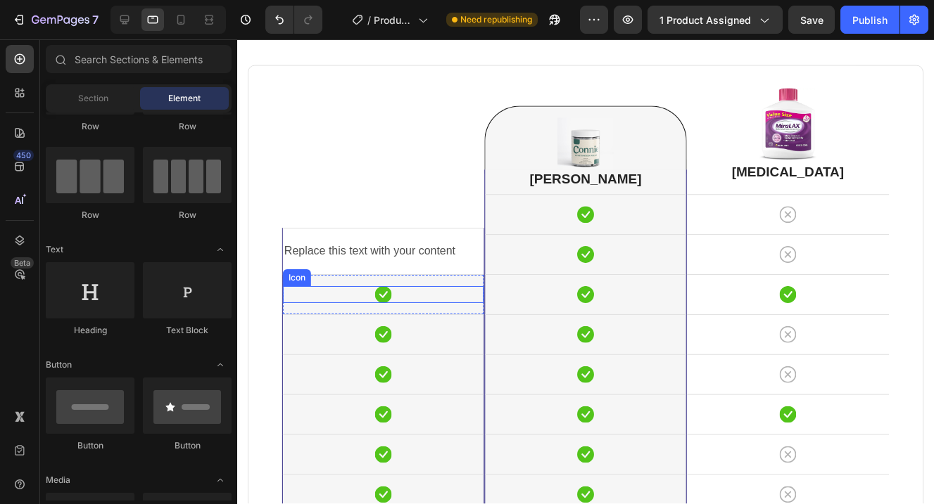
click at [428, 290] on div "Icon" at bounding box center [383, 295] width 201 height 17
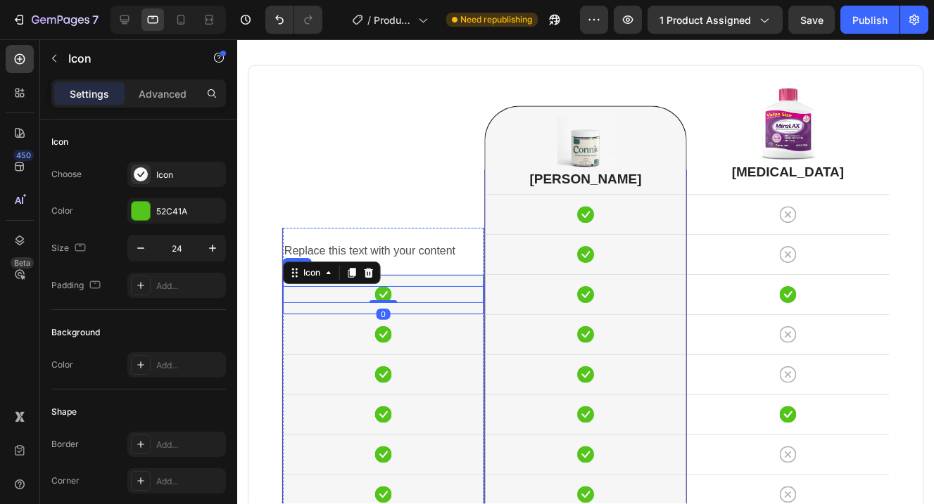
click at [426, 283] on div "Icon 0 Row" at bounding box center [383, 295] width 201 height 40
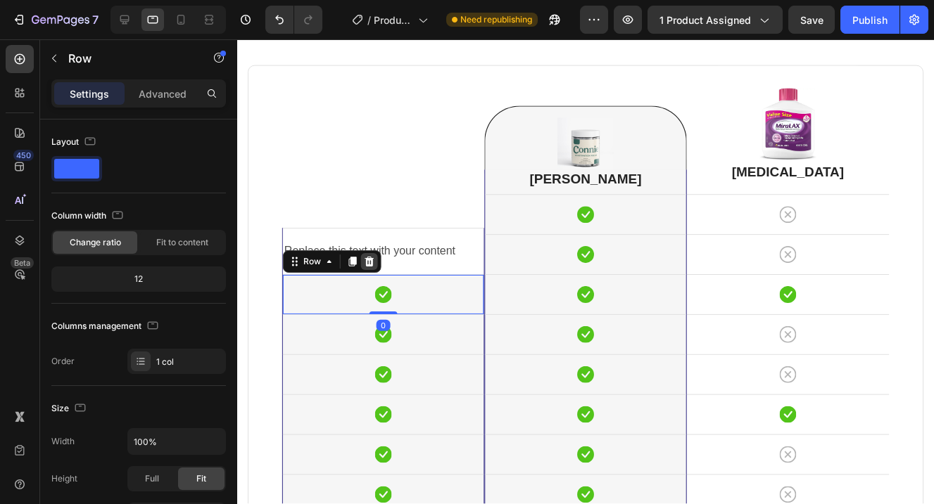
click at [374, 267] on icon at bounding box center [369, 262] width 11 height 11
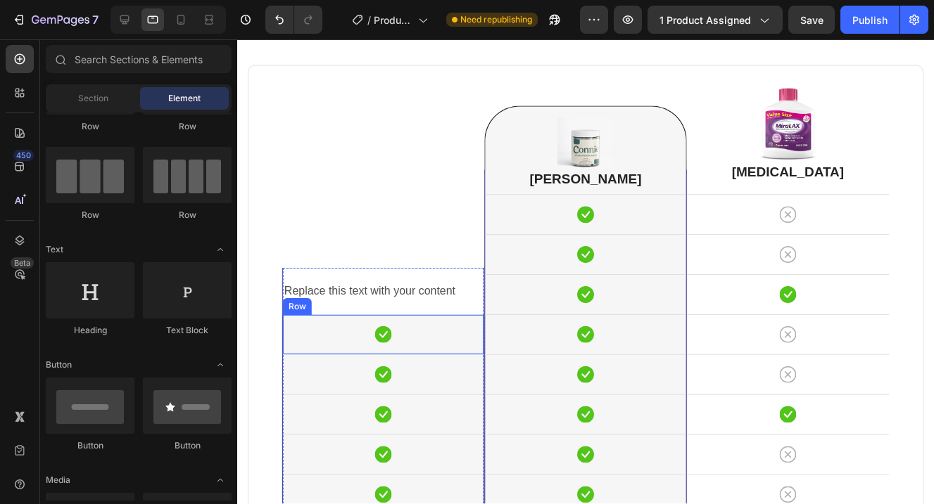
click at [431, 324] on div "Icon Row" at bounding box center [383, 335] width 201 height 40
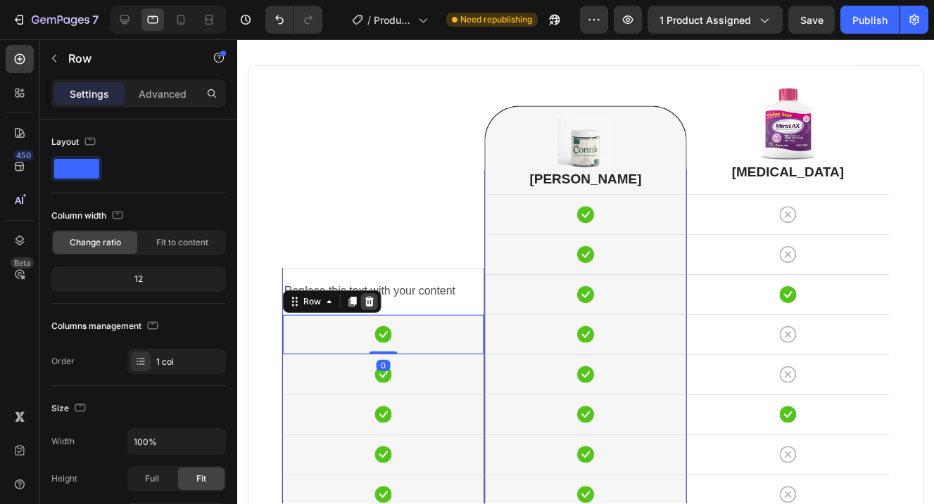
click at [371, 300] on icon at bounding box center [369, 303] width 9 height 10
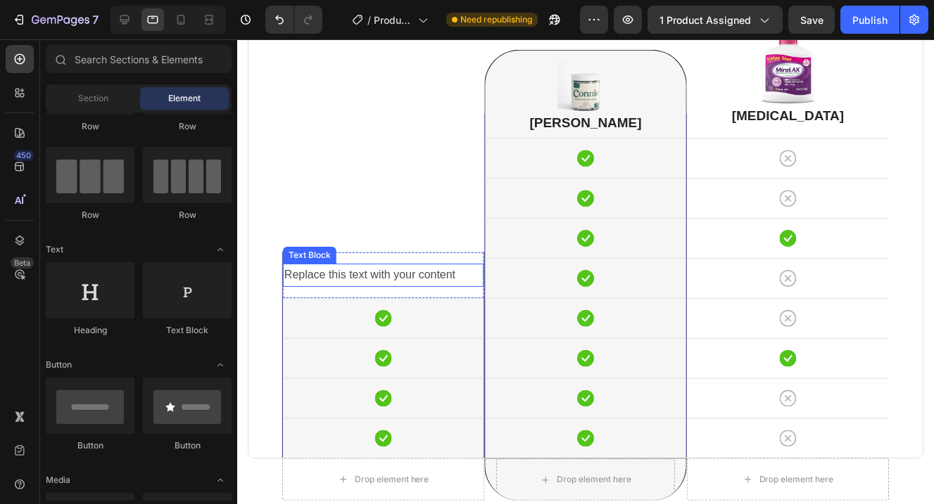
scroll to position [3671, 0]
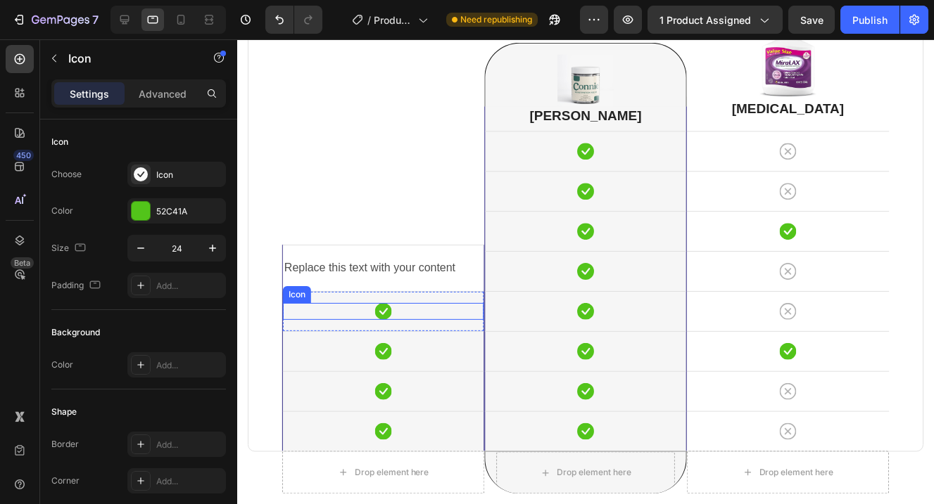
click at [431, 305] on div "Icon" at bounding box center [383, 312] width 201 height 17
click at [440, 302] on div "Icon Row 0" at bounding box center [383, 312] width 201 height 40
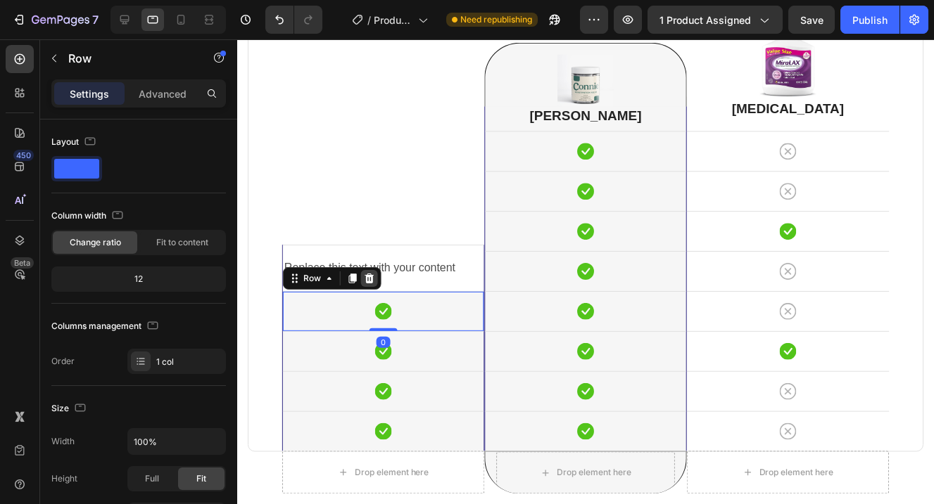
click at [374, 280] on icon at bounding box center [369, 279] width 11 height 11
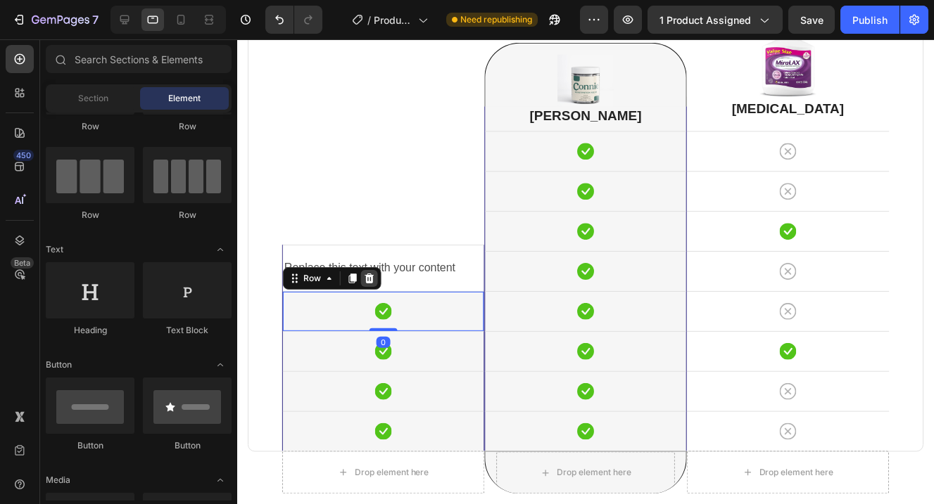
scroll to position [3711, 0]
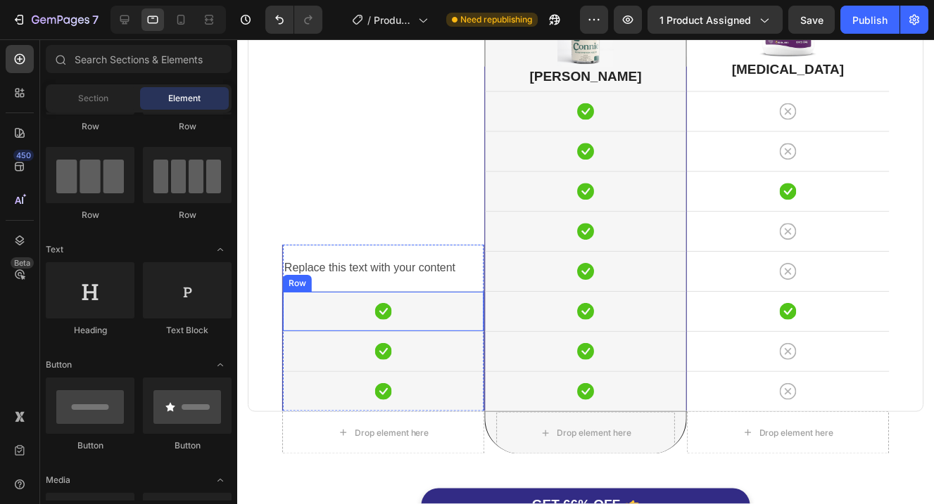
click at [433, 299] on div "Icon Row" at bounding box center [383, 312] width 201 height 40
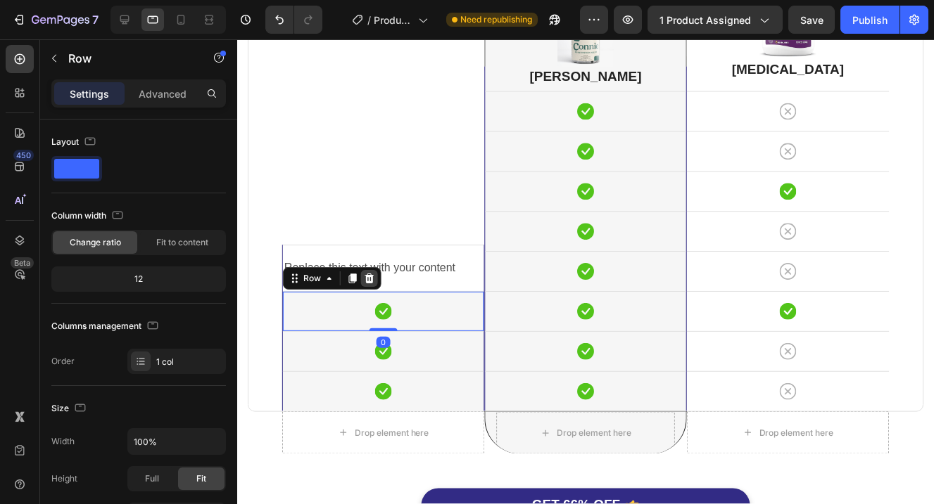
click at [371, 280] on icon at bounding box center [369, 279] width 9 height 10
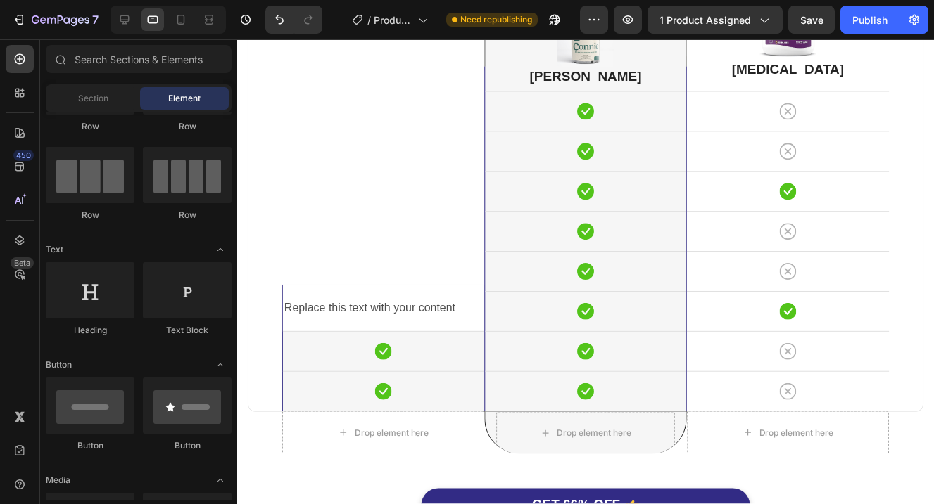
scroll to position [3751, 0]
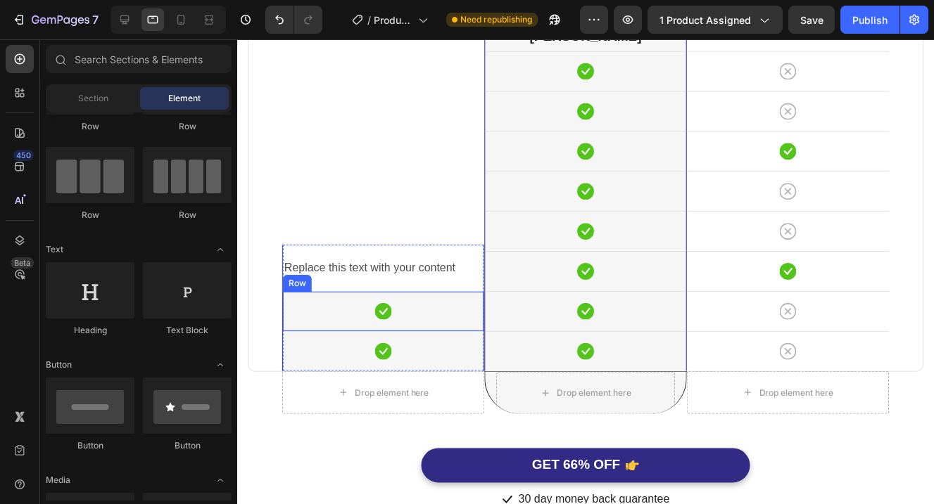
click at [426, 301] on div "Icon Row" at bounding box center [383, 312] width 201 height 40
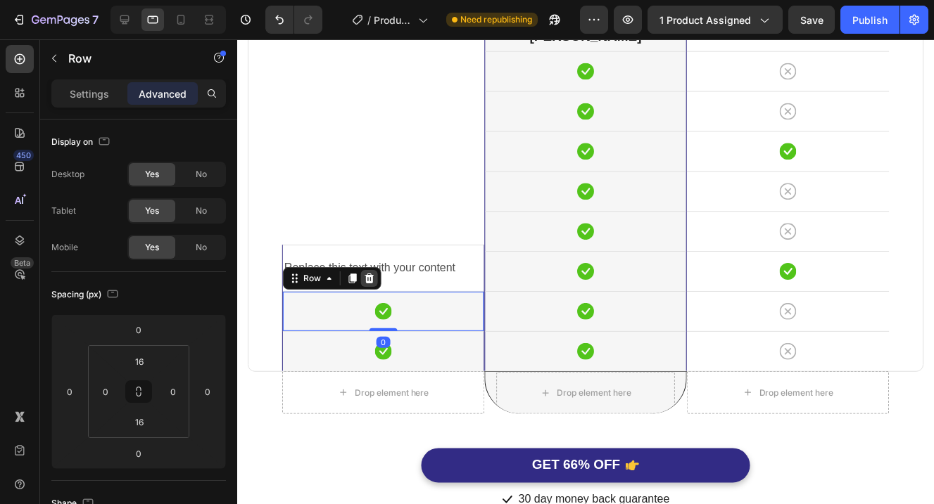
click at [371, 280] on icon at bounding box center [369, 279] width 9 height 10
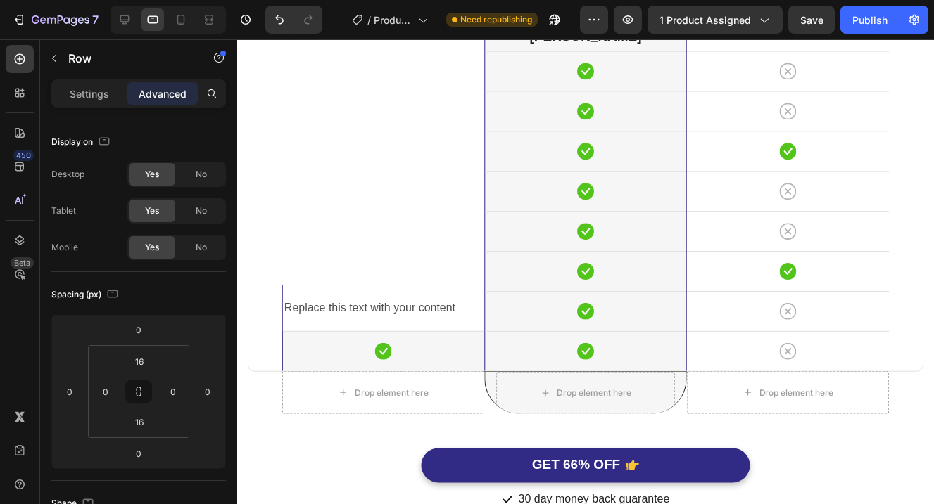
scroll to position [3791, 0]
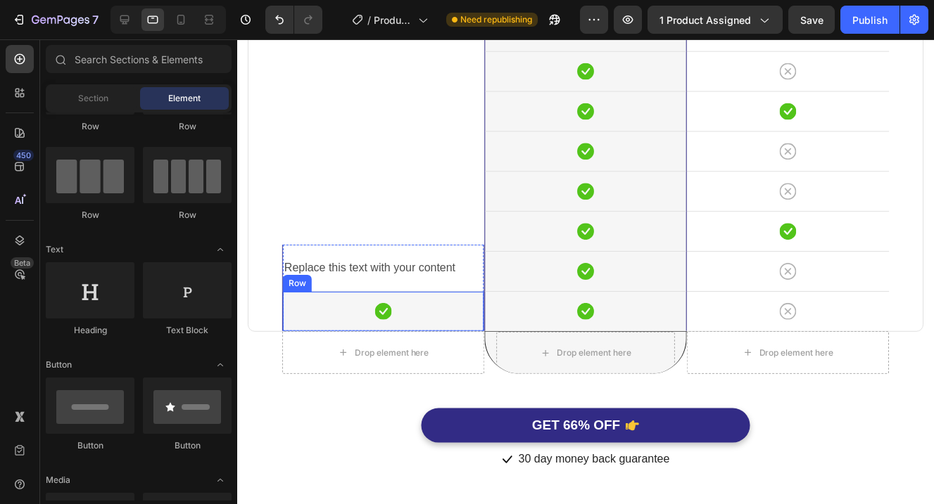
click at [443, 298] on div "Icon Row" at bounding box center [383, 312] width 201 height 40
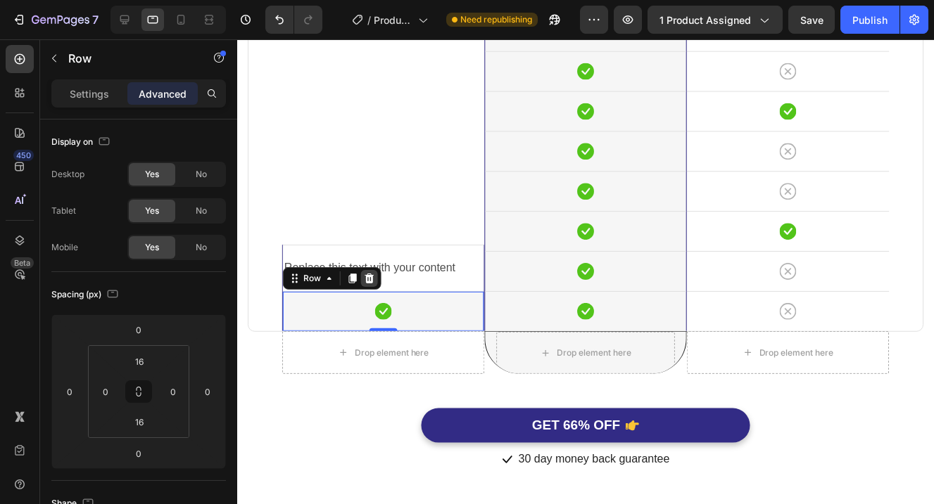
click at [375, 276] on div at bounding box center [369, 279] width 17 height 17
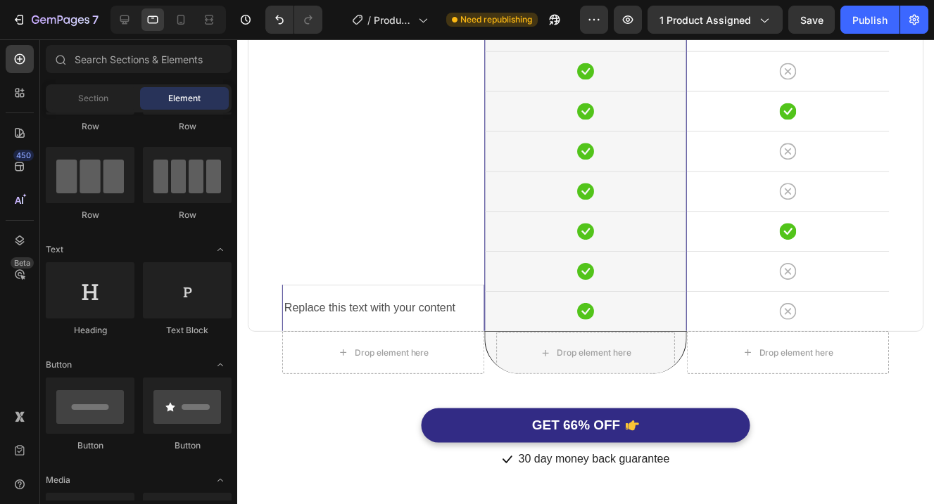
scroll to position [3831, 0]
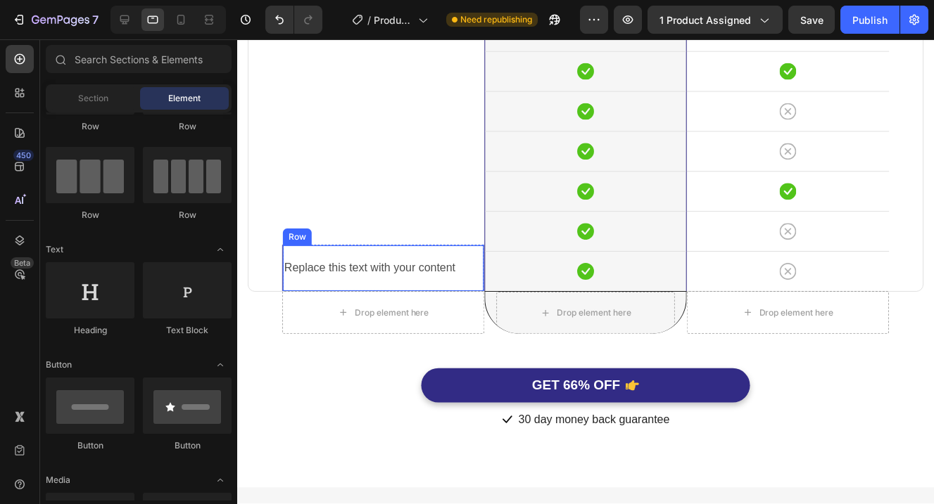
click at [440, 253] on div "Replace this text with your content Text Block Row" at bounding box center [383, 269] width 201 height 46
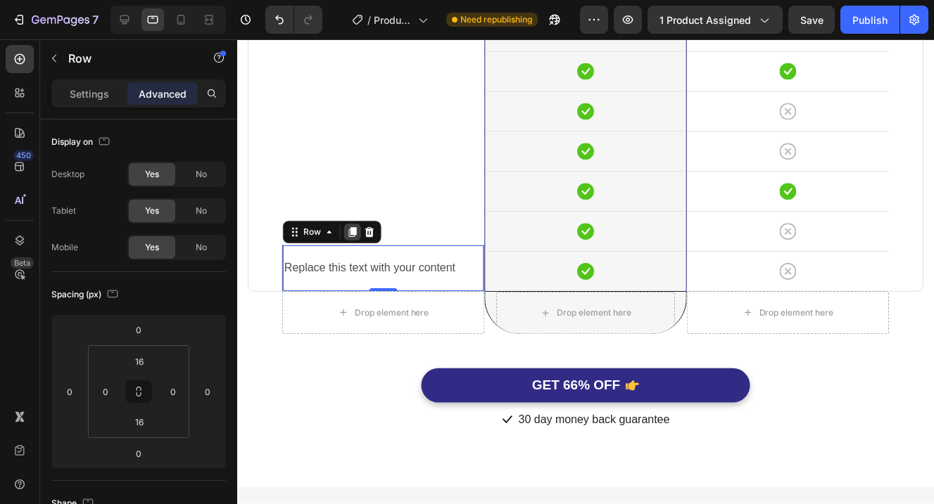
click at [349, 231] on icon at bounding box center [353, 234] width 8 height 10
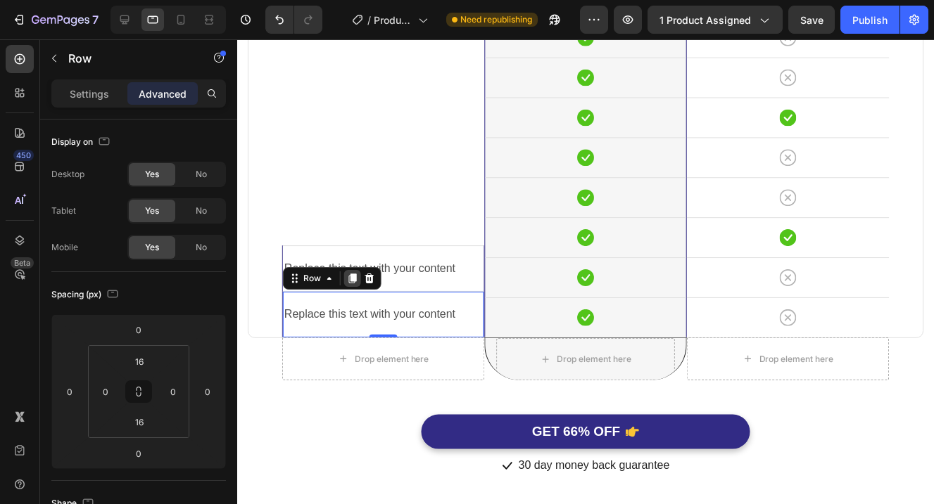
click at [354, 276] on icon at bounding box center [353, 280] width 8 height 10
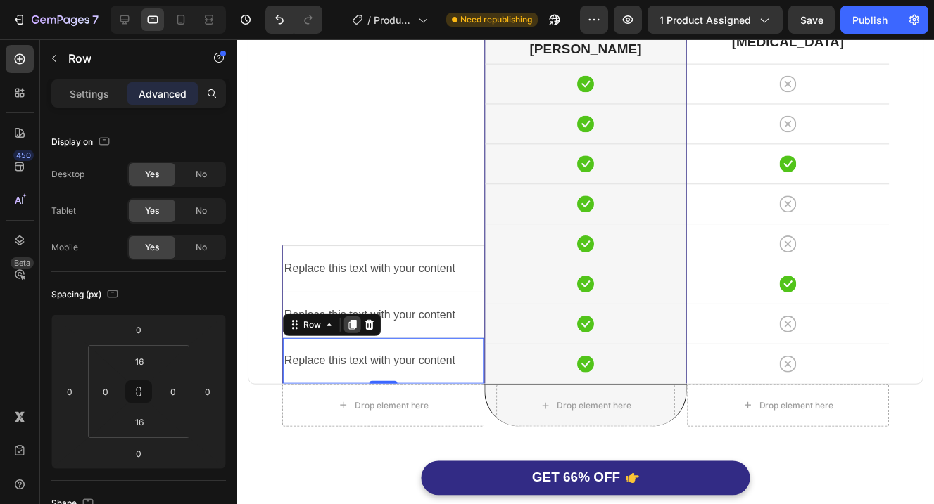
click at [352, 329] on icon at bounding box center [352, 325] width 11 height 11
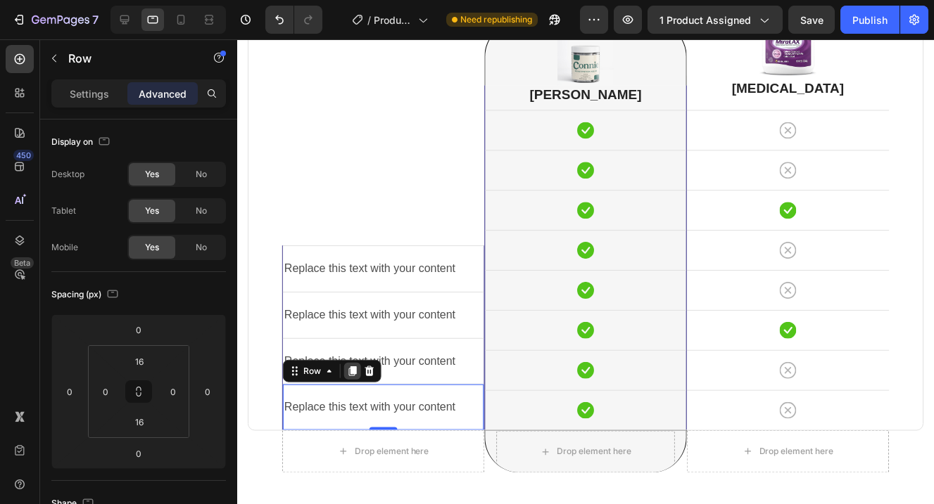
click at [356, 372] on icon at bounding box center [353, 373] width 8 height 10
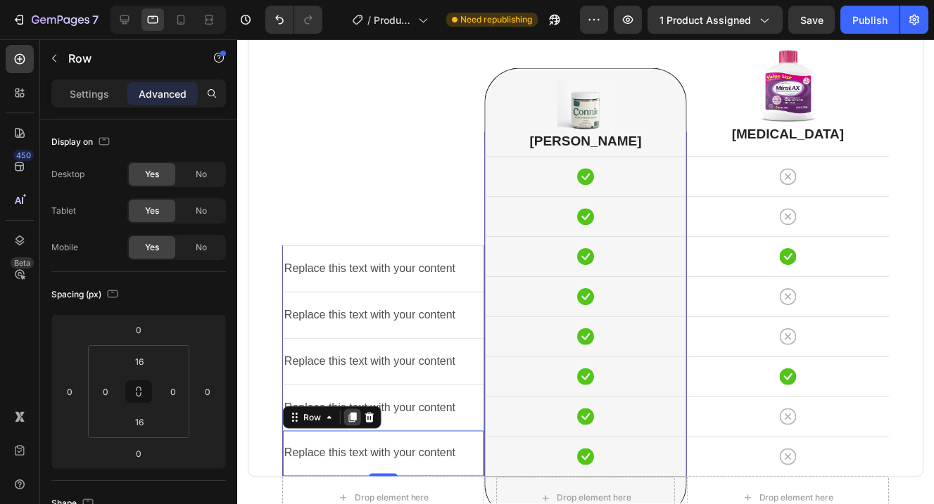
click at [355, 417] on icon at bounding box center [353, 419] width 8 height 10
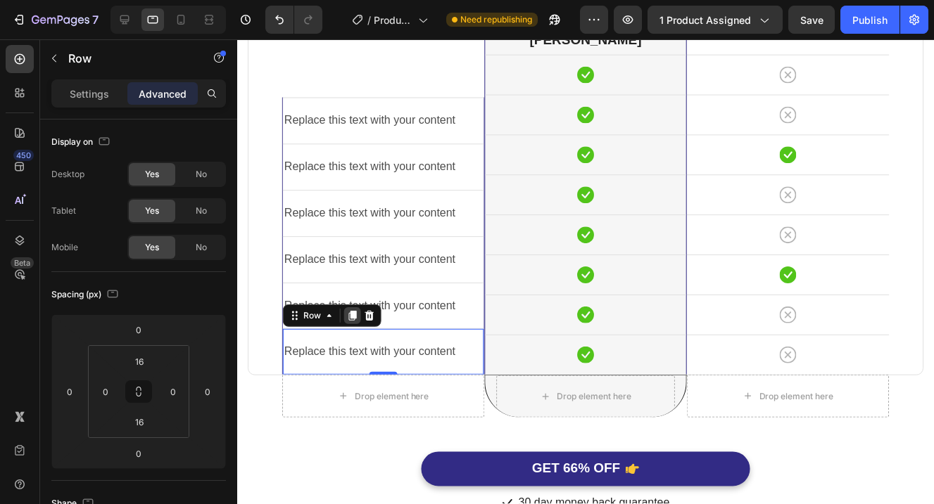
click at [351, 317] on icon at bounding box center [353, 317] width 8 height 10
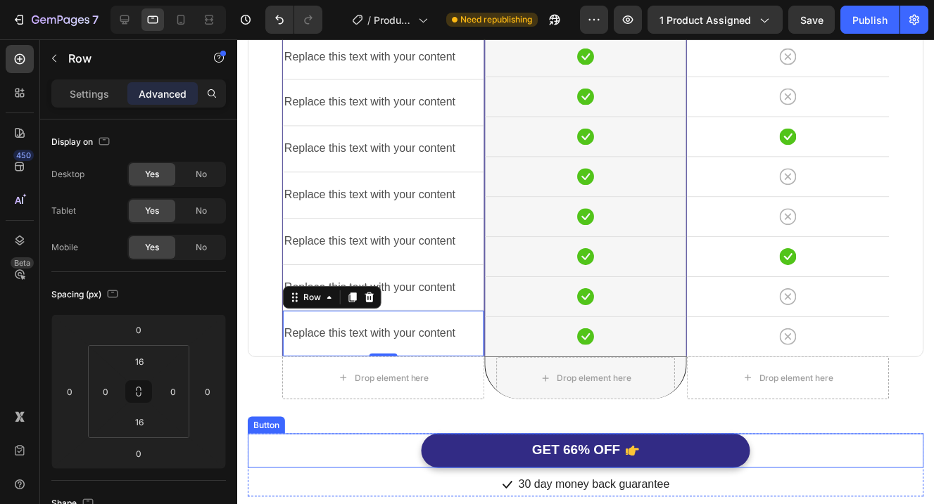
scroll to position [3748, 0]
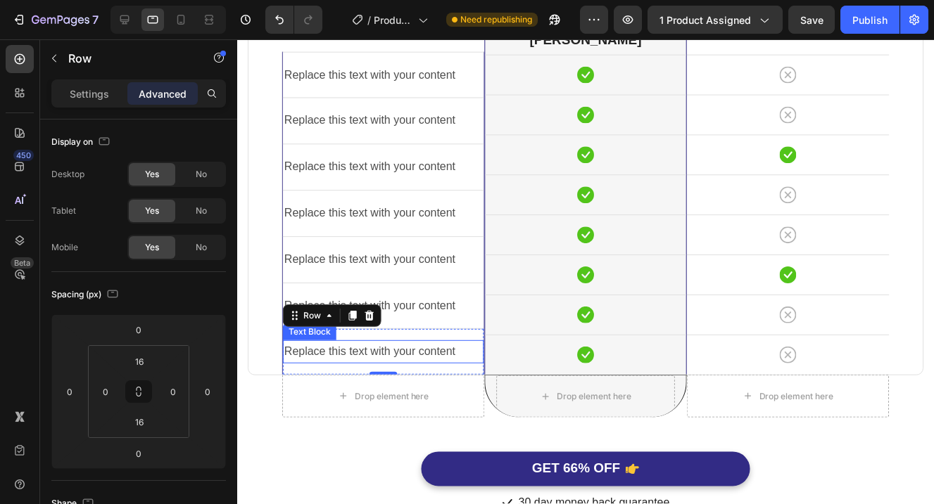
click at [405, 355] on div "Replace this text with your content" at bounding box center [383, 352] width 201 height 23
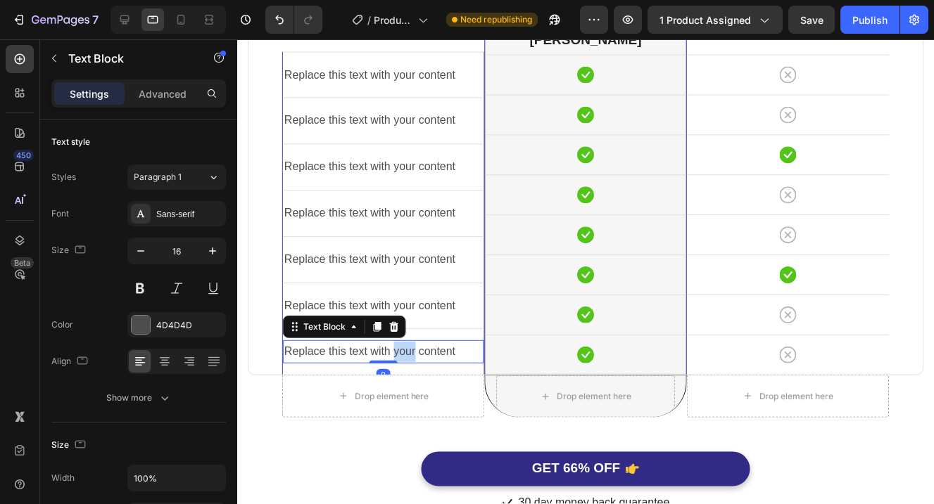
click at [405, 355] on div "Replace this text with your content" at bounding box center [383, 352] width 201 height 23
click at [405, 355] on p "Replace this text with your content" at bounding box center [383, 353] width 198 height 20
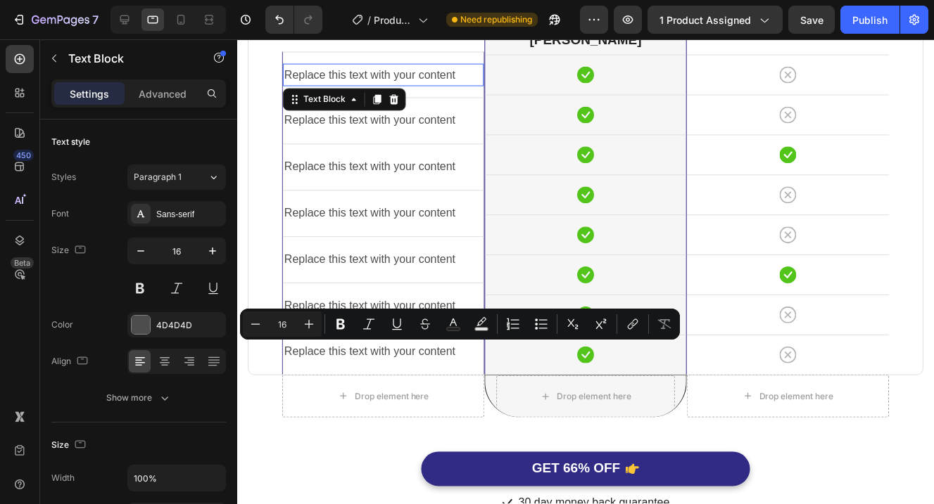
click at [399, 78] on p "Replace this text with your content" at bounding box center [383, 75] width 198 height 20
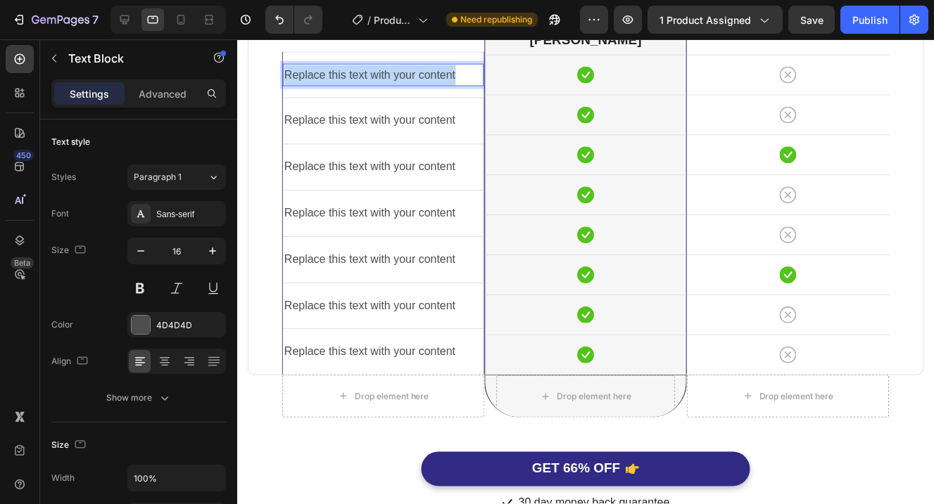
click at [399, 78] on p "Replace this text with your content" at bounding box center [383, 75] width 198 height 20
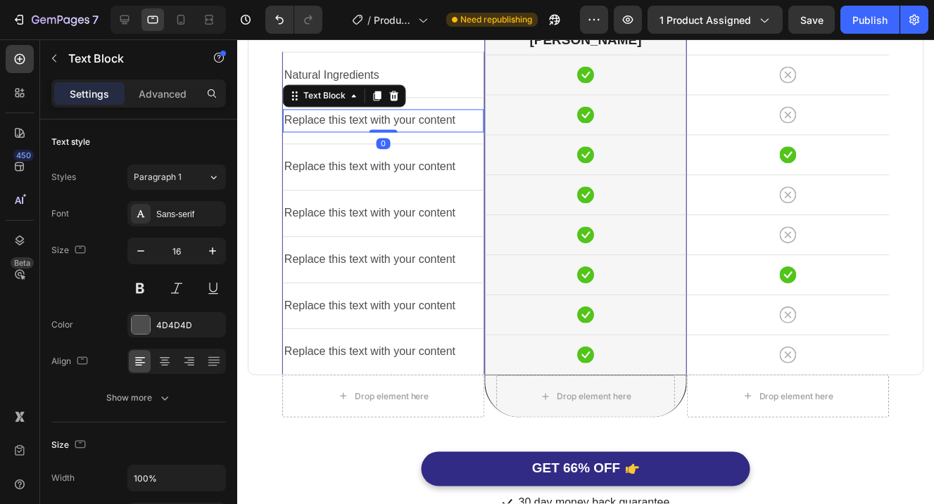
click at [424, 115] on div "Replace this text with your content" at bounding box center [383, 121] width 201 height 23
click at [424, 115] on p "Replace this text with your content" at bounding box center [383, 121] width 198 height 20
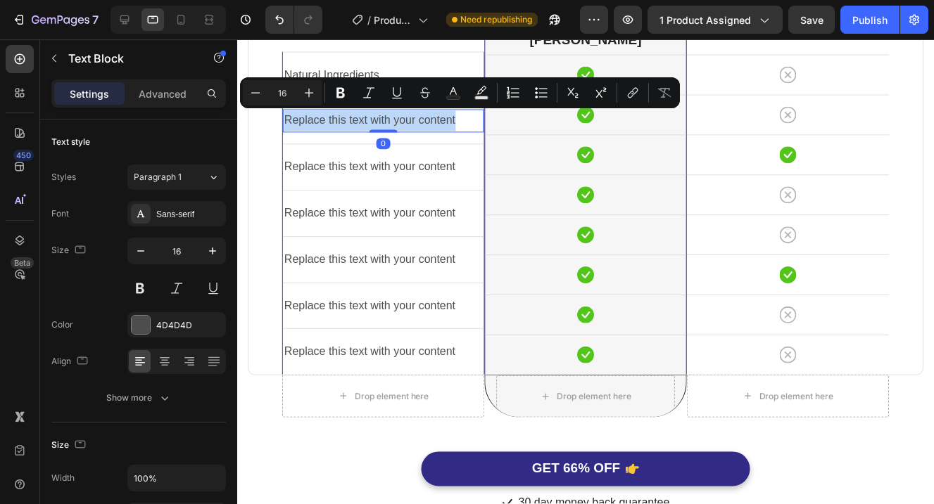
click at [424, 115] on p "Replace this text with your content" at bounding box center [383, 121] width 198 height 20
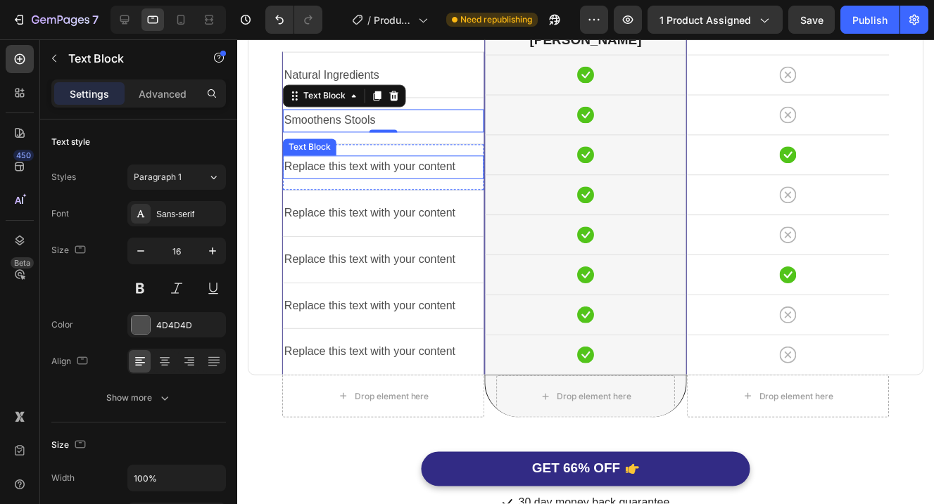
click at [417, 168] on div "Replace this text with your content" at bounding box center [383, 167] width 201 height 23
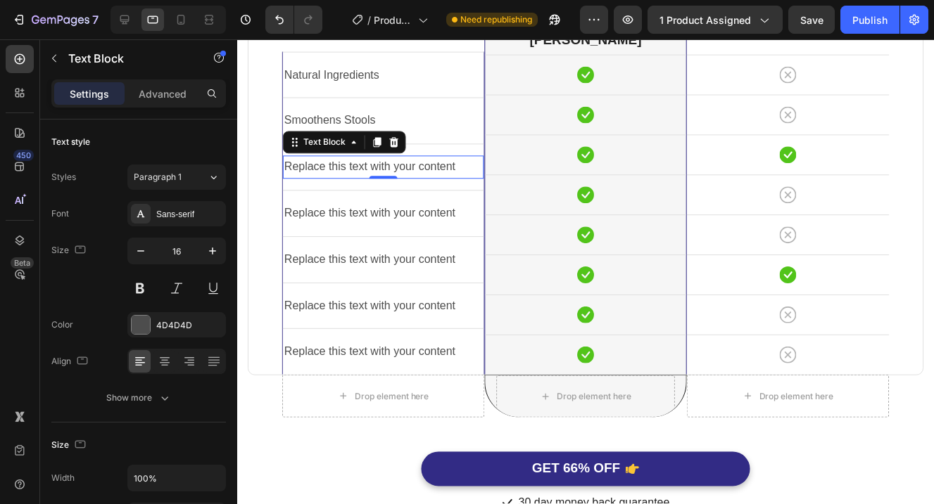
click at [400, 165] on div "Replace this text with your content" at bounding box center [383, 167] width 201 height 23
click at [400, 165] on p "Replace this text with your content" at bounding box center [383, 168] width 198 height 20
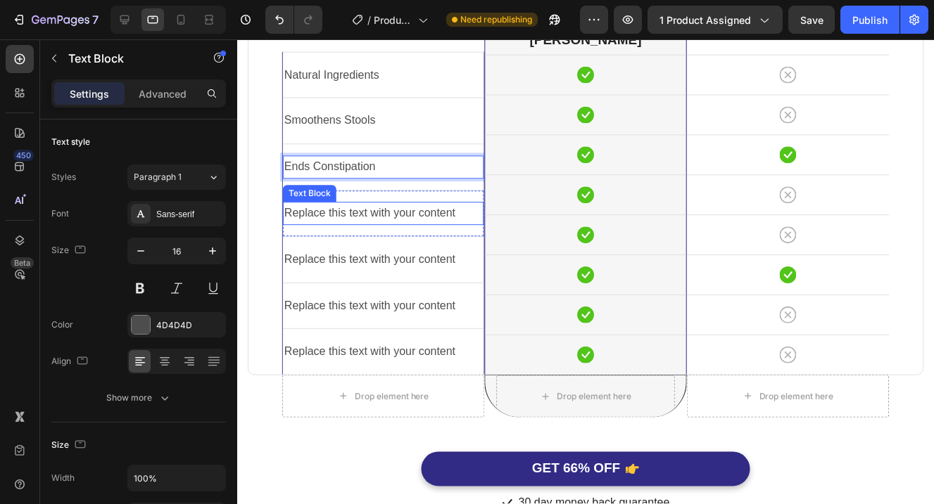
click at [431, 207] on div "Replace this text with your content" at bounding box center [383, 214] width 201 height 23
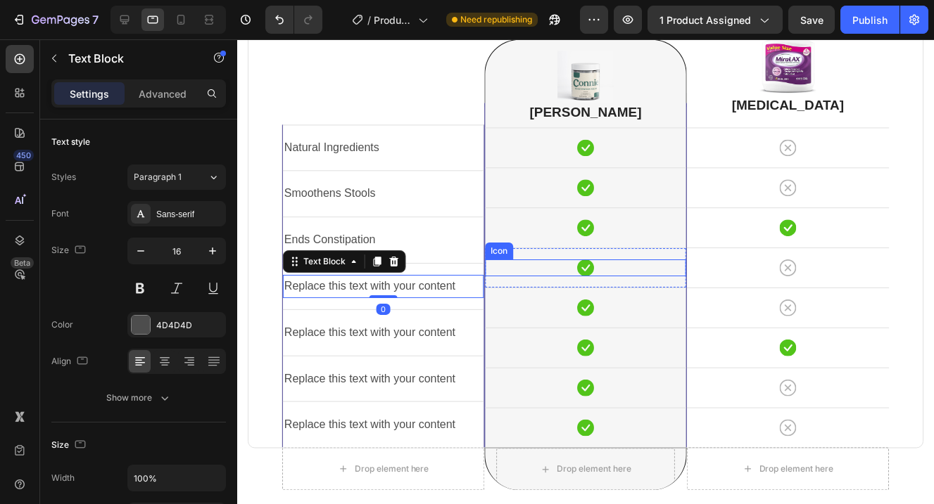
scroll to position [3669, 0]
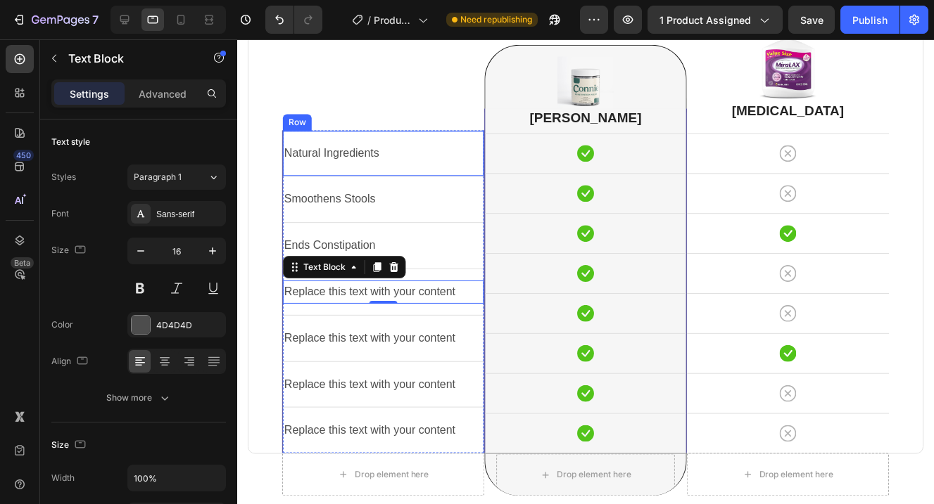
click at [472, 162] on p "Natural Ingredients" at bounding box center [383, 154] width 198 height 20
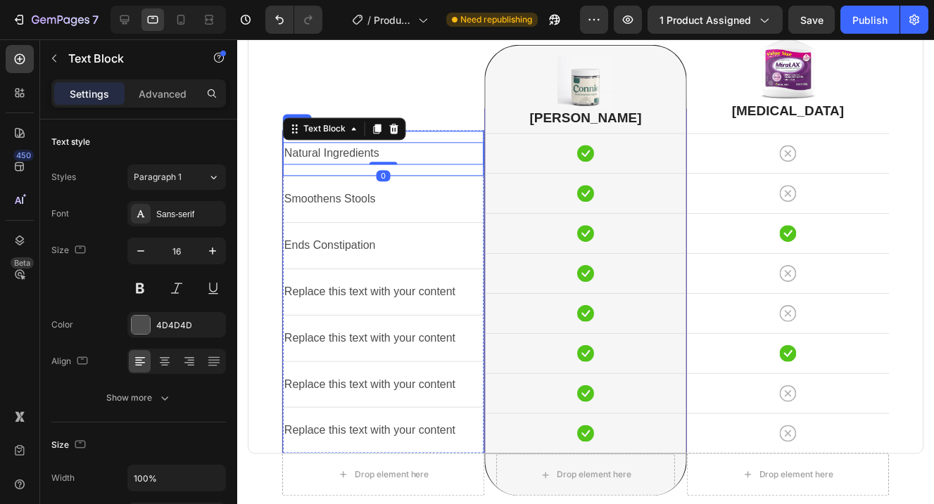
click at [473, 136] on div "Natural Ingredients Text Block 0 Row" at bounding box center [383, 154] width 201 height 46
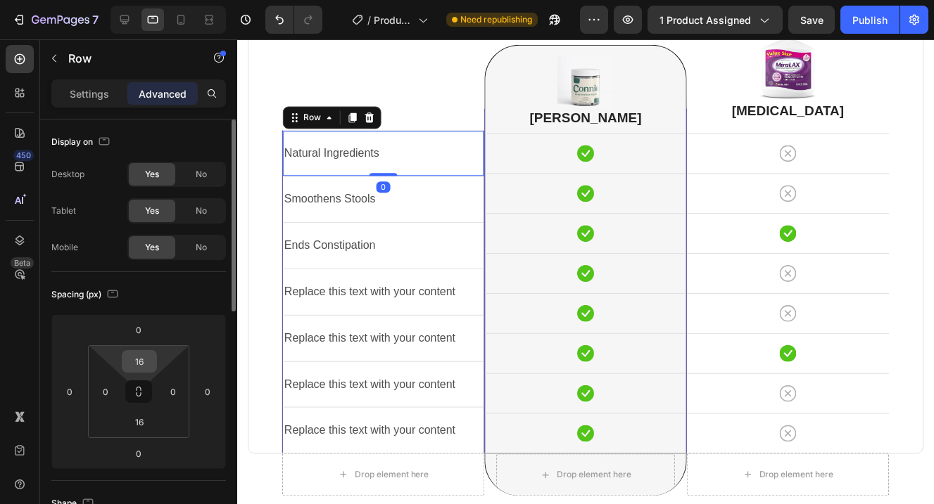
click at [151, 362] on input "16" at bounding box center [139, 361] width 28 height 21
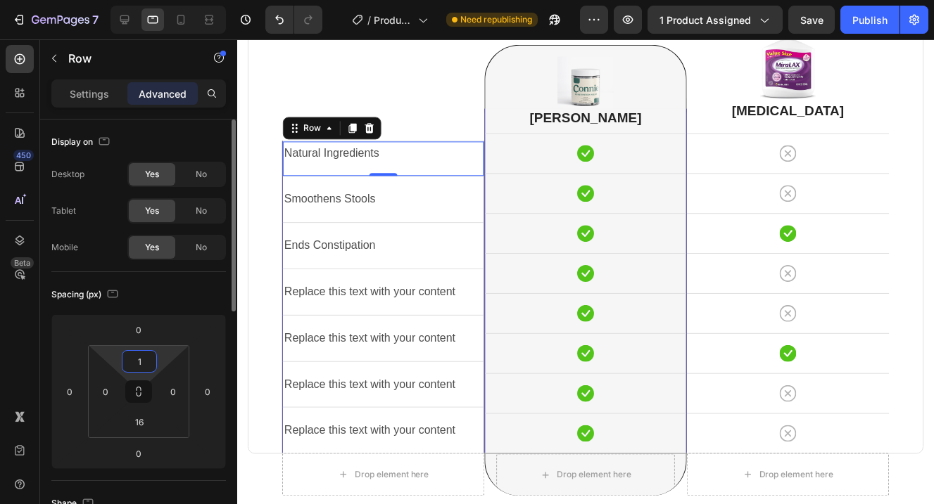
scroll to position [3670, 0]
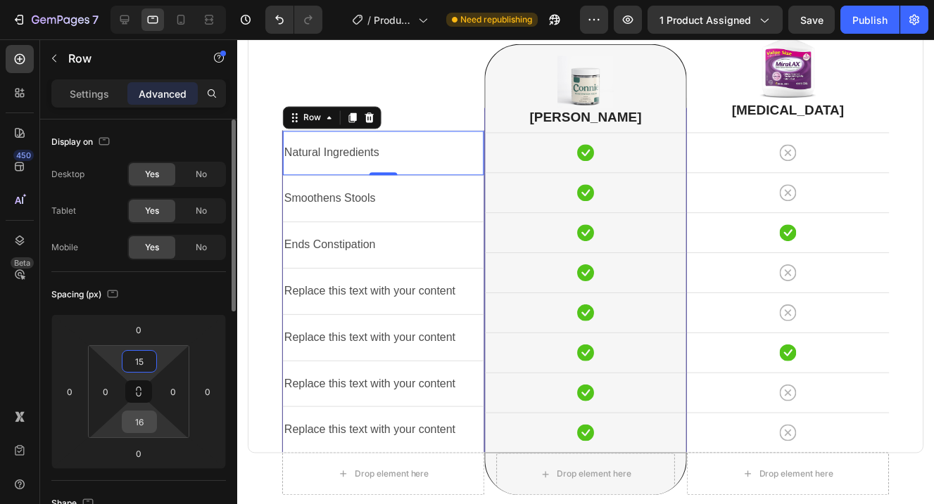
type input "15"
click at [149, 426] on input "16" at bounding box center [139, 422] width 28 height 21
click at [148, 424] on input "16" at bounding box center [139, 422] width 28 height 21
type input "15"
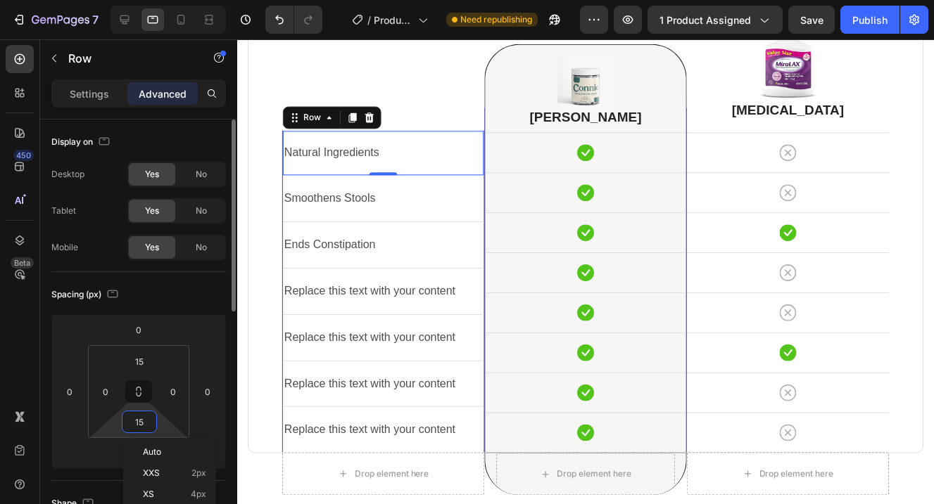
scroll to position [3670, 0]
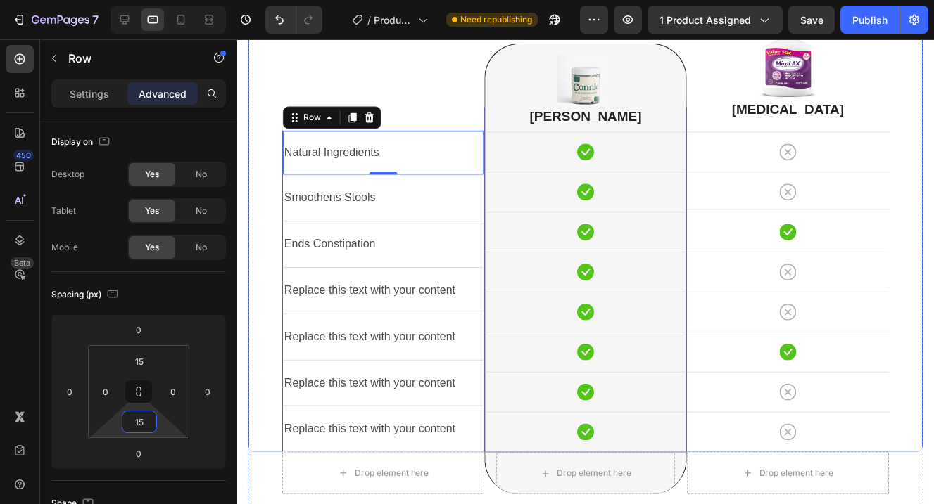
click at [442, 105] on div "Natural Ingredients Text Block Row 0 Smoothens Stools Text Block Row Ends Const…" at bounding box center [383, 229] width 203 height 450
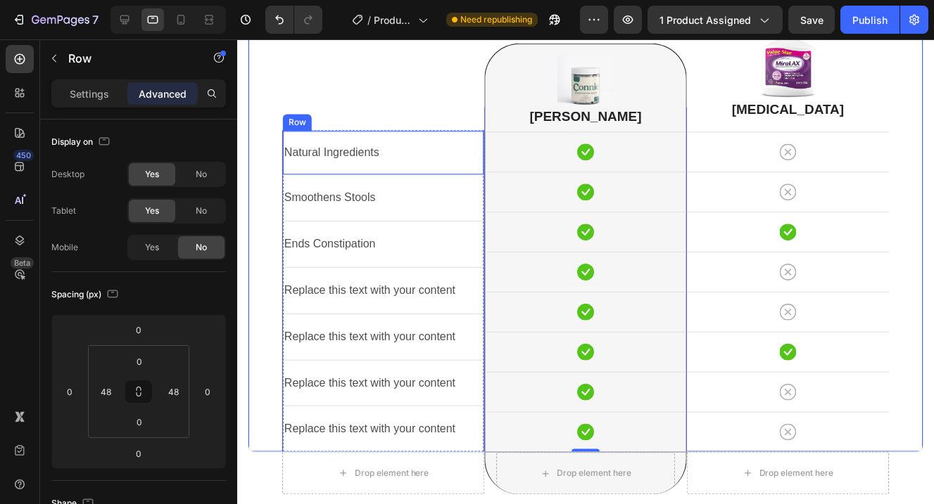
click at [429, 172] on div "Natural Ingredients Text Block Row" at bounding box center [383, 153] width 201 height 45
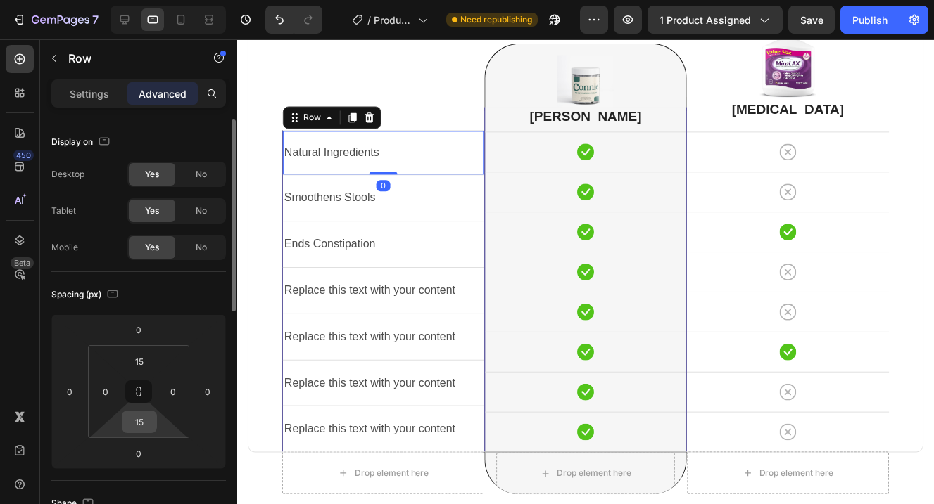
click at [146, 423] on input "15" at bounding box center [139, 422] width 28 height 21
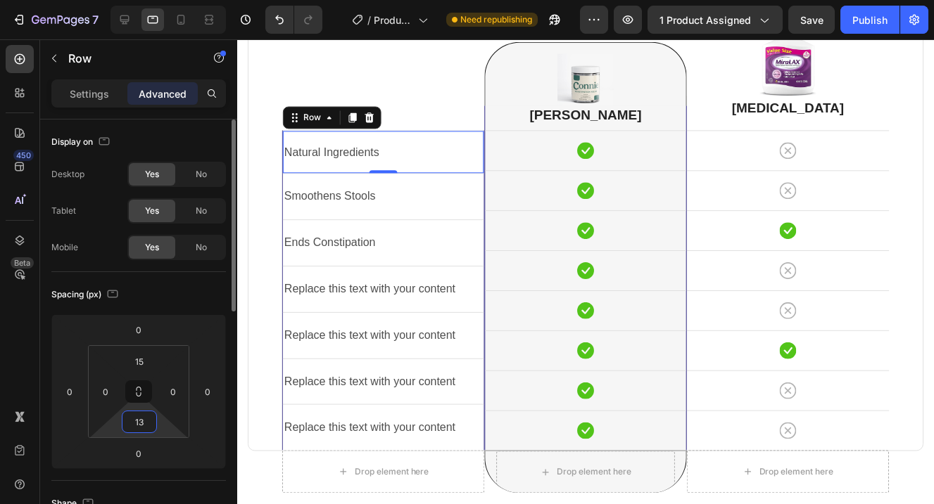
type input "1"
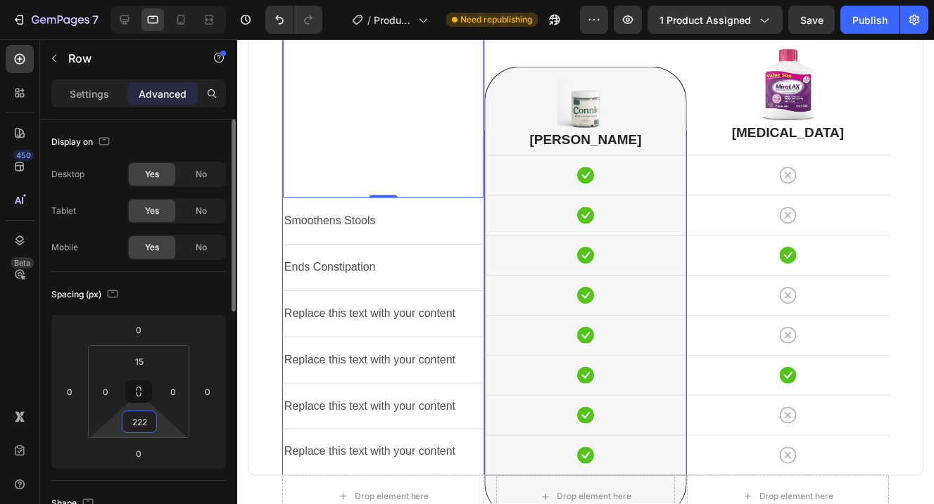
scroll to position [3543, 0]
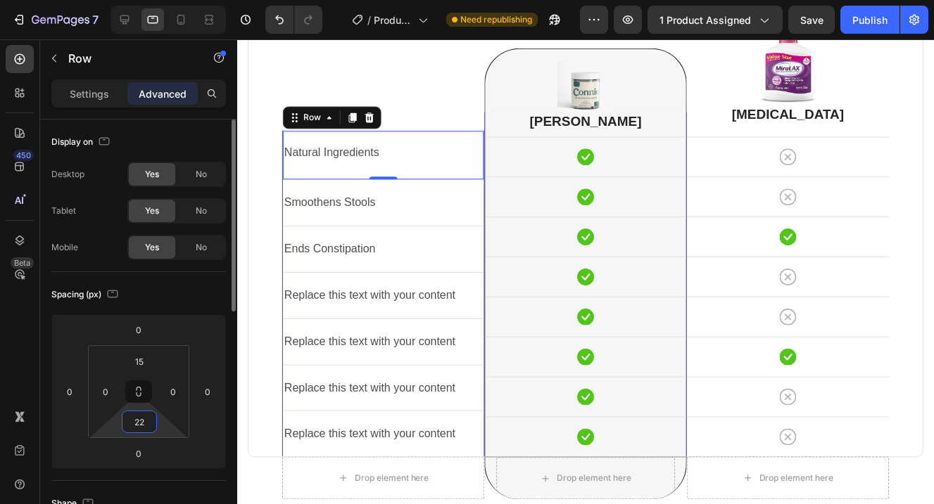
type input "2"
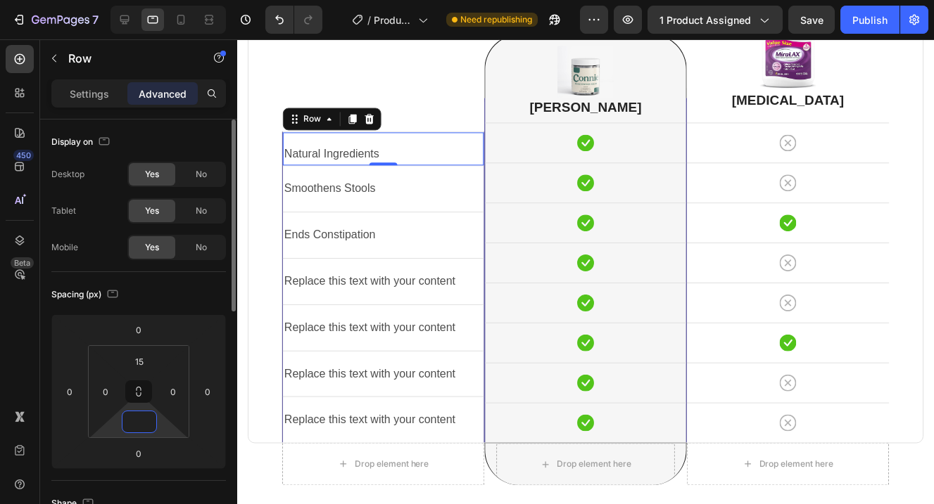
scroll to position [3681, 0]
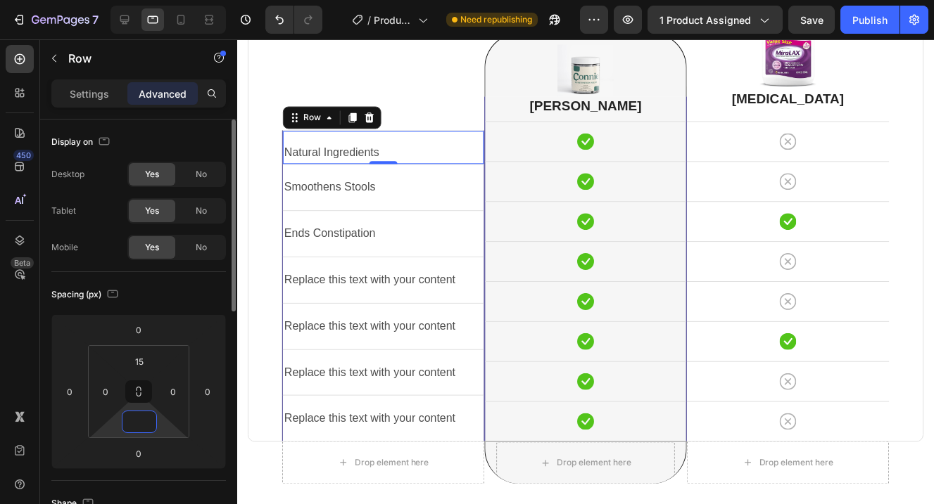
type input "2"
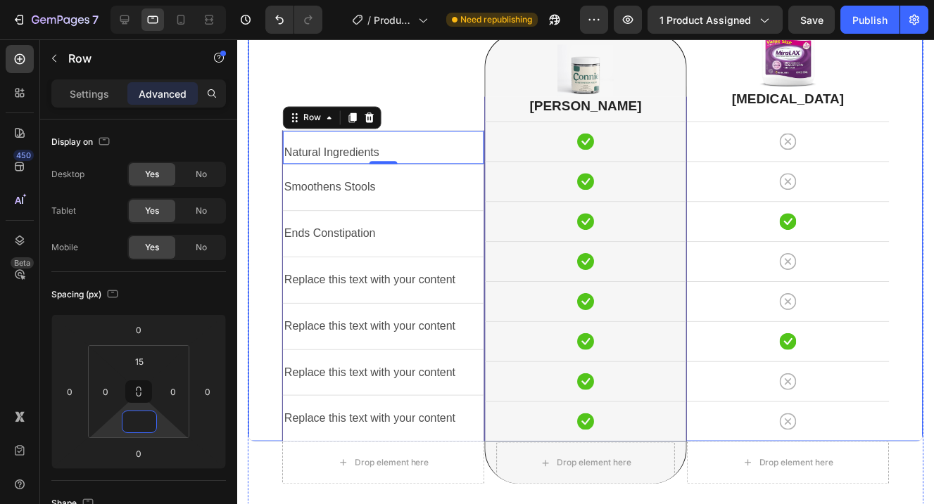
click at [431, 98] on div "Natural Ingredients Text Block Row 0 Smoothens Stools Text Block Row Ends Const…" at bounding box center [383, 218] width 203 height 450
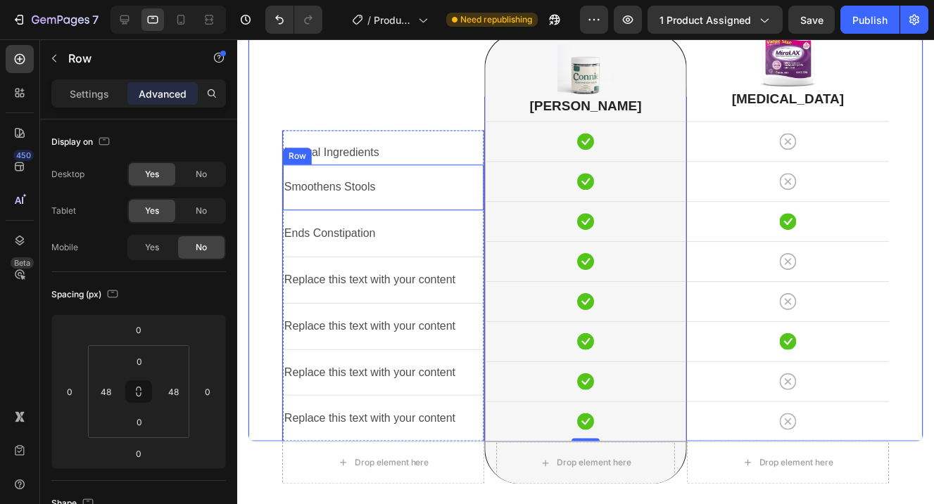
click at [436, 203] on div "Smoothens Stools Text Block Row" at bounding box center [383, 188] width 201 height 46
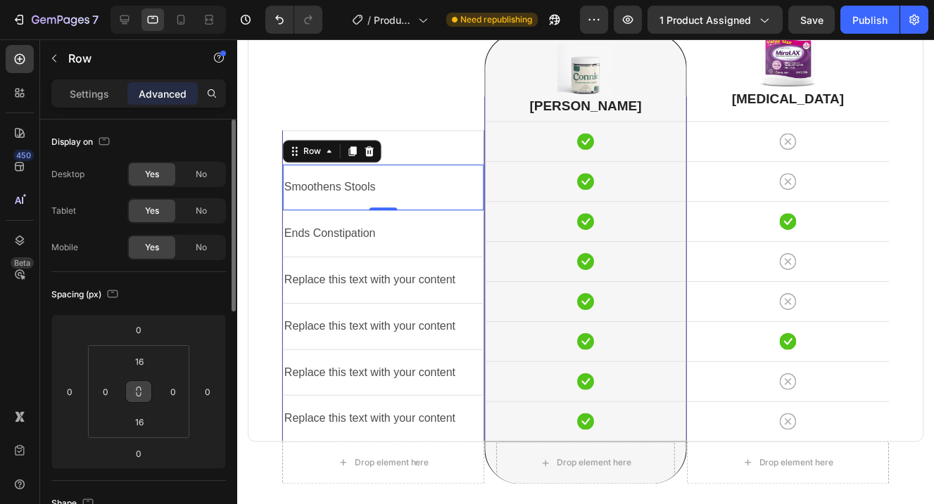
click at [140, 395] on icon at bounding box center [138, 395] width 5 height 4
type input "16"
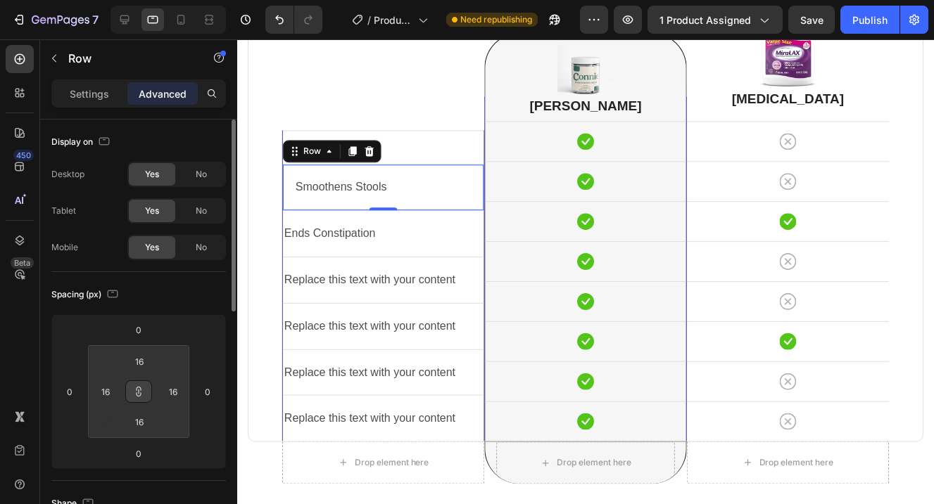
type input "50"
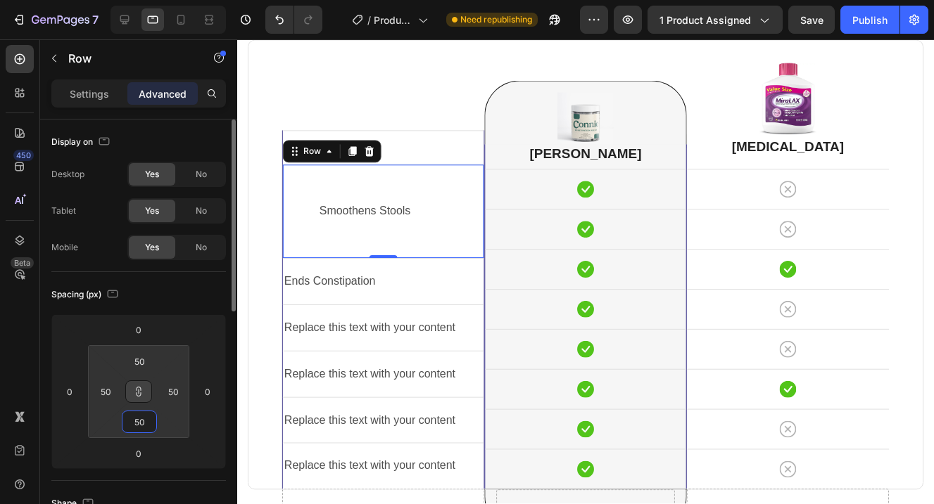
type input "52"
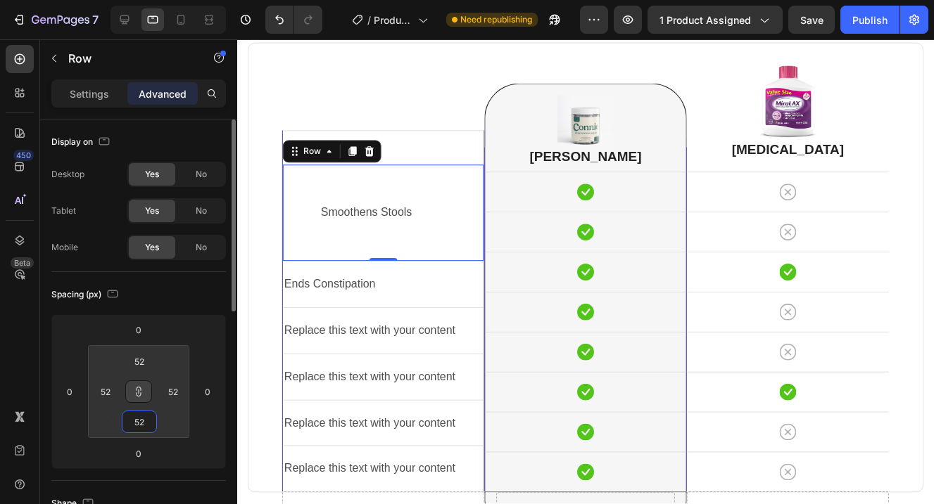
type input "50"
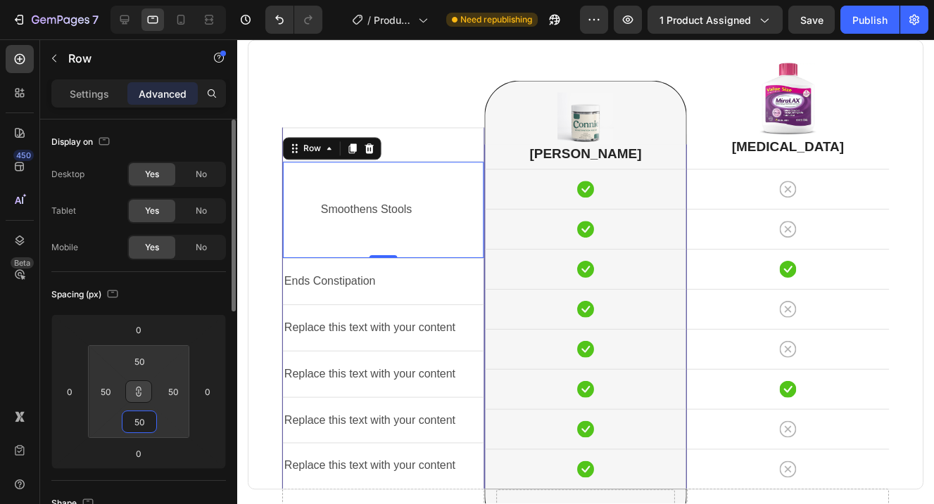
type input "28"
type input "20"
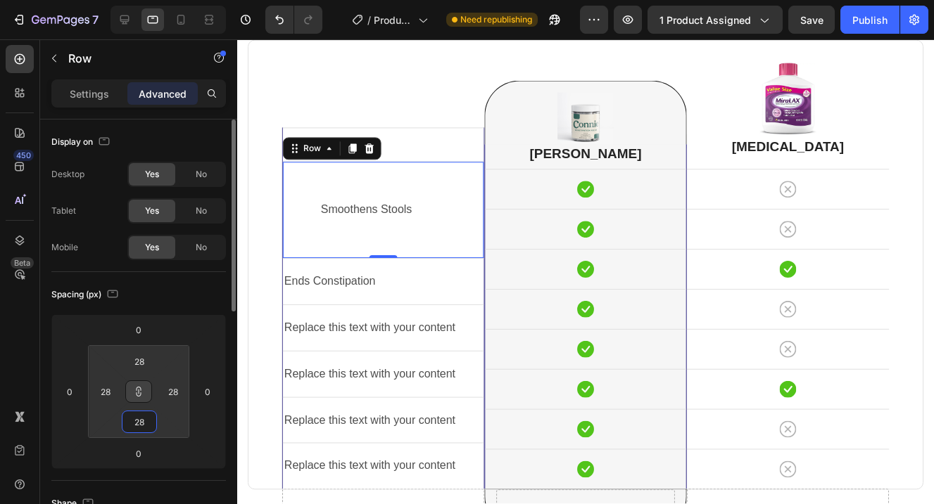
type input "20"
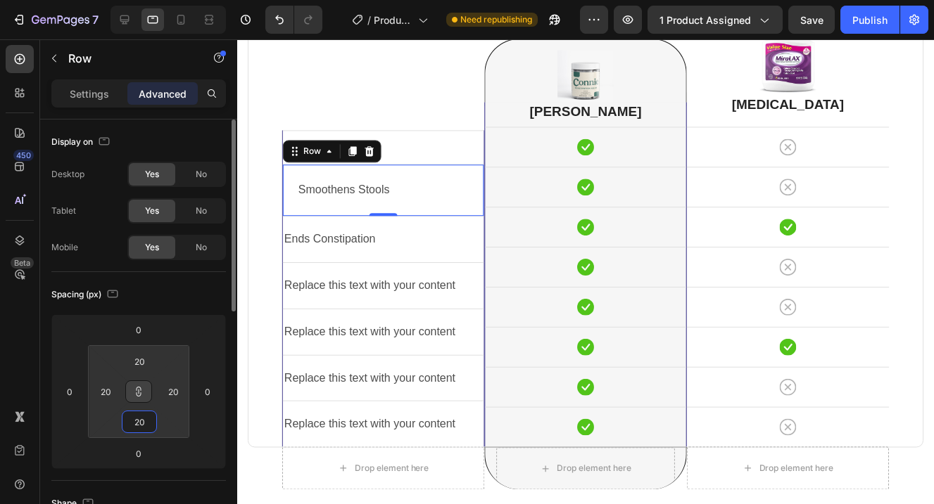
type input "14"
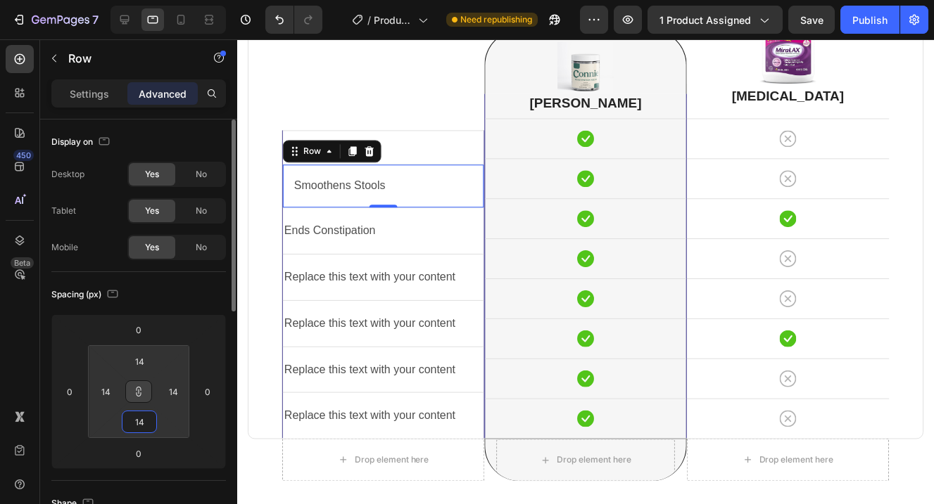
type input "12"
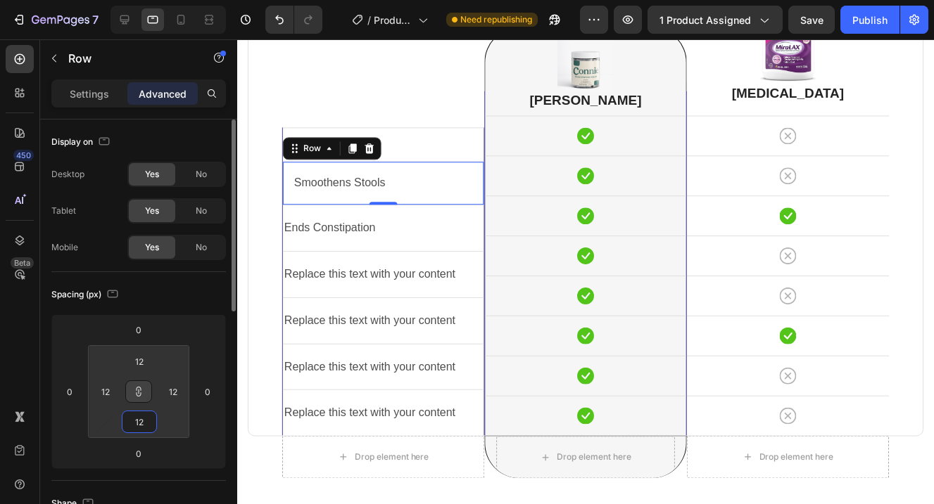
type input "10"
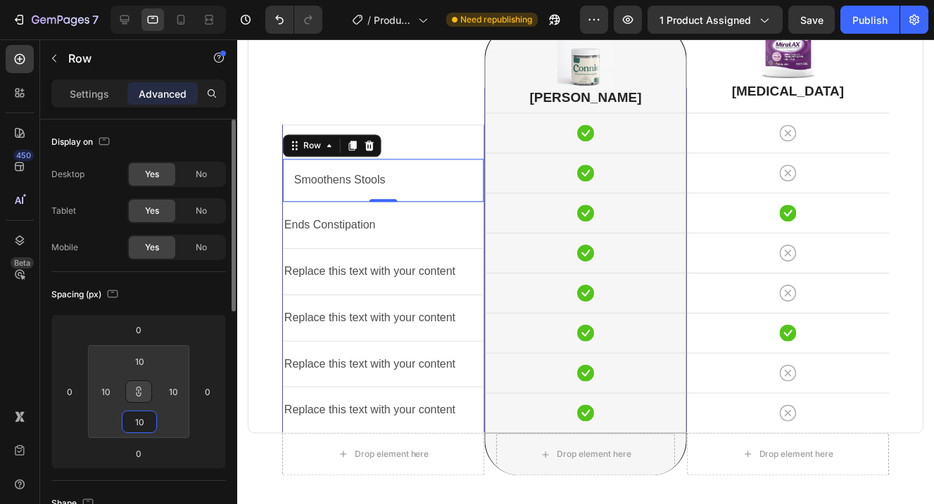
type input "8"
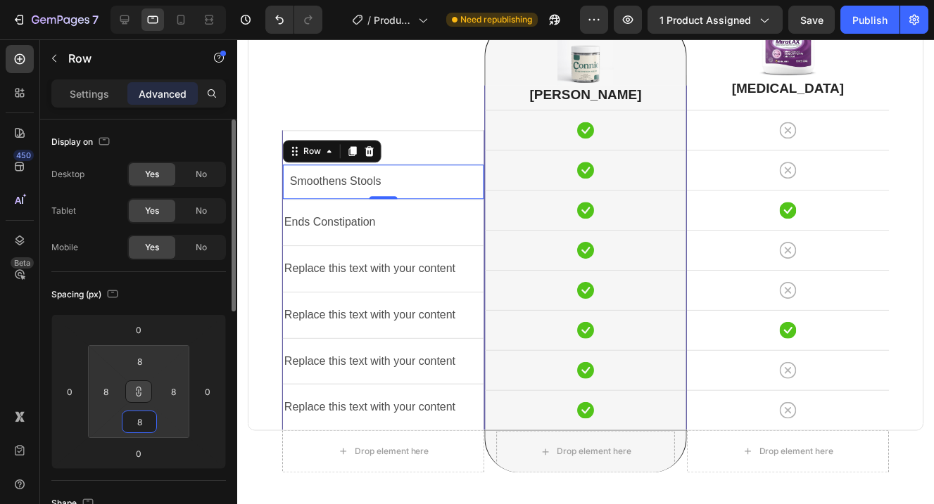
type input "4"
type input "2"
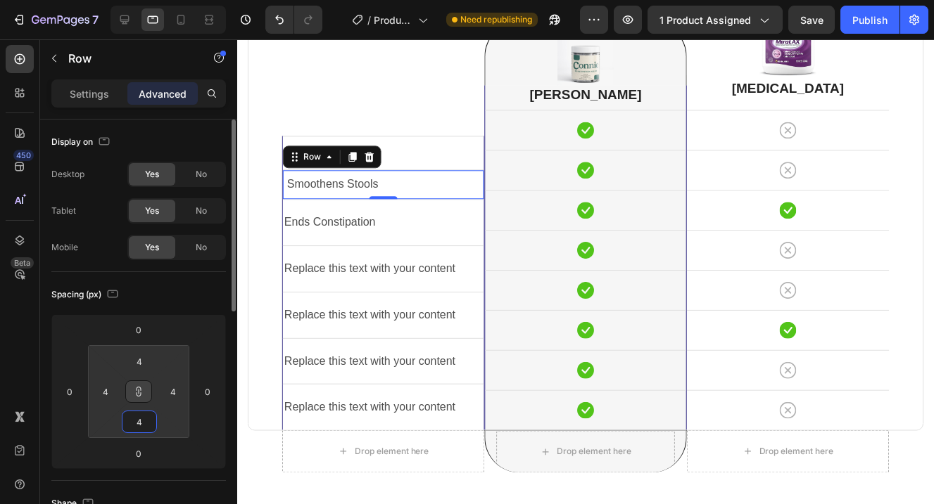
type input "2"
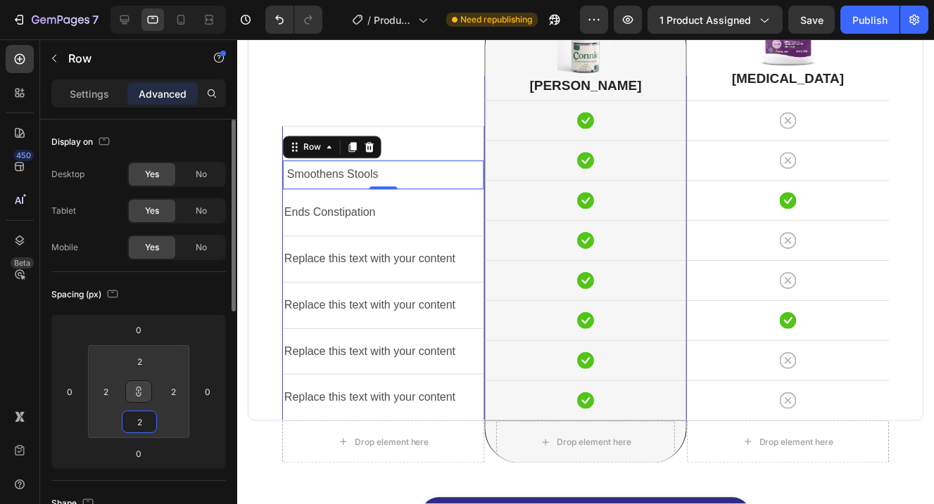
type input "0"
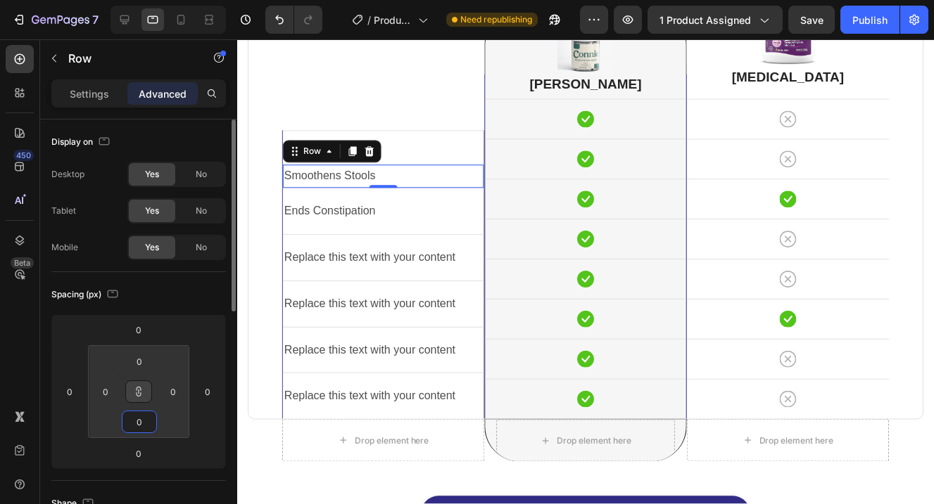
type input "10"
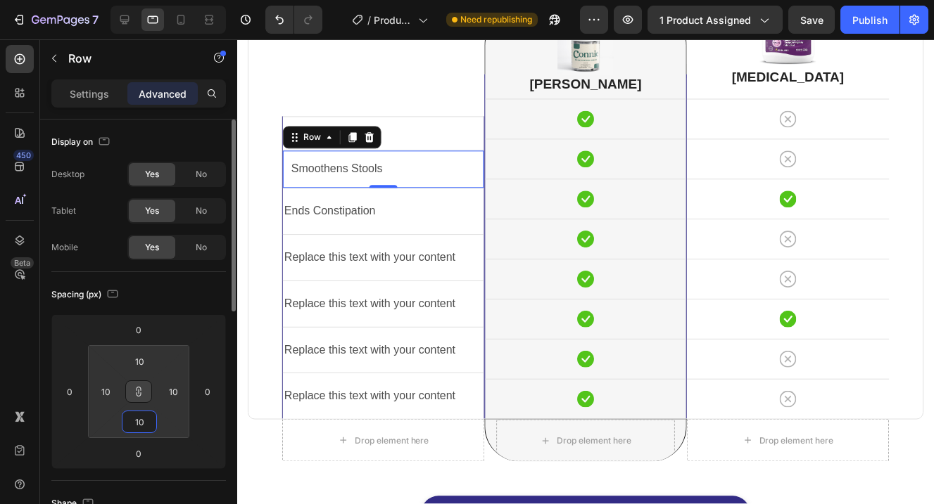
type input "12"
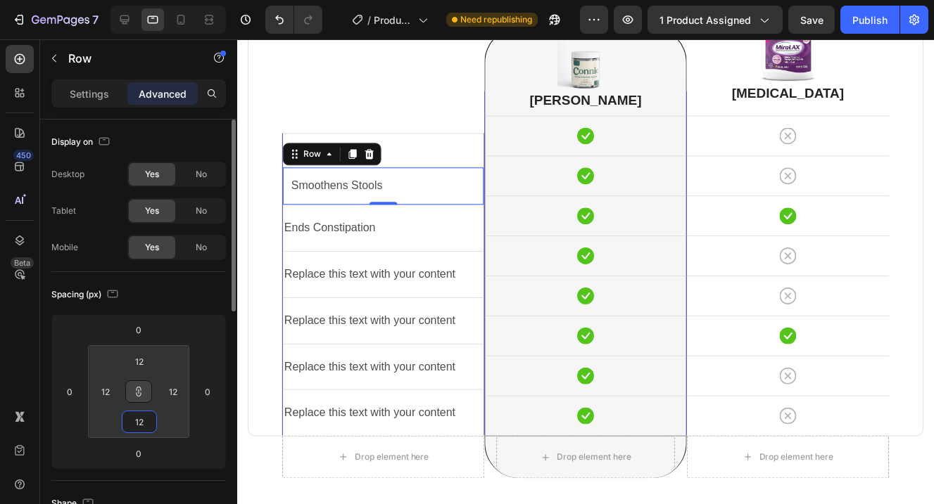
type input "14"
type input "16"
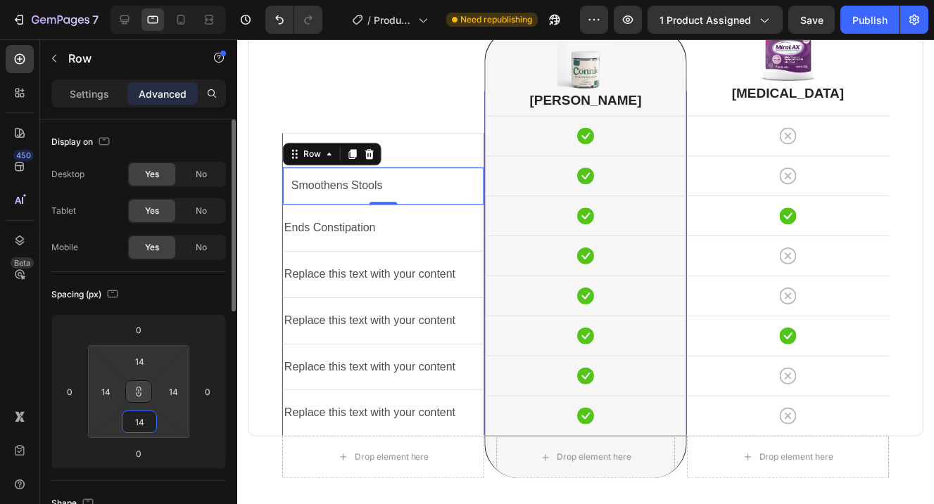
type input "16"
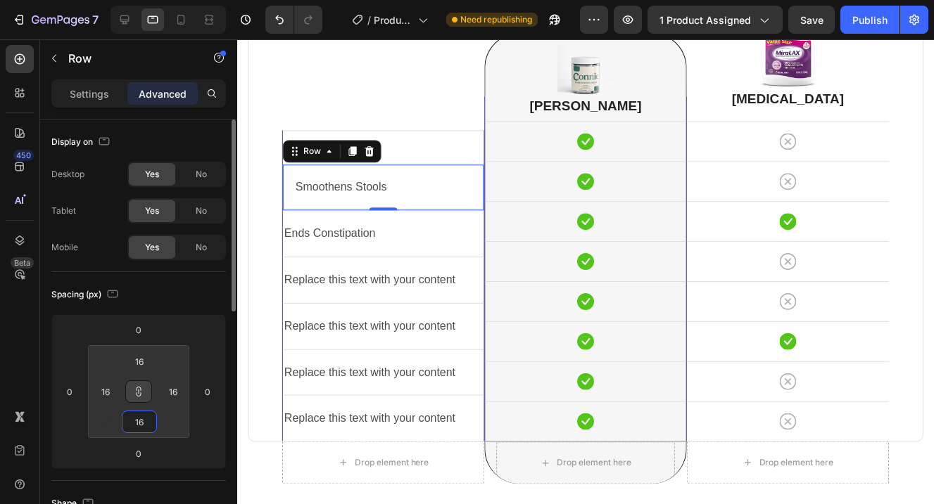
type input "18"
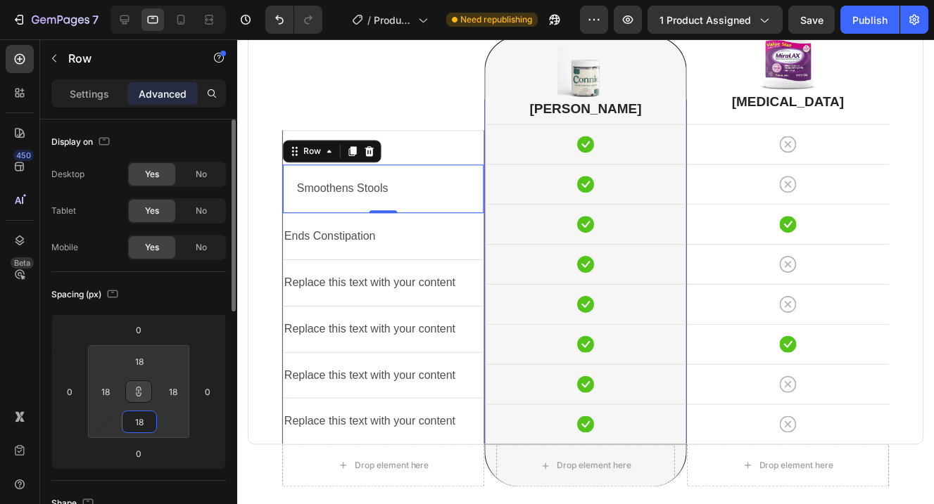
type input "24"
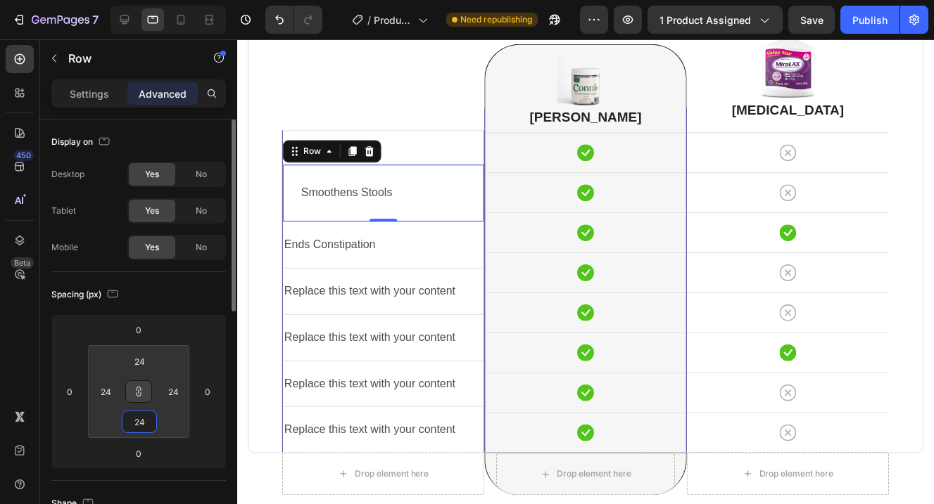
type input "22"
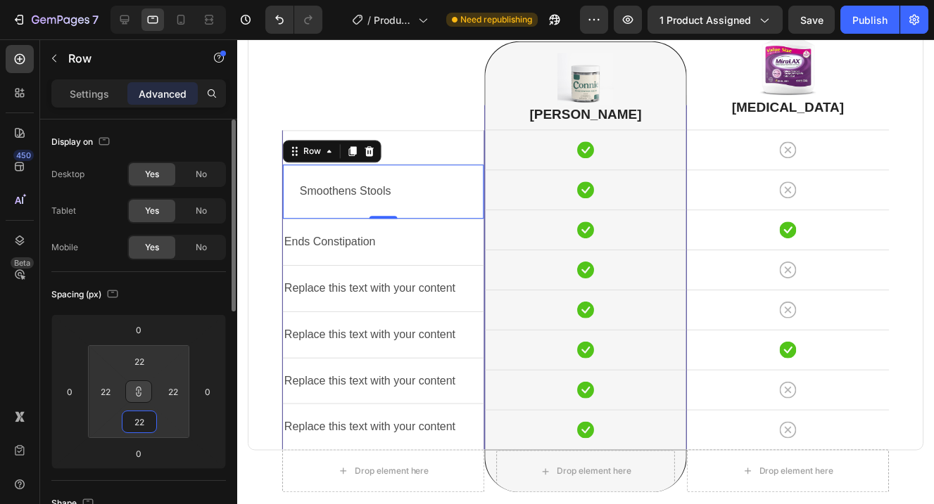
type input "20"
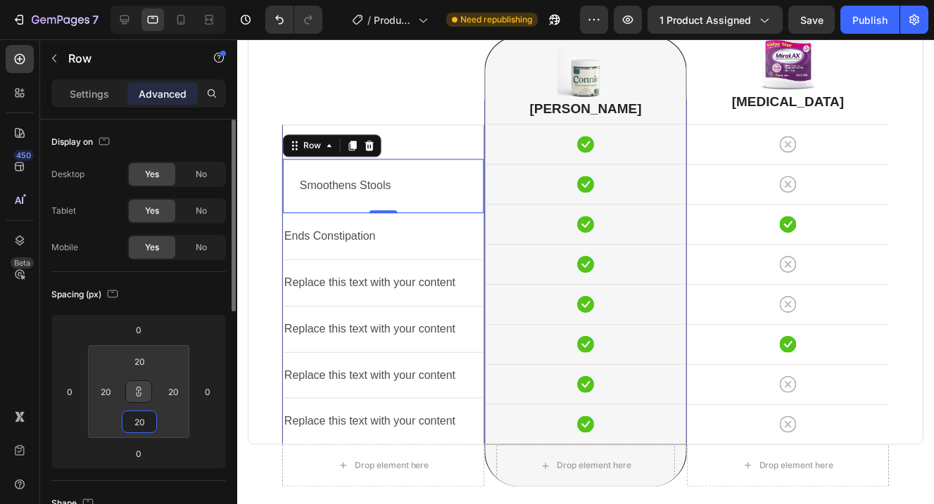
type input "18"
type input "16"
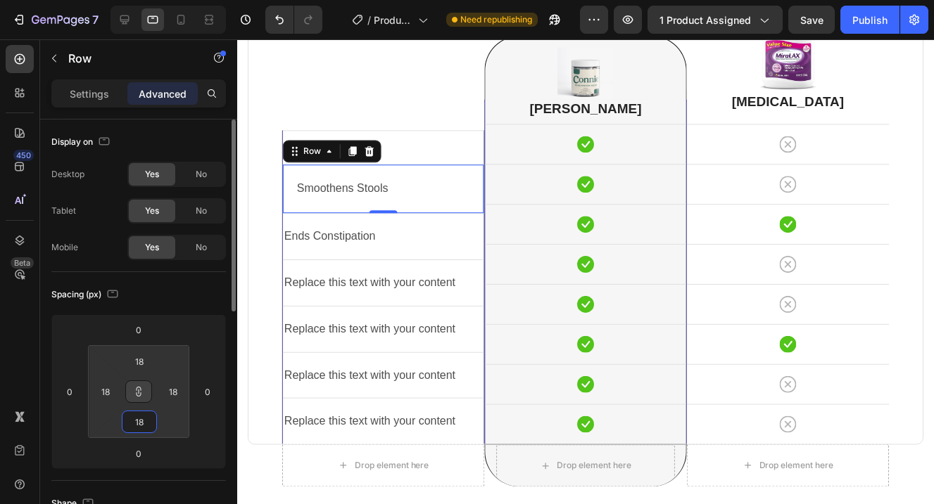
type input "16"
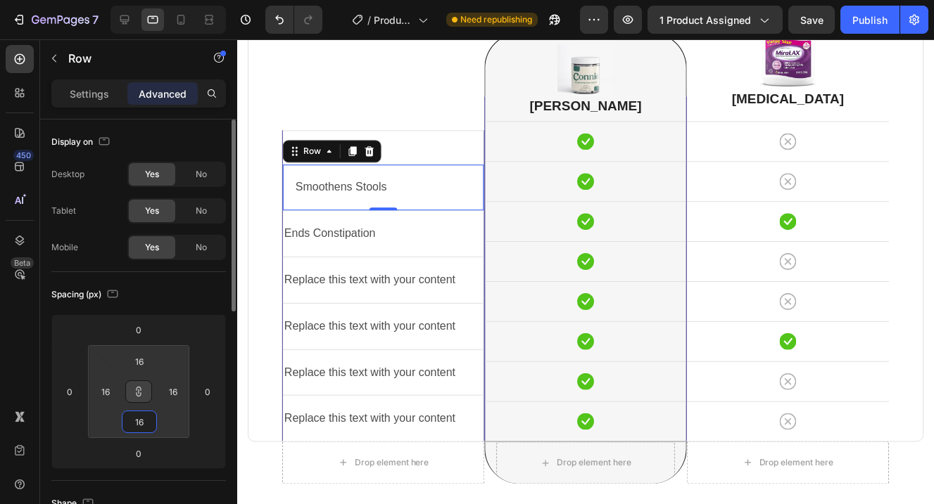
click at [150, 0] on html "7 Version history / Product Page - [DATE] 20:58:48 Need republishing Preview 1 …" at bounding box center [467, 0] width 934 height 0
click at [401, 437] on div "Replace this text with your content Text Block Row" at bounding box center [383, 419] width 201 height 46
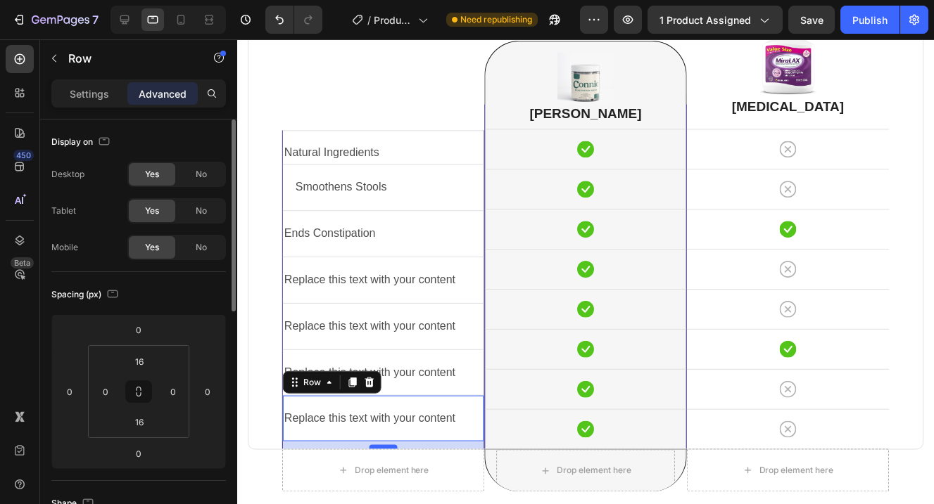
scroll to position [3673, 0]
drag, startPoint x: 386, startPoint y: 440, endPoint x: 386, endPoint y: 447, distance: 7.1
click at [386, 447] on div at bounding box center [383, 448] width 28 height 4
type input "10"
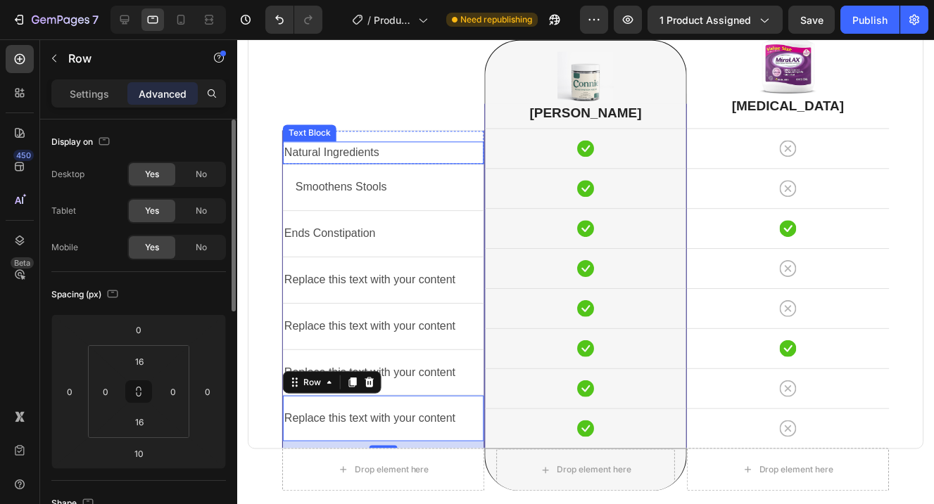
click at [438, 154] on p "Natural Ingredients" at bounding box center [383, 154] width 198 height 20
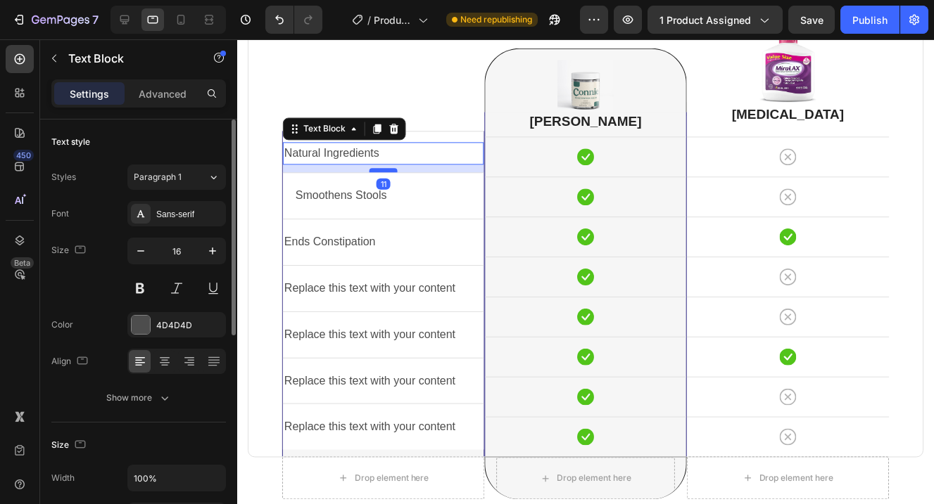
scroll to position [3666, 0]
drag, startPoint x: 388, startPoint y: 161, endPoint x: 389, endPoint y: 169, distance: 7.9
click at [389, 169] on div at bounding box center [383, 170] width 28 height 4
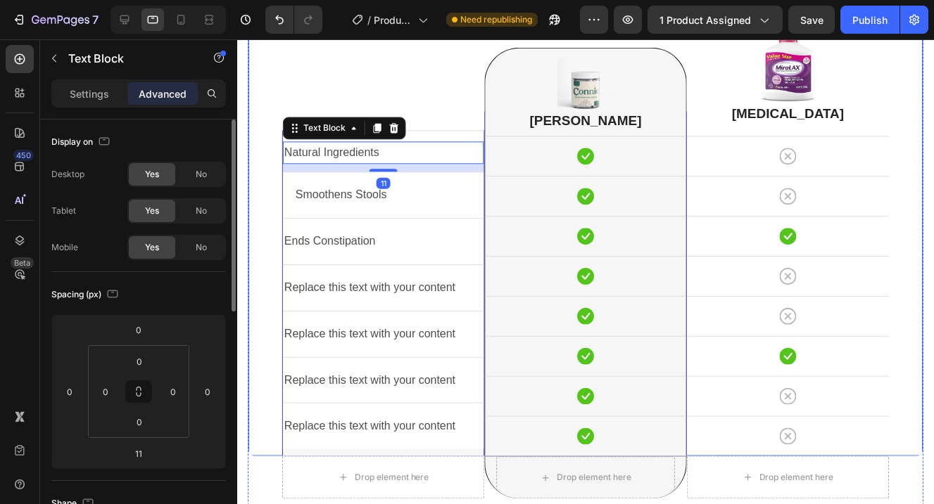
click at [438, 87] on div "Natural Ingredients Text Block 11 Row Smoothens Stools Text Block Row Ends Cons…" at bounding box center [383, 233] width 203 height 450
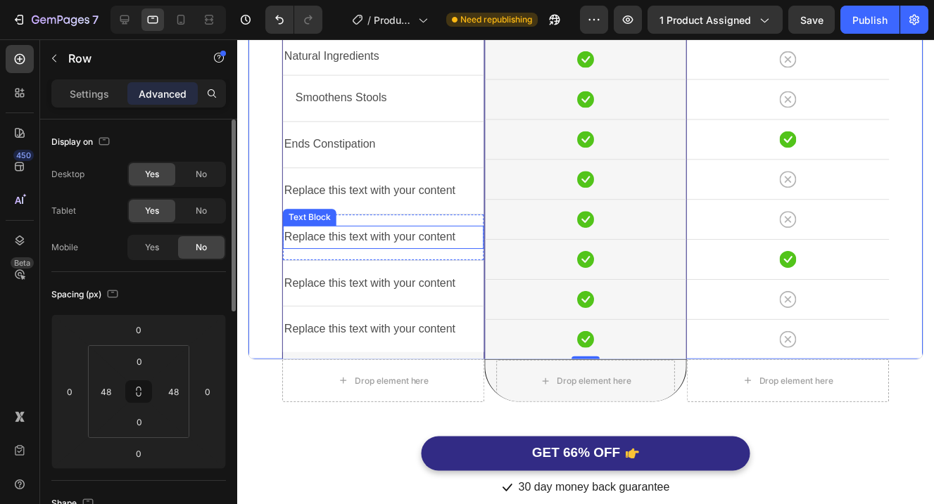
scroll to position [3767, 0]
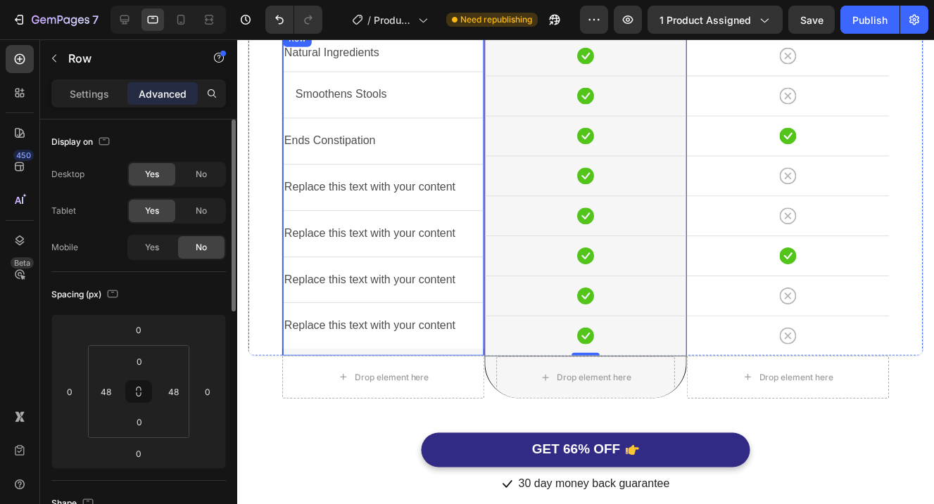
click at [426, 352] on div "Natural Ingredients Text Block Row Smoothens Stools Text Block Row Ends Constip…" at bounding box center [383, 193] width 201 height 327
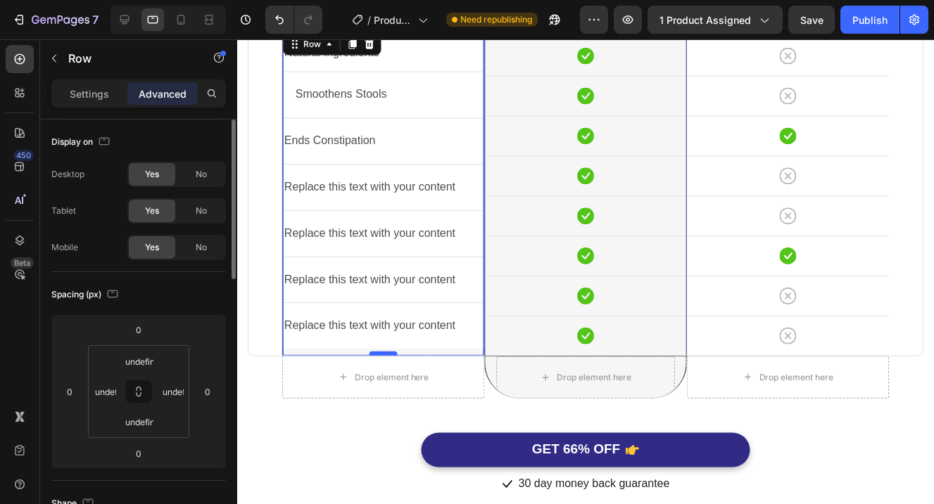
click at [387, 353] on div at bounding box center [383, 354] width 28 height 4
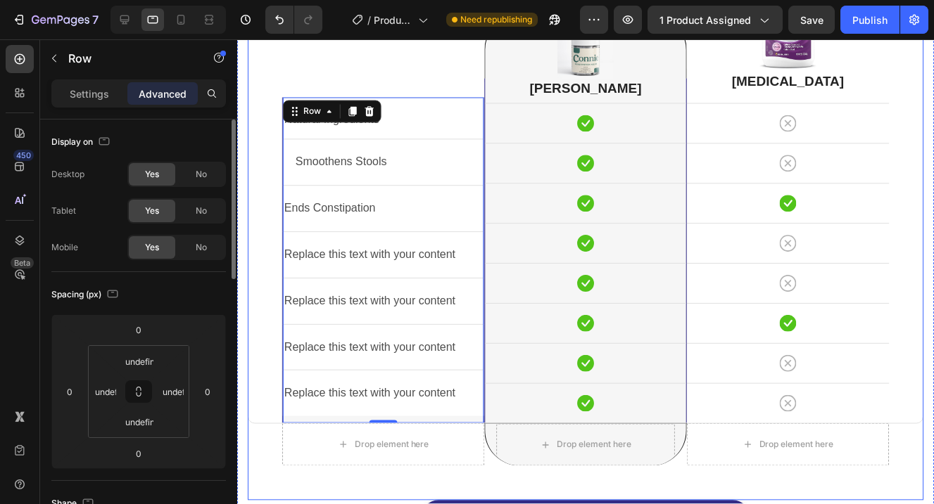
scroll to position [3697, 0]
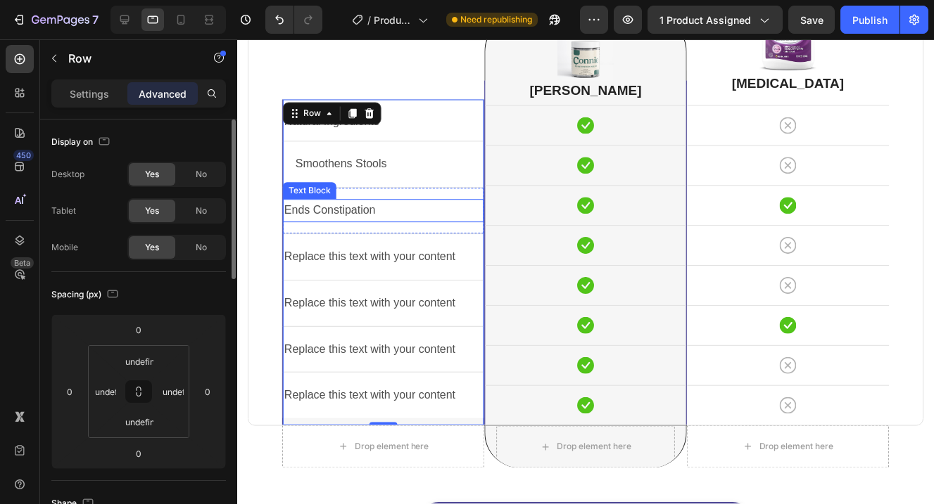
click at [398, 217] on p "Ends Constipation" at bounding box center [383, 211] width 198 height 20
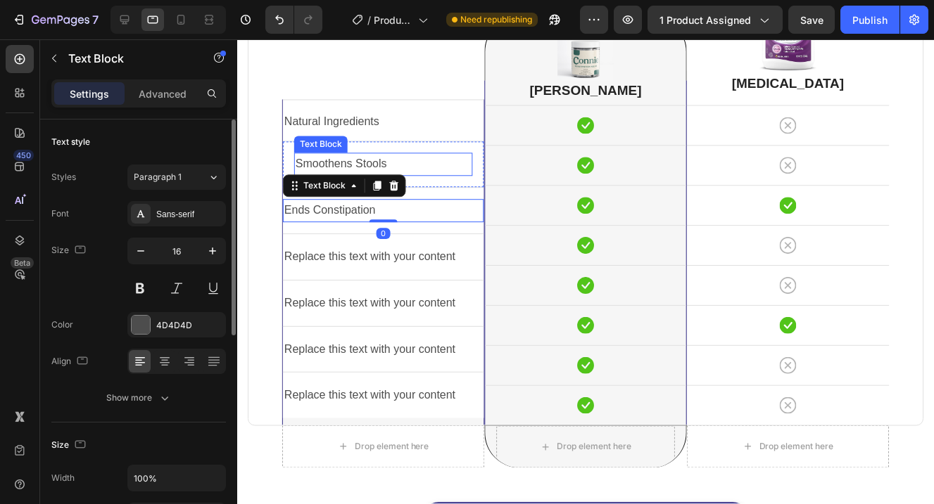
click at [357, 163] on p "Smoothens Stools" at bounding box center [383, 165] width 176 height 20
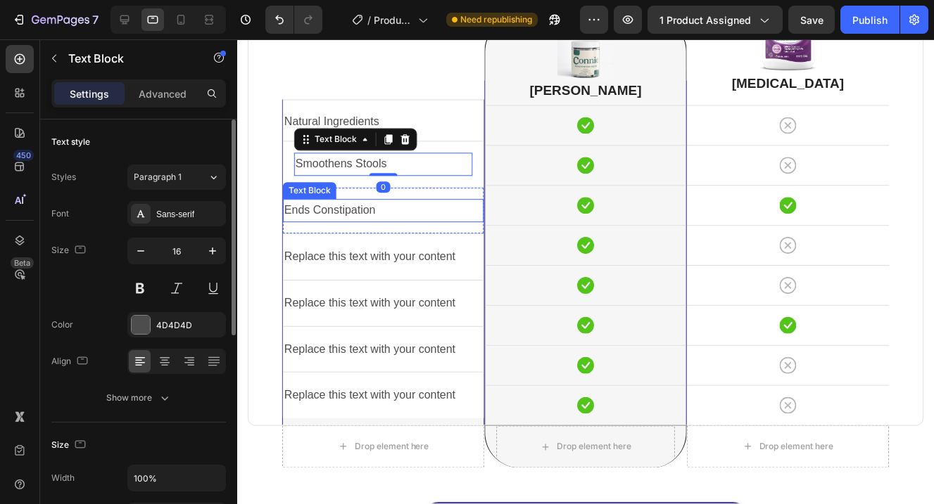
click at [293, 209] on p "Ends Constipation" at bounding box center [383, 211] width 198 height 20
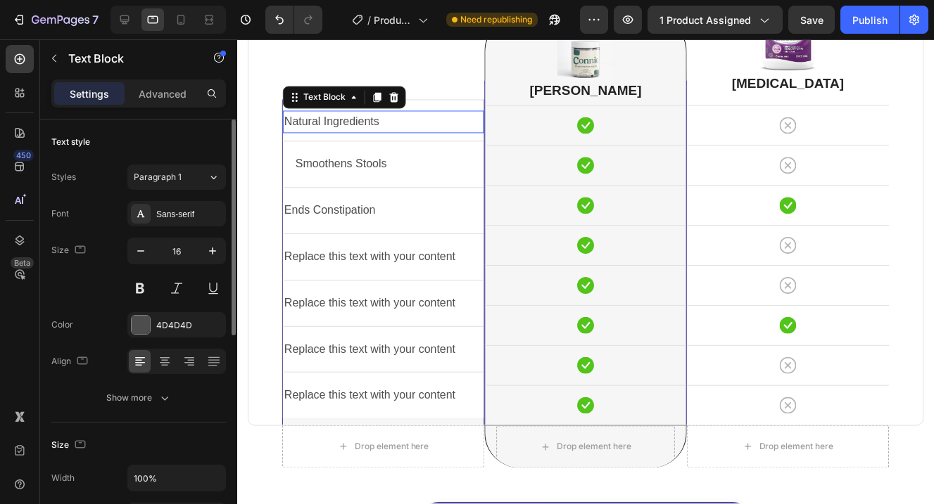
click at [309, 125] on p "Natural Ingredients" at bounding box center [383, 123] width 198 height 20
click at [165, 360] on icon at bounding box center [164, 360] width 7 height 1
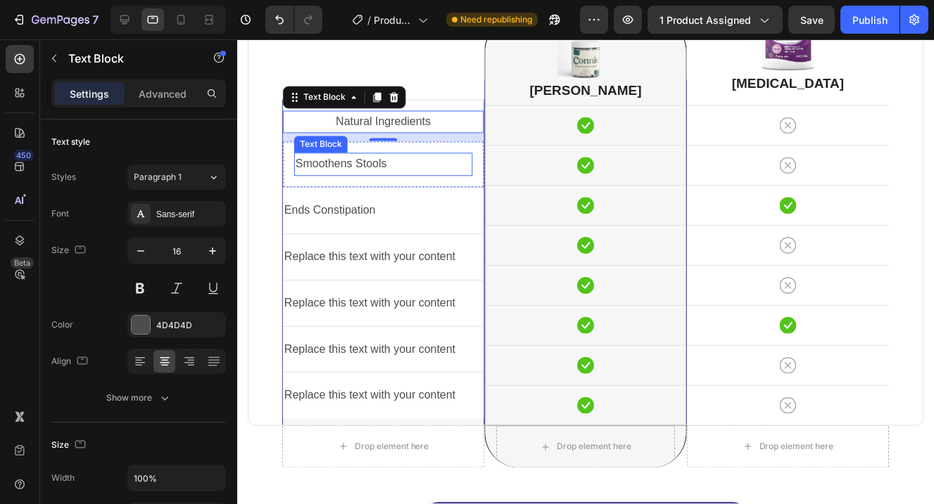
click at [342, 166] on p "Smoothens Stools" at bounding box center [383, 165] width 176 height 20
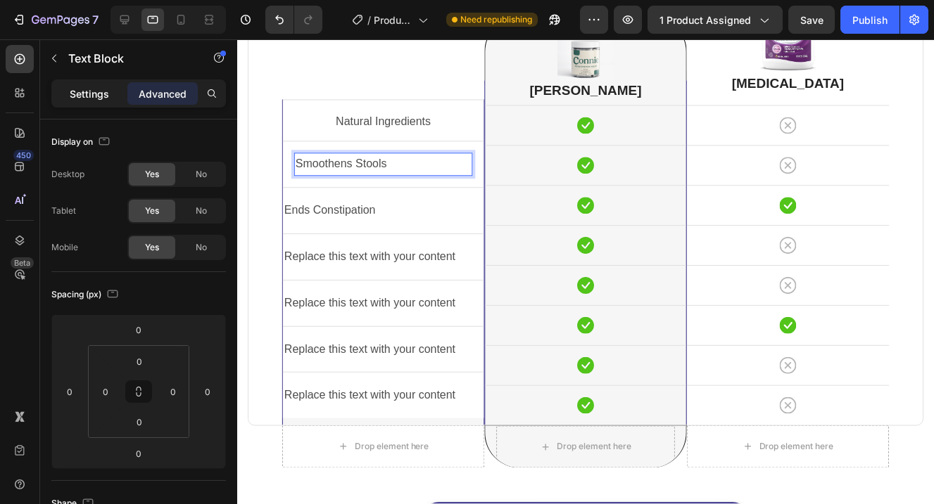
click at [96, 94] on p "Settings" at bounding box center [89, 94] width 39 height 15
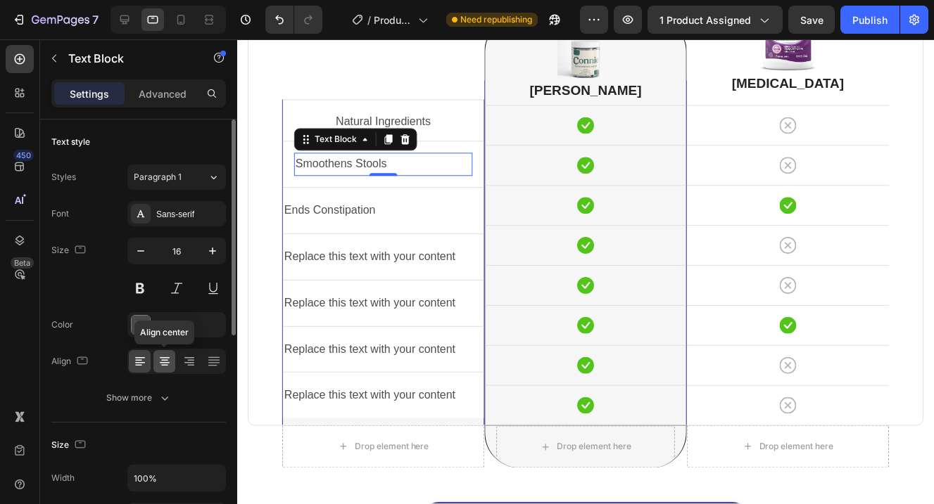
click at [167, 366] on icon at bounding box center [165, 362] width 14 height 14
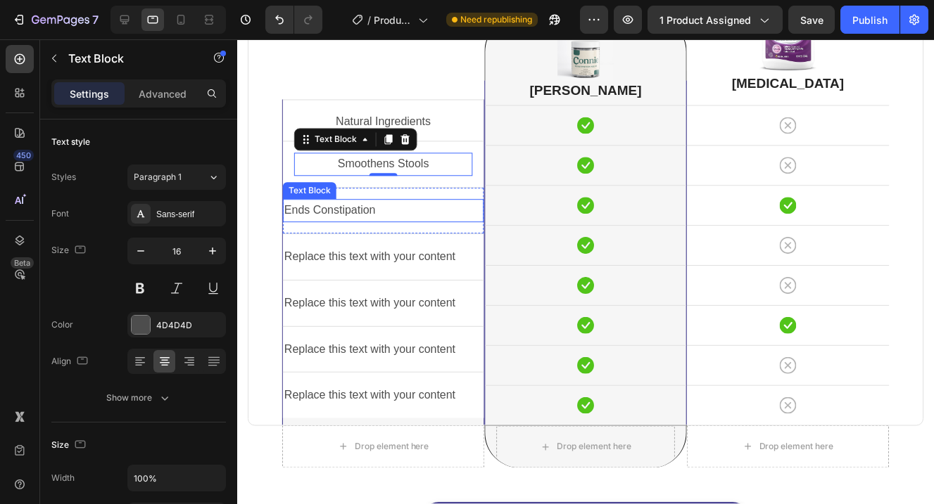
click at [322, 215] on p "Ends Constipation" at bounding box center [383, 211] width 198 height 20
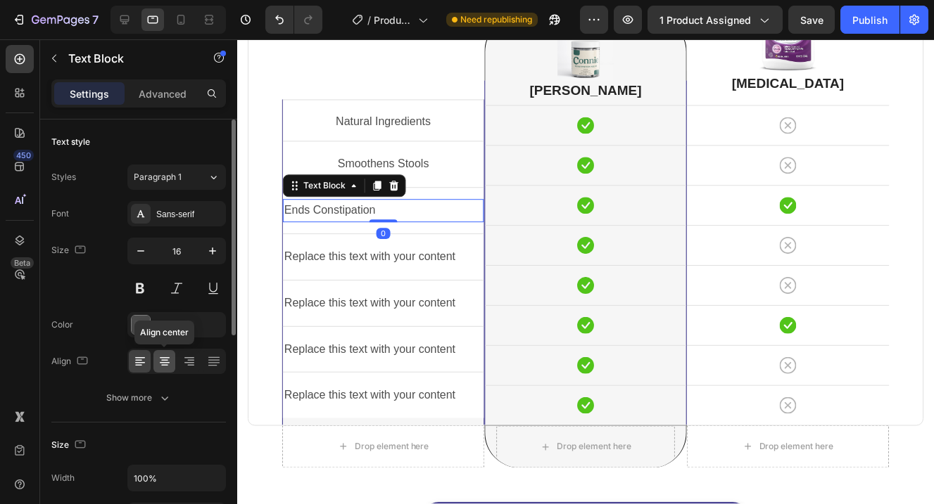
click at [167, 364] on icon at bounding box center [165, 362] width 14 height 14
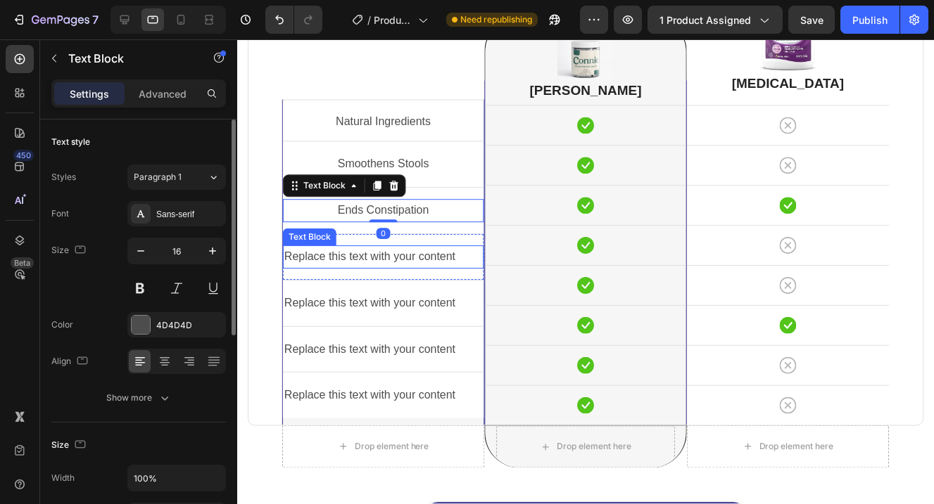
click at [343, 257] on div "Replace this text with your content" at bounding box center [383, 257] width 201 height 23
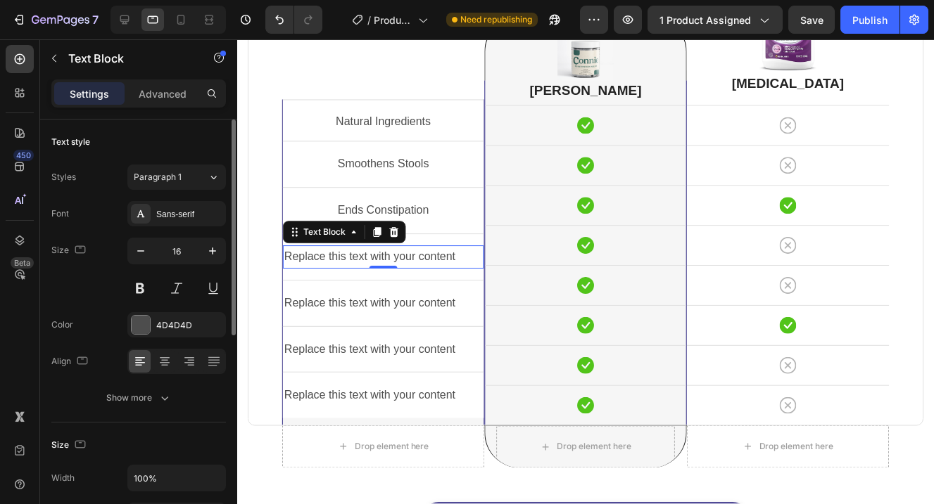
click at [383, 257] on div "Replace this text with your content" at bounding box center [383, 257] width 201 height 23
click at [383, 257] on p "Replace this text with your content" at bounding box center [383, 258] width 198 height 20
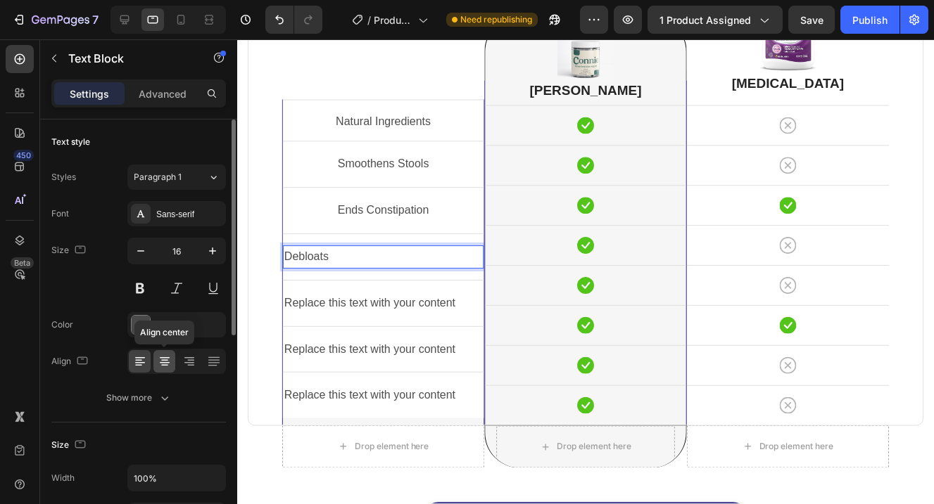
click at [167, 364] on icon at bounding box center [165, 362] width 14 height 14
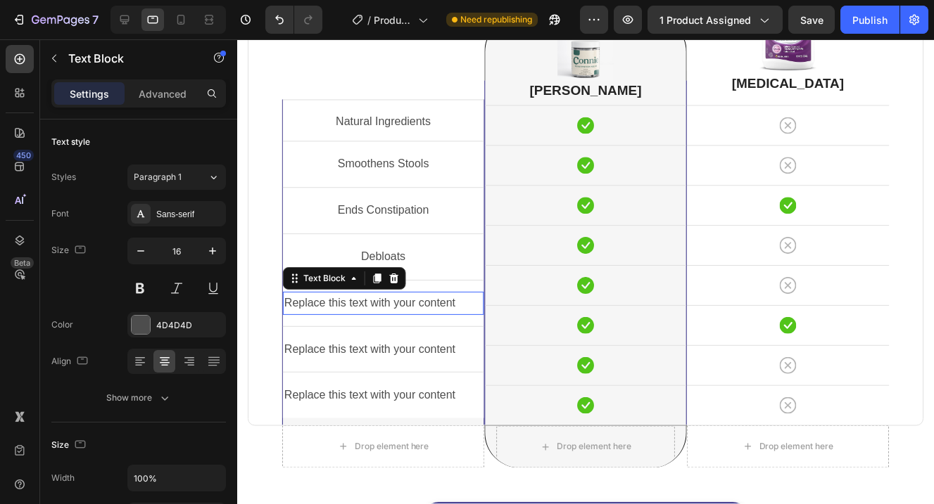
click at [398, 304] on div "Replace this text with your content" at bounding box center [383, 304] width 201 height 23
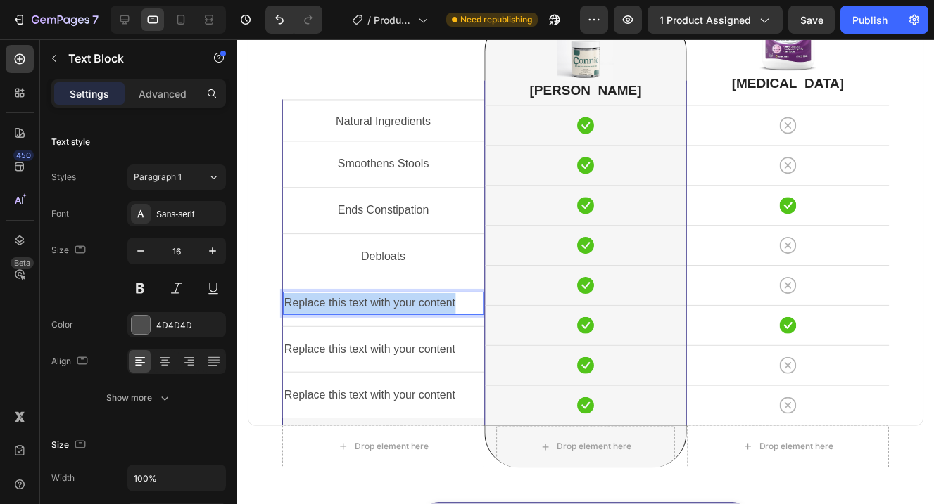
click at [398, 304] on p "Replace this text with your content" at bounding box center [383, 304] width 198 height 20
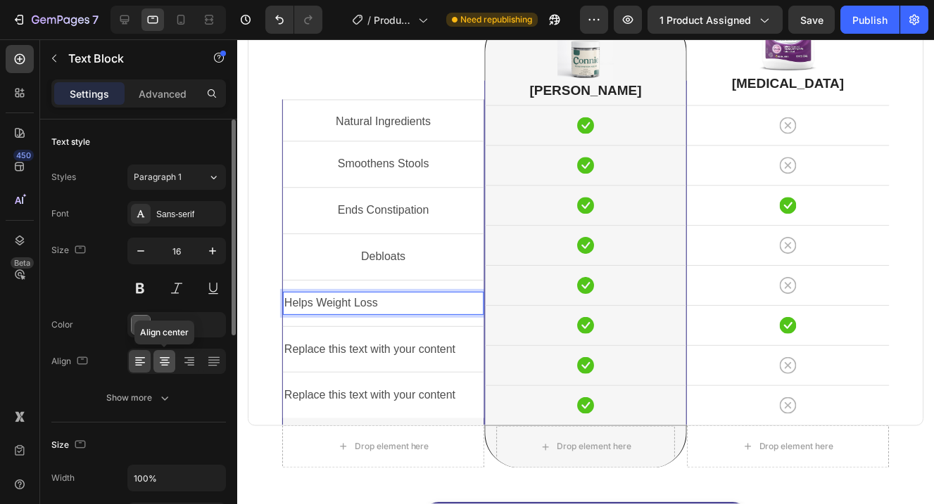
click at [168, 365] on icon at bounding box center [165, 362] width 14 height 14
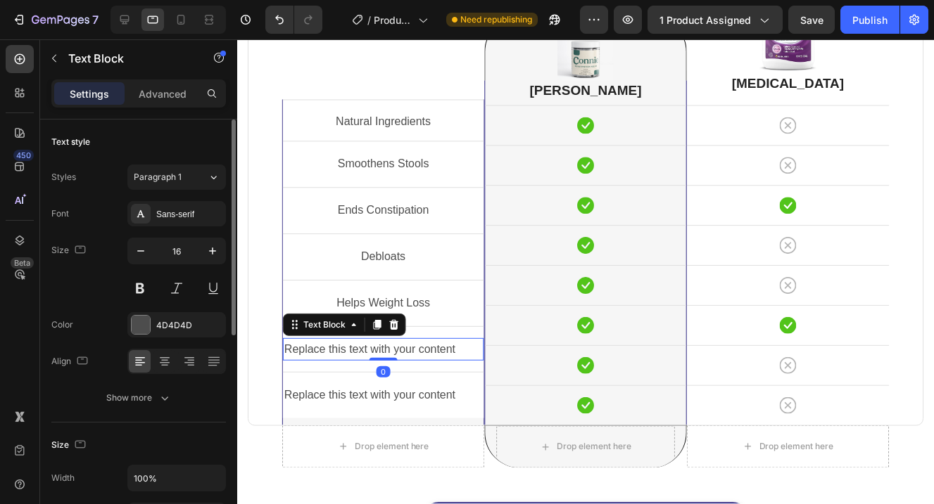
click at [425, 350] on div "Replace this text with your content" at bounding box center [383, 350] width 201 height 23
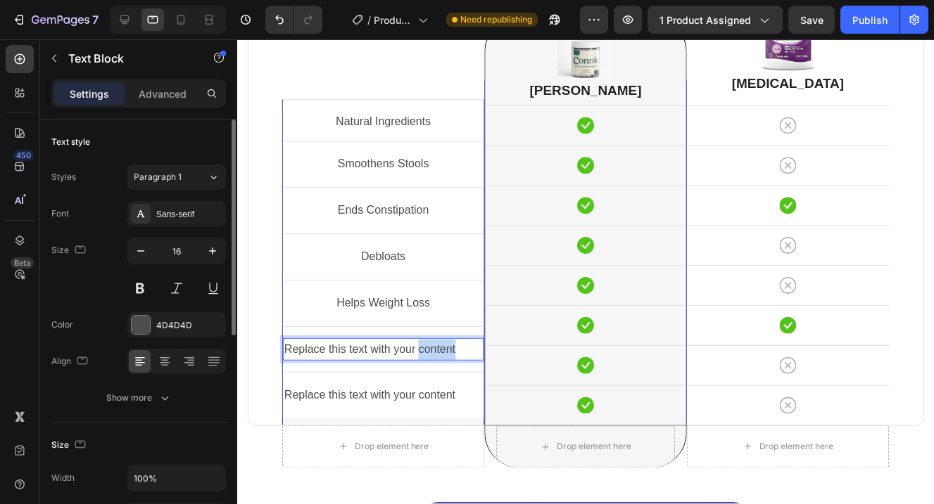
click at [425, 350] on p "Replace this text with your content" at bounding box center [383, 351] width 198 height 20
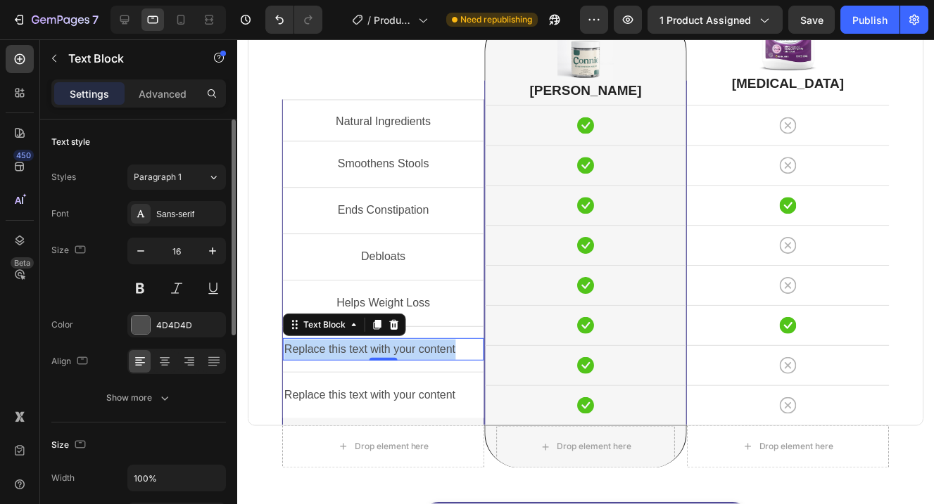
click at [431, 350] on p "Replace this text with your content" at bounding box center [383, 351] width 198 height 20
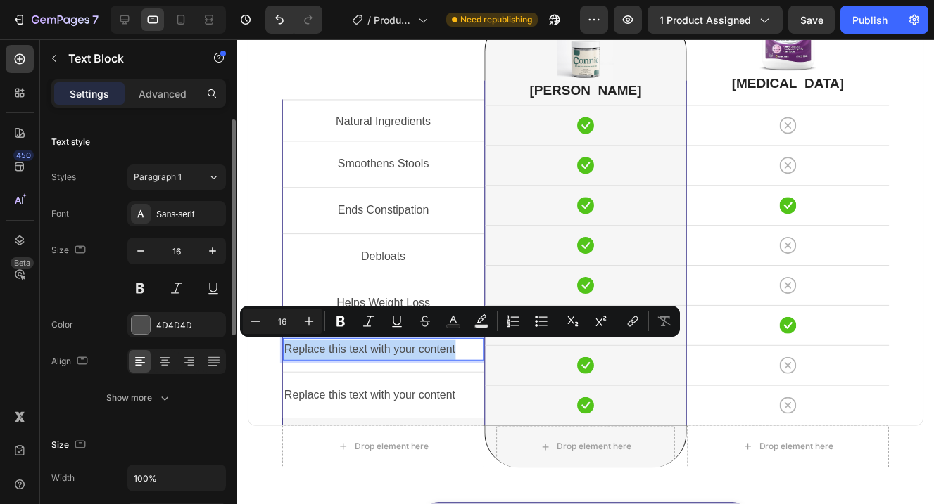
click at [431, 350] on p "Replace this text with your content" at bounding box center [383, 351] width 198 height 20
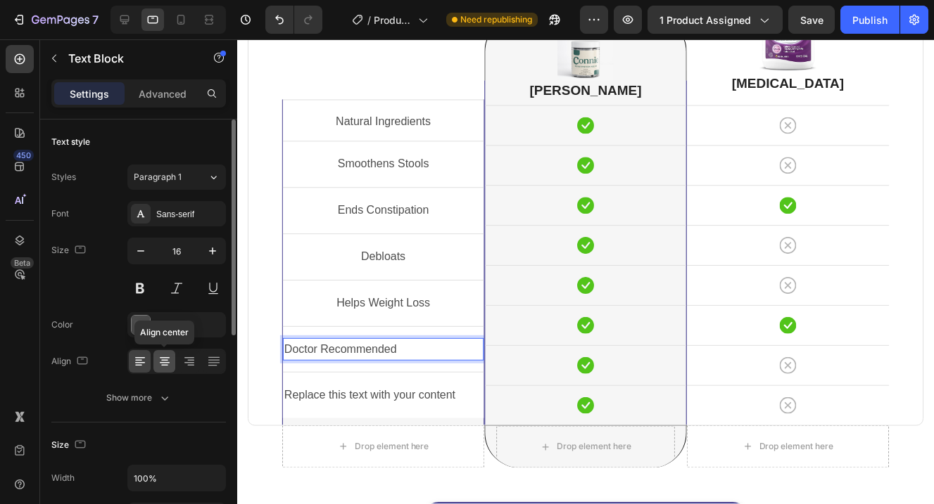
click at [165, 365] on icon at bounding box center [164, 365] width 7 height 1
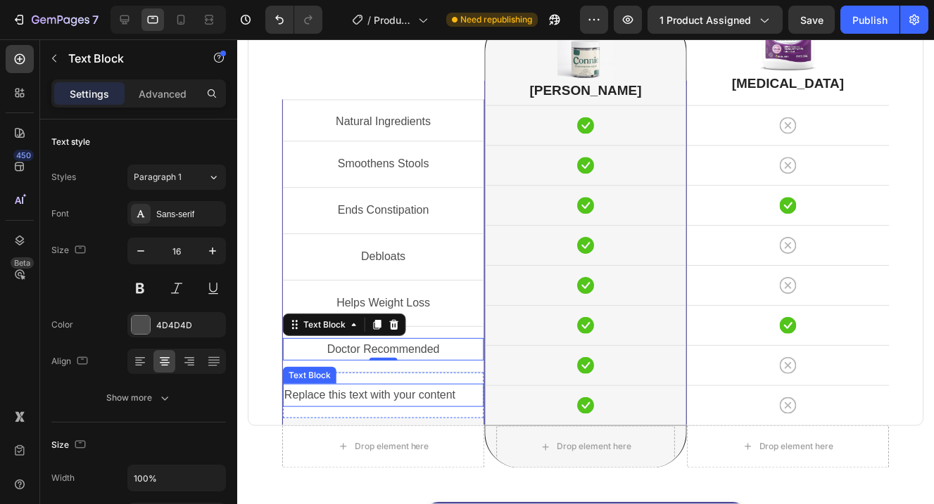
click at [427, 397] on p "Replace this text with your content" at bounding box center [383, 396] width 198 height 20
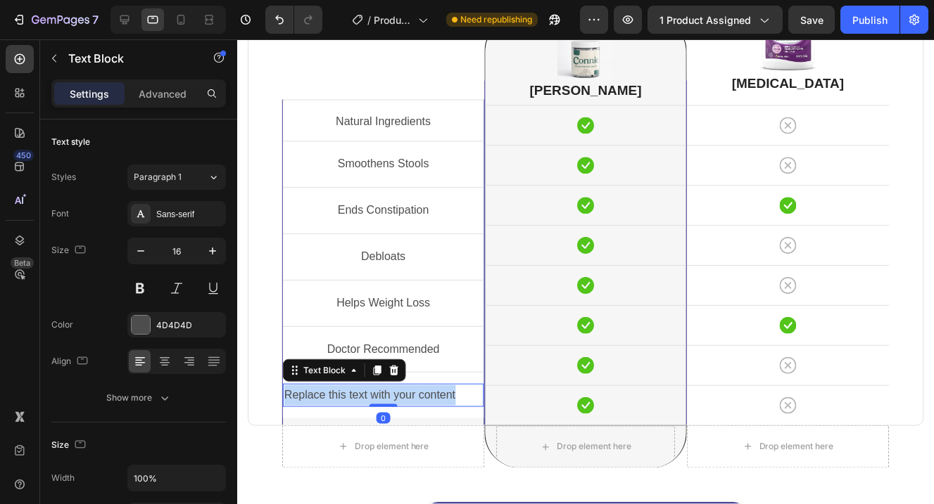
click at [427, 397] on p "Replace this text with your content" at bounding box center [383, 396] width 198 height 20
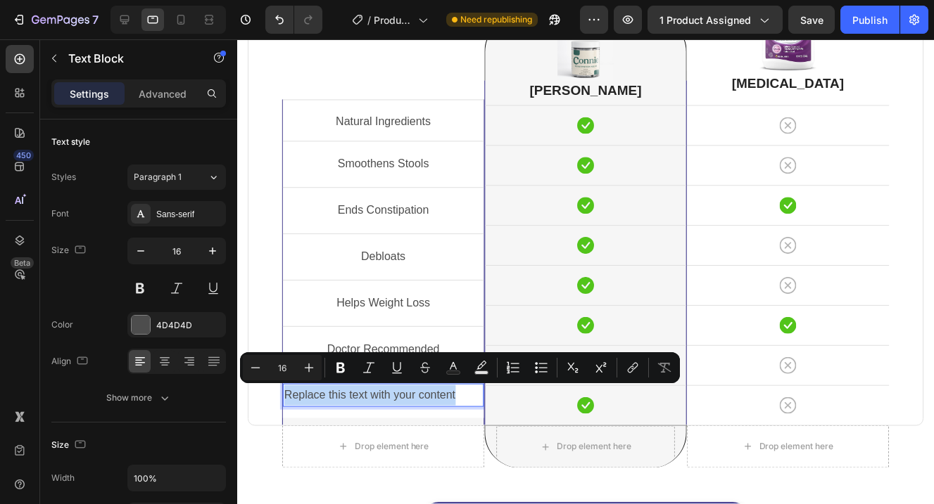
click at [373, 400] on p "Replace this text with your content" at bounding box center [383, 396] width 198 height 20
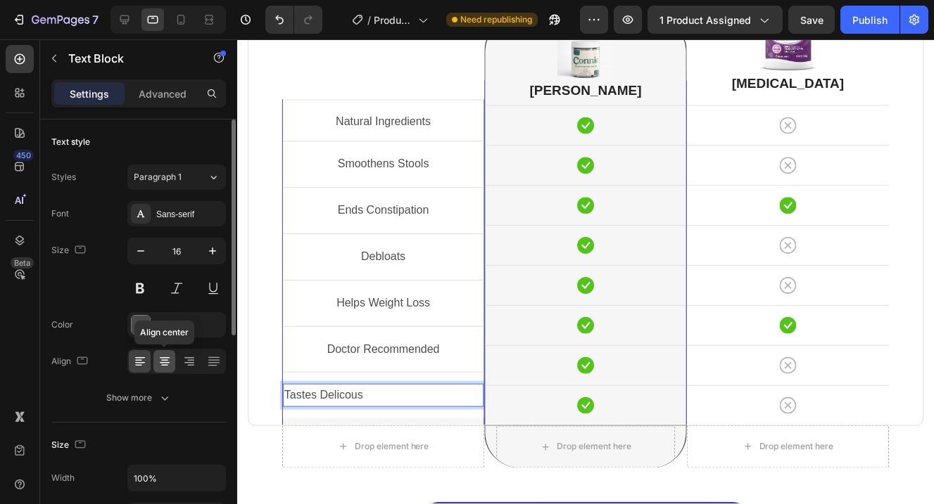
click at [169, 364] on icon at bounding box center [165, 362] width 14 height 14
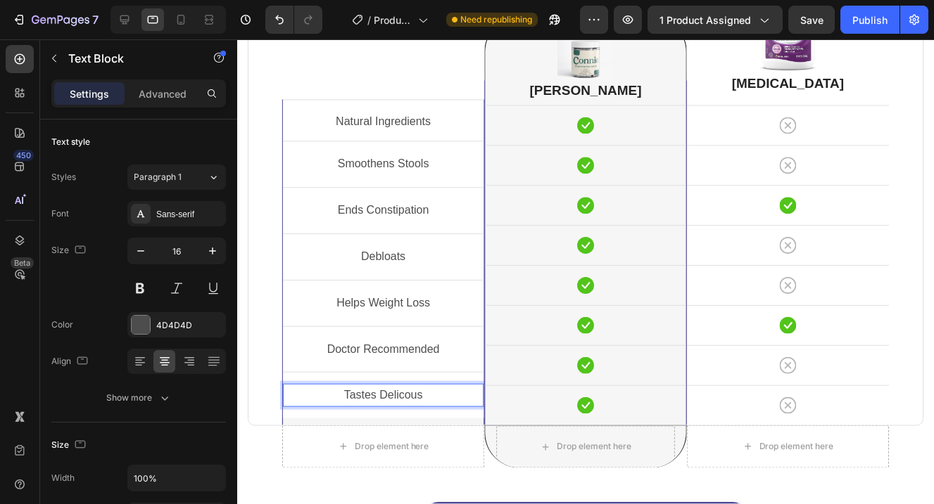
click at [414, 397] on p "Tastes Delicous" at bounding box center [383, 396] width 198 height 20
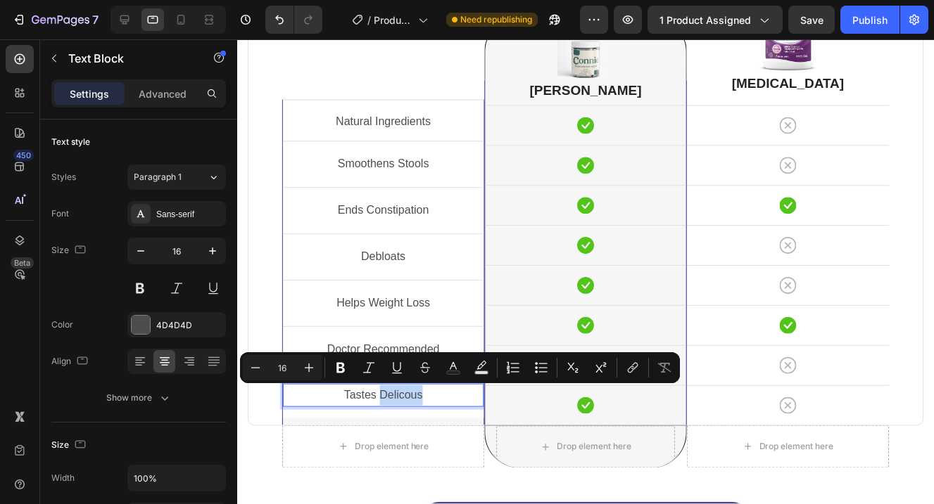
click at [441, 398] on p "Tastes Delicous" at bounding box center [383, 396] width 198 height 20
click at [418, 393] on p "Tastes Delicous" at bounding box center [383, 396] width 198 height 20
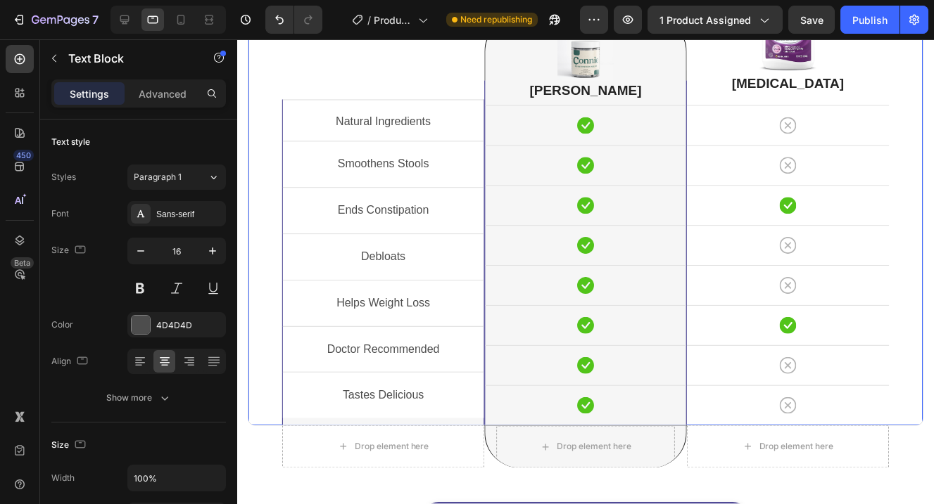
click at [447, 79] on div "Natural Ingredients Text Block Row Smoothens Stools Text Block Row Ends Constip…" at bounding box center [383, 202] width 203 height 450
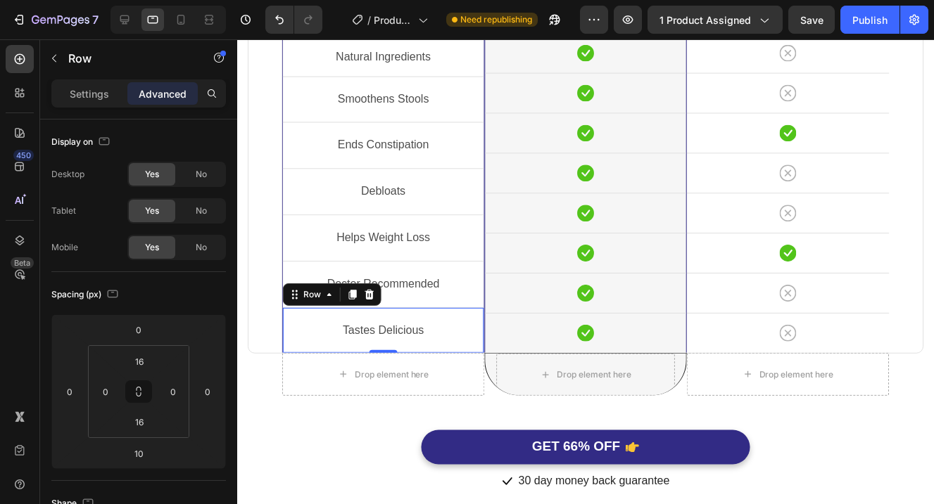
scroll to position [3704, 0]
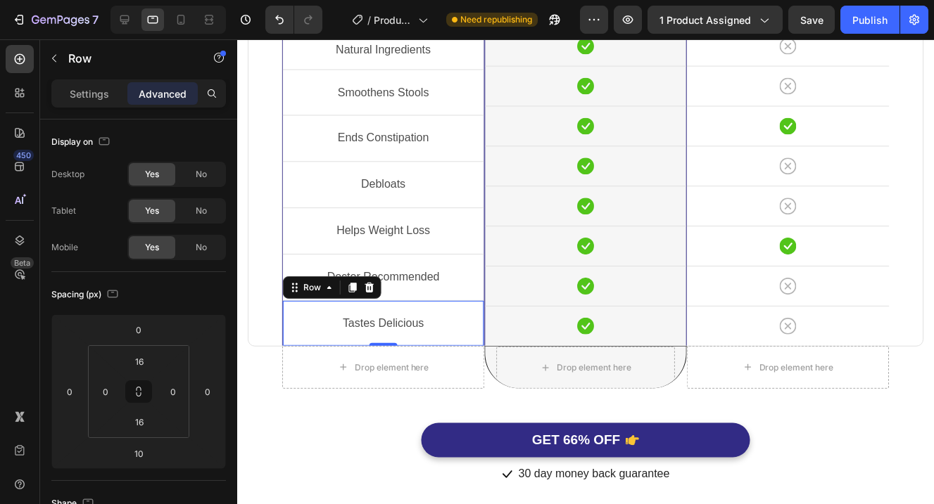
drag, startPoint x: 393, startPoint y: 424, endPoint x: 393, endPoint y: 411, distance: 12.7
click at [393, 348] on div "Tastes Delicious Text Block Row 0" at bounding box center [383, 324] width 201 height 46
type input "0"
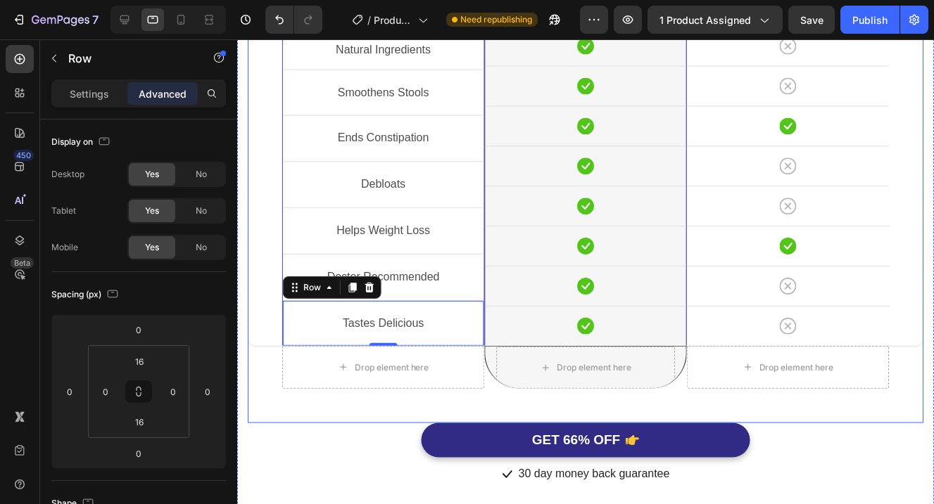
click at [485, 425] on div "Natural Ingredients Text Block Row Smoothens Stools Text Block Row Ends Constip…" at bounding box center [586, 188] width 677 height 473
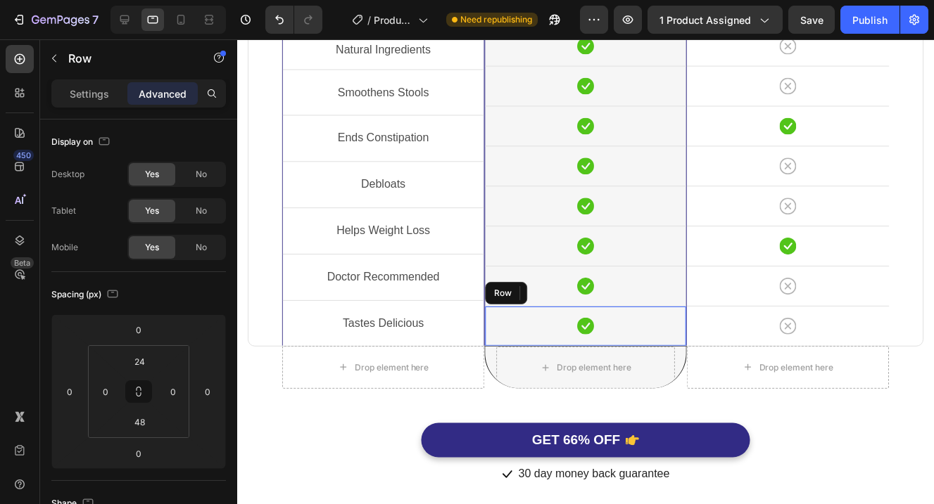
click at [542, 347] on div "Icon Row" at bounding box center [585, 327] width 201 height 40
drag, startPoint x: 585, startPoint y: 417, endPoint x: 580, endPoint y: 393, distance: 24.3
click at [580, 347] on div "Icon Row 0" at bounding box center [585, 327] width 201 height 40
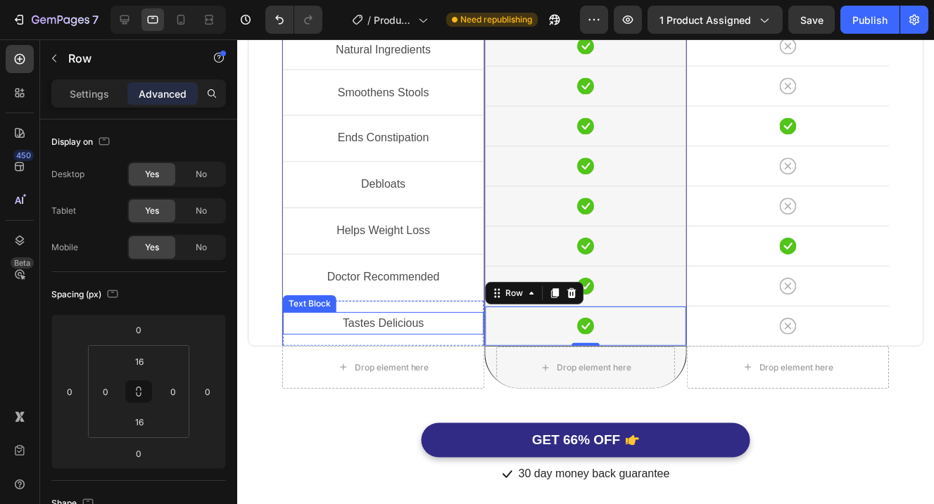
click at [440, 335] on p "Tastes Delicious" at bounding box center [383, 324] width 198 height 20
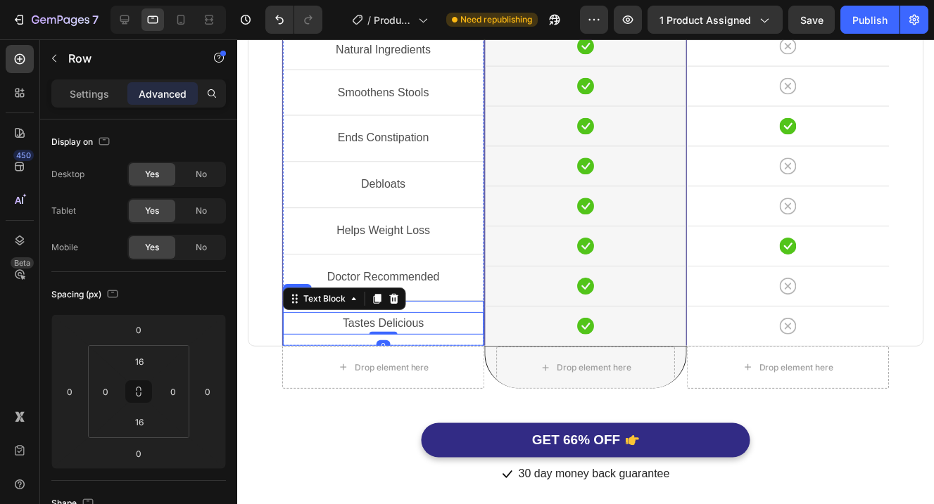
click at [445, 348] on div "Tastes Delicious Text Block 0 Row" at bounding box center [383, 324] width 201 height 46
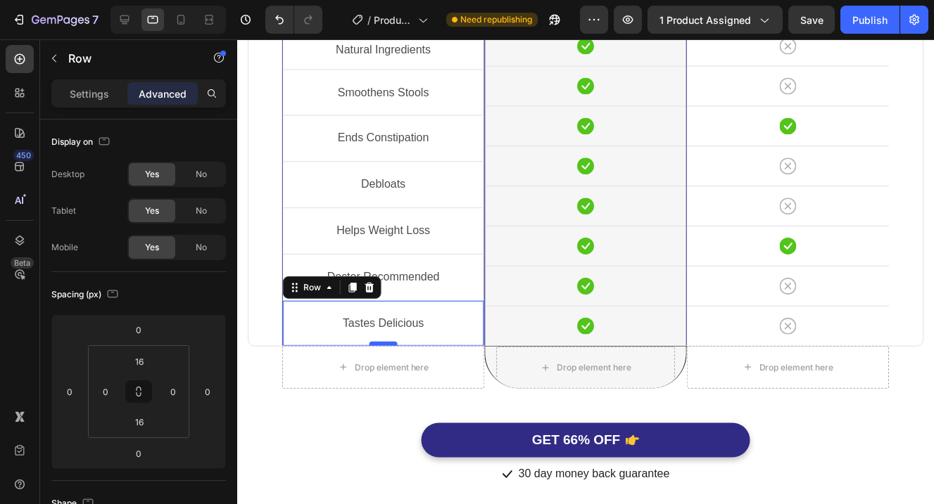
click at [395, 347] on div at bounding box center [383, 345] width 28 height 4
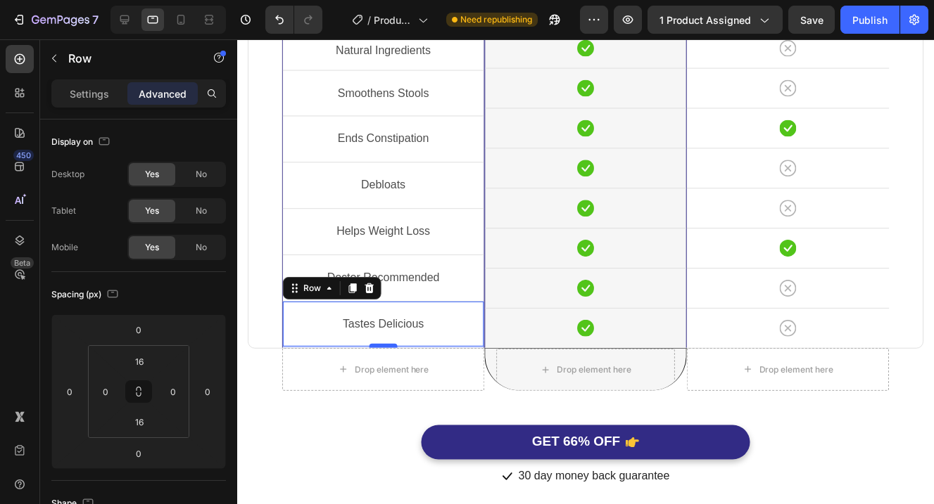
scroll to position [3703, 0]
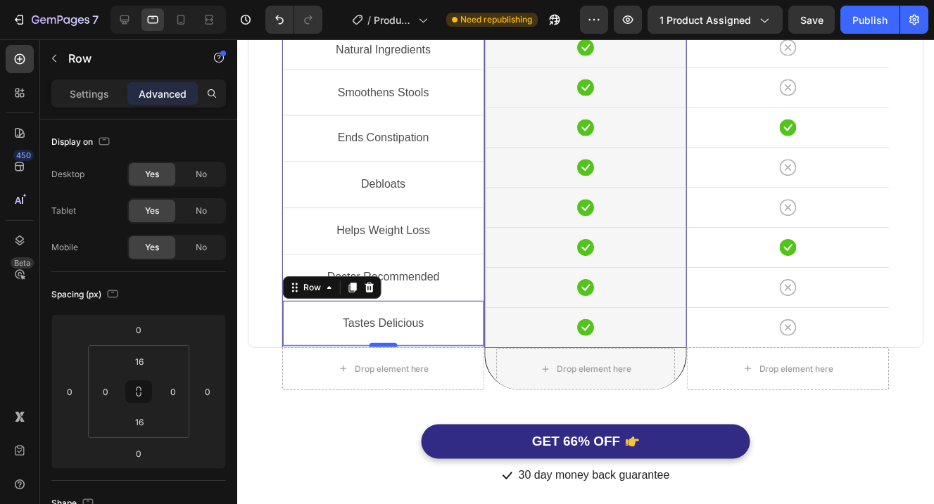
click at [393, 348] on div at bounding box center [383, 346] width 28 height 4
type input "2"
click at [499, 68] on div "Icon Row" at bounding box center [585, 47] width 201 height 40
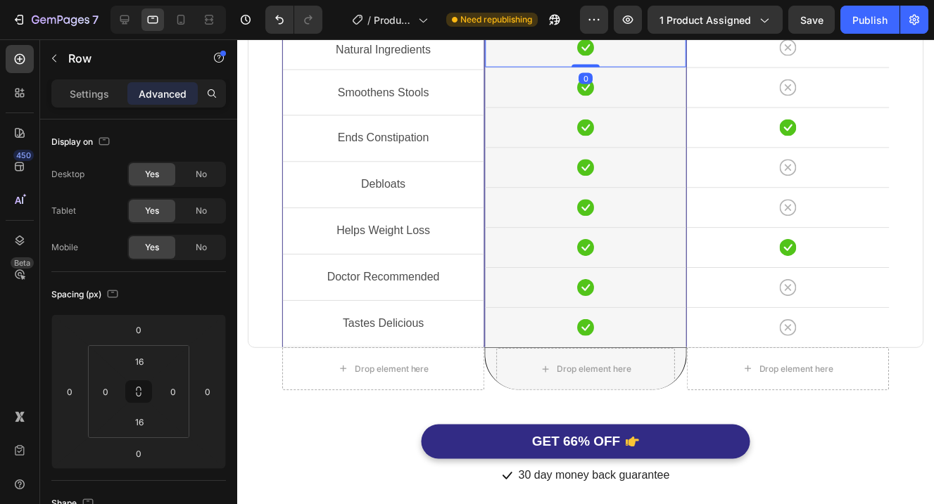
click at [585, 68] on div "Icon Row 0" at bounding box center [585, 47] width 201 height 40
click at [471, 70] on div "Natural Ingredients Text Block" at bounding box center [383, 54] width 201 height 31
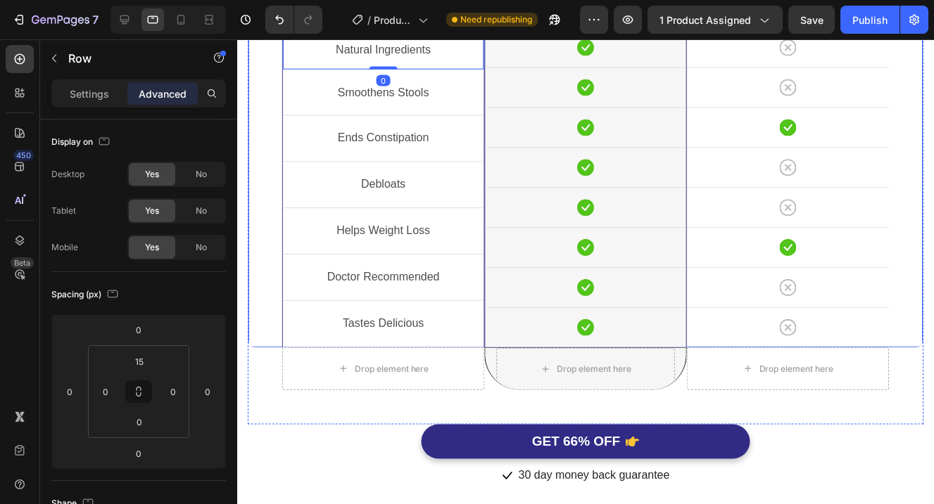
click at [438, 71] on div "Natural Ingredients Text Block Row 0 Smoothens Stools Text Block Row Ends Const…" at bounding box center [383, 160] width 203 height 378
click at [462, 70] on div "Natural Ingredients Text Block" at bounding box center [383, 54] width 201 height 31
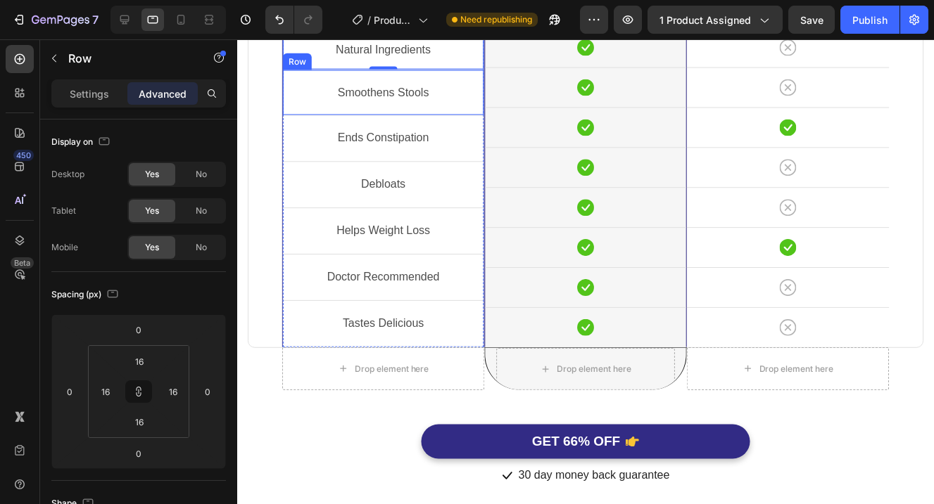
click at [440, 116] on div "Smoothens Stools Text Block Row" at bounding box center [383, 93] width 201 height 46
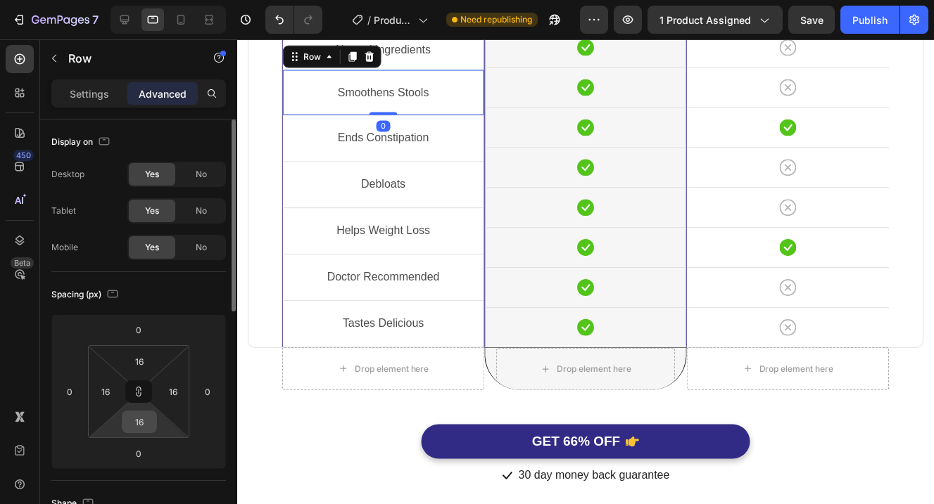
click at [145, 425] on input "16" at bounding box center [139, 422] width 28 height 21
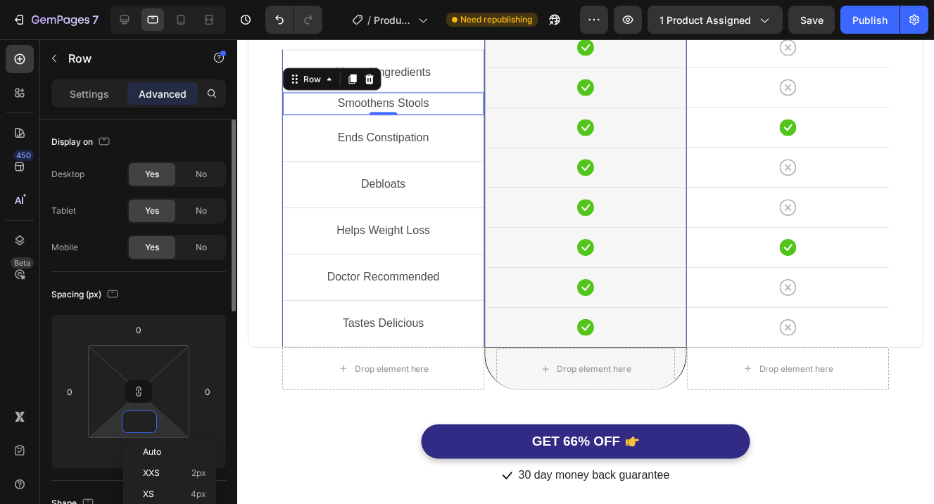
scroll to position [3725, 0]
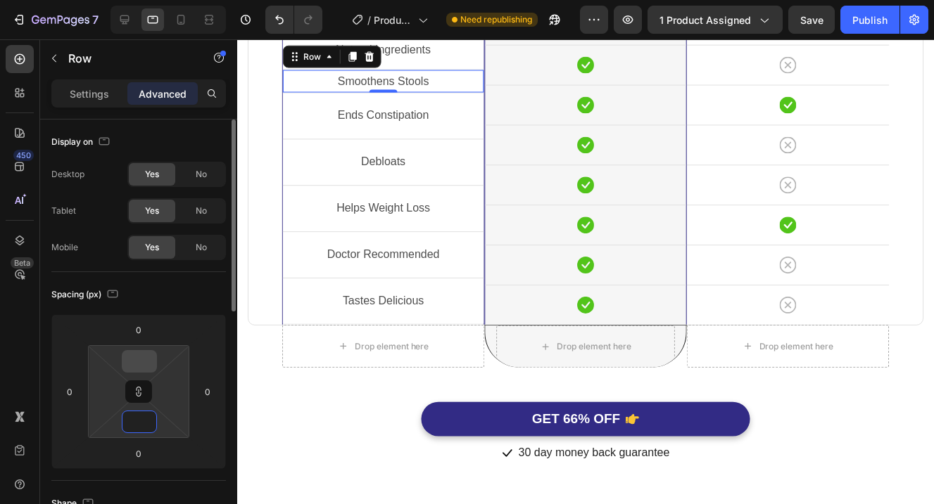
drag, startPoint x: 139, startPoint y: 396, endPoint x: 144, endPoint y: 372, distance: 24.6
click at [139, 395] on icon at bounding box center [138, 395] width 5 height 4
type input "1"
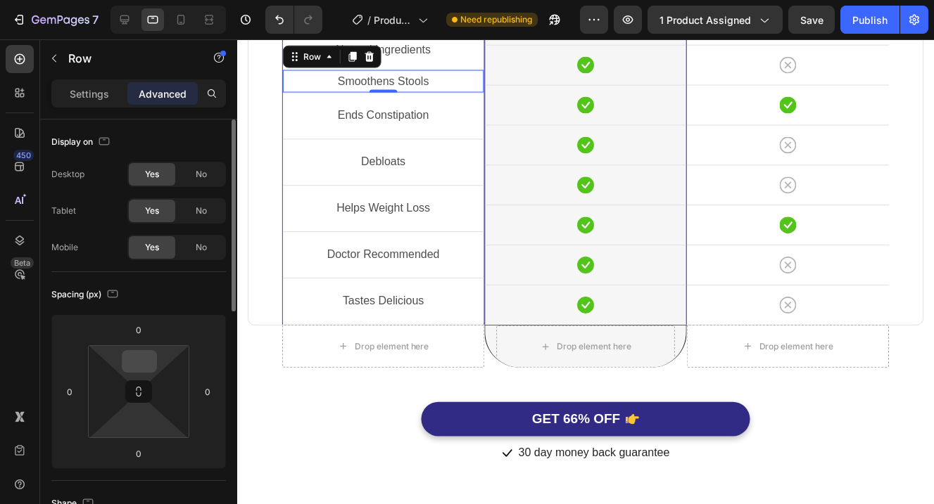
type input "1"
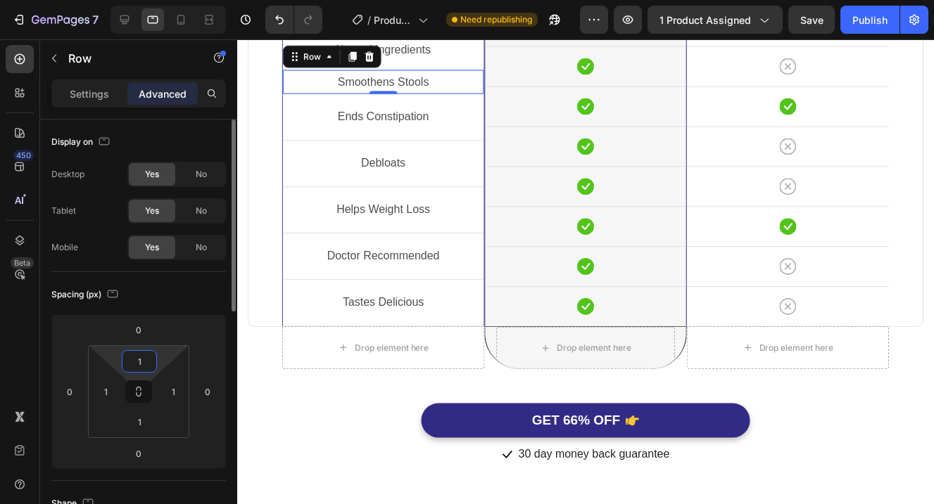
click at [143, 365] on input "1" at bounding box center [139, 361] width 28 height 21
type input "15"
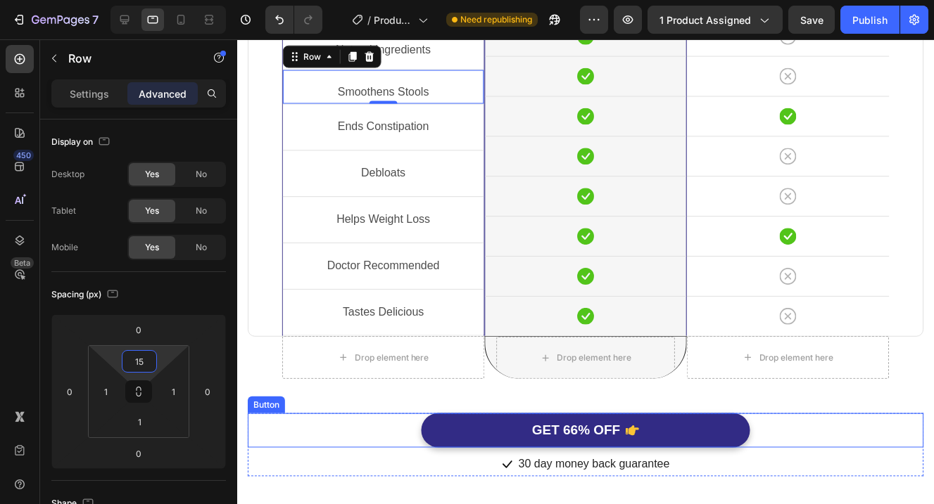
click at [317, 449] on div "GET 66% OFF Button" at bounding box center [586, 431] width 677 height 34
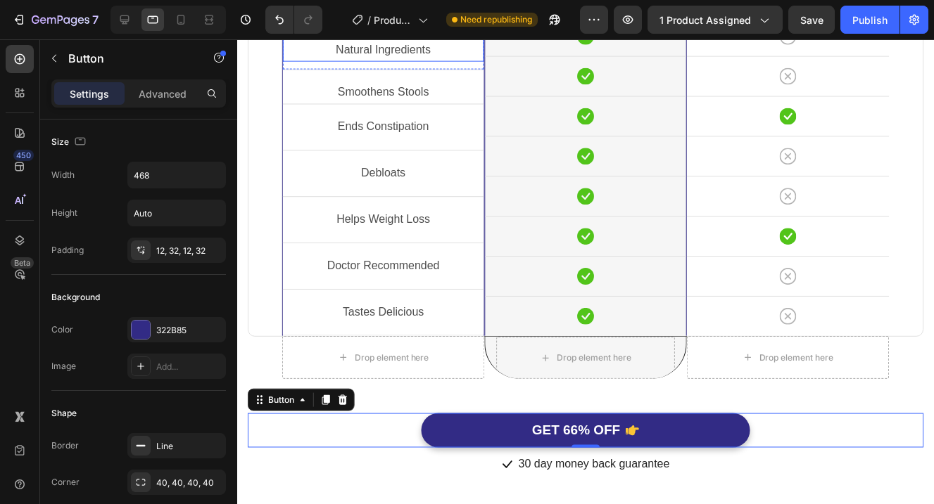
click at [449, 62] on div "Natural Ingredients" at bounding box center [383, 50] width 201 height 23
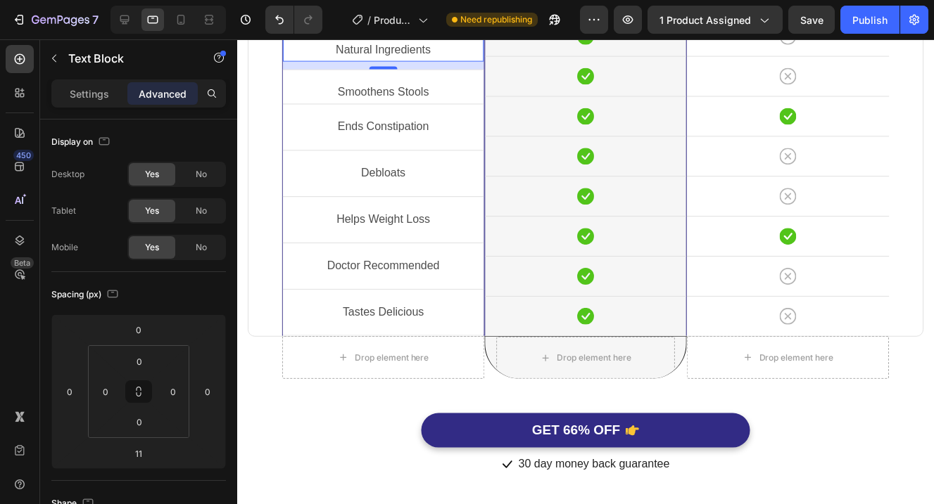
scroll to position [3722, 0]
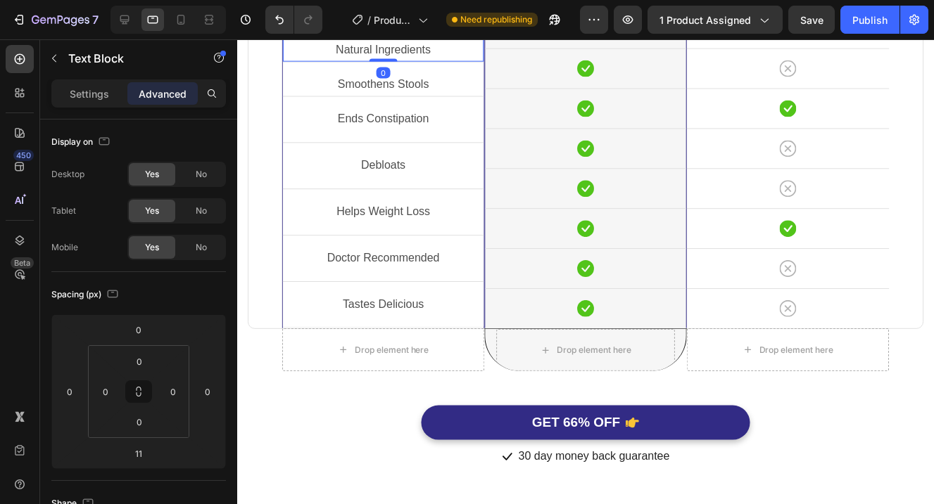
drag, startPoint x: 388, startPoint y: 137, endPoint x: 389, endPoint y: 118, distance: 19.0
click at [389, 62] on div "Natural Ingredients Text Block 0" at bounding box center [383, 50] width 201 height 23
type input "0"
click at [460, 62] on div "Natural Ingredients Text Block 0 Row" at bounding box center [383, 44] width 201 height 34
click at [140, 428] on input "0" at bounding box center [139, 422] width 28 height 21
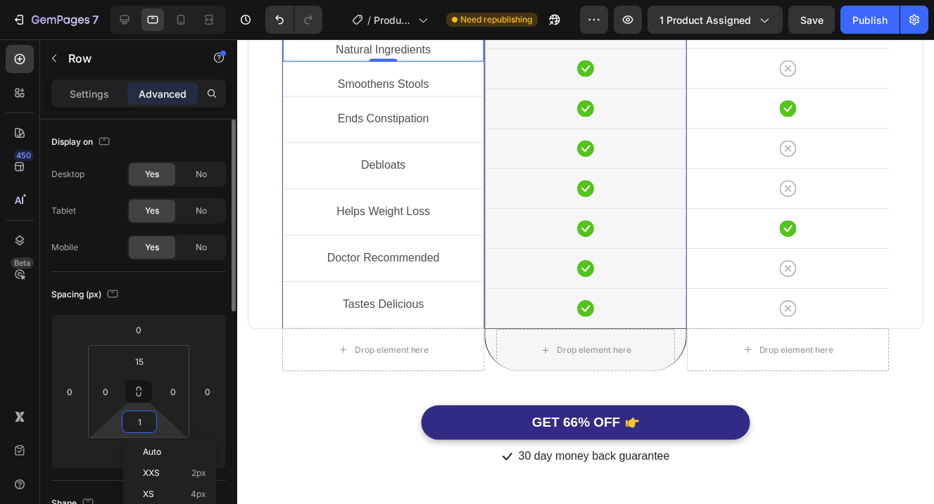
scroll to position [3710, 0]
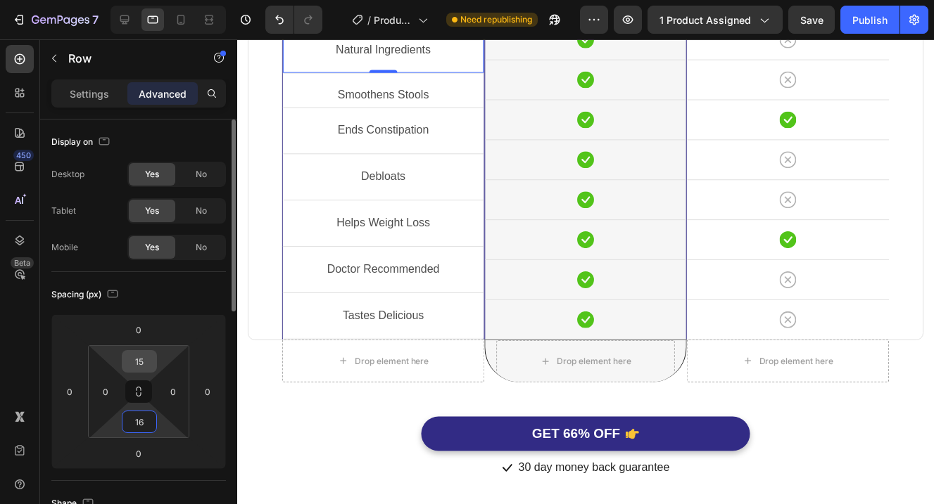
type input "16"
click at [144, 367] on input "15" at bounding box center [139, 361] width 28 height 21
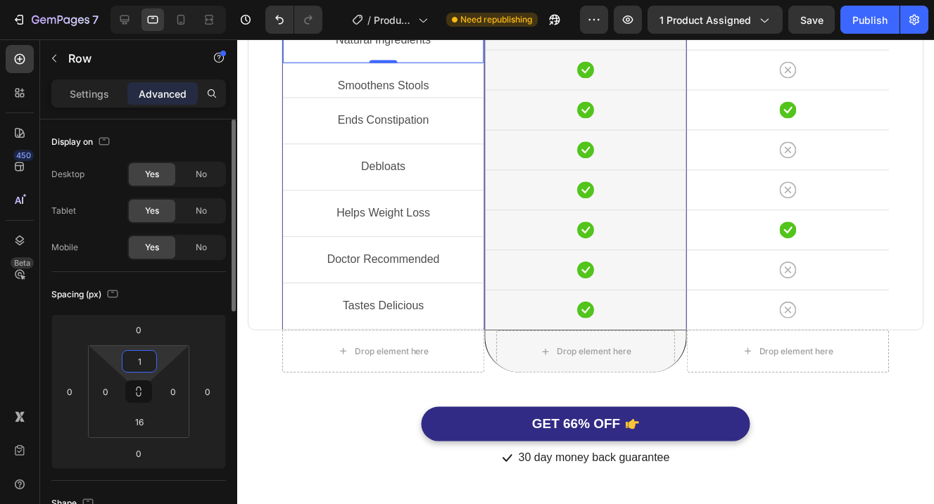
type input "16"
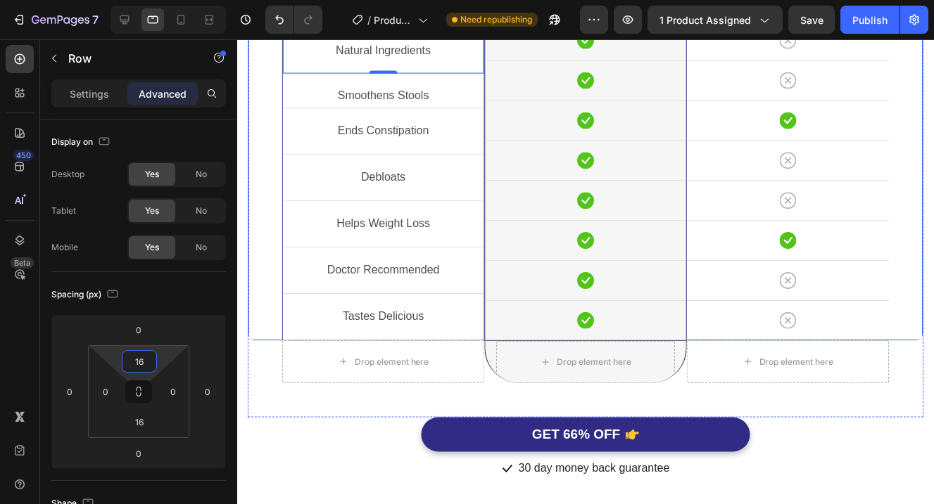
click at [419, 77] on div "Natural Ingredients Text Block Row 0 Smoothens Stools Text Block Row Ends Const…" at bounding box center [383, 153] width 203 height 378
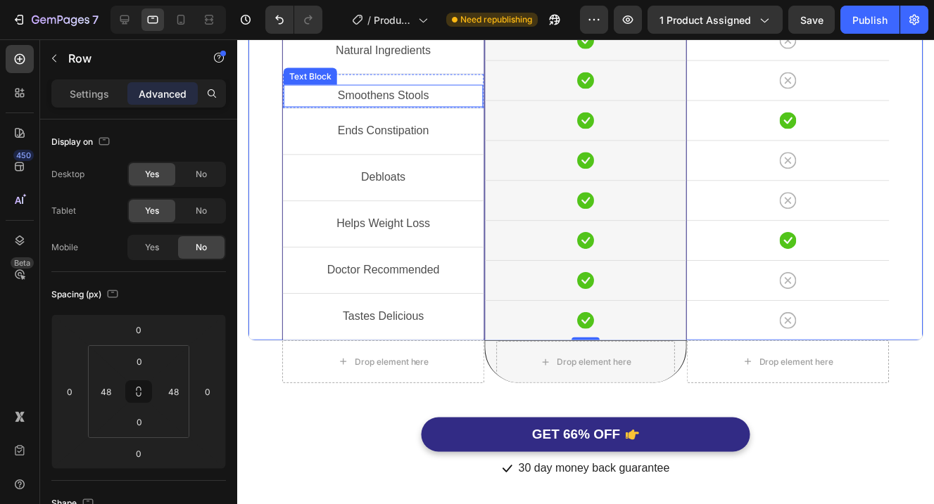
click at [453, 107] on p "Smoothens Stools" at bounding box center [383, 97] width 197 height 20
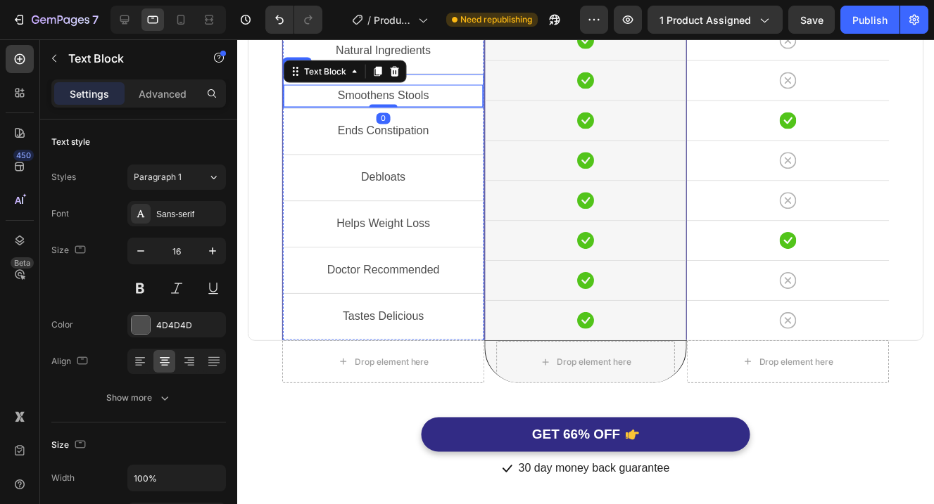
click at [467, 109] on div "Smoothens Stools Text Block 0 Row" at bounding box center [383, 91] width 201 height 35
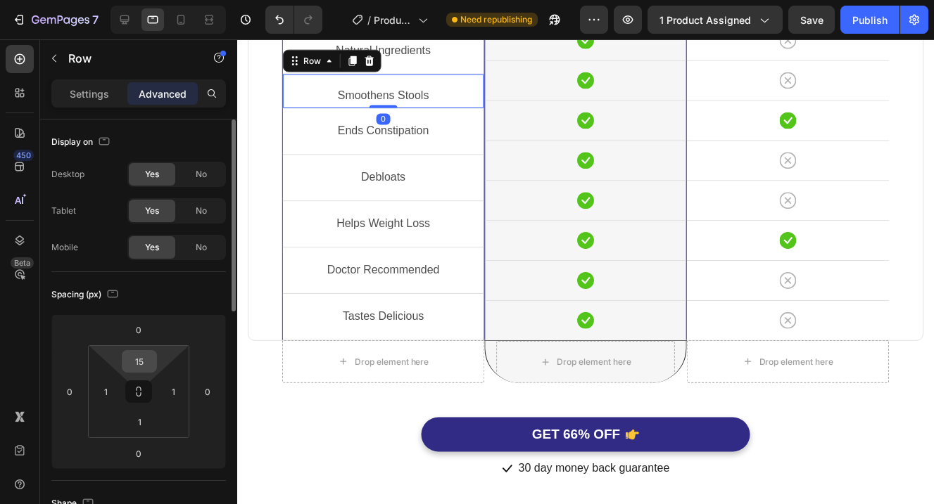
click at [146, 355] on input "15" at bounding box center [139, 361] width 28 height 21
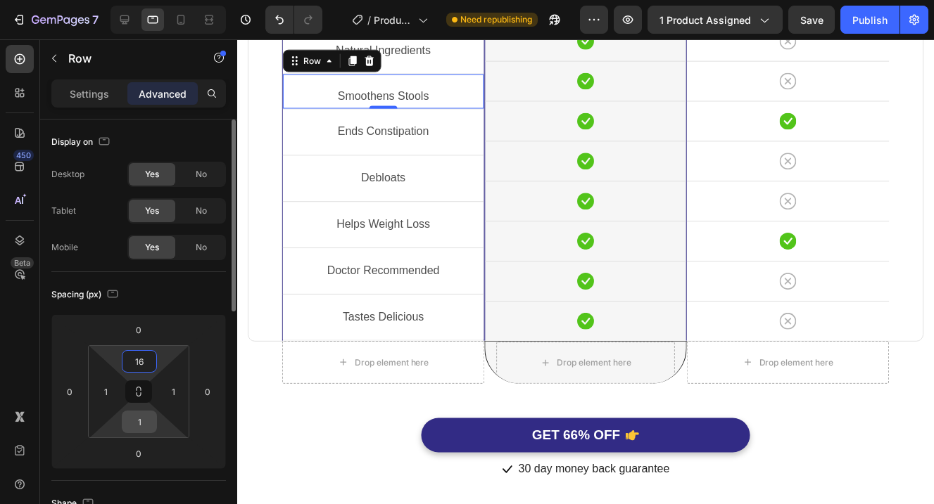
type input "16"
click at [151, 418] on input "1" at bounding box center [139, 422] width 28 height 21
type input "16"
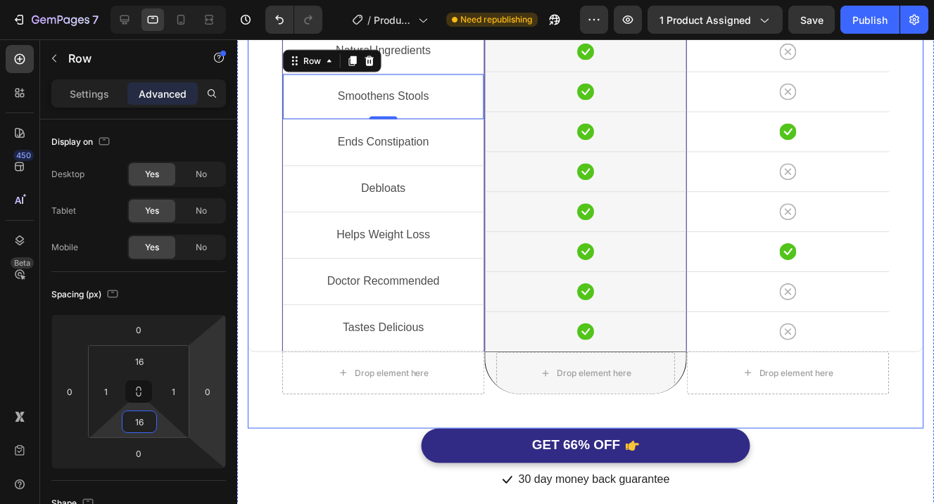
click at [493, 431] on div "Natural Ingredients Text Block Row Smoothens Stools Text Block Row 0 Ends Const…" at bounding box center [586, 194] width 677 height 473
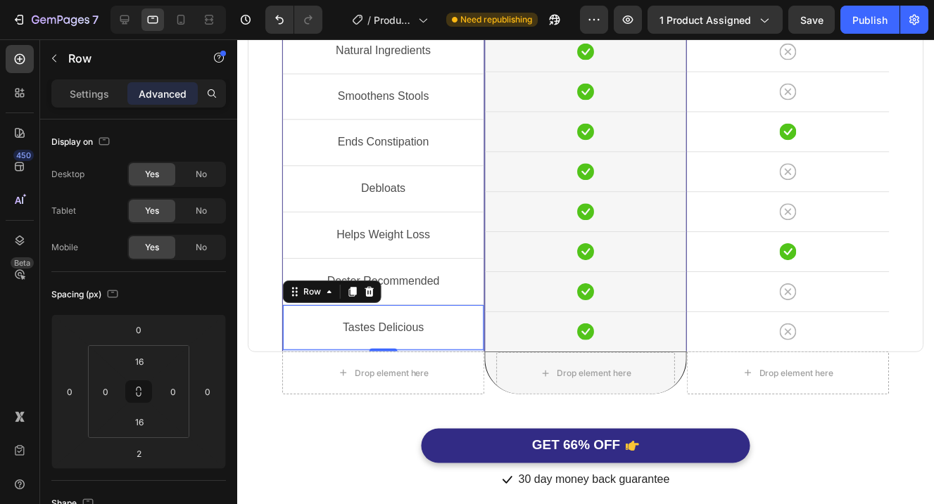
click at [445, 352] on div "Tastes Delicious Text Block Row 2" at bounding box center [383, 328] width 201 height 46
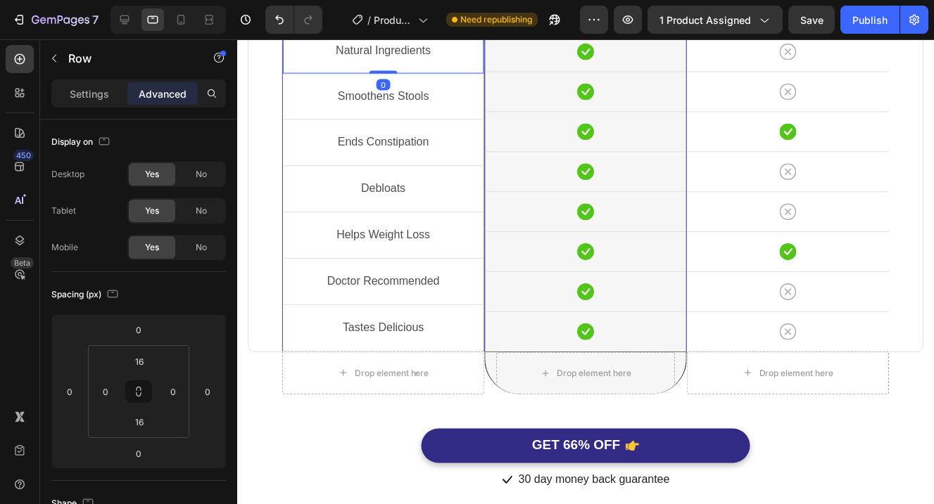
click at [445, 74] on div "Natural Ingredients Text Block Row 0" at bounding box center [383, 50] width 201 height 46
click at [354, 20] on icon at bounding box center [353, 15] width 8 height 10
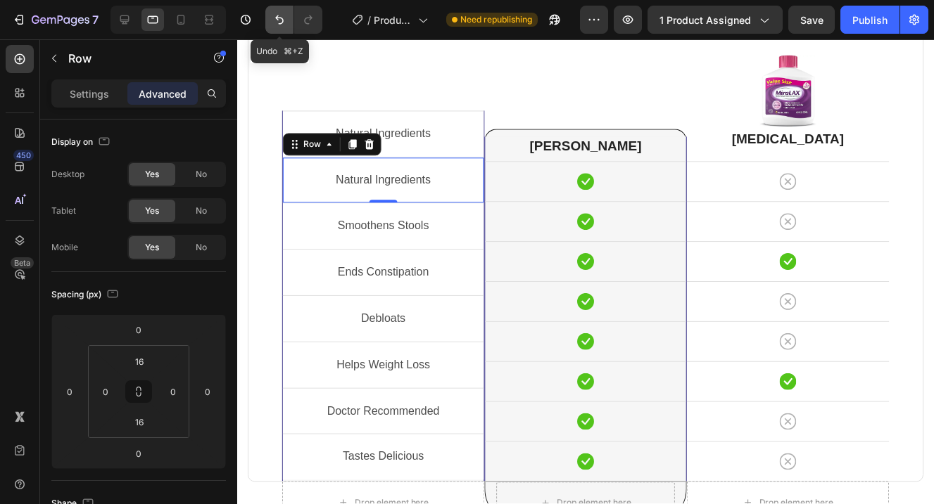
click at [274, 30] on button "Undo/Redo" at bounding box center [279, 20] width 28 height 28
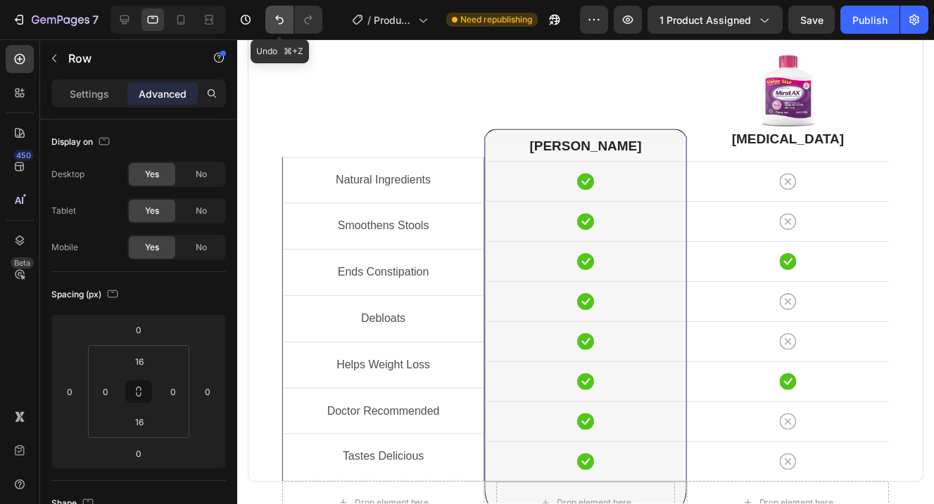
scroll to position [3687, 0]
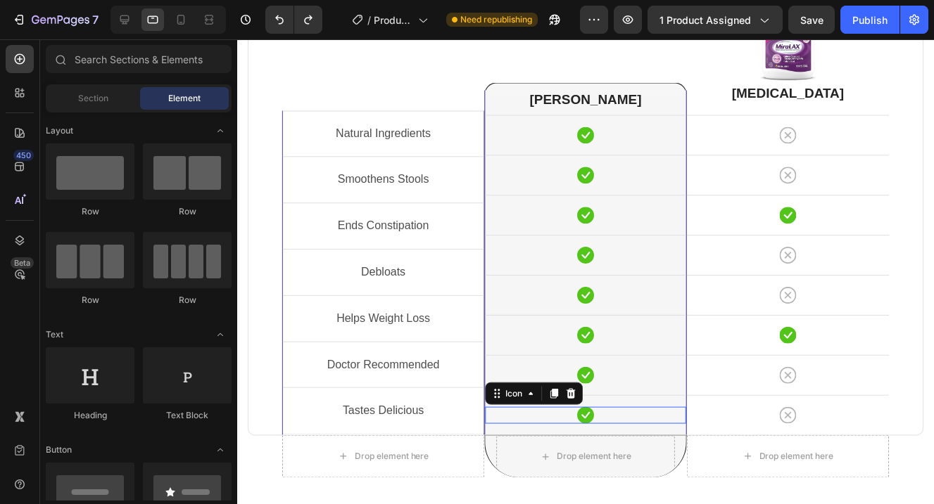
click at [580, 423] on div "Icon 0" at bounding box center [585, 416] width 201 height 17
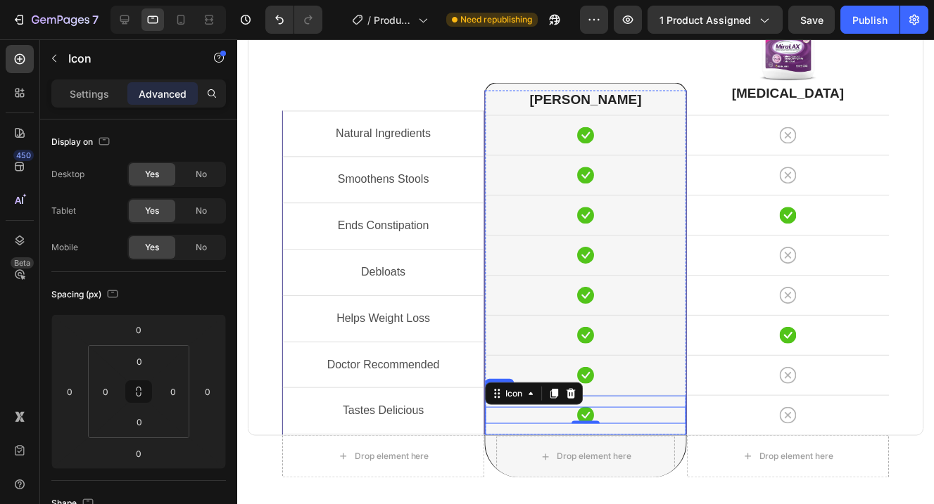
click at [639, 432] on div "Icon 0 Row" at bounding box center [585, 416] width 201 height 40
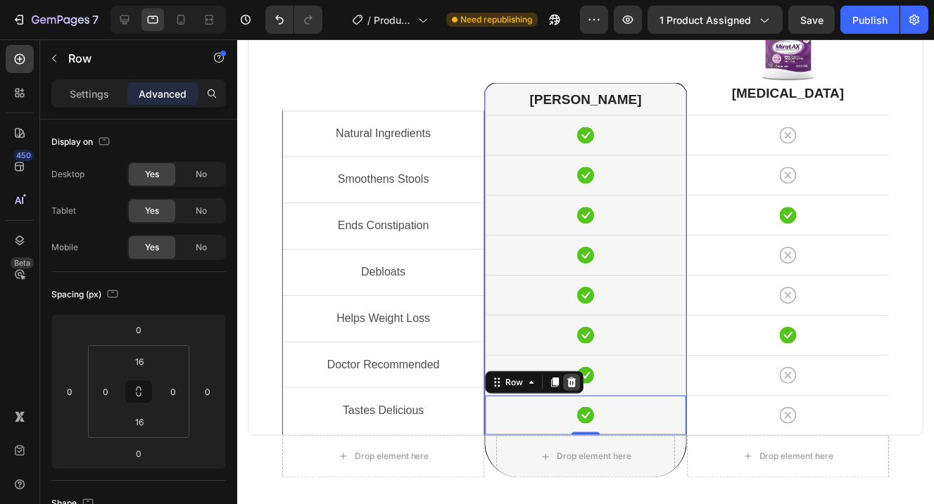
click at [576, 387] on icon at bounding box center [571, 383] width 11 height 11
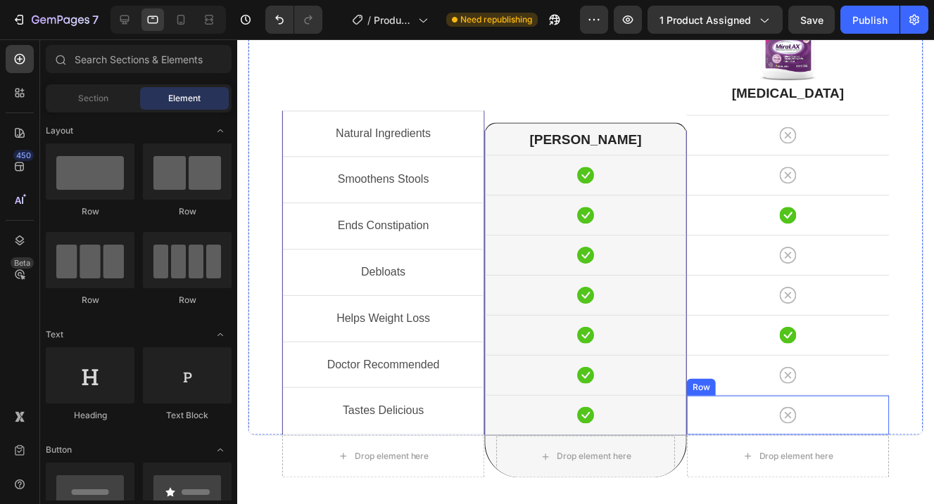
click at [854, 406] on div "Icon Row" at bounding box center [788, 416] width 203 height 40
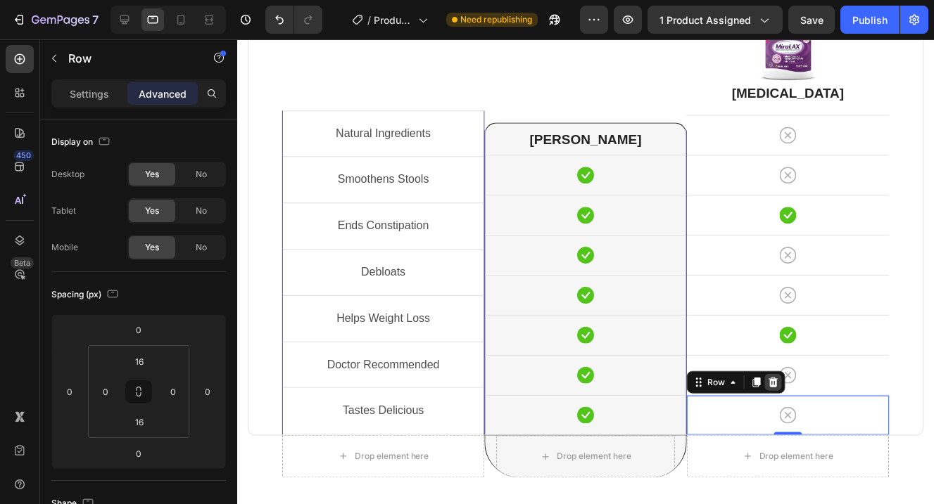
click at [776, 385] on icon at bounding box center [774, 384] width 9 height 10
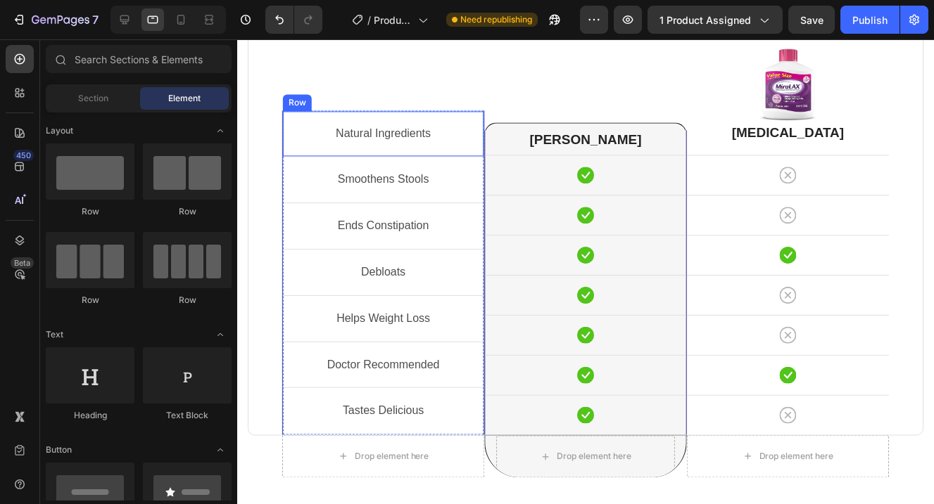
click at [461, 150] on div "Natural Ingredients Text Block Row" at bounding box center [383, 134] width 201 height 46
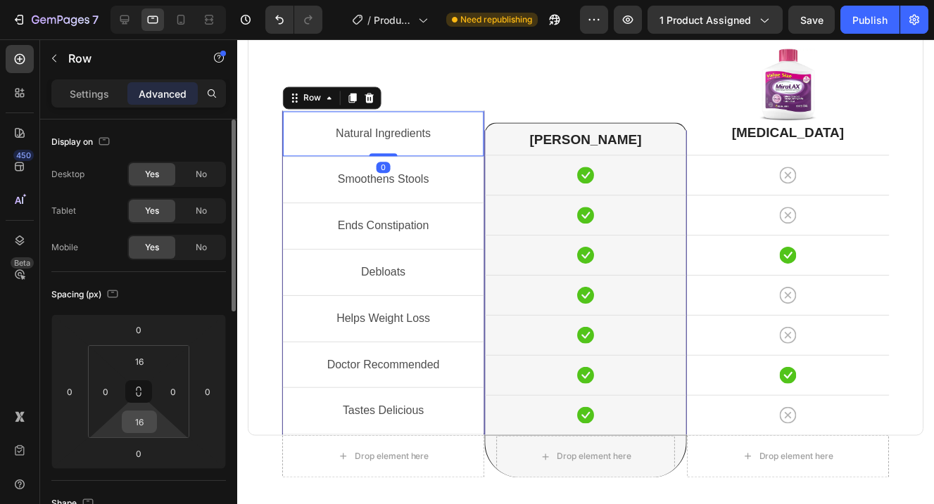
click at [147, 426] on input "16" at bounding box center [139, 422] width 28 height 21
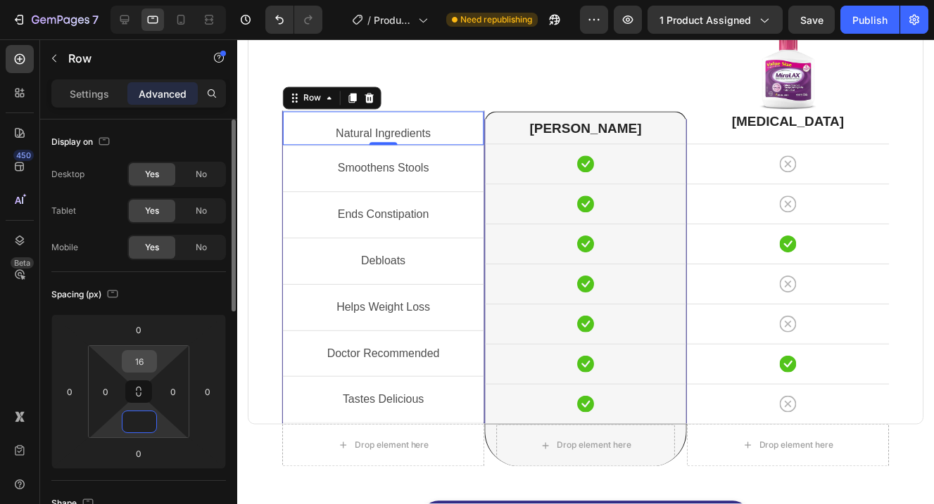
type input "0"
click at [141, 358] on input "16" at bounding box center [139, 361] width 28 height 21
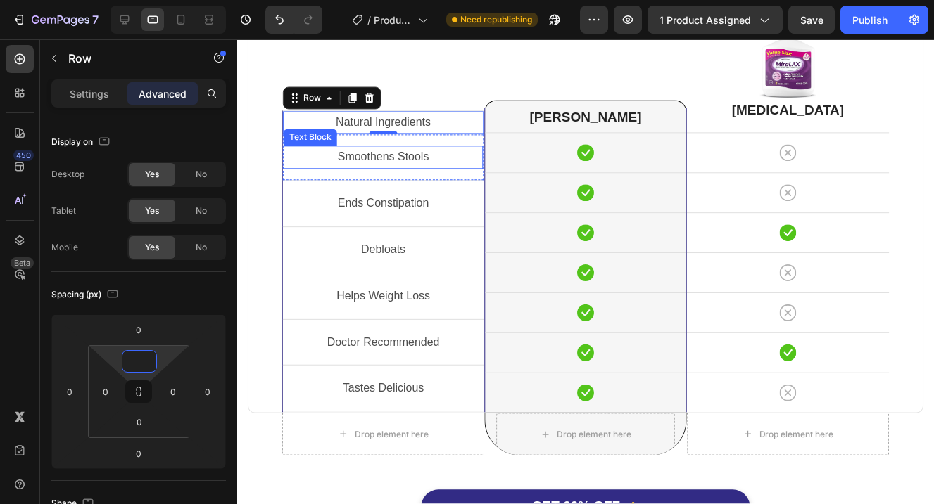
click at [443, 163] on p "Smoothens Stools" at bounding box center [383, 158] width 197 height 20
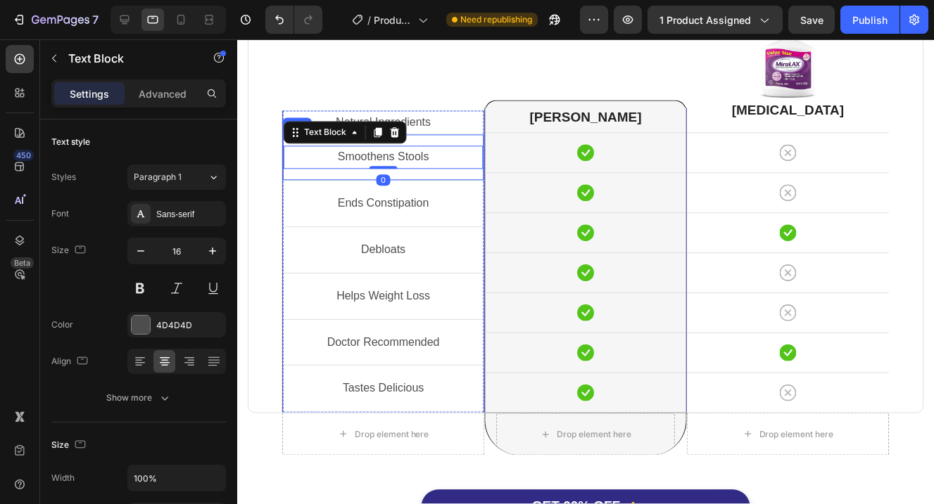
click at [443, 174] on div "Smoothens Stools Text Block 0 Row" at bounding box center [383, 157] width 201 height 46
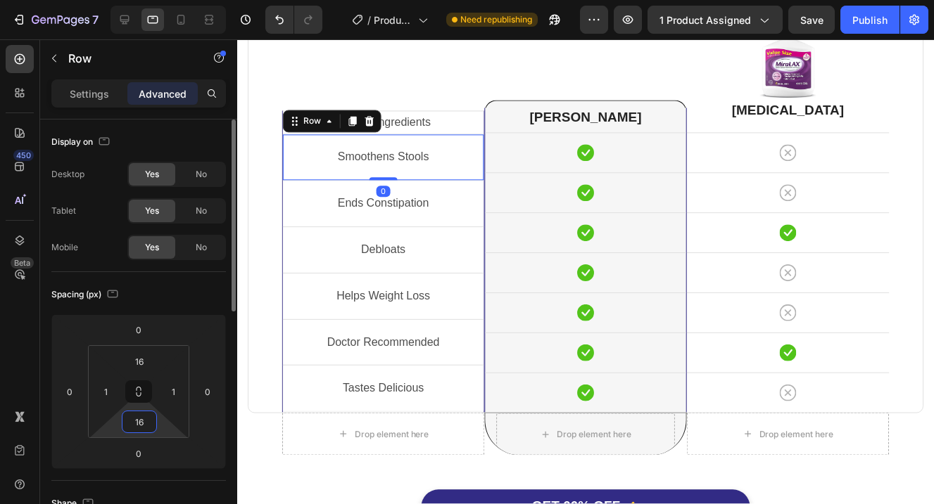
click at [143, 424] on input "16" at bounding box center [139, 422] width 28 height 21
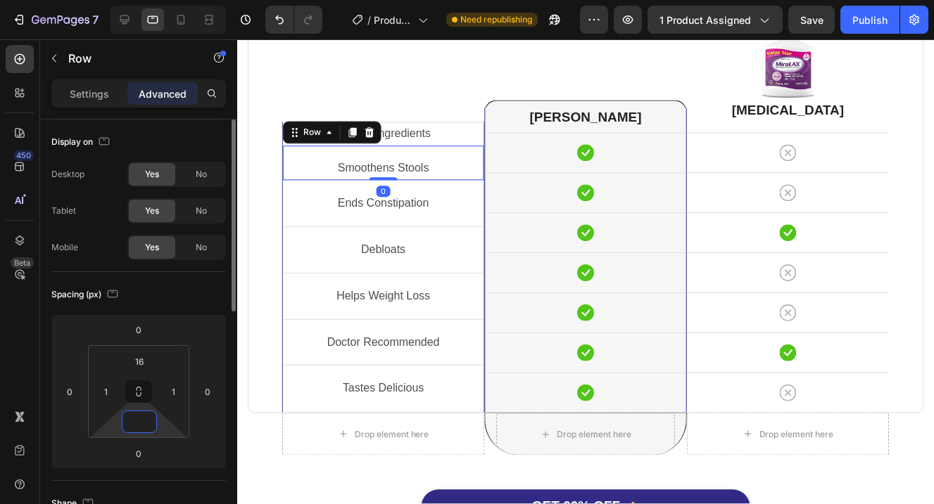
scroll to position [3681, 0]
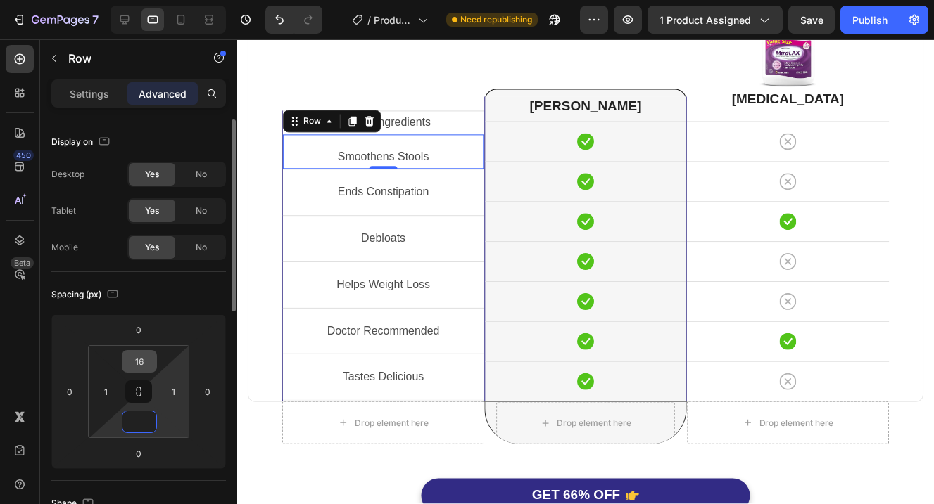
type input "0"
click at [144, 360] on input "16" at bounding box center [139, 361] width 28 height 21
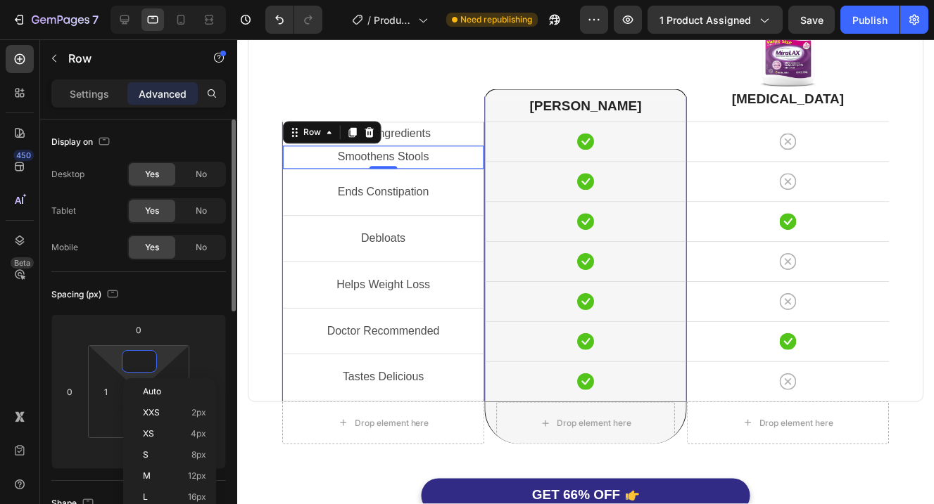
scroll to position [3692, 0]
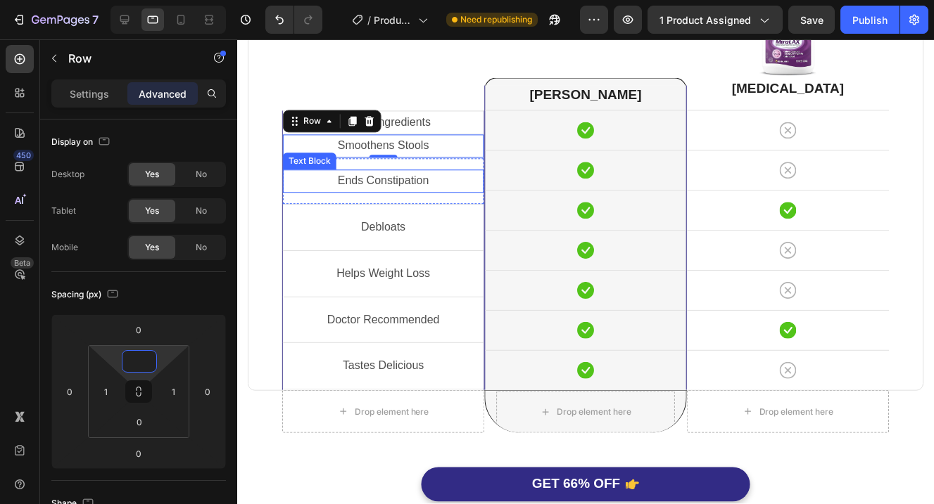
click at [448, 183] on p "Ends Constipation" at bounding box center [383, 182] width 198 height 20
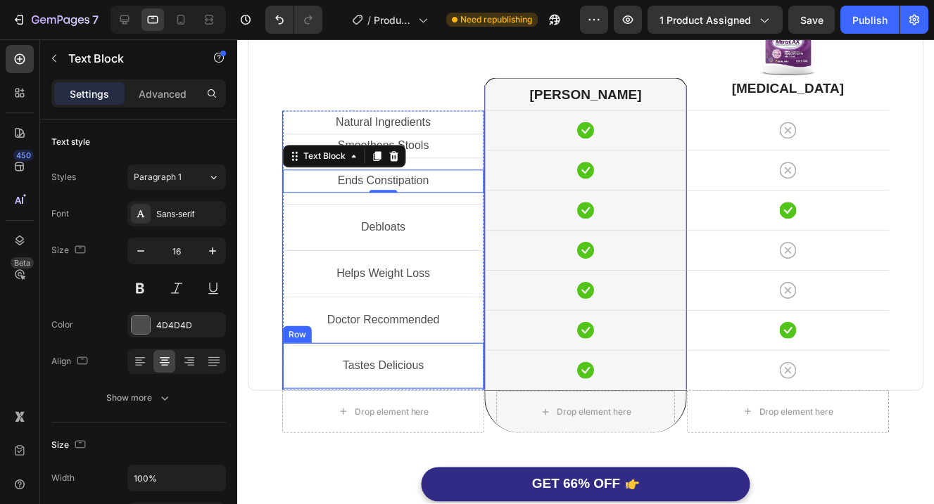
click at [450, 382] on div "Tastes Delicious Text Block Row" at bounding box center [383, 366] width 201 height 46
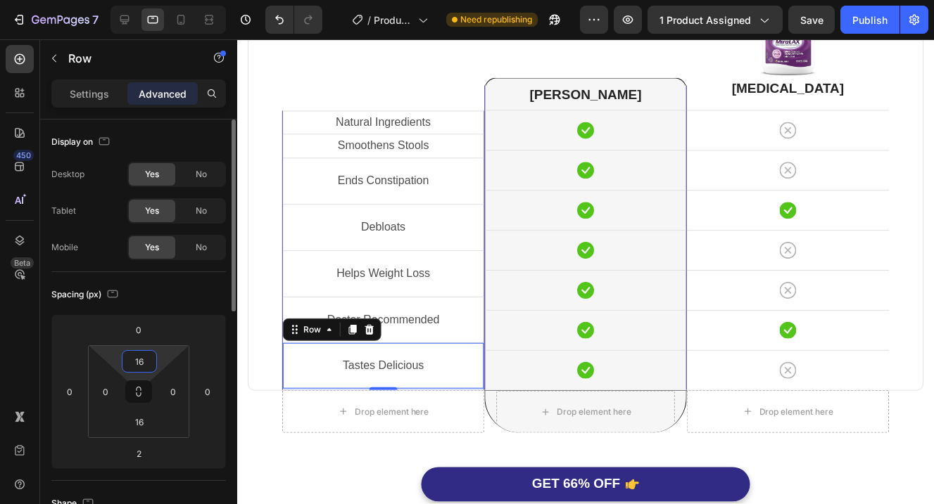
click at [150, 364] on input "16" at bounding box center [139, 361] width 28 height 21
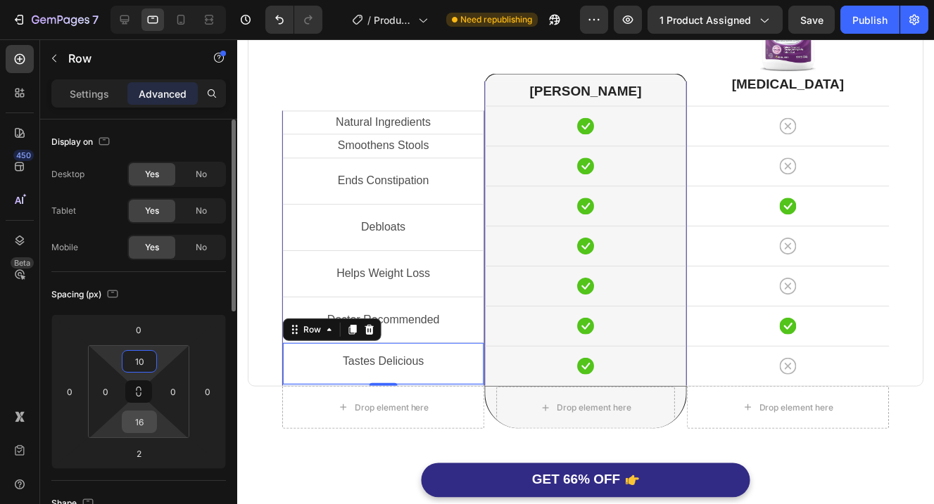
type input "10"
click at [144, 421] on input "16" at bounding box center [139, 422] width 28 height 21
type input "10"
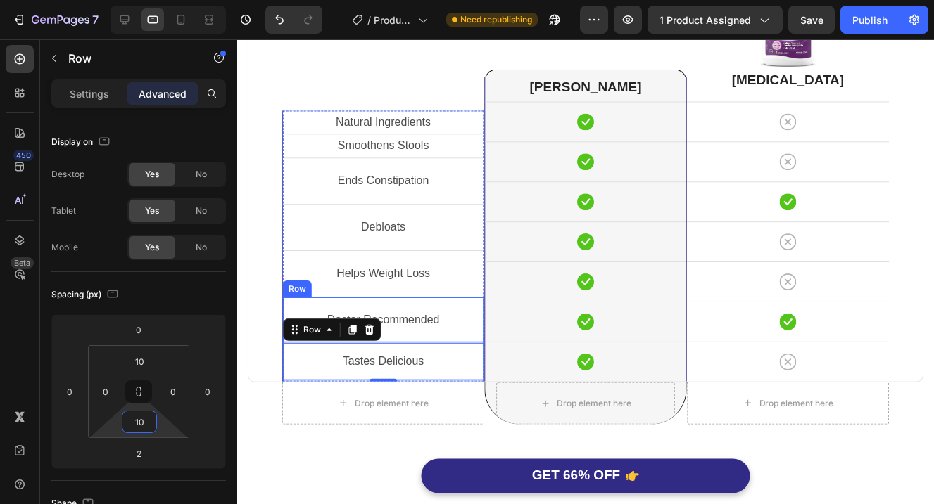
click at [473, 336] on div "Doctor Recommended Text Block Row" at bounding box center [383, 321] width 201 height 46
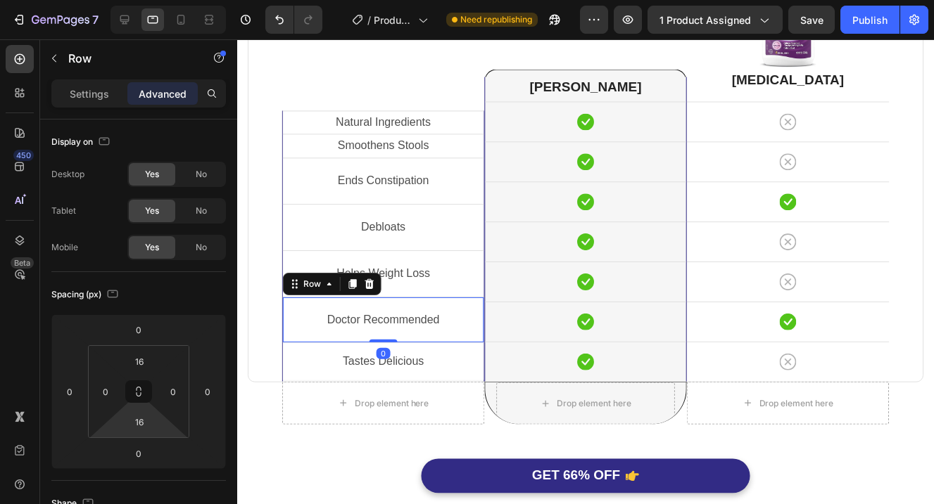
click at [158, 0] on html "7 Version history / Product Page - [DATE] 20:58:48 Need republishing Preview 1 …" at bounding box center [467, 0] width 934 height 0
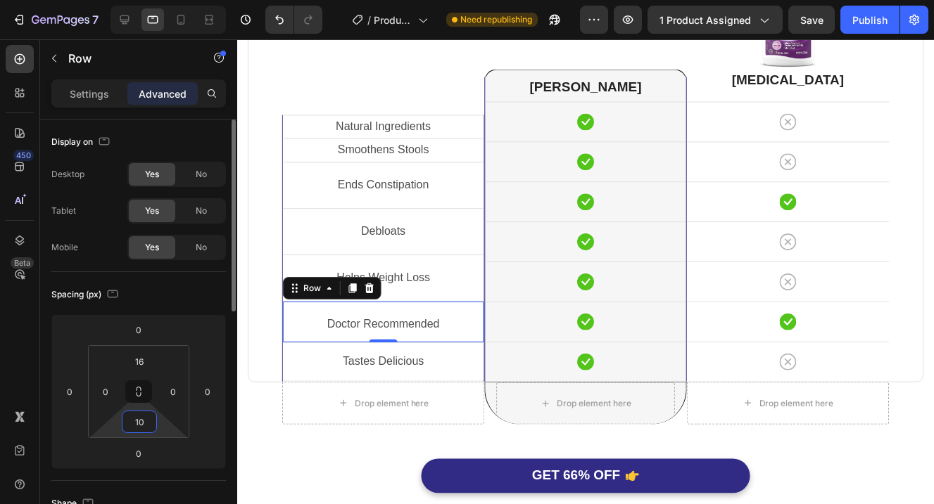
scroll to position [3705, 0]
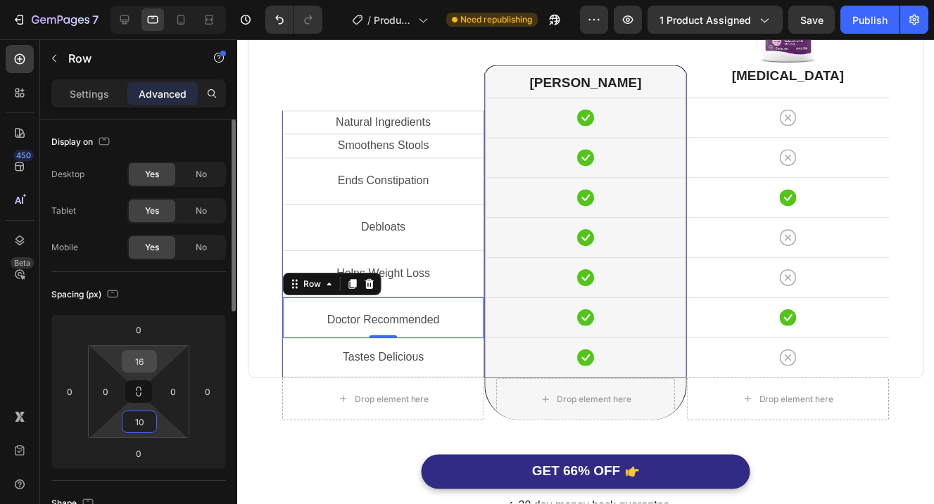
type input "10"
click at [133, 361] on input "16" at bounding box center [139, 361] width 28 height 21
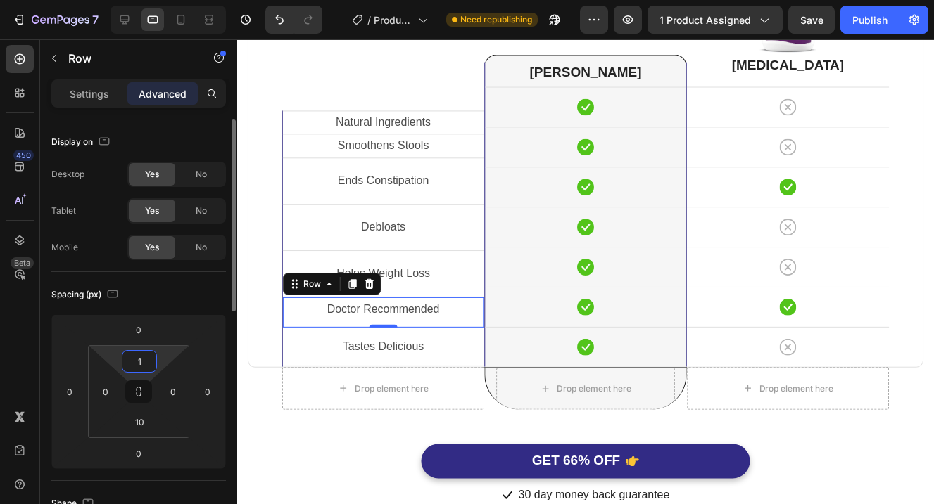
type input "10"
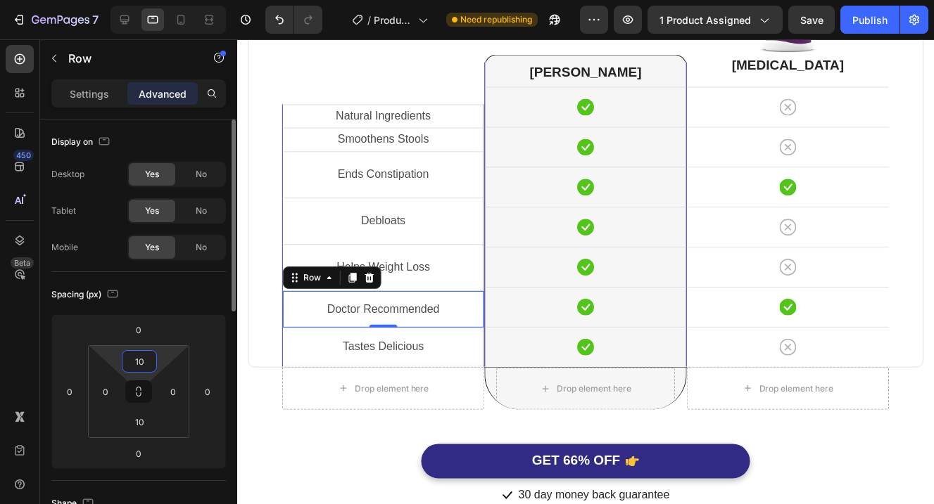
scroll to position [3709, 0]
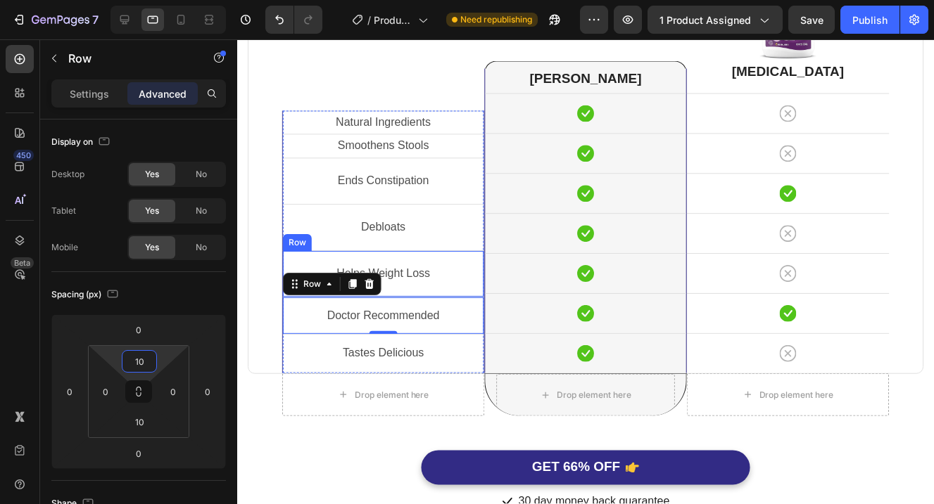
click at [462, 287] on div "Helps Weight Loss Text Block Row" at bounding box center [383, 274] width 201 height 46
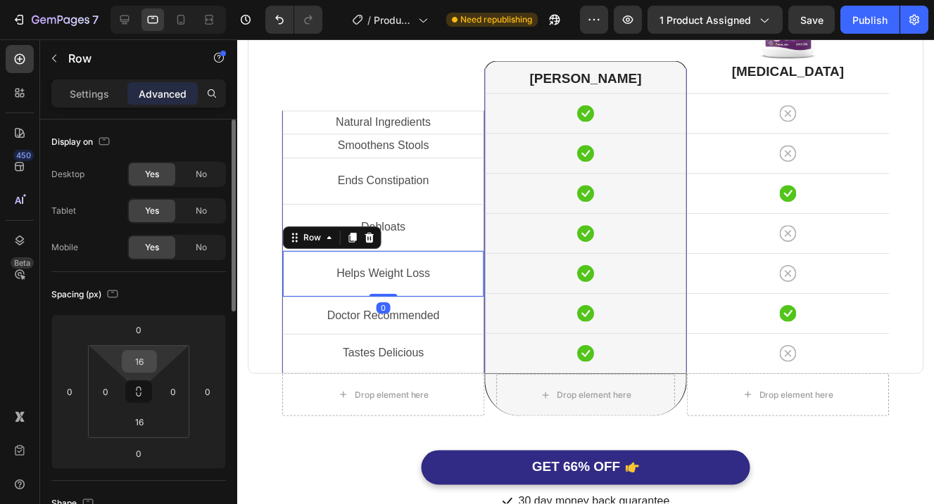
click at [145, 364] on input "16" at bounding box center [139, 361] width 28 height 21
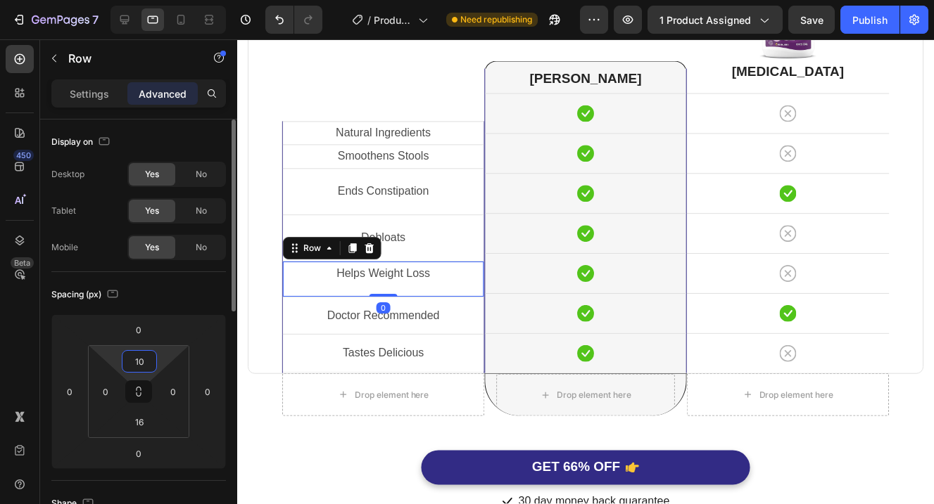
scroll to position [3713, 0]
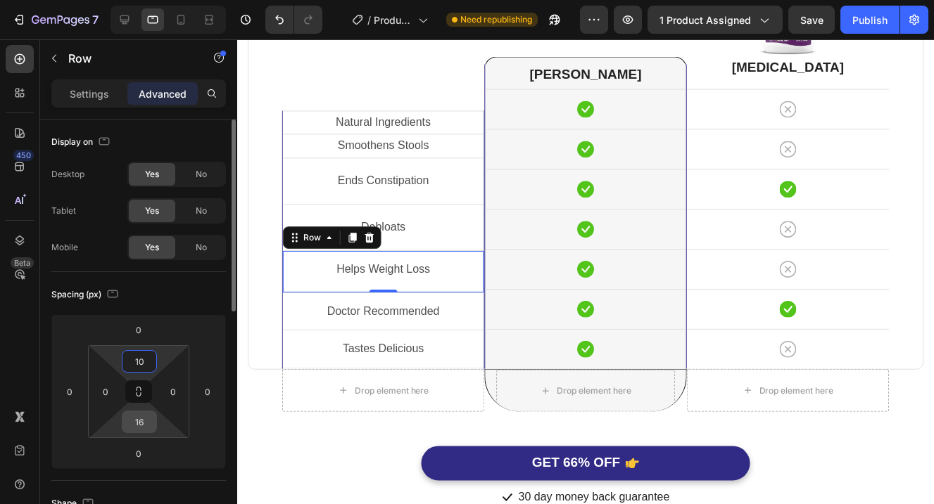
type input "10"
click at [147, 428] on input "16" at bounding box center [139, 422] width 28 height 21
type input "10"
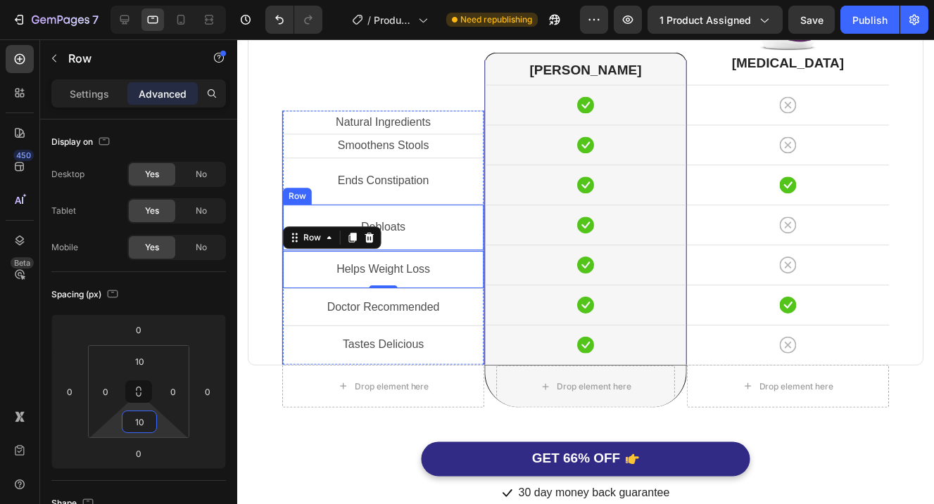
click at [471, 244] on div "Debloats Text Block Row" at bounding box center [383, 228] width 201 height 46
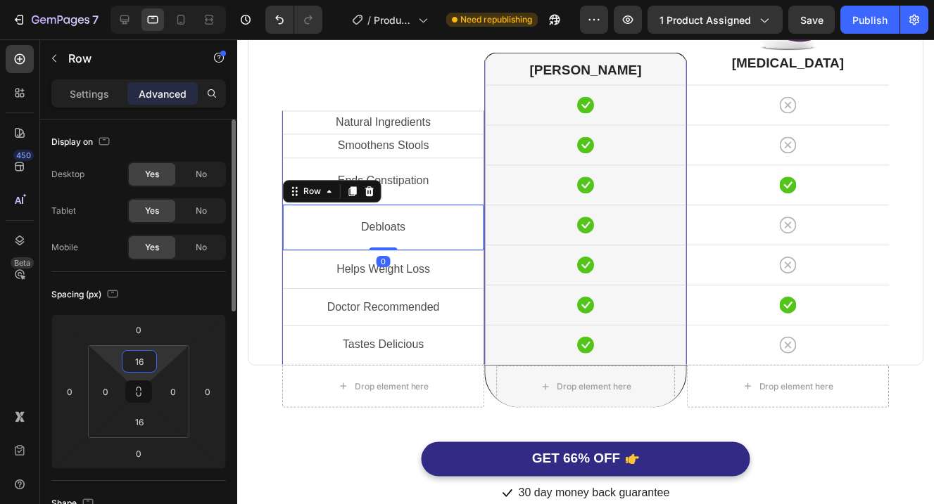
click at [139, 357] on input "16" at bounding box center [139, 361] width 28 height 21
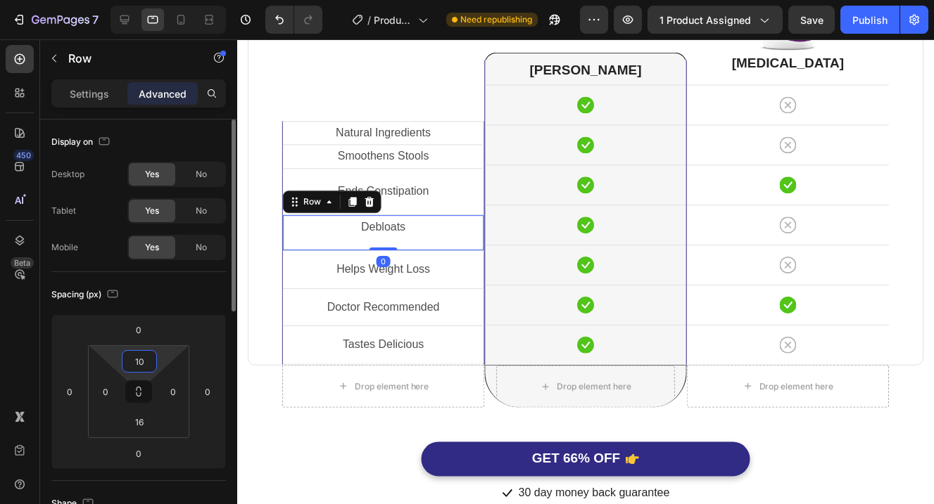
scroll to position [3722, 0]
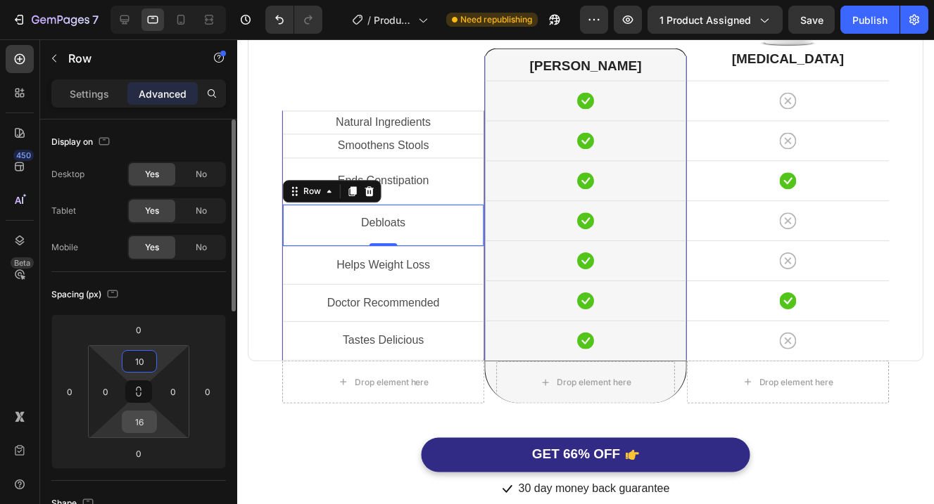
type input "10"
click at [148, 428] on input "16" at bounding box center [139, 422] width 28 height 21
type input "10"
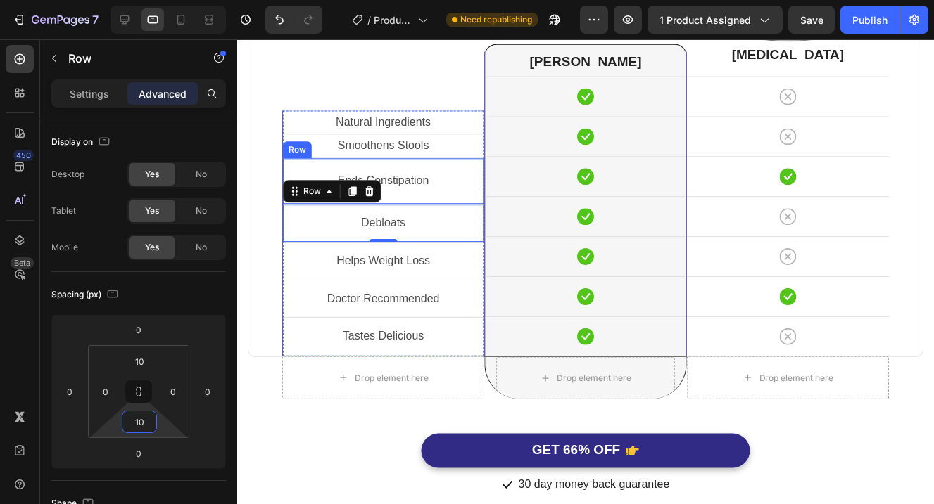
click at [469, 196] on div "Ends Constipation Text Block Row" at bounding box center [383, 181] width 201 height 46
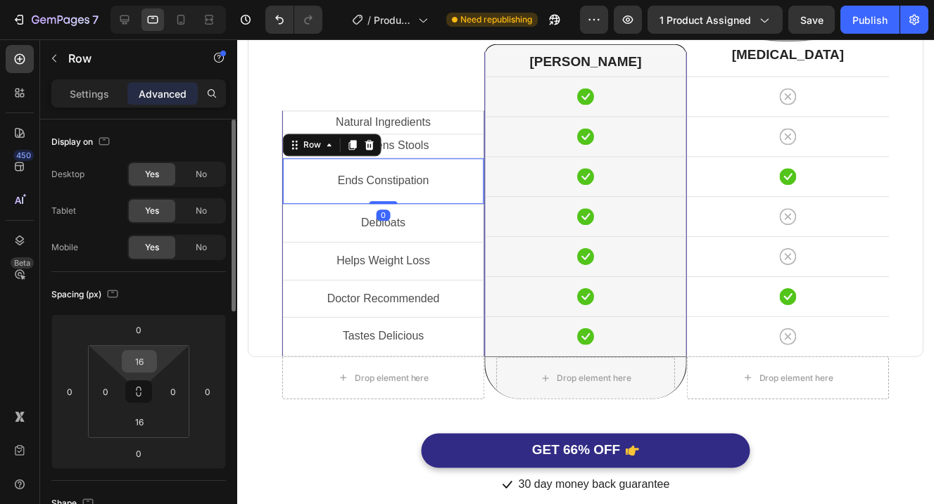
click at [144, 364] on input "16" at bounding box center [139, 361] width 28 height 21
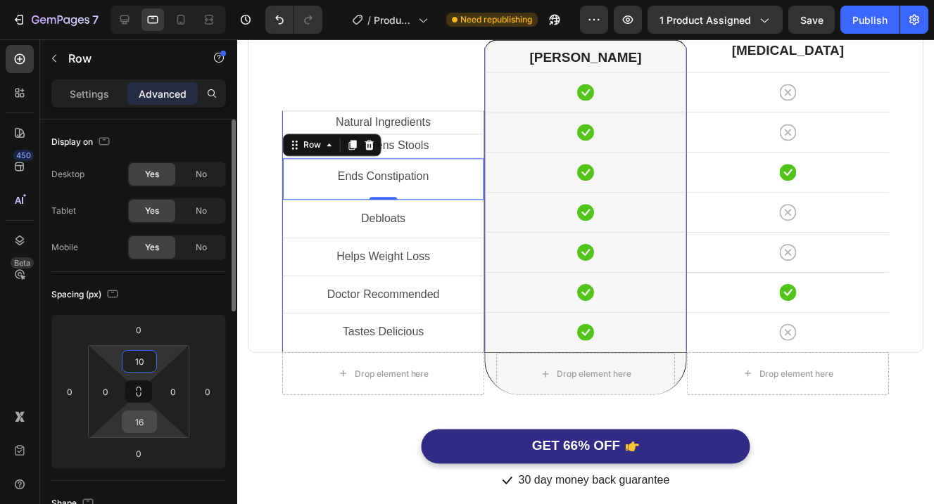
type input "10"
click at [138, 418] on input "16" at bounding box center [139, 422] width 28 height 21
type input "10"
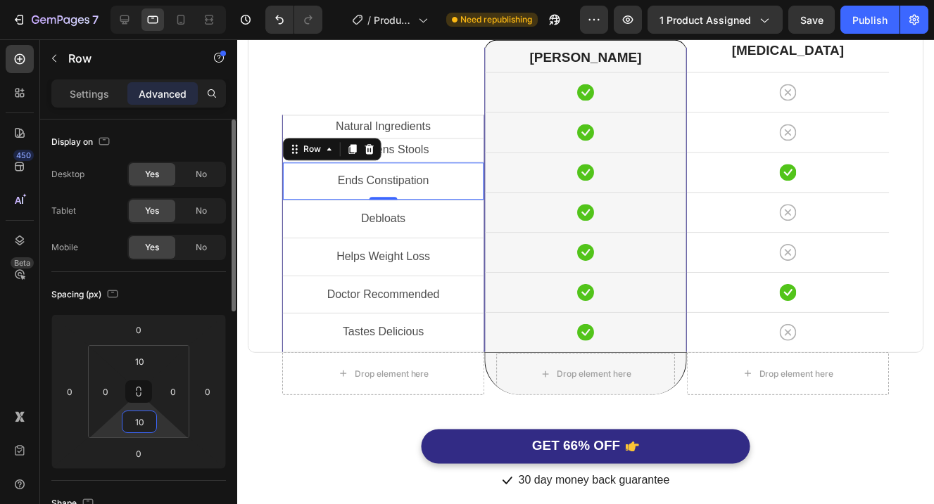
scroll to position [3734, 0]
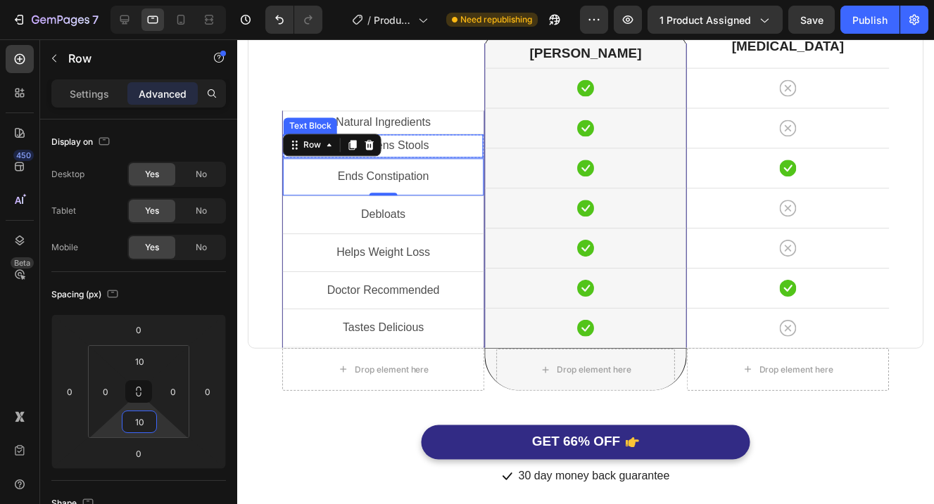
click at [471, 151] on p "Smoothens Stools" at bounding box center [383, 146] width 197 height 20
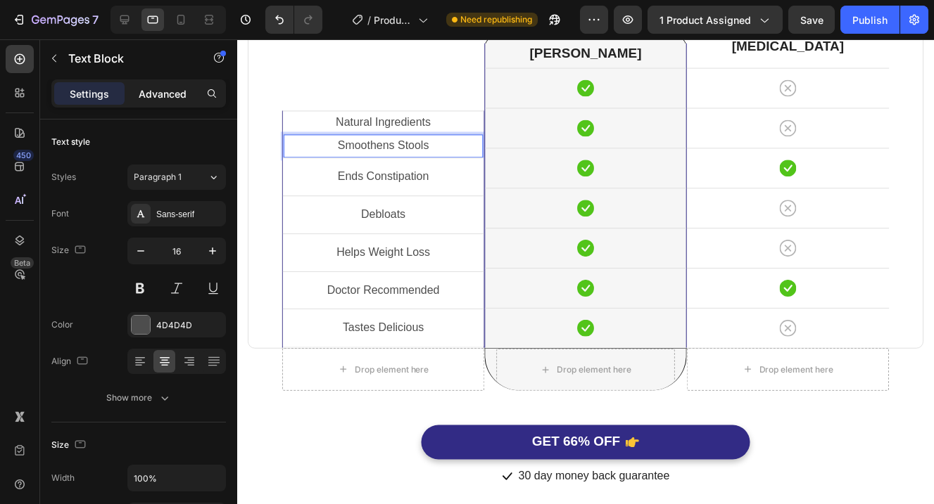
click at [190, 96] on div "Advanced" at bounding box center [162, 93] width 70 height 23
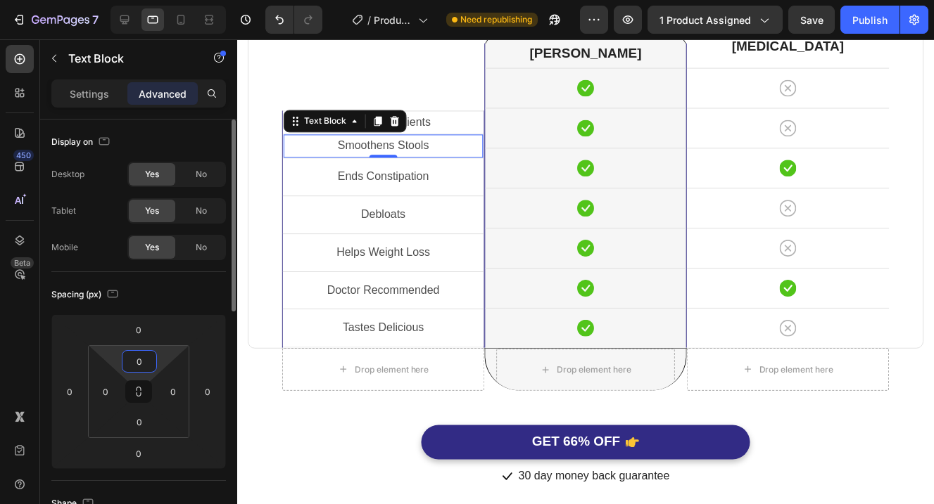
click at [142, 359] on input "0" at bounding box center [139, 361] width 28 height 21
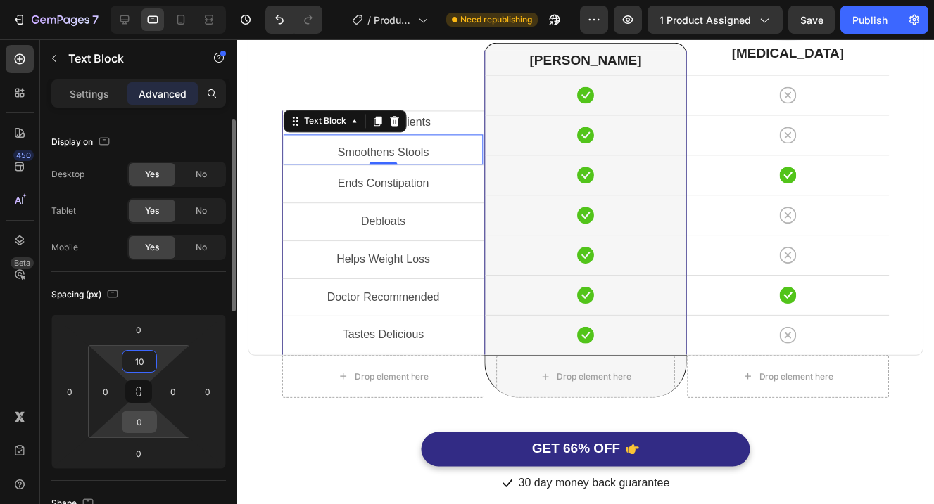
type input "10"
click at [143, 421] on input "0" at bounding box center [139, 422] width 28 height 21
type input "10"
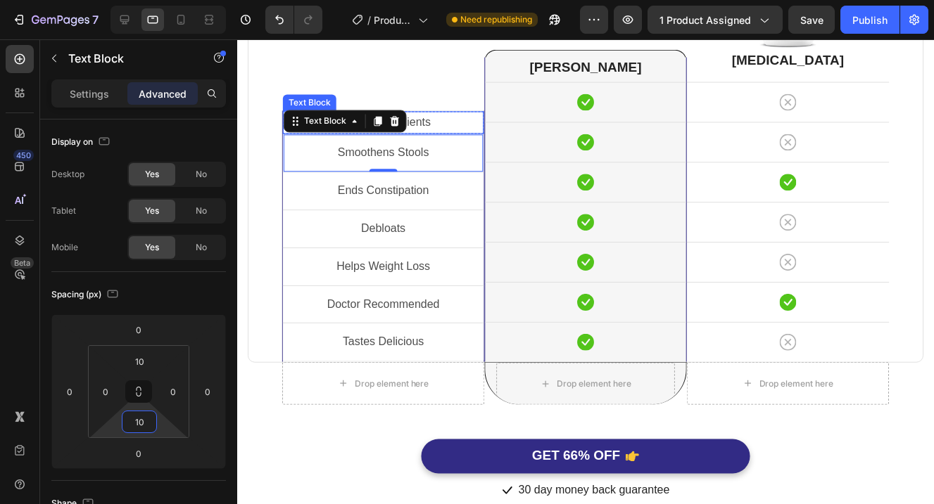
click at [476, 127] on p "Natural Ingredients" at bounding box center [383, 123] width 198 height 20
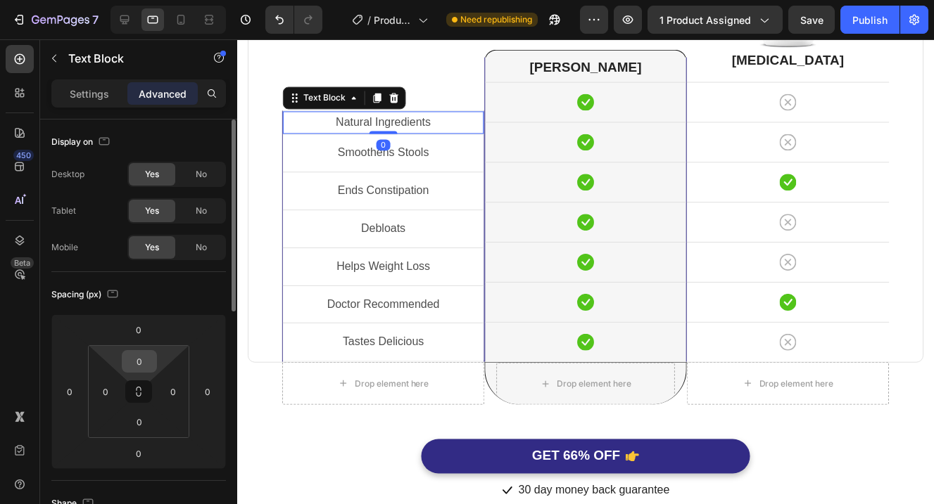
click at [152, 357] on input "0" at bounding box center [139, 361] width 28 height 21
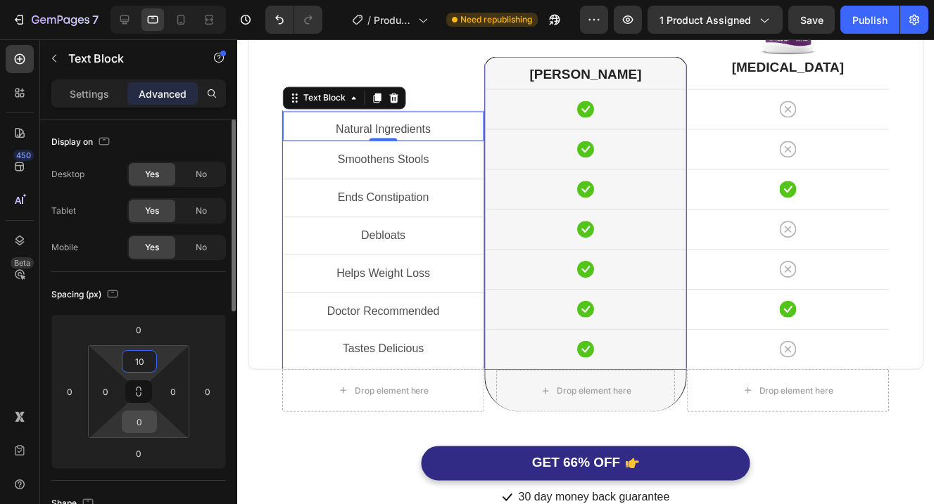
type input "10"
click at [144, 416] on input "0" at bounding box center [139, 422] width 28 height 21
type input "10"
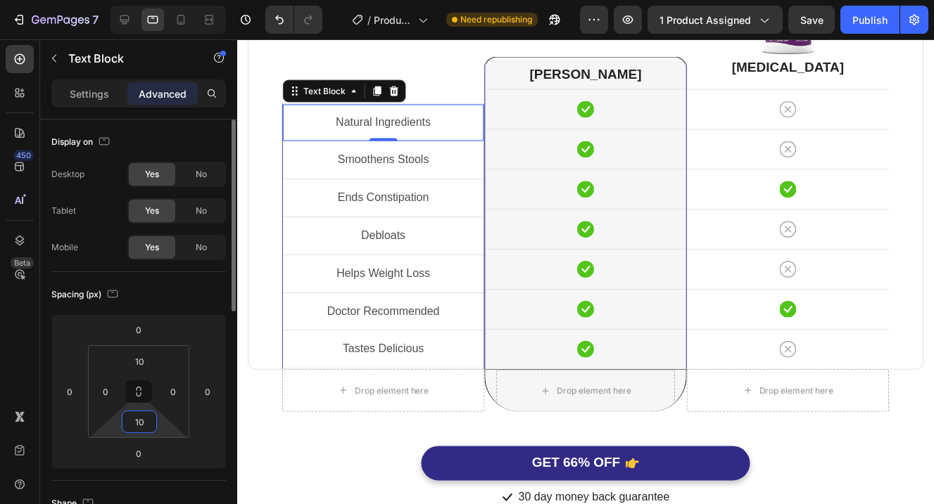
scroll to position [3706, 0]
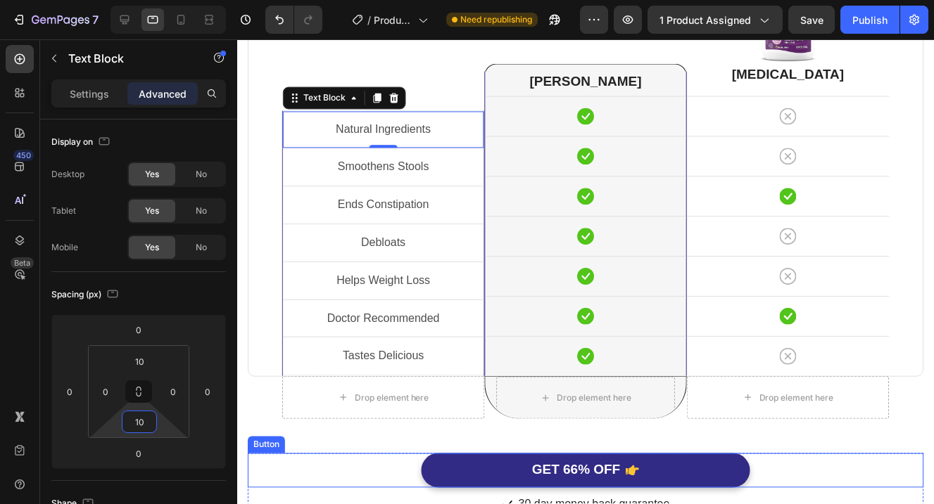
click at [386, 472] on div "GET 66% OFF Button" at bounding box center [586, 471] width 677 height 34
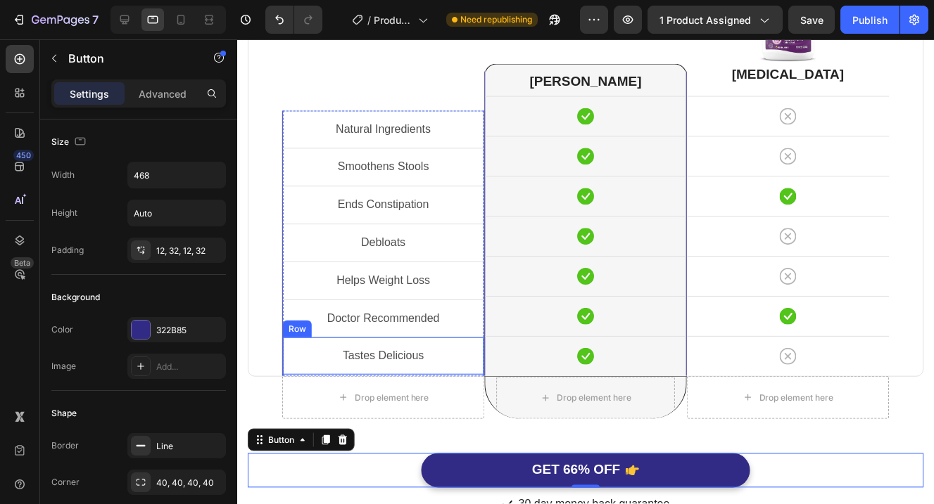
click at [473, 371] on div "Tastes Delicious Text Block Row" at bounding box center [383, 357] width 201 height 38
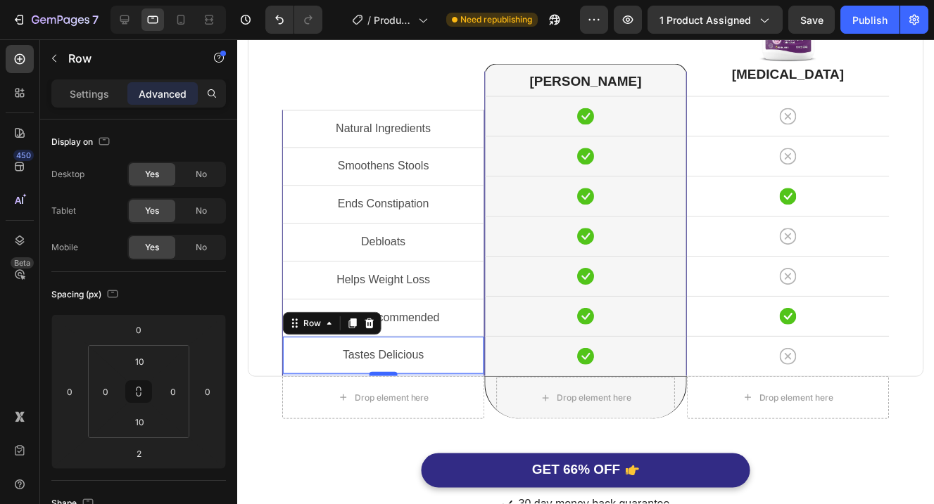
scroll to position [3708, 0]
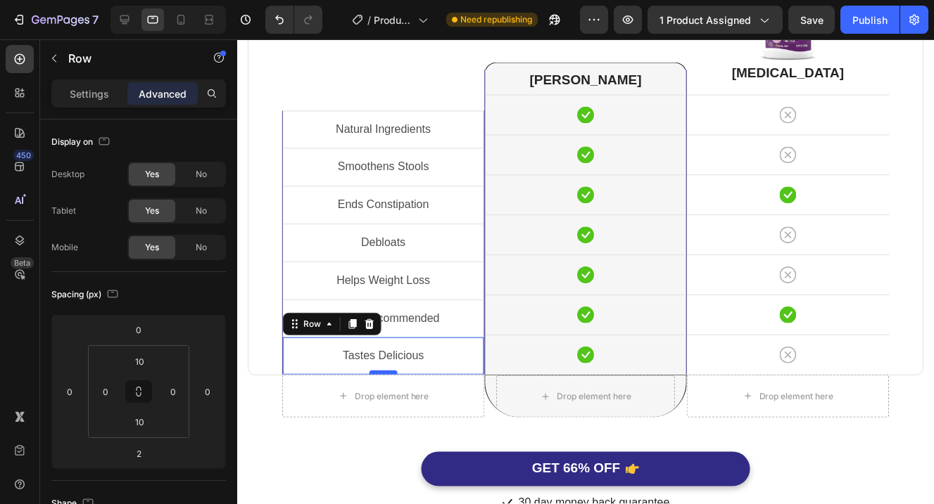
click at [390, 371] on div at bounding box center [383, 373] width 28 height 4
type input "0"
click at [148, 424] on input "10" at bounding box center [139, 422] width 28 height 21
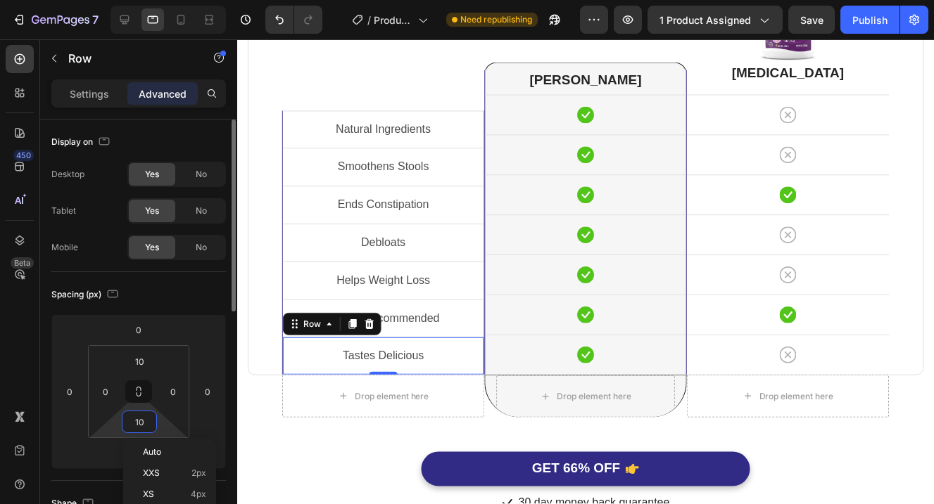
click at [148, 424] on input "10" at bounding box center [139, 422] width 28 height 21
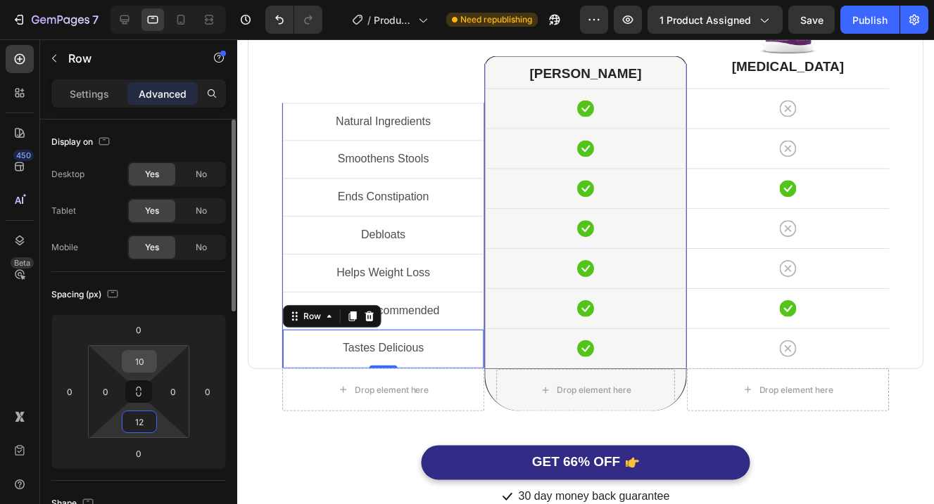
scroll to position [3706, 0]
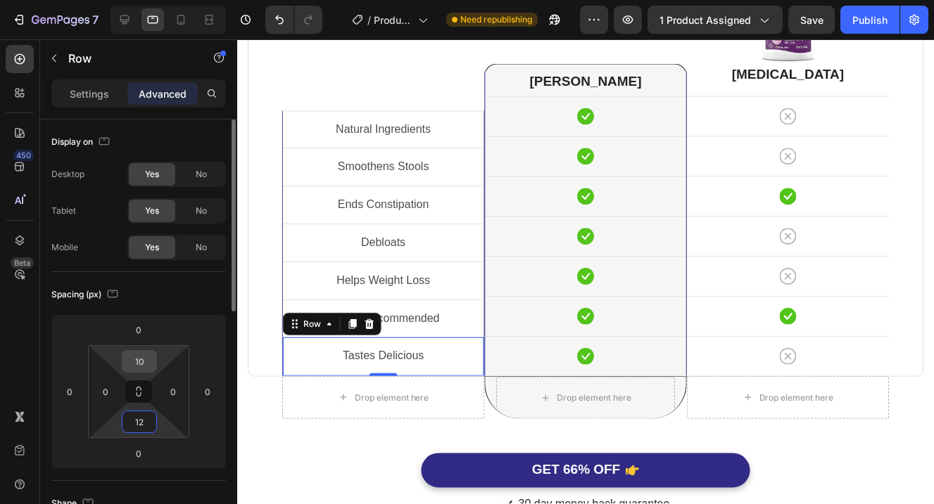
type input "12"
click at [145, 362] on input "10" at bounding box center [139, 361] width 28 height 21
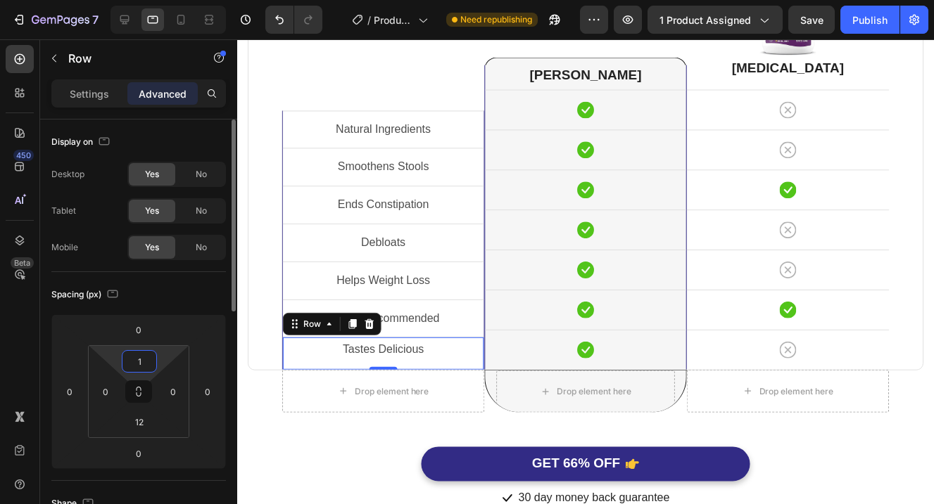
type input "12"
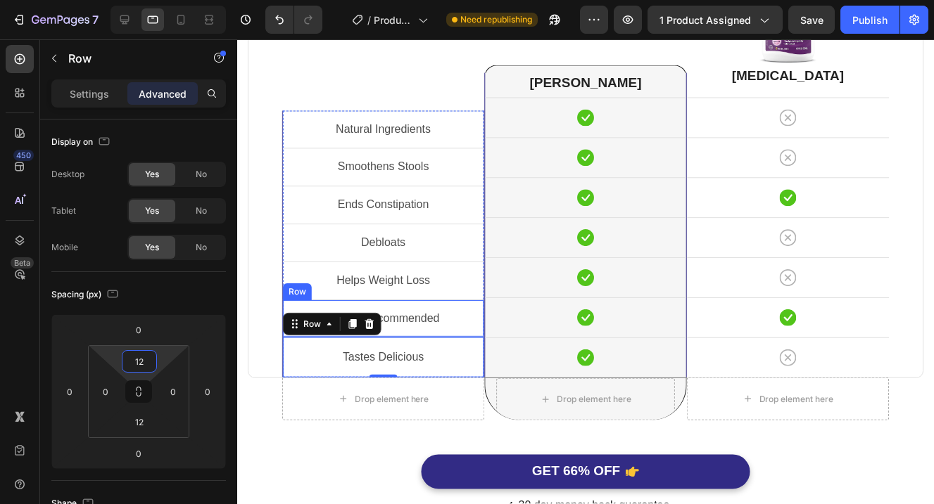
click at [457, 331] on div "Doctor Recommended Text Block Row" at bounding box center [383, 319] width 201 height 38
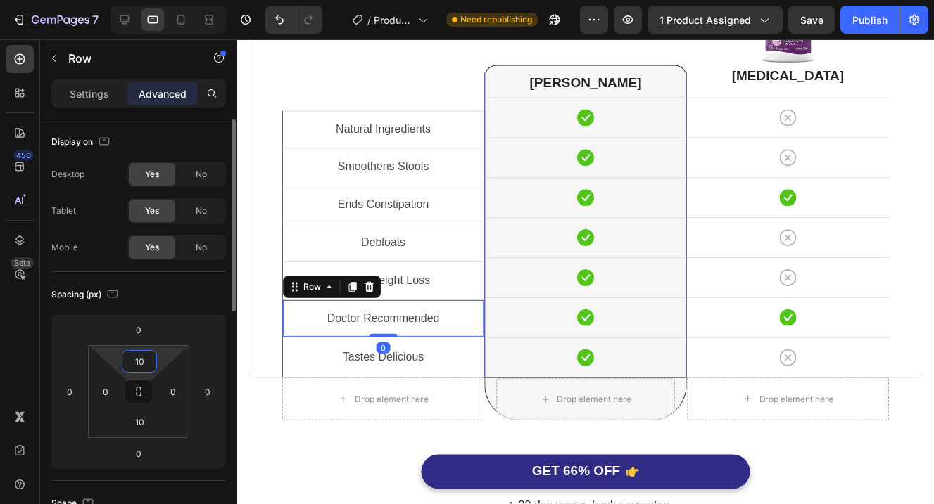
click at [153, 368] on input "10" at bounding box center [139, 361] width 28 height 21
click at [146, 364] on input "10" at bounding box center [139, 361] width 28 height 21
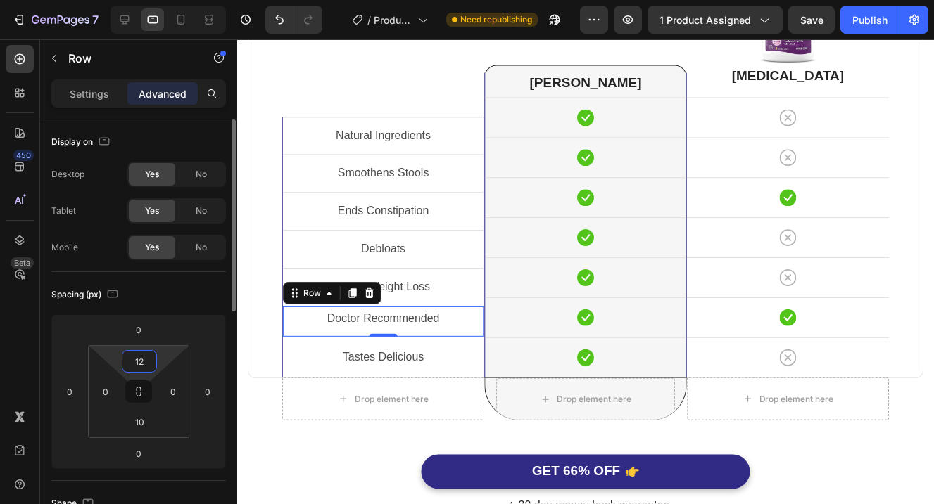
scroll to position [3703, 0]
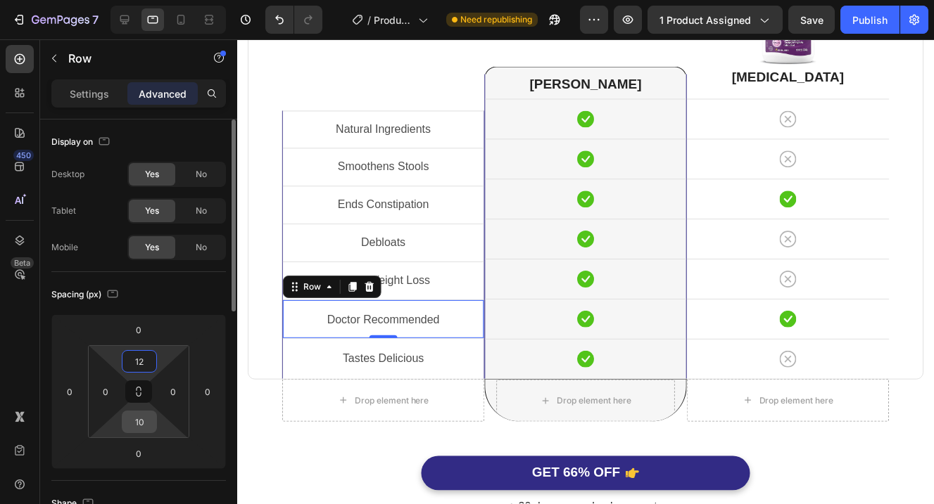
type input "12"
click at [146, 426] on input "10" at bounding box center [139, 422] width 28 height 21
click at [146, 424] on input "10" at bounding box center [139, 422] width 28 height 21
type input "12"
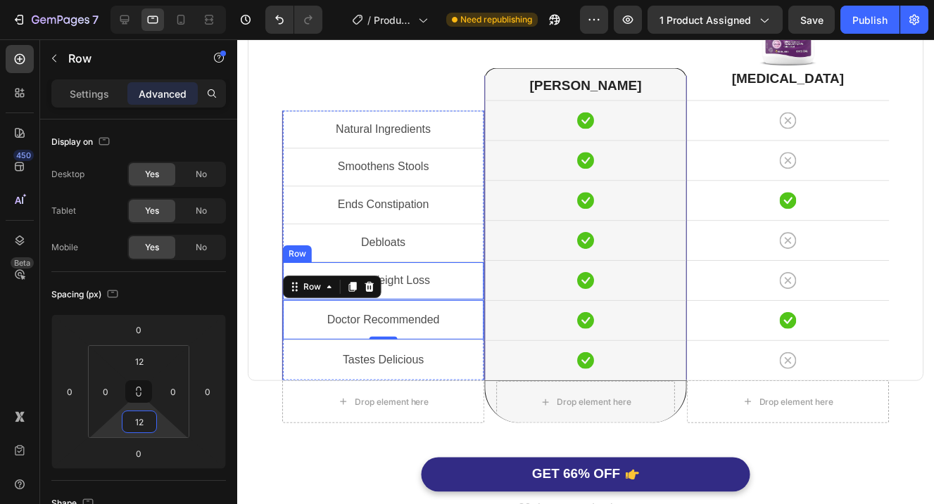
click at [476, 294] on div "Helps Weight Loss Text Block Row" at bounding box center [383, 281] width 201 height 38
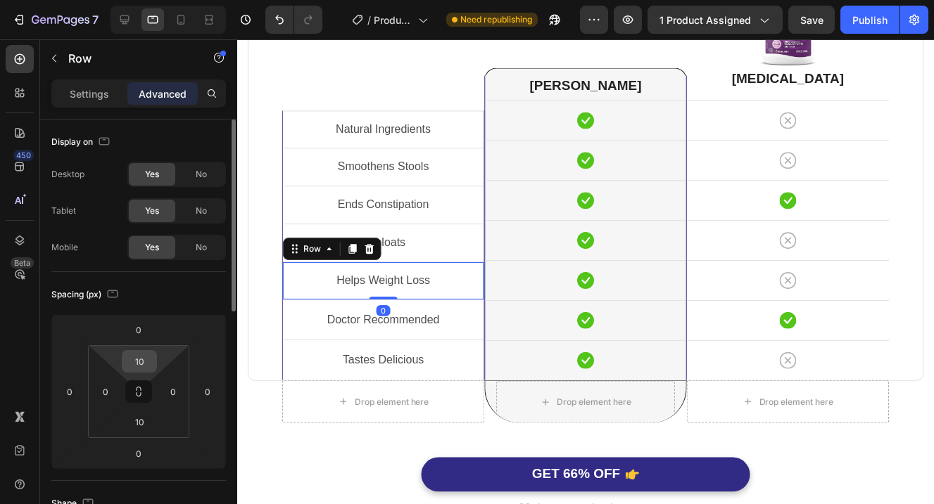
click at [150, 364] on input "10" at bounding box center [139, 361] width 28 height 21
click at [150, 365] on input "10" at bounding box center [139, 361] width 28 height 21
click at [148, 365] on input "10" at bounding box center [139, 361] width 28 height 21
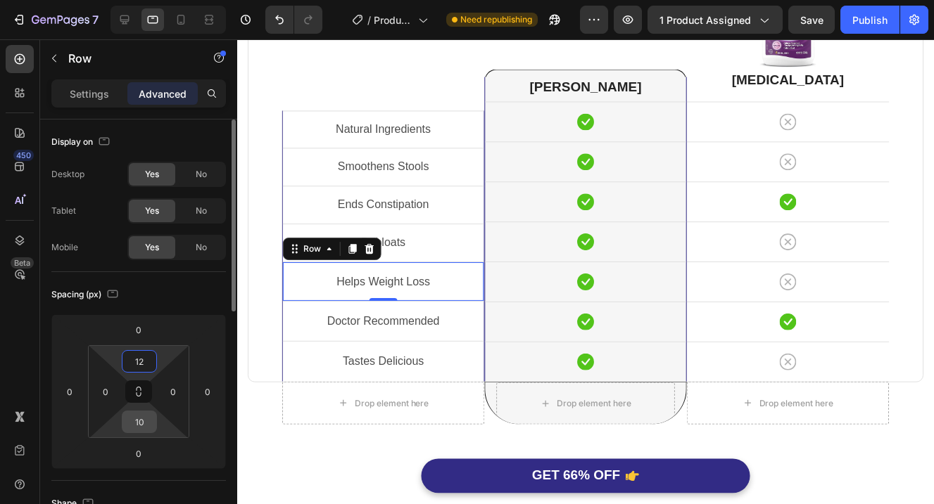
type input "12"
click at [148, 422] on input "10" at bounding box center [139, 422] width 28 height 21
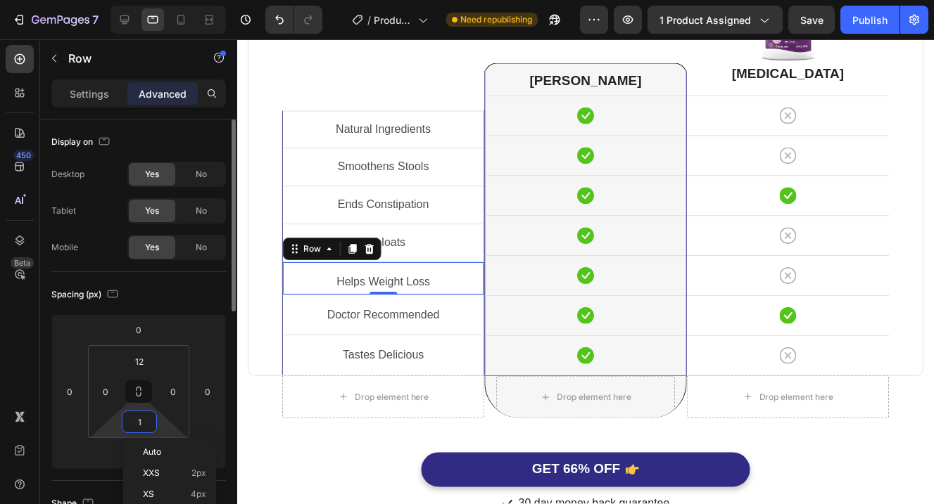
type input "12"
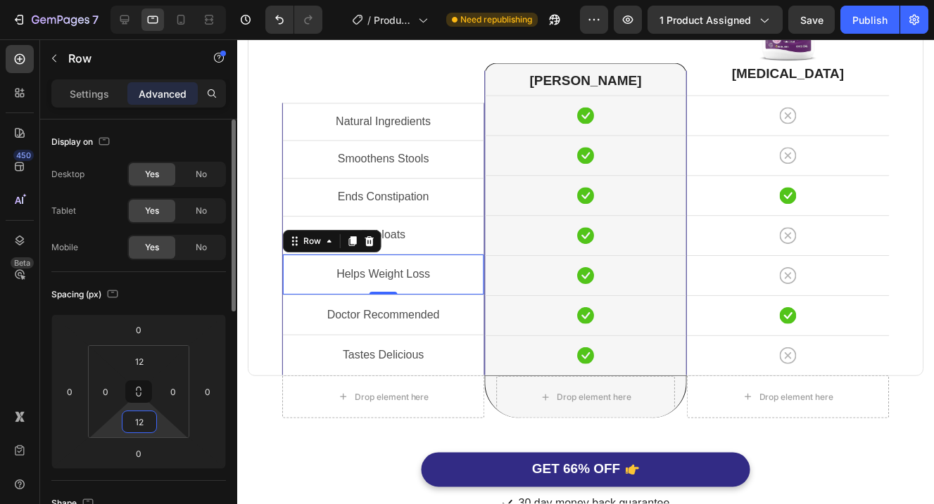
scroll to position [3699, 0]
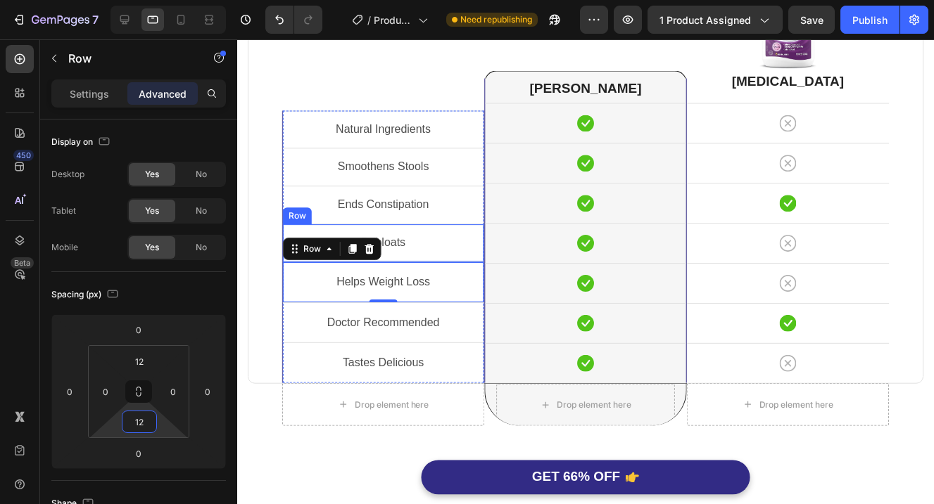
click at [476, 255] on div "Debloats Text Block Row" at bounding box center [383, 243] width 201 height 38
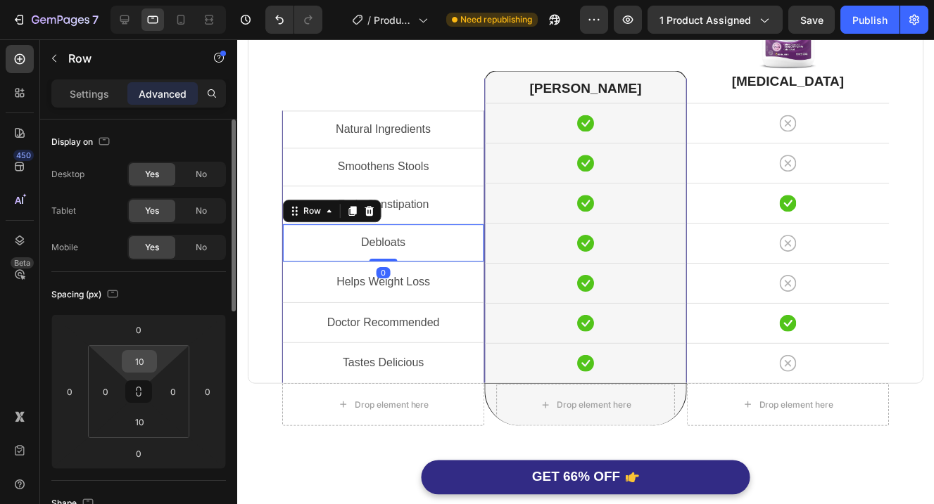
click at [146, 364] on input "10" at bounding box center [139, 361] width 28 height 21
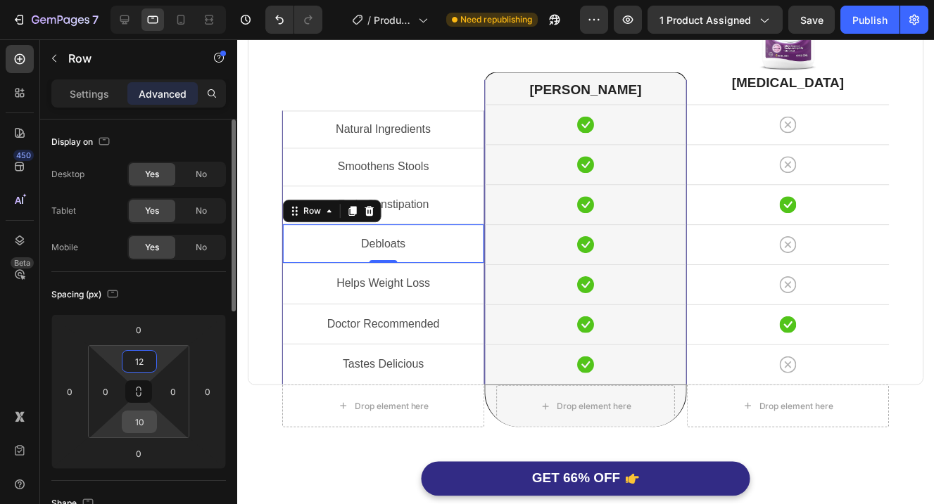
type input "12"
click at [148, 417] on input "10" at bounding box center [139, 422] width 28 height 21
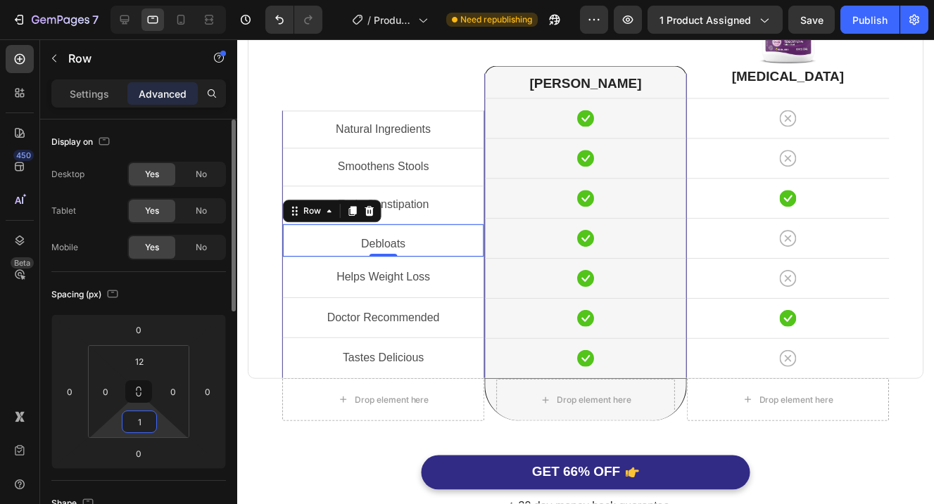
type input "12"
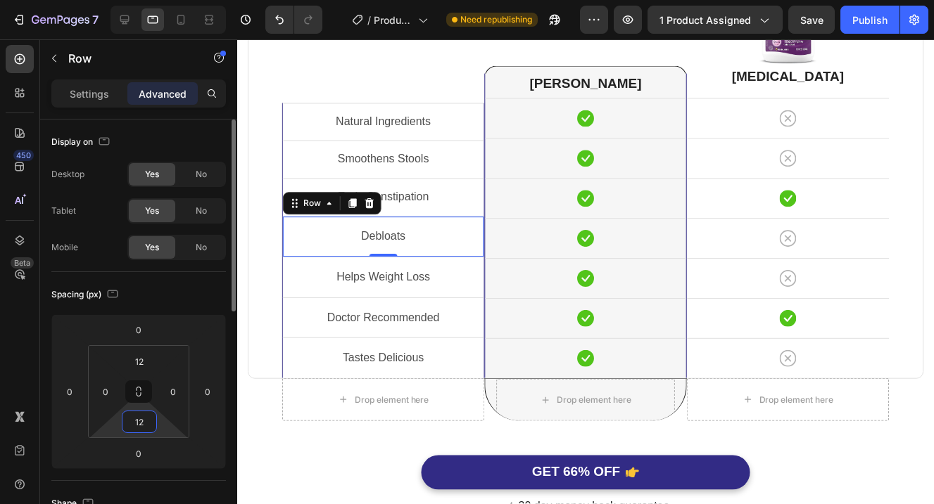
scroll to position [3696, 0]
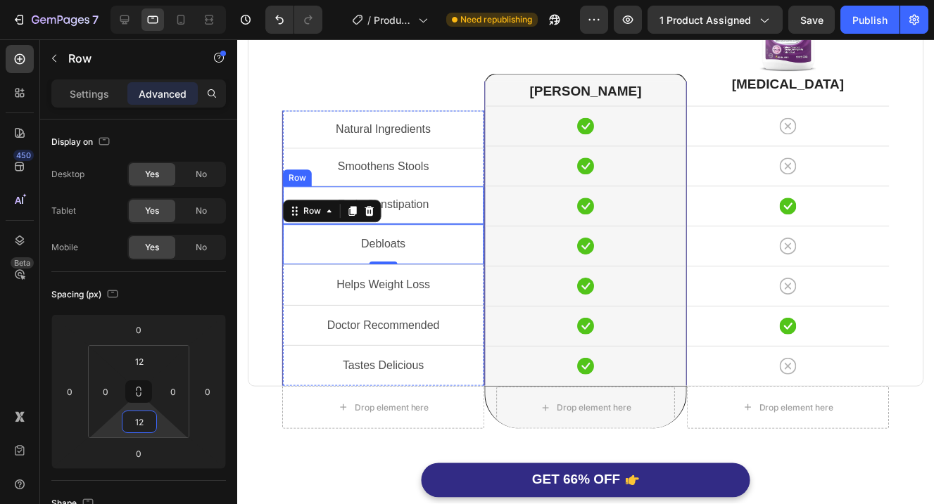
click at [472, 220] on div "Ends Constipation Text Block Row" at bounding box center [383, 205] width 201 height 38
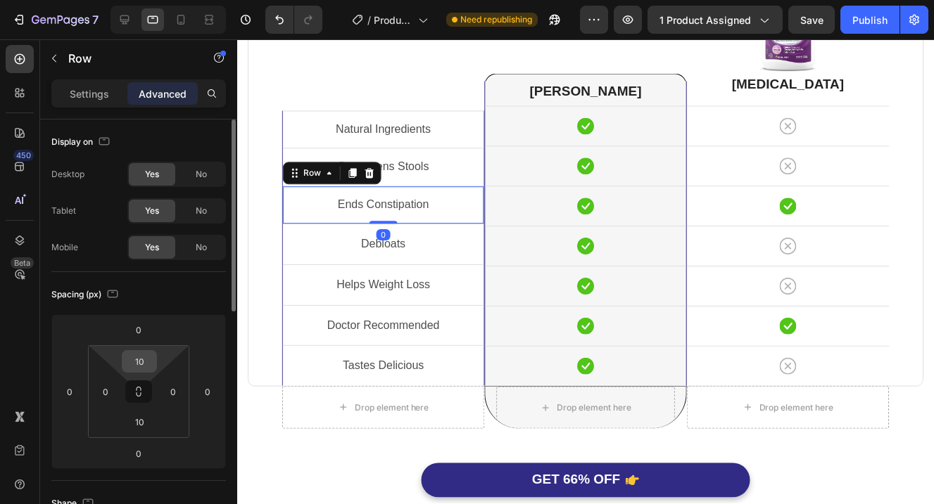
click at [153, 367] on div "10" at bounding box center [139, 361] width 35 height 23
click at [134, 367] on input "10" at bounding box center [139, 361] width 28 height 21
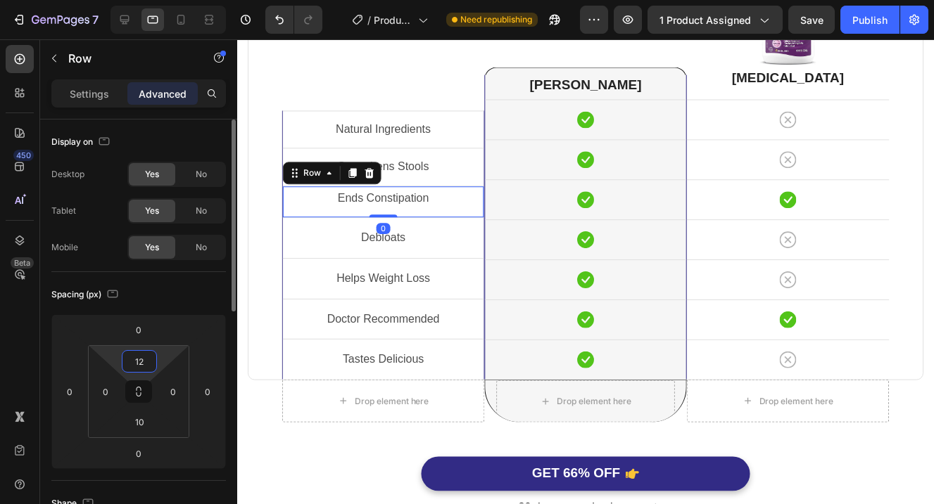
scroll to position [3695, 0]
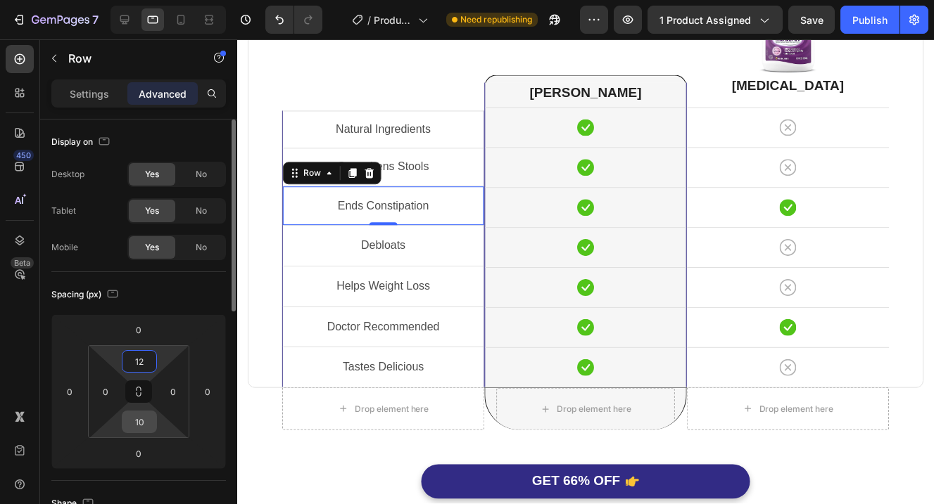
type input "12"
click at [145, 418] on input "10" at bounding box center [139, 422] width 28 height 21
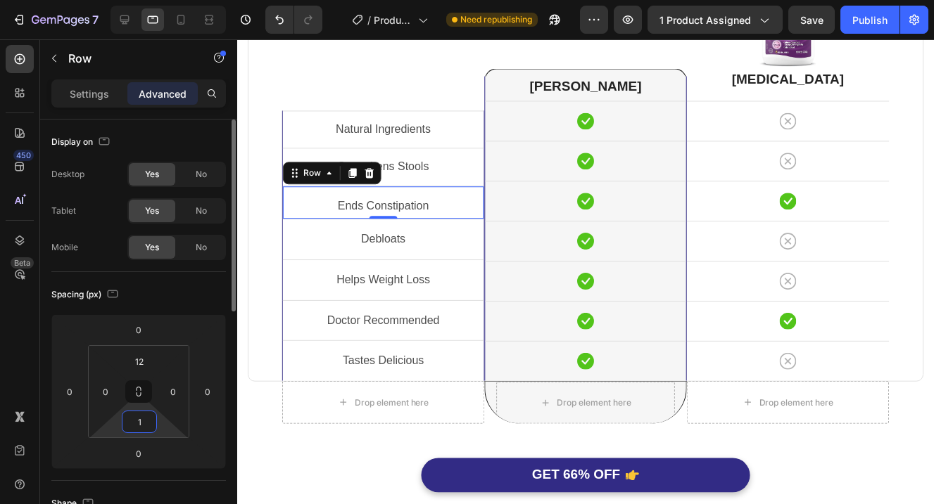
type input "12"
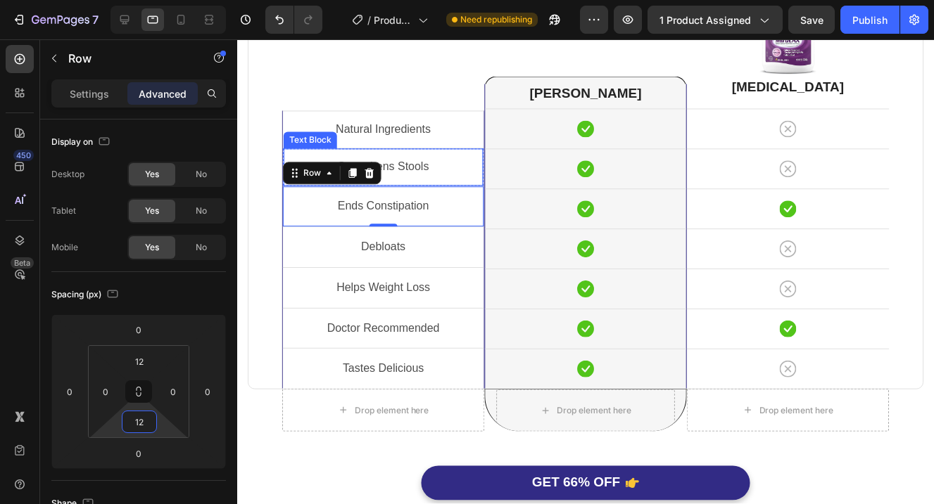
click at [476, 180] on div "Smoothens Stools Text Block" at bounding box center [384, 167] width 200 height 37
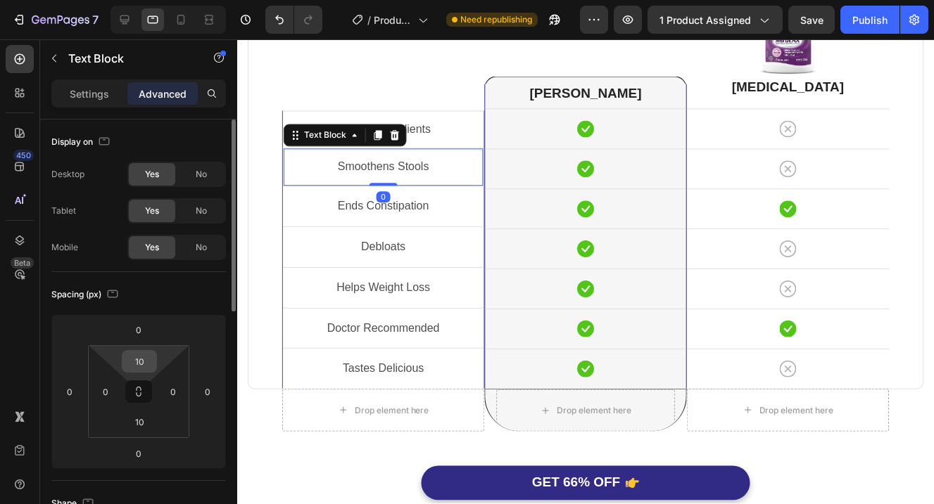
click at [148, 362] on input "10" at bounding box center [139, 361] width 28 height 21
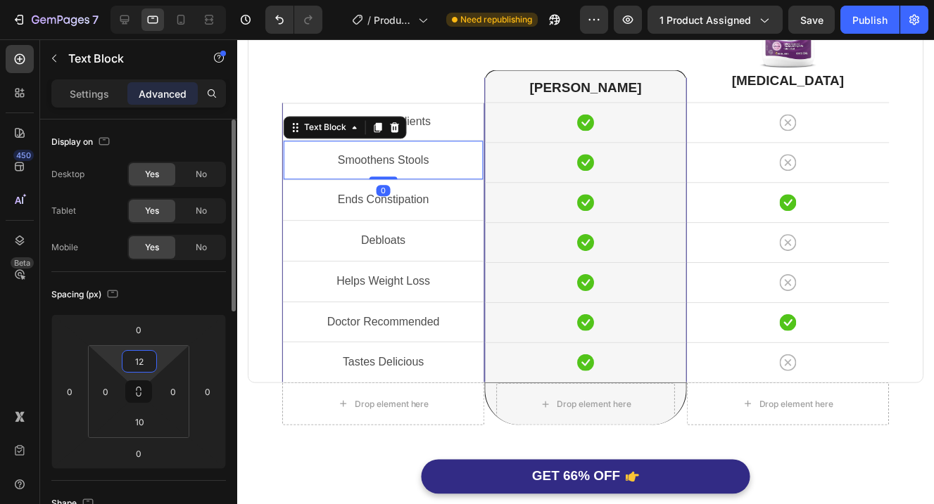
scroll to position [3692, 0]
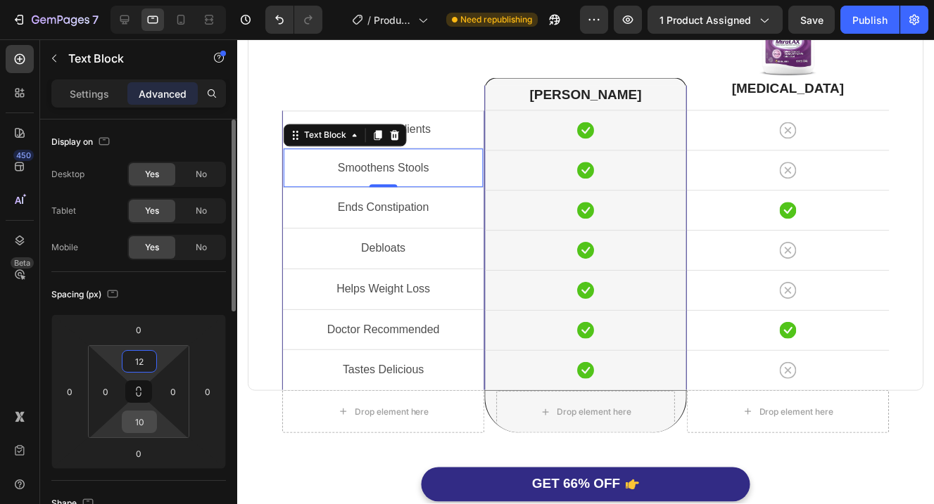
type input "12"
click at [144, 423] on input "10" at bounding box center [139, 422] width 28 height 21
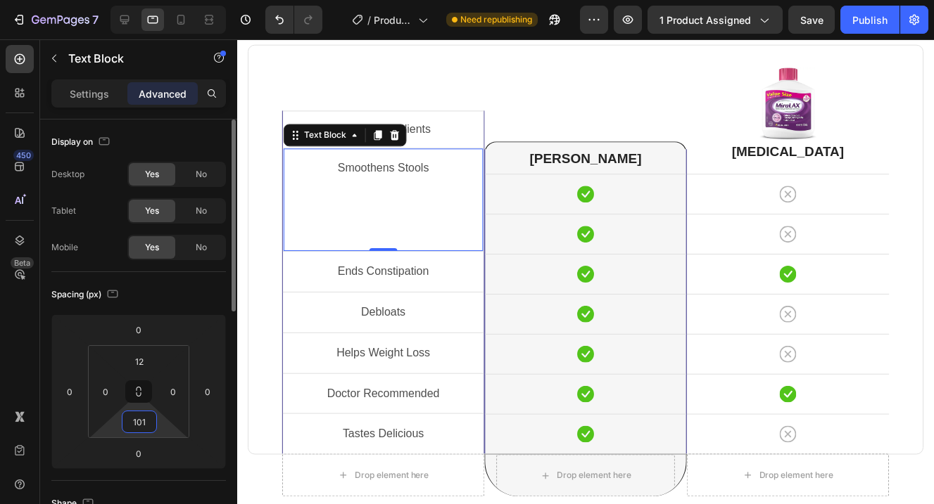
type input "2"
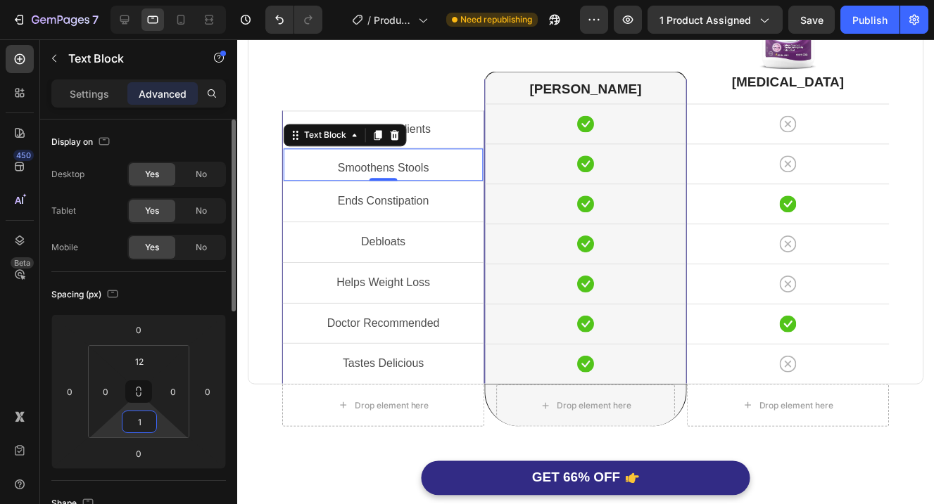
type input "12"
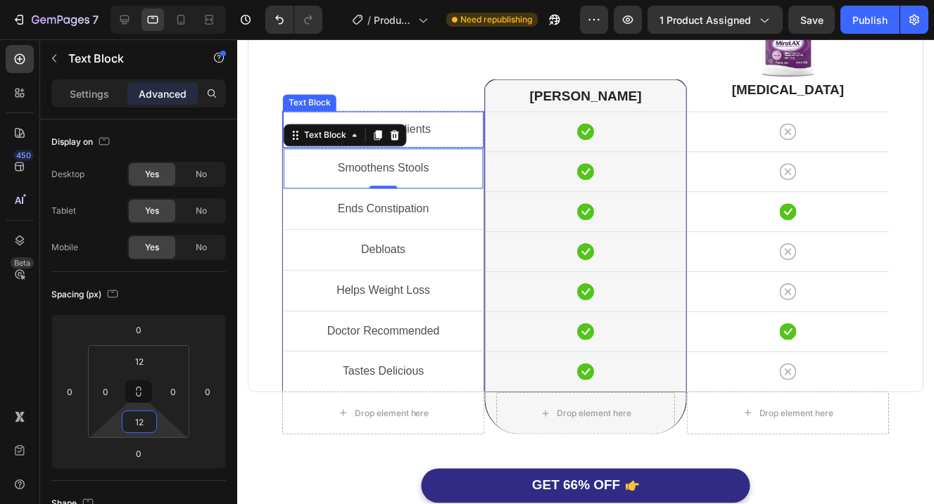
click at [471, 141] on div "Natural Ingredients" at bounding box center [383, 130] width 201 height 23
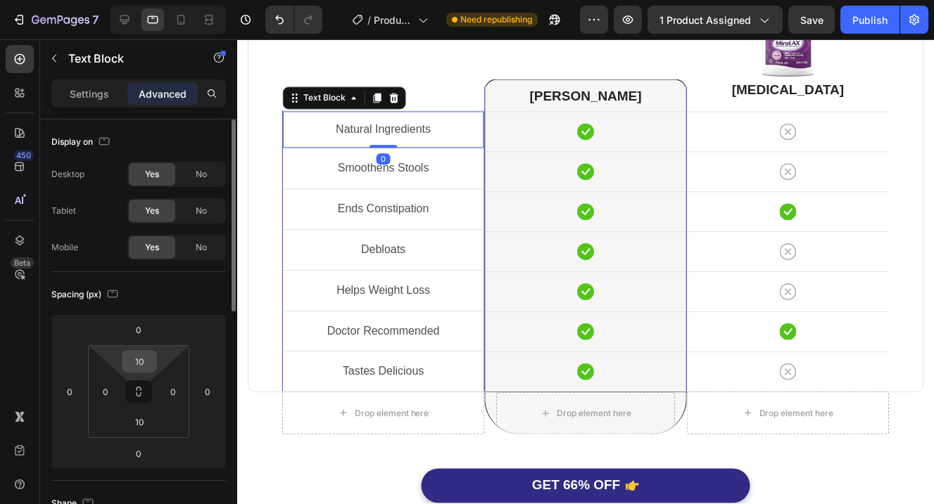
click at [140, 357] on input "10" at bounding box center [139, 361] width 28 height 21
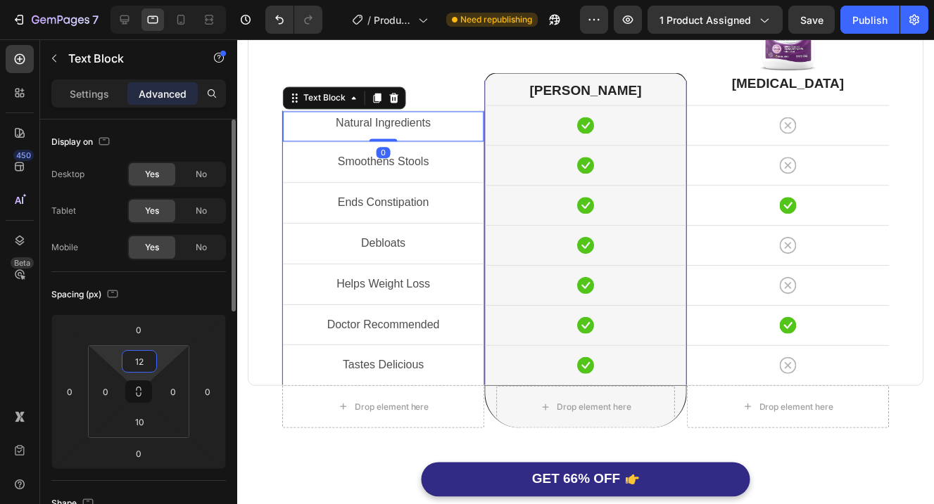
scroll to position [3689, 0]
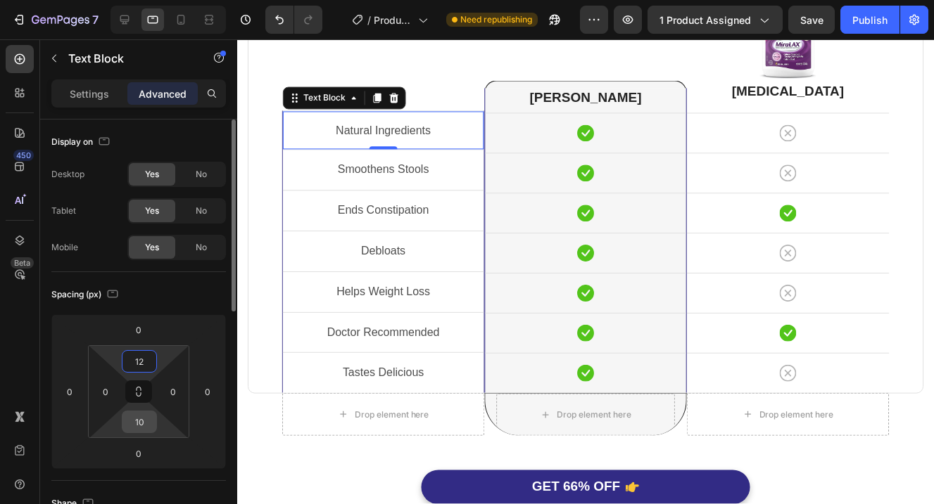
type input "12"
click at [146, 426] on input "10" at bounding box center [139, 422] width 28 height 21
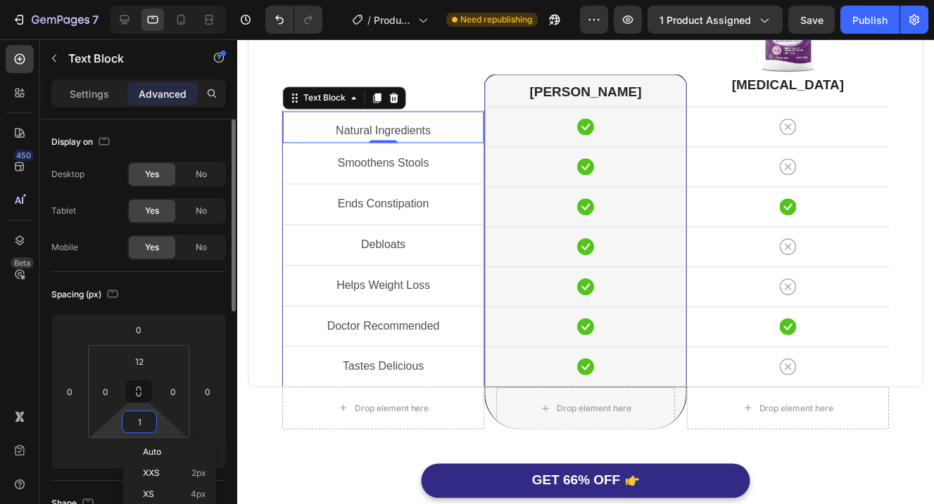
type input "12"
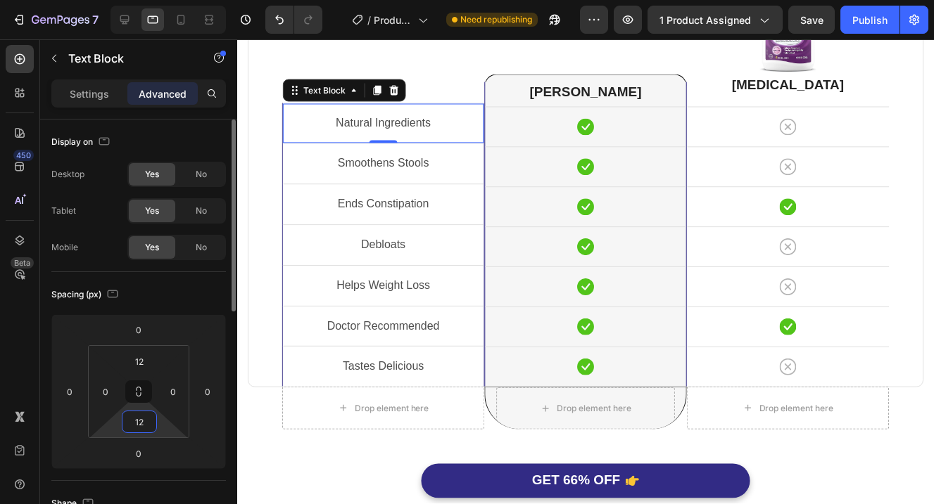
scroll to position [3688, 0]
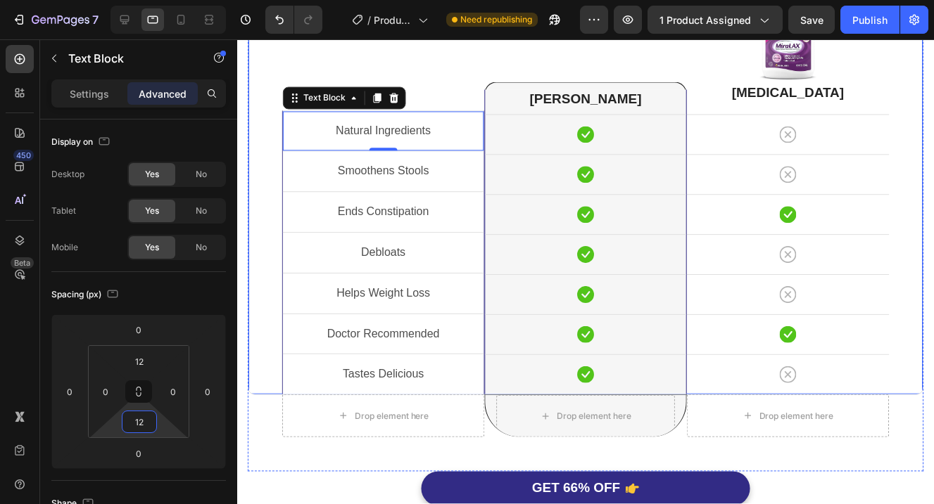
click at [445, 83] on div "Natural Ingredients Text Block 0 Row Smoothens Stools Text Block Row Ends Const…" at bounding box center [383, 191] width 203 height 410
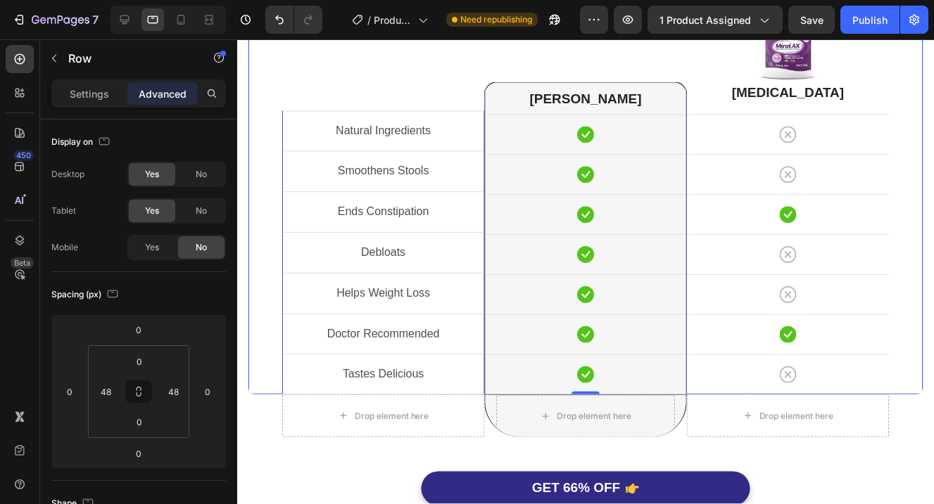
click at [445, 88] on div "Natural Ingredients Text Block Row Smoothens Stools Text Block Row Ends Constip…" at bounding box center [383, 191] width 203 height 410
click at [440, 93] on div "Natural Ingredients Text Block Row Smoothens Stools Text Block Row Ends Constip…" at bounding box center [383, 191] width 203 height 410
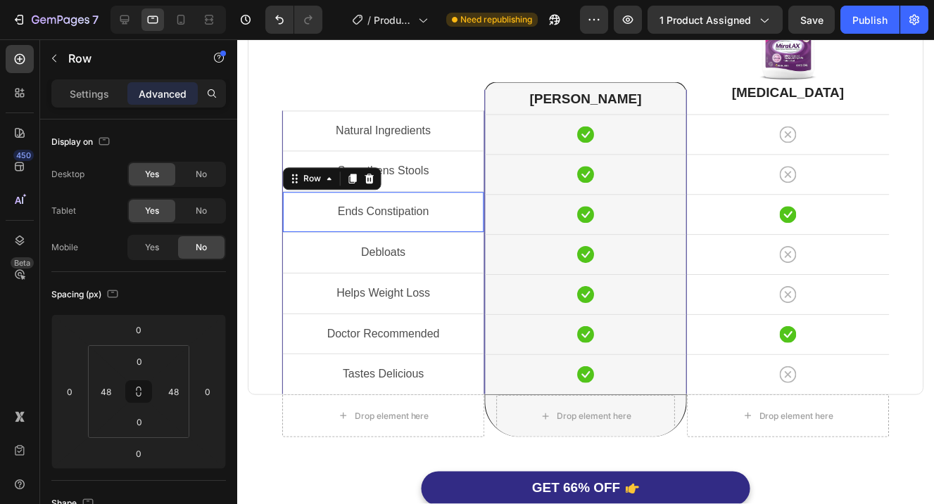
click at [283, 185] on div "Row" at bounding box center [332, 179] width 98 height 23
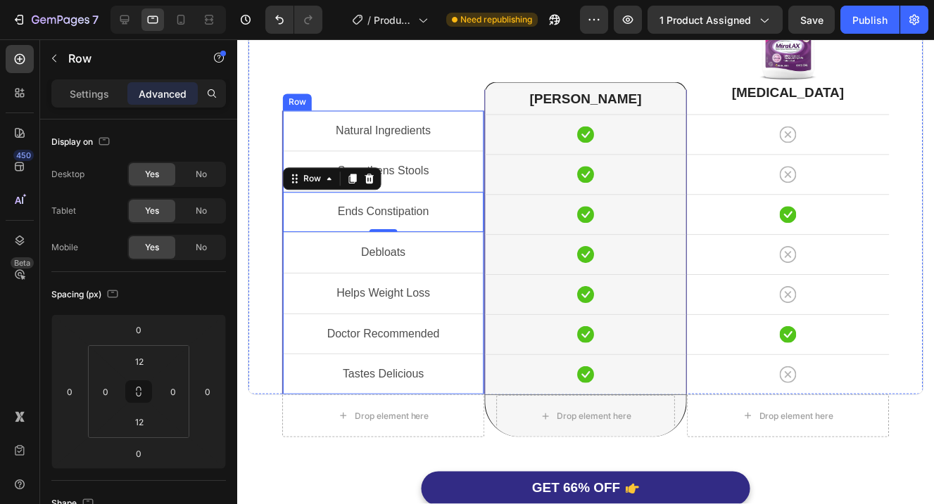
click at [282, 388] on div "Natural Ingredients Text Block Row Smoothens Stools Text Block Row Ends Constip…" at bounding box center [383, 253] width 203 height 285
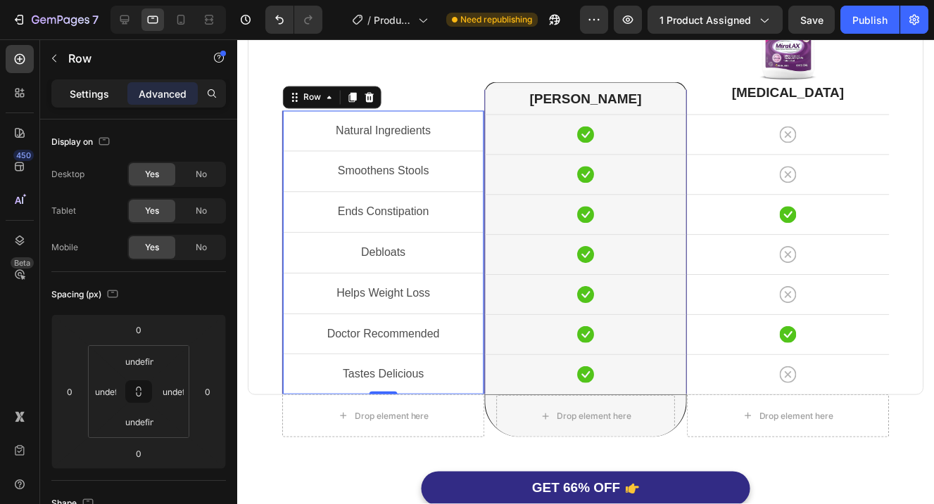
click at [72, 96] on p "Settings" at bounding box center [89, 94] width 39 height 15
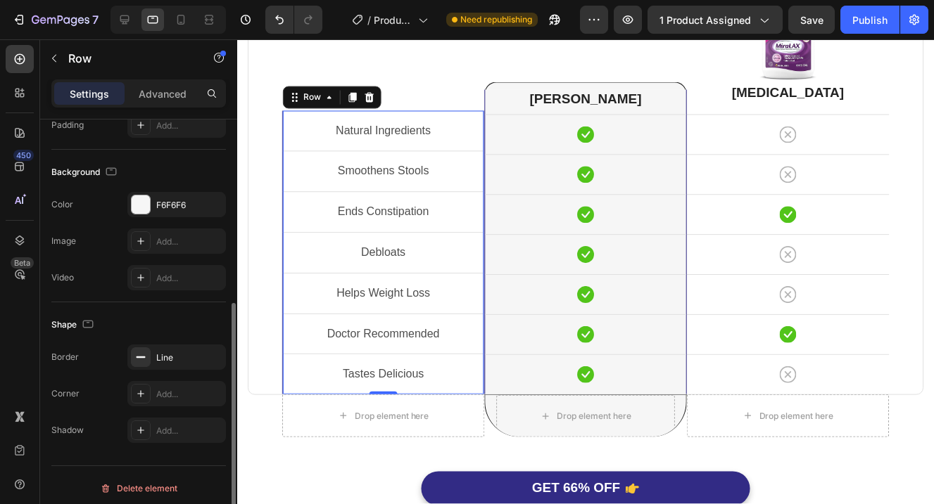
scroll to position [397, 0]
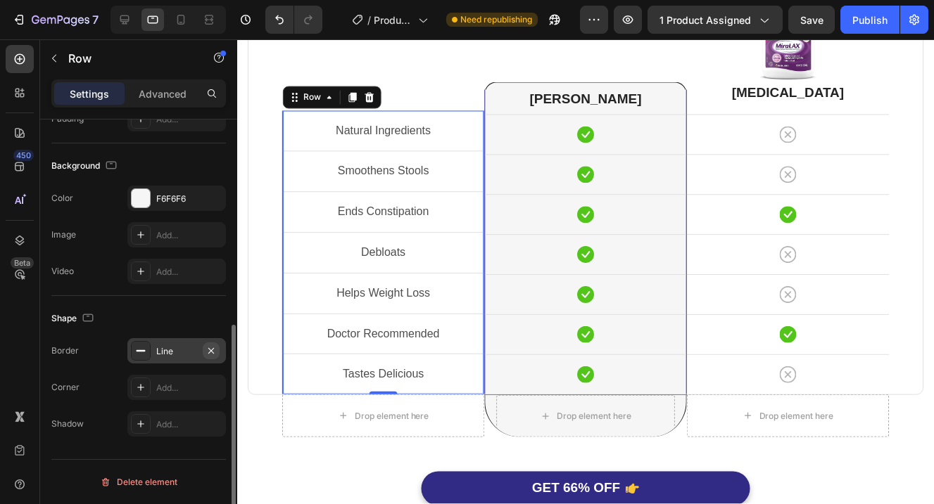
click at [210, 350] on icon "button" at bounding box center [210, 350] width 11 height 11
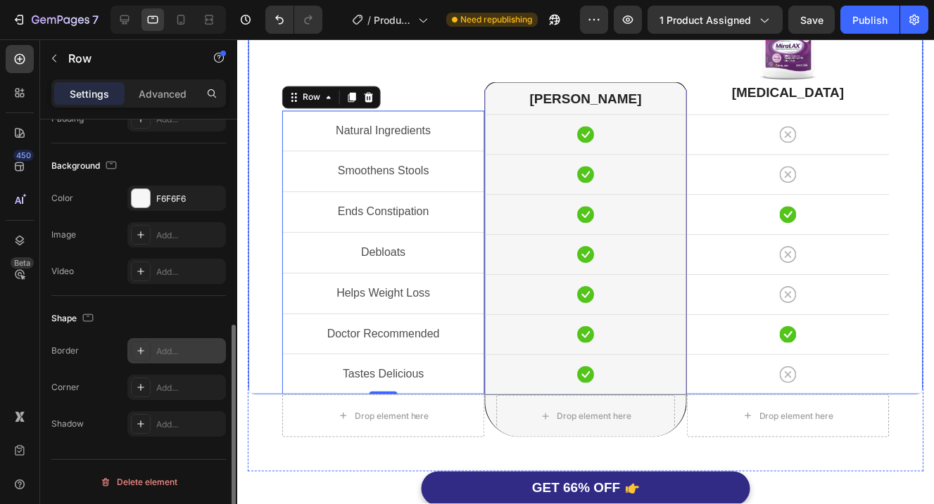
click at [442, 65] on div "Natural Ingredients Text Block Row Smoothens Stools Text Block Row Ends Constip…" at bounding box center [383, 191] width 203 height 410
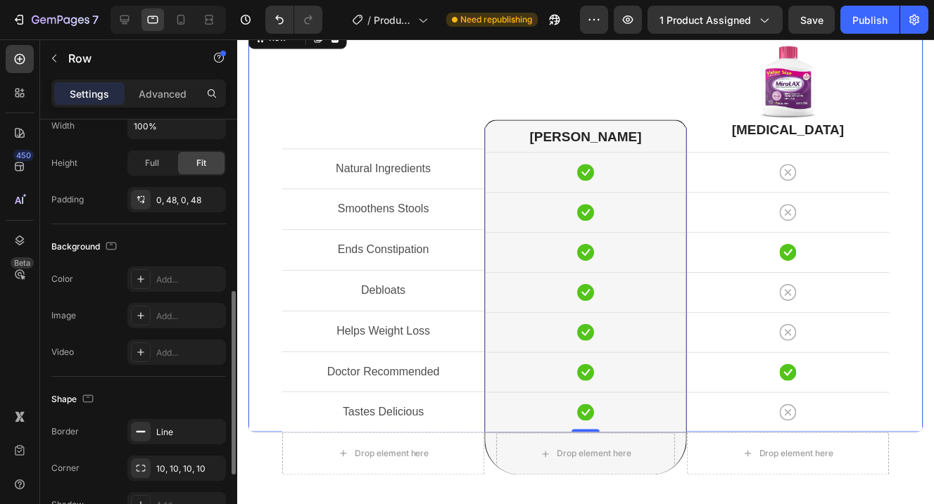
scroll to position [3659, 0]
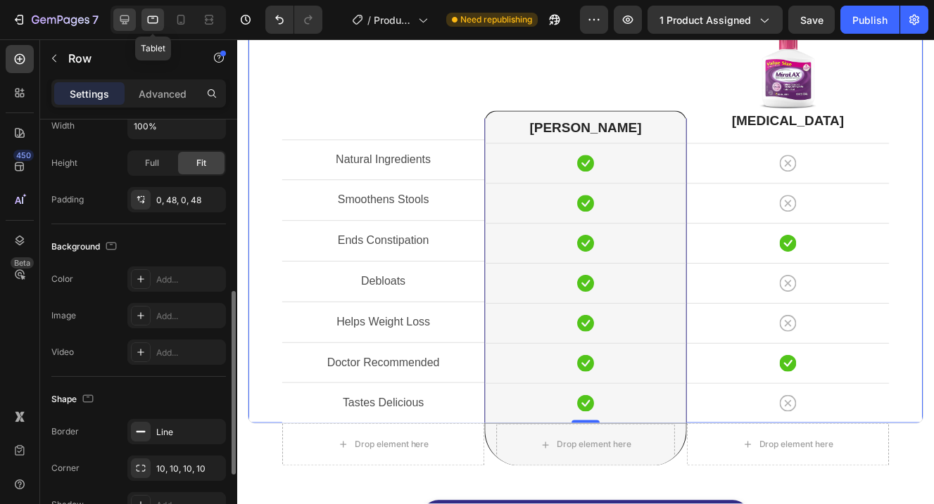
click at [130, 19] on icon at bounding box center [124, 20] width 14 height 14
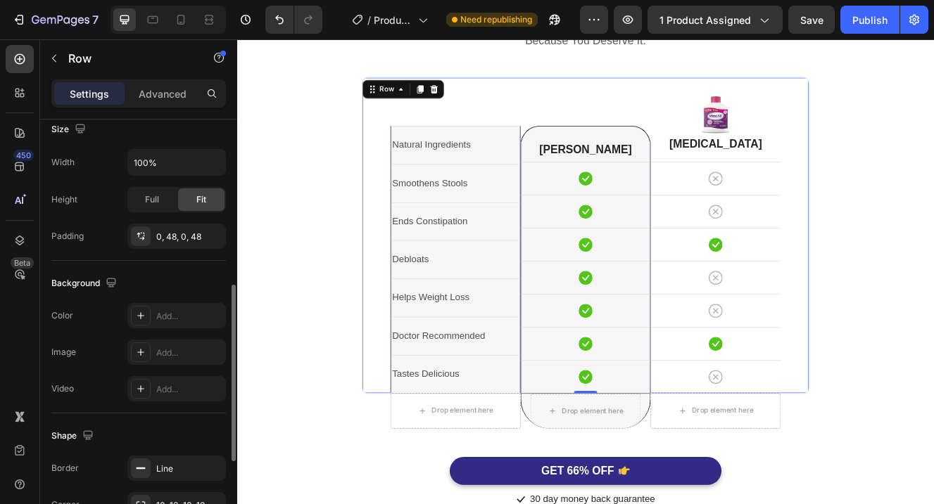
scroll to position [3584, 0]
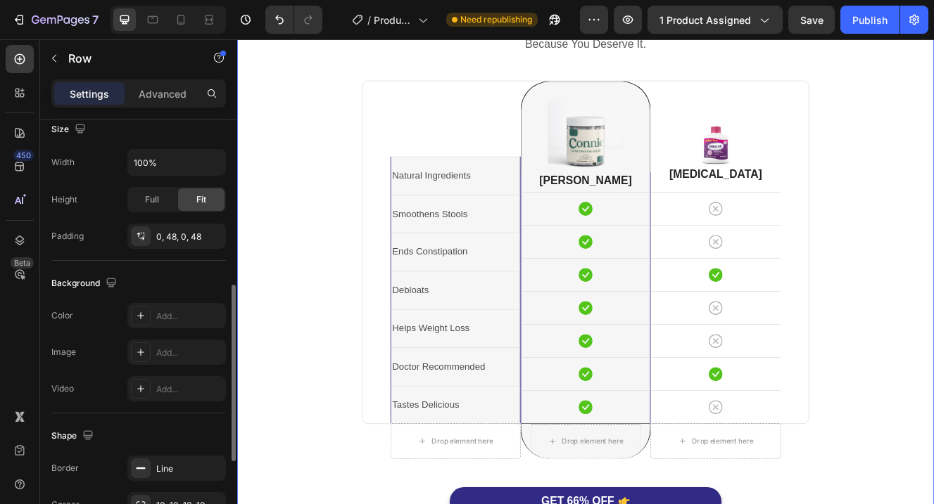
click at [317, 306] on div "[PERSON_NAME] Is Better. Heading Because You Deserve It. Text block Row Natural…" at bounding box center [659, 318] width 823 height 655
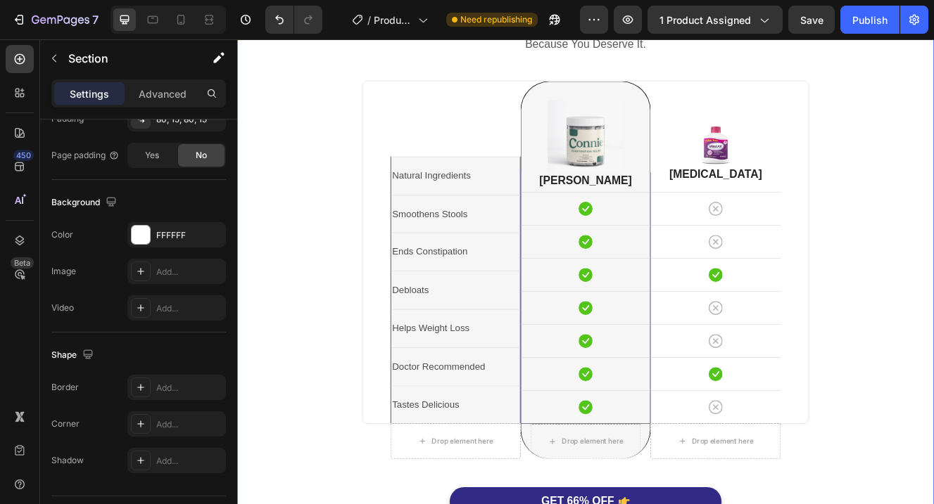
scroll to position [0, 0]
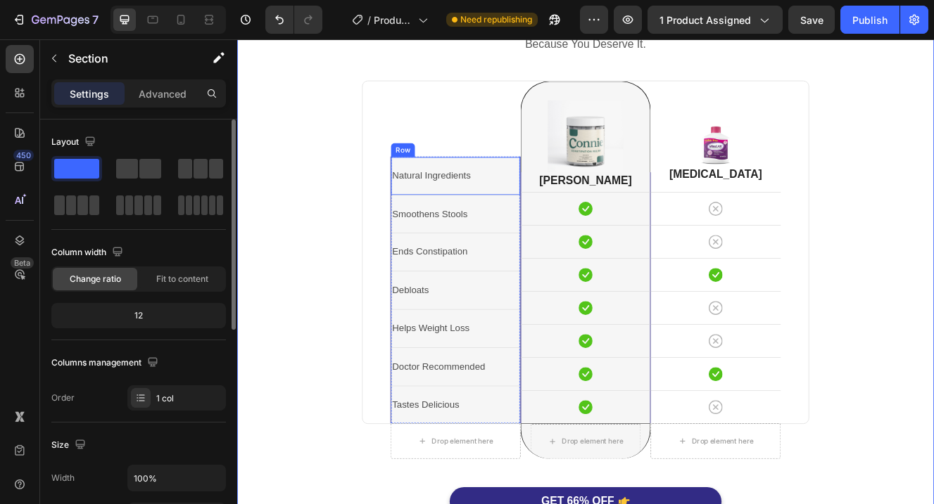
click at [428, 186] on div "Natural Ingredients Text Block Row" at bounding box center [502, 205] width 156 height 46
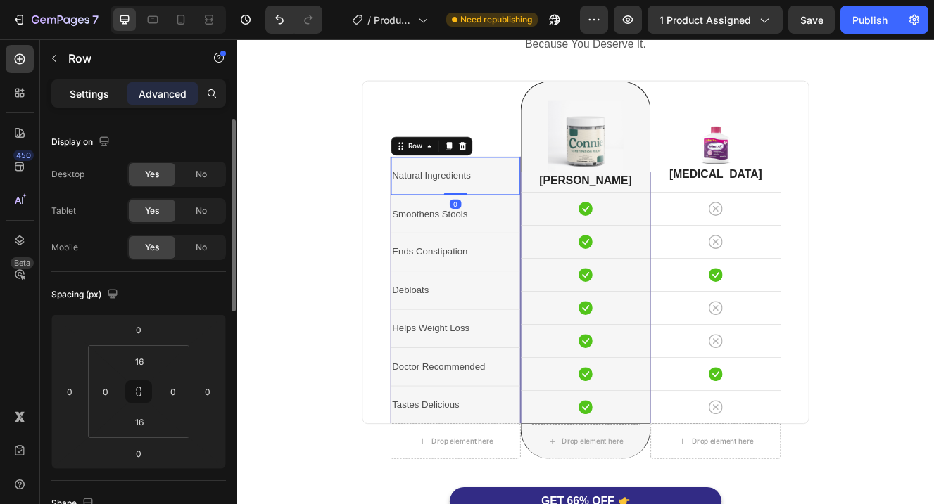
click at [103, 86] on div "Settings" at bounding box center [89, 93] width 70 height 23
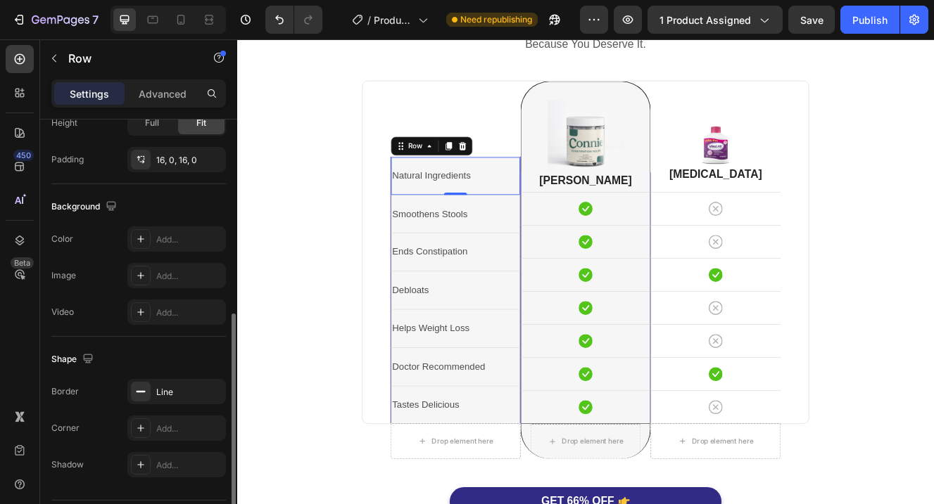
scroll to position [406, 0]
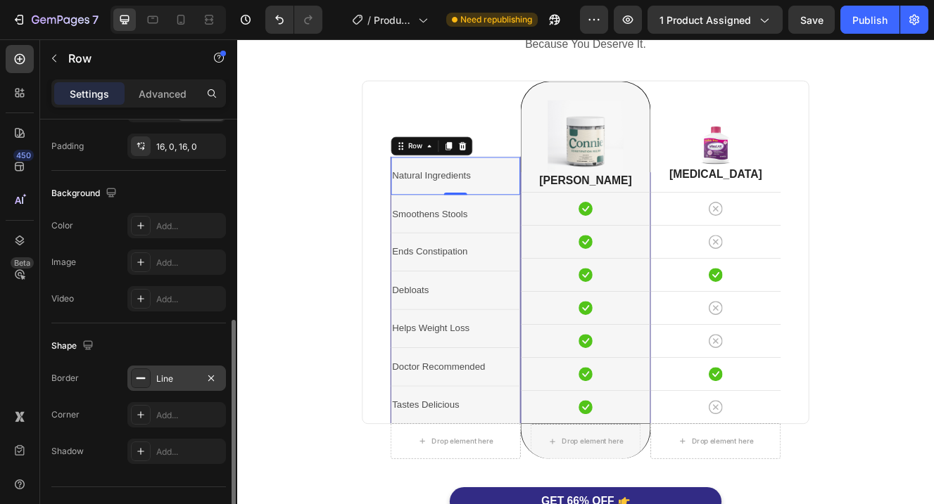
click at [170, 373] on div "Line" at bounding box center [176, 379] width 41 height 13
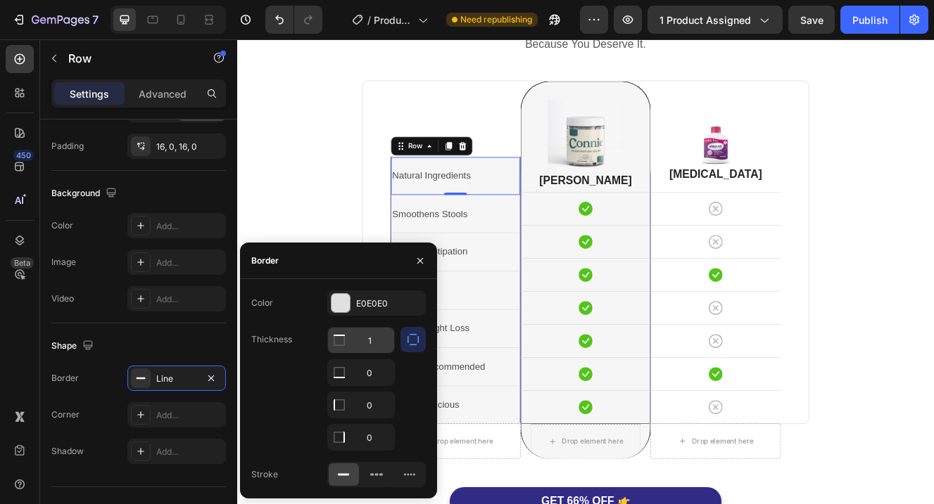
click at [381, 341] on input "1" at bounding box center [361, 340] width 66 height 25
type input "3"
type input "1"
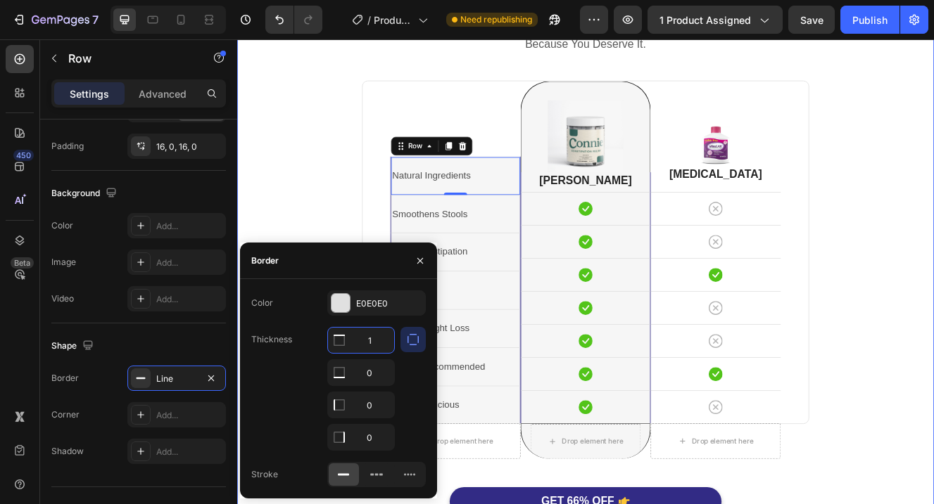
click at [349, 233] on div "[PERSON_NAME] Is Better. Heading Because You Deserve It. Text block Row Natural…" at bounding box center [659, 318] width 823 height 655
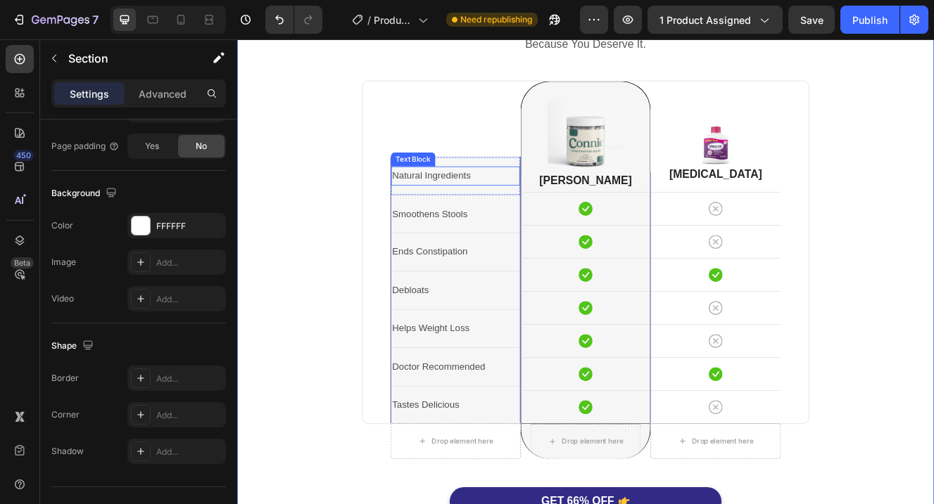
scroll to position [0, 0]
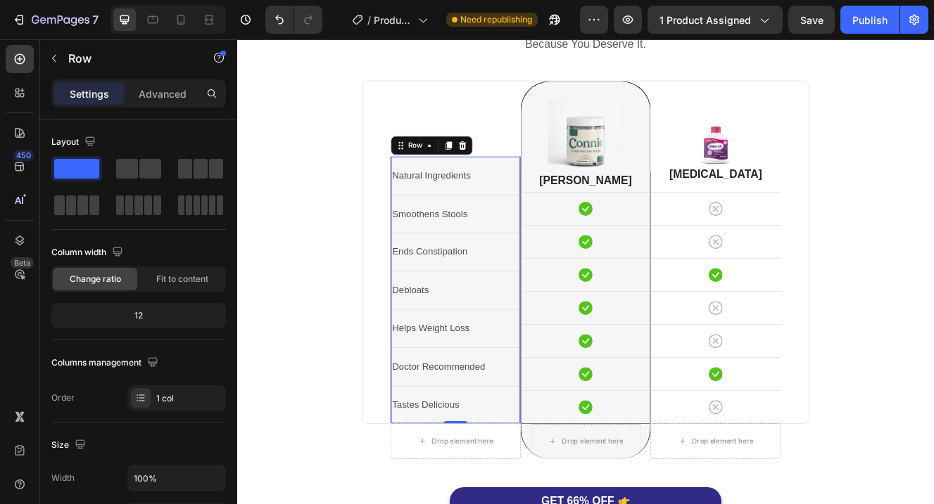
click at [423, 198] on div "Natural Ingredients Text Block Row Smoothens Stools Text Block Row Ends Constip…" at bounding box center [502, 344] width 158 height 324
click at [178, 89] on p "Advanced" at bounding box center [163, 94] width 48 height 15
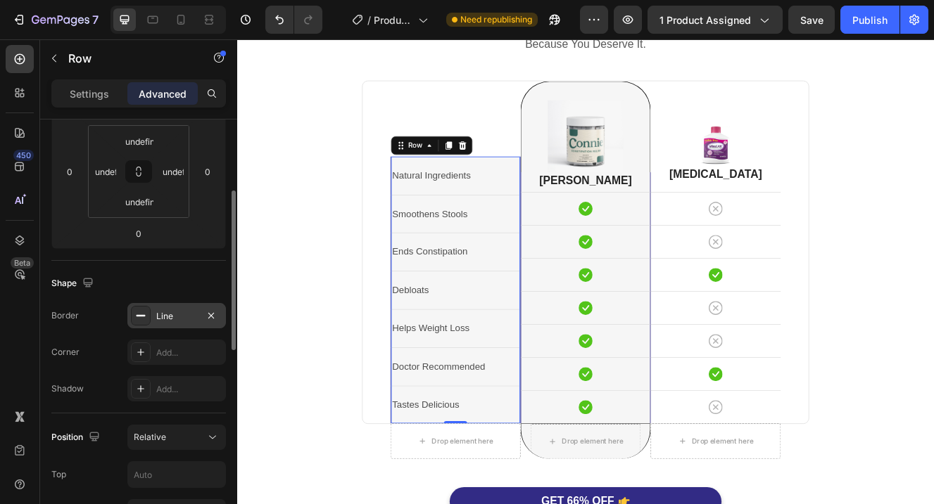
scroll to position [222, 0]
click at [160, 319] on div "Line" at bounding box center [176, 315] width 41 height 13
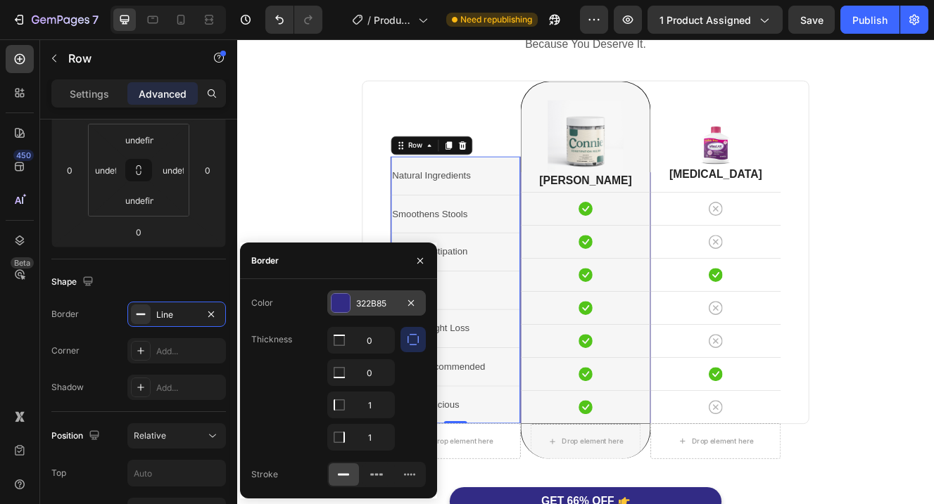
click at [347, 307] on div at bounding box center [340, 303] width 18 height 18
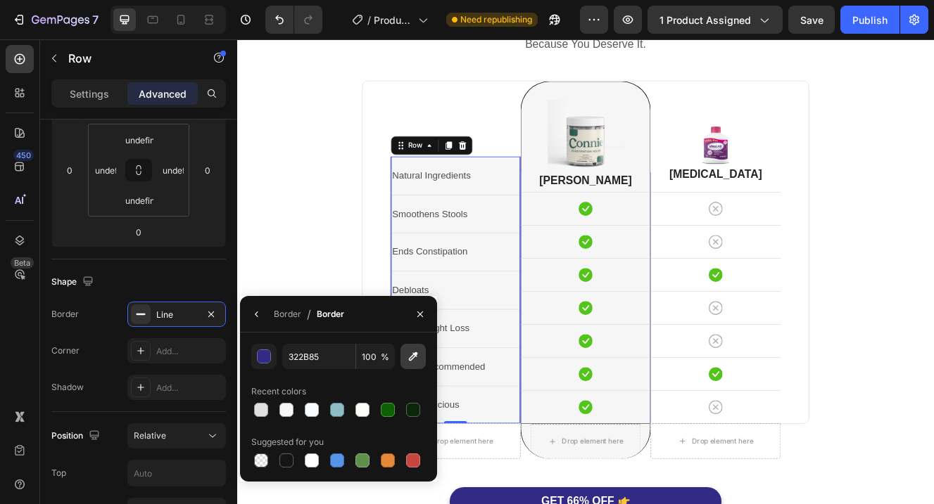
click at [418, 357] on icon "button" at bounding box center [413, 357] width 14 height 14
type input "212121"
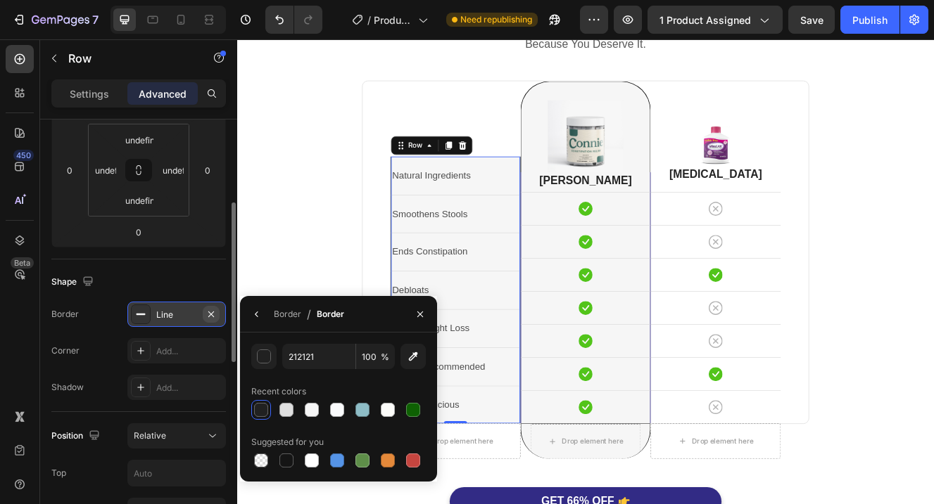
click at [211, 312] on icon "button" at bounding box center [210, 314] width 11 height 11
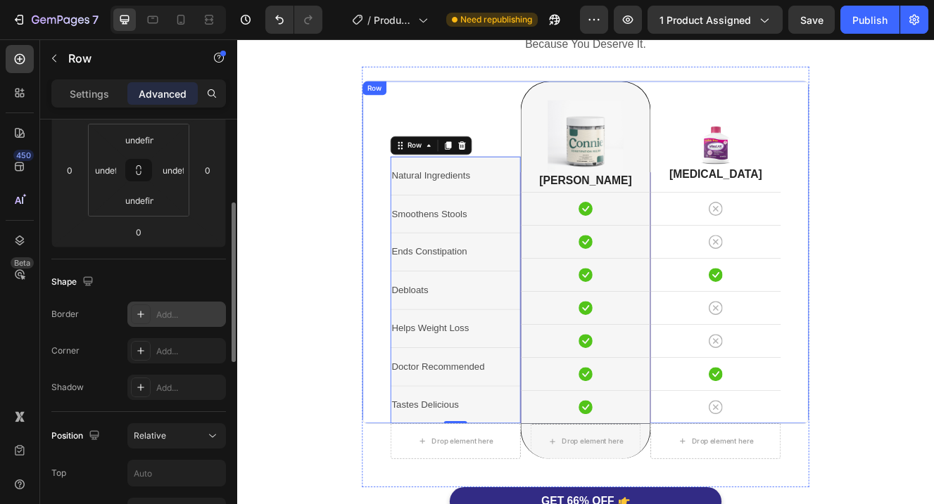
click at [370, 235] on div "[PERSON_NAME] Is Better. Heading Because You Deserve It. Text block Row Natural…" at bounding box center [659, 318] width 823 height 655
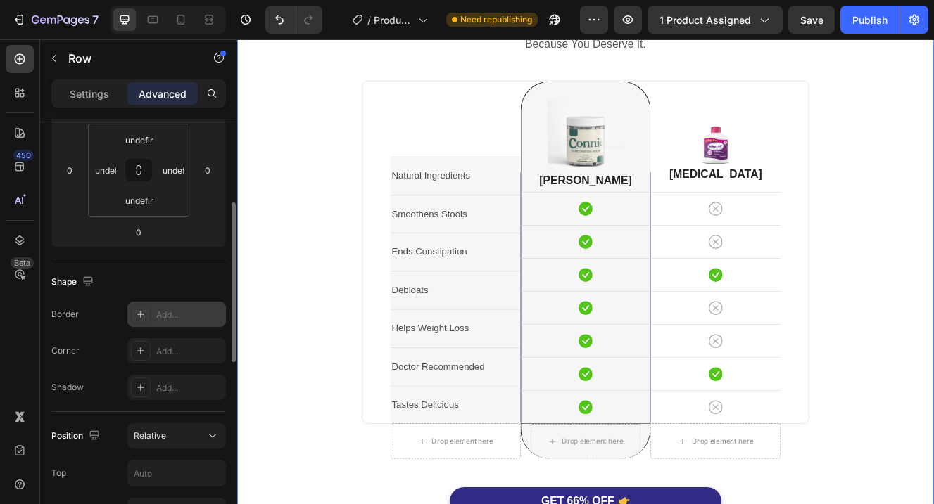
scroll to position [0, 0]
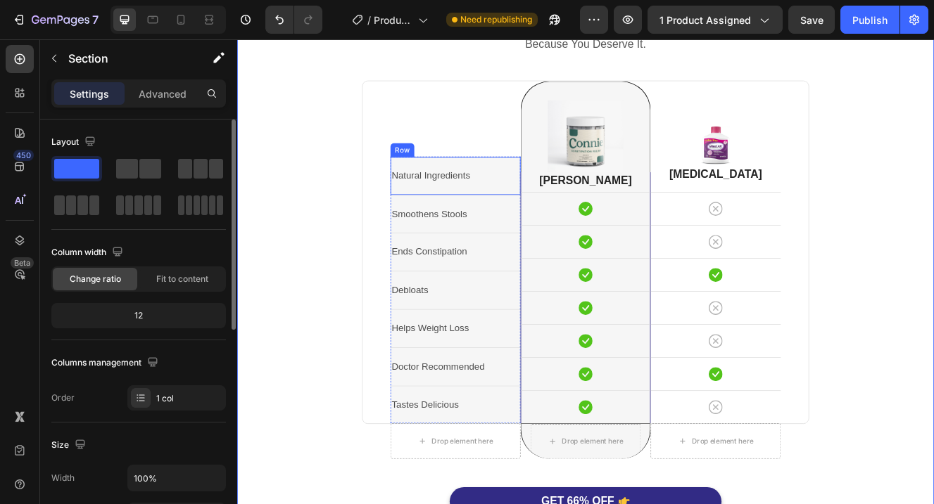
click at [561, 220] on div "Natural Ingredients Text Block Row" at bounding box center [502, 205] width 158 height 46
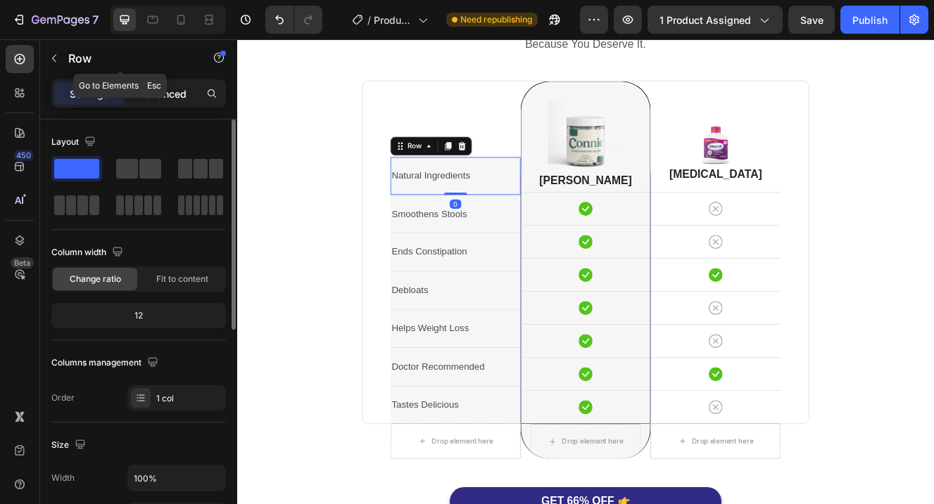
click at [165, 92] on p "Advanced" at bounding box center [163, 94] width 48 height 15
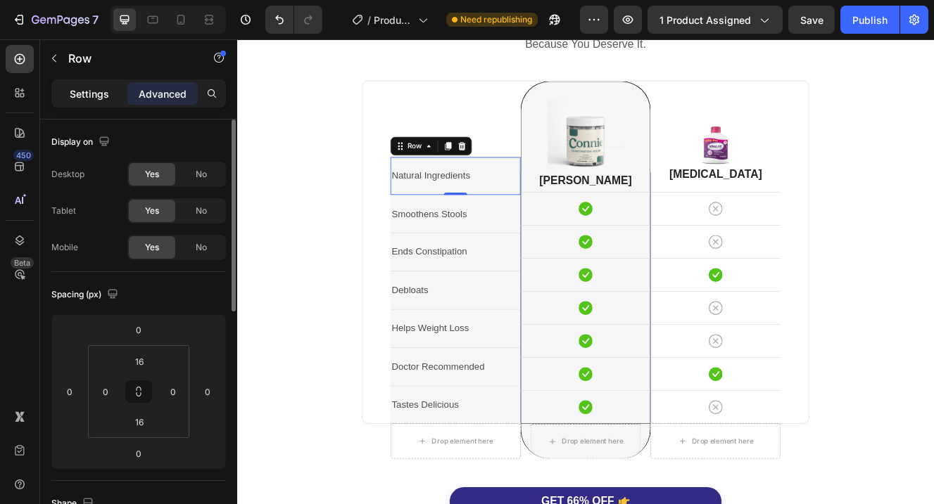
click at [92, 85] on div "Settings" at bounding box center [89, 93] width 70 height 23
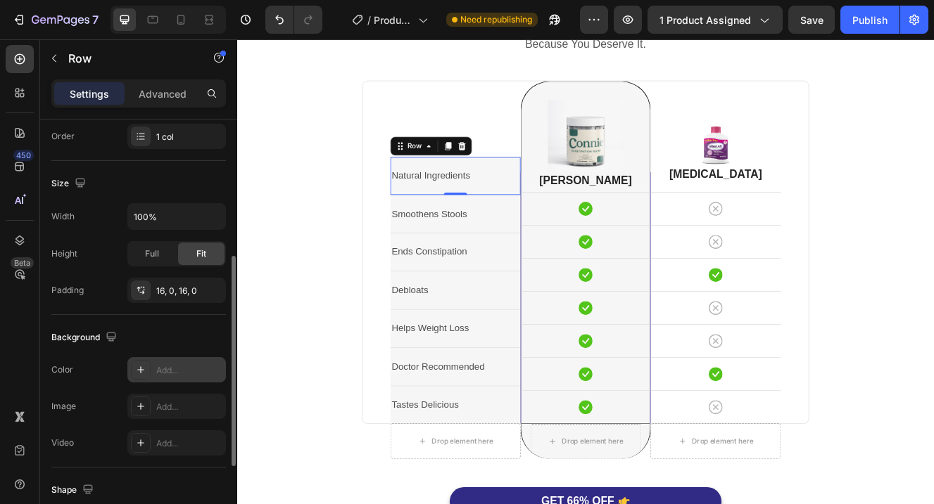
scroll to position [268, 0]
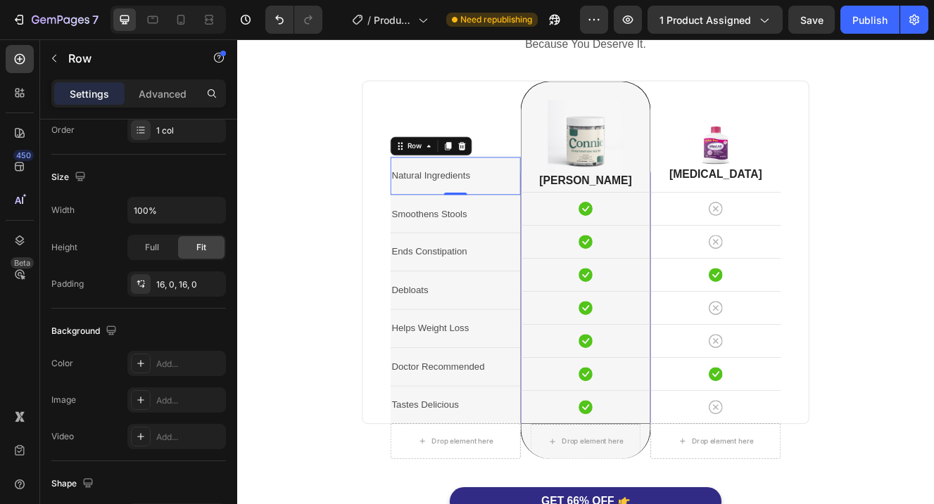
click at [546, 218] on div "Natural Ingredients Text Block Row 0" at bounding box center [502, 205] width 158 height 46
click at [427, 260] on p "Smoothens Stools" at bounding box center [501, 251] width 155 height 20
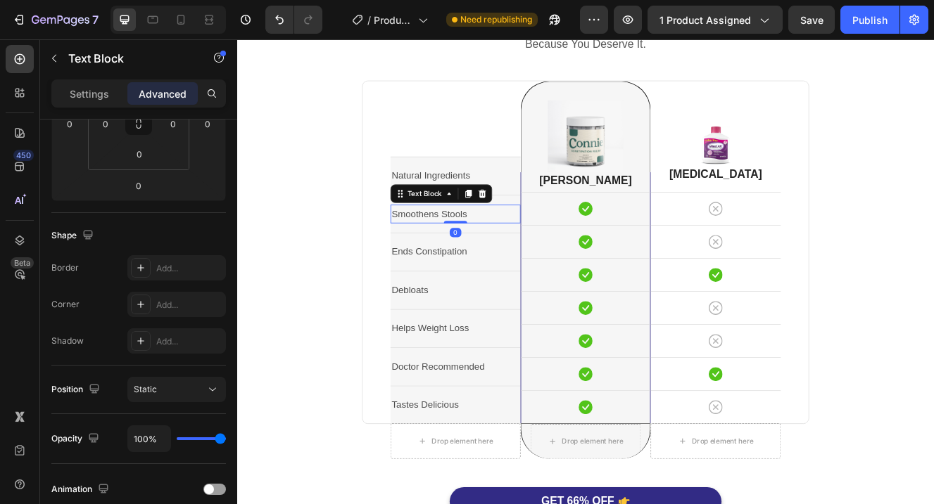
scroll to position [0, 0]
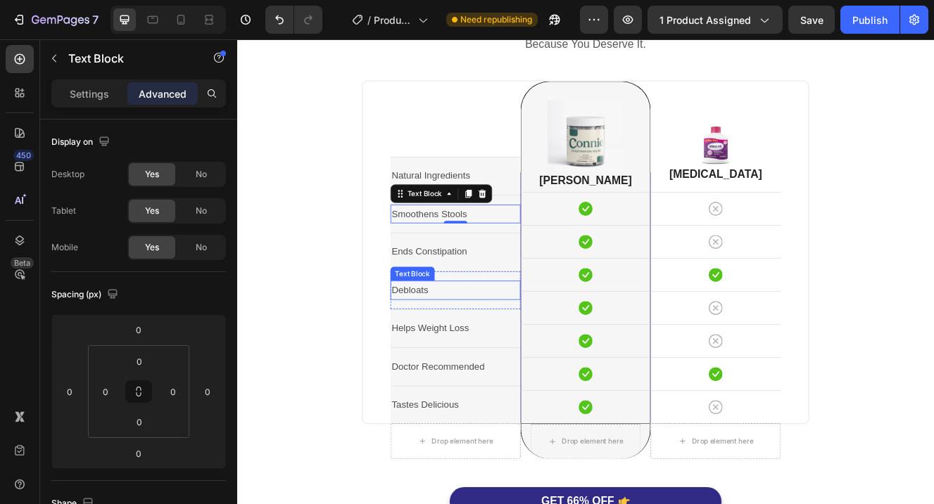
click at [544, 332] on div "Debloats" at bounding box center [502, 343] width 158 height 23
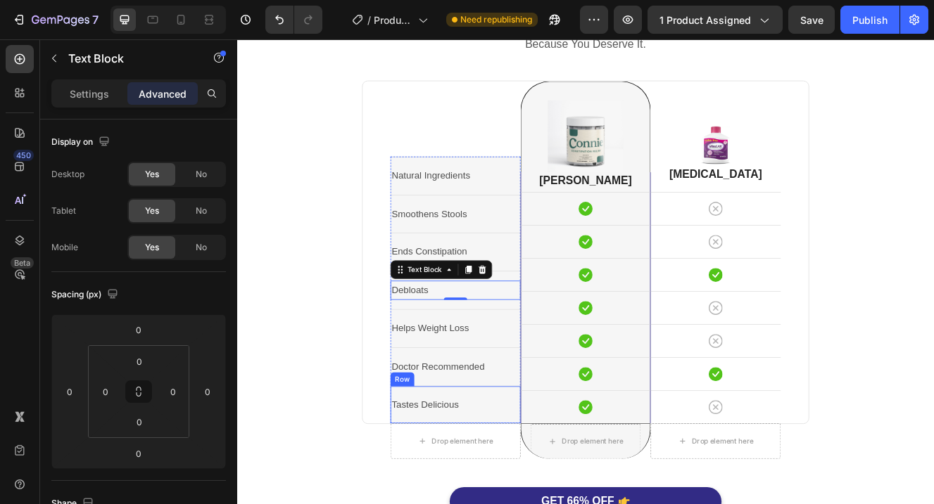
click at [427, 504] on div "Tastes Delicious Text Block Row" at bounding box center [502, 482] width 158 height 46
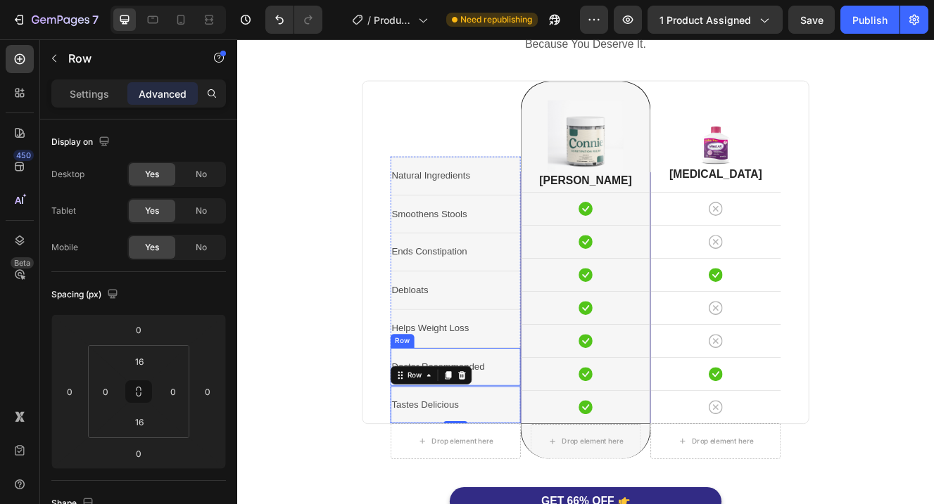
click at [424, 421] on div "Doctor Recommended Text Block Row" at bounding box center [502, 436] width 158 height 46
click at [452, 182] on div "Natural Ingredients Text Block Row" at bounding box center [502, 205] width 158 height 46
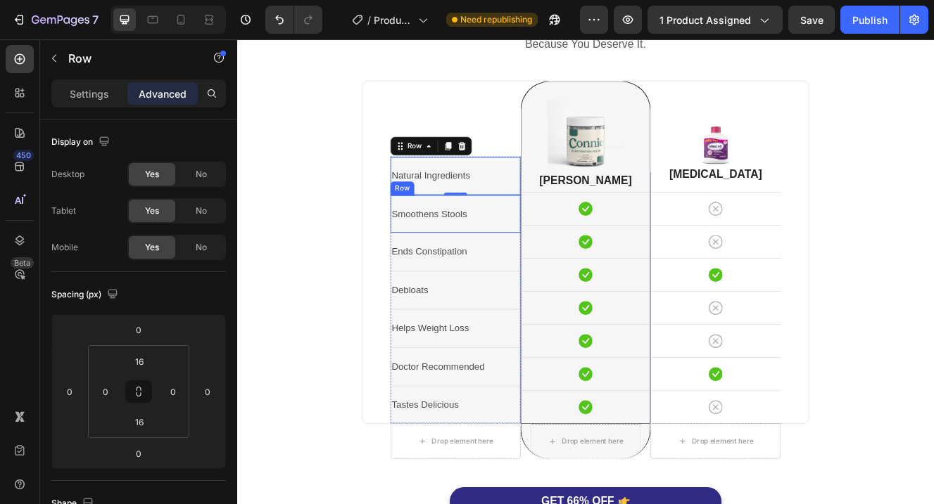
click at [423, 231] on div "Smoothens Stools Text Block Row" at bounding box center [502, 251] width 158 height 46
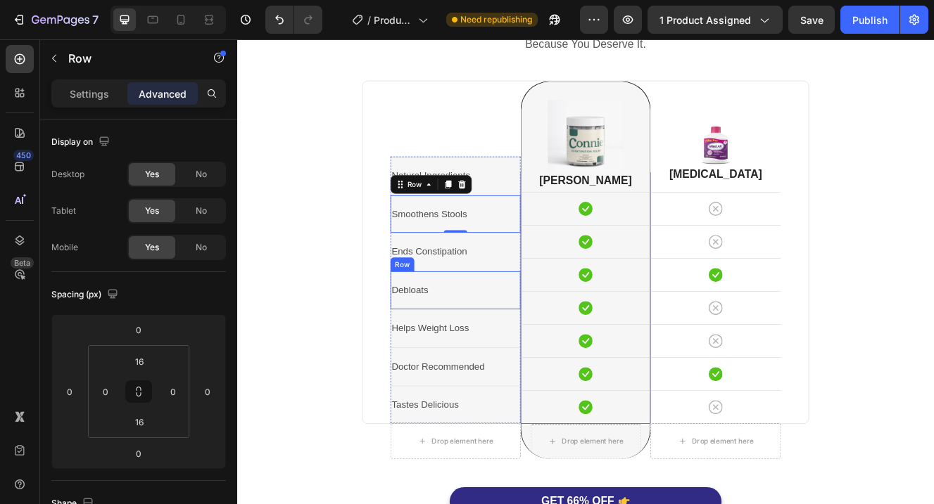
click at [424, 355] on div "Debloats Text Block Row" at bounding box center [502, 343] width 158 height 46
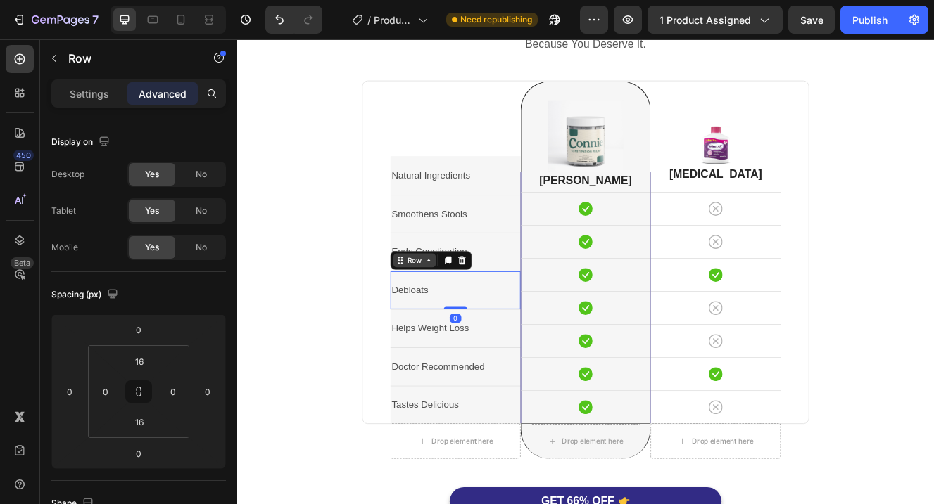
click at [471, 313] on div "Row" at bounding box center [451, 307] width 51 height 17
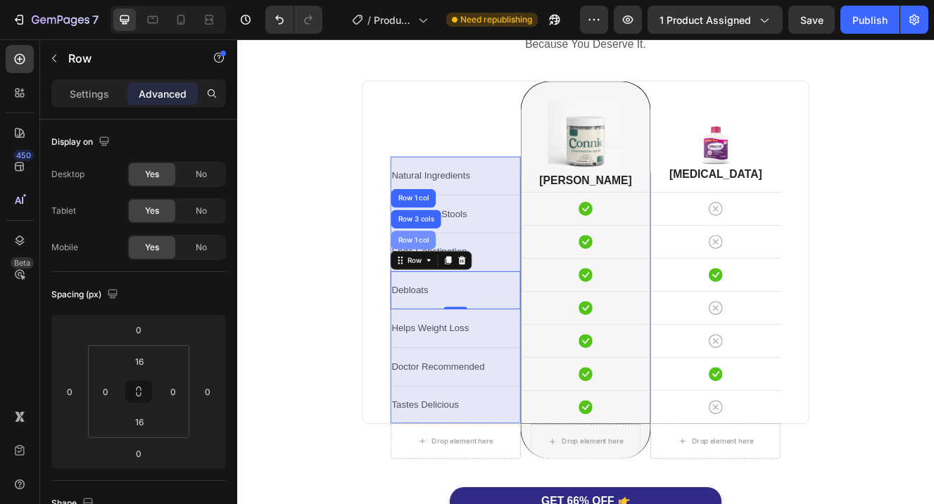
click at [459, 284] on div "Row 1 col" at bounding box center [450, 283] width 43 height 8
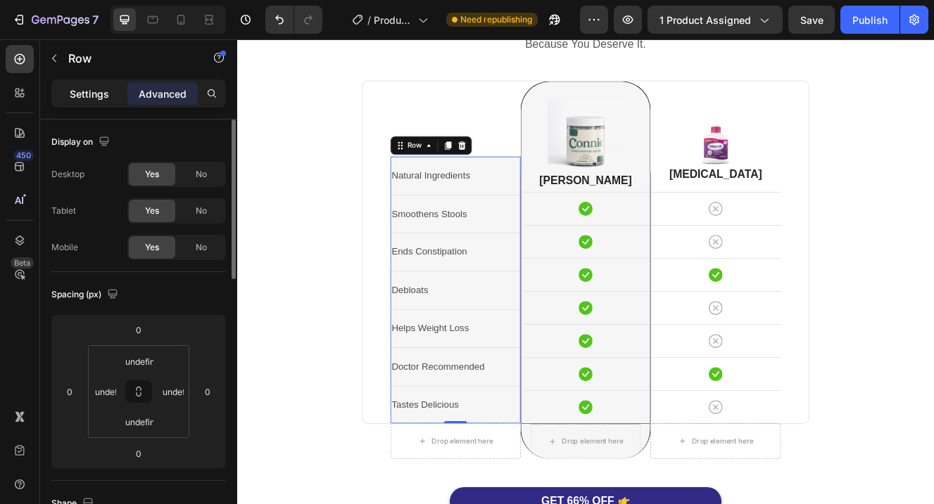
click at [108, 95] on p "Settings" at bounding box center [89, 94] width 39 height 15
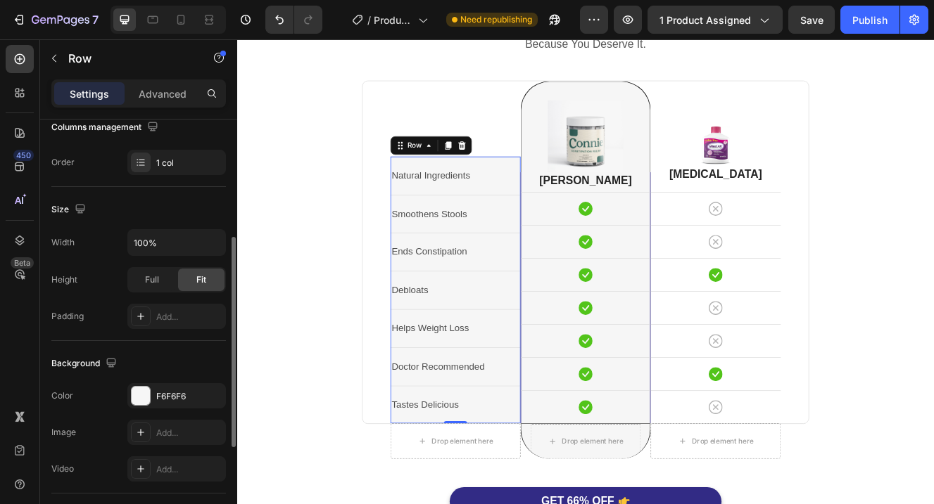
scroll to position [236, 0]
click at [146, 395] on div at bounding box center [141, 395] width 18 height 18
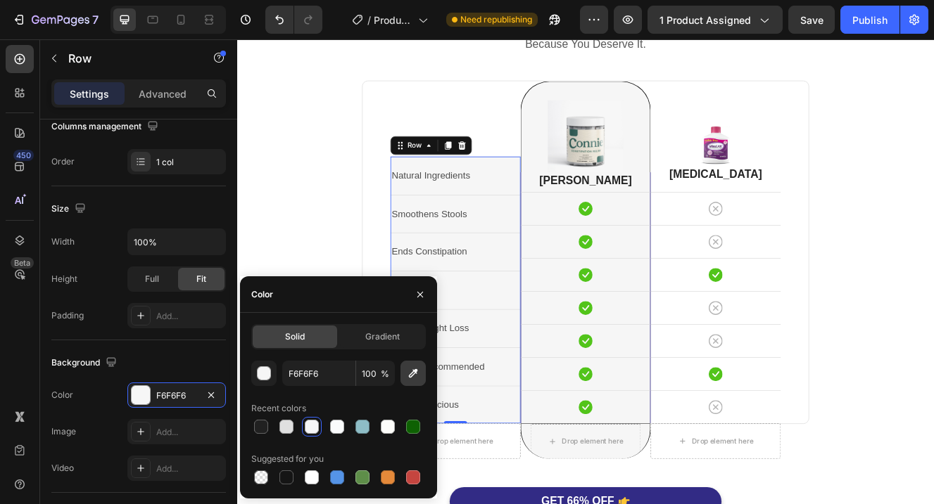
click at [414, 369] on icon "button" at bounding box center [413, 374] width 14 height 14
type input "FFFFFF"
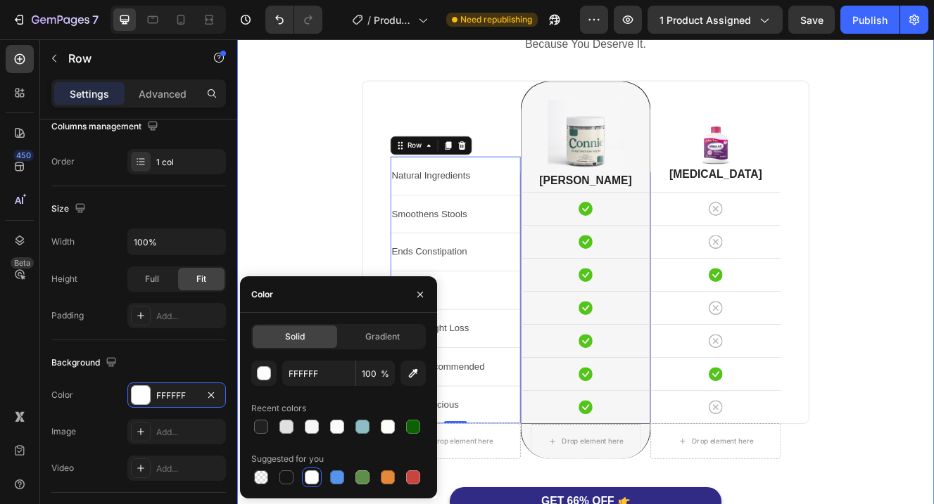
click at [343, 265] on div "[PERSON_NAME] Is Better. Heading Because You Deserve It. Text block Row Natural…" at bounding box center [659, 318] width 823 height 655
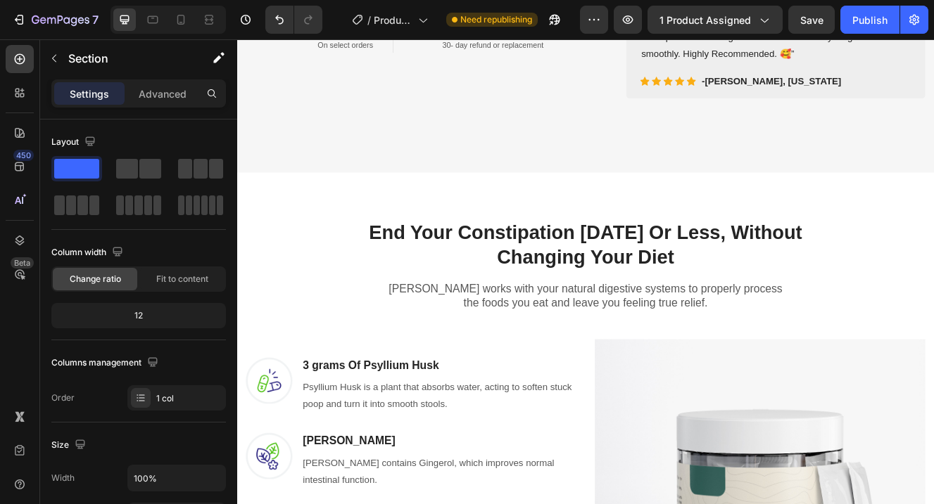
scroll to position [0, 0]
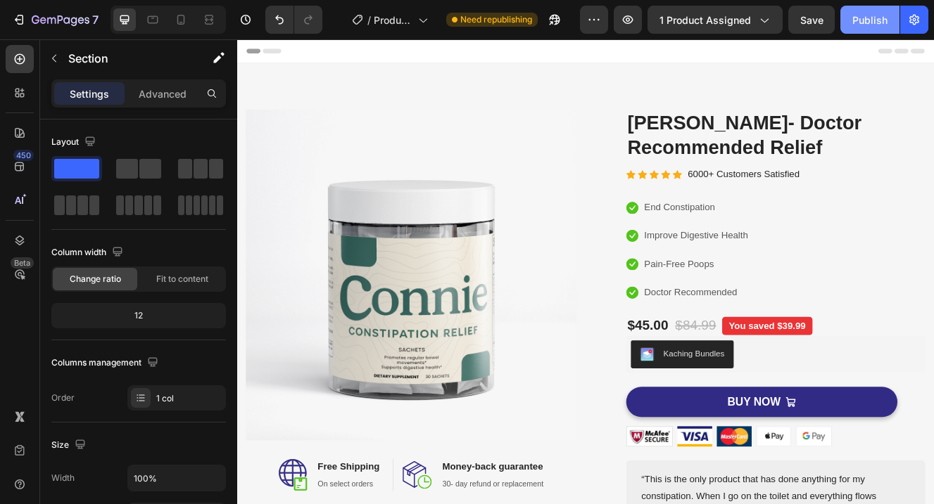
click at [880, 23] on div "Publish" at bounding box center [869, 20] width 35 height 15
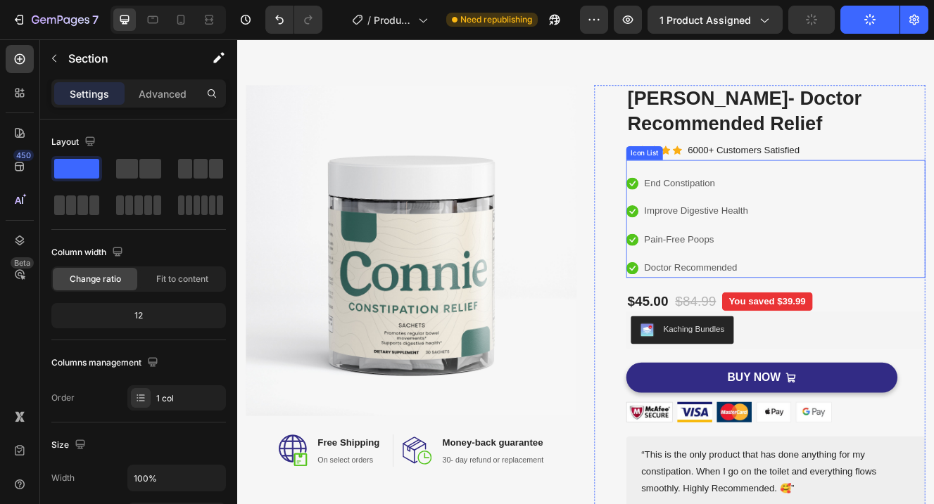
scroll to position [34, 0]
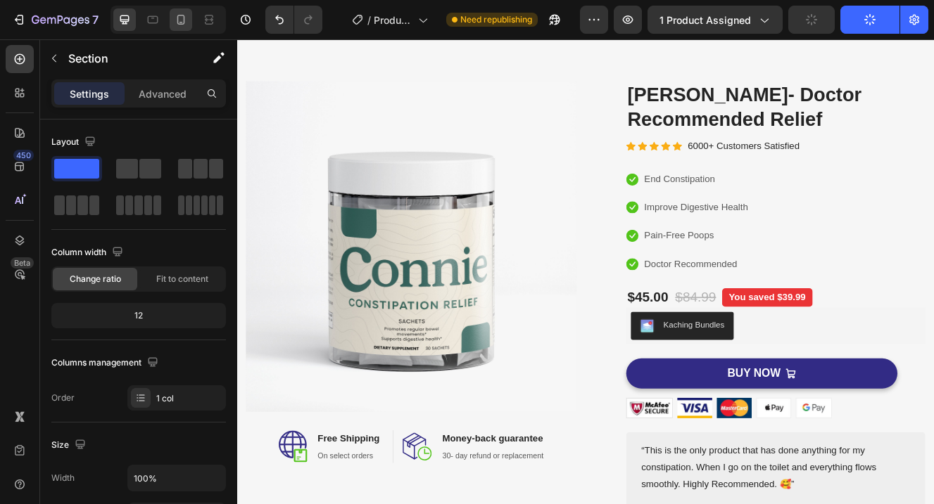
click at [177, 23] on icon at bounding box center [181, 20] width 14 height 14
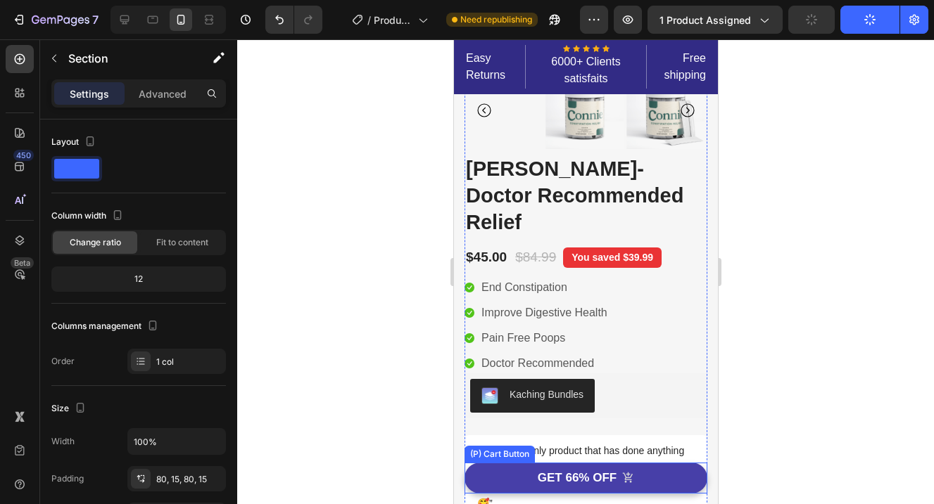
scroll to position [246, 0]
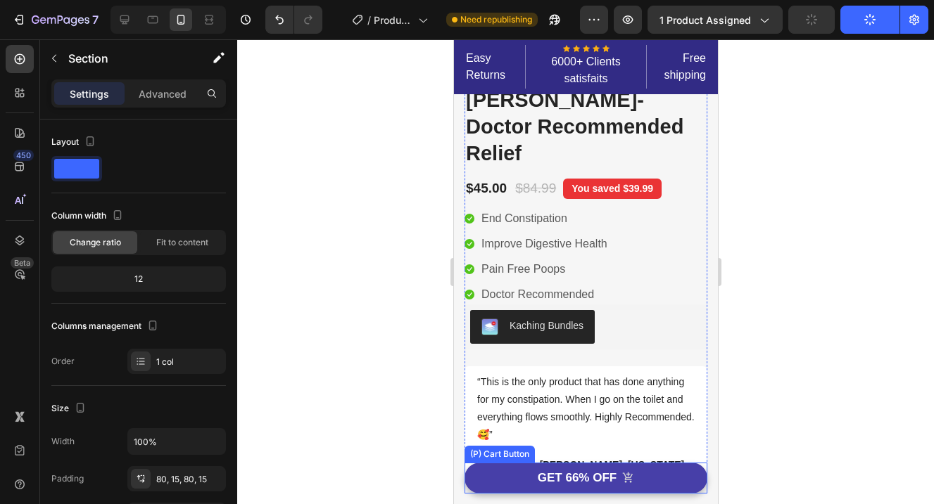
click at [651, 476] on button "GET 66% OFF" at bounding box center [585, 478] width 243 height 31
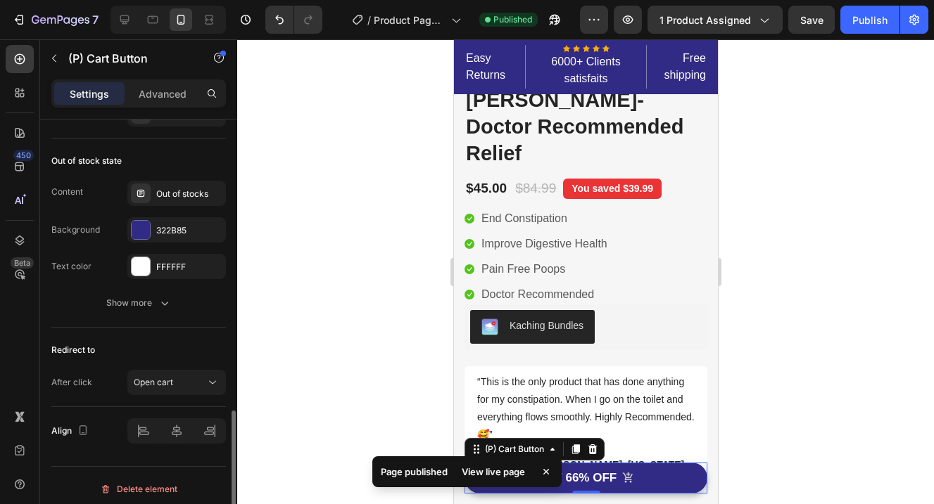
scroll to position [1194, 0]
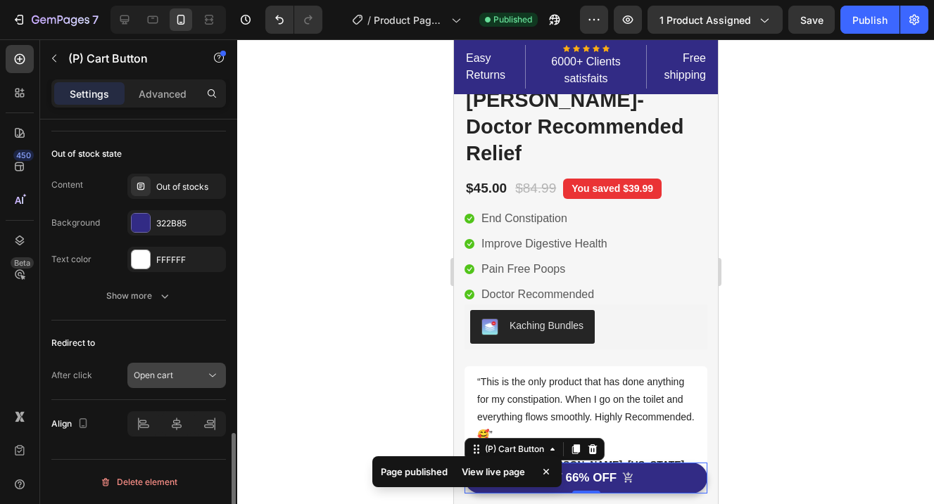
click at [177, 374] on div "Open cart" at bounding box center [170, 375] width 72 height 13
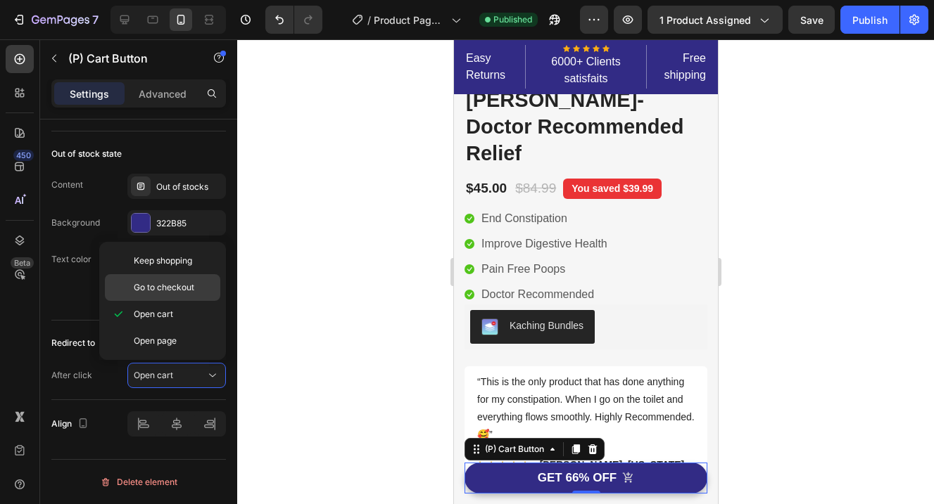
click at [177, 293] on span "Go to checkout" at bounding box center [164, 287] width 61 height 13
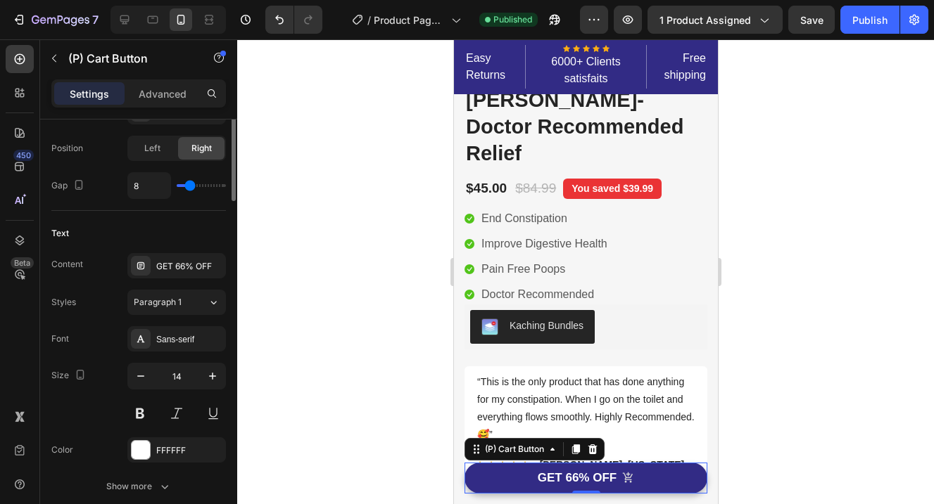
scroll to position [486, 0]
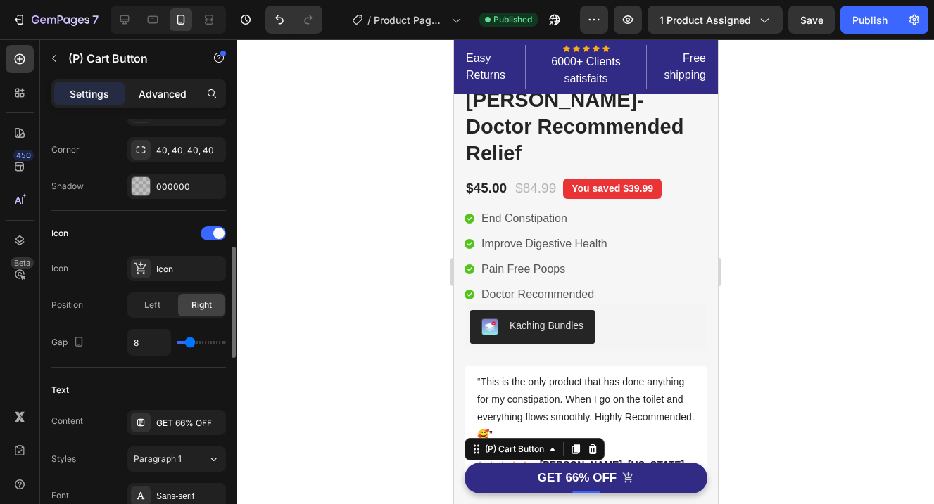
click at [163, 97] on p "Advanced" at bounding box center [163, 94] width 48 height 15
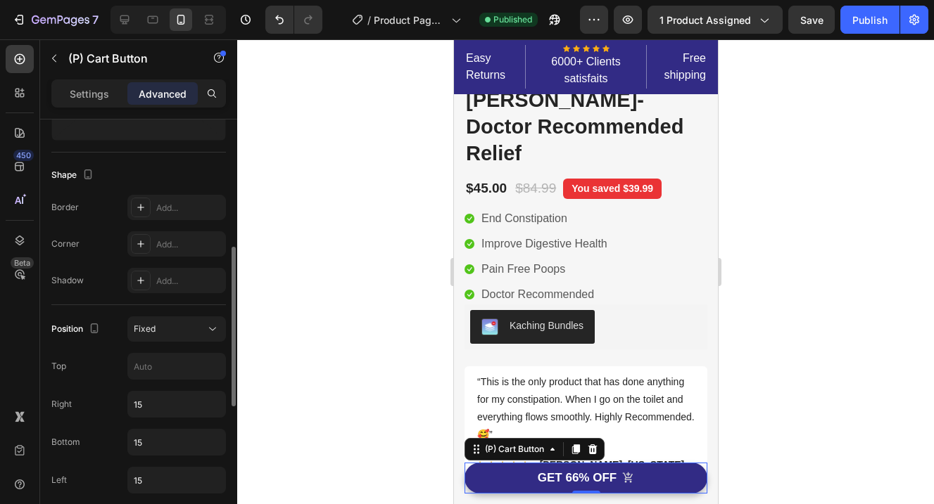
scroll to position [332, 0]
click at [163, 333] on button "Fixed" at bounding box center [176, 325] width 98 height 25
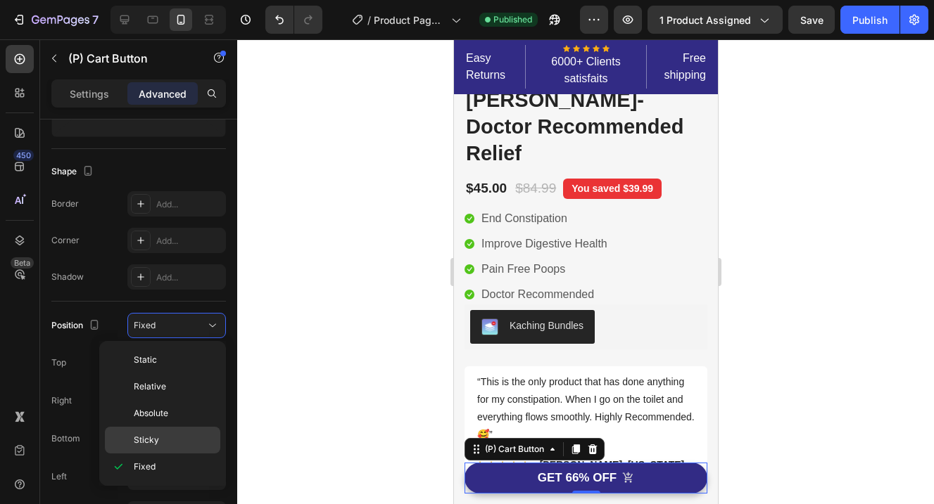
click at [160, 435] on p "Sticky" at bounding box center [174, 440] width 80 height 13
type input "0"
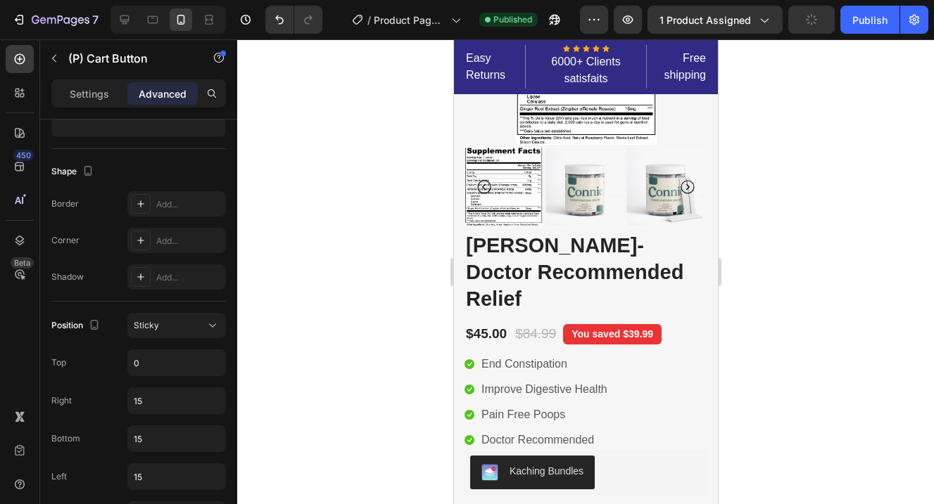
scroll to position [149, 0]
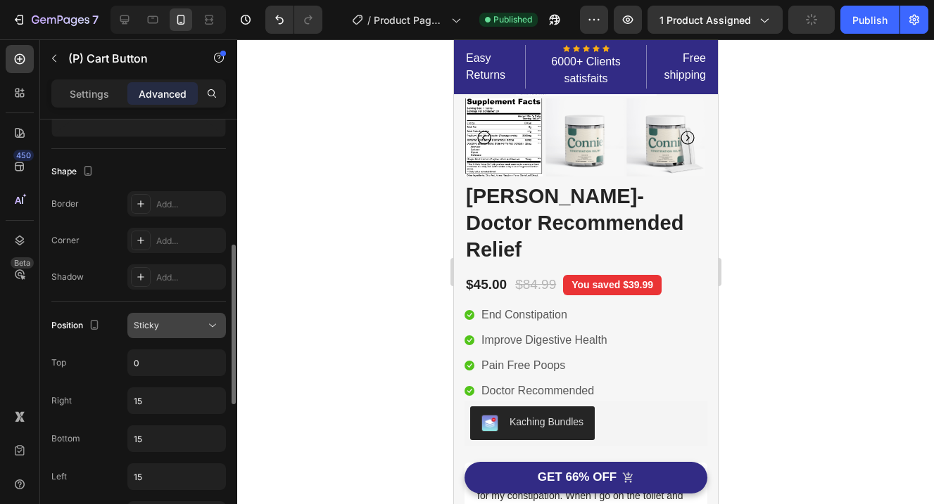
click at [209, 328] on icon at bounding box center [212, 326] width 14 height 14
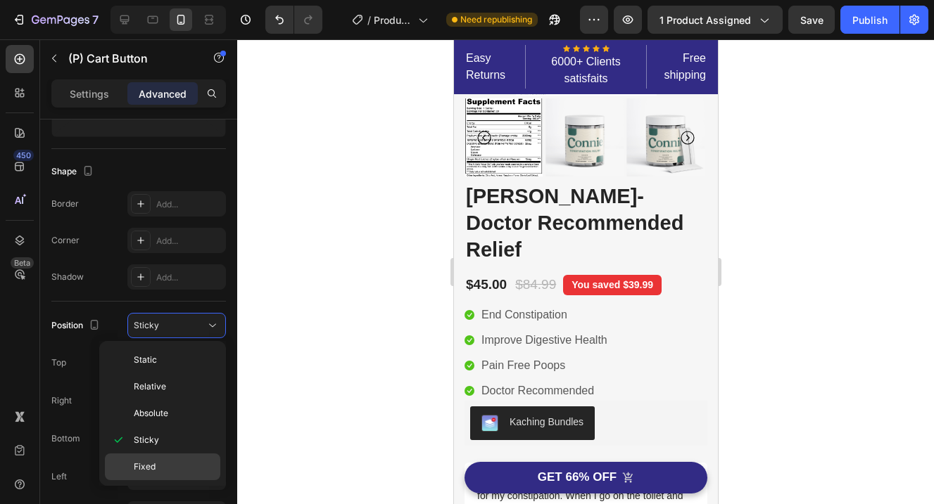
click at [169, 467] on p "Fixed" at bounding box center [174, 467] width 80 height 13
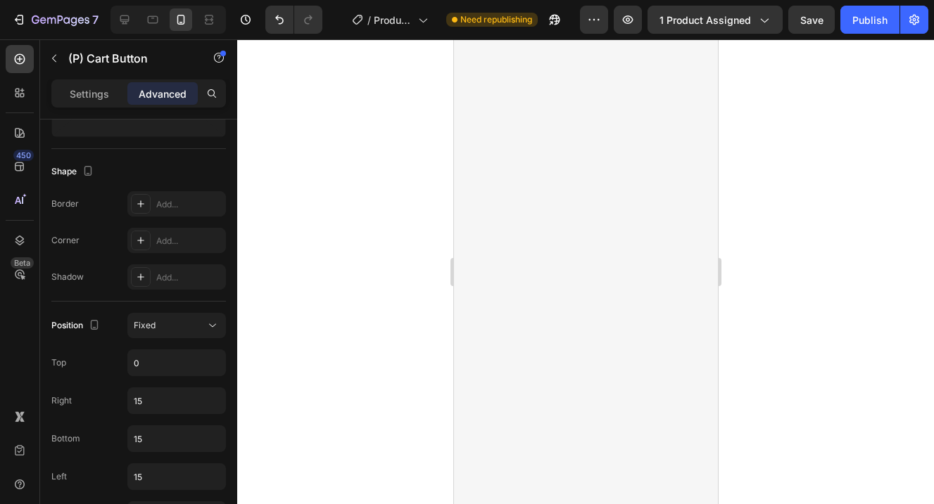
scroll to position [2464, 0]
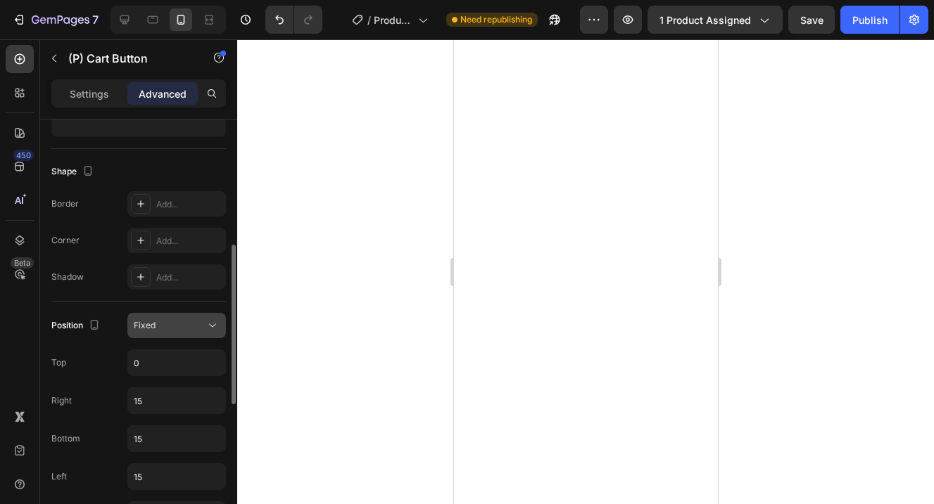
click at [208, 334] on button "Fixed" at bounding box center [176, 325] width 98 height 25
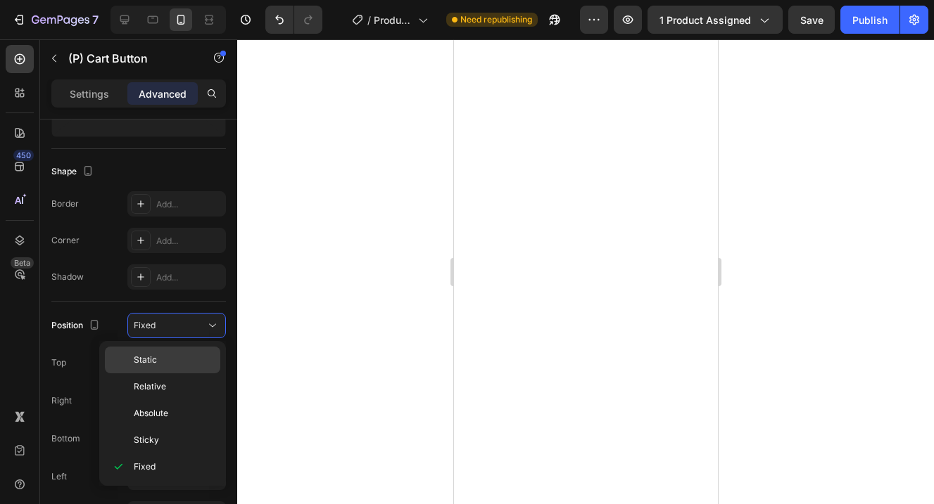
click at [181, 348] on div "Static" at bounding box center [162, 360] width 115 height 27
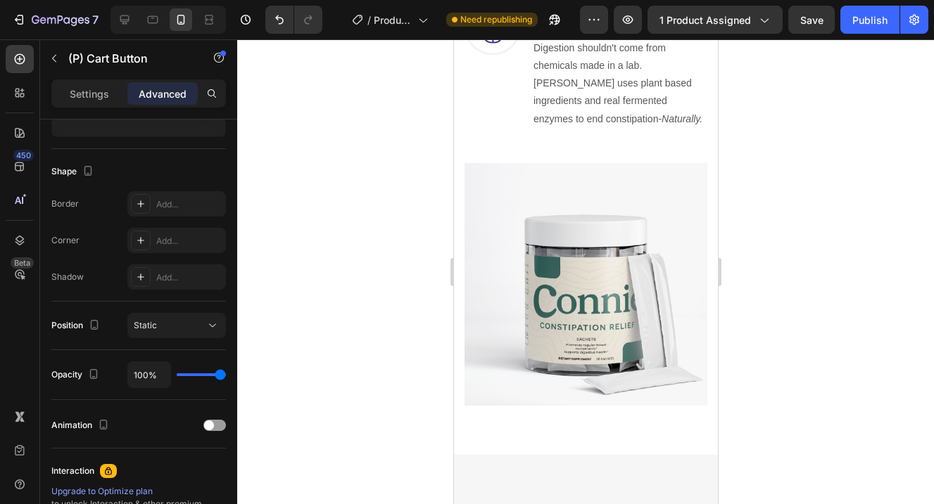
scroll to position [1012, 0]
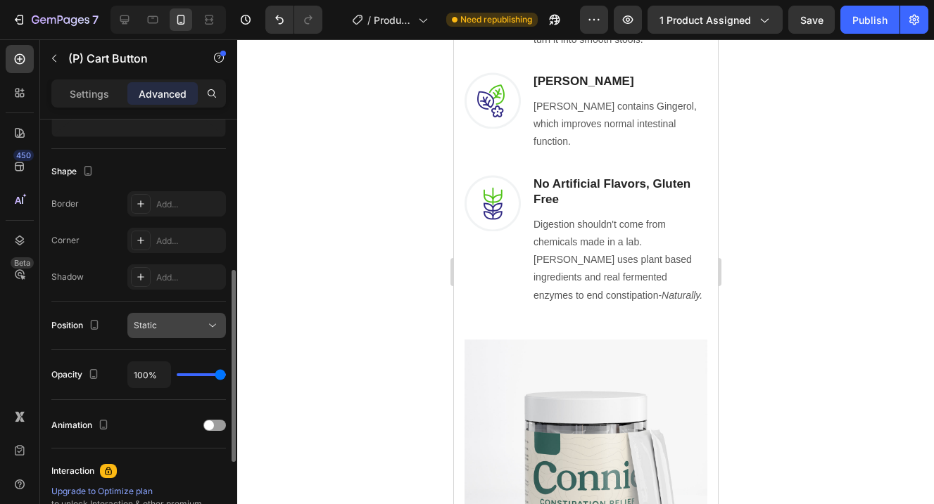
click at [193, 317] on button "Static" at bounding box center [176, 325] width 98 height 25
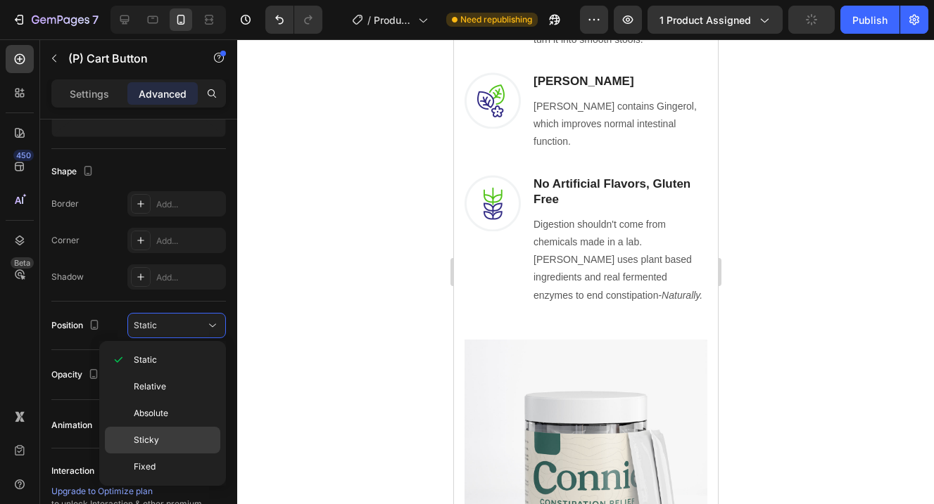
click at [163, 428] on div "Sticky" at bounding box center [162, 440] width 115 height 27
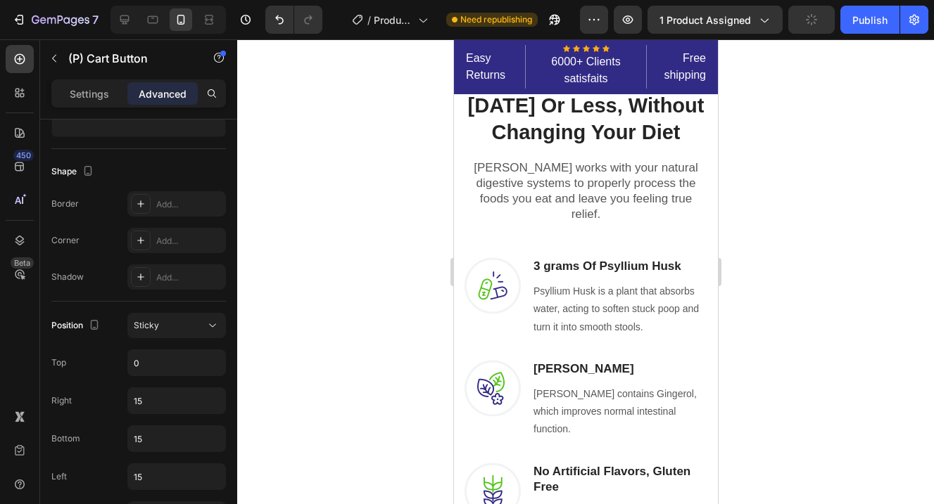
scroll to position [0, 0]
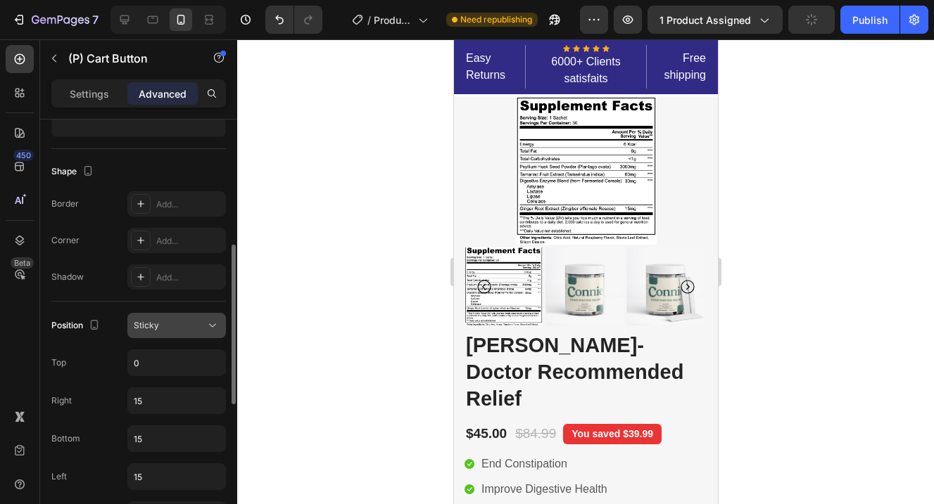
click at [190, 324] on div "Sticky" at bounding box center [170, 325] width 72 height 13
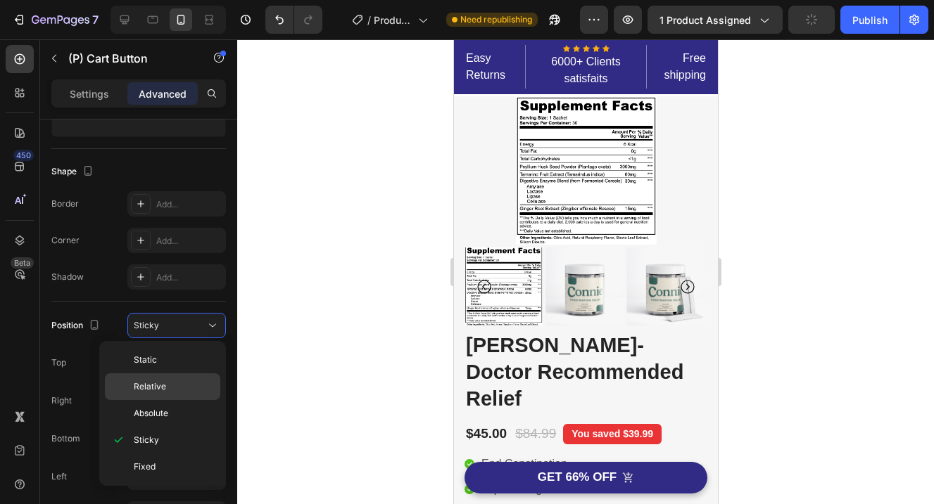
click at [182, 384] on p "Relative" at bounding box center [174, 387] width 80 height 13
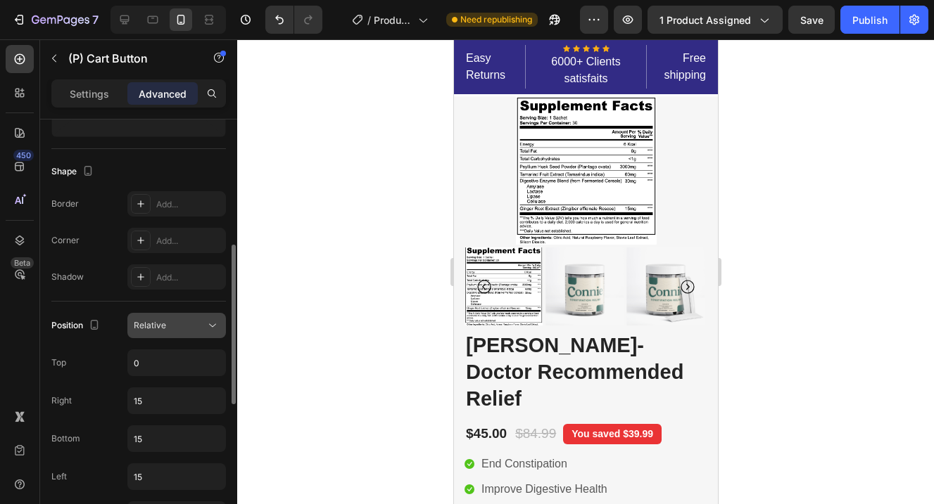
click at [204, 333] on button "Relative" at bounding box center [176, 325] width 98 height 25
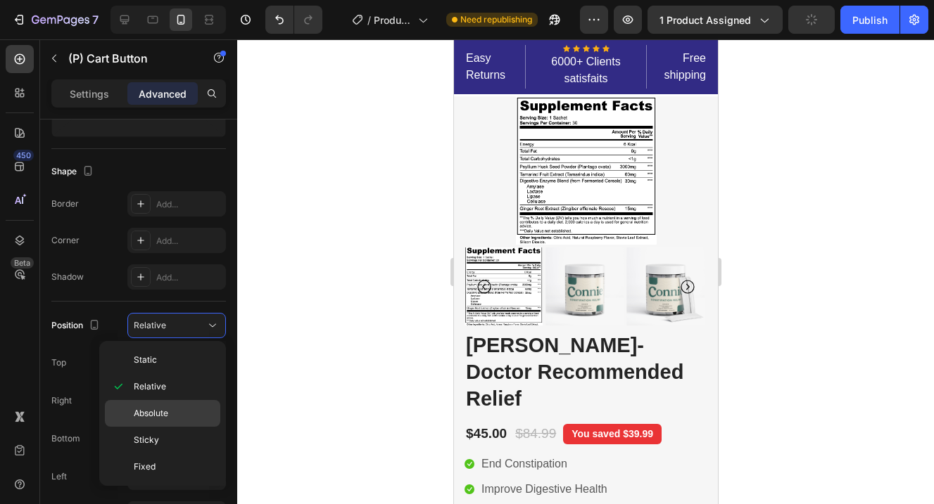
click at [163, 420] on div "Absolute" at bounding box center [162, 413] width 115 height 27
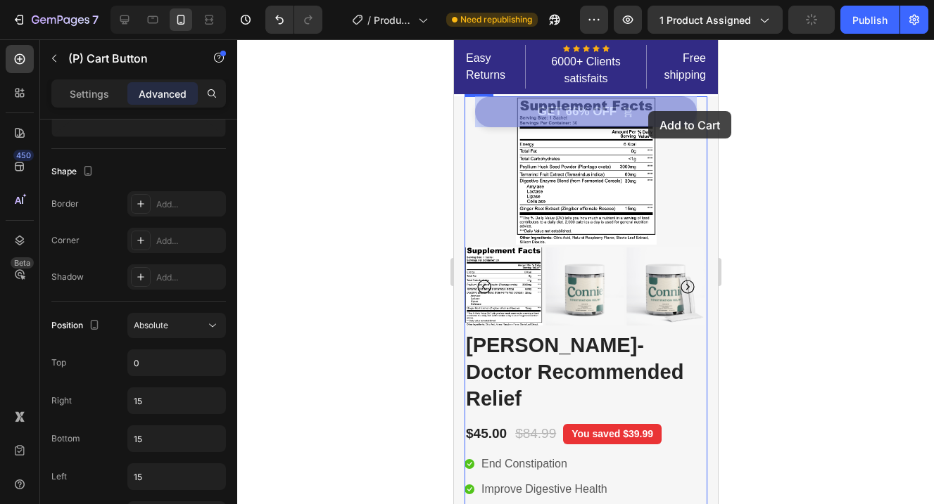
drag, startPoint x: 673, startPoint y: 113, endPoint x: 647, endPoint y: 110, distance: 25.5
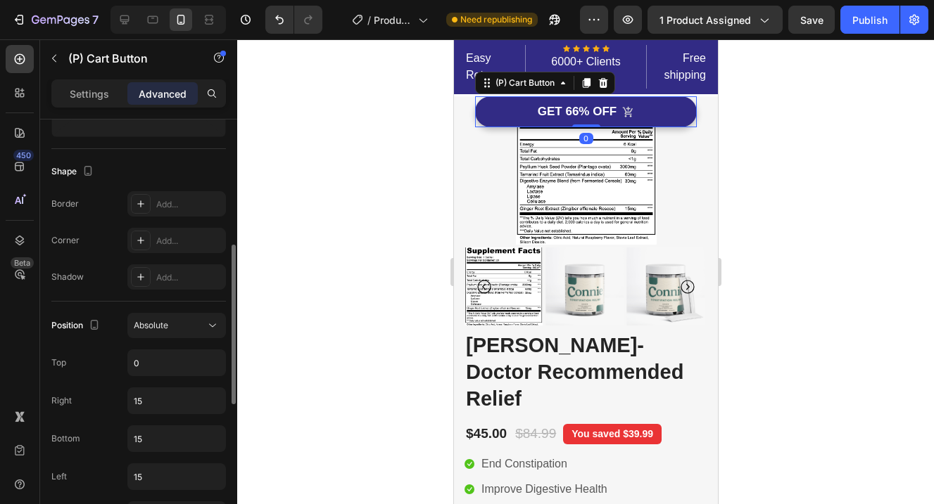
click at [185, 343] on div "Position Absolute Top 0 Right 15 Bottom 15 Left 15 Z-Index 9999" at bounding box center [138, 420] width 174 height 214
click at [201, 328] on div "Absolute" at bounding box center [170, 325] width 72 height 13
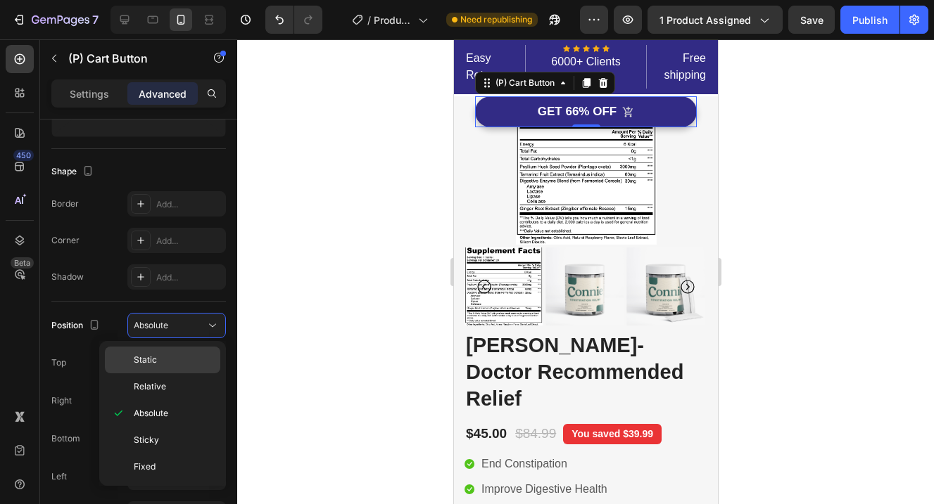
click at [174, 350] on div "Static" at bounding box center [162, 360] width 115 height 27
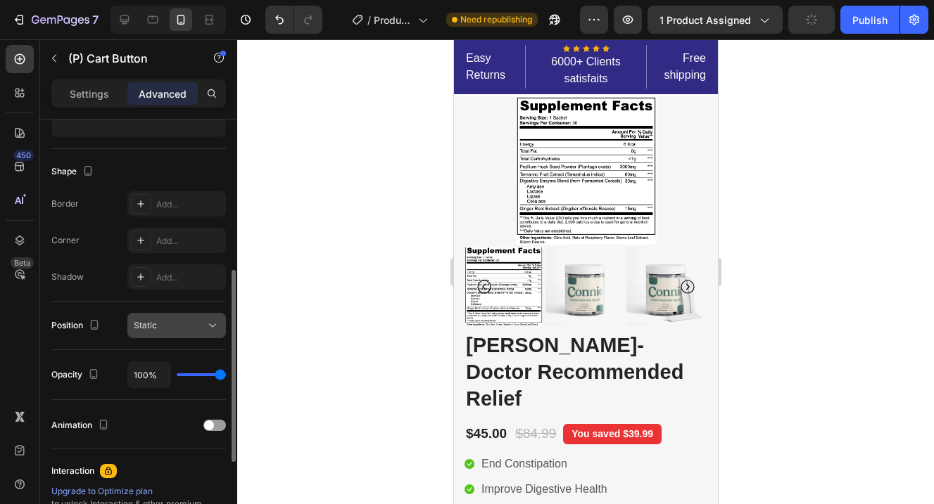
click at [181, 329] on div "Static" at bounding box center [170, 325] width 72 height 13
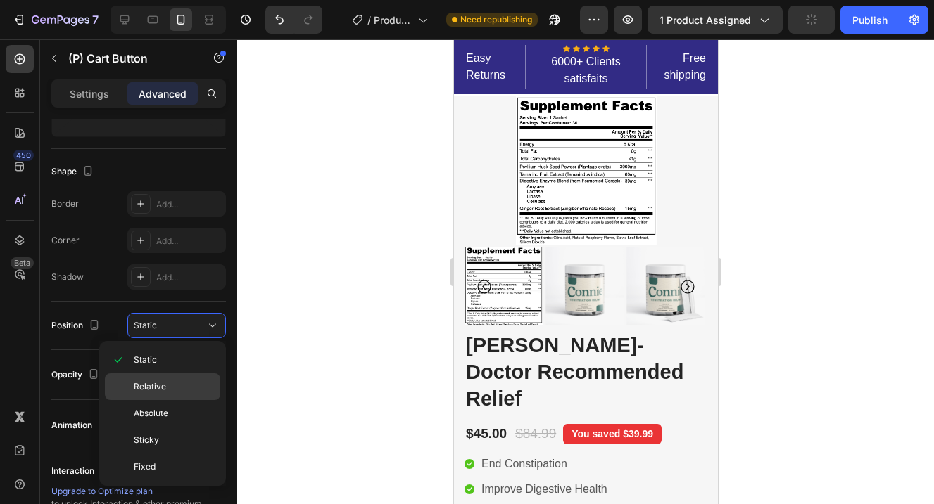
click at [176, 382] on p "Relative" at bounding box center [174, 387] width 80 height 13
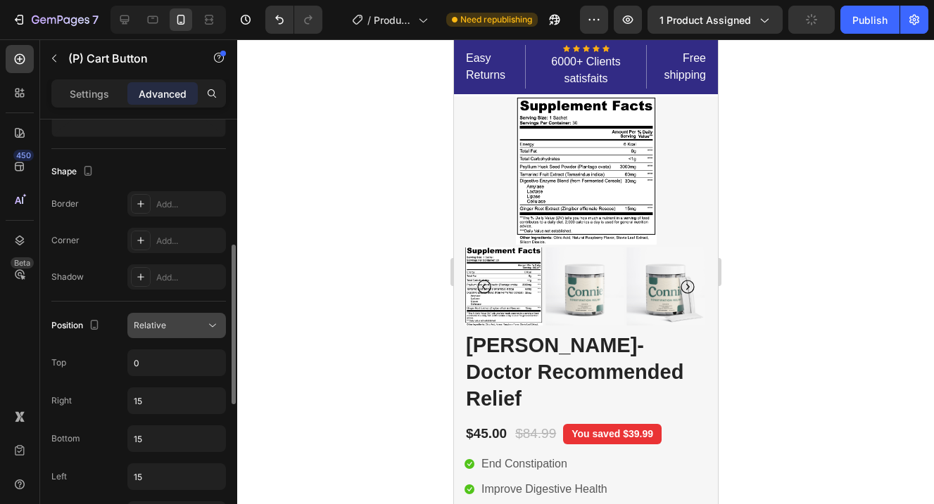
click at [194, 336] on button "Relative" at bounding box center [176, 325] width 98 height 25
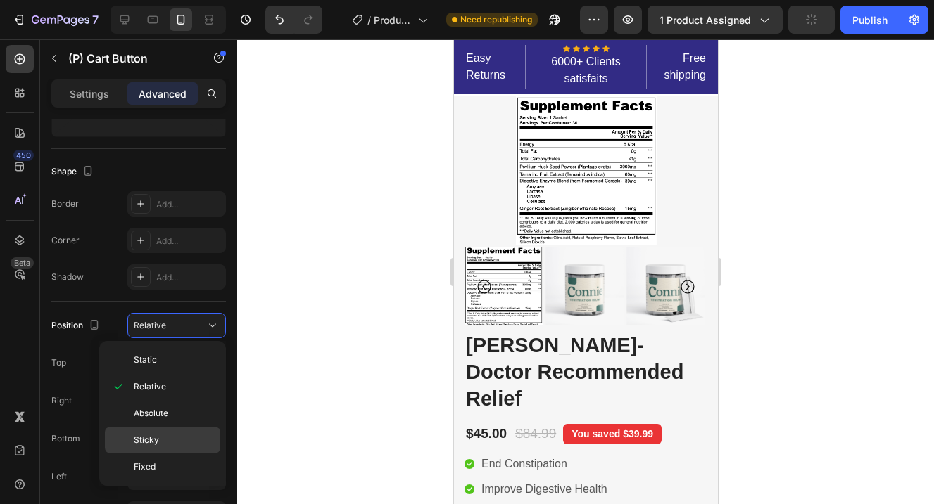
click at [160, 440] on p "Sticky" at bounding box center [174, 440] width 80 height 13
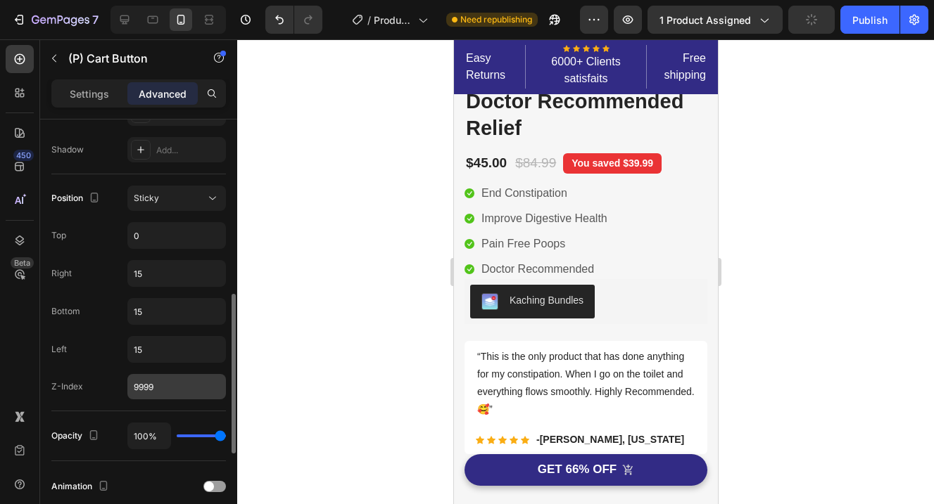
scroll to position [460, 0]
click at [204, 395] on input "9999" at bounding box center [176, 386] width 98 height 25
click at [188, 386] on input "9999" at bounding box center [176, 386] width 98 height 25
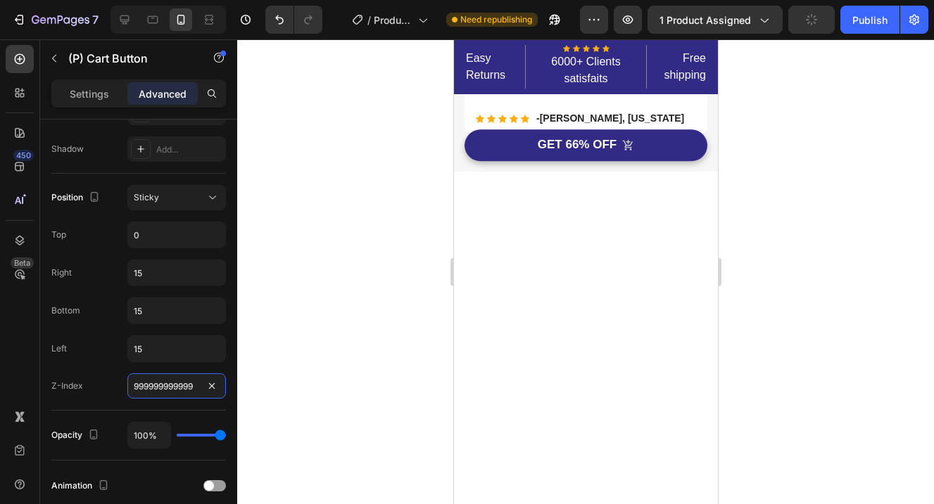
scroll to position [202, 0]
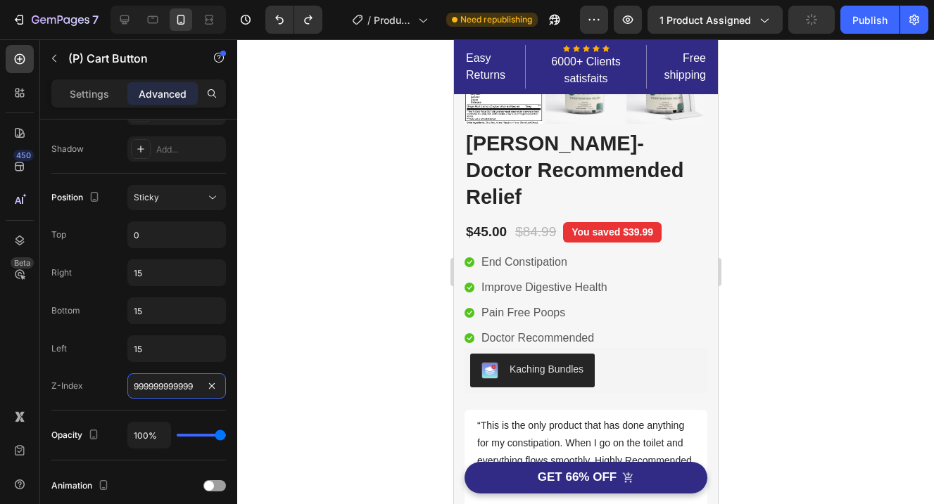
type input "9999"
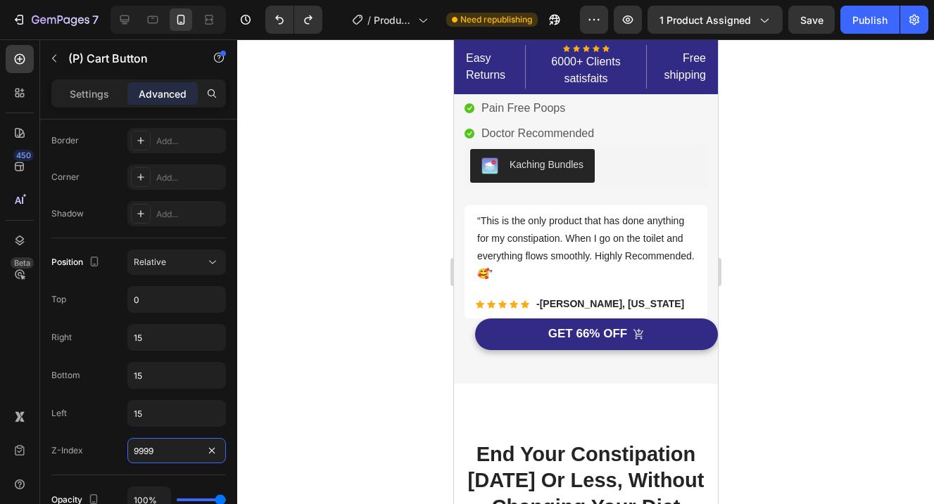
scroll to position [421, 0]
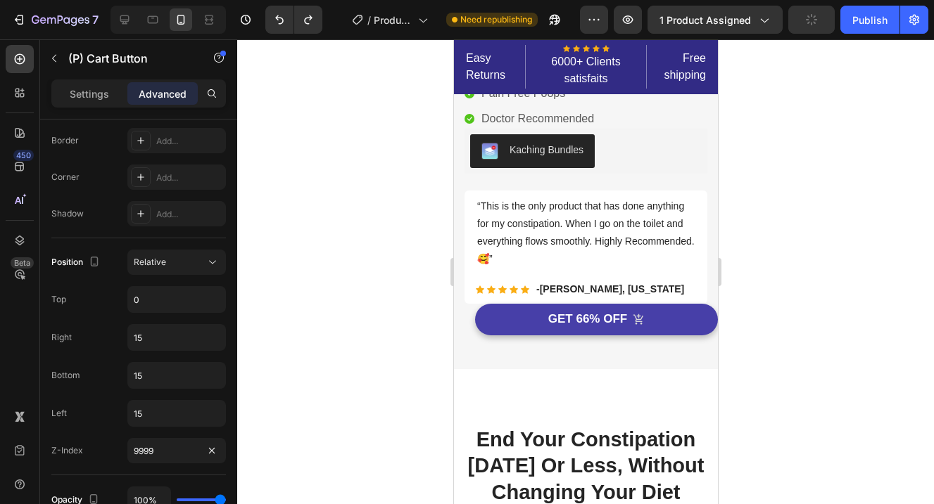
click at [683, 304] on button "GET 66% OFF" at bounding box center [595, 319] width 243 height 31
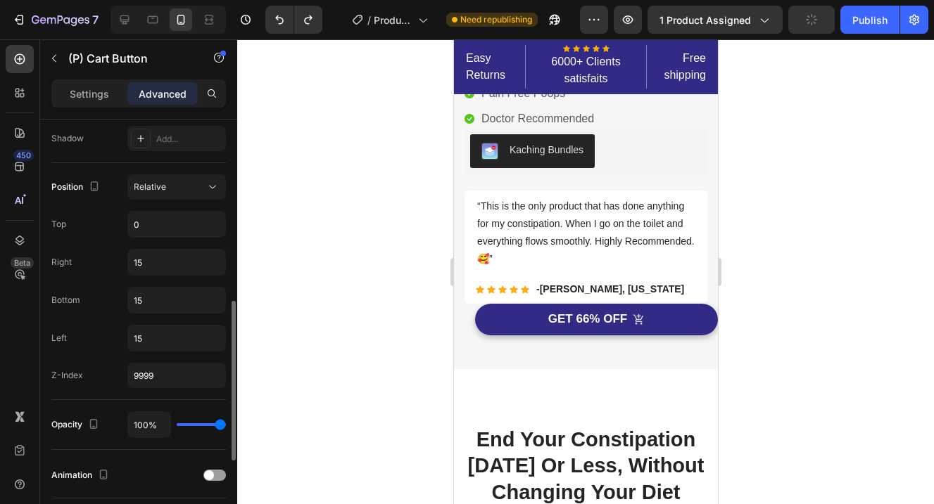
scroll to position [473, 0]
click at [844, 248] on div at bounding box center [585, 271] width 697 height 465
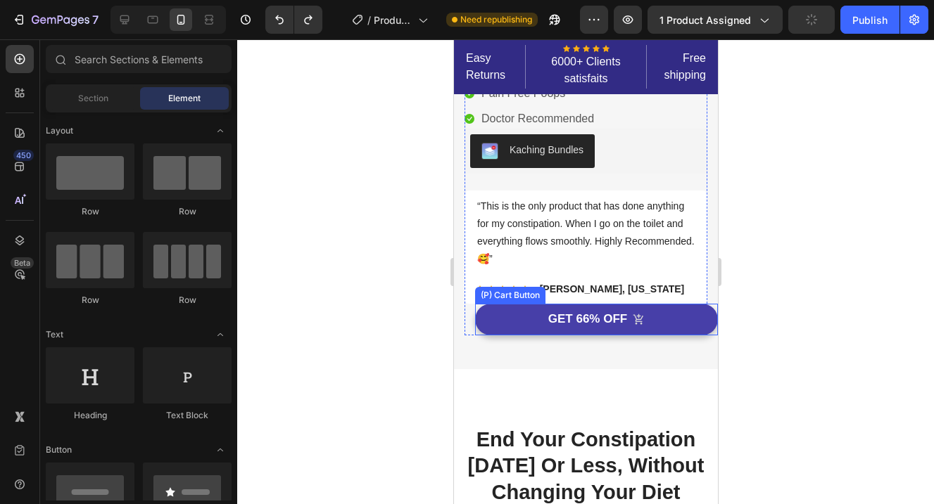
click at [699, 304] on button "GET 66% OFF" at bounding box center [595, 319] width 243 height 31
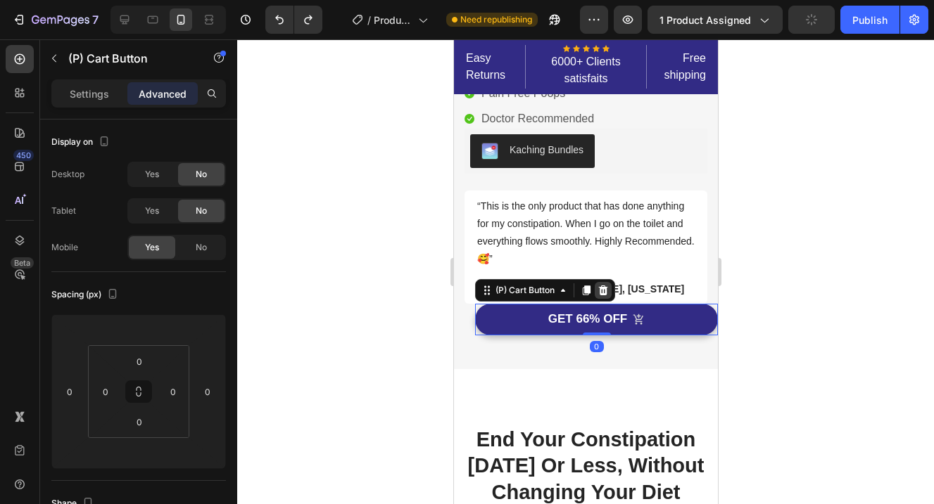
click at [602, 286] on icon at bounding box center [602, 291] width 9 height 10
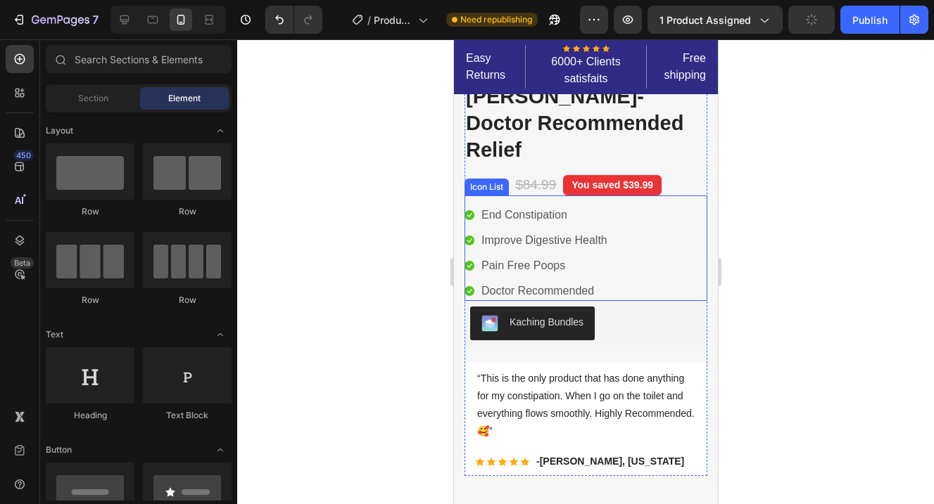
scroll to position [248, 0]
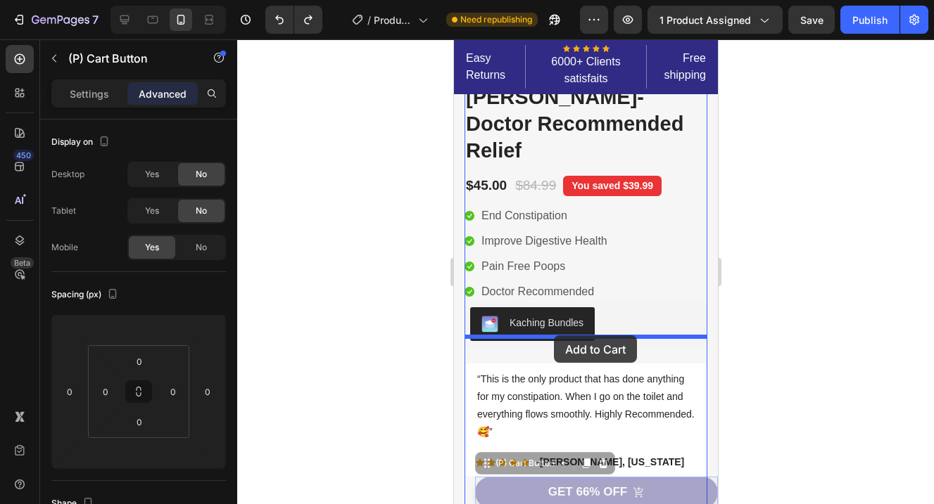
drag, startPoint x: 666, startPoint y: 469, endPoint x: 553, endPoint y: 336, distance: 174.8
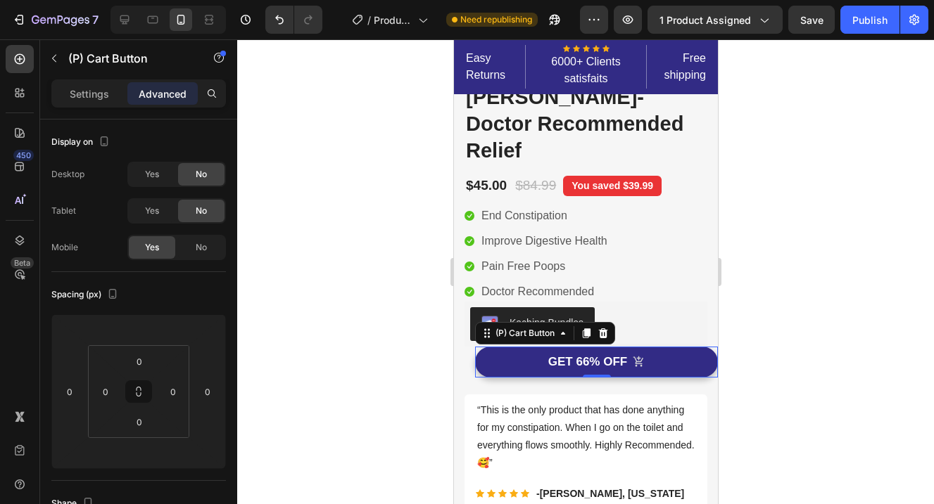
click at [825, 316] on div at bounding box center [585, 271] width 697 height 465
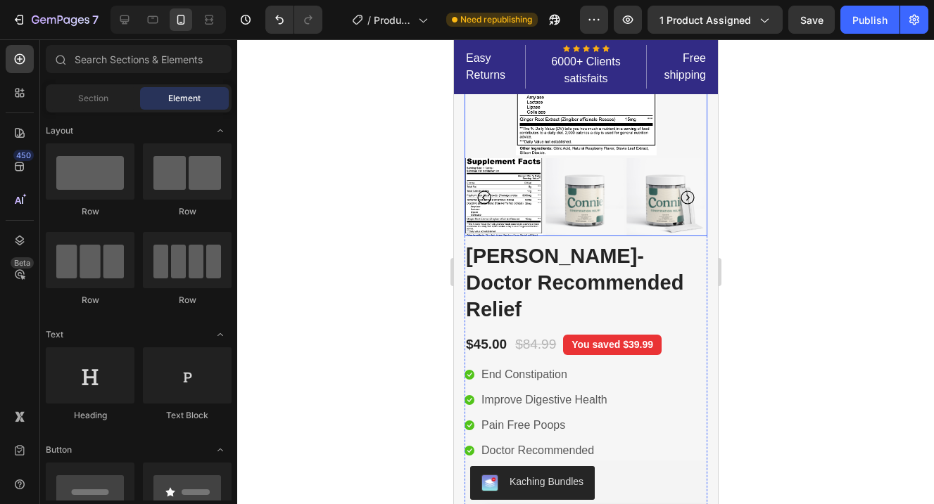
scroll to position [173, 0]
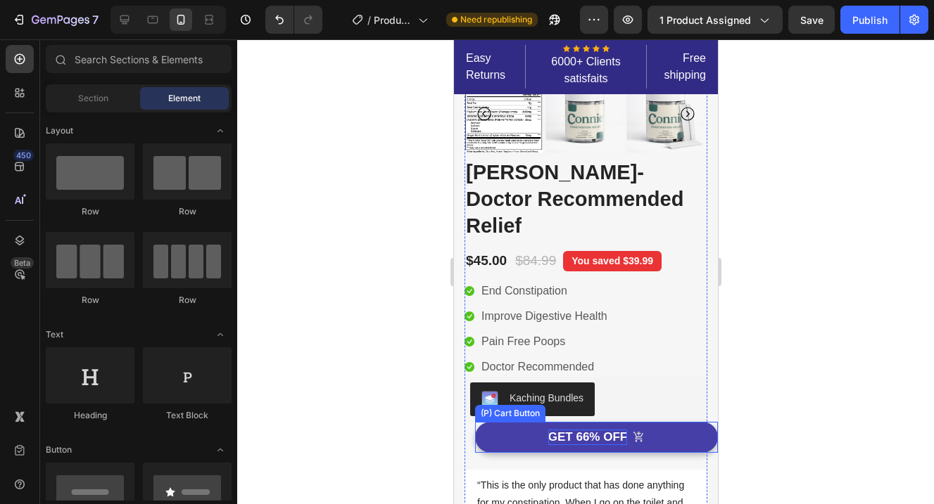
click at [605, 430] on div "GET 66% OFF" at bounding box center [586, 437] width 79 height 15
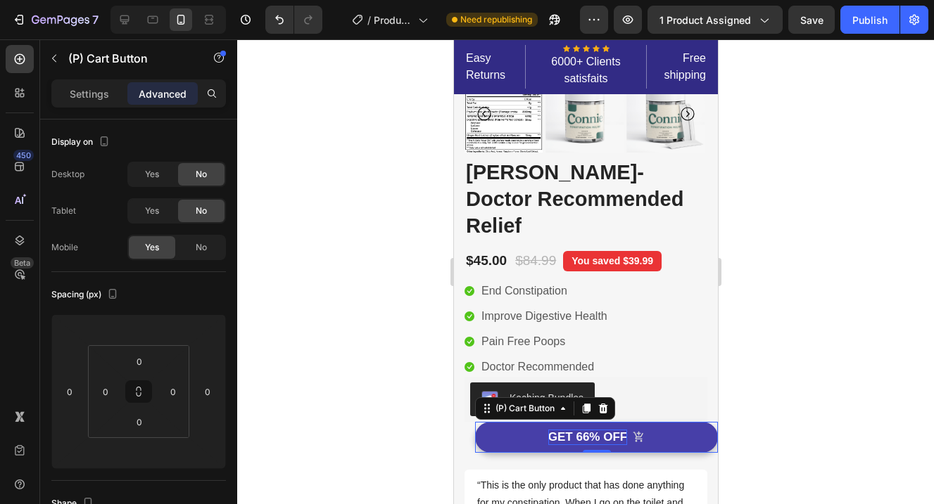
click at [605, 430] on div "GET 66% OFF" at bounding box center [586, 437] width 79 height 15
click at [605, 430] on p "GET 66% OFF" at bounding box center [586, 437] width 79 height 15
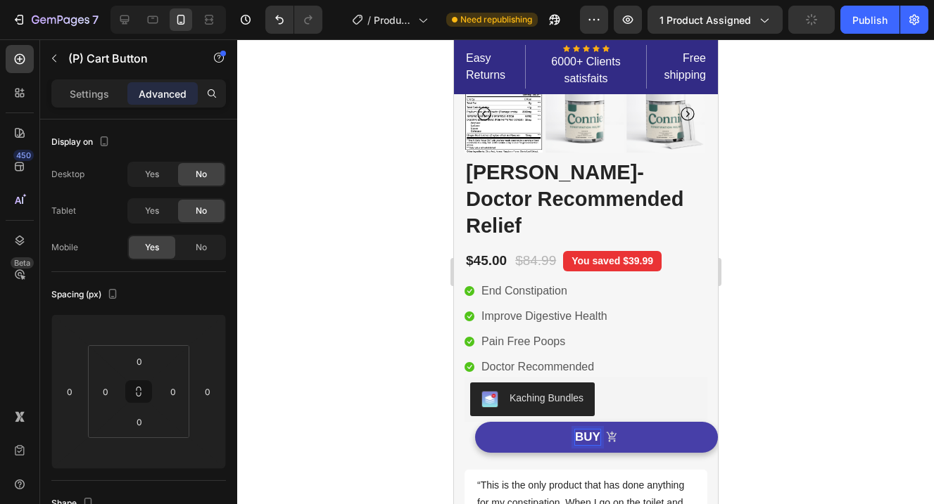
click at [474, 422] on button "BUY" at bounding box center [595, 437] width 243 height 31
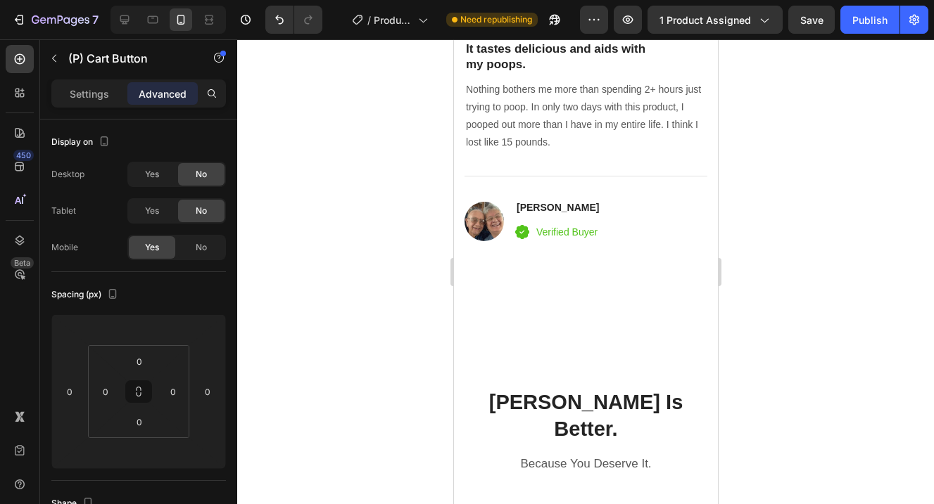
scroll to position [3215, 0]
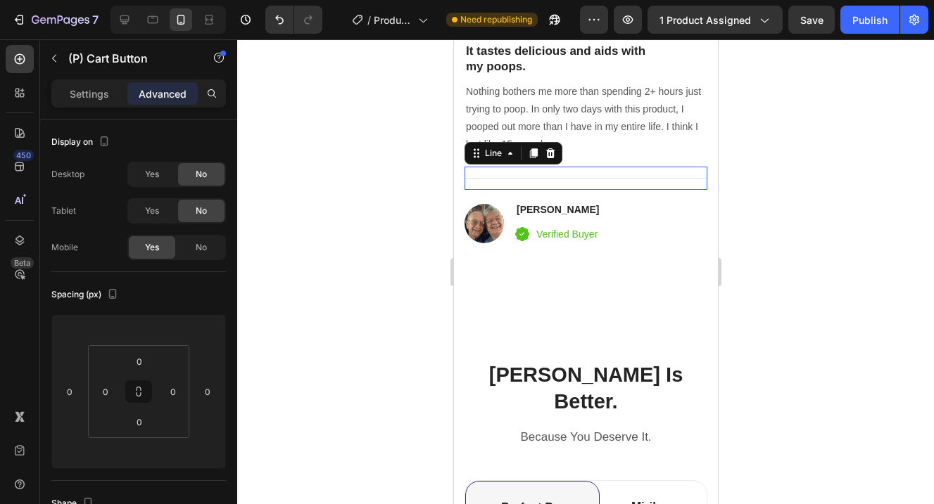
click at [690, 173] on div "Title Line 0" at bounding box center [585, 178] width 243 height 23
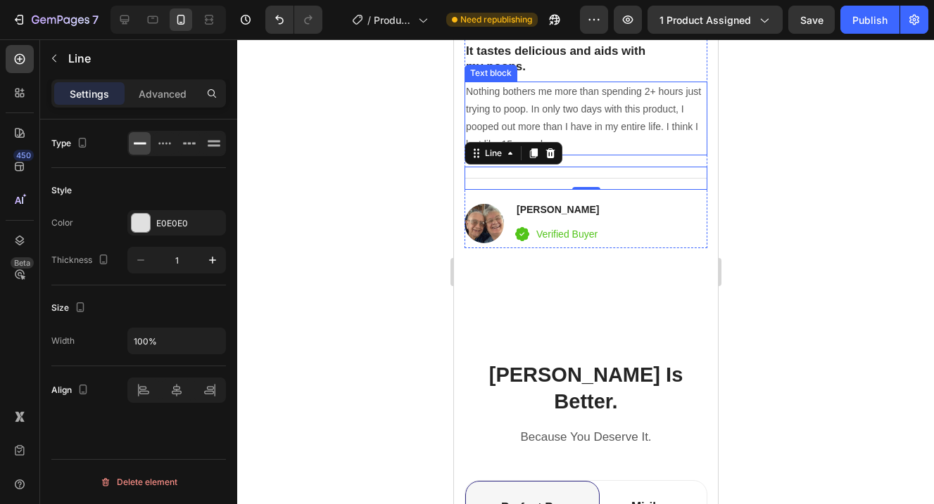
click at [702, 148] on p "Nothing bothers me more than spending 2+ hours just trying to poop. In only two…" at bounding box center [585, 118] width 240 height 71
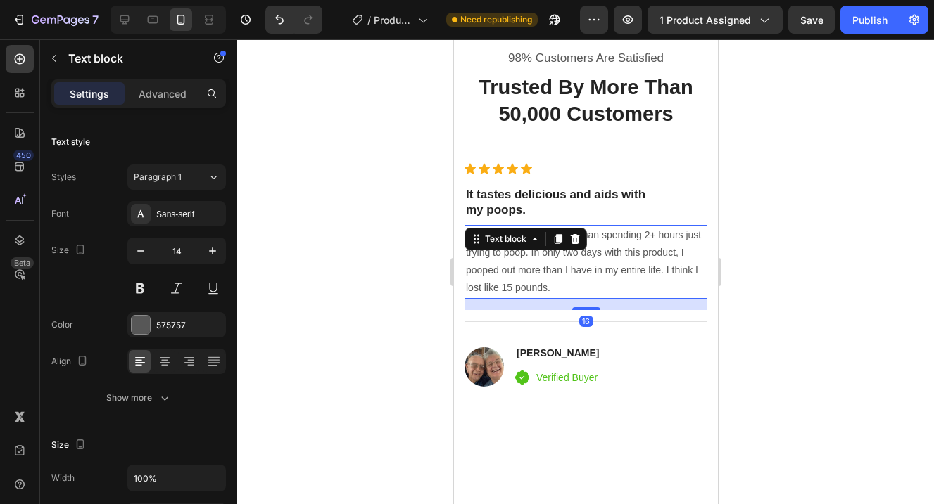
scroll to position [3063, 0]
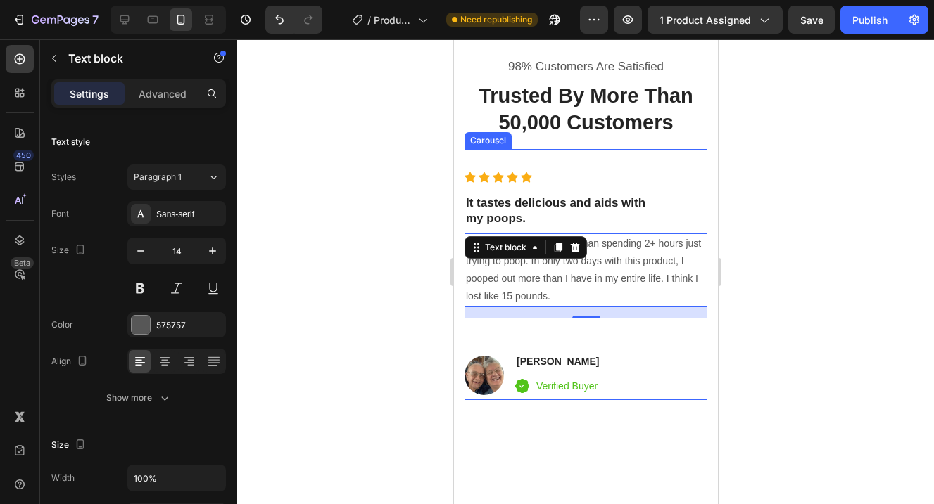
click at [701, 191] on div "Icon Icon Icon Icon Icon Icon List Hoz It tastes delicious and aids with my poo…" at bounding box center [585, 286] width 243 height 229
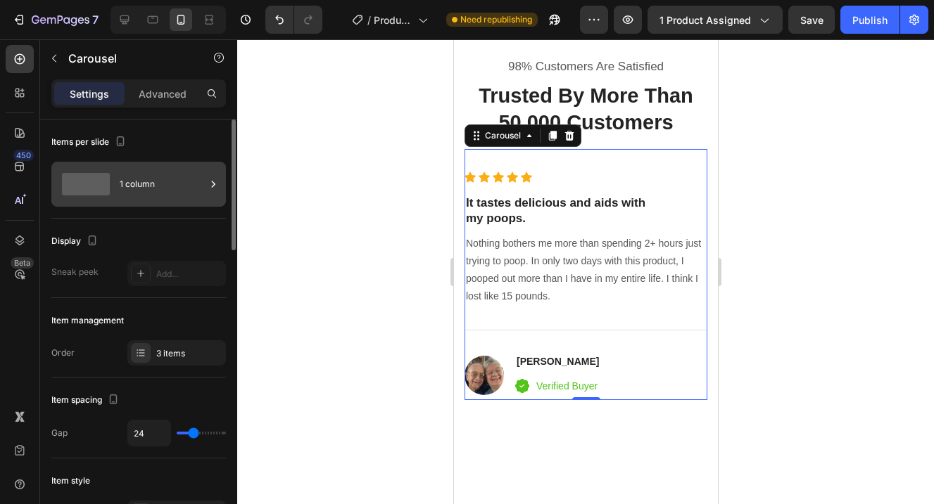
click at [216, 191] on icon at bounding box center [213, 184] width 14 height 14
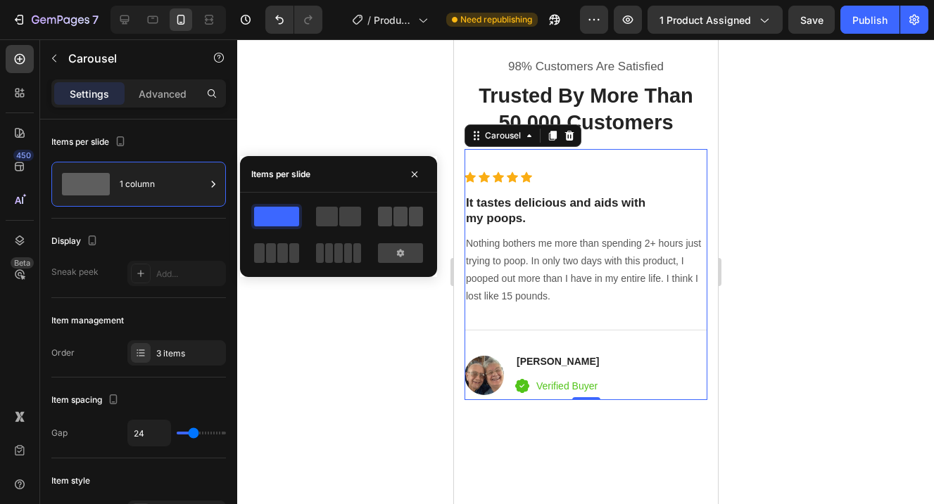
click at [414, 222] on span at bounding box center [416, 217] width 14 height 20
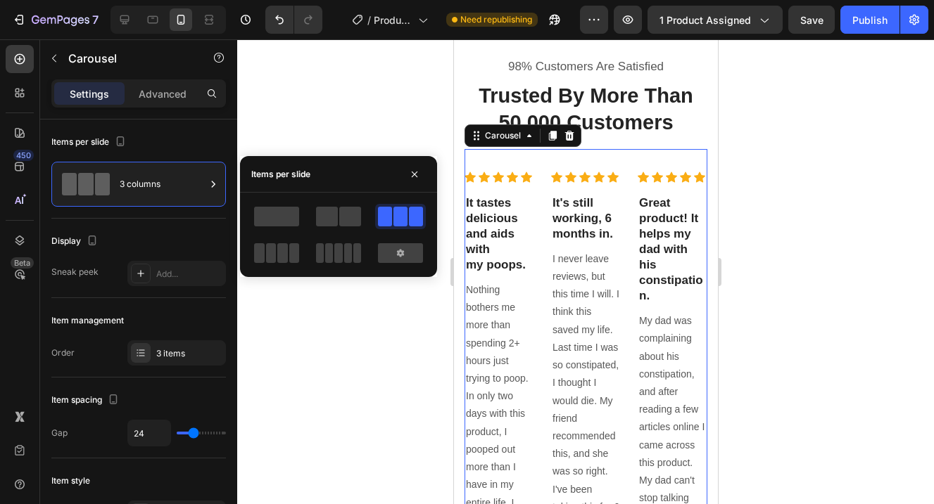
click at [403, 219] on span at bounding box center [400, 217] width 14 height 20
click at [279, 221] on span at bounding box center [276, 217] width 45 height 20
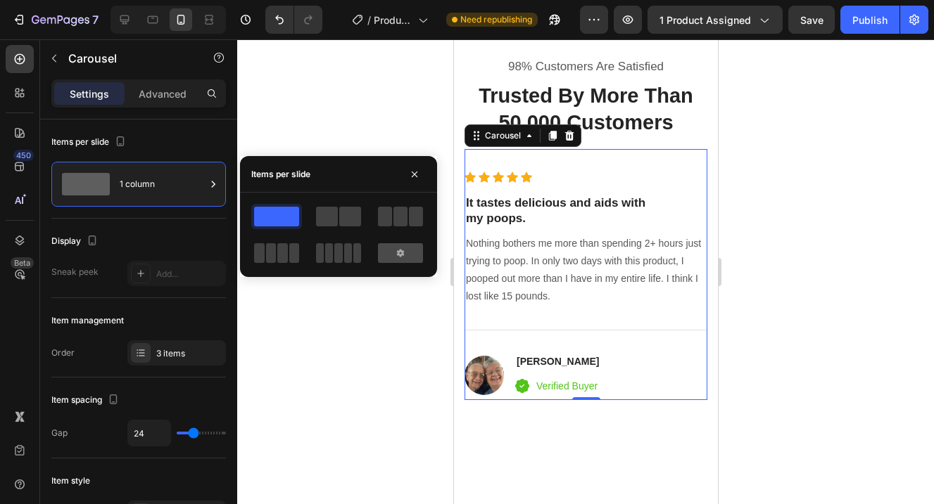
click at [402, 254] on icon at bounding box center [400, 253] width 7 height 8
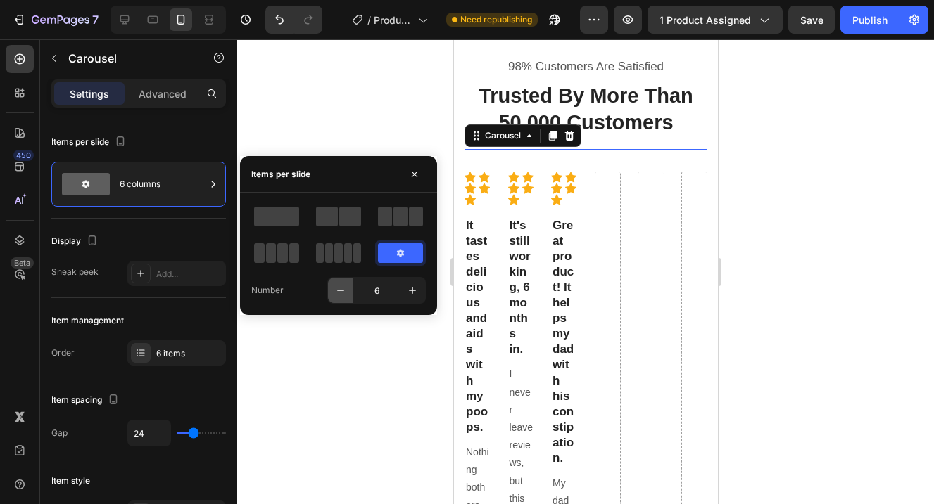
click at [338, 291] on icon "button" at bounding box center [340, 290] width 7 height 1
type input "5"
click at [338, 291] on icon "button" at bounding box center [340, 290] width 7 height 1
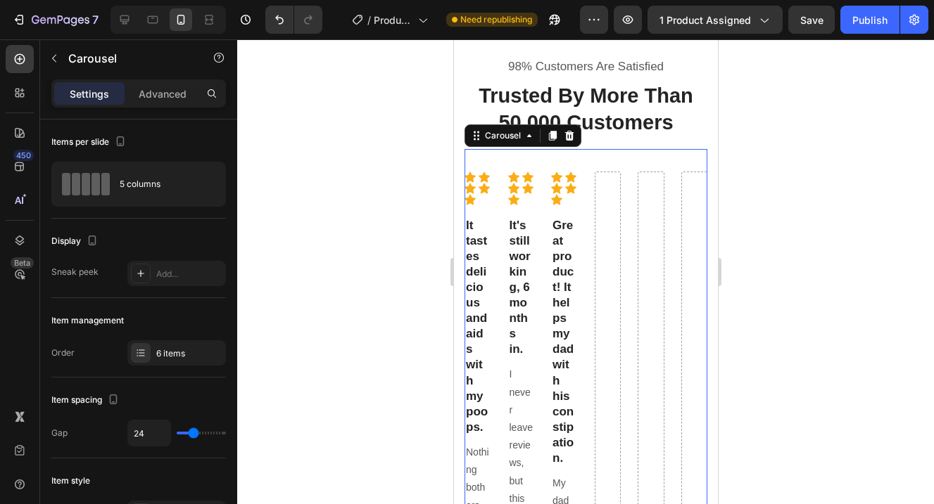
click at [338, 291] on div at bounding box center [585, 271] width 697 height 465
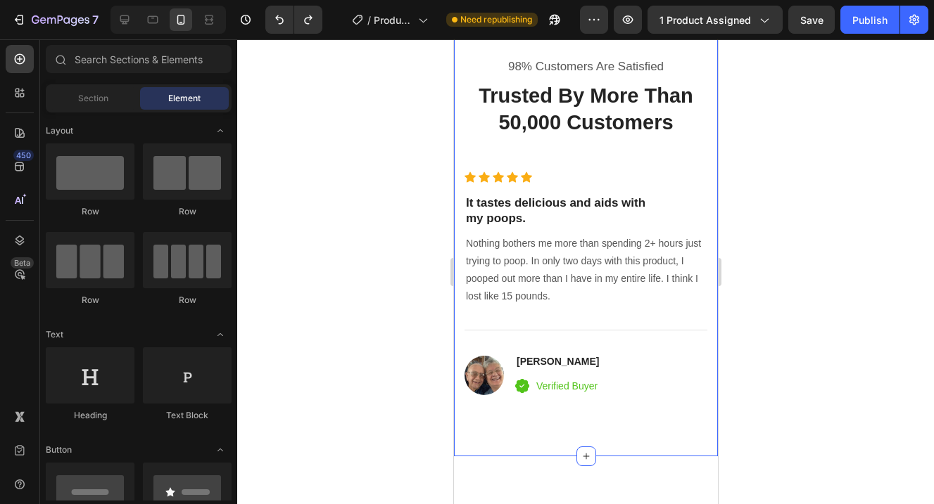
click at [775, 289] on div at bounding box center [585, 271] width 697 height 465
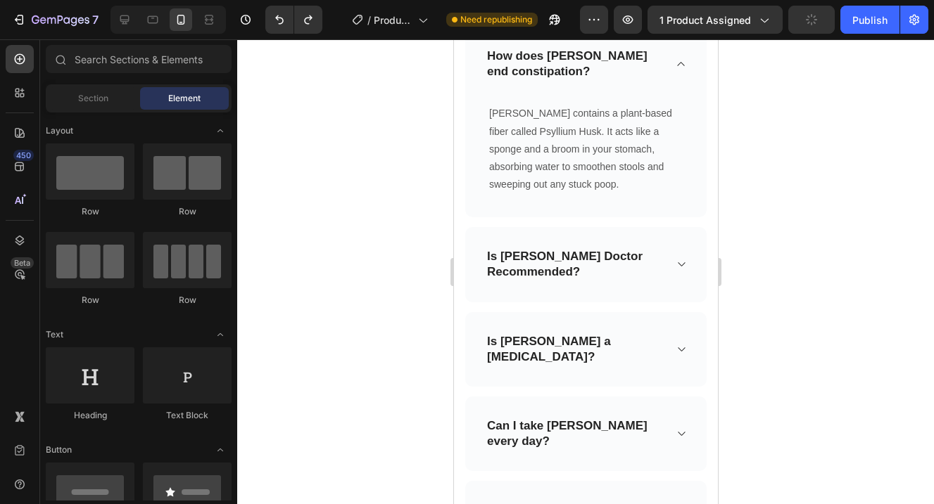
scroll to position [5099, 0]
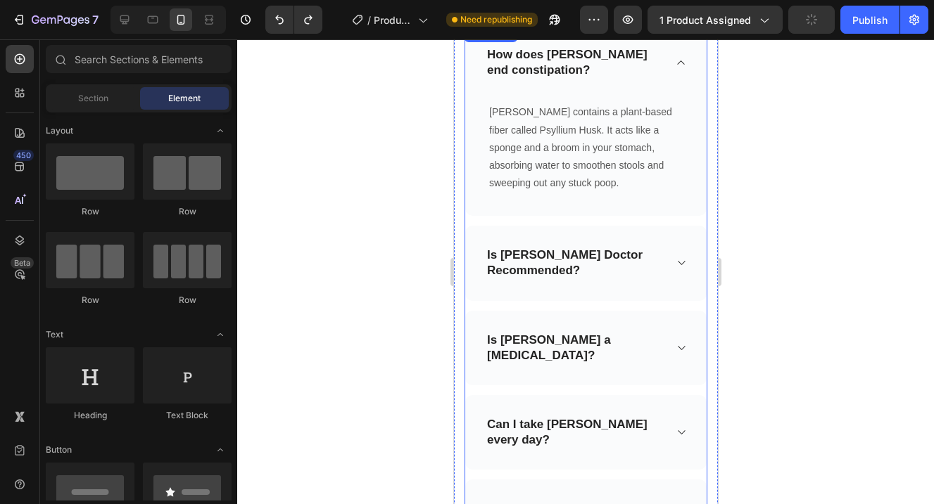
click at [681, 276] on div "Is [PERSON_NAME] Doctor Recommended?" at bounding box center [584, 263] width 241 height 75
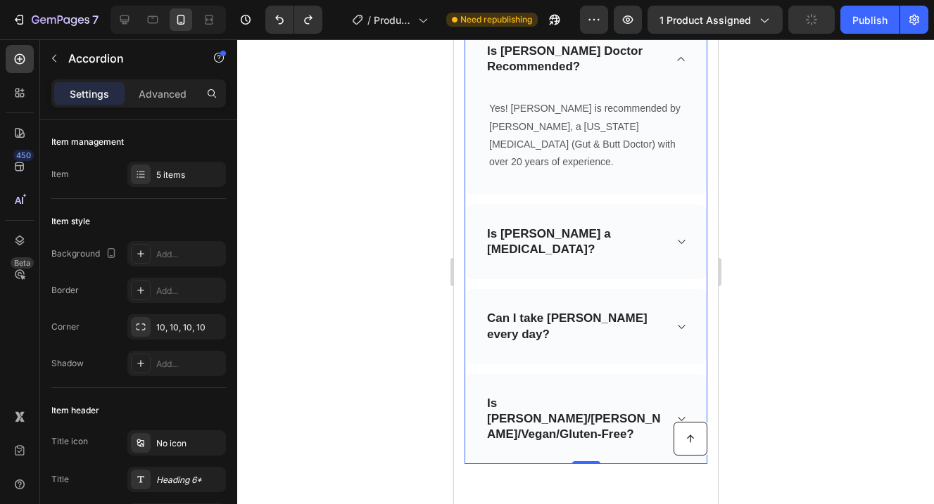
scroll to position [5186, 0]
click at [666, 234] on div "Is [PERSON_NAME] a [MEDICAL_DATA]?" at bounding box center [584, 242] width 241 height 75
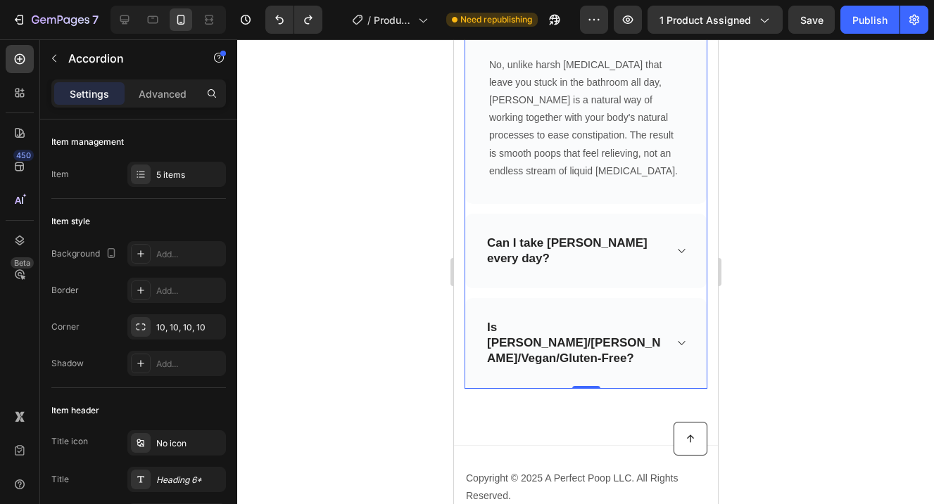
click at [666, 245] on div "Can I take [PERSON_NAME] every day?" at bounding box center [584, 251] width 241 height 75
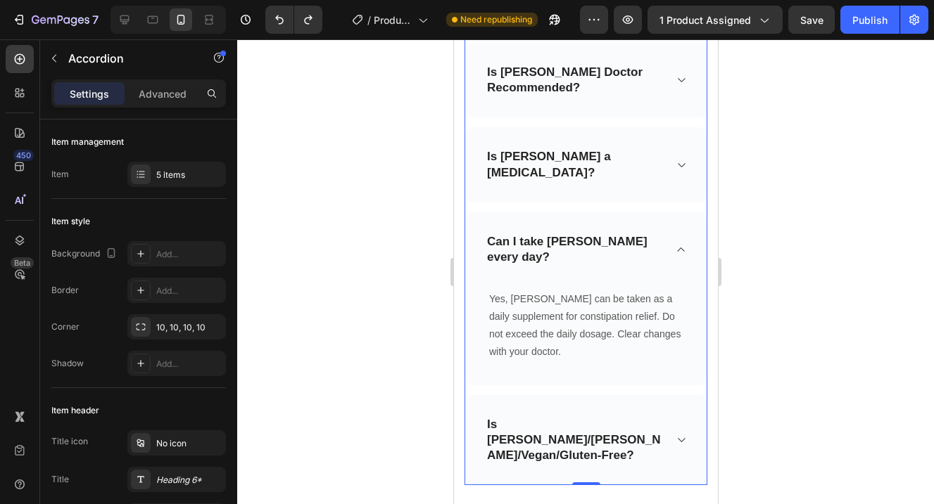
scroll to position [5148, 0]
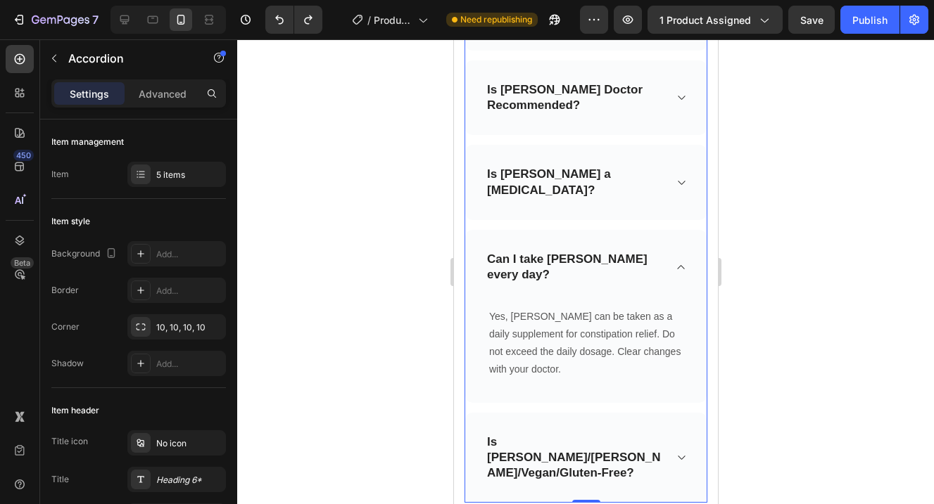
click at [662, 165] on div "Is [PERSON_NAME] a [MEDICAL_DATA]?" at bounding box center [573, 182] width 179 height 35
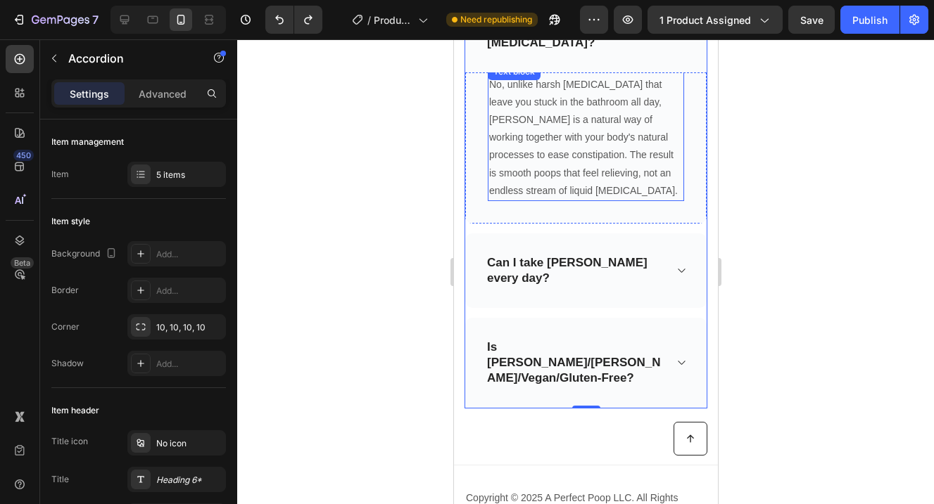
scroll to position [5328, 0]
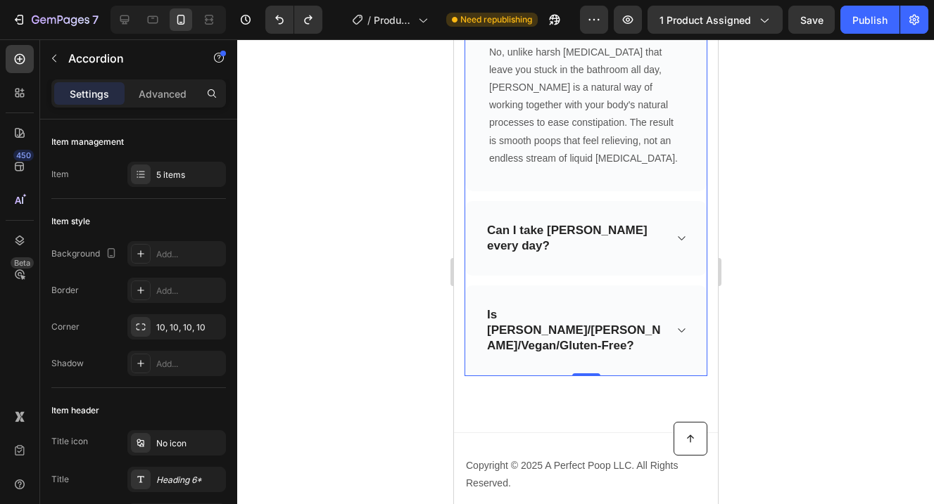
click at [661, 231] on div "Can I take [PERSON_NAME] every day?" at bounding box center [584, 238] width 241 height 75
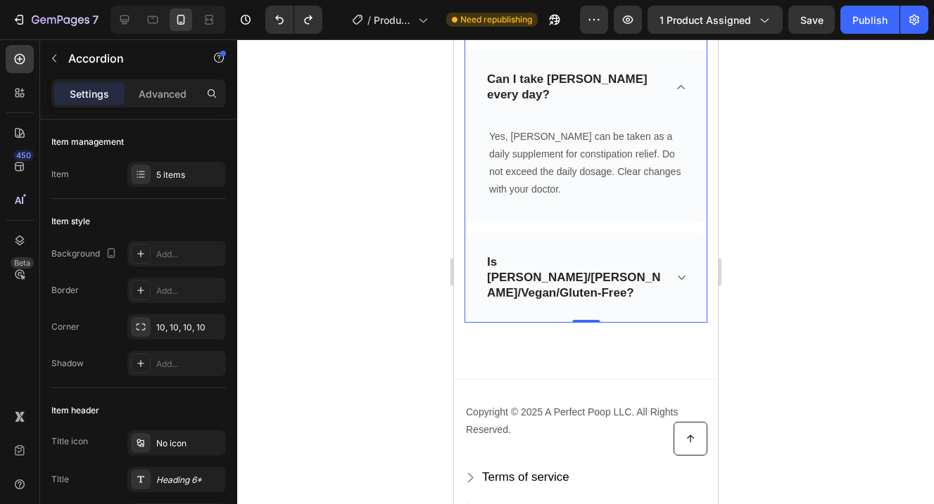
click at [675, 255] on div "Is [PERSON_NAME]/[PERSON_NAME]/Vegan/Gluten-Free?" at bounding box center [584, 278] width 241 height 90
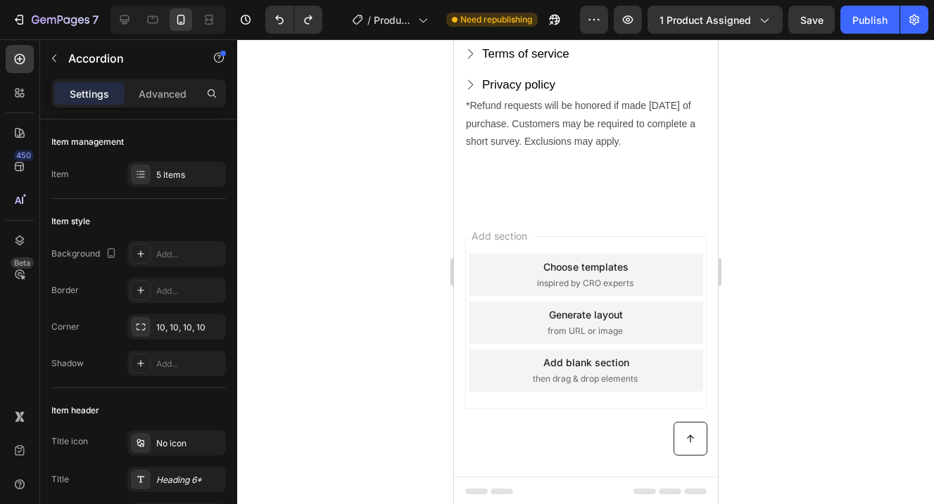
scroll to position [5664, 0]
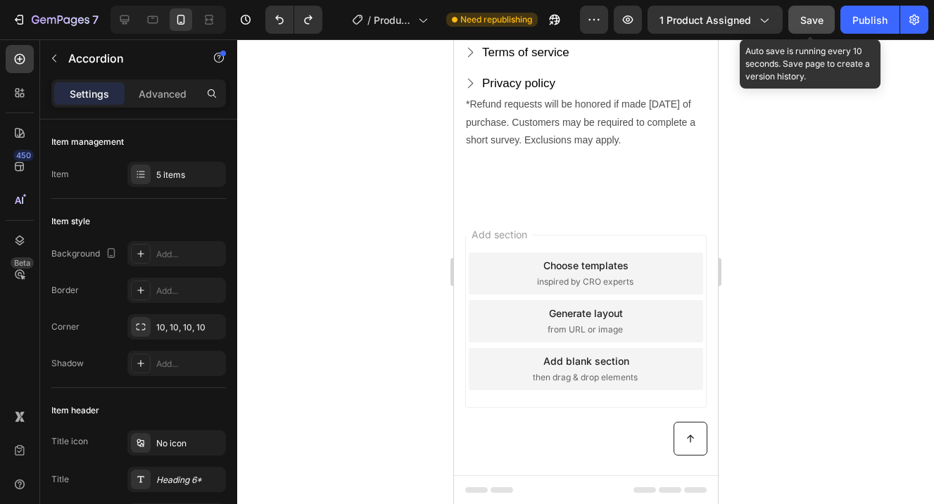
click at [814, 24] on span "Save" at bounding box center [811, 20] width 23 height 12
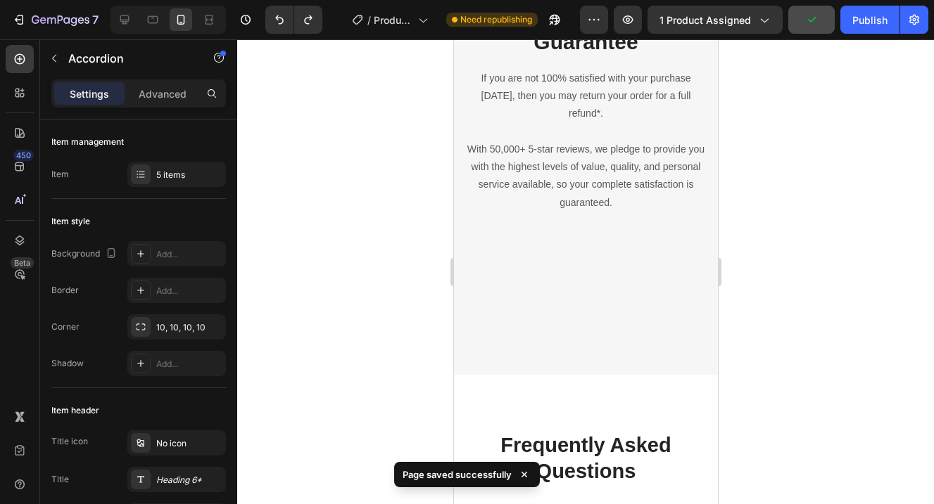
scroll to position [4140, 0]
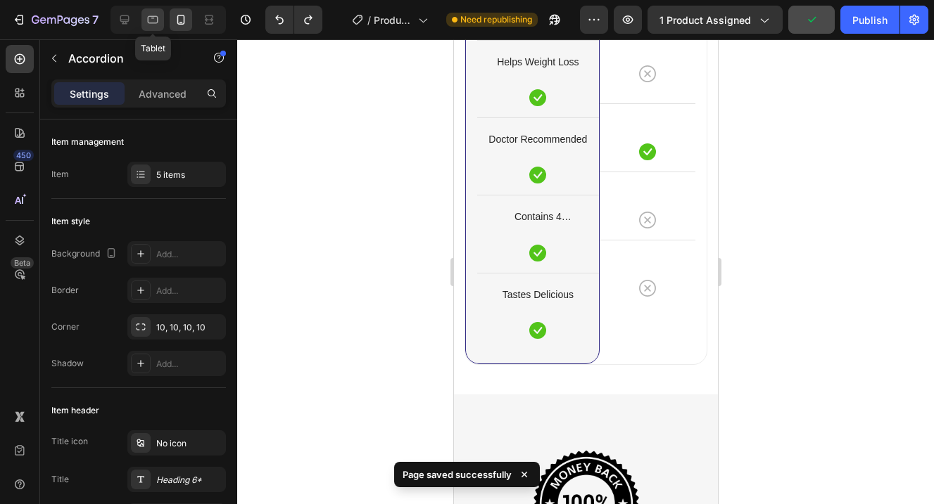
click at [163, 15] on div at bounding box center [152, 19] width 23 height 23
type input "16"
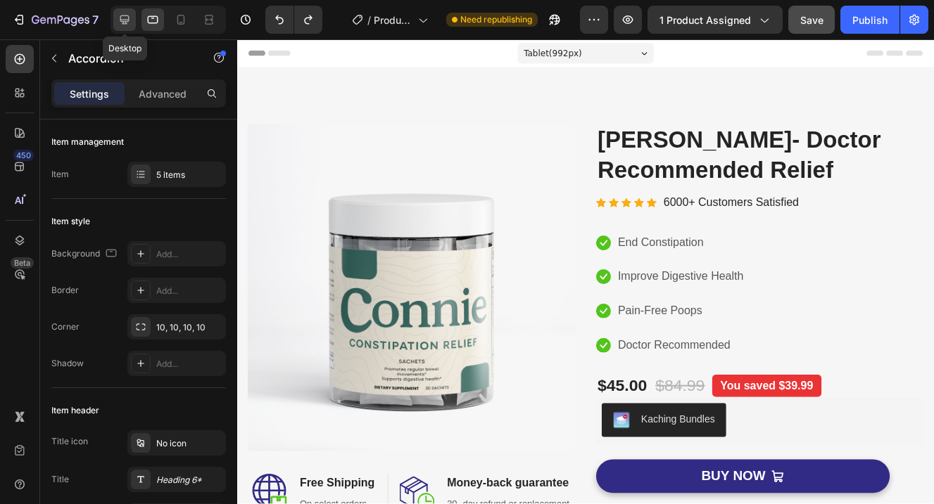
click at [127, 20] on icon at bounding box center [124, 20] width 14 height 14
type input "770"
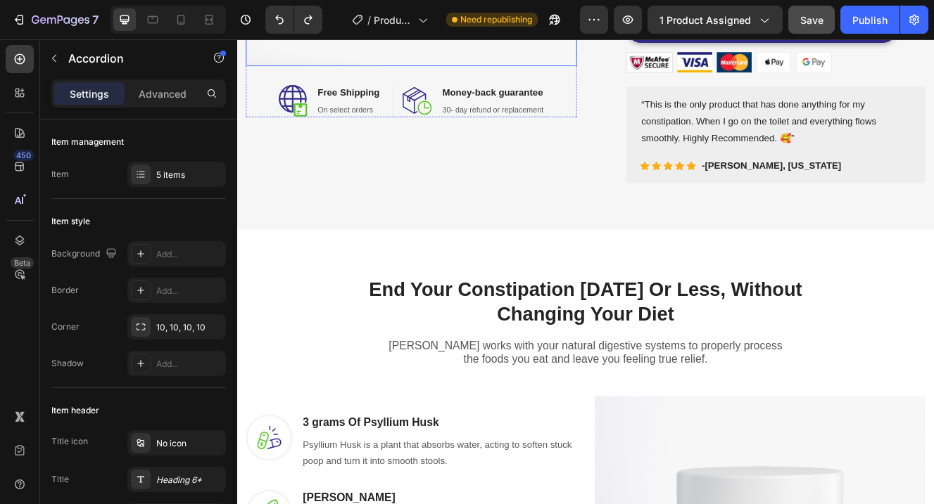
scroll to position [477, 0]
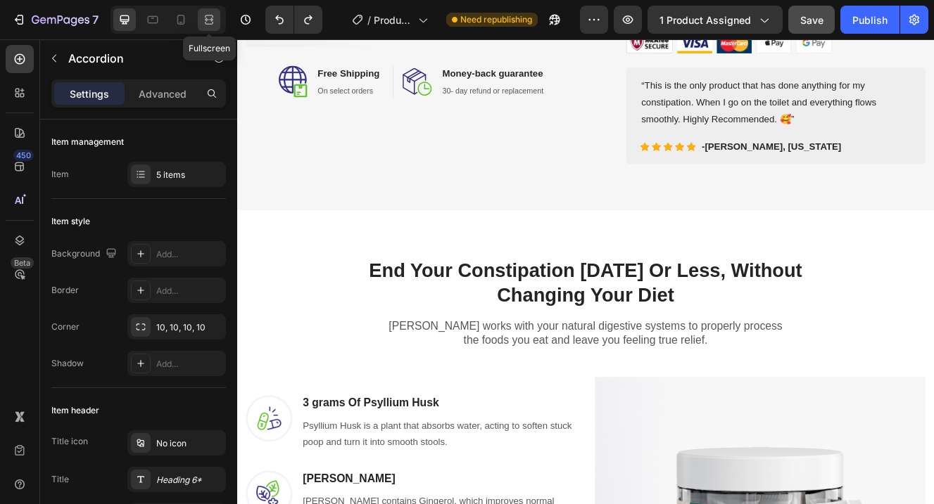
click at [217, 19] on div at bounding box center [209, 19] width 23 height 23
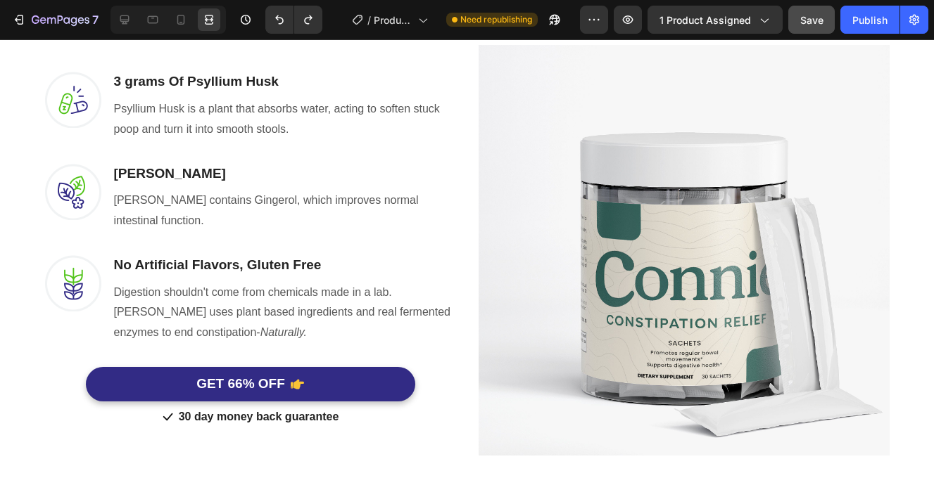
scroll to position [891, 0]
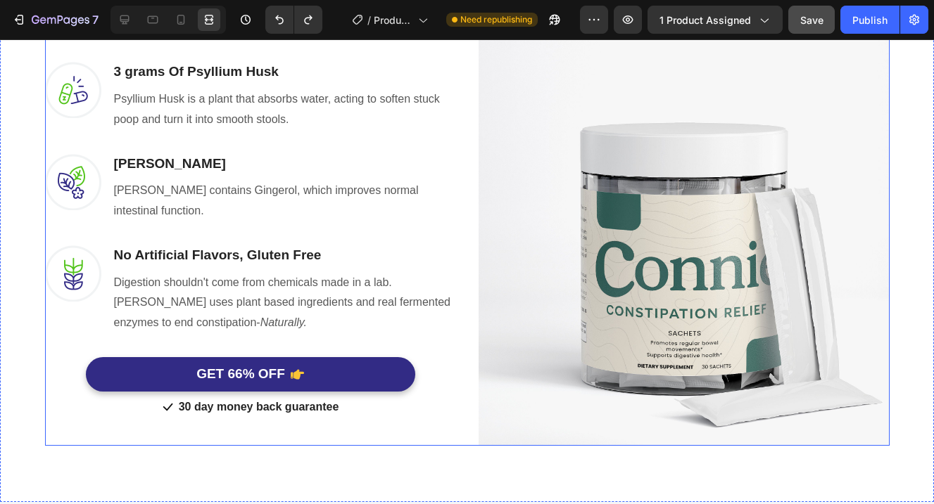
click at [459, 331] on div "Image 3 grams Of Psyllium Husk Heading Psyllium Husk is a plant that absorbs wa…" at bounding box center [467, 223] width 844 height 445
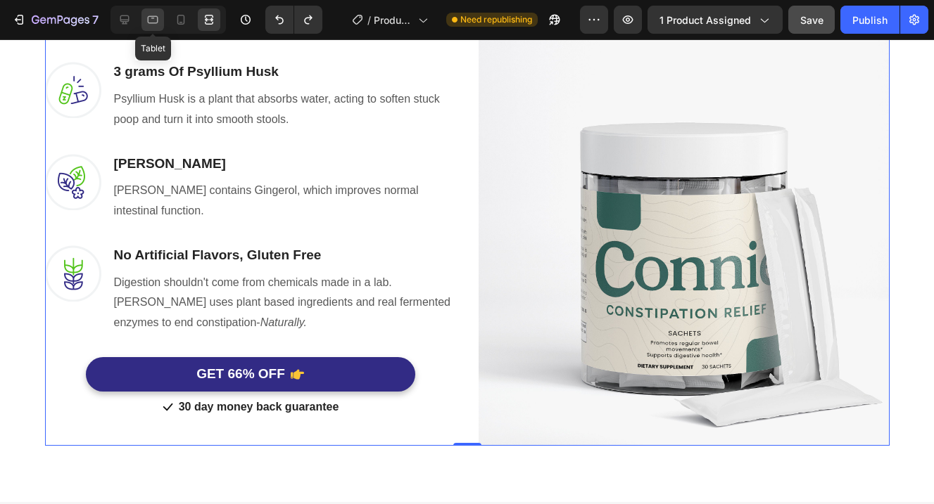
click at [156, 20] on icon at bounding box center [153, 20] width 14 height 14
type input "100%"
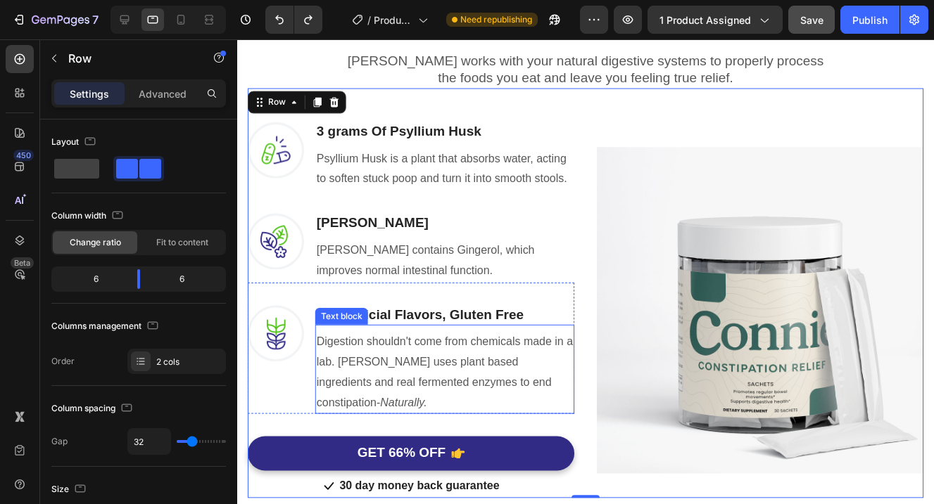
scroll to position [925, 0]
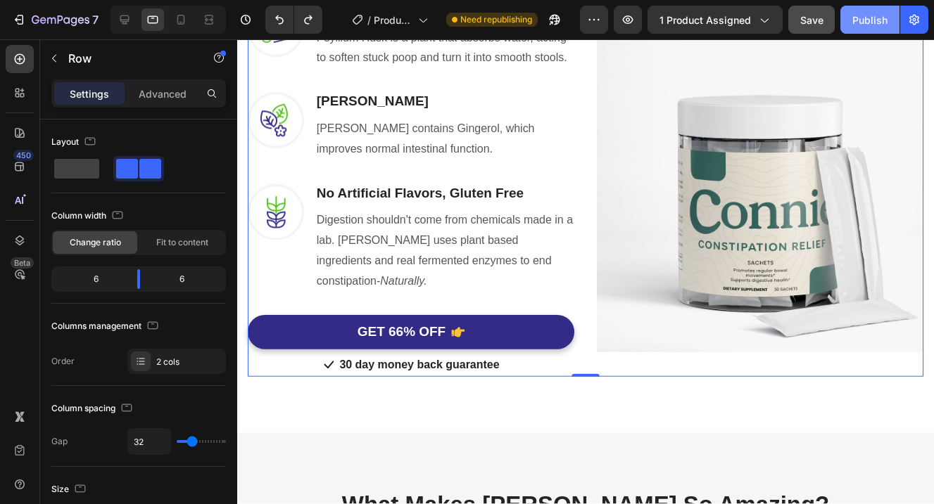
click at [862, 17] on div "Publish" at bounding box center [869, 20] width 35 height 15
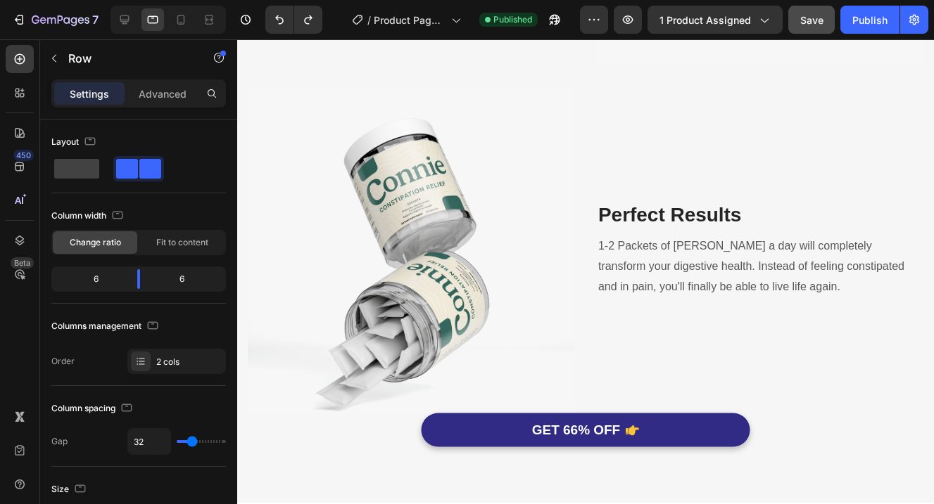
scroll to position [2086, 0]
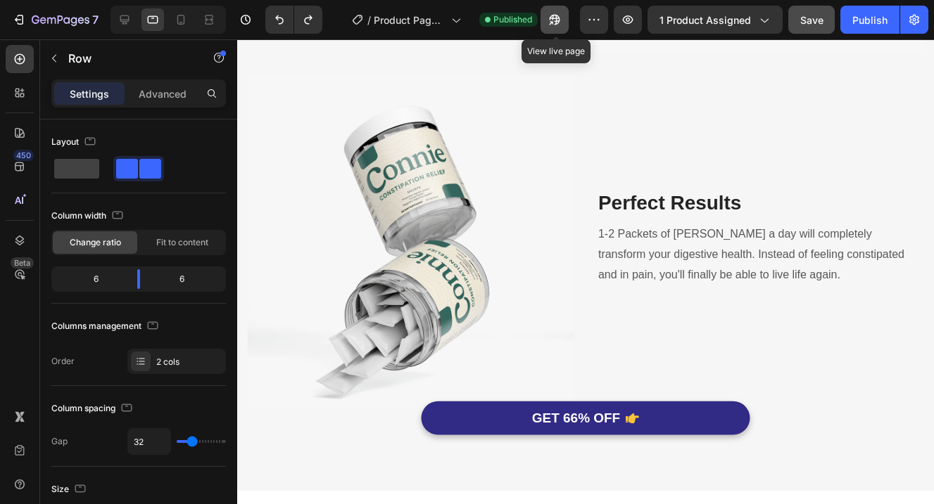
click at [553, 22] on icon "button" at bounding box center [551, 23] width 4 height 4
